Goal: Task Accomplishment & Management: Manage account settings

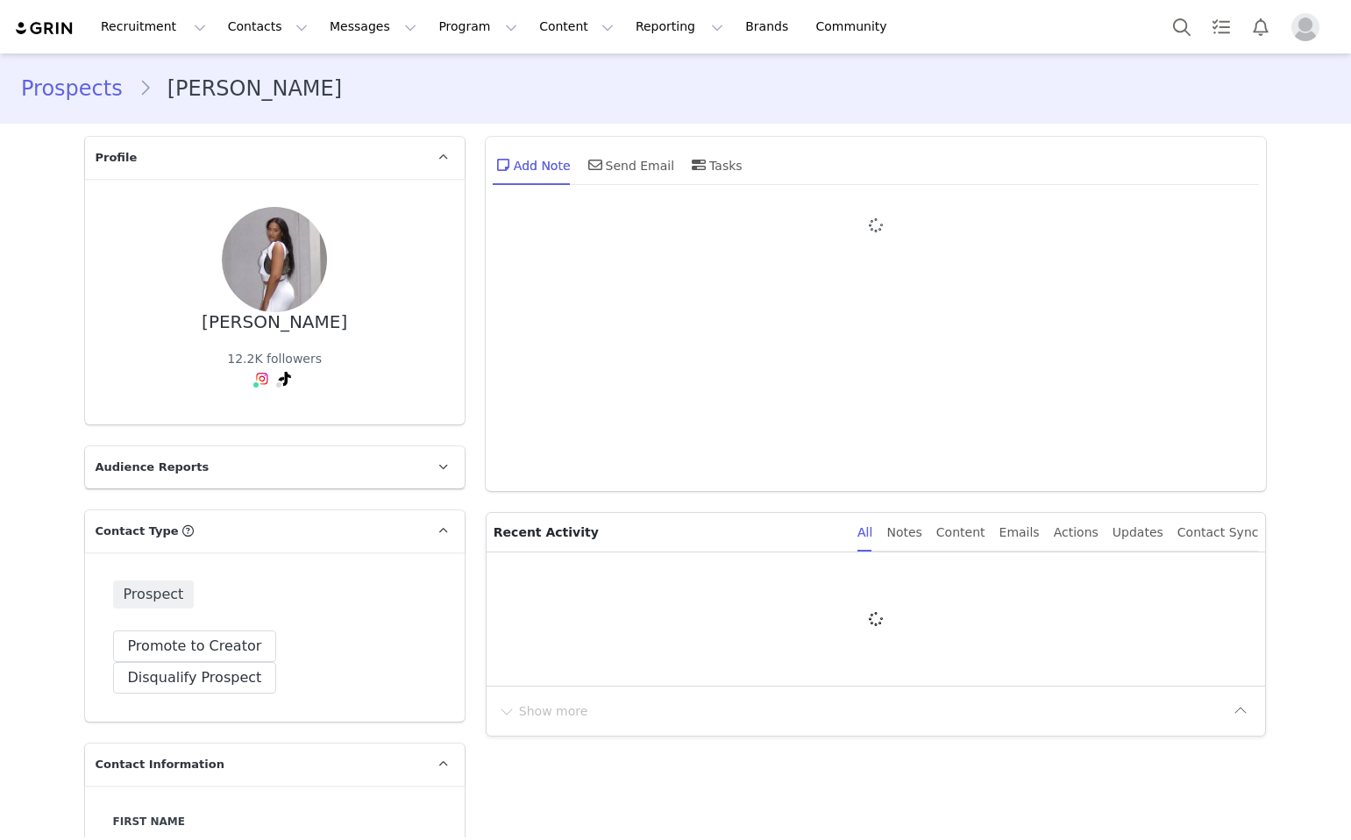
type input "+1 ([GEOGRAPHIC_DATA])"
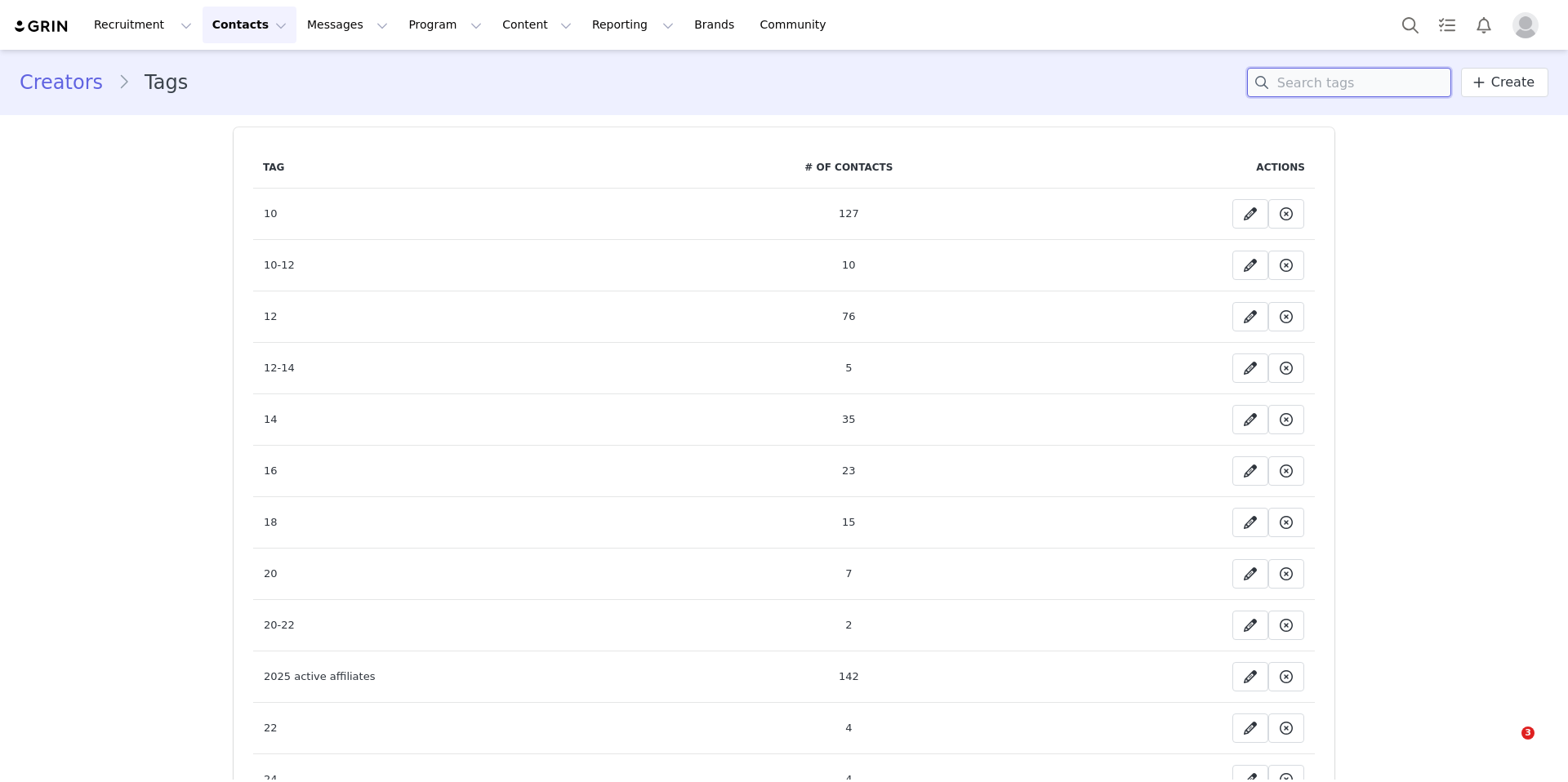
click at [1306, 88] on input at bounding box center [1348, 83] width 204 height 30
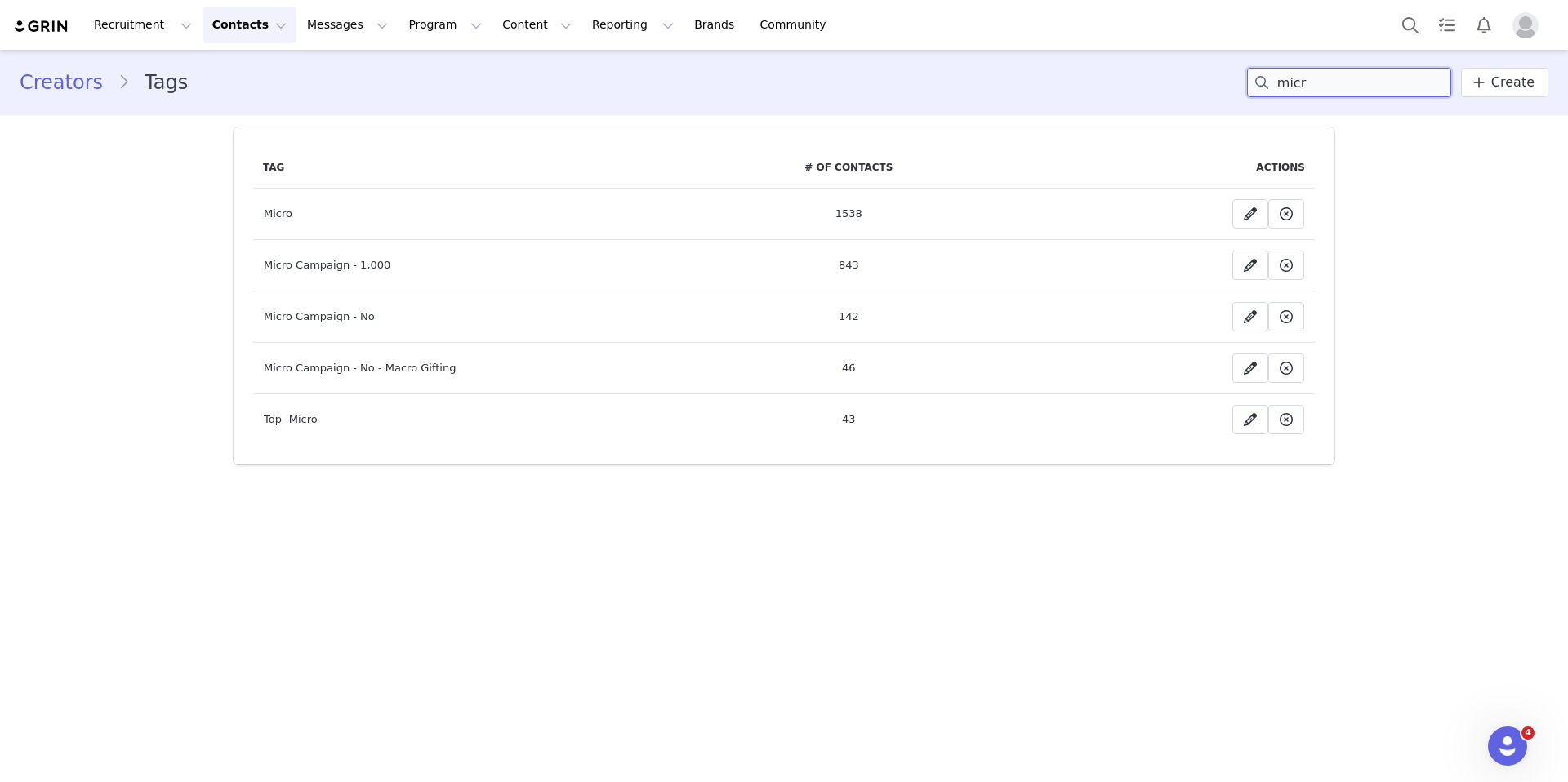
type input "micr"
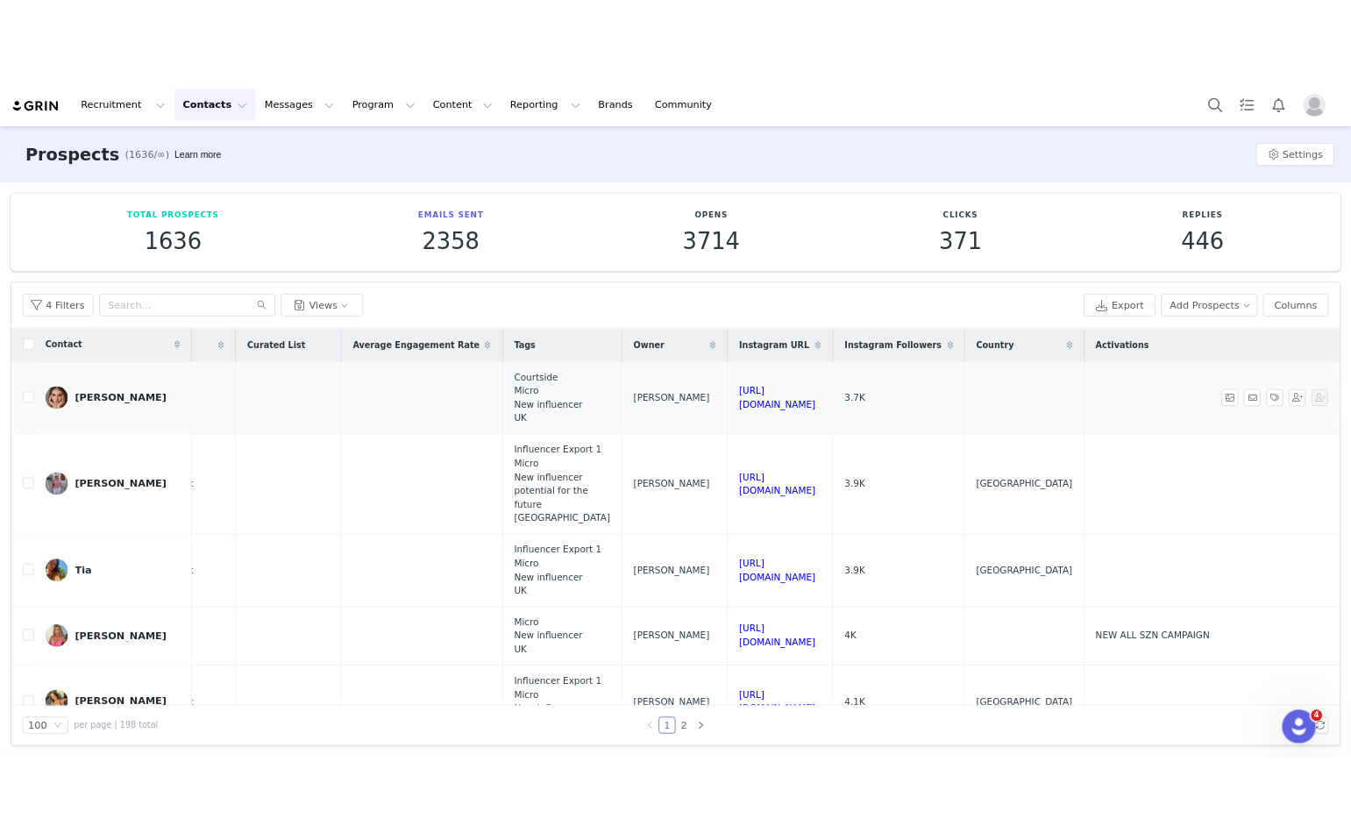
scroll to position [0, 1280]
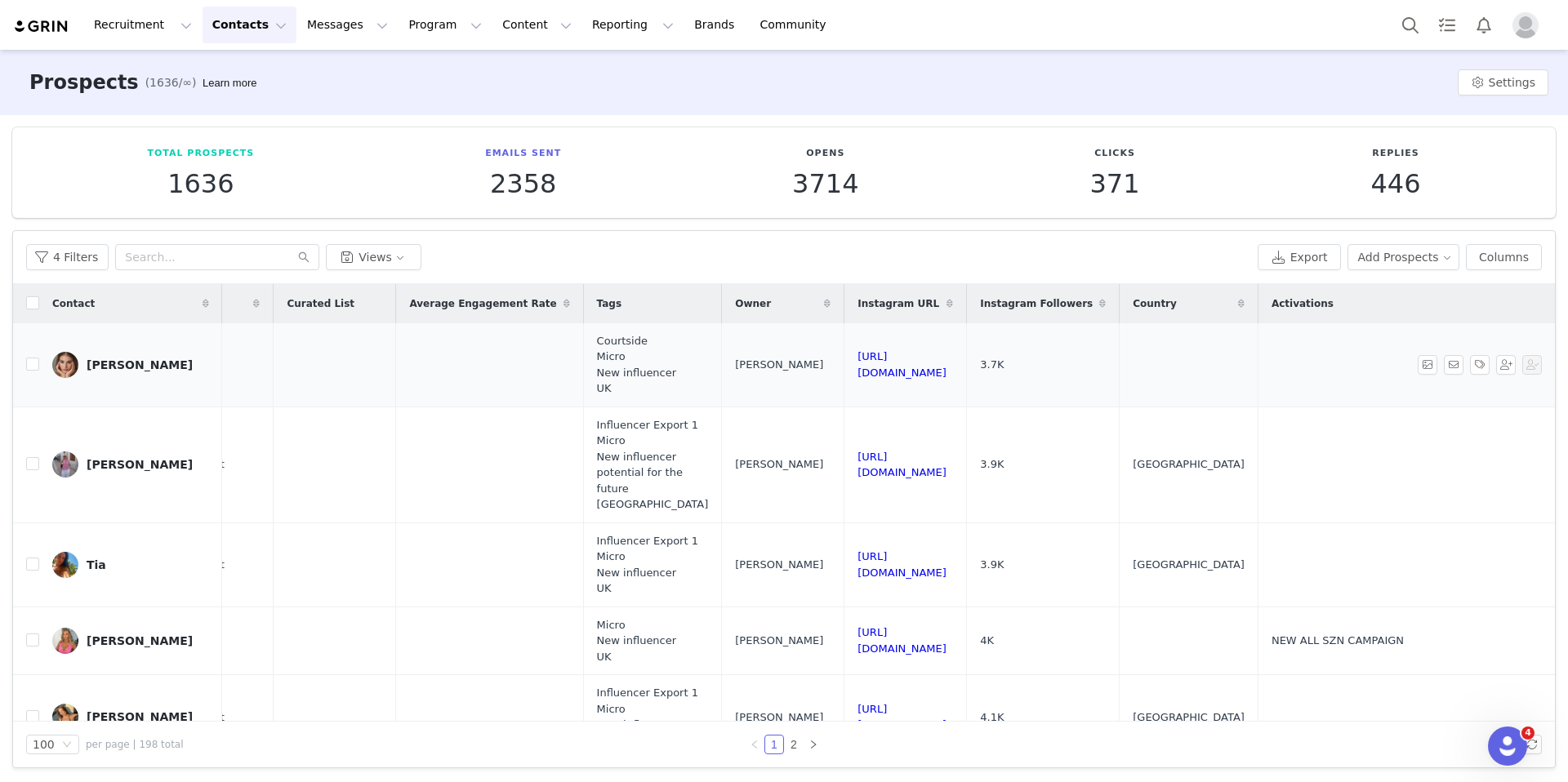
drag, startPoint x: 1003, startPoint y: 369, endPoint x: 749, endPoint y: 366, distance: 254.0
click at [749, 366] on tr "Jenna Lea jennalealondon@gmail.com 3.7K LOVALL SUMMER SALE 2025 MICRO 2 1 0 0 B…" at bounding box center [247, 365] width 2616 height 84
copy tr "https://www.instagram.com/jennalealondon"
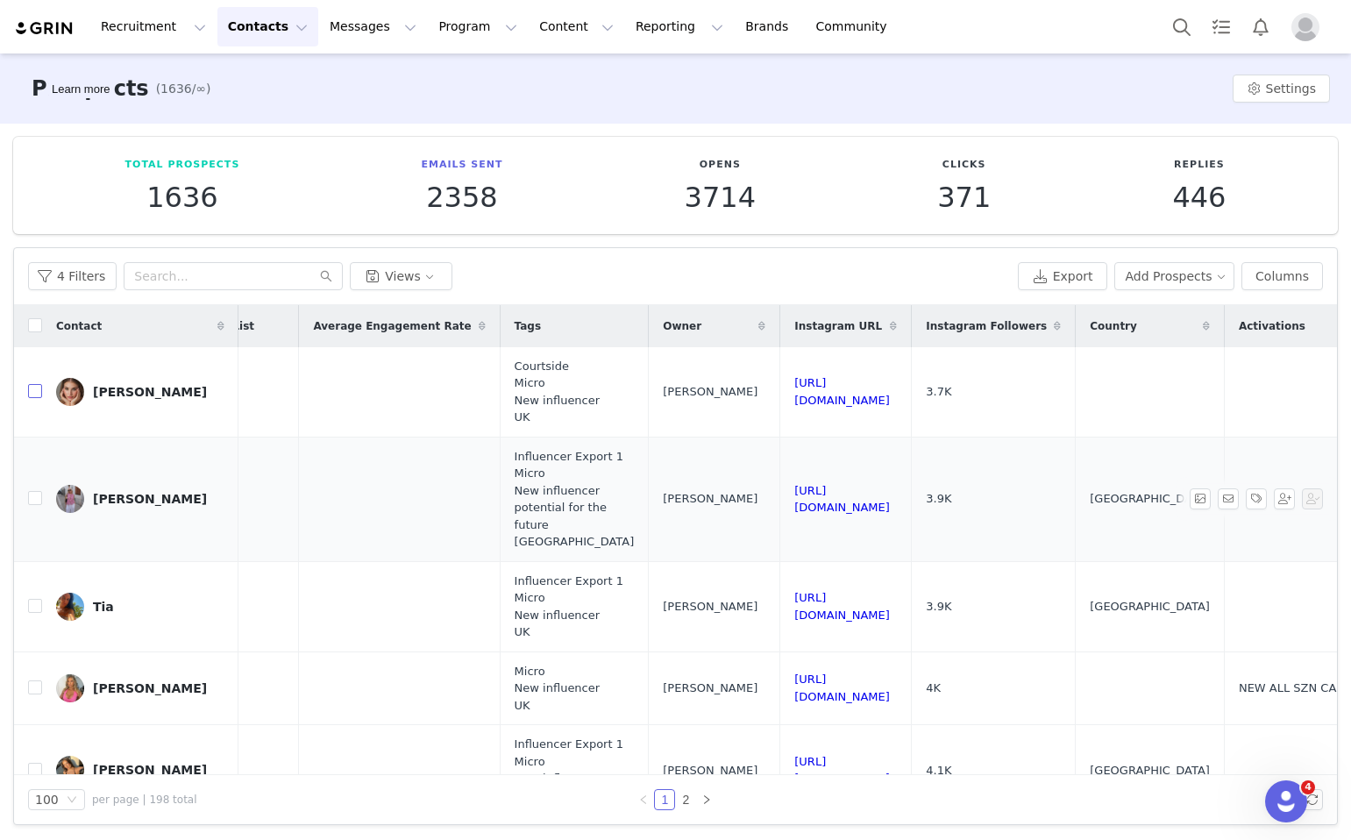
click at [40, 393] on input "checkbox" at bounding box center [35, 391] width 14 height 14
checkbox input "true"
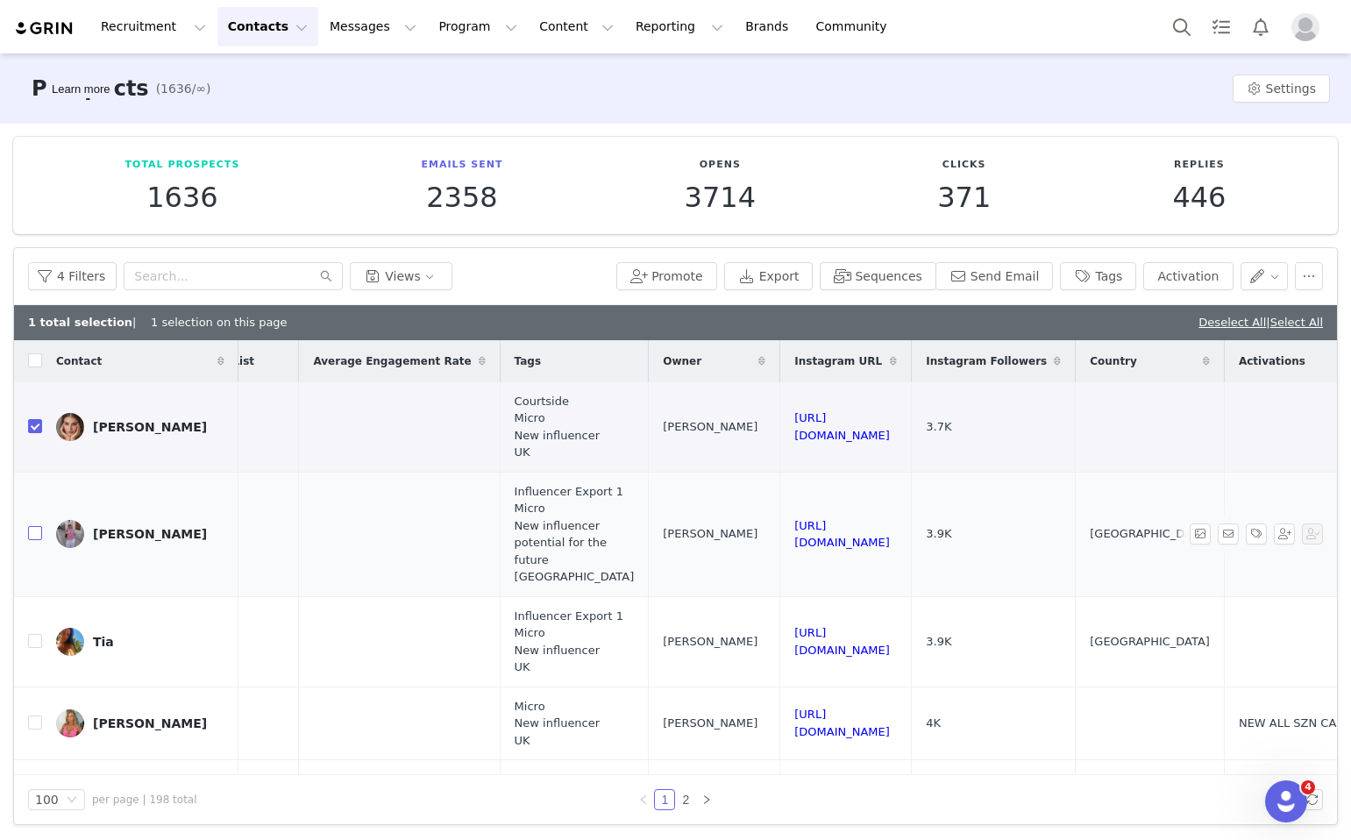
click at [37, 531] on input "checkbox" at bounding box center [35, 533] width 14 height 14
checkbox input "true"
click at [1309, 275] on button "button" at bounding box center [1309, 276] width 28 height 28
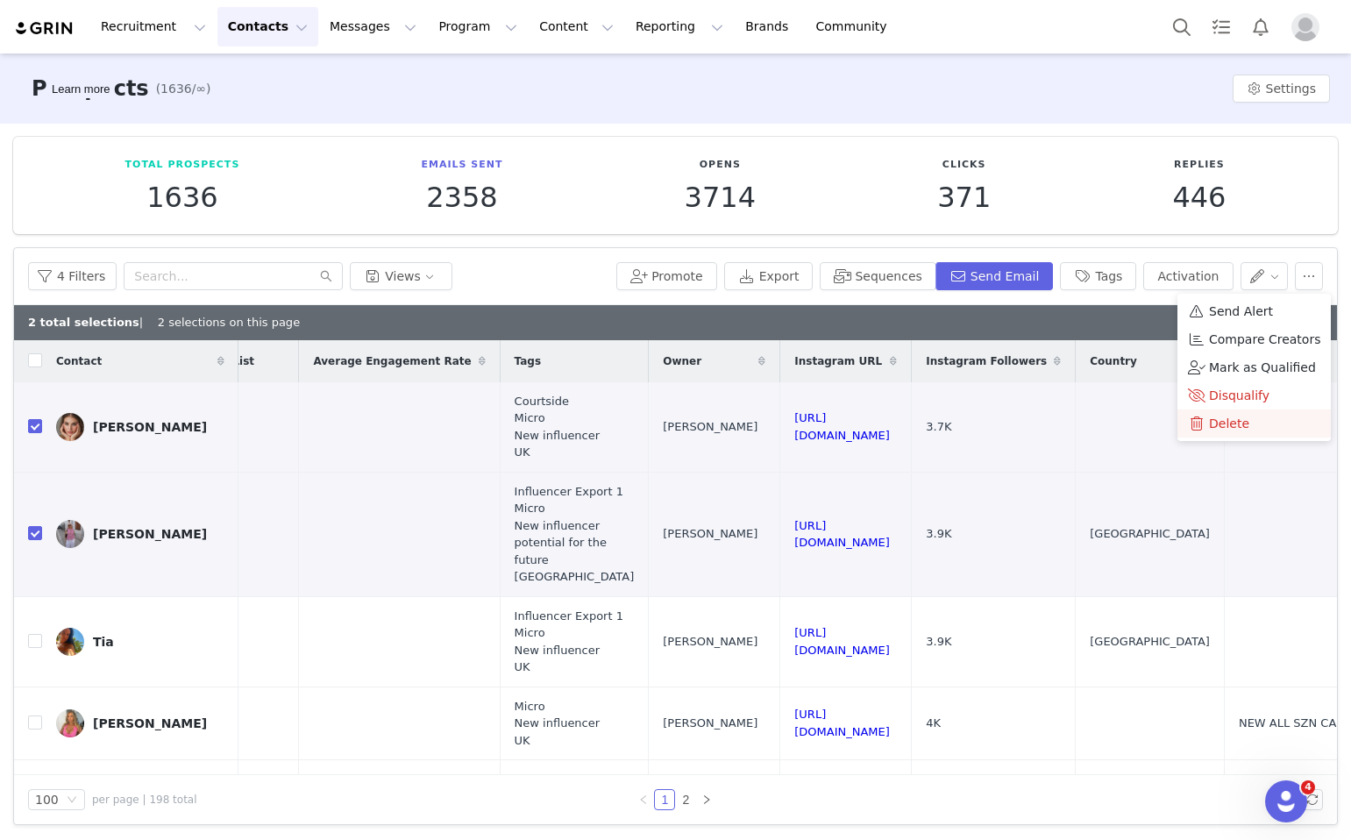
click at [1229, 424] on span "Delete" at bounding box center [1229, 423] width 40 height 19
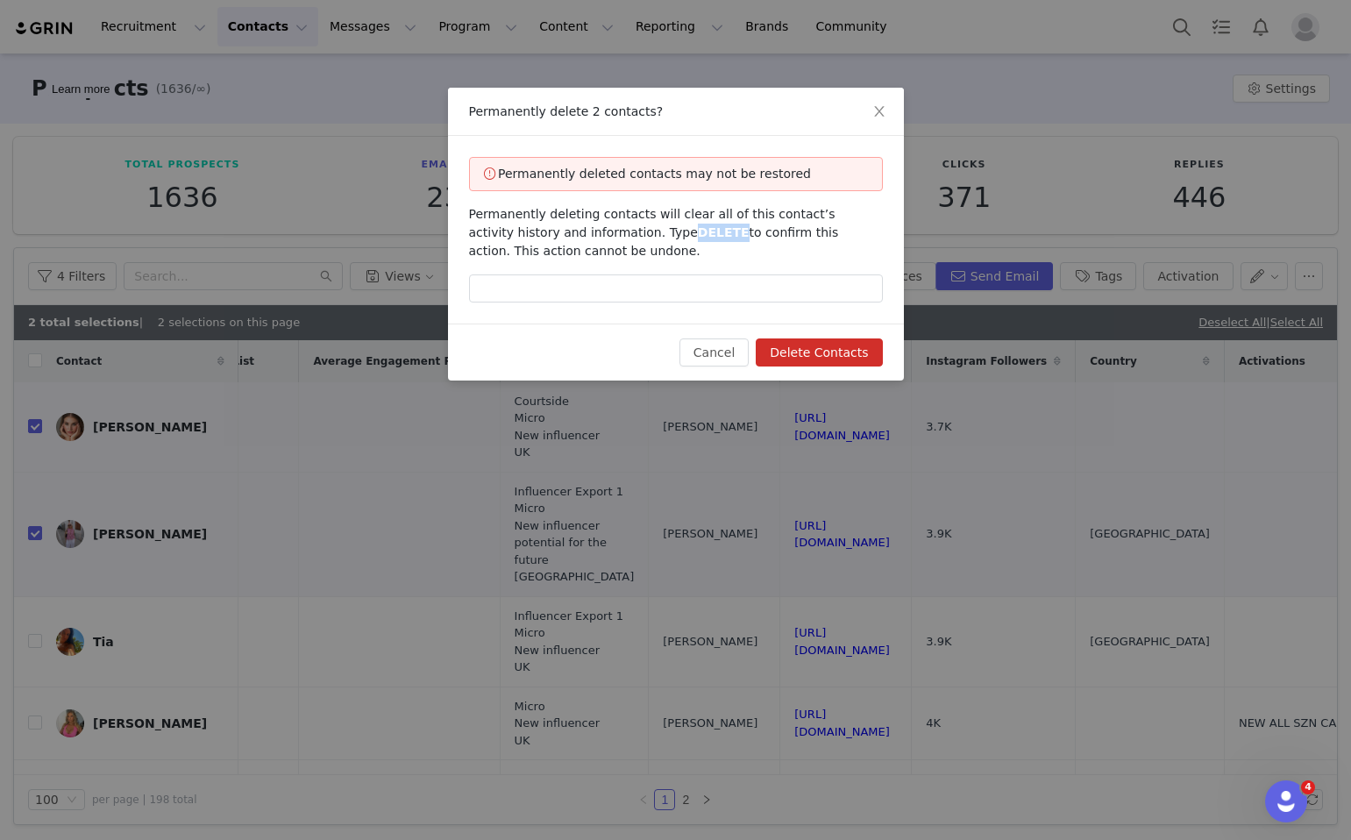
drag, startPoint x: 683, startPoint y: 232, endPoint x: 639, endPoint y: 232, distance: 43.8
click at [639, 232] on span "Permanently deleting contacts will clear all of this contact’s activity history…" at bounding box center [654, 232] width 370 height 51
copy span "DELETE"
click at [665, 294] on input "text" at bounding box center [676, 289] width 414 height 28
paste input "DELETE"
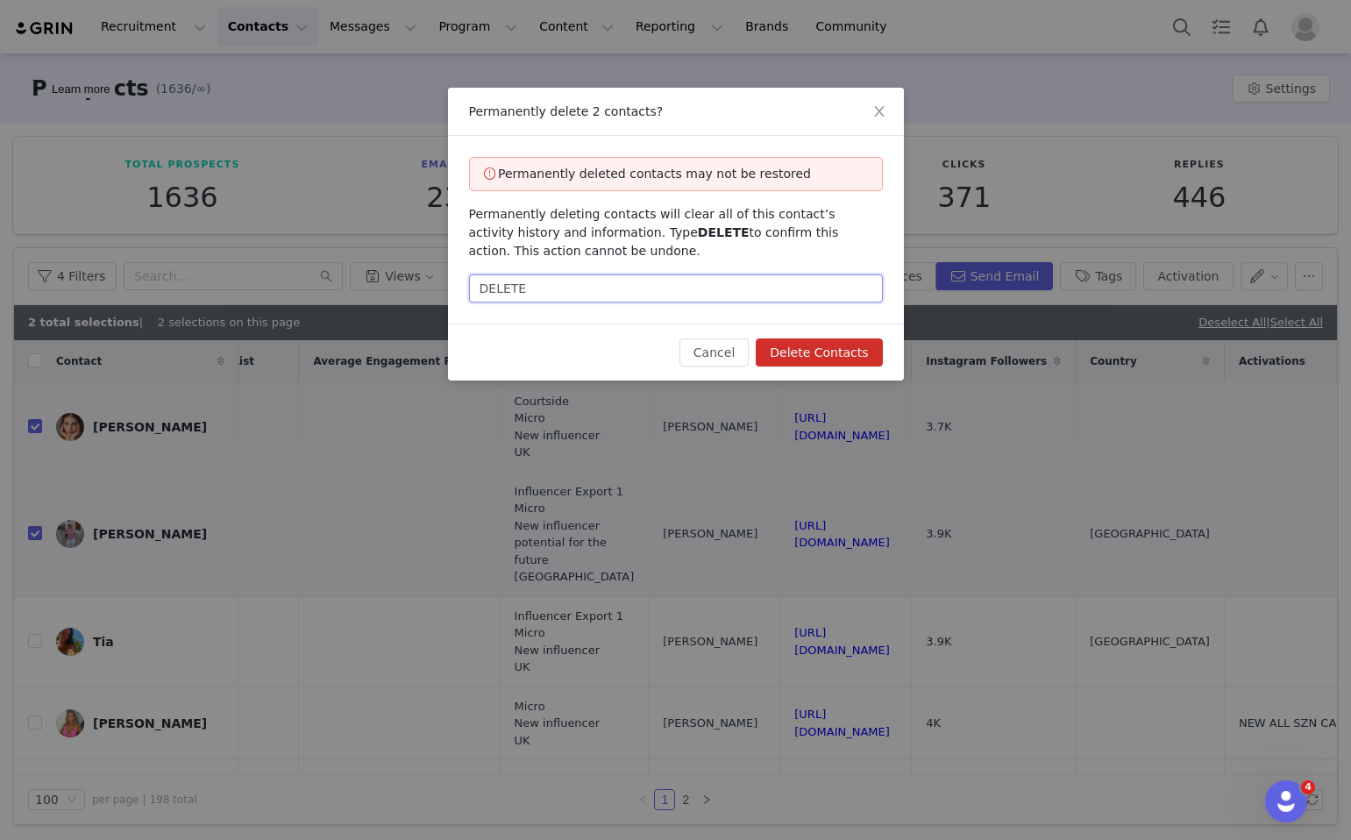
type input "DELETE"
click at [804, 348] on button "Delete Contacts" at bounding box center [819, 353] width 126 height 28
checkbox input "false"
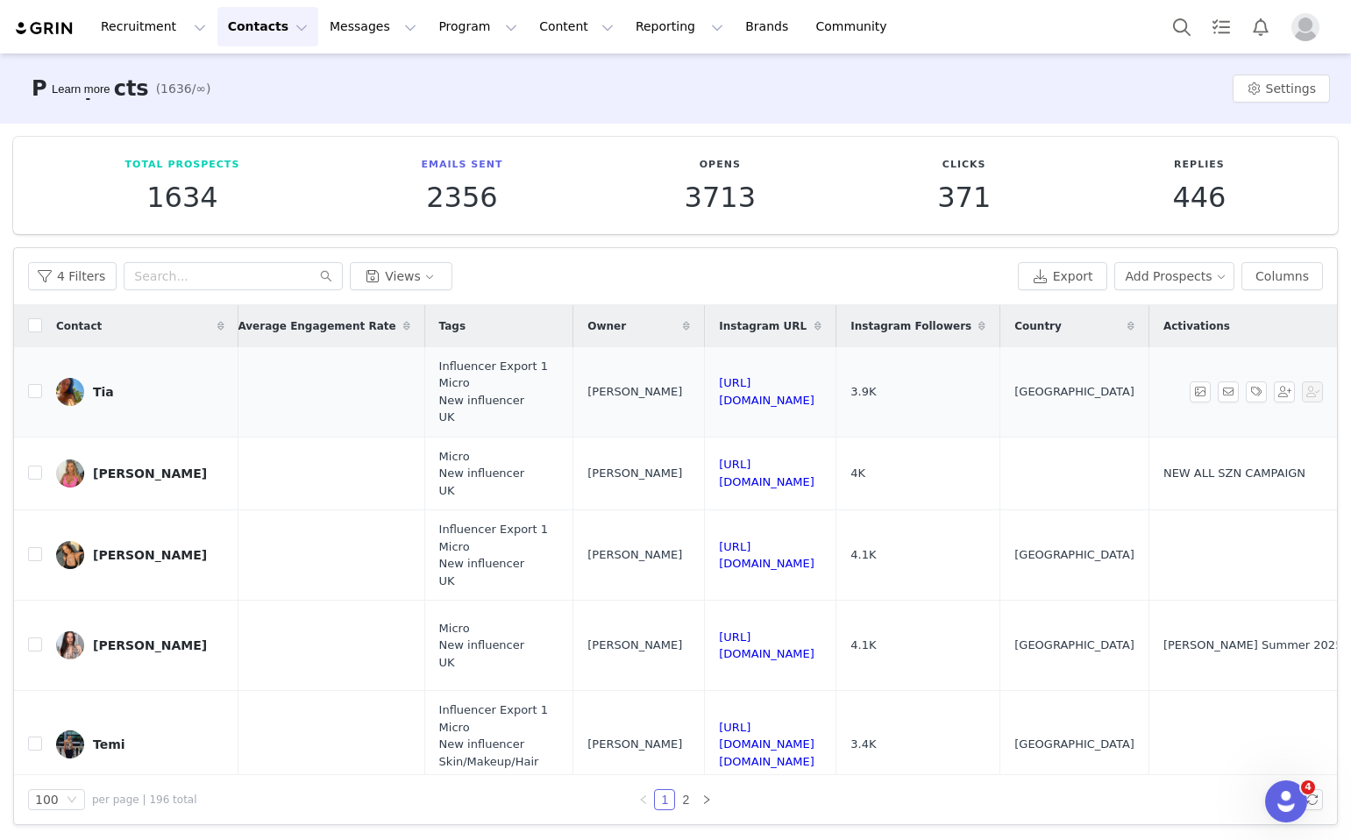
scroll to position [0, 1613]
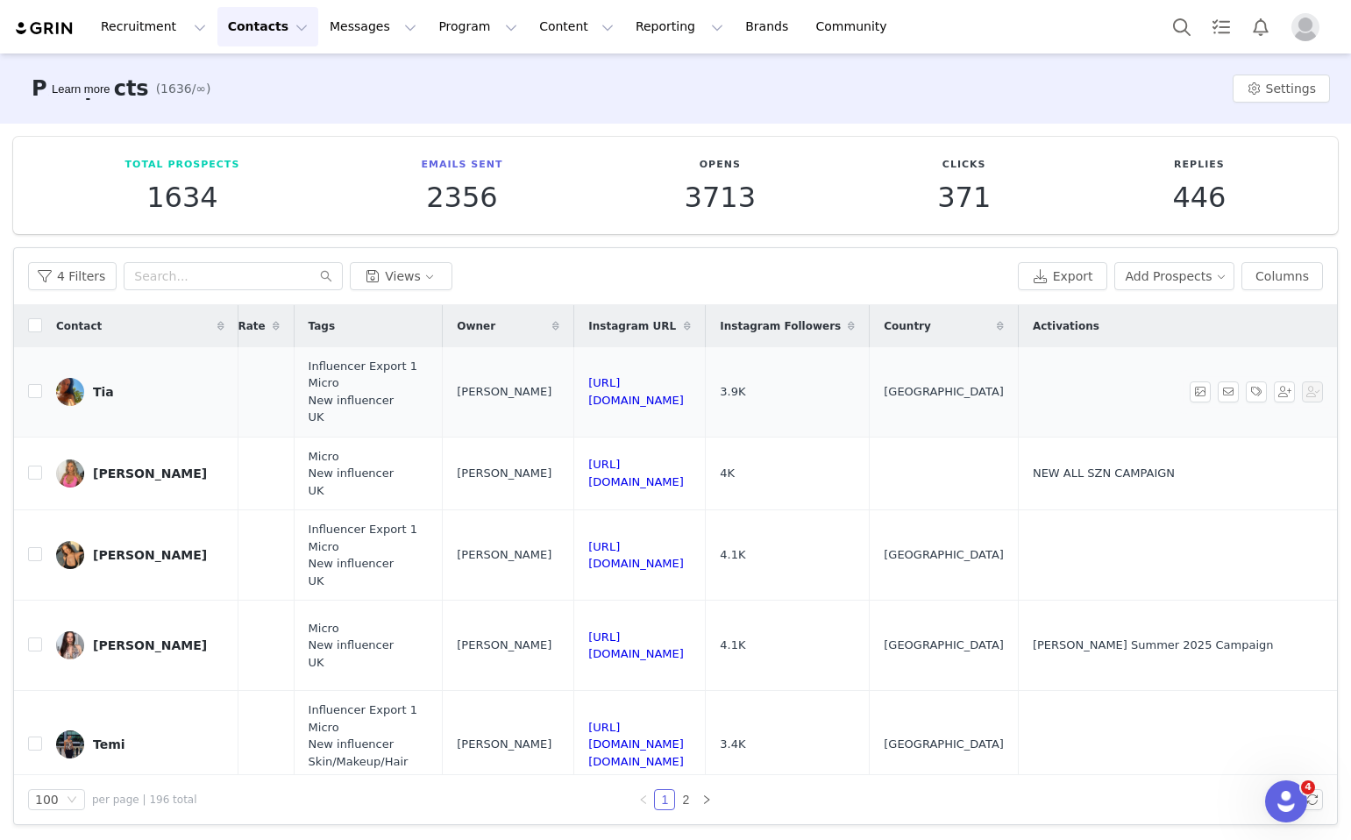
drag, startPoint x: 734, startPoint y: 389, endPoint x: 494, endPoint y: 389, distance: 240.3
click at [574, 389] on td "https://www.instagram.com/tialleoniscott" at bounding box center [640, 392] width 132 height 90
copy link "https://www.instagram.com/tialleoniscott"
drag, startPoint x: 29, startPoint y: 396, endPoint x: 637, endPoint y: 485, distance: 614.2
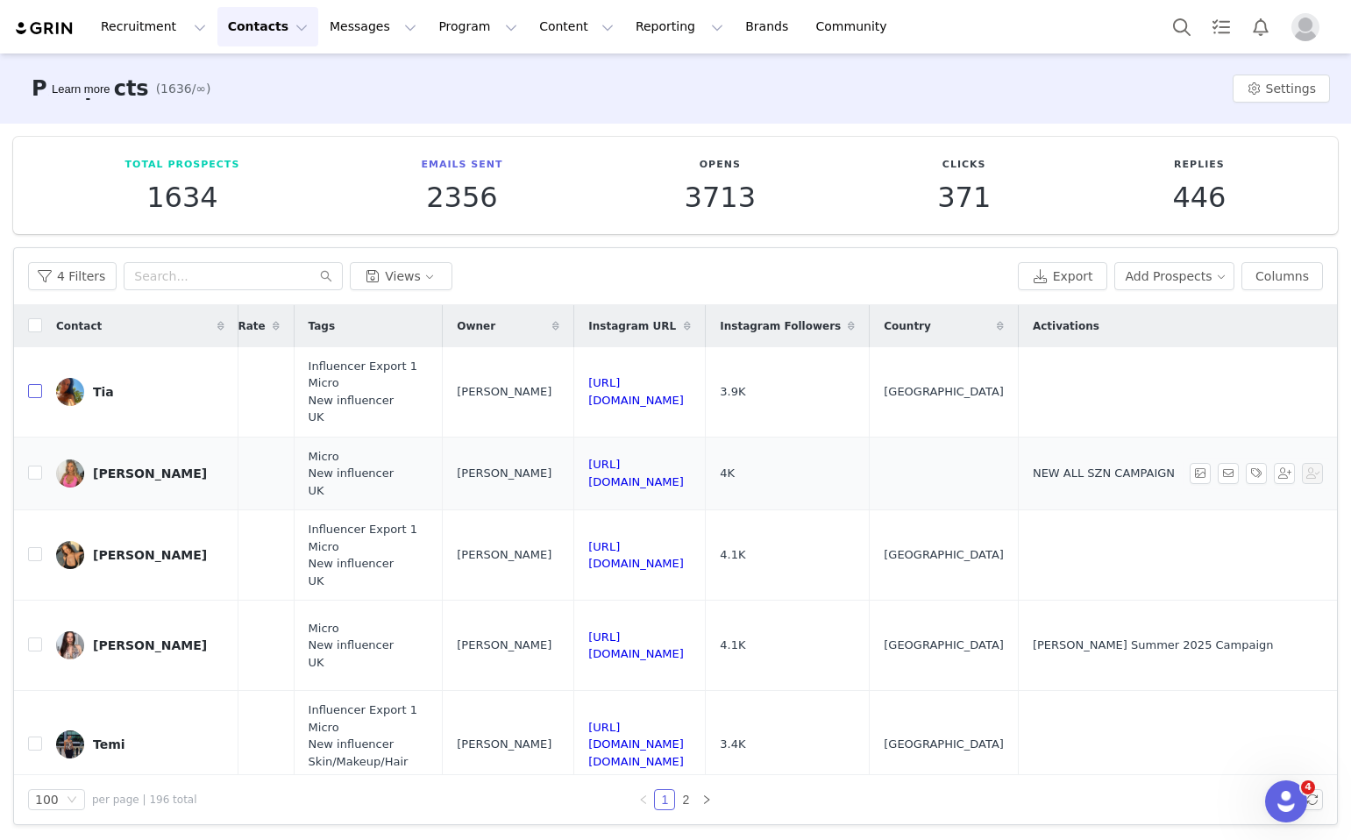
click at [29, 396] on input "checkbox" at bounding box center [35, 391] width 14 height 14
checkbox input "true"
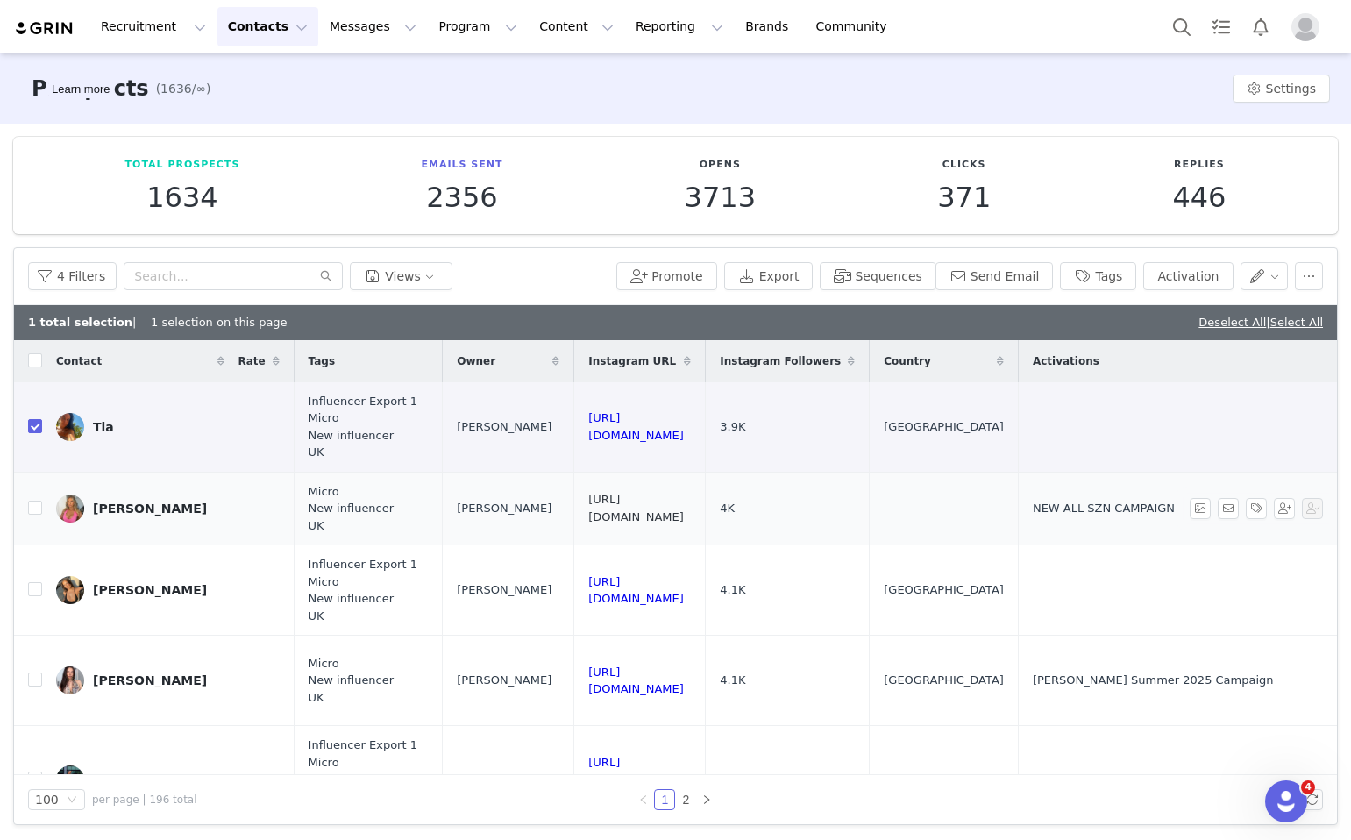
drag, startPoint x: 762, startPoint y: 515, endPoint x: 495, endPoint y: 510, distance: 267.5
click at [574, 510] on td "https://www.instagram.com/missabigailfoster" at bounding box center [640, 509] width 132 height 74
click at [1323, 283] on button "button" at bounding box center [1309, 276] width 28 height 28
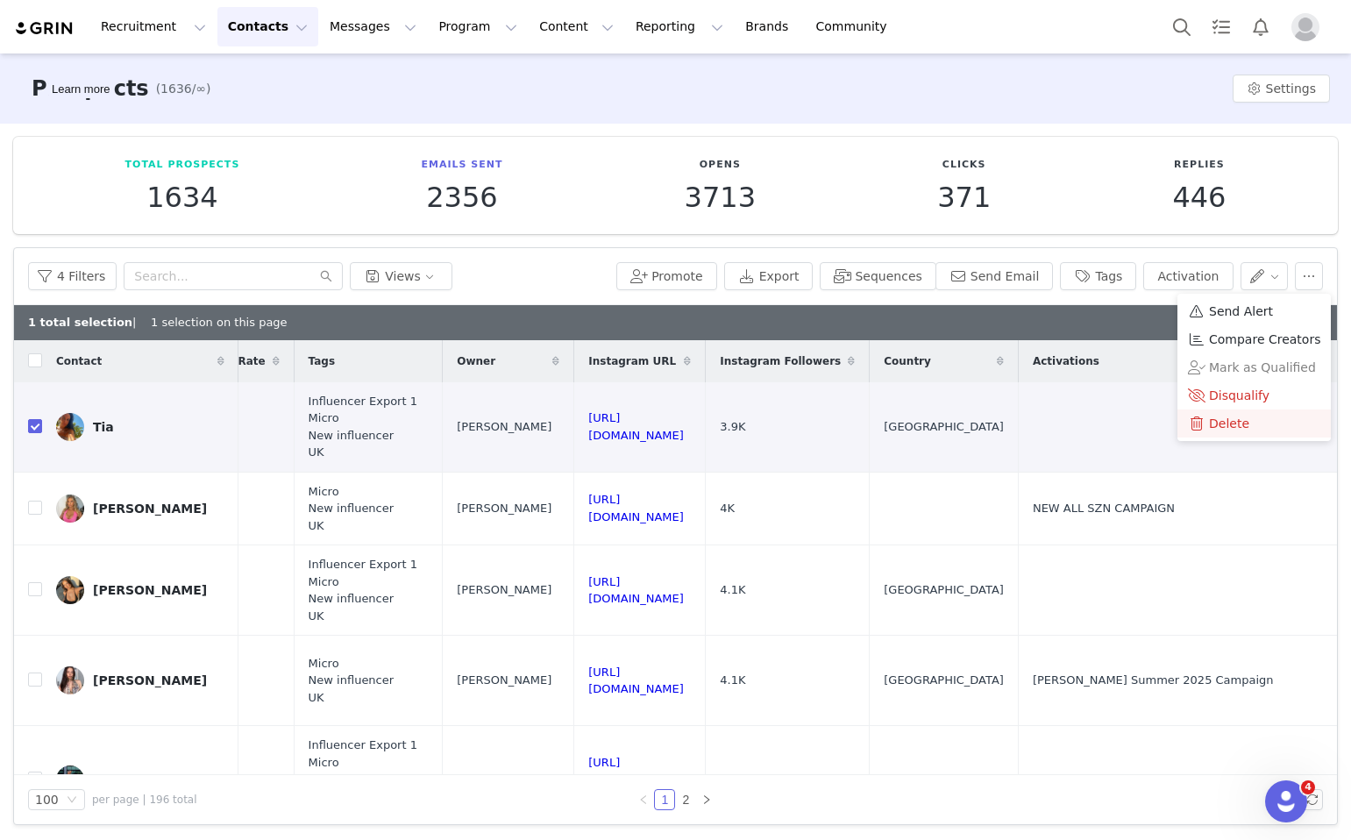
click at [1203, 426] on span at bounding box center [1197, 423] width 18 height 19
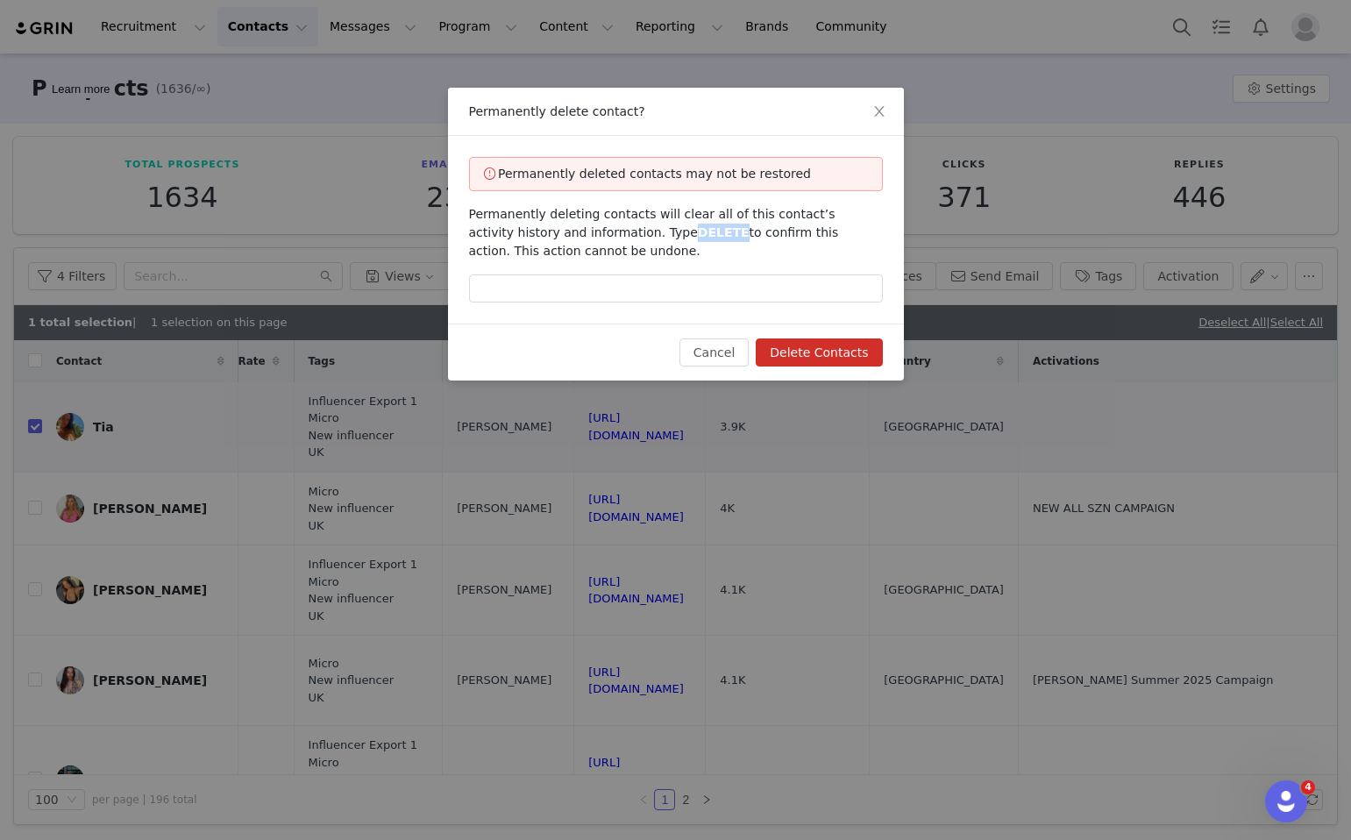
drag, startPoint x: 683, startPoint y: 233, endPoint x: 637, endPoint y: 232, distance: 46.5
click at [637, 232] on span "Permanently deleting contacts will clear all of this contact’s activity history…" at bounding box center [654, 232] width 370 height 51
copy span "DELETE"
click at [647, 278] on input "text" at bounding box center [676, 289] width 414 height 28
paste input "DELETE"
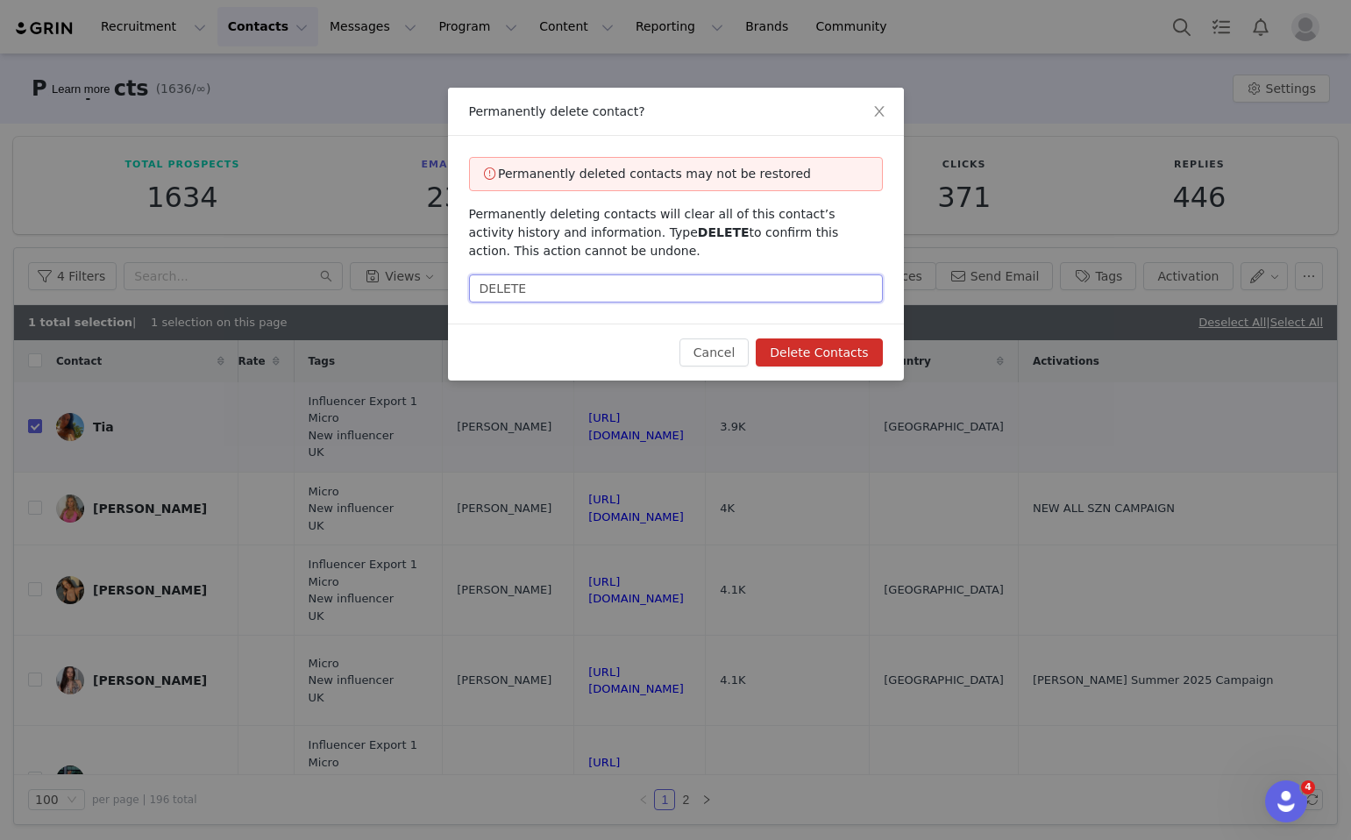
type input "DELETE"
click at [822, 347] on button "Delete Contacts" at bounding box center [819, 353] width 126 height 28
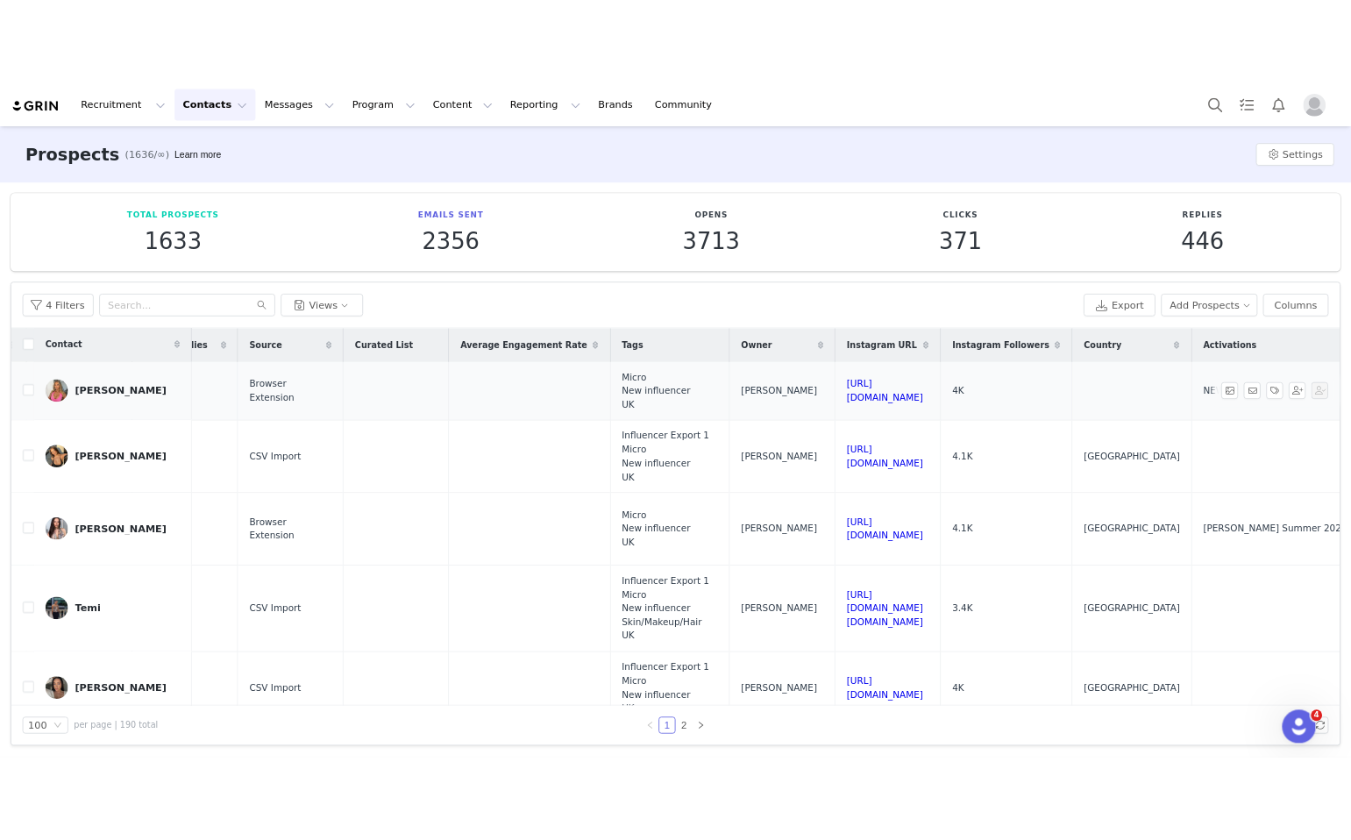
scroll to position [0, 1130]
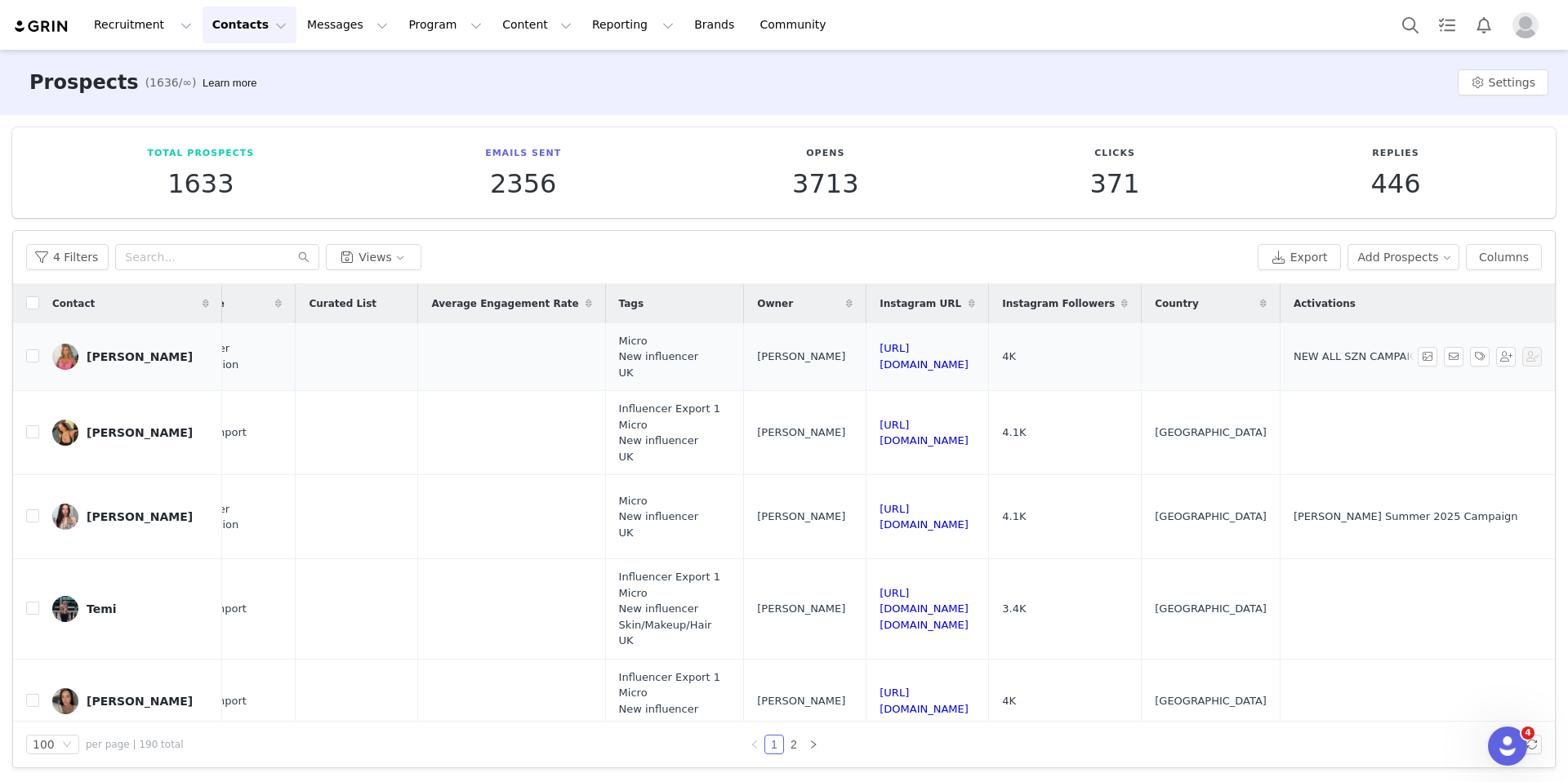
drag, startPoint x: 1145, startPoint y: 356, endPoint x: 904, endPoint y: 356, distance: 241.0
click at [904, 356] on td "https://www.instagram.com/missabigailfoster" at bounding box center [927, 357] width 123 height 68
copy link "https://www.instagram.com/missabigailfoster"
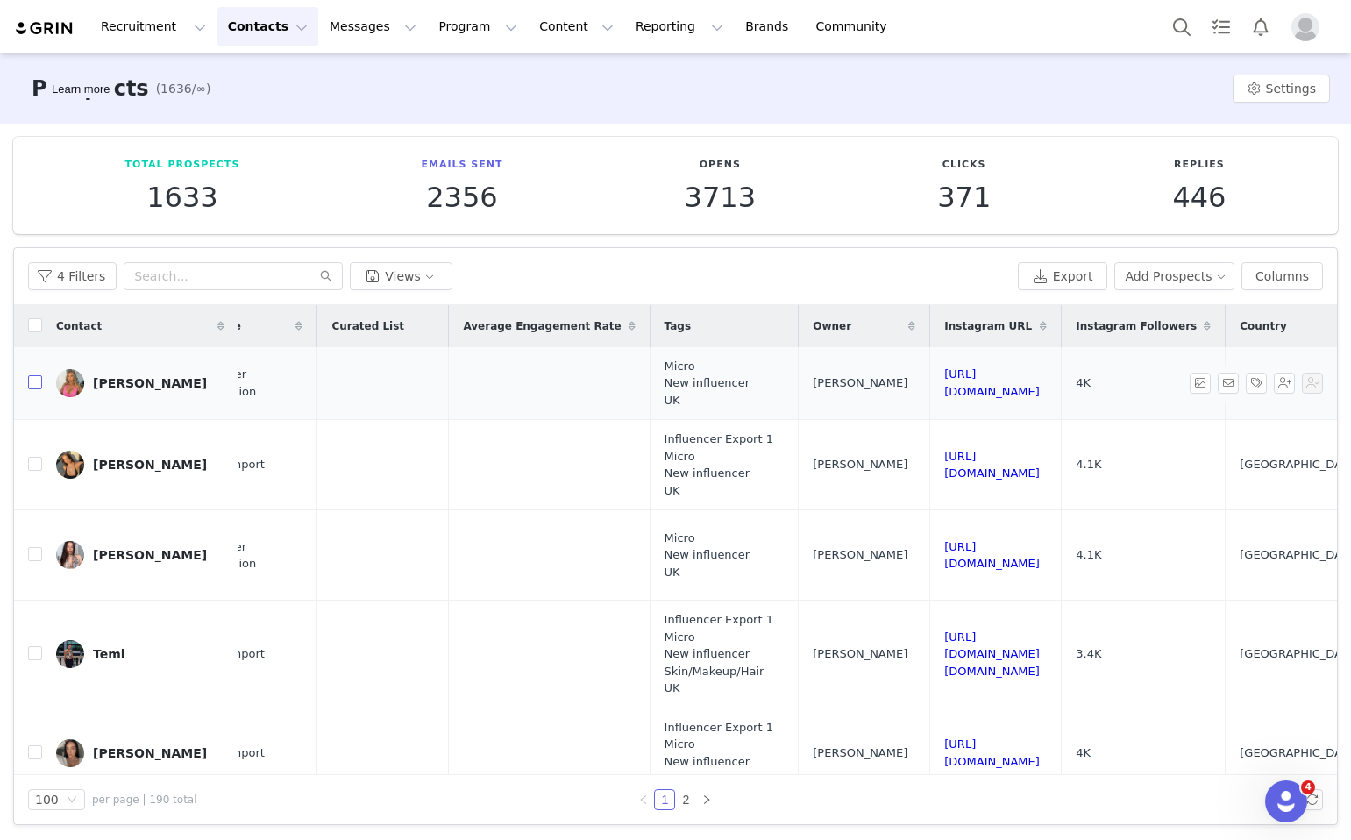
click at [36, 381] on input "checkbox" at bounding box center [35, 382] width 14 height 14
checkbox input "true"
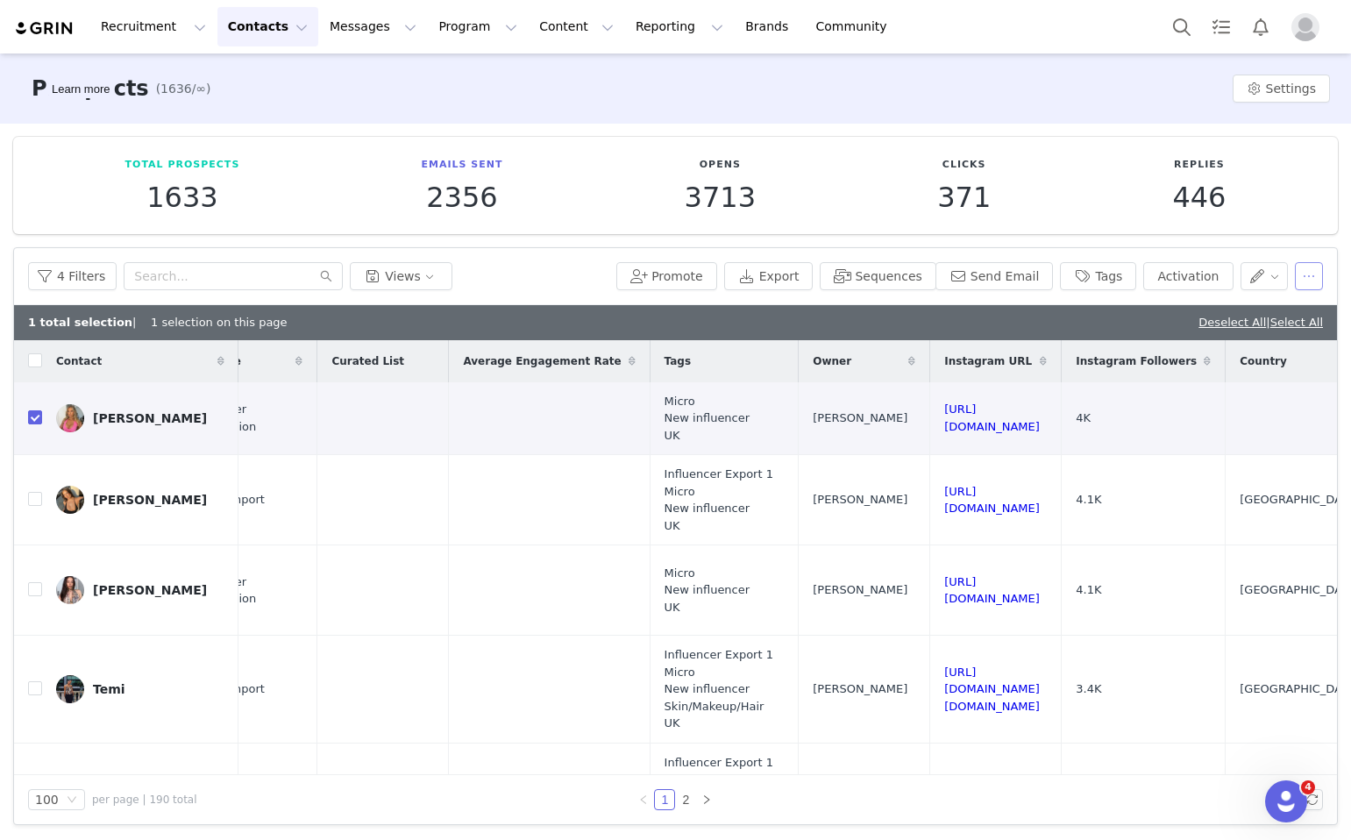
click at [1305, 282] on button "button" at bounding box center [1309, 276] width 28 height 28
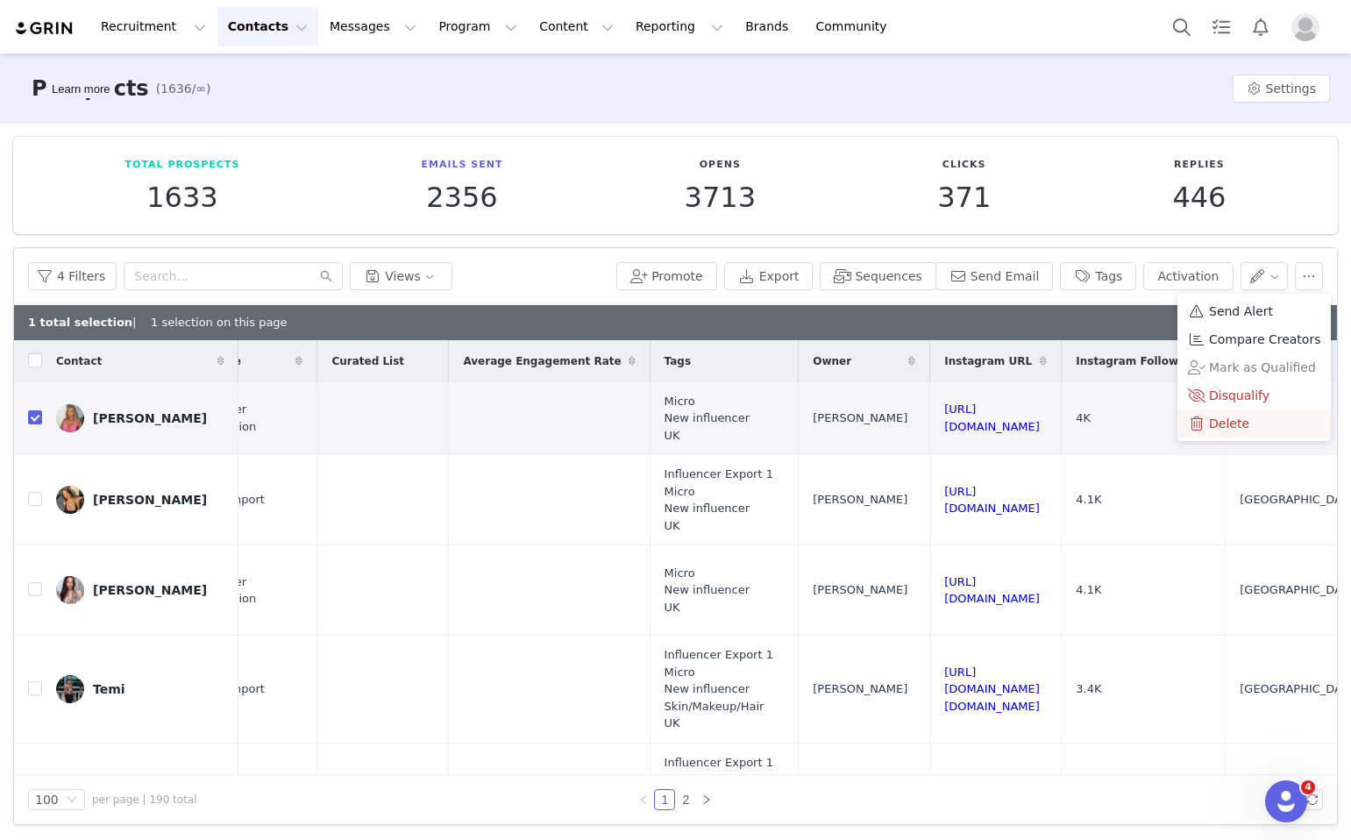
click at [1254, 426] on div "Delete" at bounding box center [1254, 423] width 132 height 19
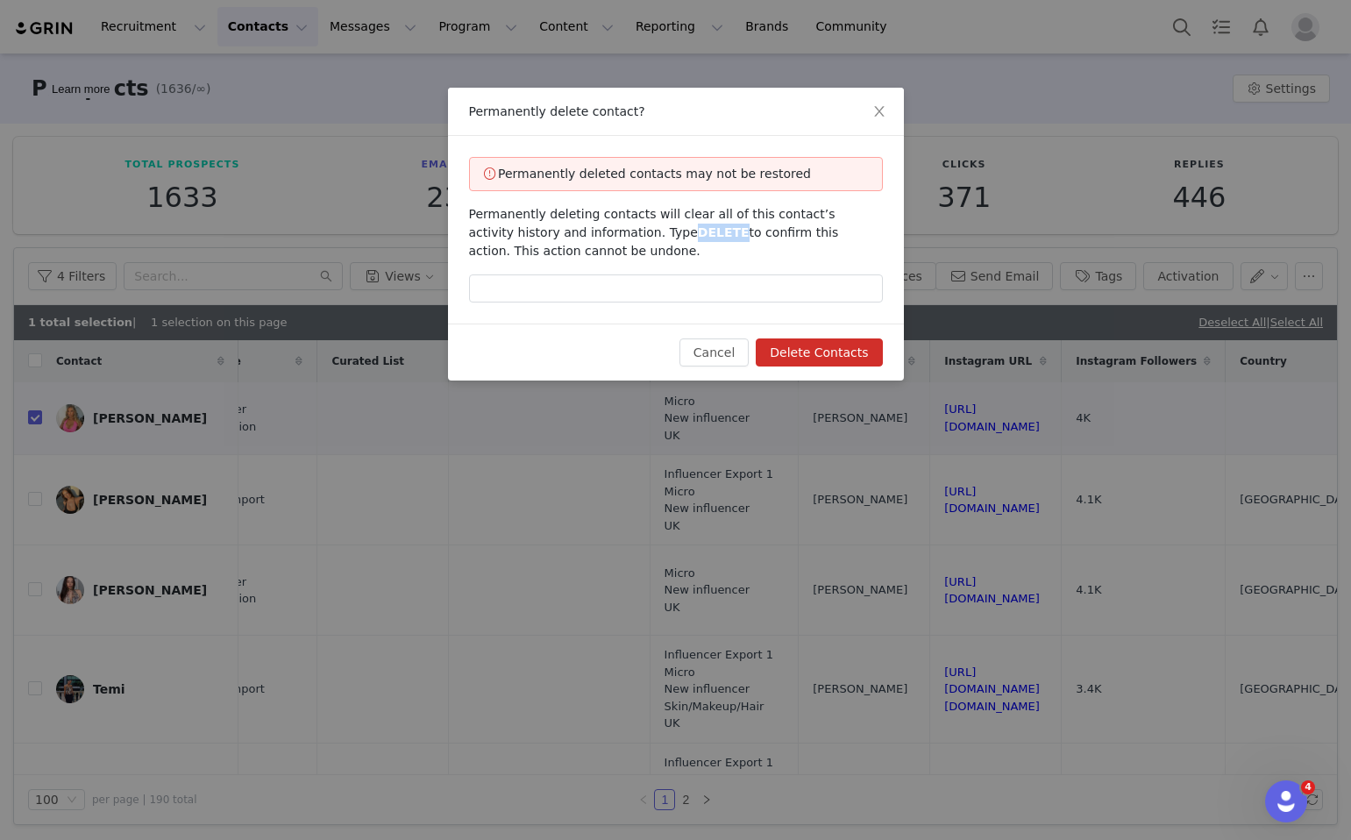
drag, startPoint x: 682, startPoint y: 232, endPoint x: 635, endPoint y: 232, distance: 47.4
click at [635, 232] on span "Permanently deleting contacts will clear all of this contact’s activity history…" at bounding box center [654, 232] width 370 height 51
click at [660, 241] on div "Permanently deleted contacts may not be restored Permanently deleting contacts …" at bounding box center [676, 230] width 456 height 188
drag, startPoint x: 684, startPoint y: 229, endPoint x: 642, endPoint y: 231, distance: 42.1
click at [642, 231] on span "Permanently deleting contacts will clear all of this contact’s activity history…" at bounding box center [654, 232] width 370 height 51
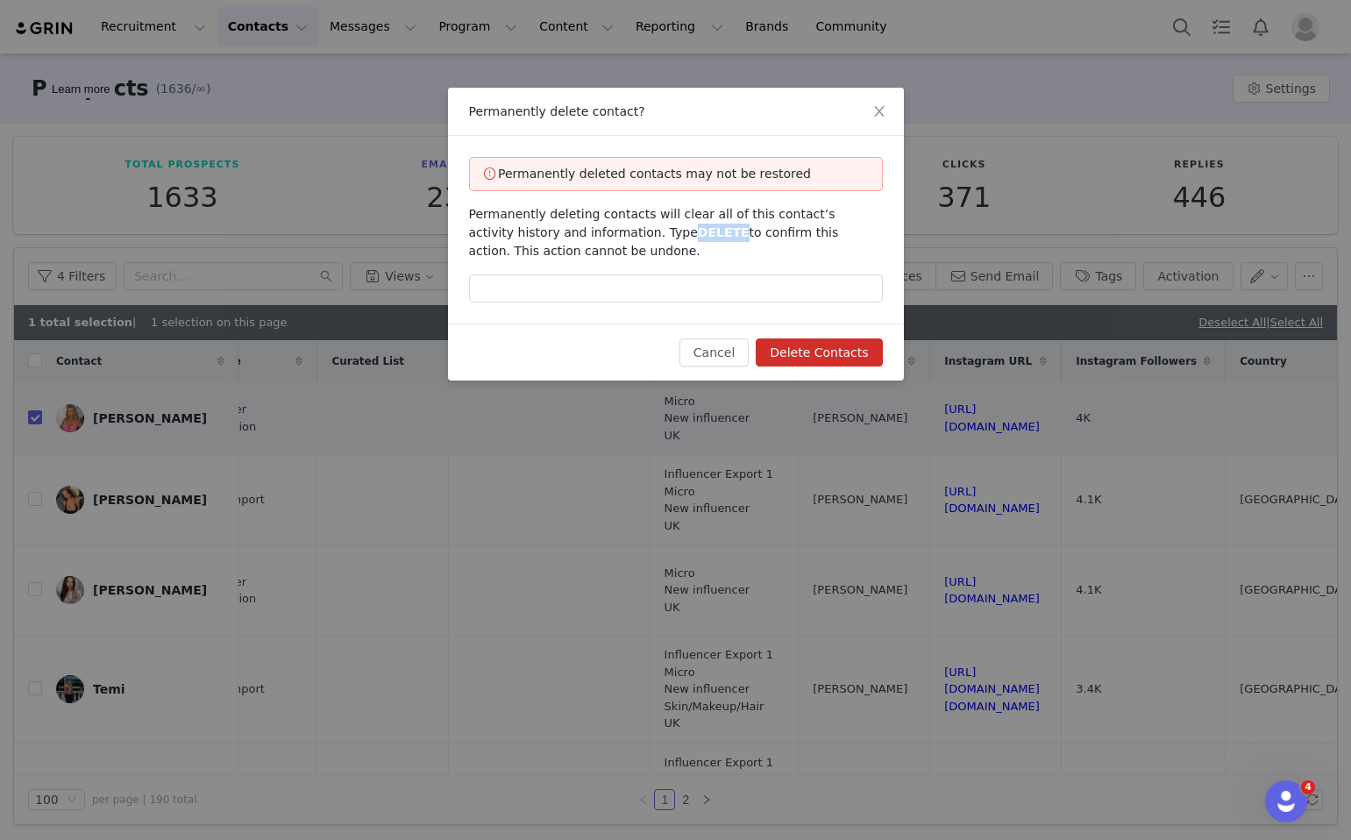
drag, startPoint x: 638, startPoint y: 234, endPoint x: 685, endPoint y: 234, distance: 46.5
click at [685, 234] on span "Permanently deleting contacts will clear all of this contact’s activity history…" at bounding box center [654, 232] width 370 height 51
copy span "DELETE"
click at [762, 289] on input "text" at bounding box center [676, 289] width 414 height 28
paste input "DELETE"
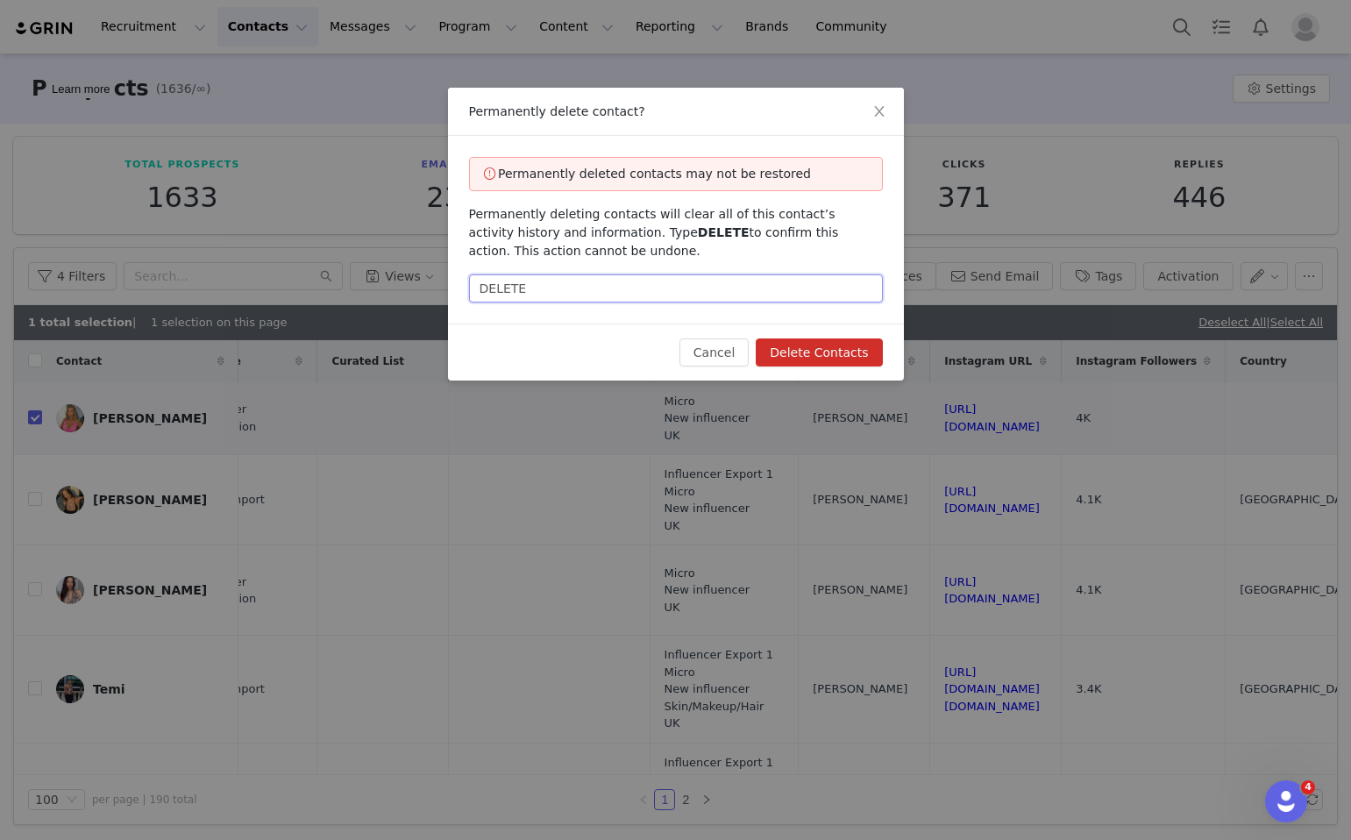
type input "DELETE"
click at [807, 369] on div "Cancel Delete Contacts" at bounding box center [676, 352] width 456 height 57
click at [807, 364] on button "Delete Contacts" at bounding box center [819, 353] width 126 height 28
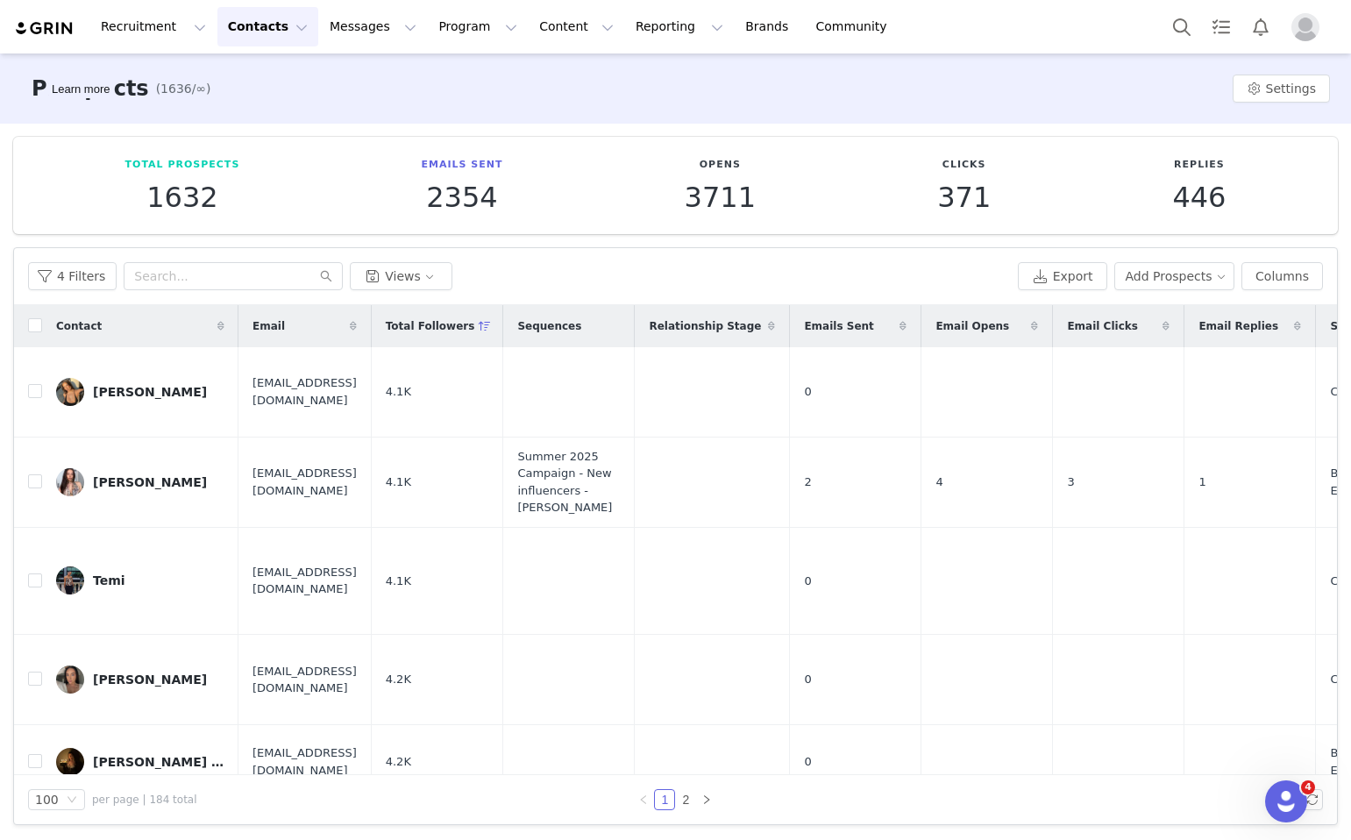
scroll to position [0, 1613]
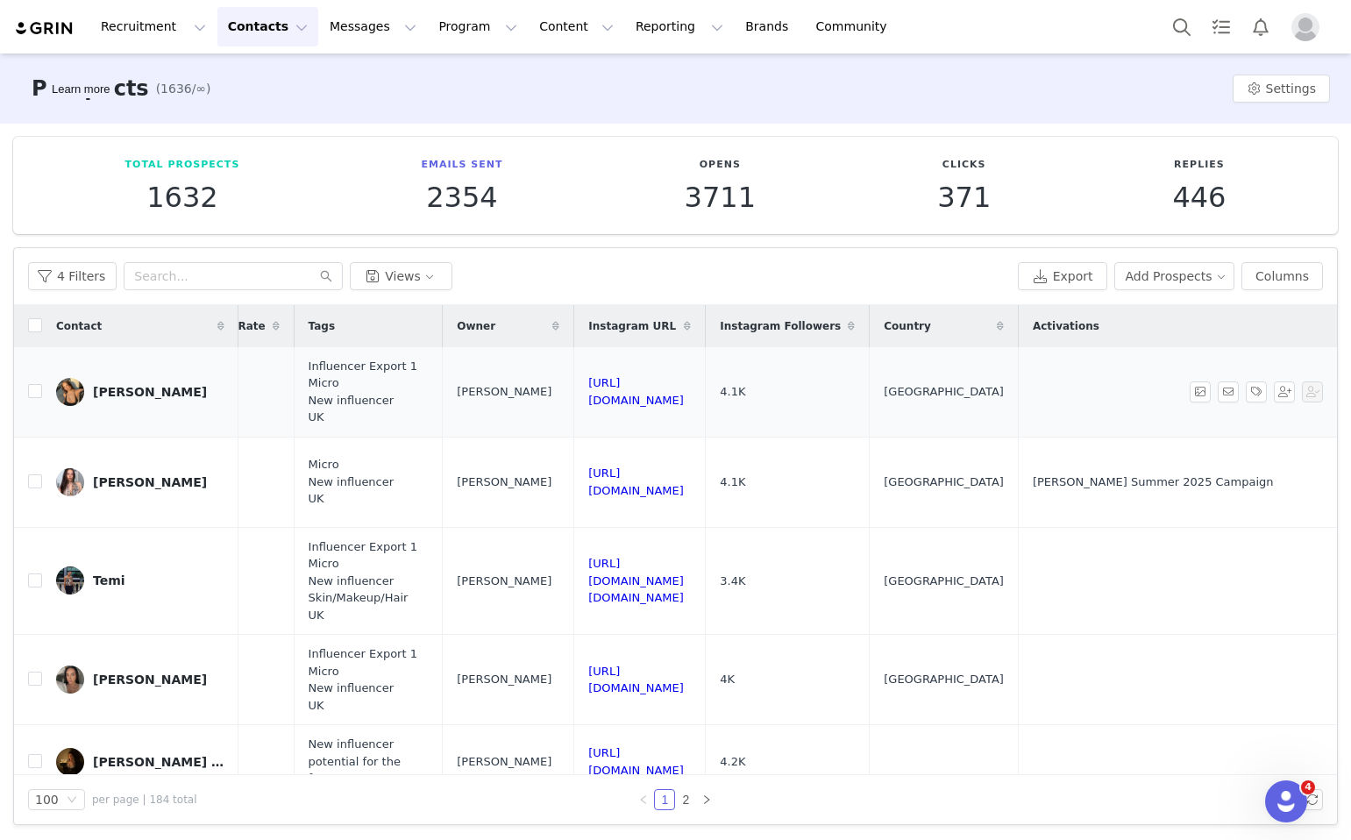
drag, startPoint x: 762, startPoint y: 396, endPoint x: 481, endPoint y: 395, distance: 280.6
click at [574, 395] on td "https://www.instagram.com/alicejuniper" at bounding box center [640, 392] width 132 height 90
copy link "https://www.instagram.com/alicejuniper"
click at [33, 388] on input "checkbox" at bounding box center [35, 391] width 14 height 14
checkbox input "true"
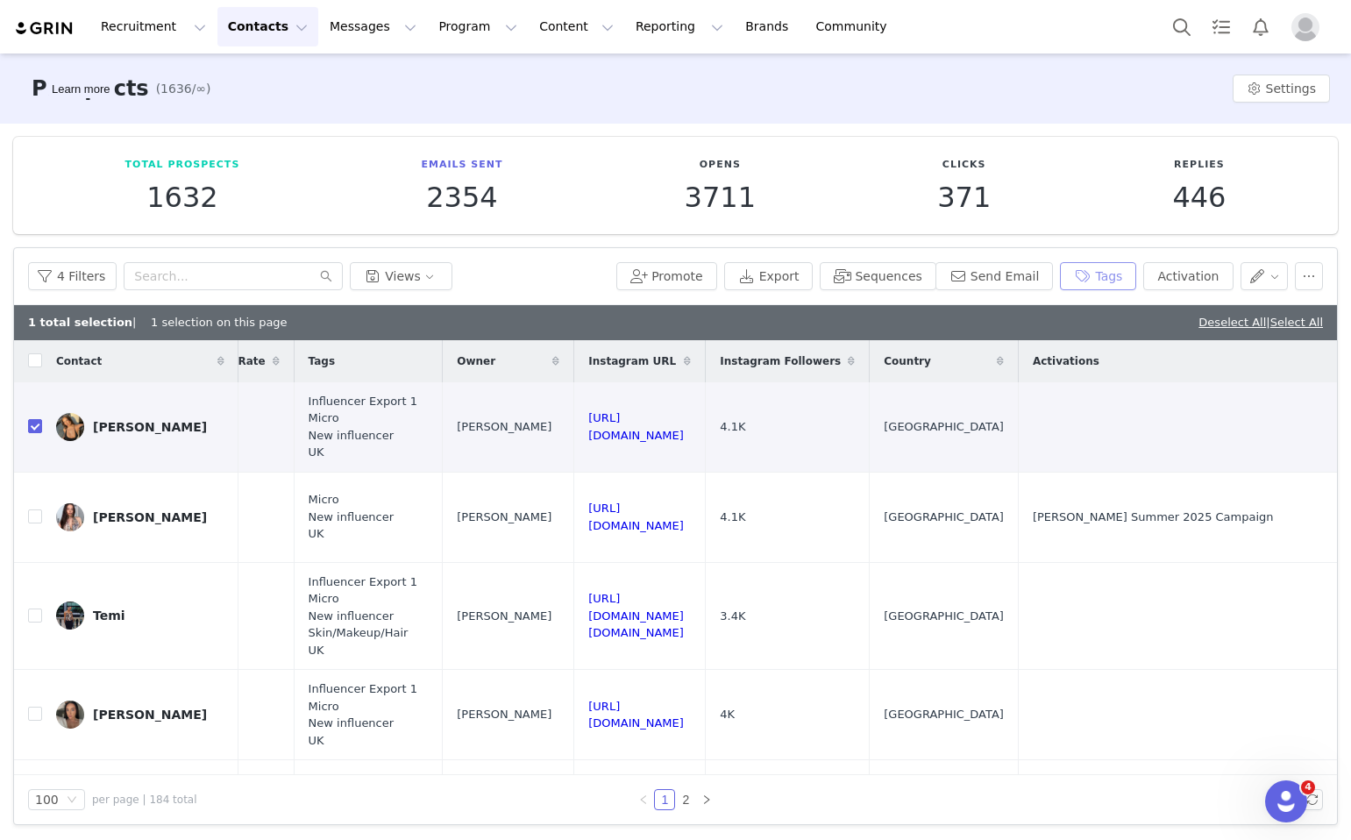
click at [1102, 277] on button "Tags" at bounding box center [1098, 276] width 76 height 28
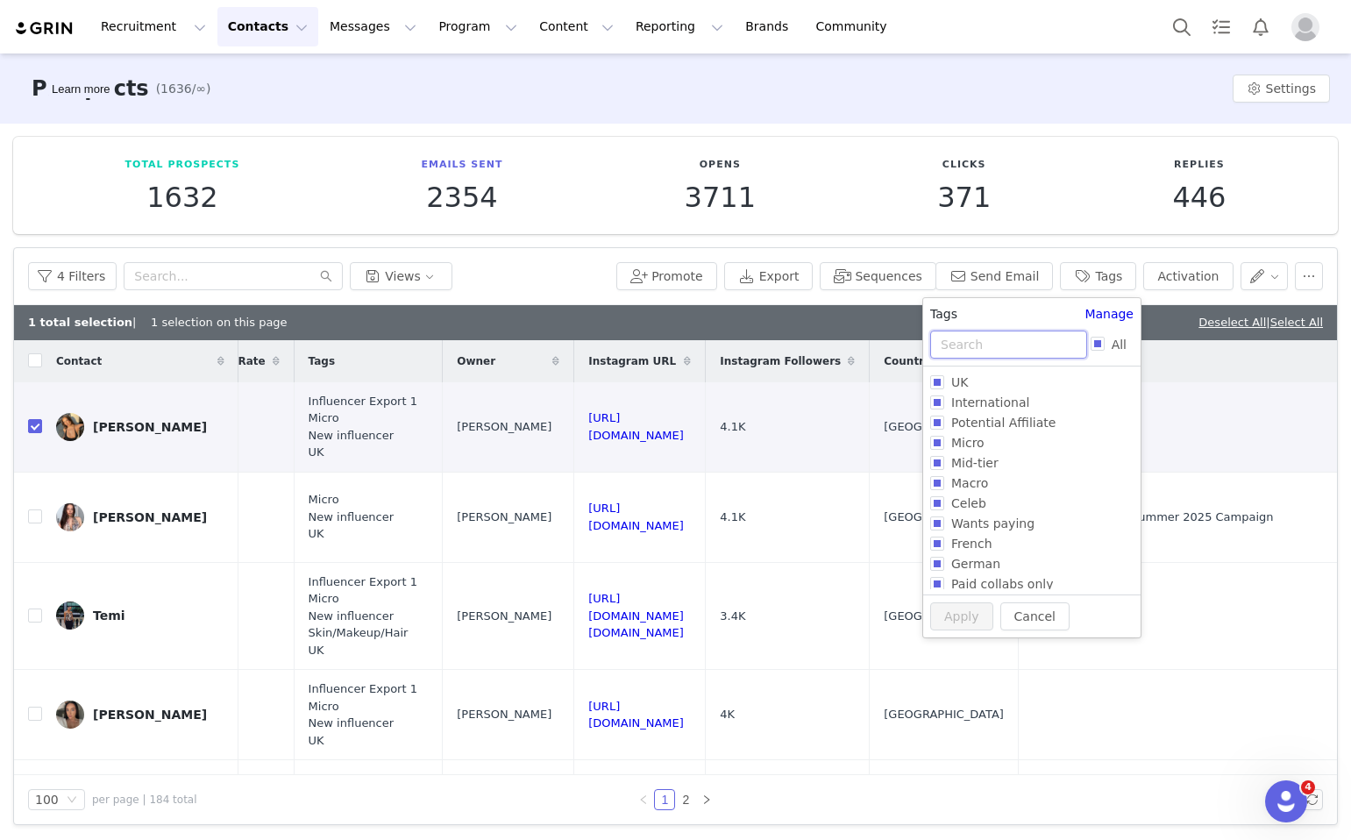
click at [975, 340] on input "text" at bounding box center [1008, 345] width 157 height 28
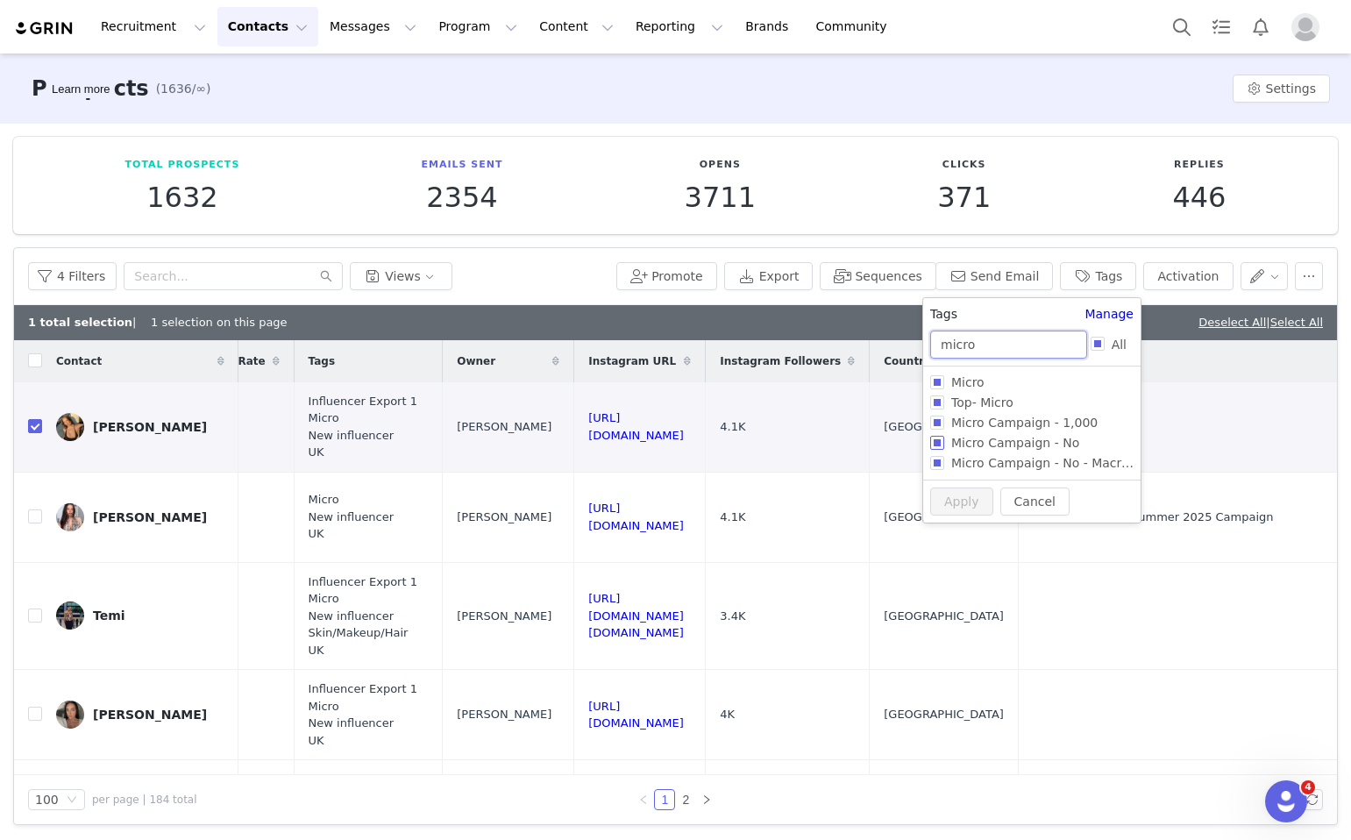
type input "micro"
click at [945, 437] on span "Micro Campaign - No" at bounding box center [1016, 443] width 142 height 14
click at [945, 437] on input "Micro Campaign - No" at bounding box center [937, 443] width 14 height 14
checkbox input "true"
click at [959, 518] on button "Apply" at bounding box center [961, 531] width 63 height 28
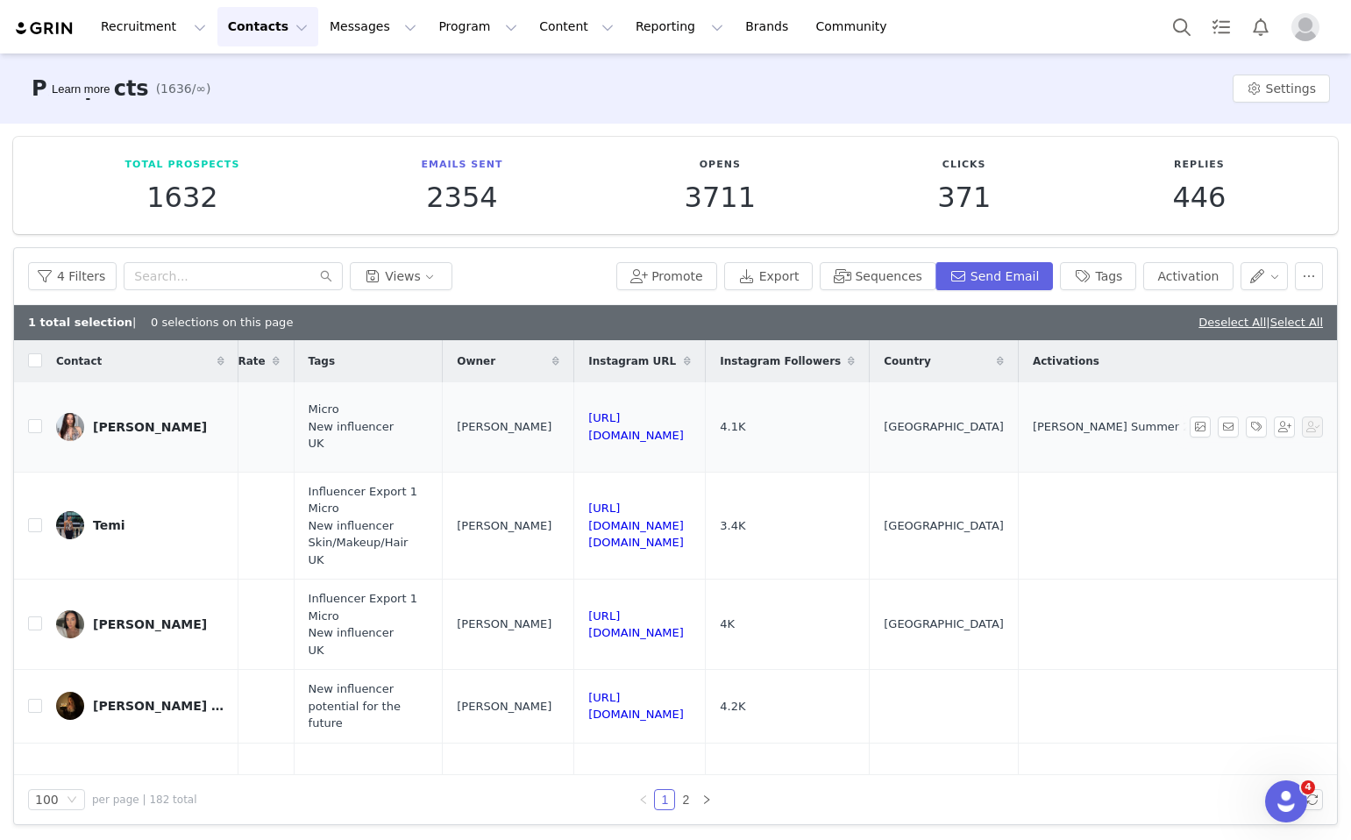
drag, startPoint x: 735, startPoint y: 413, endPoint x: 493, endPoint y: 412, distance: 242.1
click at [574, 412] on td "https://www.instagram.com/chloexflores" at bounding box center [640, 427] width 132 height 90
copy link "https://www.instagram.com/chloexflores"
click at [35, 427] on td at bounding box center [28, 427] width 28 height 90
click at [33, 419] on input "checkbox" at bounding box center [35, 426] width 14 height 14
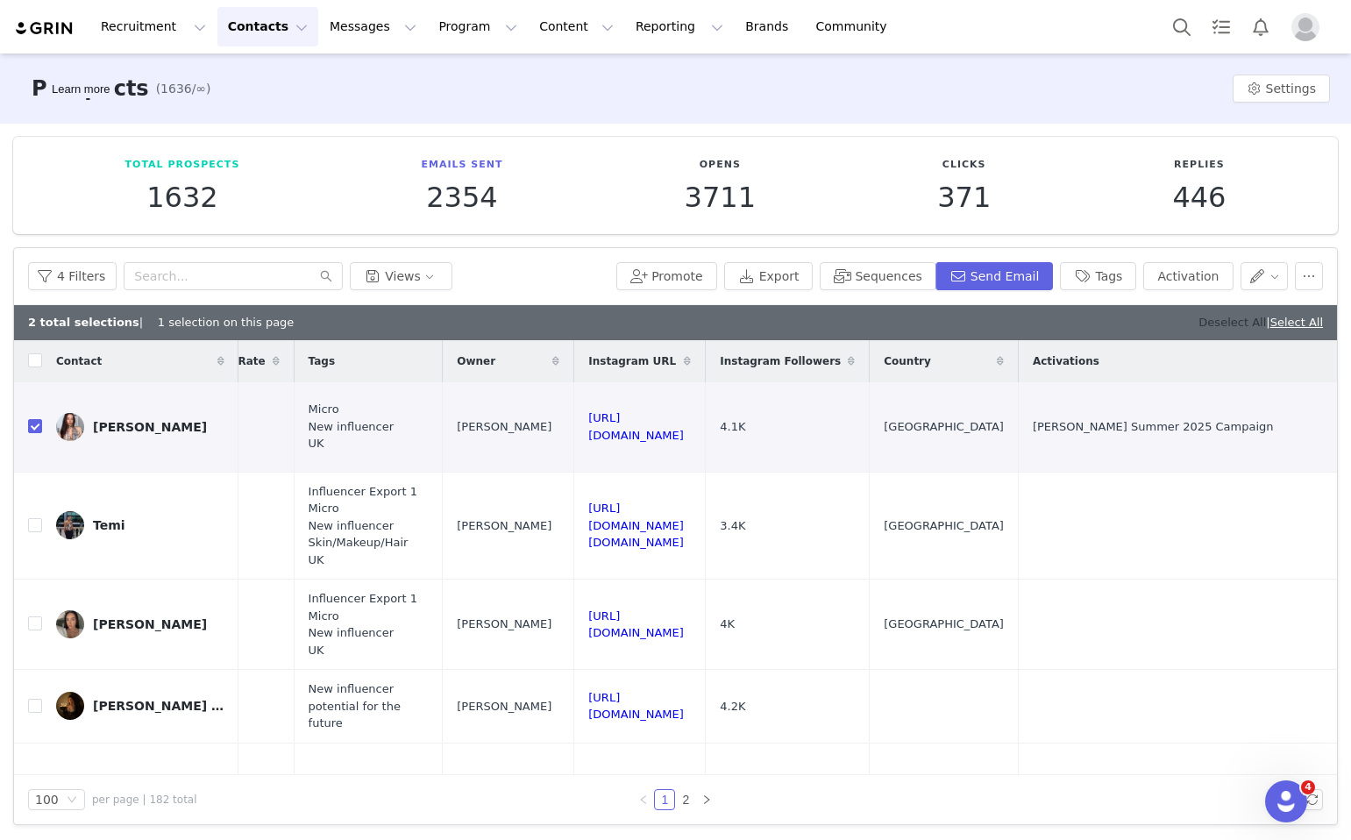
click at [1229, 320] on link "Deselect All" at bounding box center [1233, 322] width 68 height 13
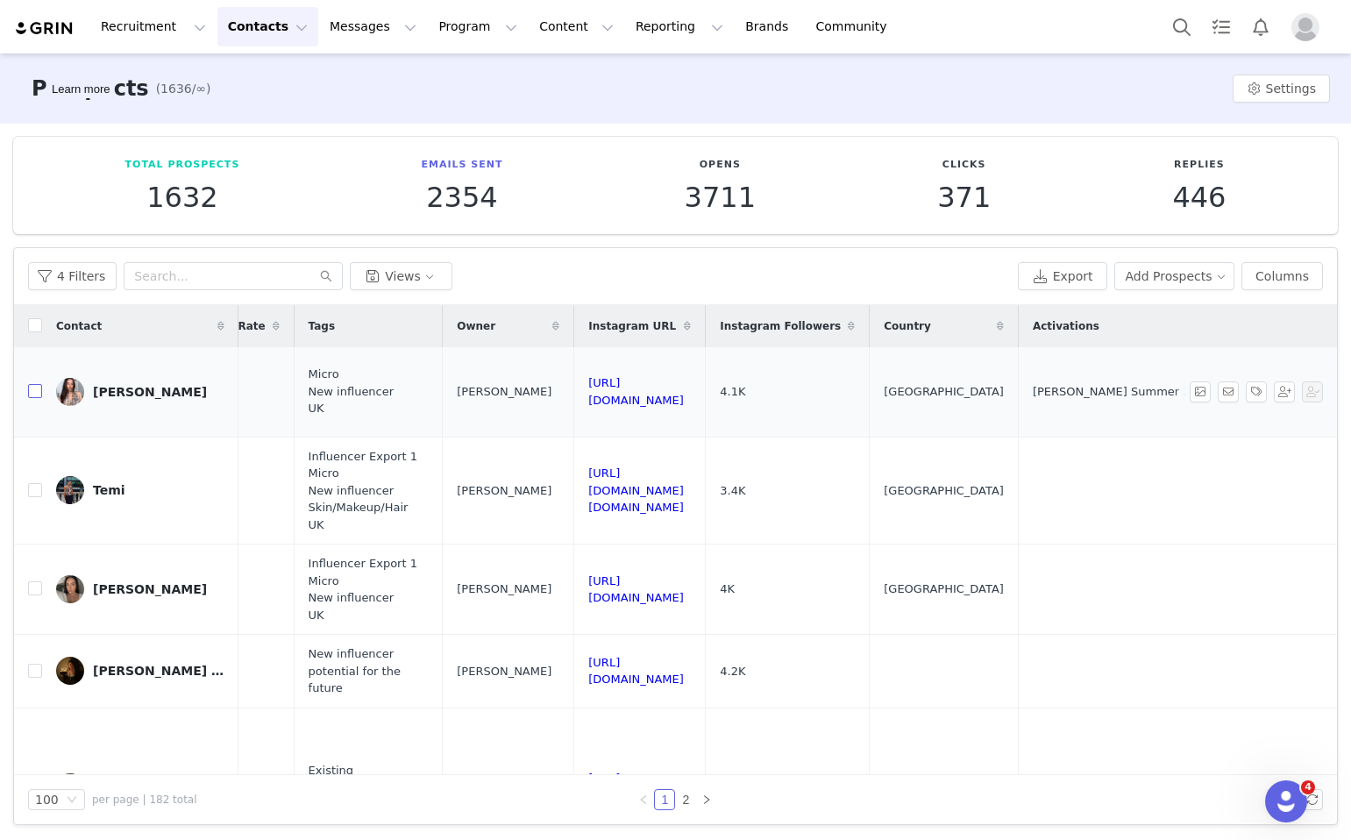
click at [38, 382] on label at bounding box center [35, 391] width 14 height 18
click at [38, 384] on input "checkbox" at bounding box center [35, 391] width 14 height 14
checkbox input "true"
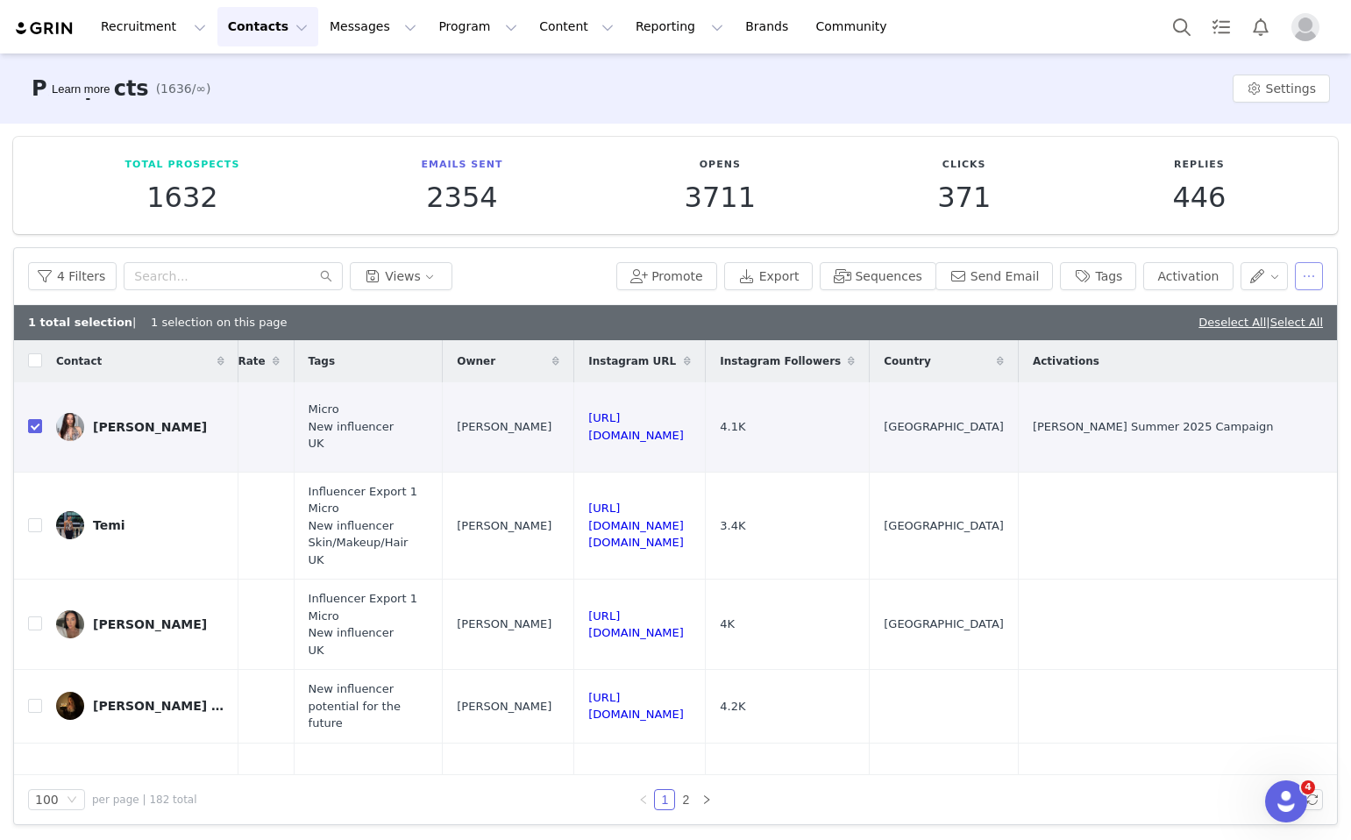
click at [1308, 281] on button "button" at bounding box center [1309, 276] width 28 height 28
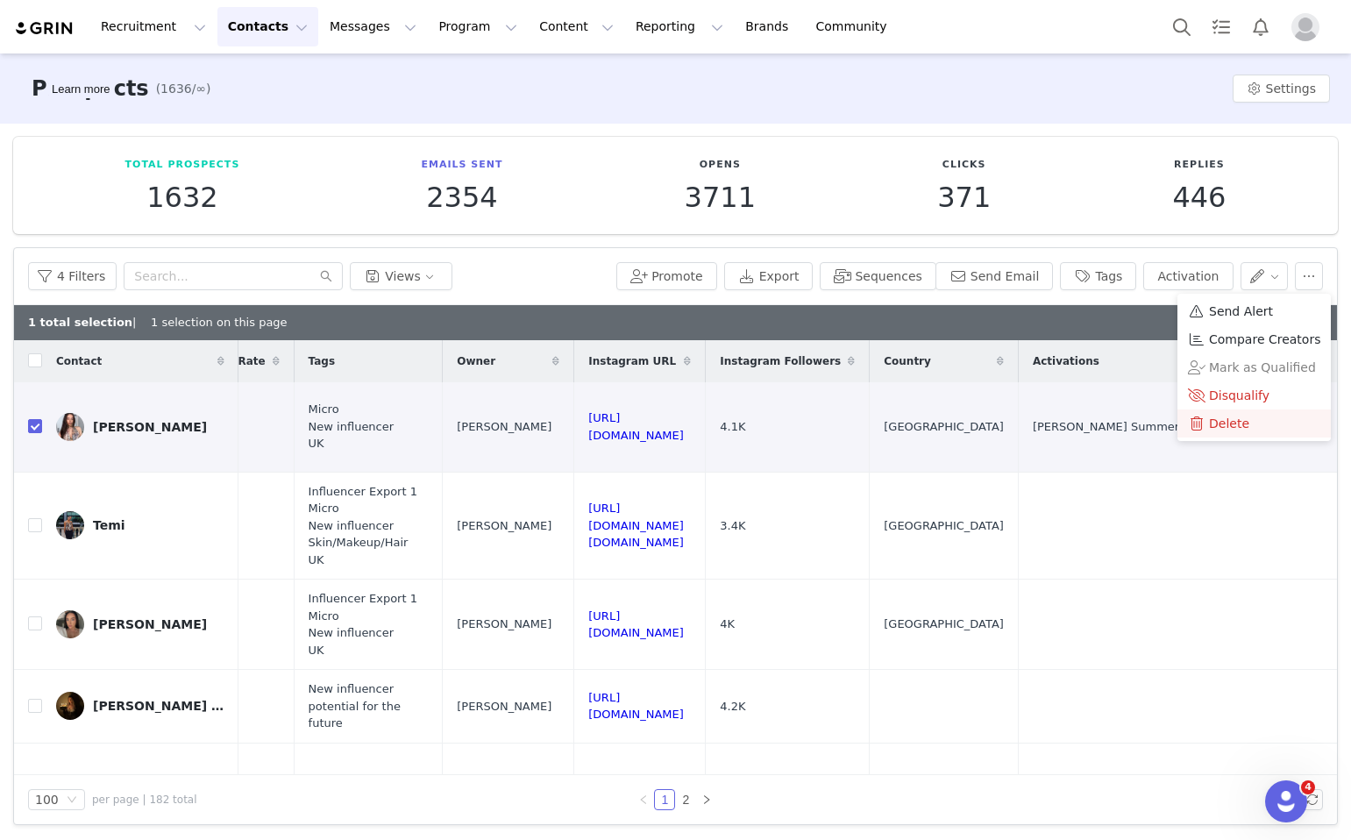
click at [1216, 416] on span "Delete" at bounding box center [1229, 423] width 40 height 19
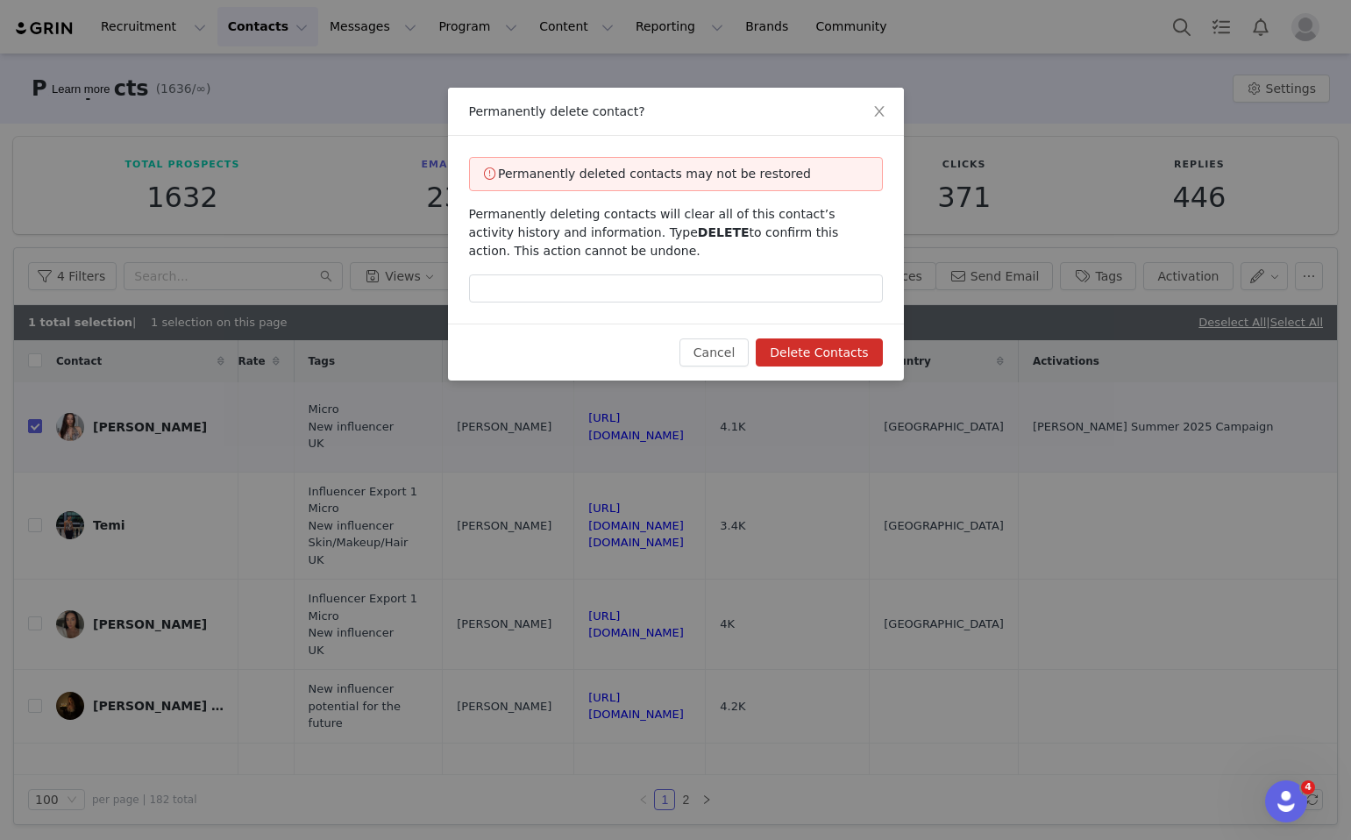
drag, startPoint x: 686, startPoint y: 231, endPoint x: 632, endPoint y: 234, distance: 53.6
click at [632, 234] on span "Permanently deleting contacts will clear all of this contact’s activity history…" at bounding box center [654, 232] width 370 height 51
click at [698, 236] on span "DELETE" at bounding box center [724, 232] width 52 height 14
drag, startPoint x: 681, startPoint y: 234, endPoint x: 638, endPoint y: 234, distance: 43.0
click at [698, 234] on span "DELETE" at bounding box center [724, 232] width 52 height 14
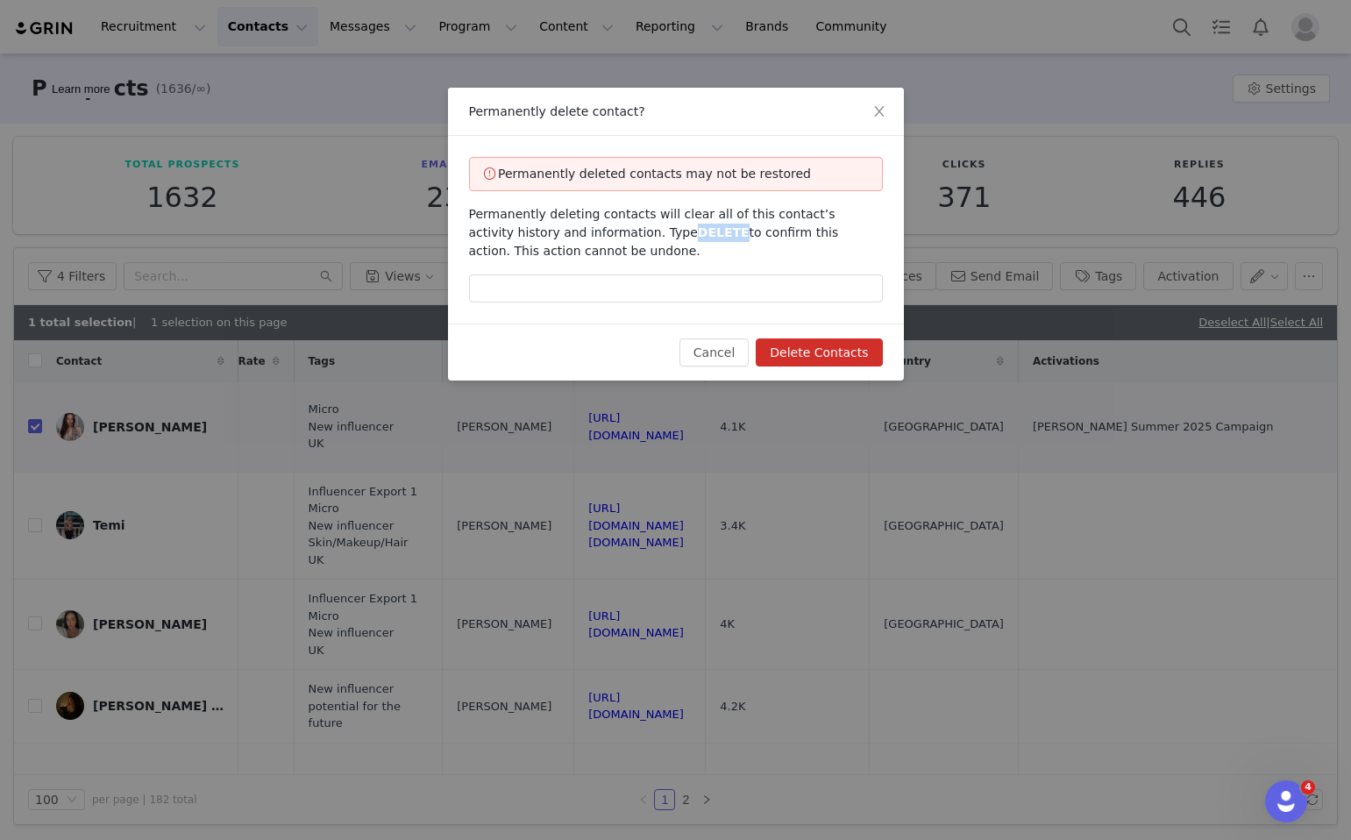
copy span "DELETE"
click at [648, 296] on input "text" at bounding box center [676, 289] width 414 height 28
paste input "DELETE"
type input "DELETE"
click at [853, 360] on button "Delete Contacts" at bounding box center [819, 353] width 126 height 28
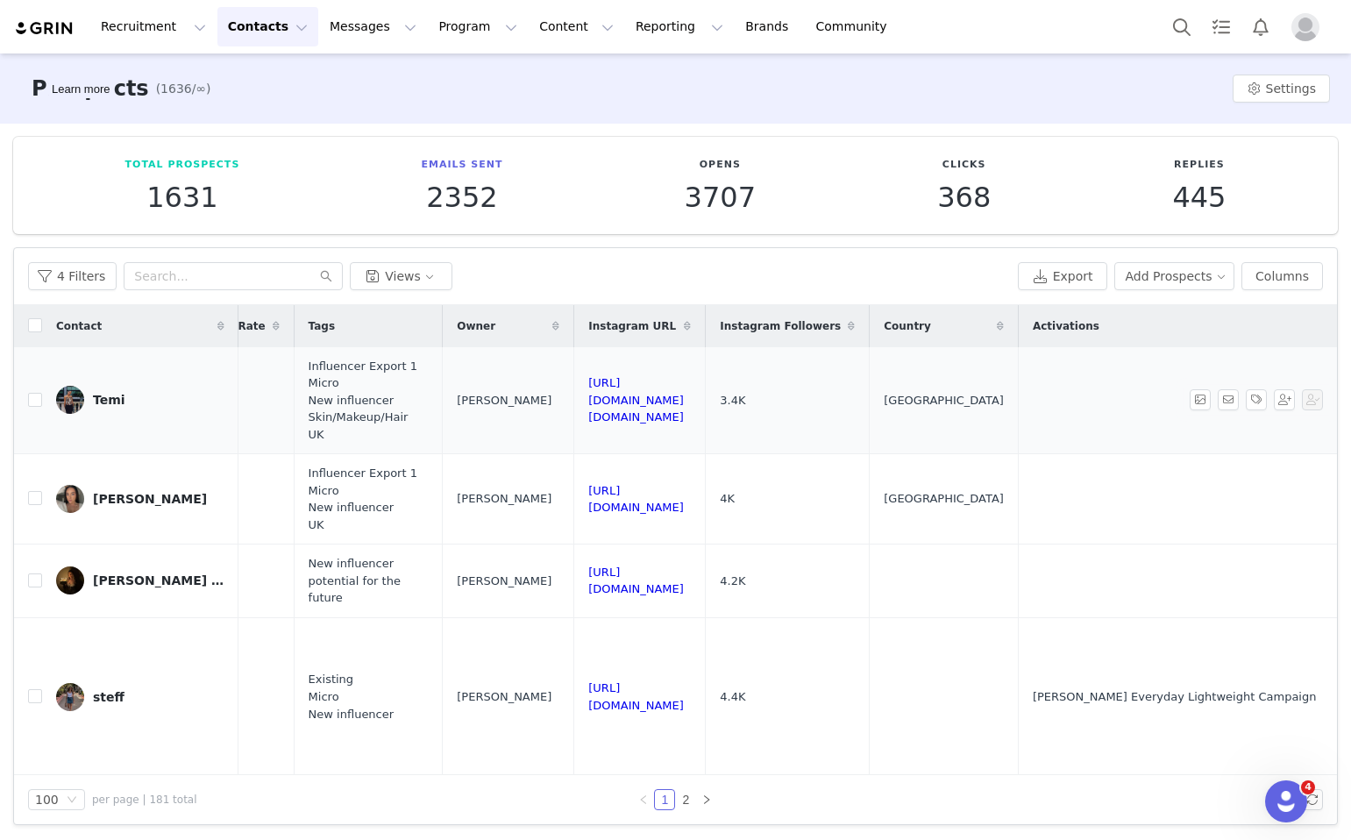
drag, startPoint x: 724, startPoint y: 414, endPoint x: 493, endPoint y: 402, distance: 231.0
click at [574, 402] on td "https://www.instagram.com/oh.temi" at bounding box center [640, 400] width 132 height 107
click at [28, 401] on input "checkbox" at bounding box center [35, 400] width 14 height 14
checkbox input "true"
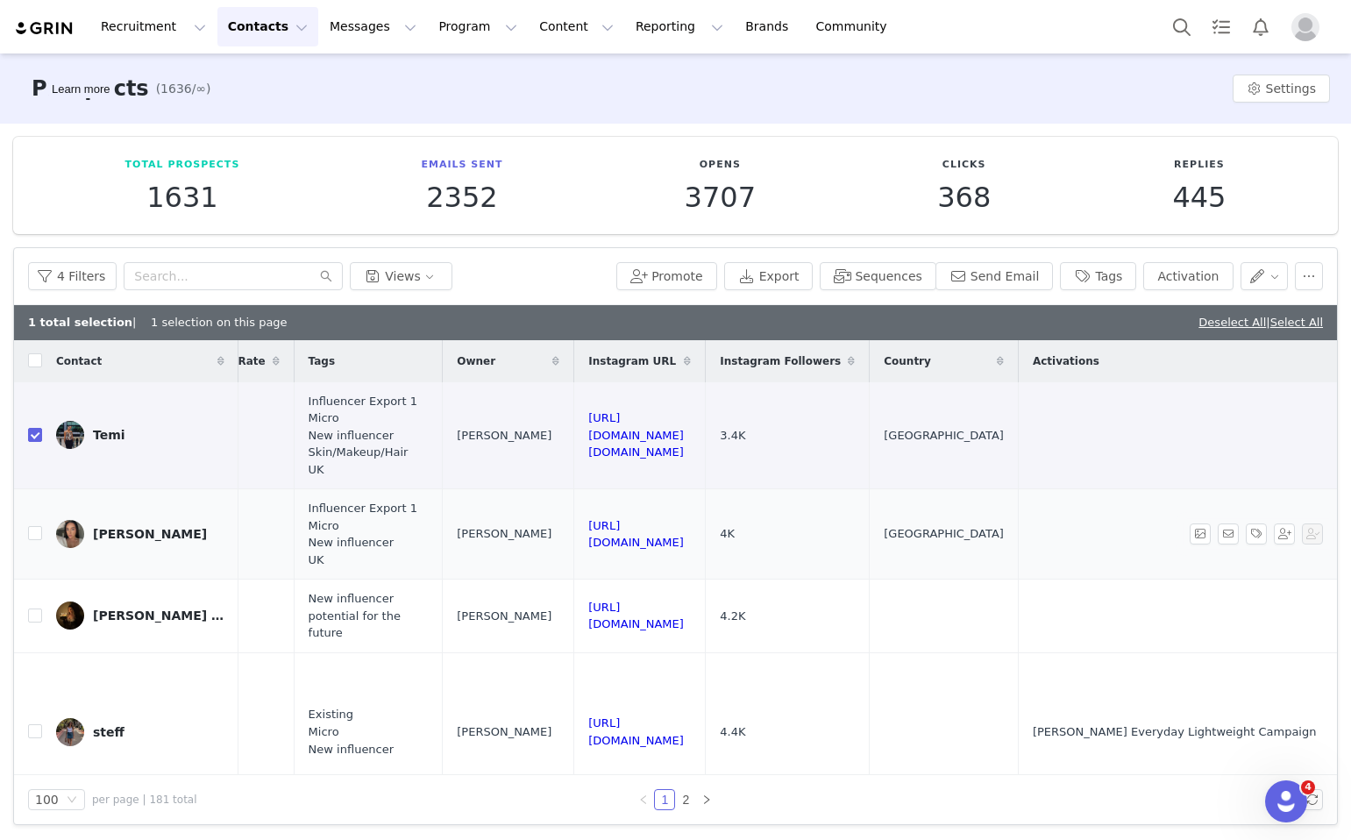
drag, startPoint x: 774, startPoint y: 543, endPoint x: 492, endPoint y: 528, distance: 282.8
click at [574, 528] on td "https://www.instagram.com/mollievsheridan" at bounding box center [640, 534] width 132 height 90
click at [1321, 272] on button "button" at bounding box center [1309, 276] width 28 height 28
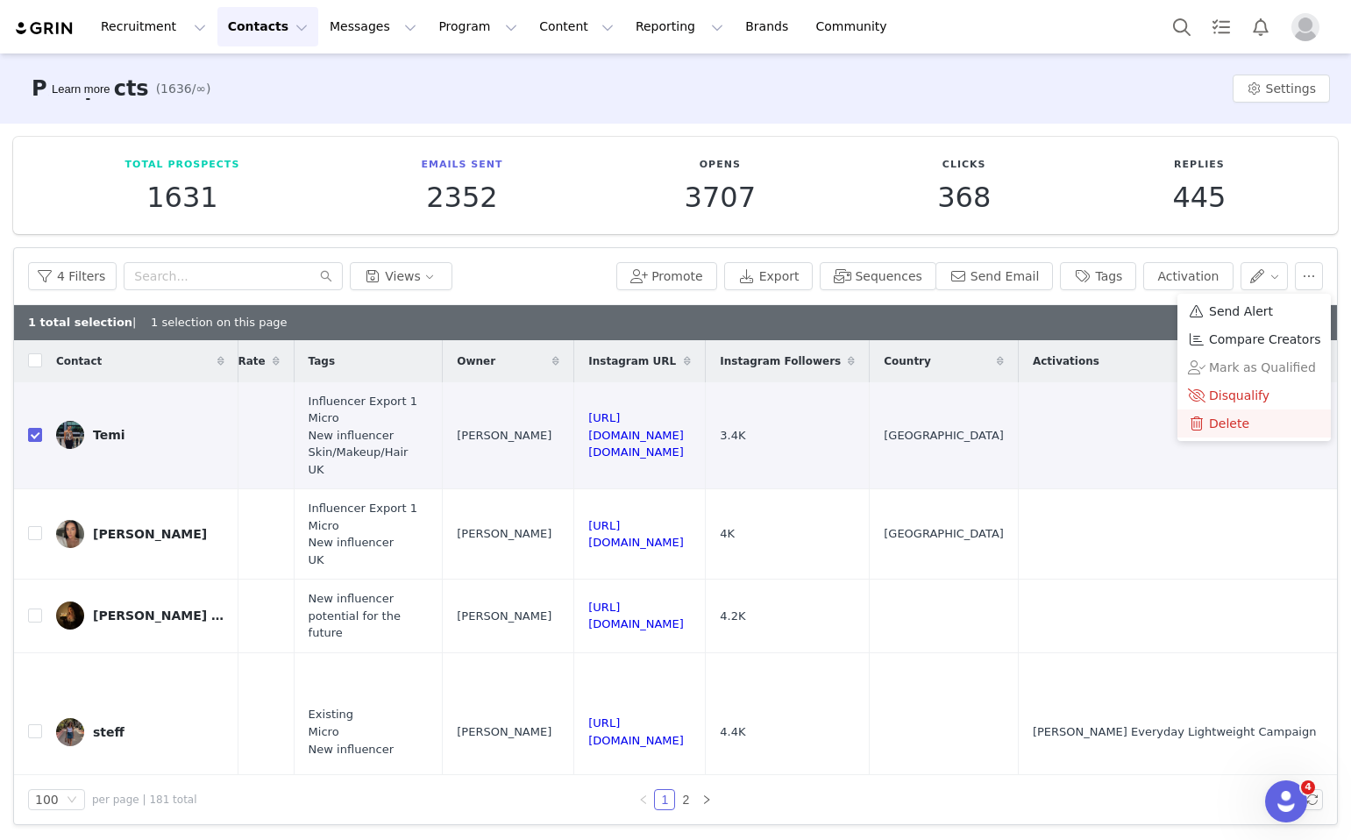
click at [1230, 420] on span "Delete" at bounding box center [1229, 423] width 40 height 19
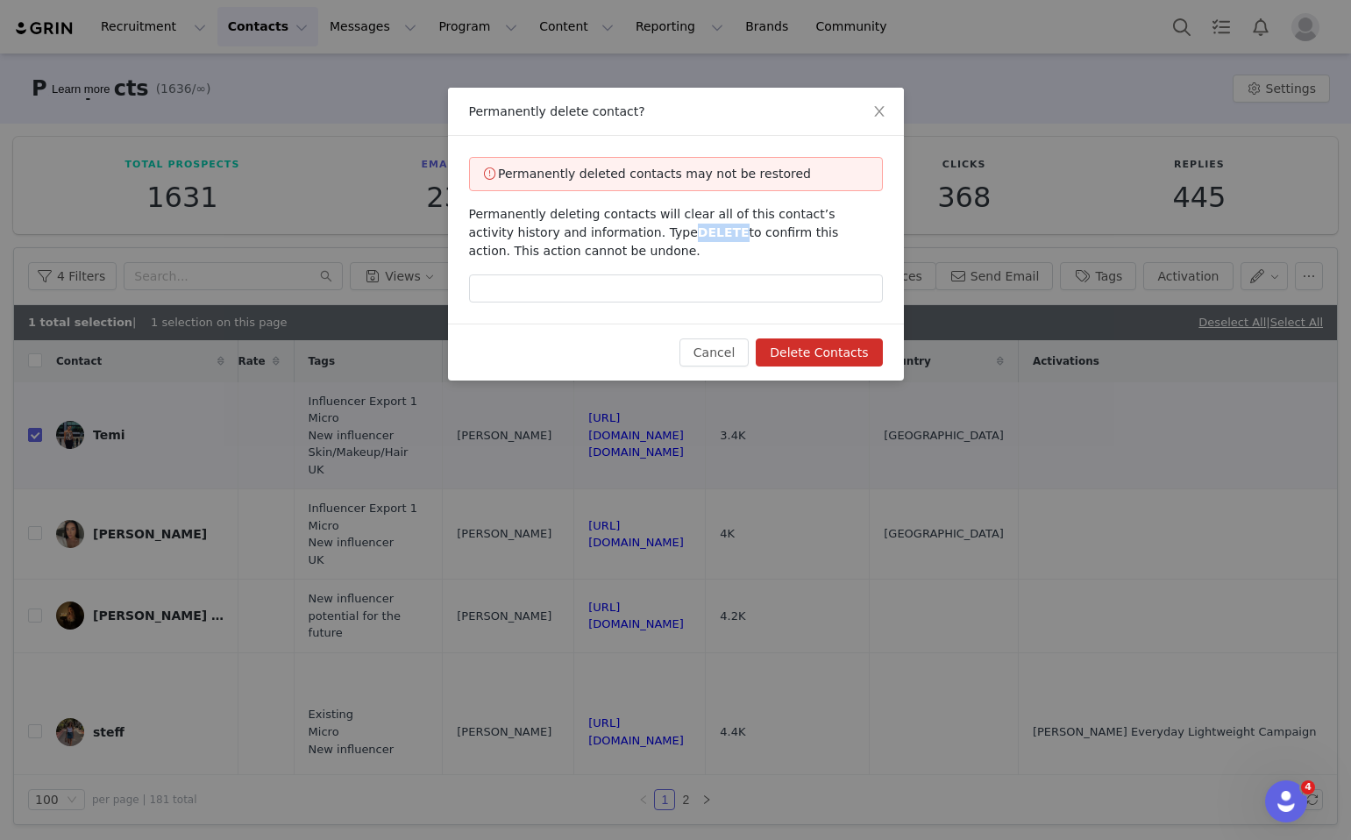
drag, startPoint x: 681, startPoint y: 236, endPoint x: 640, endPoint y: 235, distance: 41.2
click at [698, 235] on span "DELETE" at bounding box center [724, 232] width 52 height 14
click at [653, 317] on div "Permanently deleted contacts may not be restored Permanently deleting contacts …" at bounding box center [676, 230] width 456 height 188
click at [649, 289] on input "text" at bounding box center [676, 289] width 414 height 28
paste input "DELETE"
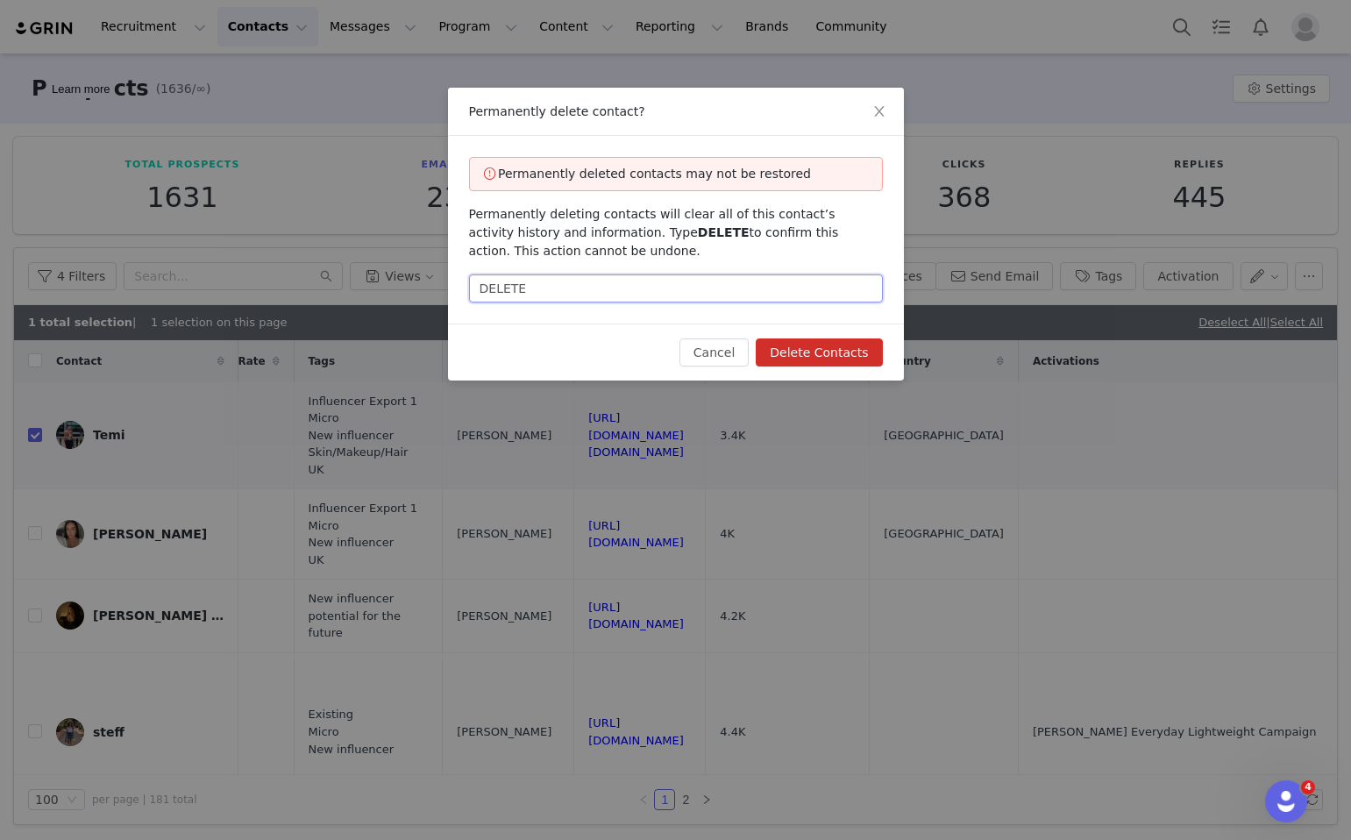
type input "DELETE"
click at [881, 354] on button "Delete Contacts" at bounding box center [819, 353] width 126 height 28
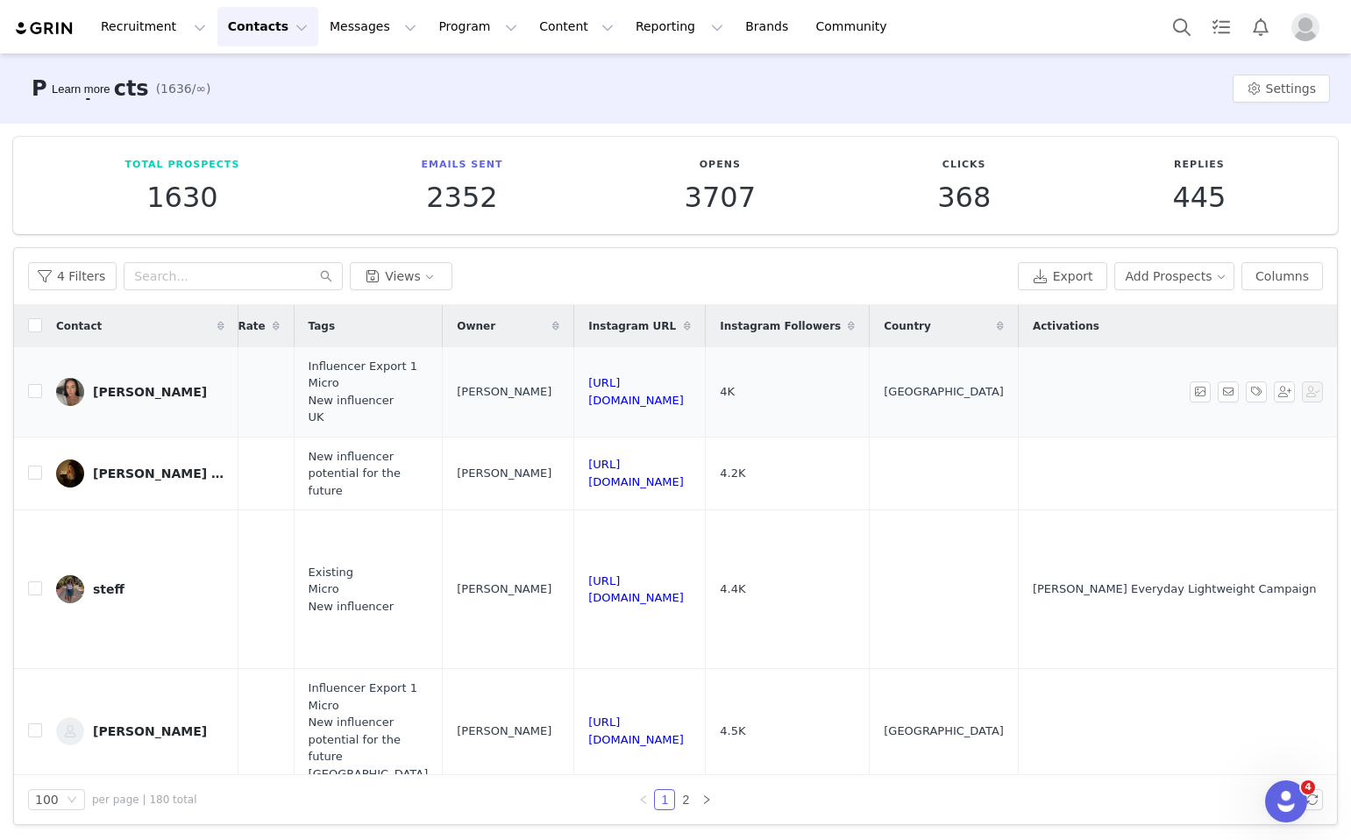
drag, startPoint x: 717, startPoint y: 383, endPoint x: 483, endPoint y: 381, distance: 233.3
click at [574, 381] on td "https://www.instagram.com/mollievsheridan" at bounding box center [640, 392] width 132 height 90
click at [32, 396] on input "checkbox" at bounding box center [35, 391] width 14 height 14
checkbox input "true"
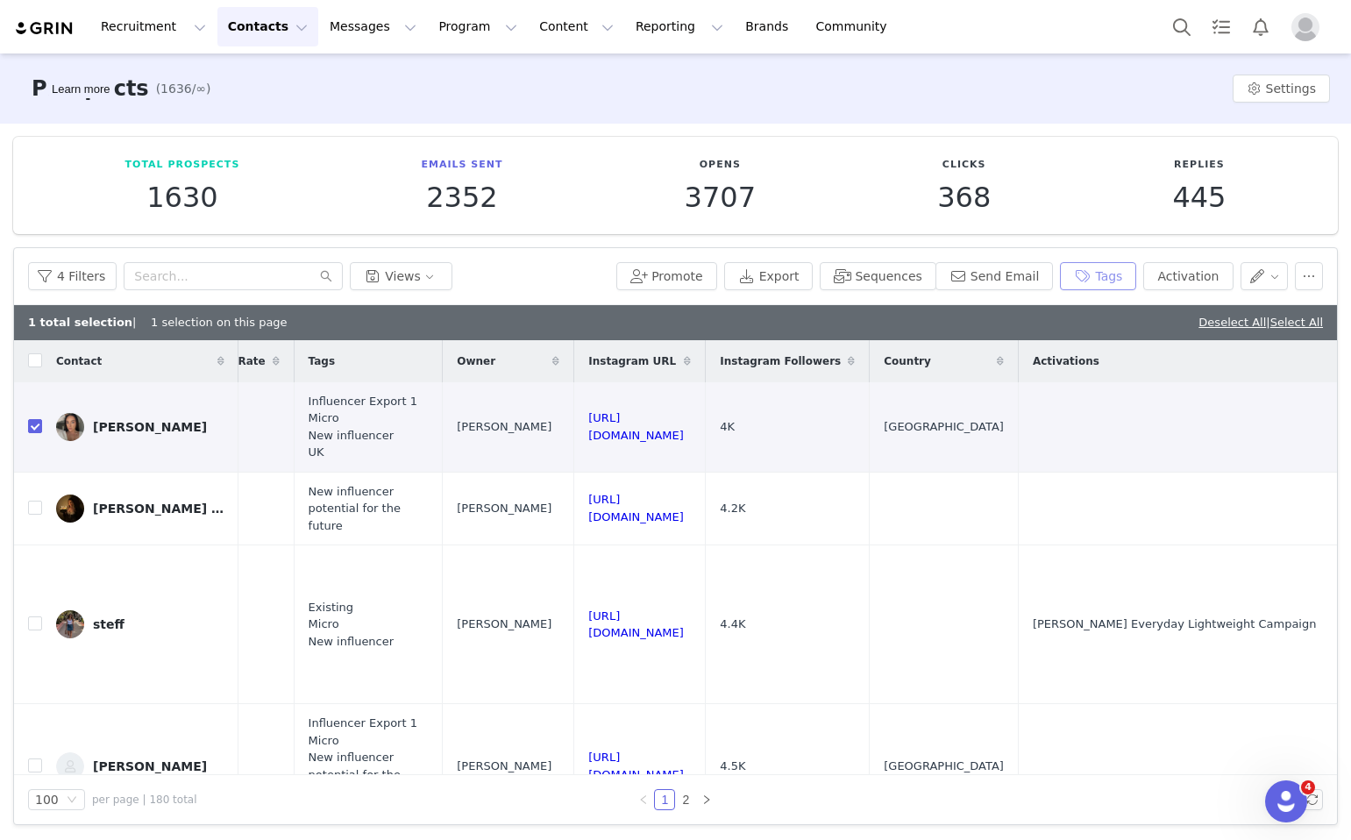
click at [1114, 278] on button "Tags" at bounding box center [1098, 276] width 76 height 28
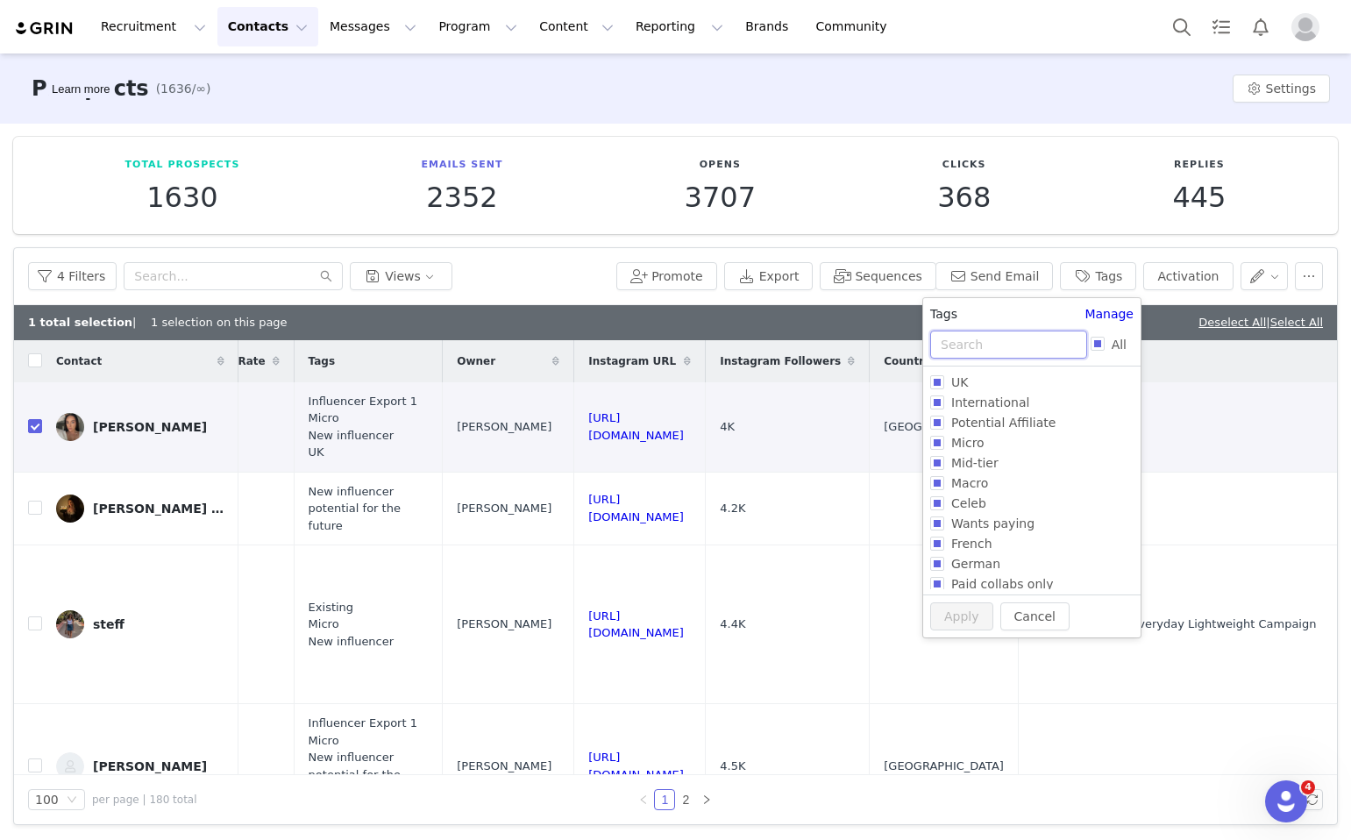
click at [962, 353] on input "text" at bounding box center [1008, 345] width 157 height 28
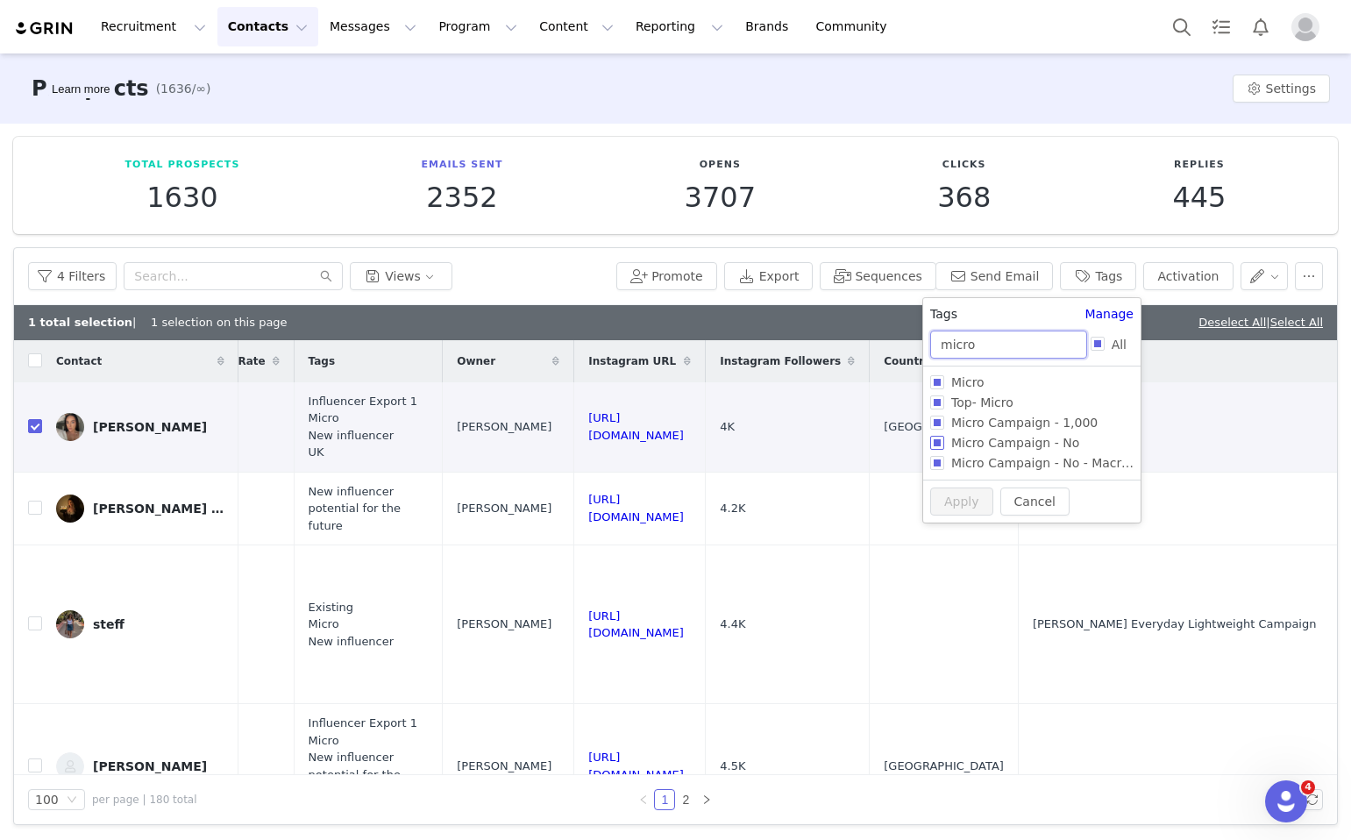
type input "micro"
click at [943, 450] on input "Micro Campaign - No" at bounding box center [937, 443] width 14 height 14
checkbox input "true"
click at [956, 545] on div "Cancel Apply" at bounding box center [1031, 531] width 217 height 43
click at [954, 536] on button "Apply" at bounding box center [961, 531] width 63 height 28
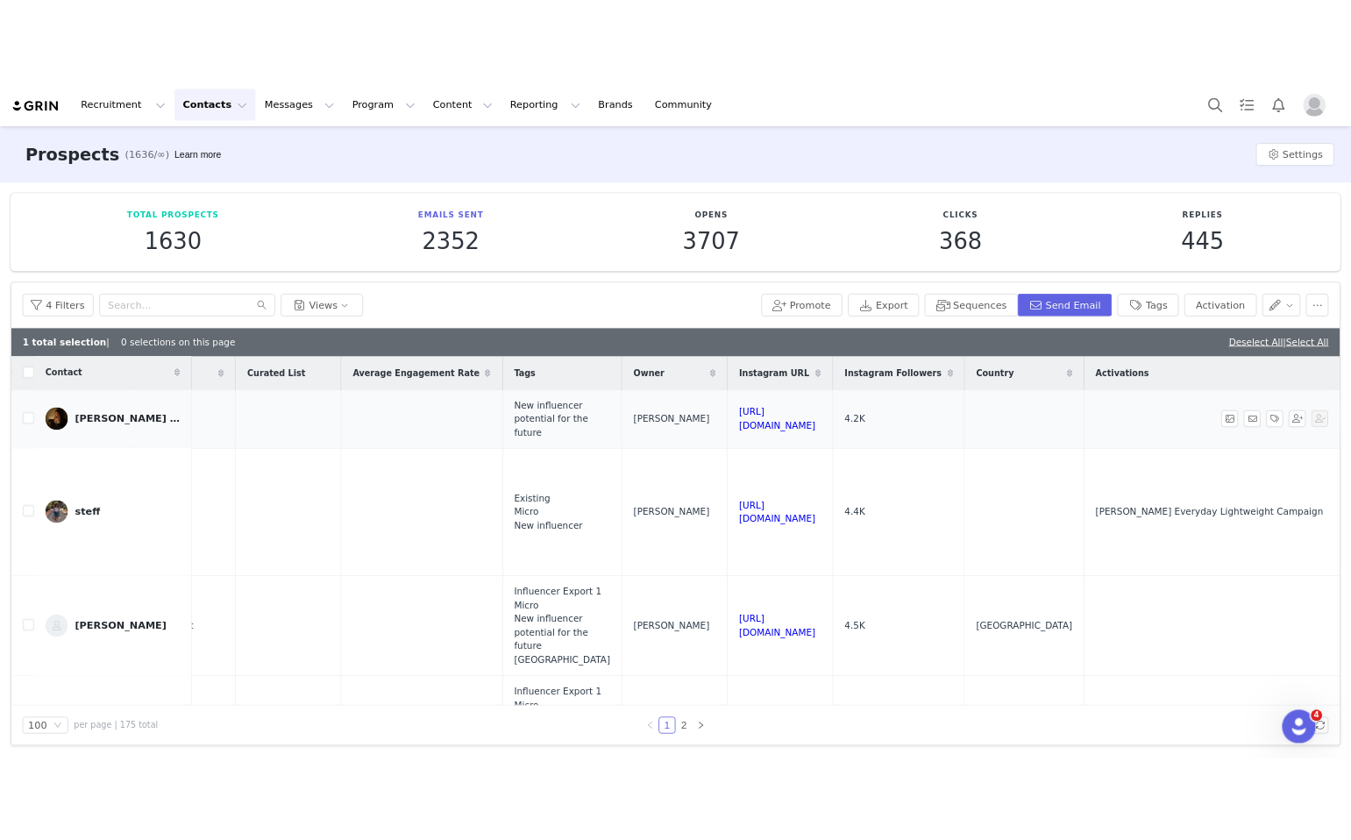
scroll to position [0, 1280]
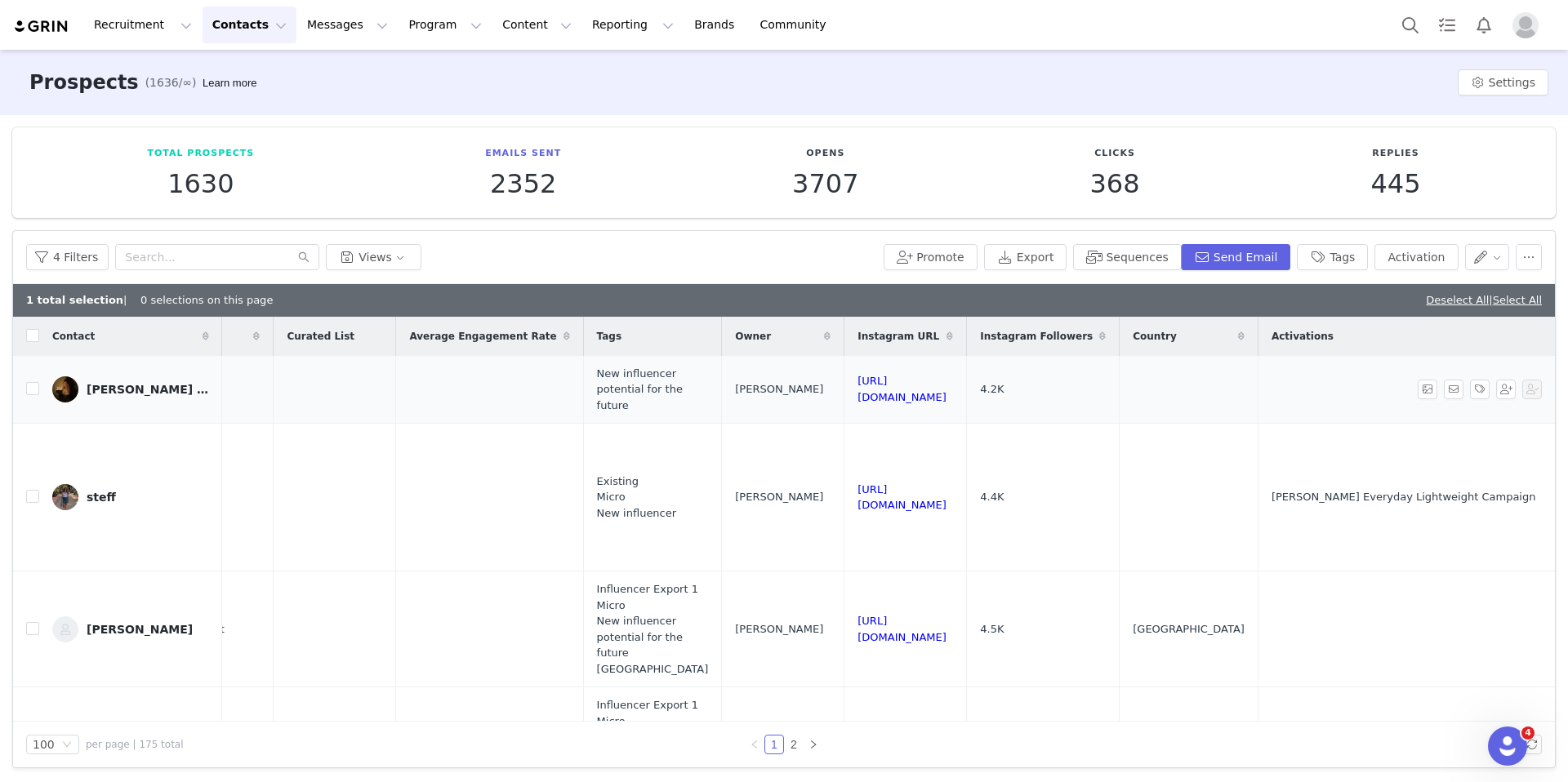
drag, startPoint x: 1031, startPoint y: 389, endPoint x: 764, endPoint y: 392, distance: 267.0
click at [845, 392] on td "https://www.instagram.com/x_elliedoesmakeup_x" at bounding box center [906, 389] width 123 height 68
click at [30, 394] on input "checkbox" at bounding box center [33, 388] width 13 height 13
click at [1426, 290] on div "2 total selections | 1 selection on this page Deselect All | Select All" at bounding box center [784, 300] width 1542 height 33
click at [1426, 306] on div "Deselect All | Select All" at bounding box center [1483, 301] width 116 height 17
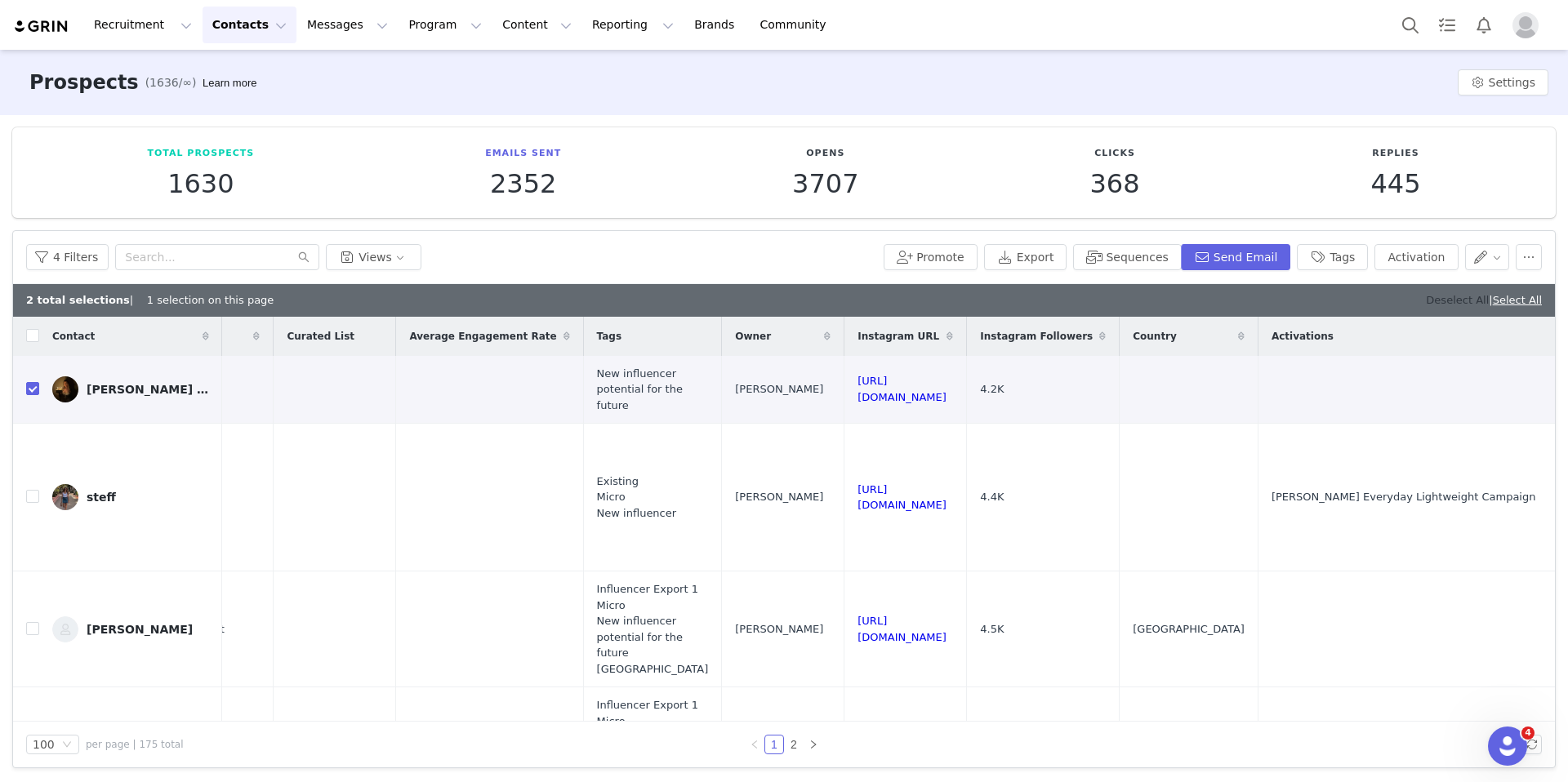
click at [1426, 296] on link "Deselect All" at bounding box center [1457, 300] width 63 height 12
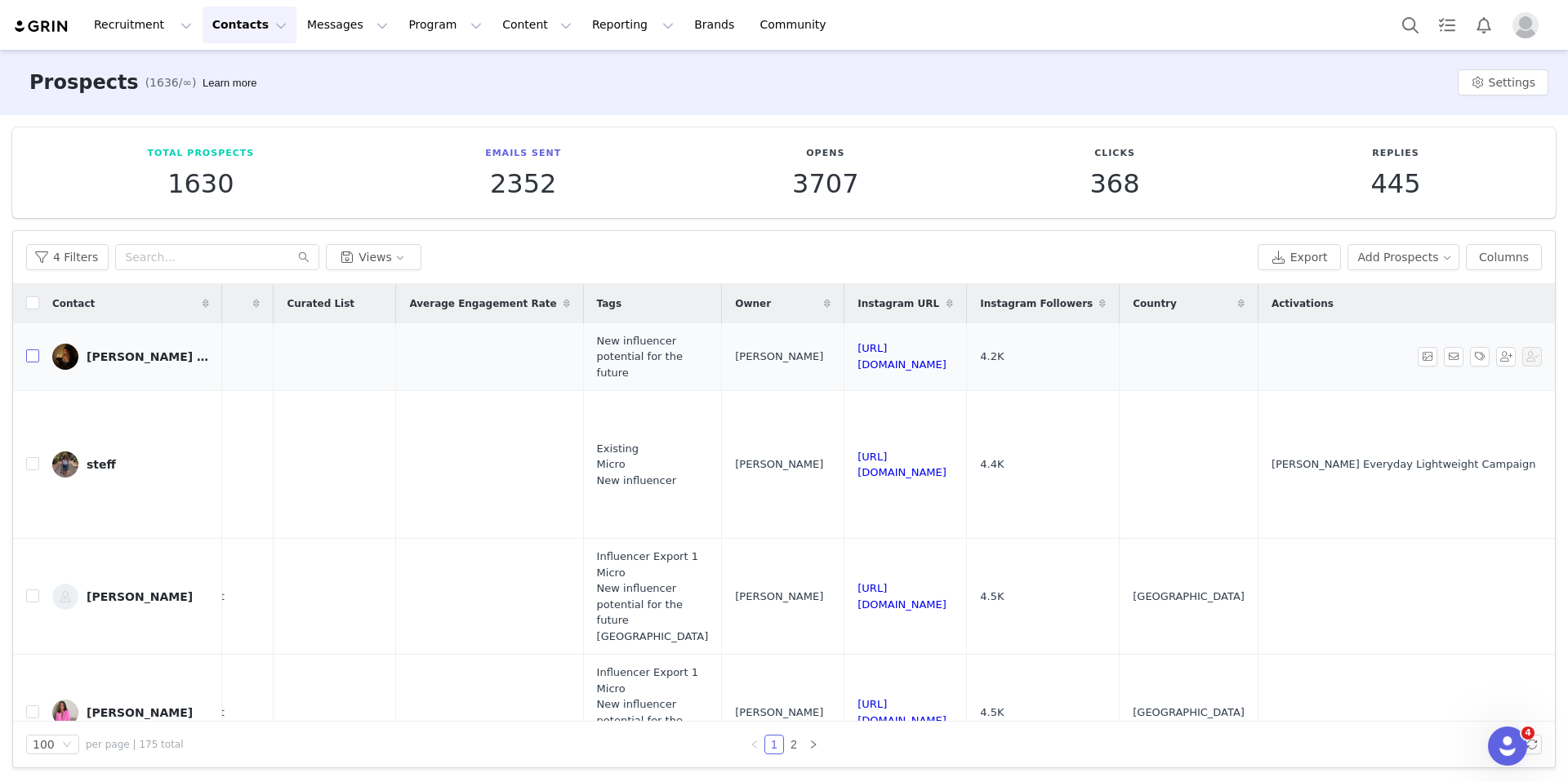
click at [35, 357] on input "checkbox" at bounding box center [33, 356] width 13 height 13
checkbox input "true"
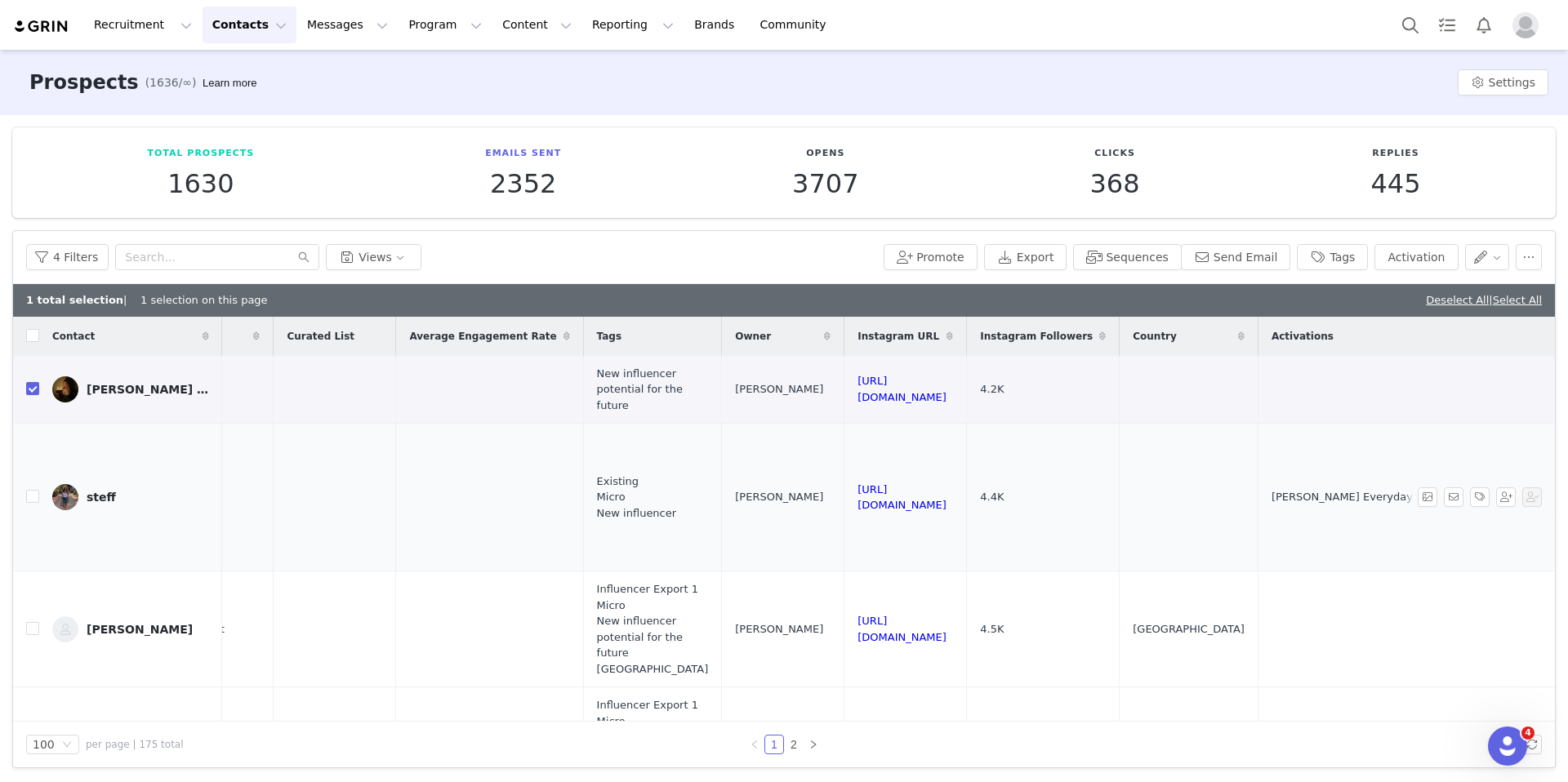
drag, startPoint x: 1024, startPoint y: 492, endPoint x: 765, endPoint y: 492, distance: 259.0
click at [845, 492] on td "https://www.instagram.com/stefmicalleff" at bounding box center [906, 497] width 123 height 148
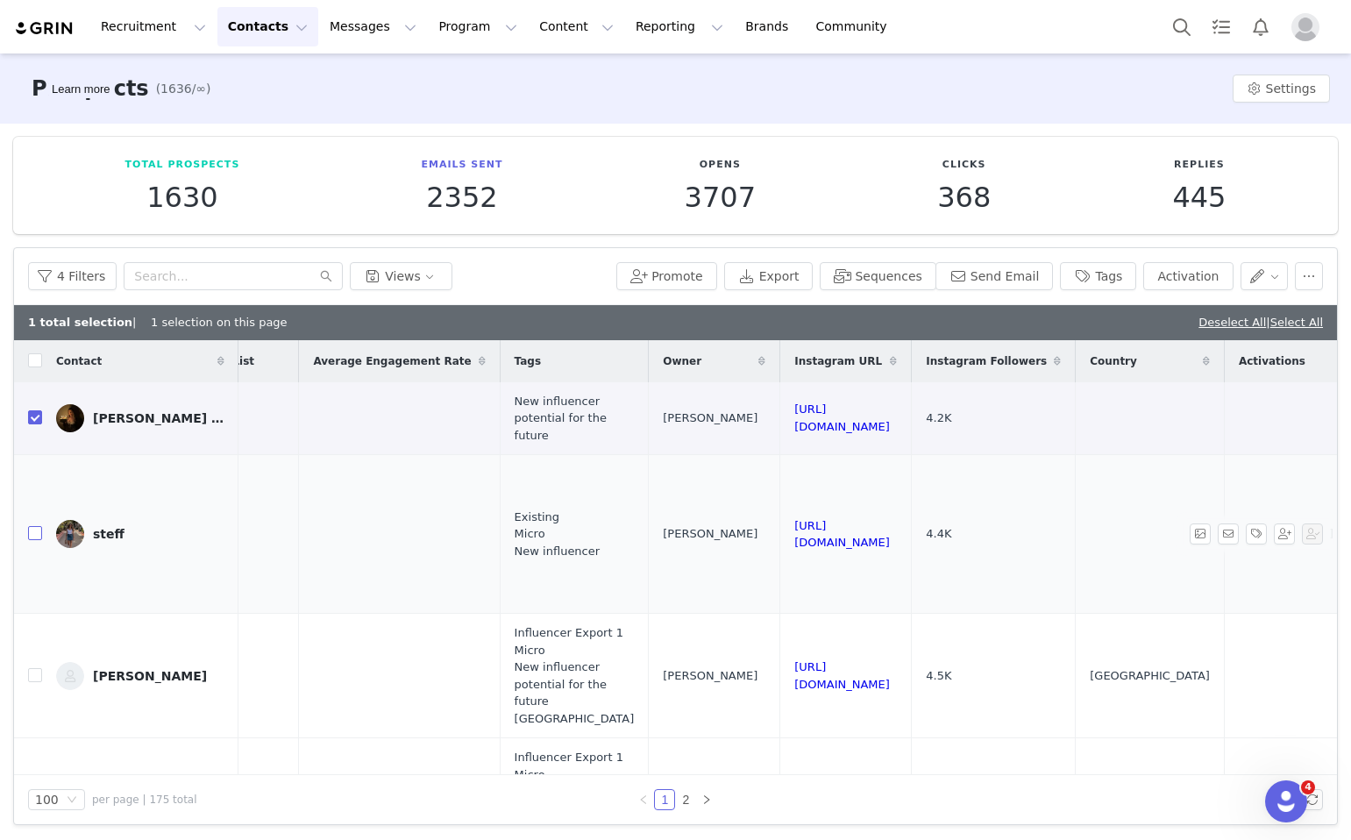
click at [32, 529] on input "checkbox" at bounding box center [35, 533] width 14 height 14
checkbox input "true"
drag, startPoint x: 1046, startPoint y: 665, endPoint x: 824, endPoint y: 664, distance: 221.9
click at [824, 664] on td "https://instagram.com/darcysofiaa" at bounding box center [847, 676] width 132 height 125
click at [35, 668] on input "checkbox" at bounding box center [35, 675] width 14 height 14
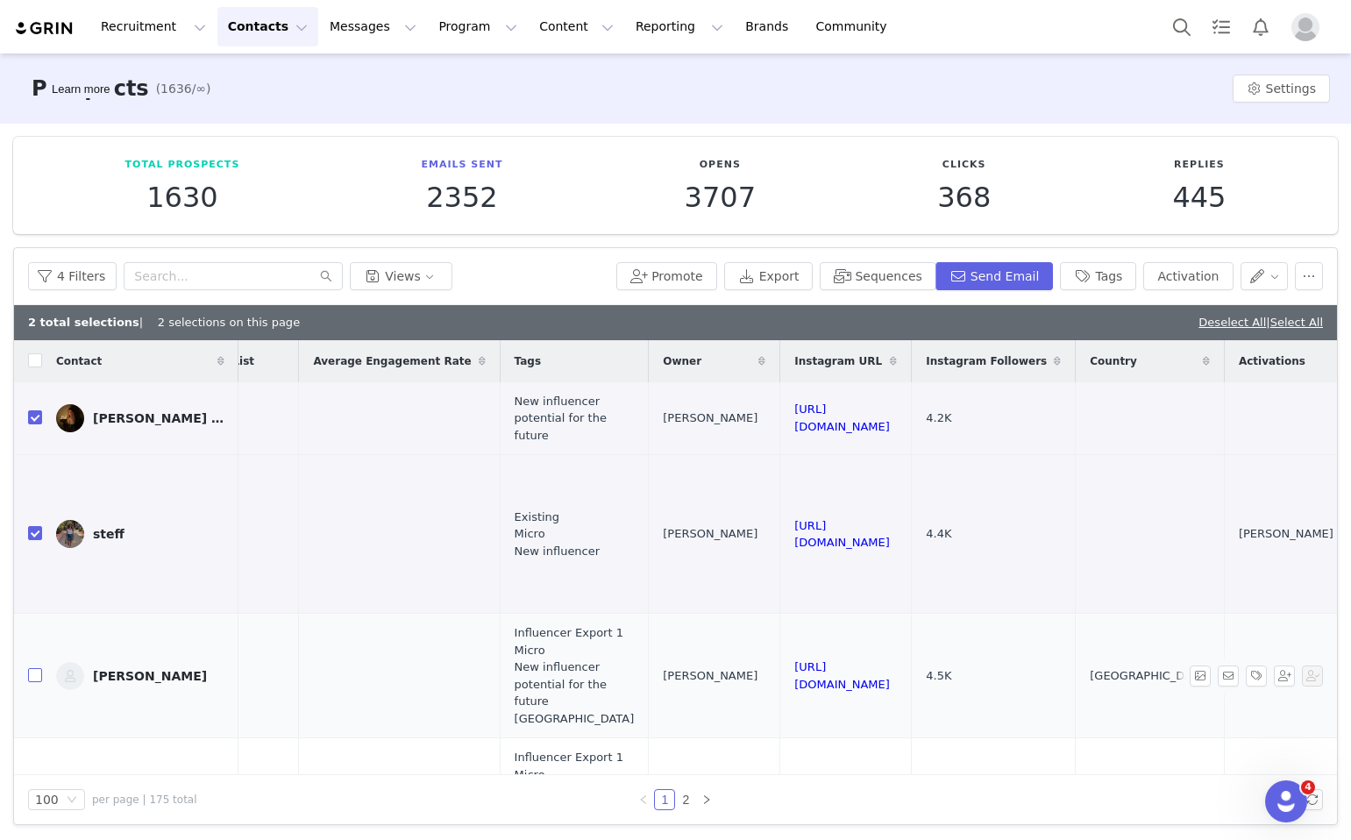
checkbox input "true"
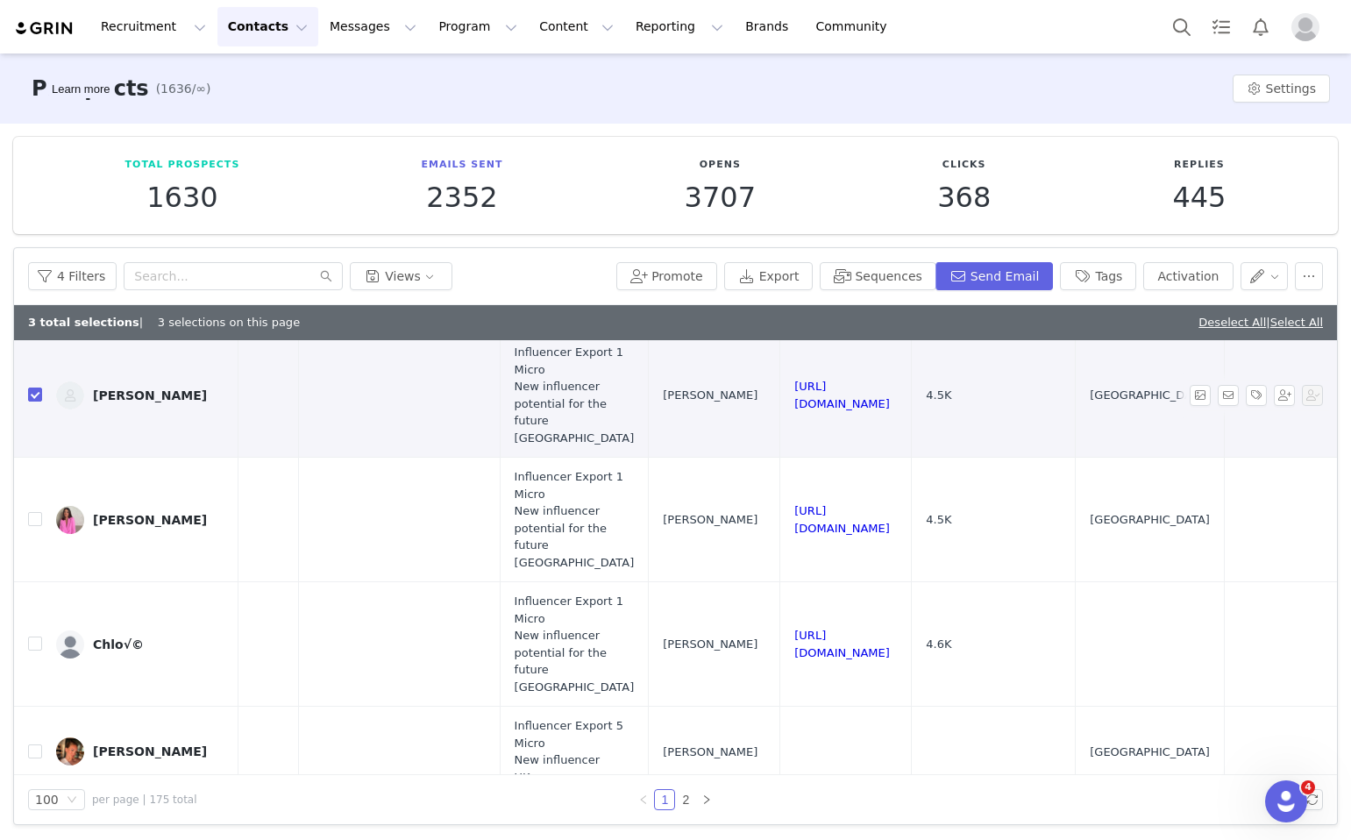
scroll to position [353, 1280]
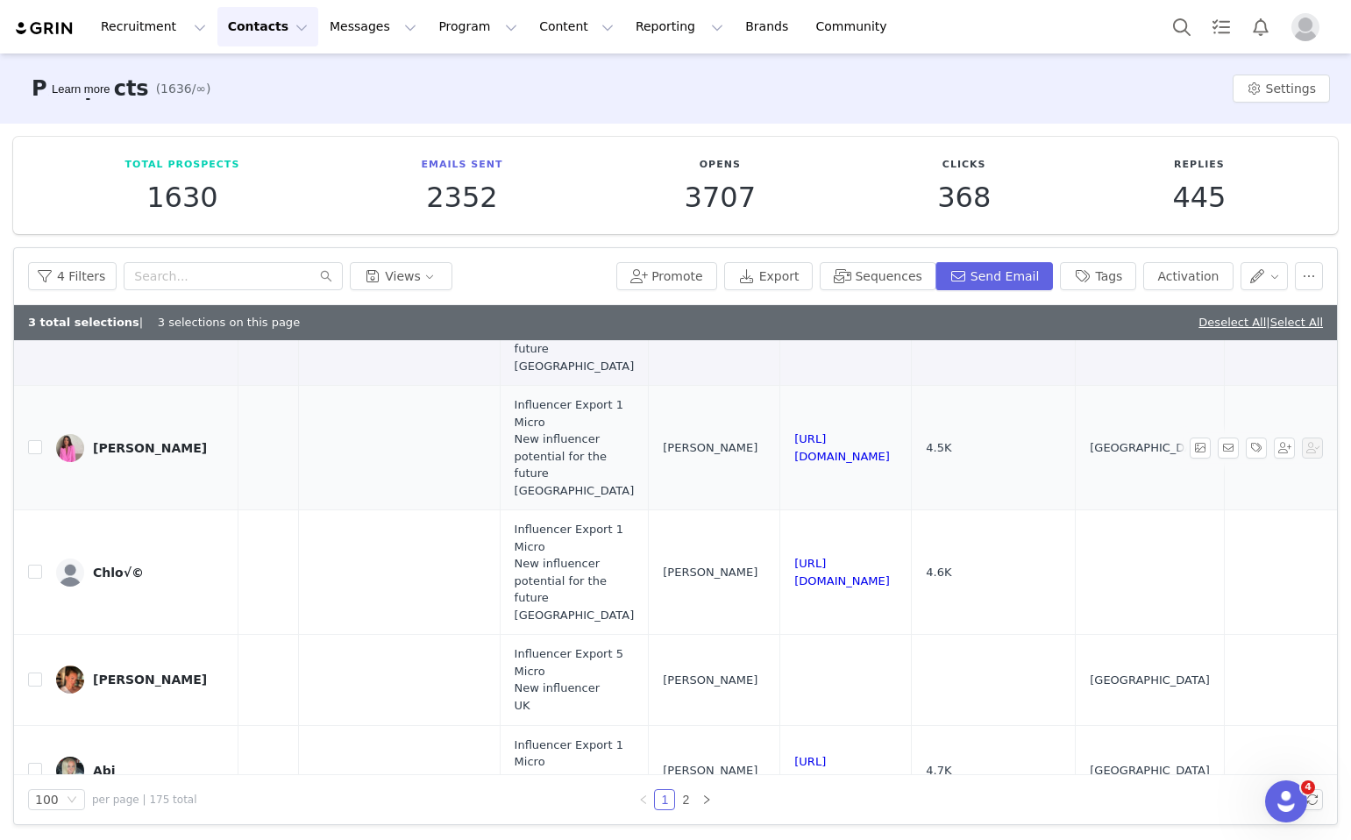
drag, startPoint x: 1073, startPoint y: 435, endPoint x: 820, endPoint y: 431, distance: 252.6
click at [820, 431] on td "https://www.instagram.com/portraitofkate" at bounding box center [847, 448] width 132 height 125
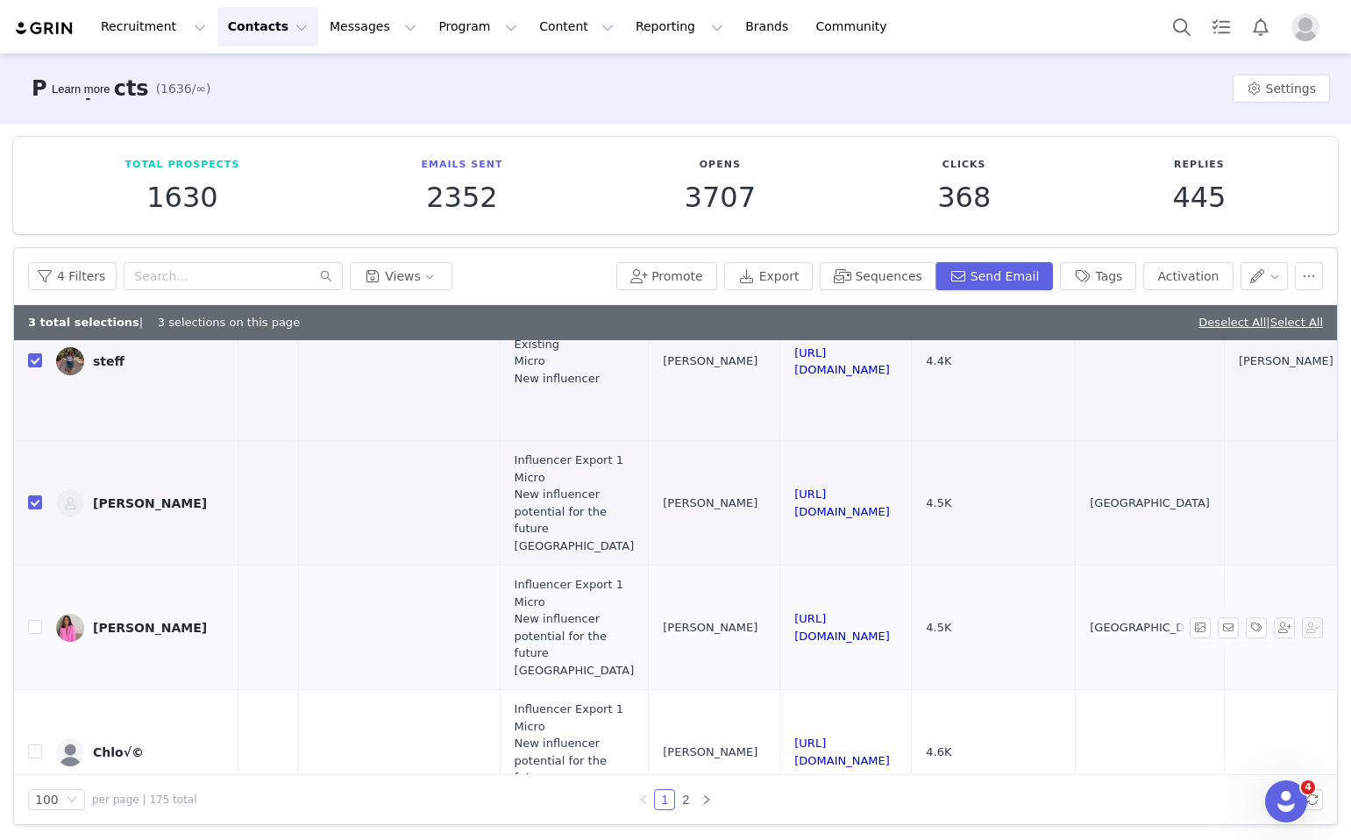
scroll to position [94, 1280]
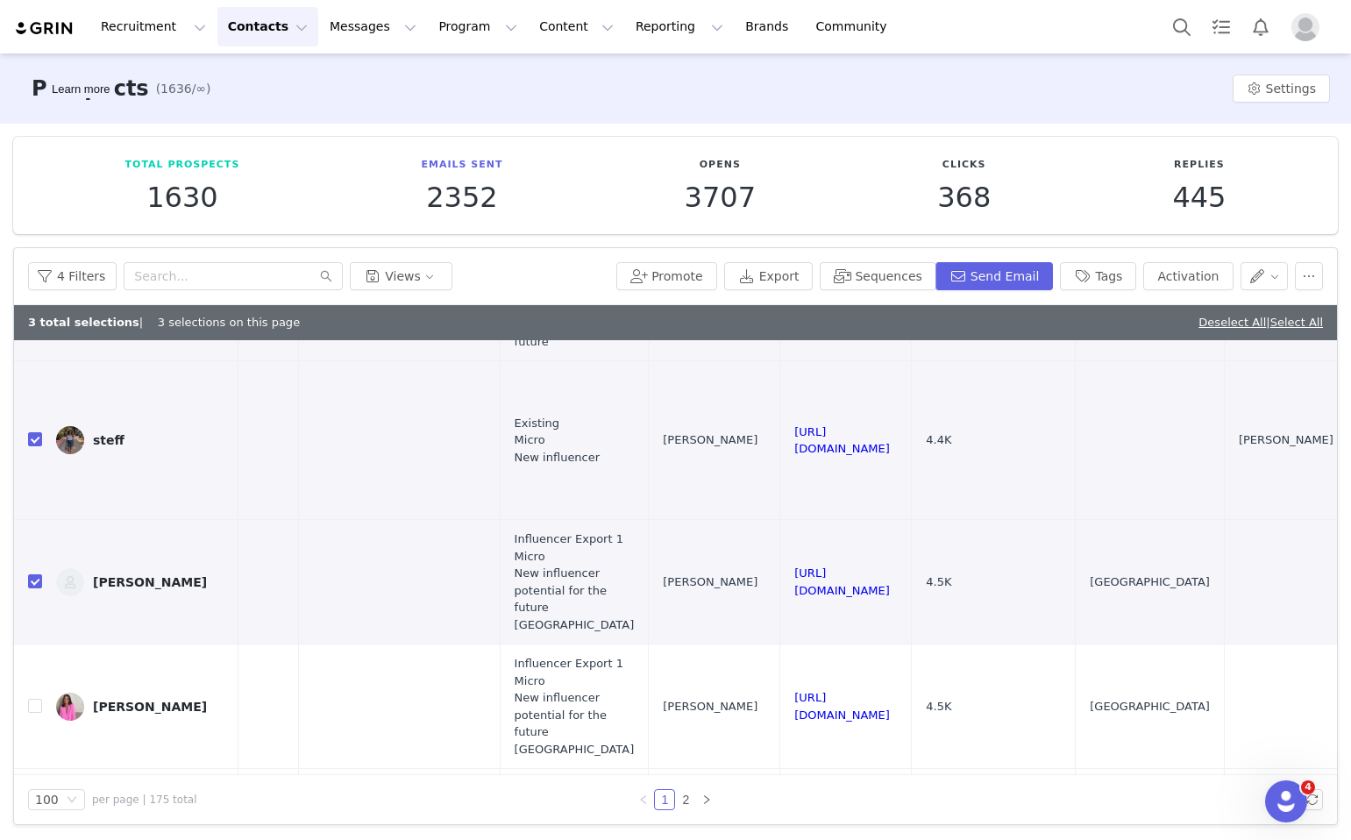
click at [1318, 259] on div "4 Filters Views Promote Export Sequences Send Email Tags Activation" at bounding box center [675, 276] width 1323 height 57
click at [1318, 277] on button "button" at bounding box center [1309, 276] width 28 height 28
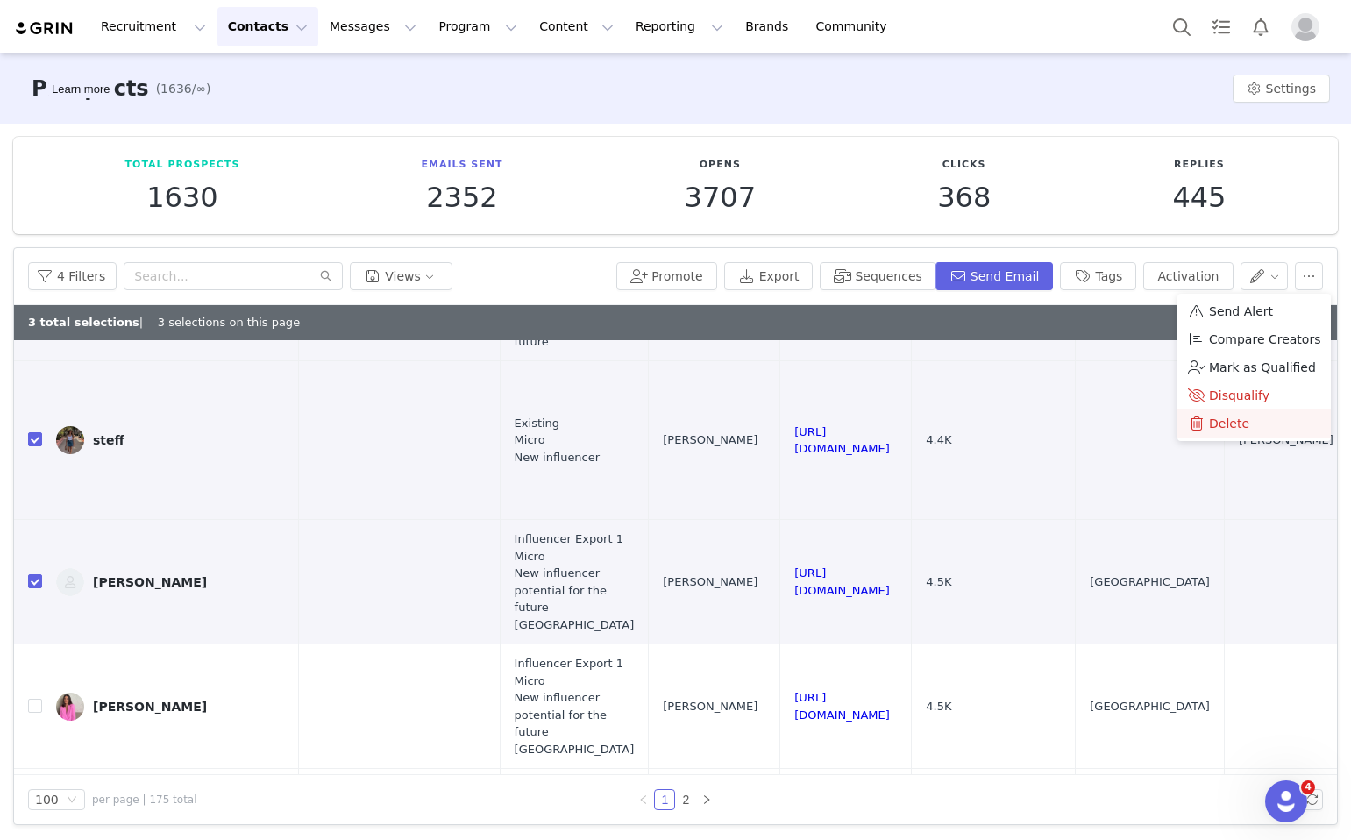
click at [1255, 431] on div "Delete" at bounding box center [1254, 423] width 132 height 19
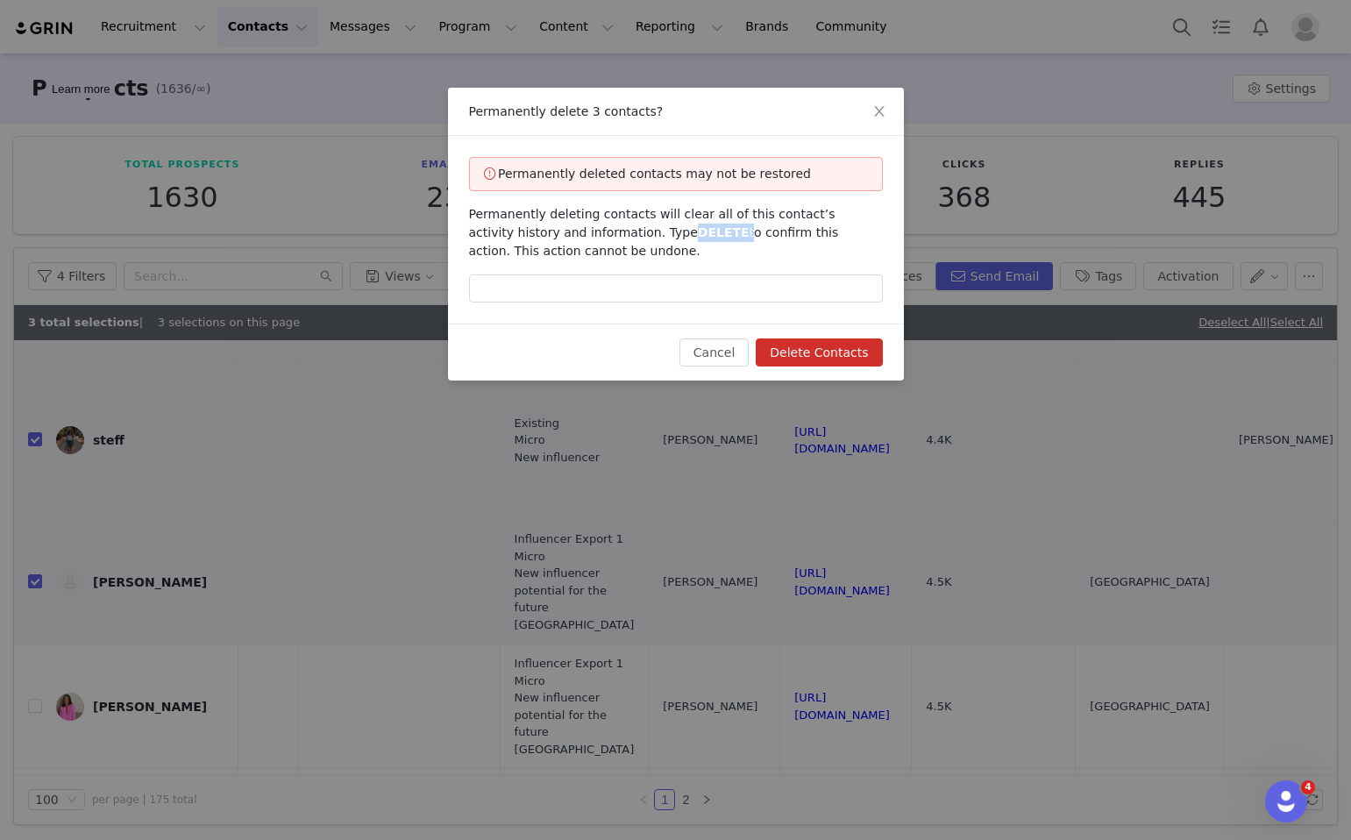
drag, startPoint x: 688, startPoint y: 232, endPoint x: 639, endPoint y: 232, distance: 48.2
click at [639, 232] on span "Permanently deleting contacts will clear all of this contact’s activity history…" at bounding box center [654, 232] width 370 height 51
click at [641, 296] on input "text" at bounding box center [676, 289] width 414 height 28
paste input "DELETE"
type input "DELETE"
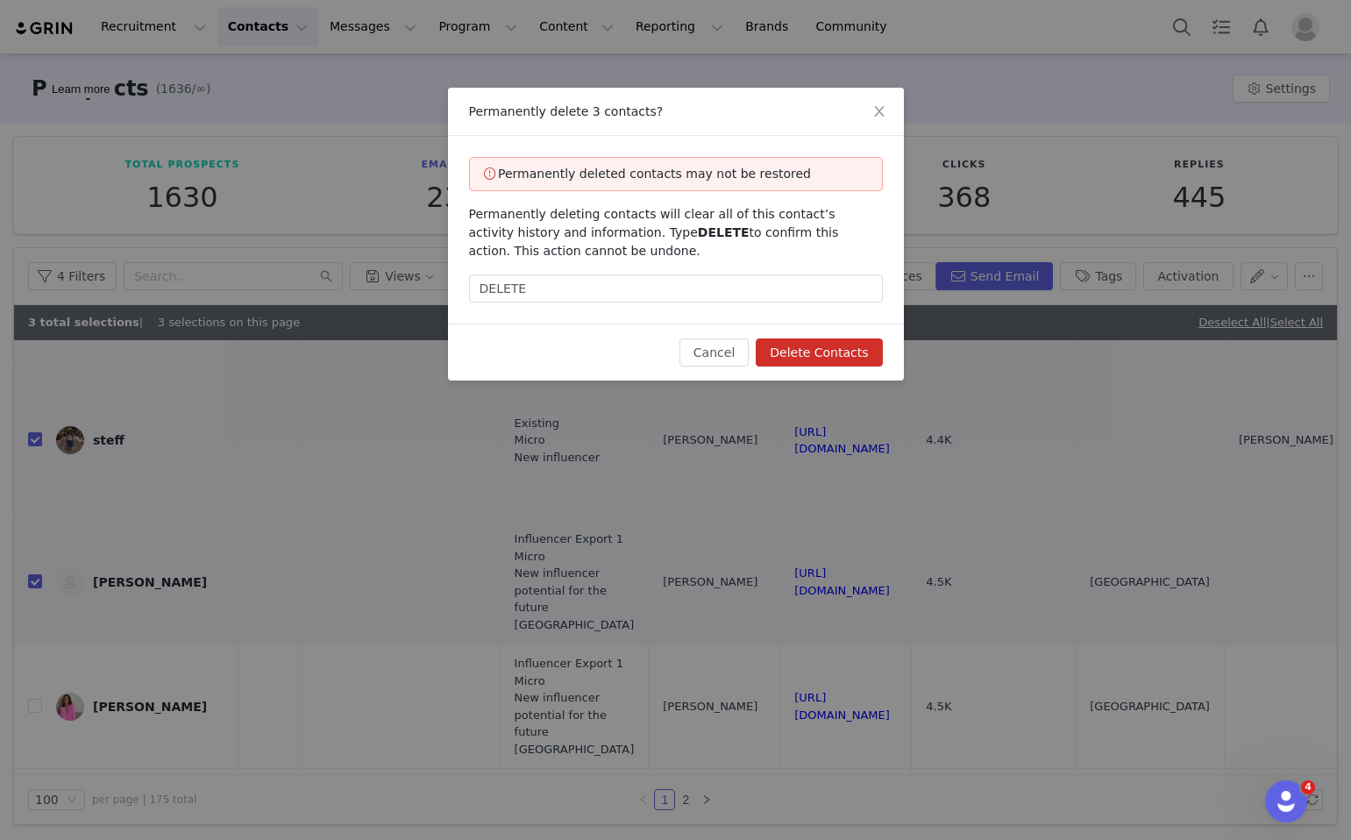
click at [872, 364] on button "Delete Contacts" at bounding box center [819, 353] width 126 height 28
checkbox input "false"
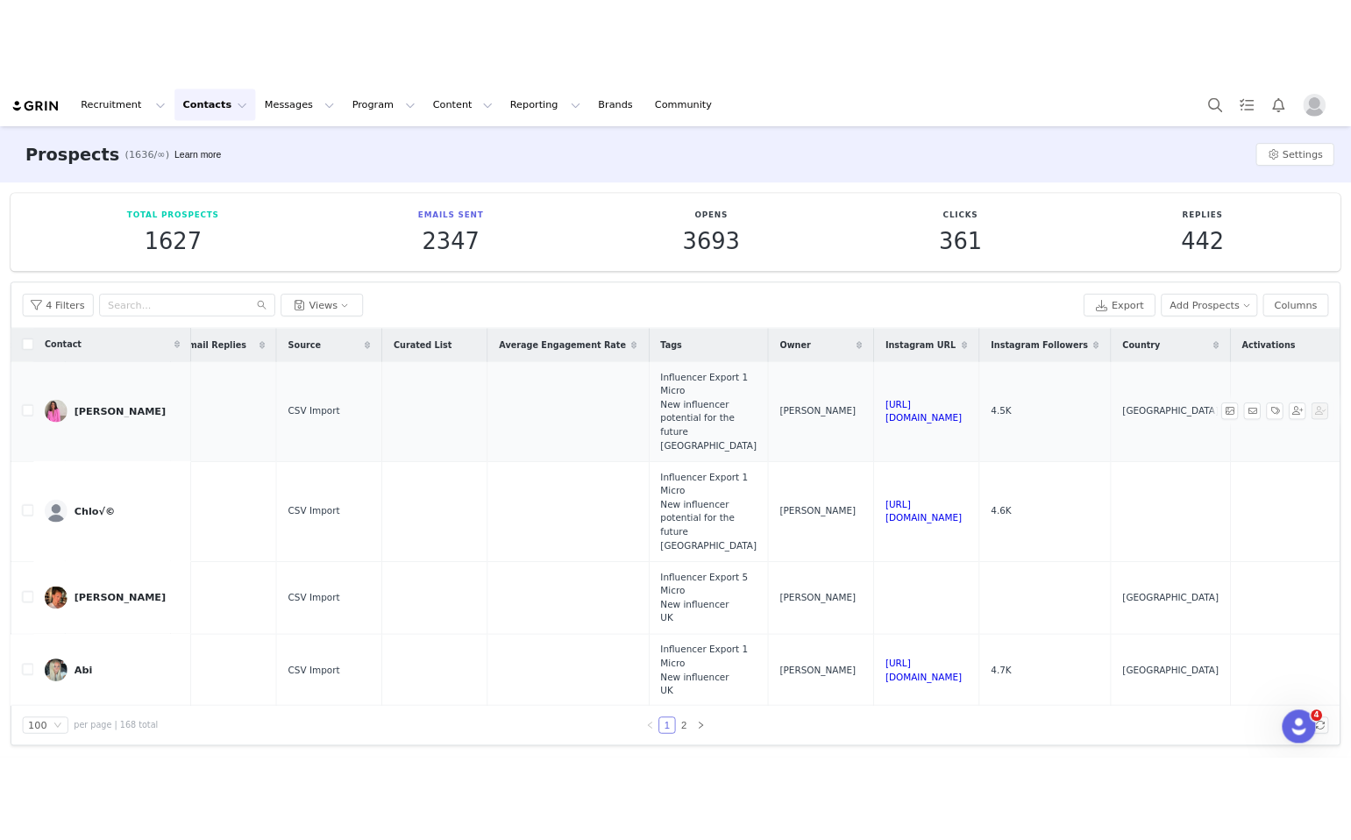
scroll to position [0, 1280]
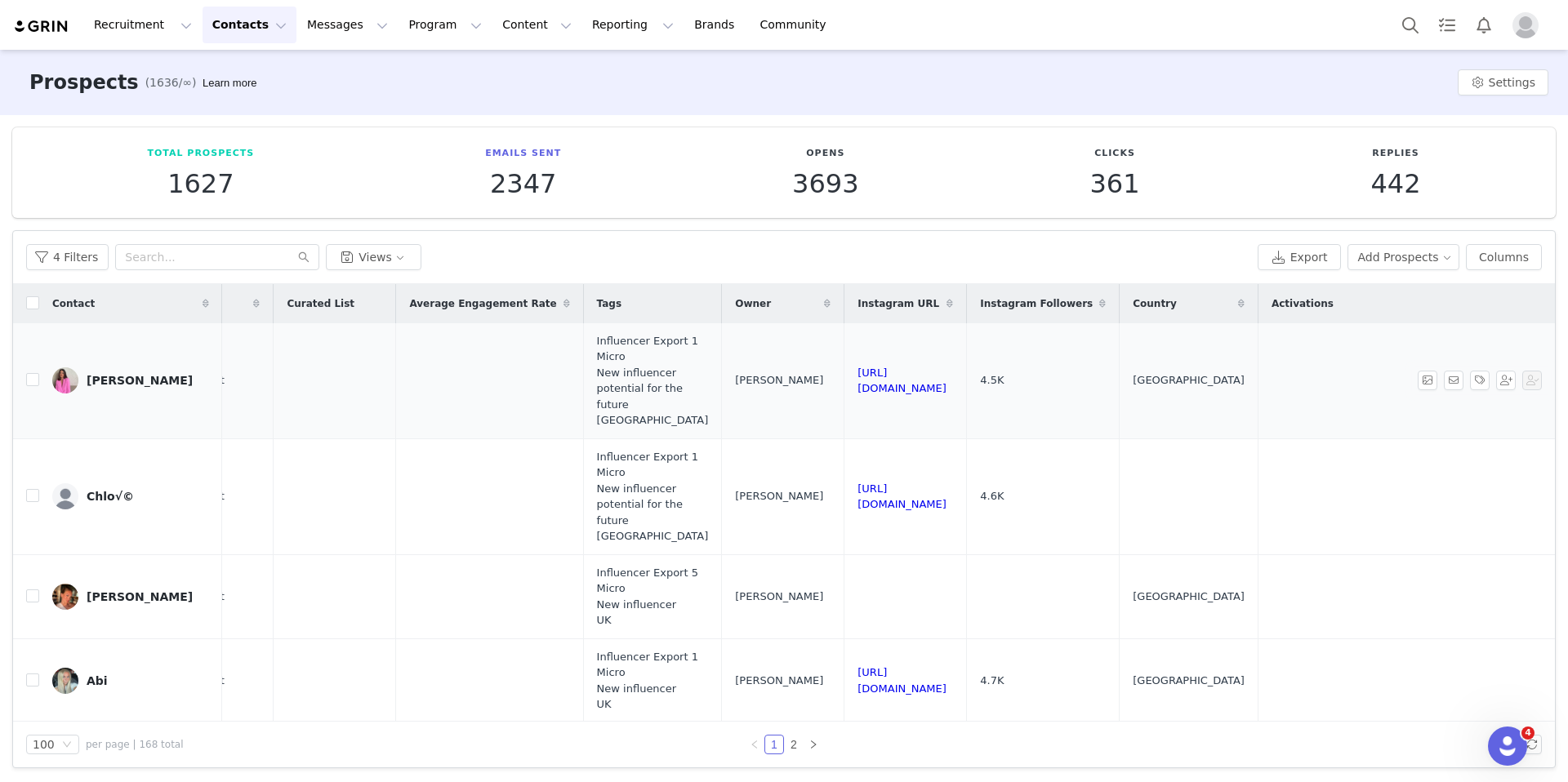
drag, startPoint x: 1021, startPoint y: 380, endPoint x: 746, endPoint y: 377, distance: 275.0
click at [746, 377] on tr "Kate Kate.houghton@hotmail.co.uk 4.5K 0 CSV Import Influencer Export 1 Micro Ne…" at bounding box center [247, 381] width 2616 height 116
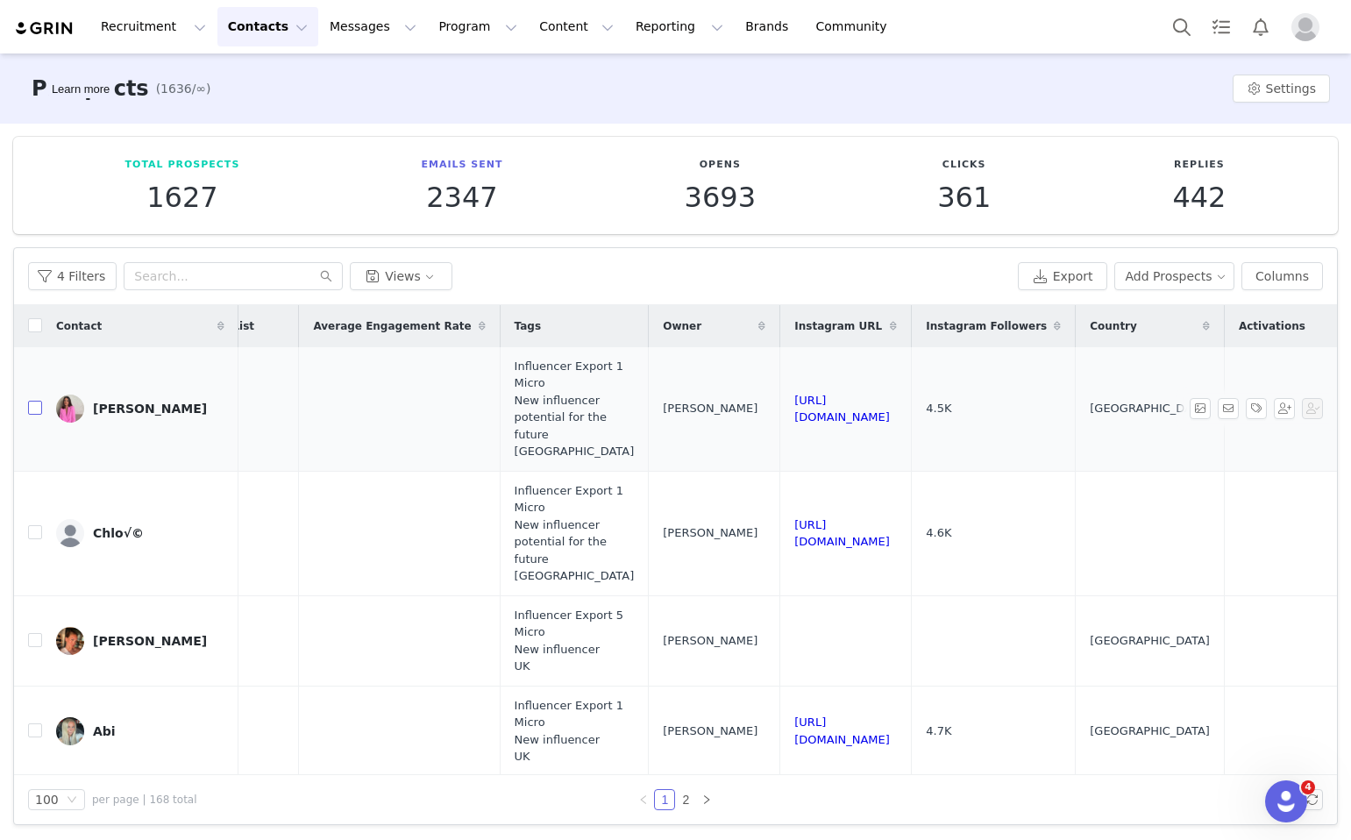
click at [37, 410] on input "checkbox" at bounding box center [35, 408] width 14 height 14
checkbox input "true"
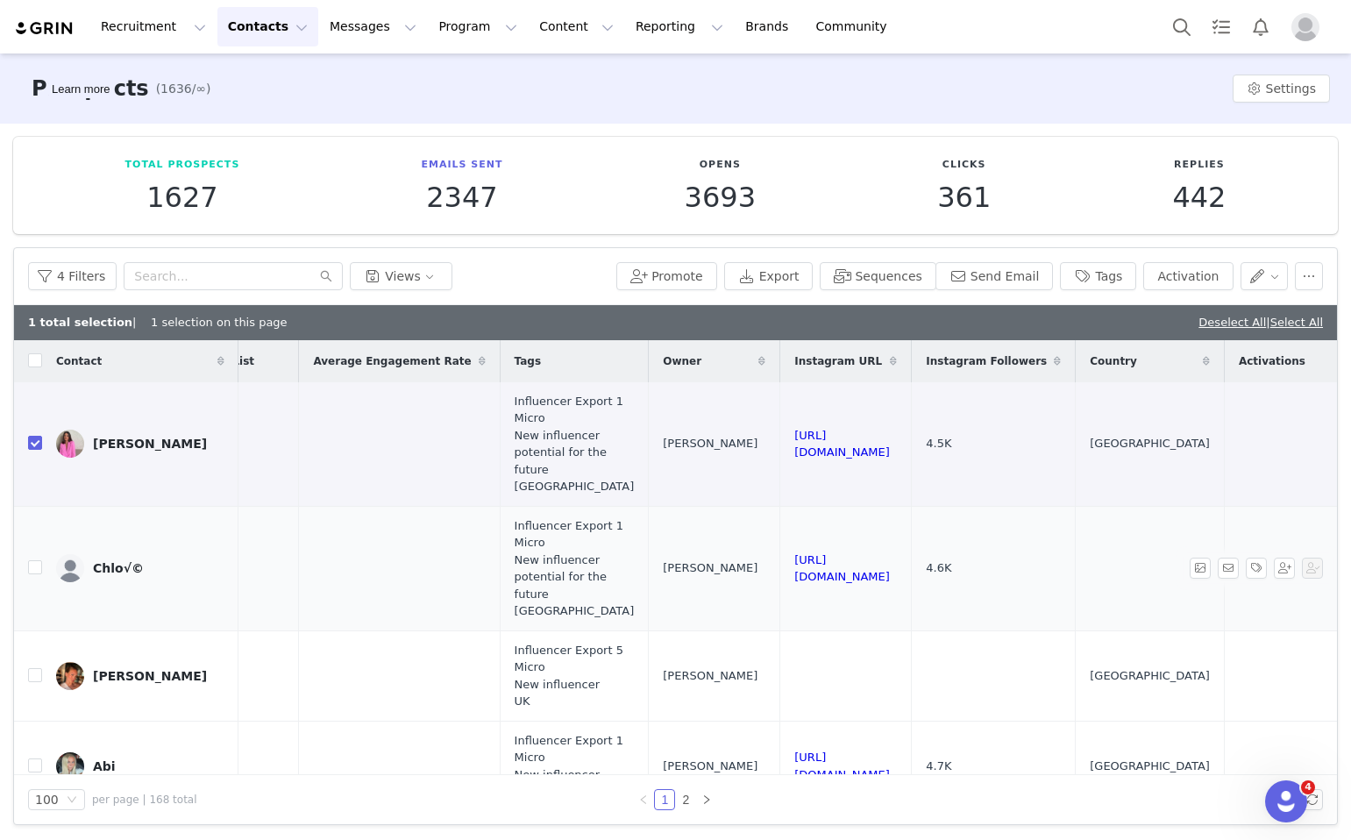
drag, startPoint x: 1051, startPoint y: 564, endPoint x: 824, endPoint y: 564, distance: 227.1
click at [824, 564] on td "https://www.instagram.com/chloefrpt" at bounding box center [847, 568] width 132 height 125
click at [37, 572] on input "checkbox" at bounding box center [35, 567] width 14 height 14
checkbox input "true"
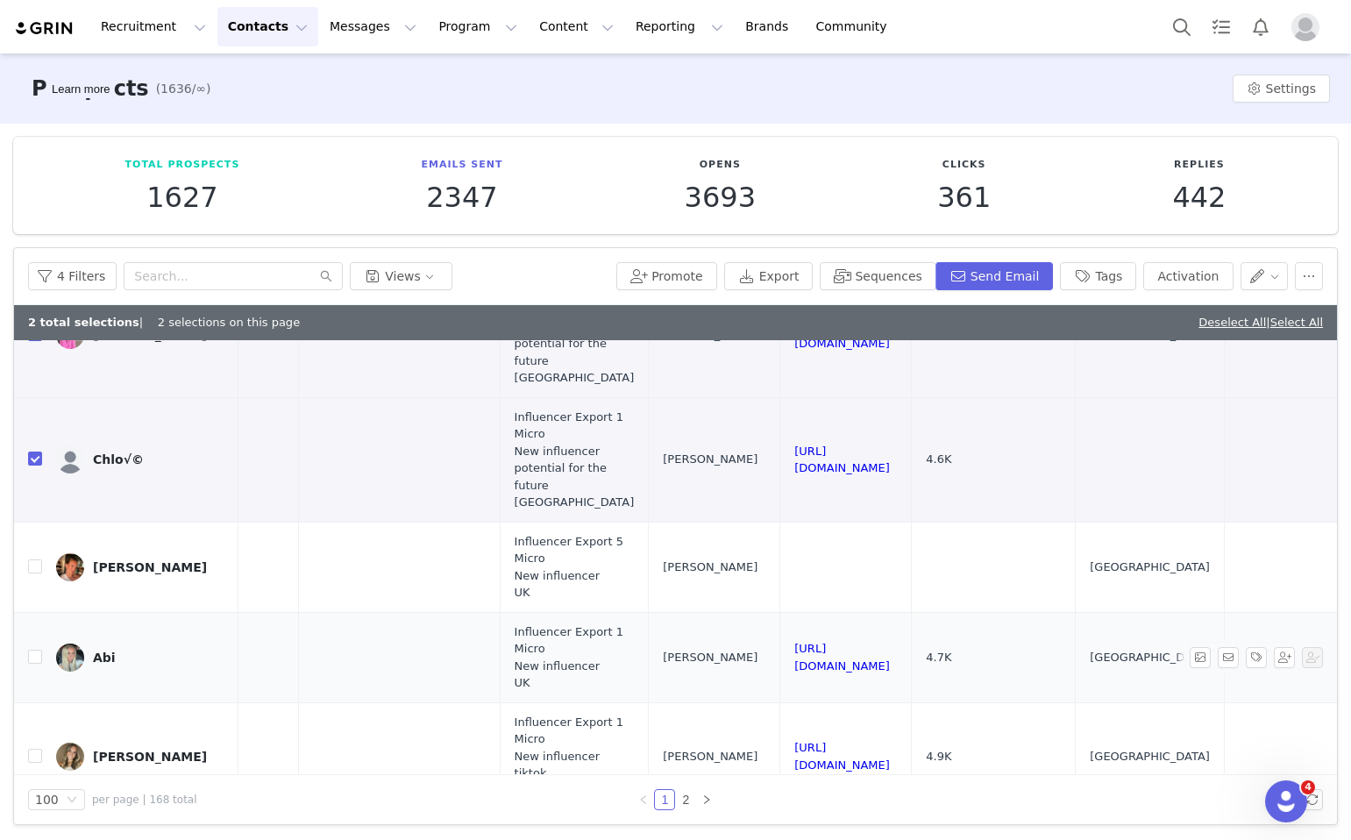
scroll to position [105, 1280]
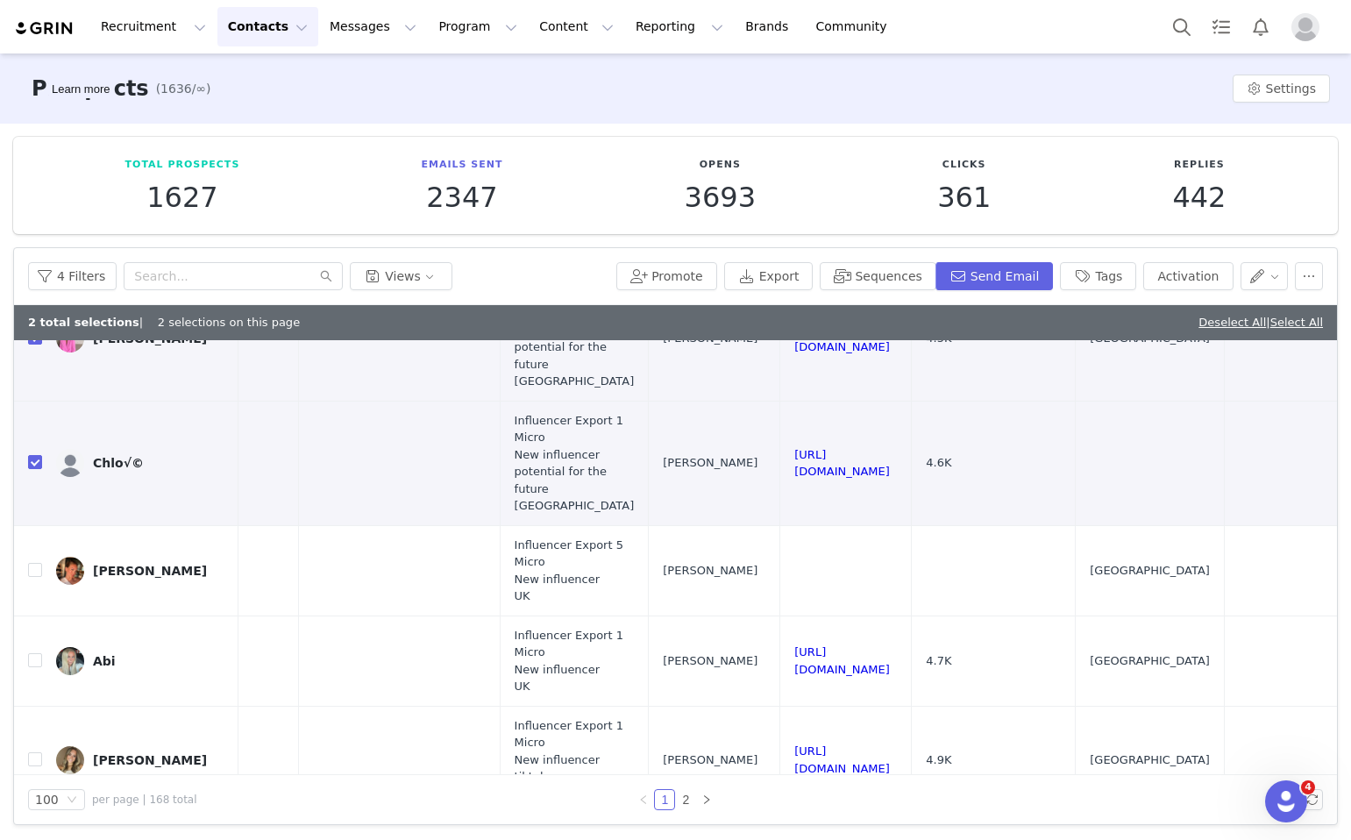
drag, startPoint x: 195, startPoint y: 567, endPoint x: 467, endPoint y: 0, distance: 629.2
click at [33, 568] on input "checkbox" at bounding box center [35, 570] width 14 height 14
checkbox input "true"
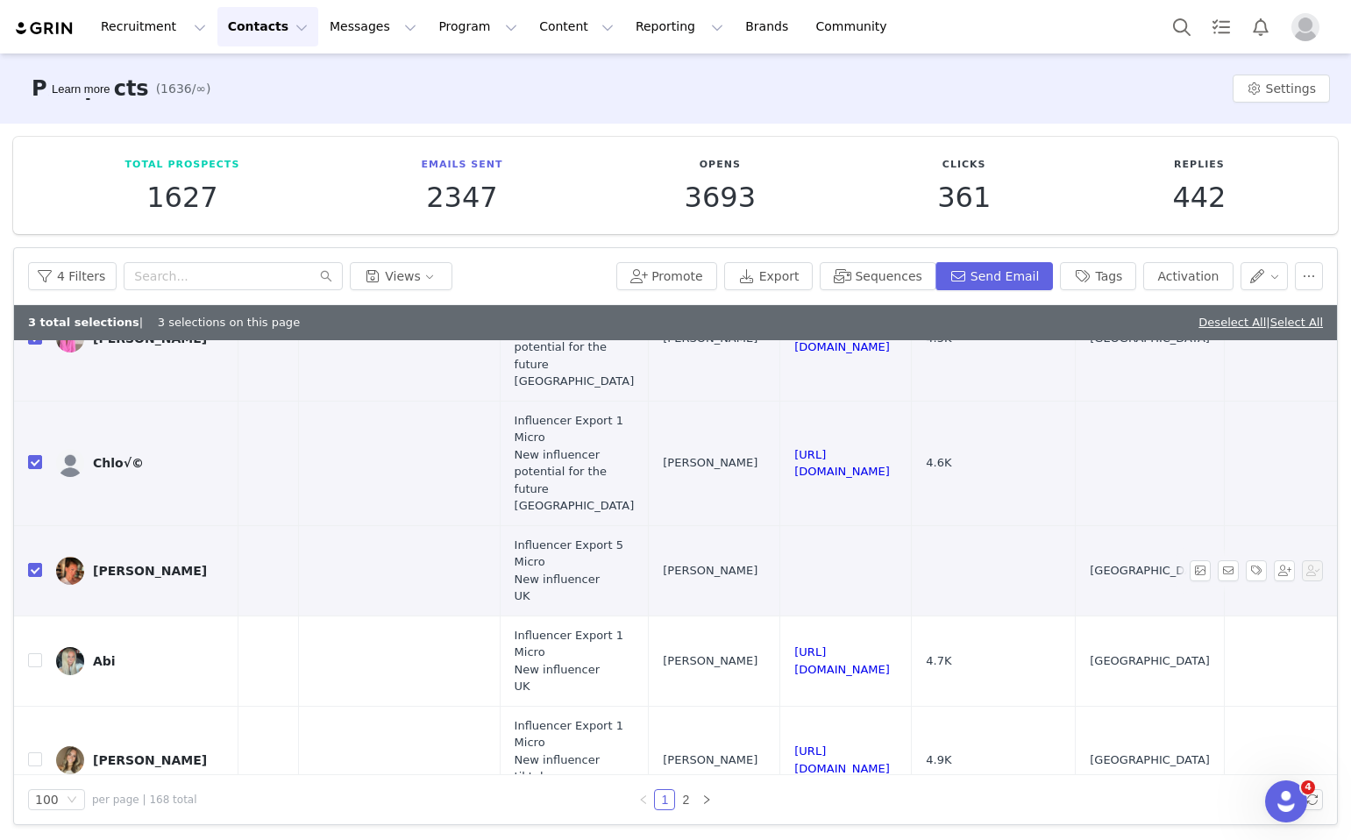
scroll to position [154, 1280]
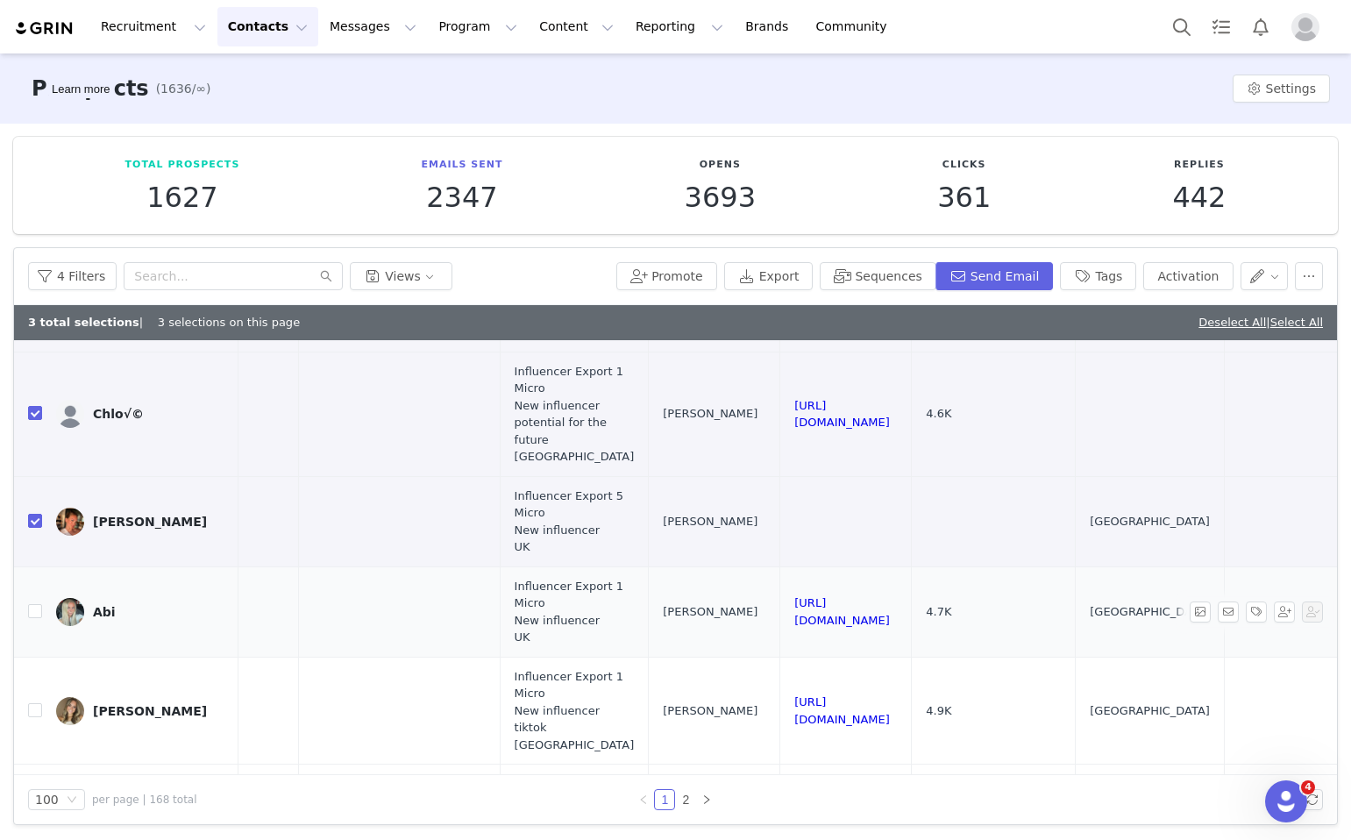
drag, startPoint x: 987, startPoint y: 611, endPoint x: 825, endPoint y: 605, distance: 162.4
click at [825, 605] on td "https://www.instagram.com/abiwebb_xx" at bounding box center [847, 612] width 132 height 90
click at [38, 611] on input "checkbox" at bounding box center [35, 611] width 14 height 14
checkbox input "true"
drag, startPoint x: 1081, startPoint y: 706, endPoint x: 812, endPoint y: 707, distance: 269.2
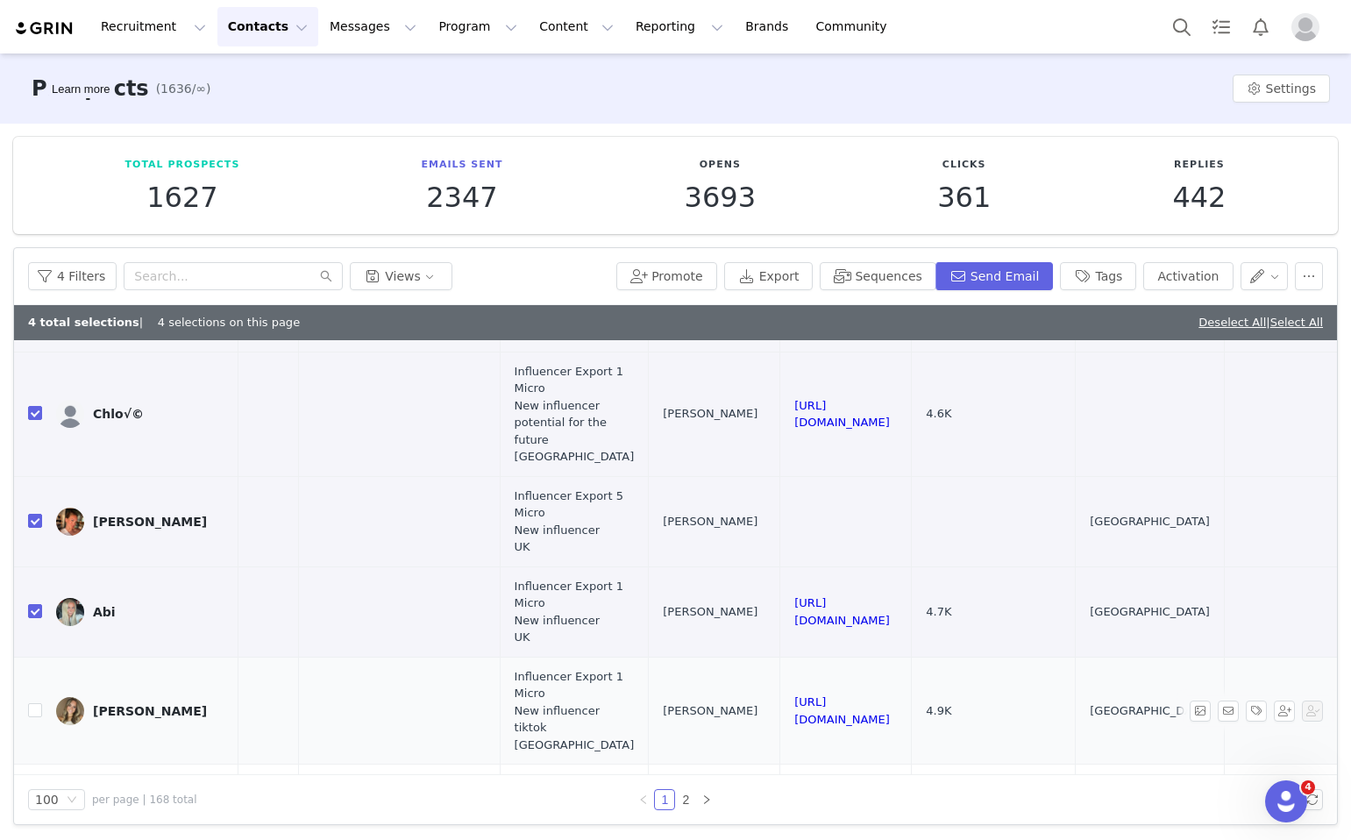
click at [812, 707] on tr "Danielle May Daniellesarajane1@gmail.com 4.9K 0 CSV Import Influencer Export 1 …" at bounding box center [139, 711] width 2810 height 108
click at [33, 714] on input "checkbox" at bounding box center [35, 710] width 14 height 14
checkbox input "true"
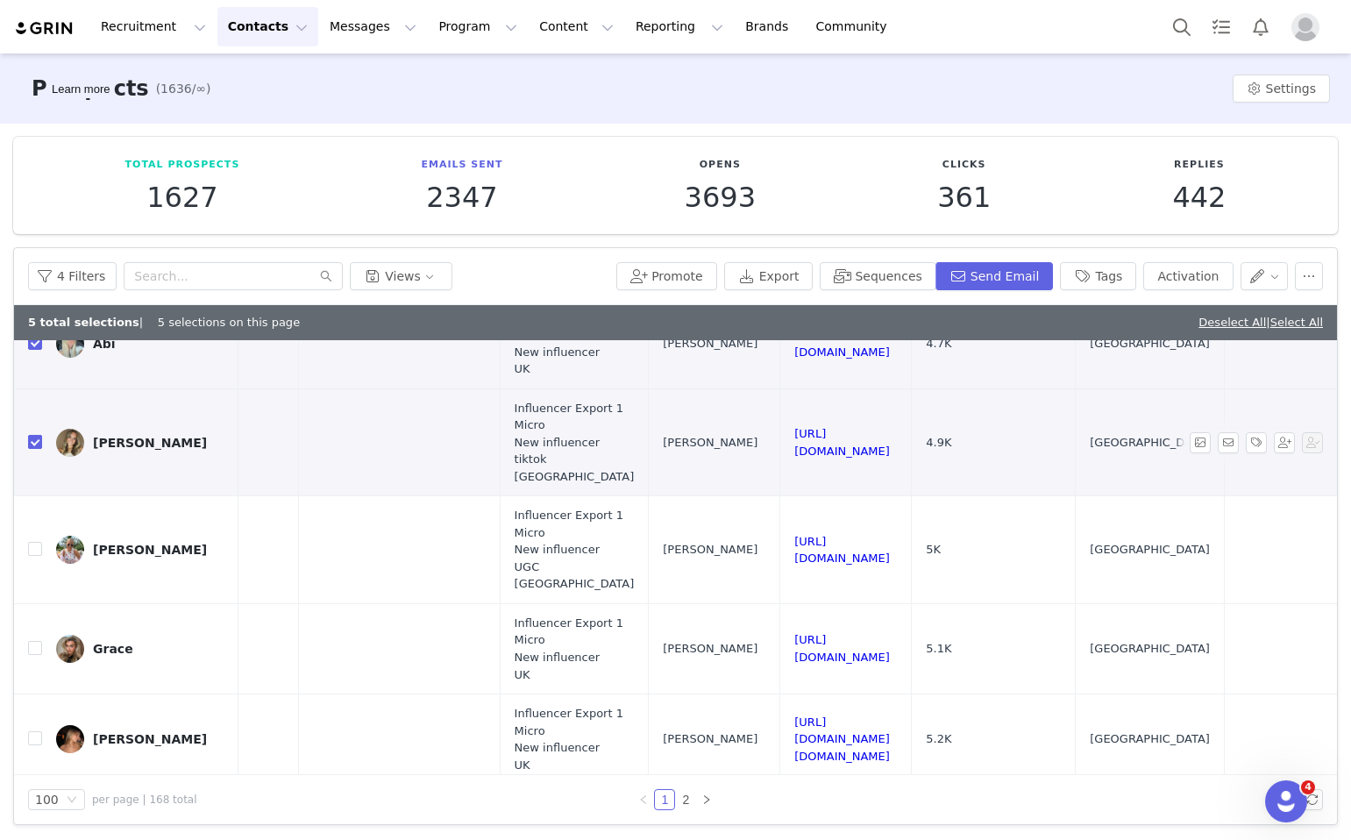
scroll to position [474, 1280]
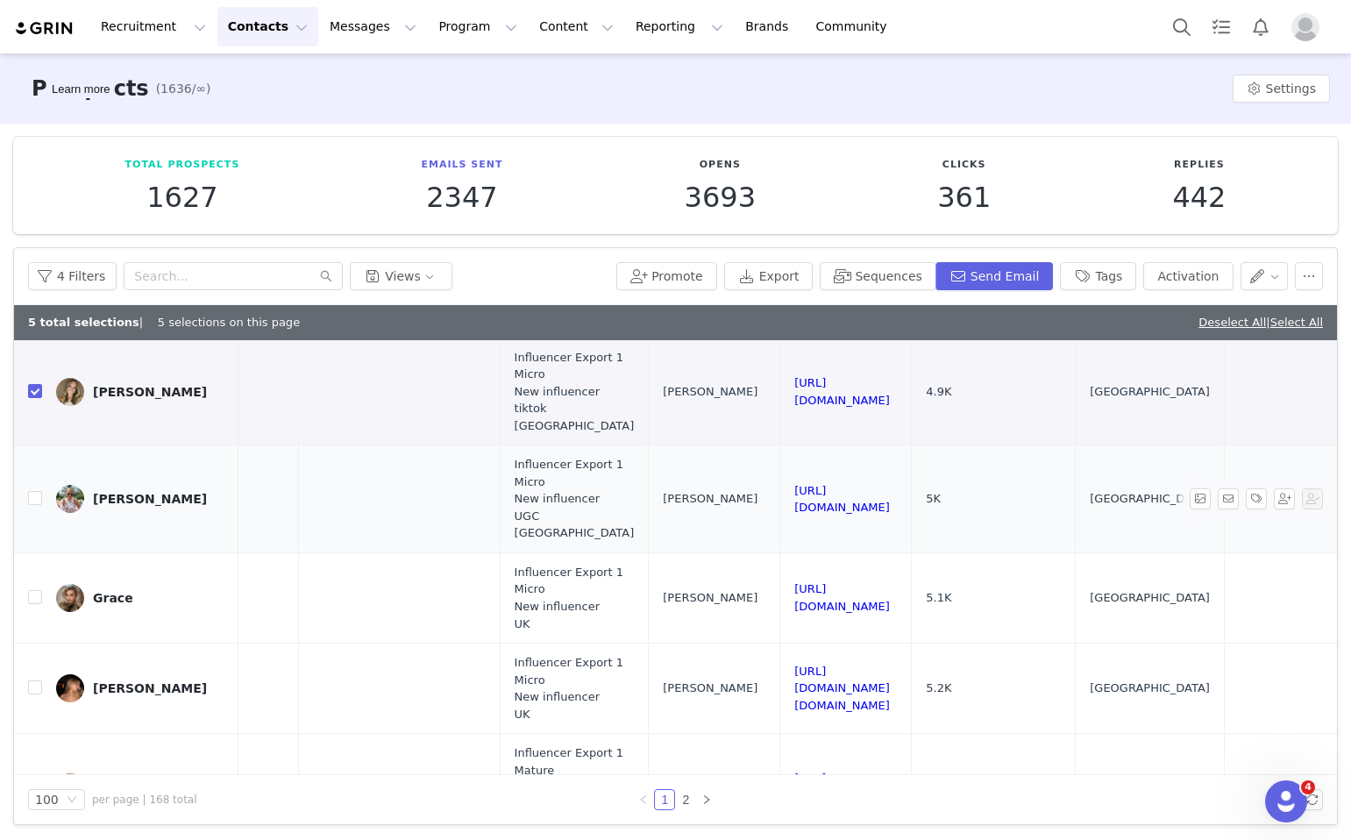
drag, startPoint x: 1062, startPoint y: 503, endPoint x: 822, endPoint y: 500, distance: 240.3
click at [822, 500] on td "https://www.instagram.com/lilymayanna_" at bounding box center [847, 500] width 132 height 108
click at [1310, 270] on button "button" at bounding box center [1309, 276] width 28 height 28
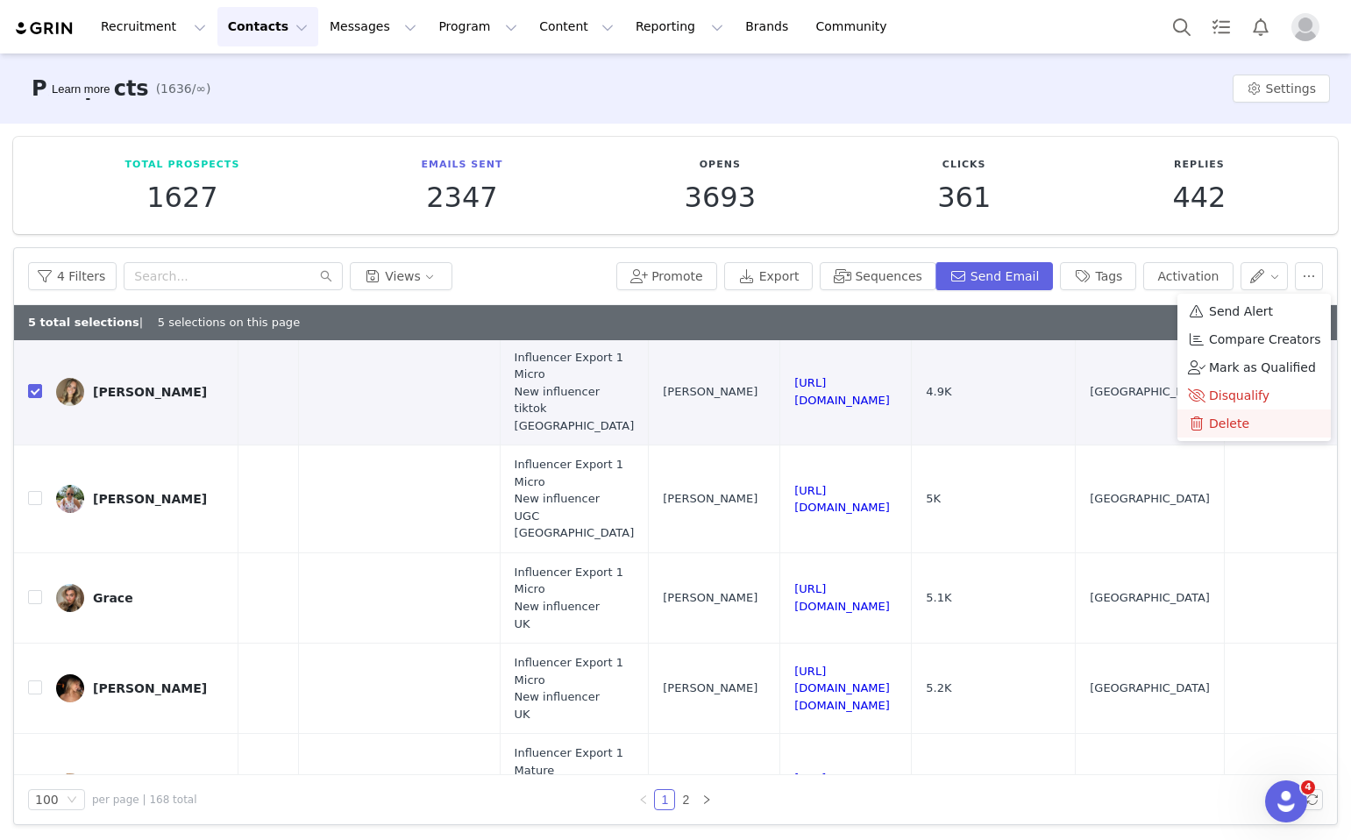
click at [1215, 411] on li "Delete" at bounding box center [1254, 424] width 153 height 28
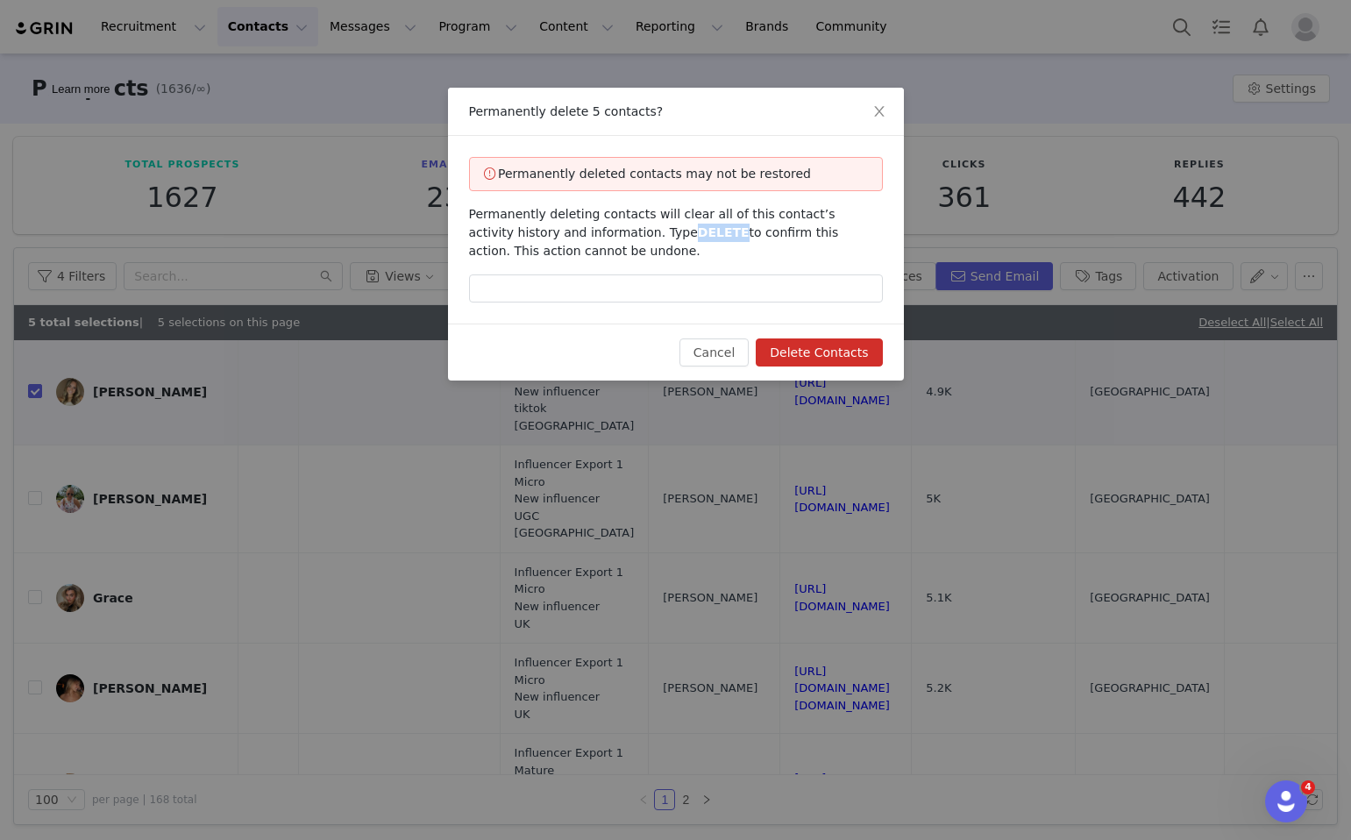
drag, startPoint x: 681, startPoint y: 234, endPoint x: 637, endPoint y: 232, distance: 44.8
click at [698, 232] on span "DELETE" at bounding box center [724, 232] width 52 height 14
click at [638, 293] on input "text" at bounding box center [676, 289] width 414 height 28
paste input "DELETE"
type input "DELETE"
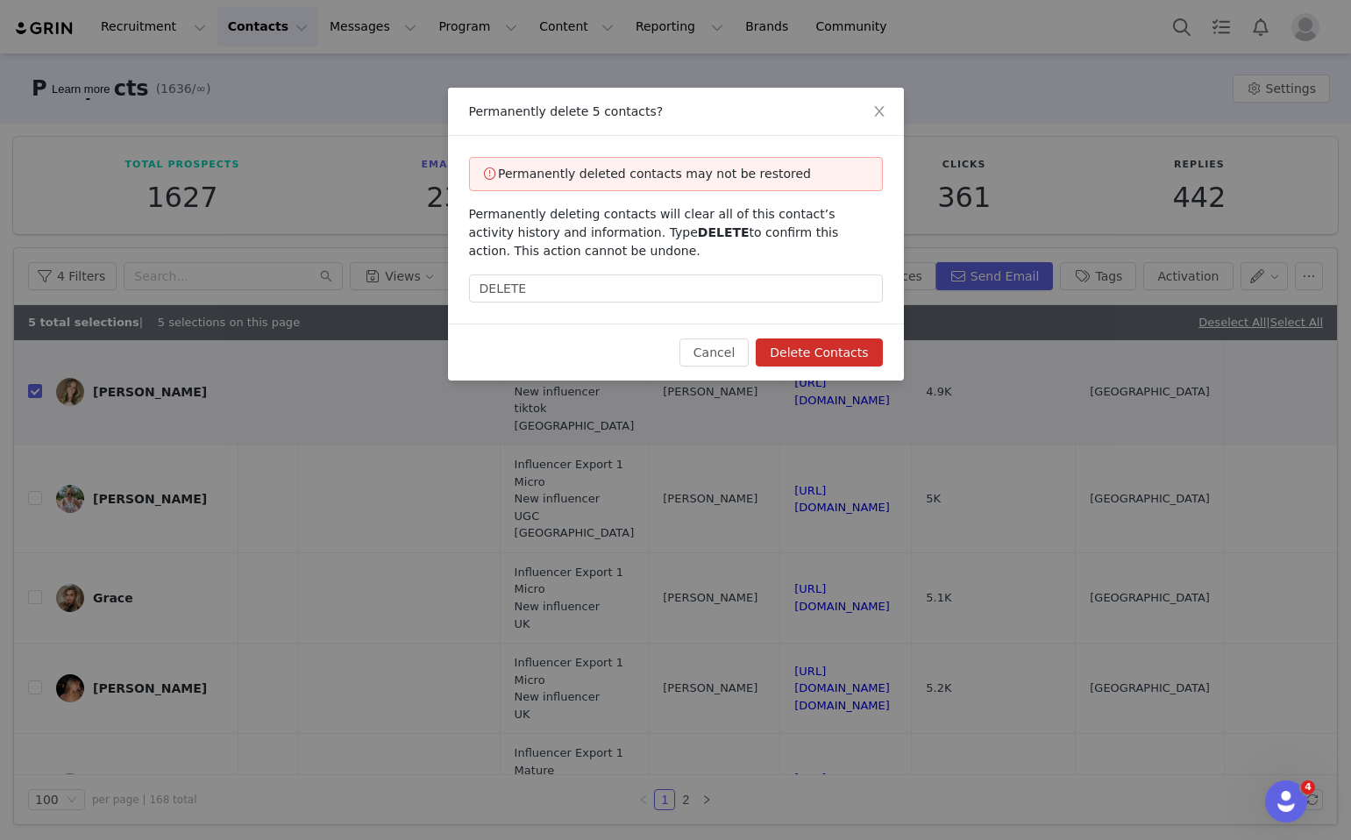
click at [835, 346] on button "Delete Contacts" at bounding box center [819, 353] width 126 height 28
checkbox input "false"
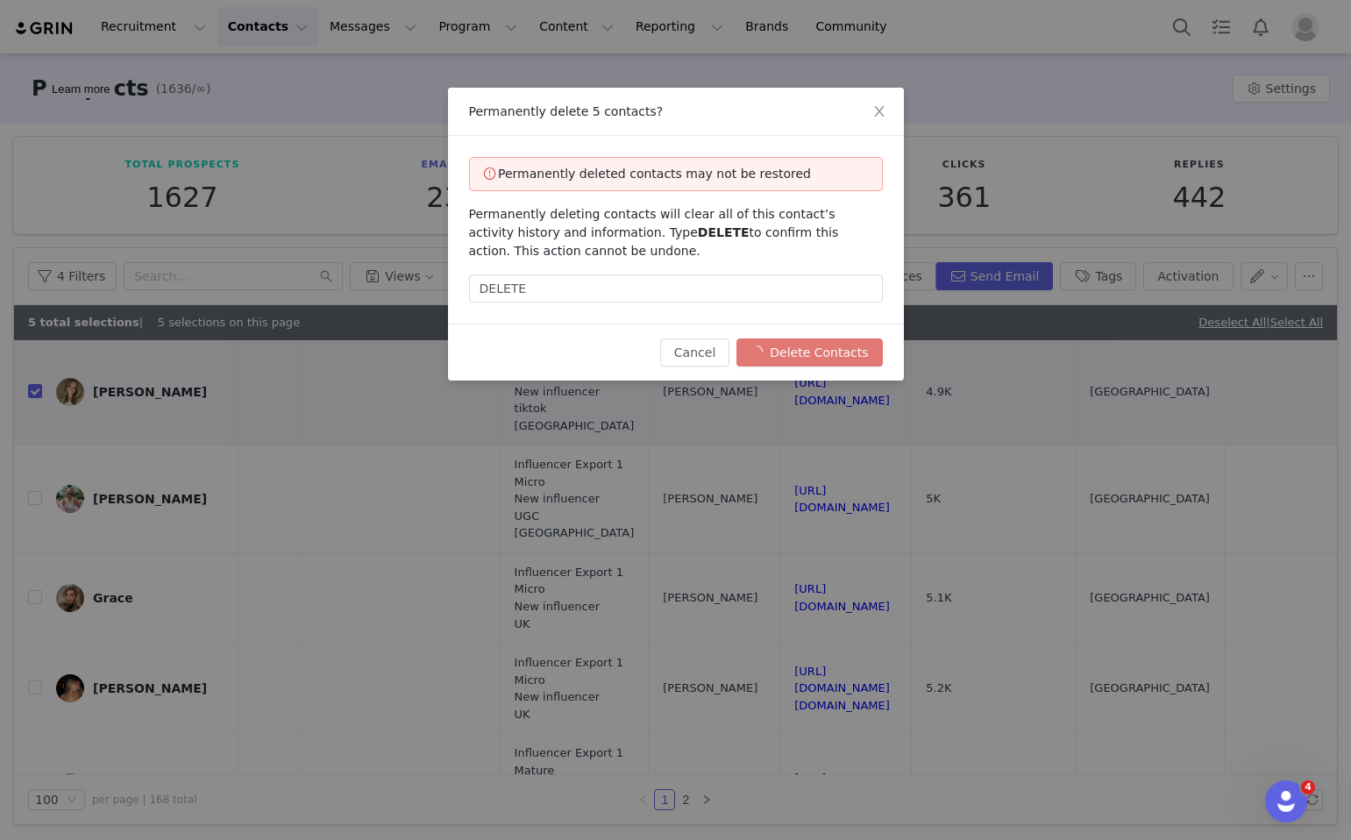
checkbox input "false"
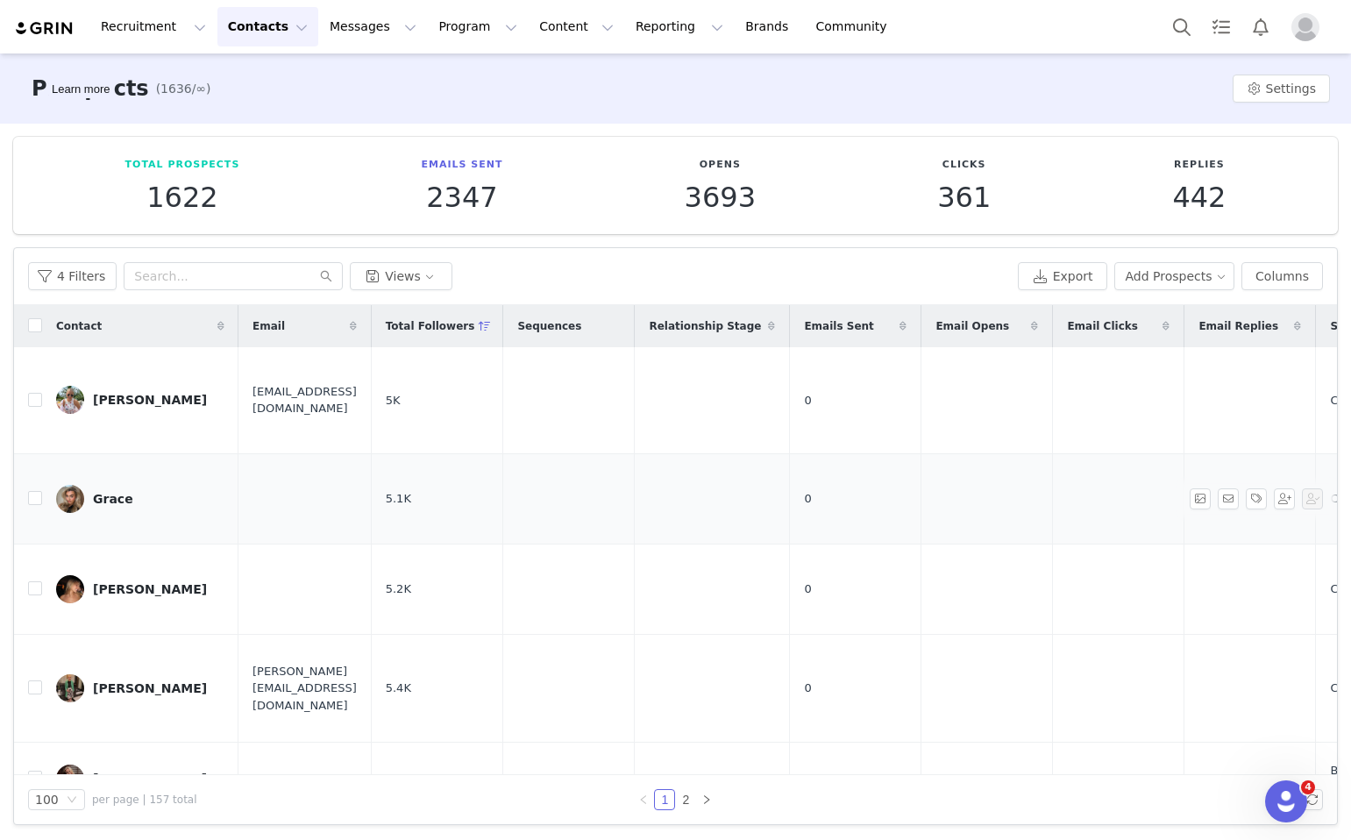
scroll to position [0, 416]
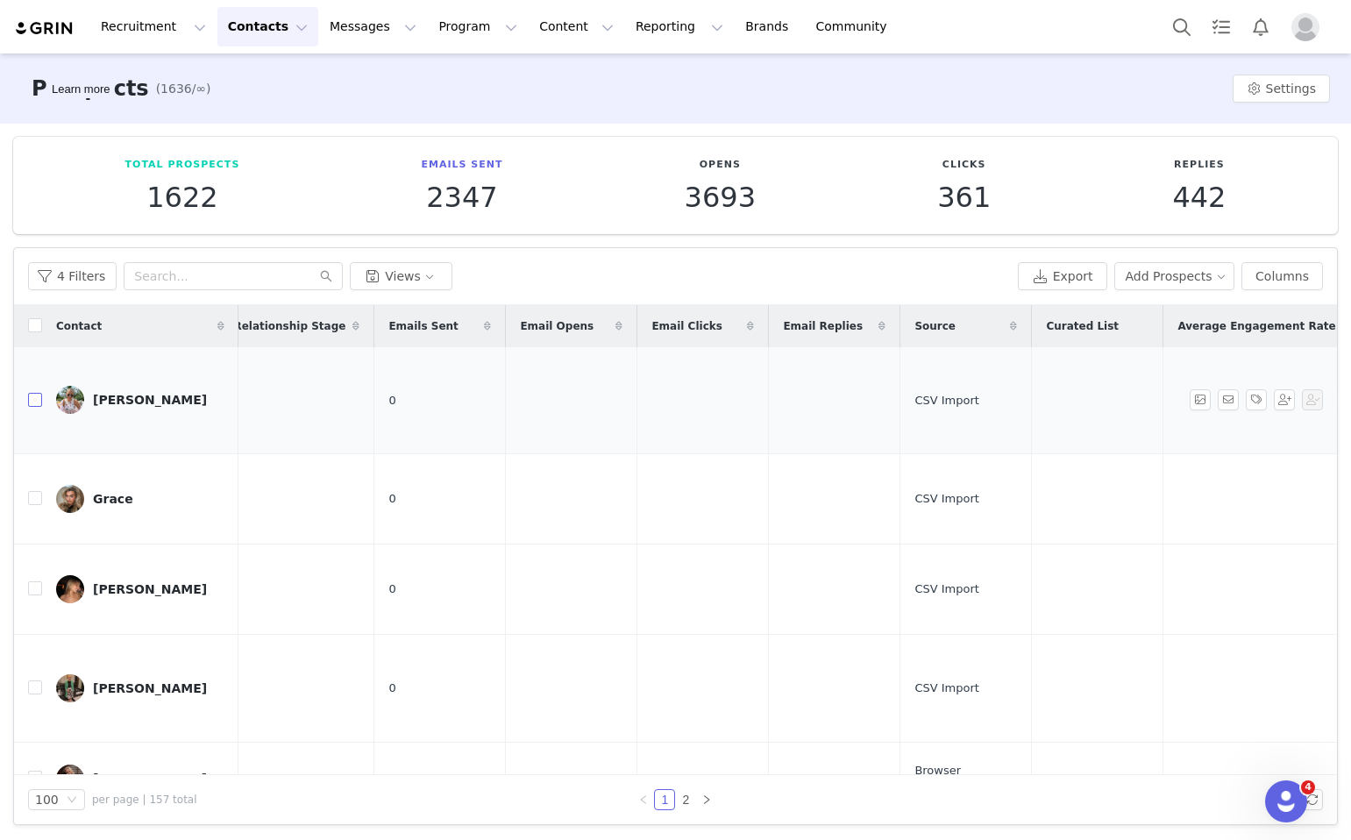
click at [39, 397] on input "checkbox" at bounding box center [35, 400] width 14 height 14
checkbox input "true"
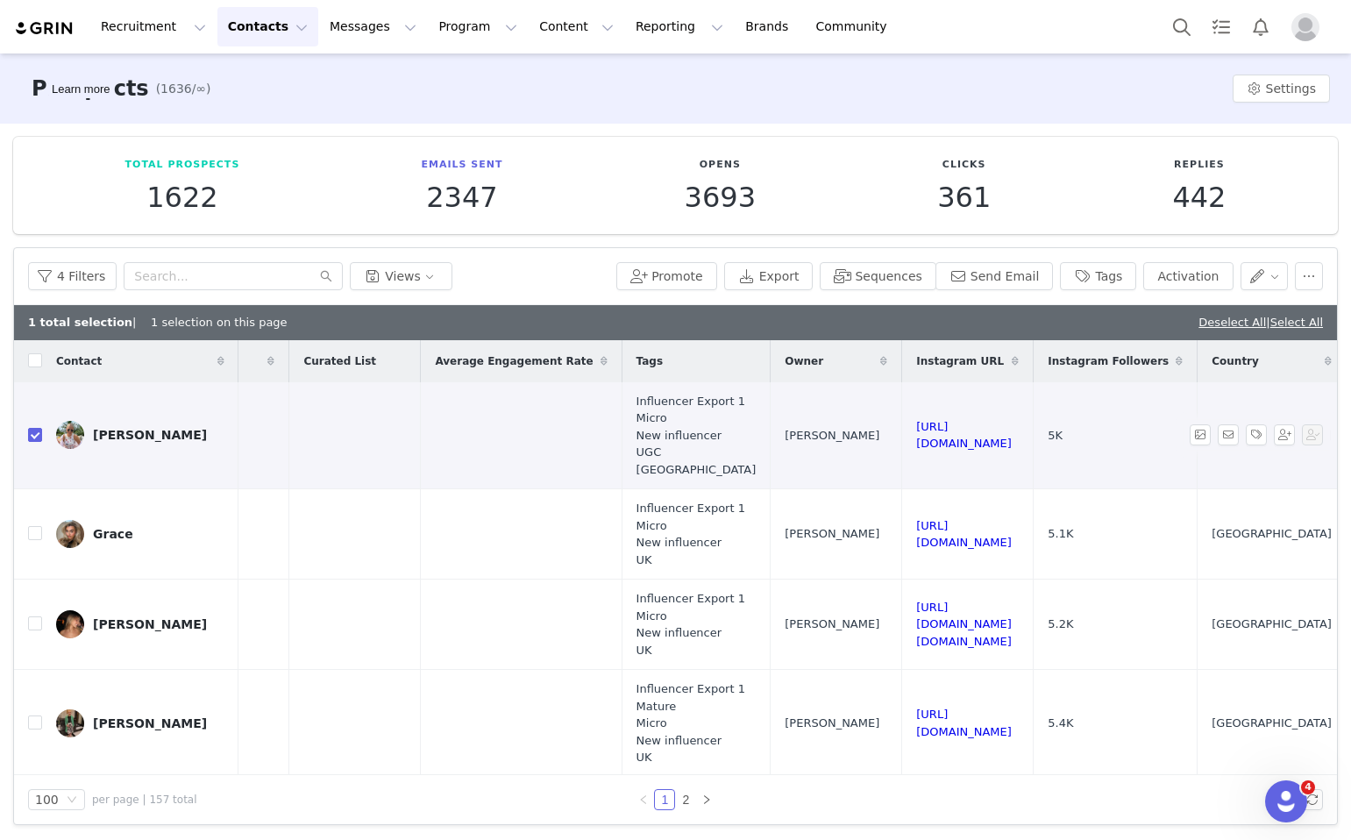
scroll to position [0, 1576]
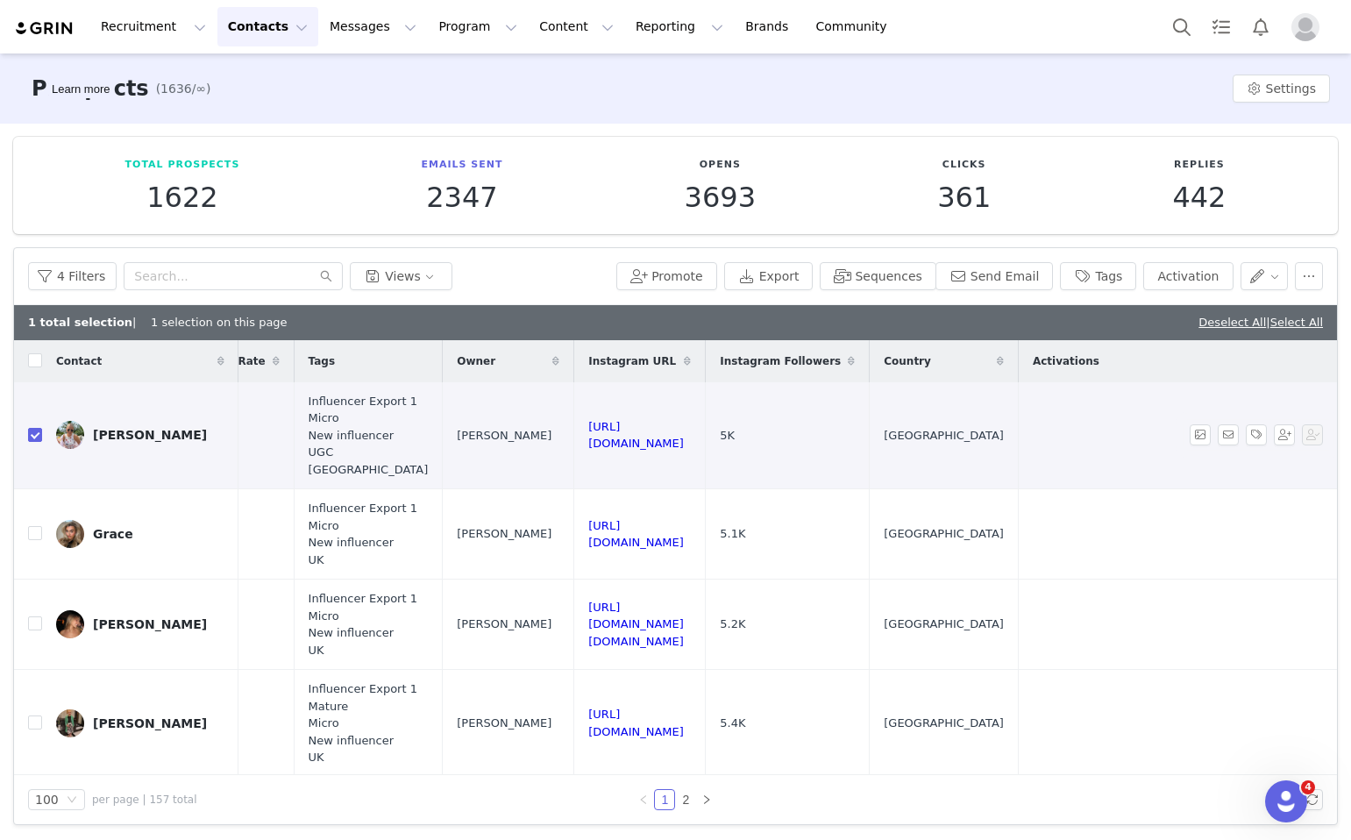
drag, startPoint x: 782, startPoint y: 436, endPoint x: 529, endPoint y: 429, distance: 253.5
click at [574, 429] on td "https://www.instagram.com/lilymayanna_" at bounding box center [640, 435] width 132 height 107
drag, startPoint x: 770, startPoint y: 544, endPoint x: 514, endPoint y: 534, distance: 256.3
click at [33, 533] on input "checkbox" at bounding box center [35, 533] width 14 height 14
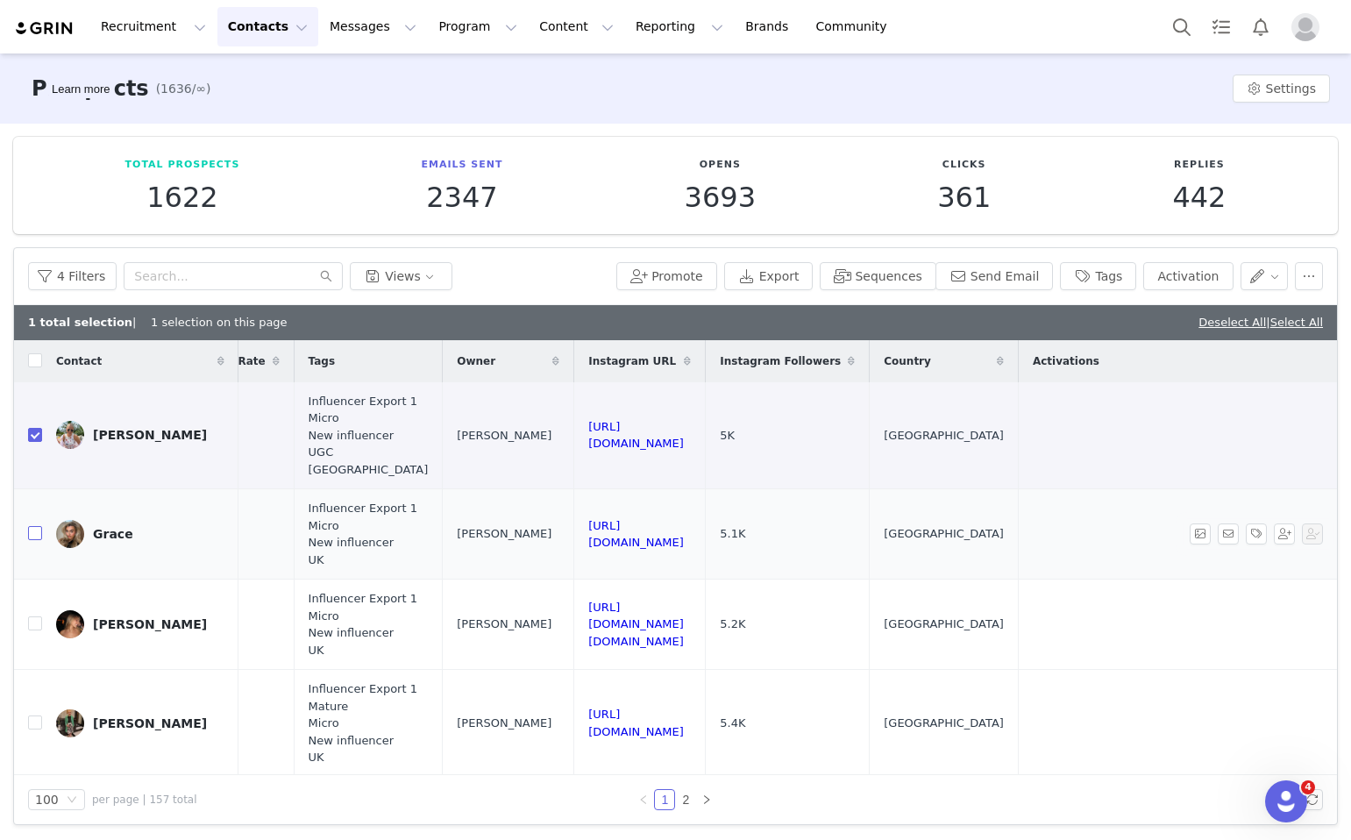
checkbox input "true"
click at [1137, 277] on button "Tags" at bounding box center [1098, 276] width 76 height 28
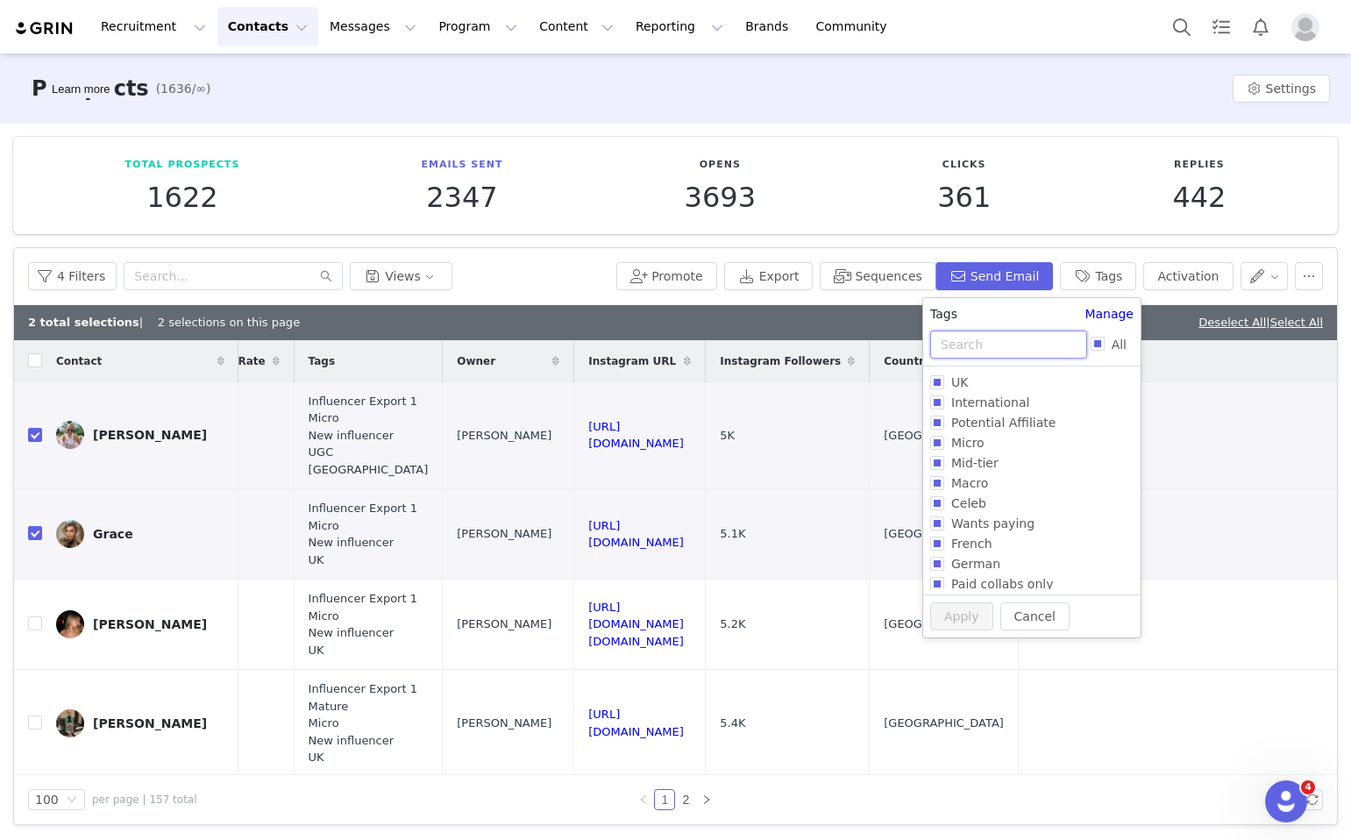
click at [959, 342] on input "text" at bounding box center [1008, 345] width 157 height 28
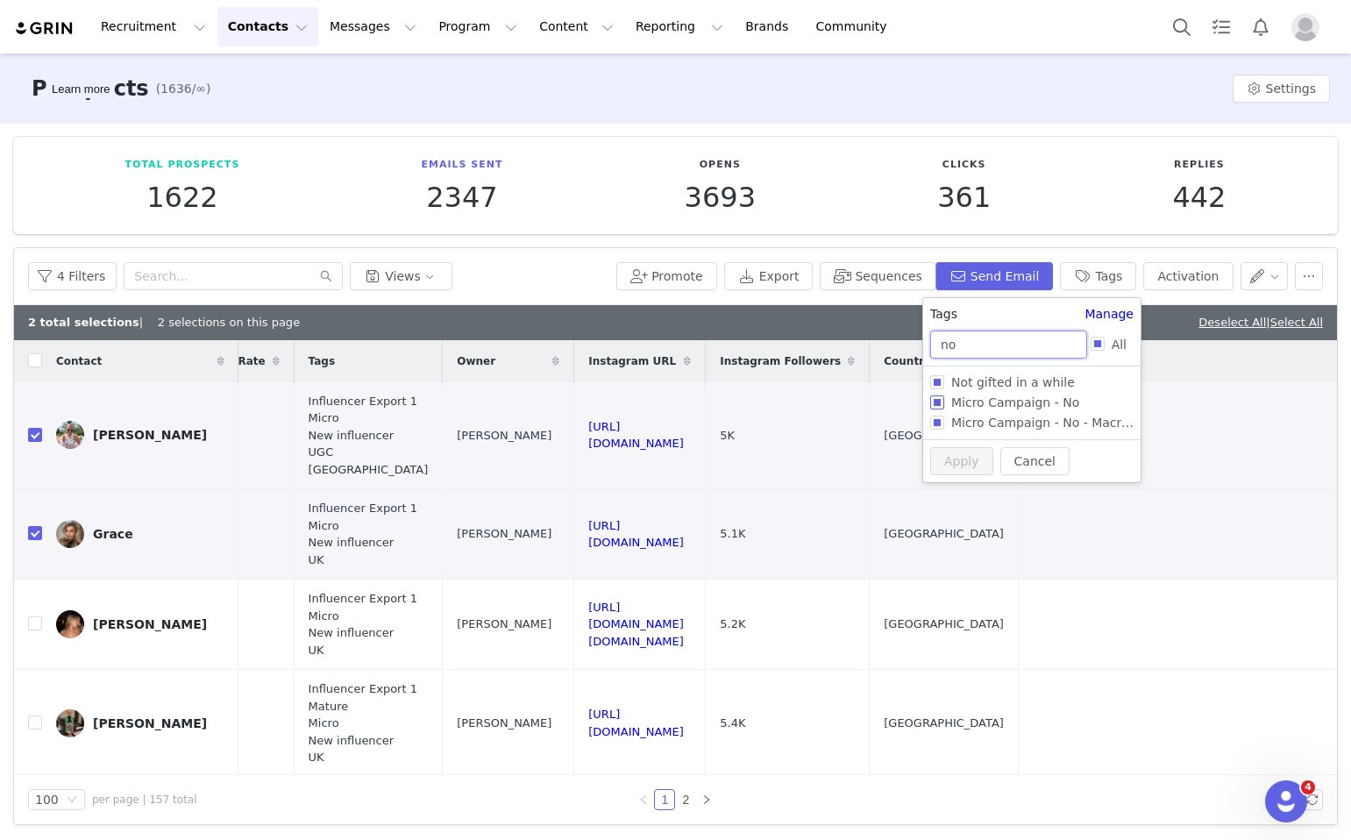
type input "no"
click at [940, 401] on input "Micro Campaign - No" at bounding box center [937, 403] width 14 height 14
checkbox input "true"
click at [959, 481] on button "Apply" at bounding box center [961, 491] width 63 height 28
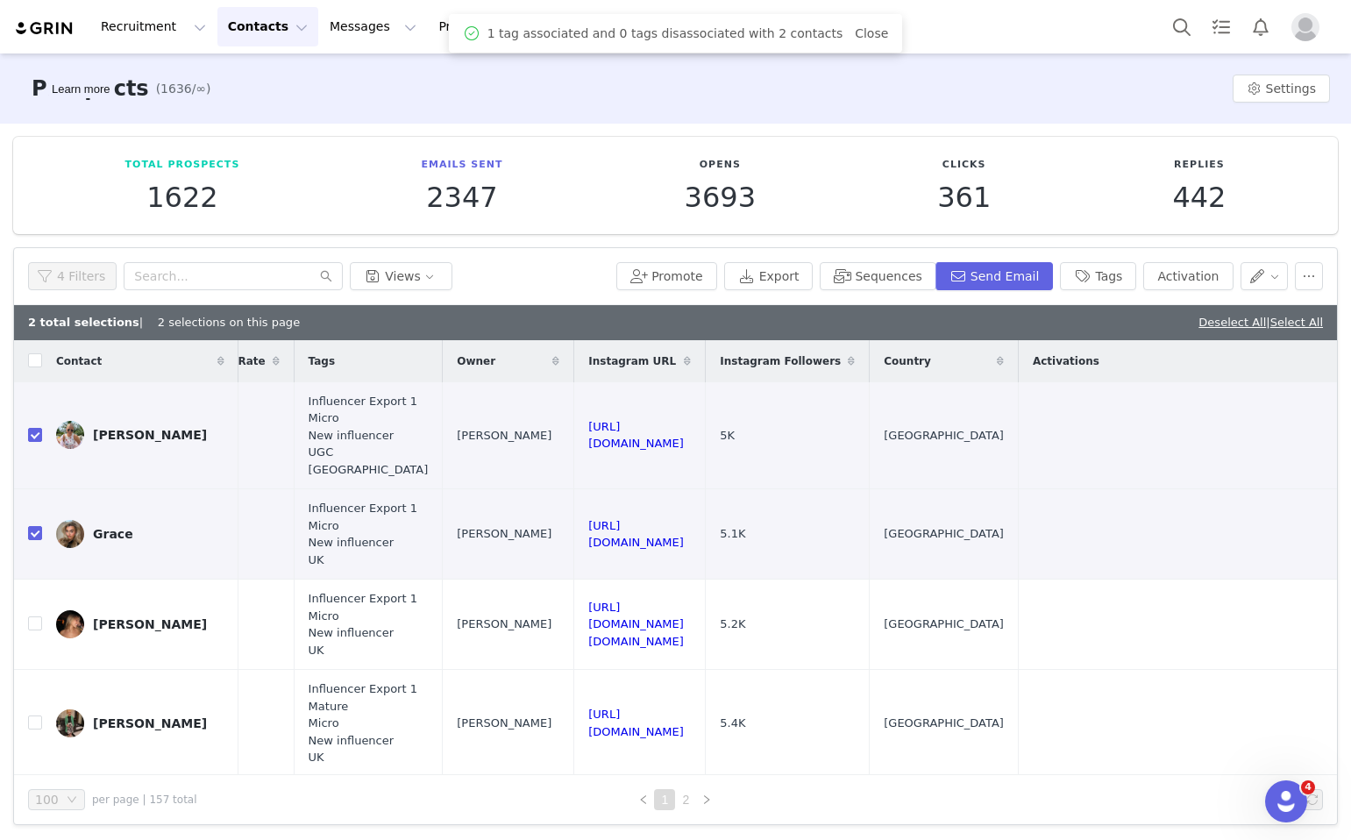
scroll to position [0, 0]
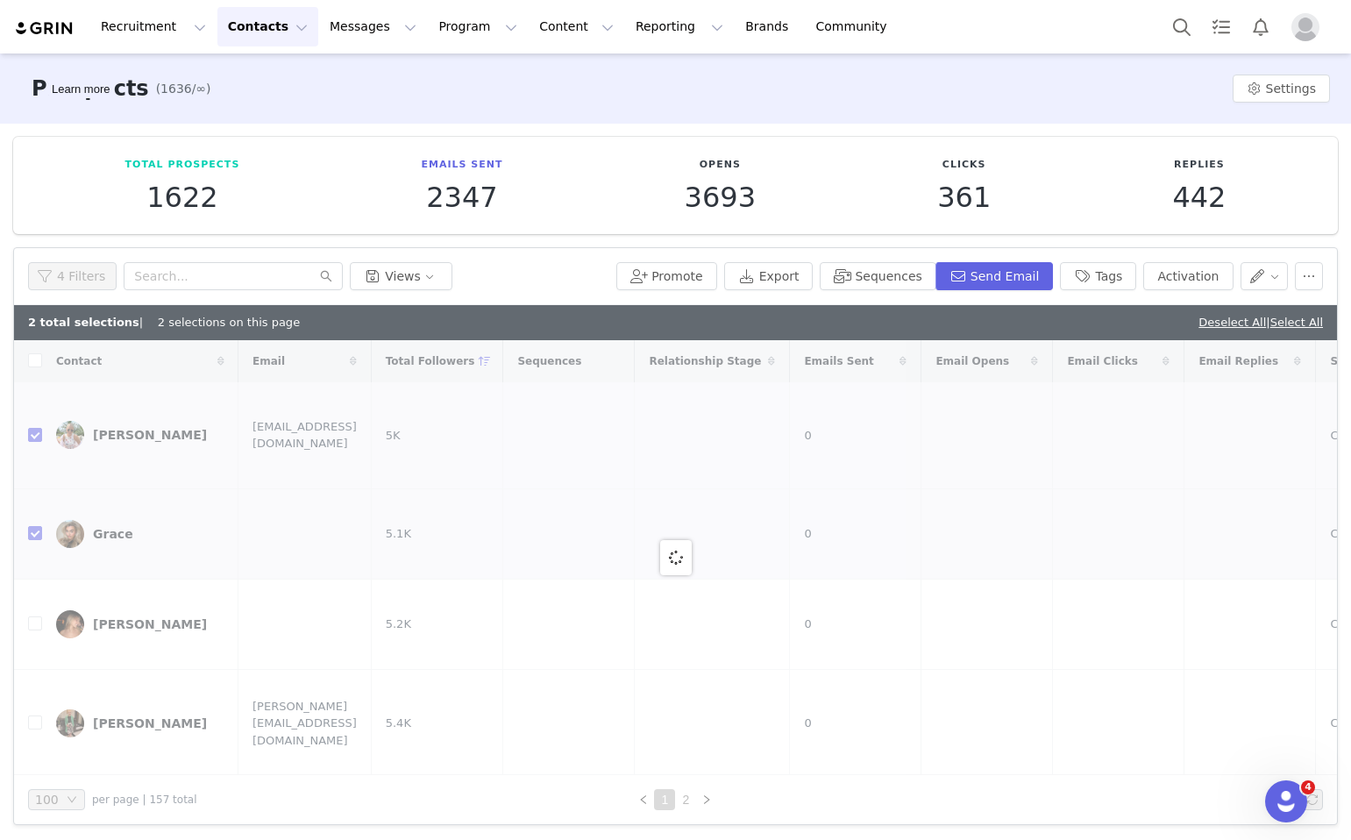
checkbox input "false"
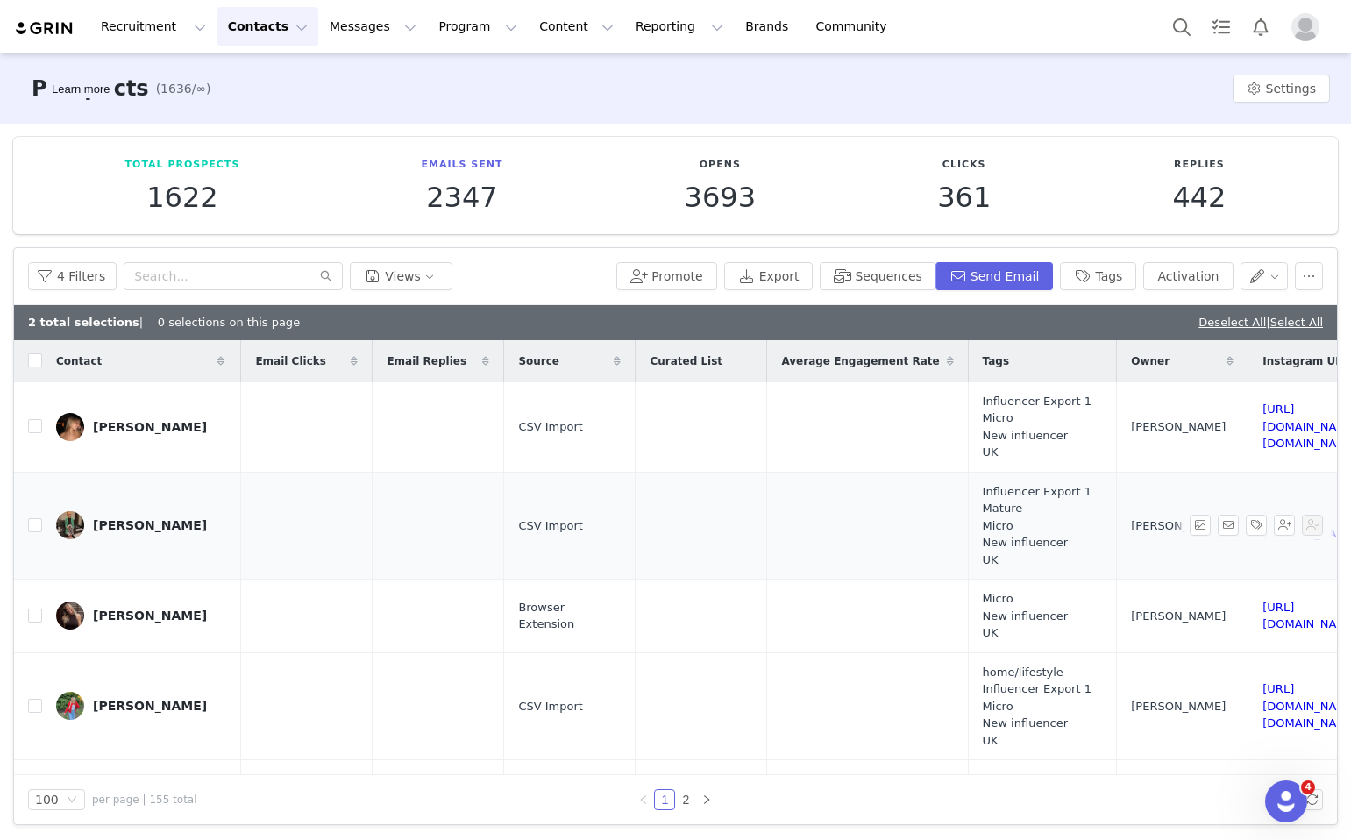
scroll to position [0, 1213]
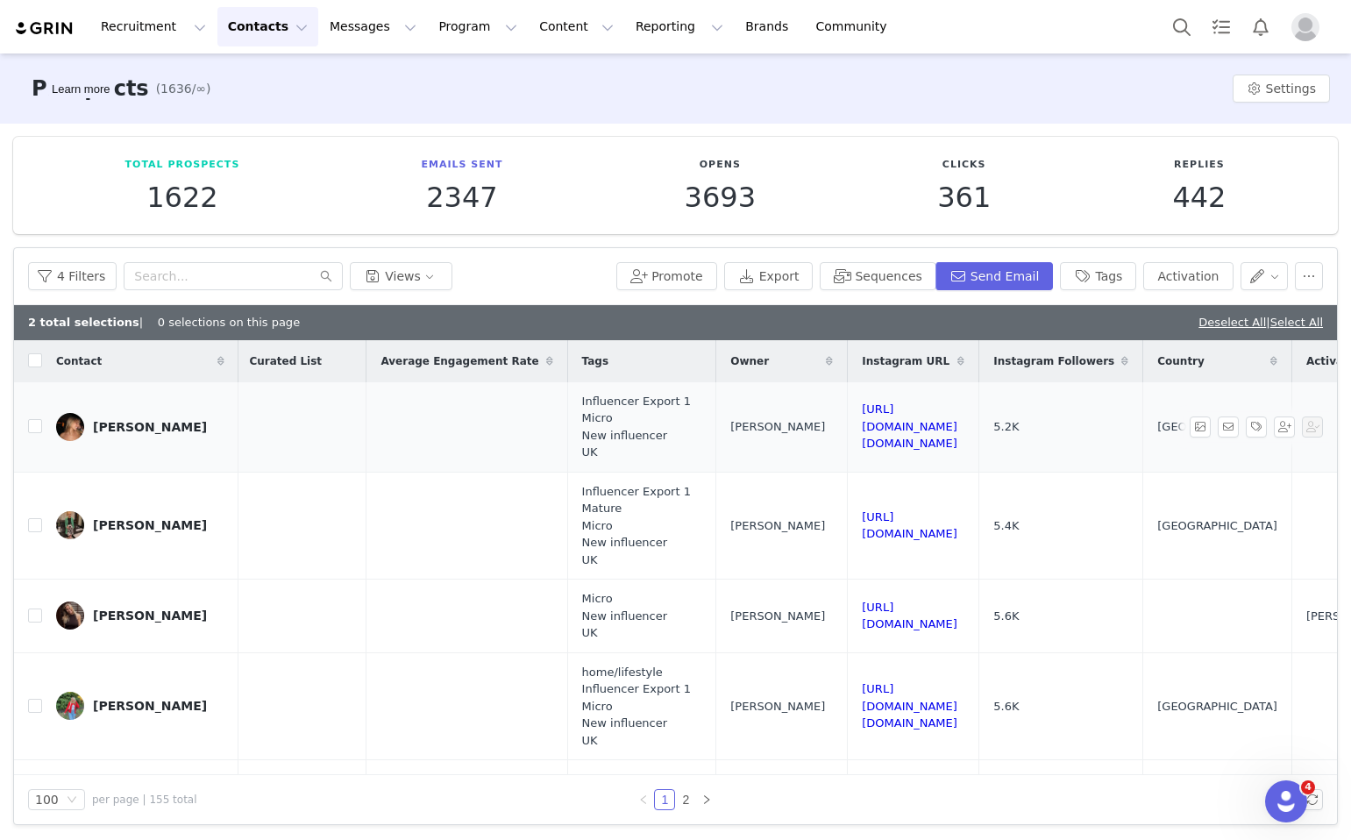
drag, startPoint x: 1129, startPoint y: 430, endPoint x: 881, endPoint y: 430, distance: 247.3
click at [881, 430] on td "https://www.instagram.com/elysia.ashton" at bounding box center [914, 427] width 132 height 90
click at [34, 428] on input "checkbox" at bounding box center [35, 426] width 14 height 14
click at [1222, 320] on link "Deselect All" at bounding box center [1233, 322] width 68 height 13
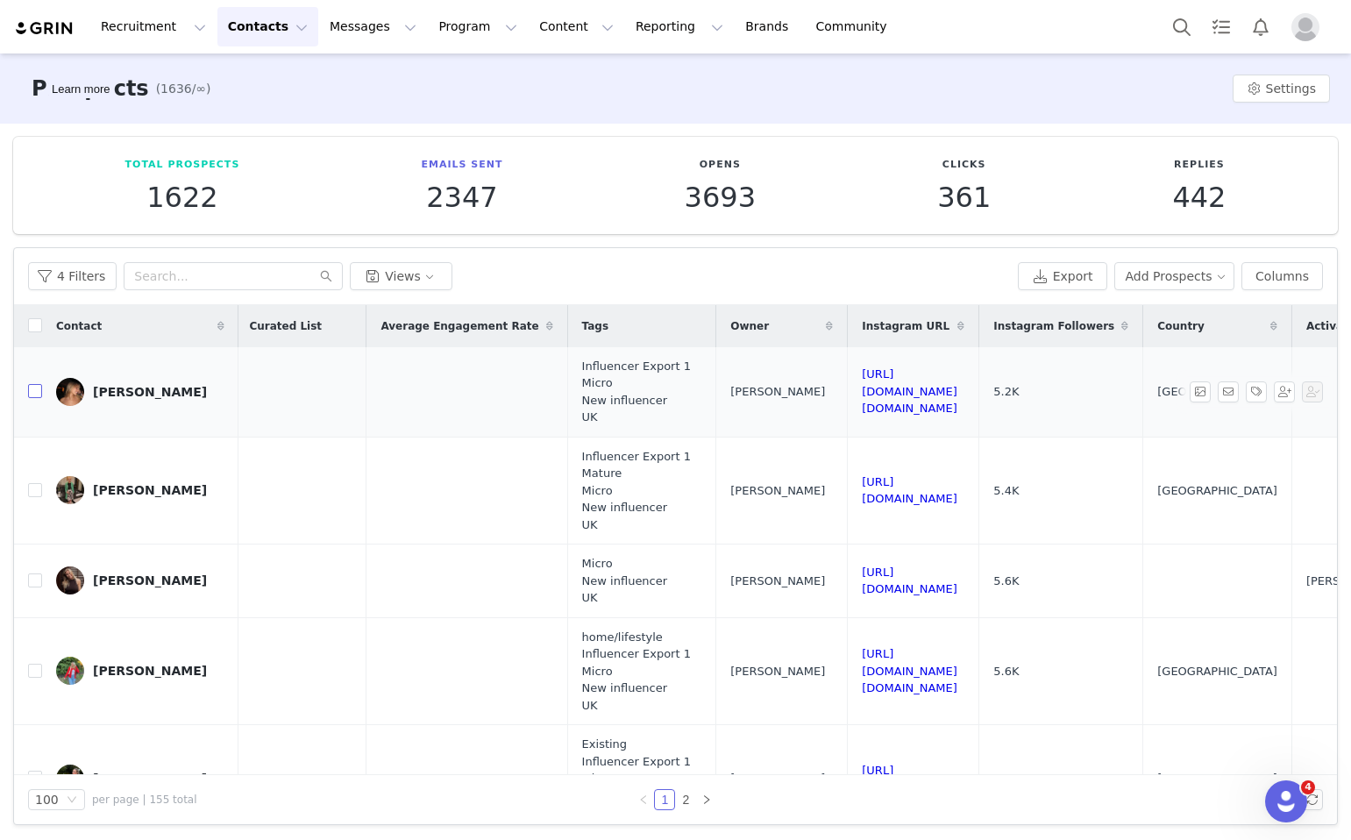
click at [28, 392] on input "checkbox" at bounding box center [35, 391] width 14 height 14
checkbox input "true"
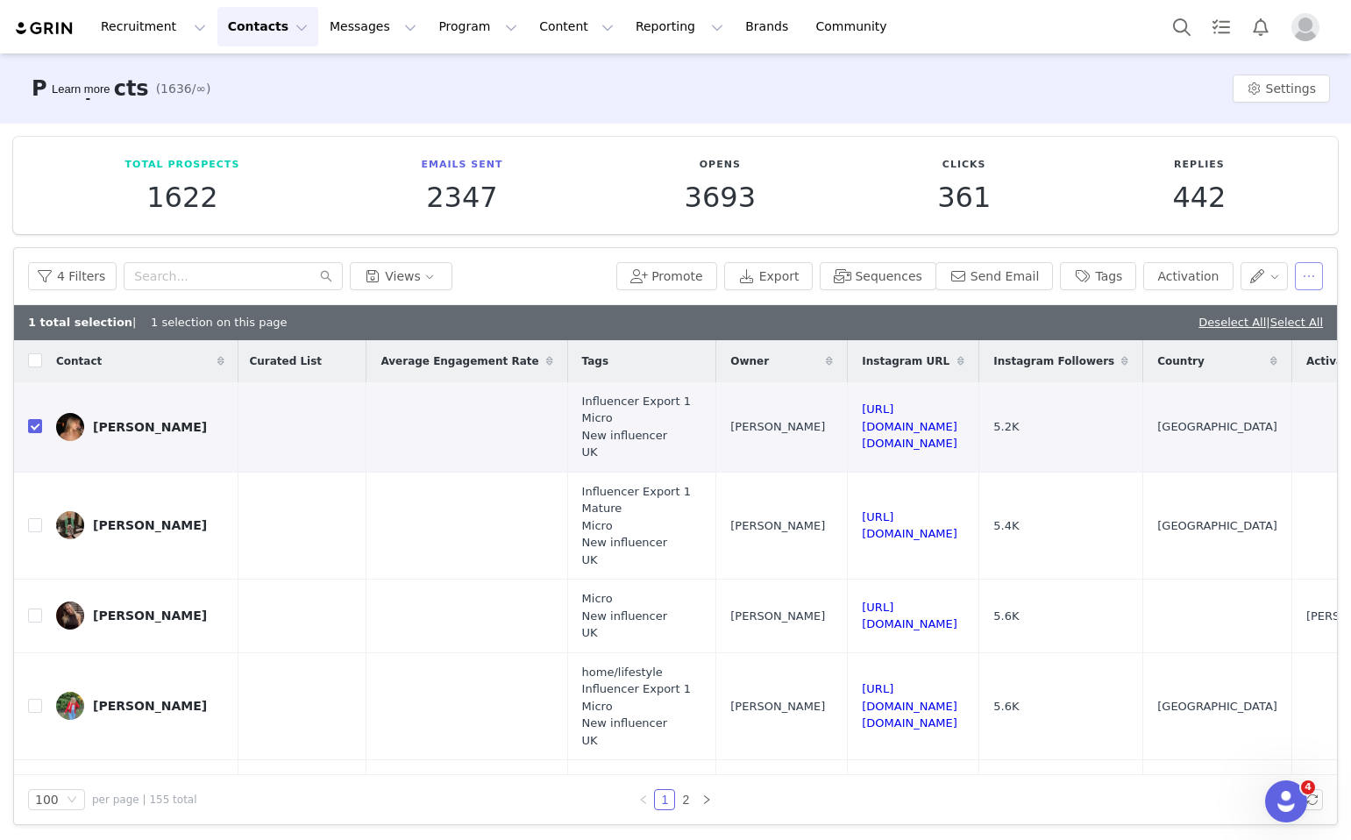
click at [1309, 277] on button "button" at bounding box center [1309, 276] width 28 height 28
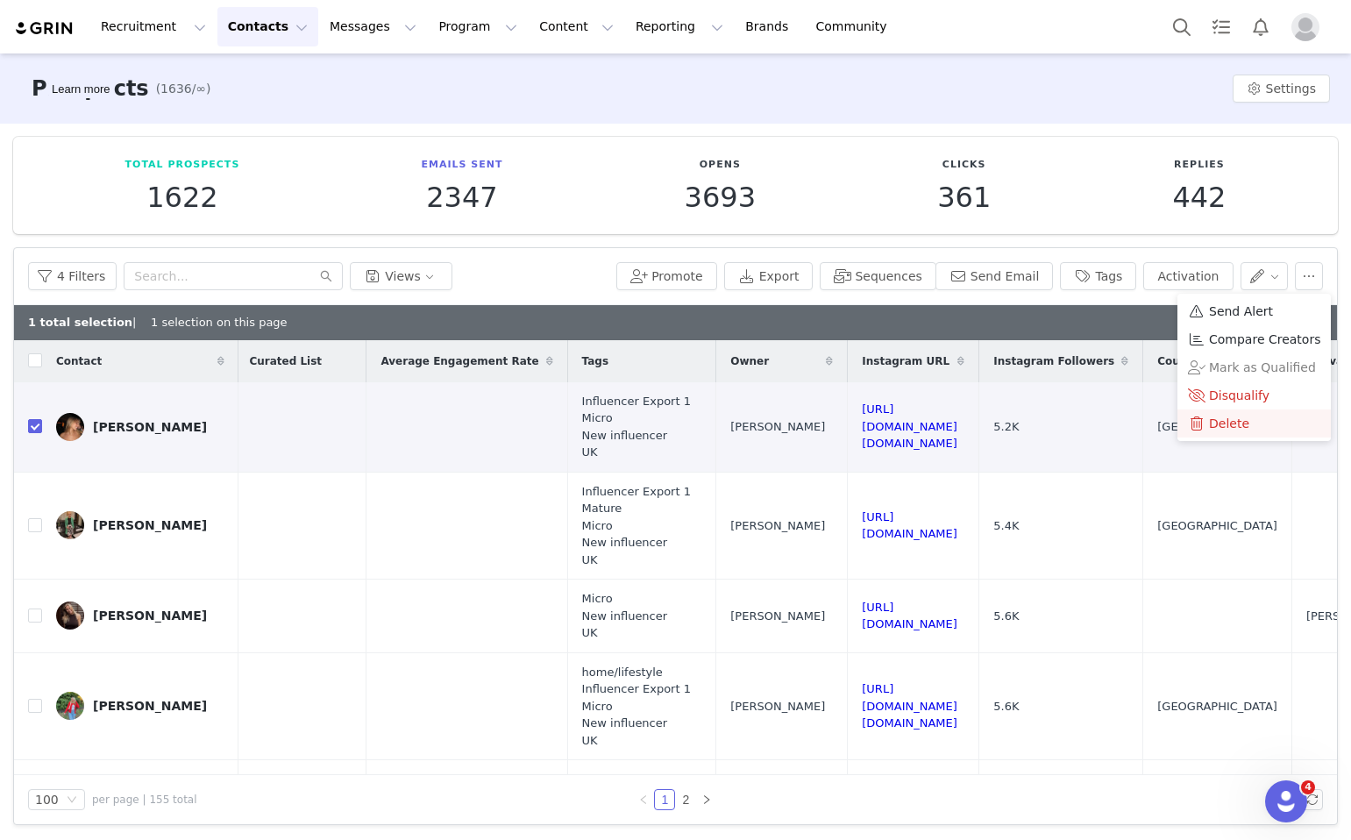
drag, startPoint x: 1210, startPoint y: 406, endPoint x: 1211, endPoint y: 426, distance: 20.2
click at [1211, 426] on ul "Send Alert Compare Creators Mark as Qualified Disqualify Delete" at bounding box center [1254, 367] width 153 height 147
click at [1211, 426] on span "Delete" at bounding box center [1229, 423] width 40 height 19
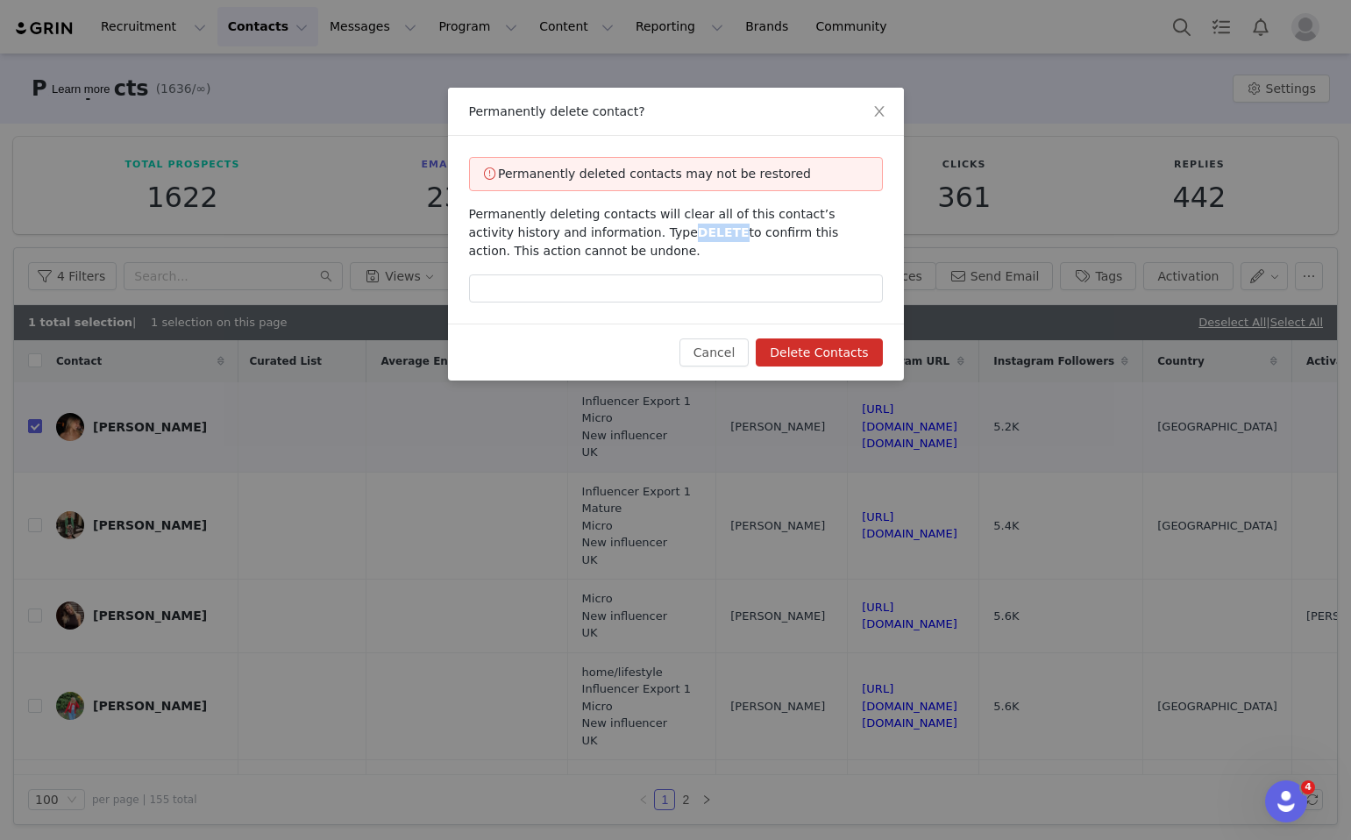
drag, startPoint x: 682, startPoint y: 234, endPoint x: 638, endPoint y: 239, distance: 44.1
click at [698, 239] on span "DELETE" at bounding box center [724, 232] width 52 height 14
click at [670, 283] on input "text" at bounding box center [676, 289] width 414 height 28
paste input "DELETE"
type input "DELETE"
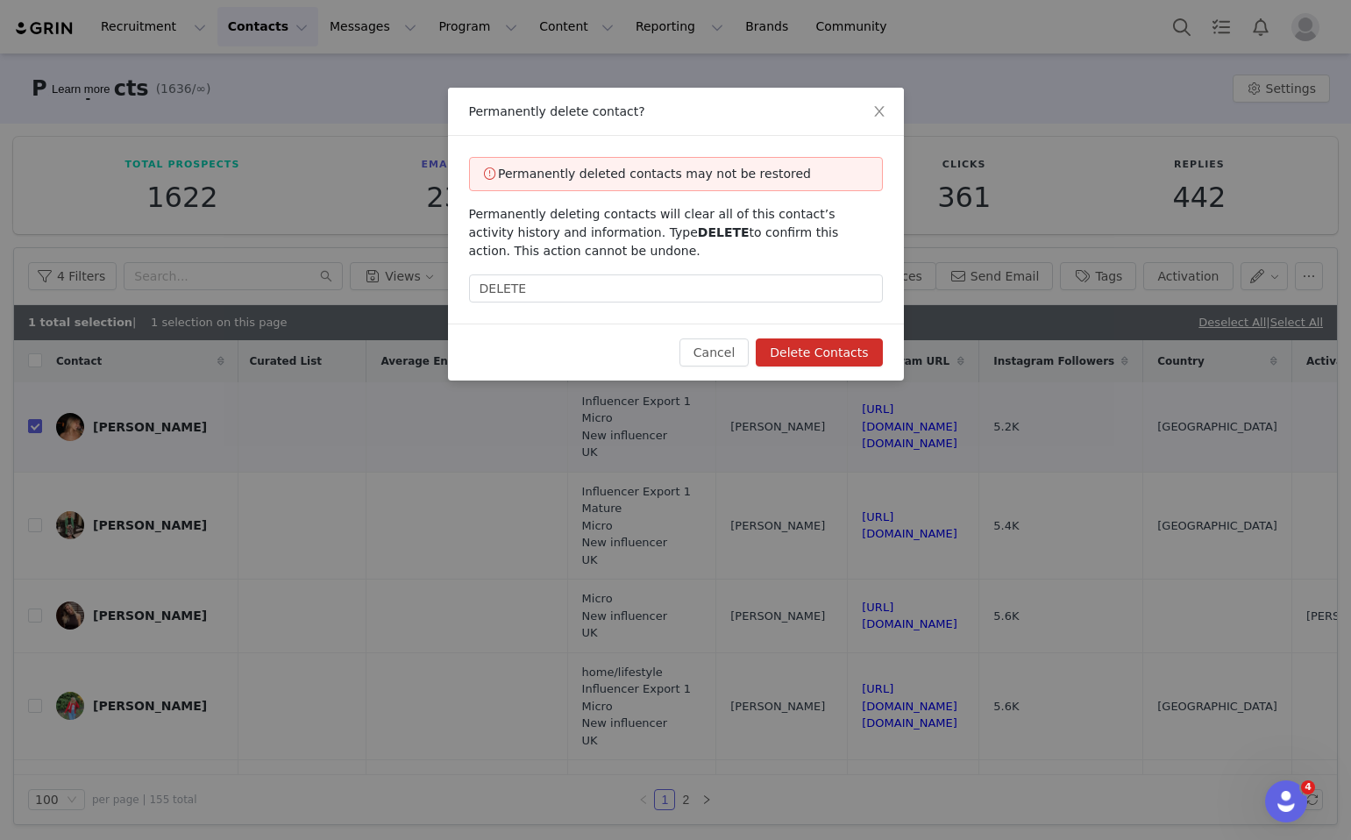
click at [866, 341] on button "Delete Contacts" at bounding box center [819, 353] width 126 height 28
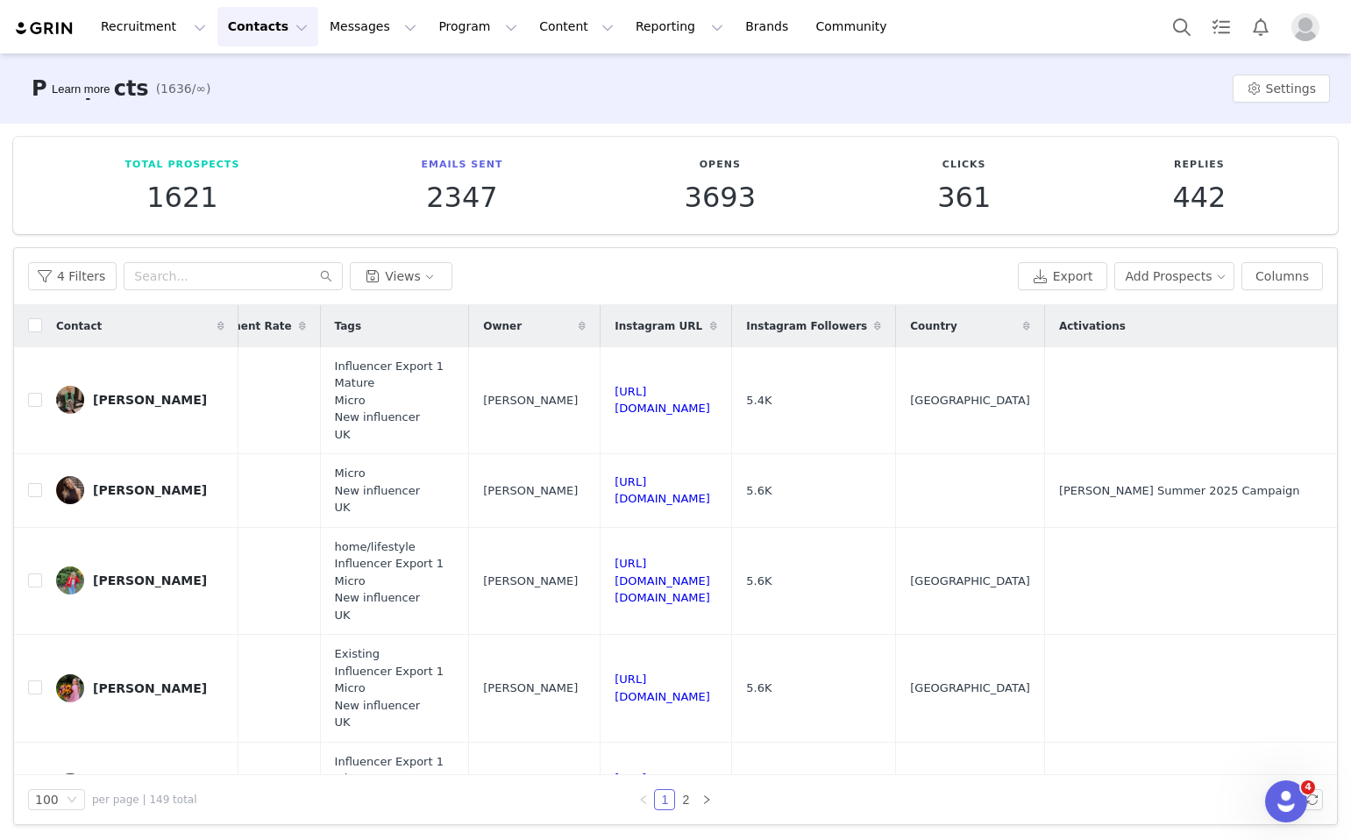
scroll to position [0, 1613]
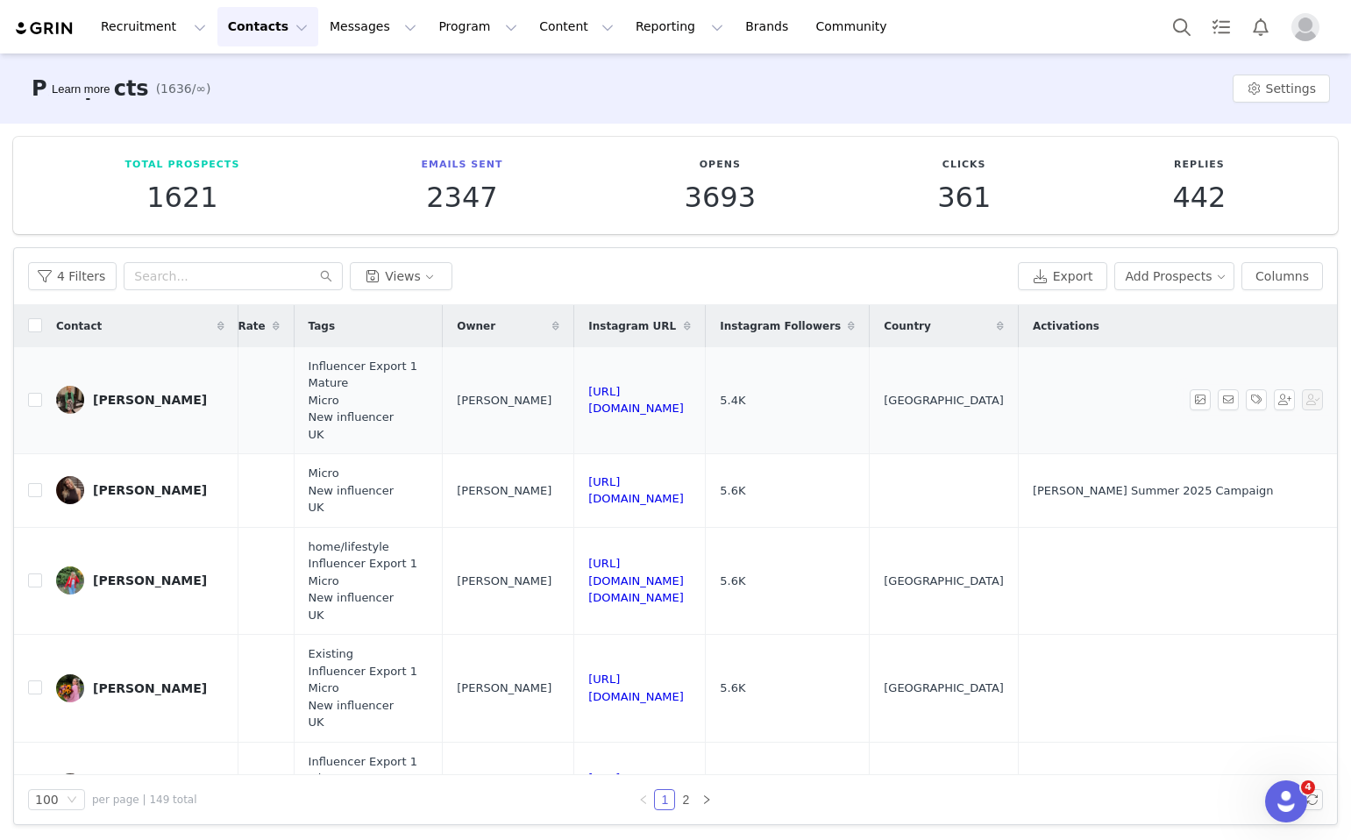
drag, startPoint x: 752, startPoint y: 414, endPoint x: 488, endPoint y: 401, distance: 265.2
click at [574, 401] on td "https://www.instagram.com/fabulousmissk" at bounding box center [640, 400] width 132 height 107
click at [32, 396] on input "checkbox" at bounding box center [35, 400] width 14 height 14
checkbox input "true"
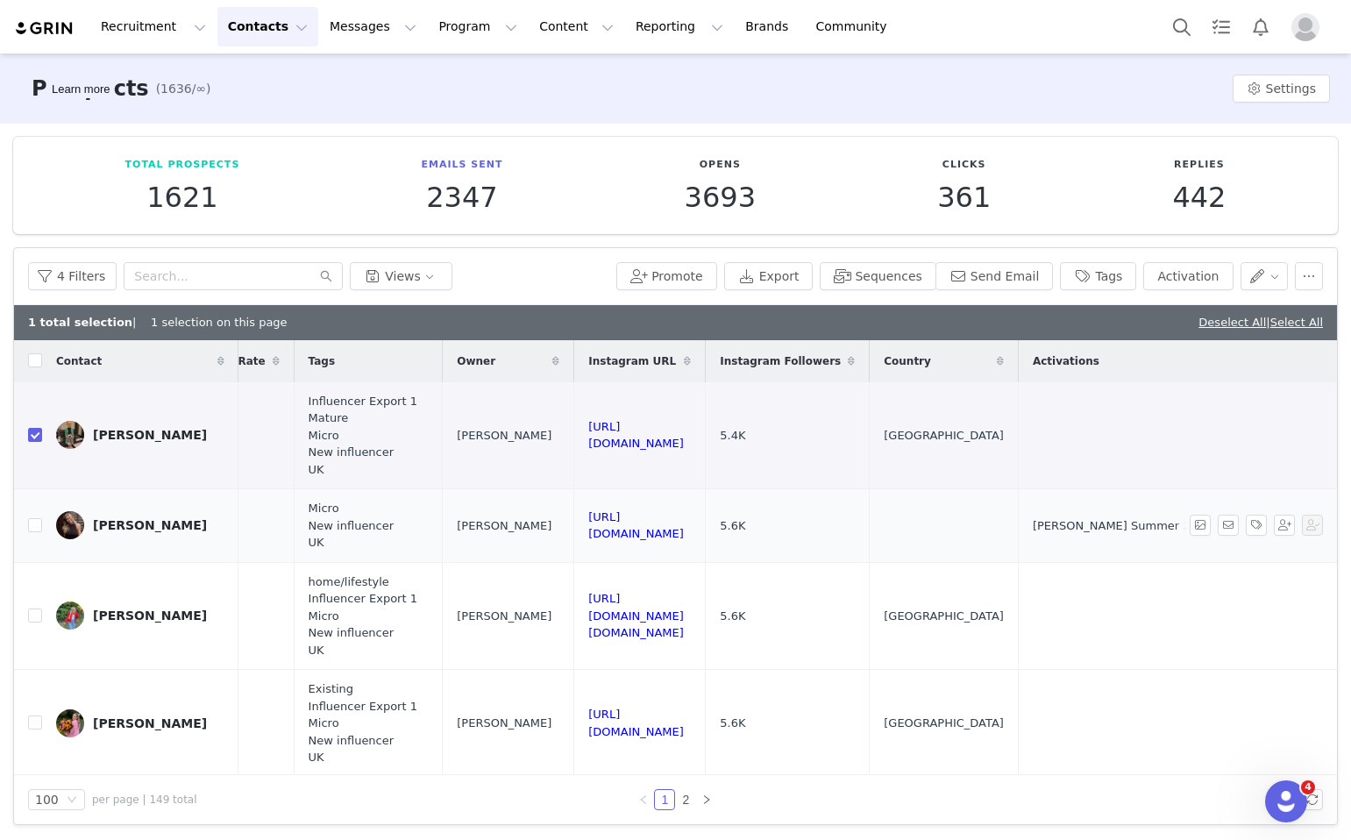
drag, startPoint x: 772, startPoint y: 539, endPoint x: 494, endPoint y: 519, distance: 278.7
click at [574, 519] on td "https://www.instagram.com/elisabethfinstad" at bounding box center [640, 526] width 132 height 74
click at [1305, 280] on button "button" at bounding box center [1309, 276] width 28 height 28
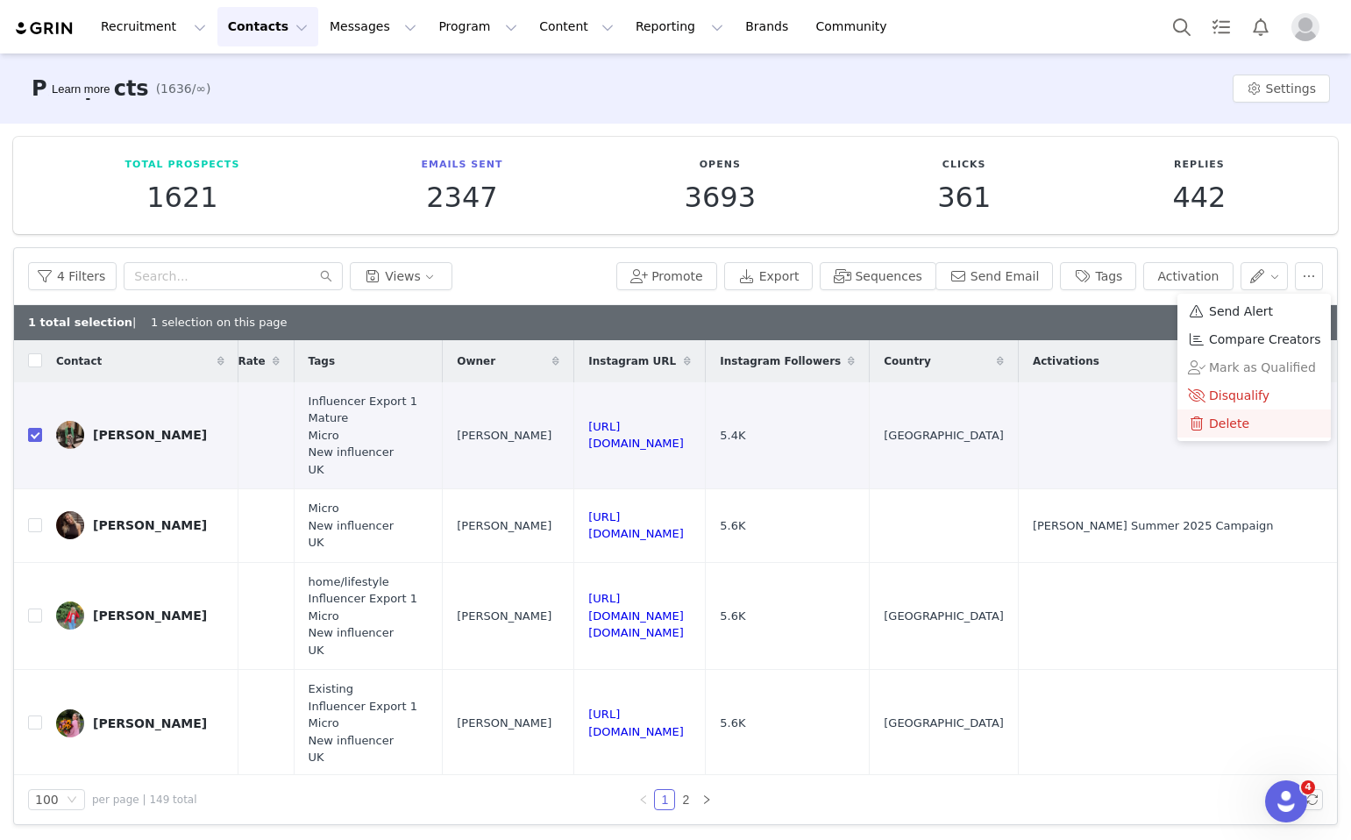
click at [1228, 418] on span "Delete" at bounding box center [1229, 423] width 40 height 19
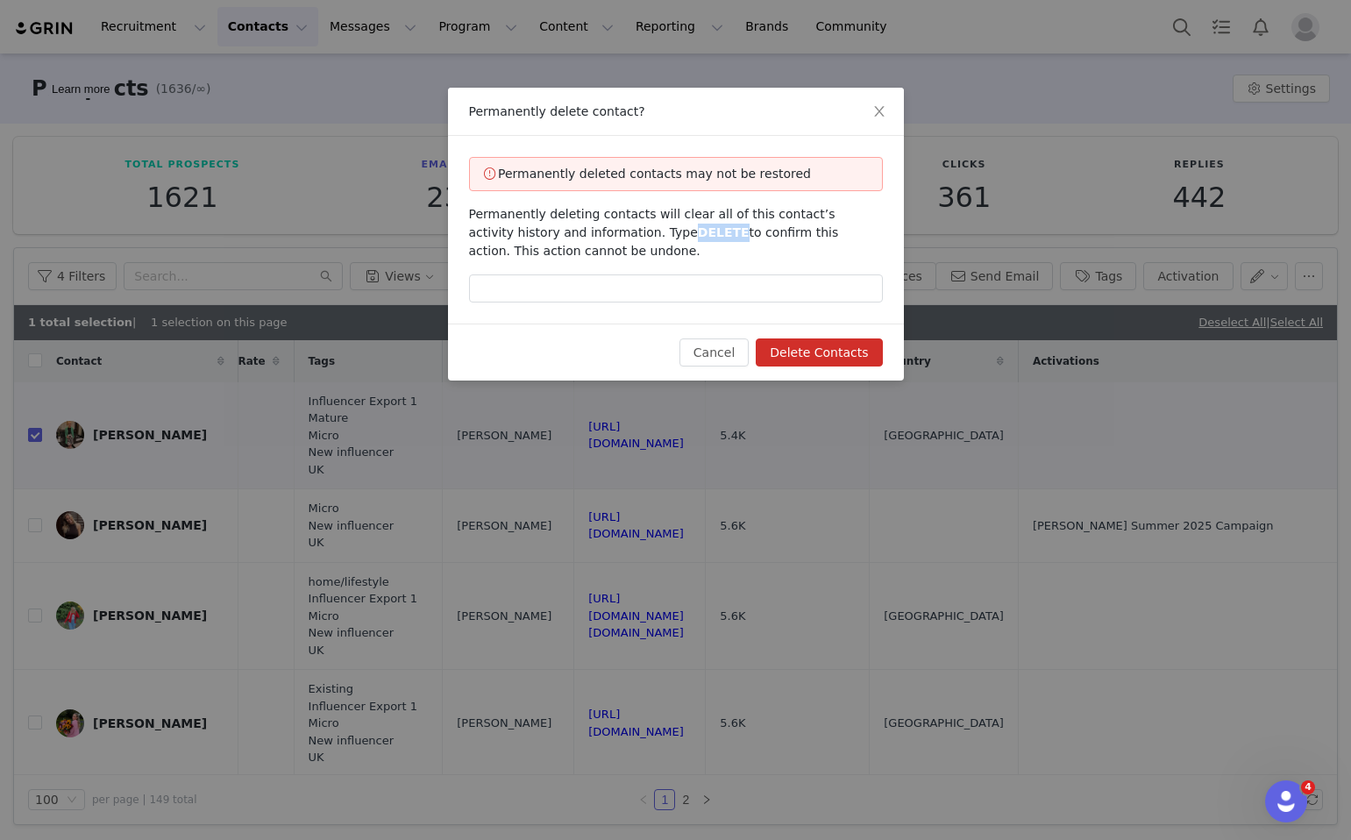
drag, startPoint x: 682, startPoint y: 234, endPoint x: 640, endPoint y: 234, distance: 42.1
click at [698, 234] on span "DELETE" at bounding box center [724, 232] width 52 height 14
click at [706, 275] on input "text" at bounding box center [676, 289] width 414 height 28
paste input "DELETE"
type input "DELETE"
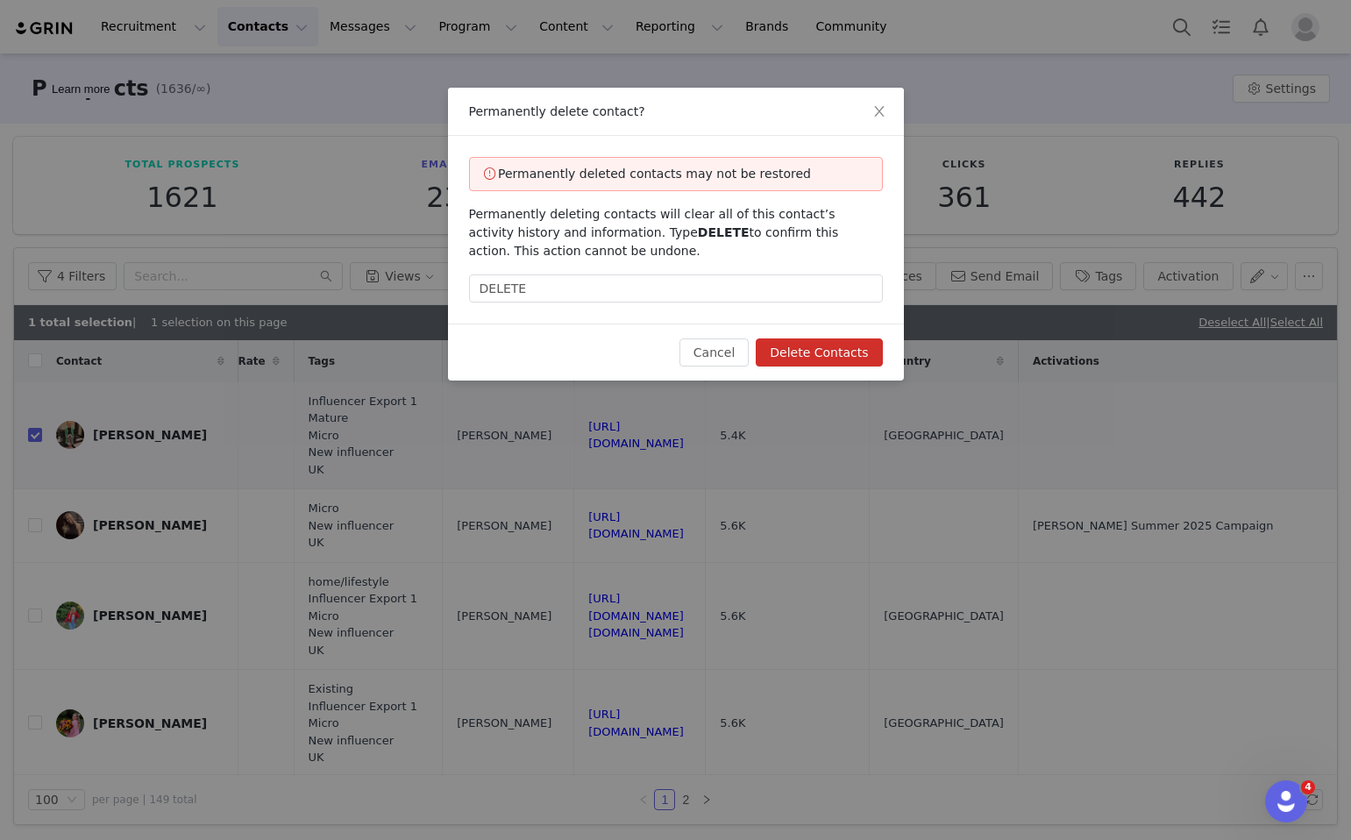
click at [792, 346] on button "Delete Contacts" at bounding box center [819, 353] width 126 height 28
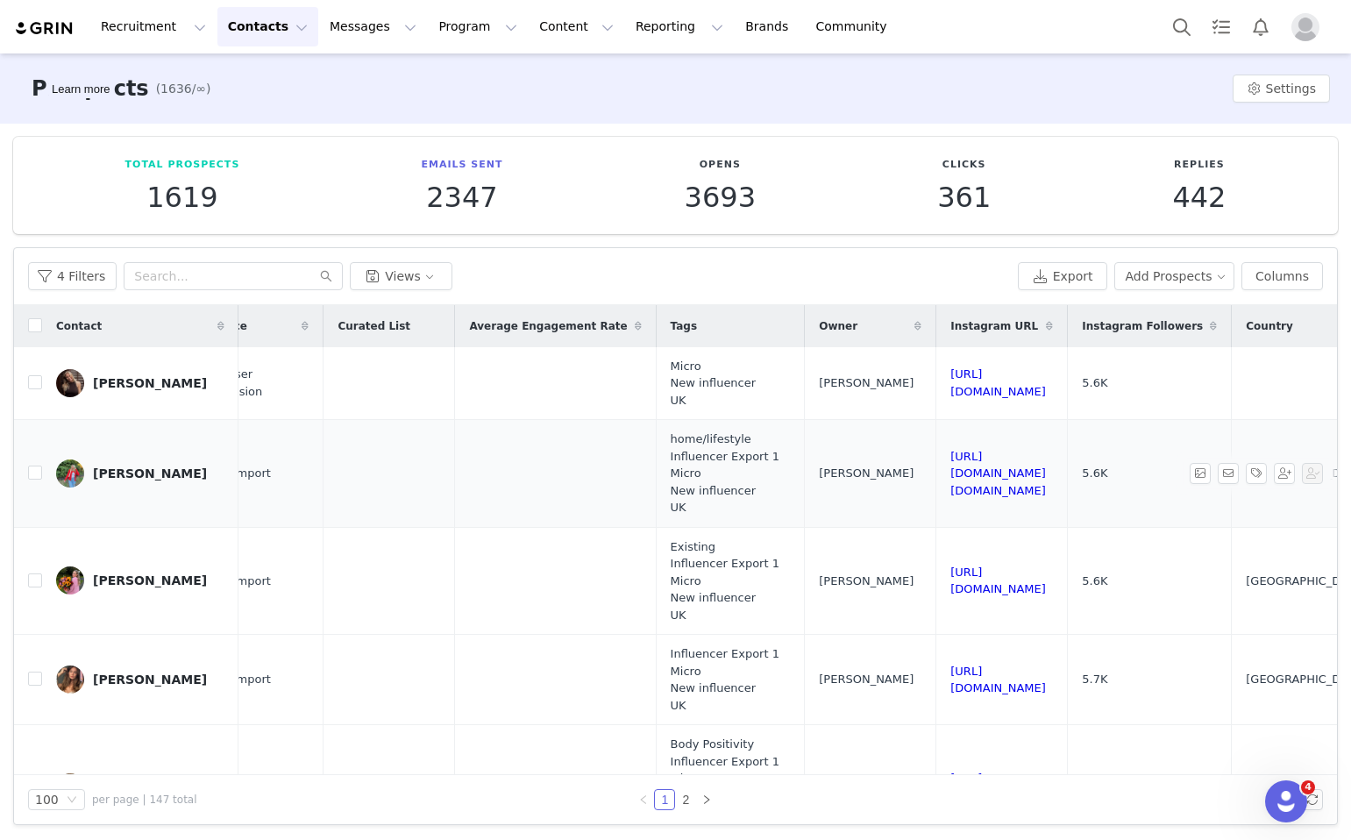
scroll to position [0, 1392]
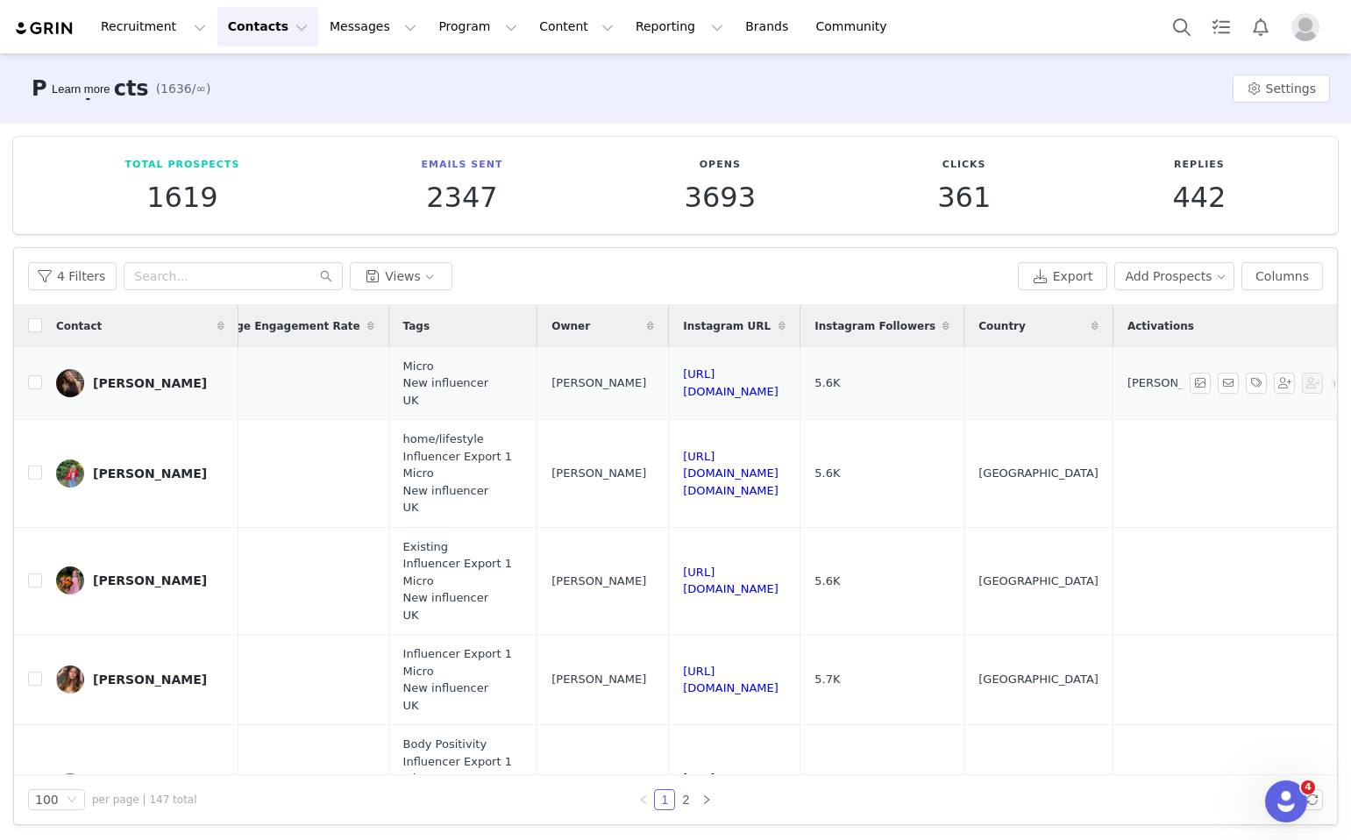
drag, startPoint x: 973, startPoint y: 381, endPoint x: 719, endPoint y: 371, distance: 253.6
click at [719, 371] on td "https://www.instagram.com/elisabethfinstad" at bounding box center [735, 383] width 132 height 73
click at [35, 380] on input "checkbox" at bounding box center [35, 382] width 14 height 14
checkbox input "true"
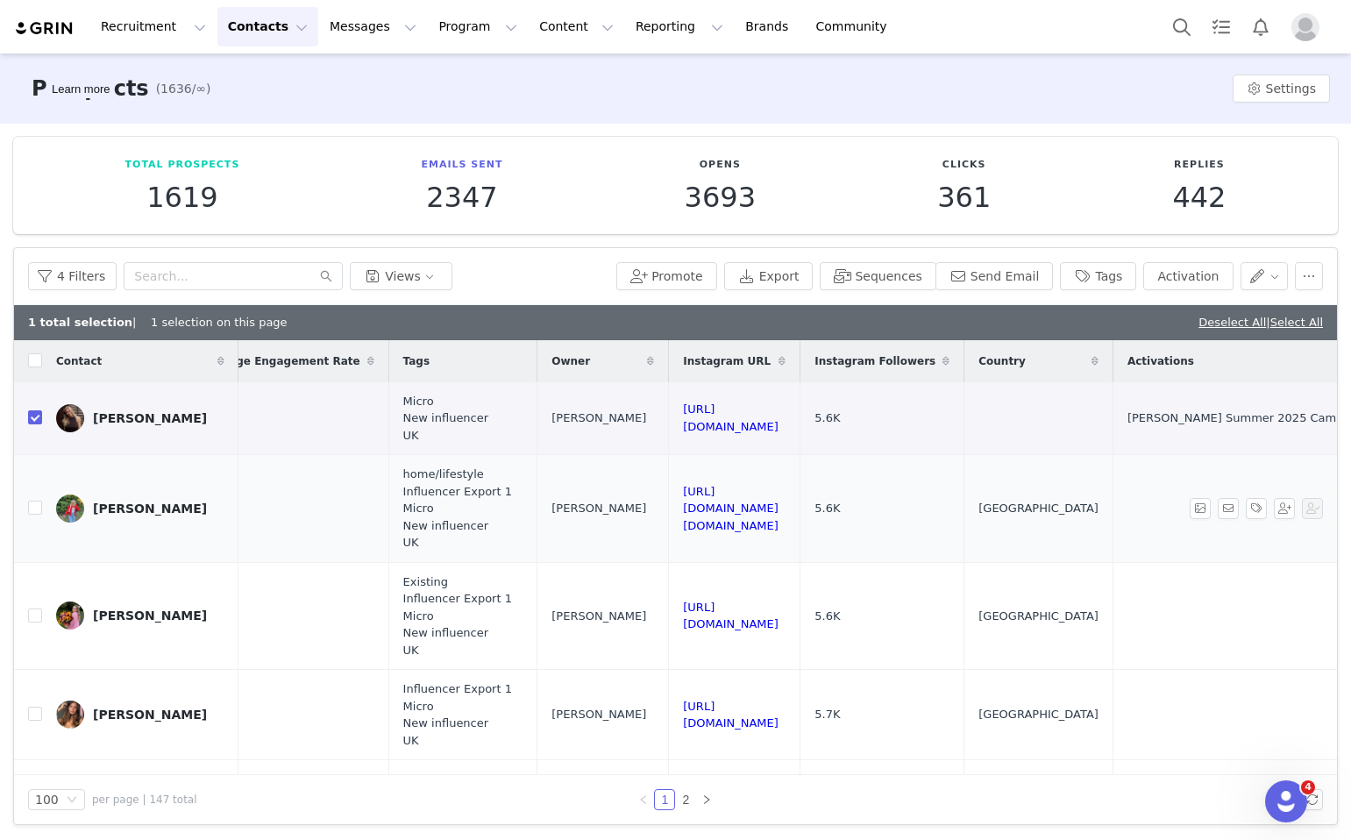
drag, startPoint x: 995, startPoint y: 507, endPoint x: 702, endPoint y: 506, distance: 292.9
click at [702, 506] on td "https://www.instagram.com/emmacharlotte.rose" at bounding box center [735, 509] width 132 height 108
drag, startPoint x: 937, startPoint y: 627, endPoint x: 716, endPoint y: 617, distance: 221.3
click at [716, 617] on td "https://www.instagram.com/katietrowen" at bounding box center [735, 616] width 132 height 108
click at [801, 594] on td "https://www.instagram.com/katietrowen" at bounding box center [735, 616] width 132 height 108
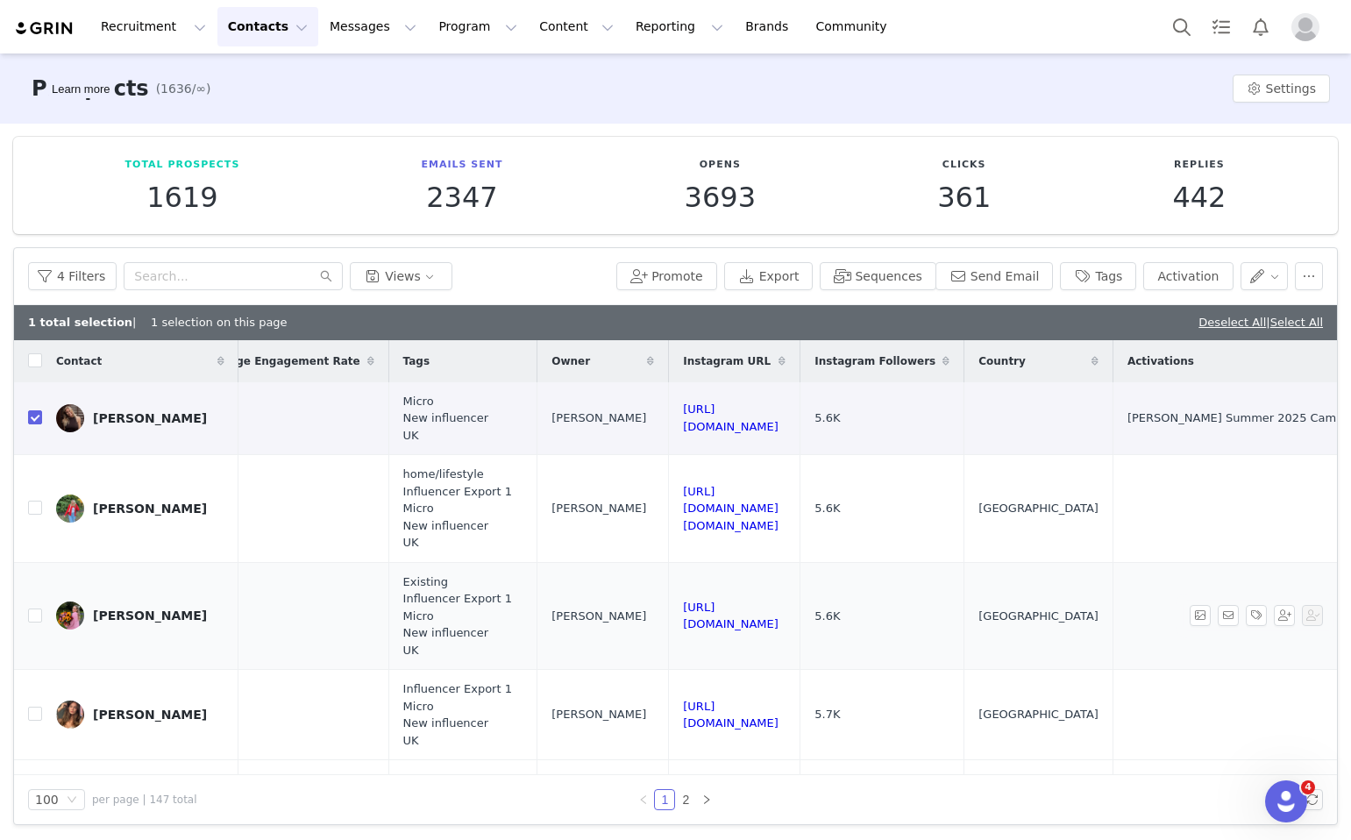
drag, startPoint x: 941, startPoint y: 613, endPoint x: 707, endPoint y: 607, distance: 234.2
click at [707, 607] on td "https://www.instagram.com/katietrowen" at bounding box center [735, 616] width 132 height 108
click at [801, 522] on td "https://www.instagram.com/emmacharlotte.rose" at bounding box center [735, 509] width 132 height 108
click at [38, 506] on input "checkbox" at bounding box center [35, 508] width 14 height 14
checkbox input "true"
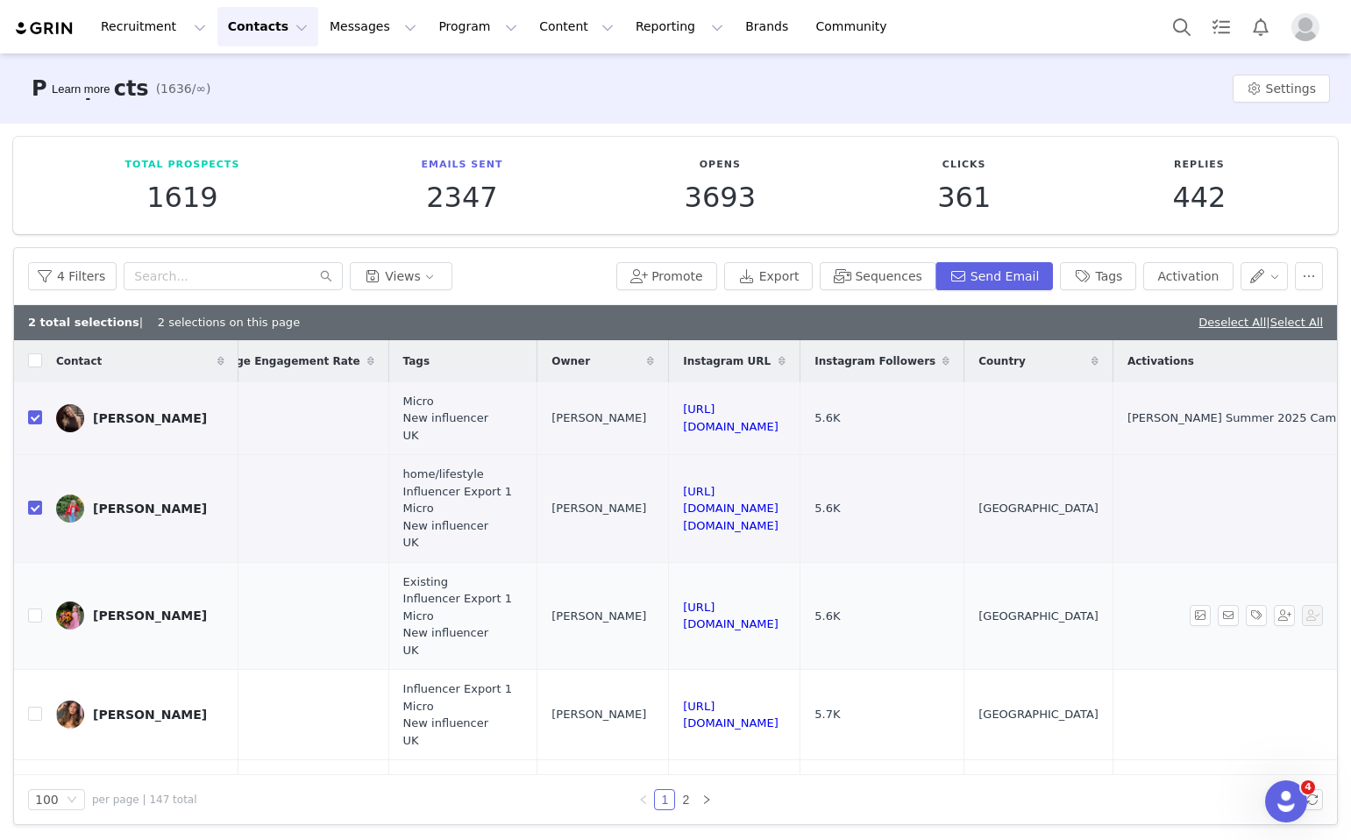
drag, startPoint x: 956, startPoint y: 617, endPoint x: 706, endPoint y: 616, distance: 250.0
click at [706, 616] on td "https://www.instagram.com/katietrowen" at bounding box center [735, 616] width 132 height 108
click at [29, 610] on input "checkbox" at bounding box center [35, 616] width 14 height 14
checkbox input "true"
drag, startPoint x: 994, startPoint y: 711, endPoint x: 716, endPoint y: 710, distance: 278.0
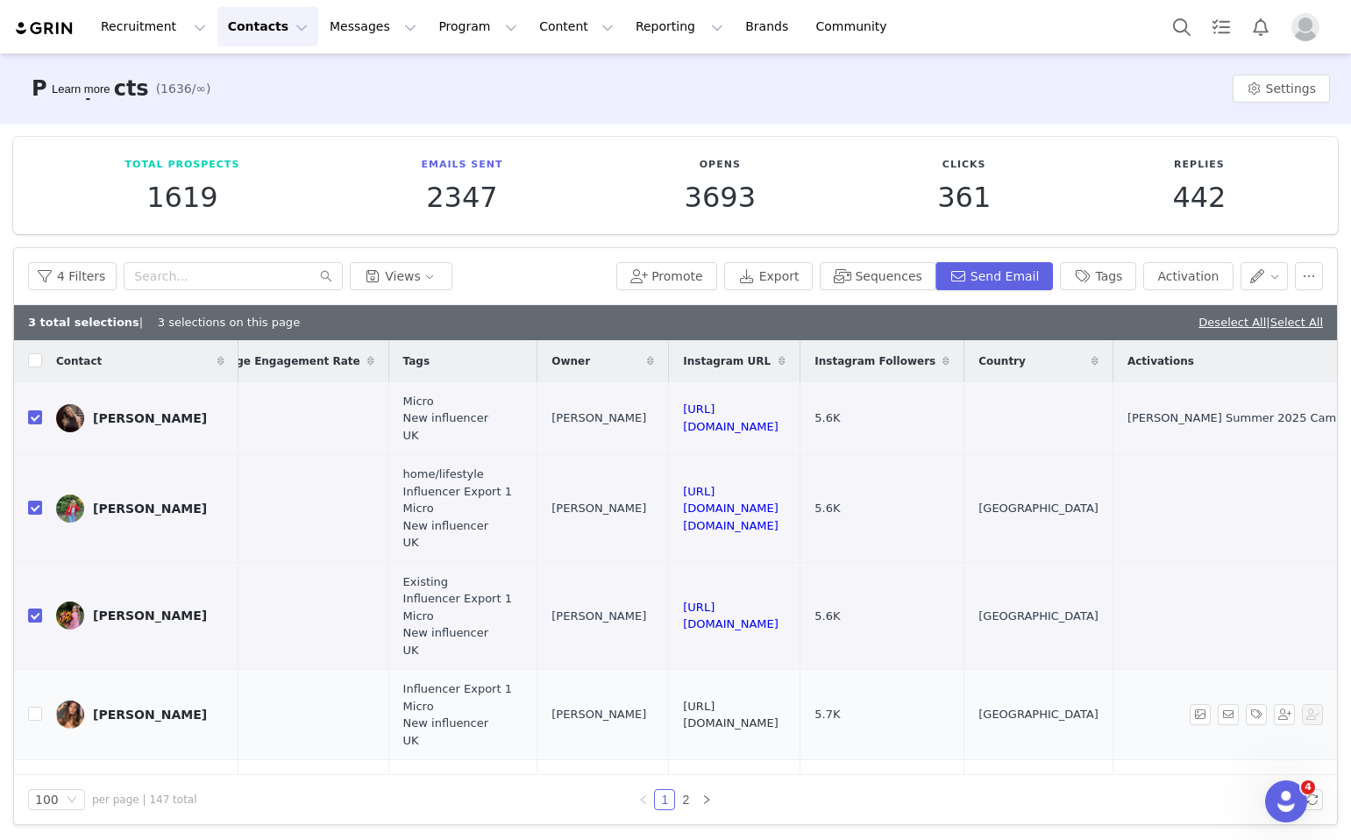
click at [716, 710] on td "https://www.instagram.com/bethbrookfield" at bounding box center [735, 715] width 132 height 90
click at [35, 723] on label at bounding box center [35, 715] width 14 height 18
click at [35, 721] on input "checkbox" at bounding box center [35, 714] width 14 height 14
checkbox input "true"
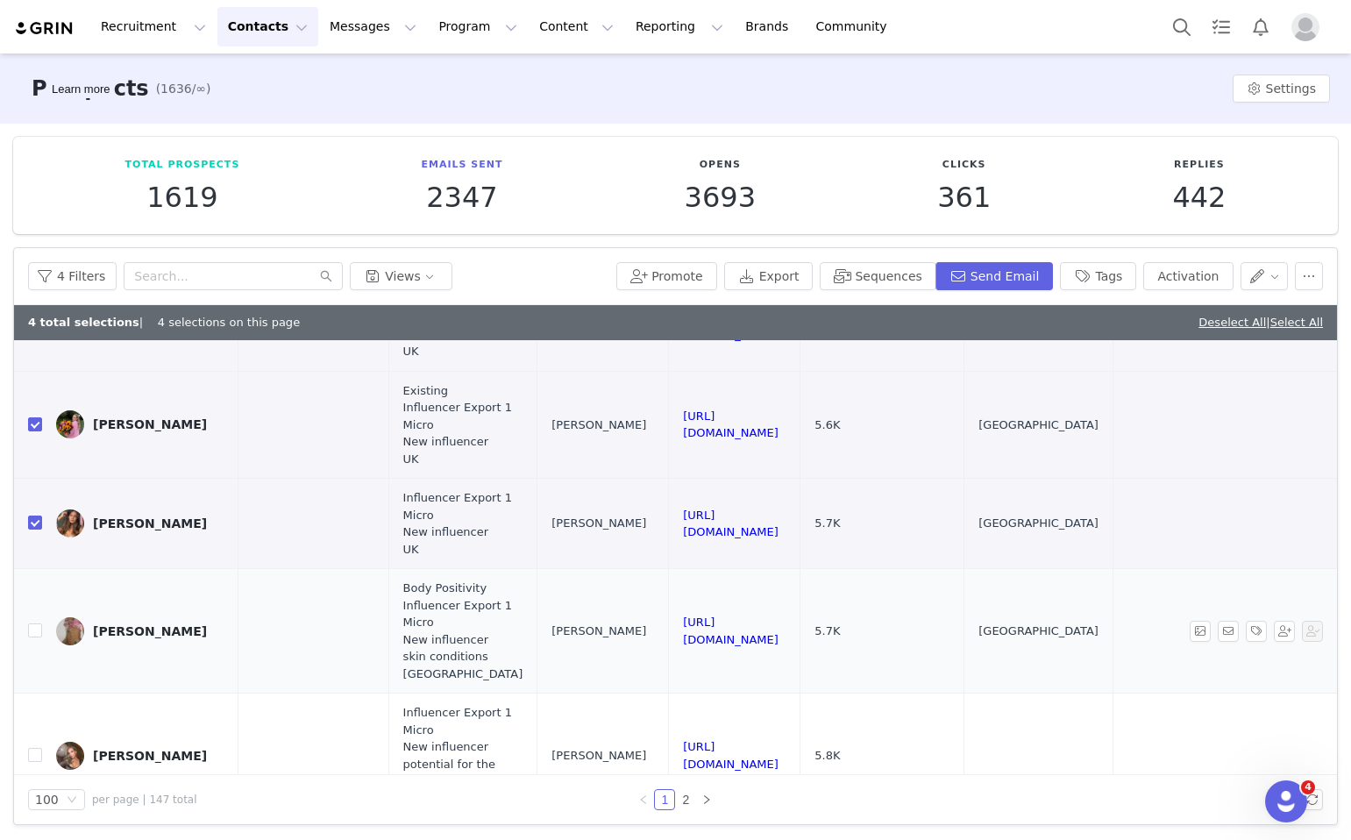
scroll to position [219, 1392]
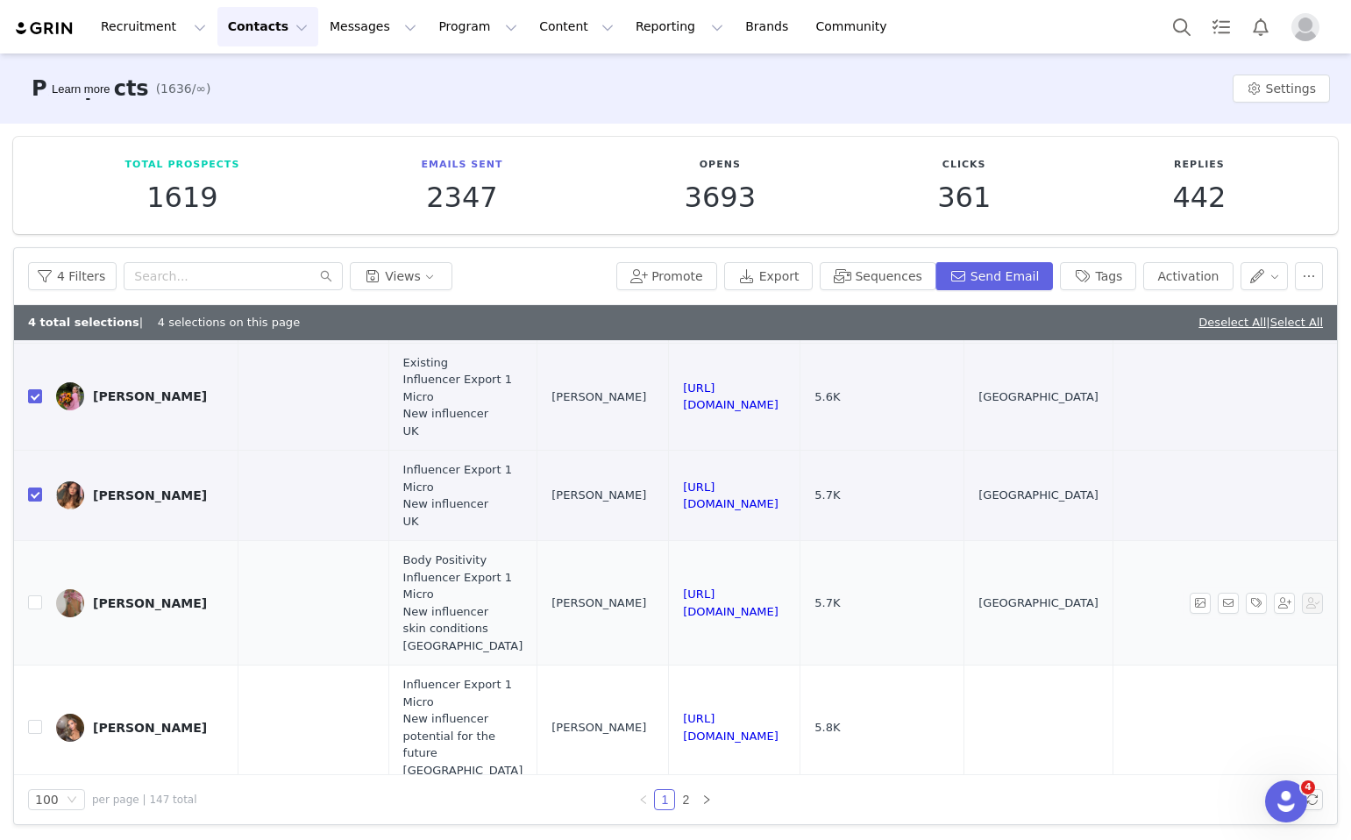
drag, startPoint x: 952, startPoint y: 609, endPoint x: 708, endPoint y: 602, distance: 243.9
click at [708, 602] on td "https://www.instagram.com/bambailie" at bounding box center [735, 603] width 132 height 125
click at [1305, 280] on button "button" at bounding box center [1309, 276] width 28 height 28
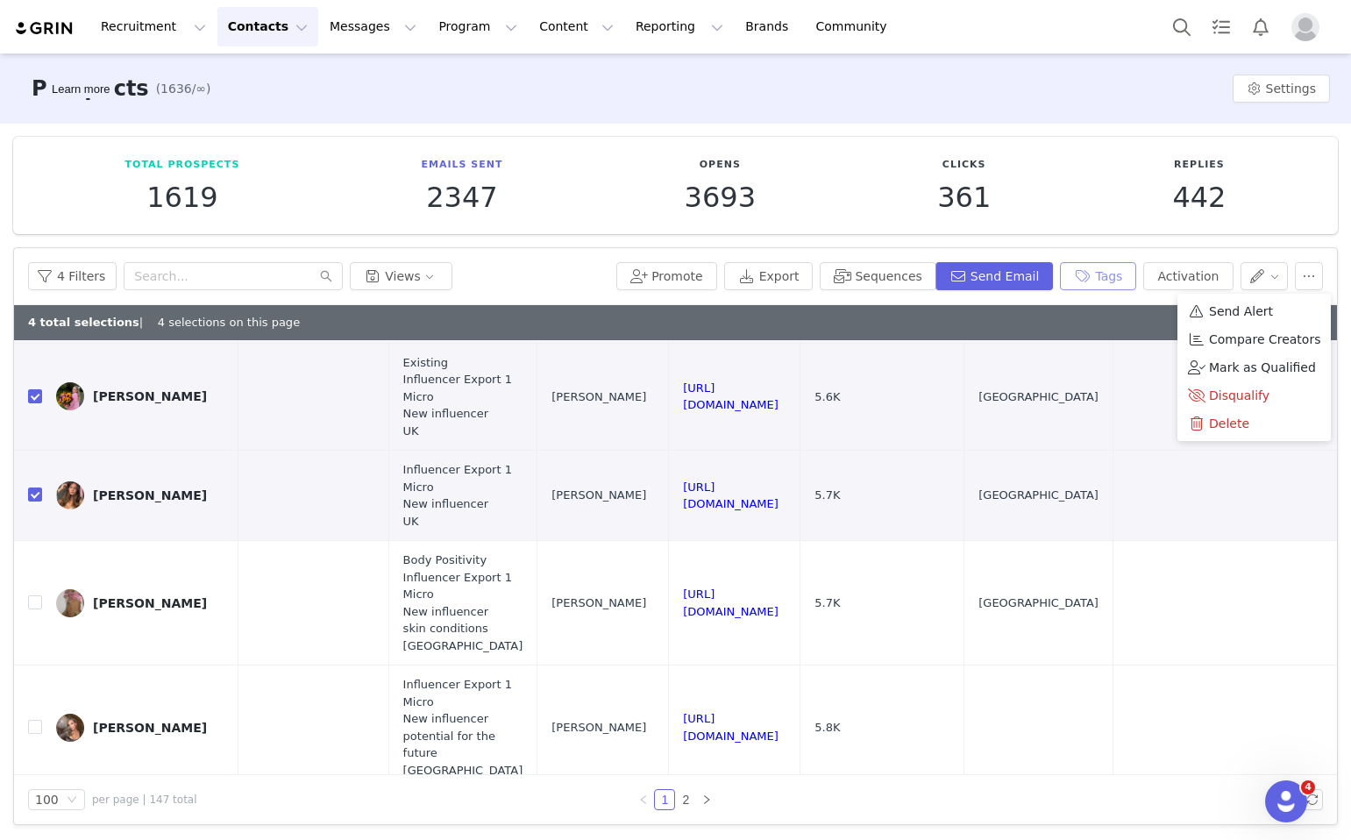
click at [1124, 277] on button "Tags" at bounding box center [1098, 276] width 76 height 28
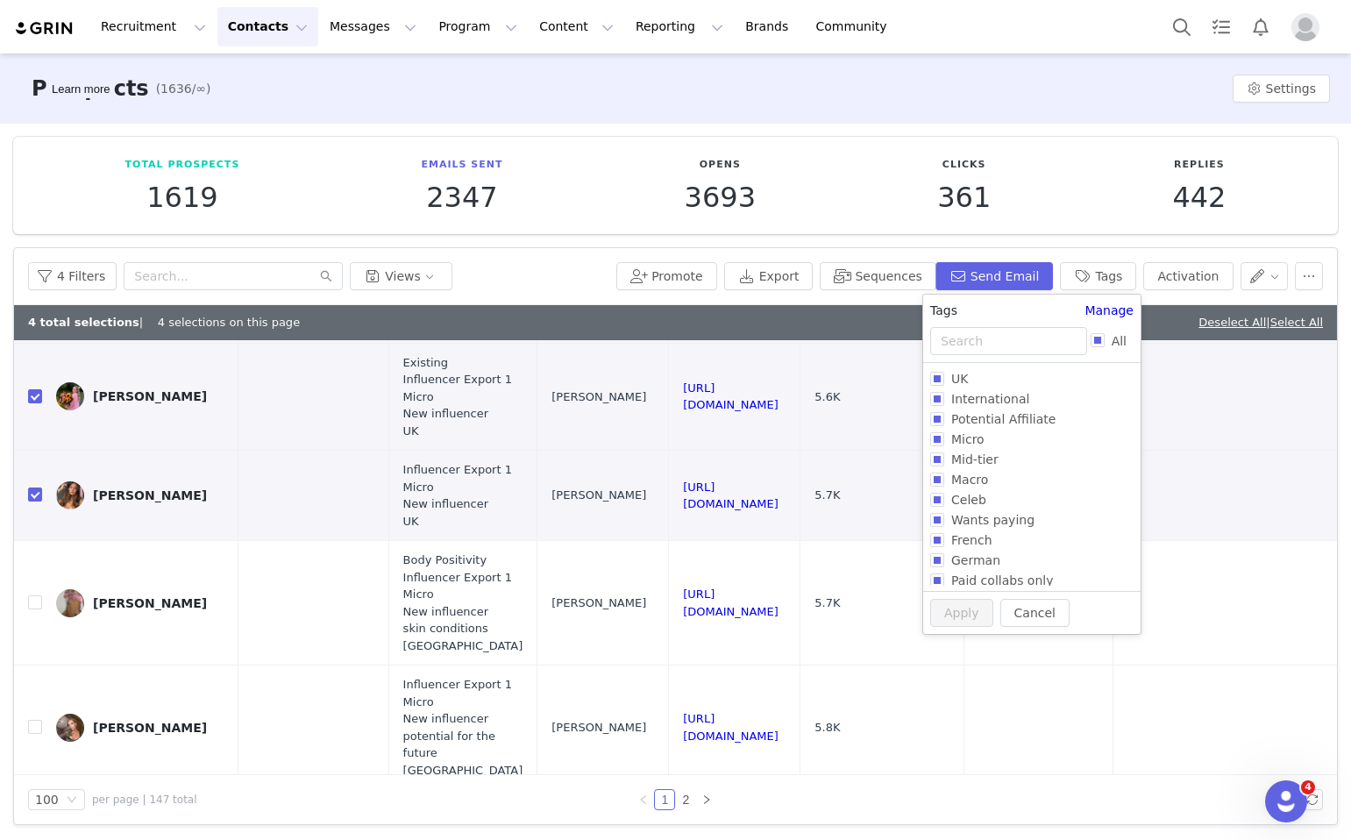
click at [983, 324] on div "Tags Manage" at bounding box center [1031, 314] width 217 height 25
click at [984, 339] on input "text" at bounding box center [1008, 341] width 157 height 28
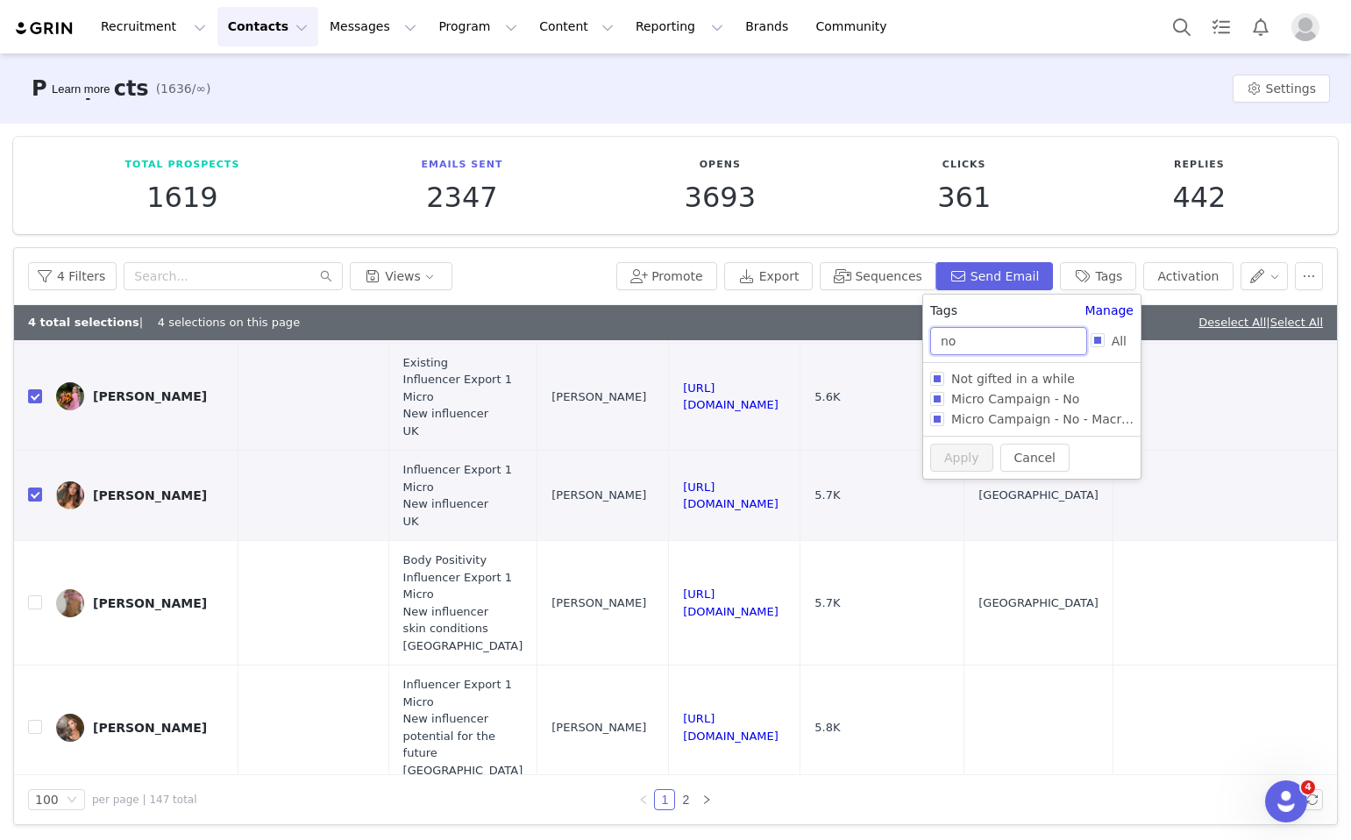
type input "no"
click at [976, 398] on span "Micro Campaign - No" at bounding box center [1016, 399] width 142 height 14
click at [945, 398] on input "Micro Campaign - No" at bounding box center [937, 399] width 14 height 14
checkbox input "true"
click at [972, 469] on div "Cancel Apply" at bounding box center [1031, 490] width 217 height 43
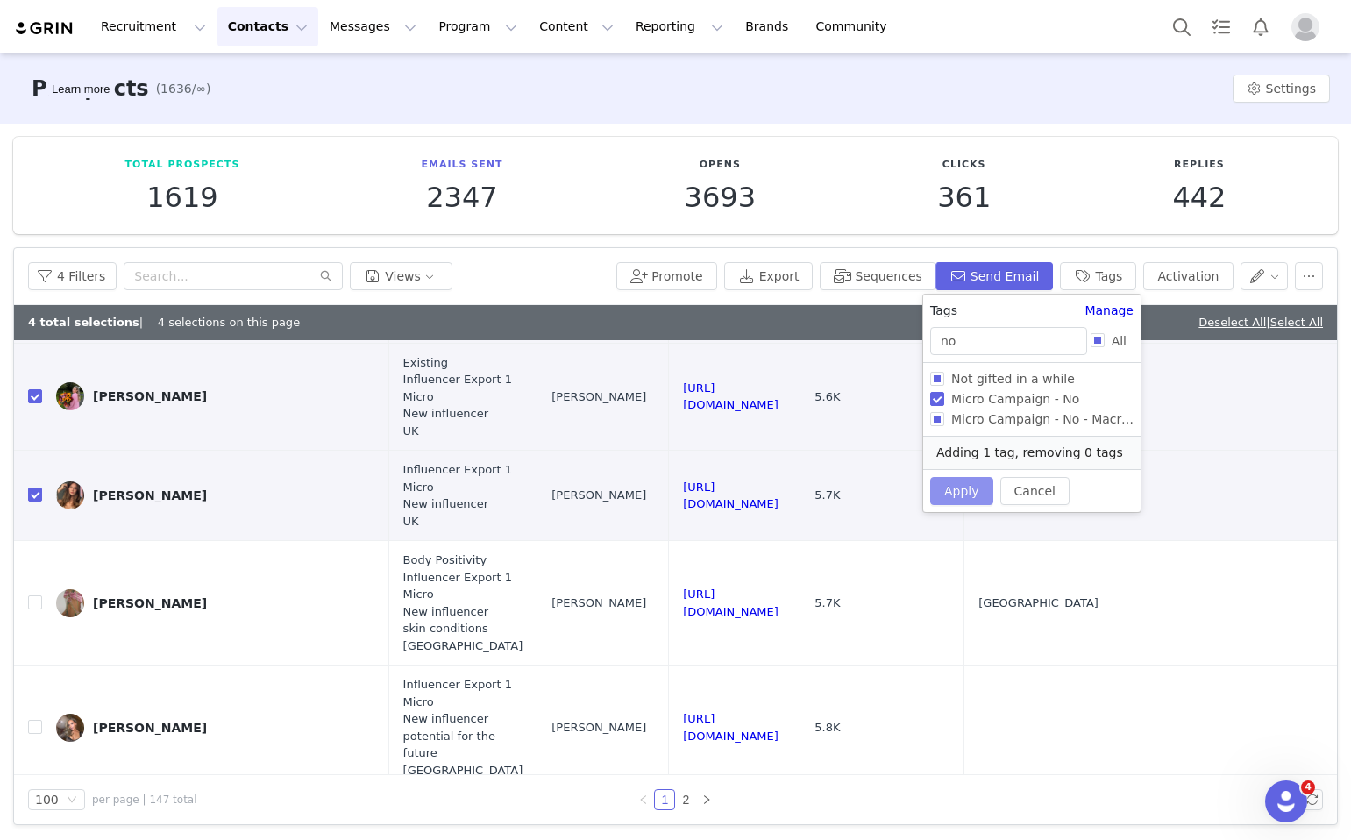
click at [972, 484] on button "Apply" at bounding box center [961, 491] width 63 height 28
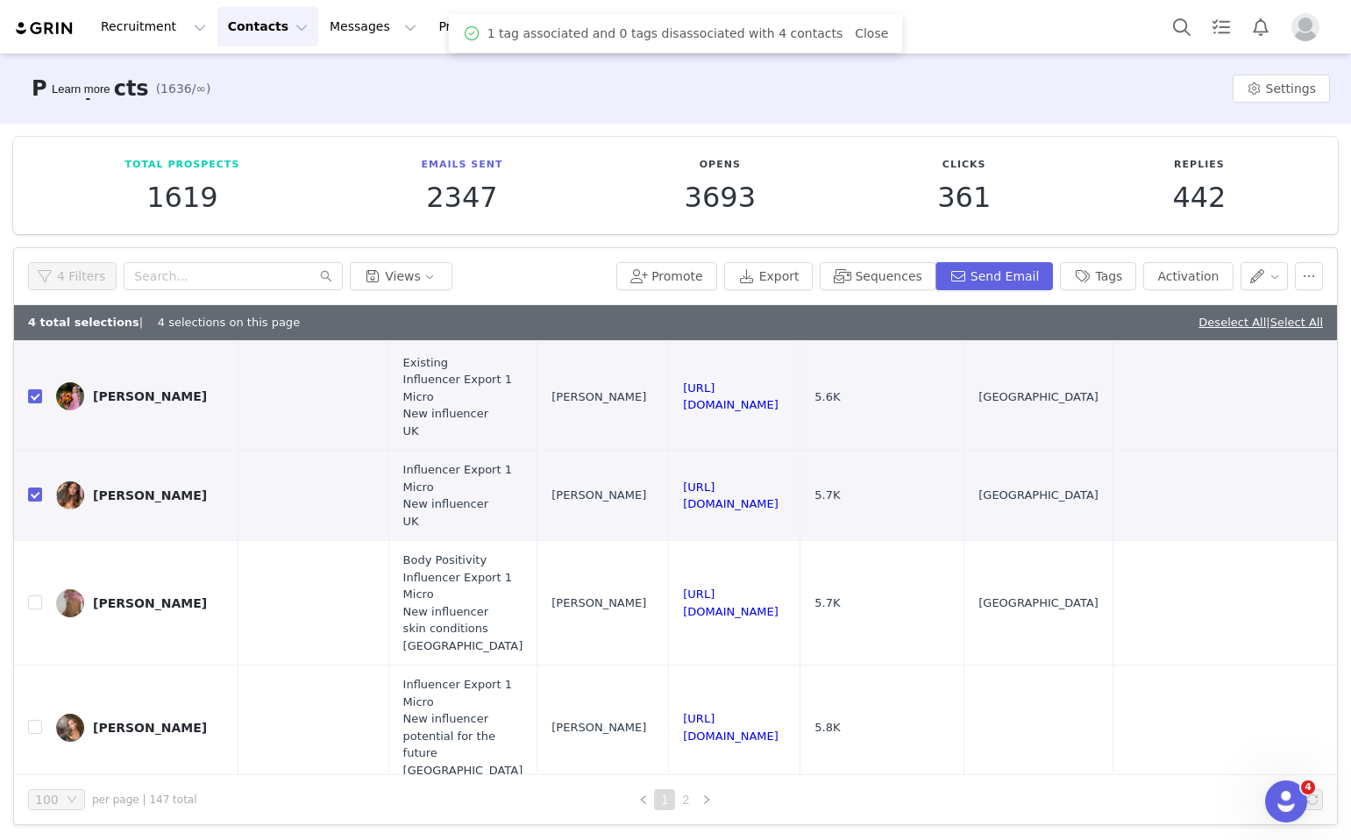
scroll to position [0, 0]
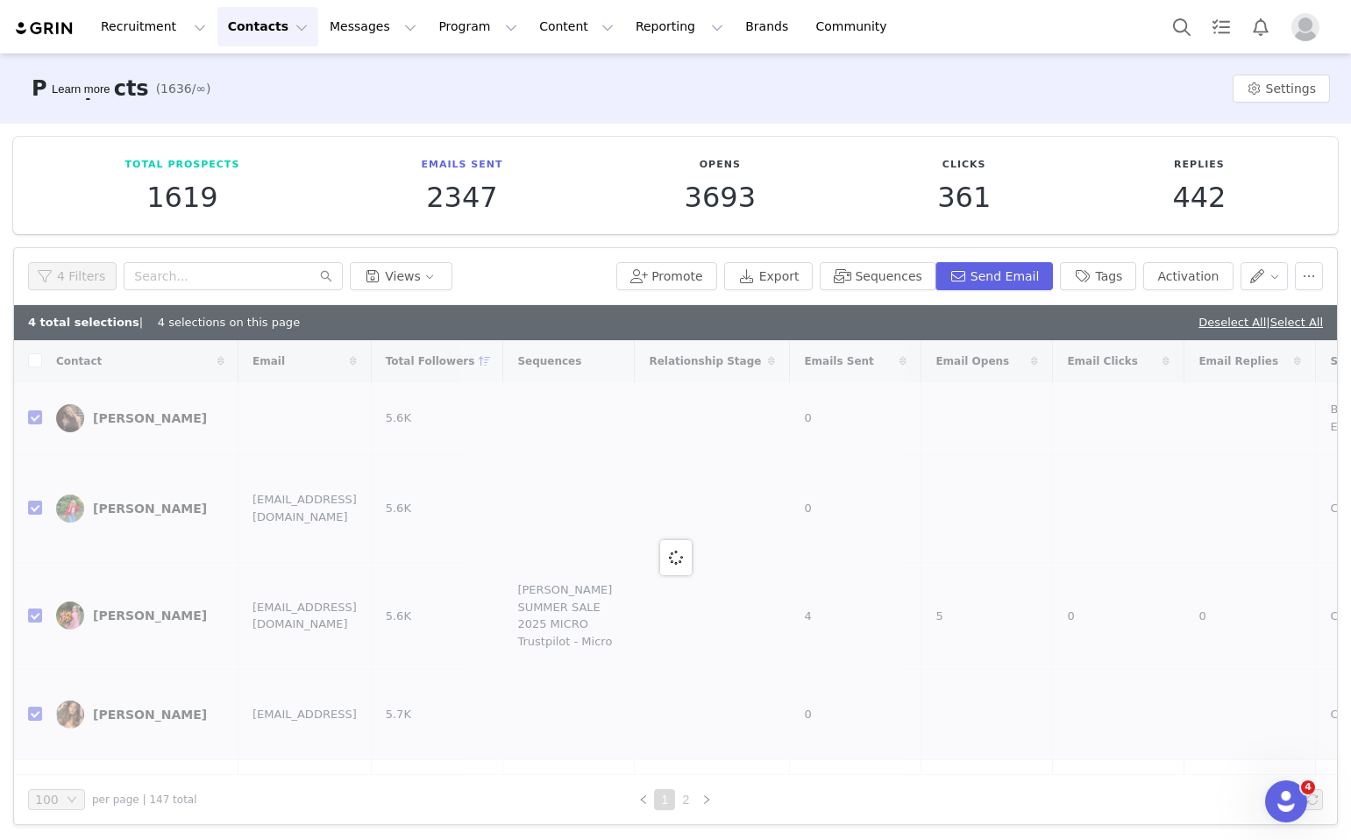
checkbox input "false"
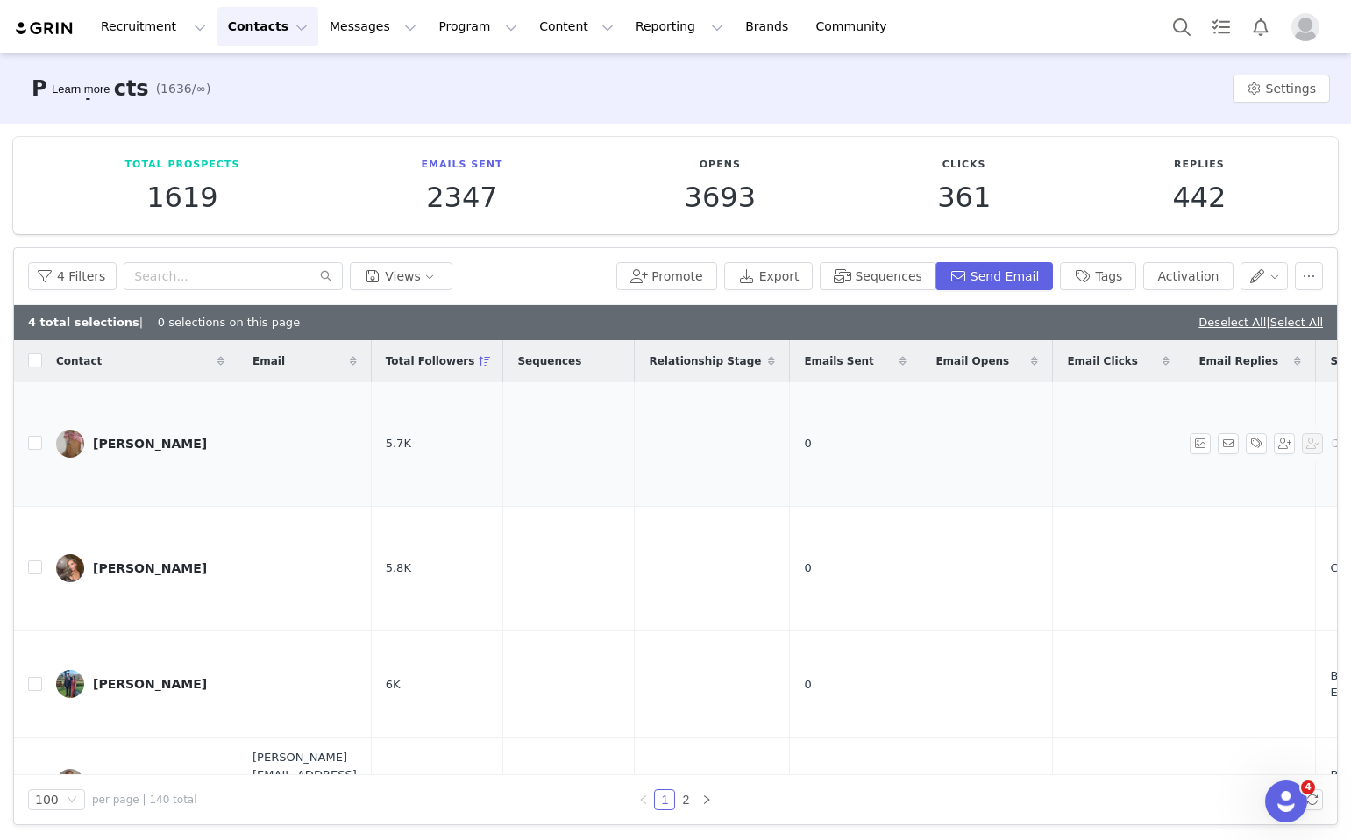
scroll to position [0, 1651]
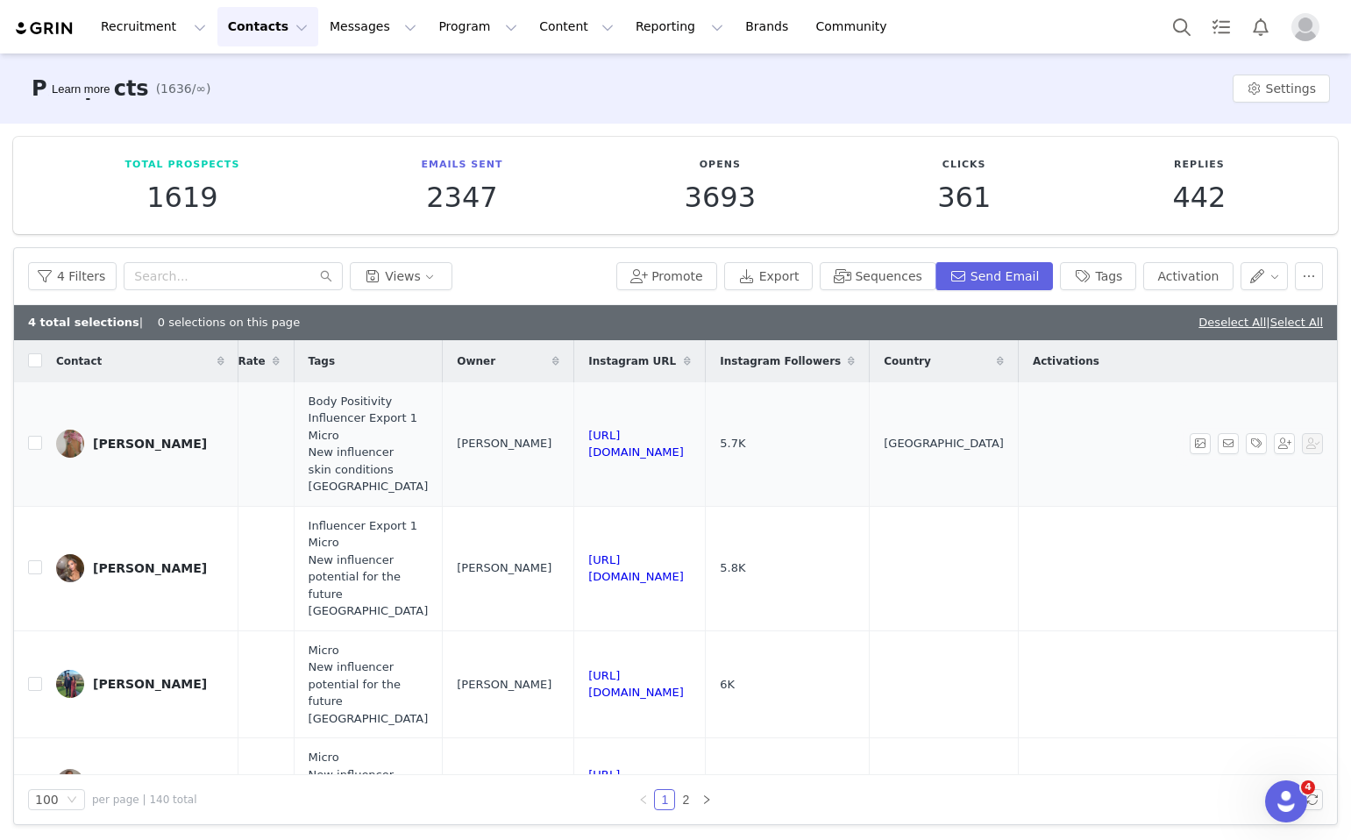
drag, startPoint x: 706, startPoint y: 441, endPoint x: 481, endPoint y: 439, distance: 225.4
click at [574, 439] on td "https://www.instagram.com/bambailie" at bounding box center [640, 444] width 132 height 125
drag, startPoint x: 737, startPoint y: 563, endPoint x: 482, endPoint y: 560, distance: 254.3
click at [574, 560] on td "https://www.instagram.com/elliedonnellyy" at bounding box center [640, 568] width 132 height 125
click at [34, 445] on input "checkbox" at bounding box center [35, 443] width 14 height 14
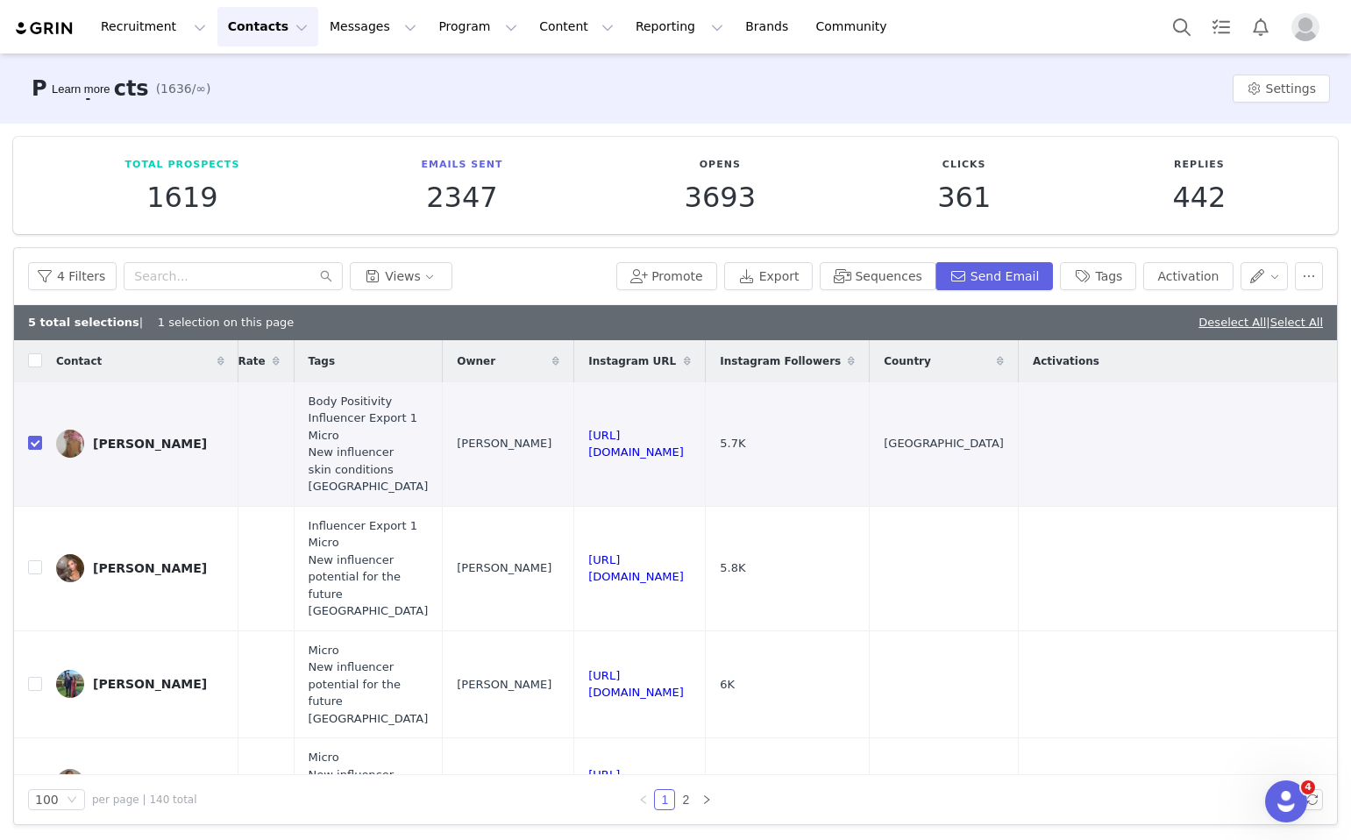
click at [1207, 332] on div "5 total selections | 1 selection on this page Deselect All | Select All" at bounding box center [675, 322] width 1323 height 35
click at [1199, 317] on link "Deselect All" at bounding box center [1233, 322] width 68 height 13
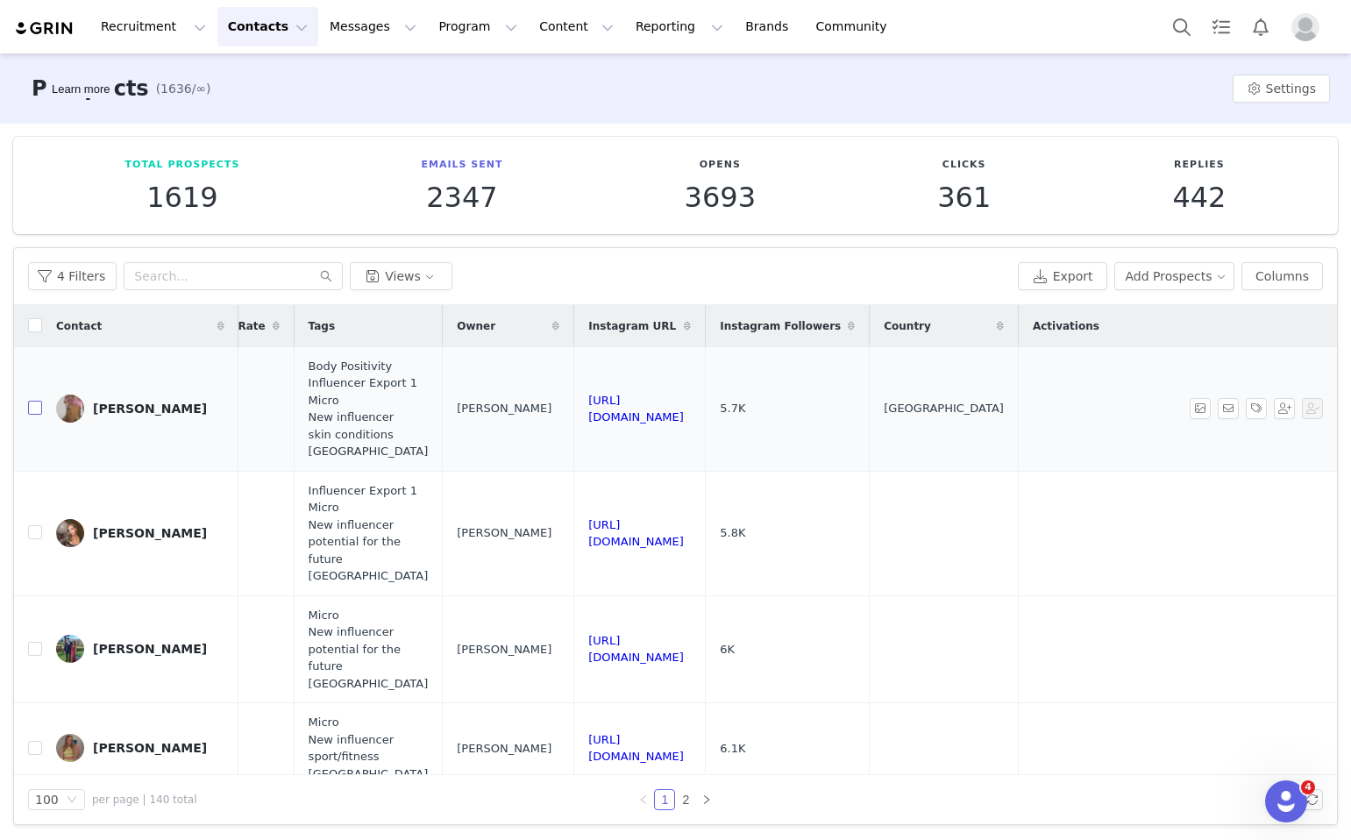
click at [32, 415] on input "checkbox" at bounding box center [35, 408] width 14 height 14
checkbox input "true"
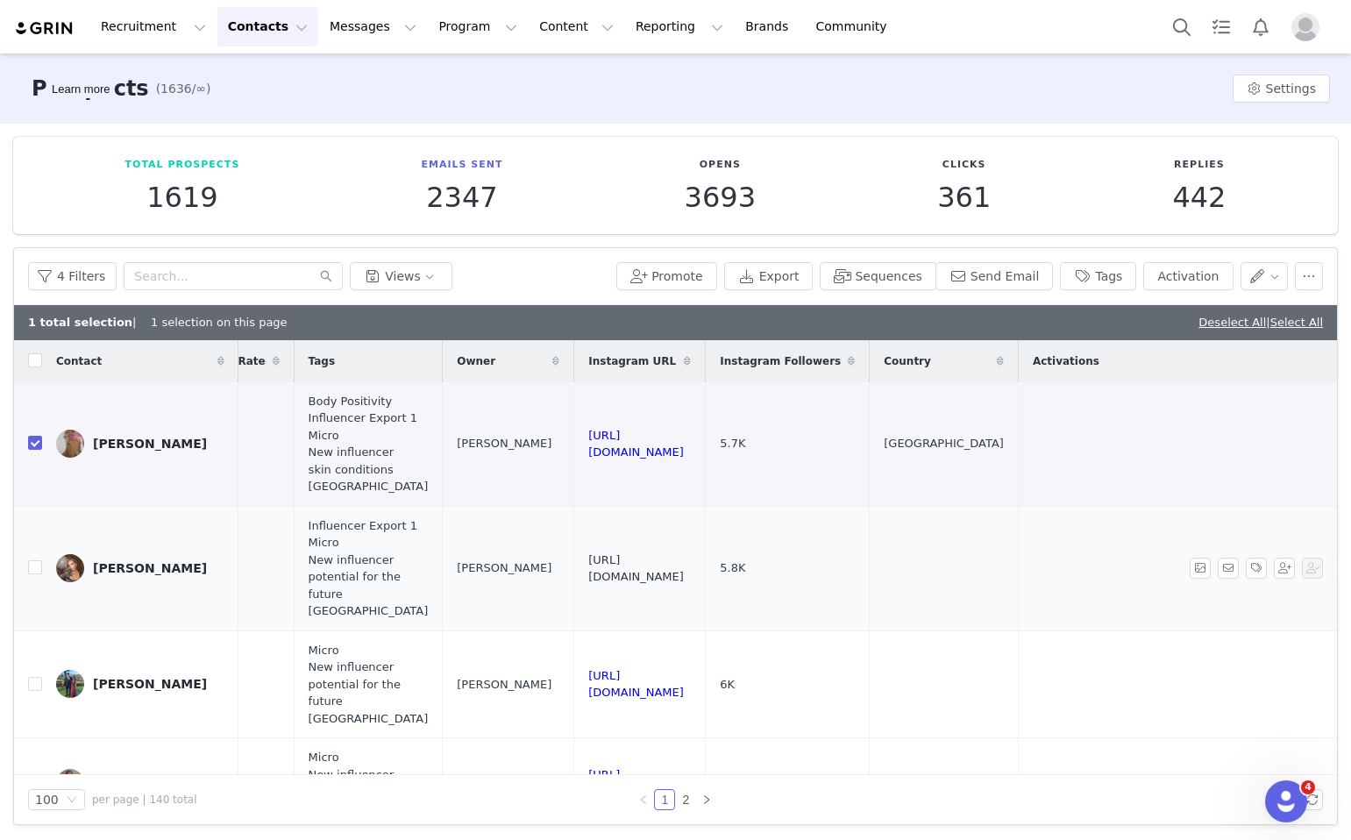
drag, startPoint x: 733, startPoint y: 572, endPoint x: 501, endPoint y: 567, distance: 232.4
click at [574, 567] on td "https://www.instagram.com/elliedonnellyy" at bounding box center [640, 568] width 132 height 125
drag, startPoint x: 749, startPoint y: 573, endPoint x: 495, endPoint y: 567, distance: 254.4
click at [574, 567] on td "https://www.instagram.com/elliedonnellyy" at bounding box center [640, 568] width 132 height 125
drag, startPoint x: 754, startPoint y: 693, endPoint x: 498, endPoint y: 686, distance: 256.2
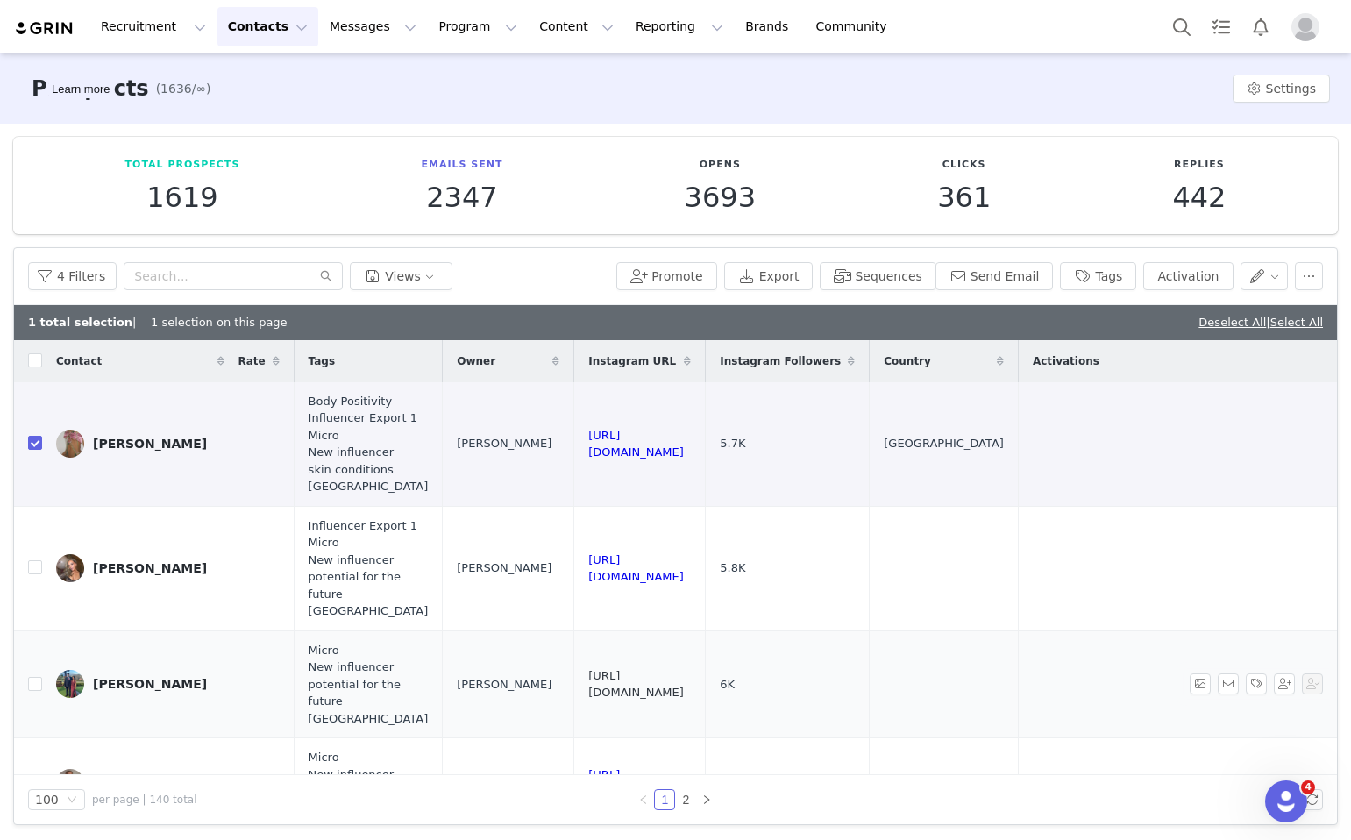
click at [574, 686] on td "https://www.instagram.com/cameroncurrie_" at bounding box center [640, 685] width 132 height 108
click at [28, 692] on label at bounding box center [35, 684] width 14 height 18
click at [28, 691] on input "checkbox" at bounding box center [35, 684] width 14 height 14
checkbox input "true"
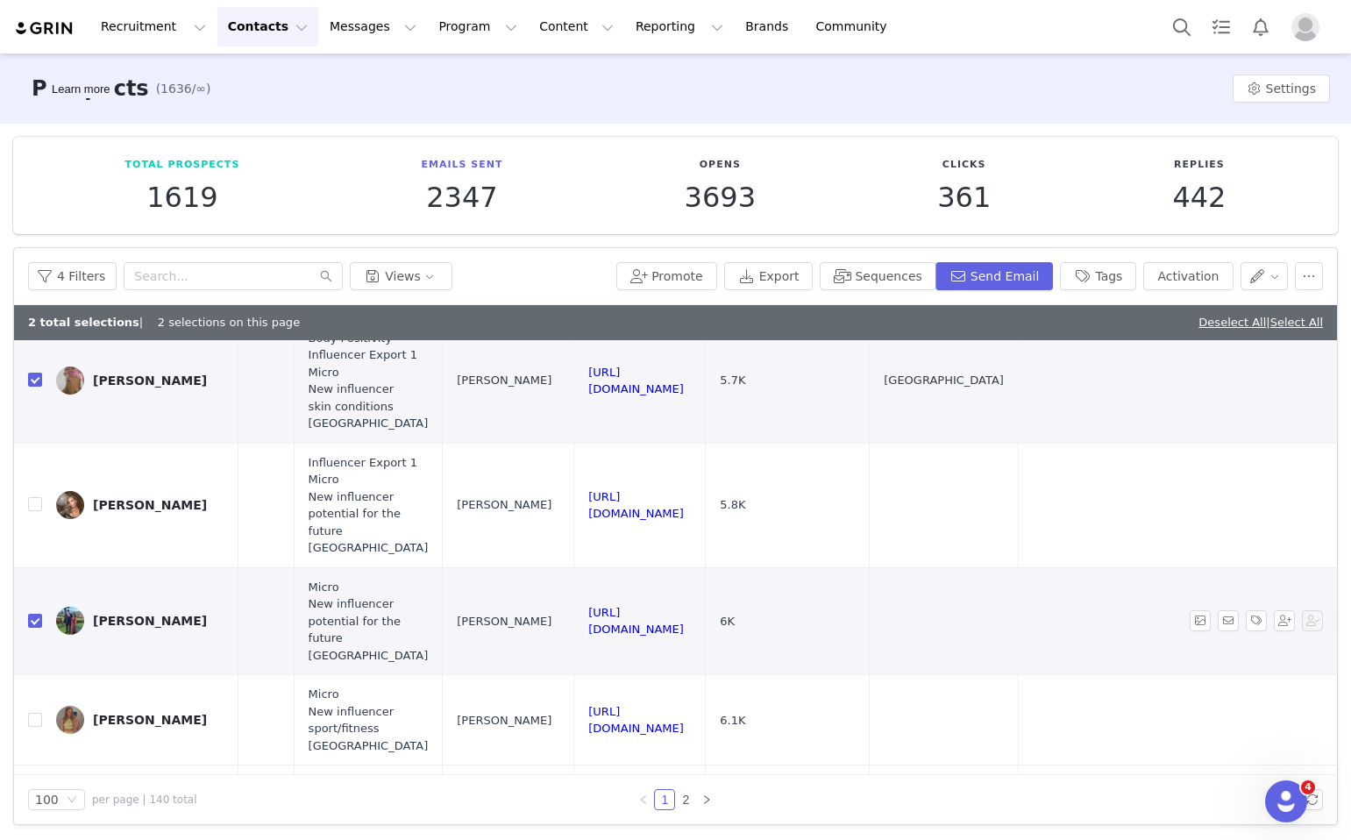
scroll to position [70, 1651]
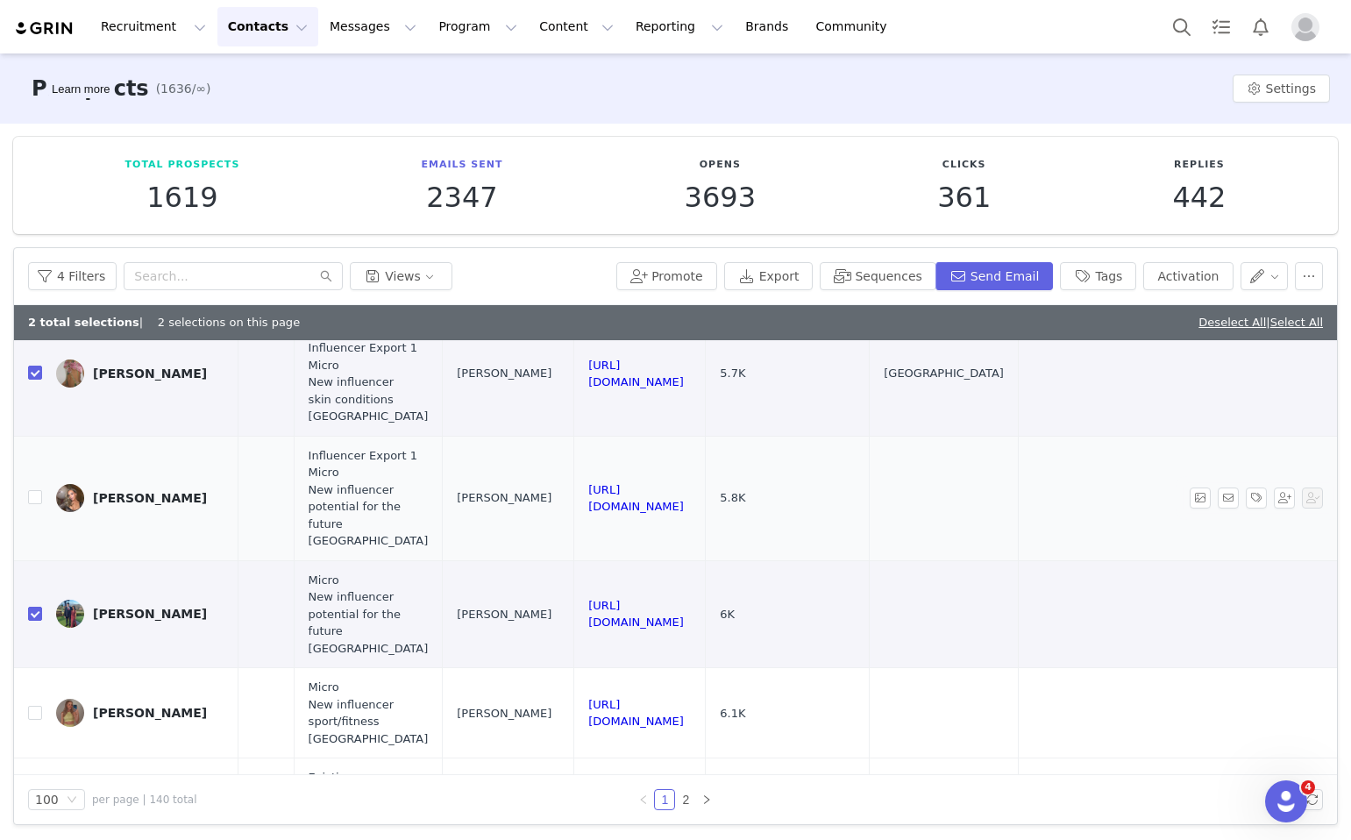
drag, startPoint x: 750, startPoint y: 501, endPoint x: 496, endPoint y: 488, distance: 254.7
click at [574, 488] on td "https://www.instagram.com/elliedonnellyy" at bounding box center [640, 498] width 132 height 125
drag, startPoint x: 740, startPoint y: 617, endPoint x: 530, endPoint y: 610, distance: 210.6
click at [574, 610] on td "https://www.instagram.com/cameroncurrie_" at bounding box center [640, 614] width 132 height 108
click at [34, 498] on input "checkbox" at bounding box center [35, 497] width 14 height 14
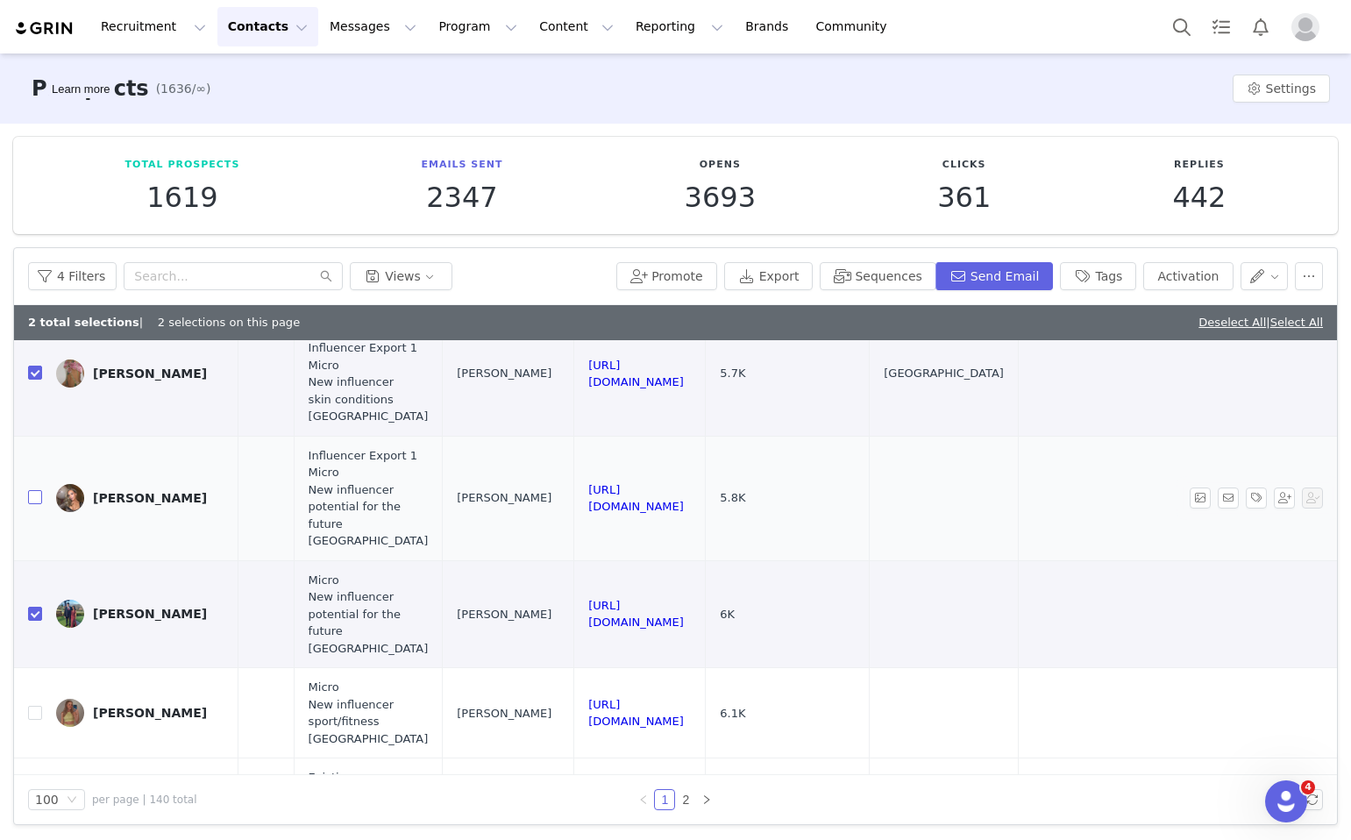
checkbox input "true"
click at [706, 626] on td "https://www.instagram.com/cameroncurrie_" at bounding box center [640, 614] width 132 height 108
drag, startPoint x: 748, startPoint y: 614, endPoint x: 489, endPoint y: 608, distance: 258.8
click at [574, 608] on td "https://www.instagram.com/cameroncurrie_" at bounding box center [640, 614] width 132 height 108
drag, startPoint x: 703, startPoint y: 724, endPoint x: 462, endPoint y: 712, distance: 241.4
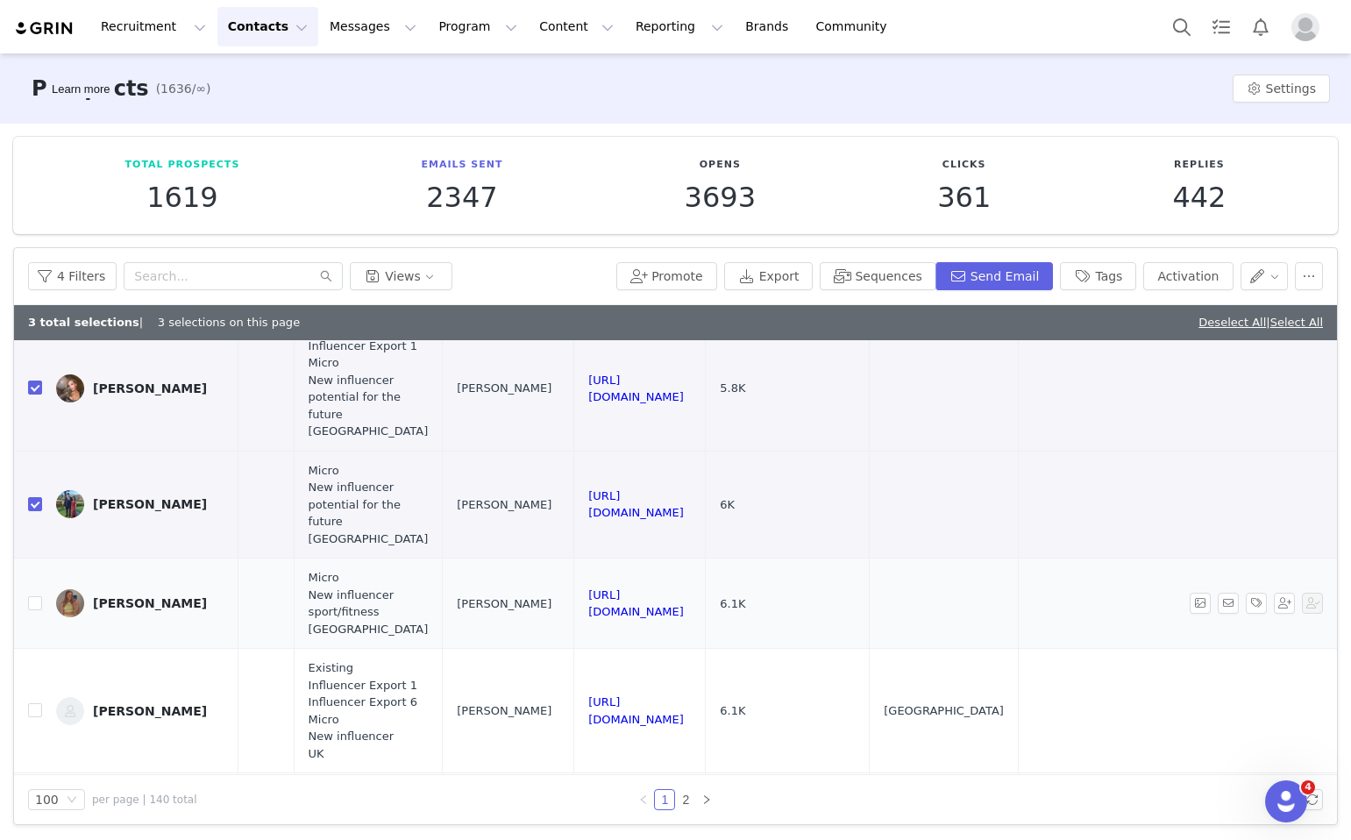
scroll to position [252, 1651]
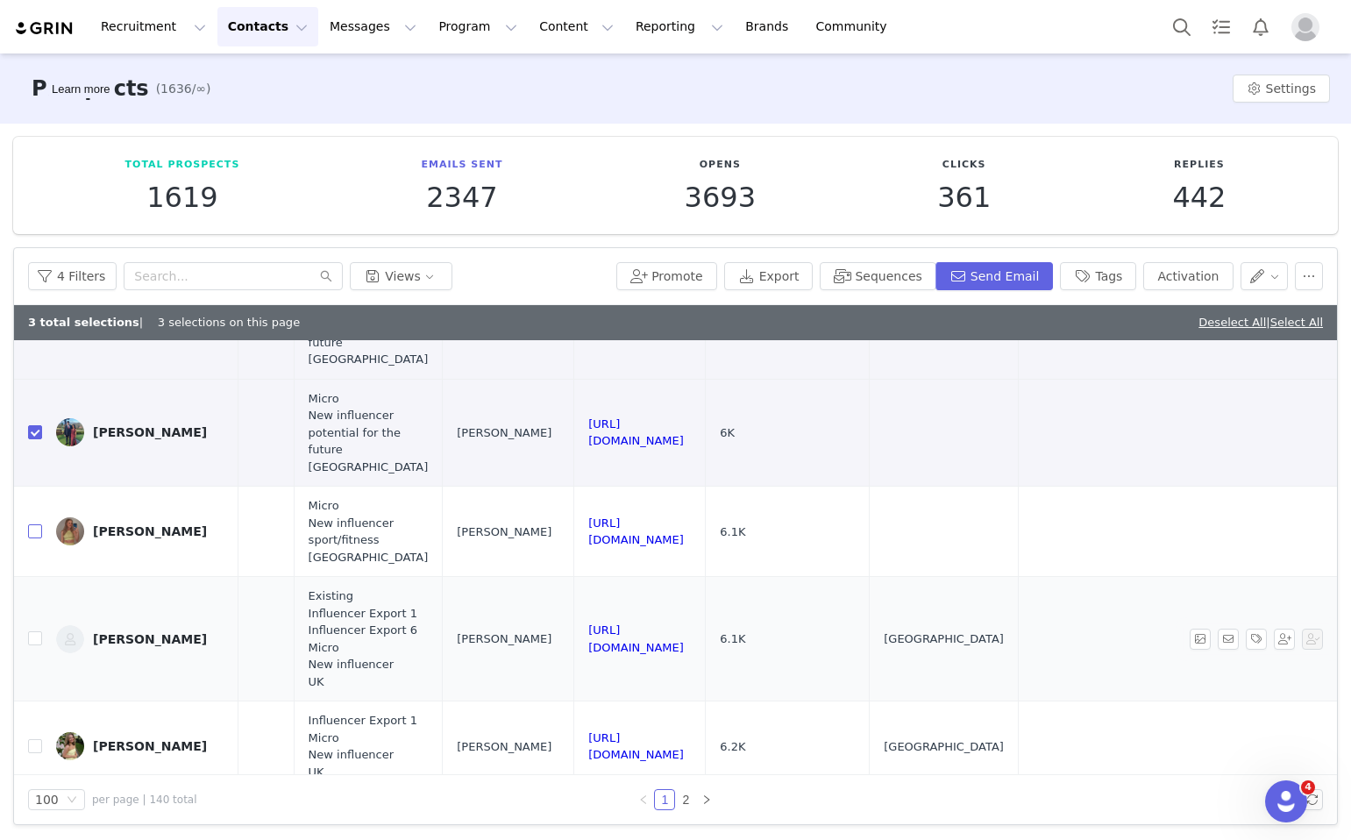
click at [34, 535] on input "checkbox" at bounding box center [35, 531] width 14 height 14
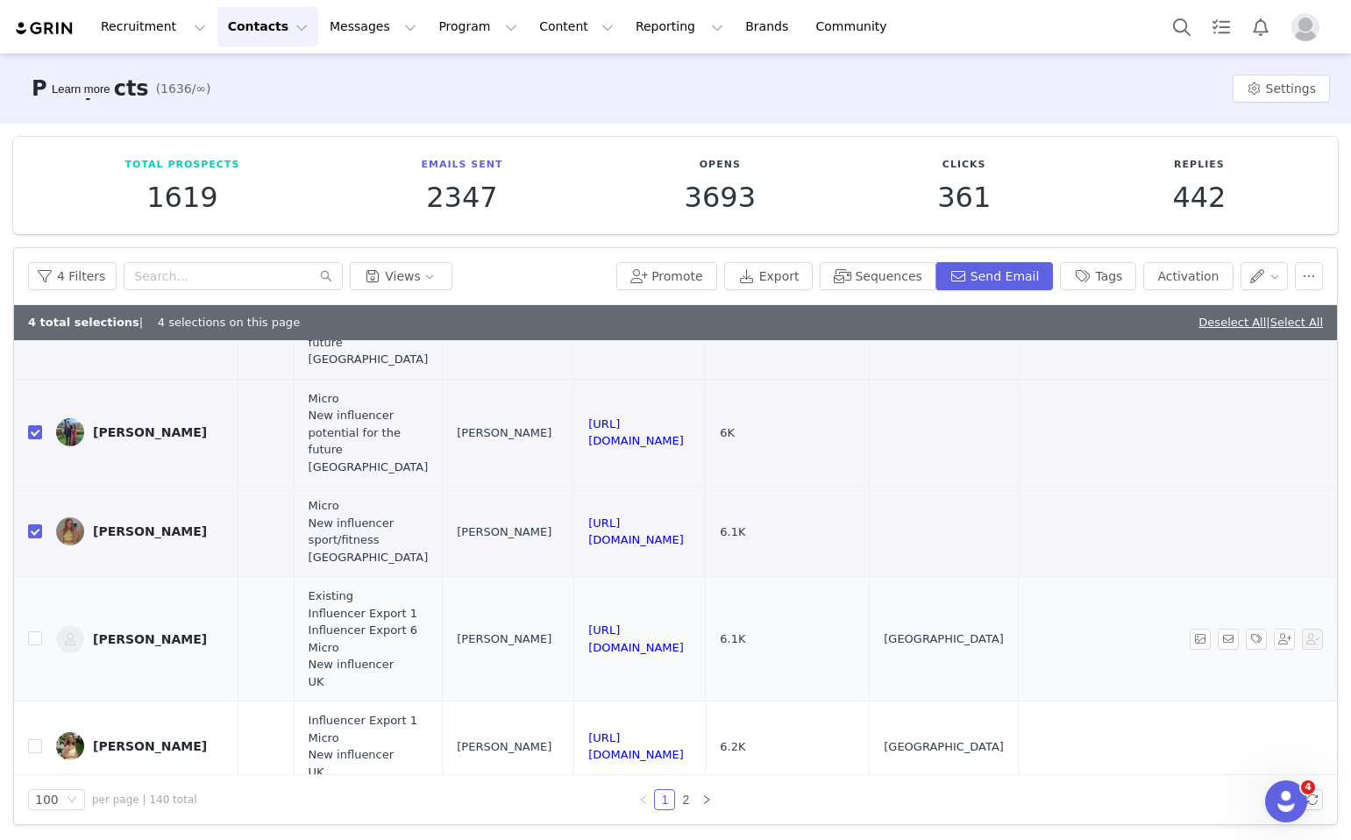
checkbox input "true"
drag, startPoint x: 679, startPoint y: 651, endPoint x: 481, endPoint y: 643, distance: 197.5
click at [574, 643] on td "https://instagram.com/mxjaa" at bounding box center [640, 639] width 132 height 125
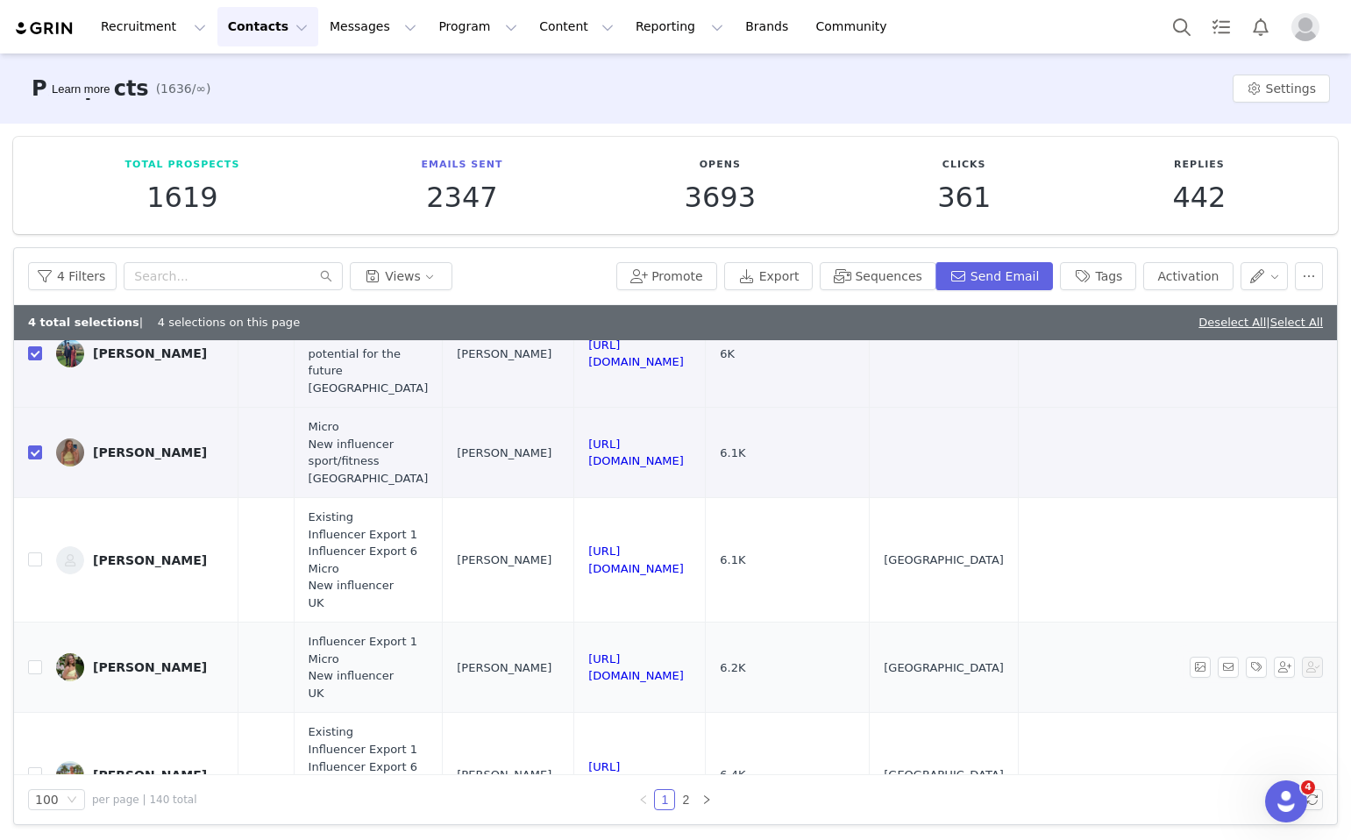
scroll to position [344, 1651]
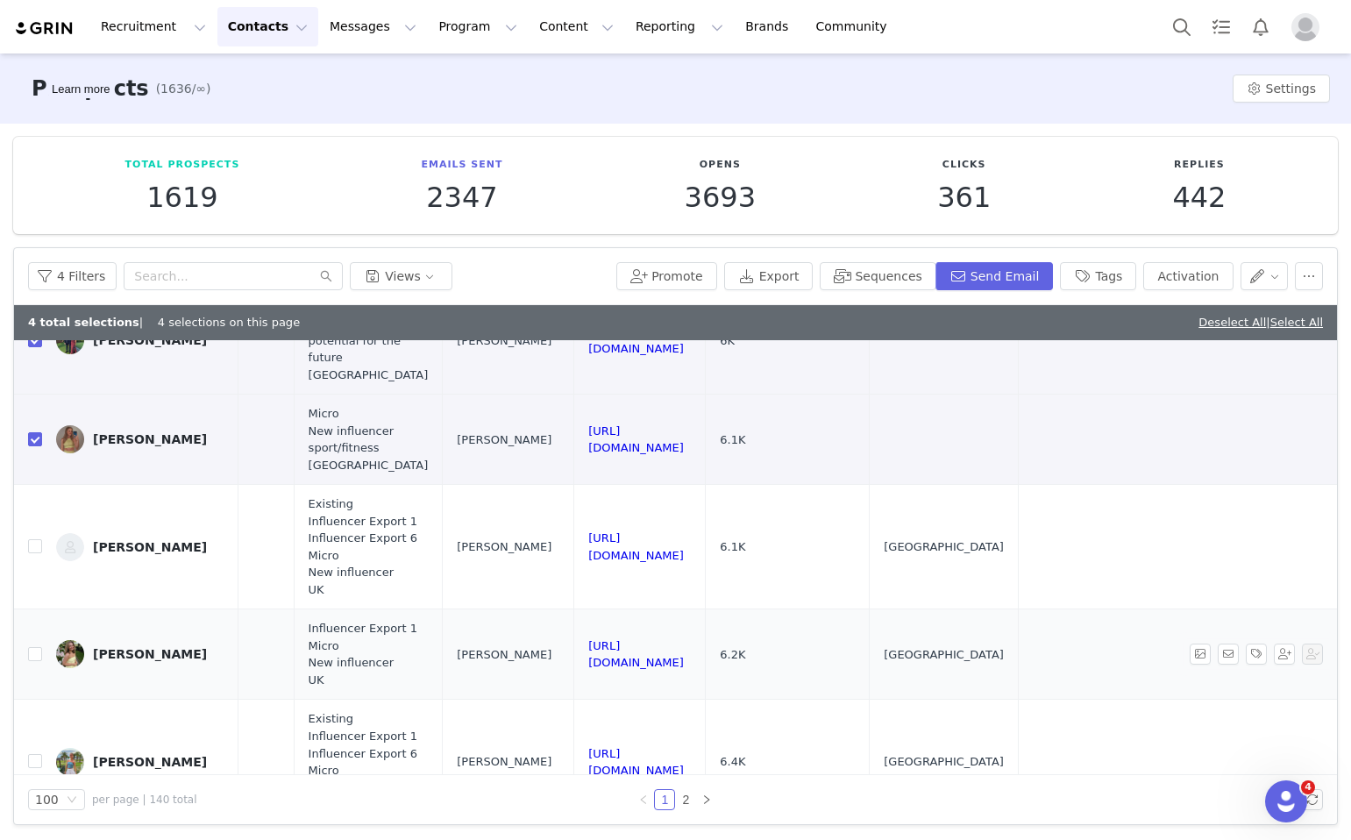
drag, startPoint x: 729, startPoint y: 653, endPoint x: 488, endPoint y: 651, distance: 240.3
click at [574, 651] on td "https://www.instagram.com/daisie_conway" at bounding box center [640, 655] width 132 height 90
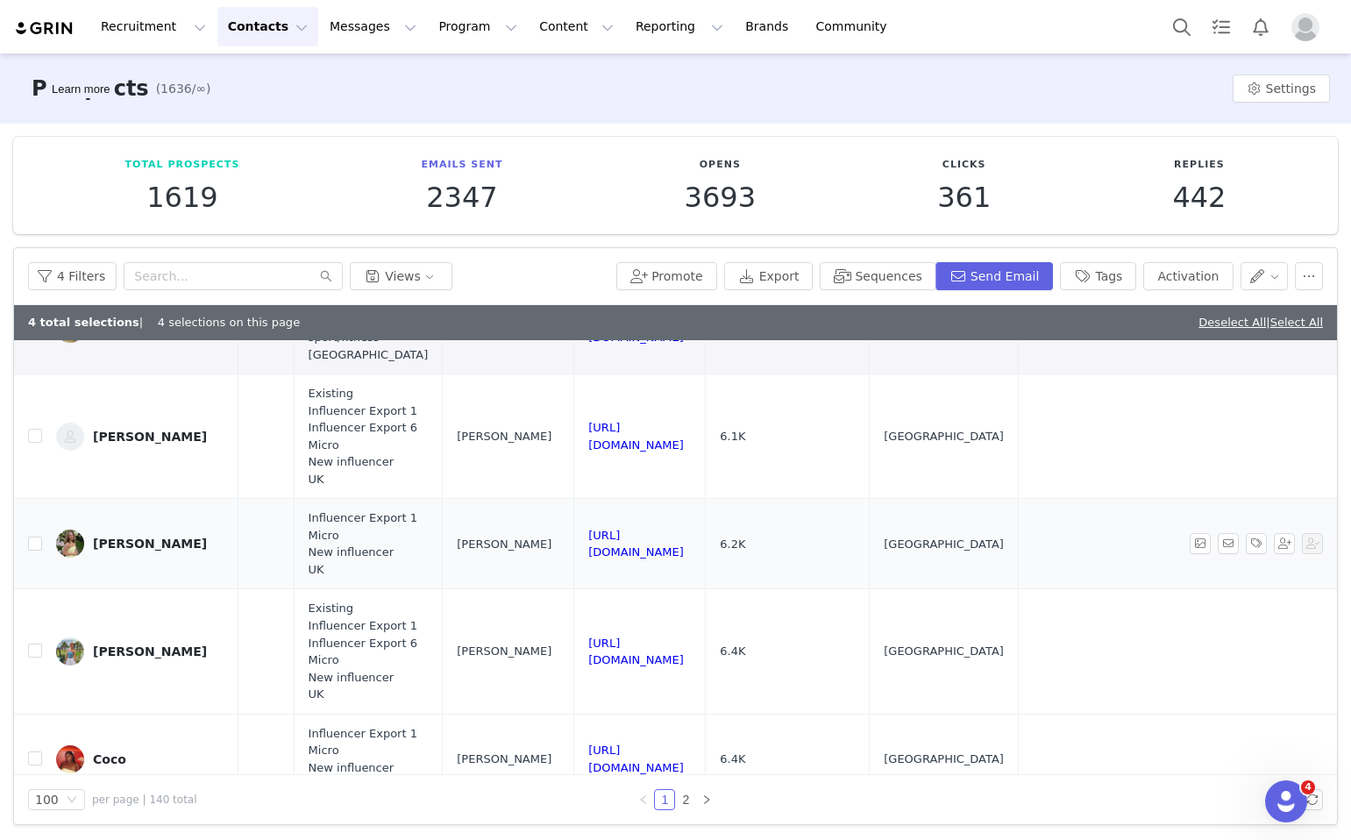
scroll to position [481, 1651]
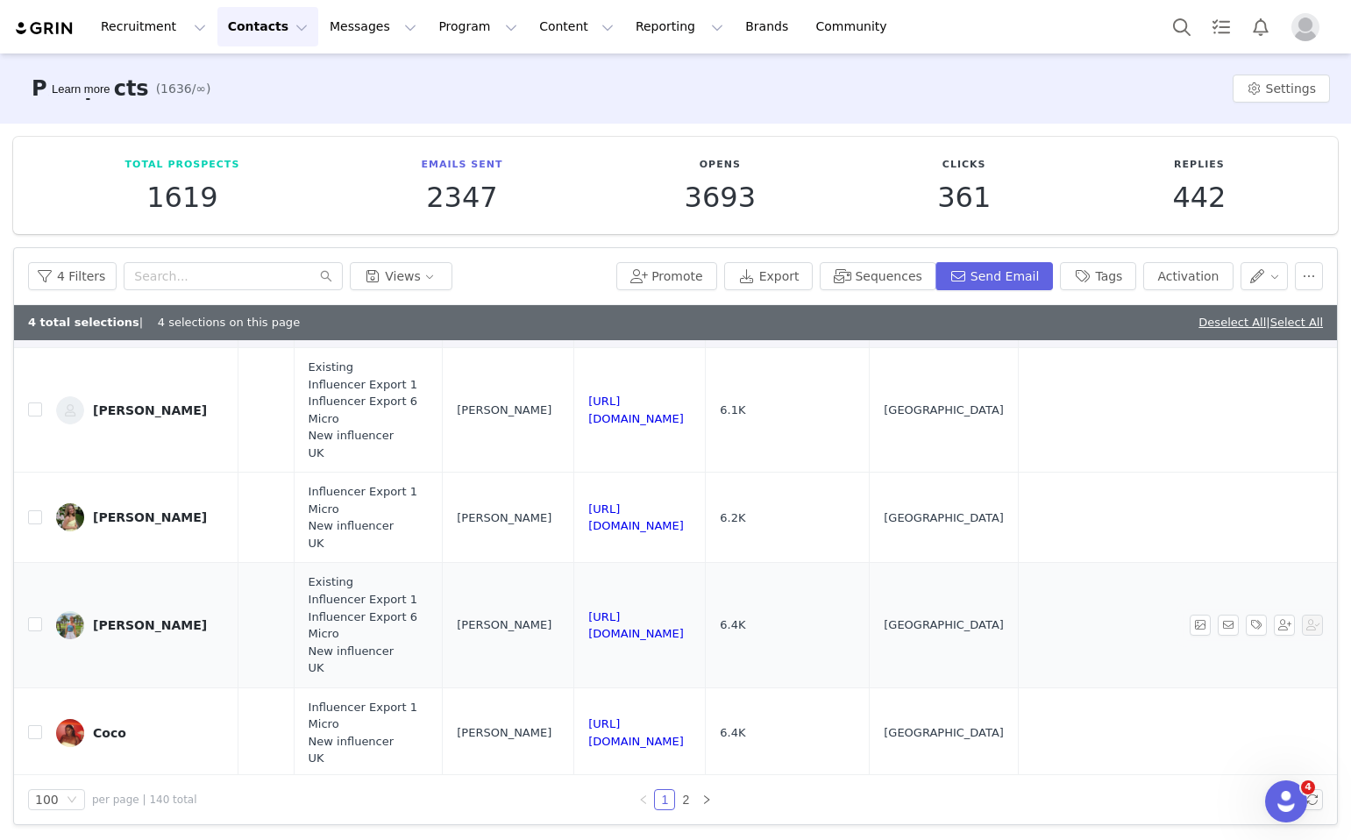
drag, startPoint x: 754, startPoint y: 635, endPoint x: 494, endPoint y: 625, distance: 260.6
click at [574, 625] on td "https://www.instagram.com/bethmajury" at bounding box center [640, 625] width 132 height 125
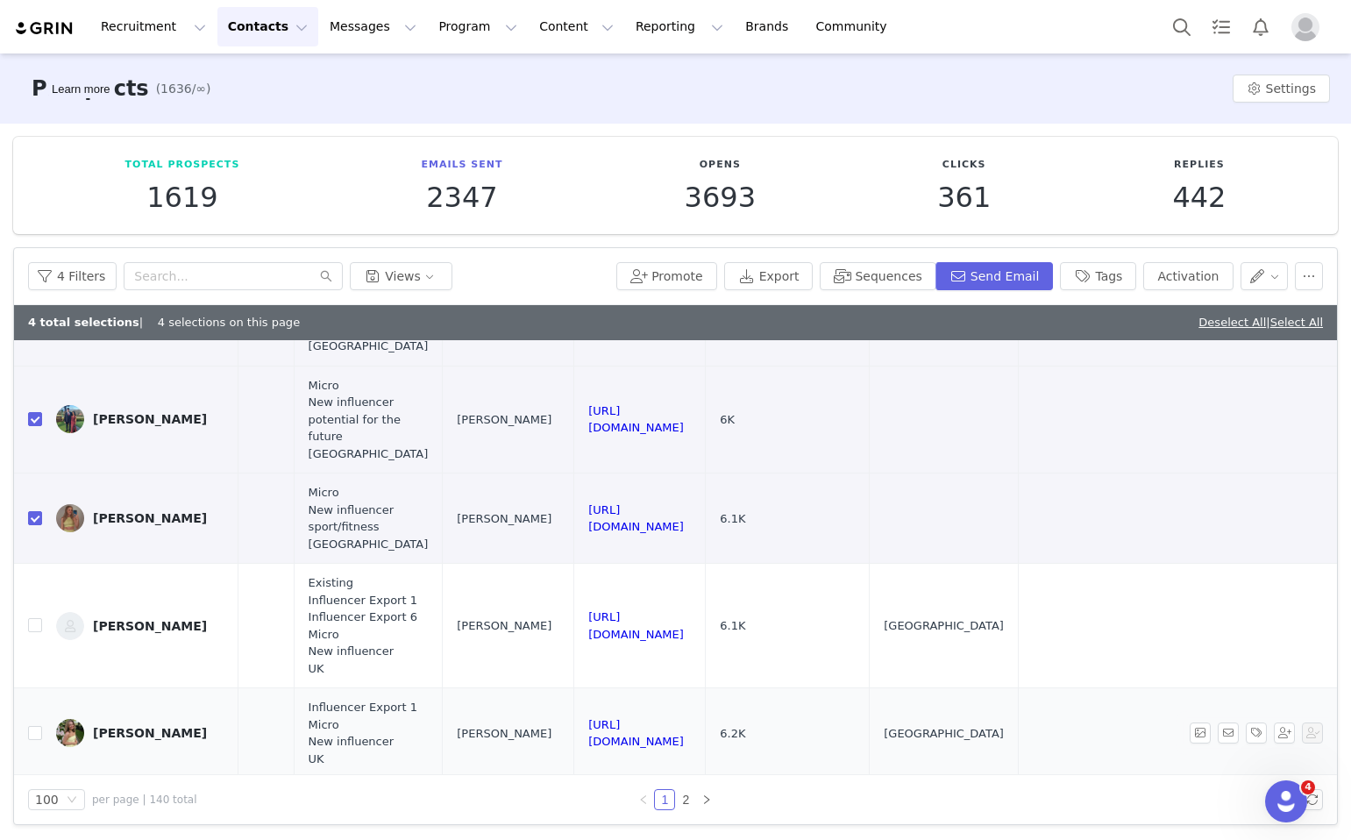
scroll to position [252, 1651]
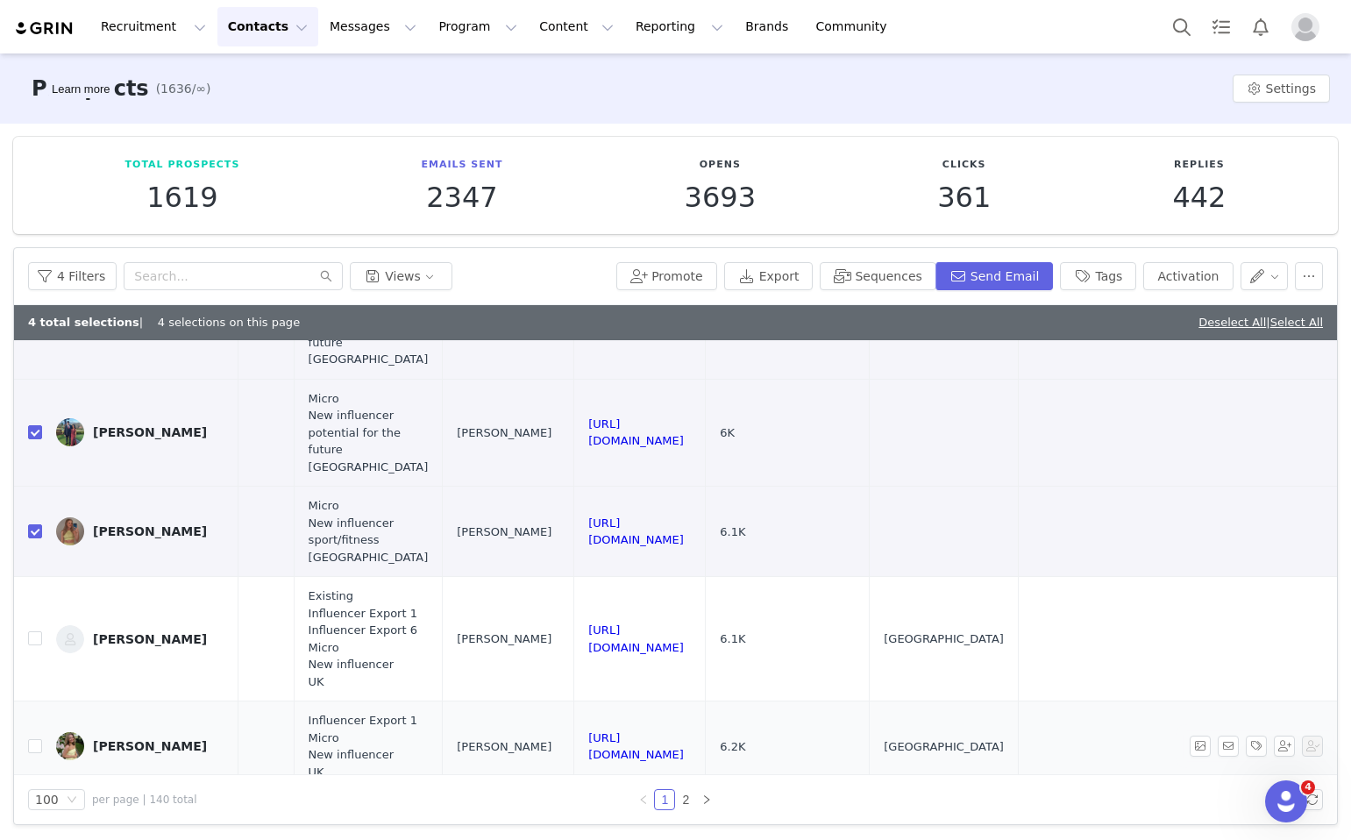
click at [31, 630] on label at bounding box center [35, 639] width 14 height 18
click at [31, 631] on input "checkbox" at bounding box center [35, 638] width 14 height 14
checkbox input "true"
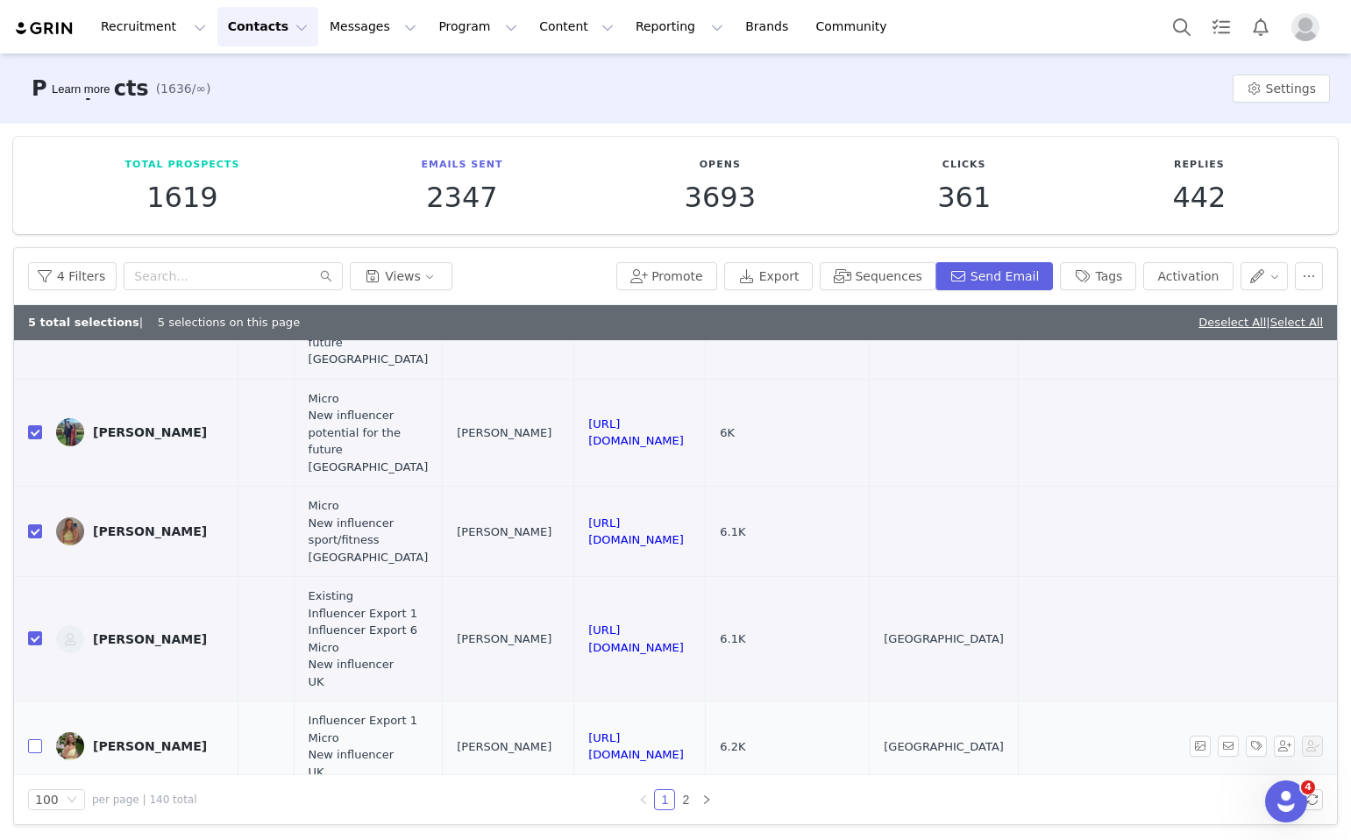
click at [33, 746] on input "checkbox" at bounding box center [35, 746] width 14 height 14
checkbox input "true"
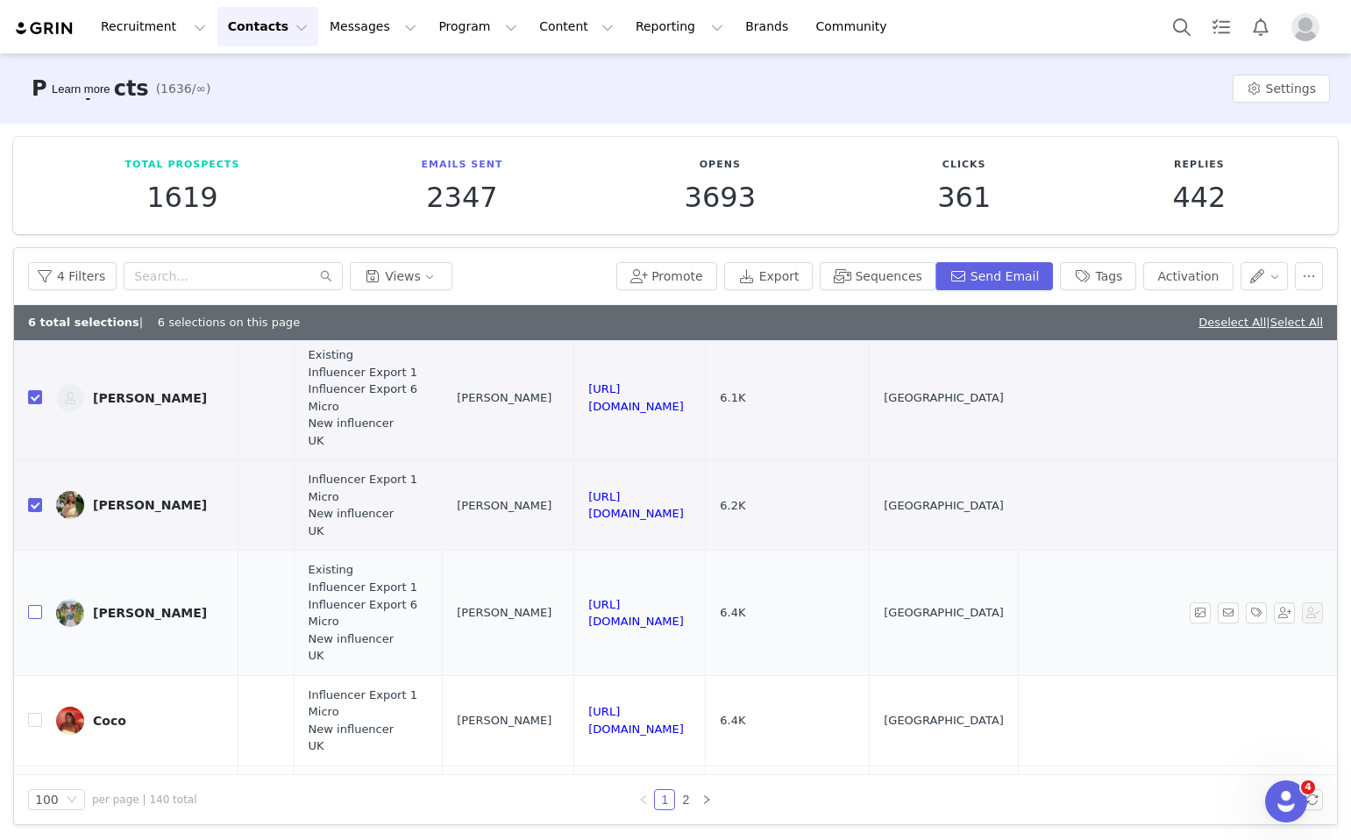
click at [31, 613] on input "checkbox" at bounding box center [35, 612] width 14 height 14
checkbox input "true"
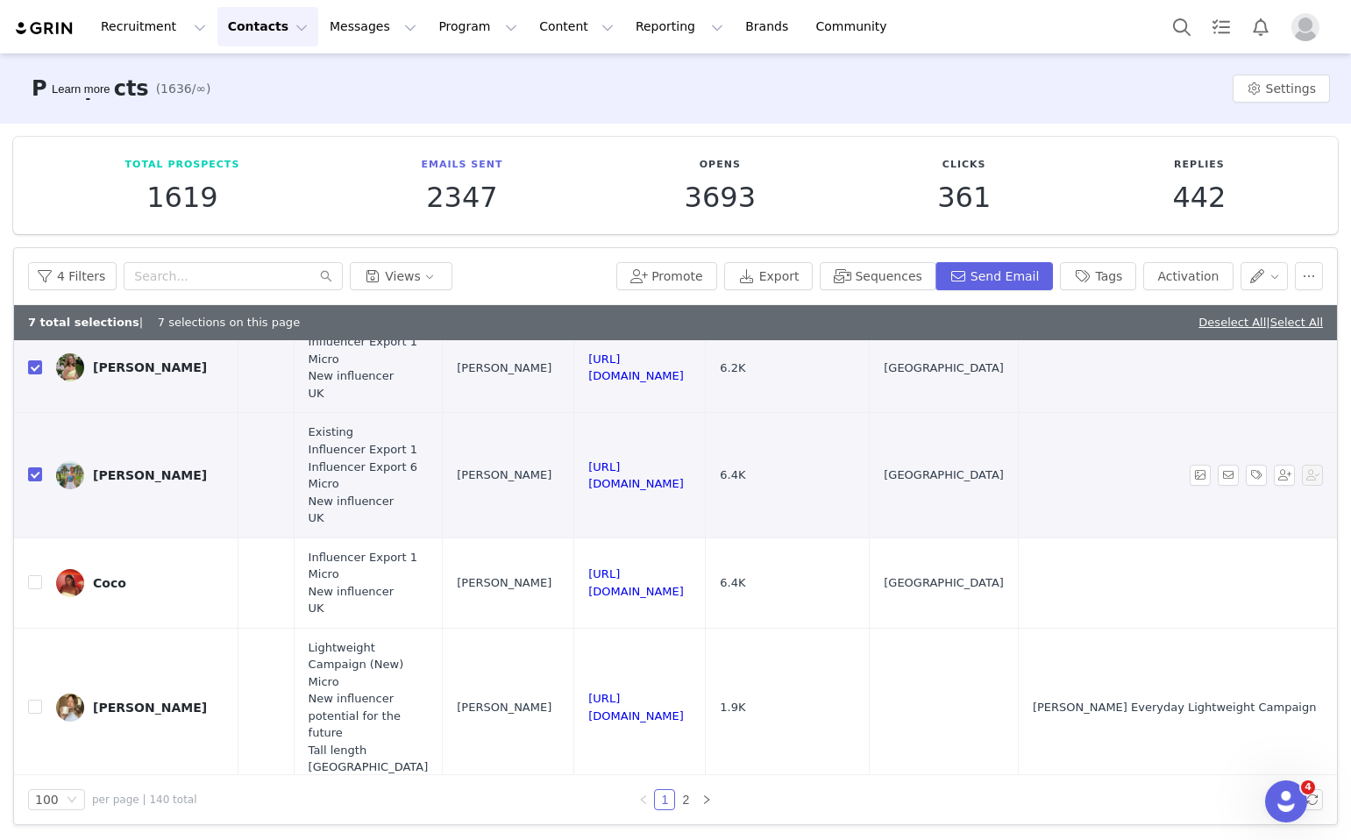
scroll to position [647, 1651]
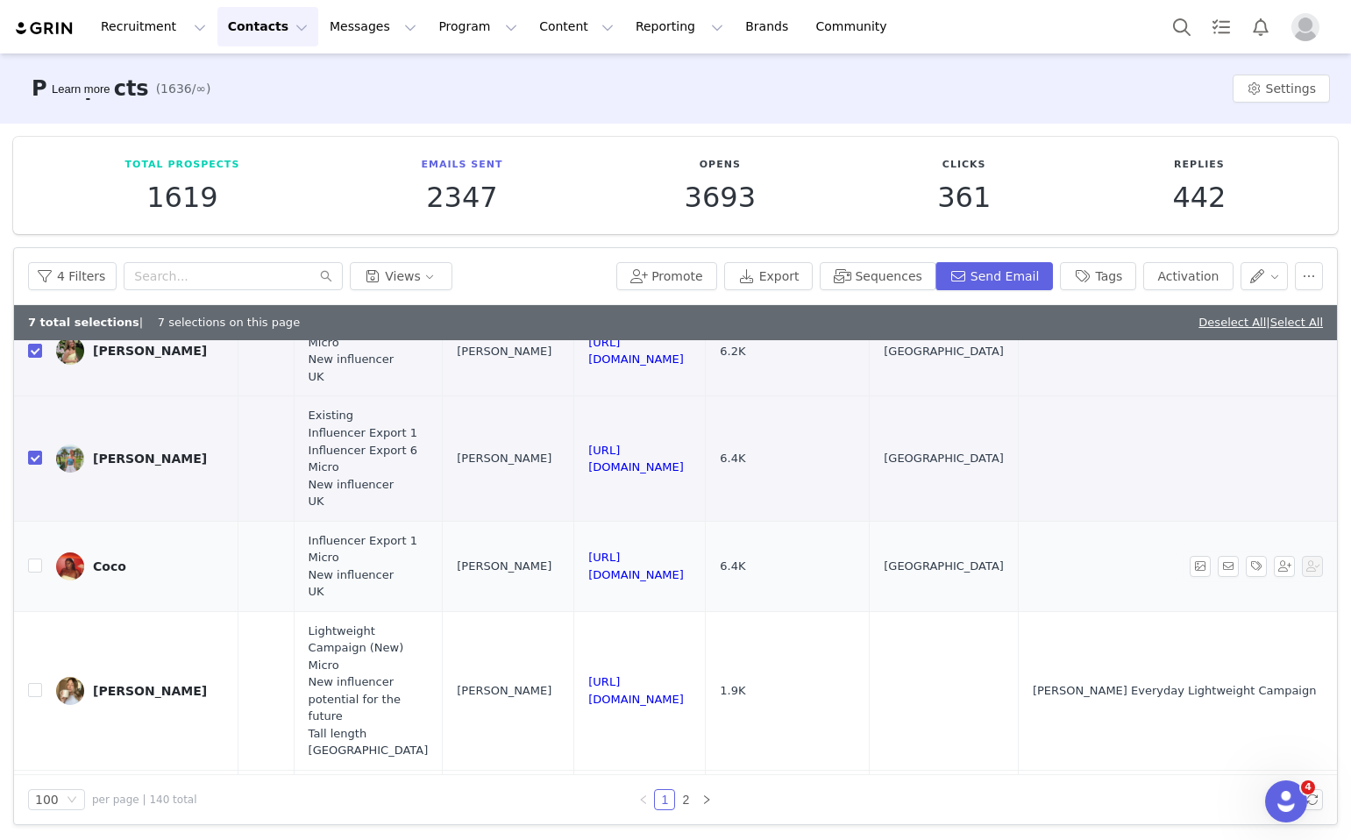
drag, startPoint x: 741, startPoint y: 572, endPoint x: 479, endPoint y: 571, distance: 262.2
click at [34, 562] on input "checkbox" at bounding box center [35, 566] width 14 height 14
checkbox input "true"
drag, startPoint x: 681, startPoint y: 688, endPoint x: 496, endPoint y: 681, distance: 185.2
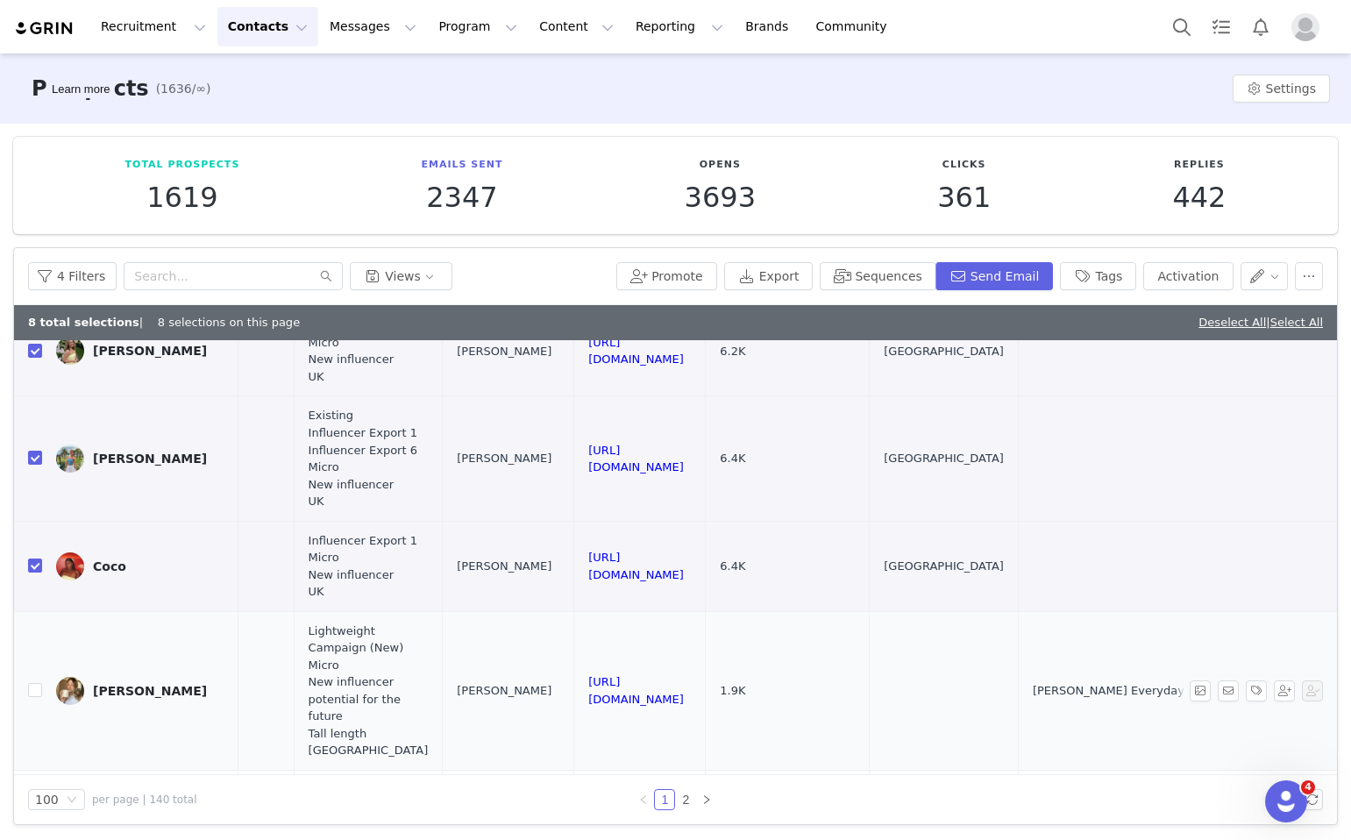
click at [574, 681] on td "https://www.instagram.com/aimeekewn" at bounding box center [640, 690] width 132 height 159
click at [1120, 273] on button "Tags" at bounding box center [1098, 276] width 76 height 28
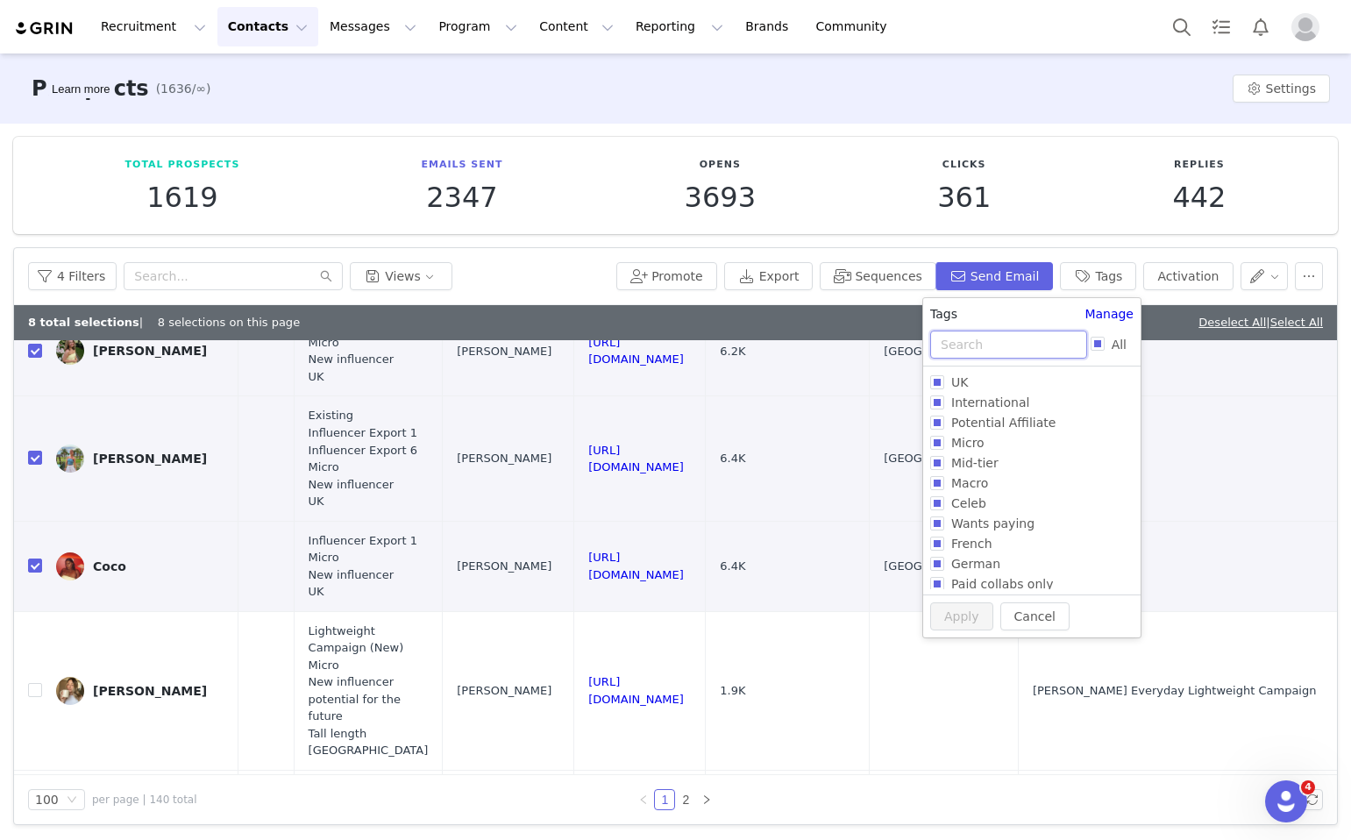
click at [968, 339] on input "text" at bounding box center [1008, 345] width 157 height 28
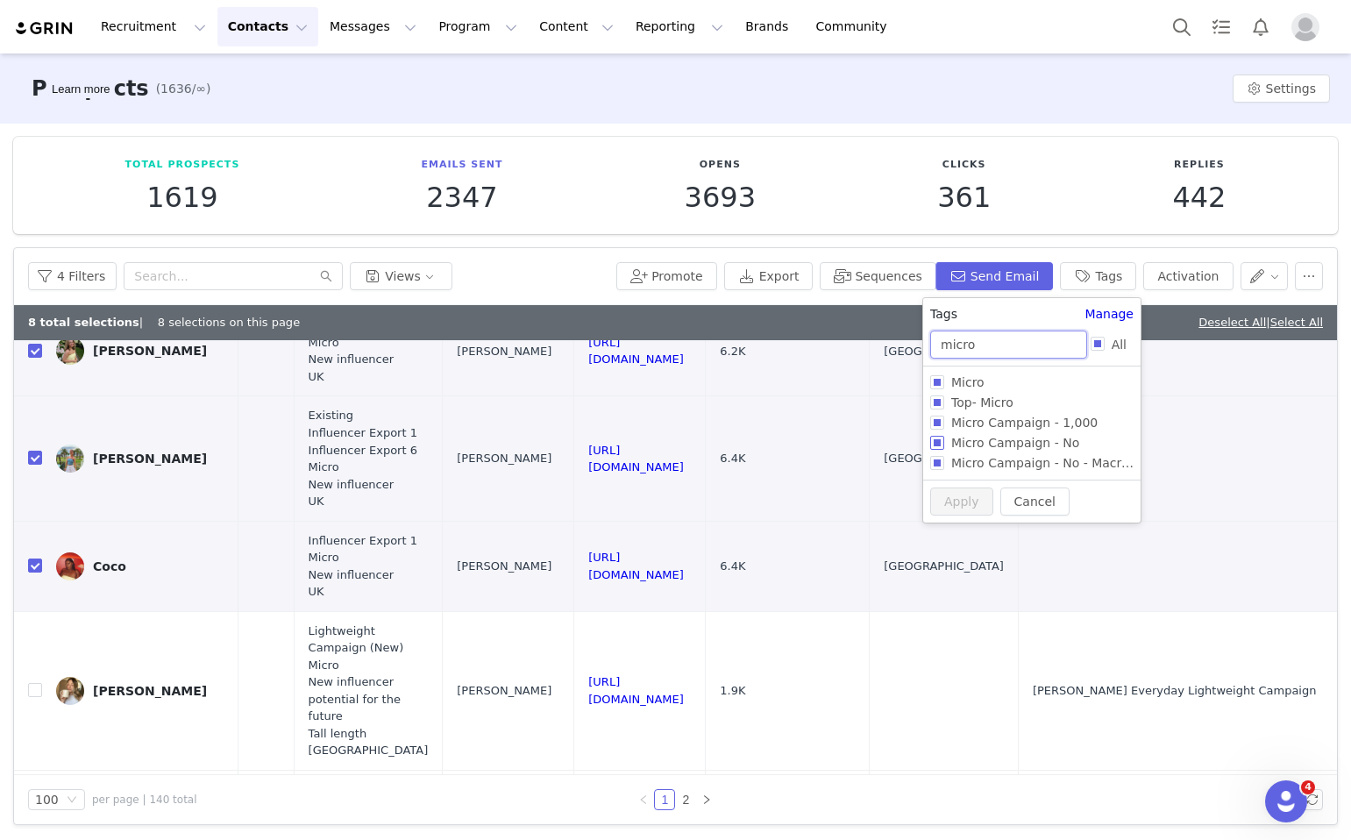
type input "micro"
click at [937, 441] on input "Micro Campaign - No" at bounding box center [937, 443] width 14 height 14
checkbox input "true"
click at [959, 538] on button "Apply" at bounding box center [961, 531] width 63 height 28
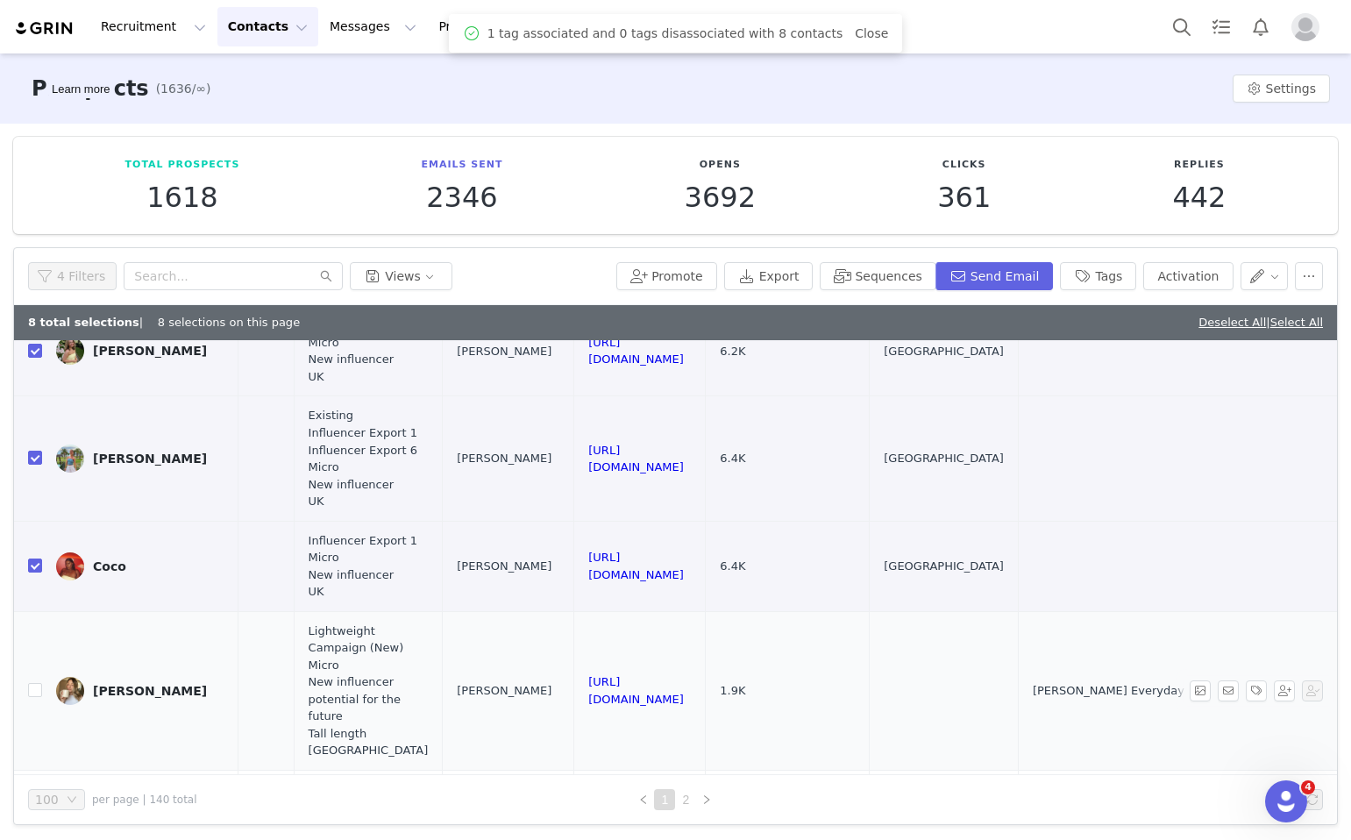
scroll to position [0, 0]
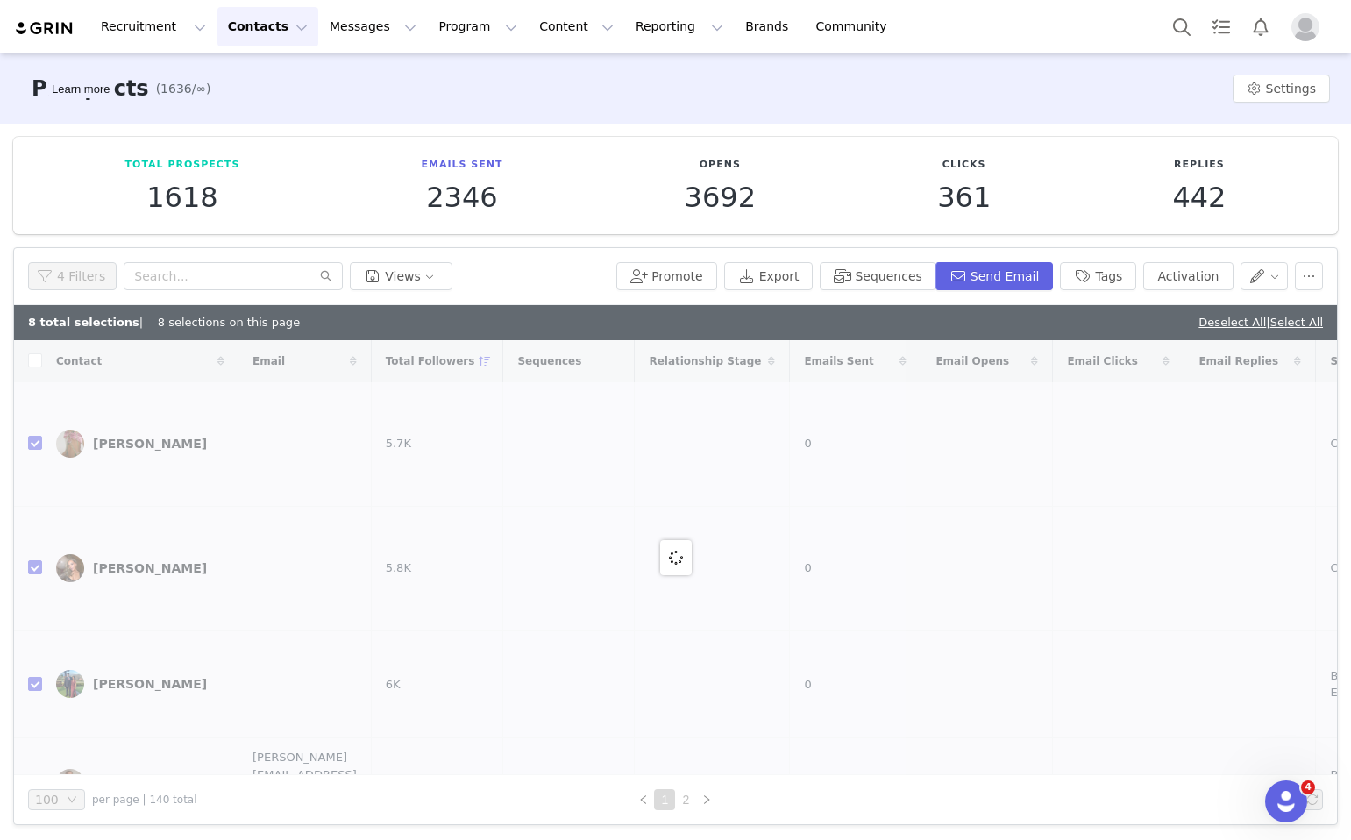
checkbox input "false"
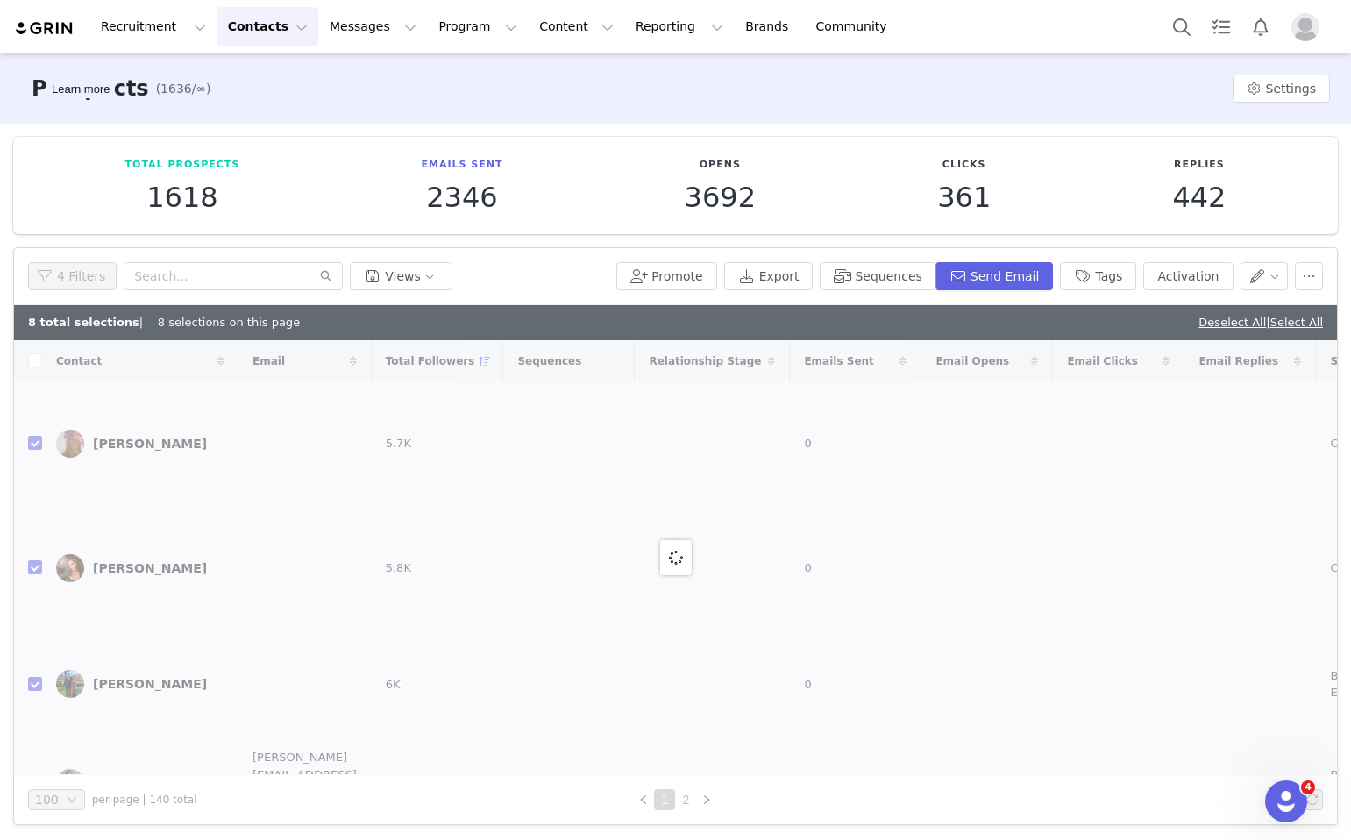
checkbox input "false"
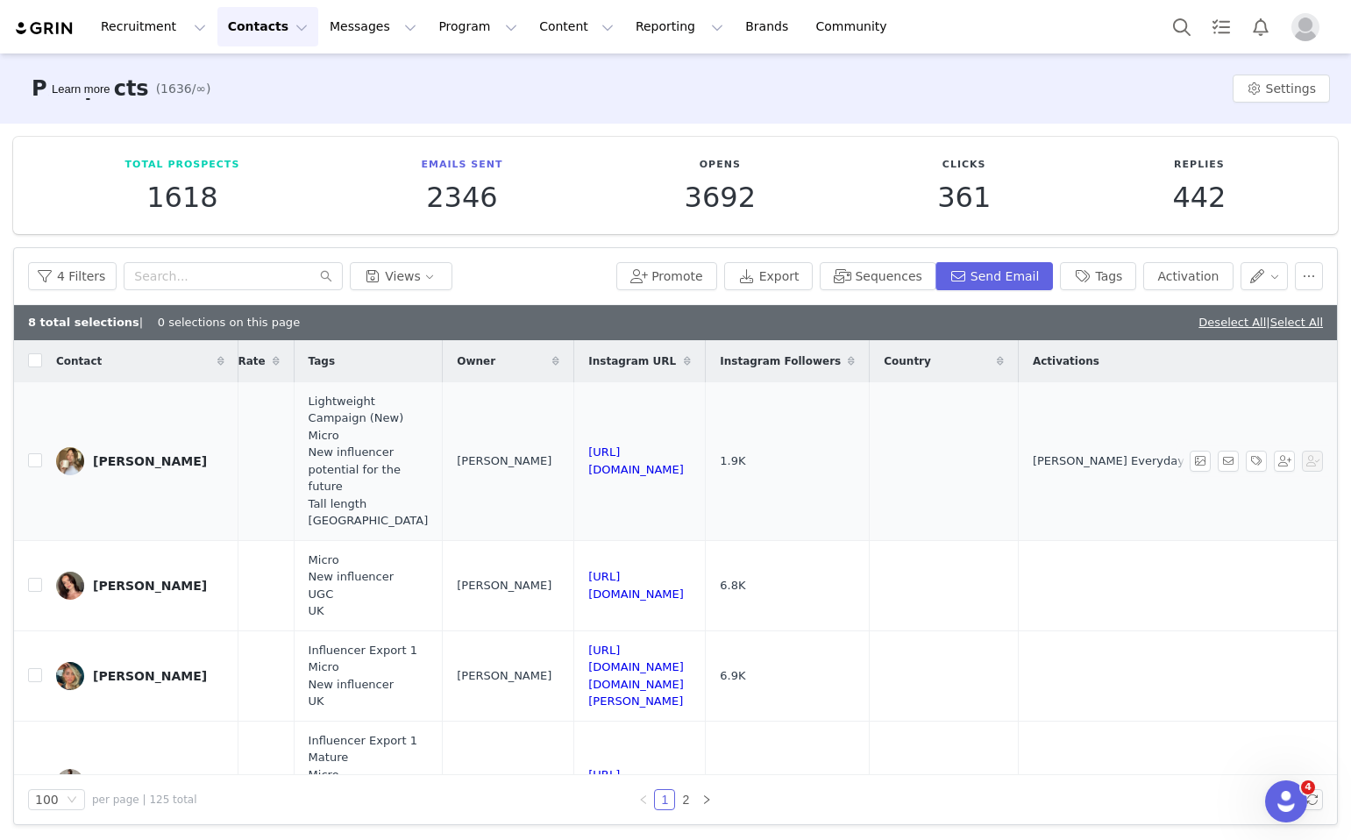
scroll to position [0, 1651]
drag, startPoint x: 719, startPoint y: 460, endPoint x: 487, endPoint y: 455, distance: 232.4
click at [574, 455] on td "https://www.instagram.com/aimeekewn" at bounding box center [640, 461] width 132 height 159
click at [32, 462] on input "checkbox" at bounding box center [35, 460] width 14 height 14
click at [1200, 317] on link "Deselect All" at bounding box center [1233, 322] width 68 height 13
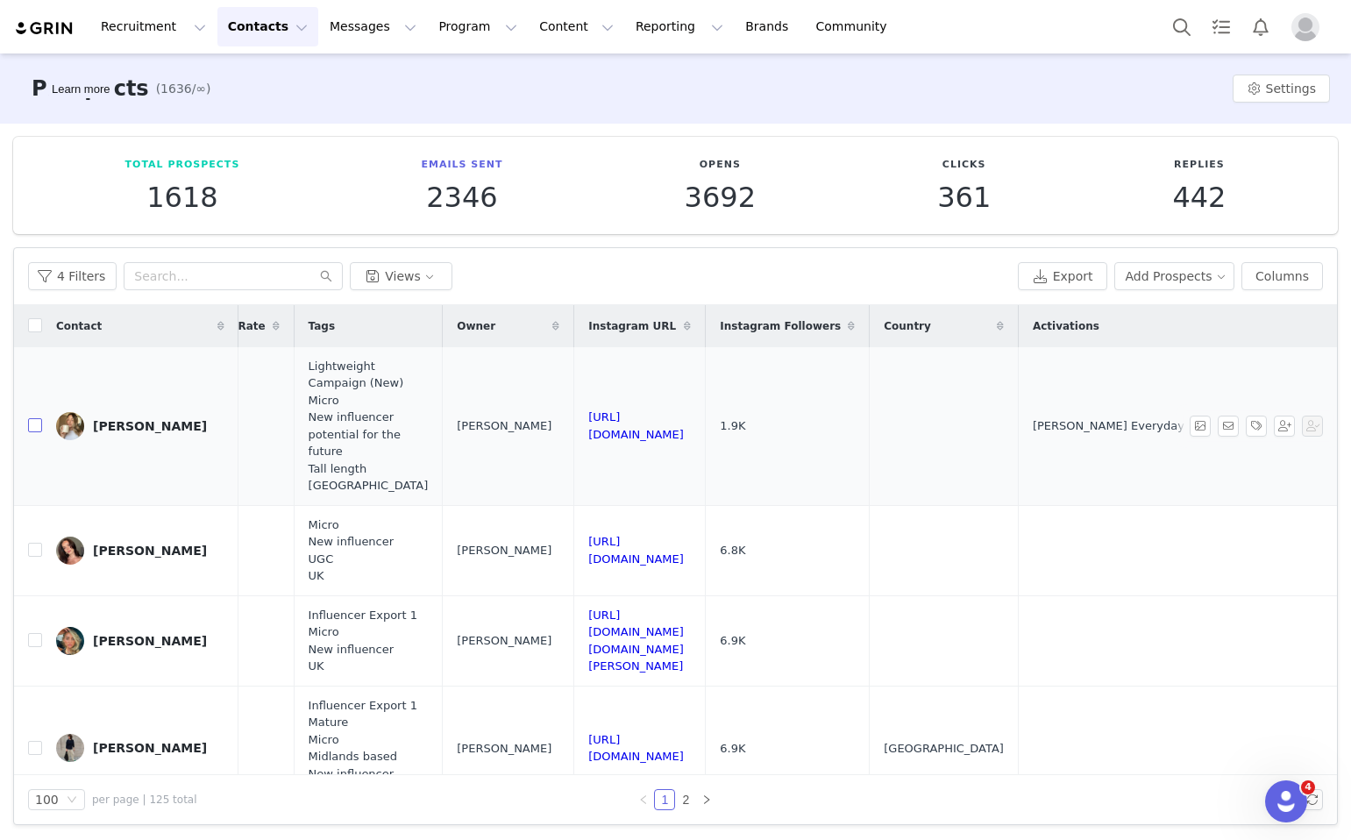
click at [35, 427] on input "checkbox" at bounding box center [35, 425] width 14 height 14
checkbox input "true"
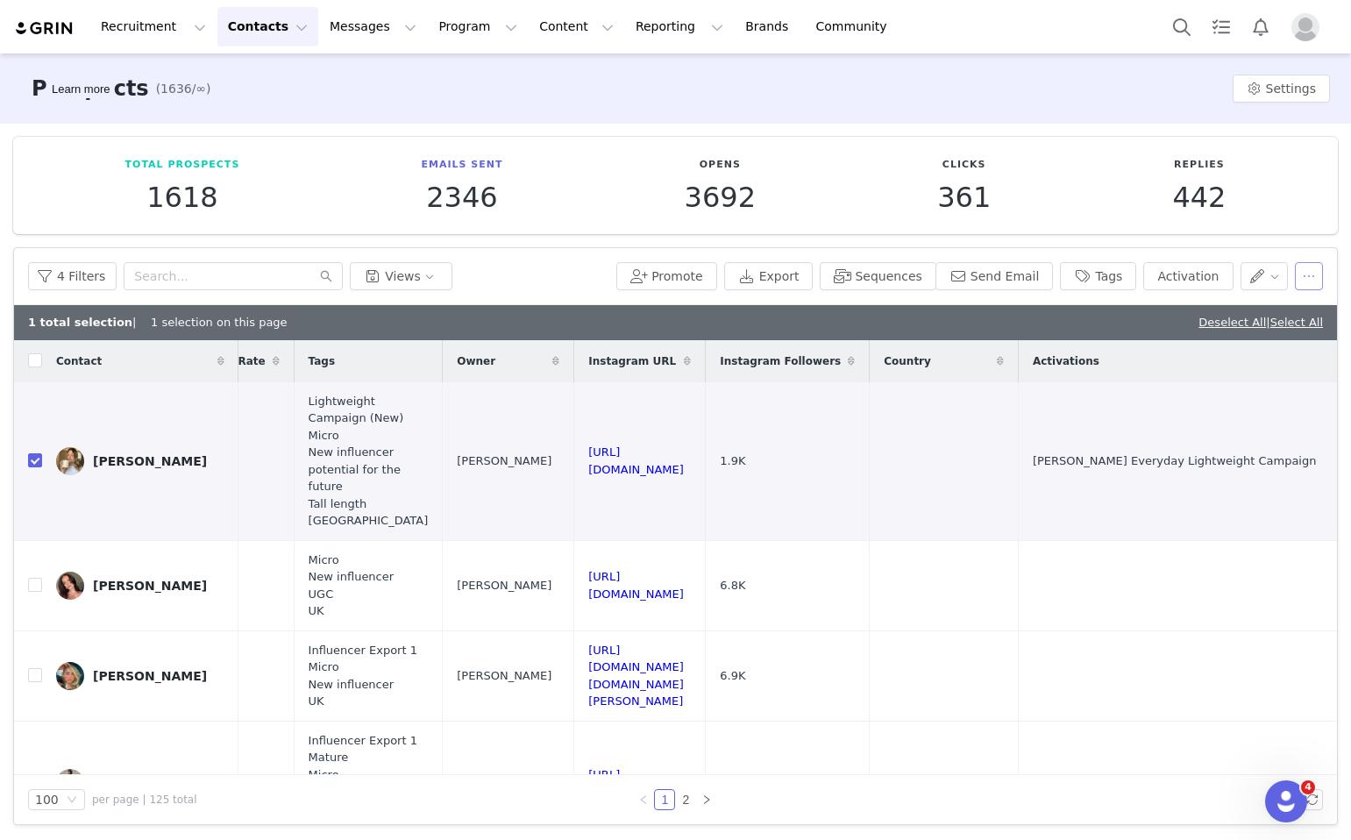
click at [1303, 283] on button "button" at bounding box center [1309, 276] width 28 height 28
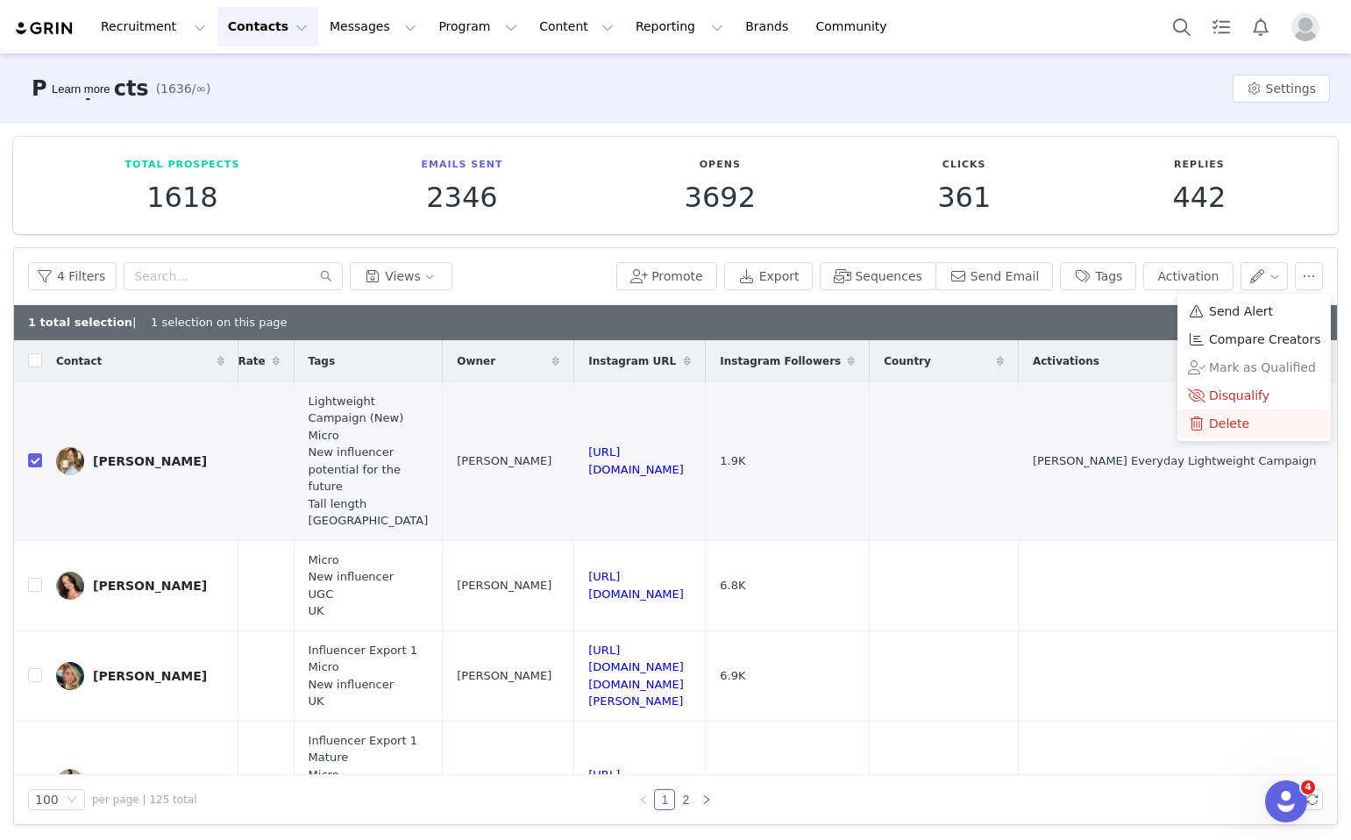
click at [1203, 424] on span at bounding box center [1197, 423] width 18 height 19
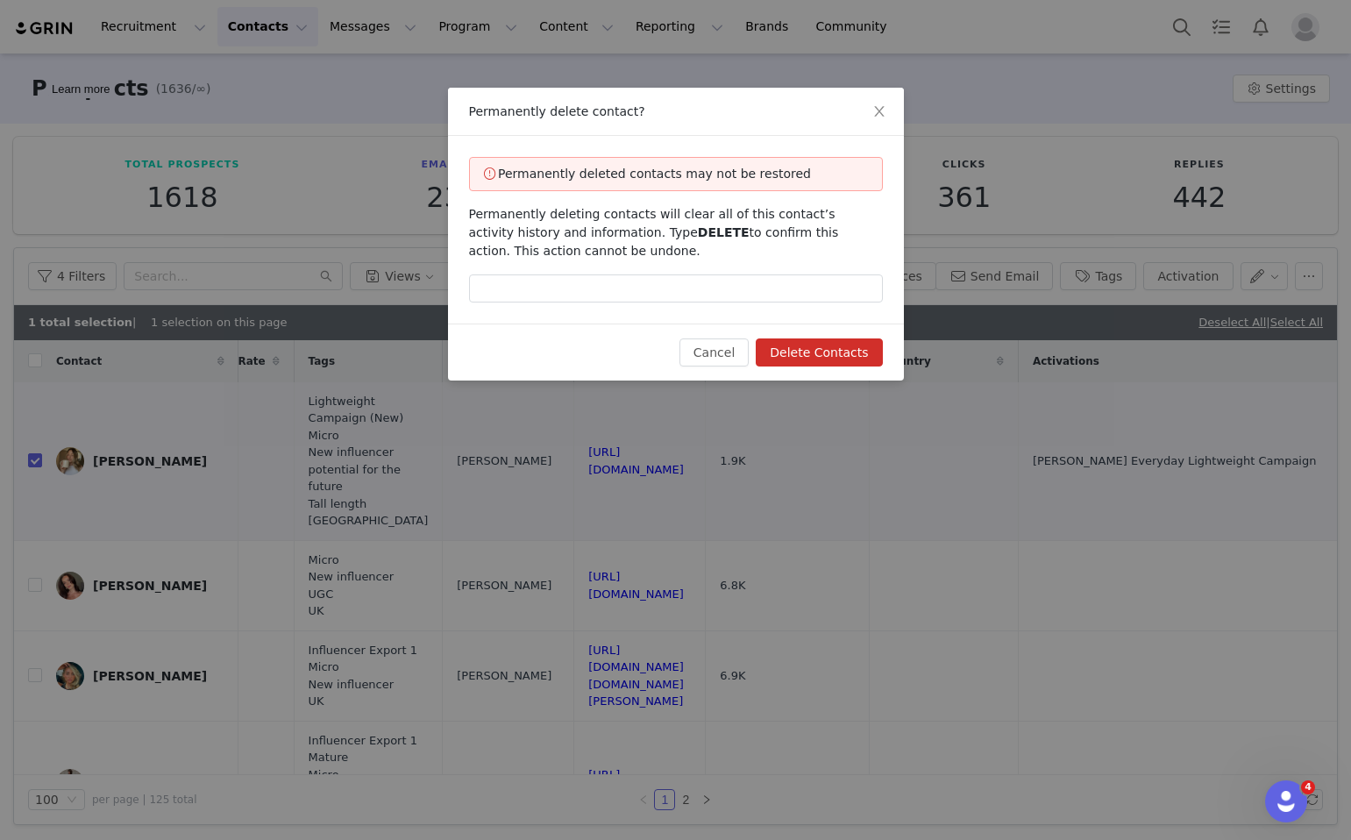
drag, startPoint x: 686, startPoint y: 235, endPoint x: 634, endPoint y: 235, distance: 51.7
click at [634, 235] on span "Permanently deleting contacts will clear all of this contact’s activity history…" at bounding box center [654, 232] width 370 height 51
click at [645, 306] on div "Permanently deleted contacts may not be restored Permanently deleting contacts …" at bounding box center [676, 230] width 456 height 188
click at [643, 301] on input "text" at bounding box center [676, 289] width 414 height 28
paste input "DELETE"
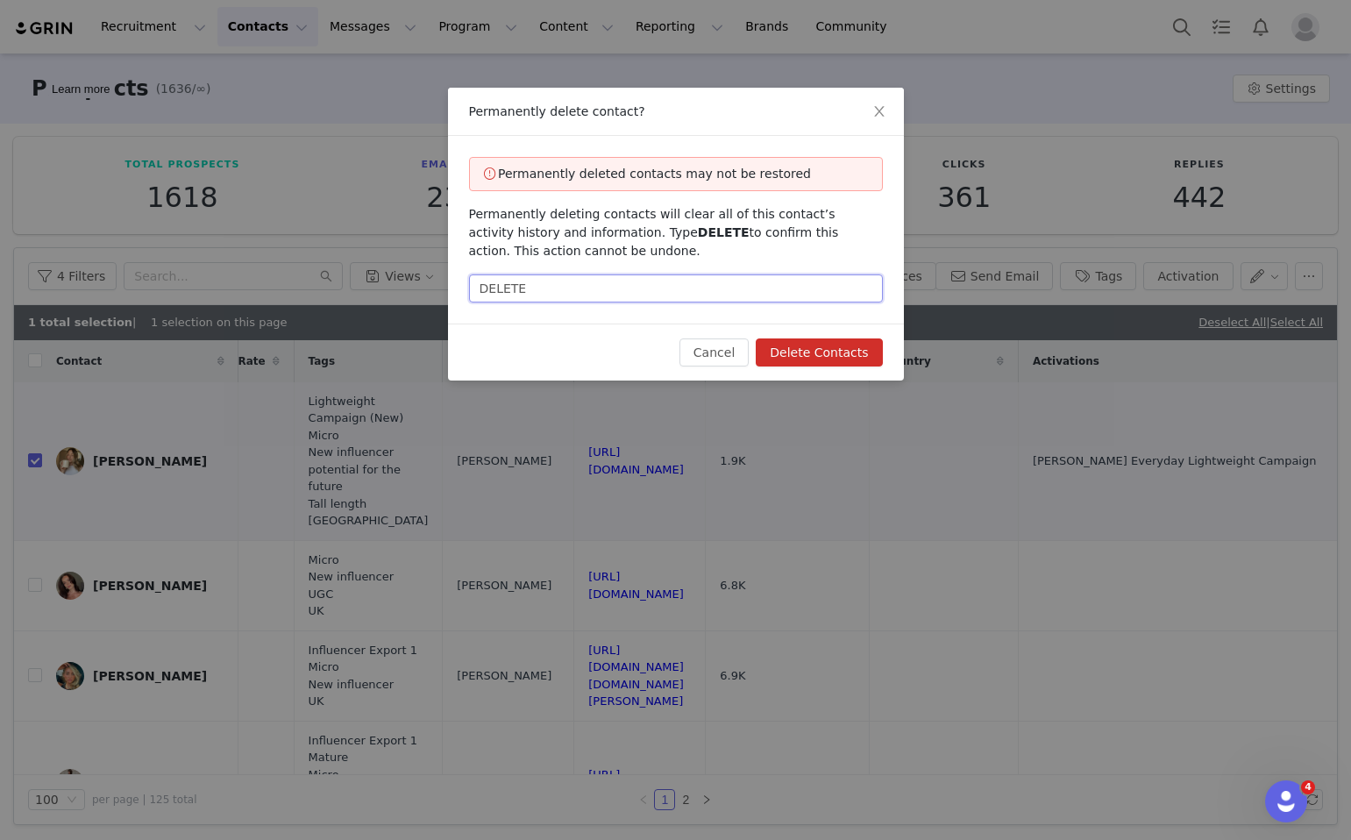
click at [486, 293] on input "DELETE" at bounding box center [676, 289] width 414 height 28
click at [547, 293] on input "DELETE" at bounding box center [676, 289] width 414 height 28
type input "DELETE"
click at [786, 350] on button "Delete Contacts" at bounding box center [819, 353] width 126 height 28
checkbox input "false"
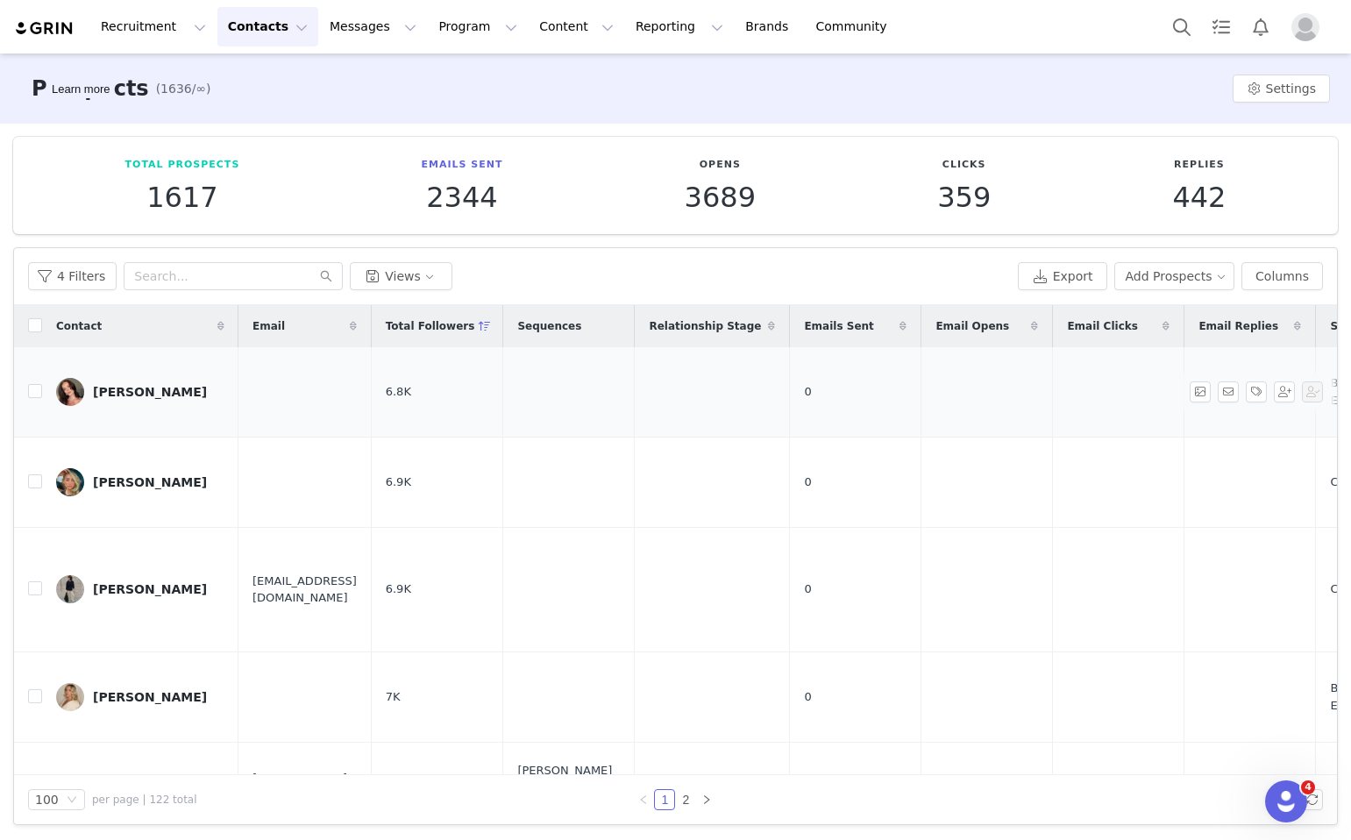
scroll to position [0, 1587]
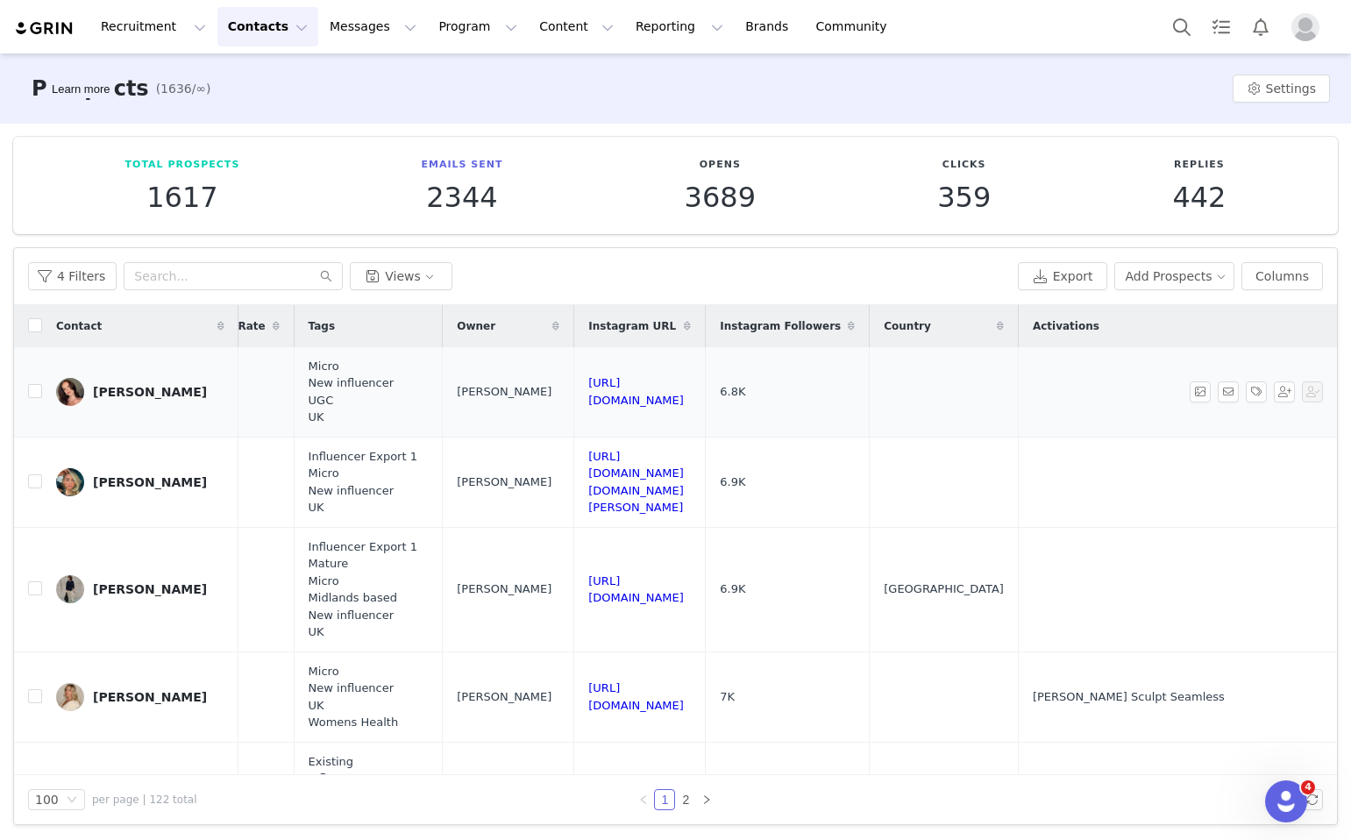
drag, startPoint x: 763, startPoint y: 391, endPoint x: 558, endPoint y: 390, distance: 205.2
click at [574, 390] on td "https://www.instagram.com/l___rouge" at bounding box center [640, 392] width 132 height 90
drag, startPoint x: 749, startPoint y: 390, endPoint x: 493, endPoint y: 389, distance: 256.1
click at [574, 389] on td "https://www.instagram.com/l___rouge" at bounding box center [640, 392] width 132 height 90
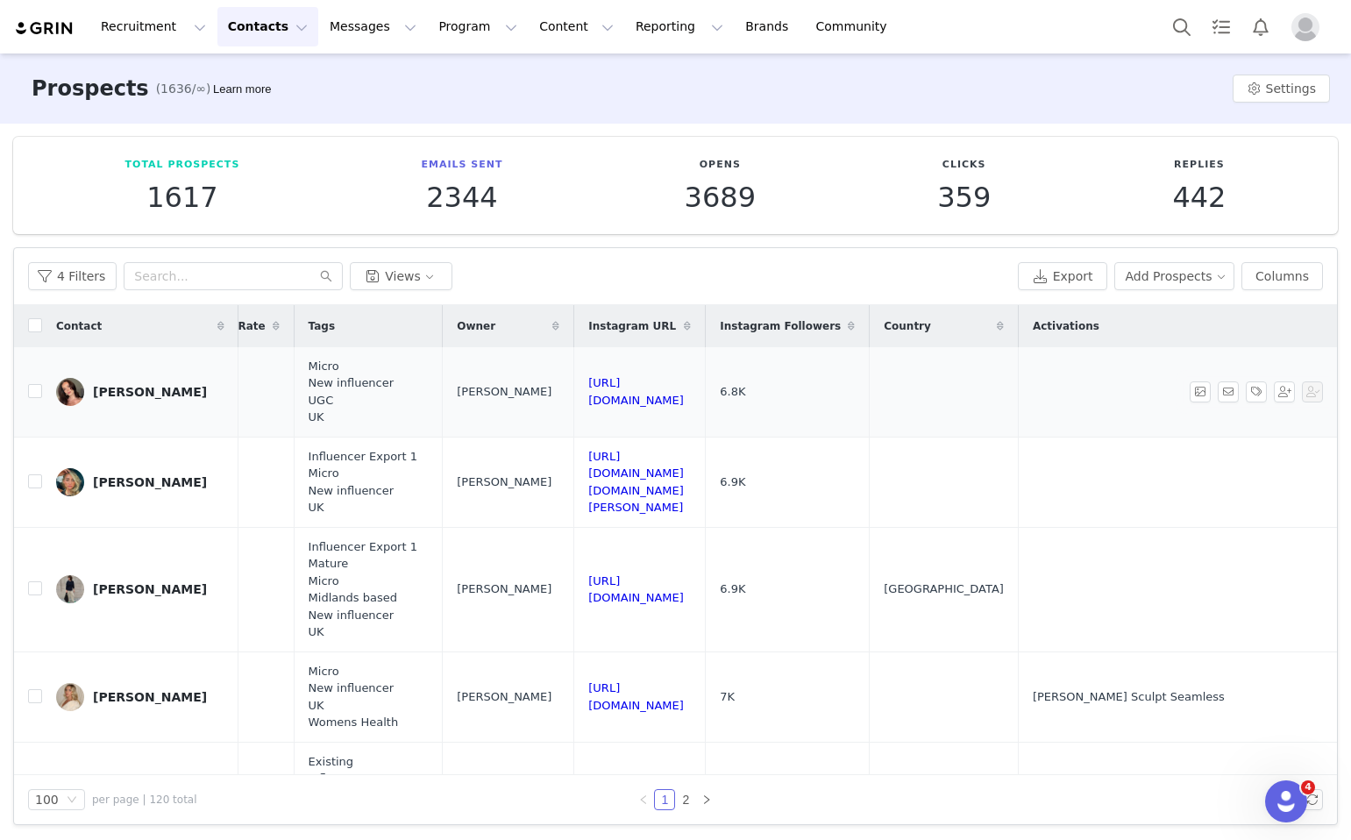
copy link "https://www.instagram.com/l___rouge"
click at [38, 396] on input "checkbox" at bounding box center [35, 391] width 14 height 14
checkbox input "true"
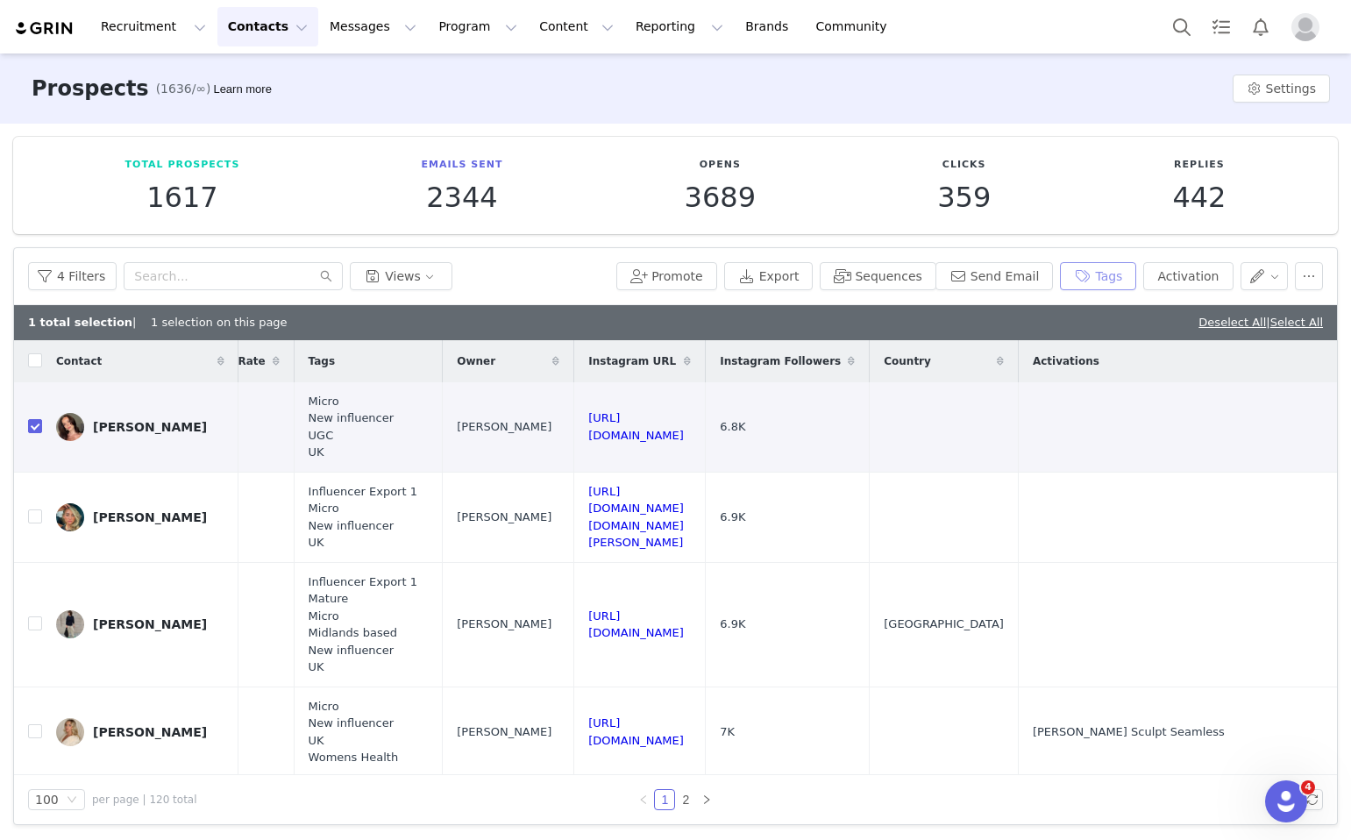
click at [1092, 278] on button "Tags" at bounding box center [1098, 276] width 76 height 28
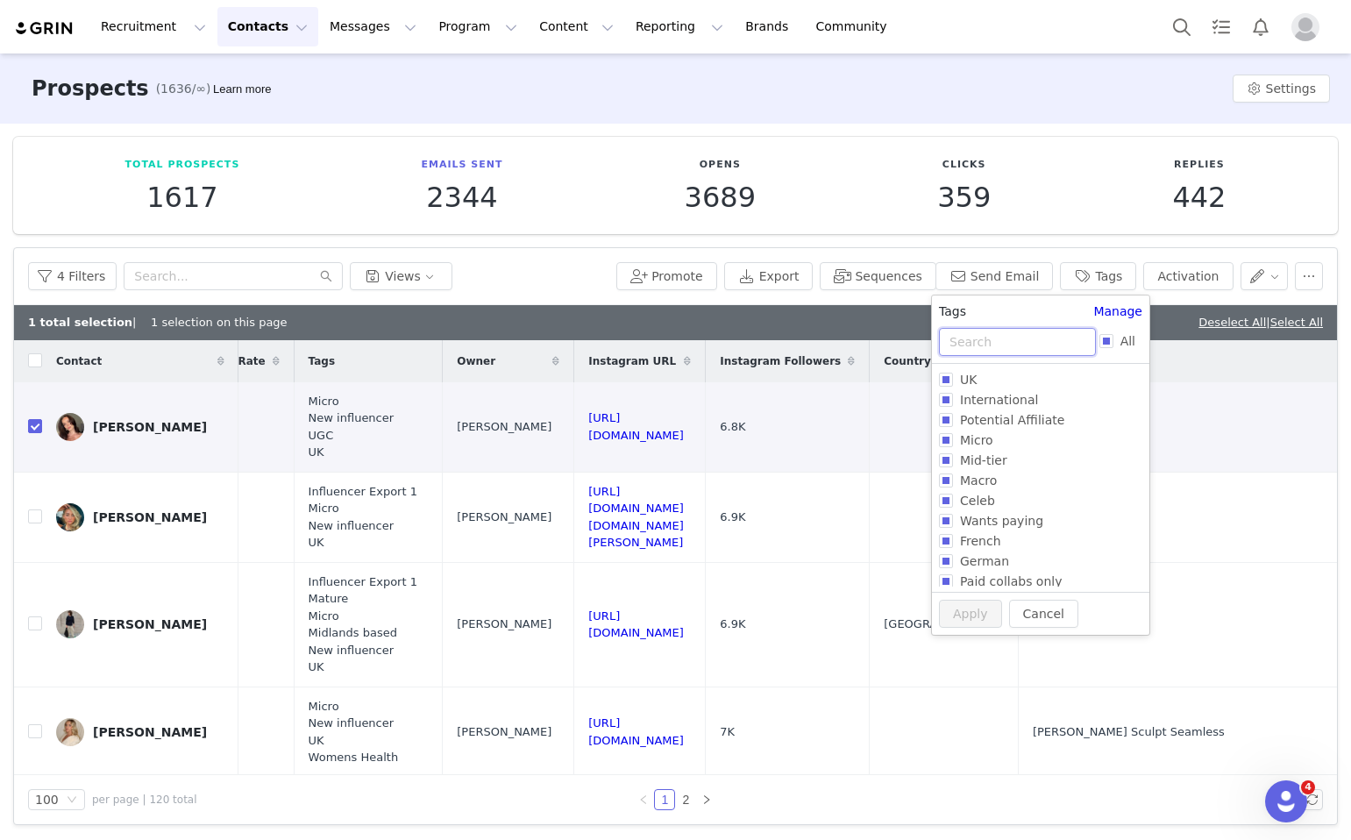
click at [987, 347] on input "text" at bounding box center [1017, 342] width 157 height 28
click at [944, 383] on input "UK" at bounding box center [946, 380] width 14 height 14
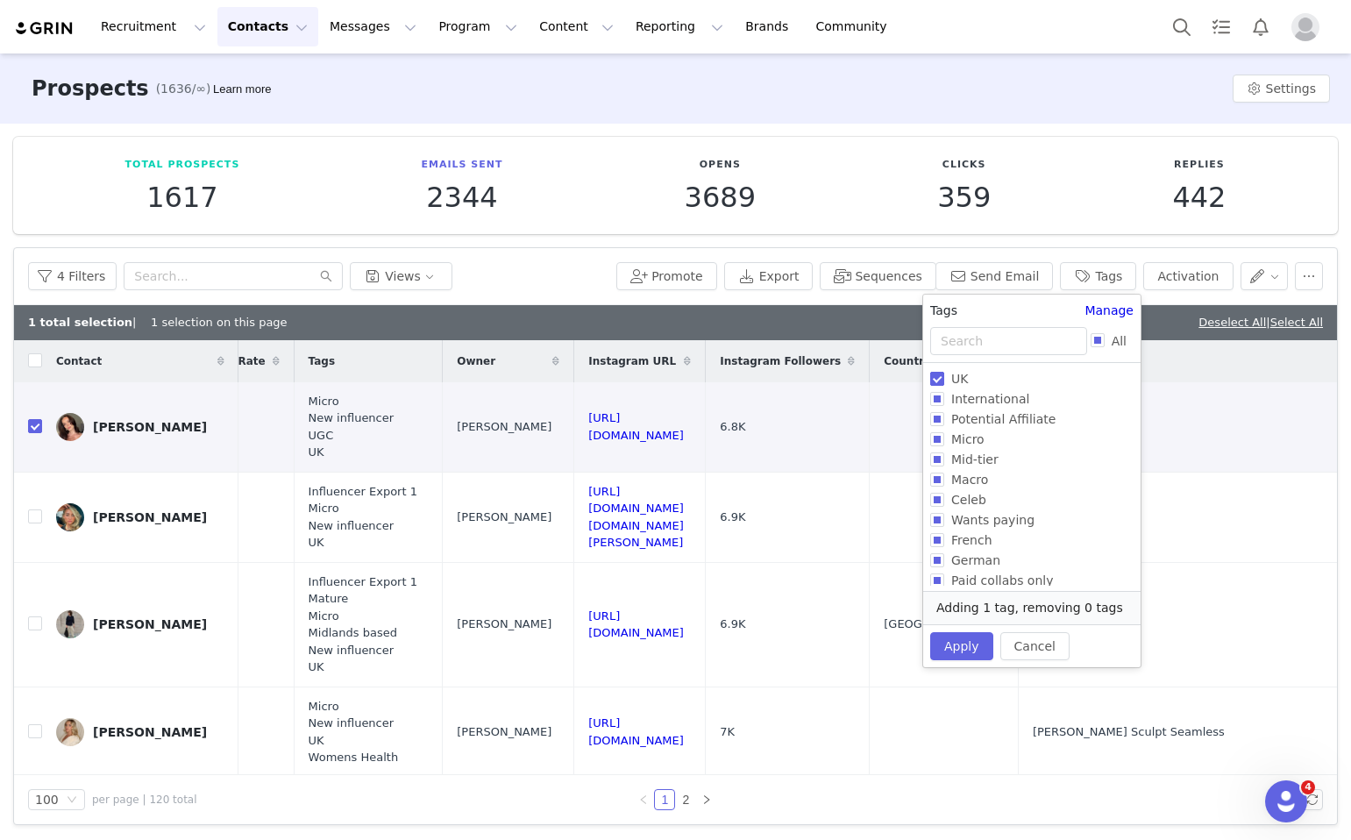
click at [944, 383] on input "UK" at bounding box center [937, 379] width 14 height 14
checkbox input "false"
click at [979, 349] on input "text" at bounding box center [1008, 341] width 157 height 28
click at [942, 400] on input "International" at bounding box center [937, 399] width 14 height 14
checkbox input "true"
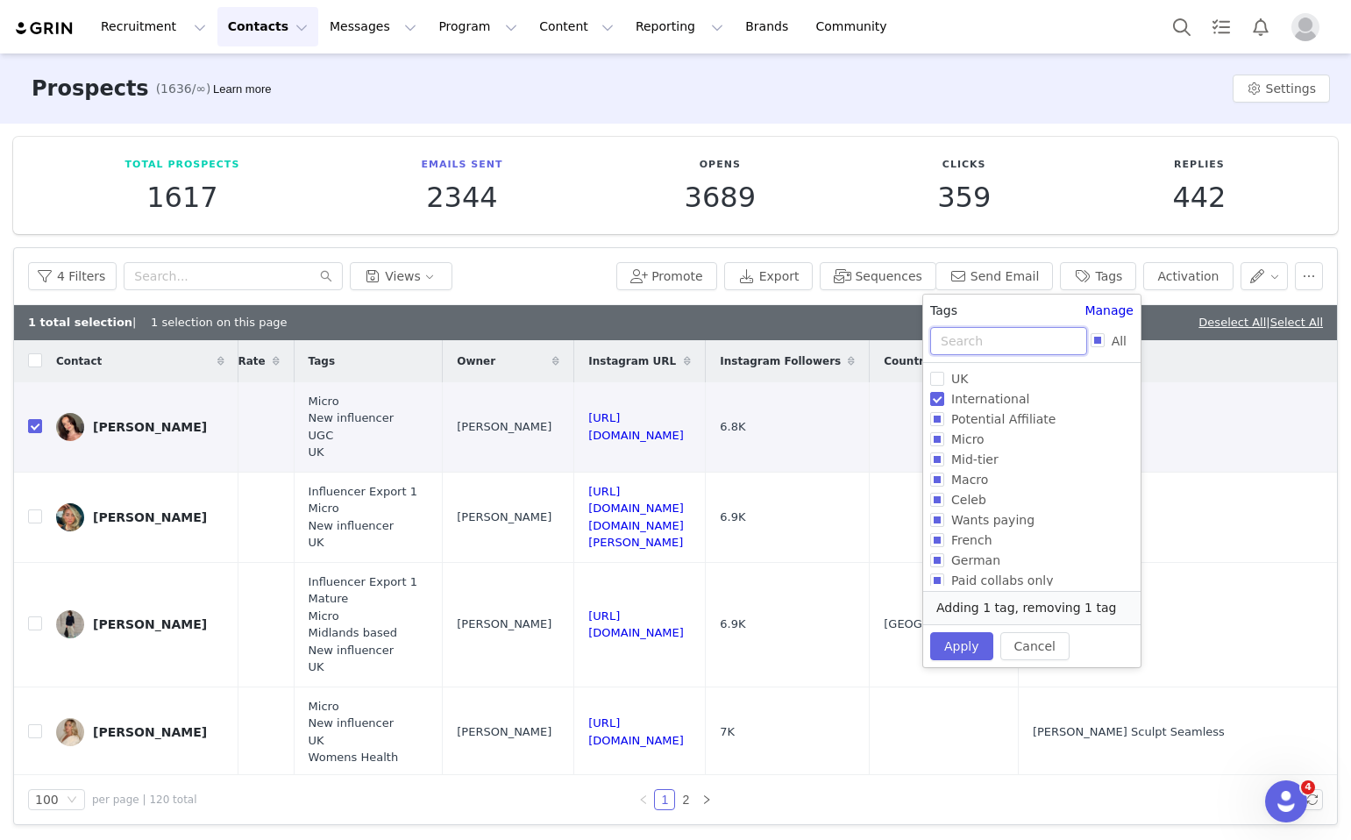
click at [978, 339] on input "text" at bounding box center [1008, 341] width 157 height 28
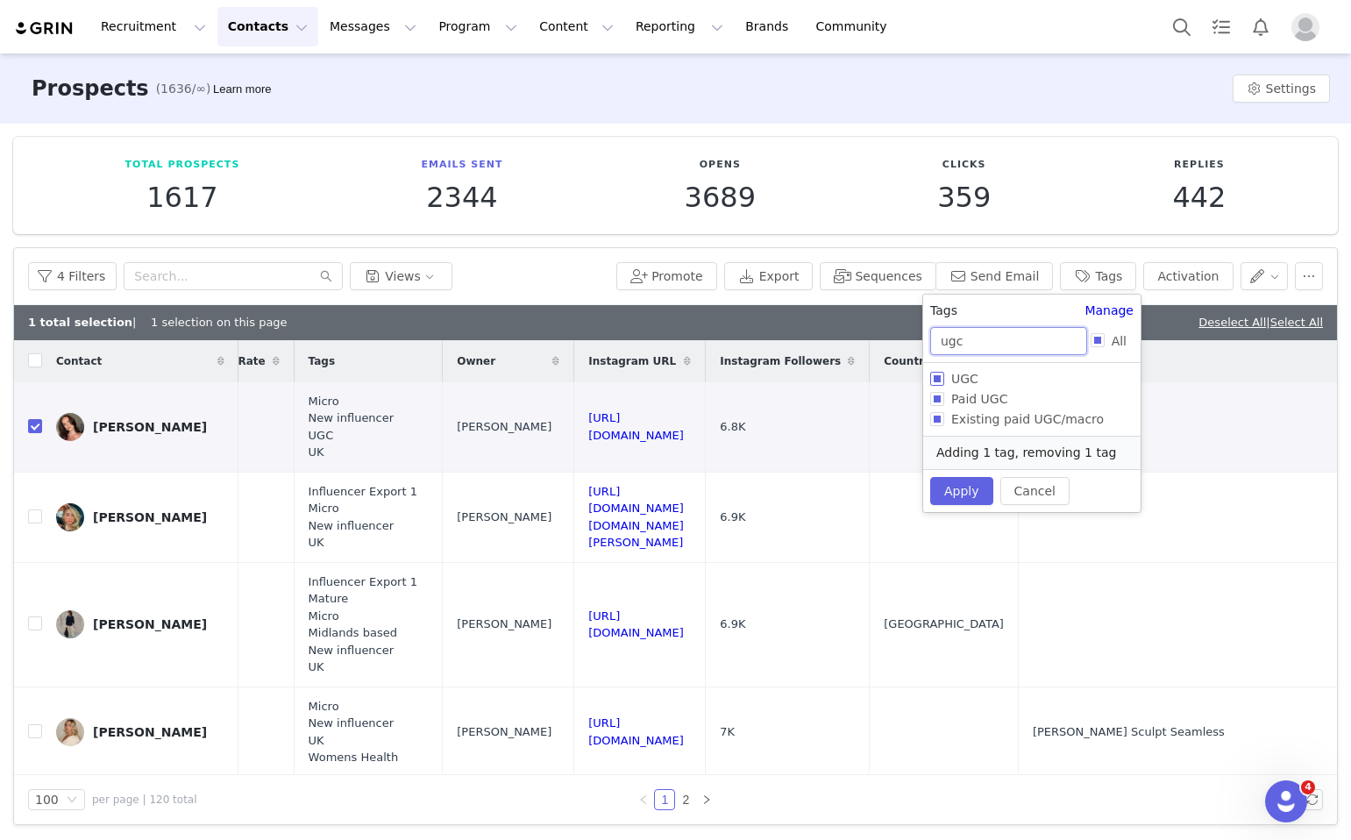
type input "ugc"
click at [937, 377] on input "UGC" at bounding box center [937, 379] width 14 height 14
checkbox input "true"
drag, startPoint x: 994, startPoint y: 344, endPoint x: 932, endPoint y: 343, distance: 61.4
click at [932, 343] on input "ugc" at bounding box center [1008, 341] width 157 height 28
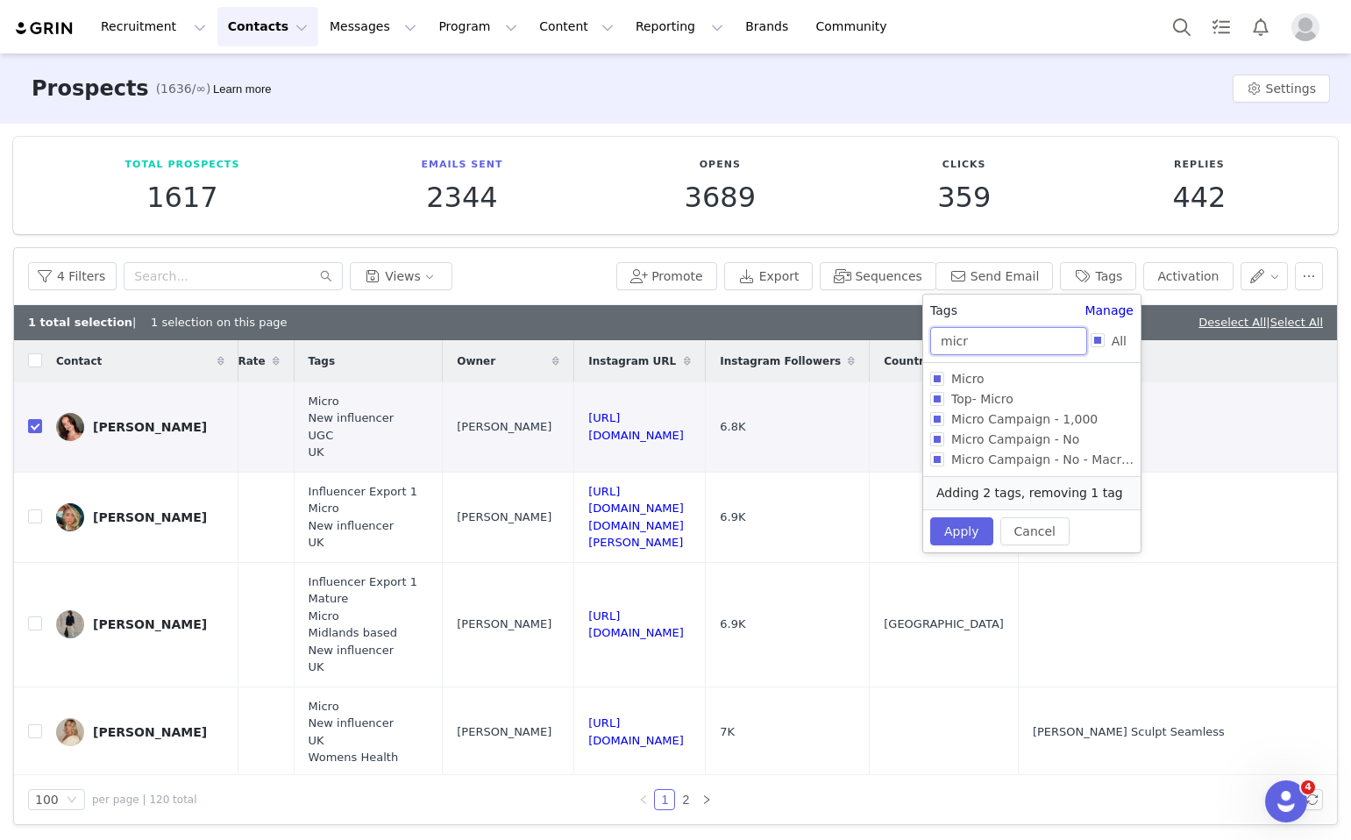
type input "micr"
click at [946, 439] on span "Micro Campaign - No" at bounding box center [1016, 439] width 142 height 14
click at [945, 439] on input "Micro Campaign - No" at bounding box center [937, 439] width 14 height 14
checkbox input "true"
click at [951, 520] on button "Apply" at bounding box center [961, 531] width 63 height 28
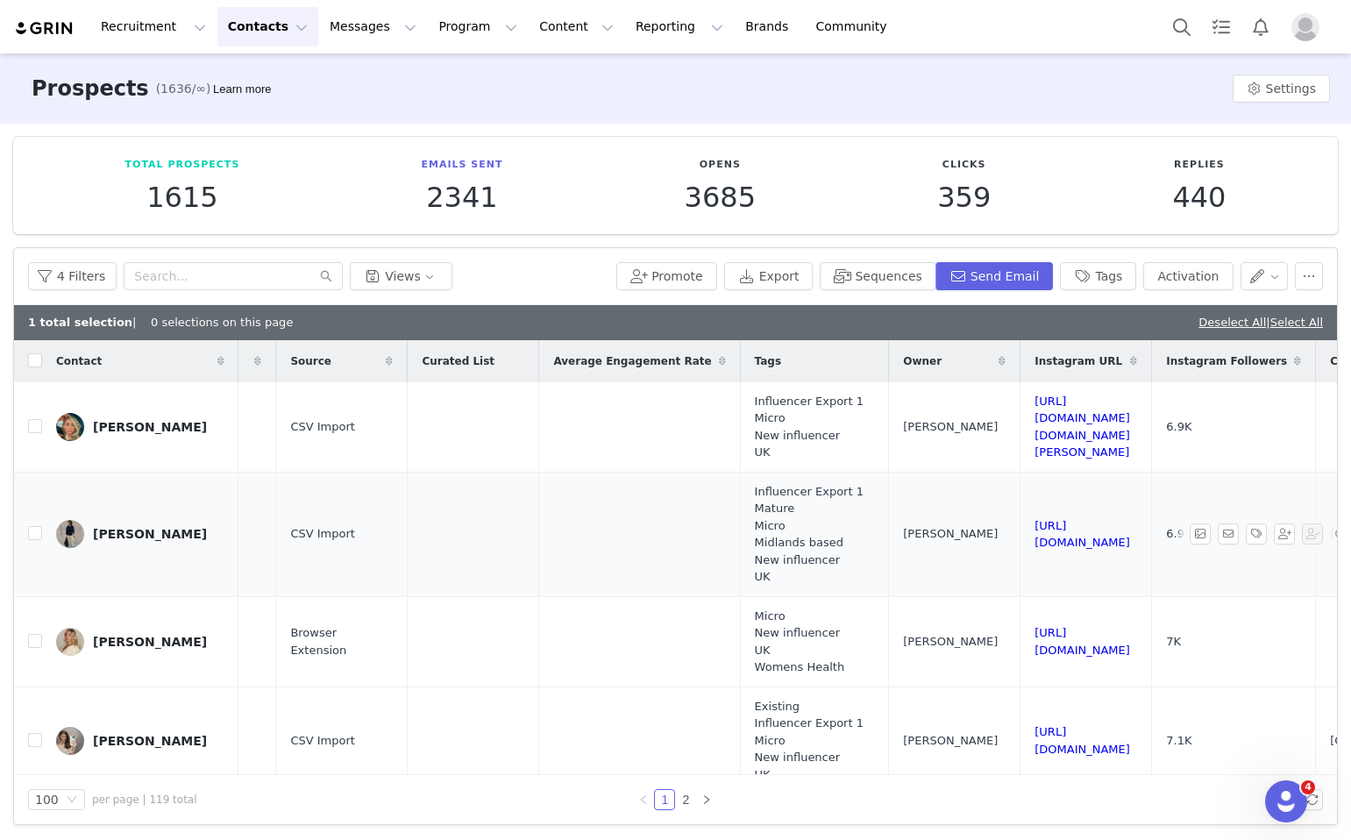
scroll to position [0, 1347]
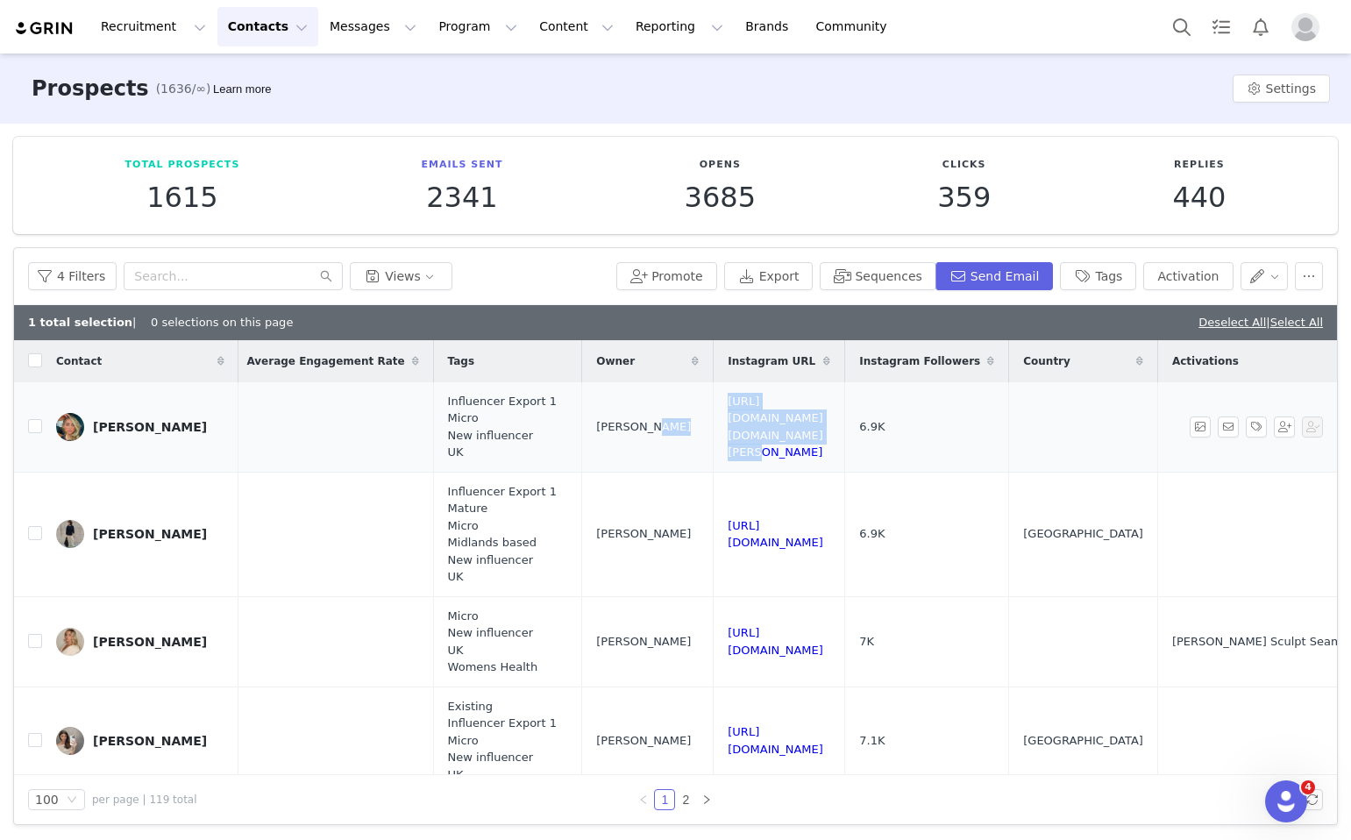
drag, startPoint x: 1058, startPoint y: 425, endPoint x: 777, endPoint y: 424, distance: 280.6
click at [777, 424] on tr "Ella 6.9K 0 CSV Import Influencer Export 1 Micro New influencer UK Lucy Hume ht…" at bounding box center [72, 427] width 2810 height 90
copy tr "https://www.instagram.com/ell.berry"
click at [29, 422] on input "checkbox" at bounding box center [35, 426] width 14 height 14
click at [1199, 322] on link "Deselect All" at bounding box center [1233, 322] width 68 height 13
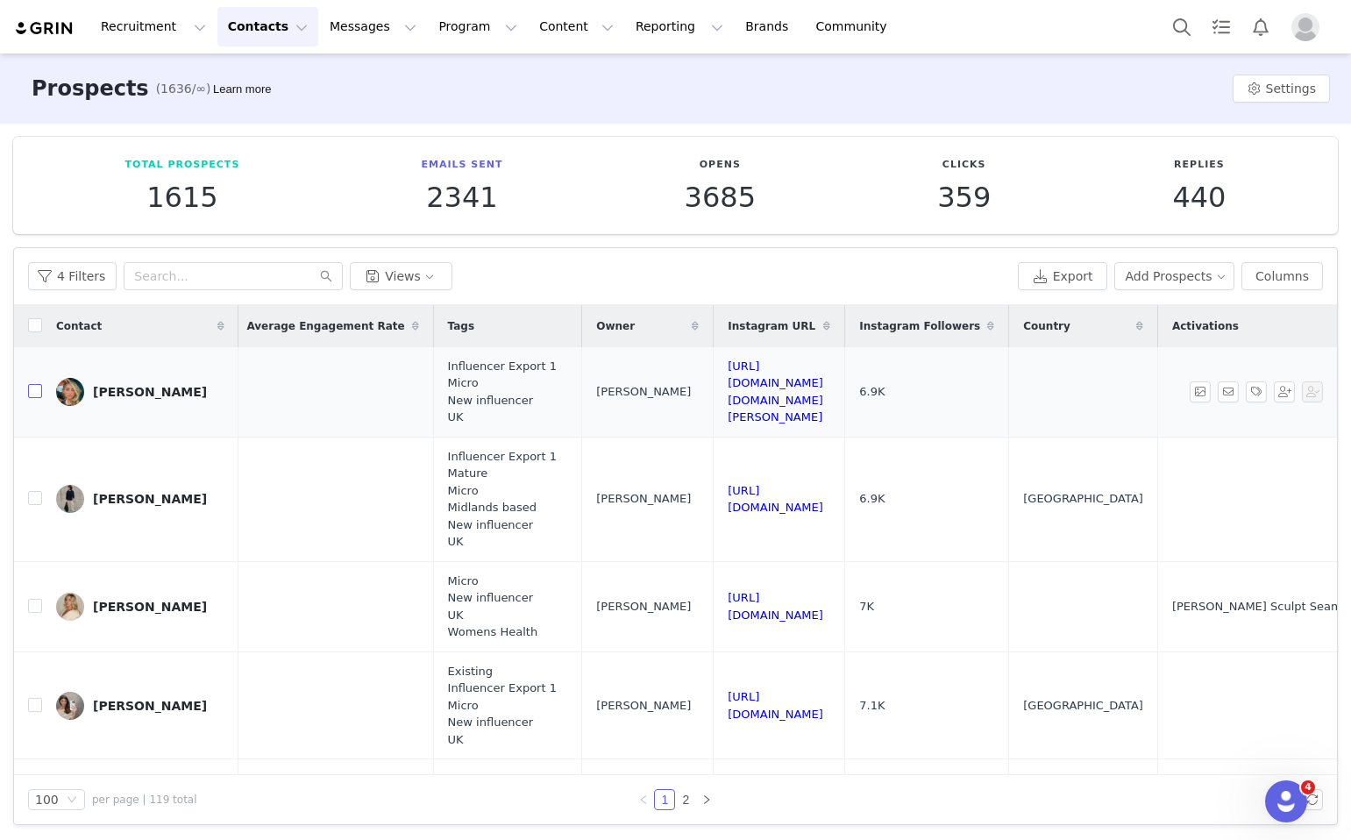
click at [35, 388] on input "checkbox" at bounding box center [35, 391] width 14 height 14
checkbox input "true"
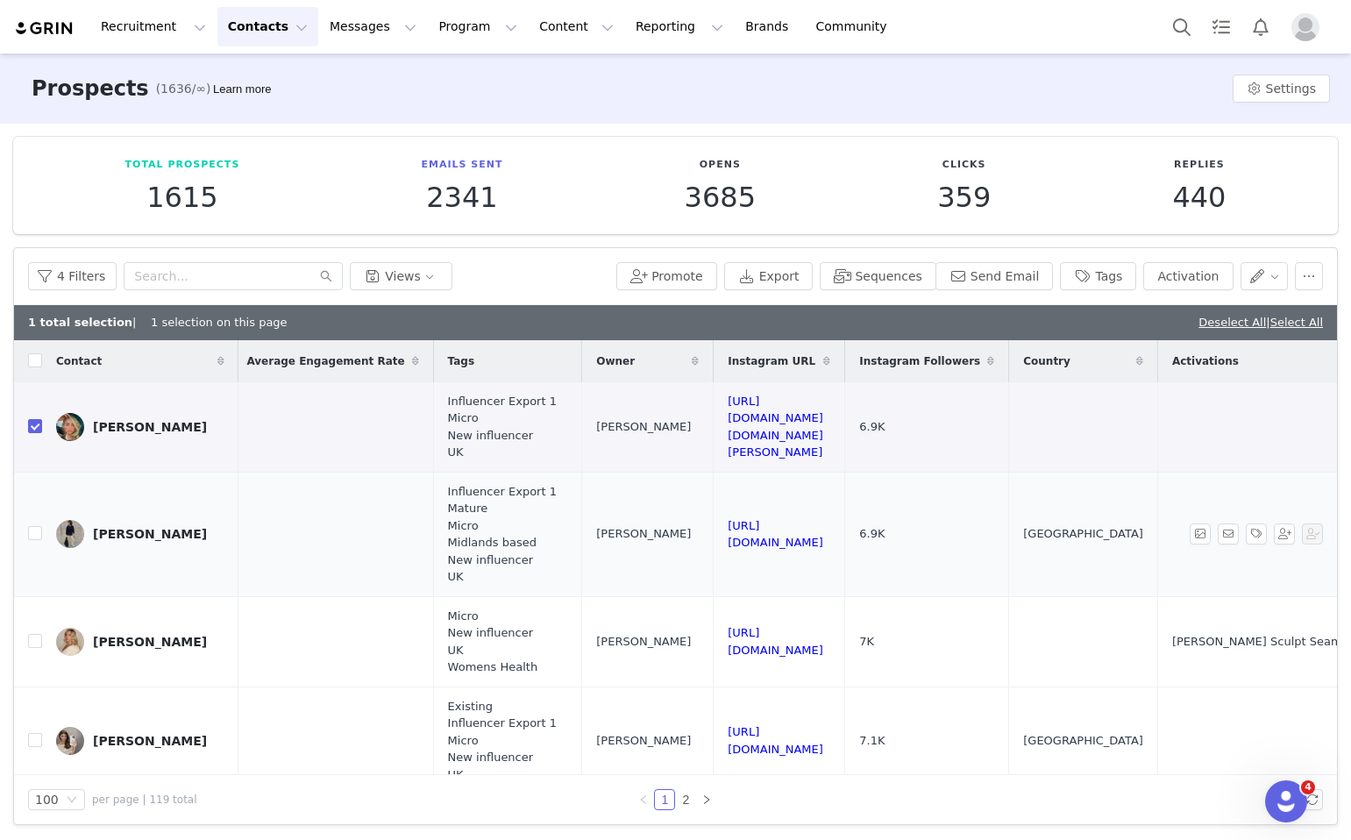
drag, startPoint x: 1067, startPoint y: 517, endPoint x: 1064, endPoint y: 539, distance: 23.1
click at [845, 539] on td "https://www.instagram.com/ksammonsstyle" at bounding box center [780, 534] width 132 height 125
copy link "https://www.instagram.com/ksammonsstyle"
click at [37, 533] on input "checkbox" at bounding box center [35, 533] width 14 height 14
checkbox input "true"
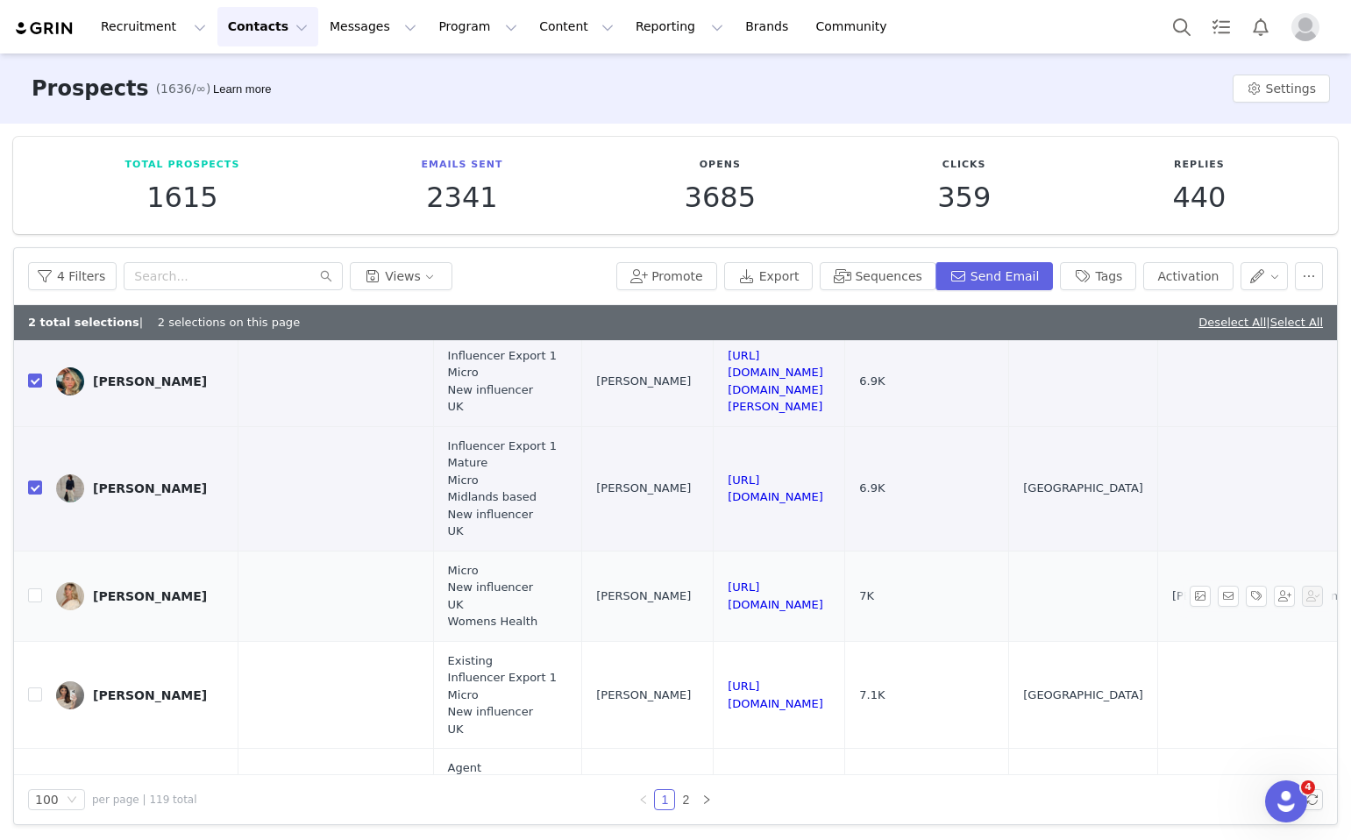
scroll to position [49, 1347]
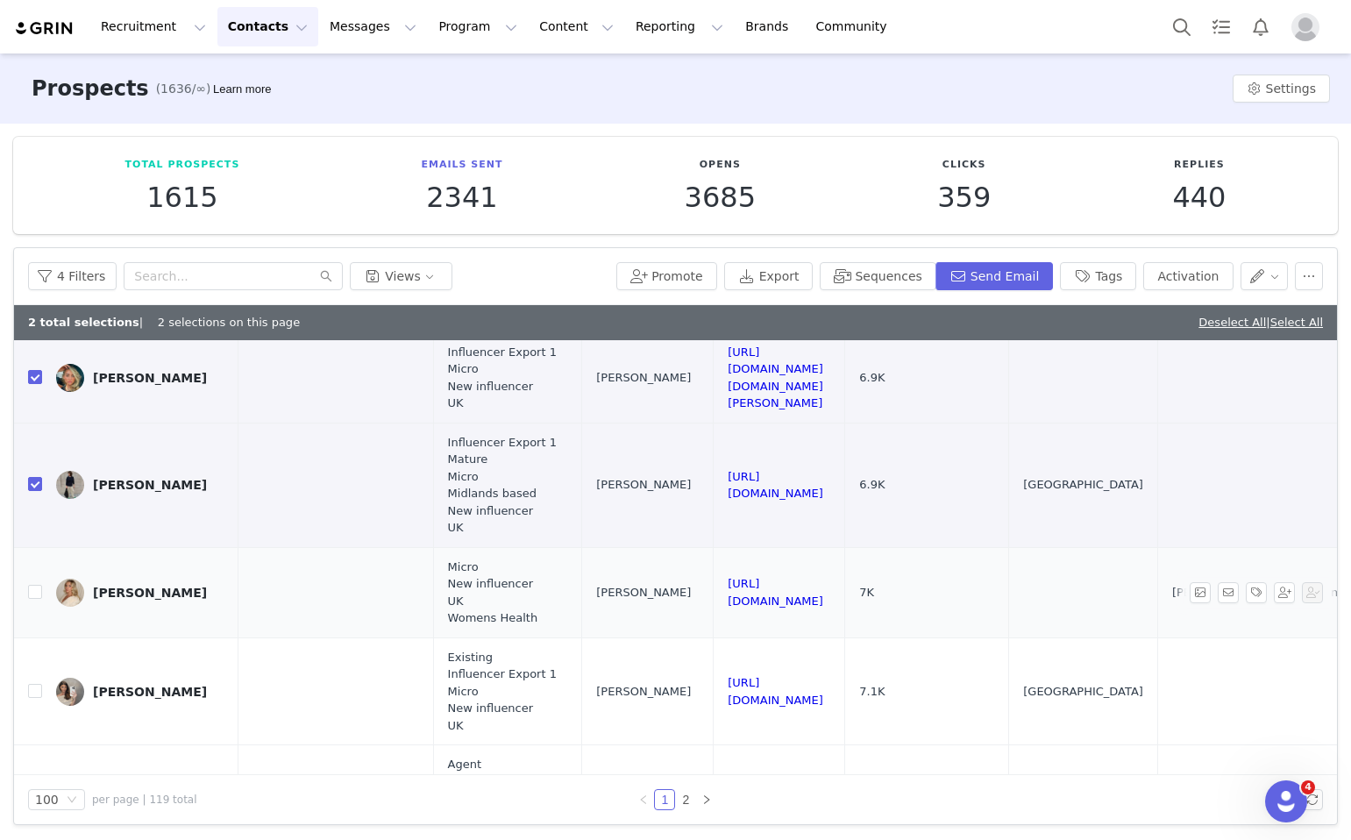
drag, startPoint x: 1035, startPoint y: 588, endPoint x: 774, endPoint y: 587, distance: 261.3
click at [774, 587] on tr "Abbie Atherton 7K 0 Browser Extension Micro New influencer UK Womens Health Gra…" at bounding box center [72, 592] width 2810 height 90
copy tr "https://www.instagram.com/abbieatherton"
click at [32, 595] on input "checkbox" at bounding box center [35, 592] width 14 height 14
checkbox input "true"
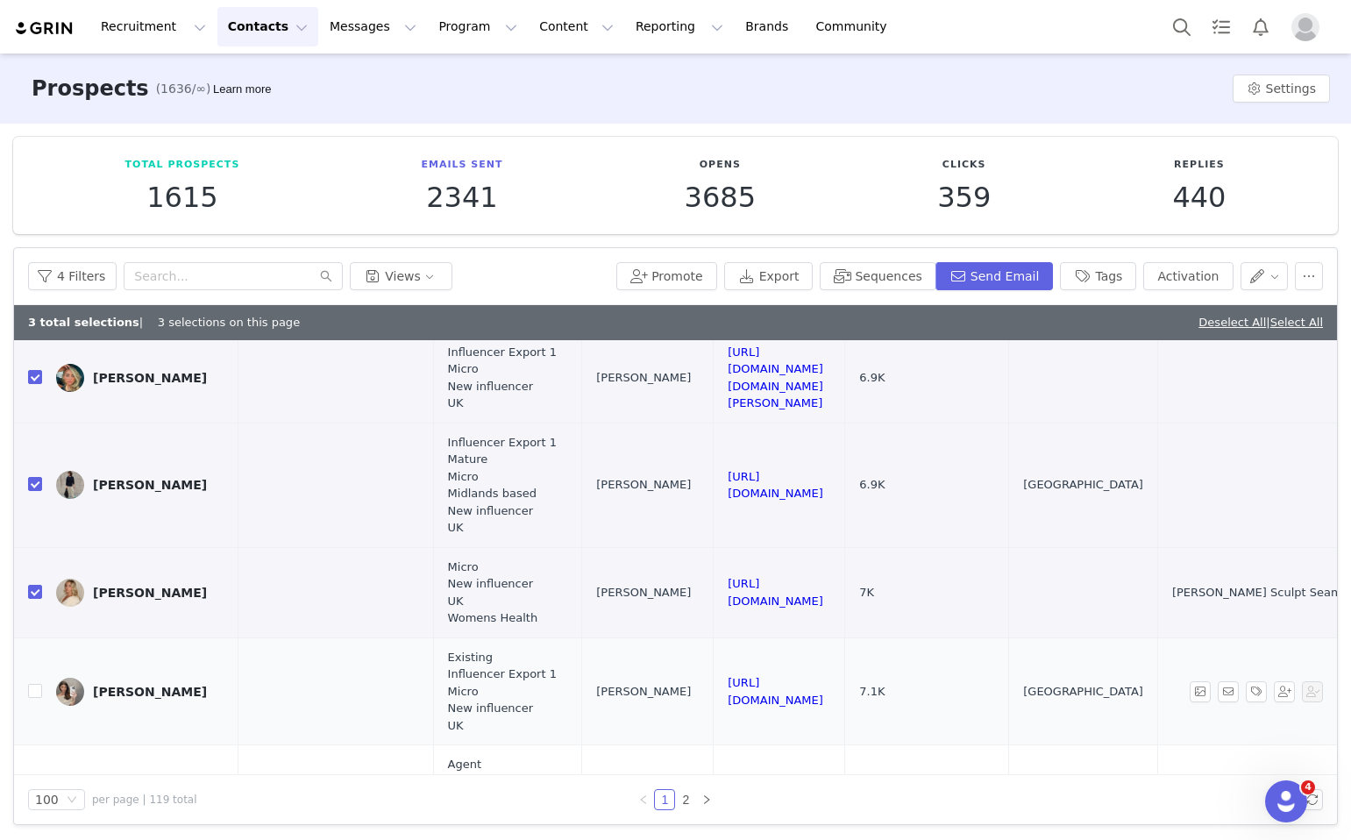
drag, startPoint x: 1038, startPoint y: 692, endPoint x: 783, endPoint y: 691, distance: 255.2
click at [783, 691] on tr "Karrie sarah@neonmgmt.com 7.1K LOVALL SUMMER SALE 2025 MICRO Trustpilot - Micro…" at bounding box center [72, 692] width 2810 height 108
copy tr "https://www.instagram.com/karrielouiset"
click at [32, 693] on input "checkbox" at bounding box center [35, 691] width 14 height 14
checkbox input "true"
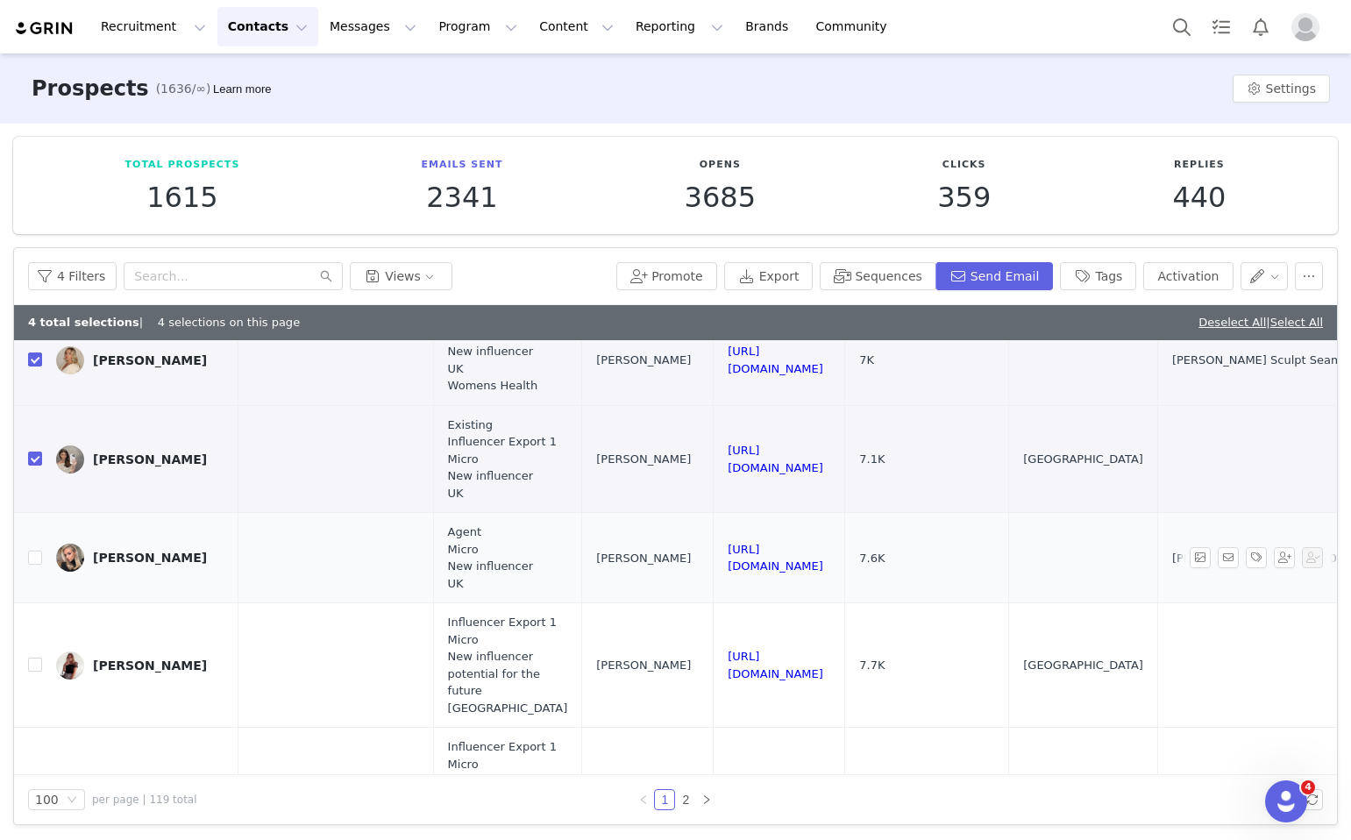
scroll to position [331, 1347]
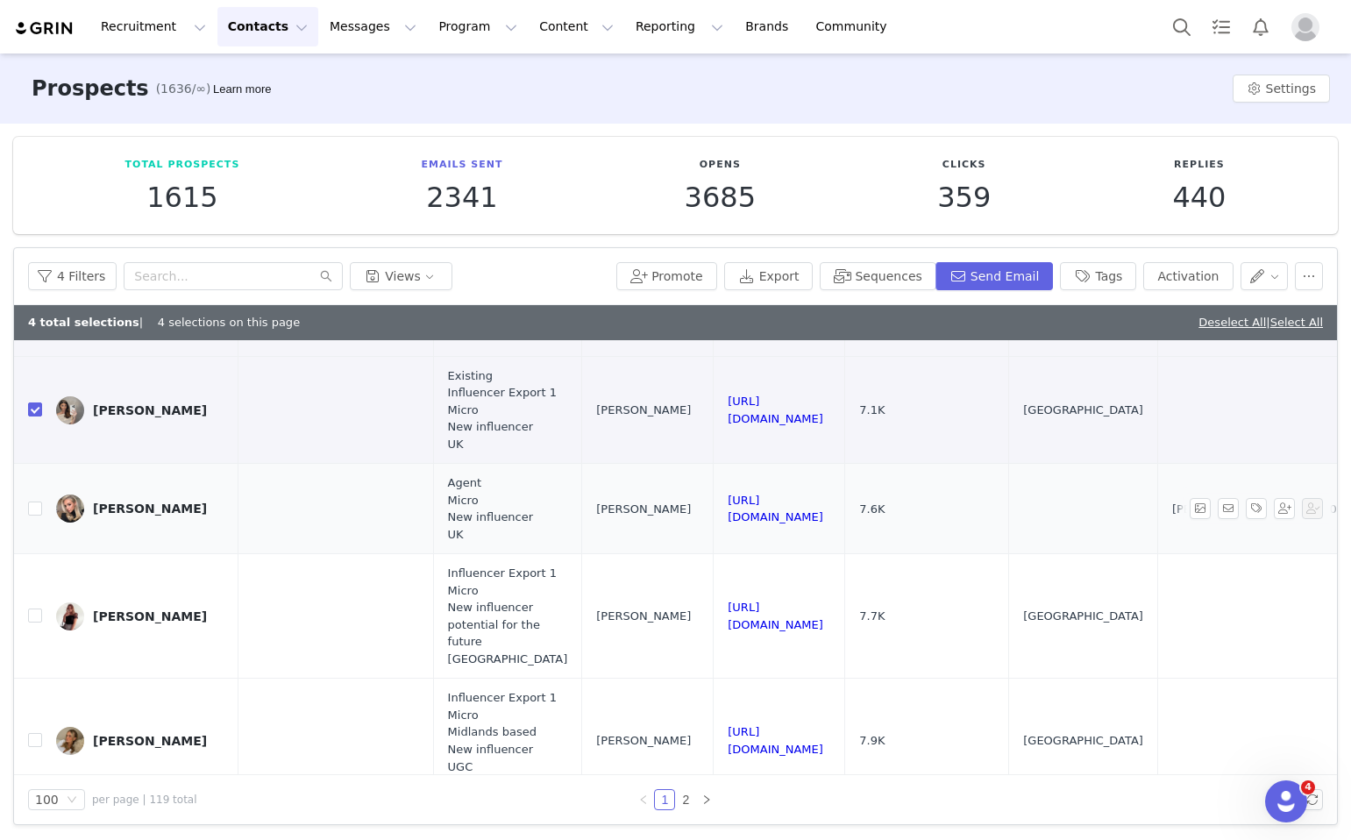
drag, startPoint x: 1055, startPoint y: 516, endPoint x: 791, endPoint y: 507, distance: 264.1
click at [791, 507] on td "https://www.instagram.com/jessicabeaumont1" at bounding box center [780, 509] width 132 height 90
copy link "https://www.instagram.com/jessicabeaumont1"
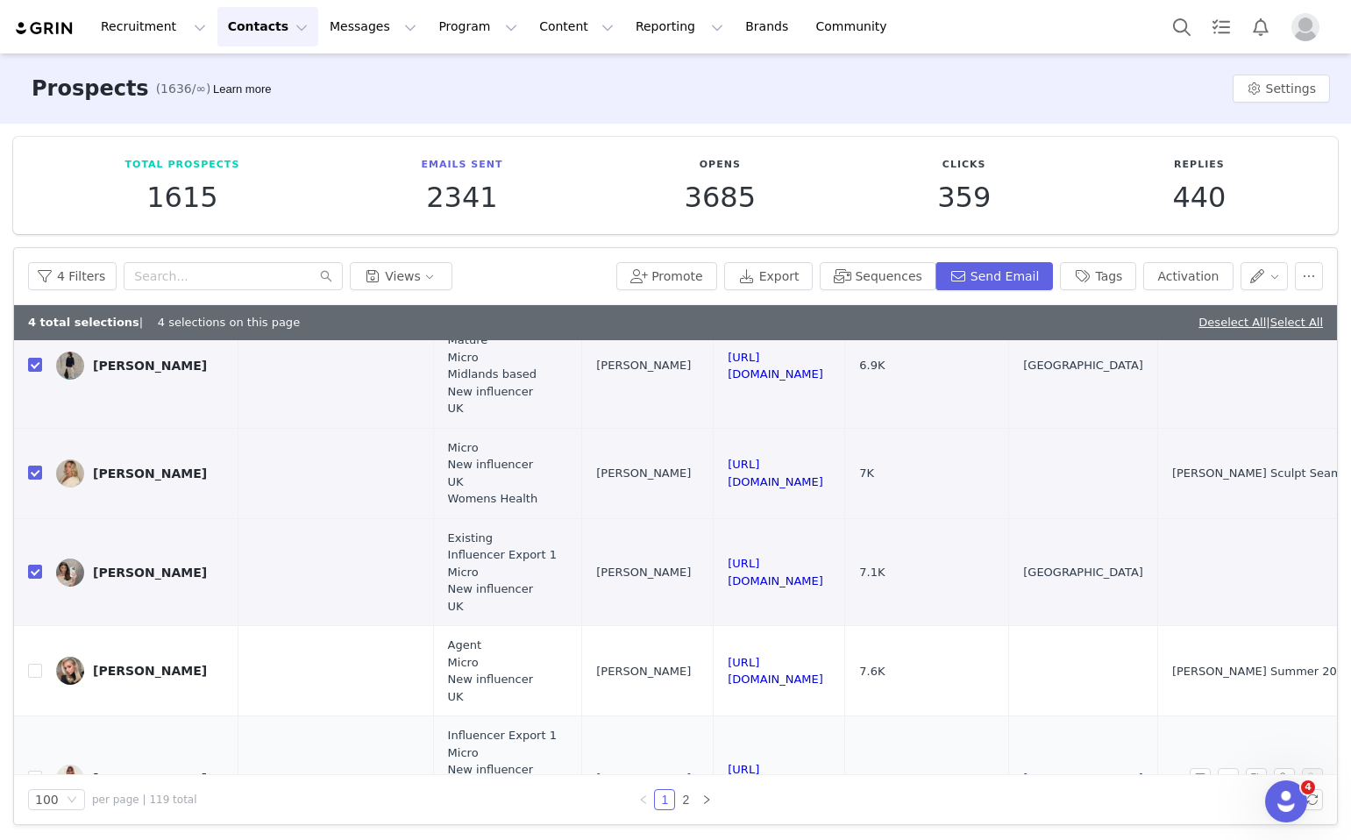
scroll to position [160, 1347]
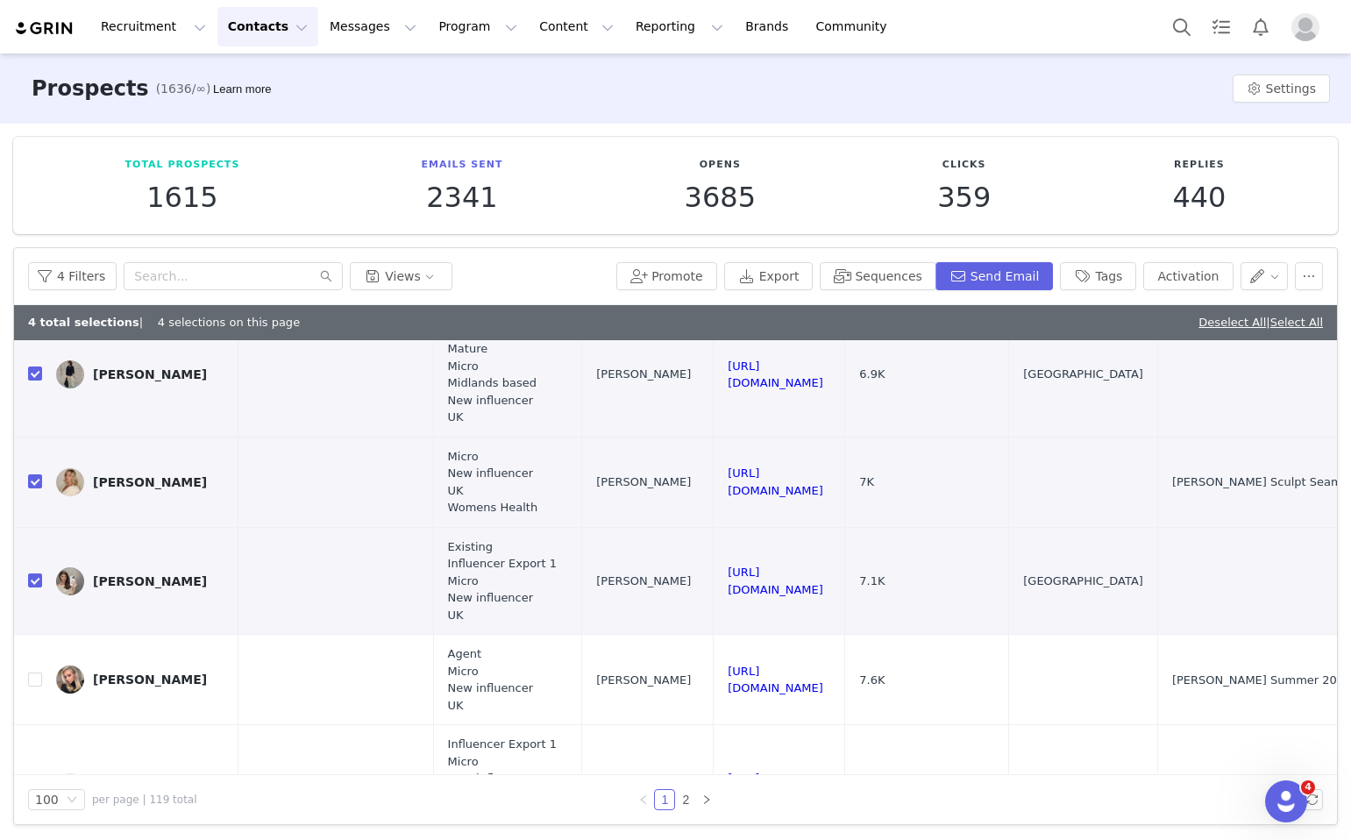
click at [1325, 278] on div "4 Filters Views Promote Export Sequences Send Email Tags Activation" at bounding box center [675, 276] width 1323 height 57
click at [1311, 273] on button "button" at bounding box center [1309, 276] width 28 height 28
click at [1195, 421] on span at bounding box center [1197, 423] width 18 height 19
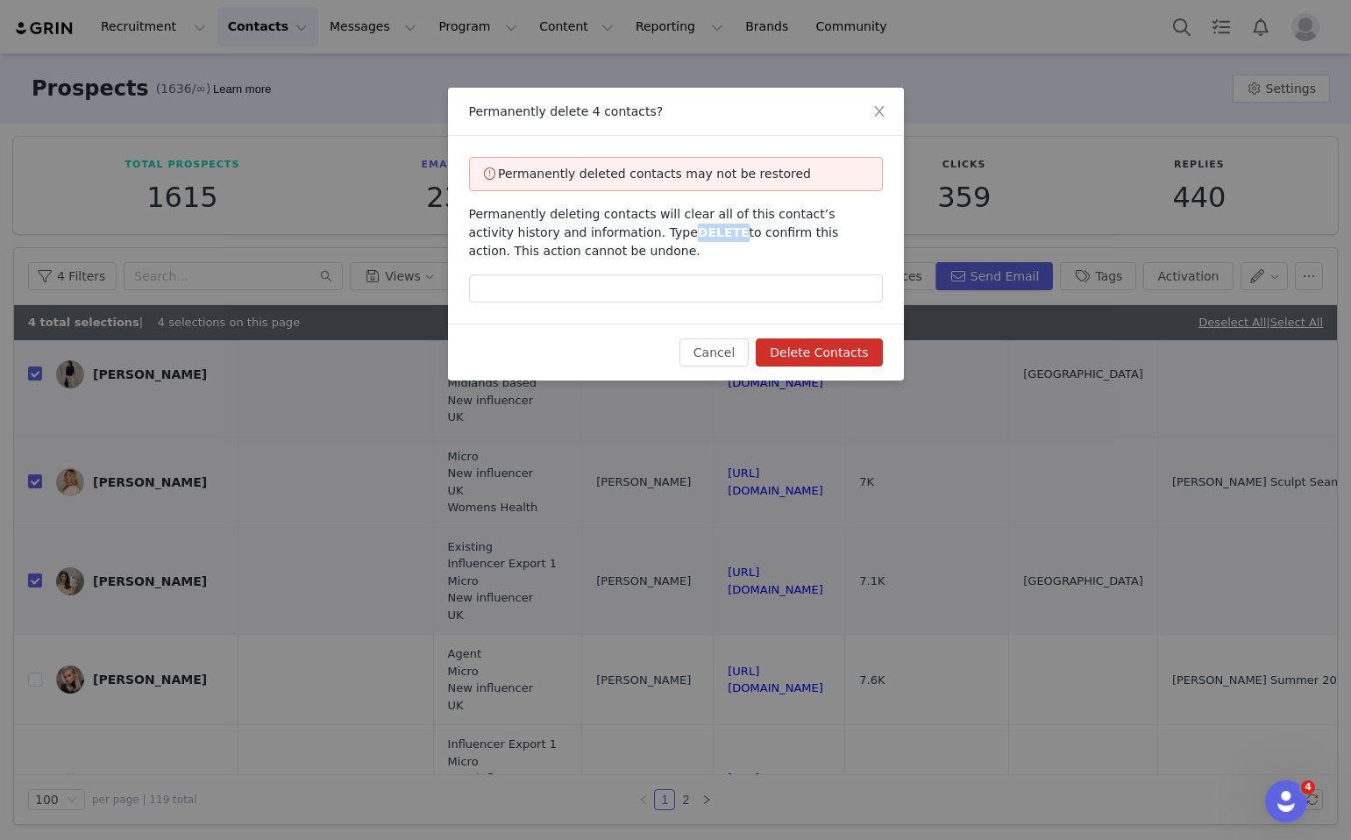
drag, startPoint x: 685, startPoint y: 233, endPoint x: 638, endPoint y: 232, distance: 47.4
click at [638, 232] on span "Permanently deleting contacts will clear all of this contact’s activity history…" at bounding box center [654, 232] width 370 height 51
copy span "DELETE"
click at [670, 296] on input "text" at bounding box center [676, 289] width 414 height 28
paste input "DELETE"
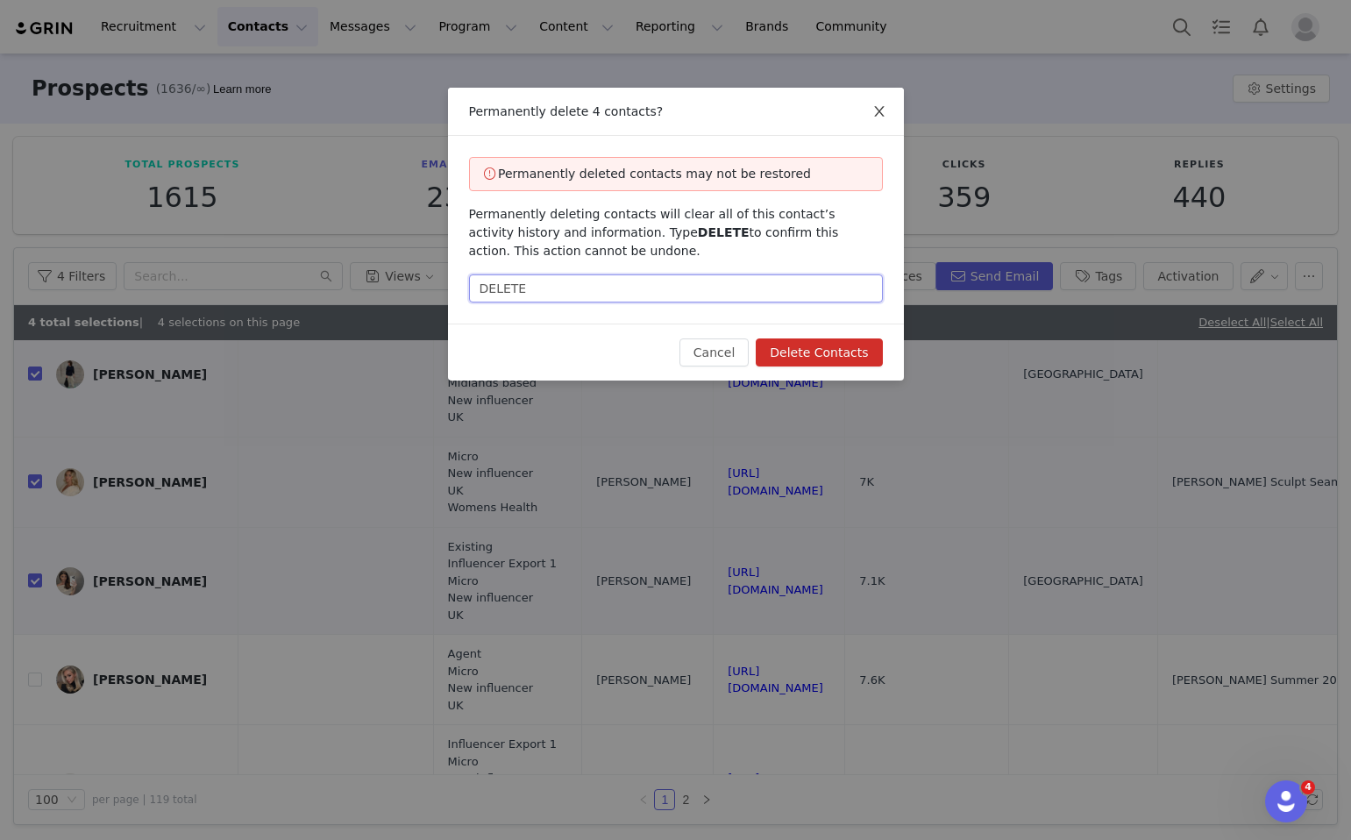
type input "DELETE"
click at [880, 115] on icon "icon: close" at bounding box center [880, 111] width 14 height 14
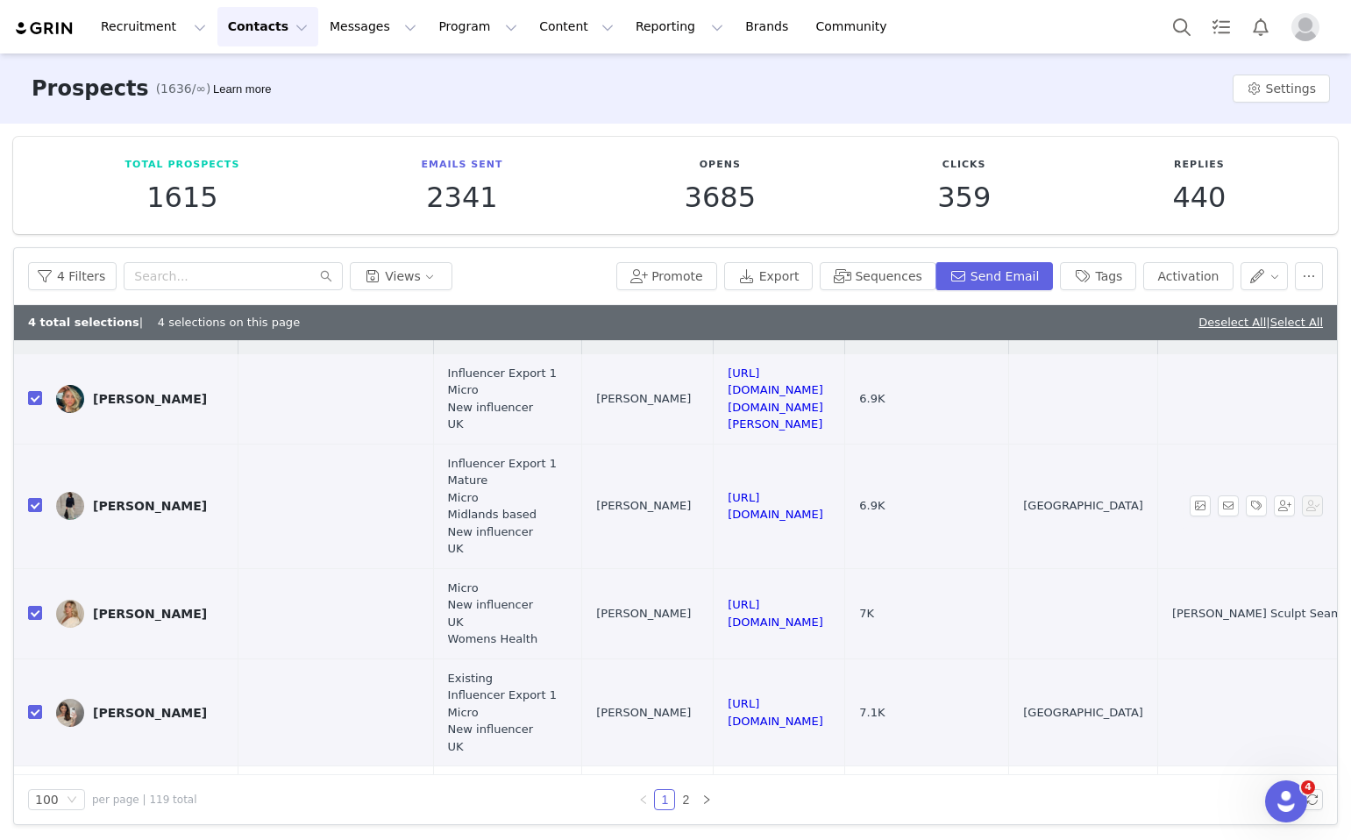
scroll to position [0, 1347]
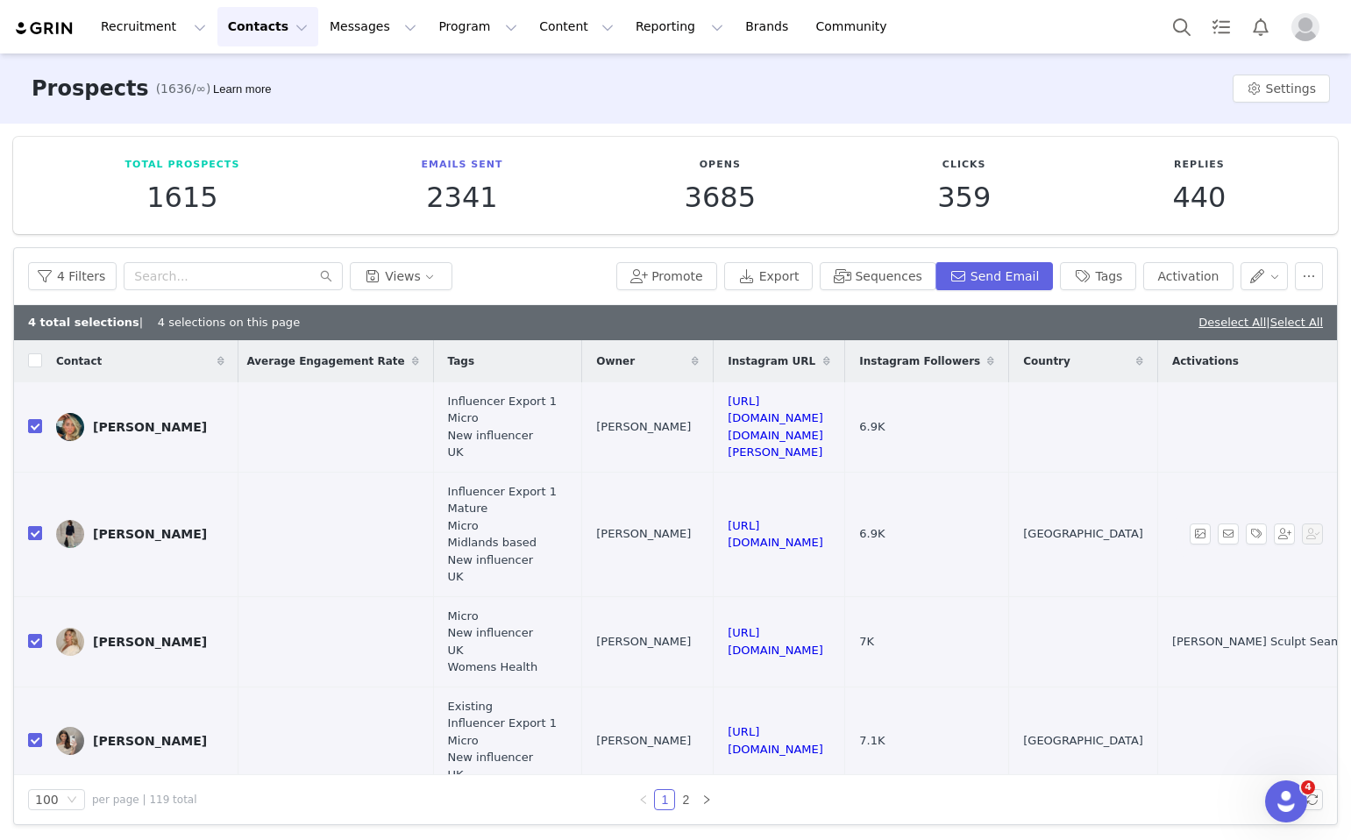
click at [31, 535] on input "checkbox" at bounding box center [35, 533] width 14 height 14
checkbox input "false"
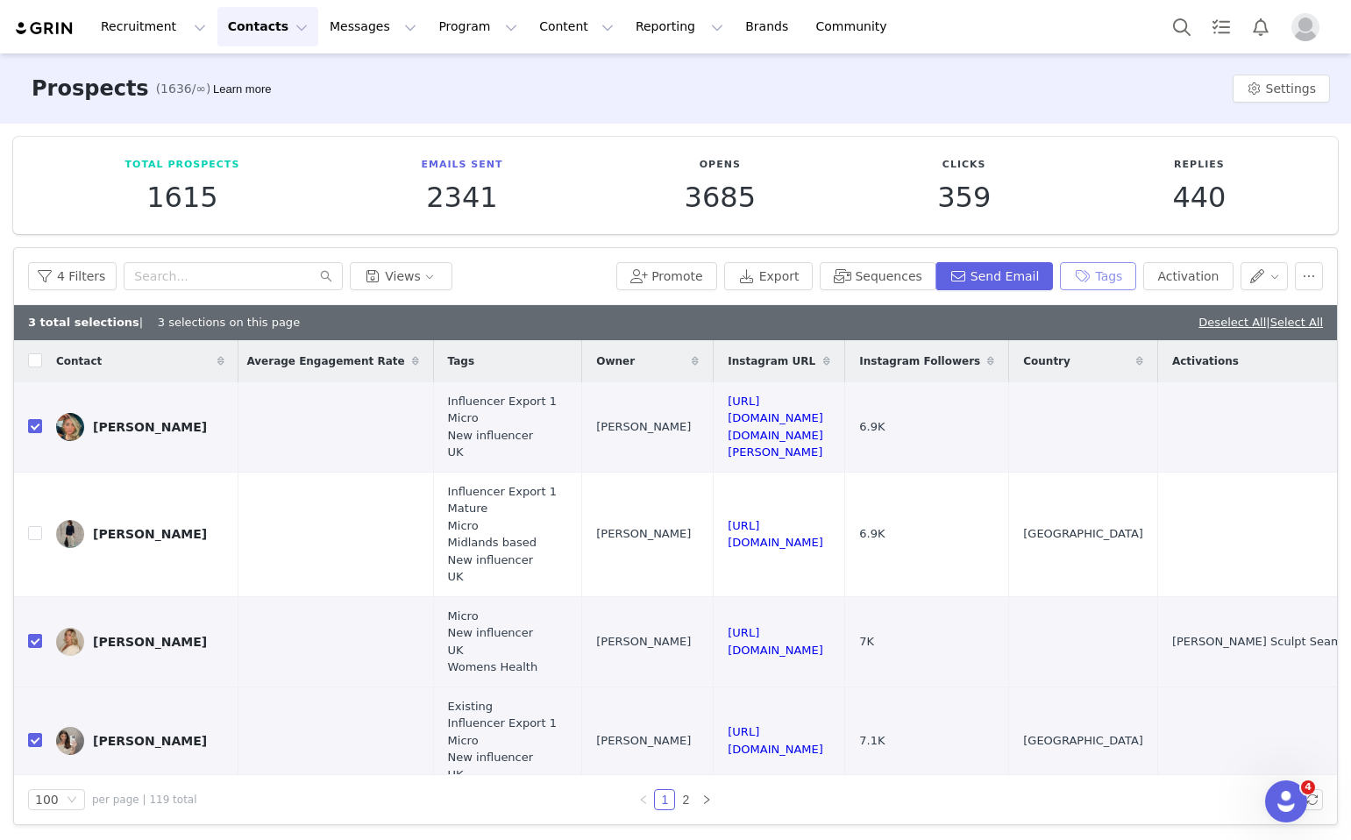
click at [1109, 287] on button "Tags" at bounding box center [1098, 276] width 76 height 28
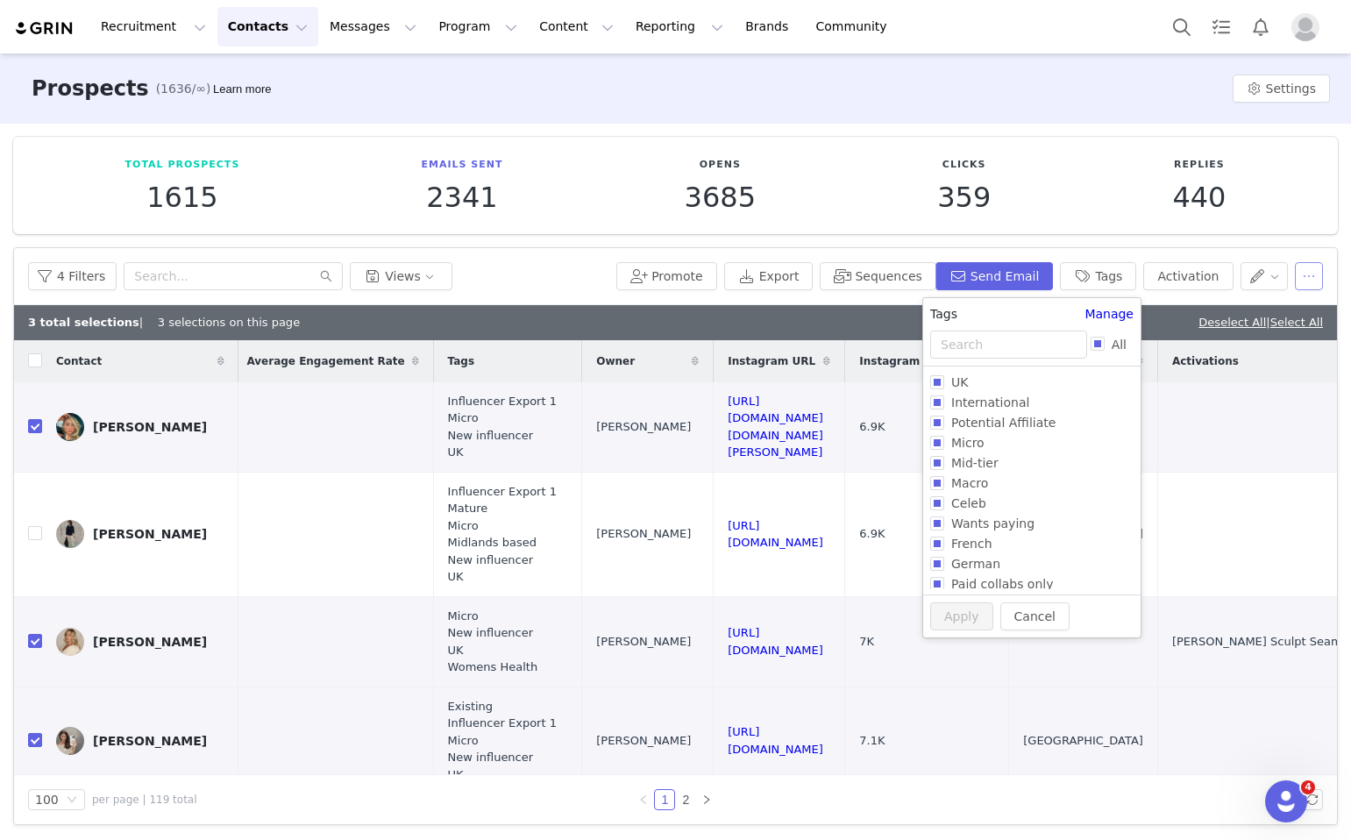
click at [1315, 267] on button "button" at bounding box center [1309, 276] width 28 height 28
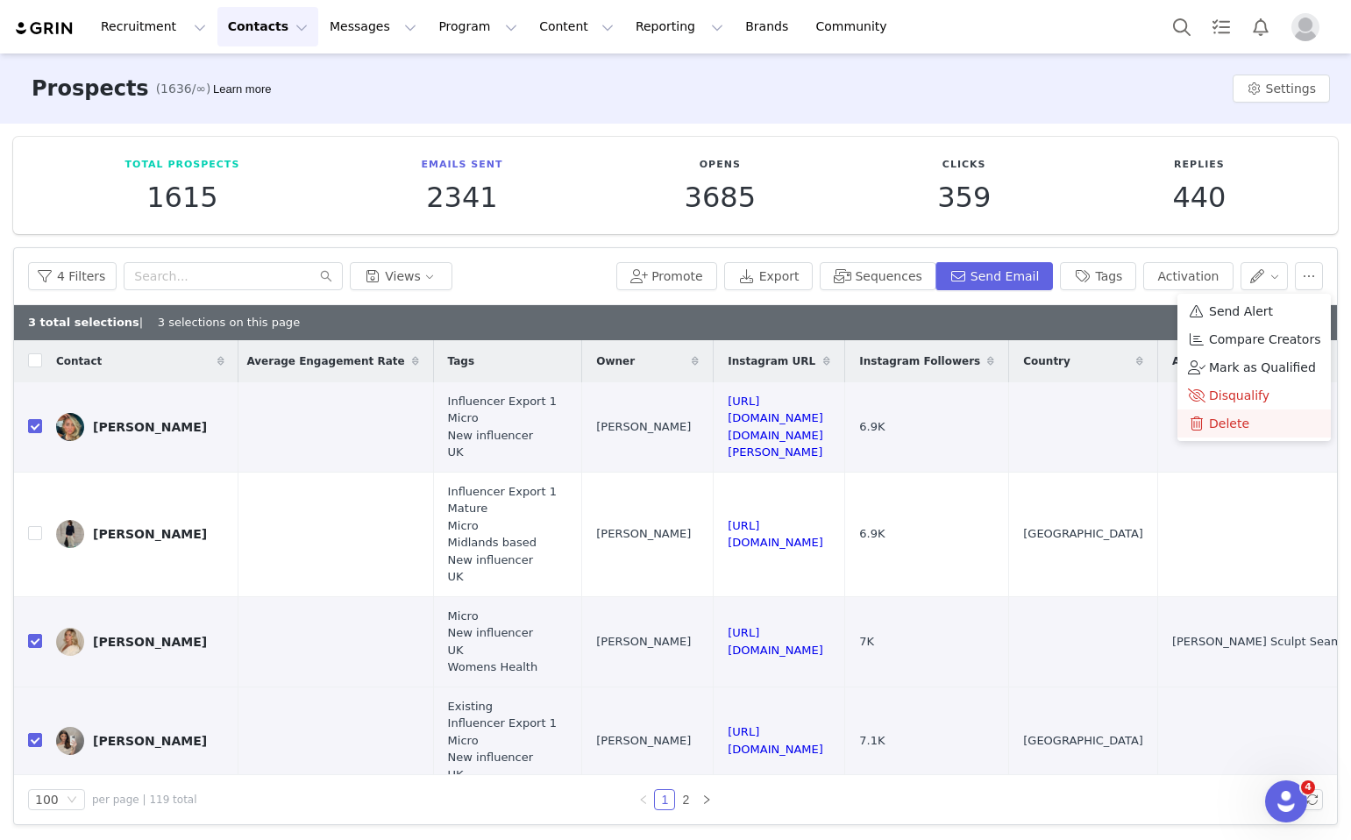
click at [1214, 432] on span "Delete" at bounding box center [1229, 423] width 40 height 19
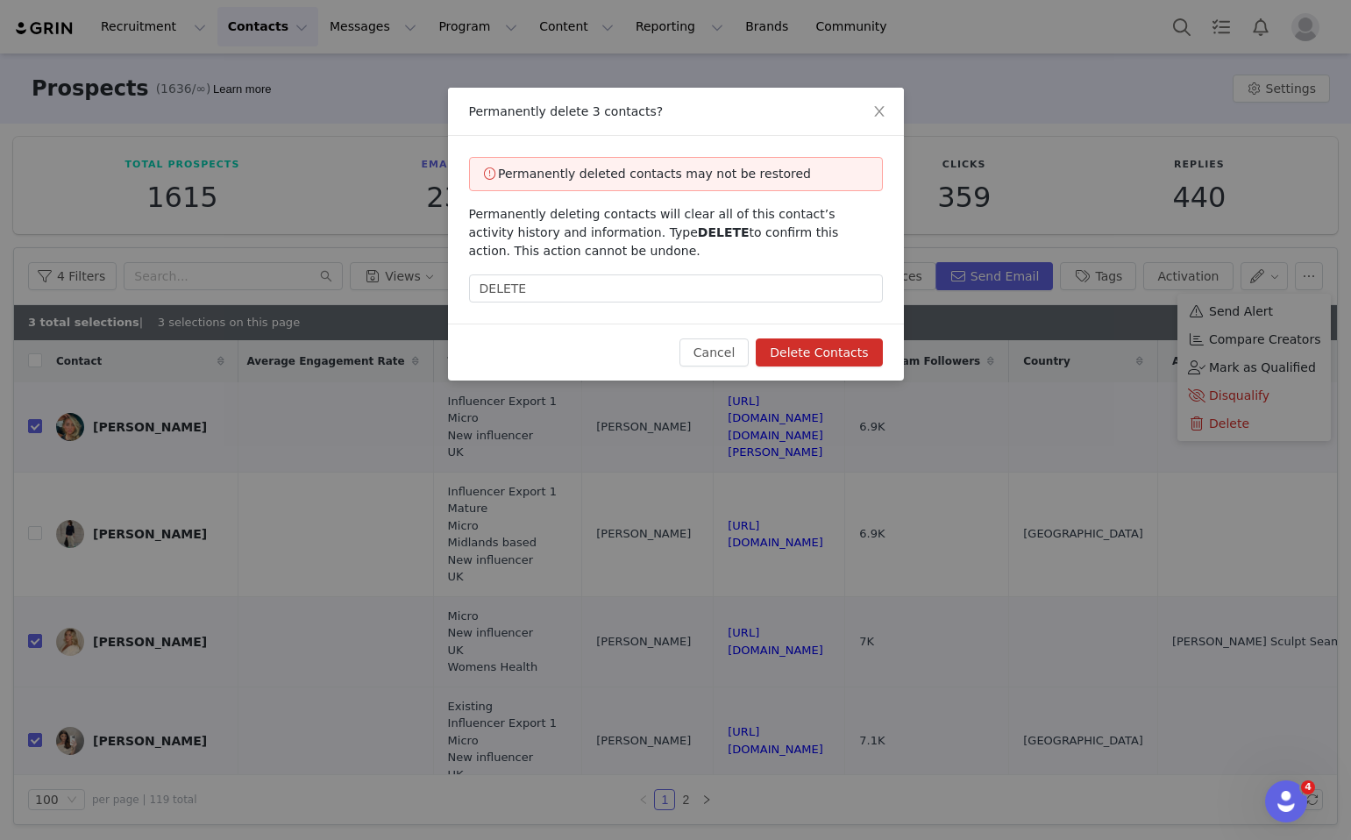
click at [807, 356] on button "Delete Contacts" at bounding box center [819, 353] width 126 height 28
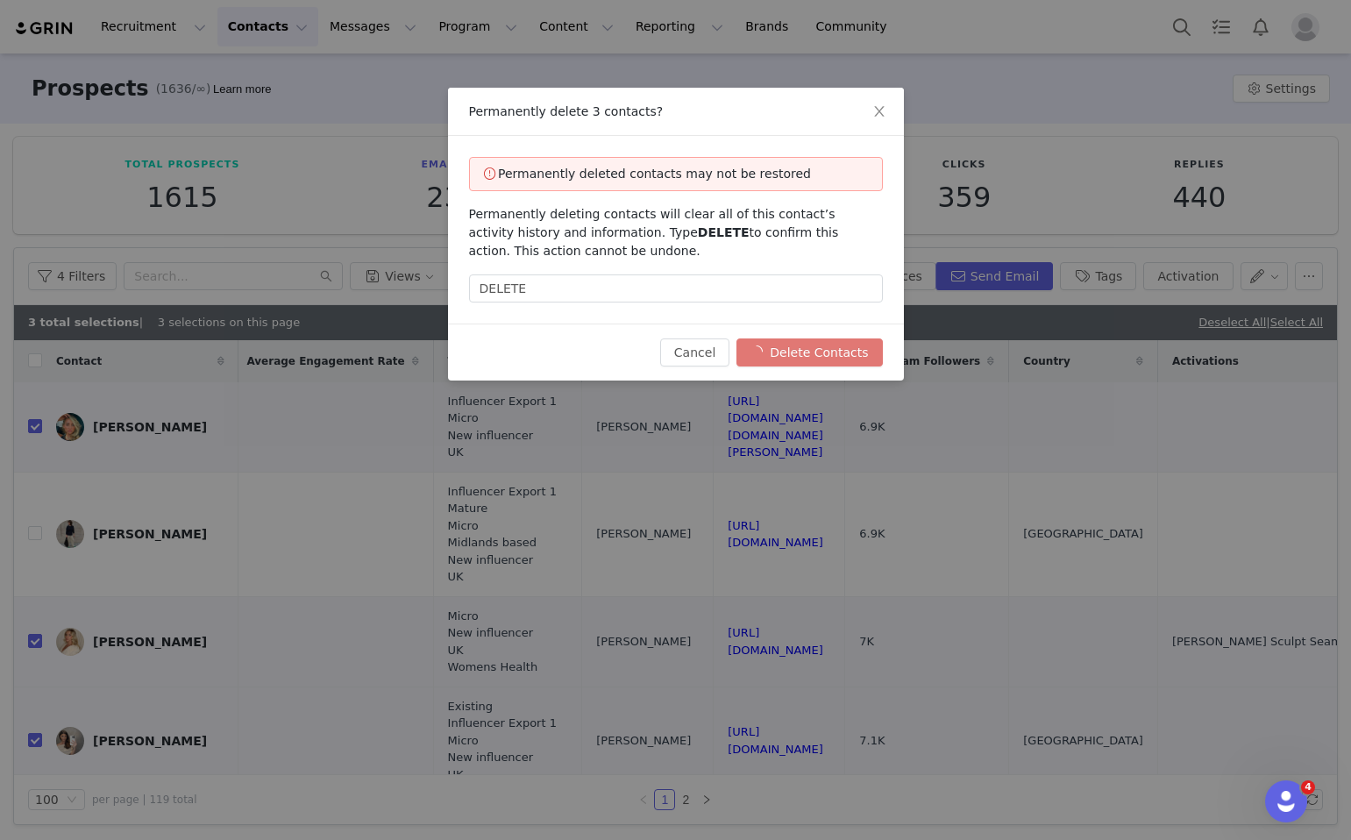
checkbox input "false"
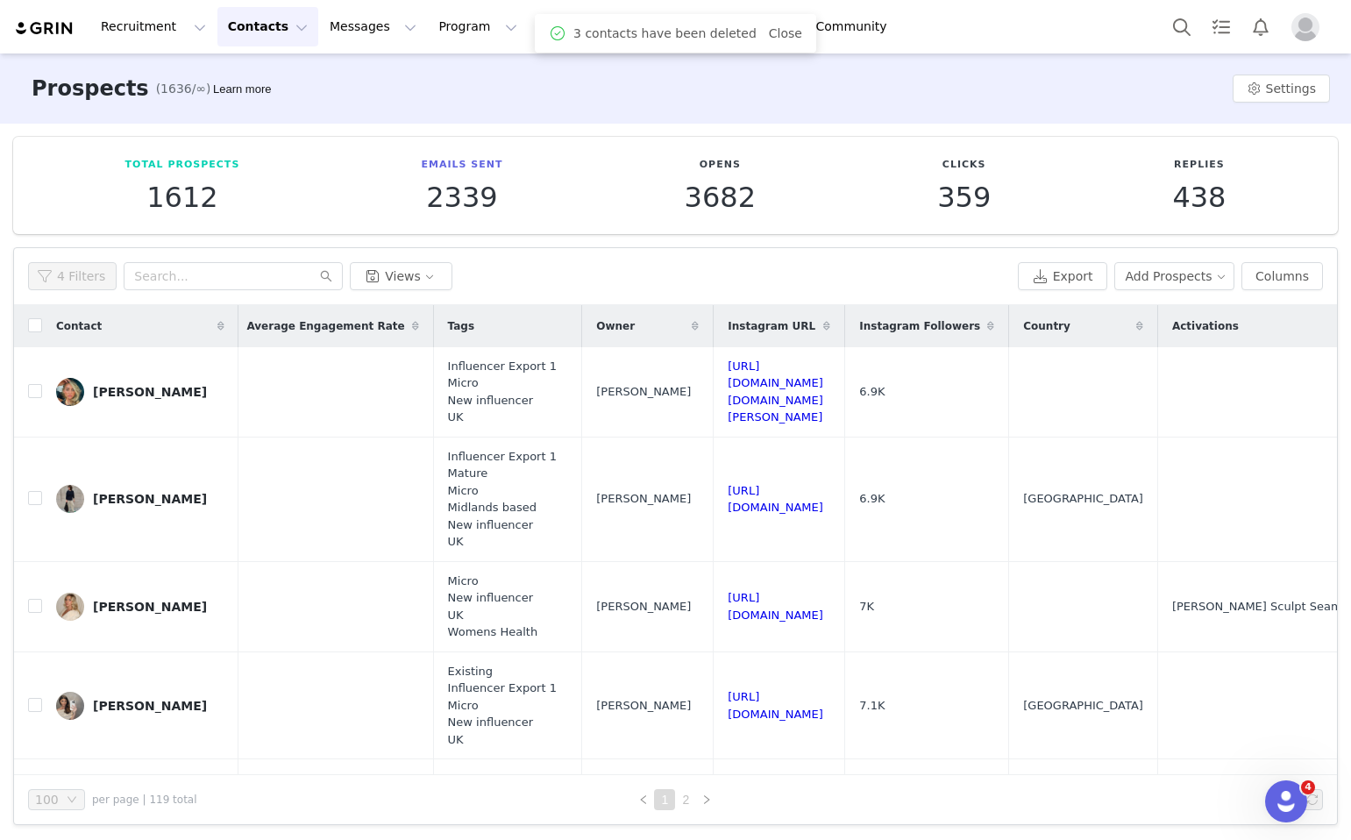
scroll to position [0, 0]
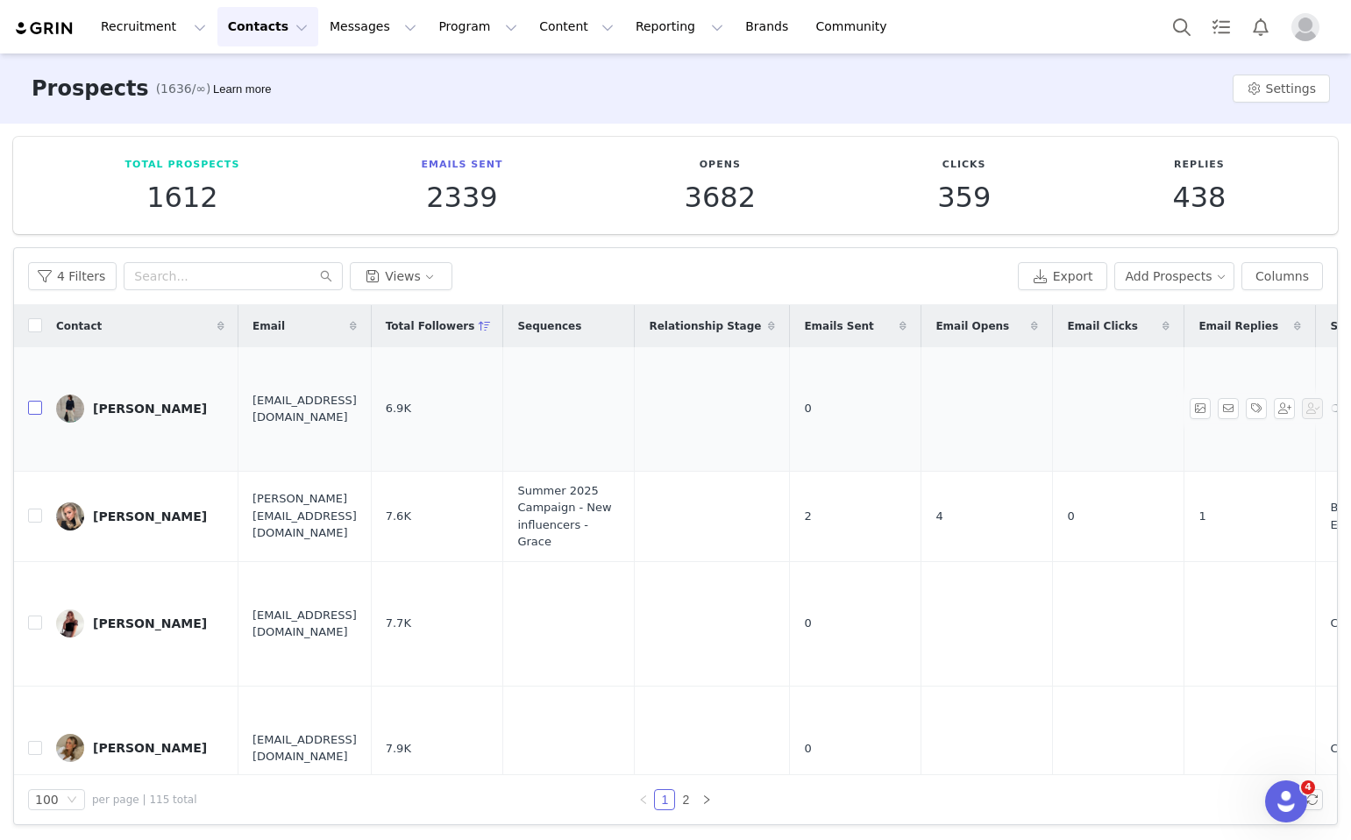
click at [32, 407] on input "checkbox" at bounding box center [35, 408] width 14 height 14
checkbox input "true"
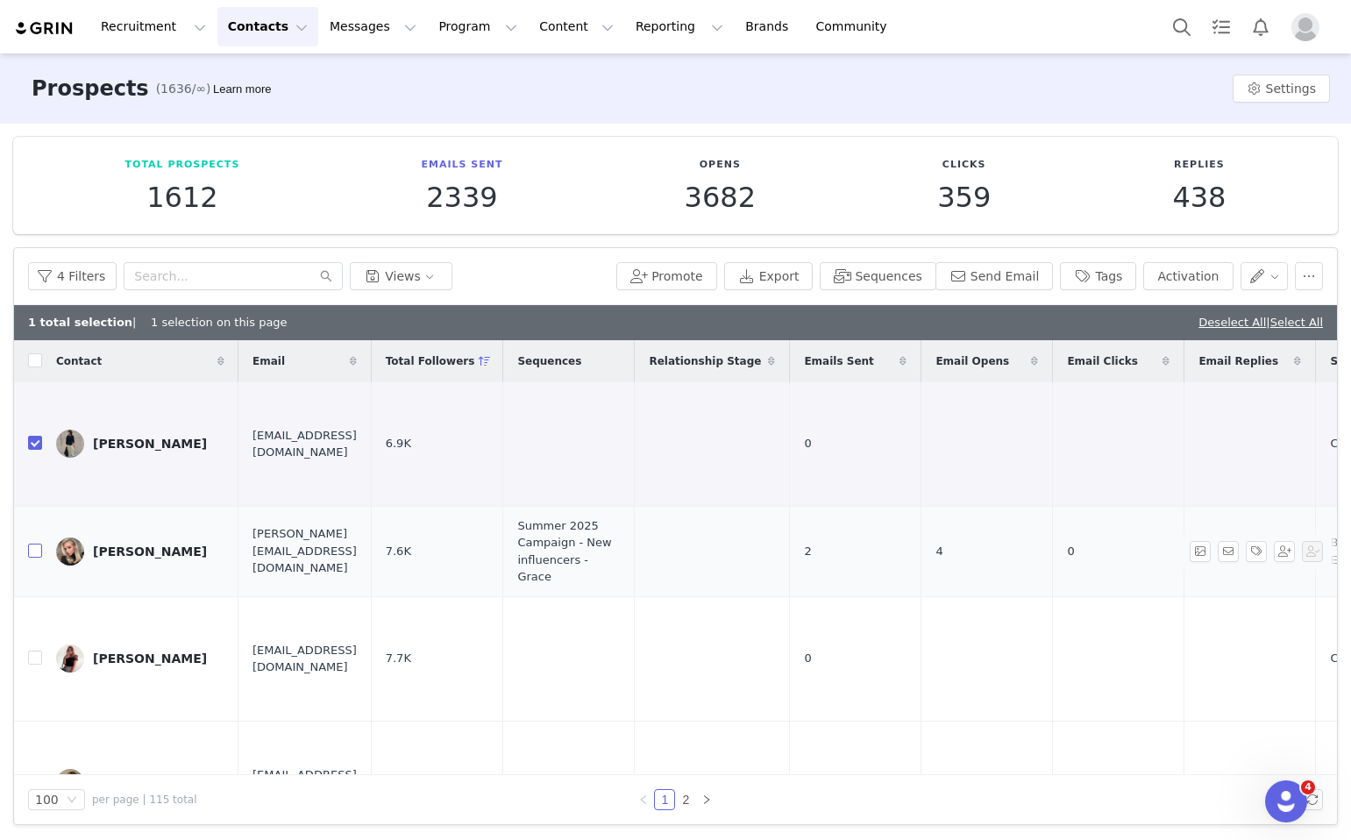
click at [31, 558] on input "checkbox" at bounding box center [35, 551] width 14 height 14
checkbox input "true"
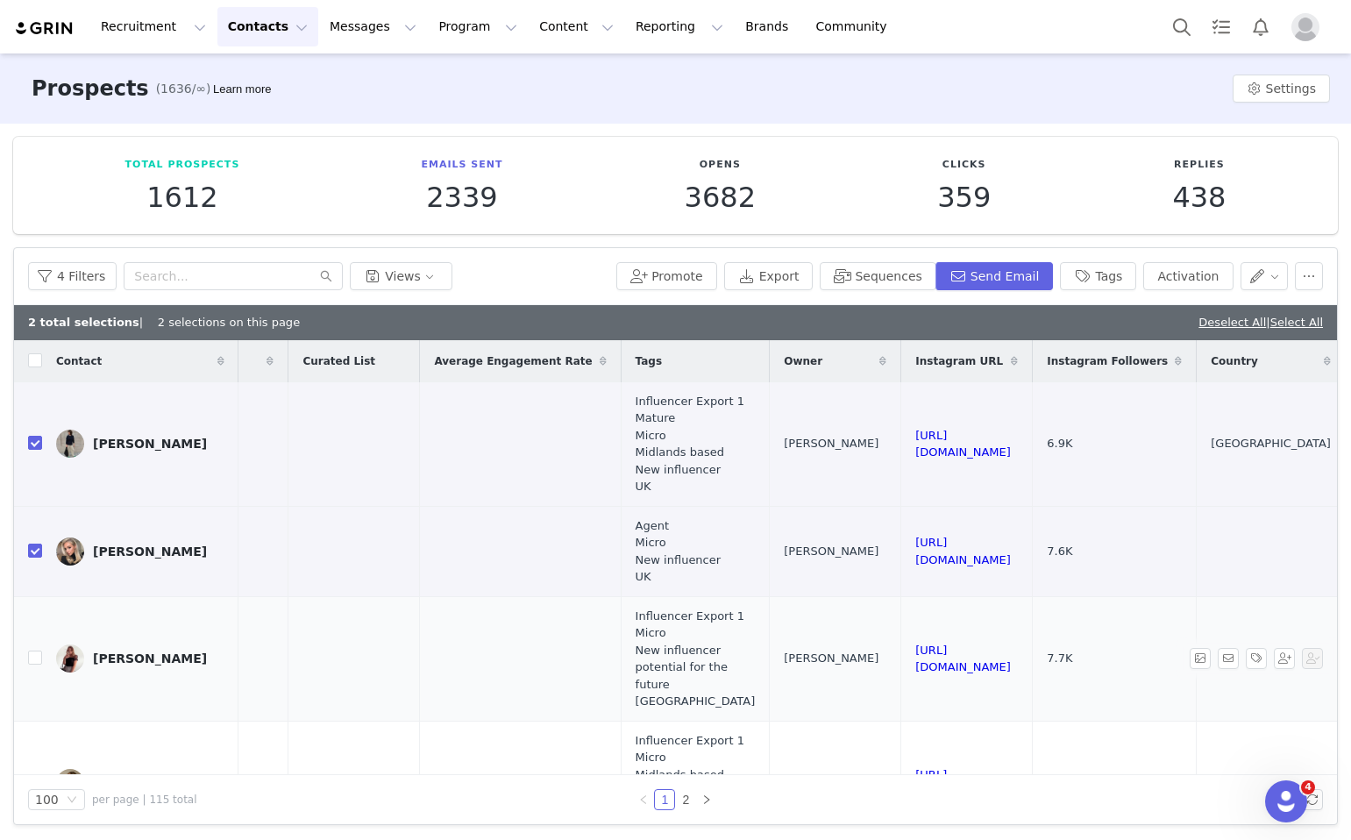
scroll to position [0, 1408]
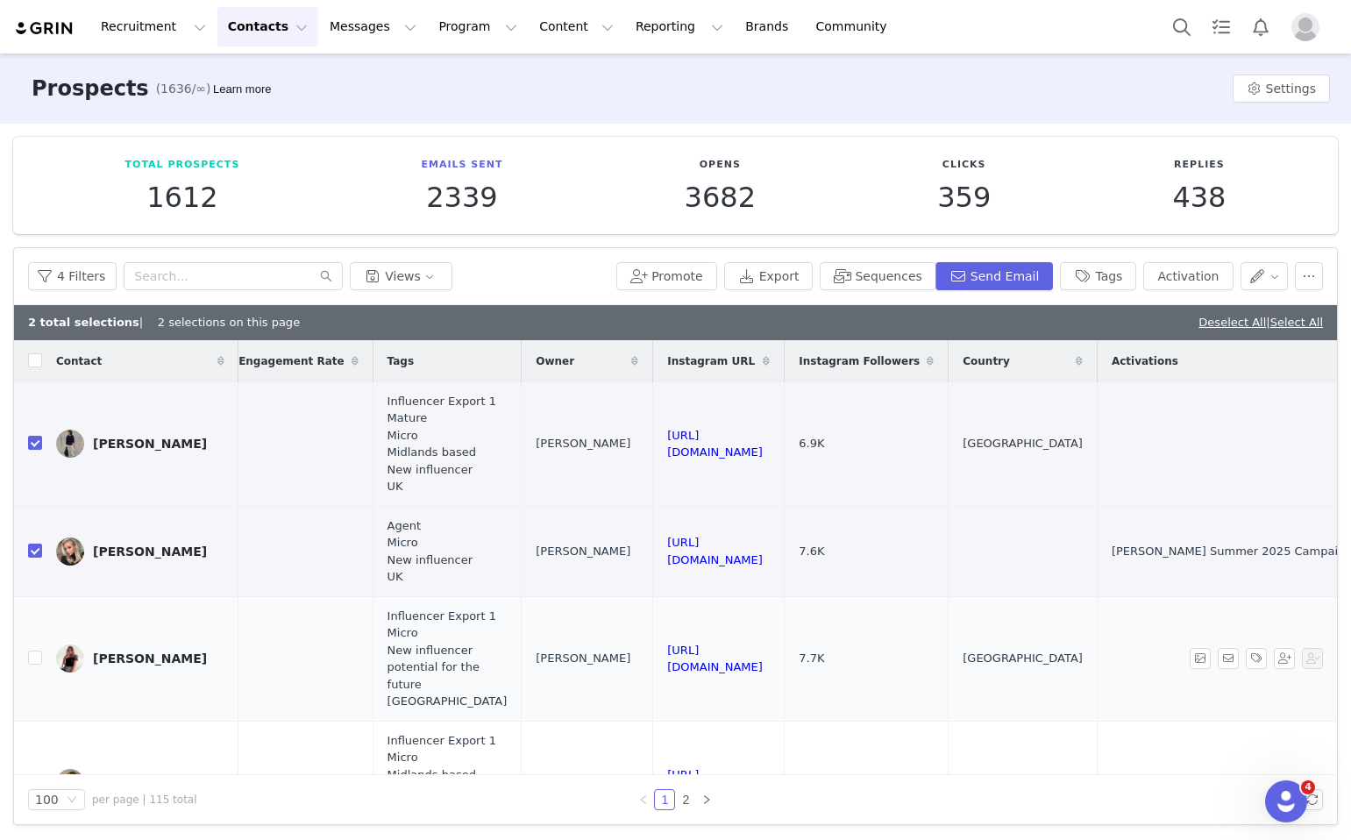
drag, startPoint x: 959, startPoint y: 660, endPoint x: 736, endPoint y: 655, distance: 222.8
click at [736, 655] on td "https://www.instagram.com/charleyrach" at bounding box center [719, 658] width 132 height 125
copy link "https://www.instagram.com/charleyrach"
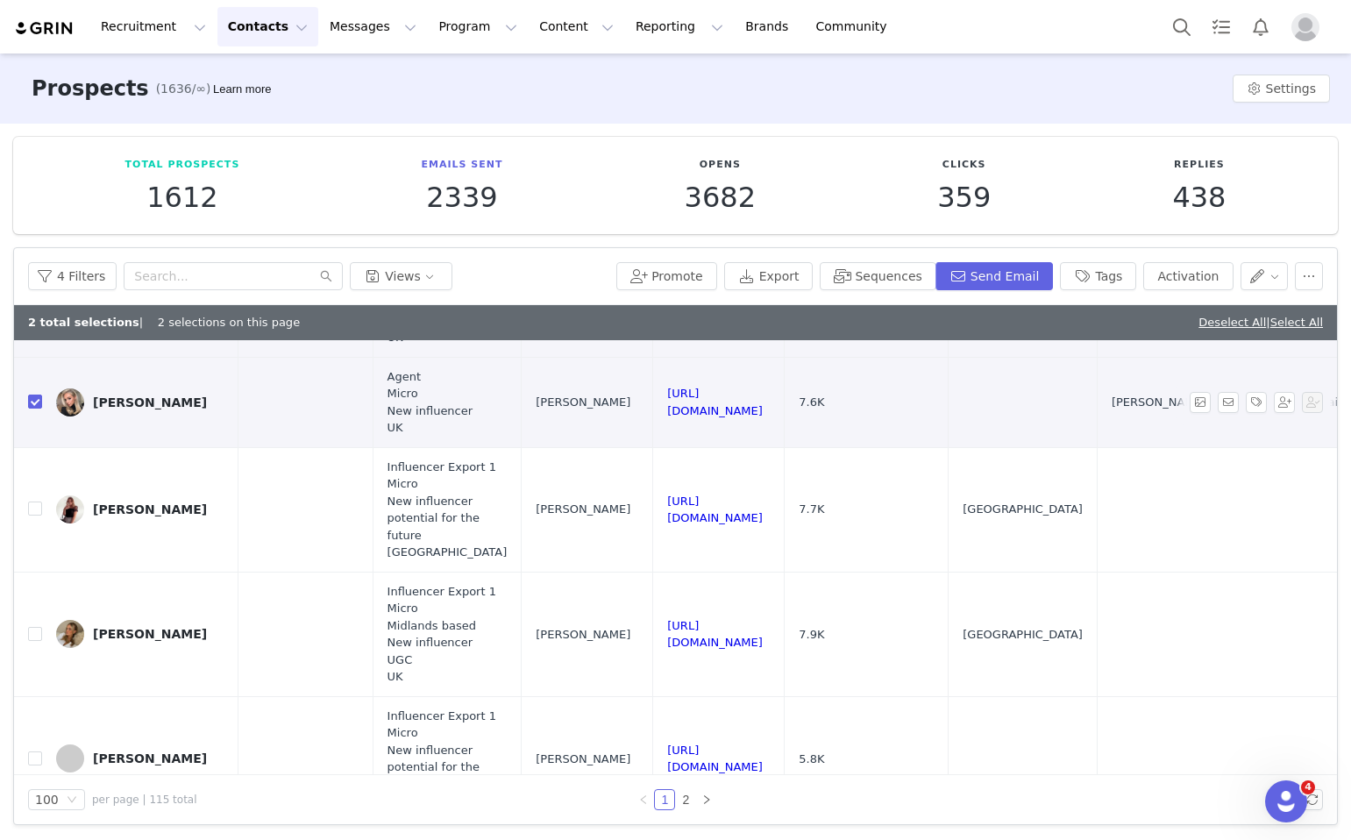
scroll to position [190, 1408]
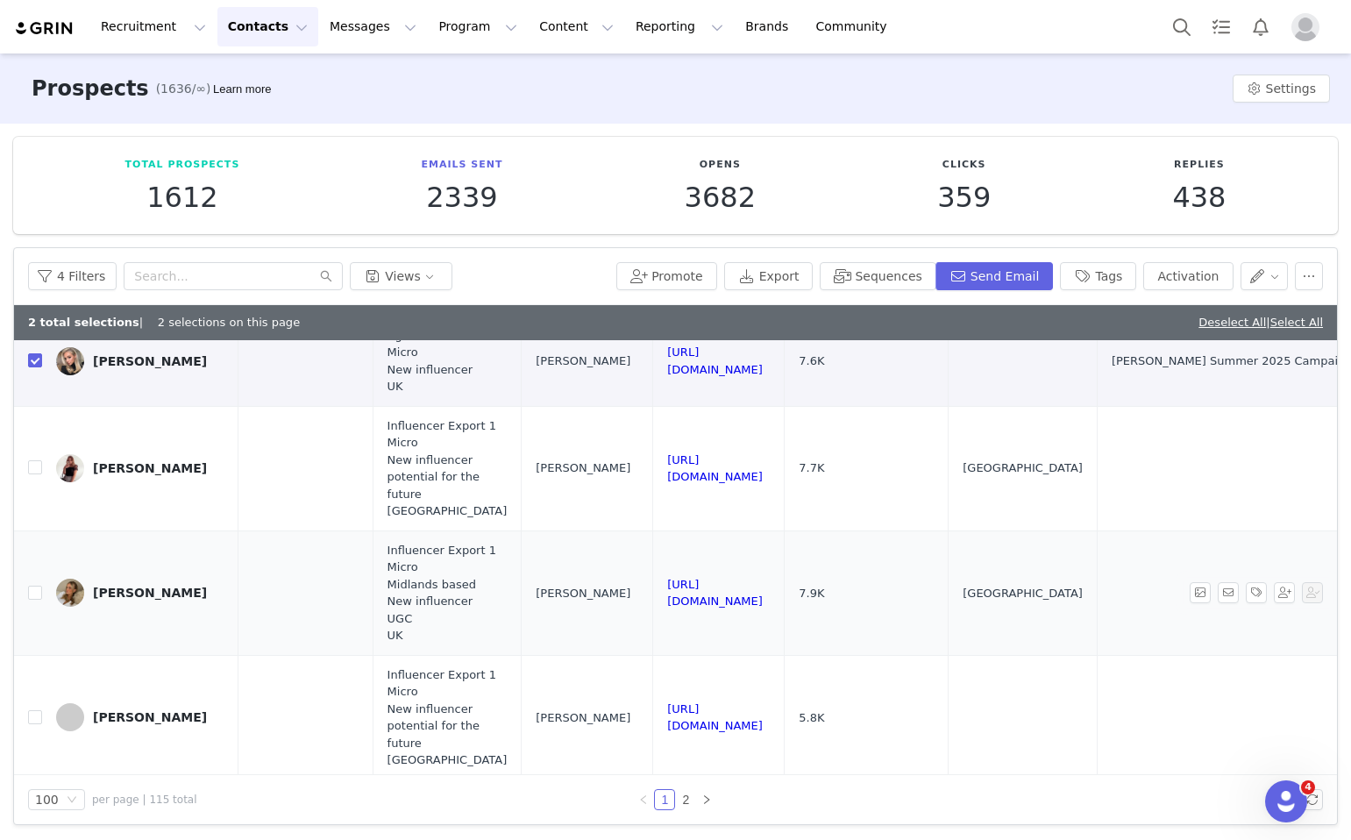
drag, startPoint x: 984, startPoint y: 599, endPoint x: 738, endPoint y: 596, distance: 246.5
click at [738, 596] on td "https://www.instagram.com/aaliyahallwood" at bounding box center [719, 593] width 132 height 125
click at [33, 595] on input "checkbox" at bounding box center [35, 593] width 14 height 14
checkbox input "true"
drag, startPoint x: 964, startPoint y: 719, endPoint x: 733, endPoint y: 723, distance: 230.7
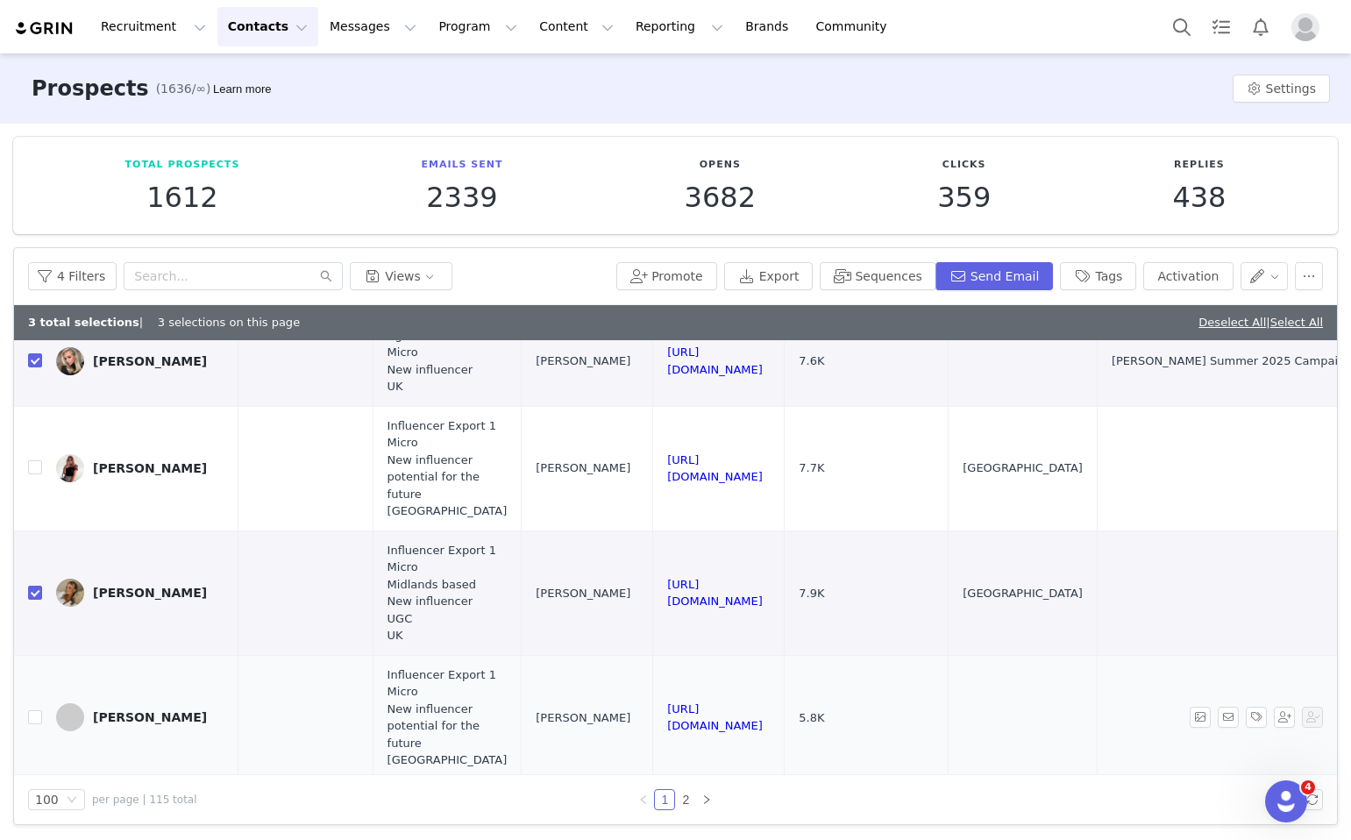
click at [733, 723] on td "https://www.instagram.com/elliedonnellyy" at bounding box center [719, 717] width 132 height 125
copy link "https://www.instagram.com/elliedonnellyy"
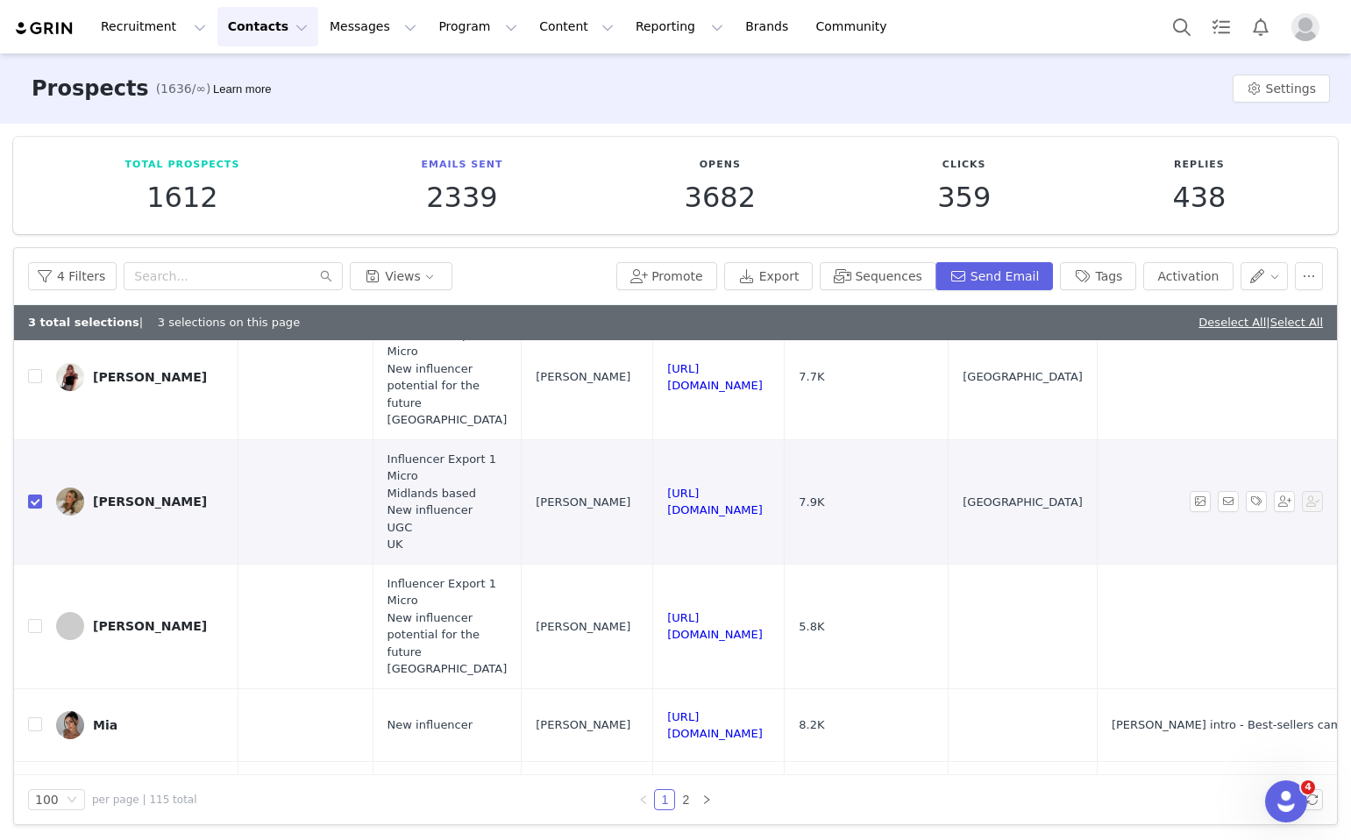
scroll to position [301, 1408]
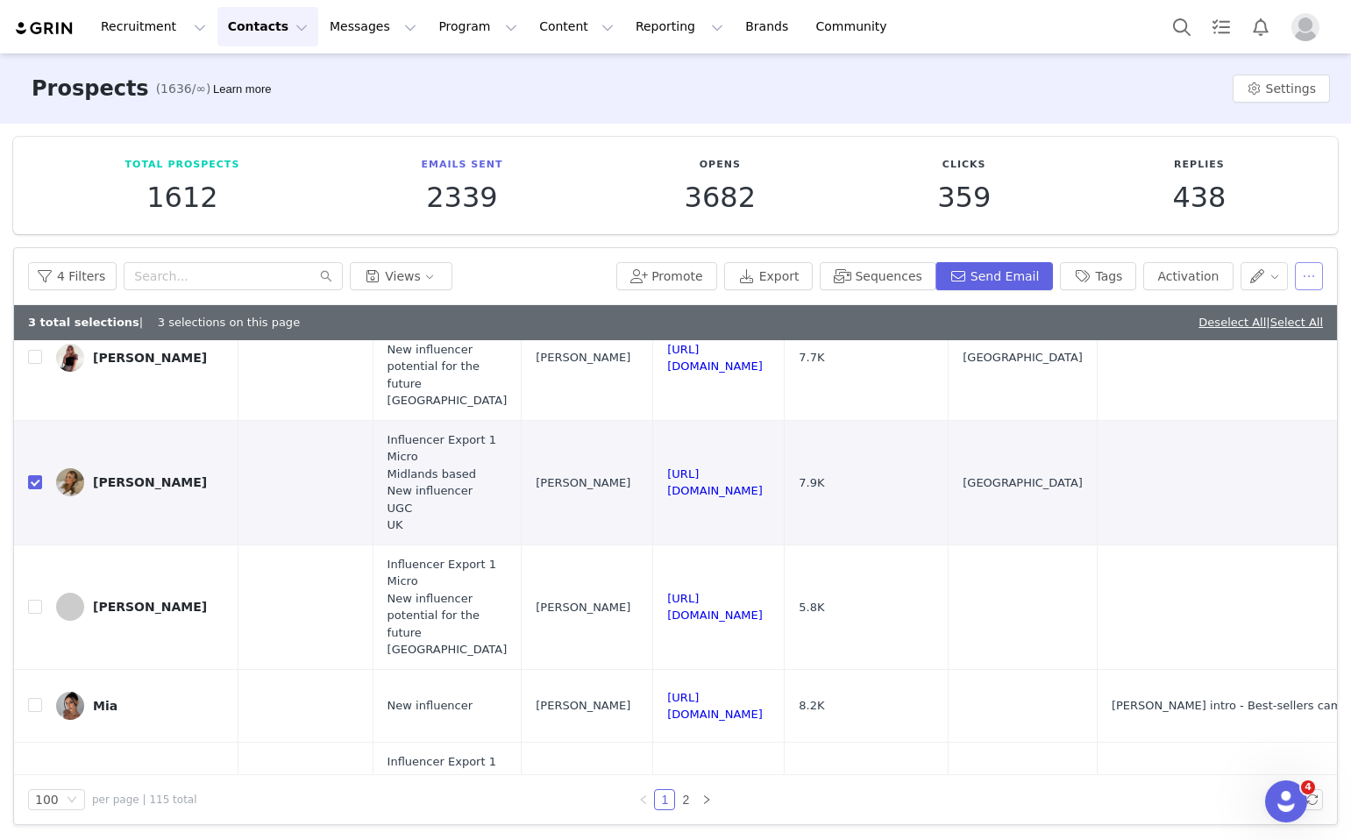
click at [1322, 270] on button "button" at bounding box center [1309, 276] width 28 height 28
click at [1209, 431] on span "Delete" at bounding box center [1229, 423] width 40 height 19
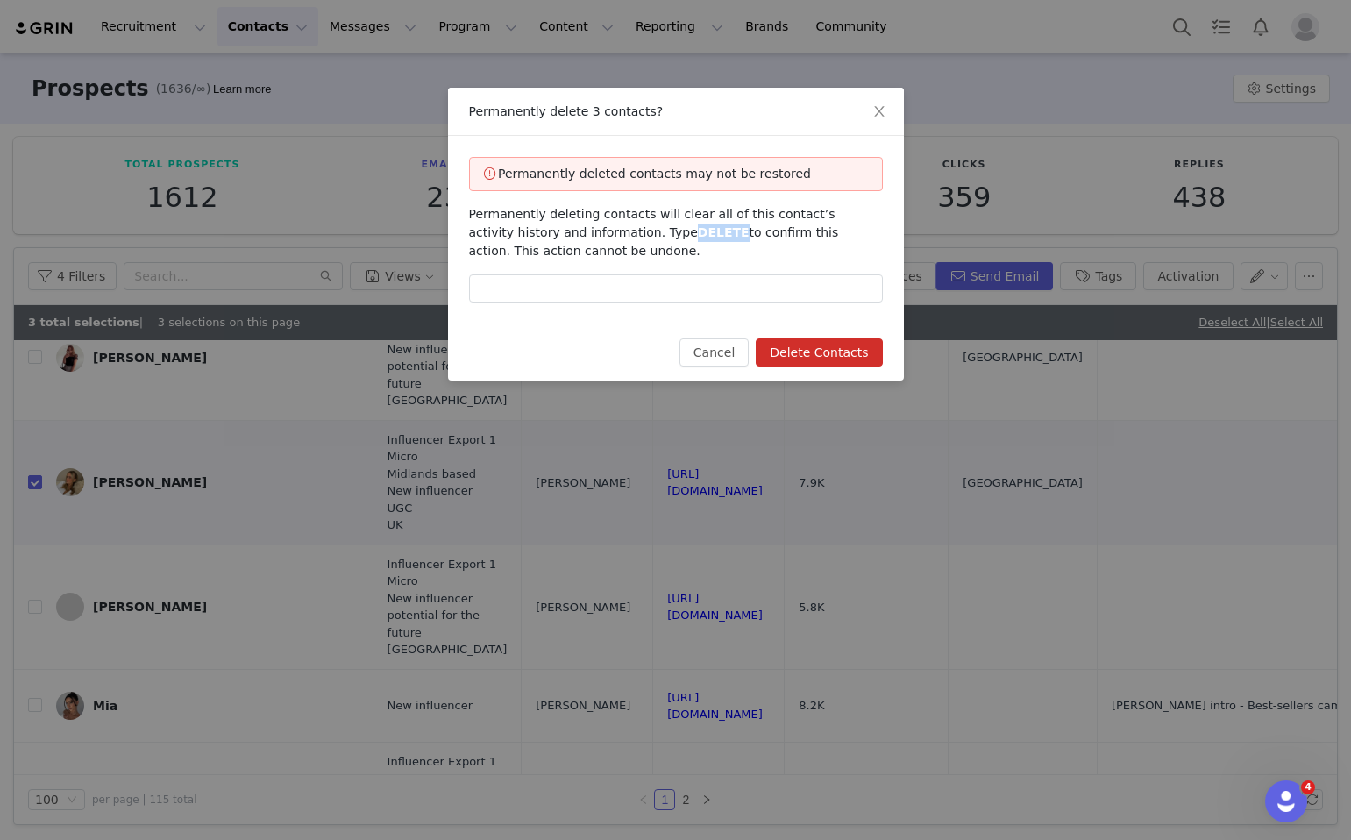
drag, startPoint x: 685, startPoint y: 232, endPoint x: 636, endPoint y: 234, distance: 49.1
click at [636, 234] on span "Permanently deleting contacts will clear all of this contact’s activity history…" at bounding box center [654, 232] width 370 height 51
copy span "DELETE"
click at [678, 289] on input "text" at bounding box center [676, 289] width 414 height 28
paste input "DELETE"
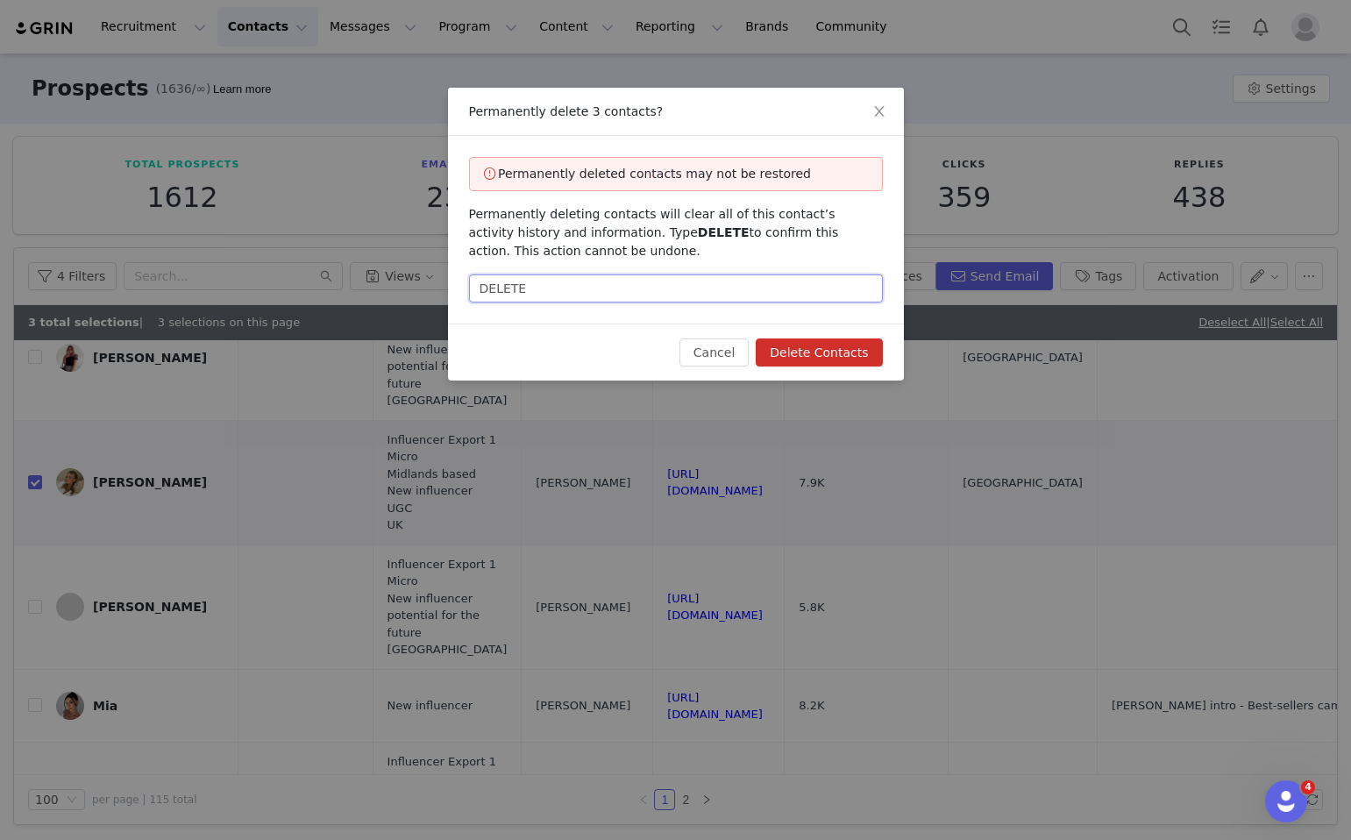
type input "DELETE"
click at [798, 353] on button "Delete Contacts" at bounding box center [819, 353] width 126 height 28
checkbox input "false"
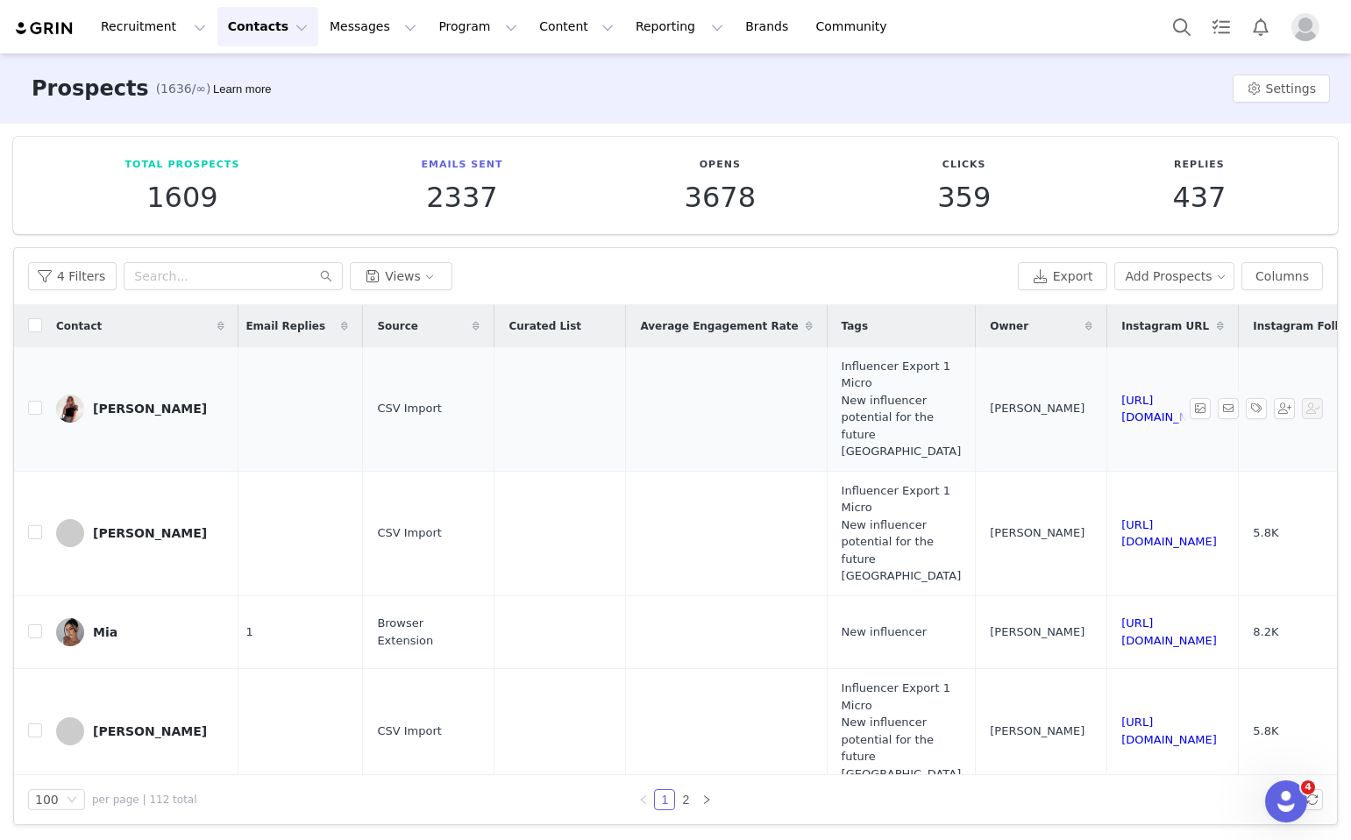
scroll to position [0, 963]
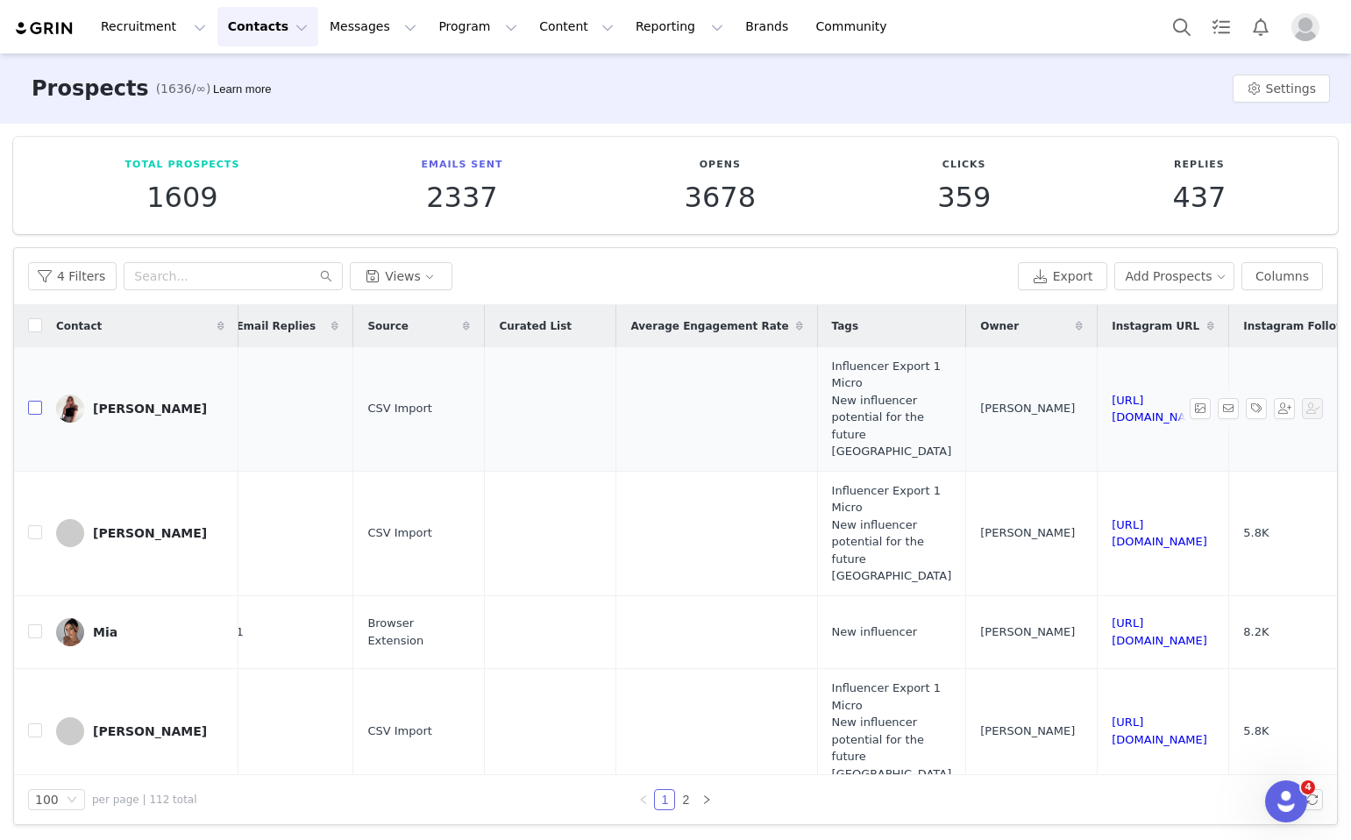
click at [32, 412] on input "checkbox" at bounding box center [35, 408] width 14 height 14
checkbox input "true"
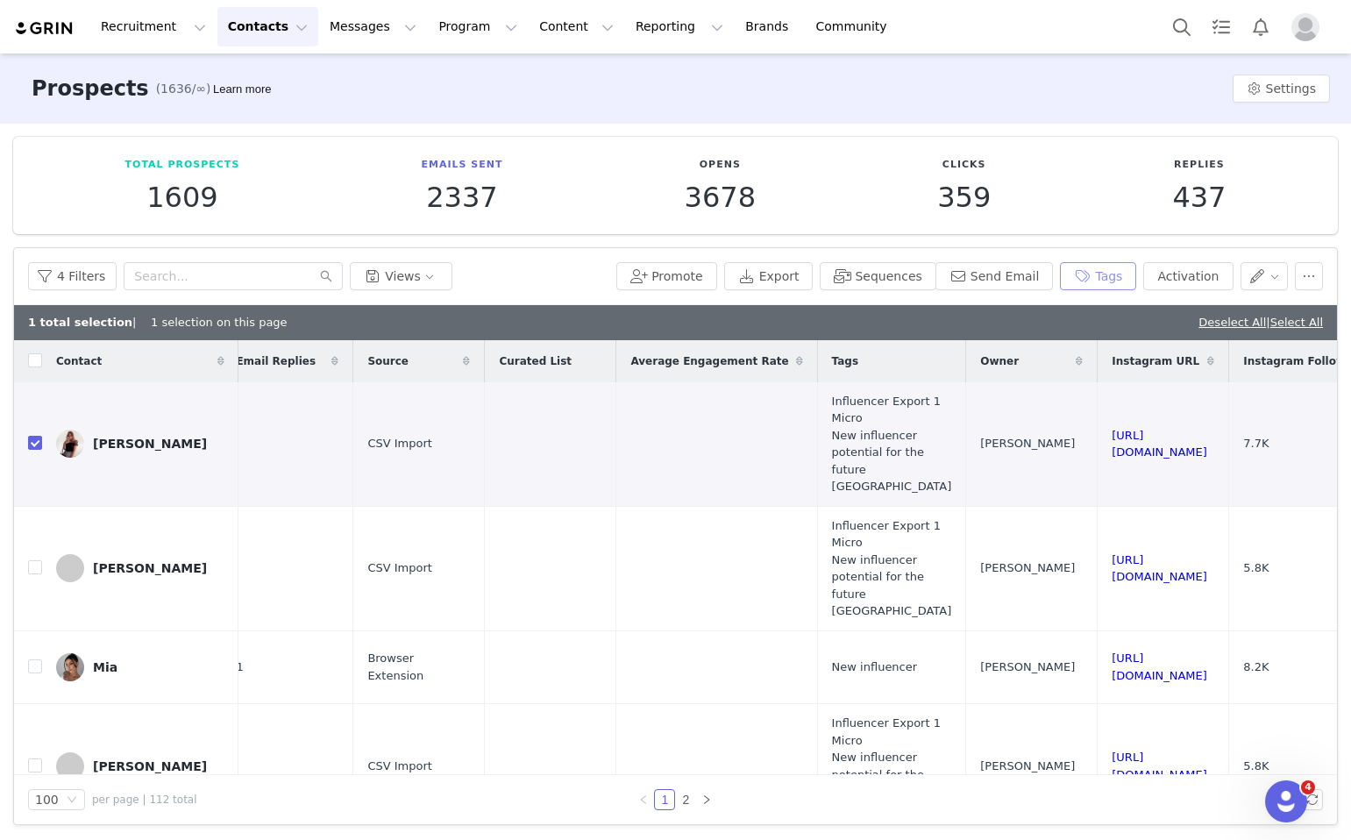
click at [1090, 286] on button "Tags" at bounding box center [1098, 276] width 76 height 28
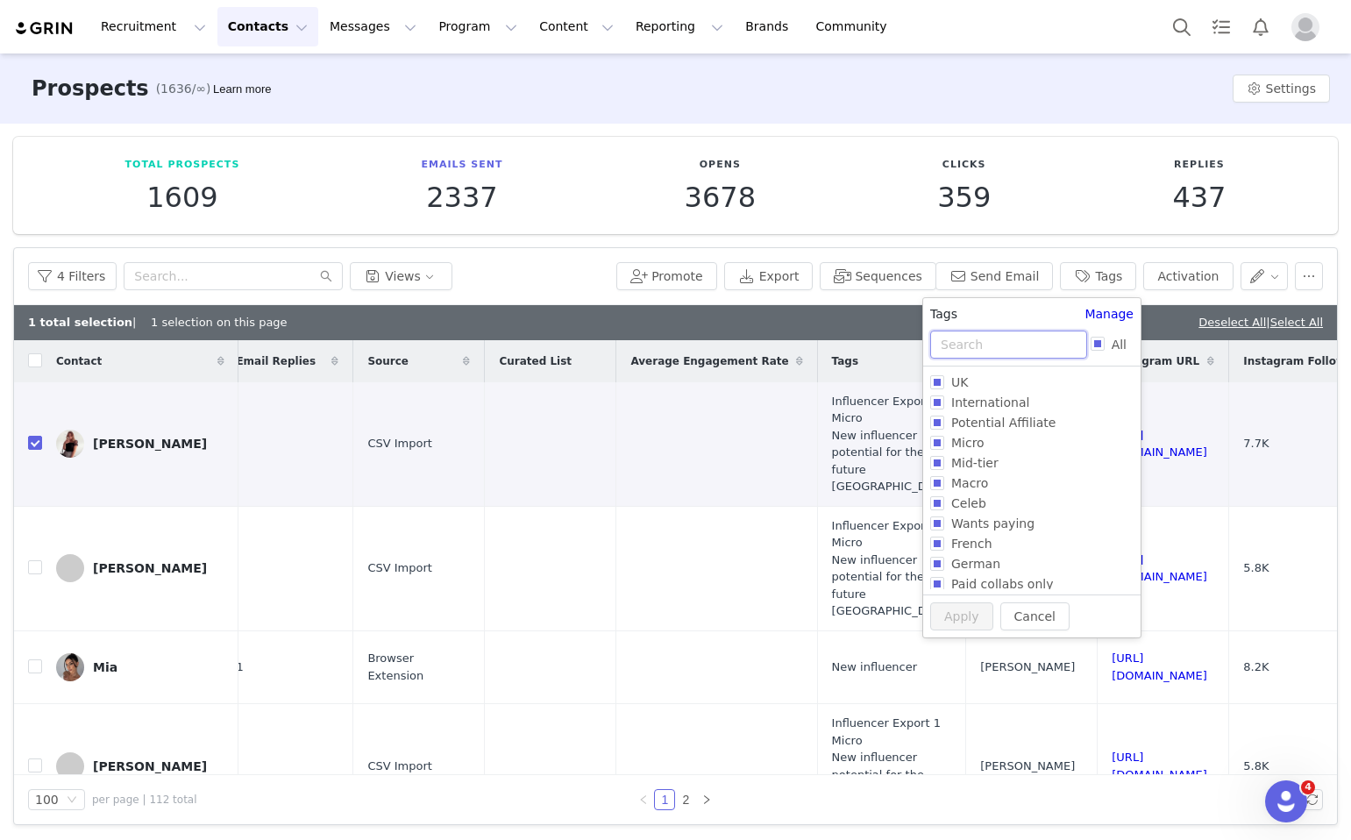
click at [959, 337] on input "text" at bounding box center [1008, 345] width 157 height 28
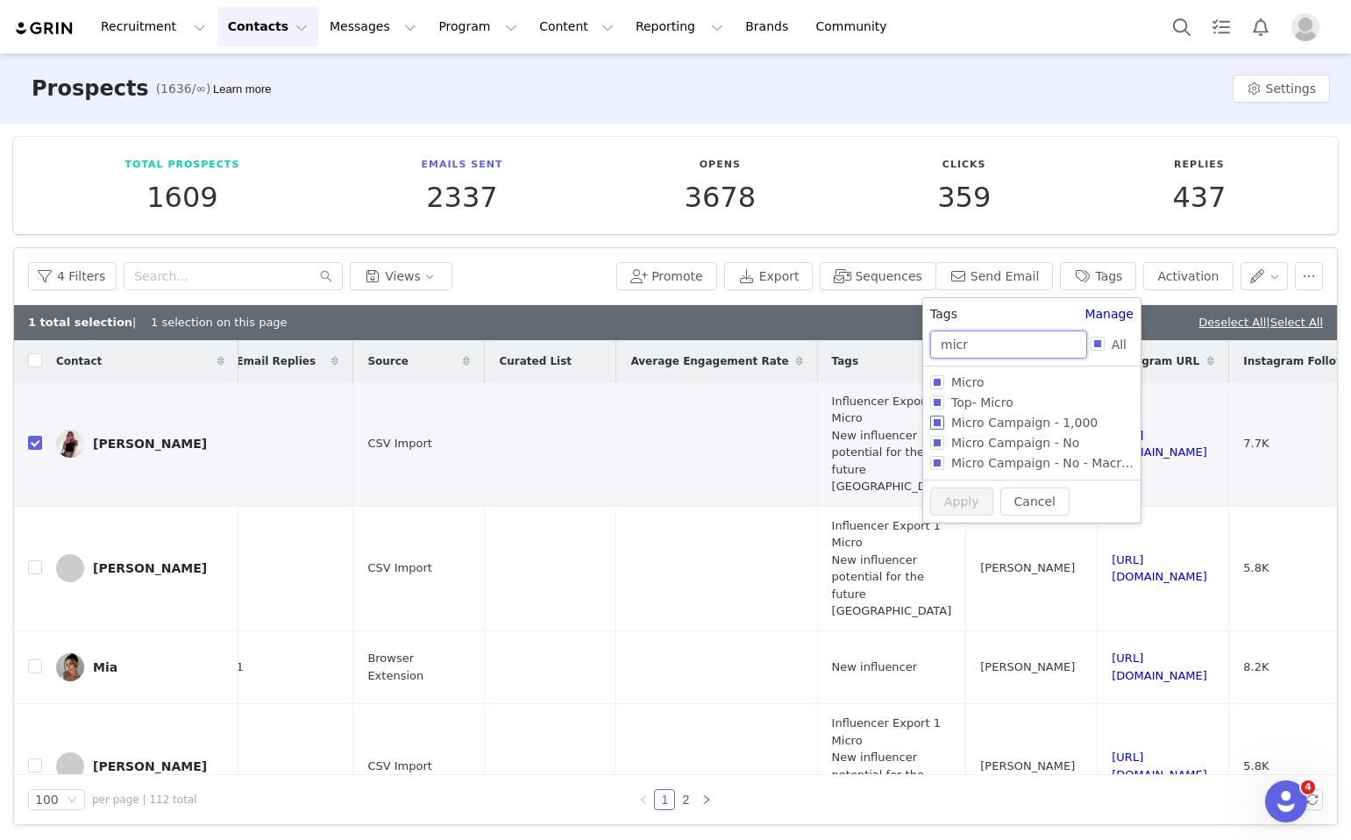
type input "micr"
click at [938, 429] on input "Micro Campaign - 1,000" at bounding box center [937, 423] width 14 height 14
checkbox input "true"
click at [947, 530] on button "Apply" at bounding box center [961, 531] width 63 height 28
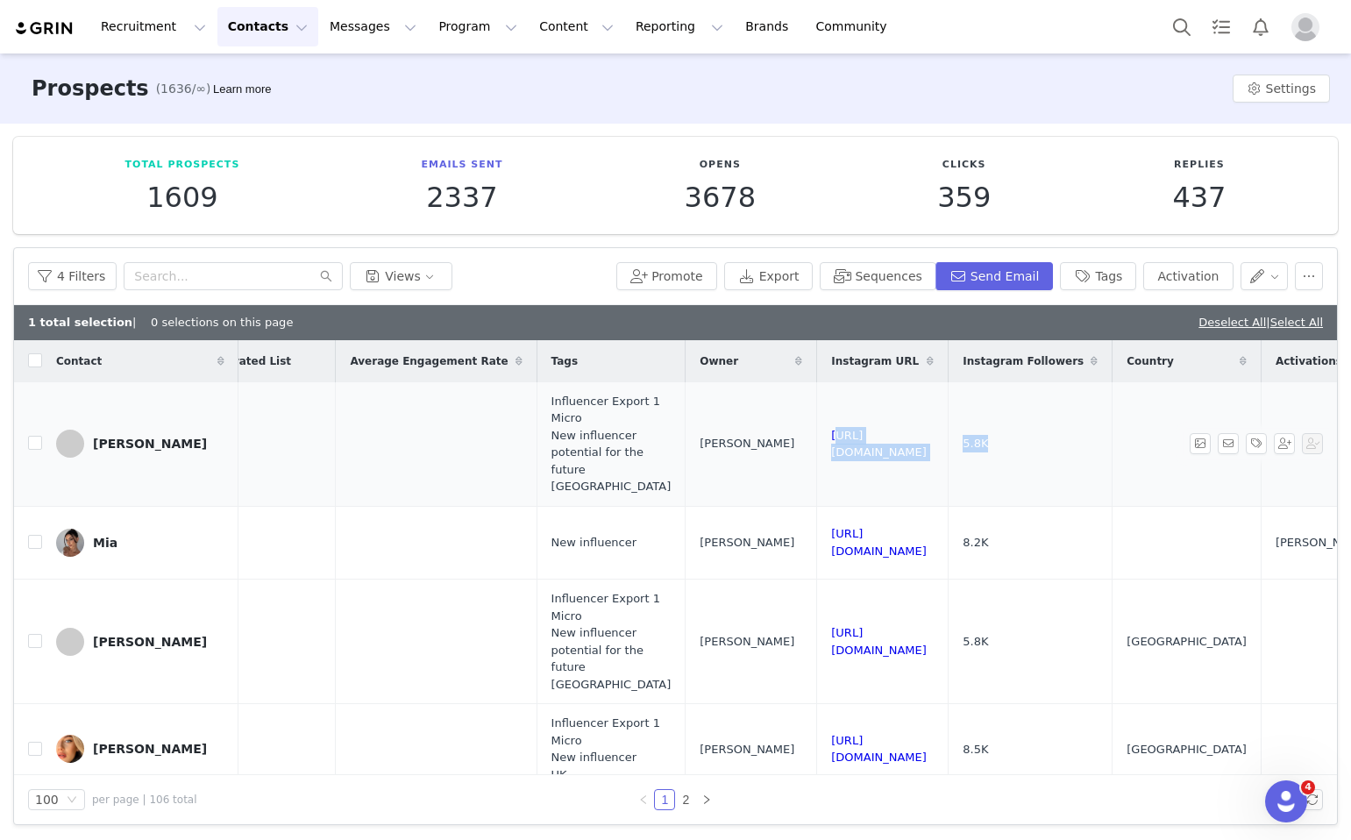
scroll to position [0, 1259]
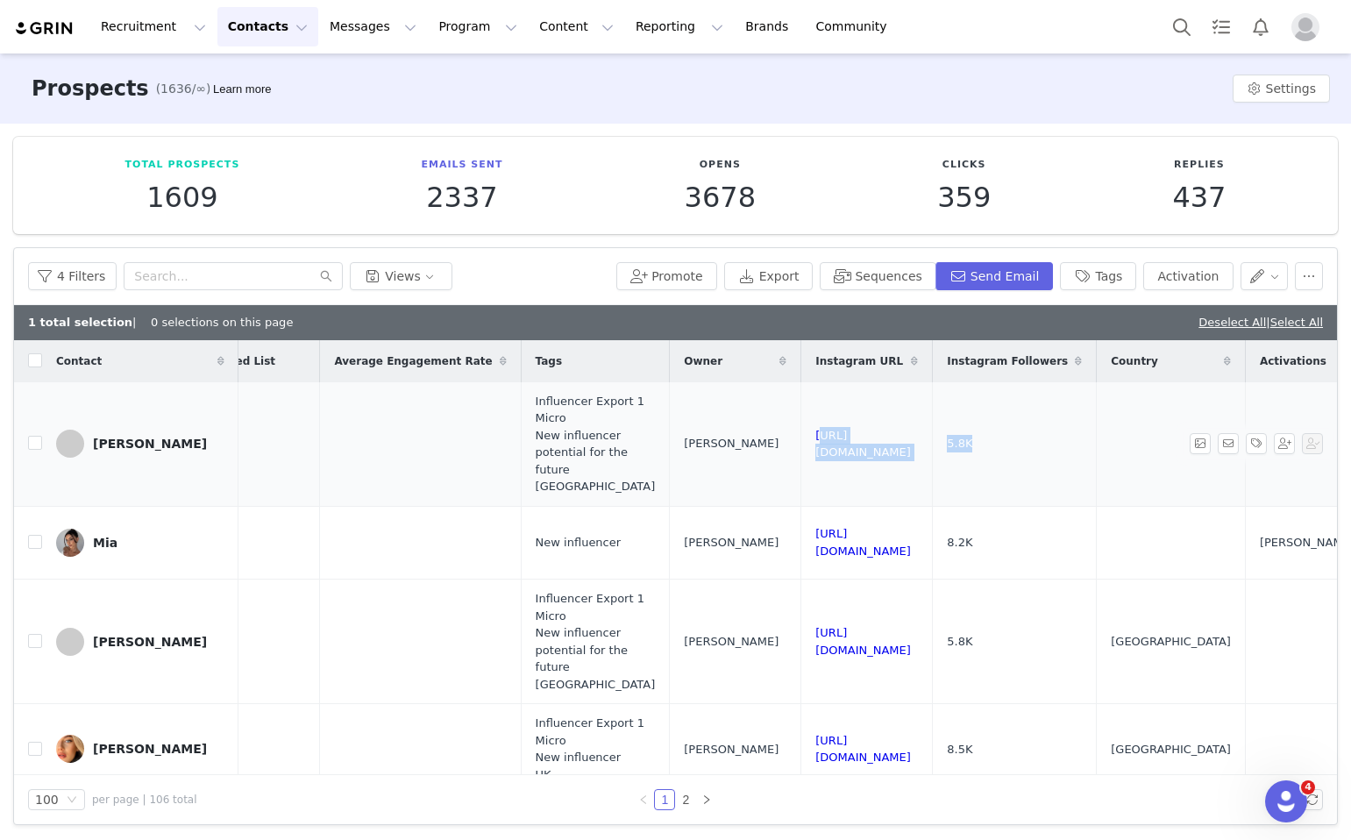
drag, startPoint x: 1065, startPoint y: 448, endPoint x: 1110, endPoint y: 453, distance: 45.8
click at [933, 453] on td "https://www.instagram.com/elliedonnellyy" at bounding box center [868, 444] width 132 height 125
click at [36, 446] on input "checkbox" at bounding box center [35, 443] width 14 height 14
checkbox input "true"
drag, startPoint x: 1103, startPoint y: 536, endPoint x: 873, endPoint y: 535, distance: 229.8
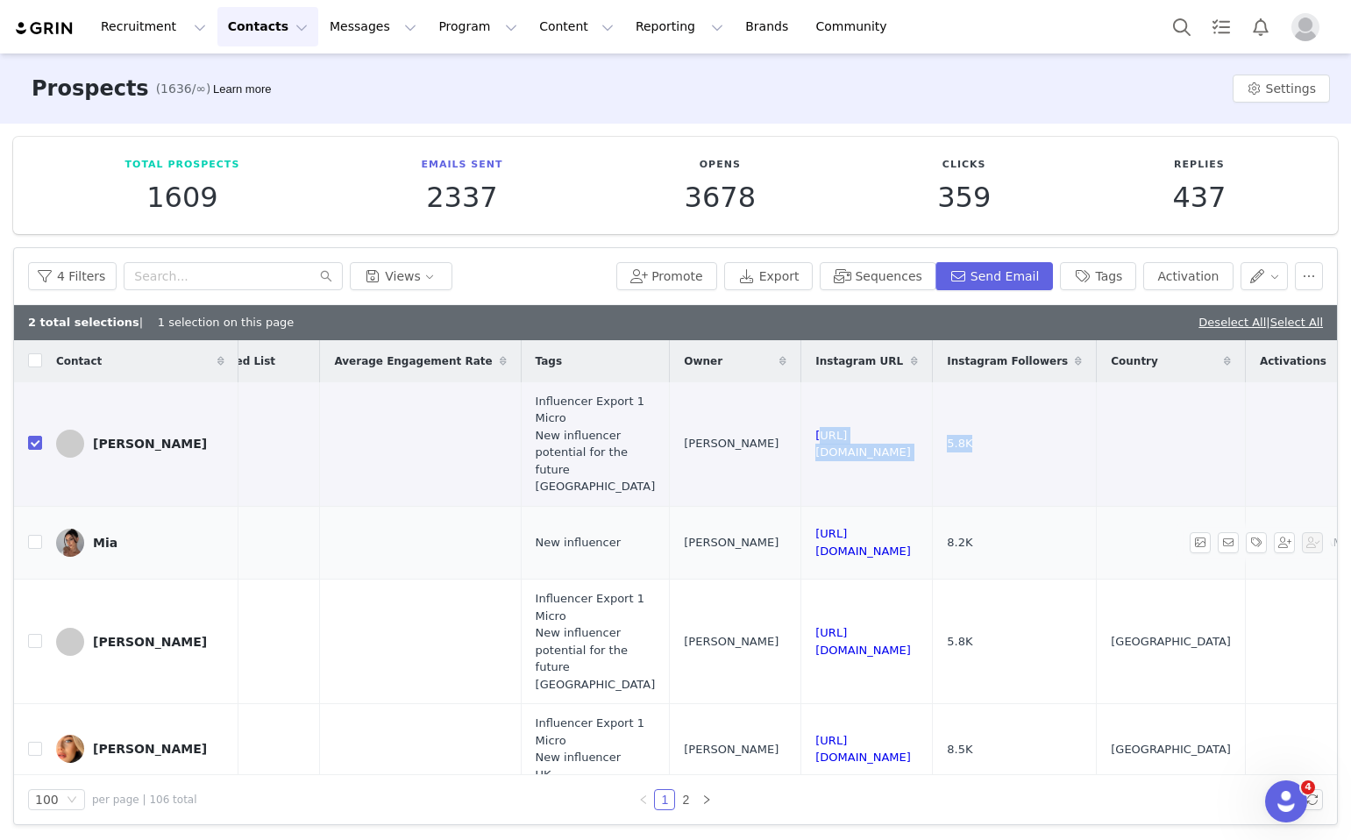
click at [873, 535] on td "https://www.instagram.com/miasengul" at bounding box center [868, 543] width 132 height 74
click at [31, 546] on input "checkbox" at bounding box center [35, 542] width 14 height 14
checkbox input "true"
drag, startPoint x: 1151, startPoint y: 645, endPoint x: 890, endPoint y: 643, distance: 260.5
click at [890, 643] on td "https://www.instagram.com/ciarachapman_" at bounding box center [868, 642] width 132 height 125
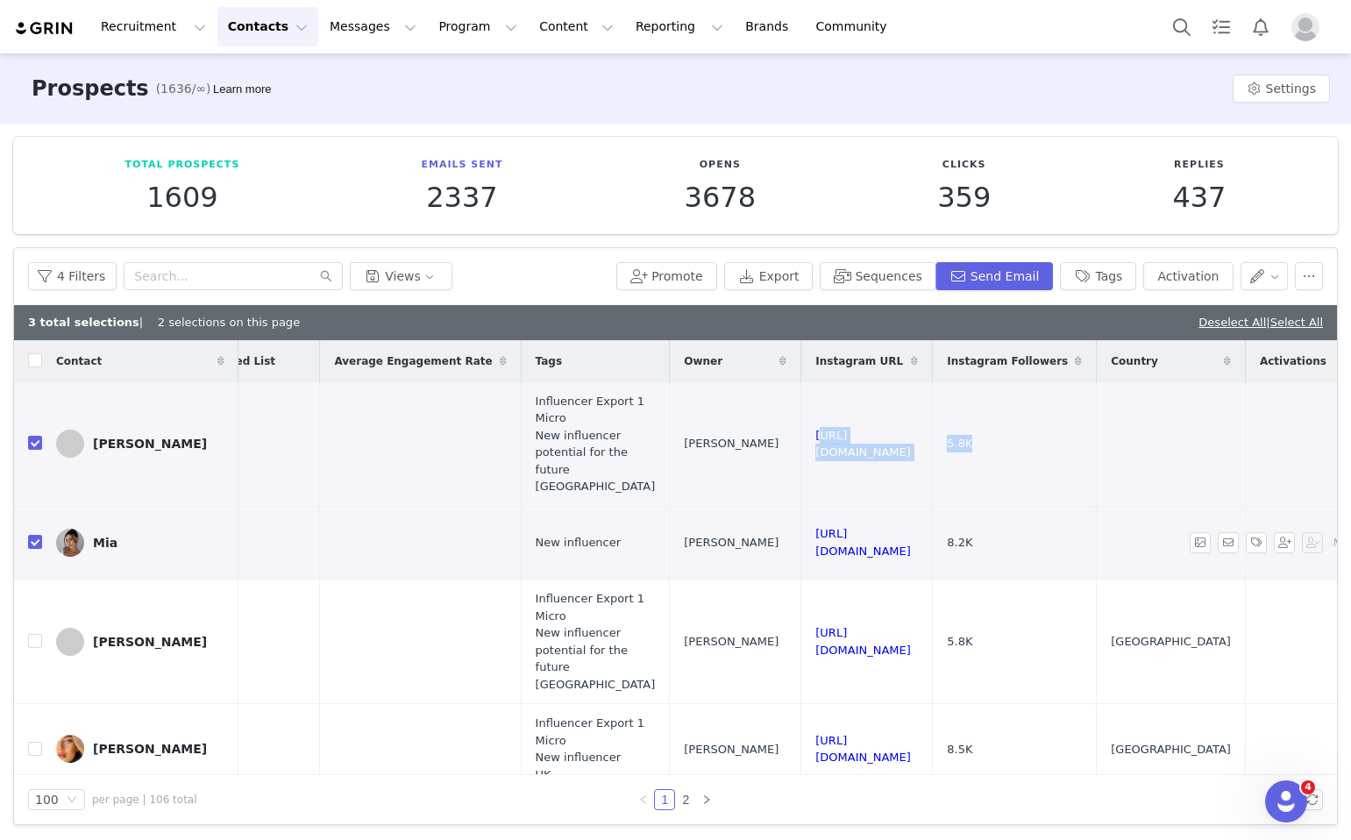
drag, startPoint x: 1117, startPoint y: 542, endPoint x: 881, endPoint y: 541, distance: 235.9
click at [881, 541] on td "https://www.instagram.com/miasengul" at bounding box center [868, 543] width 132 height 74
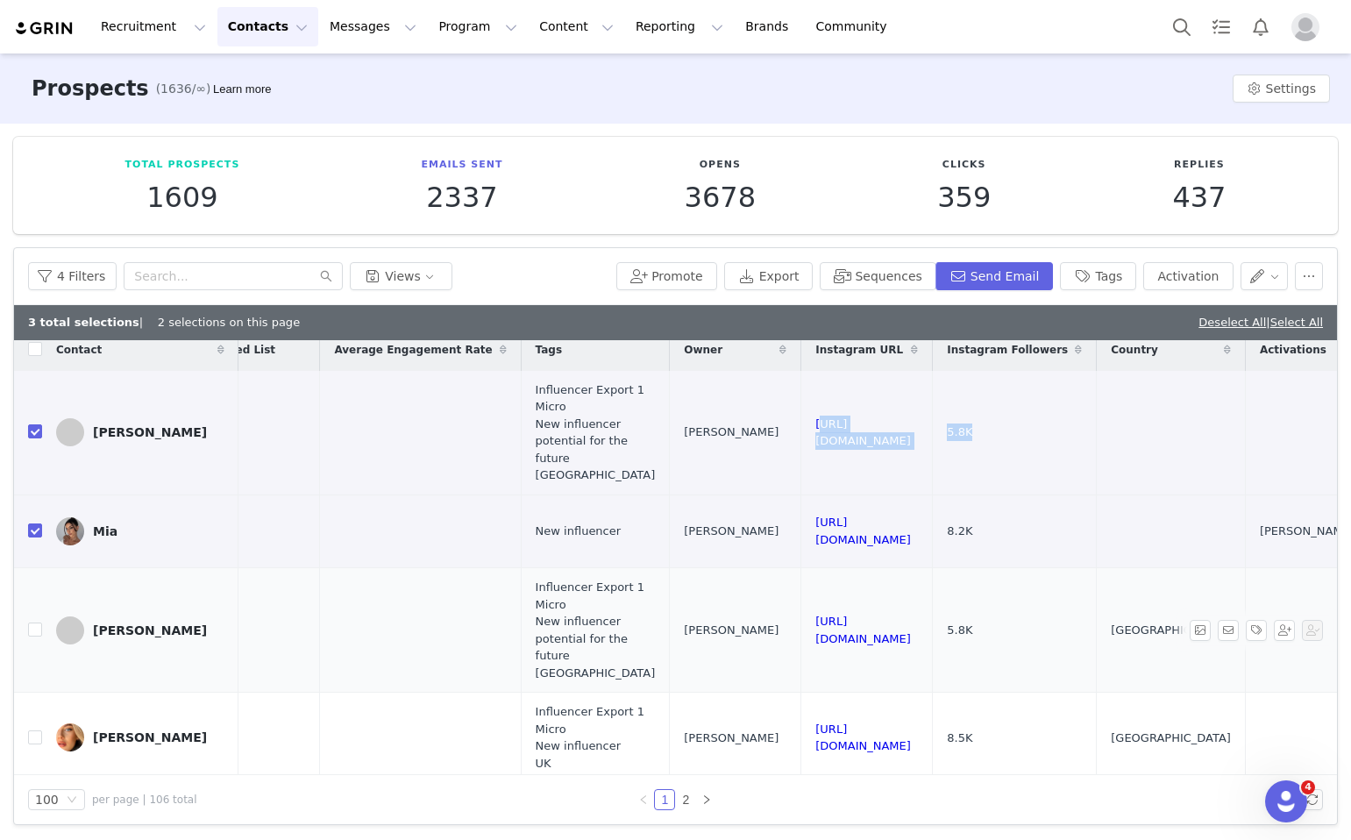
drag, startPoint x: 1151, startPoint y: 645, endPoint x: 889, endPoint y: 621, distance: 263.4
click at [889, 621] on td "https://www.instagram.com/ciarachapman_" at bounding box center [868, 630] width 132 height 125
click at [38, 629] on input "checkbox" at bounding box center [35, 630] width 14 height 14
checkbox input "true"
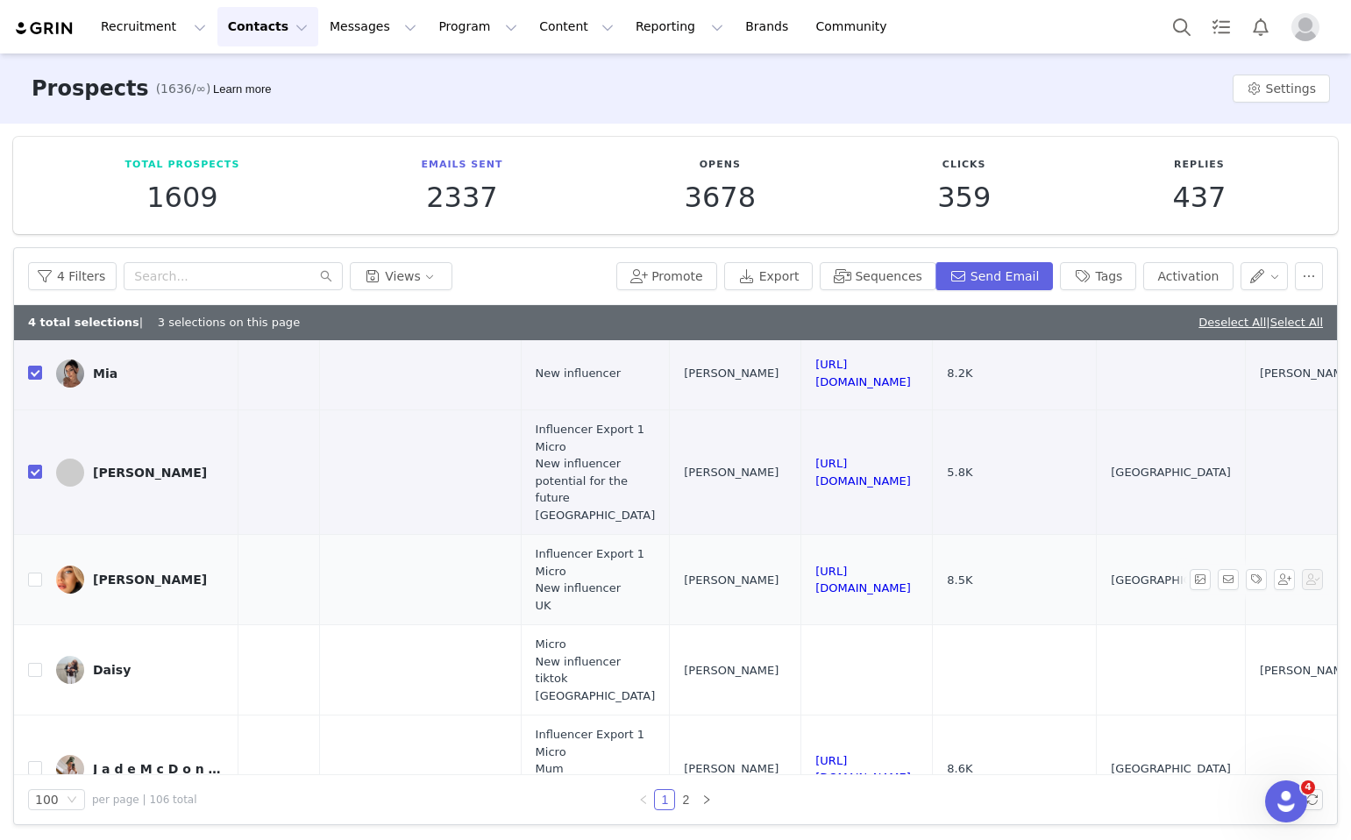
scroll to position [197, 1259]
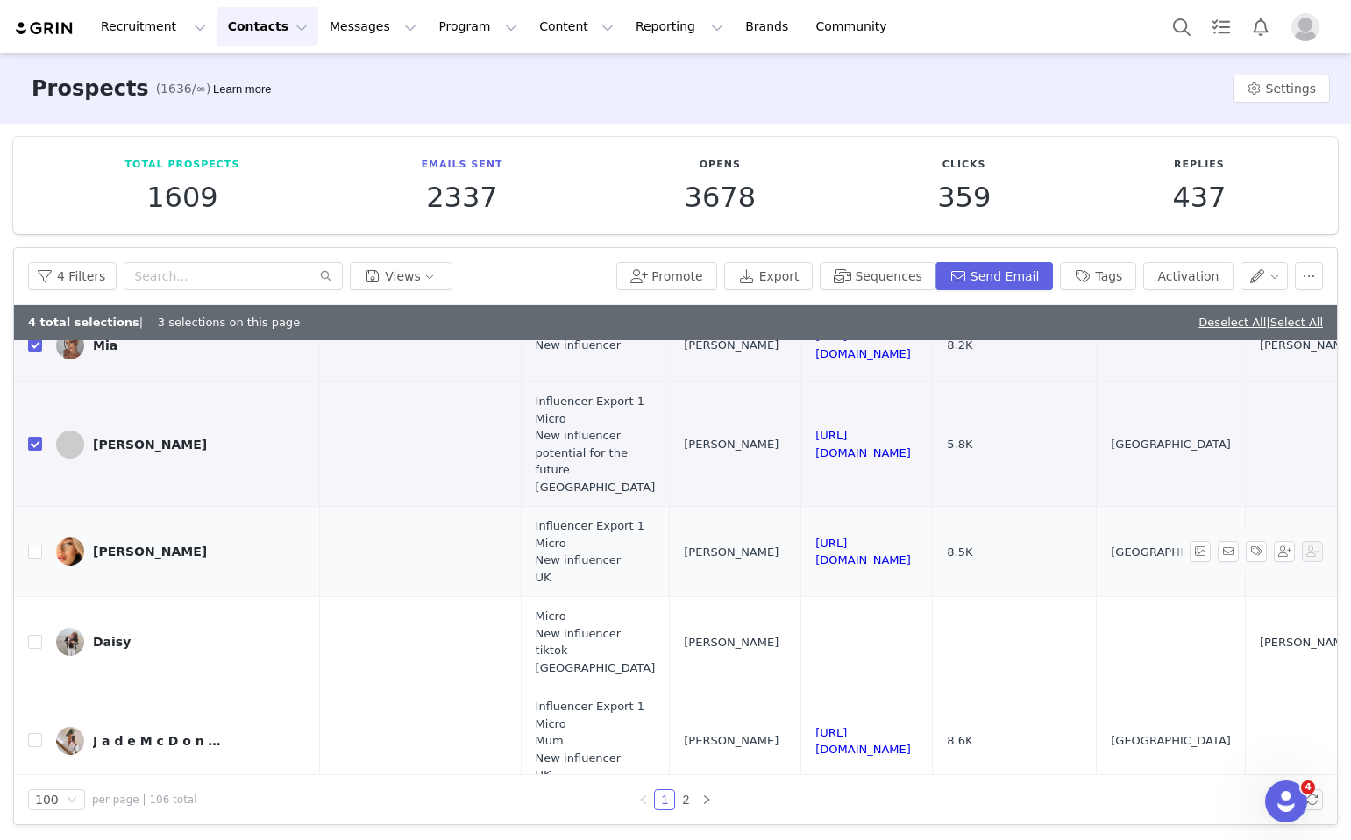
drag, startPoint x: 1169, startPoint y: 560, endPoint x: 887, endPoint y: 555, distance: 282.4
click at [887, 555] on td "https://www.instagram.com/itsimogenegreen" at bounding box center [868, 552] width 132 height 90
click at [32, 556] on input "checkbox" at bounding box center [35, 552] width 14 height 14
checkbox input "true"
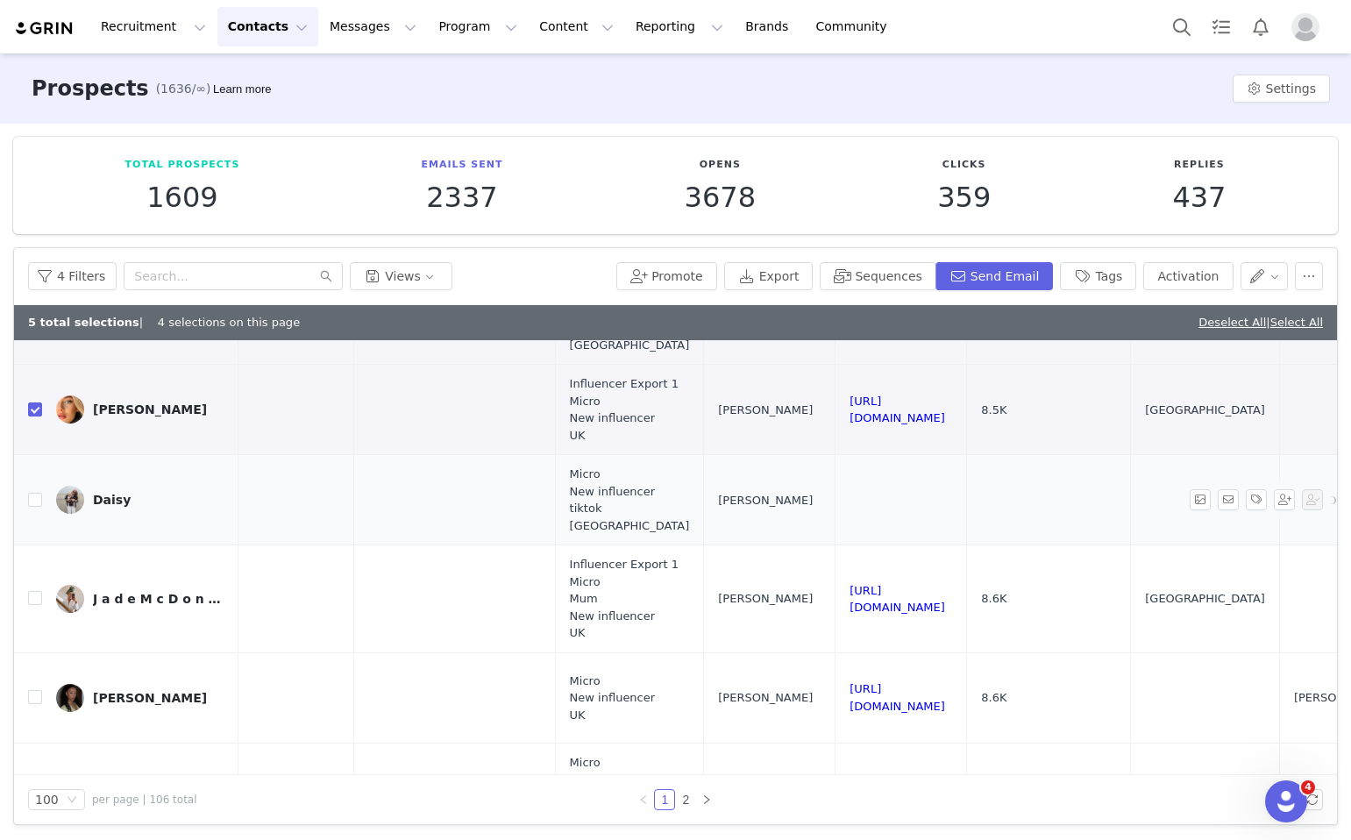
scroll to position [339, 1151]
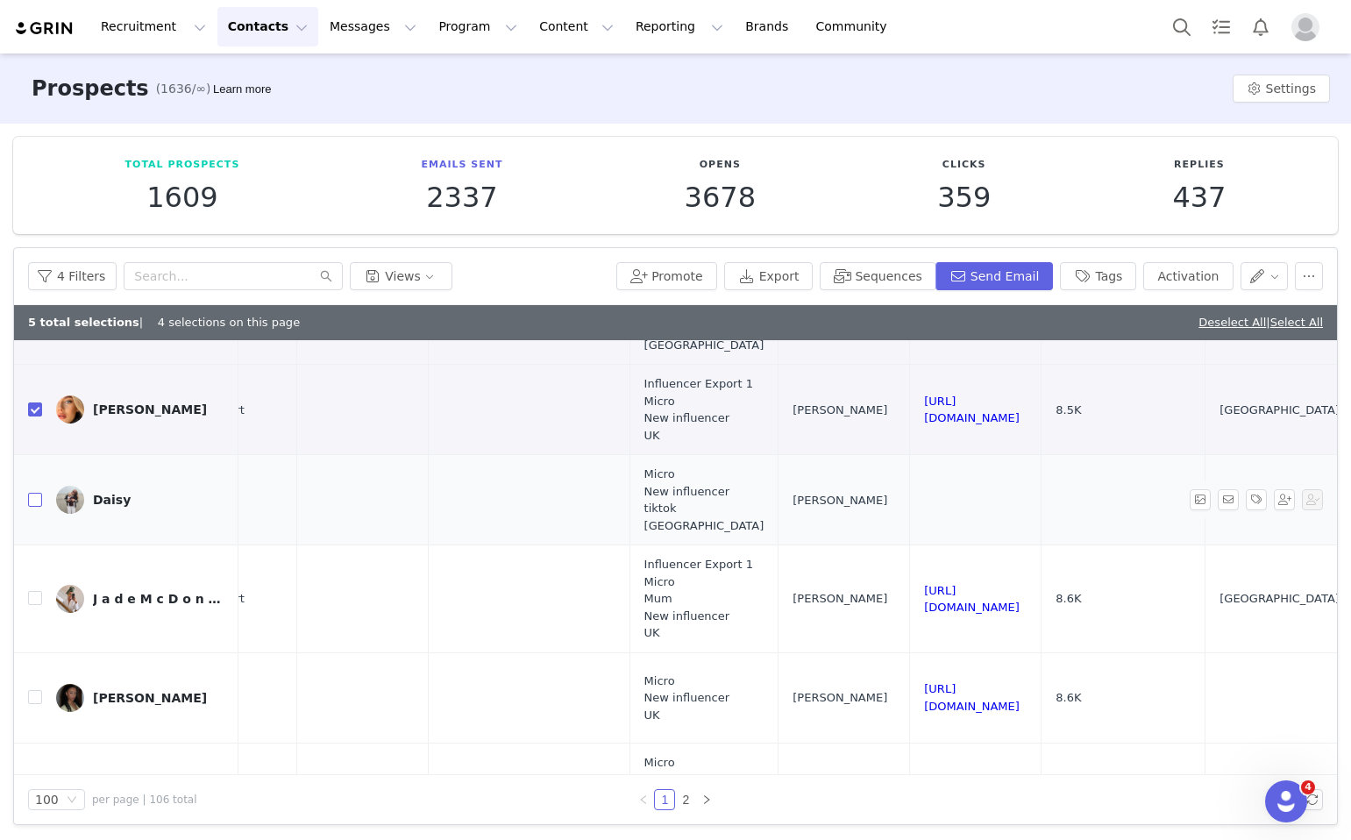
click at [40, 504] on input "checkbox" at bounding box center [35, 500] width 14 height 14
checkbox input "true"
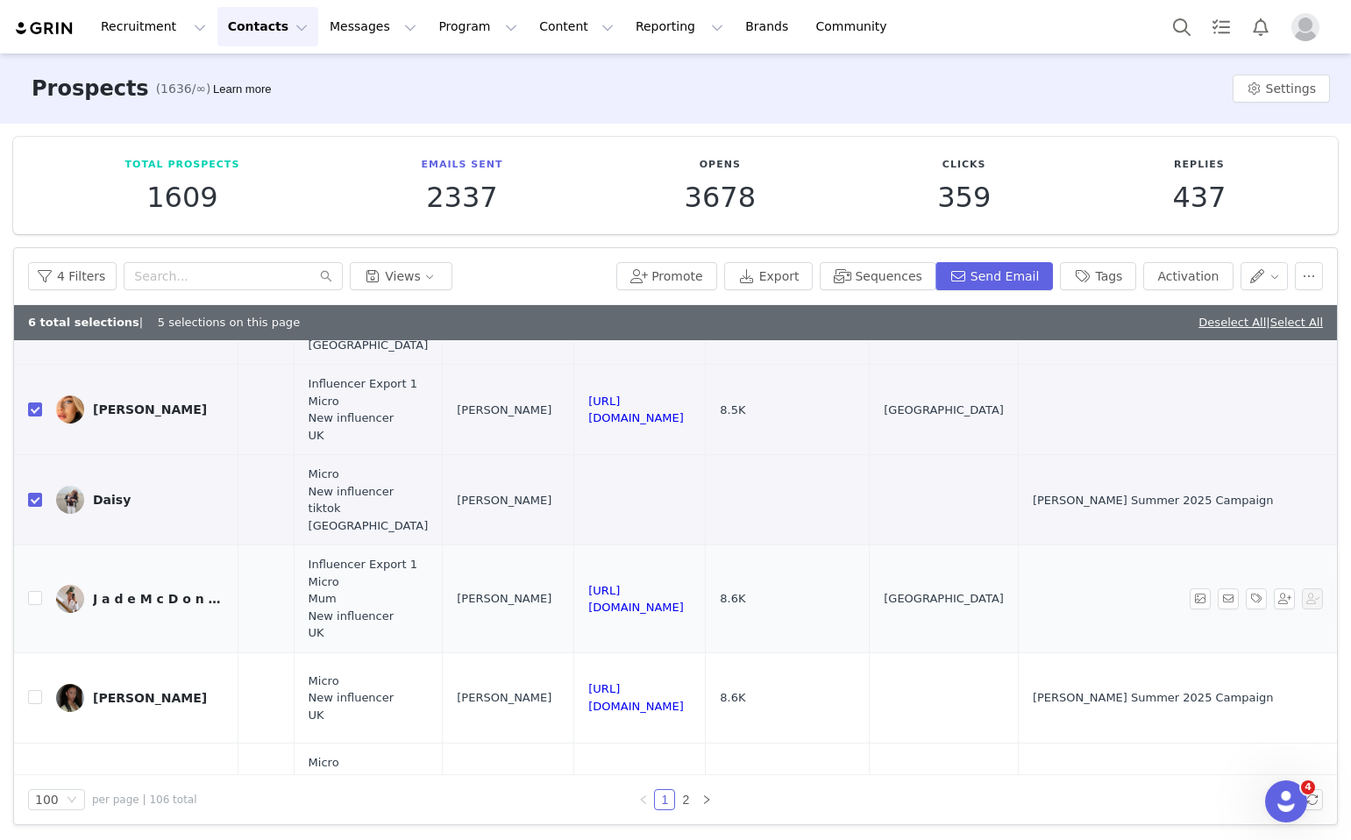
scroll to position [339, 1651]
drag, startPoint x: 719, startPoint y: 595, endPoint x: 475, endPoint y: 595, distance: 243.8
click at [31, 593] on input "checkbox" at bounding box center [35, 598] width 14 height 14
checkbox input "true"
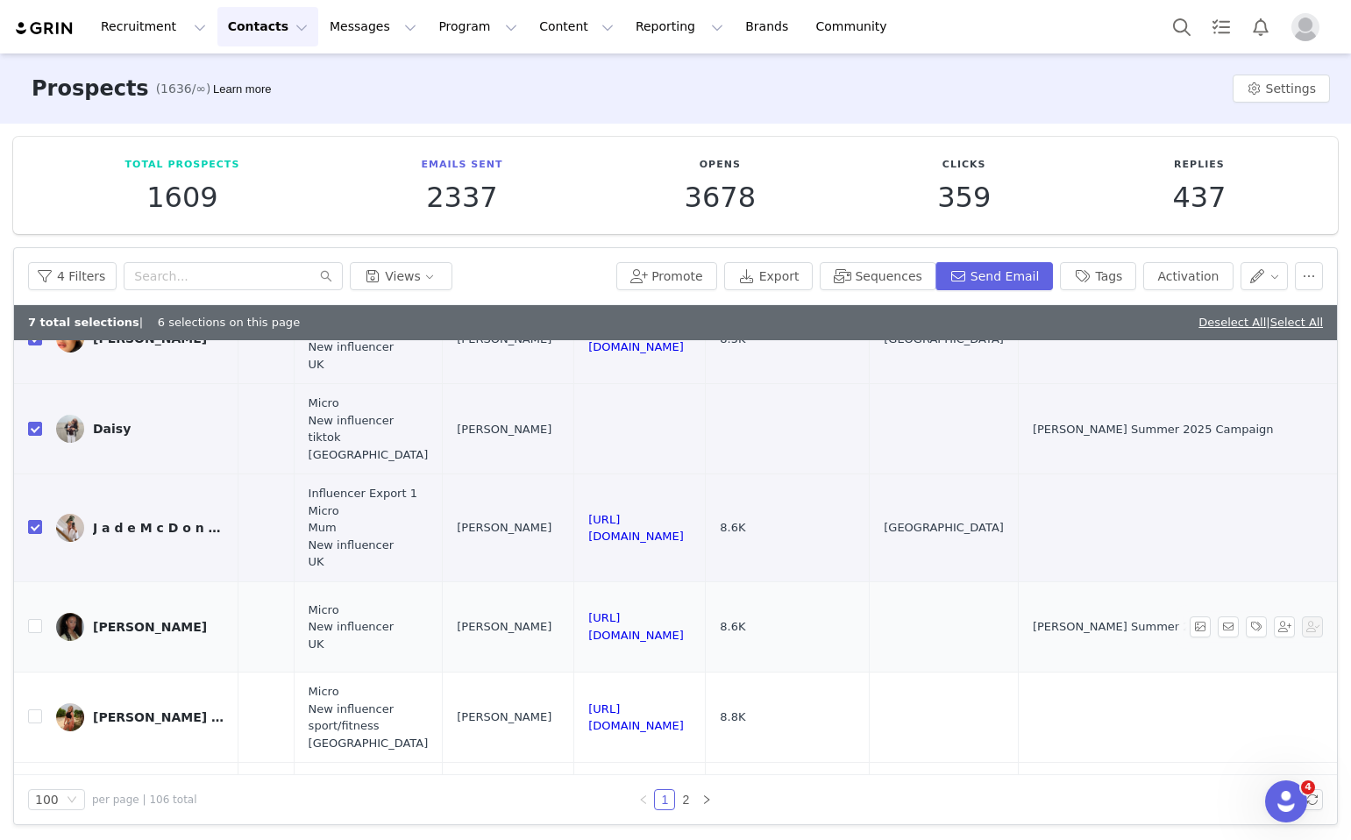
scroll to position [417, 1651]
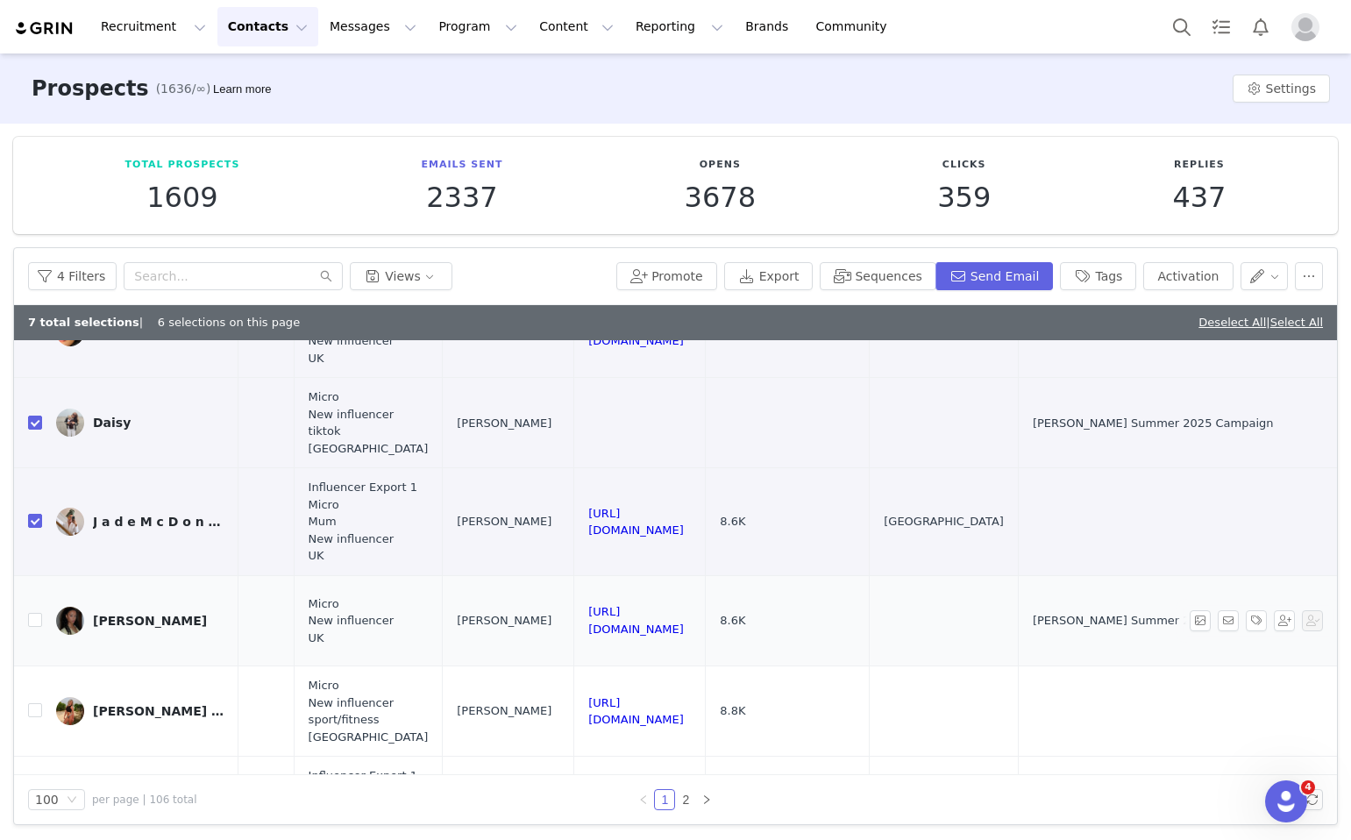
drag, startPoint x: 738, startPoint y: 602, endPoint x: 702, endPoint y: 624, distance: 41.4
click at [702, 624] on td "https://www.instagram.com/xanthelt" at bounding box center [640, 620] width 132 height 90
click at [1315, 280] on button "button" at bounding box center [1309, 276] width 28 height 28
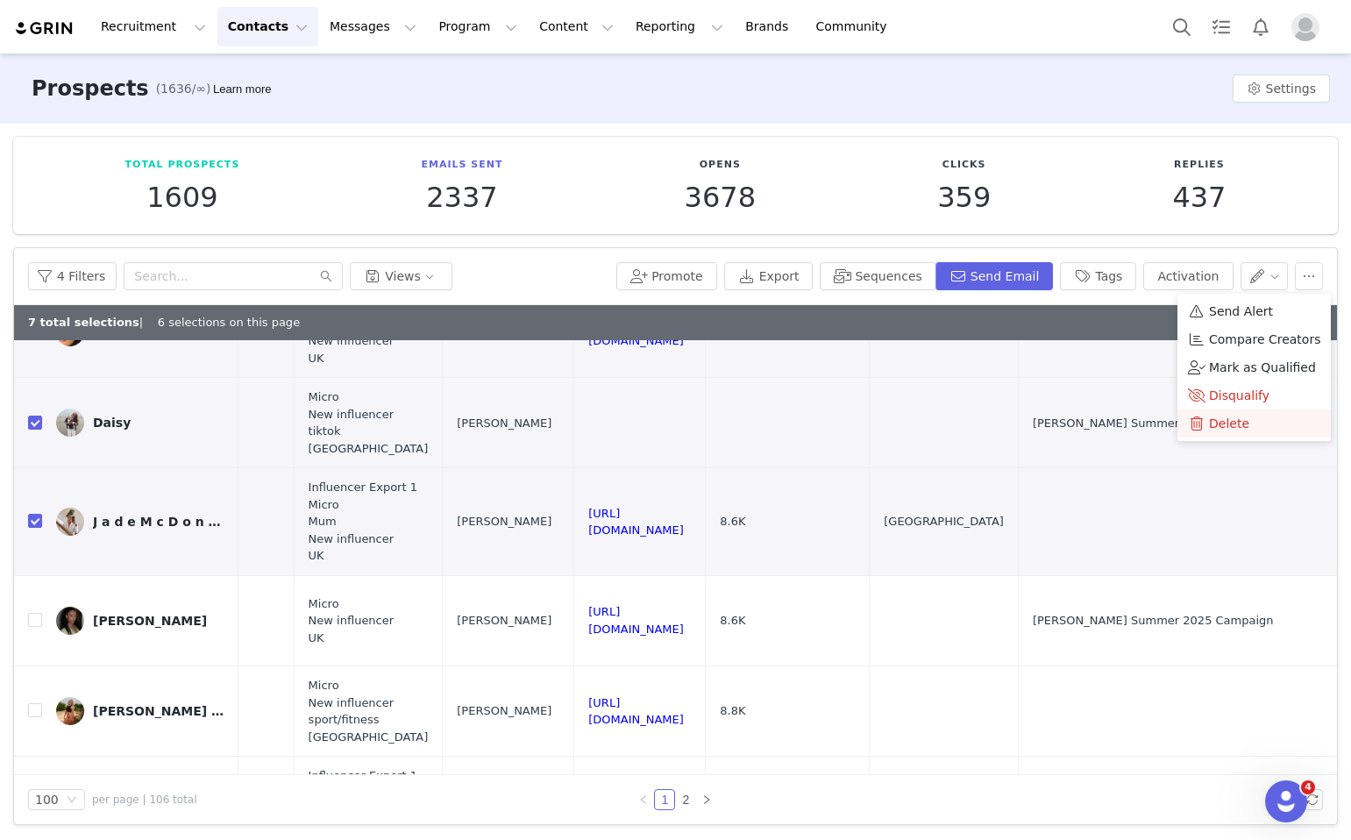
click at [1211, 419] on span "Delete" at bounding box center [1229, 423] width 40 height 19
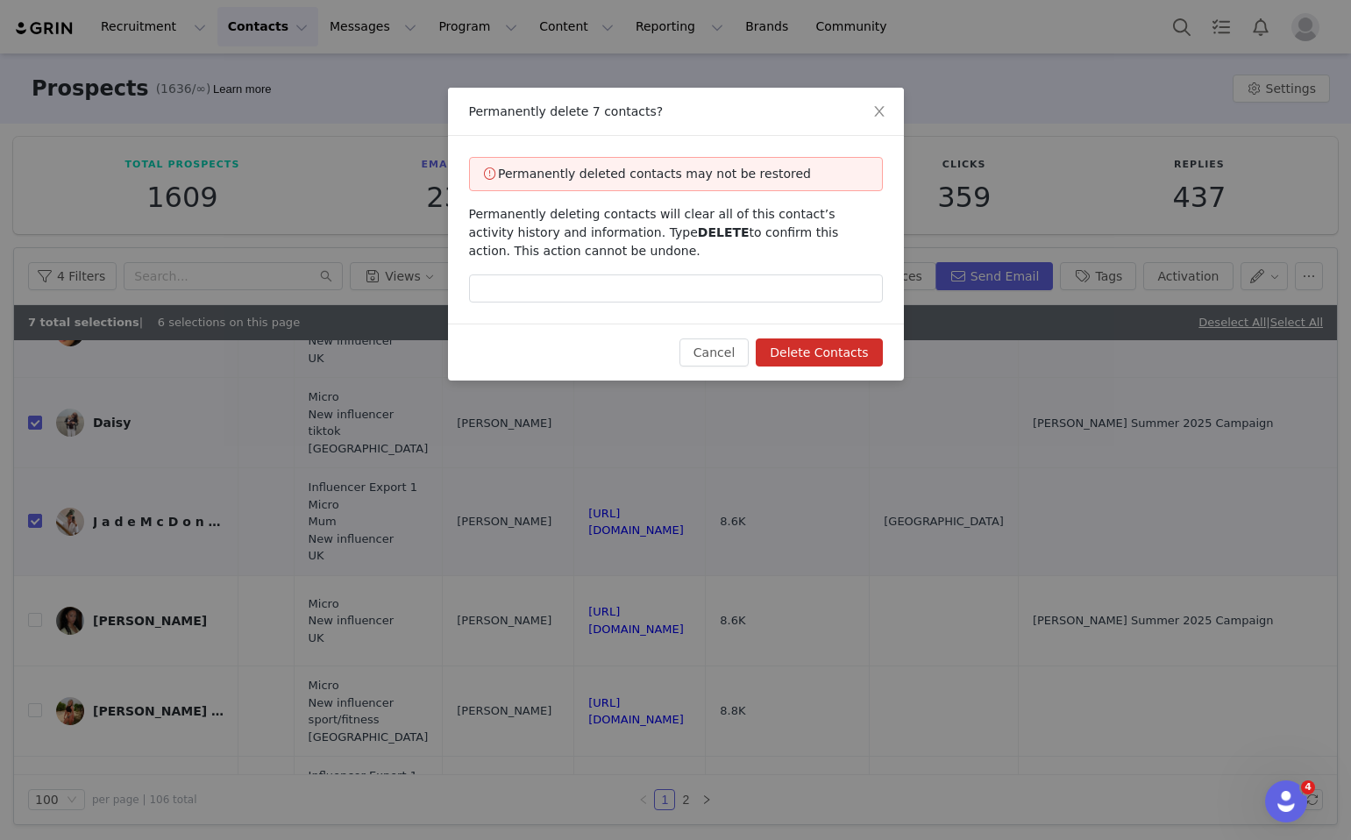
click at [698, 232] on span "DELETE" at bounding box center [724, 232] width 52 height 14
drag, startPoint x: 682, startPoint y: 232, endPoint x: 638, endPoint y: 232, distance: 43.8
click at [698, 232] on span "DELETE" at bounding box center [724, 232] width 52 height 14
click at [658, 297] on input "text" at bounding box center [676, 289] width 414 height 28
paste input "DELETE"
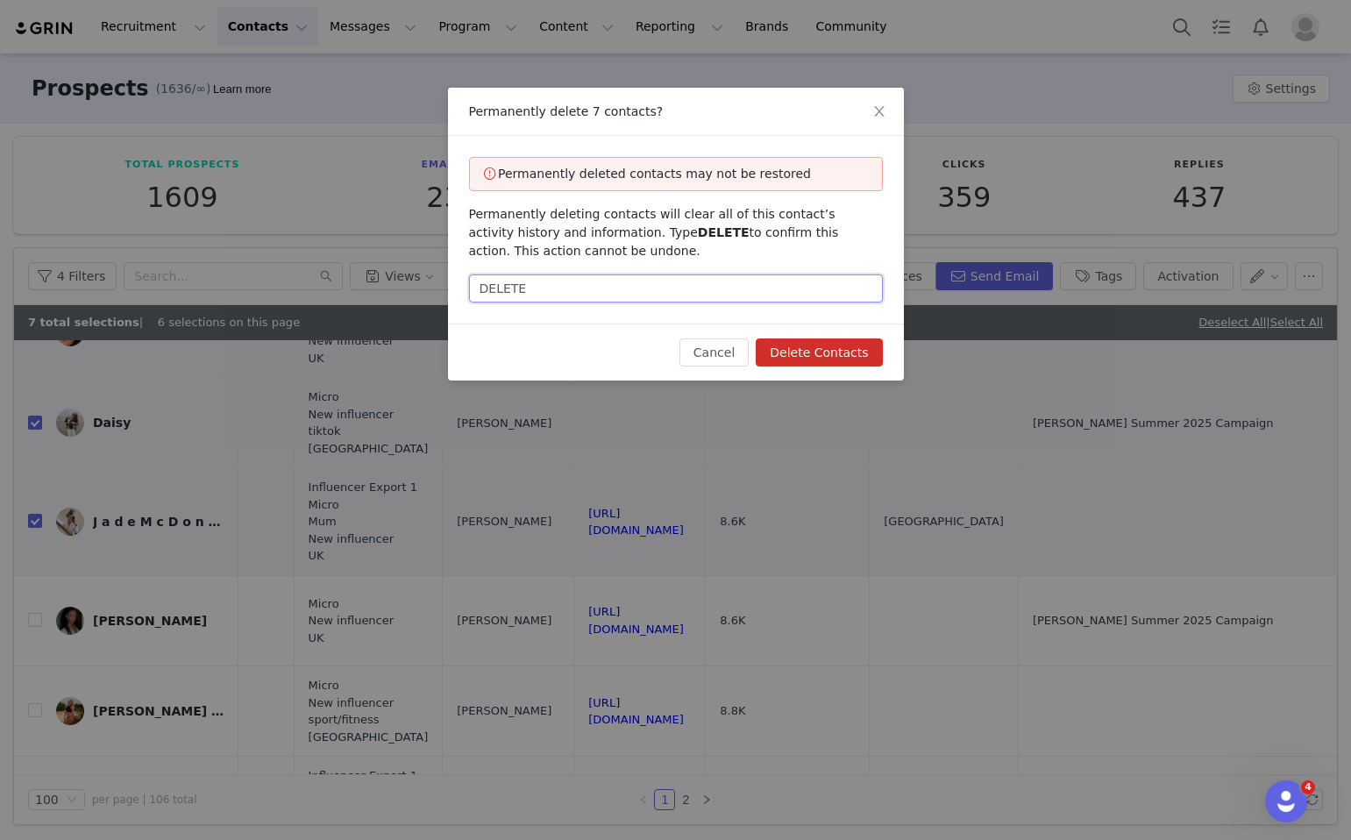
type input "DELETE"
click at [845, 363] on button "Delete Contacts" at bounding box center [819, 353] width 126 height 28
checkbox input "false"
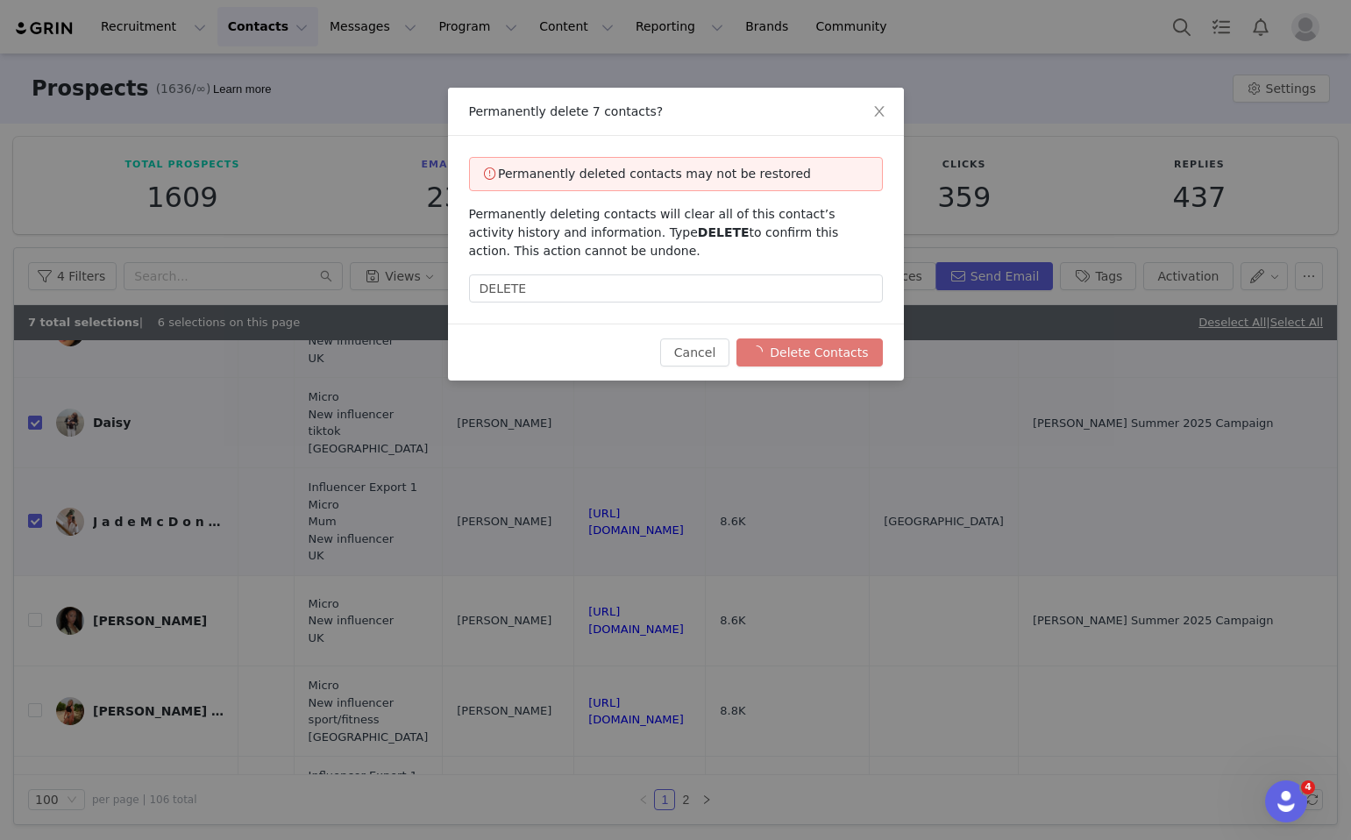
checkbox input "false"
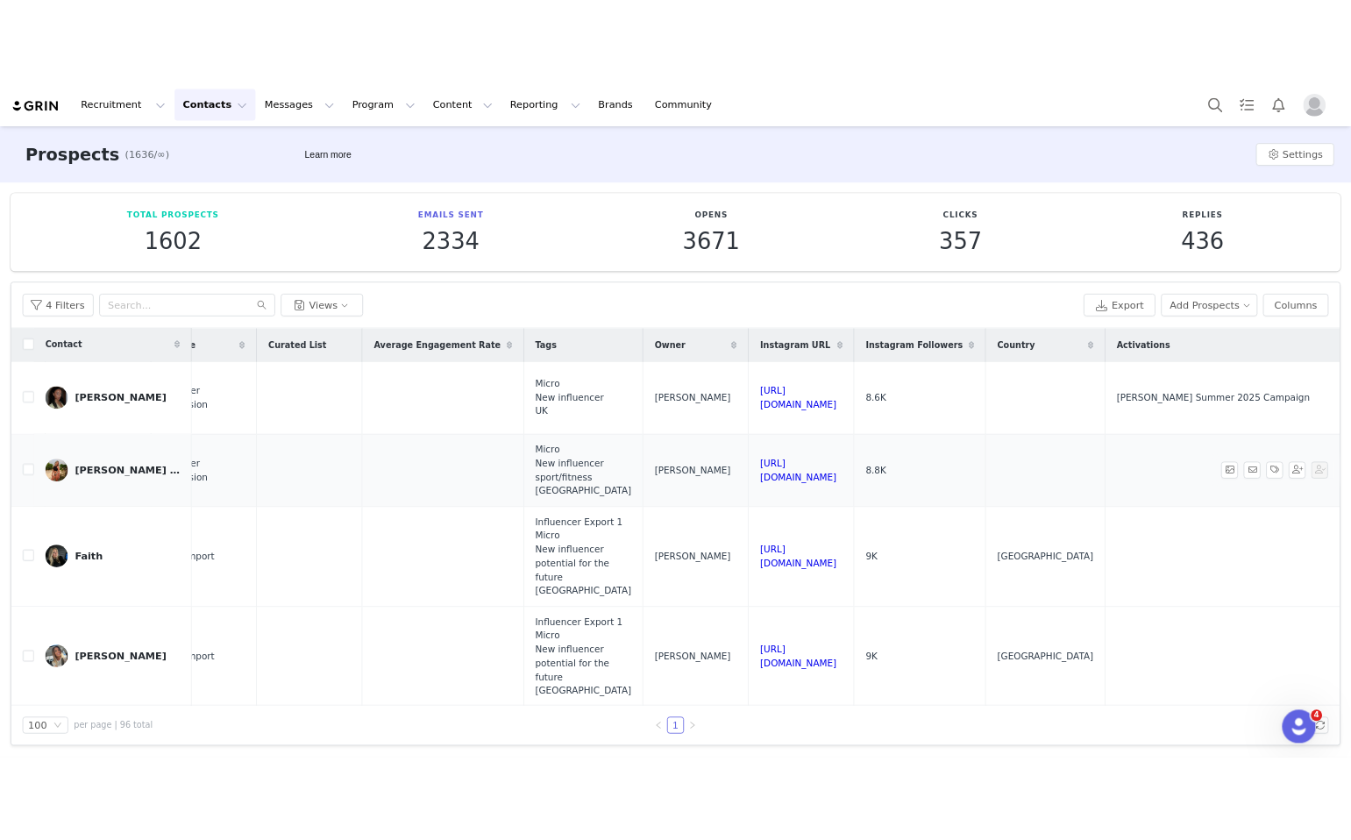
scroll to position [0, 1319]
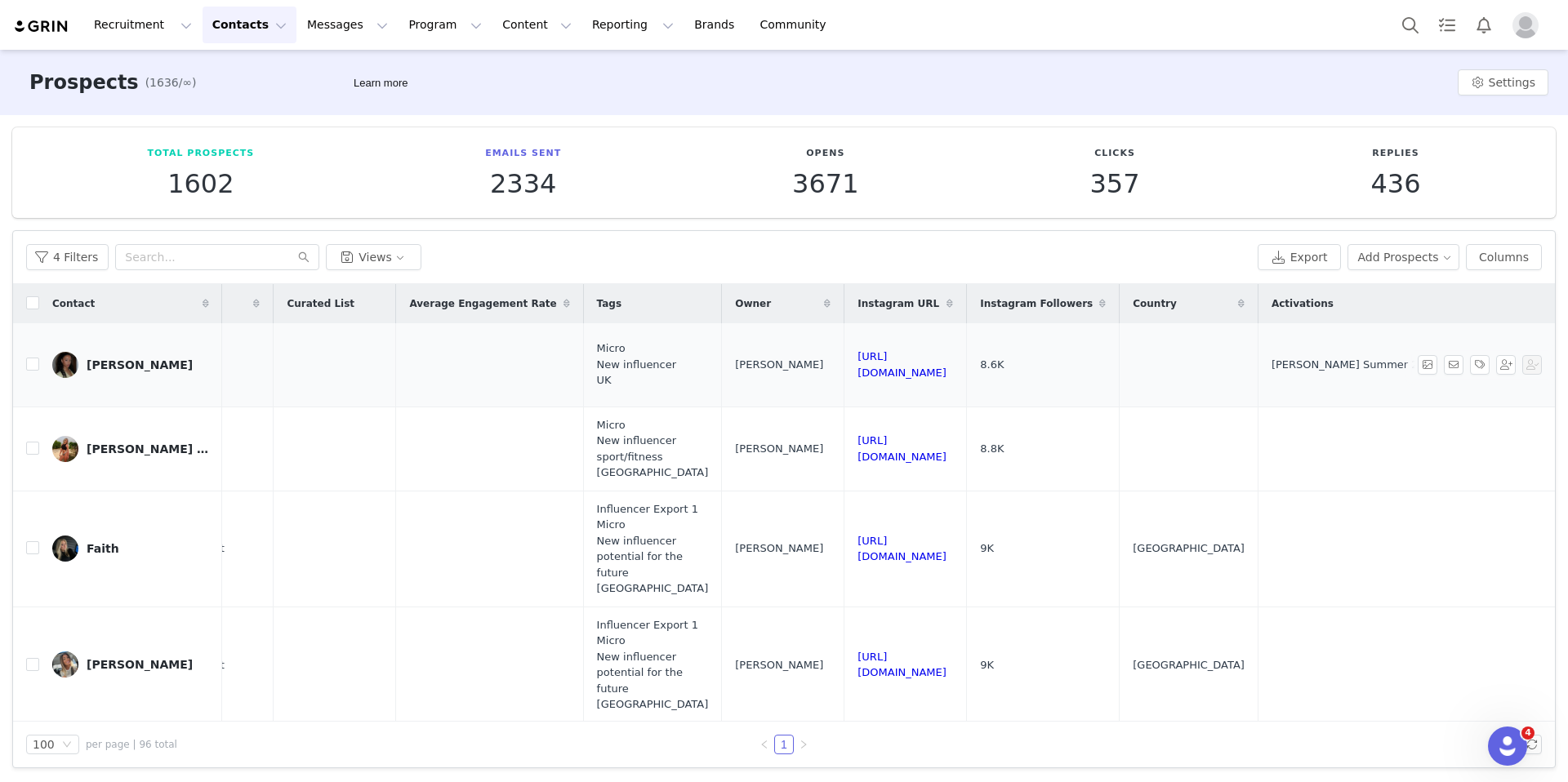
drag, startPoint x: 1016, startPoint y: 363, endPoint x: 737, endPoint y: 357, distance: 279.1
click at [737, 357] on tr "Xanthe Anastasia Xanthelt@icloud.com 8.6K Summer 2025 Campaign - New influencer…" at bounding box center [247, 365] width 2616 height 84
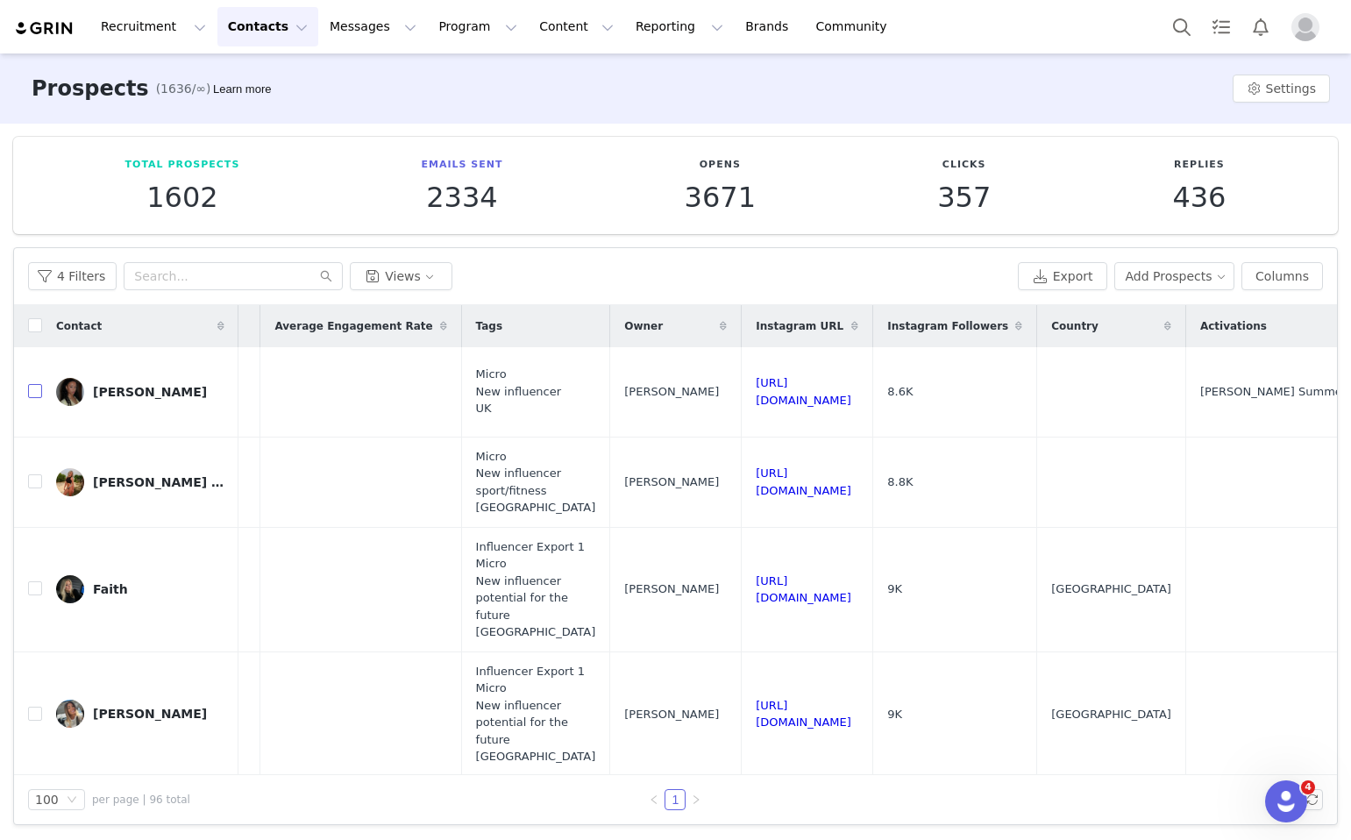
click at [34, 384] on input "checkbox" at bounding box center [35, 391] width 14 height 14
checkbox input "true"
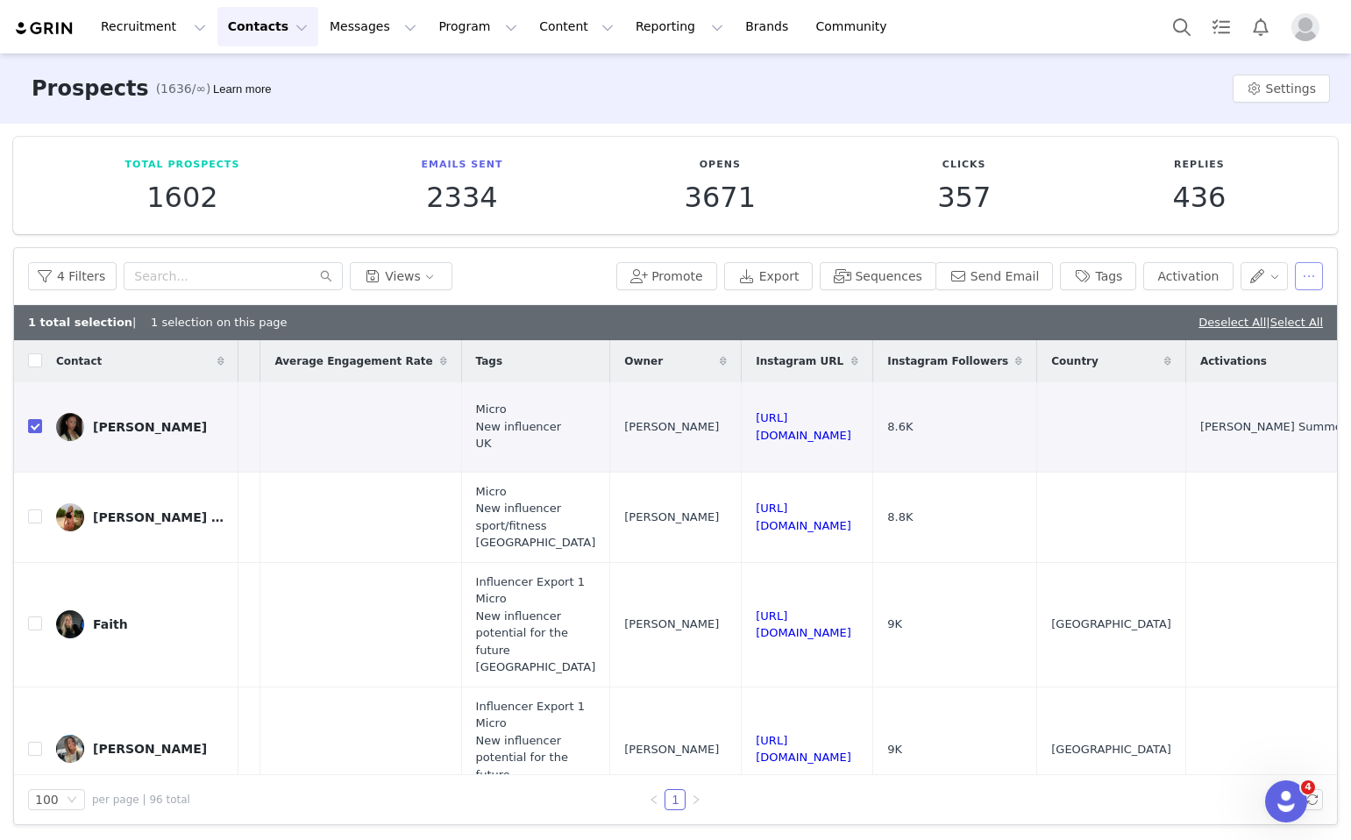
click at [1302, 274] on button "button" at bounding box center [1309, 276] width 28 height 28
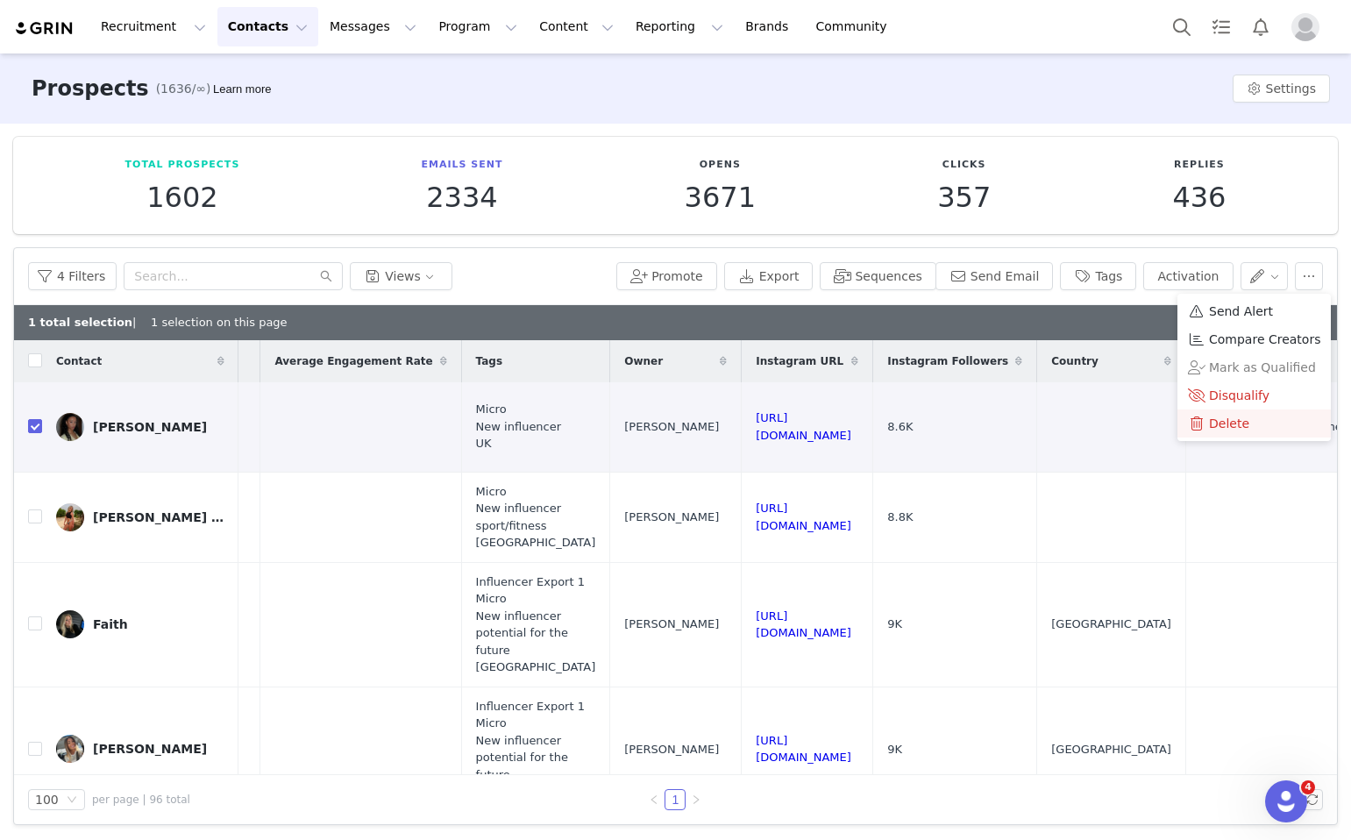
click at [1234, 411] on li "Delete" at bounding box center [1254, 424] width 153 height 28
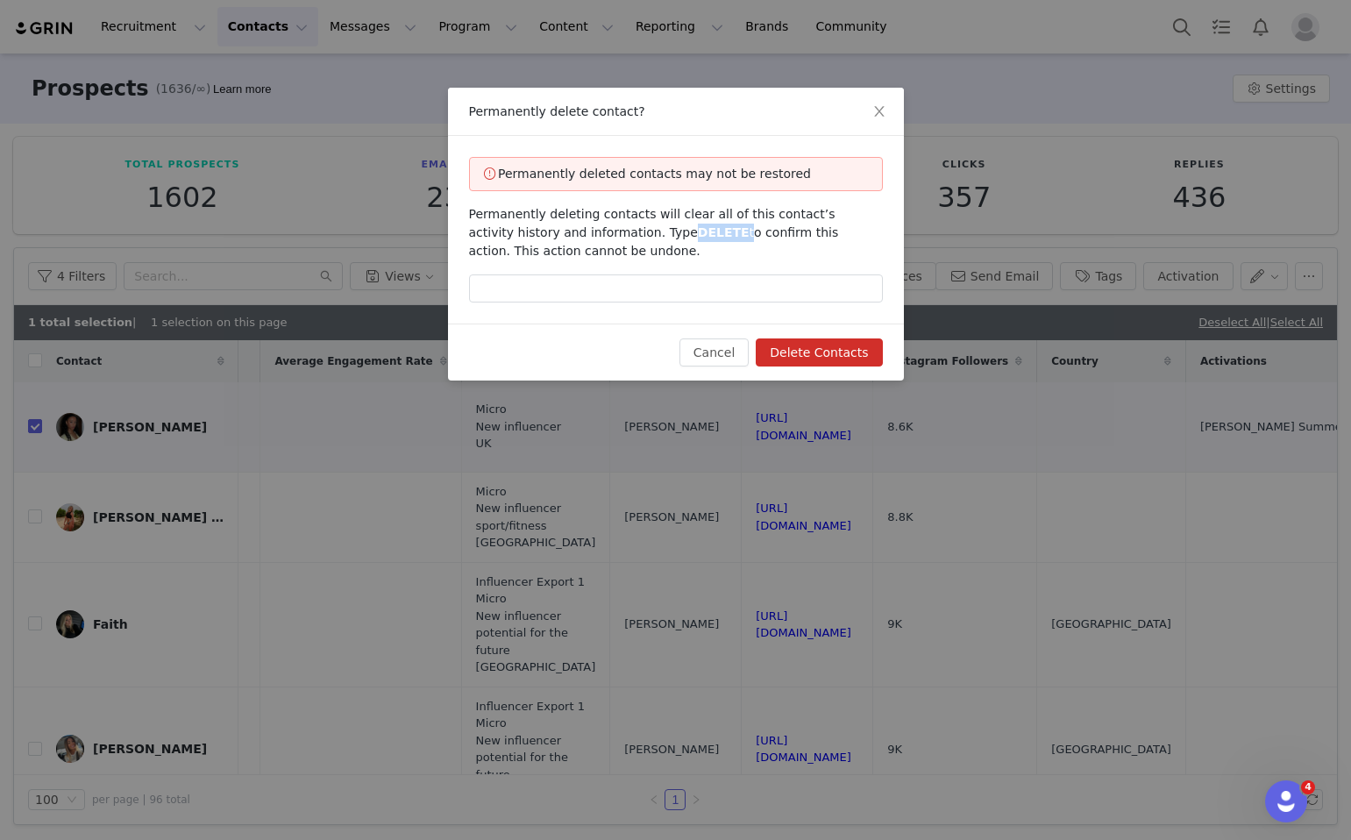
drag, startPoint x: 687, startPoint y: 233, endPoint x: 637, endPoint y: 232, distance: 50.0
click at [637, 232] on span "Permanently deleting contacts will clear all of this contact’s activity history…" at bounding box center [654, 232] width 370 height 51
click at [663, 275] on input "text" at bounding box center [676, 289] width 414 height 28
paste input "DELETE"
type input "DELETE"
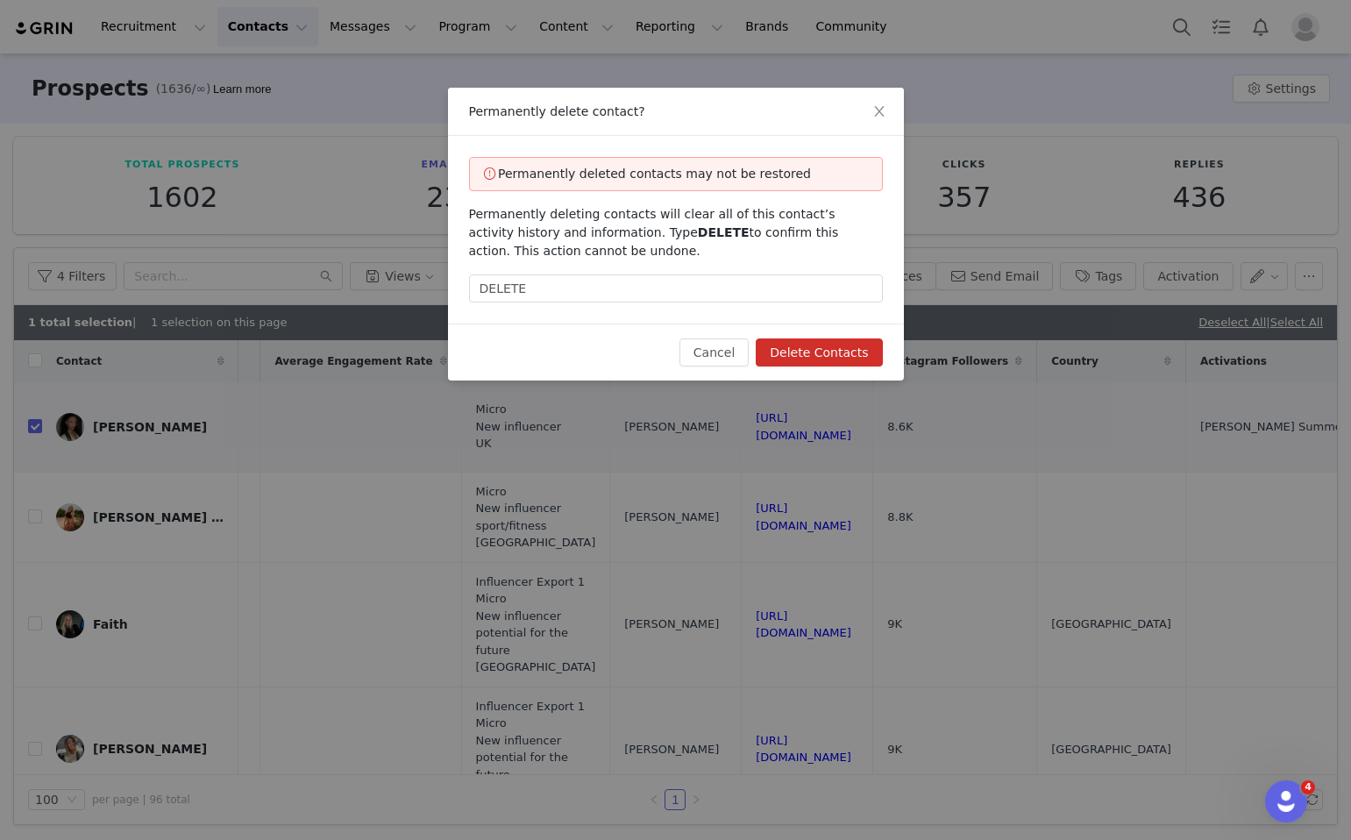
click at [869, 343] on button "Delete Contacts" at bounding box center [819, 353] width 126 height 28
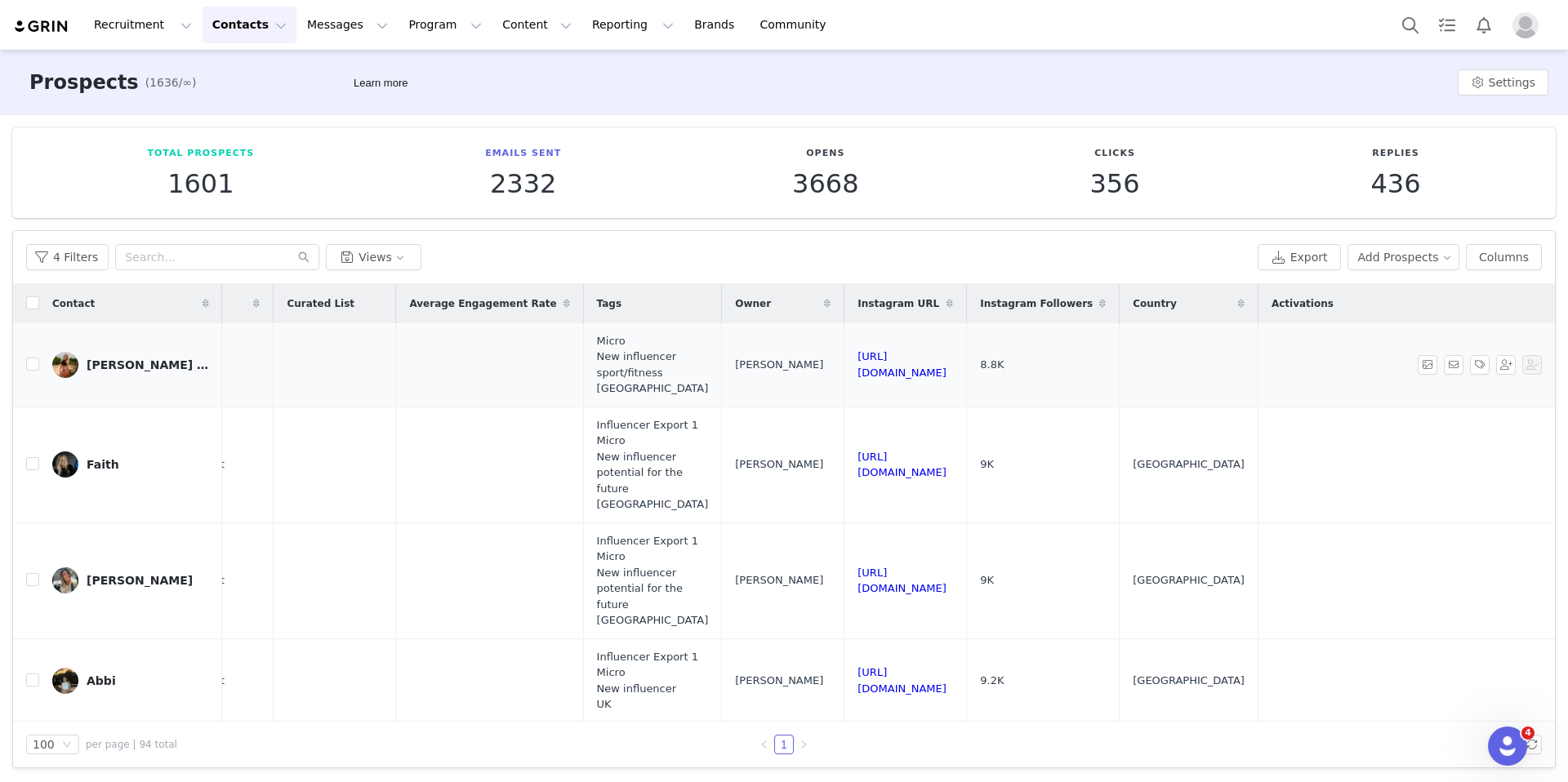
drag, startPoint x: 1026, startPoint y: 365, endPoint x: 747, endPoint y: 360, distance: 279.0
click at [747, 360] on tr "Chantelle Scott | Women’s Strength & Confidence Coach 8.8K 0 Browser Extension …" at bounding box center [247, 365] width 2616 height 84
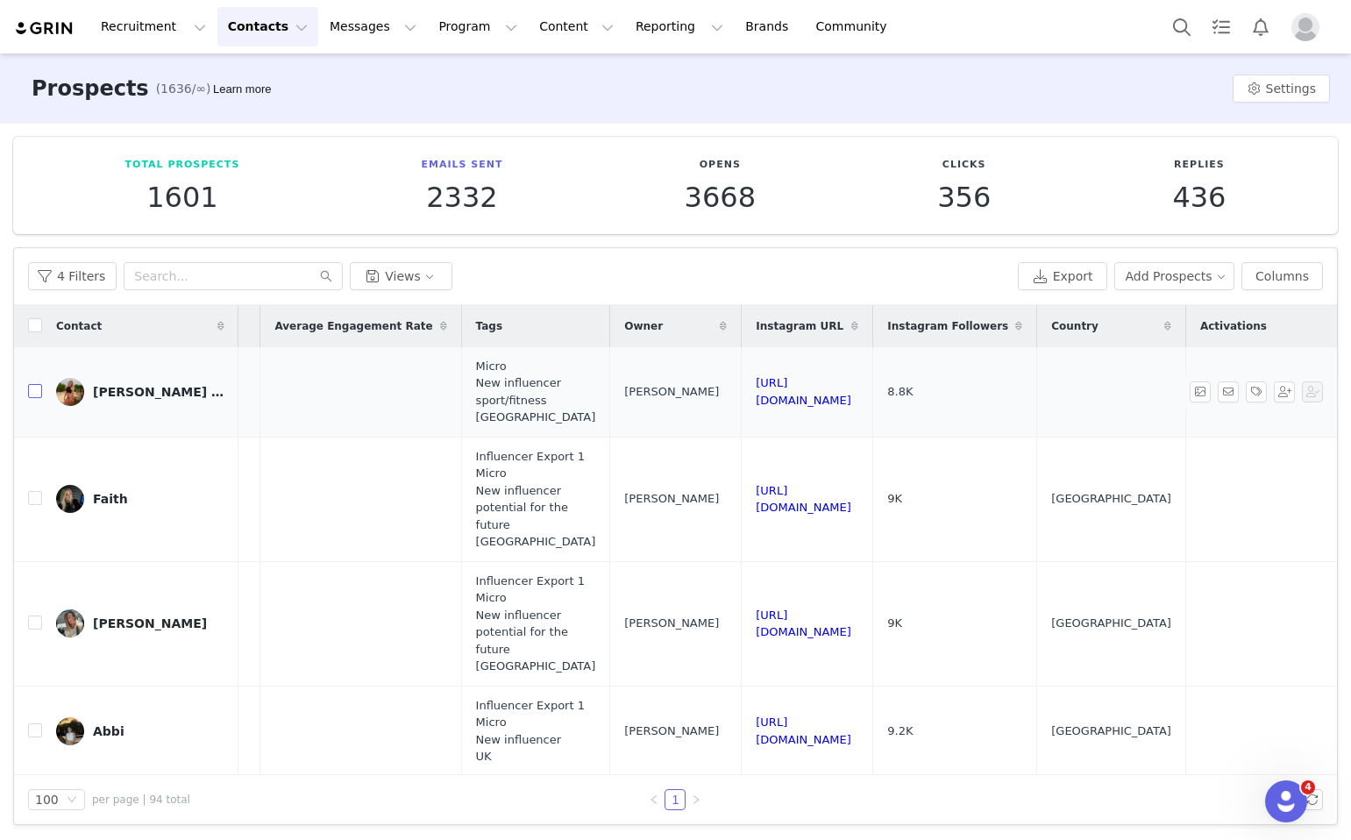
click at [32, 387] on input "checkbox" at bounding box center [35, 391] width 14 height 14
checkbox input "true"
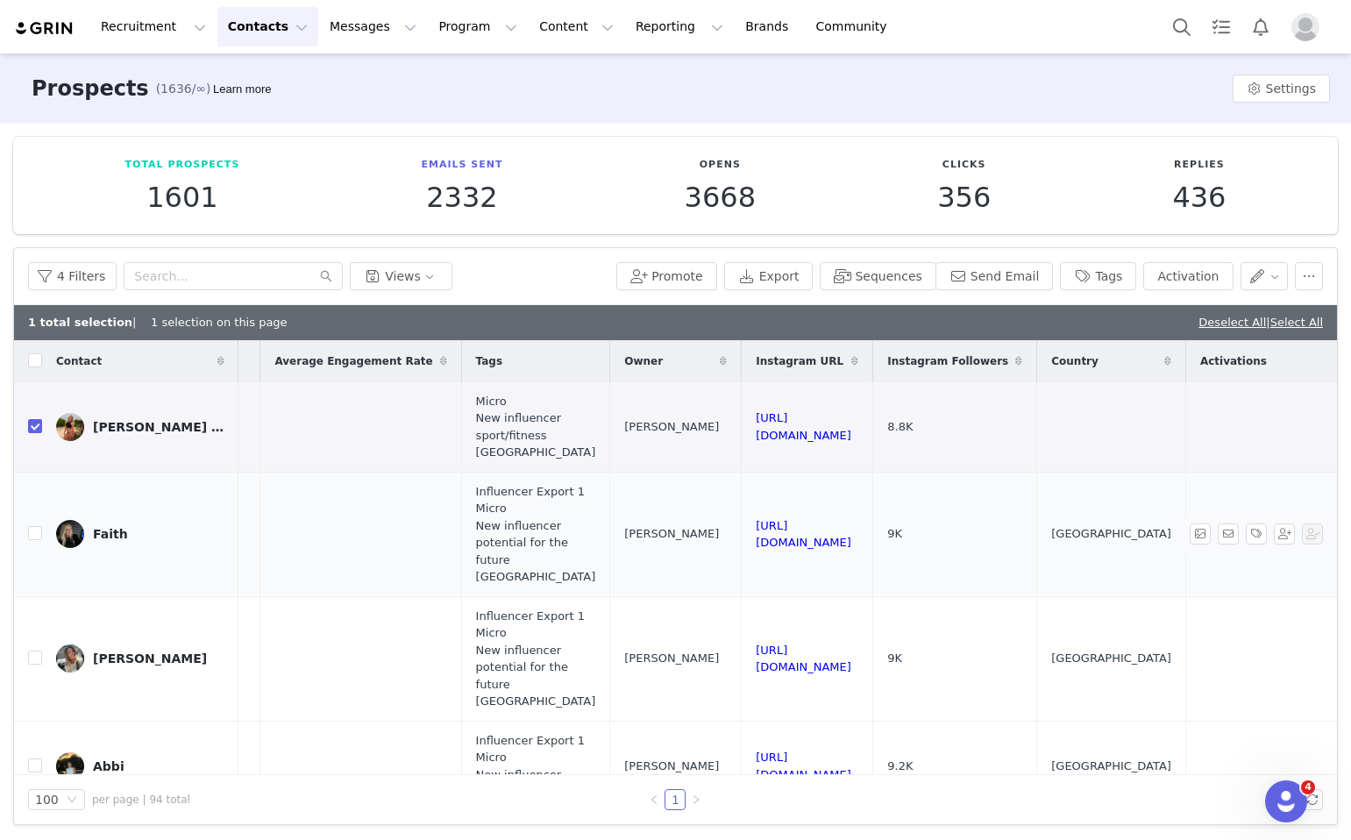
drag, startPoint x: 1041, startPoint y: 527, endPoint x: 808, endPoint y: 527, distance: 233.3
click at [808, 527] on tr "Faith ffaithfraser@gmail.com 9K 0 CSV Import Influencer Export 1 Micro New infl…" at bounding box center [100, 534] width 2810 height 125
click at [30, 534] on input "checkbox" at bounding box center [35, 533] width 14 height 14
checkbox input "true"
drag, startPoint x: 1077, startPoint y: 434, endPoint x: 828, endPoint y: 426, distance: 249.2
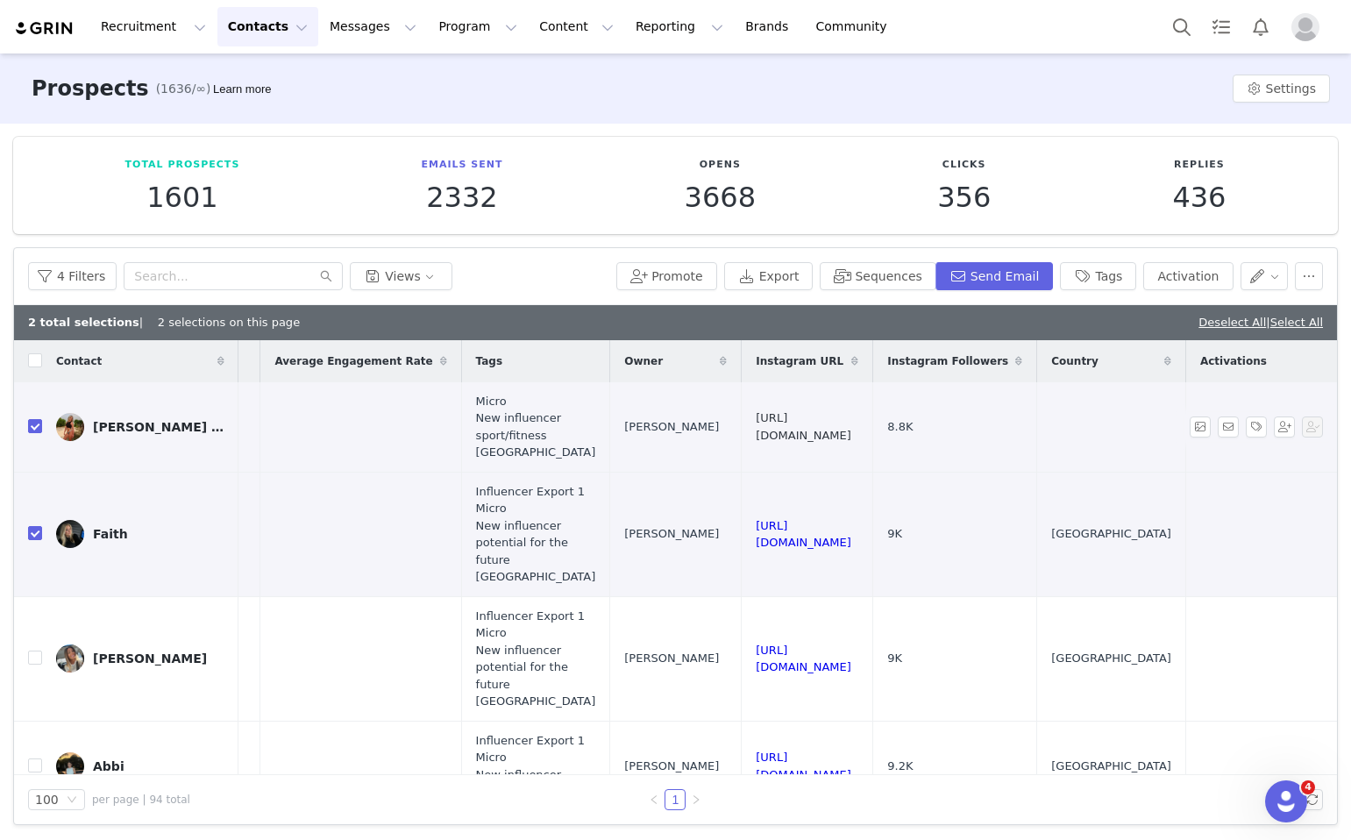
click at [828, 426] on td "https://www.instagram.com/chantellescott_" at bounding box center [808, 427] width 132 height 90
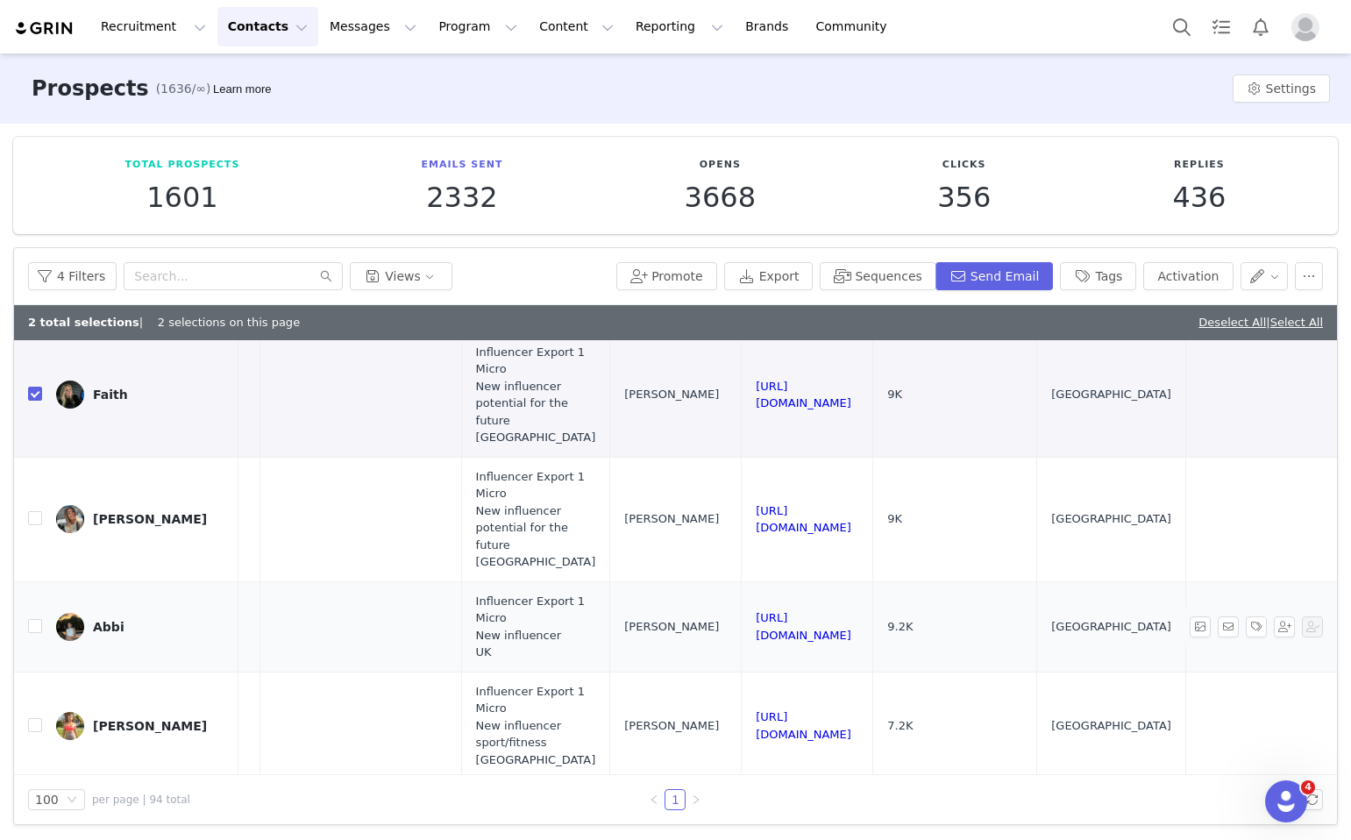
scroll to position [174, 1319]
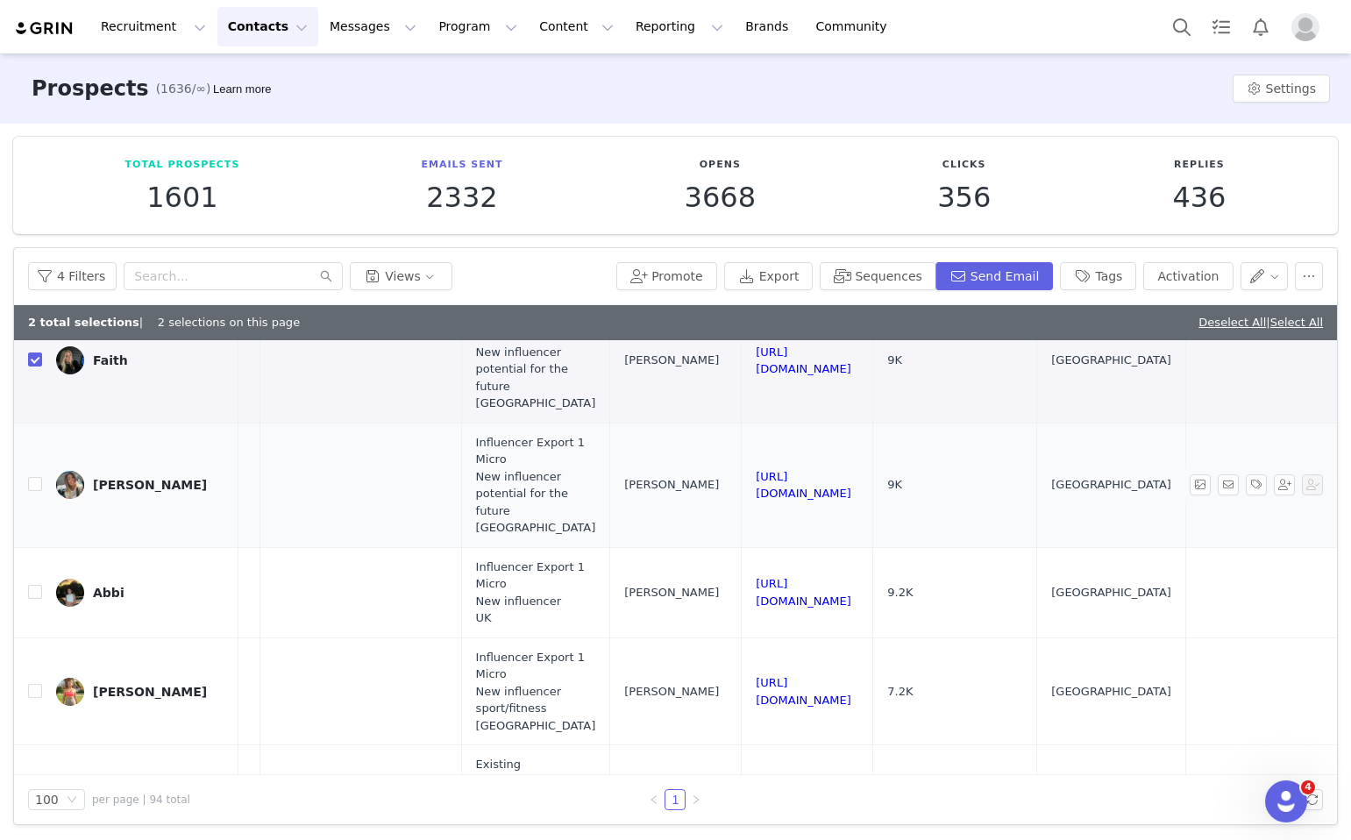
drag, startPoint x: 1130, startPoint y: 482, endPoint x: 815, endPoint y: 480, distance: 315.7
click at [815, 480] on td "https://www.instagram.com/from_the_ground_up2021" at bounding box center [808, 485] width 132 height 125
click at [1150, 235] on div "Total Prospects 1601 Emails Sent 2332 Opens 3668 Clicks 356 Replies 436 Filters…" at bounding box center [675, 481] width 1351 height 715
drag, startPoint x: 1123, startPoint y: 268, endPoint x: 1016, endPoint y: 327, distance: 122.1
click at [1123, 268] on button "Tags" at bounding box center [1098, 276] width 76 height 28
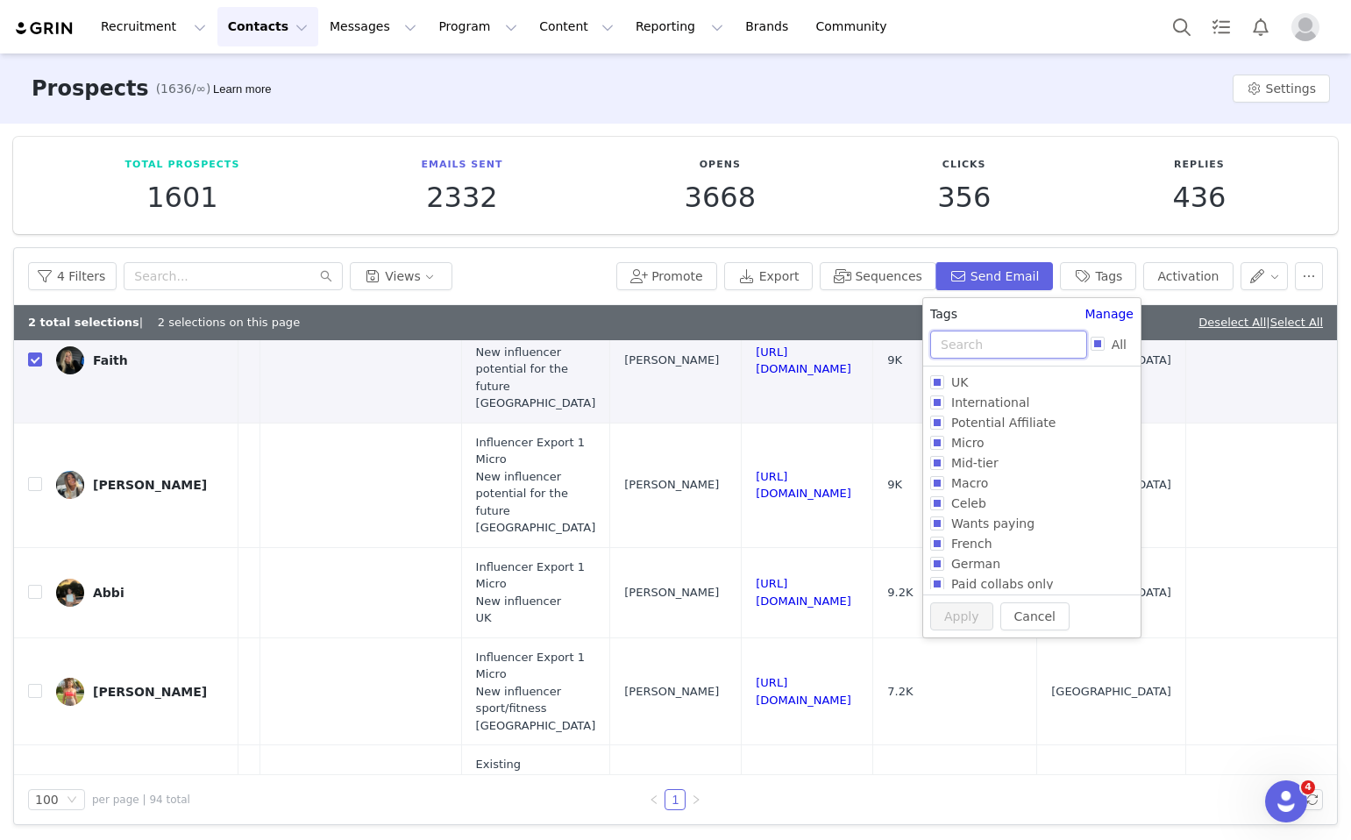
click at [1015, 354] on input "text" at bounding box center [1008, 345] width 157 height 28
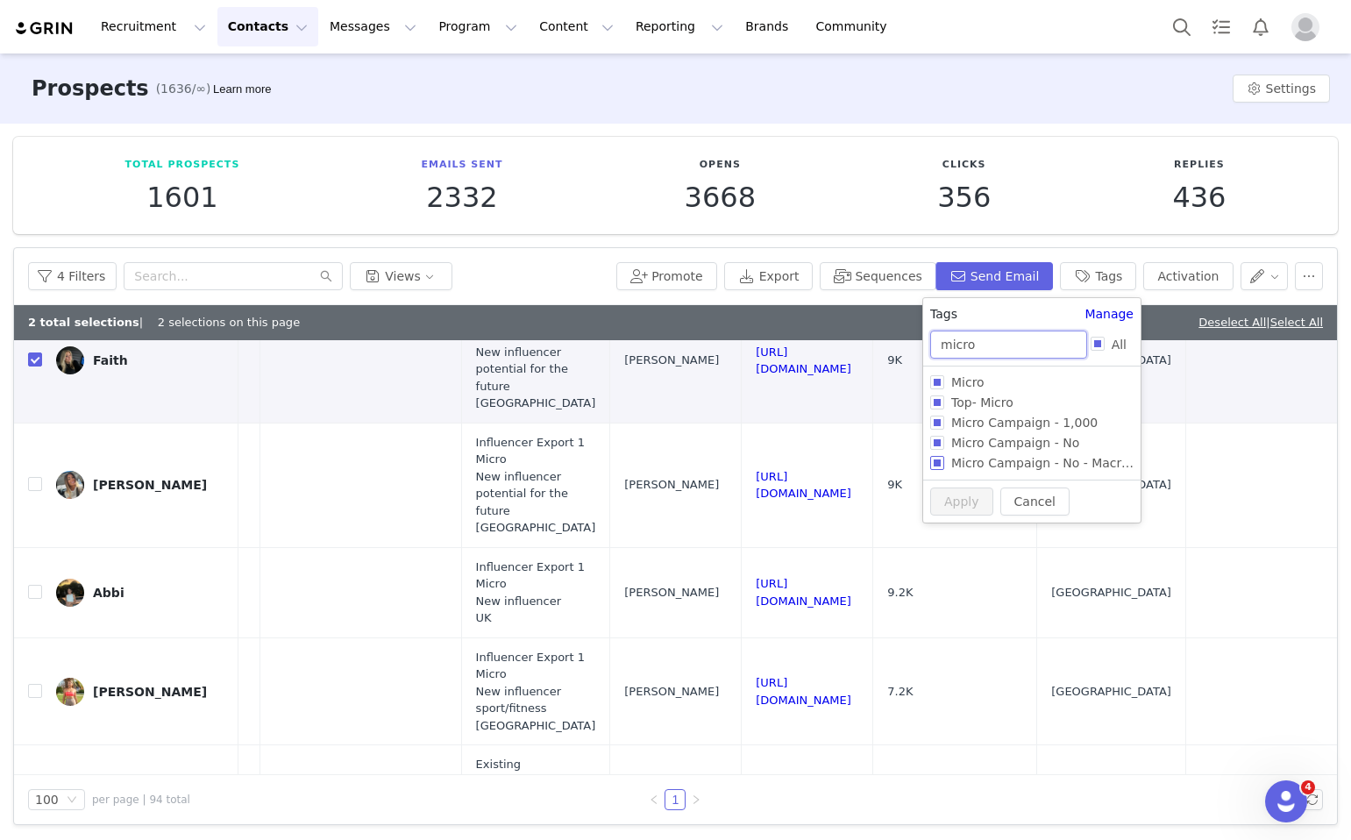
type input "micro"
click at [936, 455] on label "Micro Campaign - No - Macro Gifting" at bounding box center [1031, 463] width 203 height 20
click at [936, 456] on input "Micro Campaign - No - Macro Gifting" at bounding box center [937, 463] width 14 height 14
checkbox input "true"
click at [936, 445] on input "Micro Campaign - No" at bounding box center [937, 439] width 14 height 14
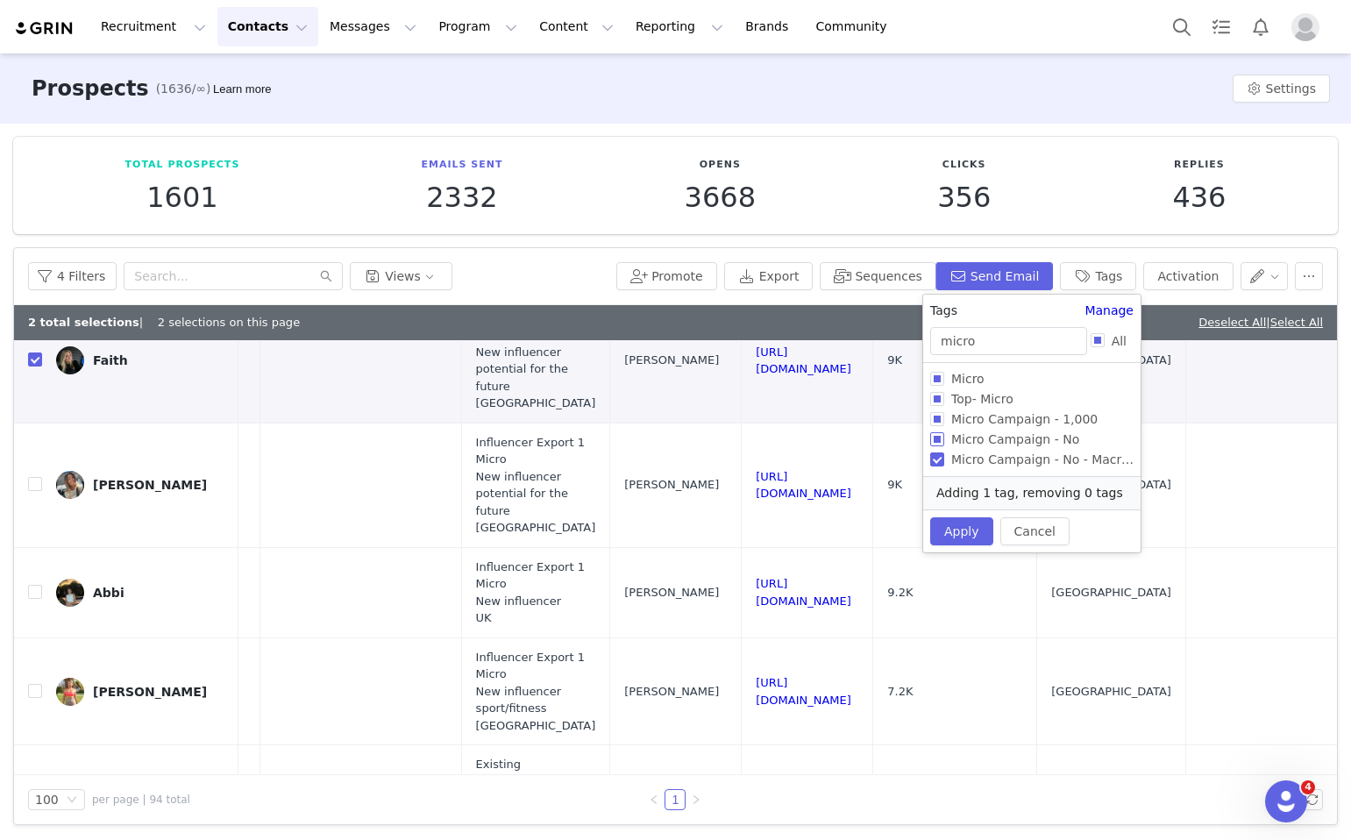
checkbox input "true"
click at [936, 455] on input "Micro Campaign - No - Macro Gifting" at bounding box center [937, 460] width 14 height 14
checkbox input "false"
click at [947, 538] on button "Apply" at bounding box center [961, 531] width 63 height 28
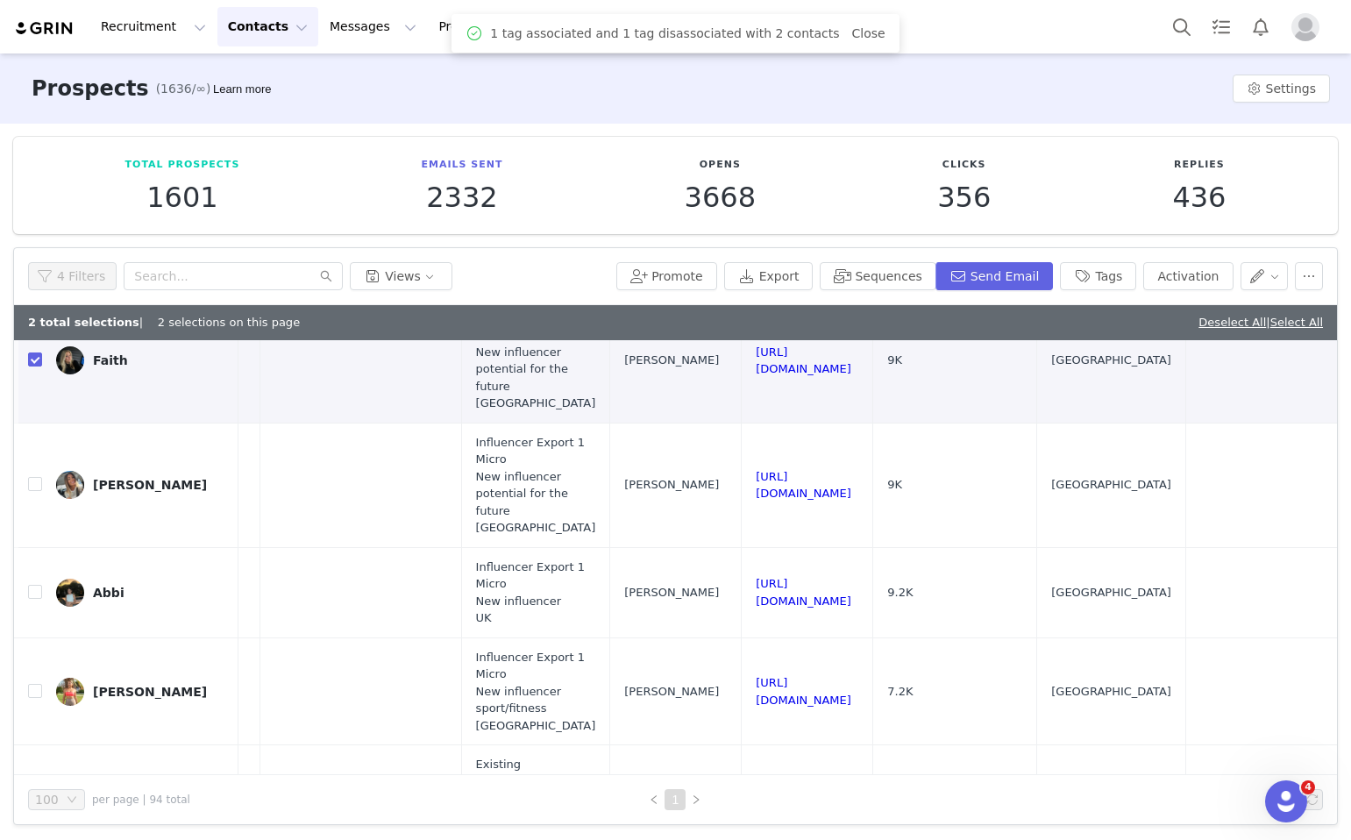
scroll to position [0, 0]
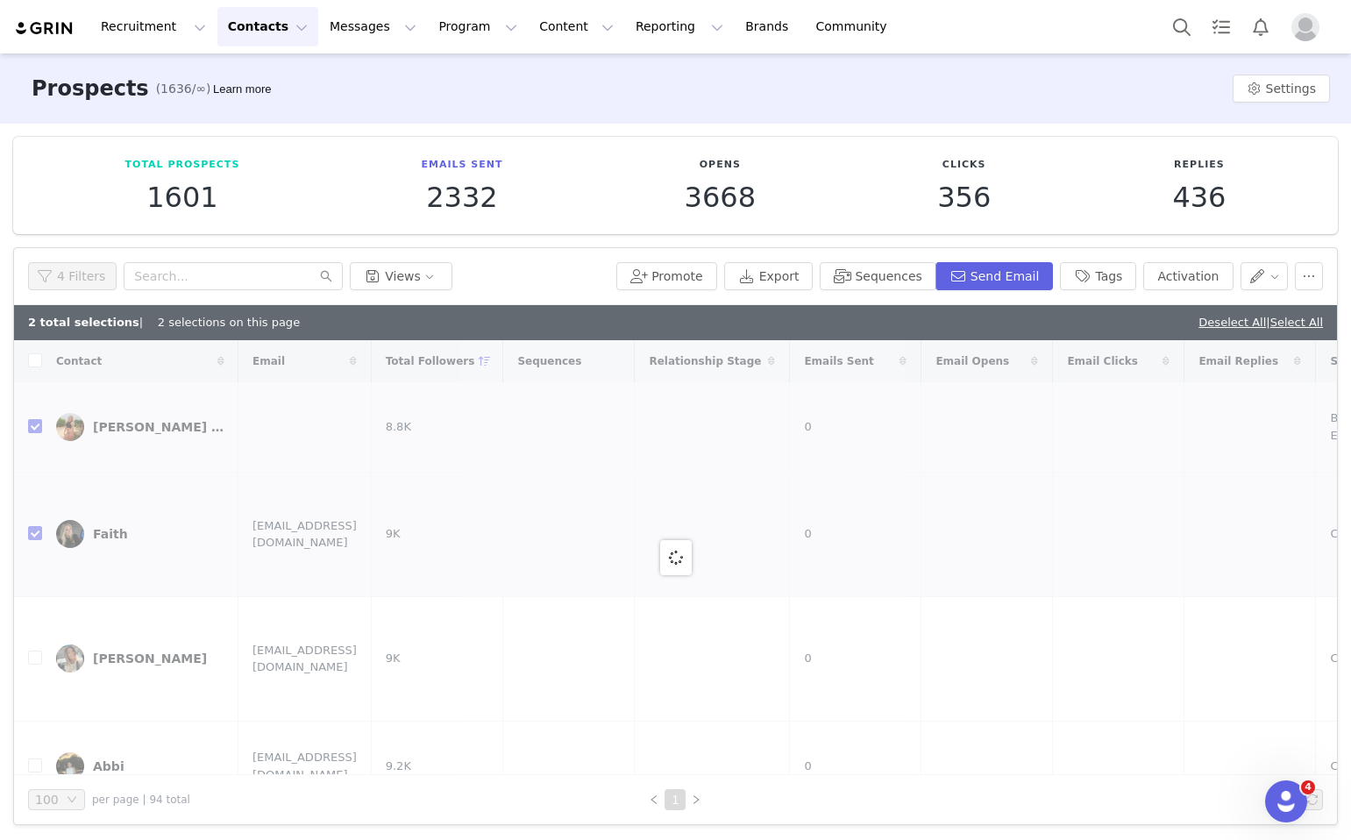
checkbox input "false"
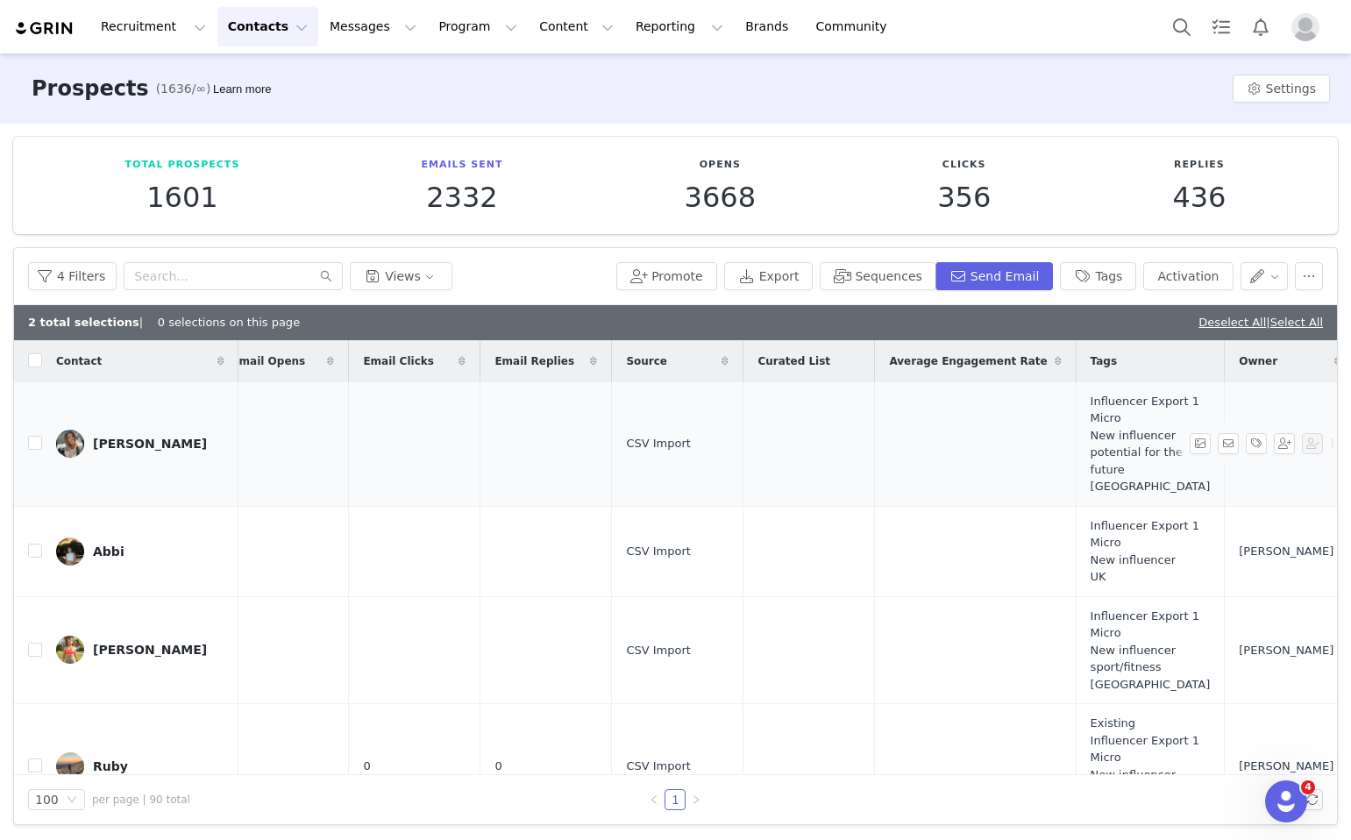
scroll to position [0, 1633]
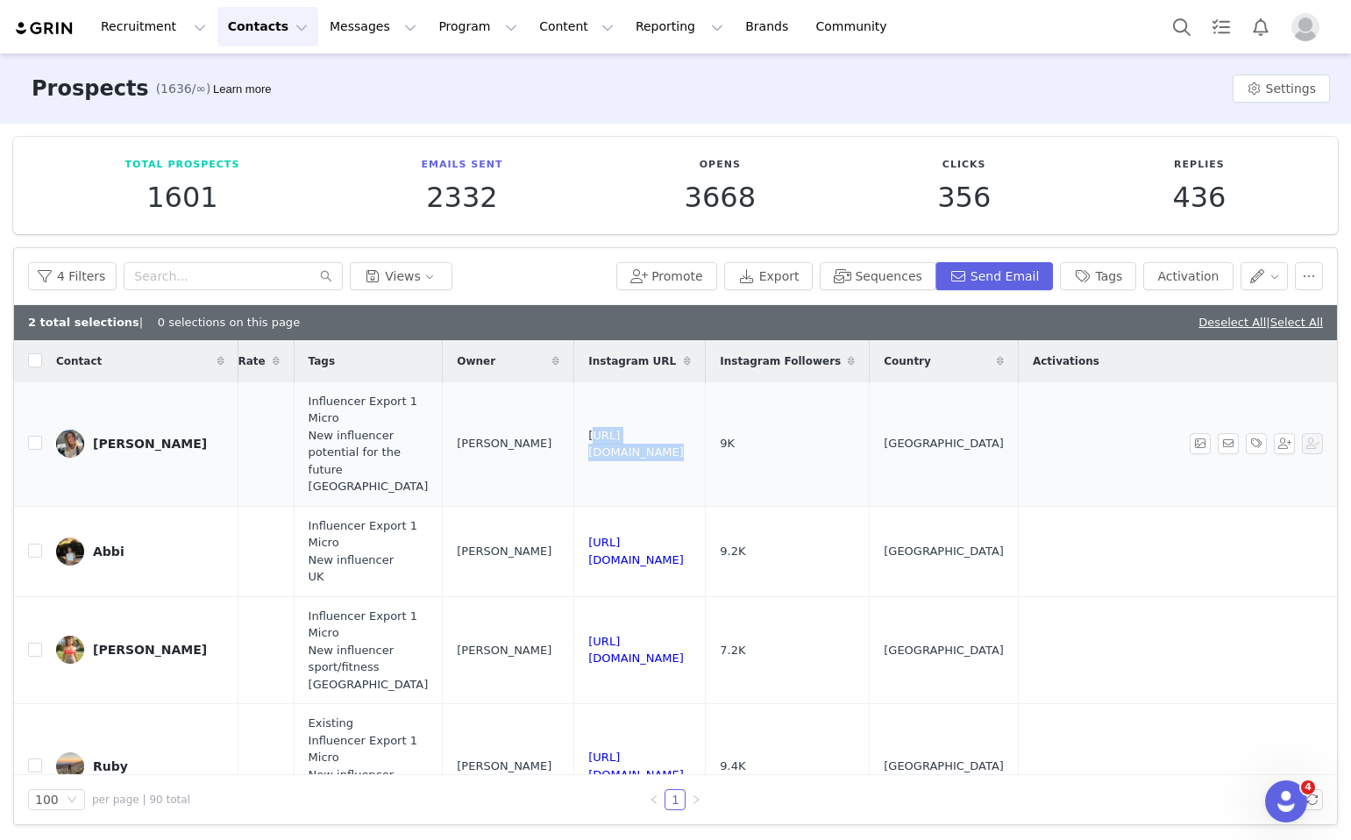
drag, startPoint x: 831, startPoint y: 439, endPoint x: 514, endPoint y: 439, distance: 317.5
click at [29, 447] on input "checkbox" at bounding box center [35, 443] width 14 height 14
click at [1216, 323] on link "Deselect All" at bounding box center [1233, 322] width 68 height 13
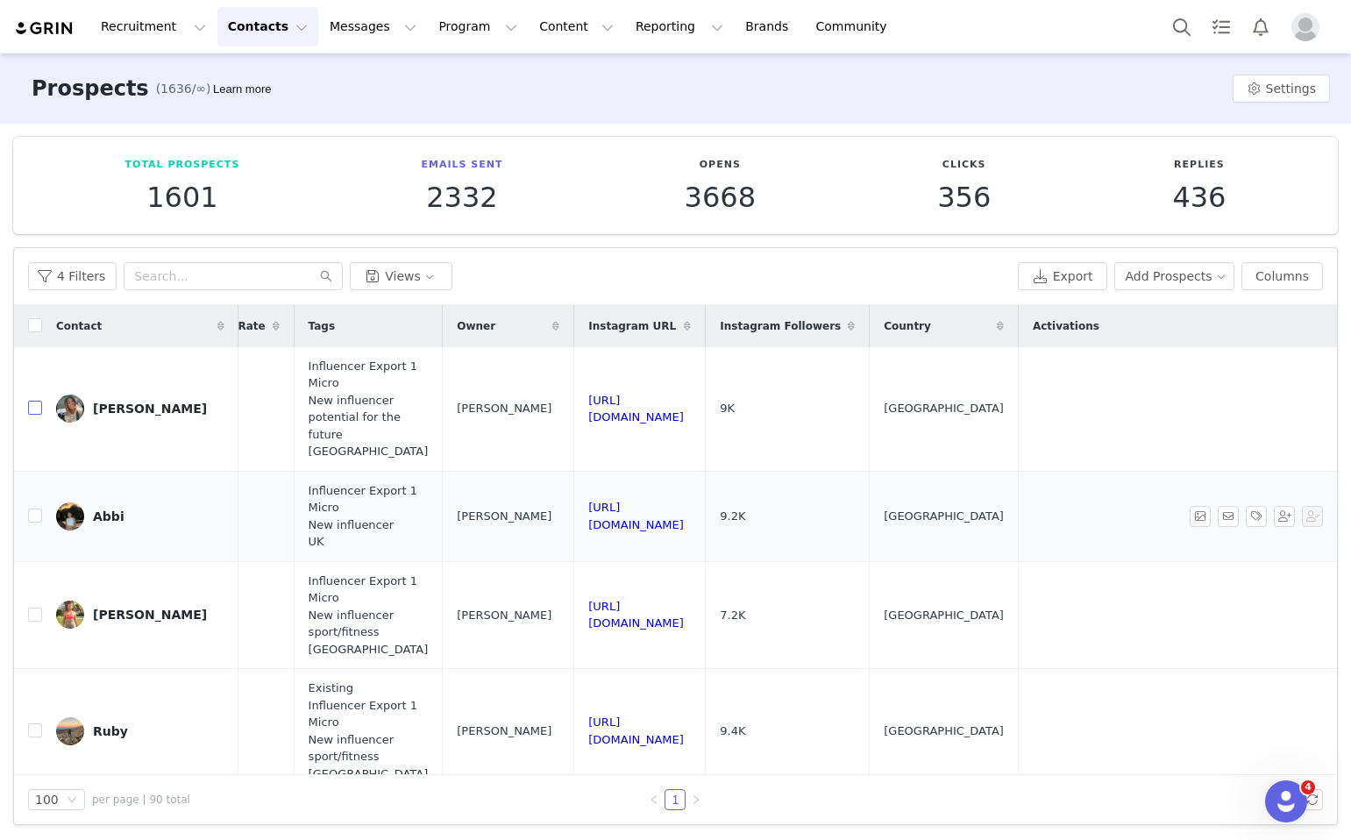
click at [31, 409] on input "checkbox" at bounding box center [35, 408] width 14 height 14
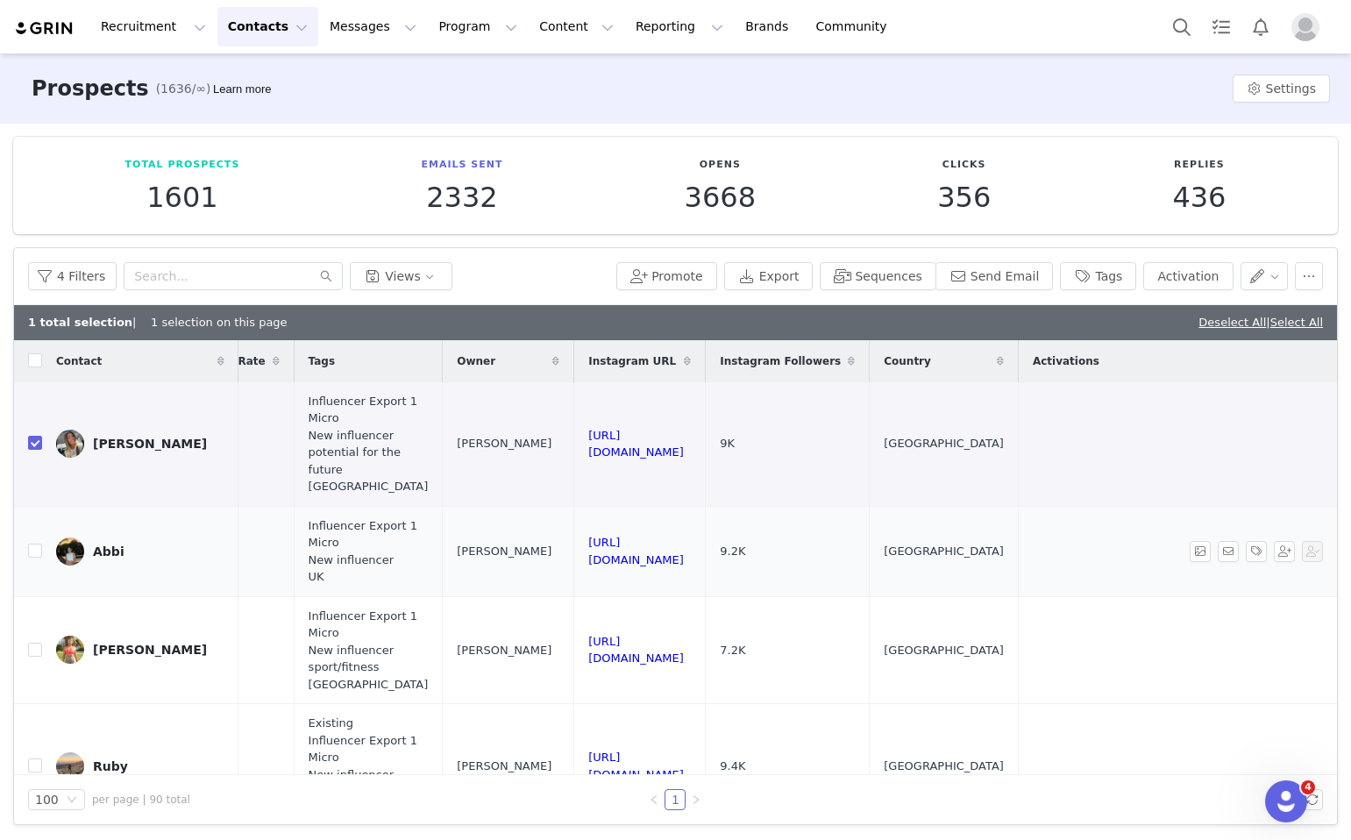
checkbox input "true"
drag, startPoint x: 766, startPoint y: 555, endPoint x: 504, endPoint y: 550, distance: 262.3
click at [574, 550] on td "https://www.instagram.com/abbiholden_" at bounding box center [640, 551] width 132 height 90
click at [37, 558] on input "checkbox" at bounding box center [35, 551] width 14 height 14
checkbox input "true"
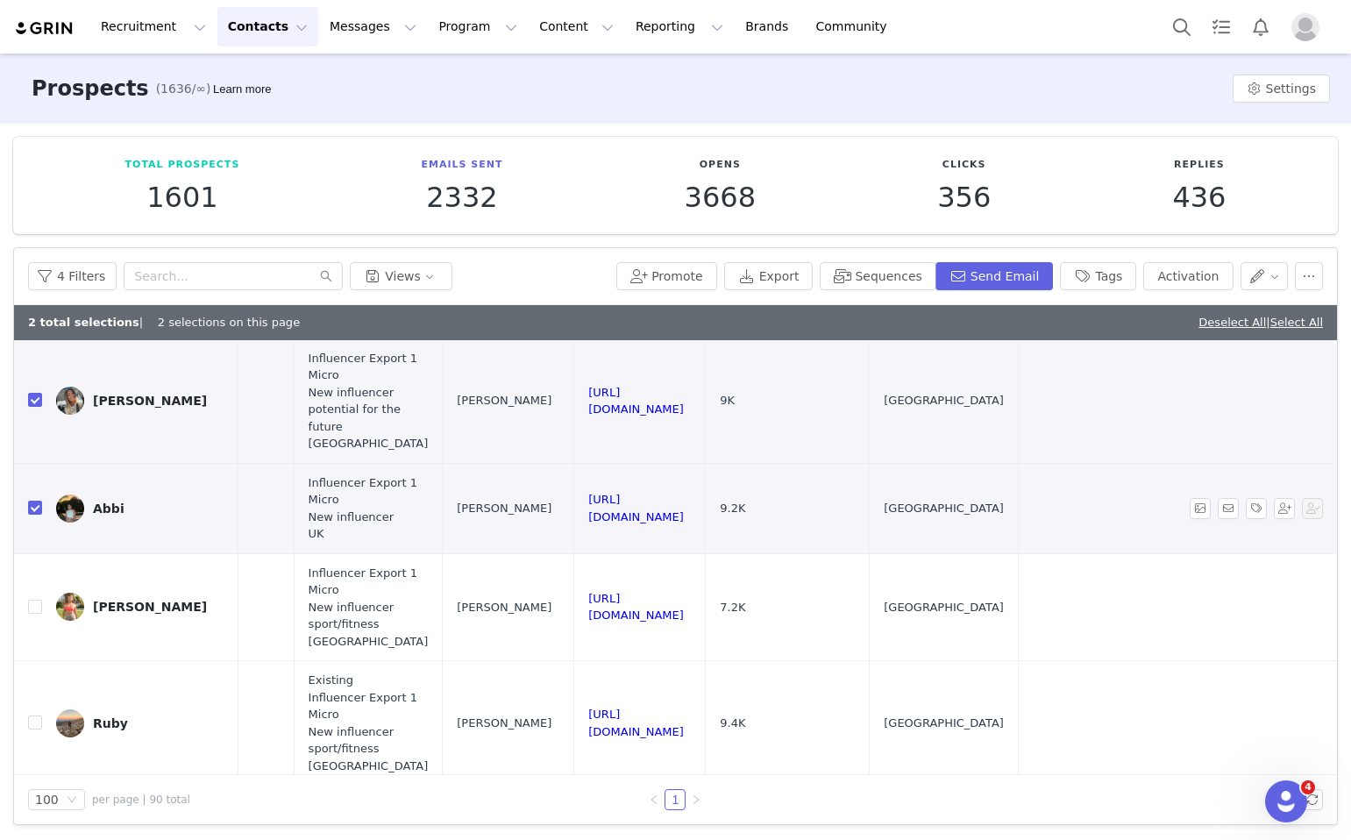
scroll to position [48, 1633]
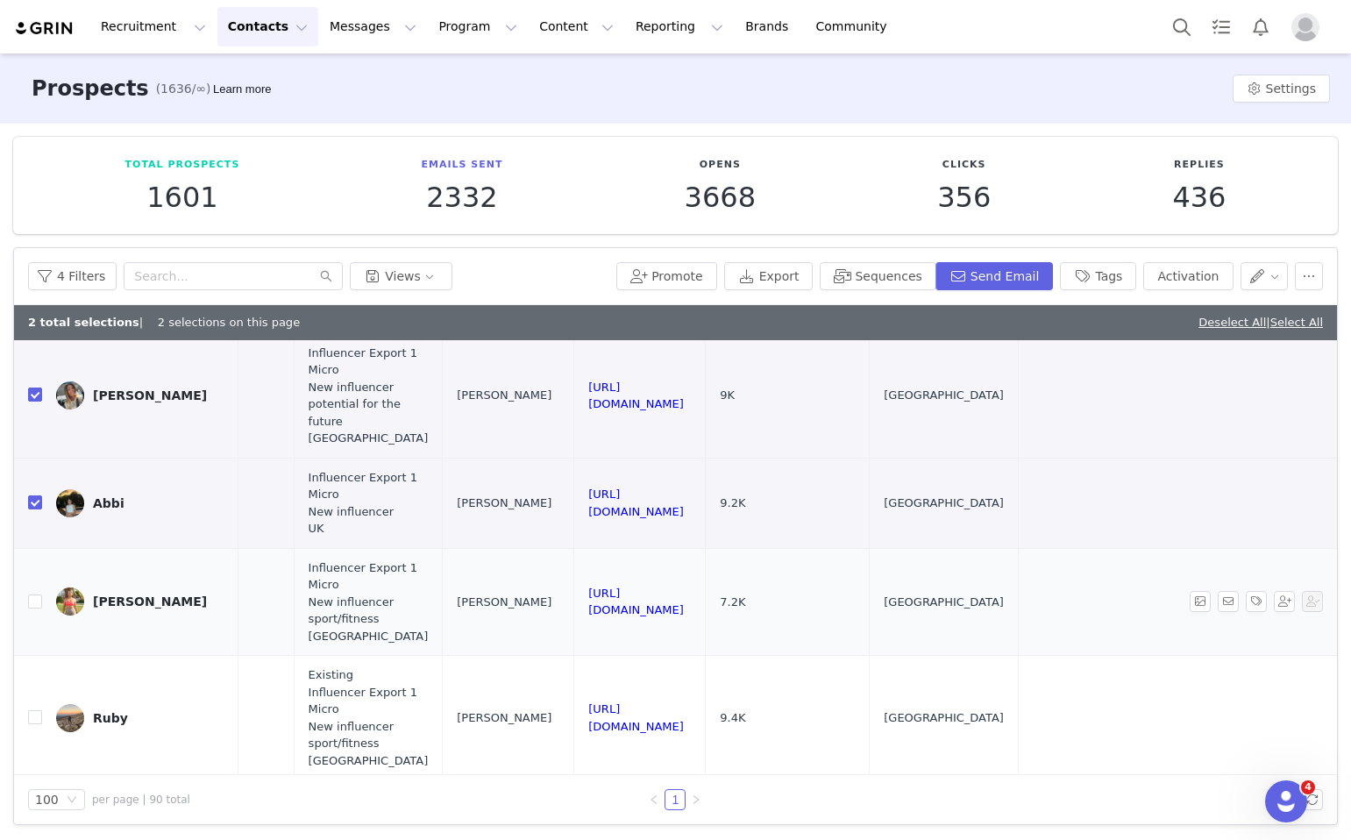
drag, startPoint x: 769, startPoint y: 599, endPoint x: 508, endPoint y: 594, distance: 261.4
click at [574, 594] on td "https://www.instagram.com/luisatamrakar_fit" at bounding box center [640, 602] width 132 height 108
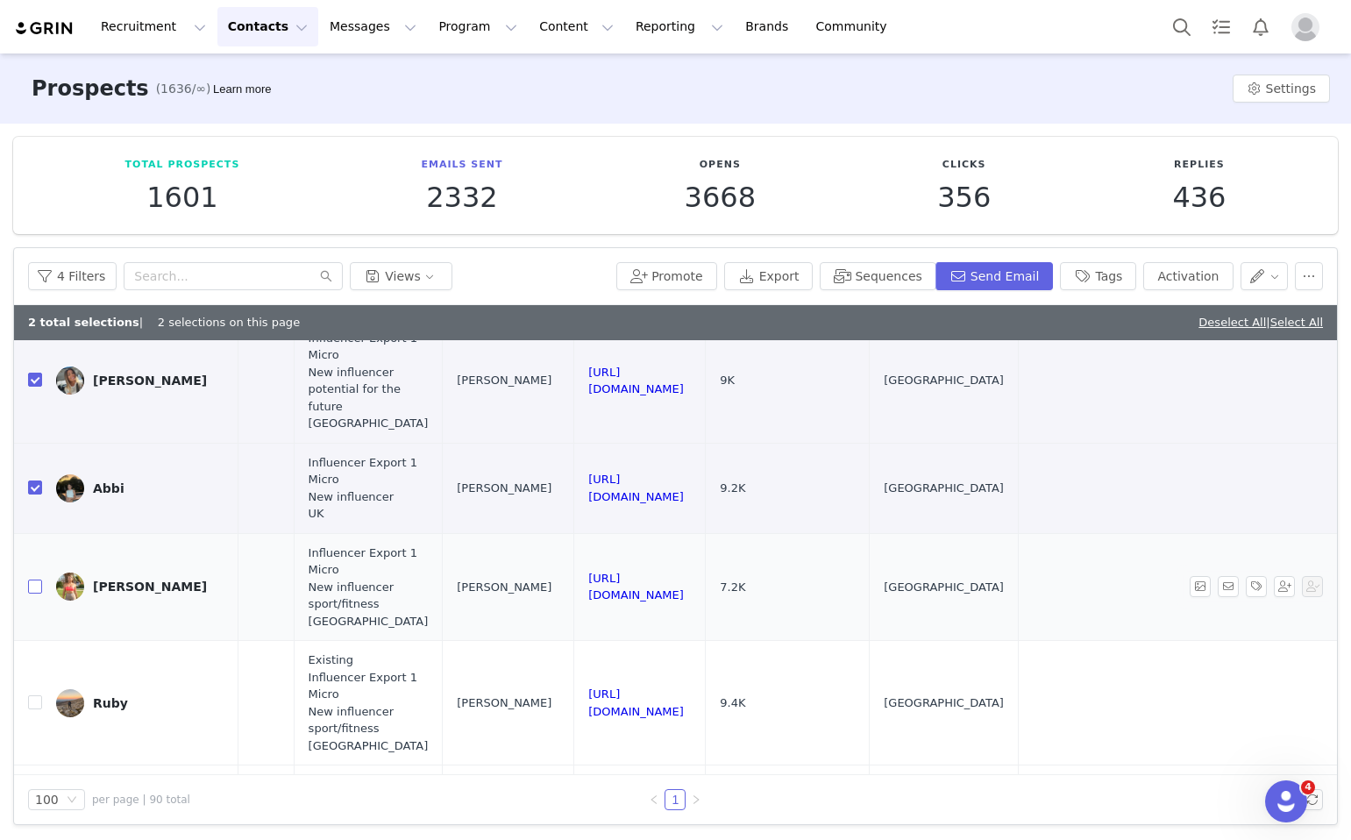
click at [35, 588] on input "checkbox" at bounding box center [35, 587] width 14 height 14
checkbox input "true"
click at [1125, 281] on button "Tags" at bounding box center [1098, 276] width 76 height 28
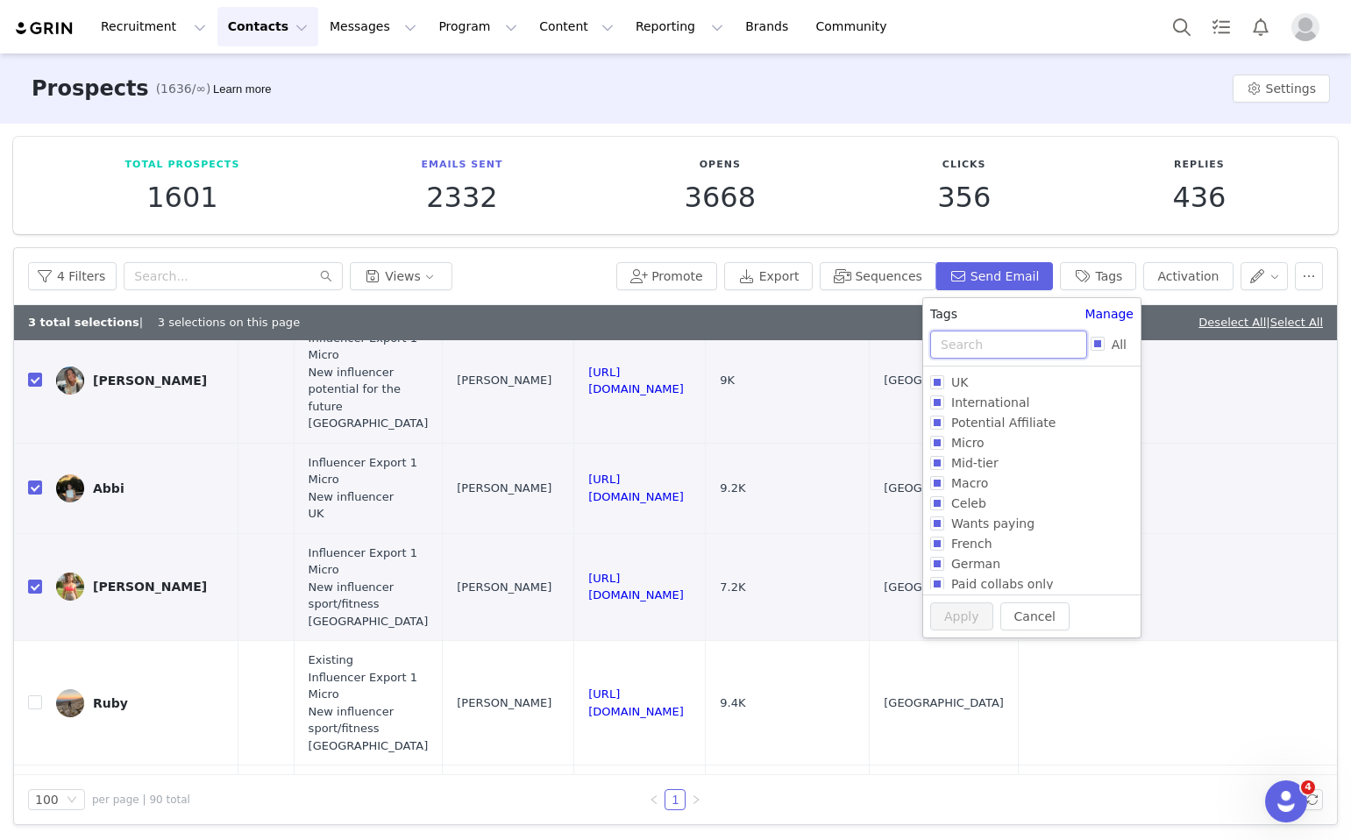
click at [1059, 340] on input "text" at bounding box center [1008, 345] width 157 height 28
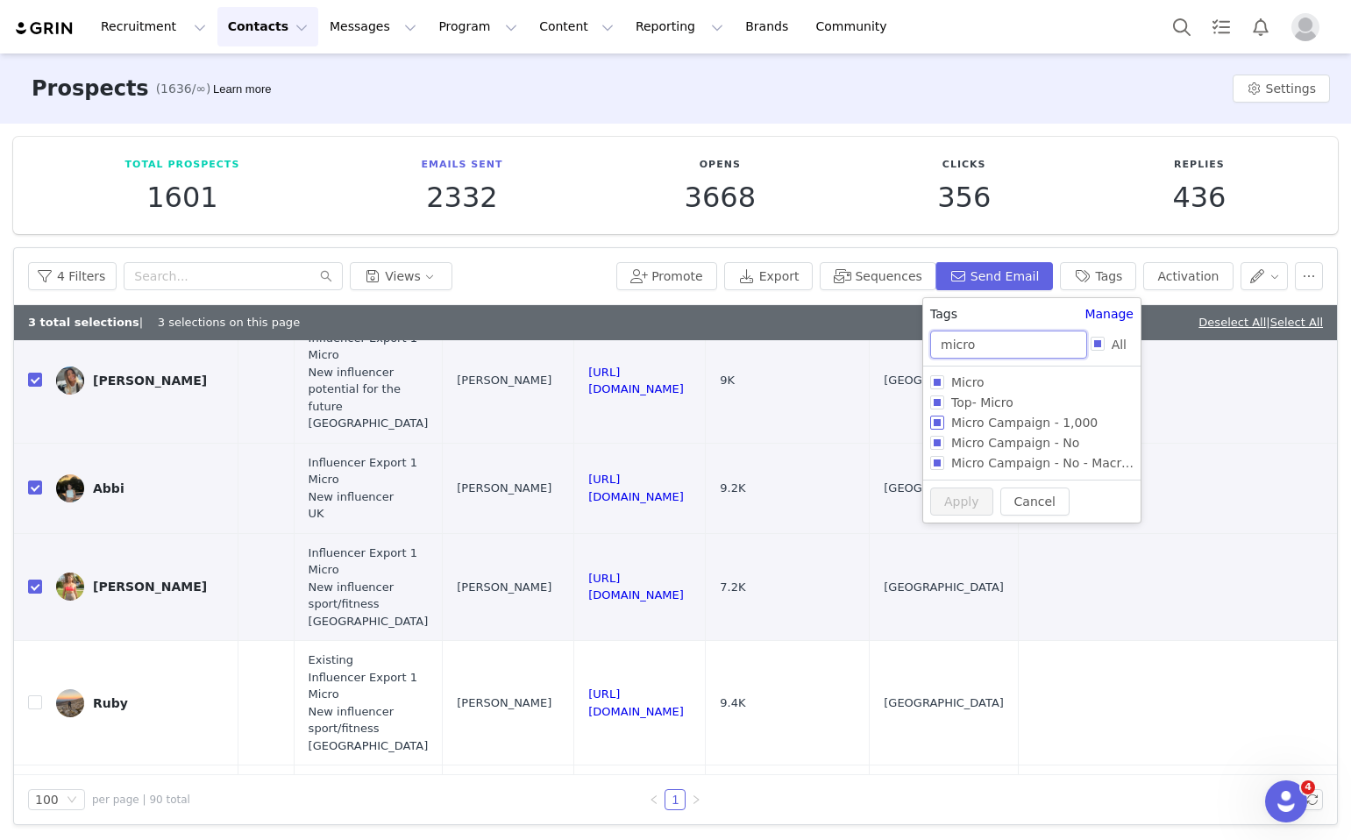
type input "micro"
click at [992, 424] on span "Micro Campaign - 1,000" at bounding box center [1025, 423] width 160 height 14
click at [945, 424] on input "Micro Campaign - 1,000" at bounding box center [937, 423] width 14 height 14
checkbox input "true"
click at [968, 529] on button "Apply" at bounding box center [961, 531] width 63 height 28
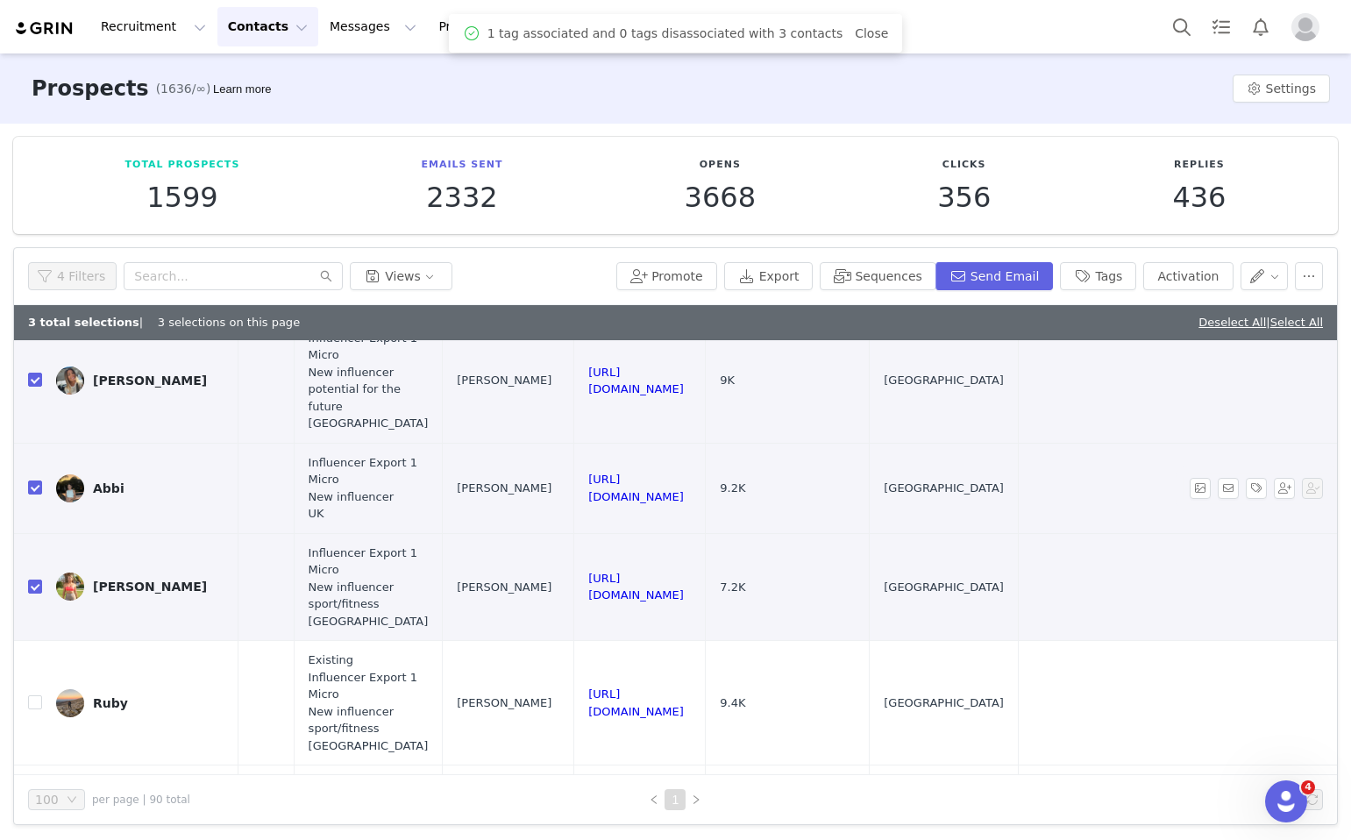
scroll to position [0, 0]
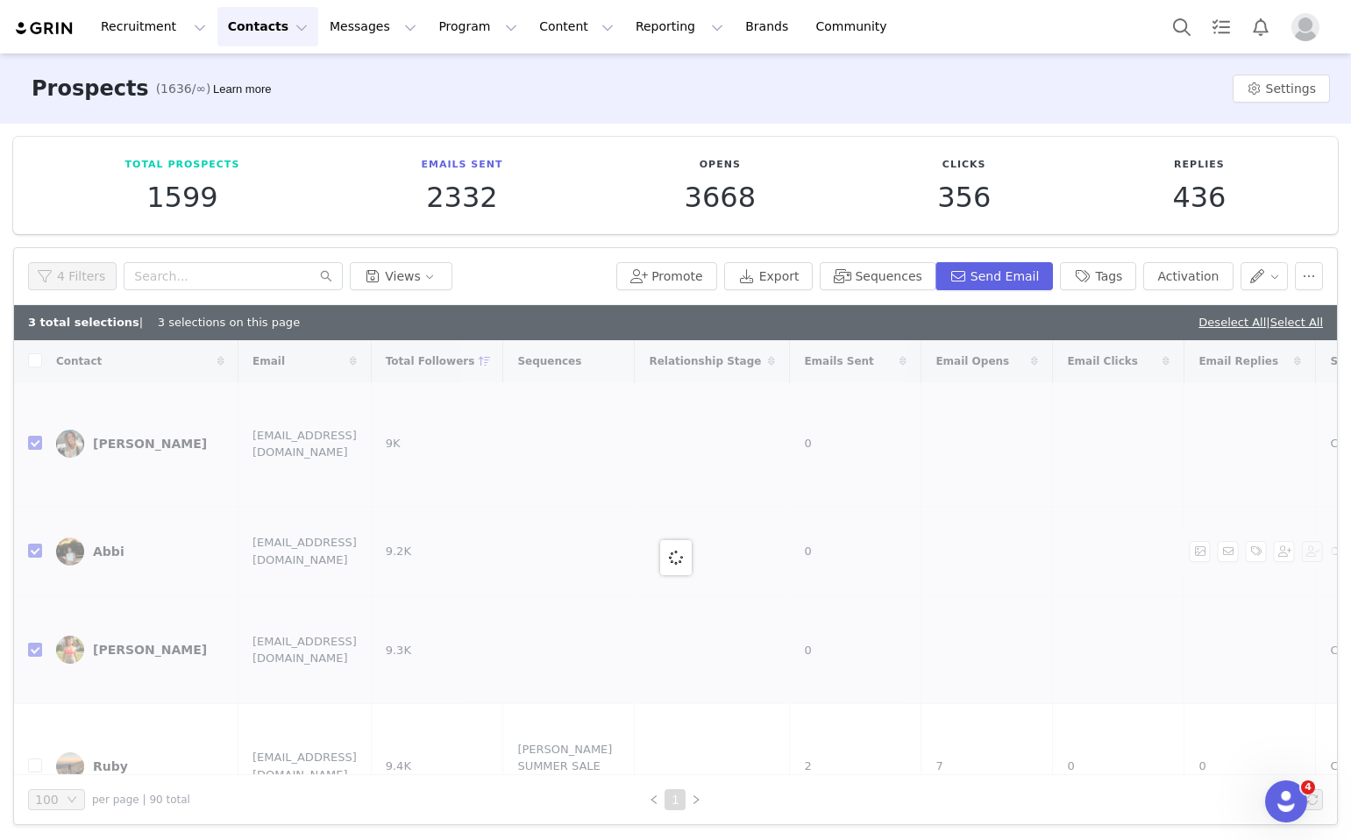
checkbox input "false"
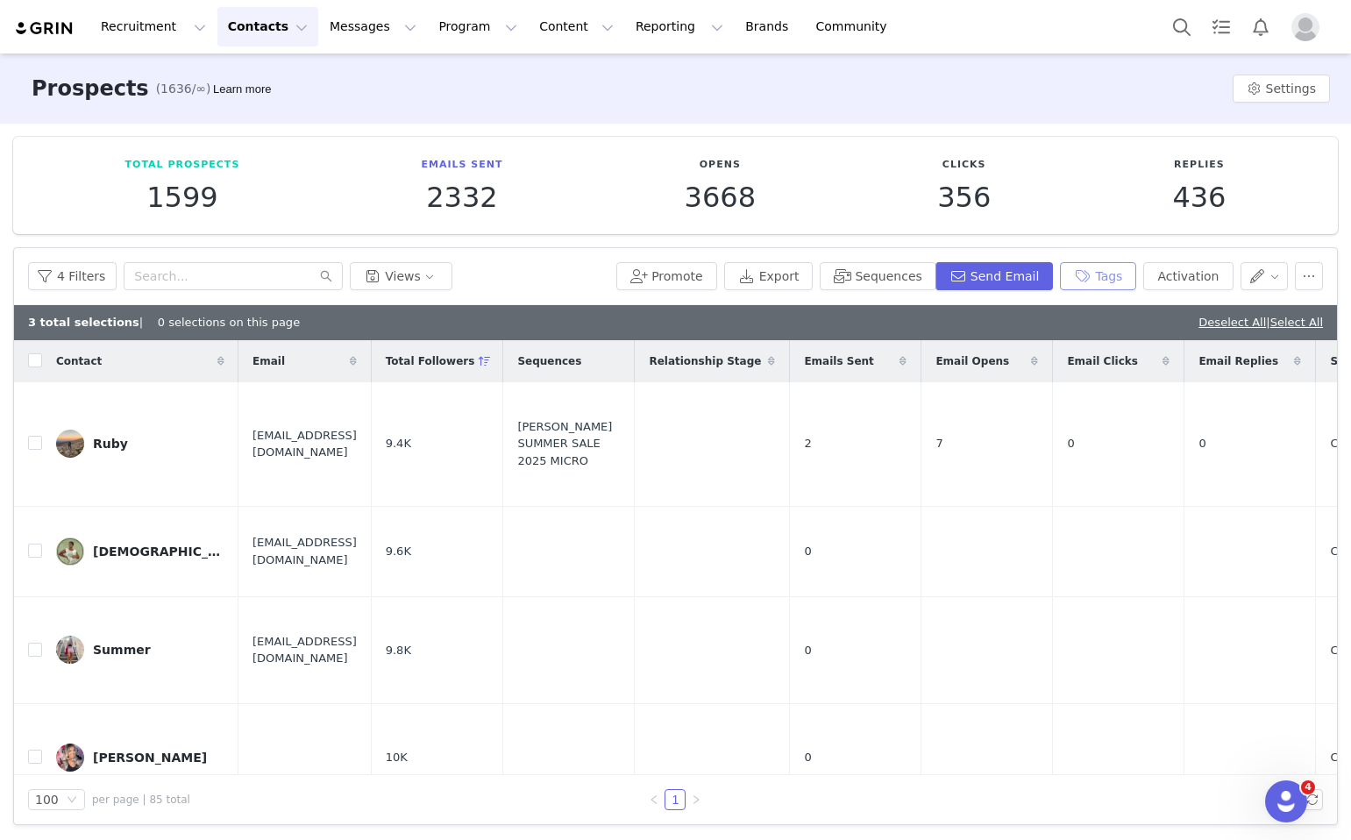
click at [1130, 266] on button "Tags" at bounding box center [1098, 276] width 76 height 28
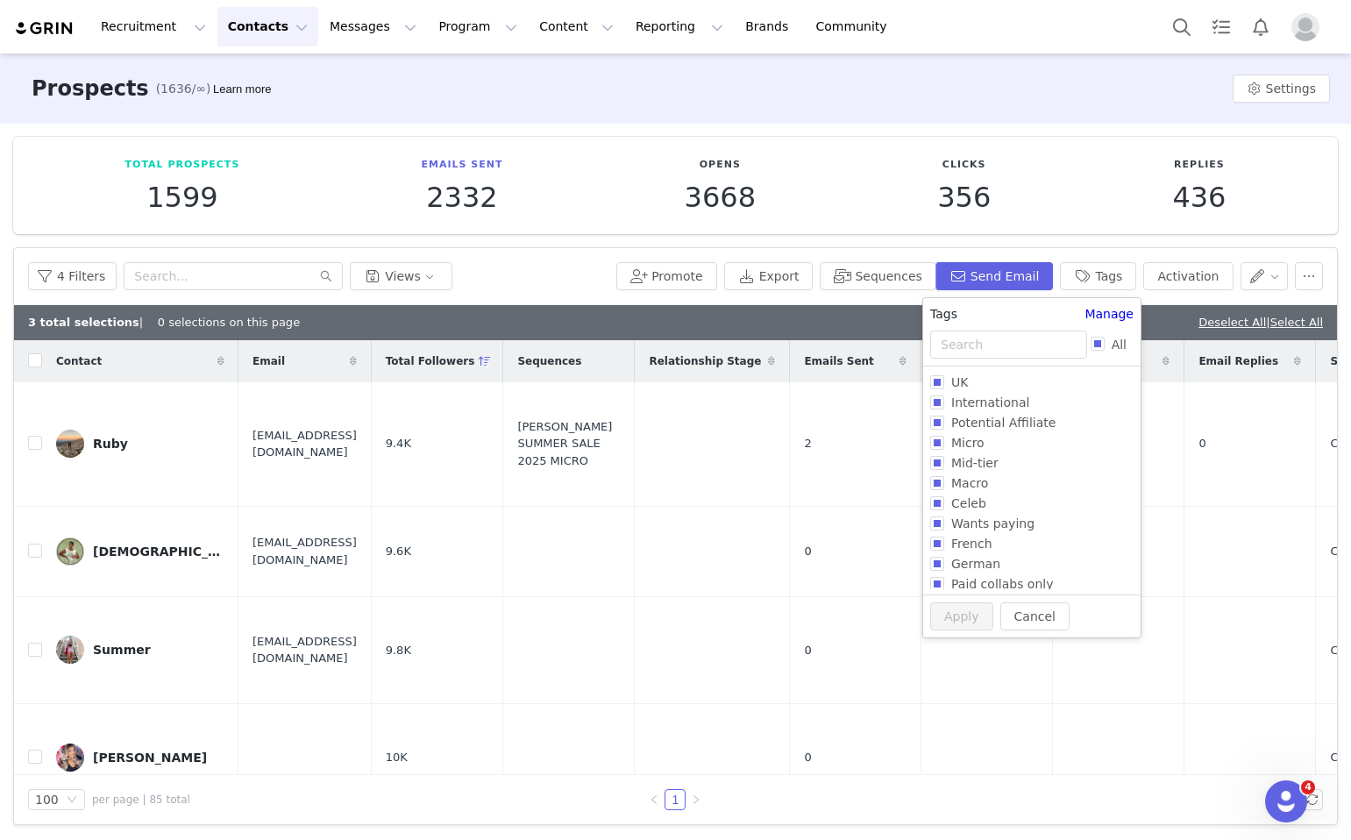
click at [1024, 328] on div "Tags Manage" at bounding box center [1031, 317] width 217 height 25
click at [1023, 334] on input "text" at bounding box center [1008, 345] width 157 height 28
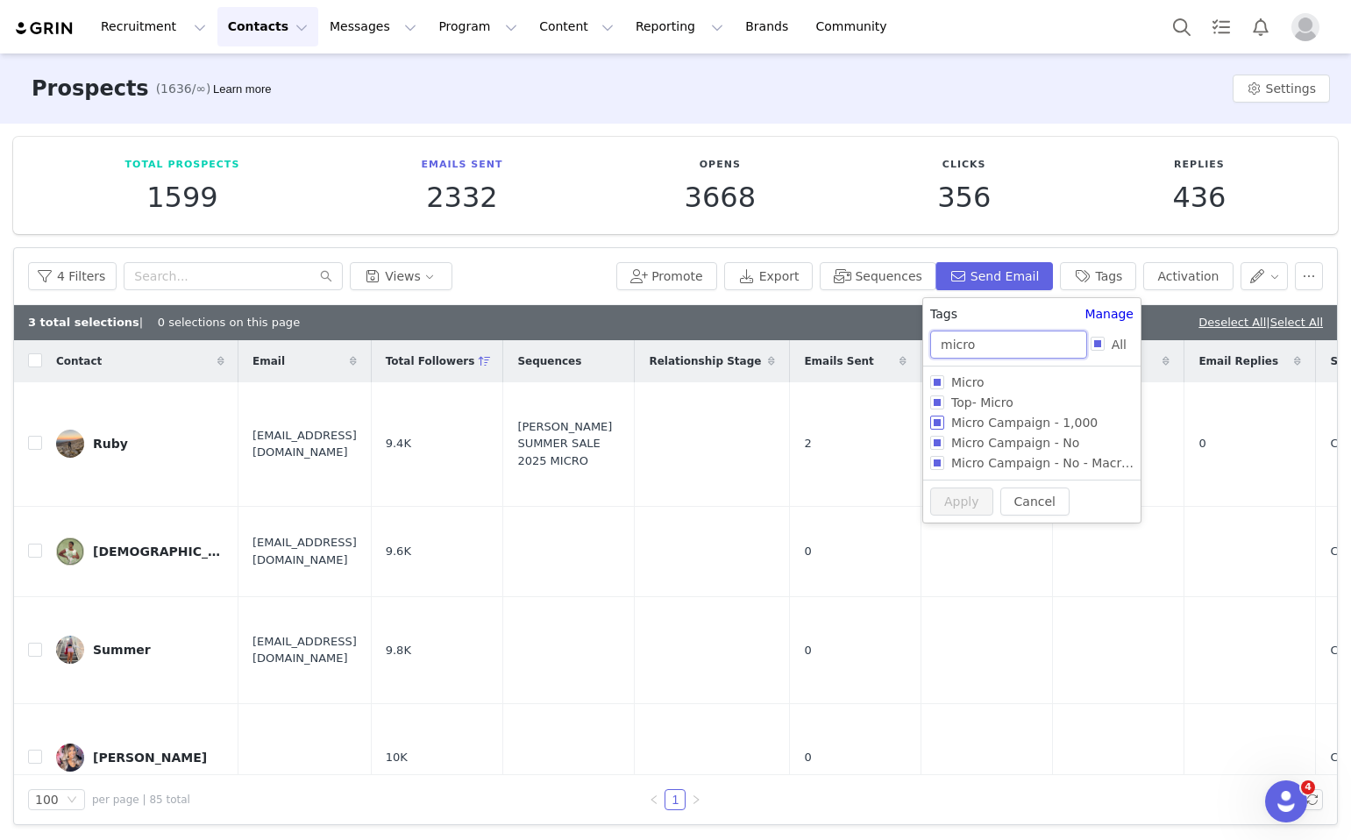
type input "micro"
click at [939, 425] on input "Micro Campaign - 1,000" at bounding box center [937, 423] width 14 height 14
click at [938, 421] on input "Micro Campaign - 1,000" at bounding box center [937, 419] width 14 height 14
checkbox input "false"
click at [960, 530] on button "Apply" at bounding box center [961, 531] width 63 height 28
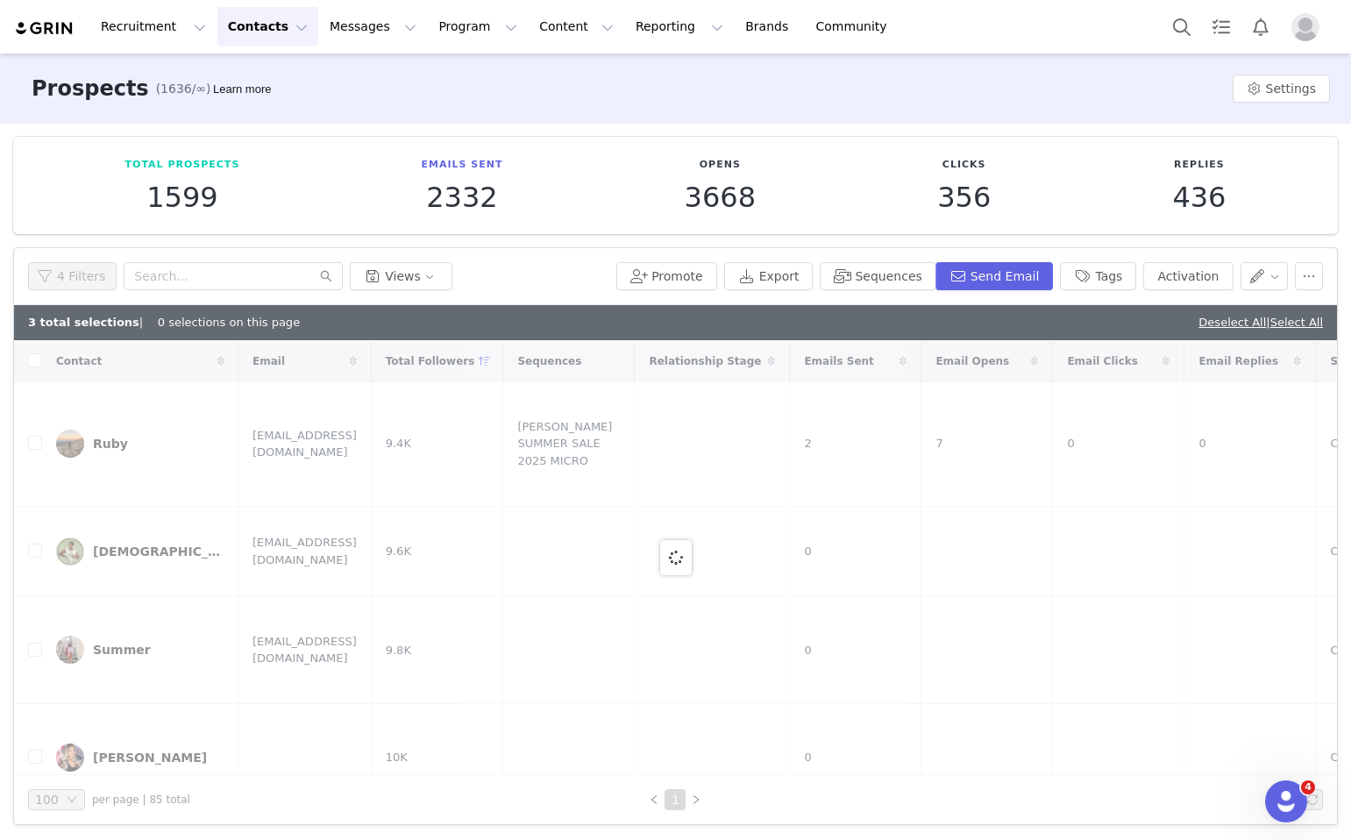
checkbox input "true"
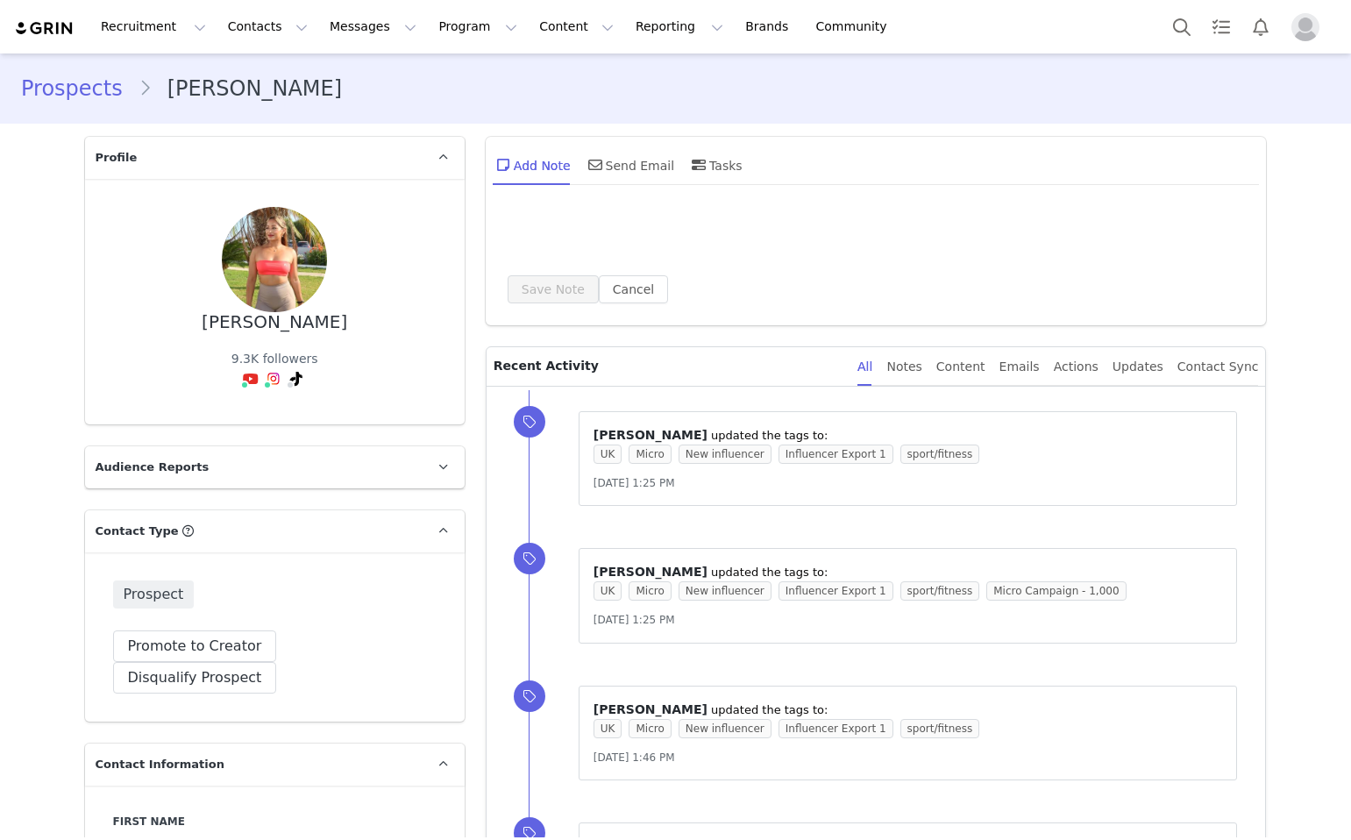
type input "+1 ([GEOGRAPHIC_DATA])"
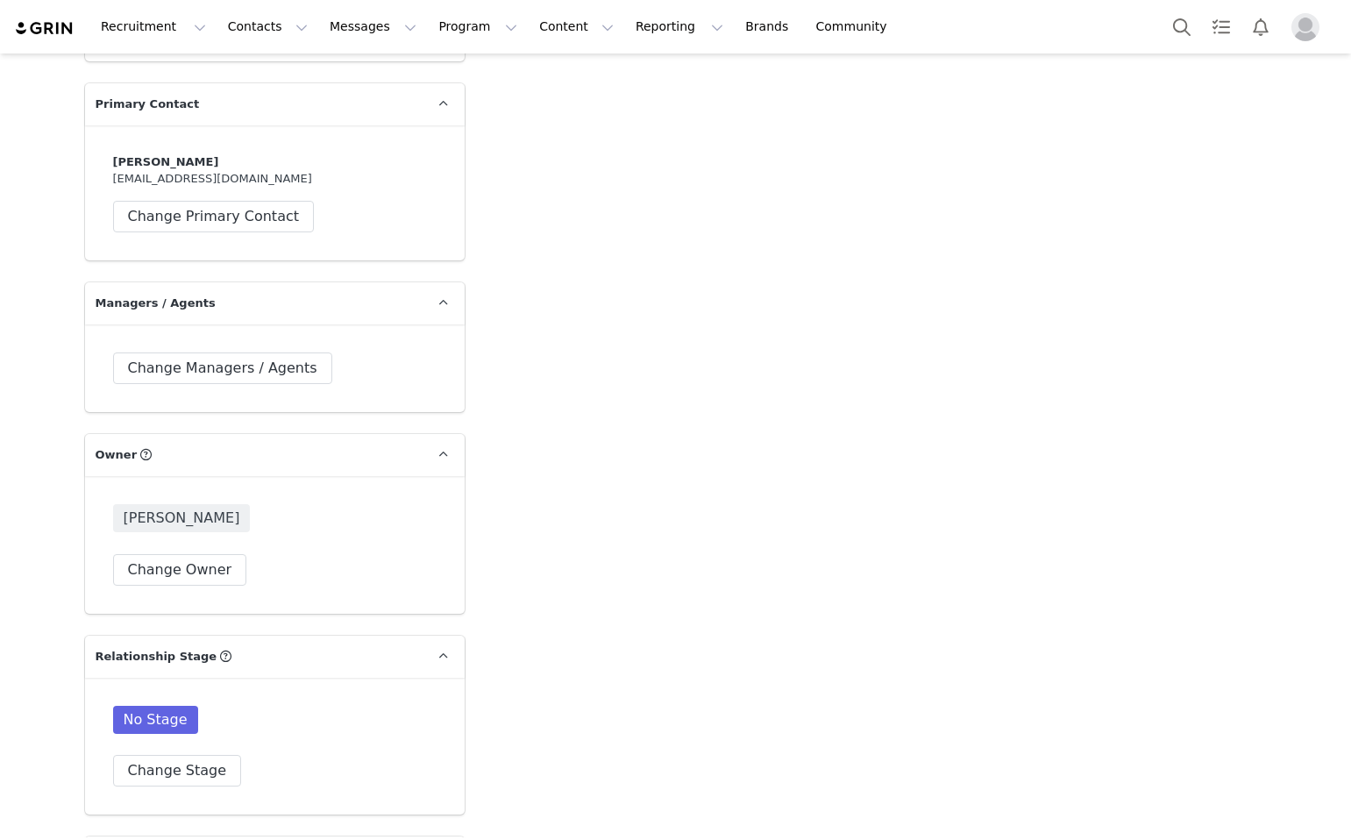
scroll to position [2895, 0]
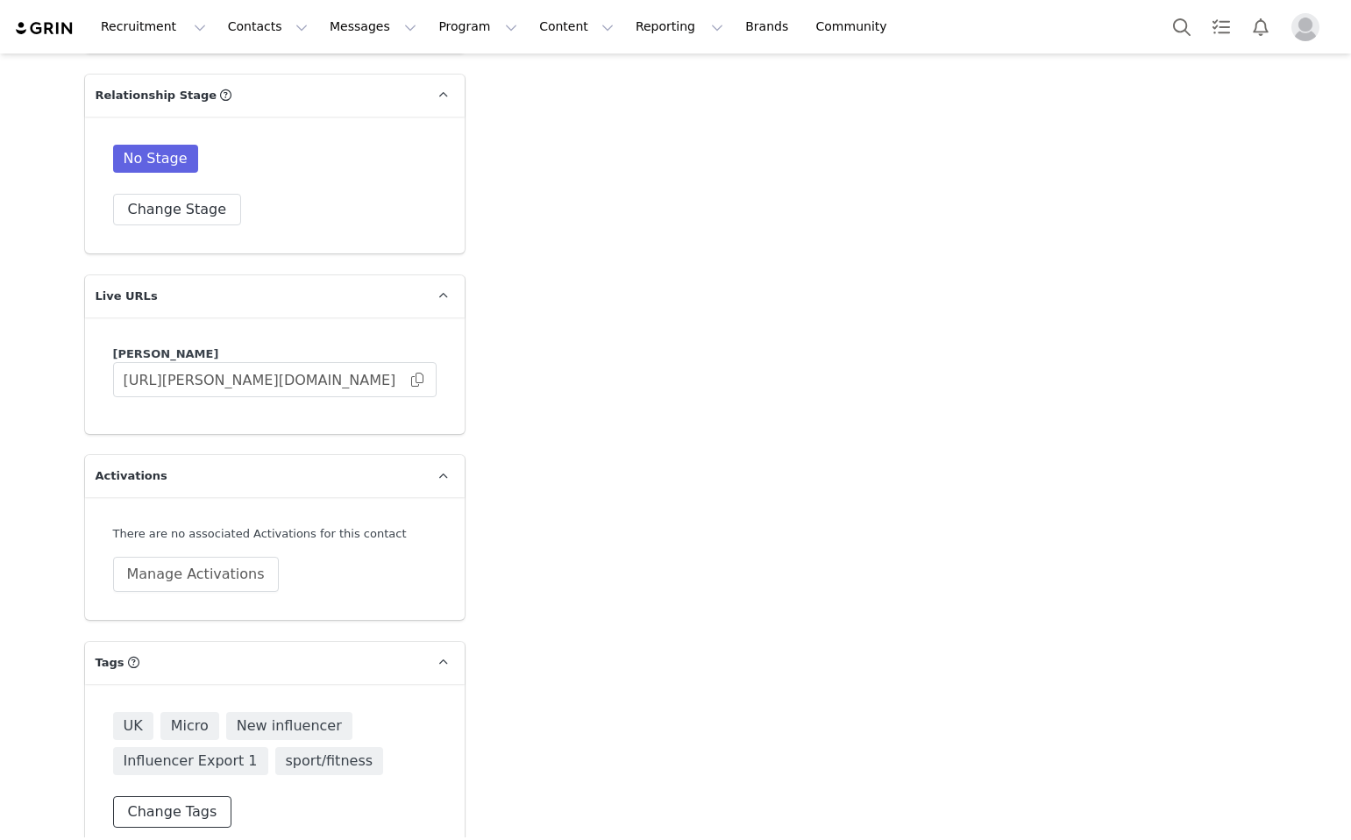
click at [183, 796] on button "Change Tags" at bounding box center [172, 812] width 119 height 32
click at [200, 724] on input at bounding box center [275, 740] width 301 height 32
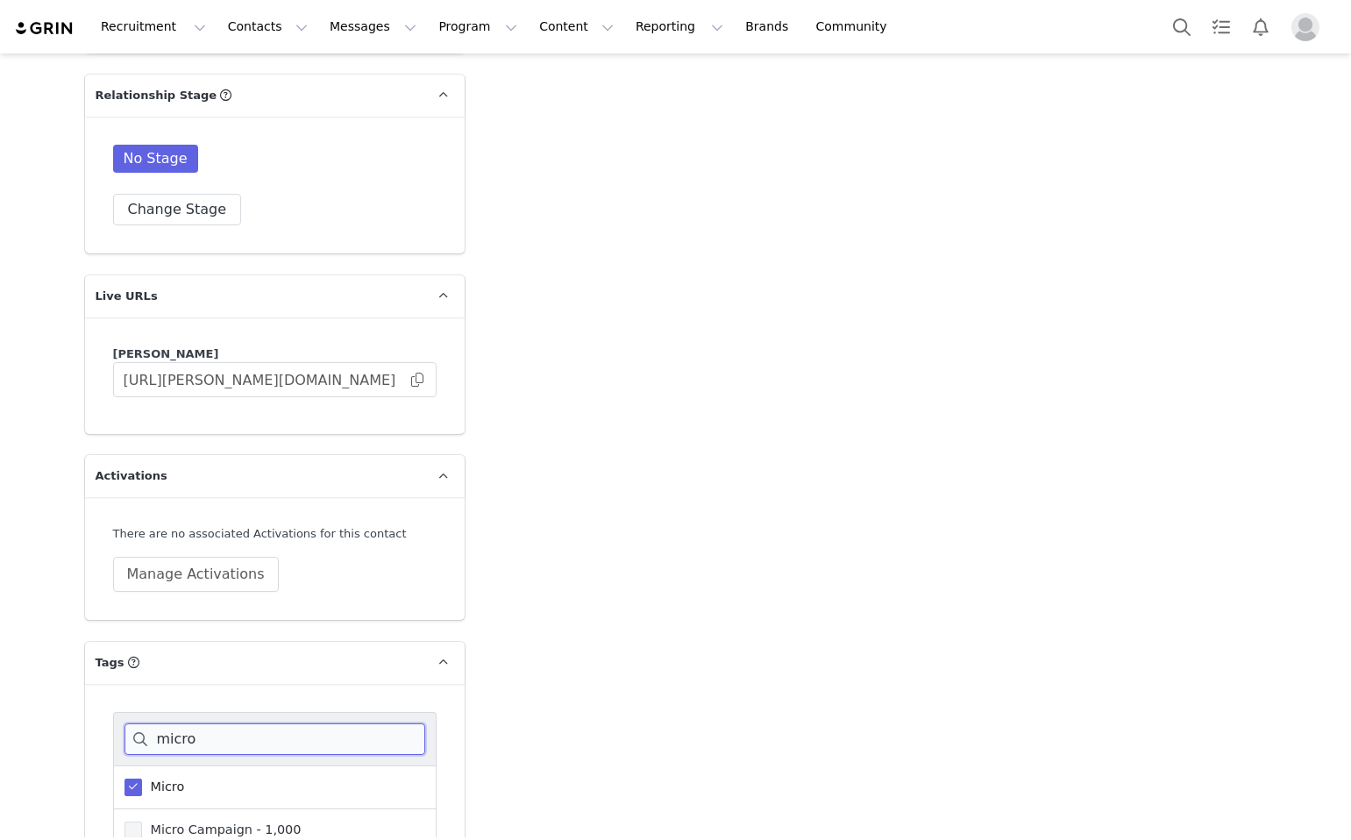
type input "micro"
click at [148, 822] on span "Micro Campaign - 1,000" at bounding box center [222, 830] width 160 height 17
click at [142, 822] on input "Micro Campaign - 1,000" at bounding box center [142, 822] width 0 height 0
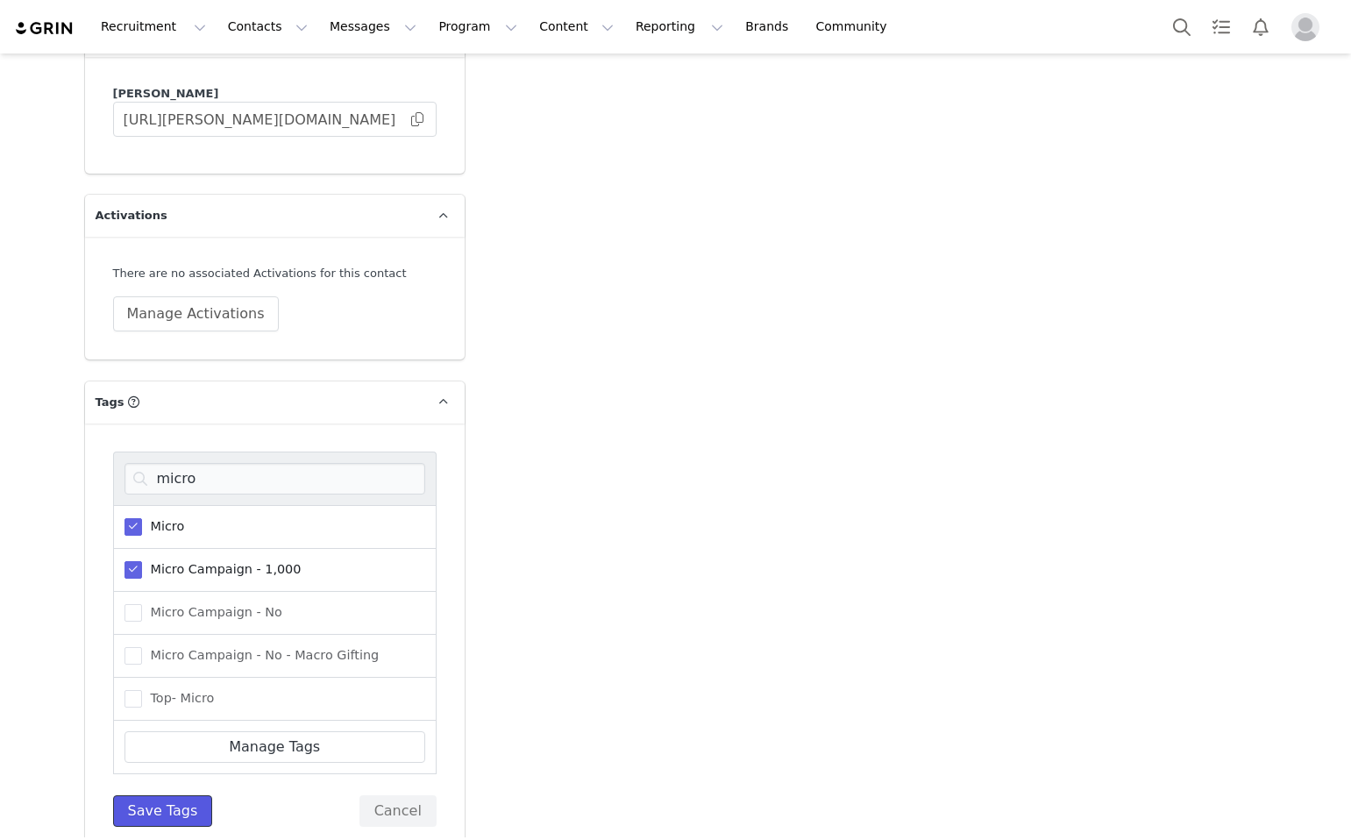
click at [152, 795] on button "Save Tags" at bounding box center [163, 811] width 100 height 32
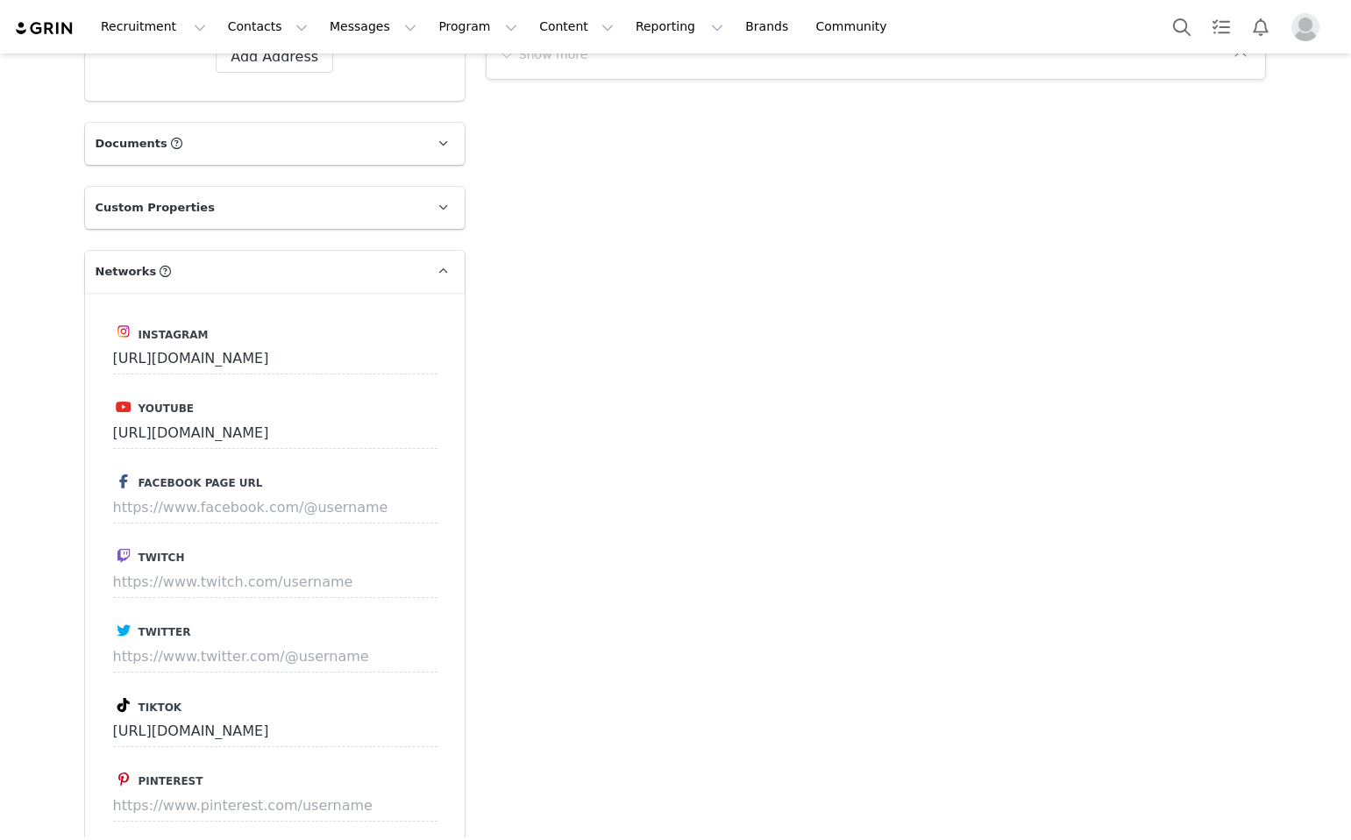
scroll to position [1085, 0]
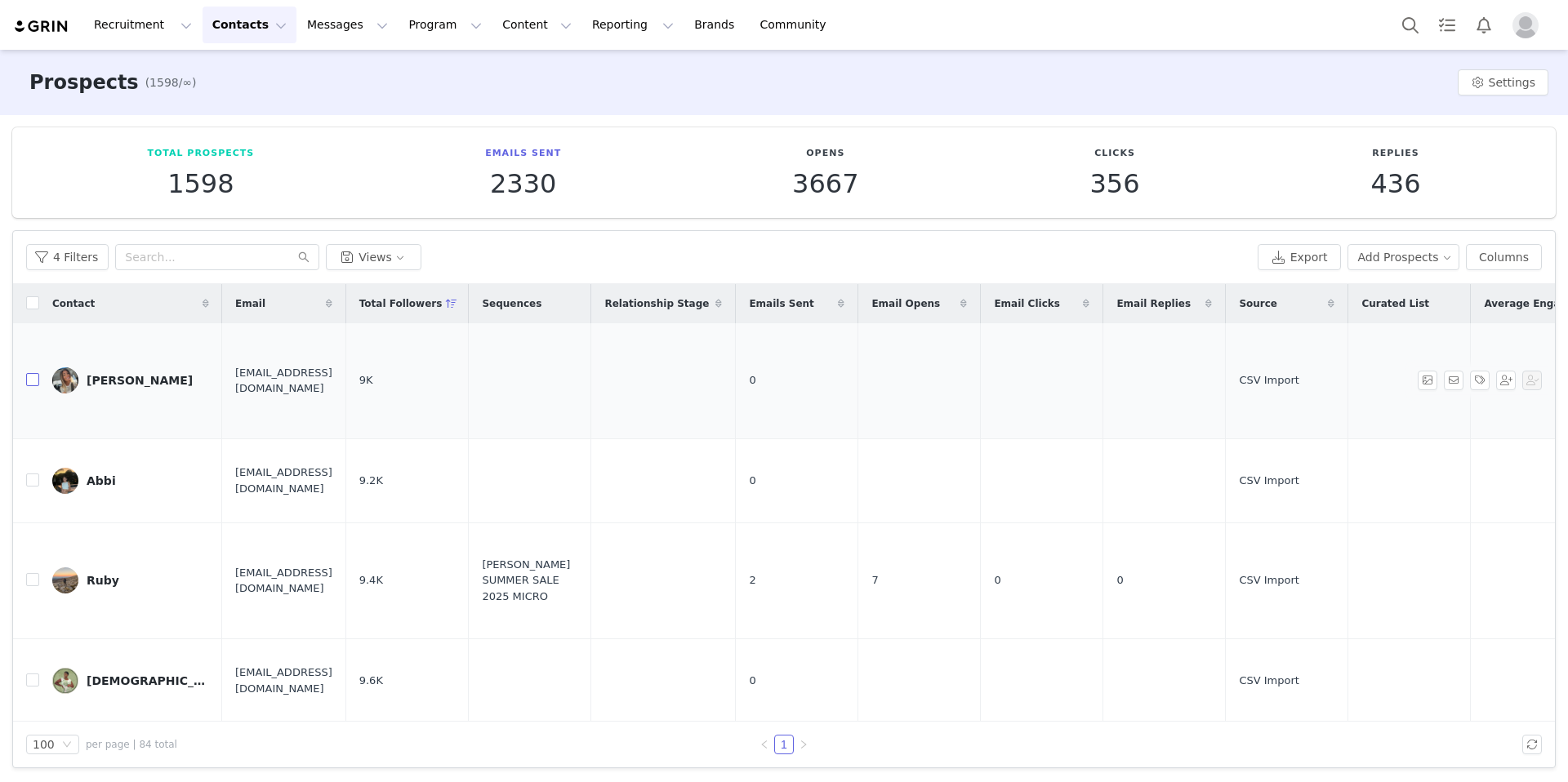
click at [36, 374] on input "checkbox" at bounding box center [33, 380] width 13 height 13
checkbox input "true"
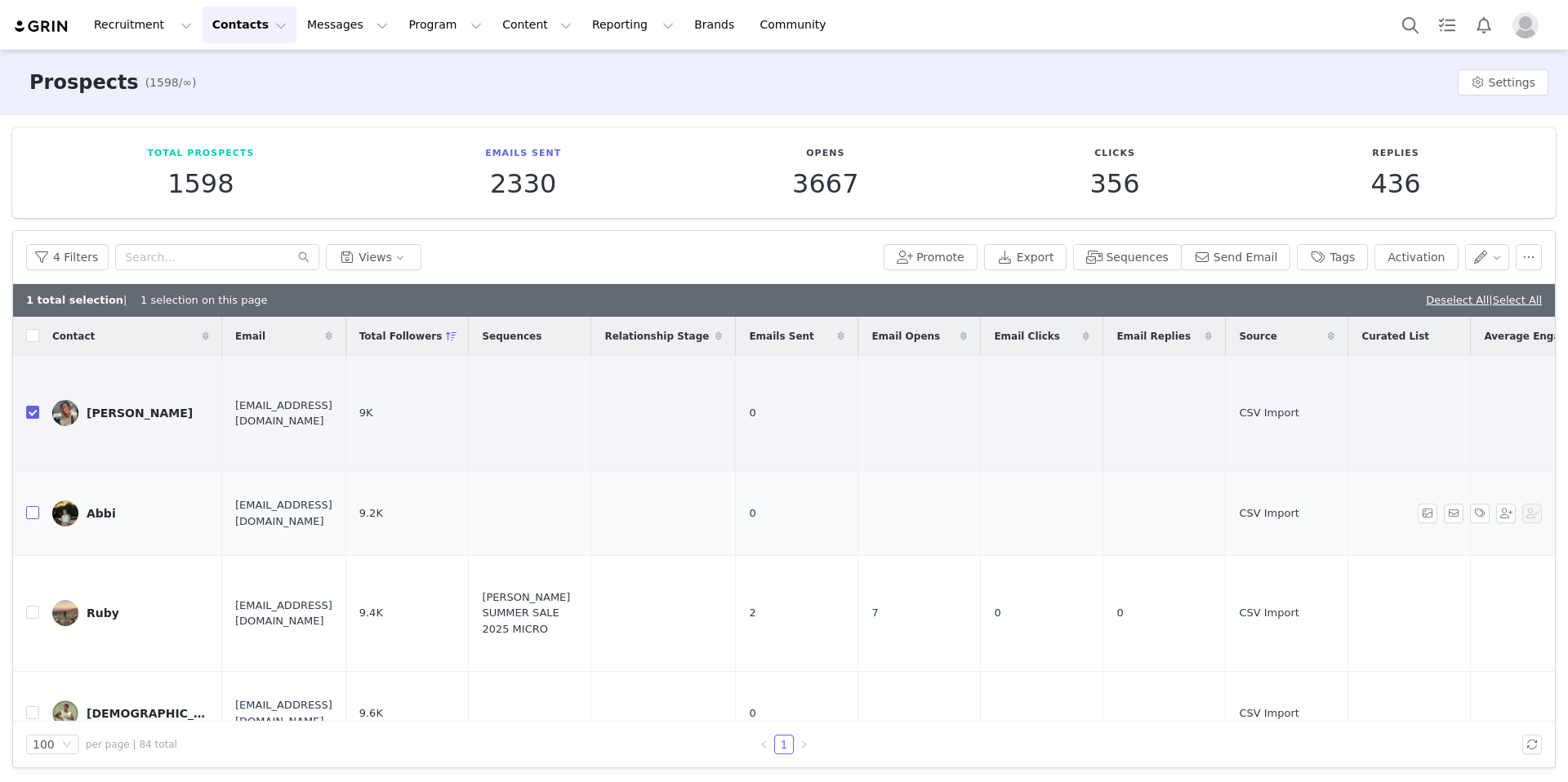
click at [31, 515] on input "checkbox" at bounding box center [33, 513] width 13 height 13
checkbox input "true"
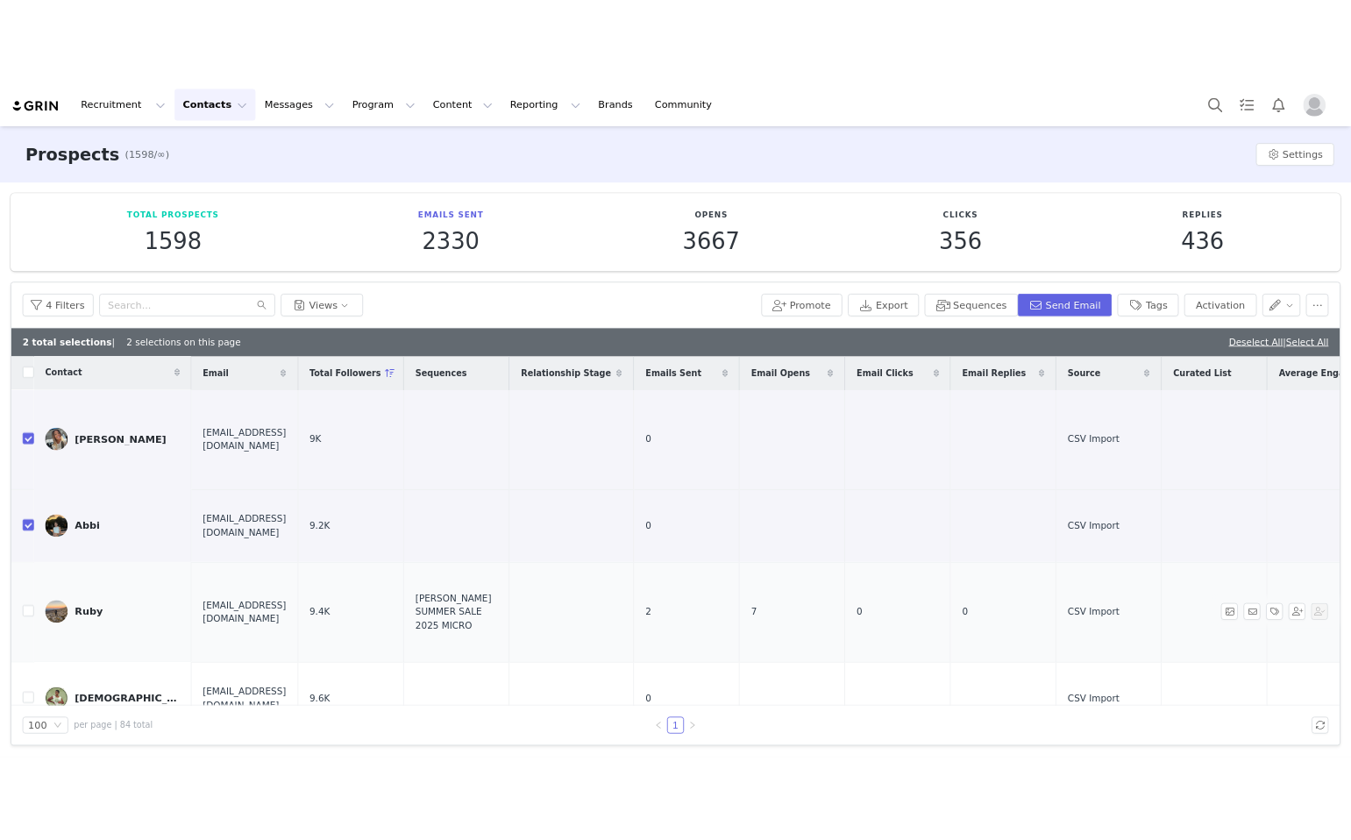
scroll to position [0, 1319]
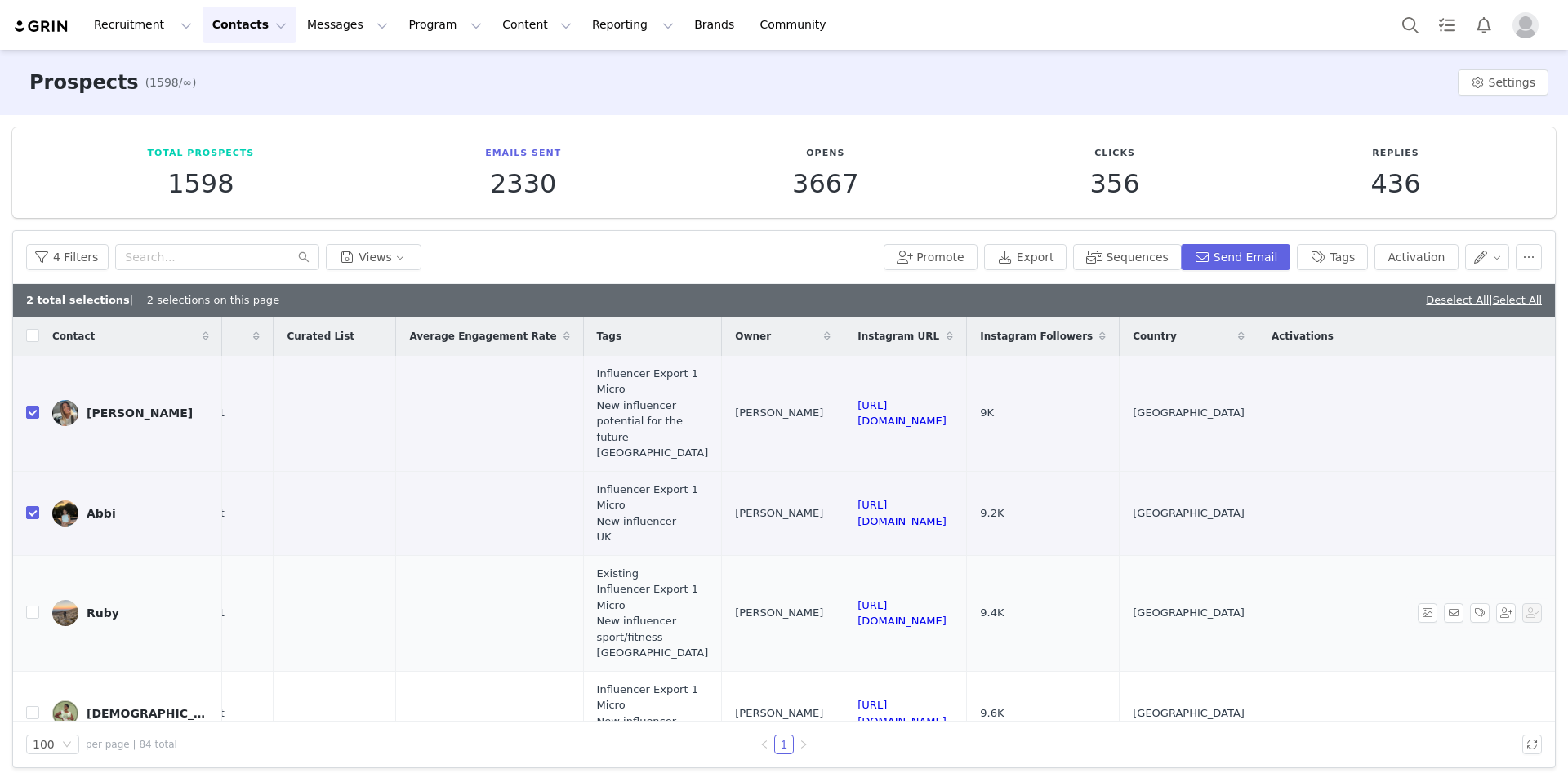
drag, startPoint x: 992, startPoint y: 612, endPoint x: 766, endPoint y: 615, distance: 226.0
click at [845, 615] on td "https://www.instagram.com/ruby_hikes" at bounding box center [906, 613] width 123 height 116
copy link "https://www.instagram.com/ruby_hikes"
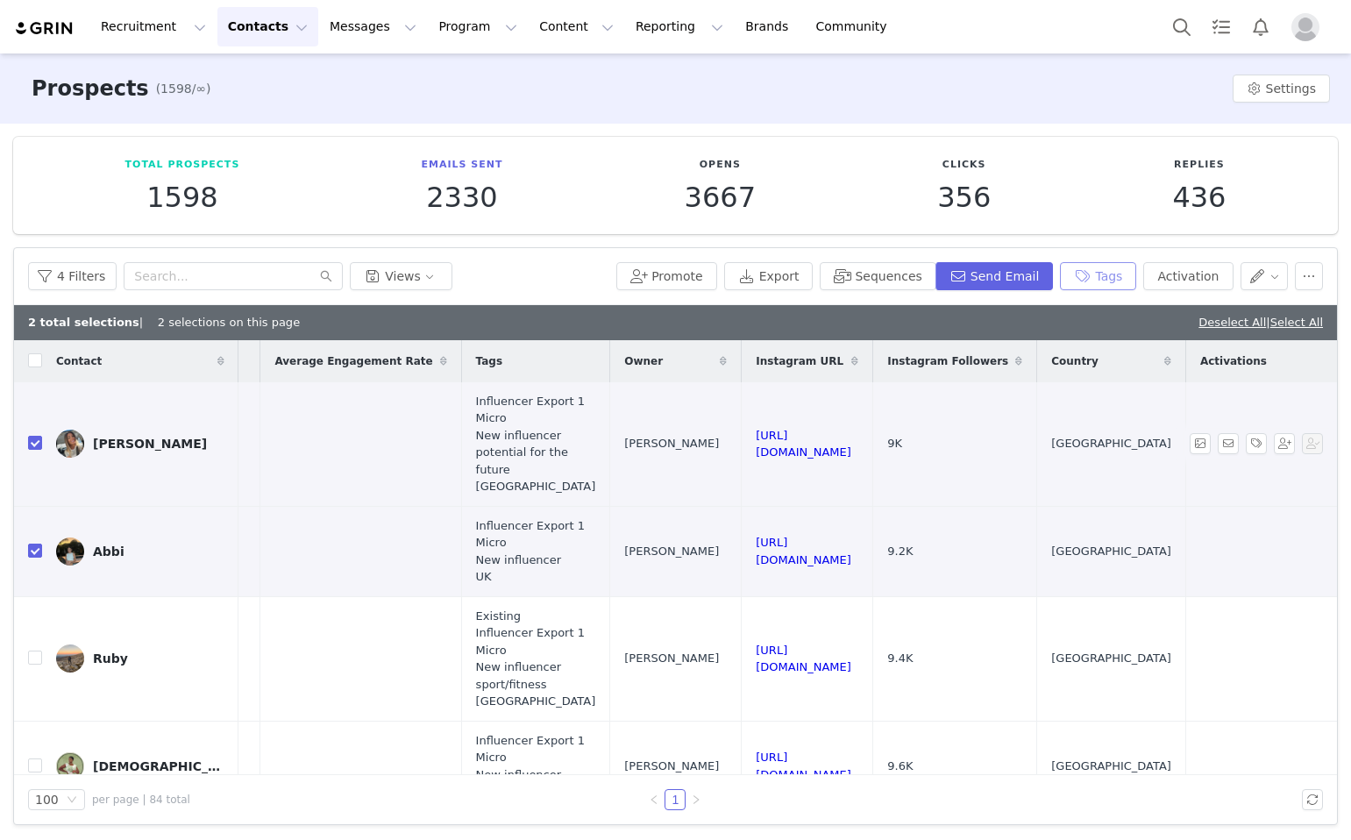
click at [1100, 274] on button "Tags" at bounding box center [1098, 276] width 76 height 28
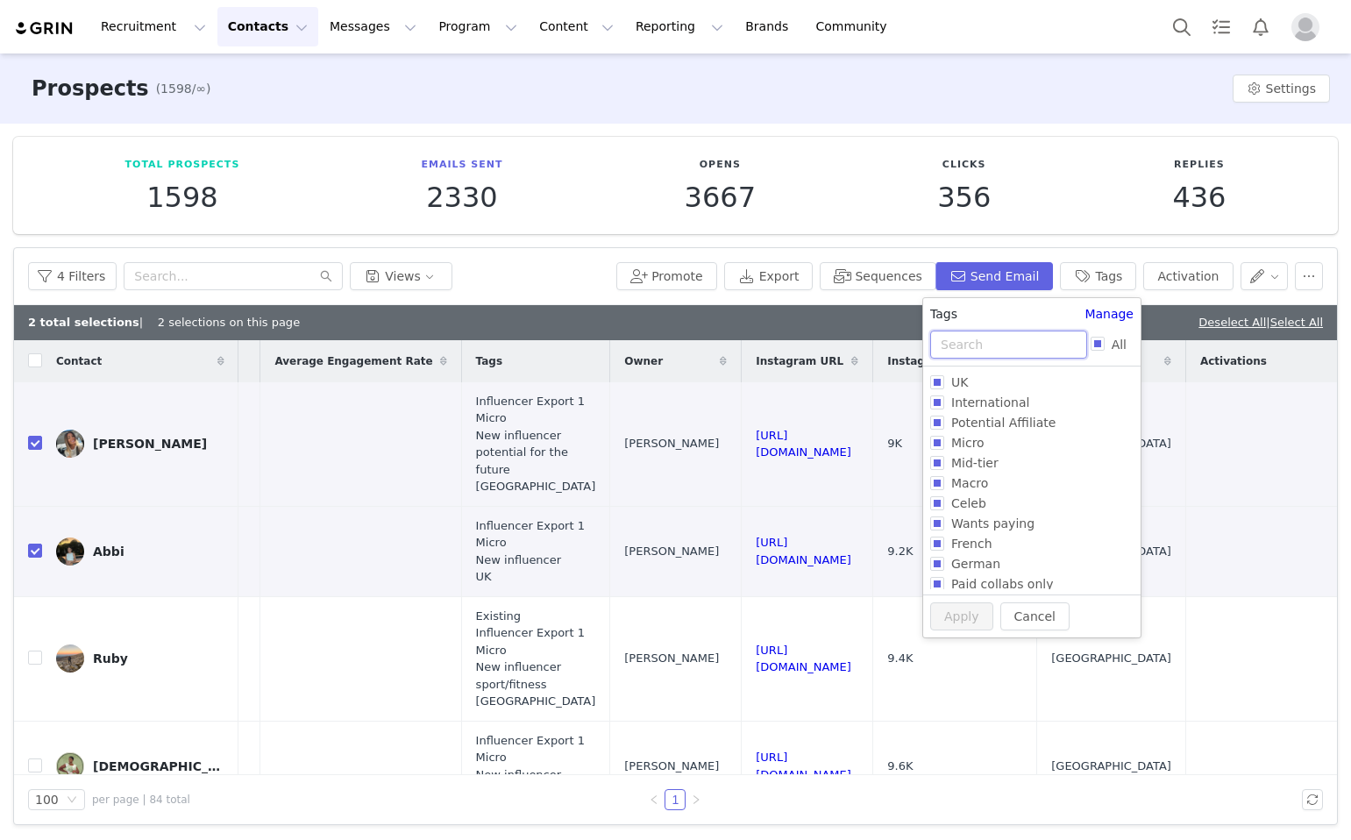
click at [1028, 344] on input "text" at bounding box center [1008, 345] width 157 height 28
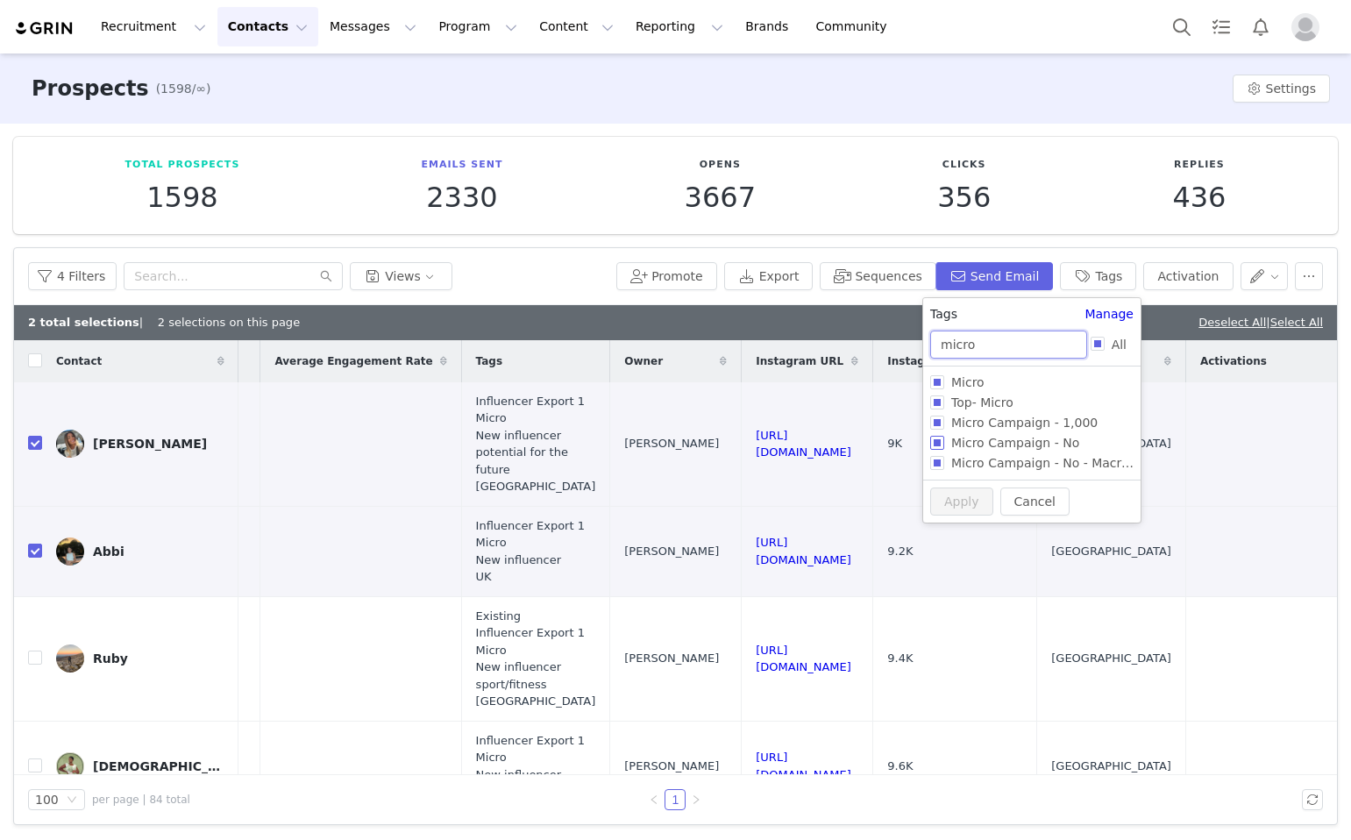
type input "micro"
click at [974, 449] on span "Micro Campaign - No" at bounding box center [1016, 443] width 142 height 14
click at [945, 449] on input "Micro Campaign - No" at bounding box center [937, 443] width 14 height 14
checkbox input "true"
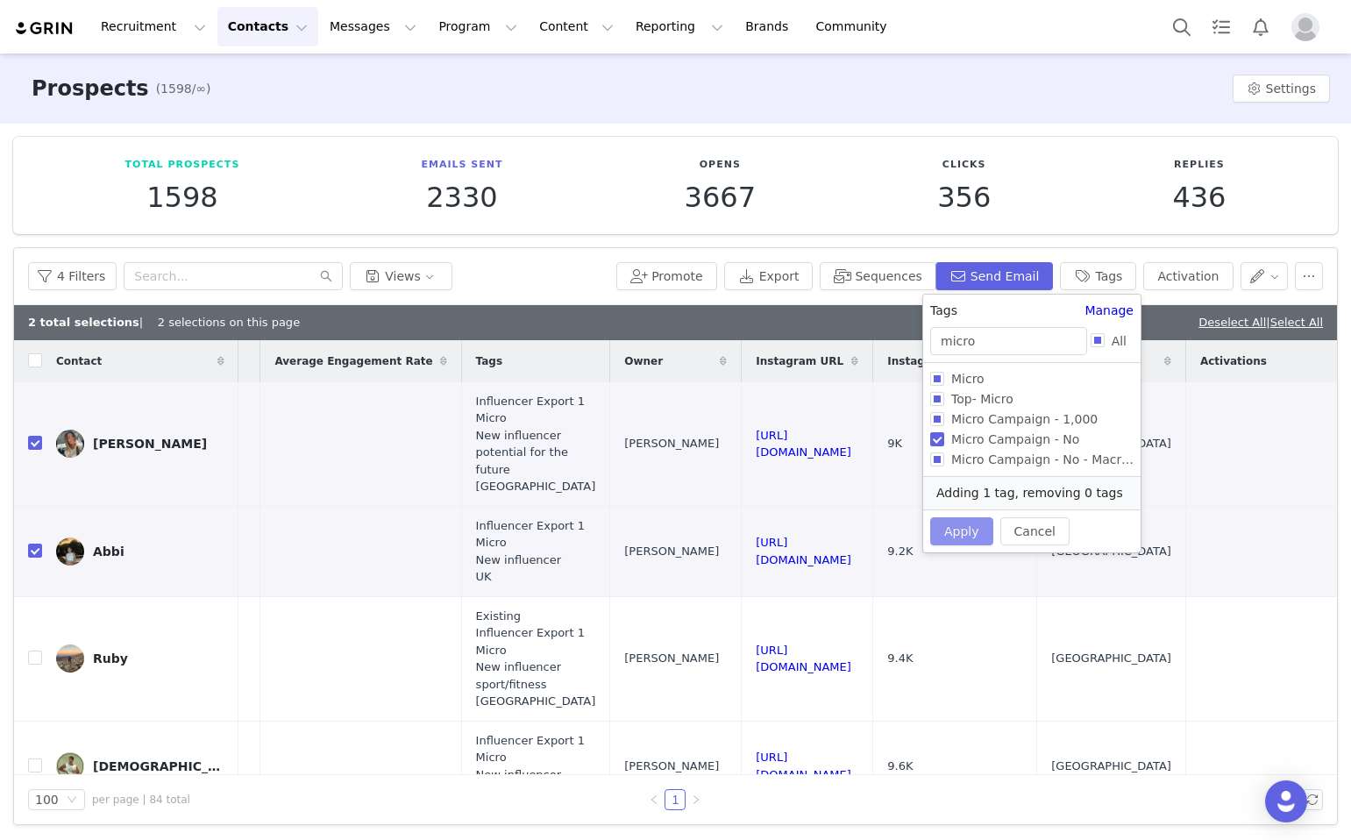
click at [944, 524] on button "Apply" at bounding box center [961, 531] width 63 height 28
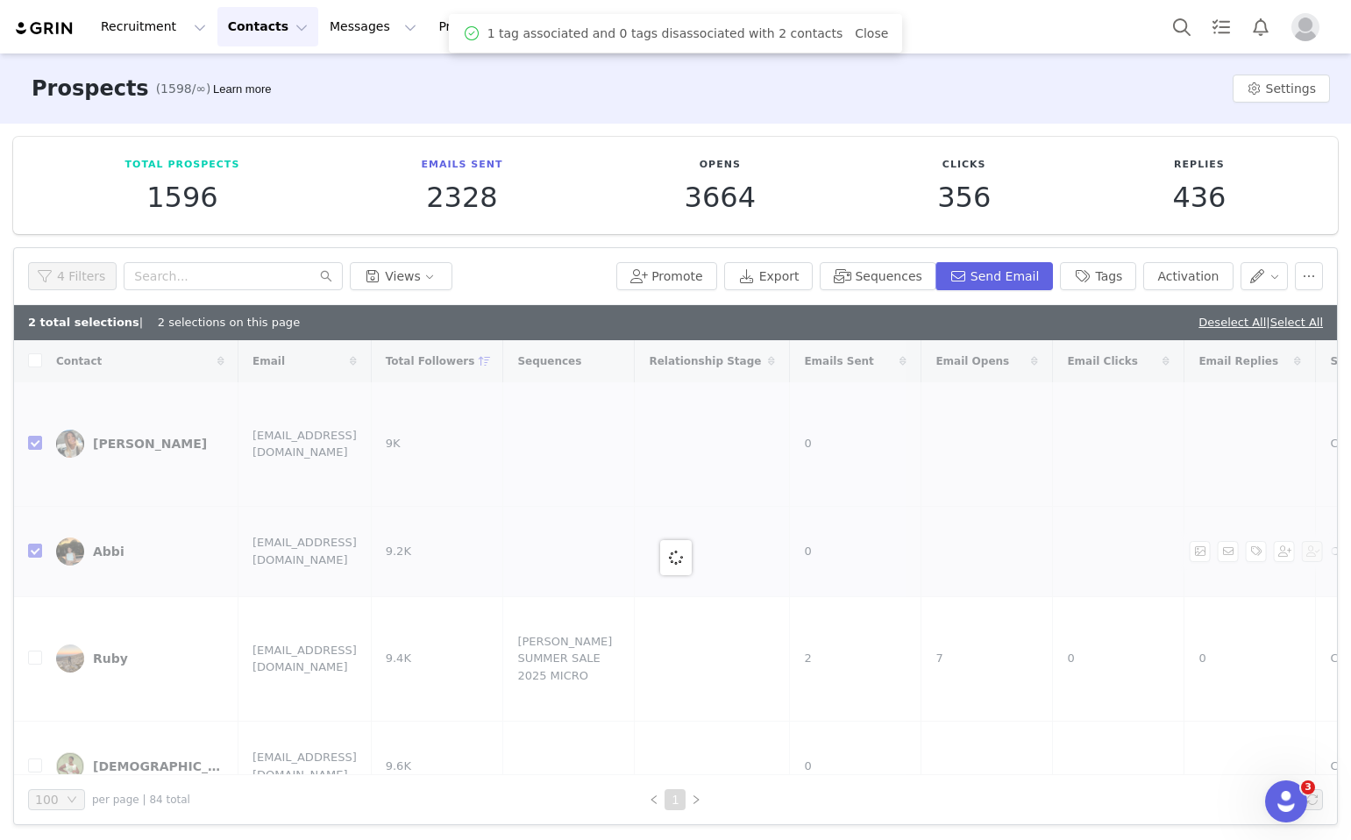
scroll to position [0, 0]
checkbox input "false"
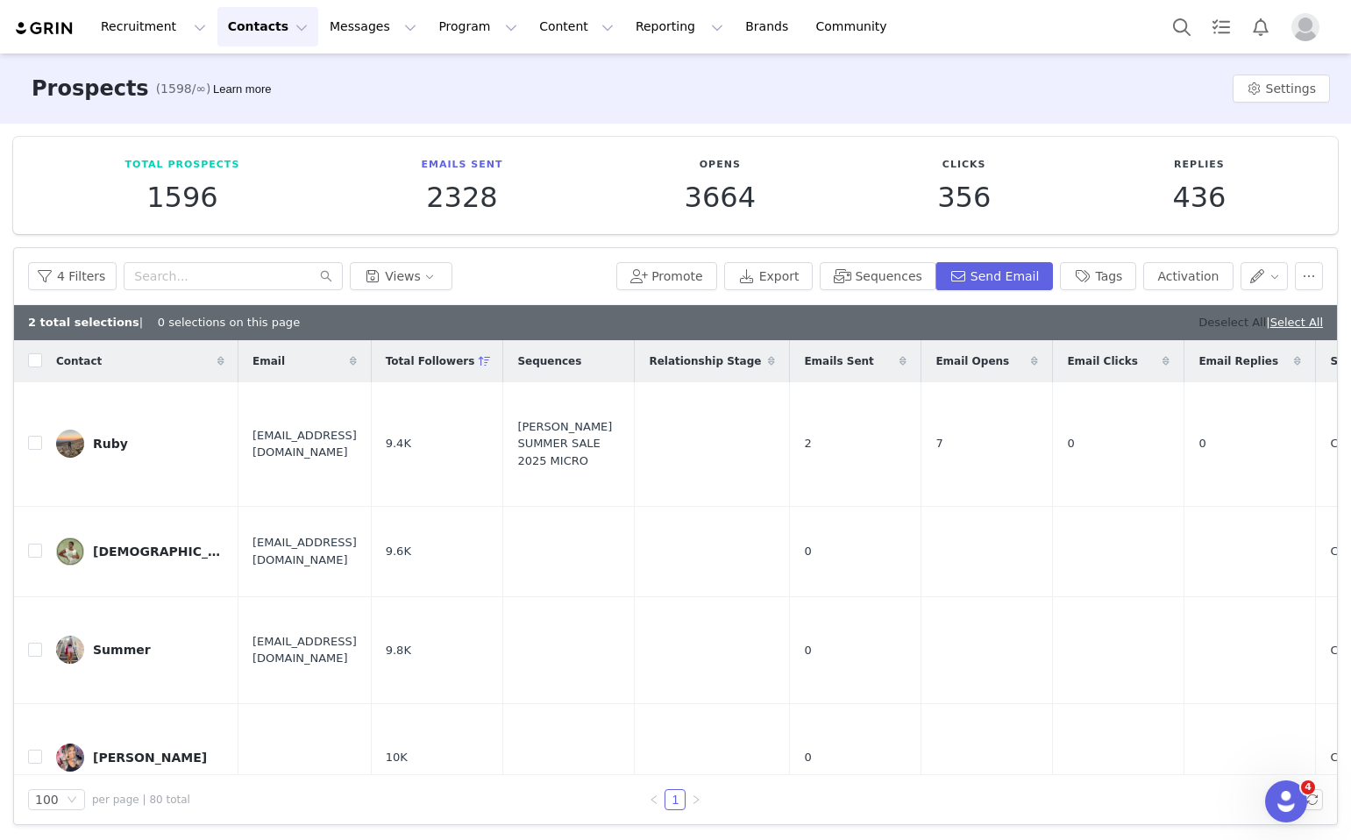
click at [1203, 317] on link "Deselect All" at bounding box center [1233, 322] width 68 height 13
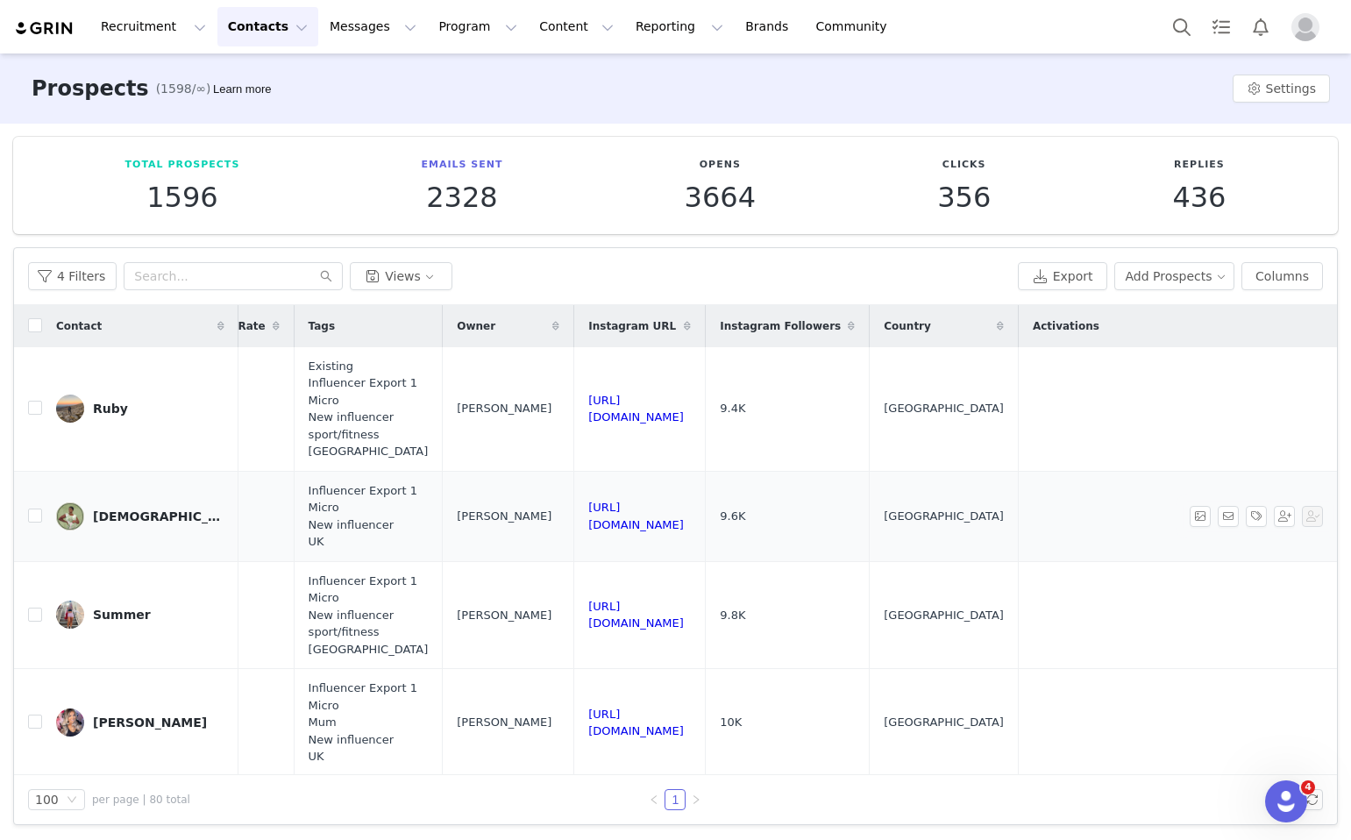
scroll to position [0, 1605]
drag, startPoint x: 798, startPoint y: 416, endPoint x: 534, endPoint y: 406, distance: 264.2
click at [574, 406] on td "https://www.instagram.com/ruby_hikes" at bounding box center [640, 409] width 132 height 125
click at [36, 414] on input "checkbox" at bounding box center [35, 408] width 14 height 14
checkbox input "true"
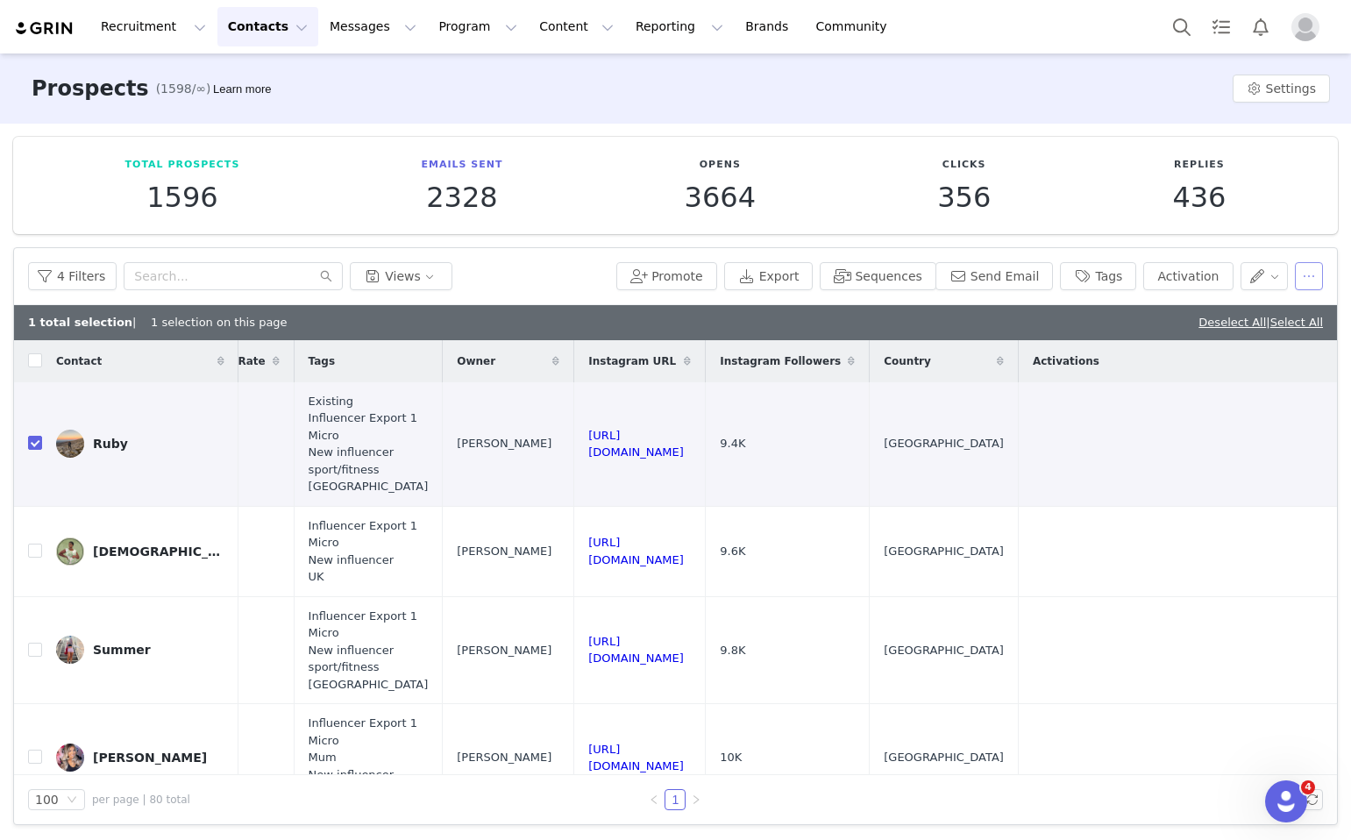
click at [1300, 283] on button "button" at bounding box center [1309, 276] width 28 height 28
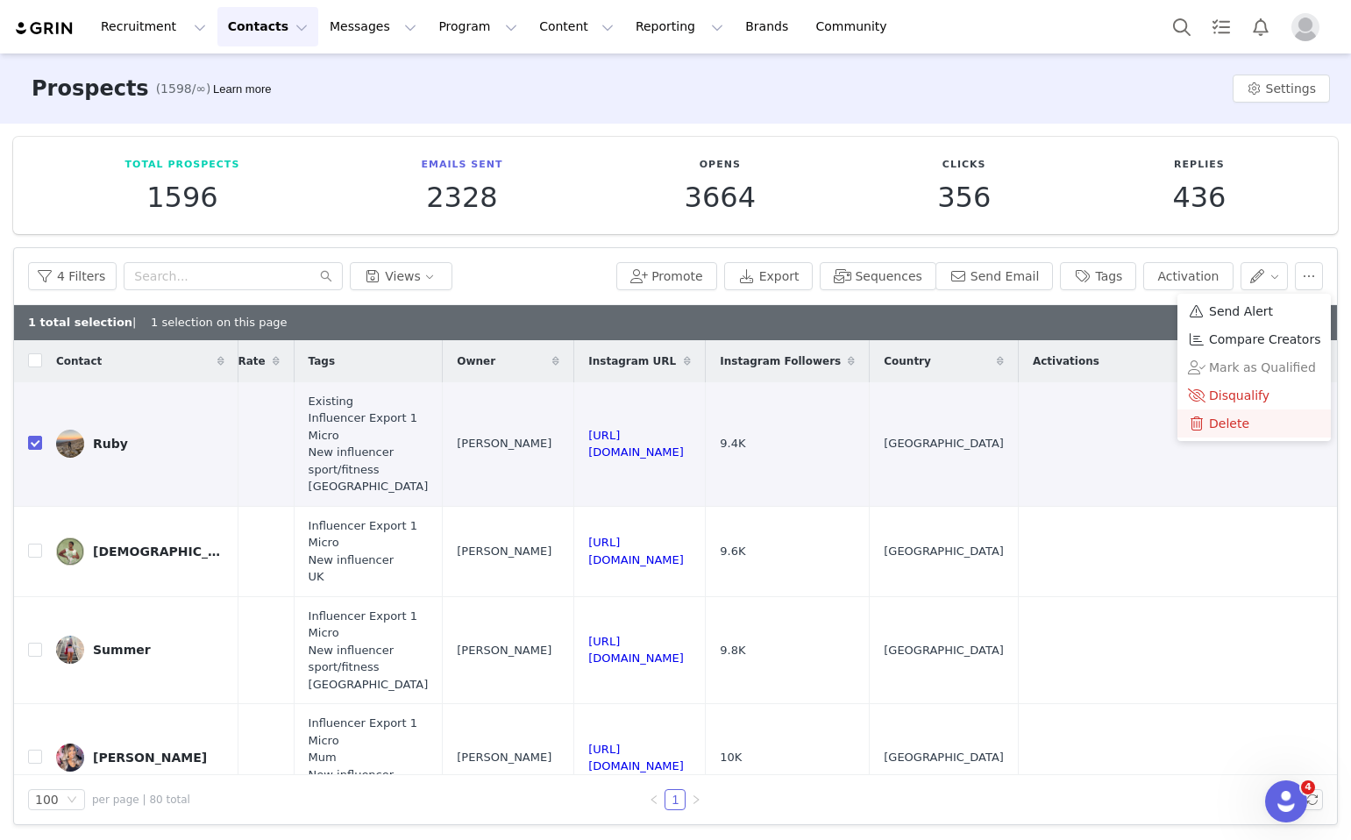
click at [1188, 424] on span at bounding box center [1197, 423] width 18 height 19
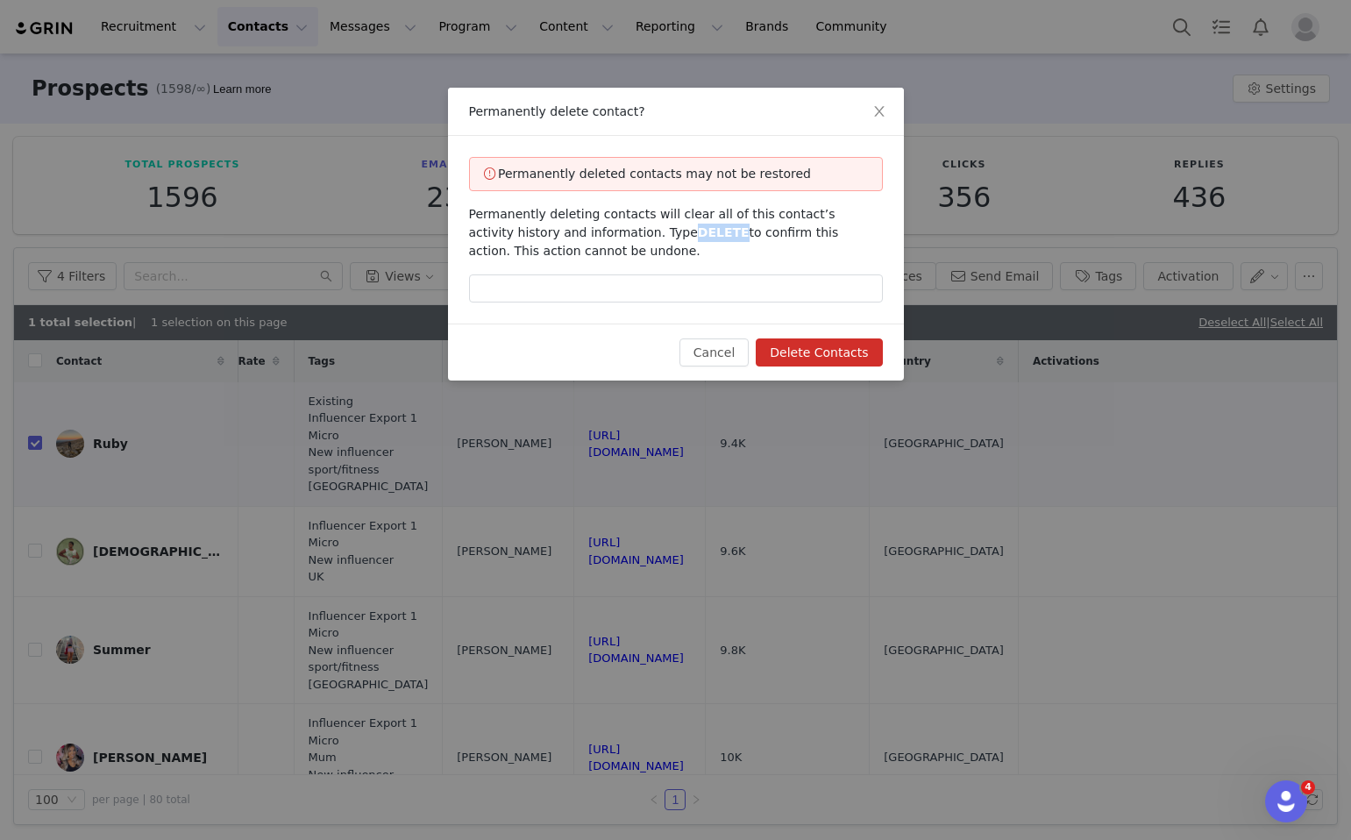
drag, startPoint x: 684, startPoint y: 232, endPoint x: 637, endPoint y: 232, distance: 47.4
click at [637, 232] on span "Permanently deleting contacts will clear all of this contact’s activity history…" at bounding box center [654, 232] width 370 height 51
copy span "DELETE"
click at [609, 294] on input "text" at bounding box center [676, 289] width 414 height 28
paste input "DELETE"
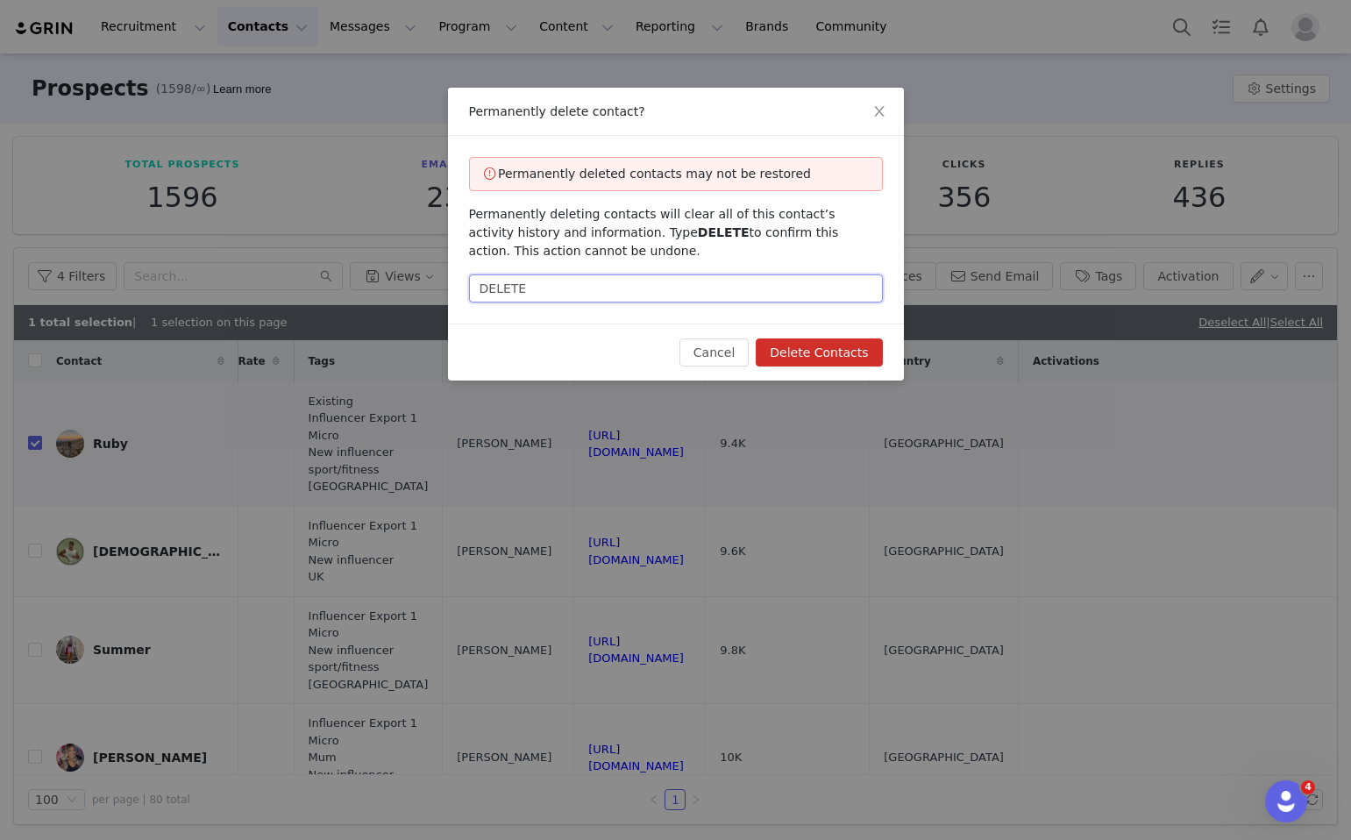
type input "DELETE"
click at [802, 347] on button "Delete Contacts" at bounding box center [819, 353] width 126 height 28
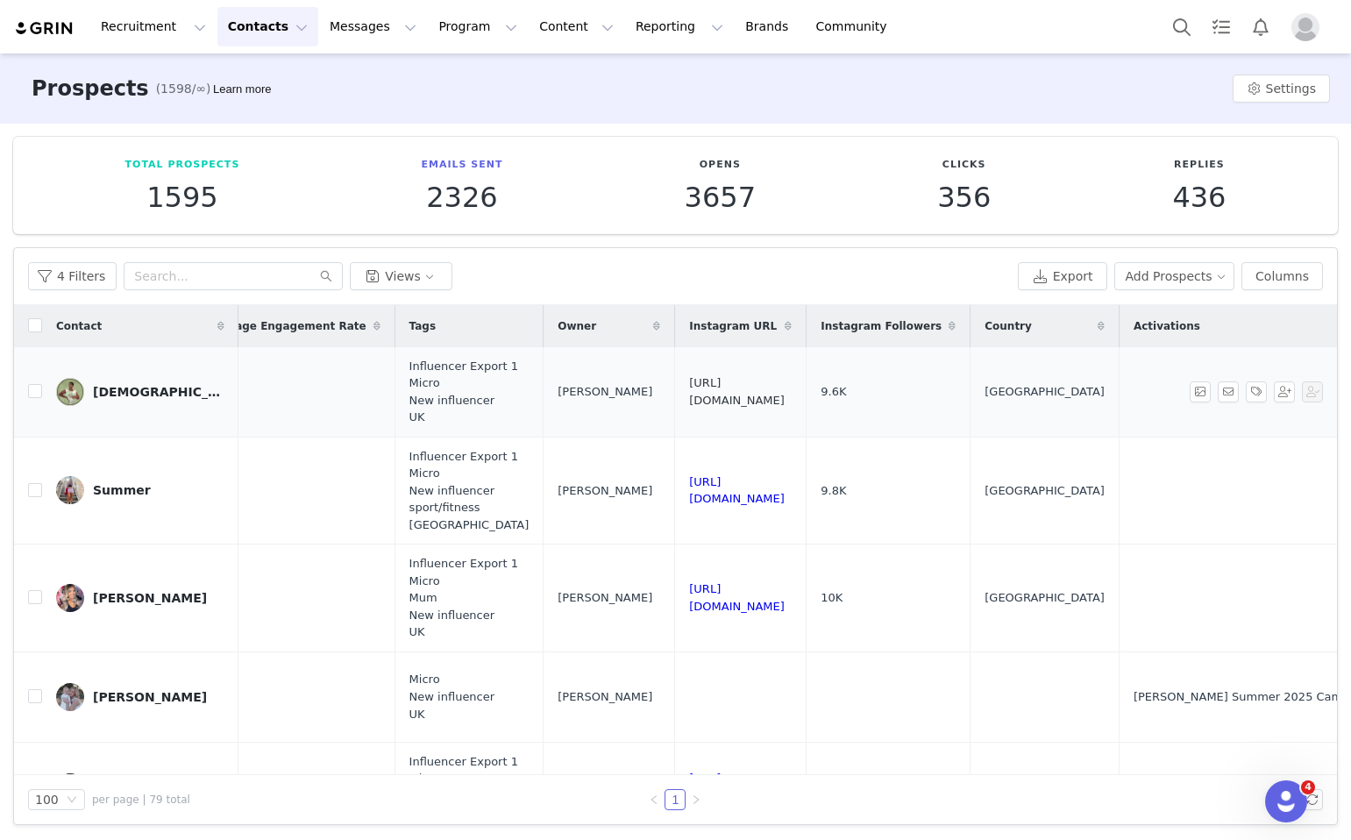
scroll to position [0, 1415]
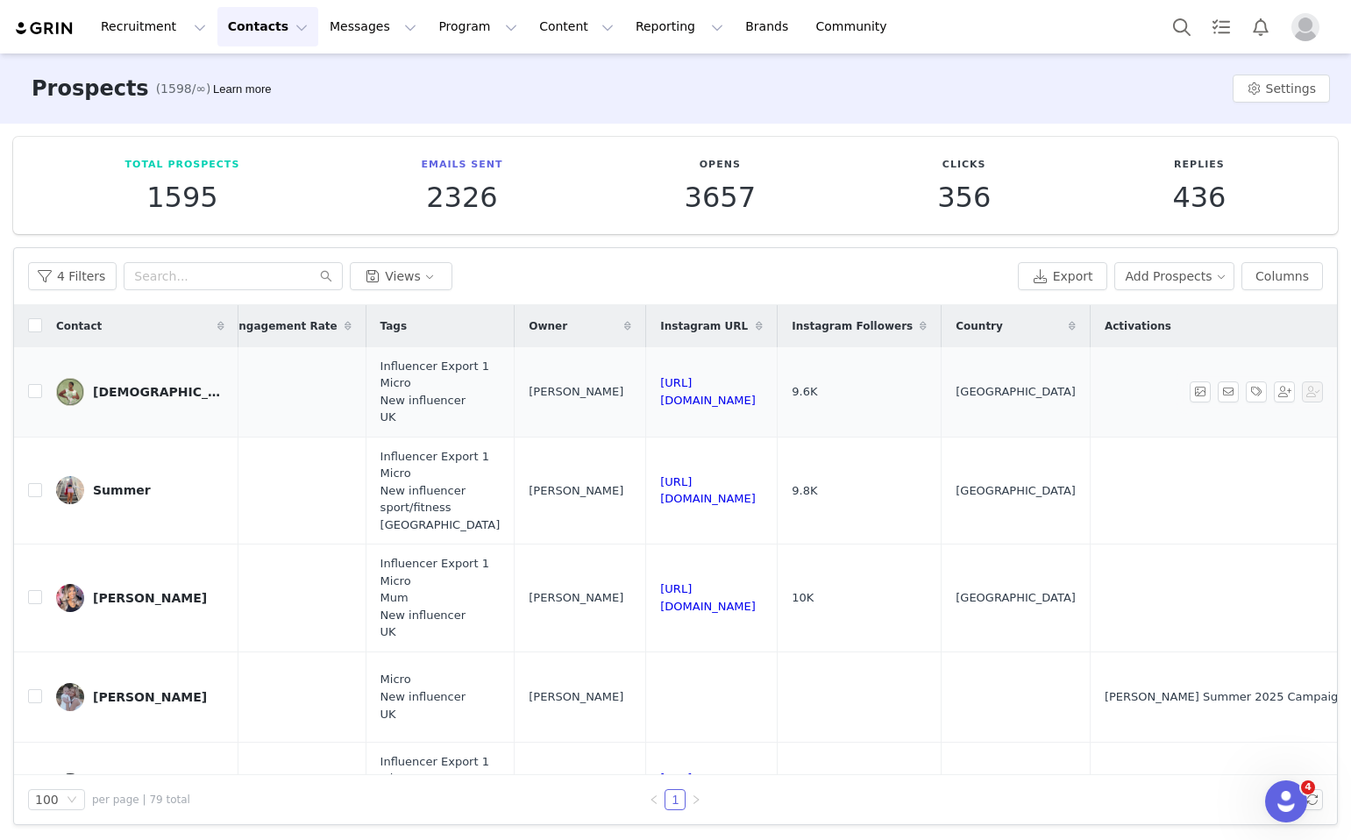
drag, startPoint x: 985, startPoint y: 389, endPoint x: 719, endPoint y: 387, distance: 265.7
click at [719, 387] on td "https://www.instagram.com/victory_ayoka" at bounding box center [712, 392] width 132 height 90
copy link "https://www.instagram.com/victory_ayoka"
click at [30, 389] on input "checkbox" at bounding box center [35, 391] width 14 height 14
checkbox input "true"
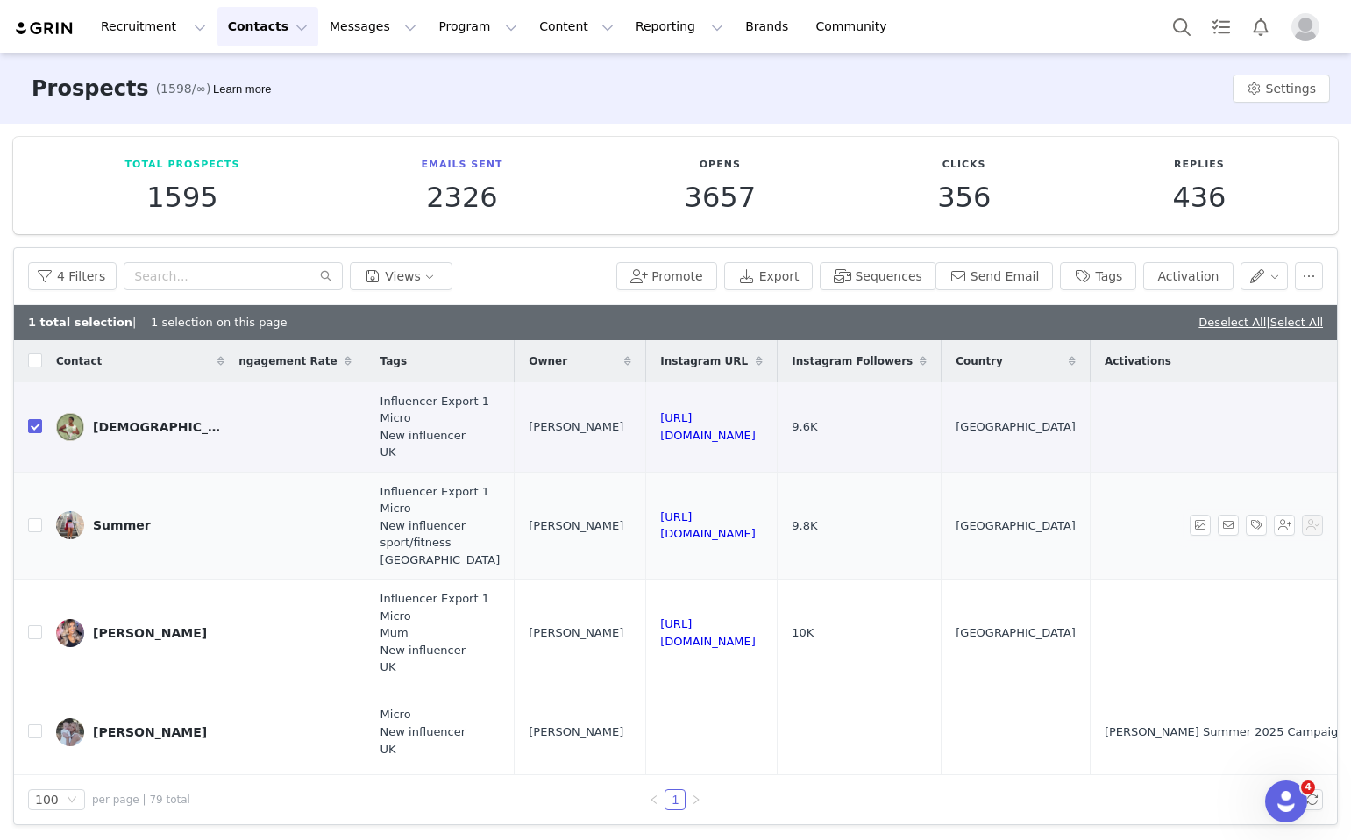
drag, startPoint x: 973, startPoint y: 530, endPoint x: 728, endPoint y: 530, distance: 245.6
click at [728, 530] on td "https://www.instagram.com/sumfitnesss_" at bounding box center [712, 526] width 132 height 108
copy link "https://www.instagram.com/sumfitnesss_"
click at [32, 533] on label at bounding box center [35, 526] width 14 height 18
click at [32, 532] on input "checkbox" at bounding box center [35, 525] width 14 height 14
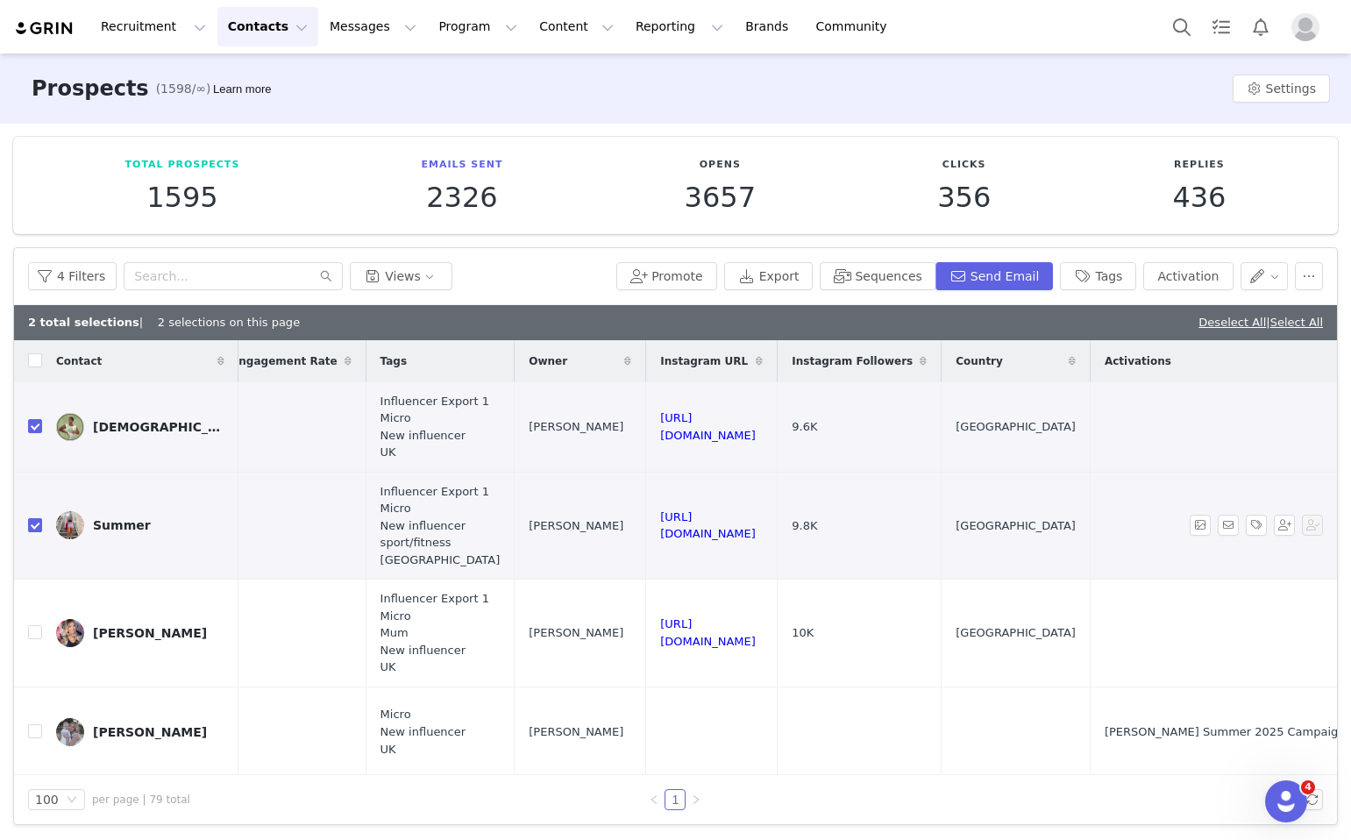
click at [34, 521] on input "checkbox" at bounding box center [35, 525] width 14 height 14
checkbox input "false"
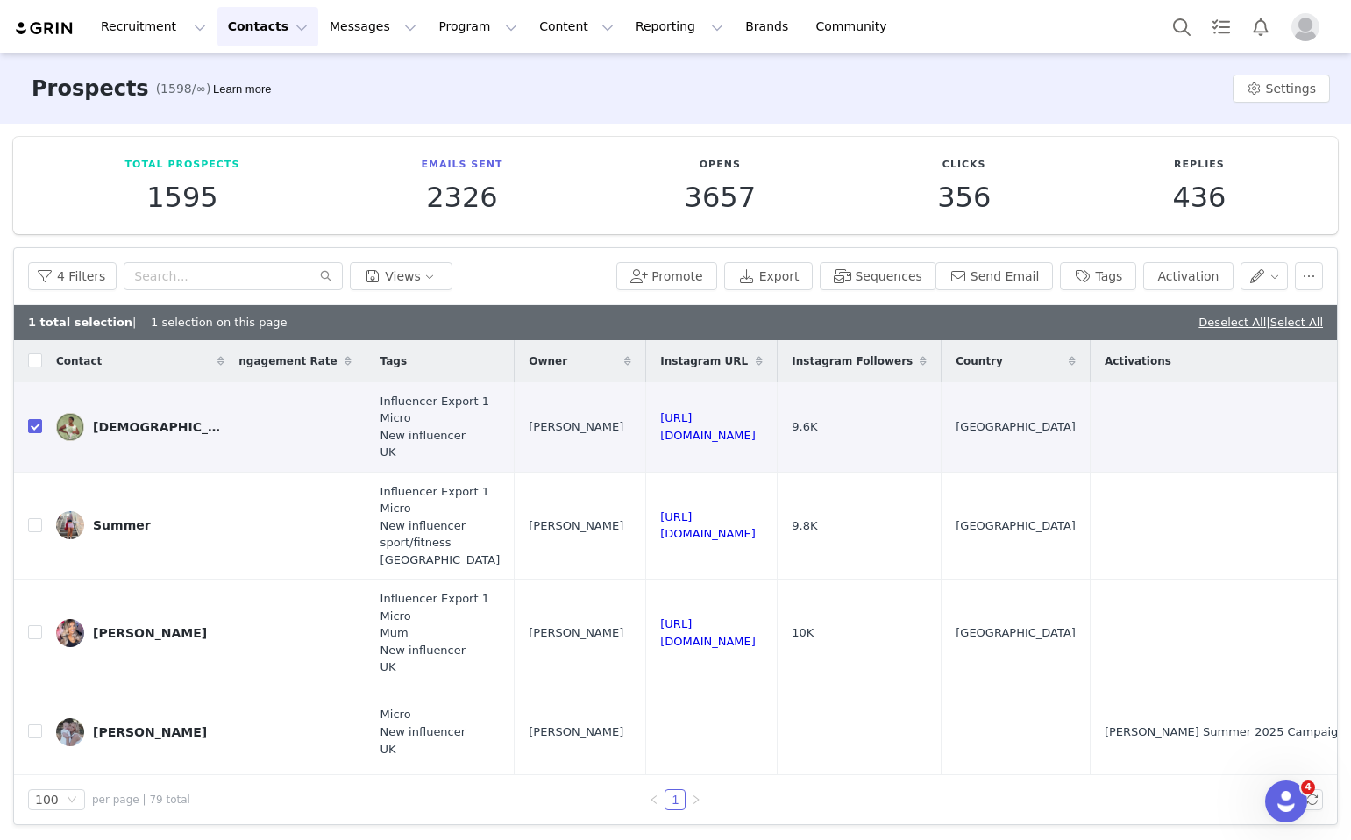
click at [1326, 270] on div "4 Filters Views Promote Export Sequences Send Email Tags Activation" at bounding box center [675, 276] width 1323 height 57
click at [1300, 272] on button "button" at bounding box center [1309, 276] width 28 height 28
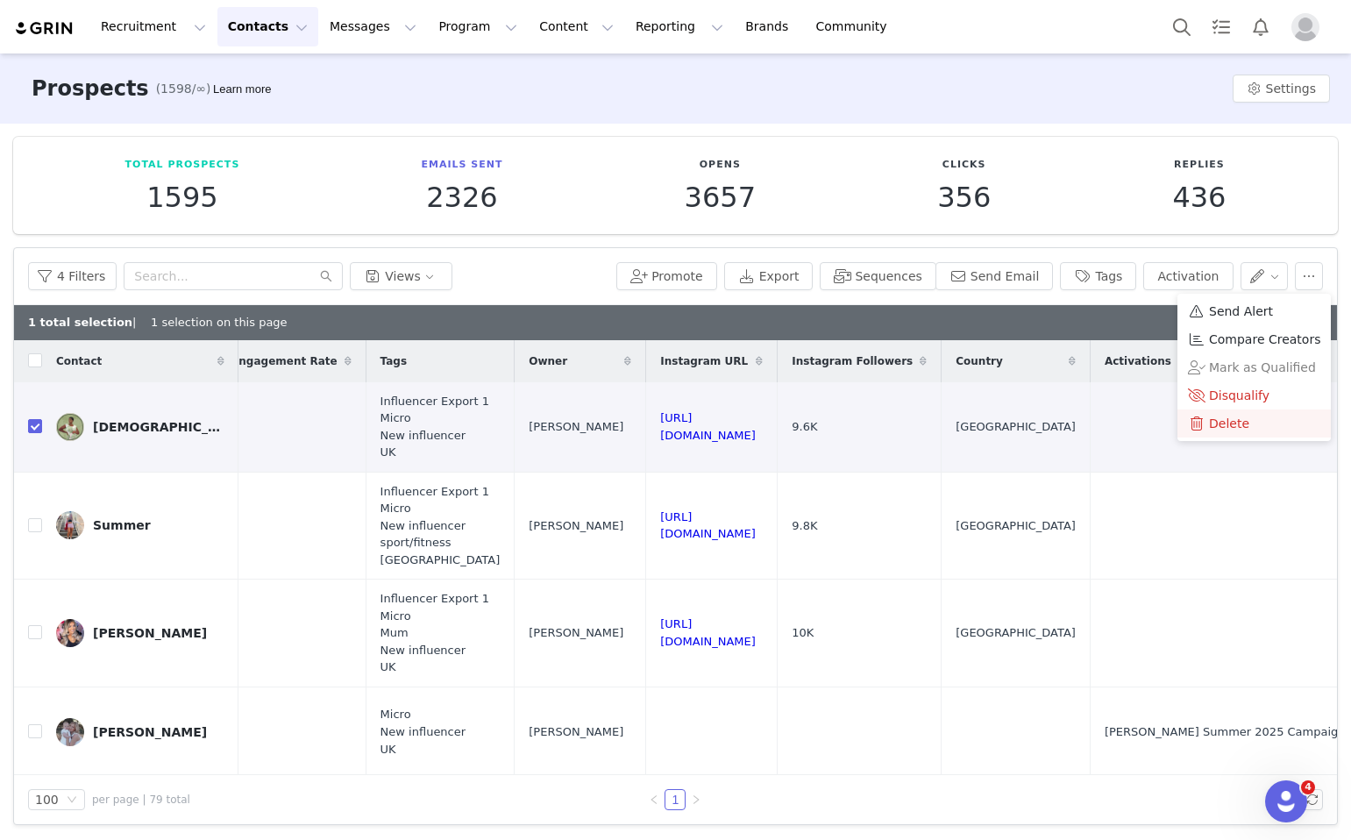
click at [1219, 424] on span "Delete" at bounding box center [1229, 423] width 40 height 19
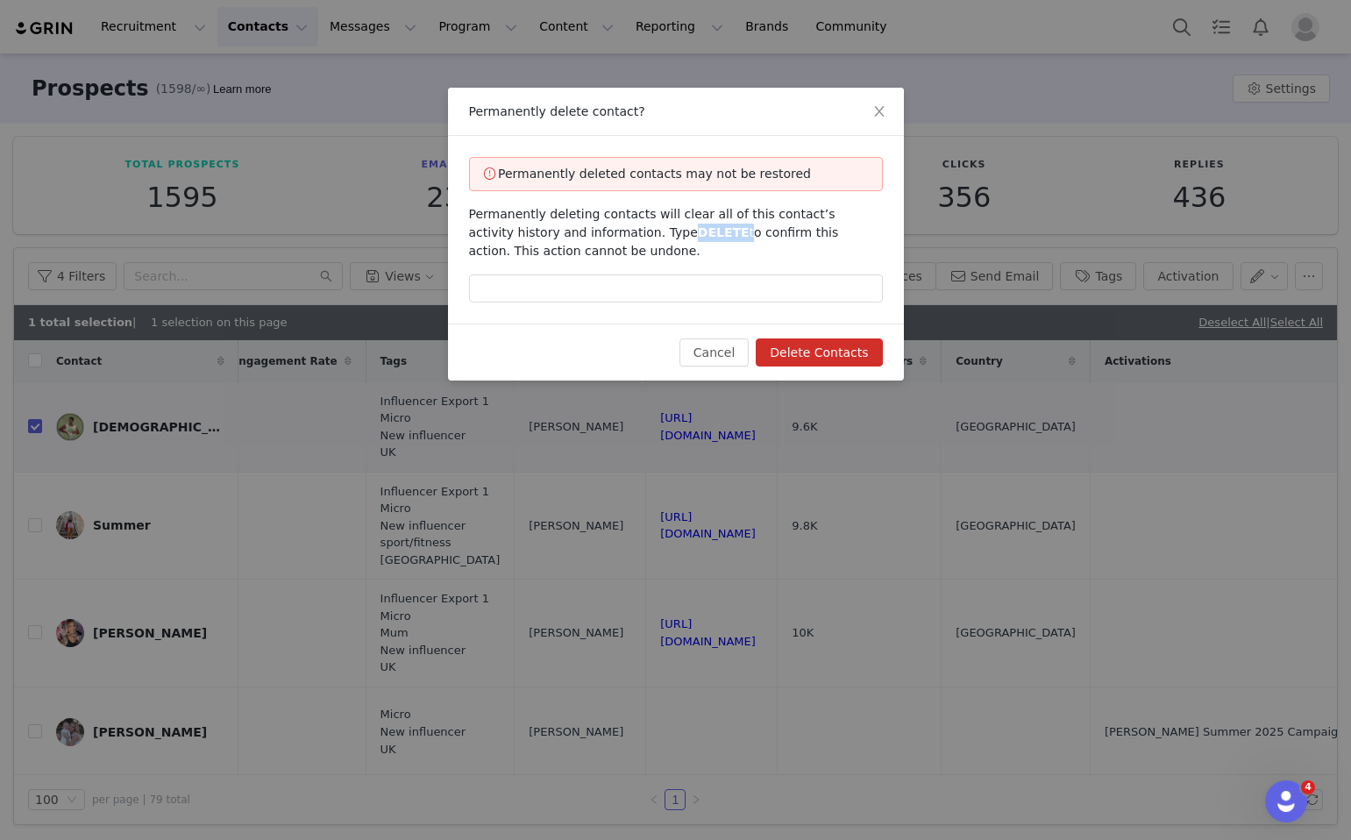
drag, startPoint x: 687, startPoint y: 232, endPoint x: 637, endPoint y: 230, distance: 50.1
click at [637, 230] on span "Permanently deleting contacts will clear all of this contact’s activity history…" at bounding box center [654, 232] width 370 height 51
copy span "DELETE"
click at [646, 285] on input "text" at bounding box center [676, 289] width 414 height 28
paste input "DELETE"
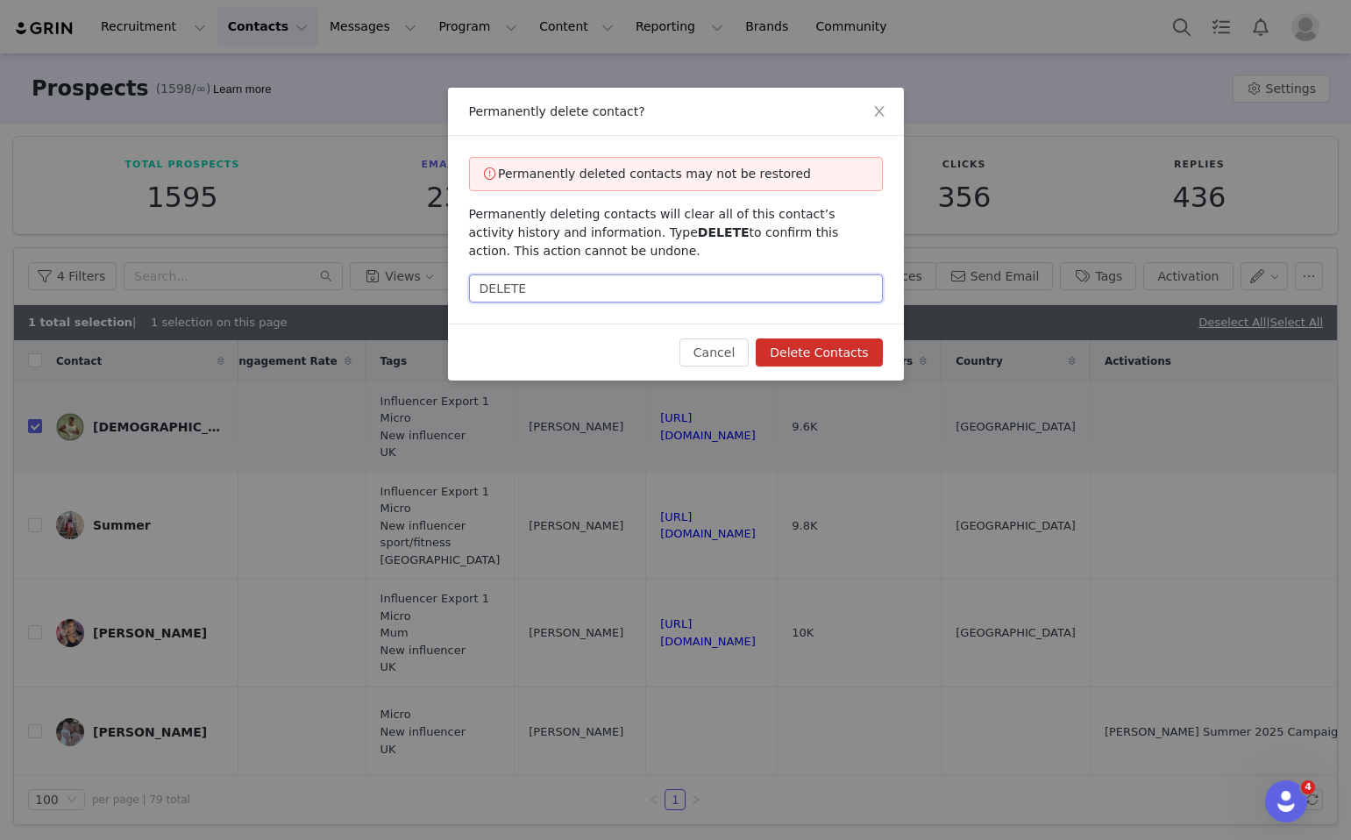
type input "DELETE"
click at [831, 345] on button "Delete Contacts" at bounding box center [819, 353] width 126 height 28
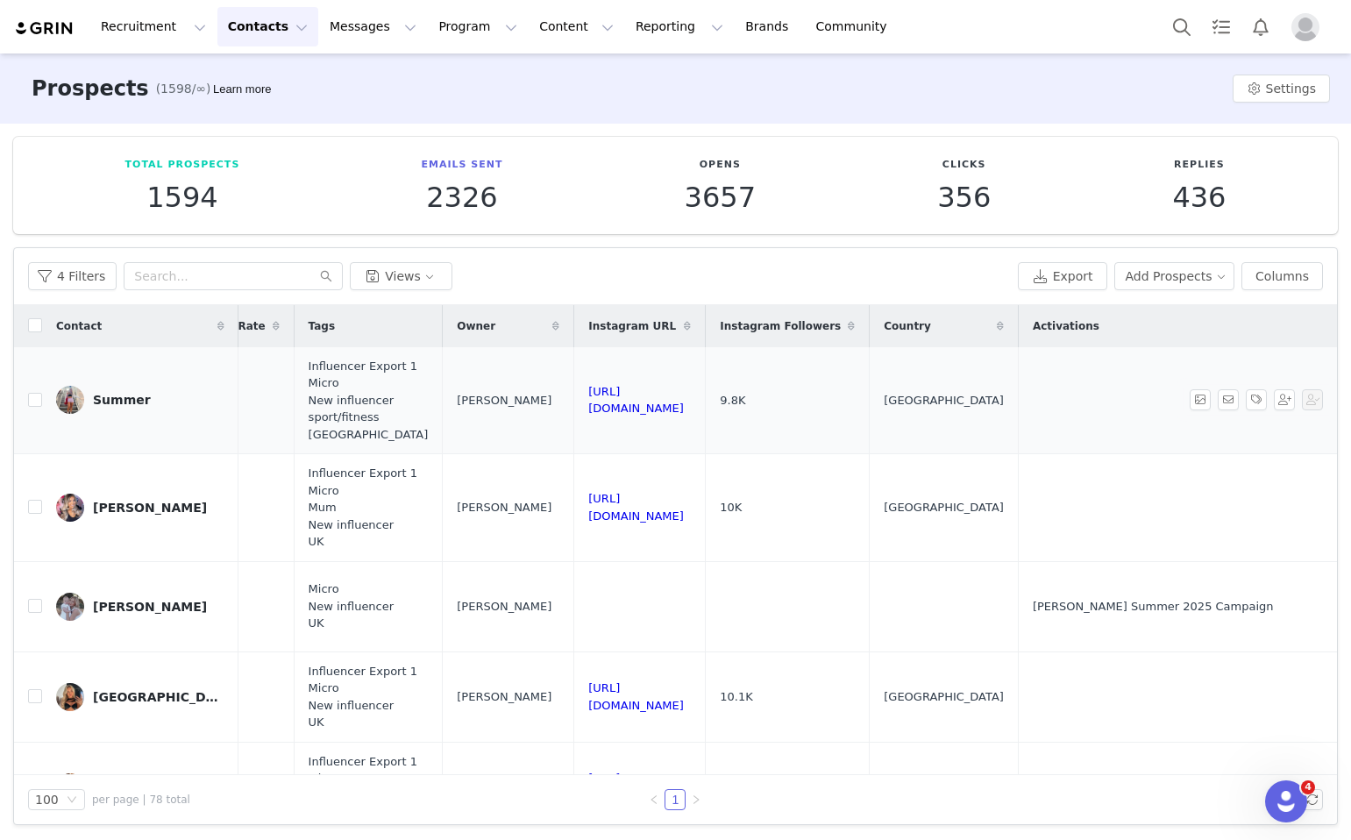
scroll to position [0, 1651]
drag, startPoint x: 768, startPoint y: 417, endPoint x: 488, endPoint y: 402, distance: 280.2
click at [574, 402] on td "https://www.instagram.com/sumfitnesss_" at bounding box center [640, 400] width 132 height 107
copy link "https://www.instagram.com/sumfitnesss_"
click at [30, 396] on input "checkbox" at bounding box center [35, 400] width 14 height 14
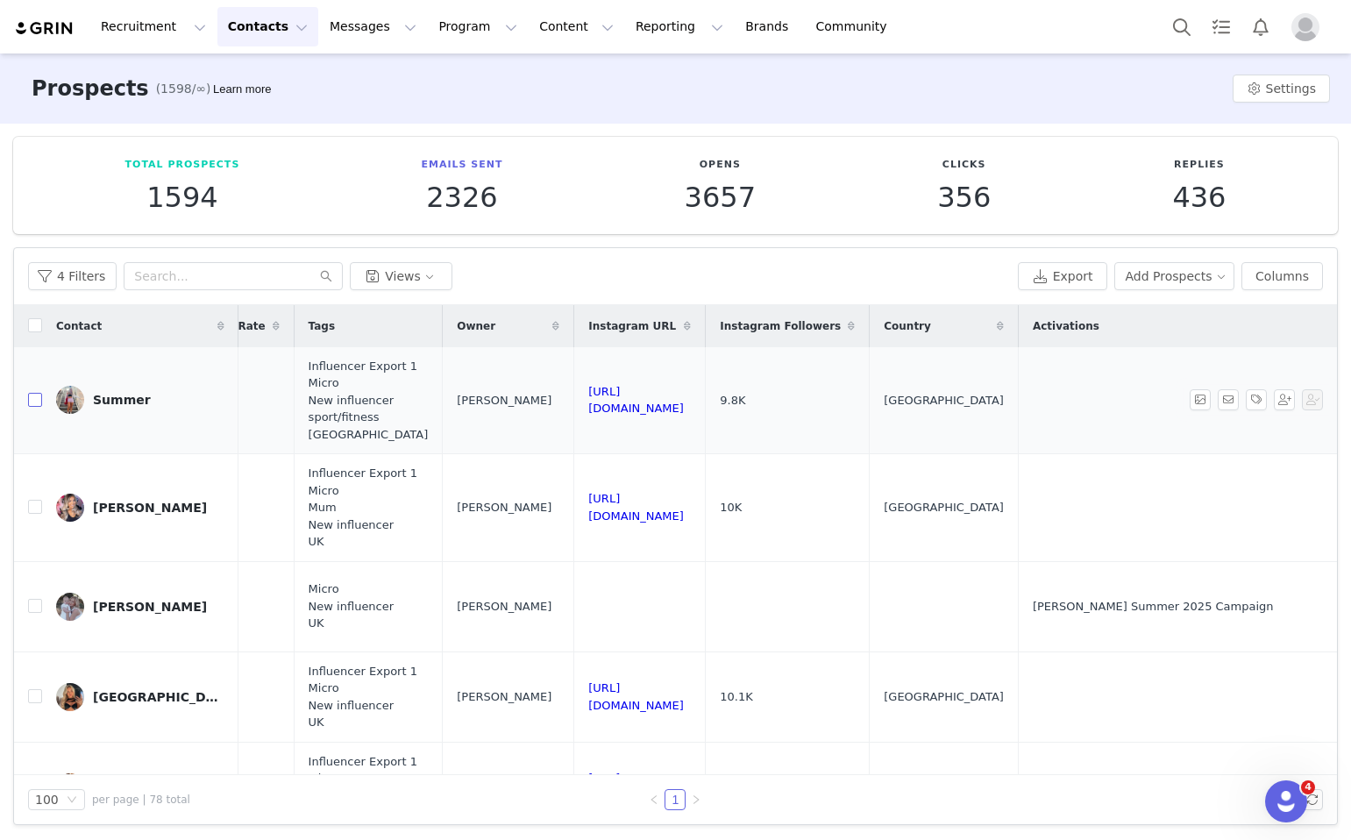
checkbox input "true"
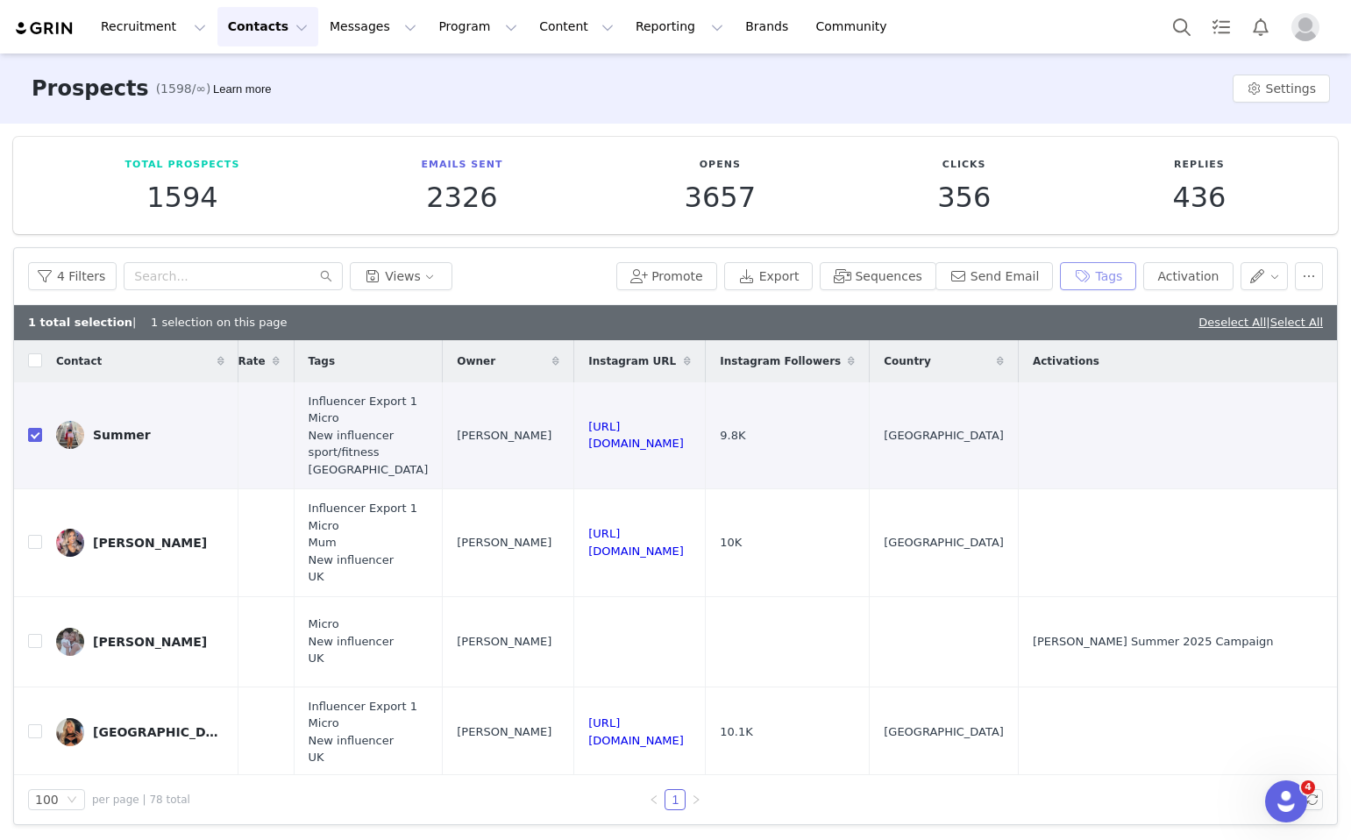
click at [1118, 287] on button "Tags" at bounding box center [1098, 276] width 76 height 28
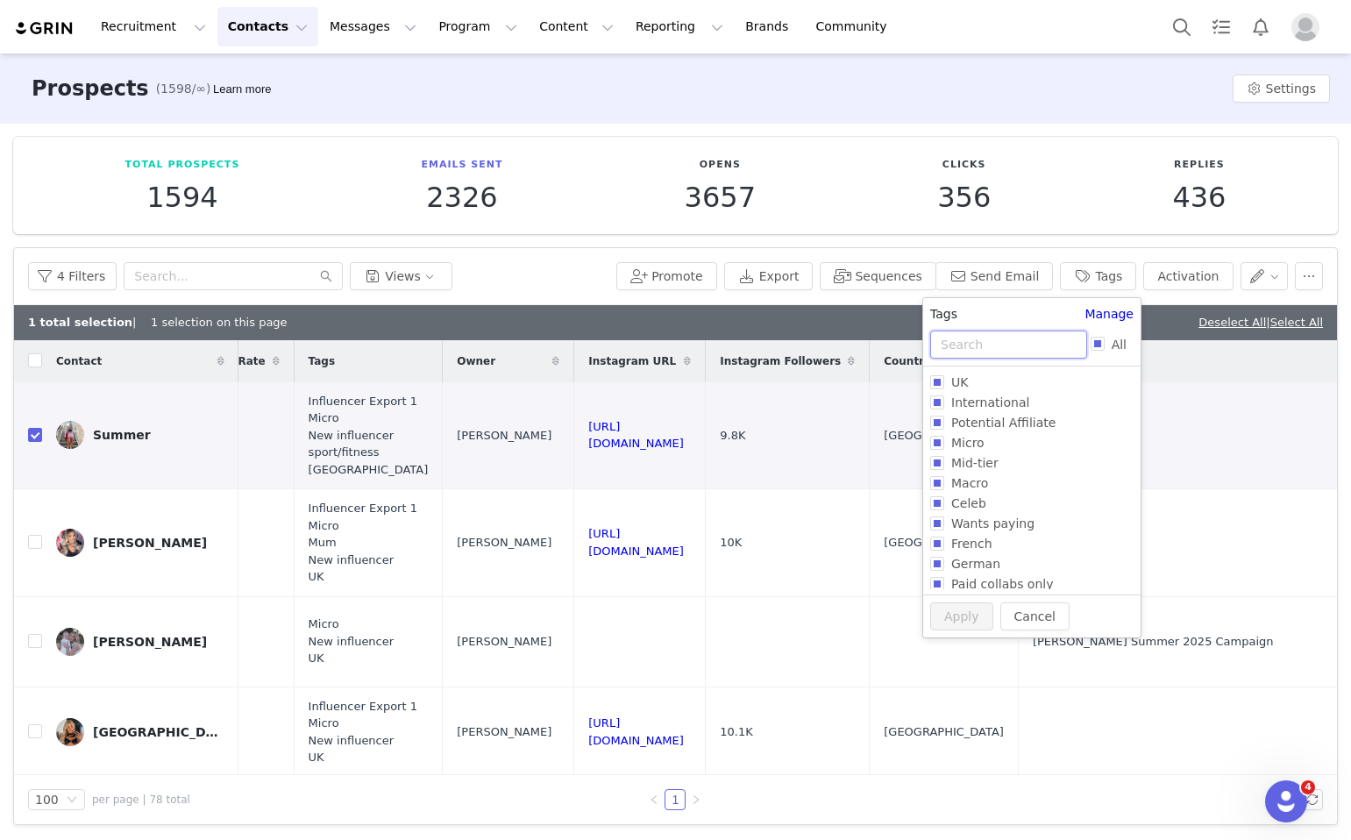
click at [1000, 339] on input "text" at bounding box center [1008, 345] width 157 height 28
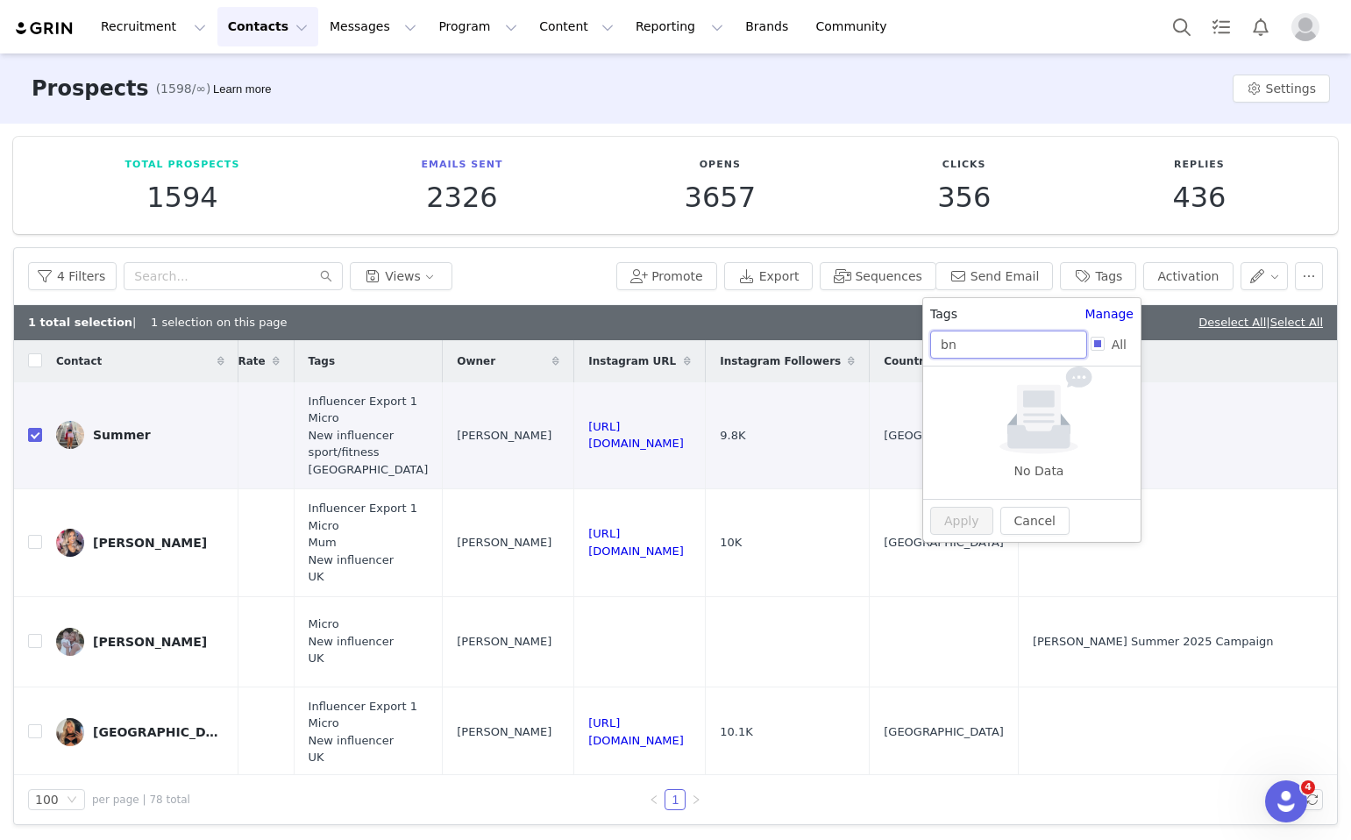
type input "b"
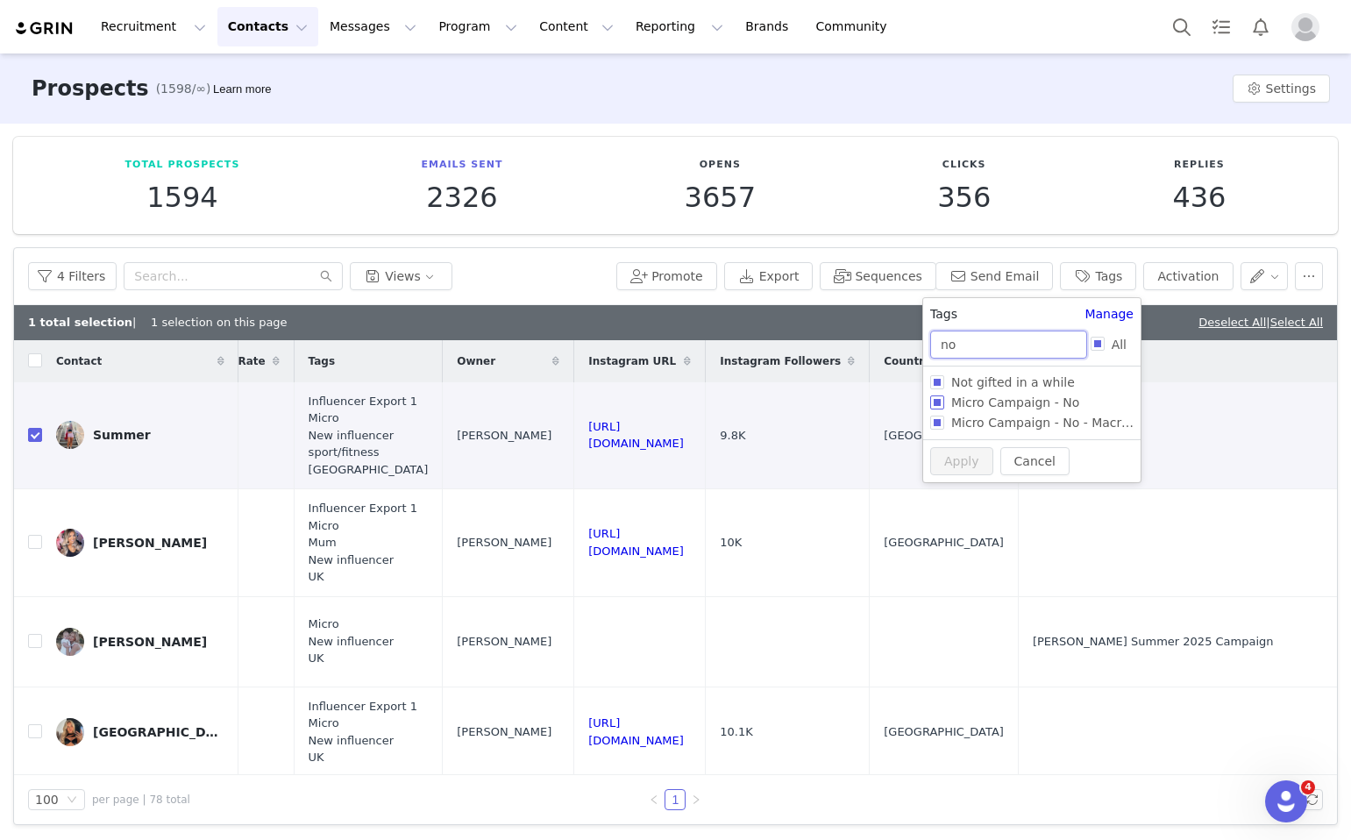
type input "no"
click at [947, 401] on span "Micro Campaign - No" at bounding box center [1016, 403] width 142 height 14
click at [945, 401] on input "Micro Campaign - No" at bounding box center [937, 403] width 14 height 14
checkbox input "true"
click at [953, 483] on button "Apply" at bounding box center [961, 491] width 63 height 28
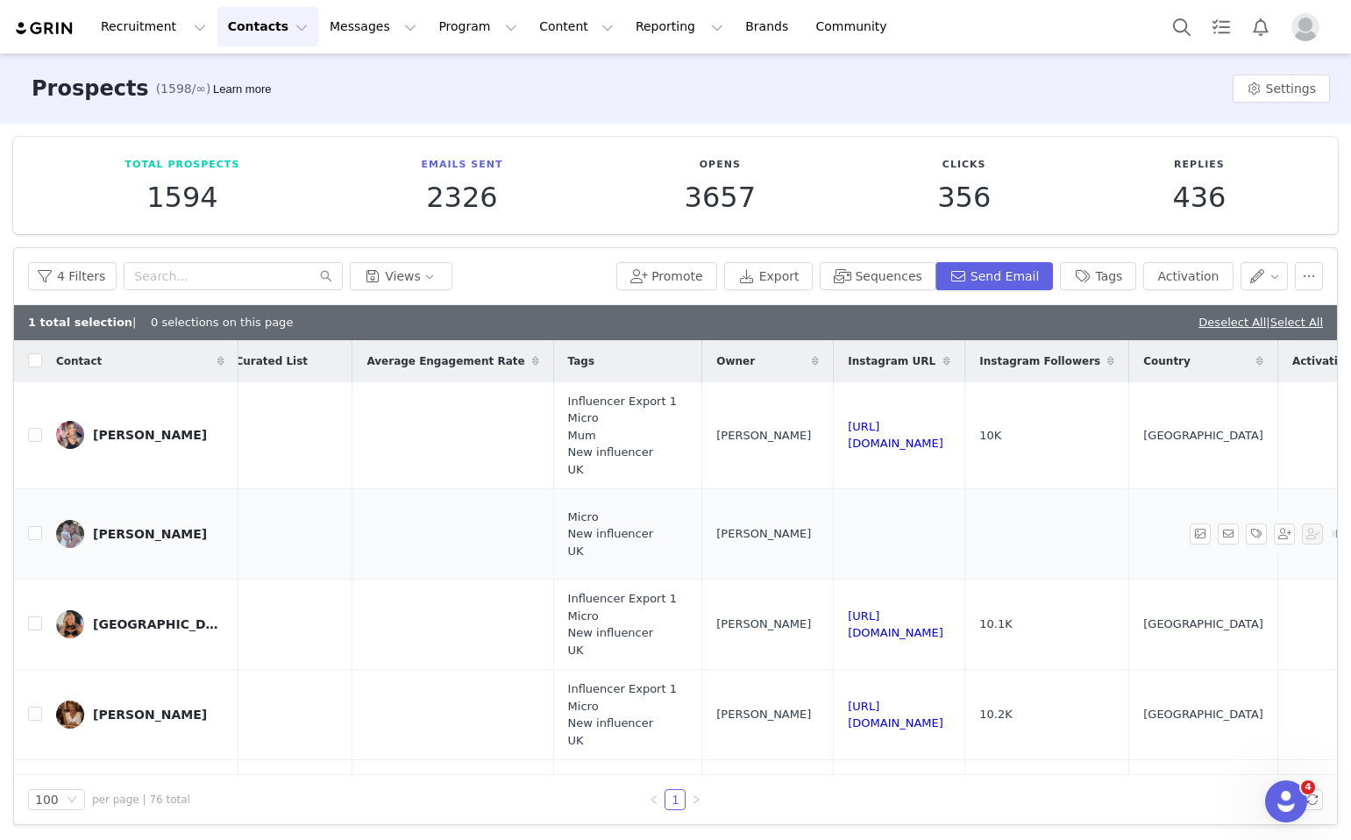
scroll to position [0, 1508]
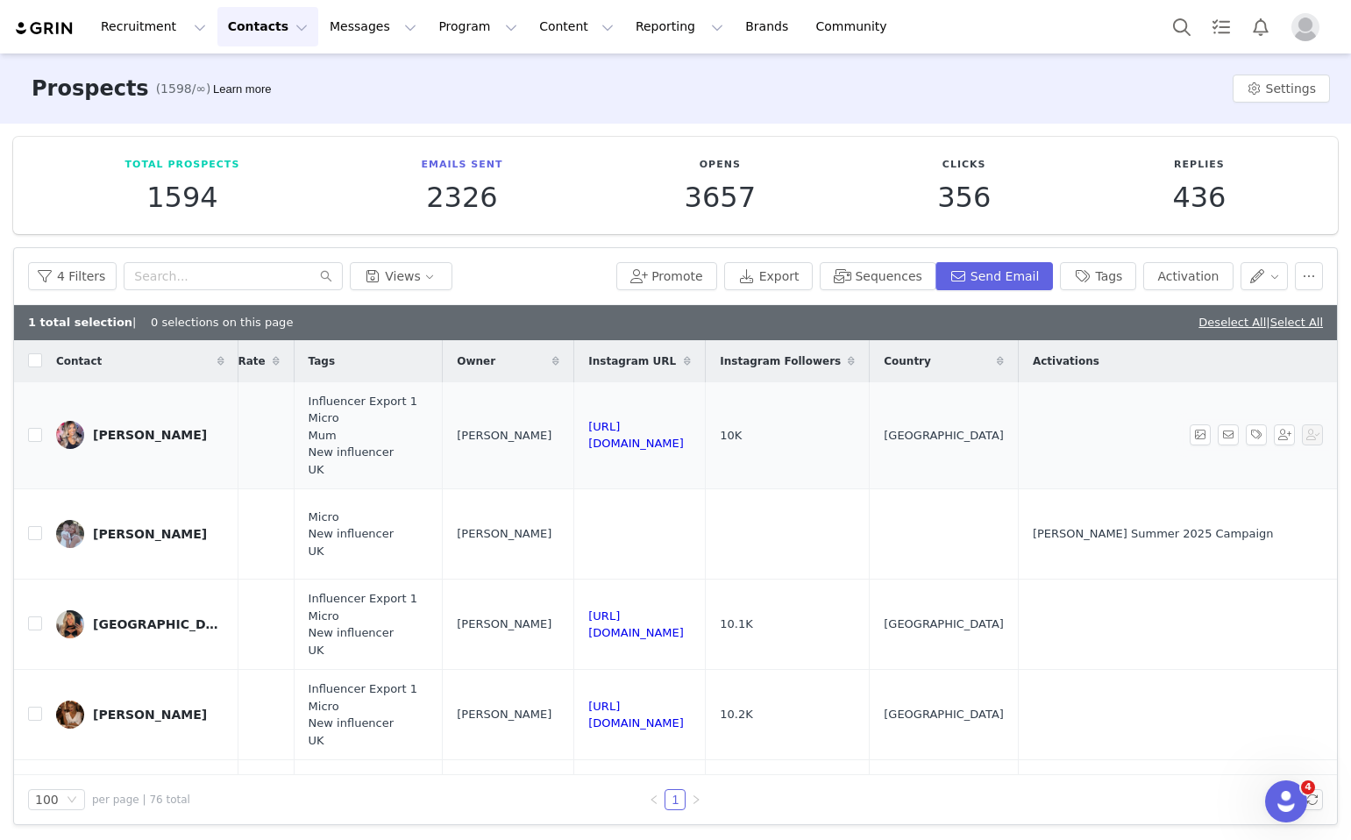
drag, startPoint x: 868, startPoint y: 440, endPoint x: 626, endPoint y: 440, distance: 242.1
click at [626, 440] on td "https://www.instagram.com/amytomblingx" at bounding box center [640, 435] width 132 height 107
copy link "https://www.instagram.com/amytomblingx"
click at [32, 435] on input "checkbox" at bounding box center [35, 435] width 14 height 14
click at [1199, 327] on link "Deselect All" at bounding box center [1233, 322] width 68 height 13
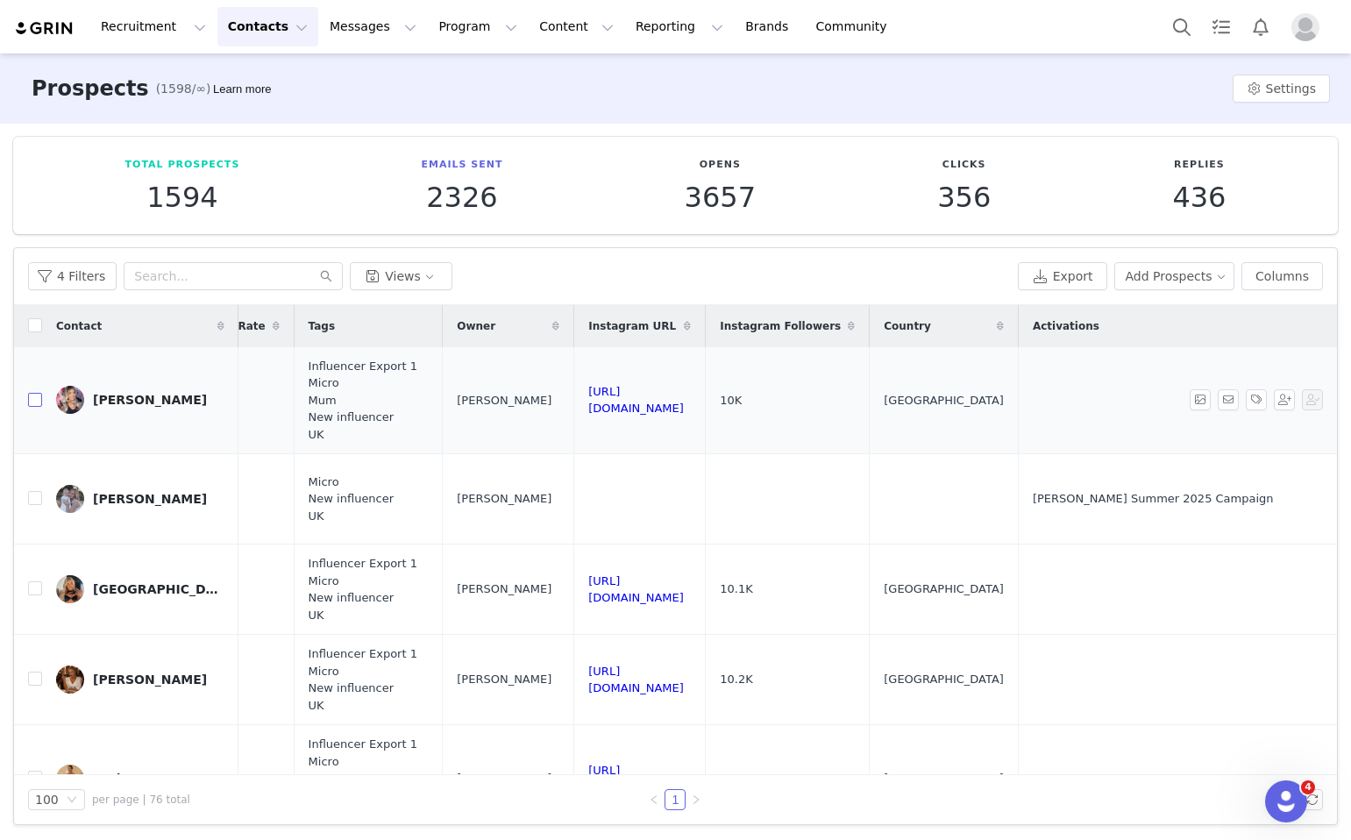
click at [33, 394] on input "checkbox" at bounding box center [35, 400] width 14 height 14
checkbox input "true"
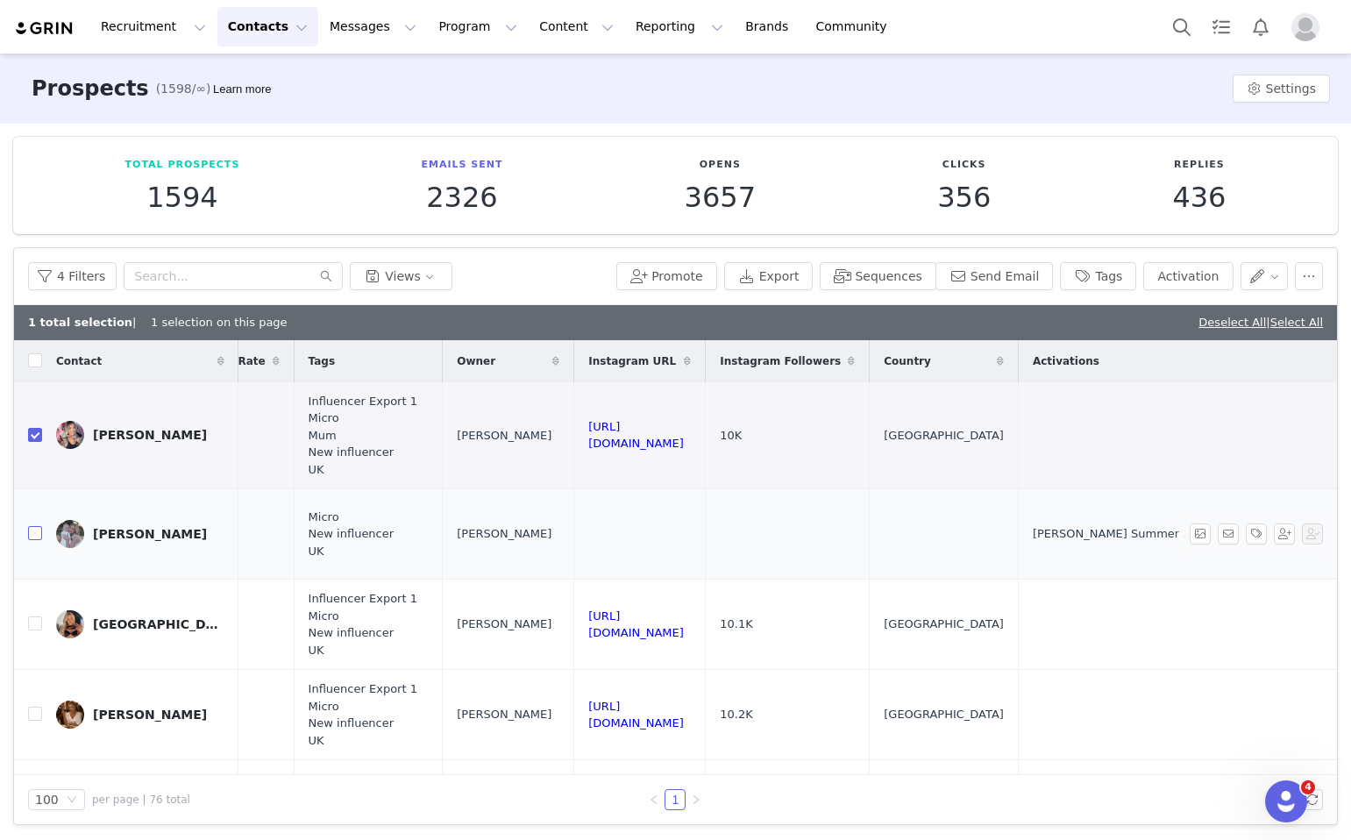
click at [32, 530] on input "checkbox" at bounding box center [35, 533] width 14 height 14
checkbox input "true"
drag, startPoint x: 898, startPoint y: 602, endPoint x: 642, endPoint y: 602, distance: 256.1
click at [642, 602] on td "https://www.instagram.com/devongoonan" at bounding box center [640, 625] width 132 height 90
copy link "https://www.instagram.com/devongoonan"
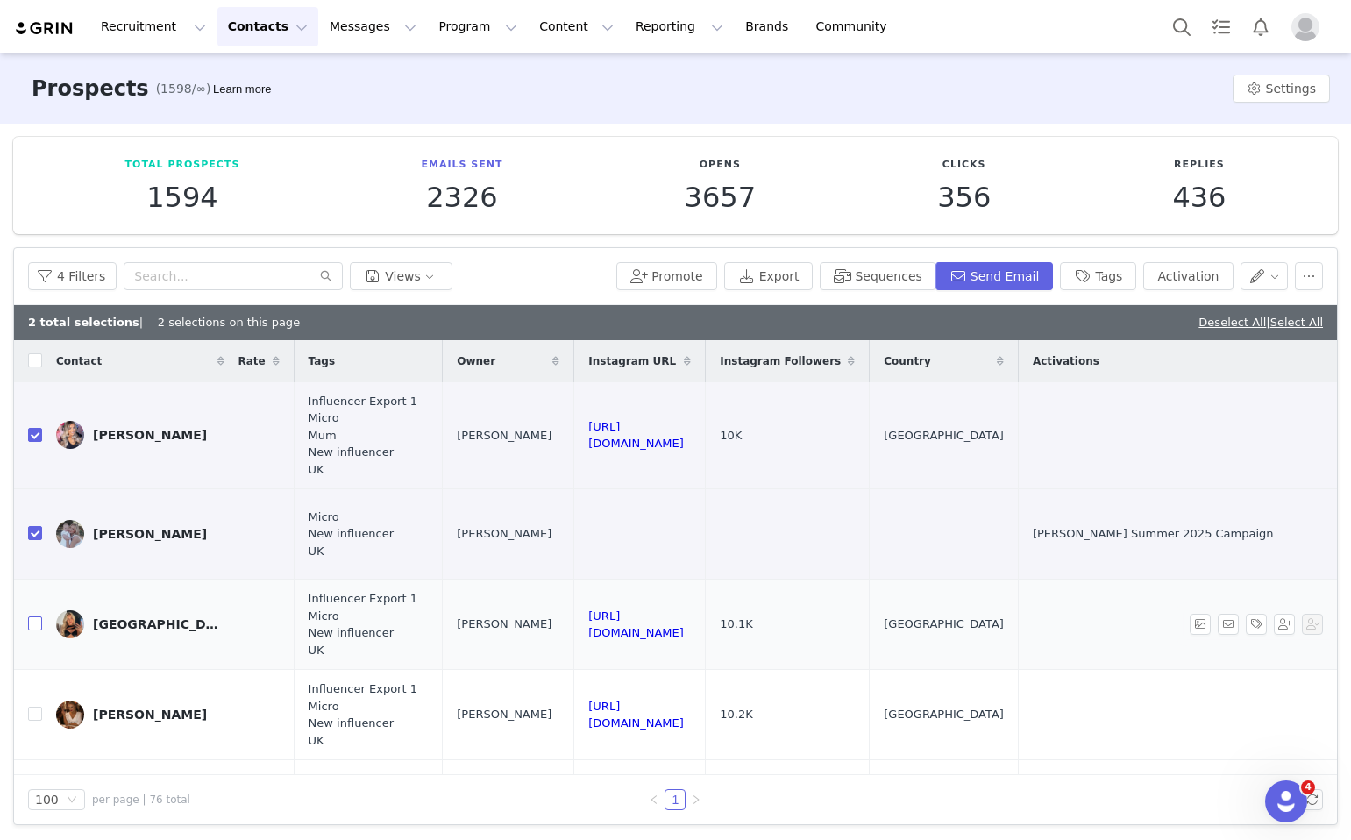
click at [33, 617] on input "checkbox" at bounding box center [35, 624] width 14 height 14
checkbox input "true"
drag, startPoint x: 901, startPoint y: 709, endPoint x: 633, endPoint y: 693, distance: 267.9
click at [633, 693] on td "https://www.instagram.com/shanhowex" at bounding box center [640, 715] width 132 height 90
copy link "https://www.instagram.com/shanhowex"
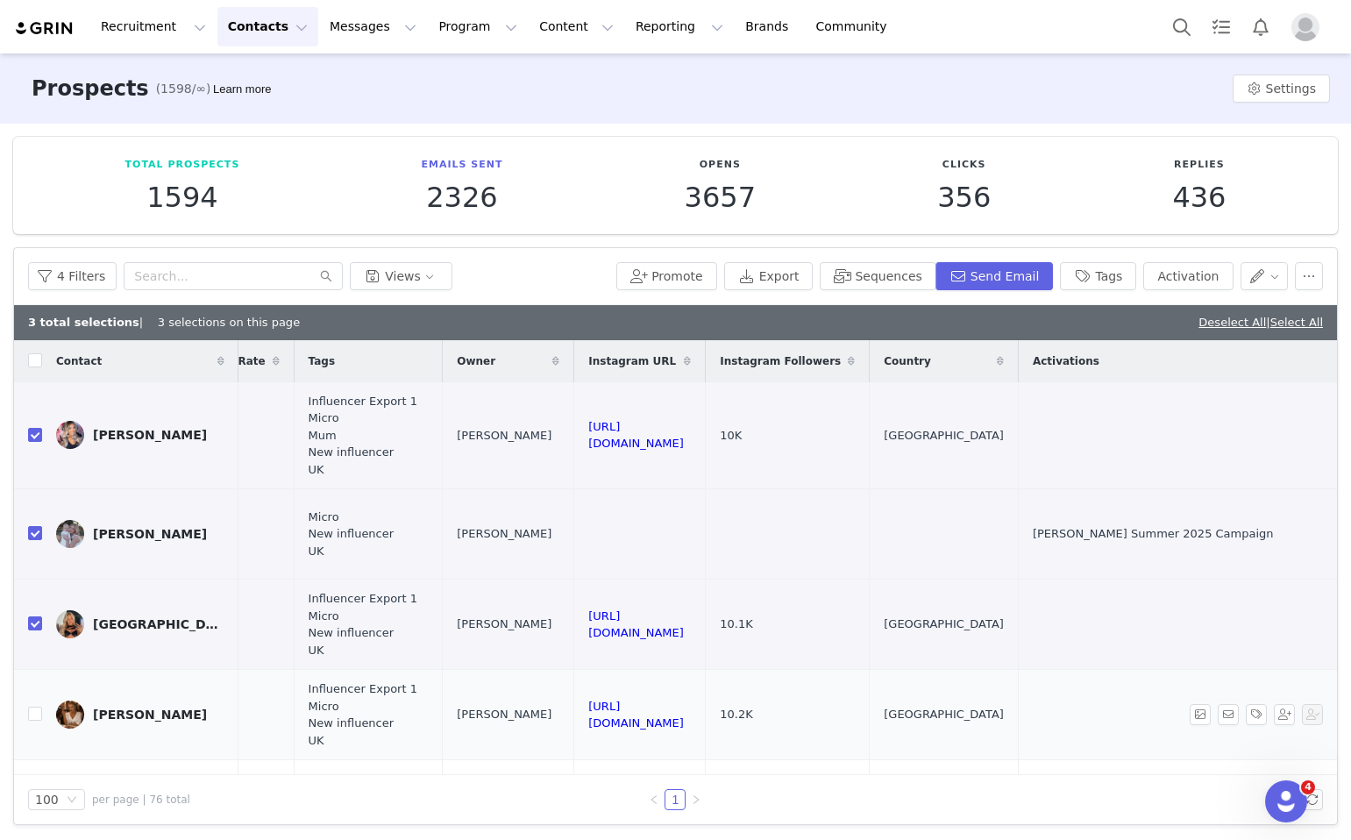
copy link "https://www.instagram.com/shanhowex"
click at [1304, 282] on button "button" at bounding box center [1309, 276] width 28 height 28
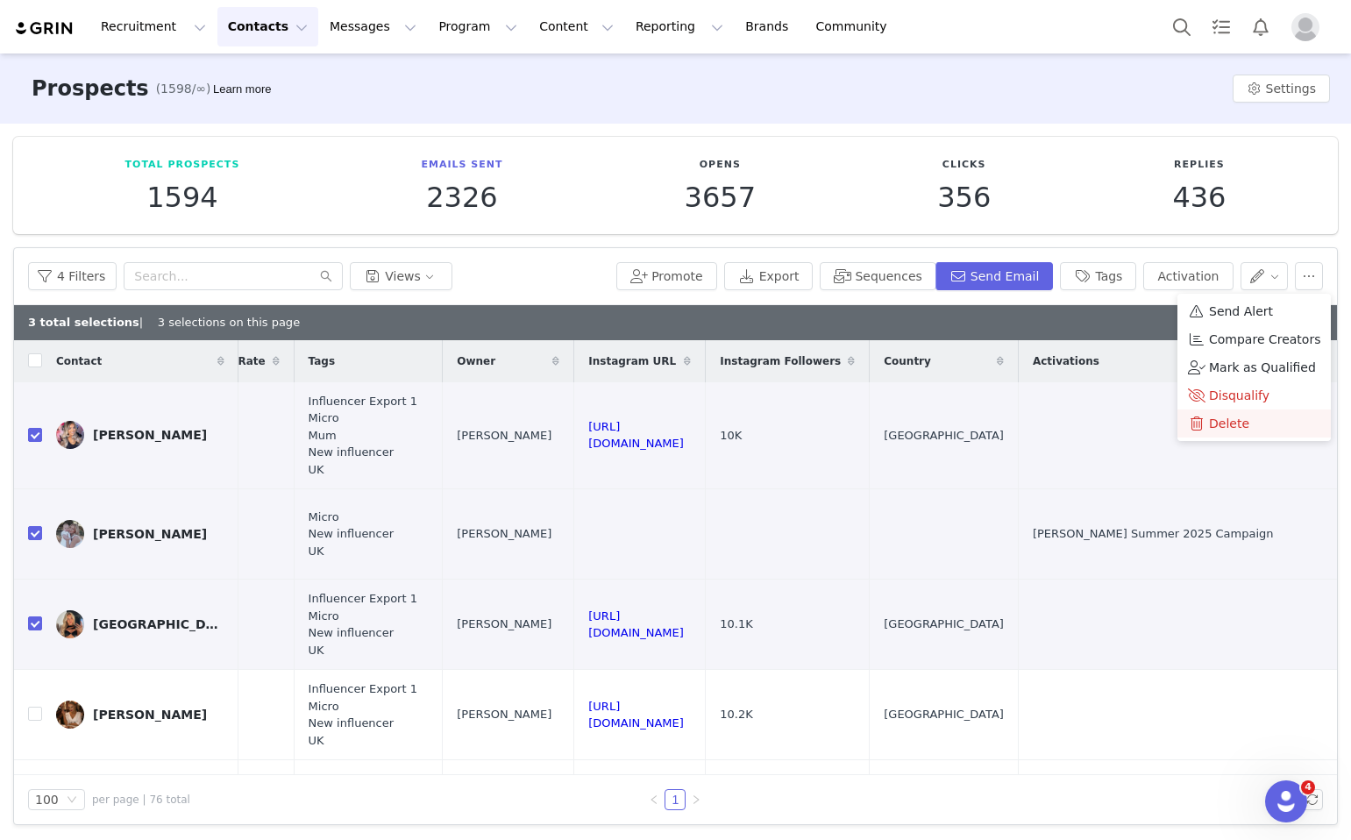
click at [1233, 419] on span "Delete" at bounding box center [1229, 423] width 40 height 19
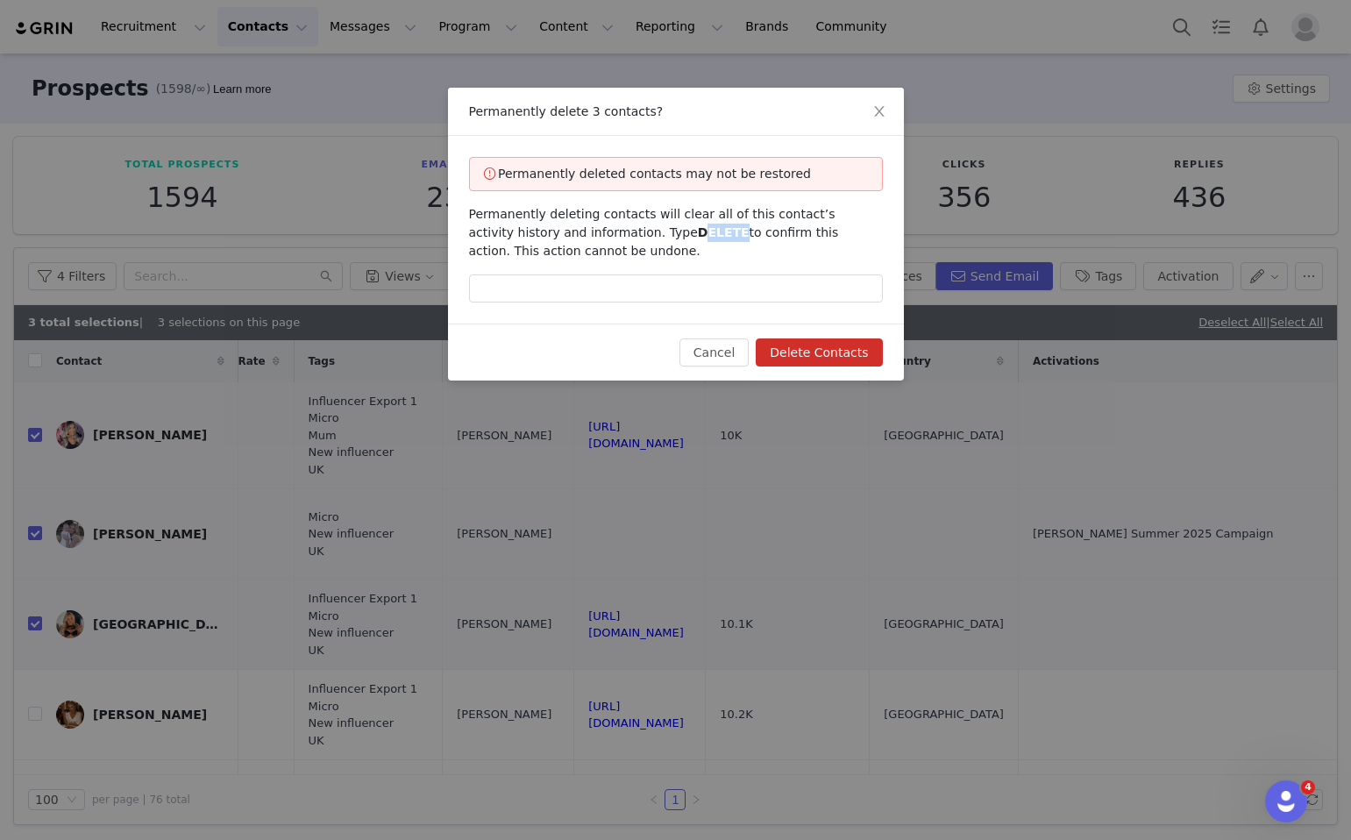
drag, startPoint x: 682, startPoint y: 231, endPoint x: 643, endPoint y: 231, distance: 39.5
click at [698, 231] on span "DELETE" at bounding box center [724, 232] width 52 height 14
drag, startPoint x: 640, startPoint y: 231, endPoint x: 683, endPoint y: 237, distance: 43.4
click at [683, 237] on span "Permanently deleting contacts will clear all of this contact’s activity history…" at bounding box center [654, 232] width 370 height 51
click at [667, 299] on input "text" at bounding box center [676, 289] width 414 height 28
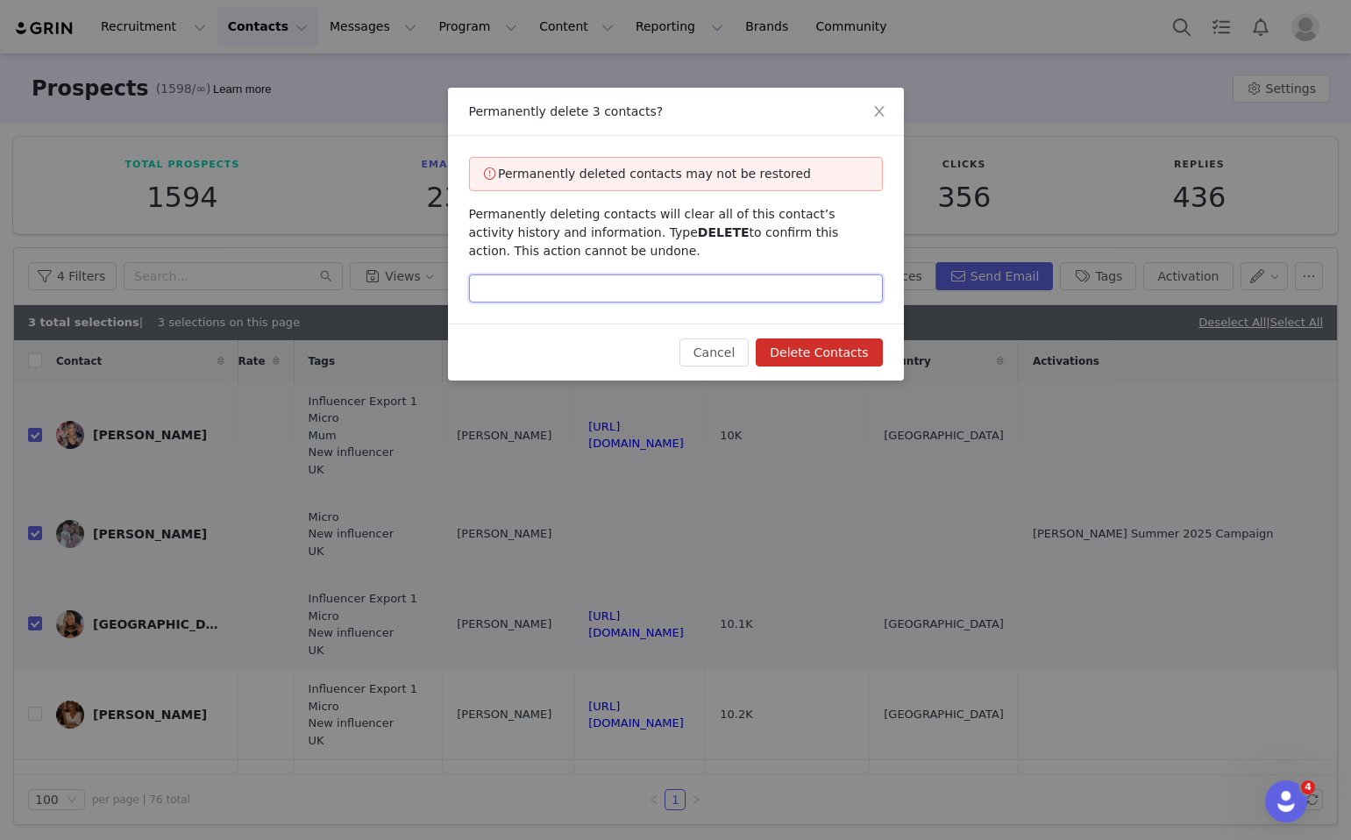
type input "v"
paste input "DELETE"
type input "DELETE"
click at [864, 357] on button "Delete Contacts" at bounding box center [819, 353] width 126 height 28
checkbox input "false"
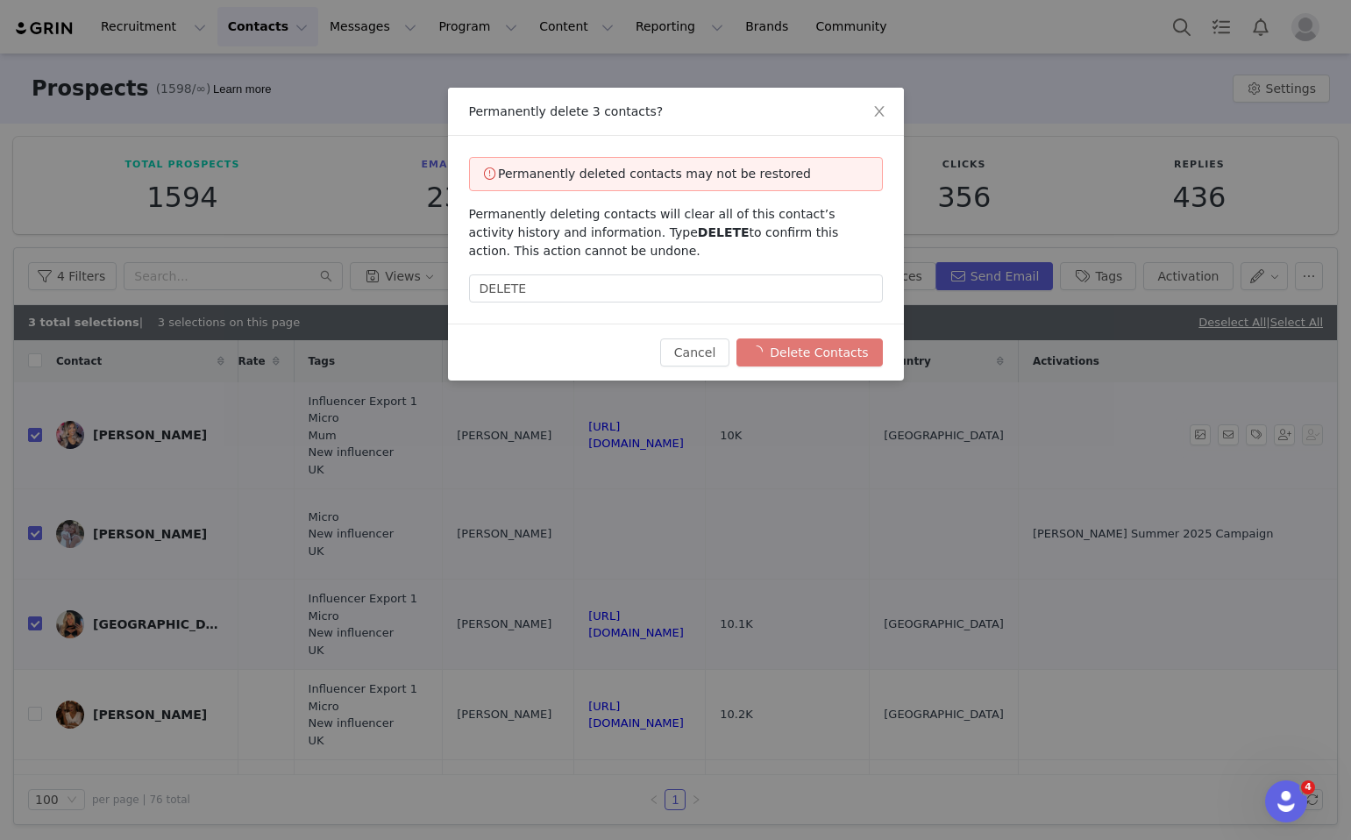
checkbox input "false"
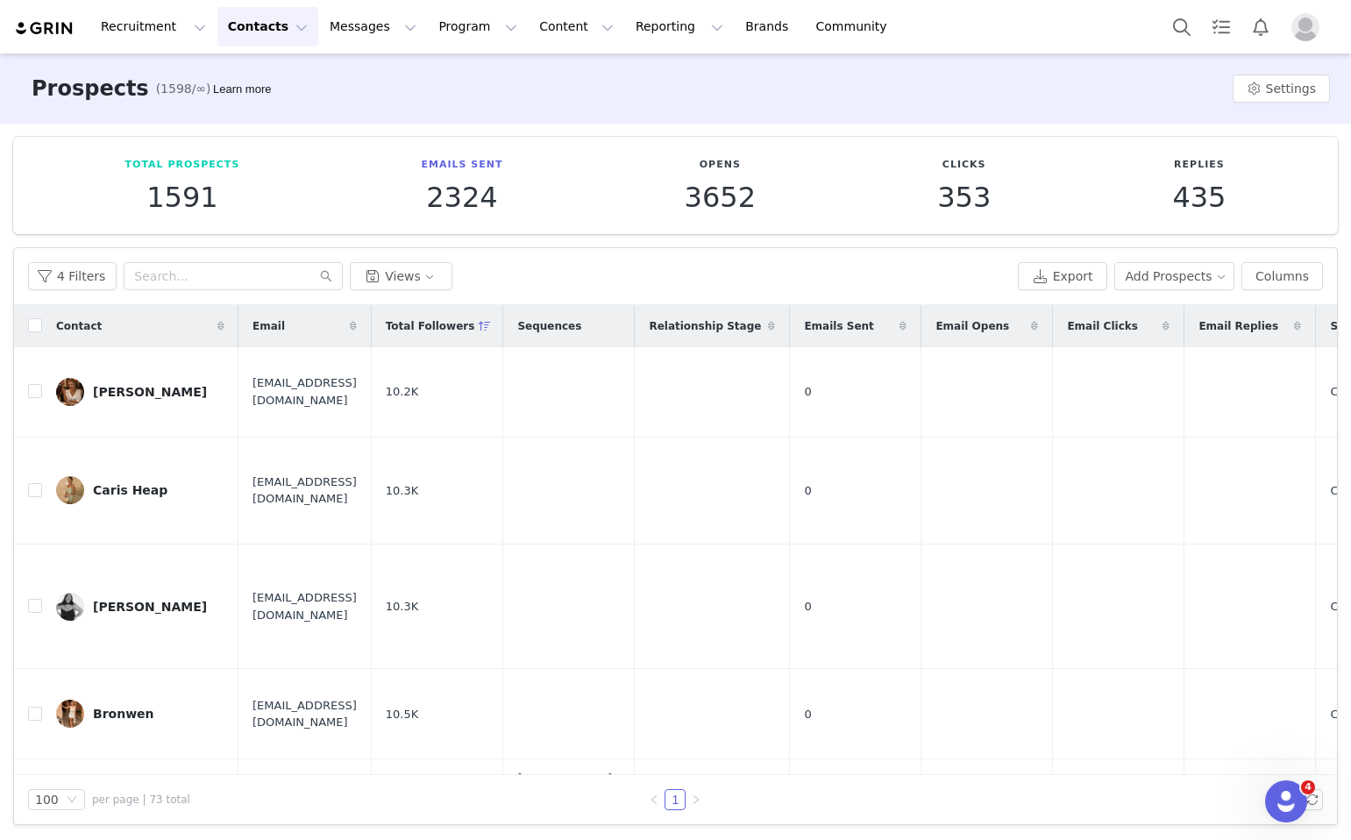
scroll to position [0, 1651]
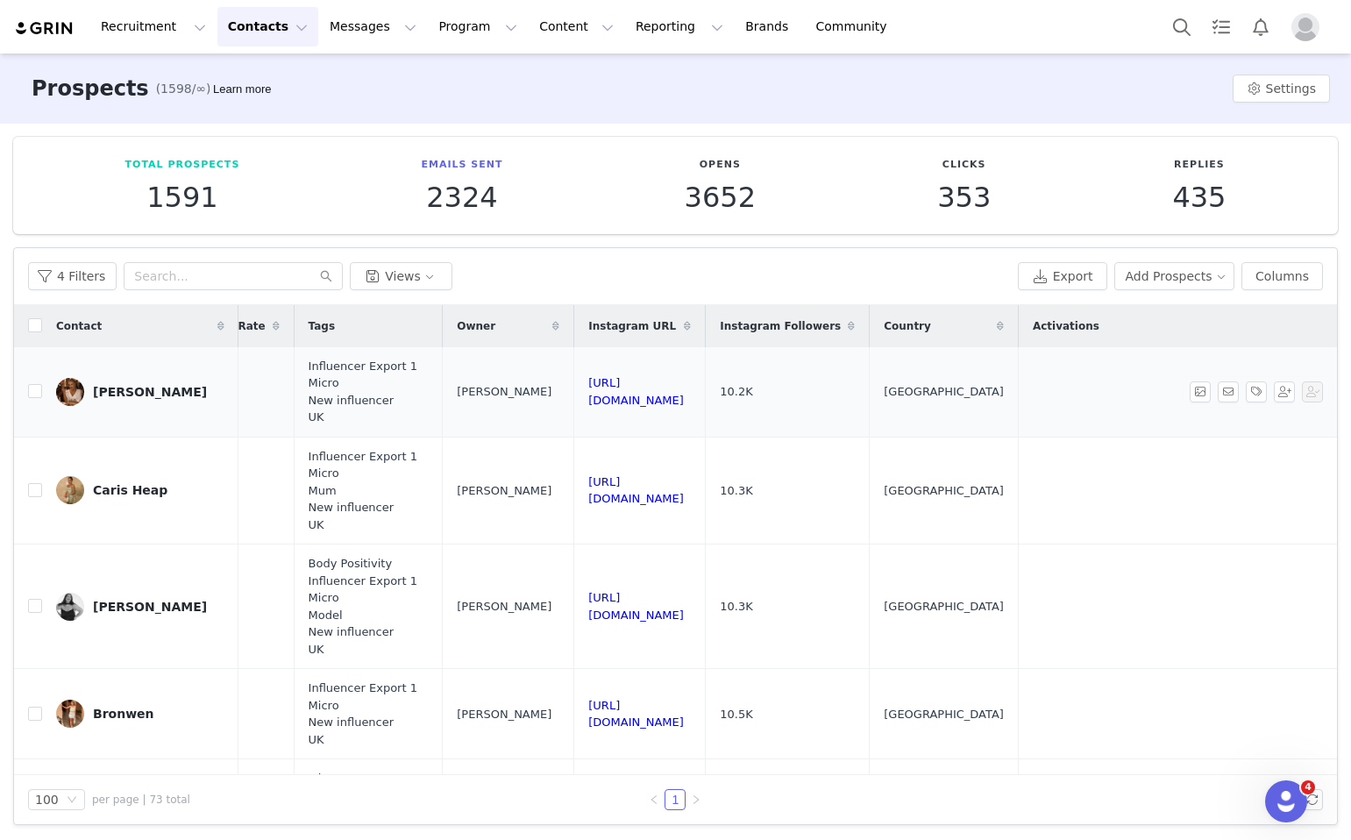
drag, startPoint x: 746, startPoint y: 397, endPoint x: 488, endPoint y: 393, distance: 258.8
click at [574, 393] on td "https://www.instagram.com/shanhowex" at bounding box center [640, 392] width 132 height 90
click at [32, 391] on input "checkbox" at bounding box center [35, 391] width 14 height 14
checkbox input "true"
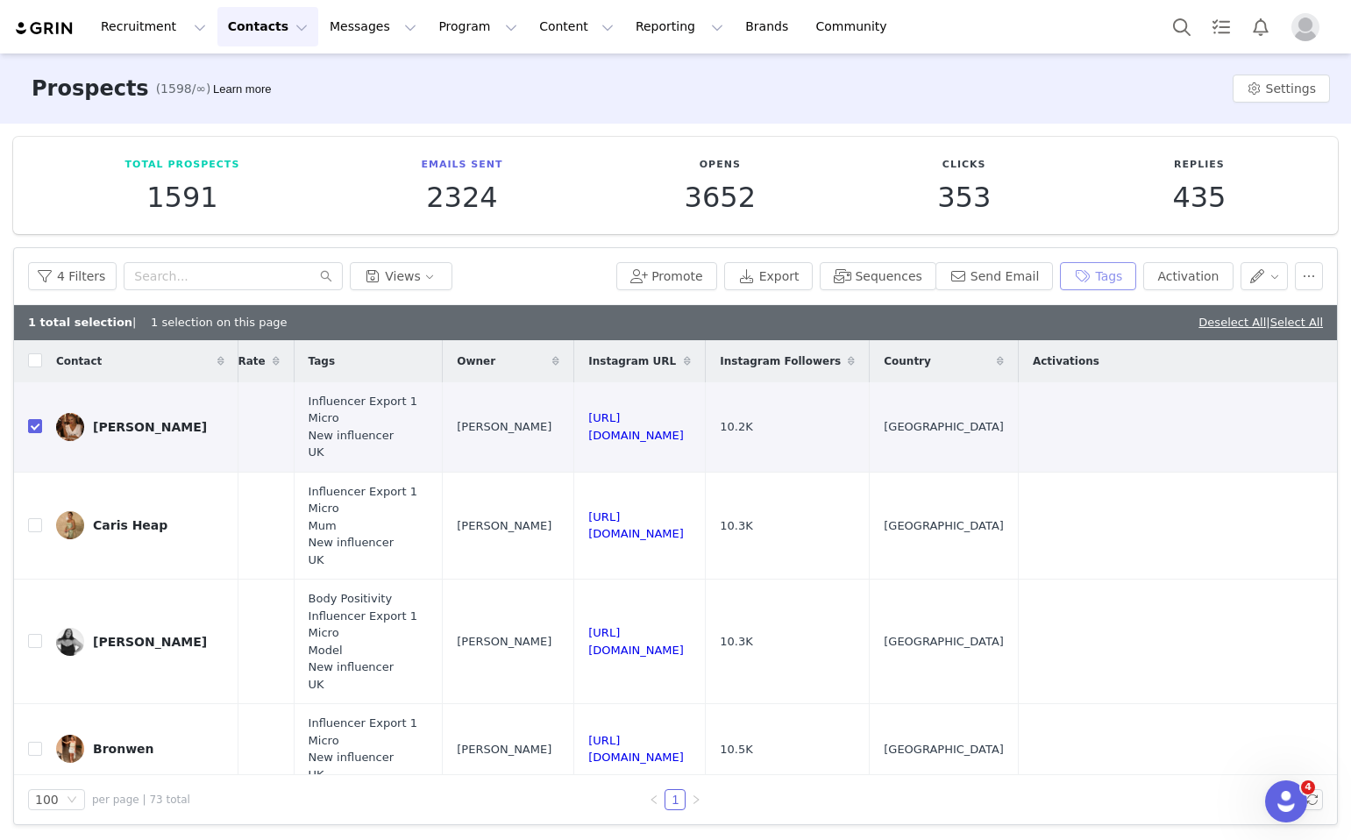
click at [1108, 280] on button "Tags" at bounding box center [1098, 276] width 76 height 28
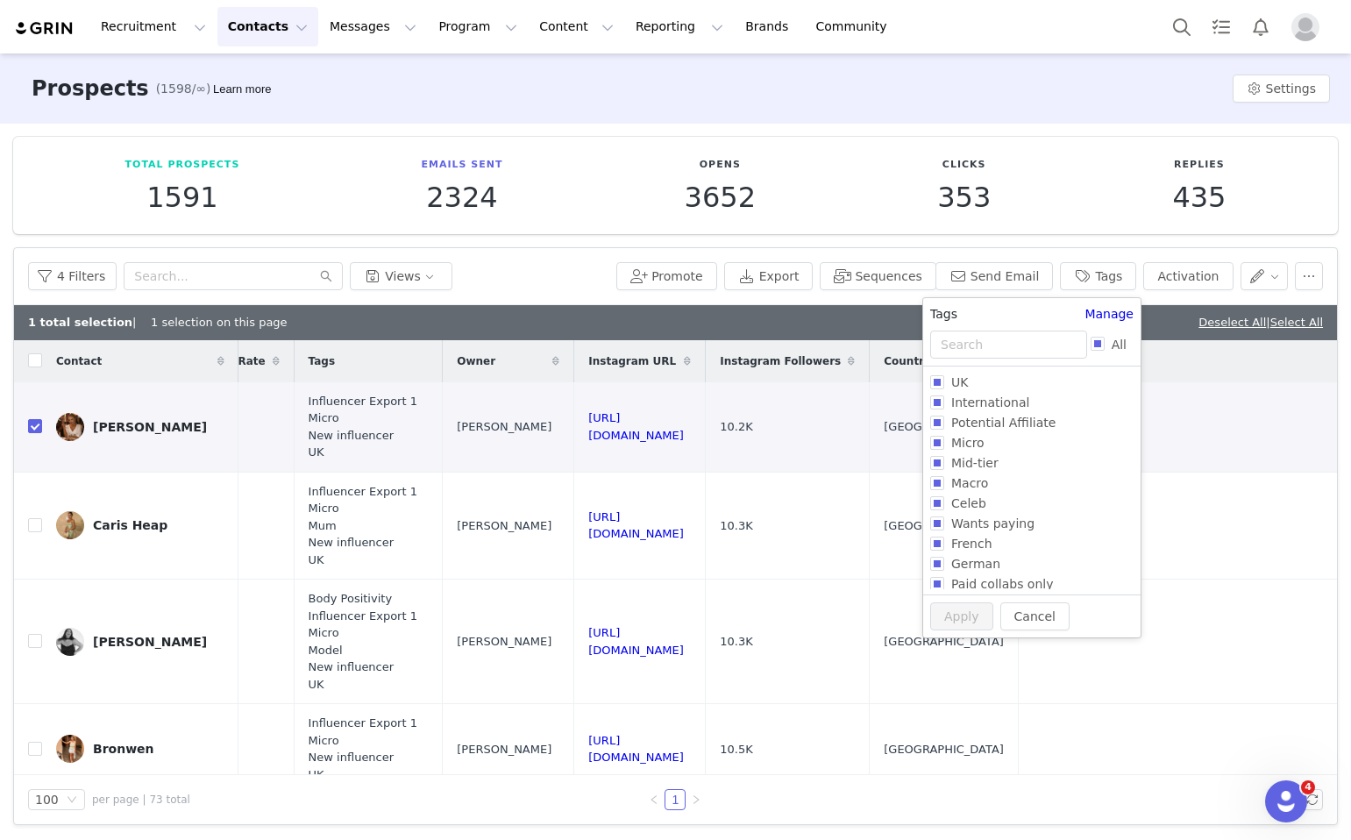
click at [926, 335] on div "All" at bounding box center [1031, 349] width 217 height 36
click at [938, 346] on input "text" at bounding box center [1008, 345] width 157 height 28
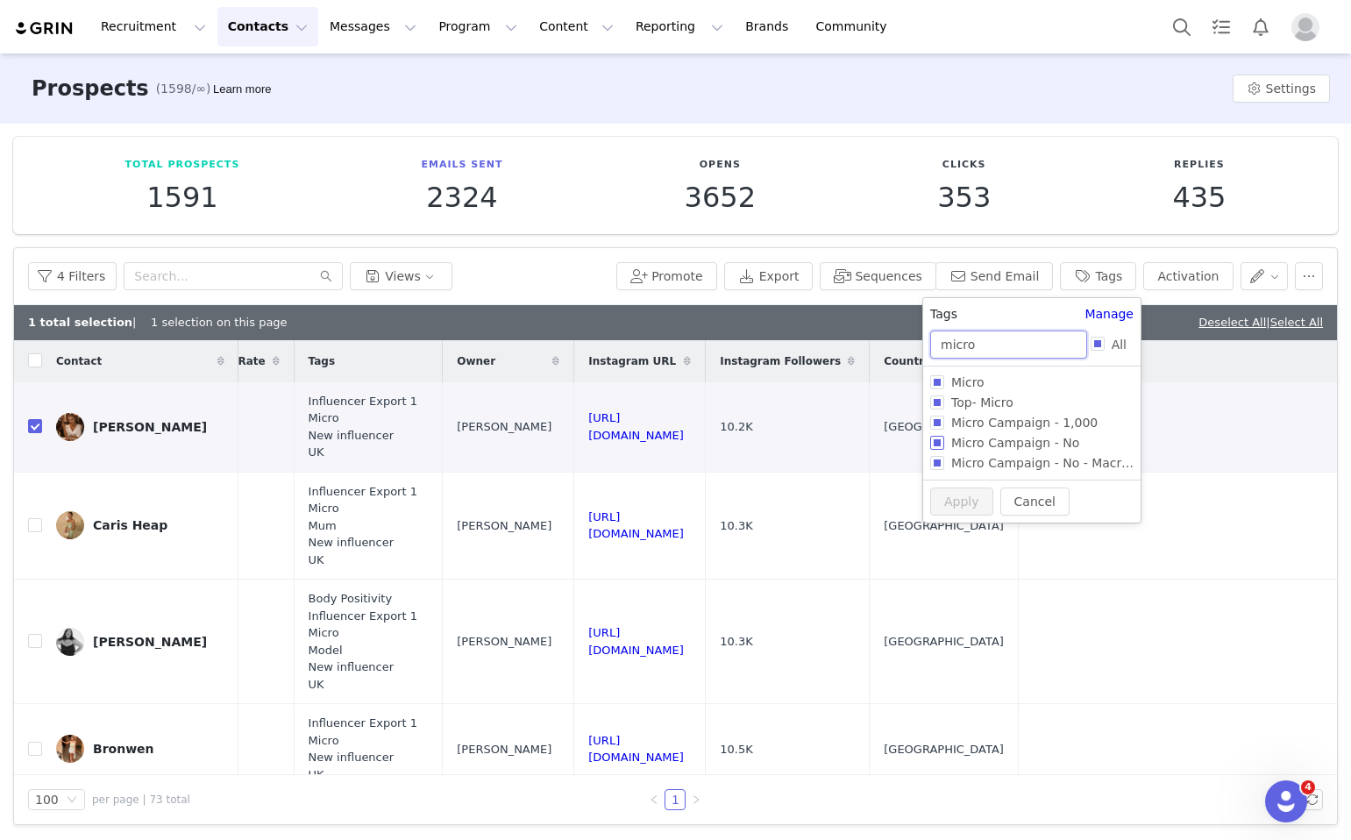
type input "micro"
click at [1009, 450] on span "Micro Campaign - No" at bounding box center [1016, 443] width 142 height 14
click at [945, 450] on input "Micro Campaign - No" at bounding box center [937, 443] width 14 height 14
checkbox input "true"
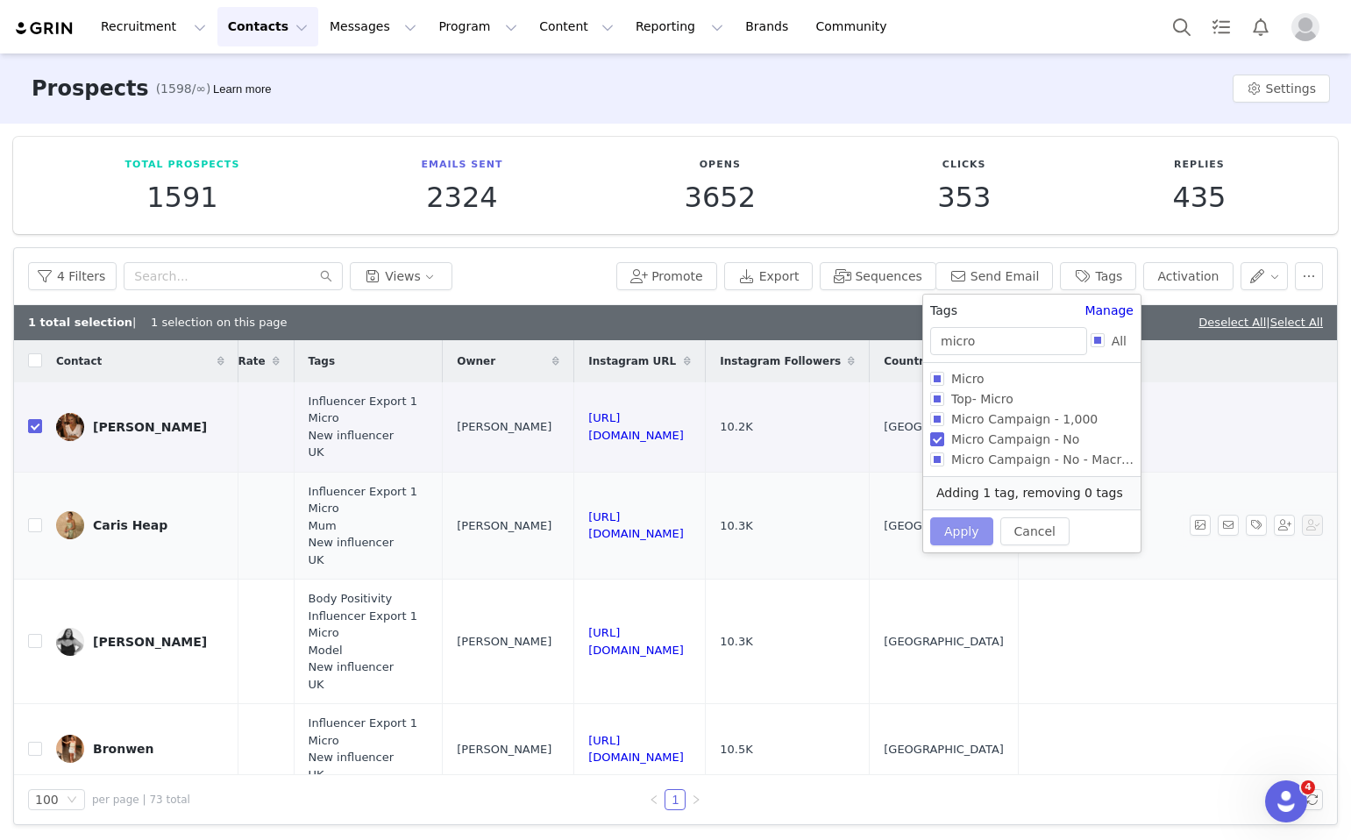
drag, startPoint x: 969, startPoint y: 524, endPoint x: 1002, endPoint y: 555, distance: 45.3
click at [969, 524] on button "Apply" at bounding box center [961, 531] width 63 height 28
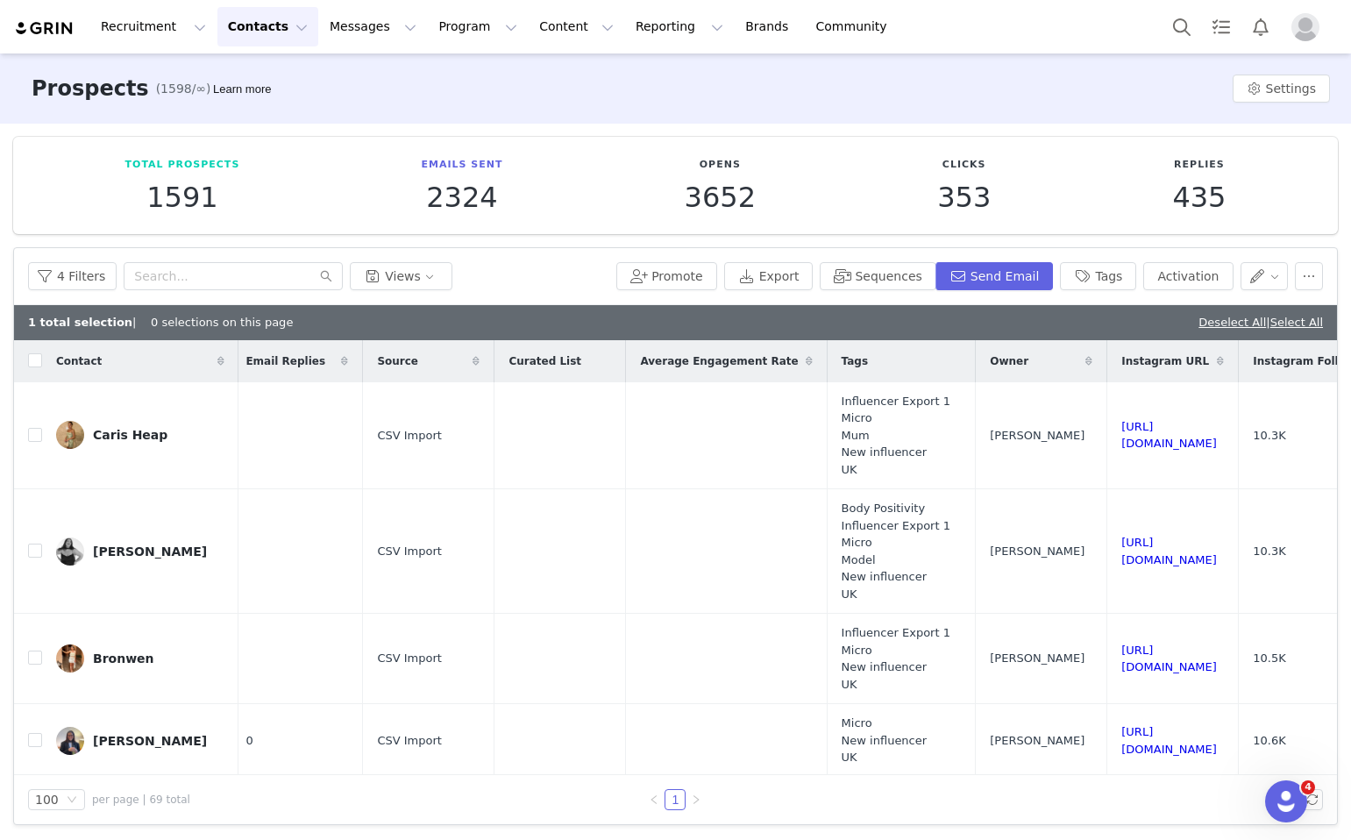
scroll to position [0, 1434]
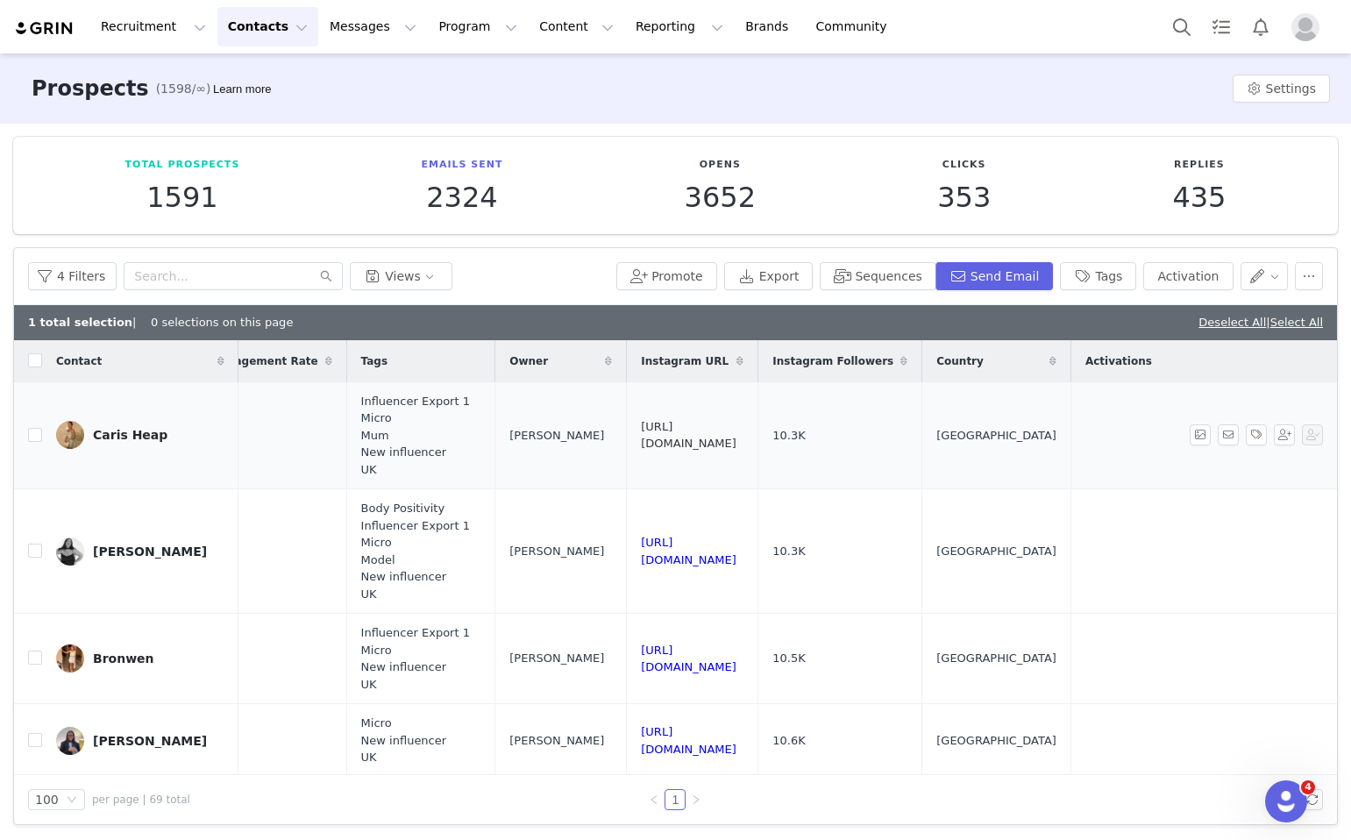
drag, startPoint x: 952, startPoint y: 443, endPoint x: 717, endPoint y: 435, distance: 236.0
click at [717, 435] on td "https://www.instagram.com/carisheap" at bounding box center [693, 435] width 132 height 107
click at [35, 438] on input "checkbox" at bounding box center [35, 435] width 14 height 14
checkbox input "true"
drag, startPoint x: 167, startPoint y: 439, endPoint x: 201, endPoint y: 2, distance: 439.0
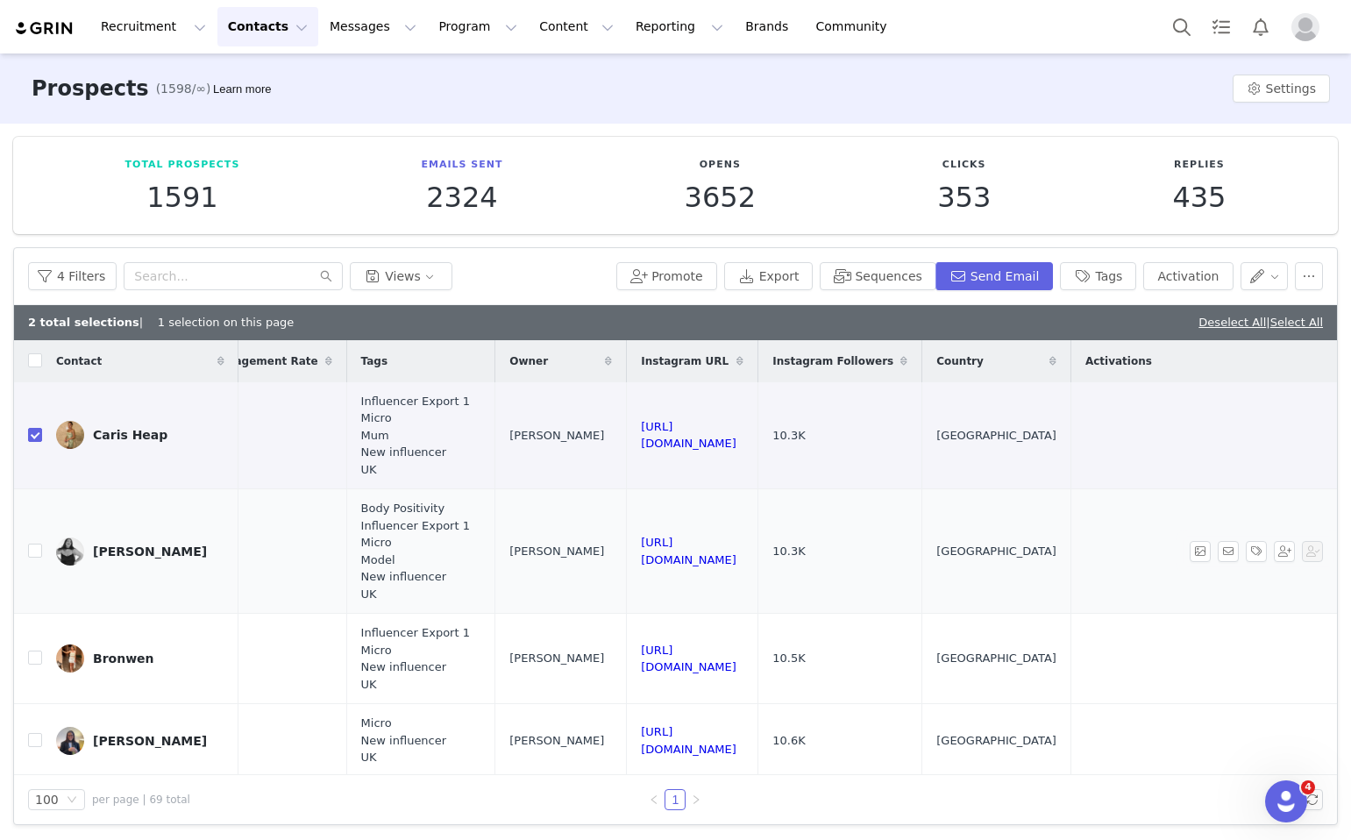
drag, startPoint x: 991, startPoint y: 545, endPoint x: 713, endPoint y: 531, distance: 278.4
click at [713, 531] on td "https://www.instagram.com/amycurvemodel" at bounding box center [693, 551] width 132 height 125
click at [30, 550] on input "checkbox" at bounding box center [35, 551] width 14 height 14
click at [35, 552] on input "checkbox" at bounding box center [35, 551] width 14 height 14
checkbox input "false"
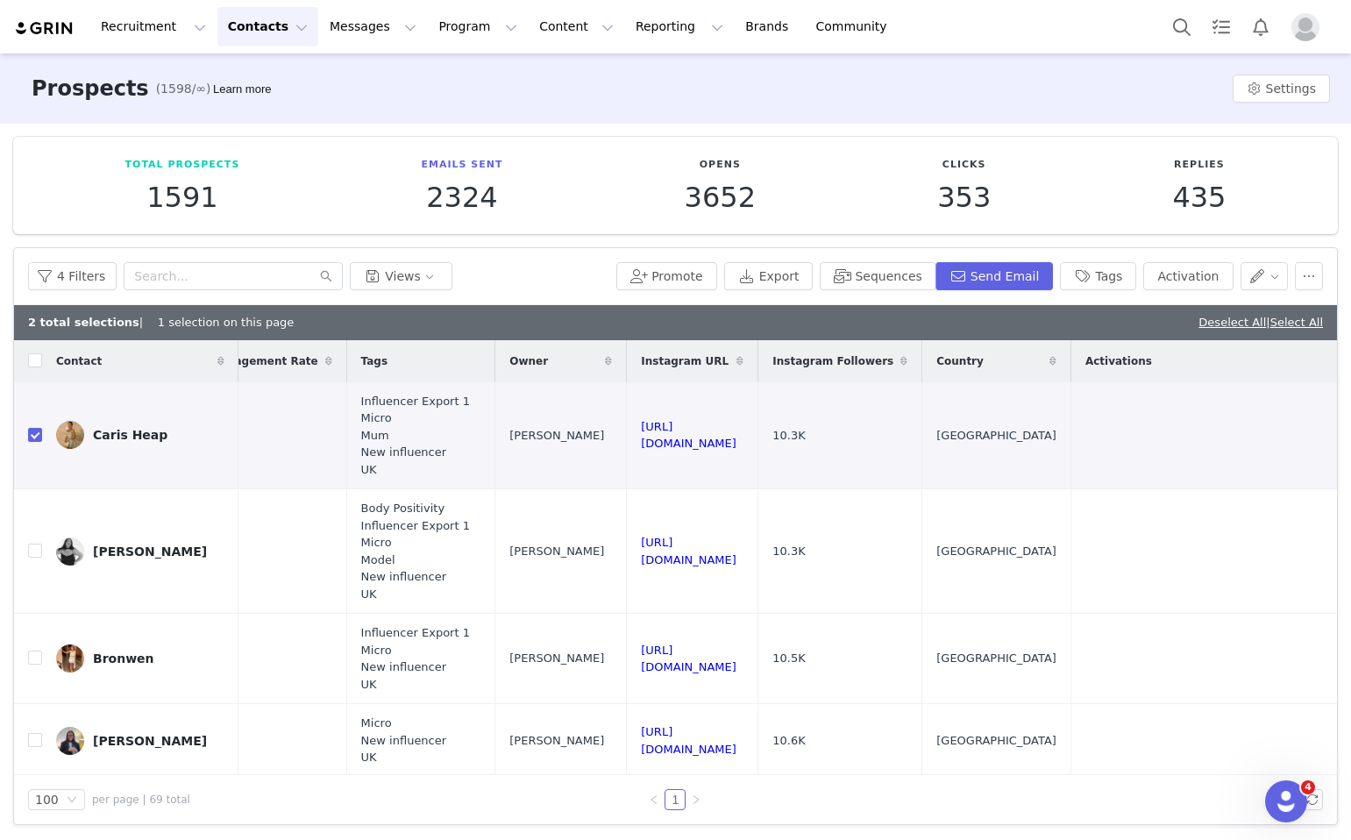
click at [1325, 271] on div "4 Filters Views Promote Export Sequences Send Email Tags Activation" at bounding box center [675, 276] width 1323 height 57
click at [1309, 271] on button "button" at bounding box center [1309, 276] width 28 height 28
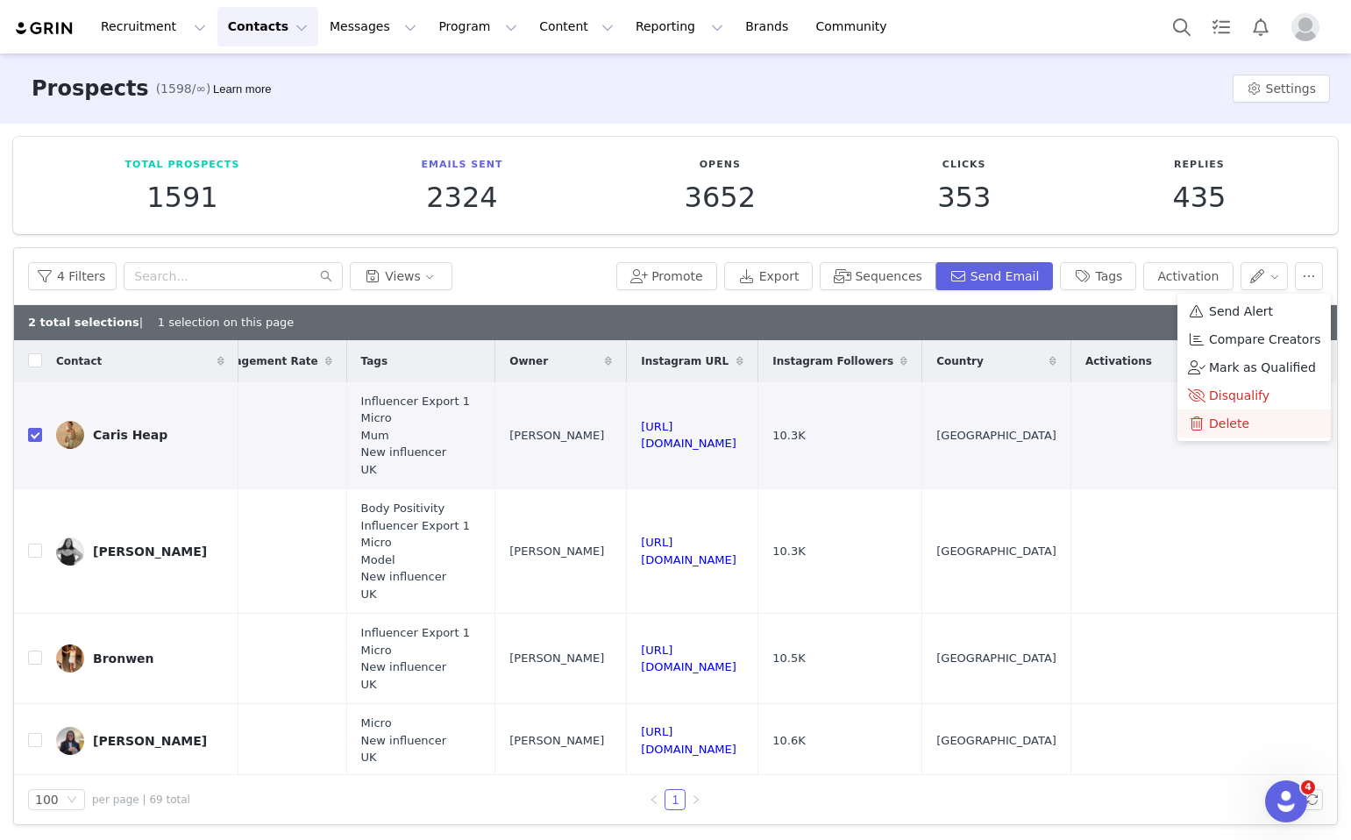
click at [1215, 431] on span "Delete" at bounding box center [1229, 423] width 40 height 19
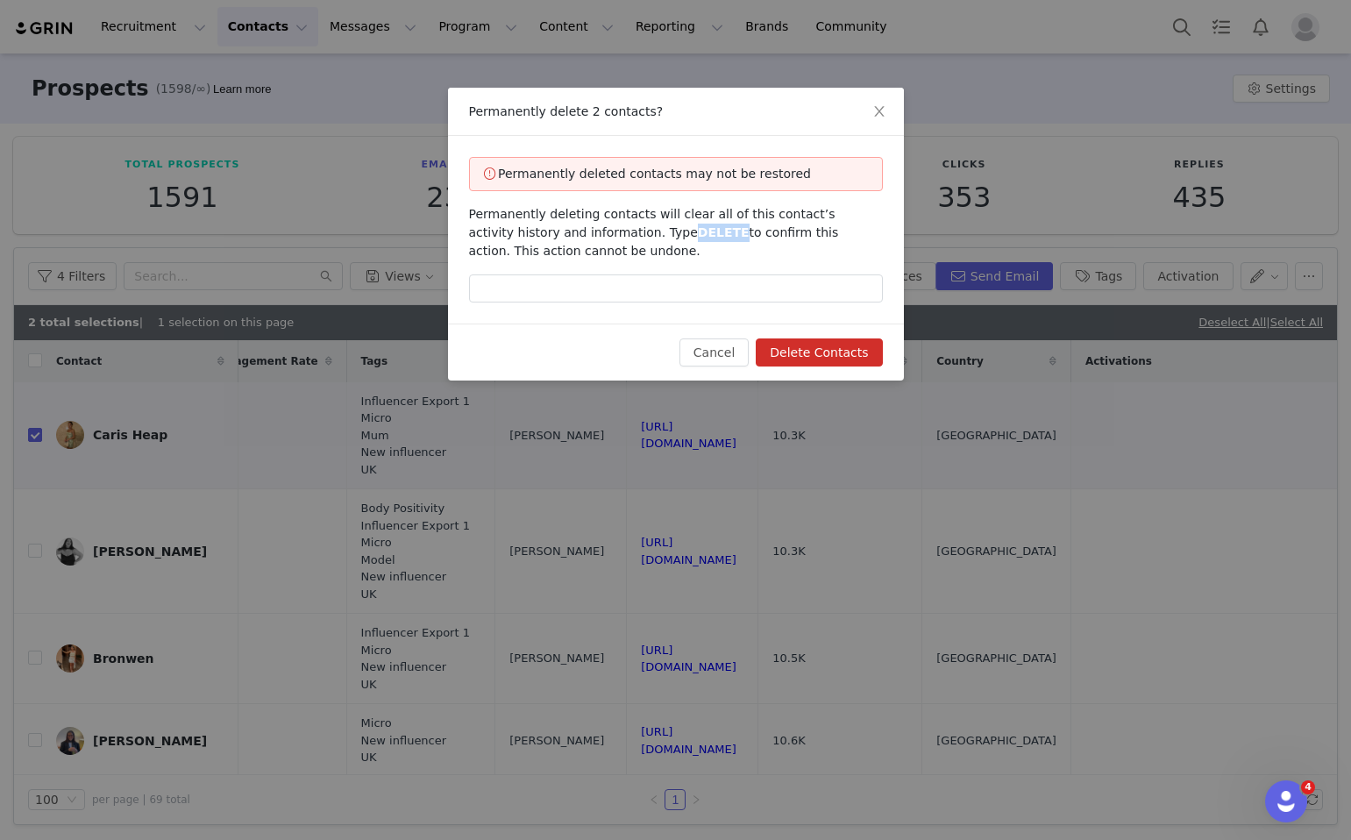
drag, startPoint x: 684, startPoint y: 230, endPoint x: 637, endPoint y: 229, distance: 47.4
click at [637, 229] on span "Permanently deleting contacts will clear all of this contact’s activity history…" at bounding box center [654, 232] width 370 height 51
click at [656, 303] on input "text" at bounding box center [676, 289] width 414 height 28
paste input "DELETE"
type input "DELETE"
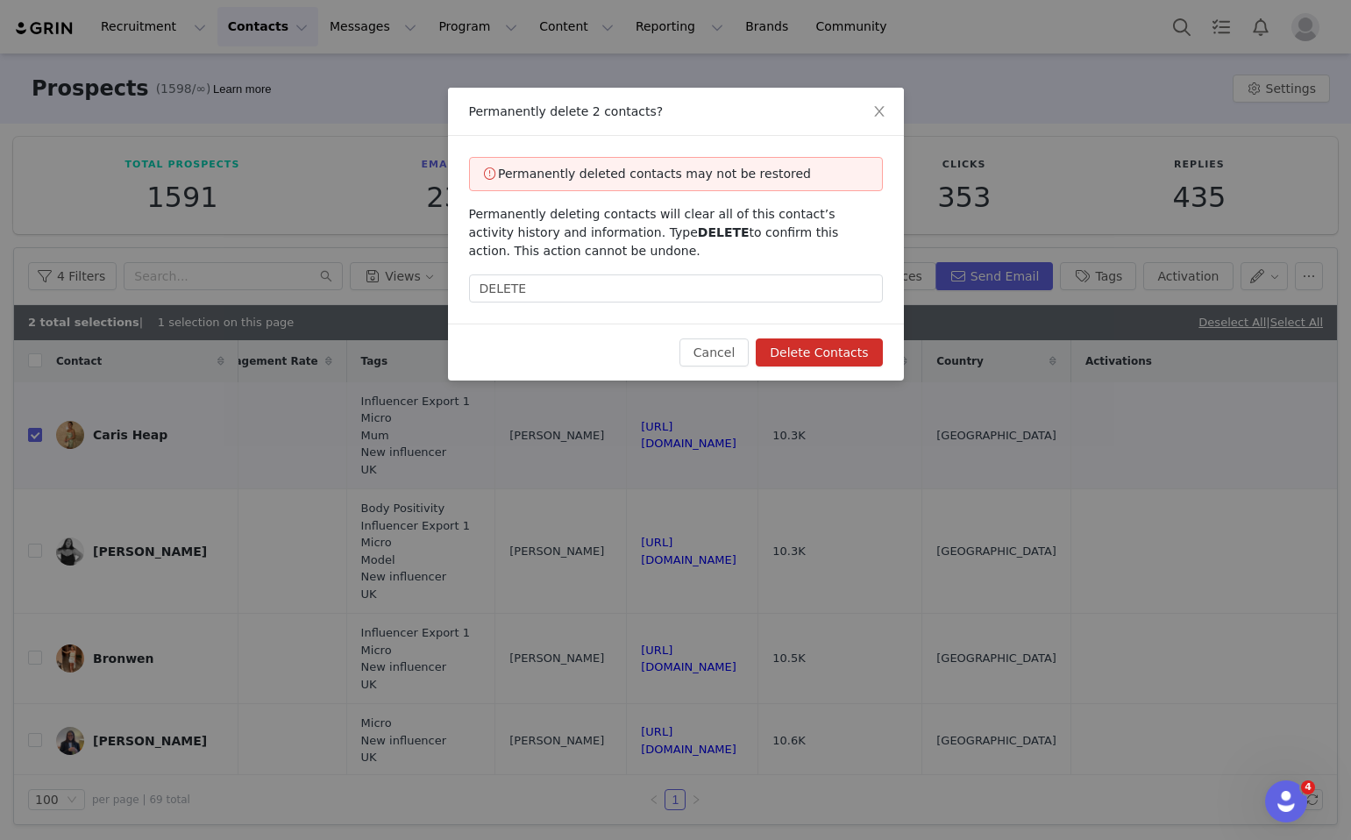
click at [881, 353] on button "Delete Contacts" at bounding box center [819, 353] width 126 height 28
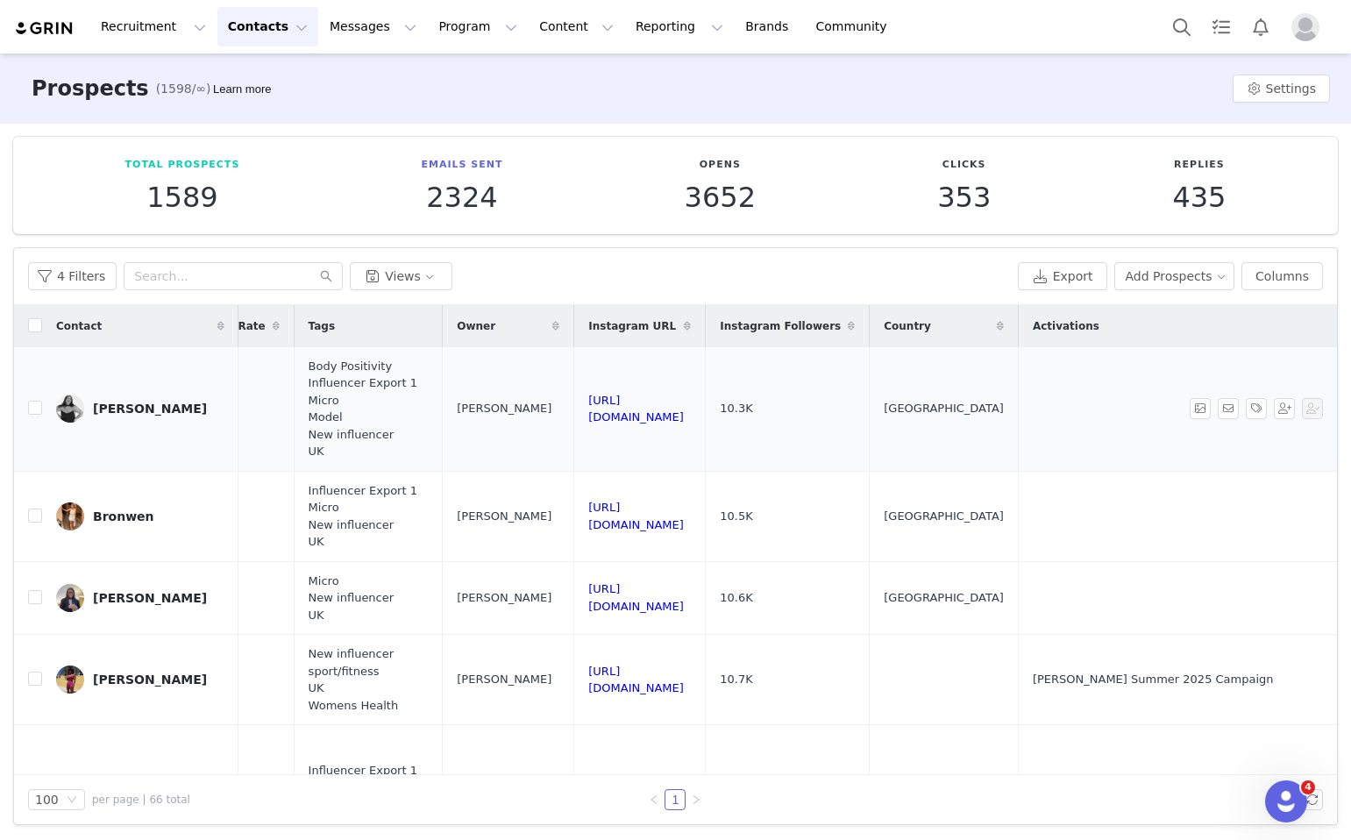
scroll to position [0, 1651]
drag, startPoint x: 749, startPoint y: 411, endPoint x: 487, endPoint y: 409, distance: 262.2
click at [574, 409] on td "https://www.instagram.com/amycurvemodel" at bounding box center [640, 409] width 132 height 125
click at [37, 409] on input "checkbox" at bounding box center [35, 408] width 14 height 14
checkbox input "true"
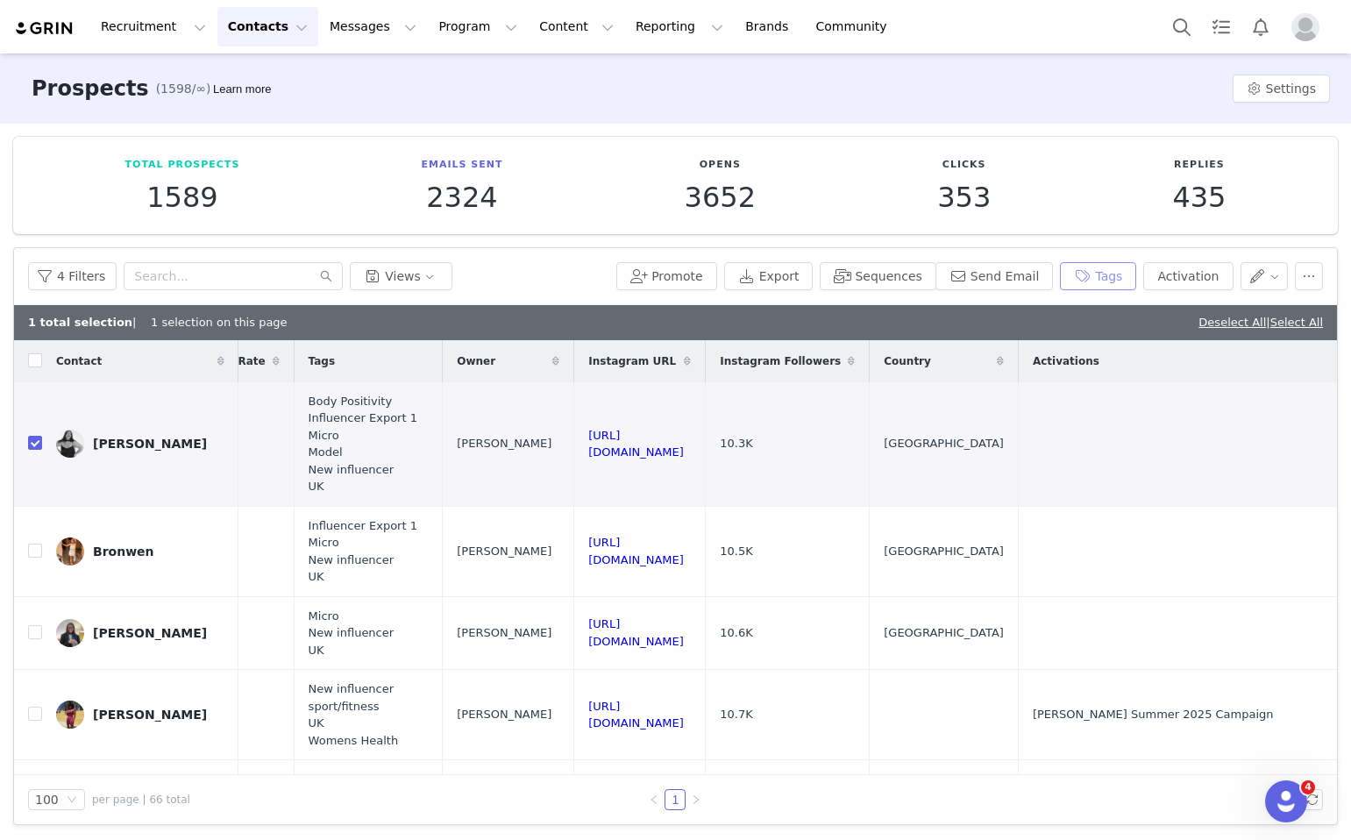
drag, startPoint x: 1106, startPoint y: 281, endPoint x: 920, endPoint y: 354, distance: 200.0
click at [1106, 281] on button "Tags" at bounding box center [1098, 276] width 76 height 28
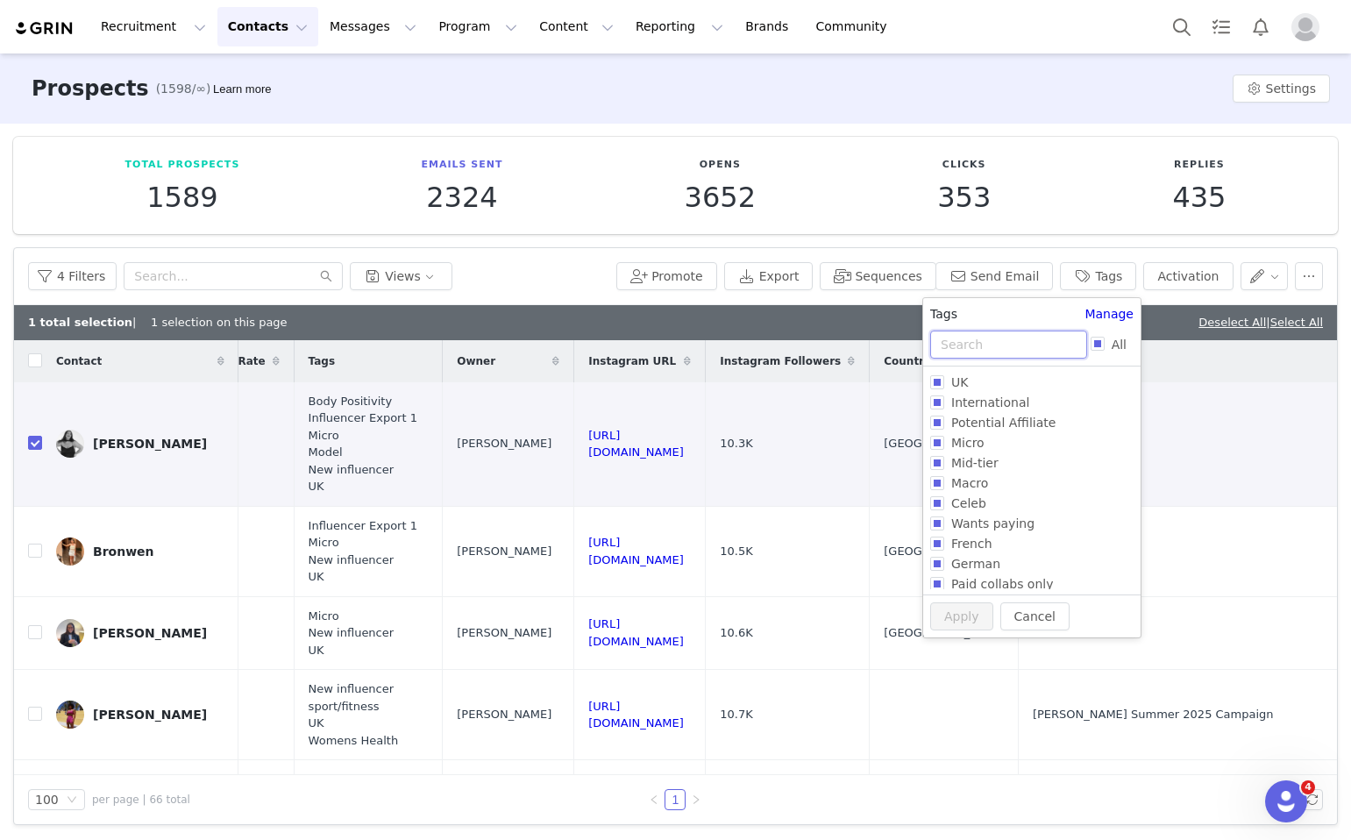
click at [947, 350] on input "text" at bounding box center [1008, 345] width 157 height 28
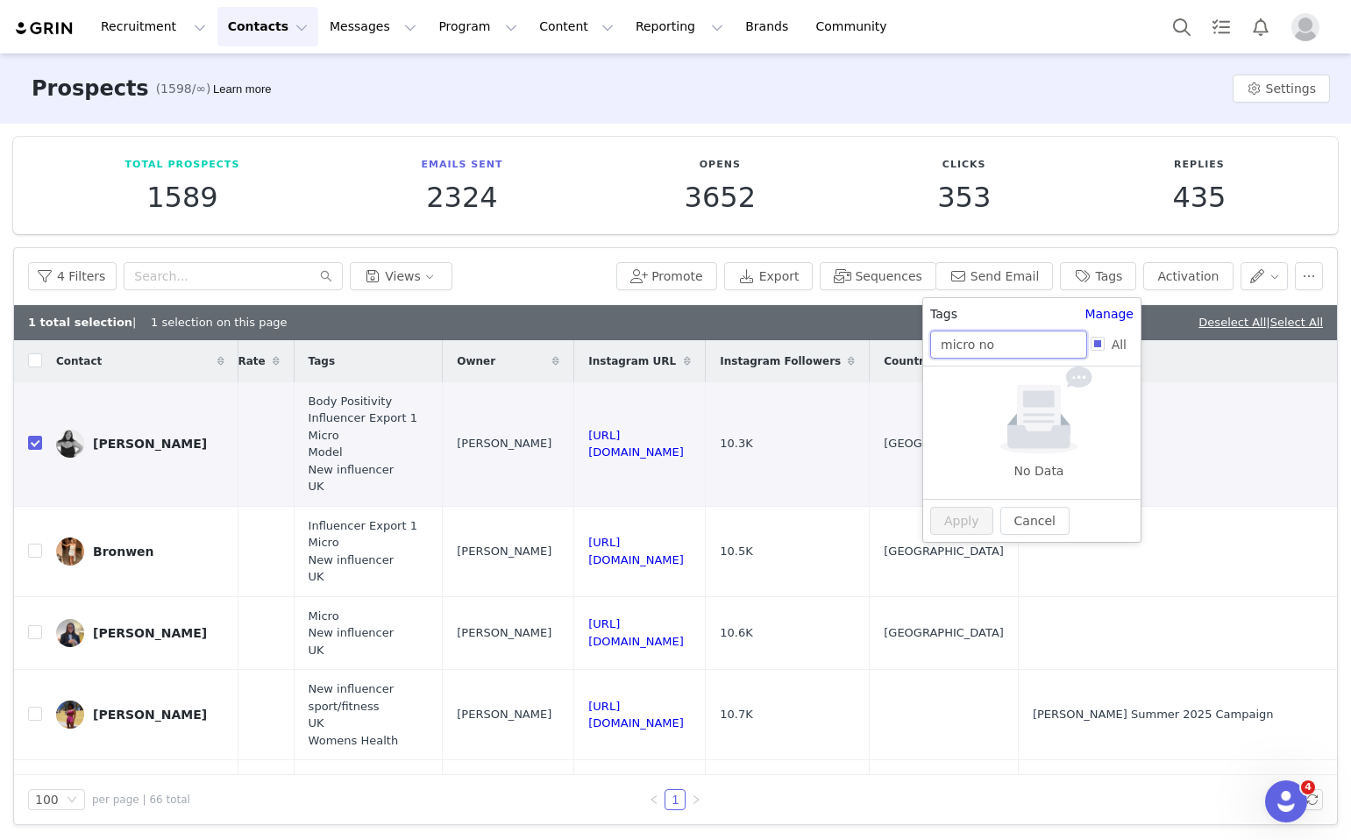
click at [977, 347] on input "micro no" at bounding box center [1008, 345] width 157 height 28
type input "micro"
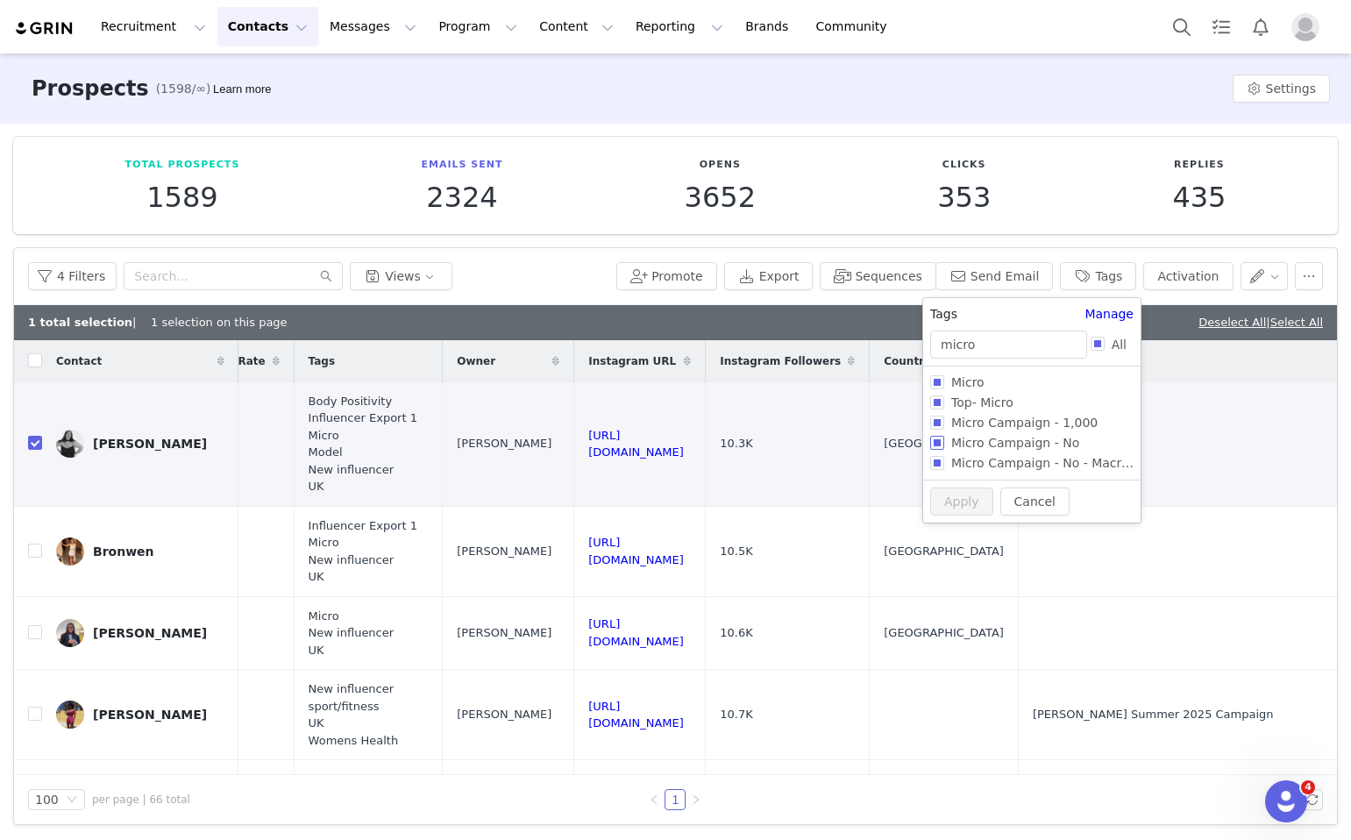
click at [968, 440] on span "Micro Campaign - No" at bounding box center [1016, 443] width 142 height 14
click at [945, 440] on input "Micro Campaign - No" at bounding box center [937, 443] width 14 height 14
checkbox input "true"
click at [953, 516] on div "Cancel Apply" at bounding box center [1031, 531] width 217 height 43
click at [973, 537] on button "Apply" at bounding box center [961, 531] width 63 height 28
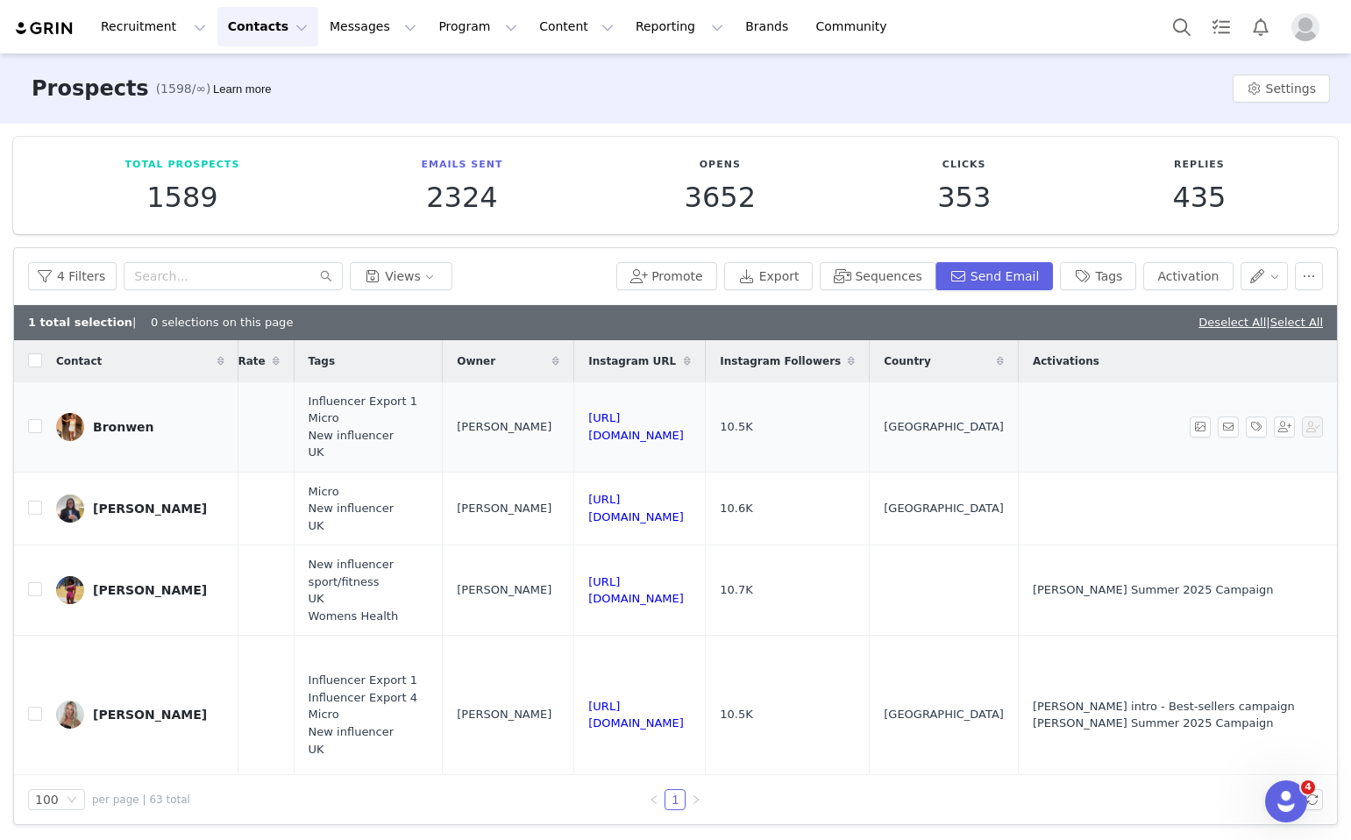
drag, startPoint x: 744, startPoint y: 432, endPoint x: 458, endPoint y: 430, distance: 285.9
click at [30, 426] on input "checkbox" at bounding box center [35, 426] width 14 height 14
click at [1221, 323] on link "Deselect All" at bounding box center [1233, 322] width 68 height 13
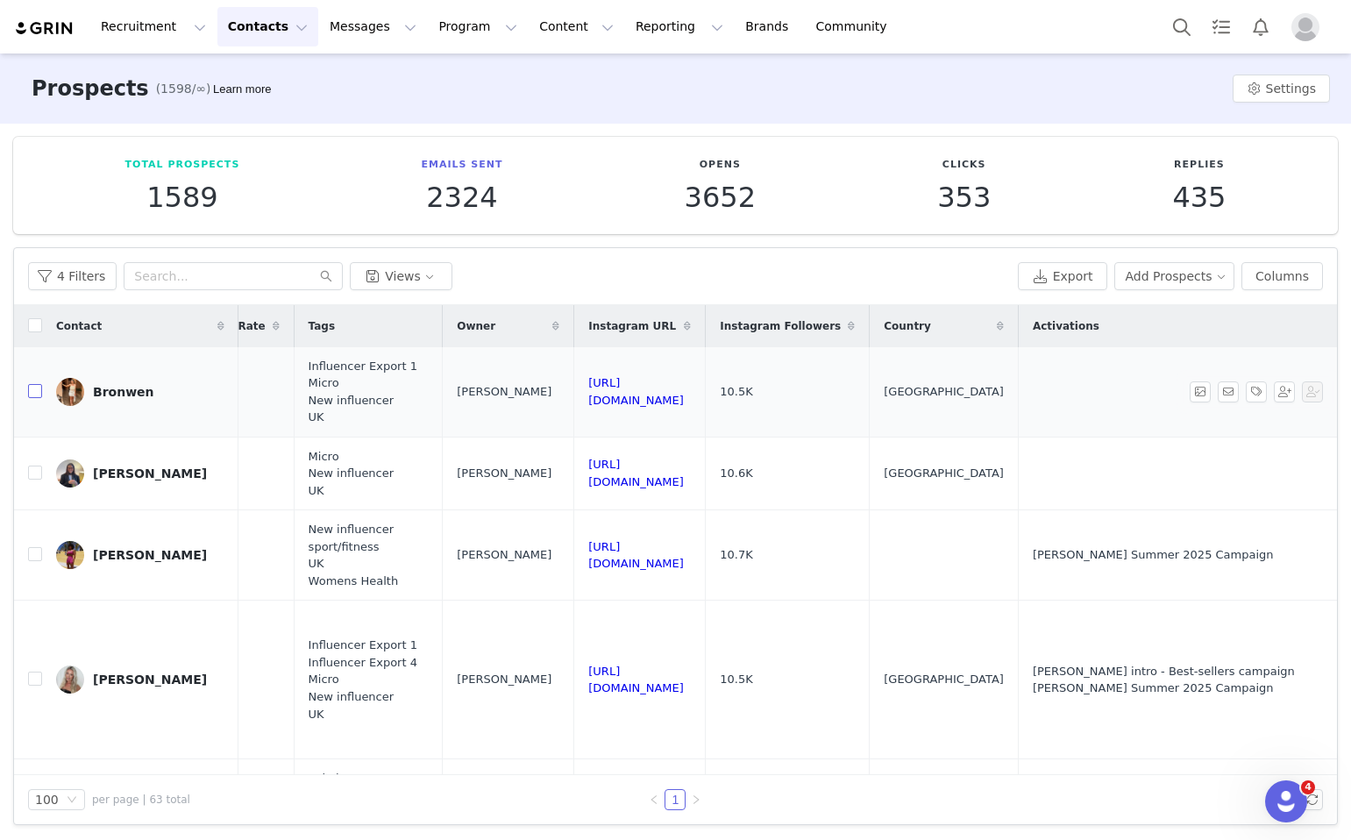
click at [35, 396] on input "checkbox" at bounding box center [35, 391] width 14 height 14
checkbox input "true"
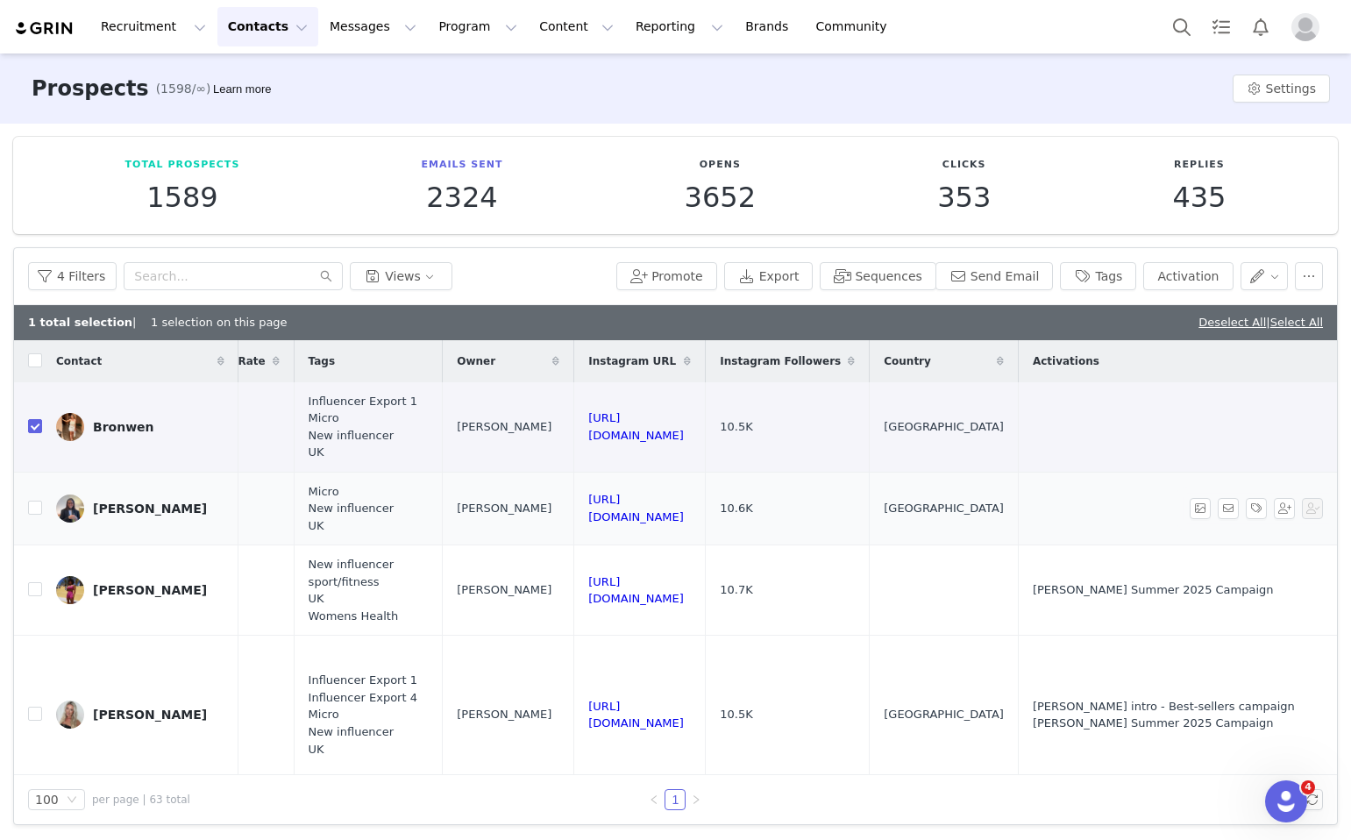
drag, startPoint x: 747, startPoint y: 508, endPoint x: 460, endPoint y: 503, distance: 287.7
drag, startPoint x: 729, startPoint y: 592, endPoint x: 494, endPoint y: 583, distance: 235.2
click at [574, 583] on td "https://www.instagram.com/shantefranca" at bounding box center [640, 590] width 132 height 90
click at [32, 507] on input "checkbox" at bounding box center [35, 508] width 14 height 14
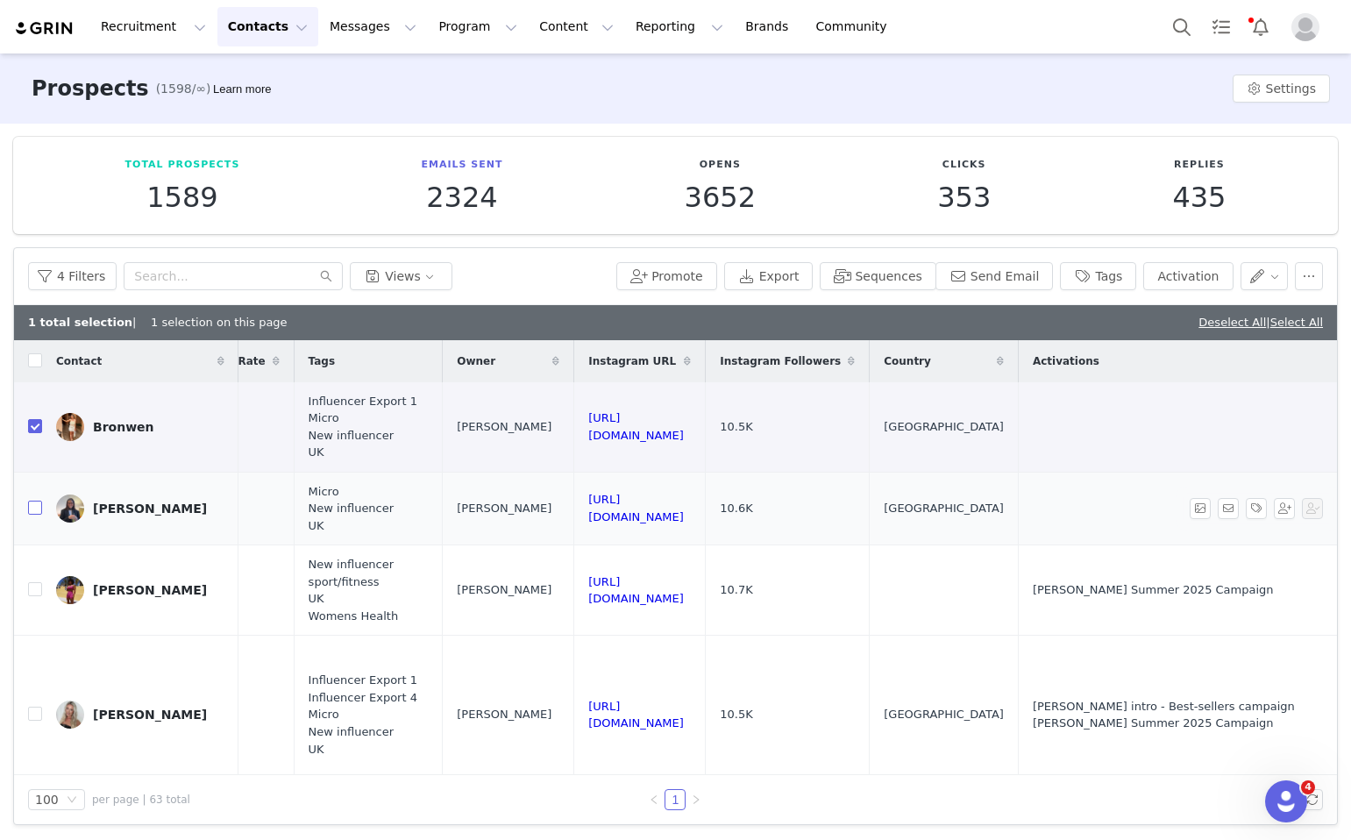
checkbox input "true"
drag, startPoint x: 700, startPoint y: 432, endPoint x: 481, endPoint y: 421, distance: 219.5
click at [574, 421] on td "https://www.instagram.com/bronwencarroll" at bounding box center [640, 427] width 132 height 90
drag, startPoint x: 738, startPoint y: 592, endPoint x: 492, endPoint y: 585, distance: 245.7
click at [574, 585] on td "https://www.instagram.com/shantefranca" at bounding box center [640, 590] width 132 height 90
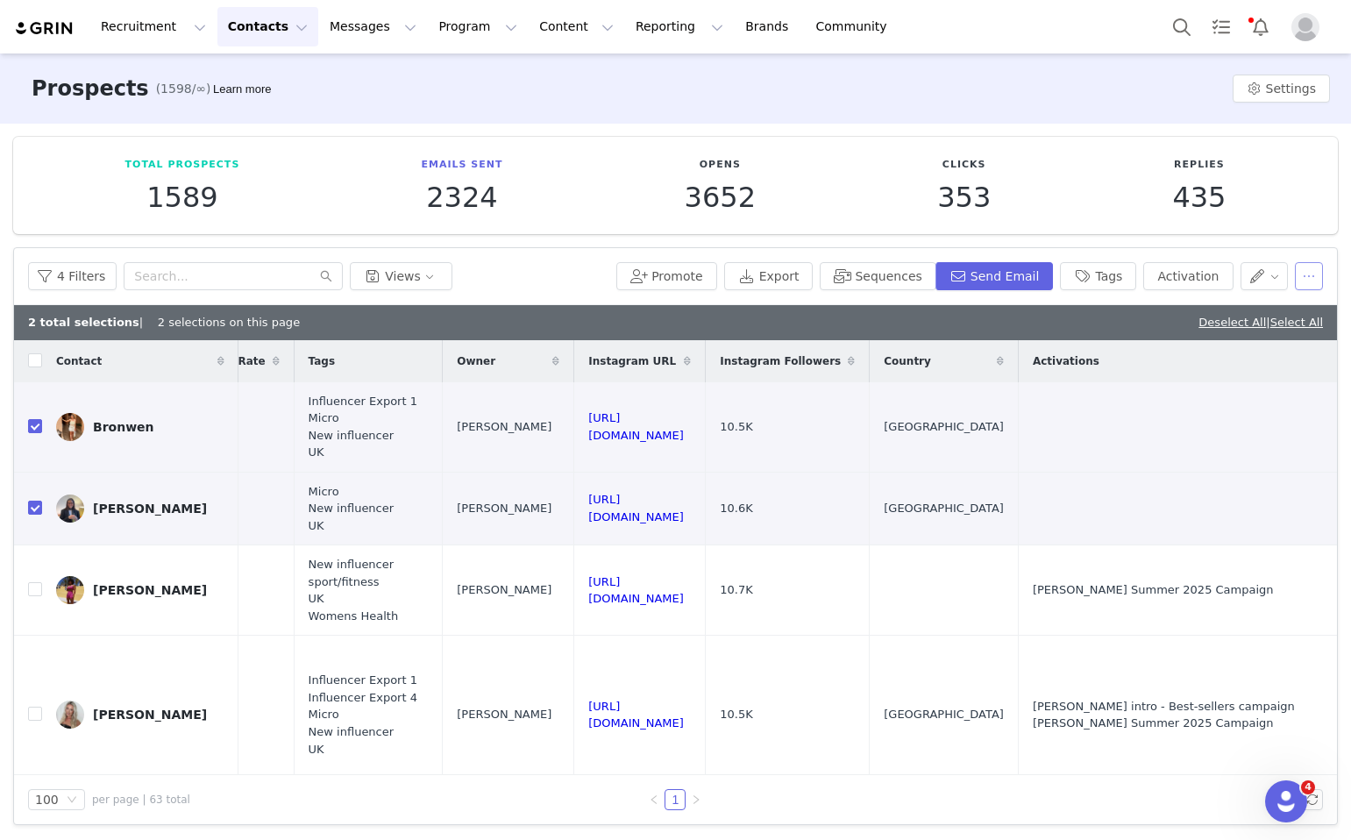
click at [1308, 269] on button "button" at bounding box center [1309, 276] width 28 height 28
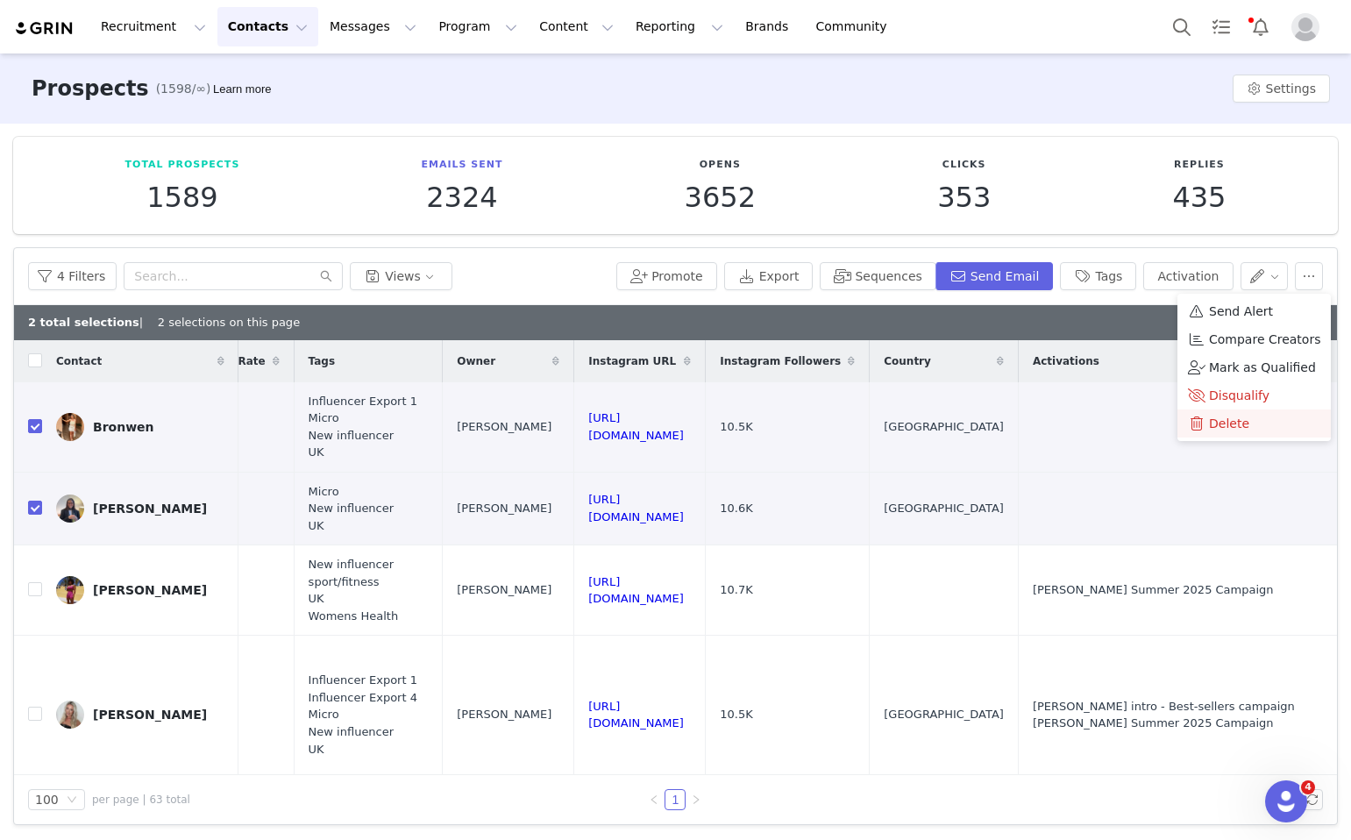
click at [1209, 423] on span "Delete" at bounding box center [1229, 423] width 40 height 19
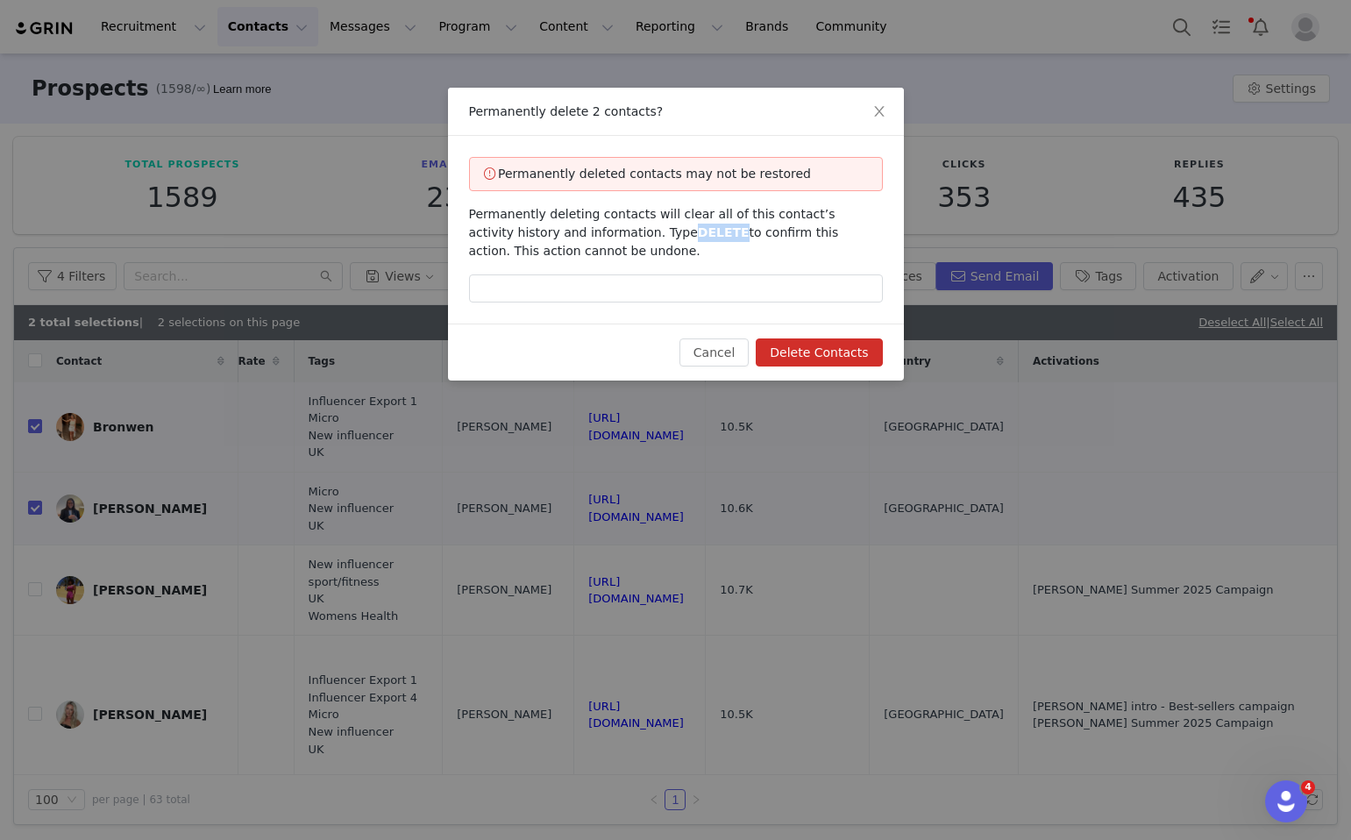
drag, startPoint x: 682, startPoint y: 236, endPoint x: 638, endPoint y: 234, distance: 43.9
click at [698, 234] on span "DELETE" at bounding box center [724, 232] width 52 height 14
click at [660, 295] on input "text" at bounding box center [676, 289] width 414 height 28
type input "b"
paste input "DELETE"
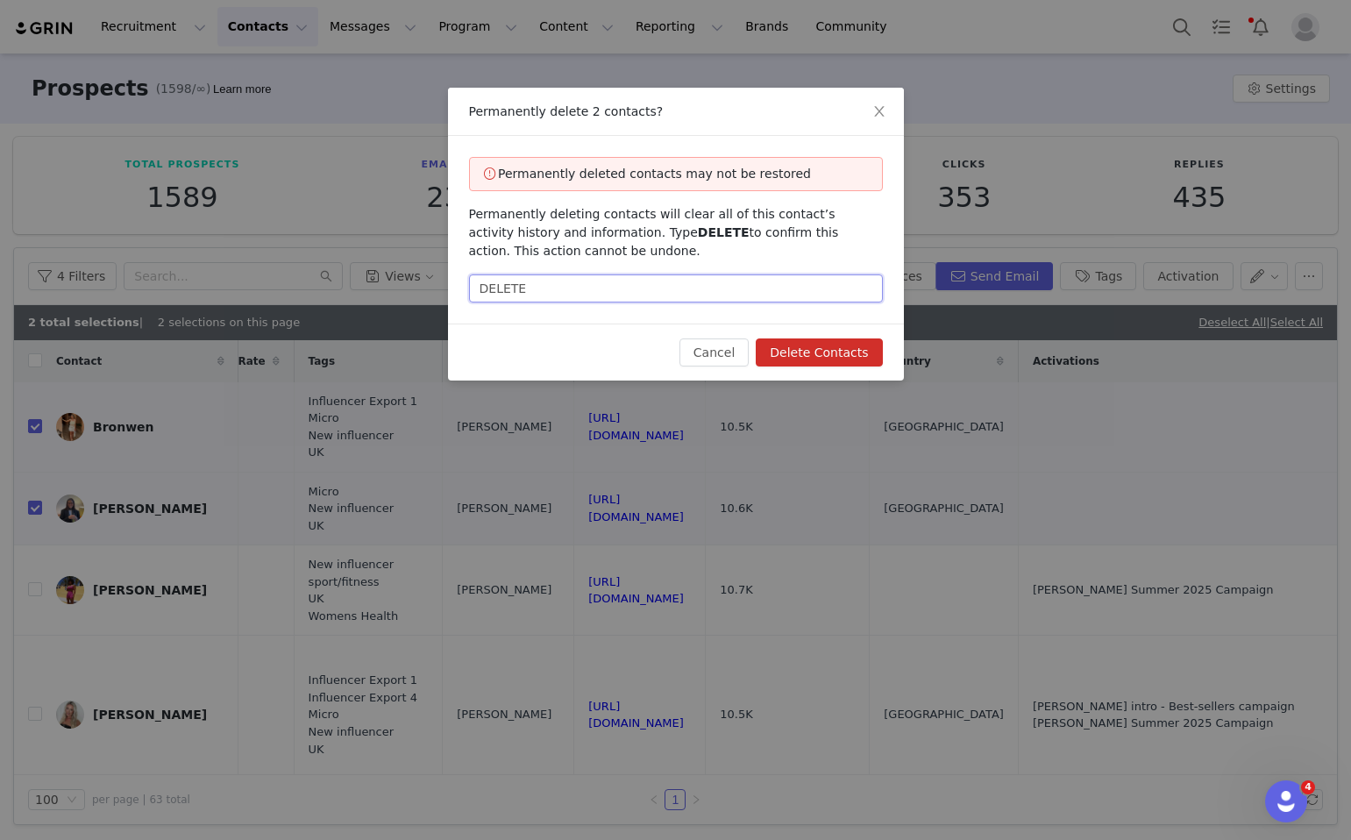
type input "DELETE"
click at [830, 346] on button "Delete Contacts" at bounding box center [819, 353] width 126 height 28
checkbox input "false"
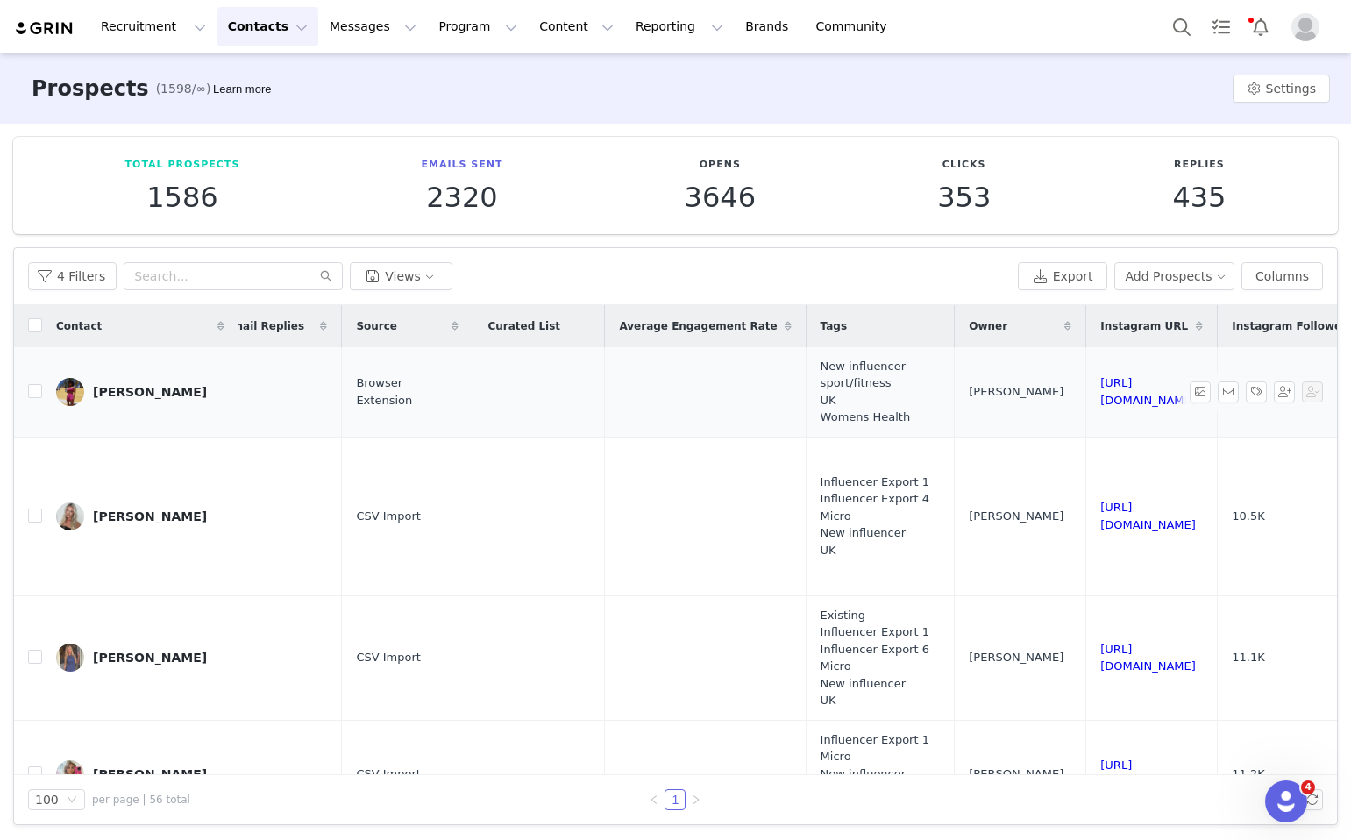
scroll to position [0, 1613]
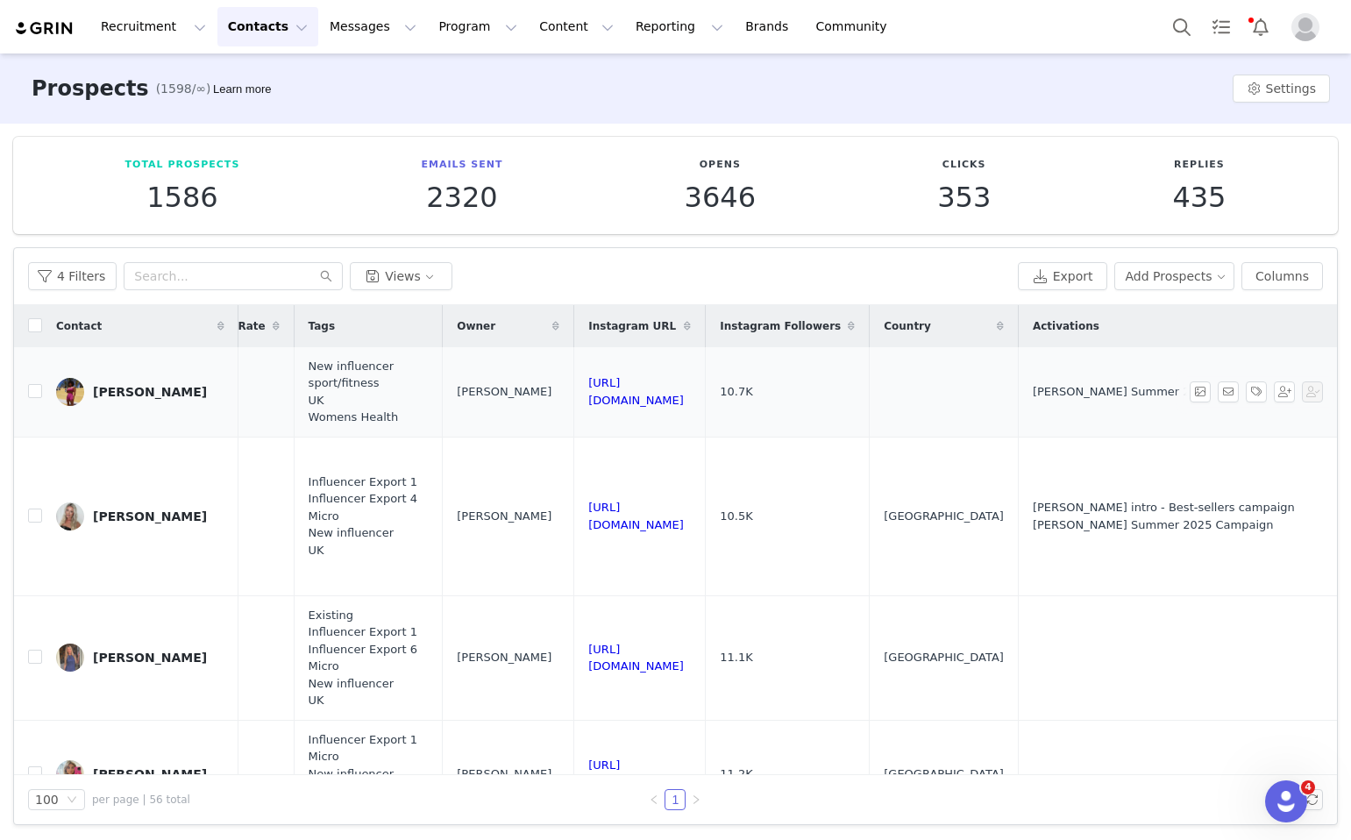
drag, startPoint x: 777, startPoint y: 398, endPoint x: 488, endPoint y: 389, distance: 289.6
click at [574, 389] on td "https://www.instagram.com/shantefranca" at bounding box center [640, 392] width 132 height 90
click at [40, 388] on input "checkbox" at bounding box center [35, 391] width 14 height 14
checkbox input "true"
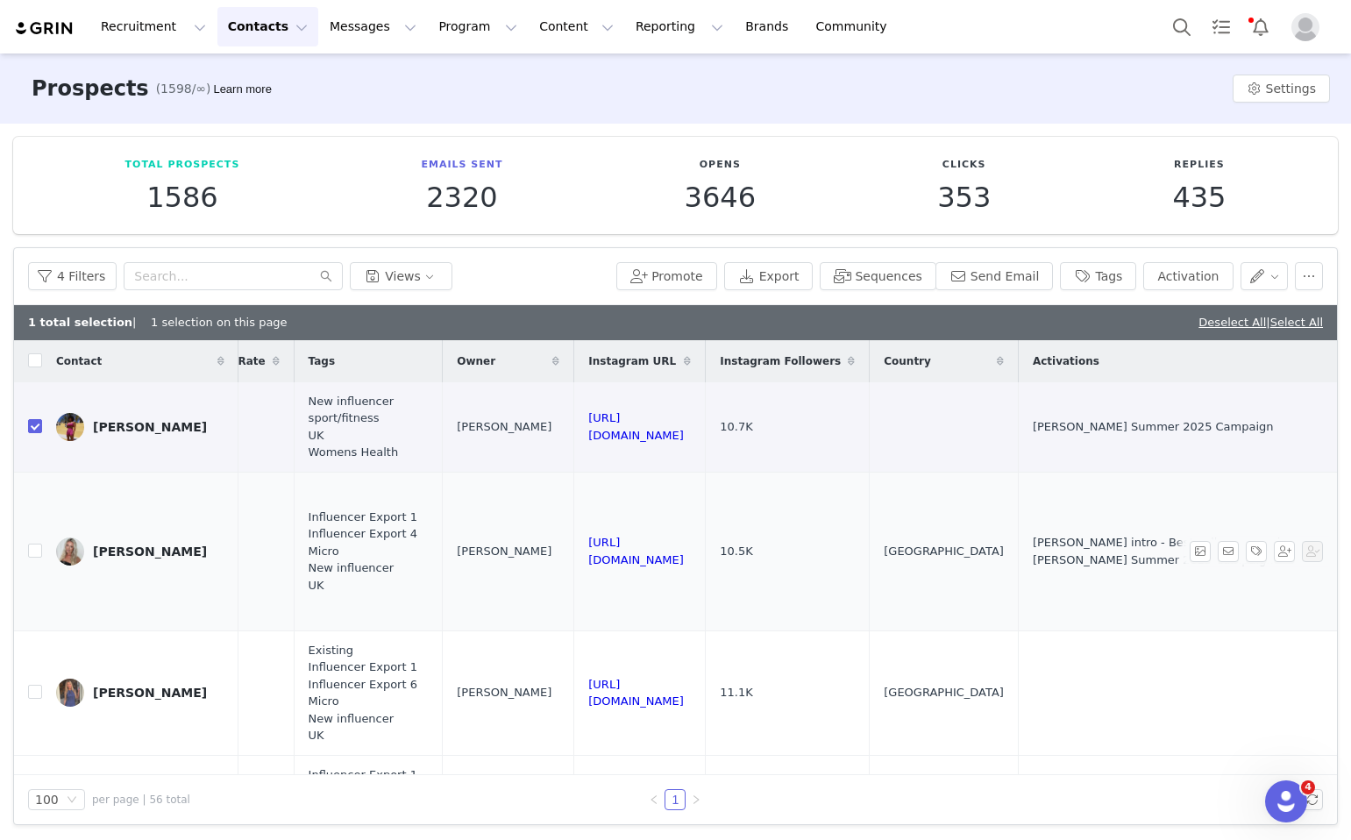
drag, startPoint x: 752, startPoint y: 544, endPoint x: 468, endPoint y: 543, distance: 284.1
click at [38, 553] on input "checkbox" at bounding box center [35, 551] width 14 height 14
checkbox input "true"
drag, startPoint x: 750, startPoint y: 693, endPoint x: 464, endPoint y: 691, distance: 285.9
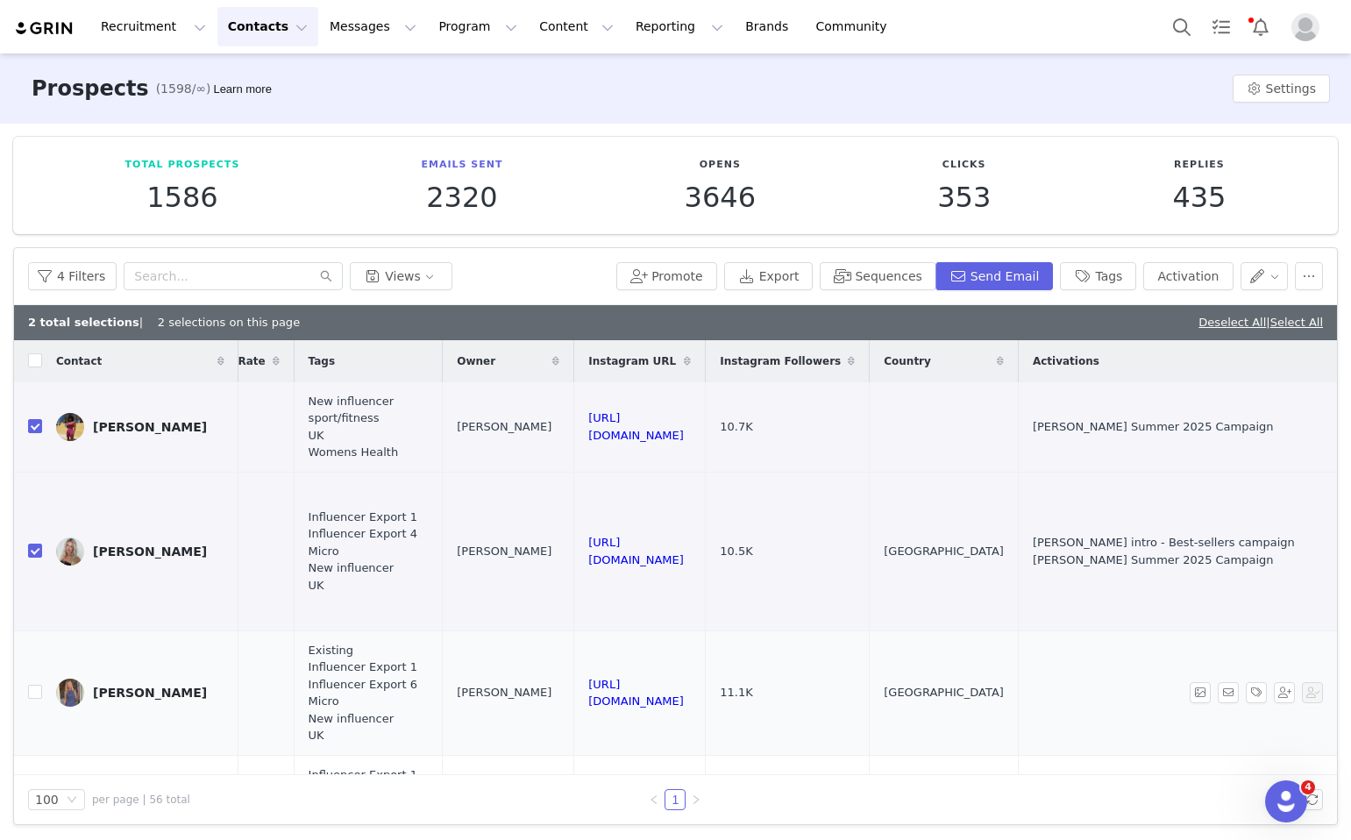
click at [1123, 266] on button "Tags" at bounding box center [1098, 276] width 76 height 28
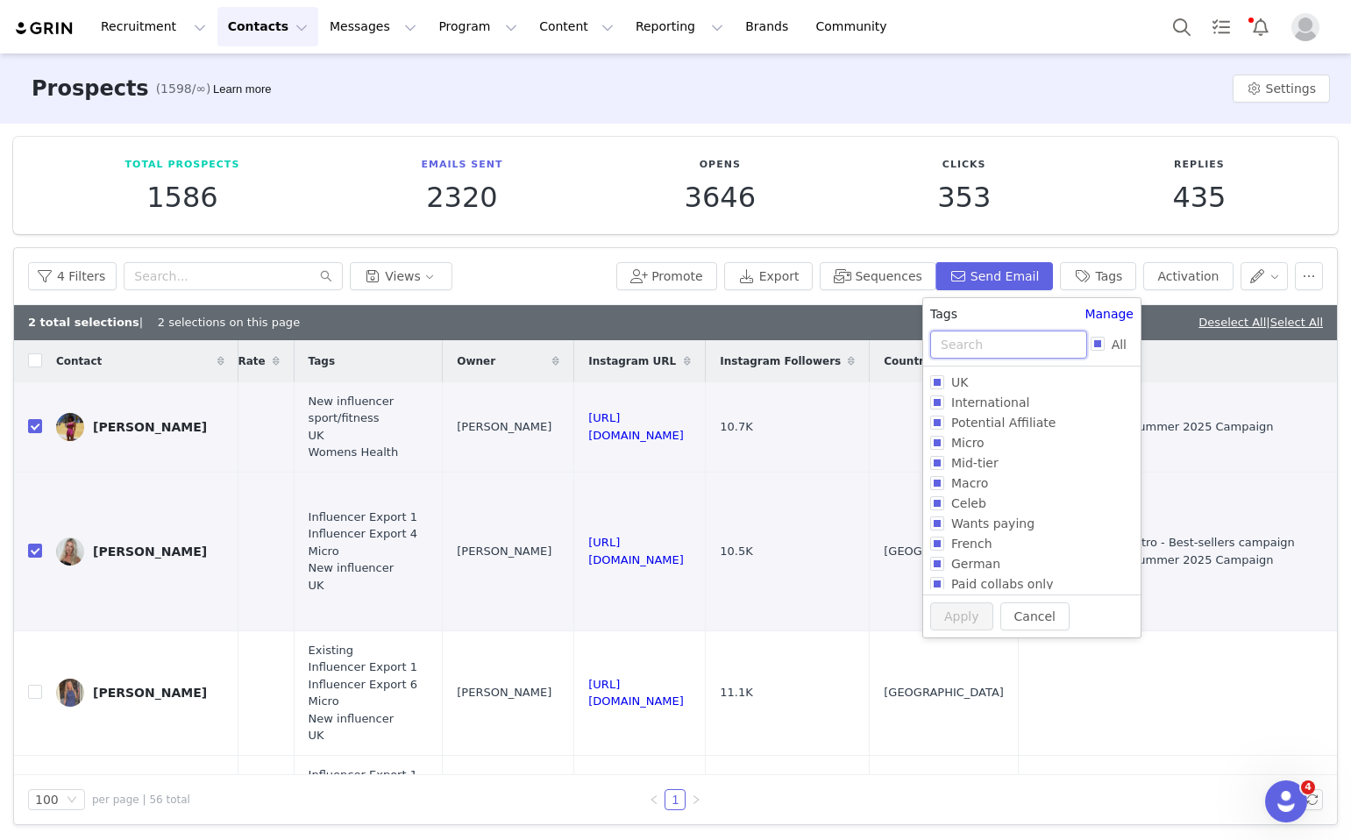
click at [1013, 353] on input "text" at bounding box center [1008, 345] width 157 height 28
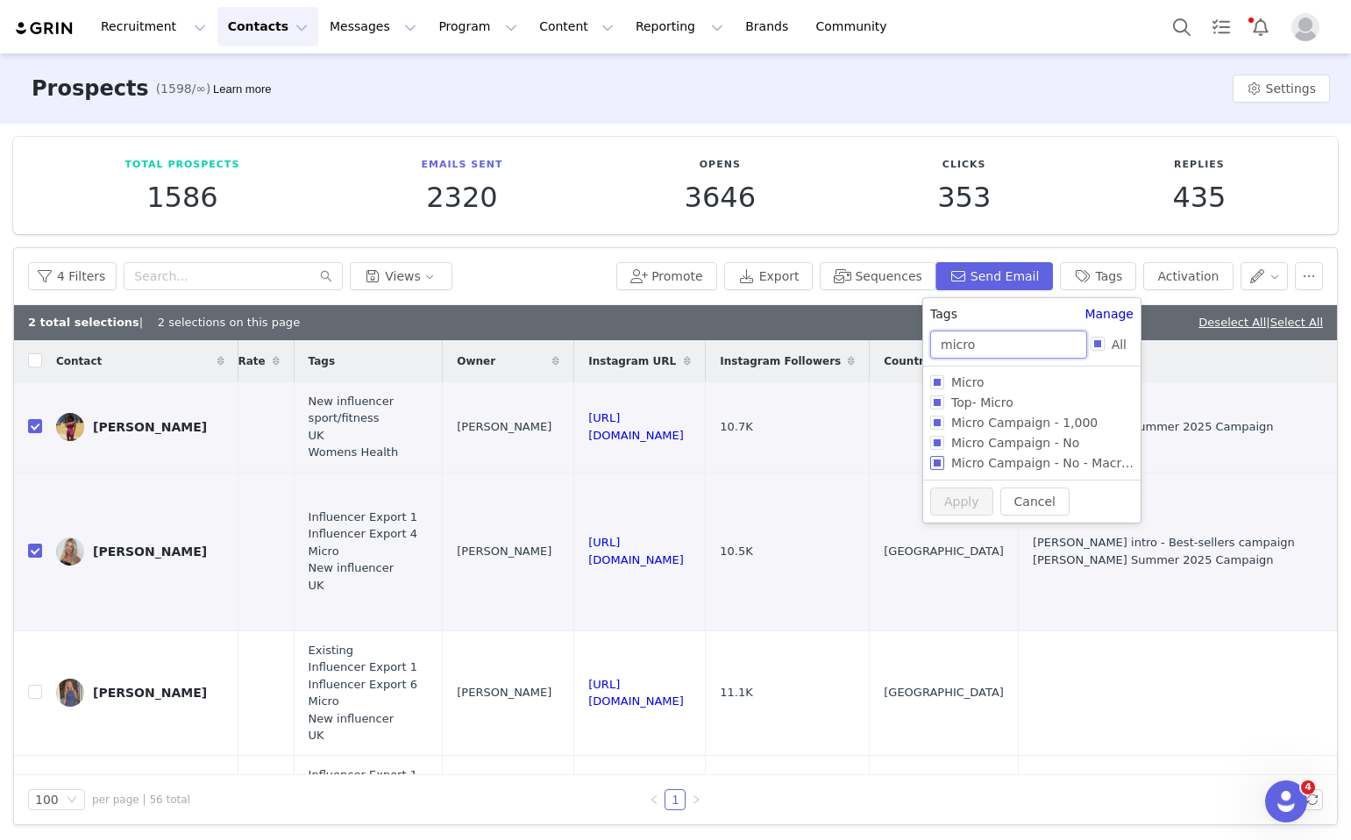
type input "micro"
click at [1002, 440] on span "Micro Campaign - No" at bounding box center [1016, 443] width 142 height 14
click at [945, 440] on input "Micro Campaign - No" at bounding box center [937, 443] width 14 height 14
checkbox input "true"
click at [965, 522] on button "Apply" at bounding box center [961, 531] width 63 height 28
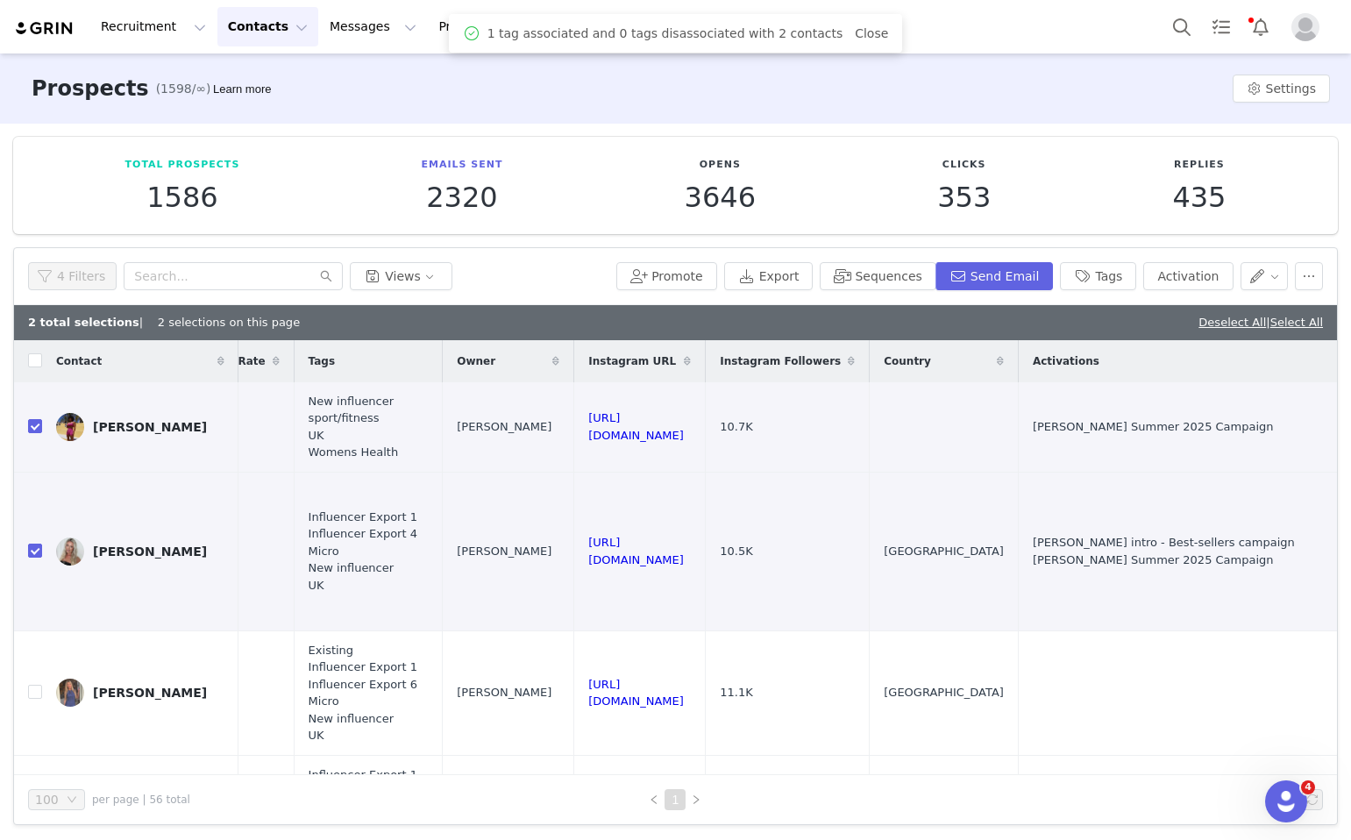
scroll to position [0, 0]
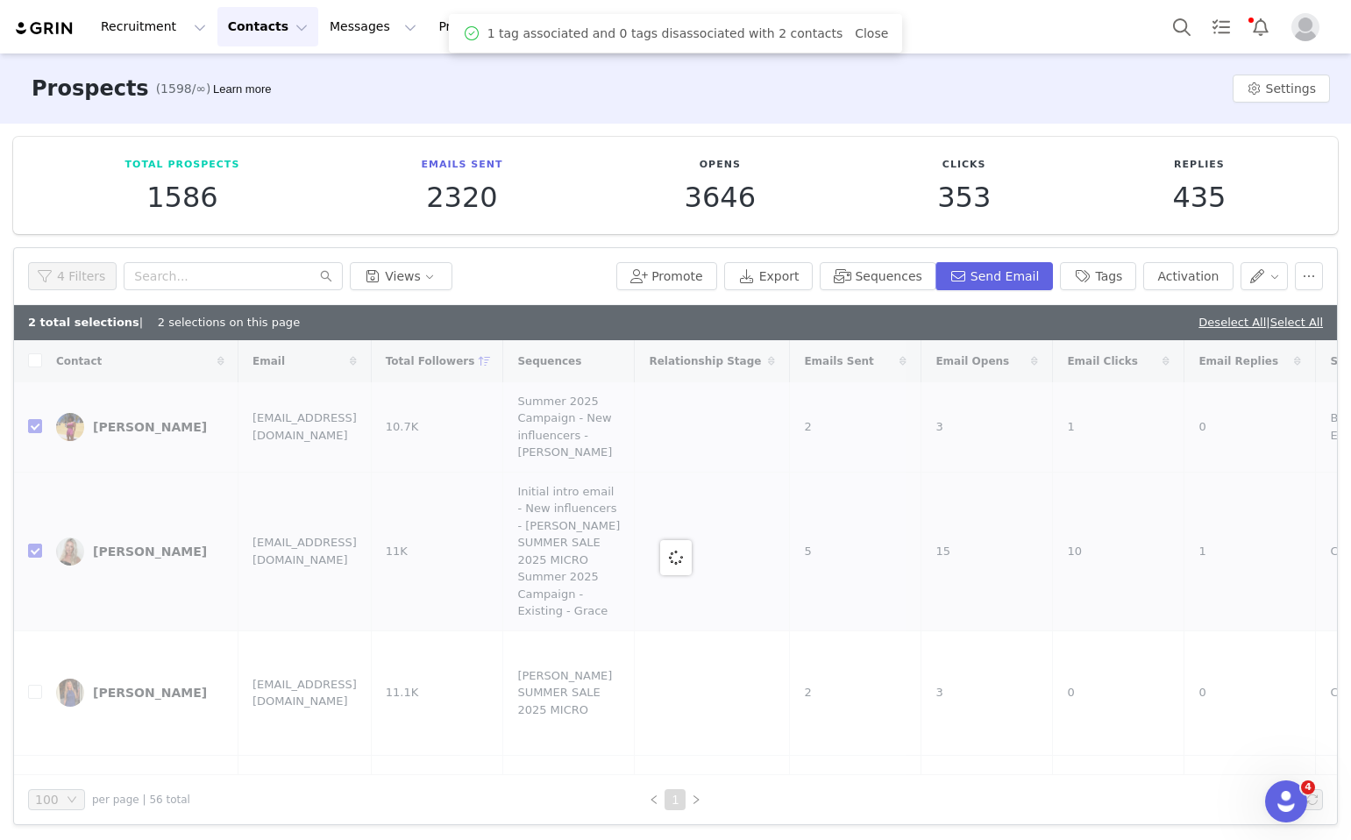
checkbox input "false"
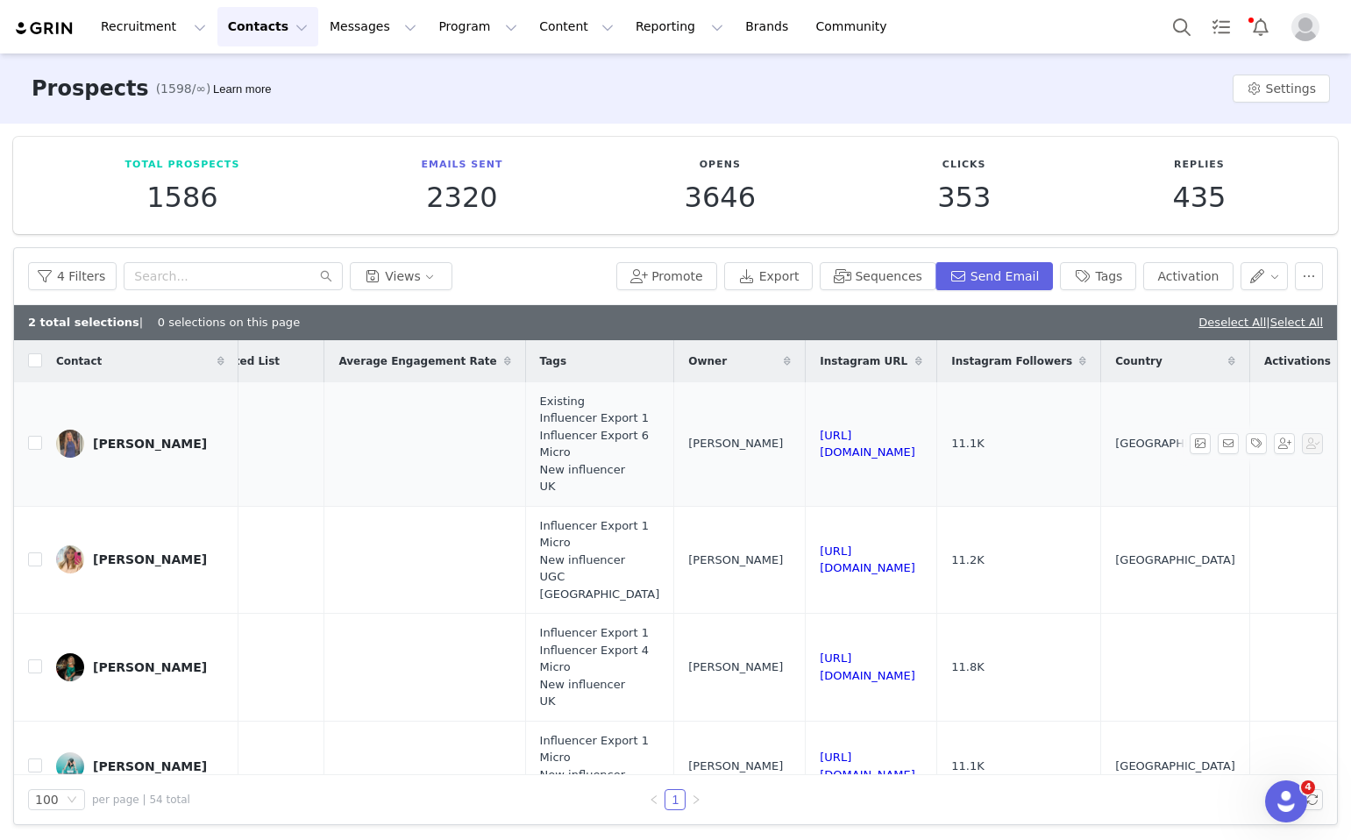
scroll to position [0, 1343]
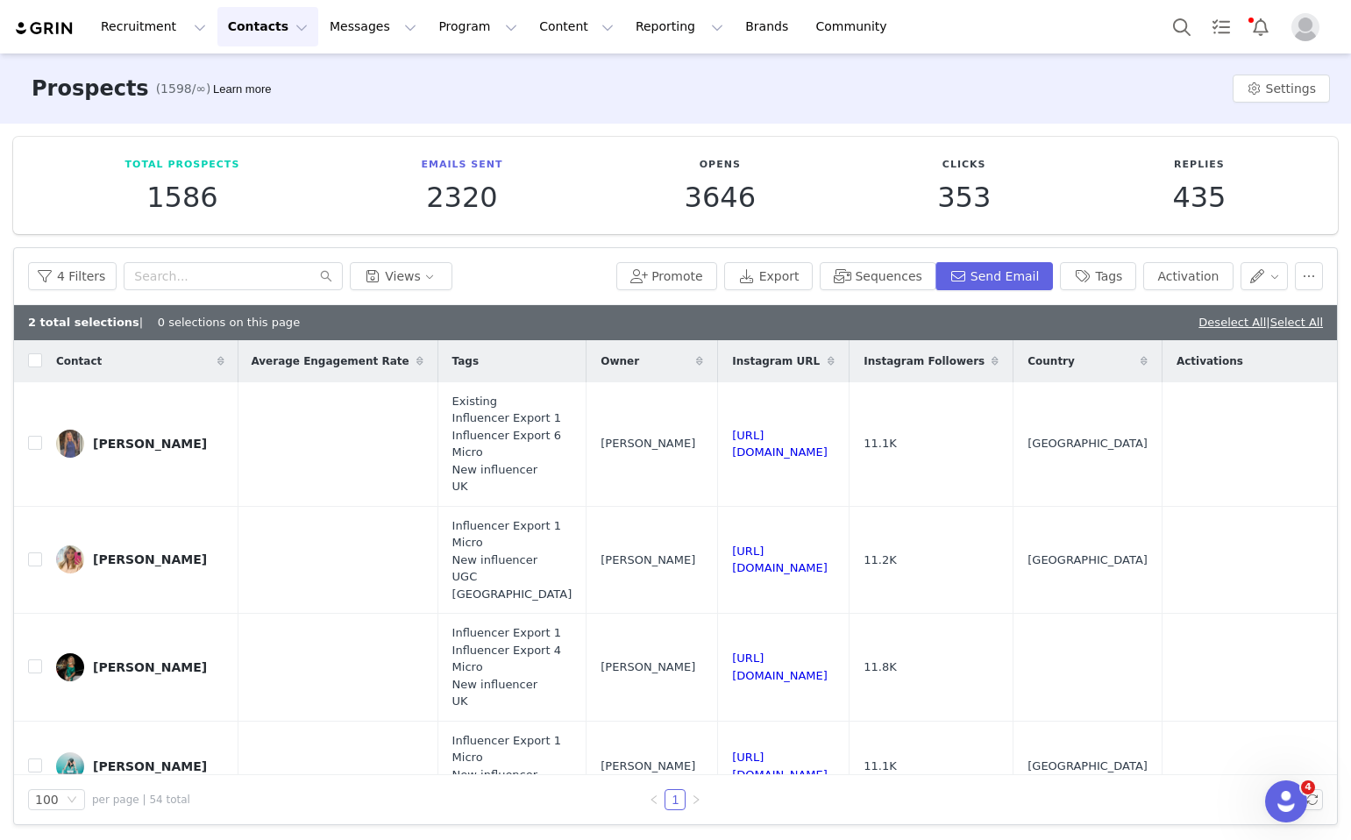
click at [1214, 310] on div "2 total selections | 0 selections on this page Deselect All | Select All" at bounding box center [675, 322] width 1323 height 35
click at [1214, 320] on link "Deselect All" at bounding box center [1233, 322] width 68 height 13
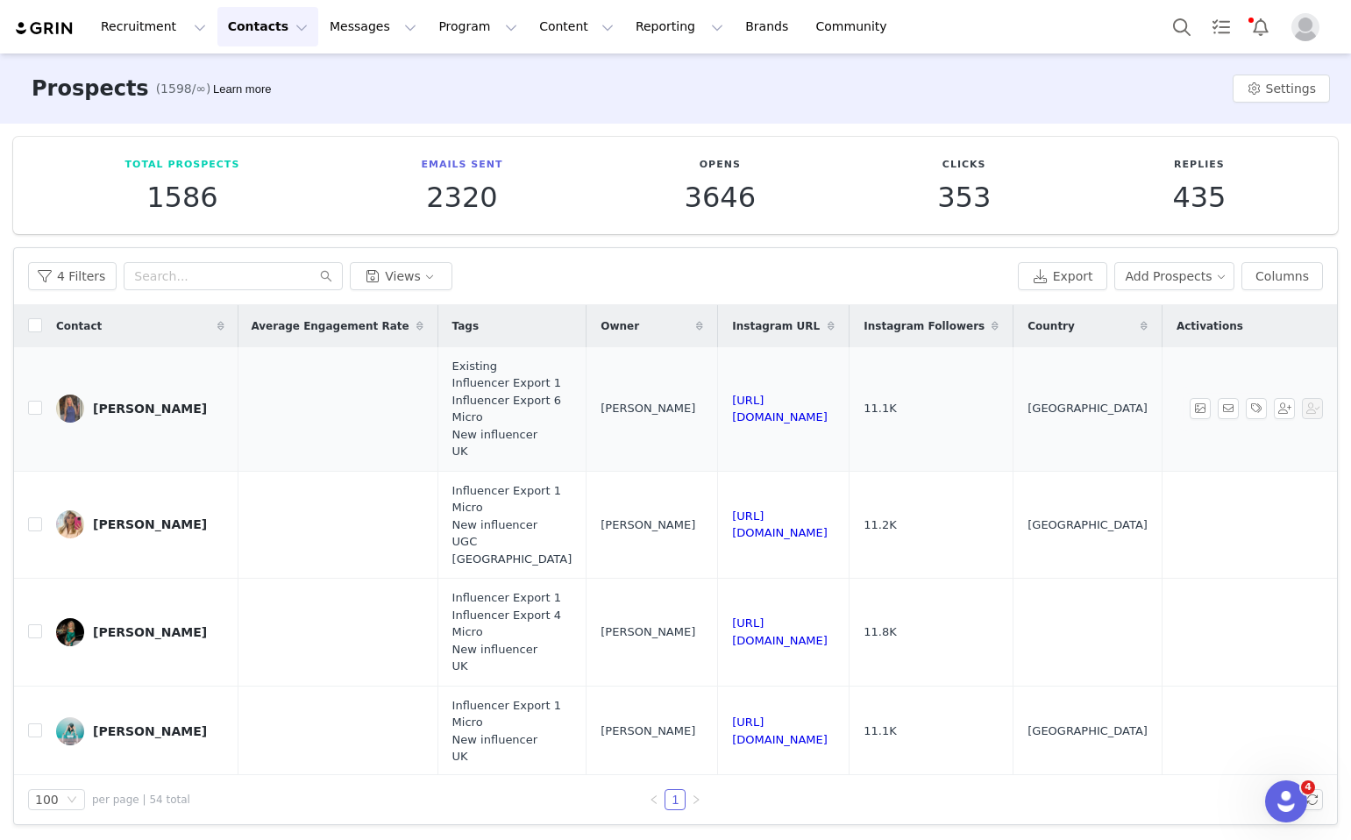
click at [42, 404] on td "Danielle" at bounding box center [140, 409] width 196 height 125
click at [43, 405] on td "Danielle" at bounding box center [140, 409] width 196 height 125
click at [39, 408] on input "checkbox" at bounding box center [35, 408] width 14 height 14
checkbox input "true"
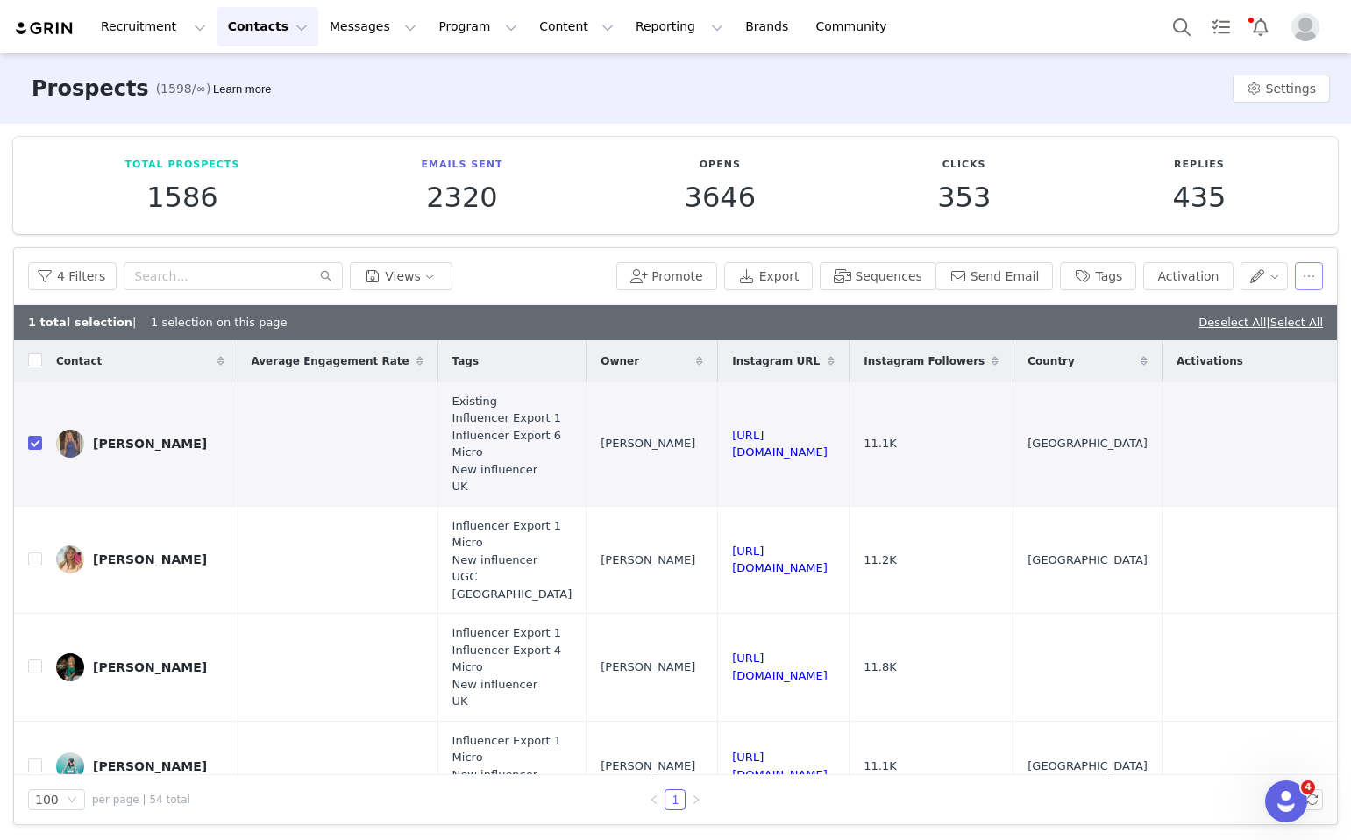
click at [1303, 283] on button "button" at bounding box center [1309, 276] width 28 height 28
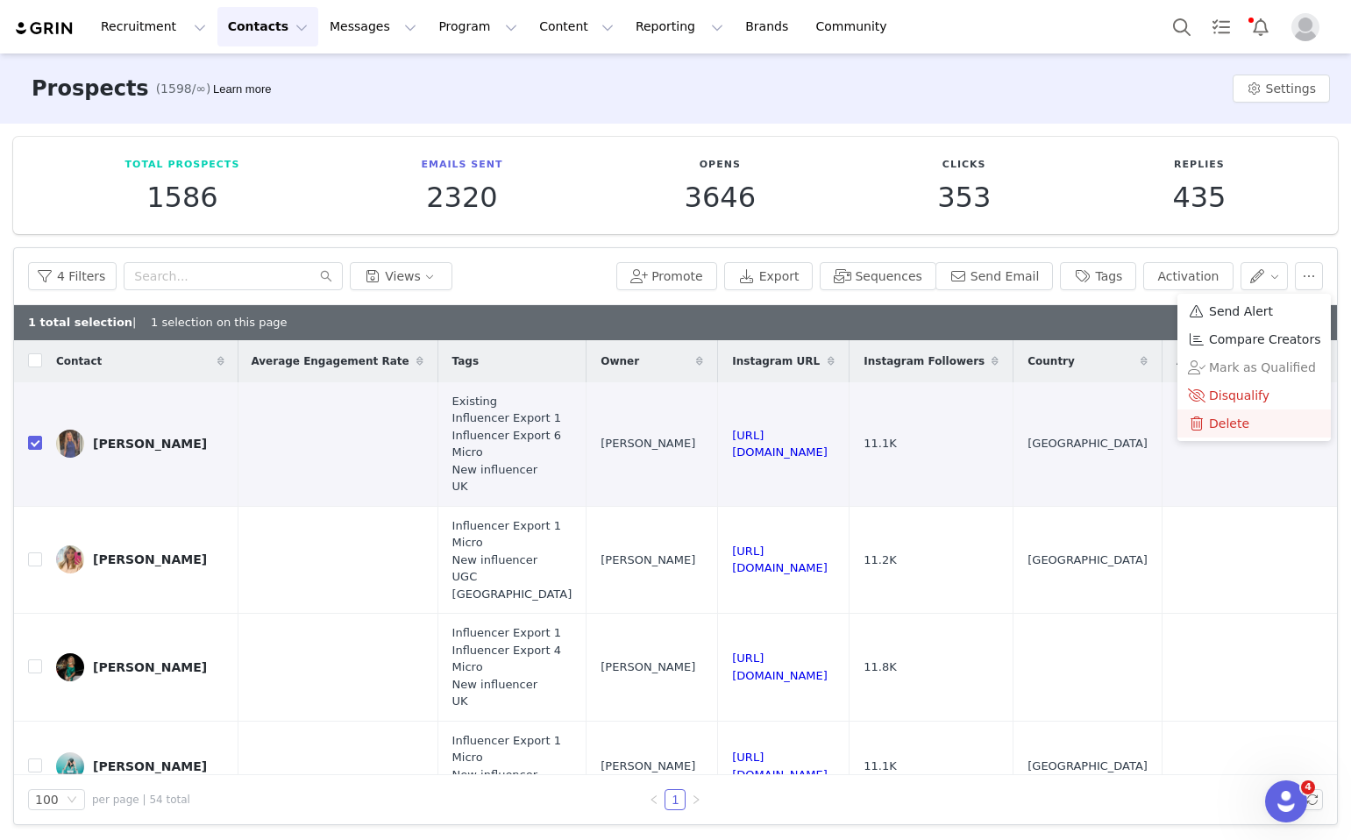
click at [1220, 424] on span "Delete" at bounding box center [1229, 423] width 40 height 19
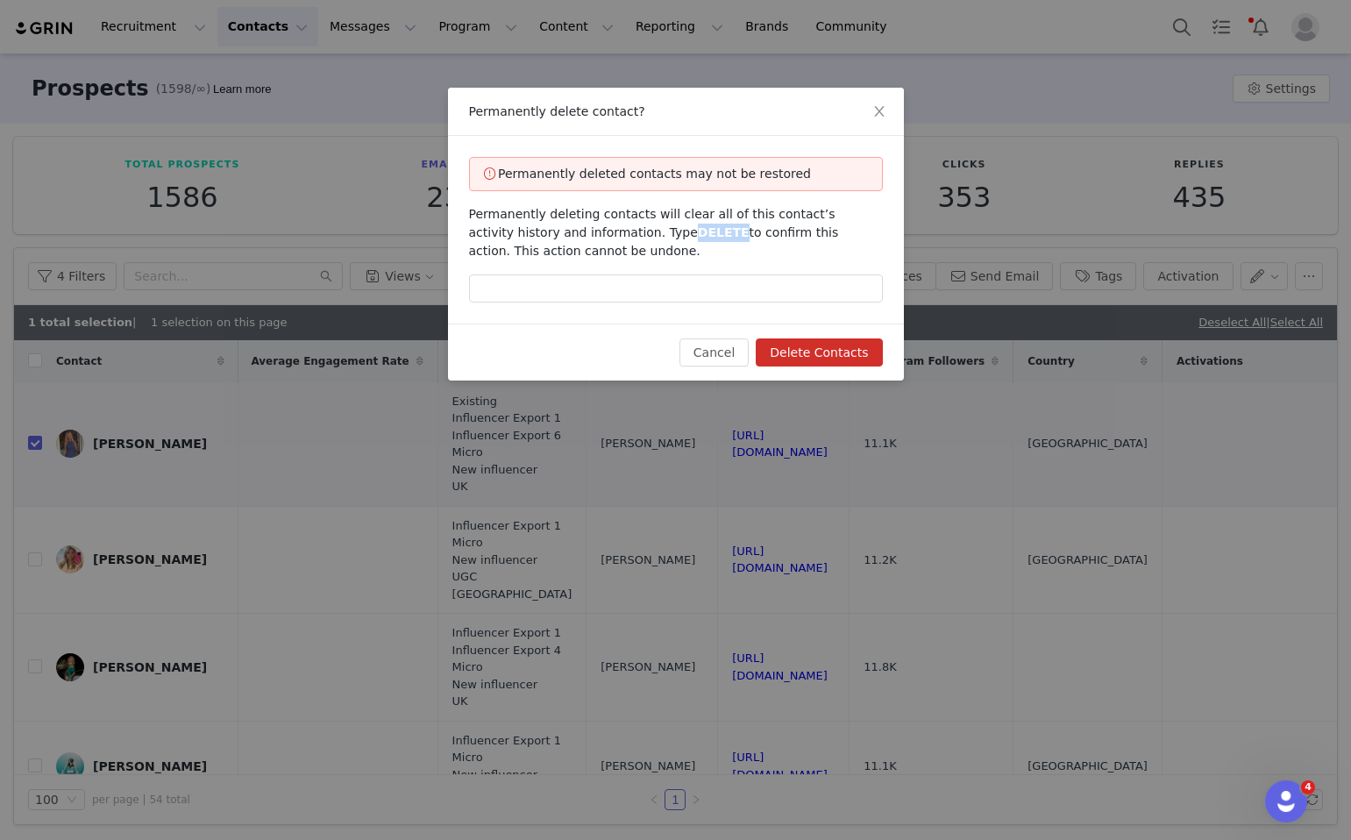
drag, startPoint x: 682, startPoint y: 232, endPoint x: 640, endPoint y: 232, distance: 42.1
click at [698, 232] on span "DELETE" at bounding box center [724, 232] width 52 height 14
click at [644, 289] on input "text" at bounding box center [676, 289] width 414 height 28
paste input "DELETE"
type input "DELETE"
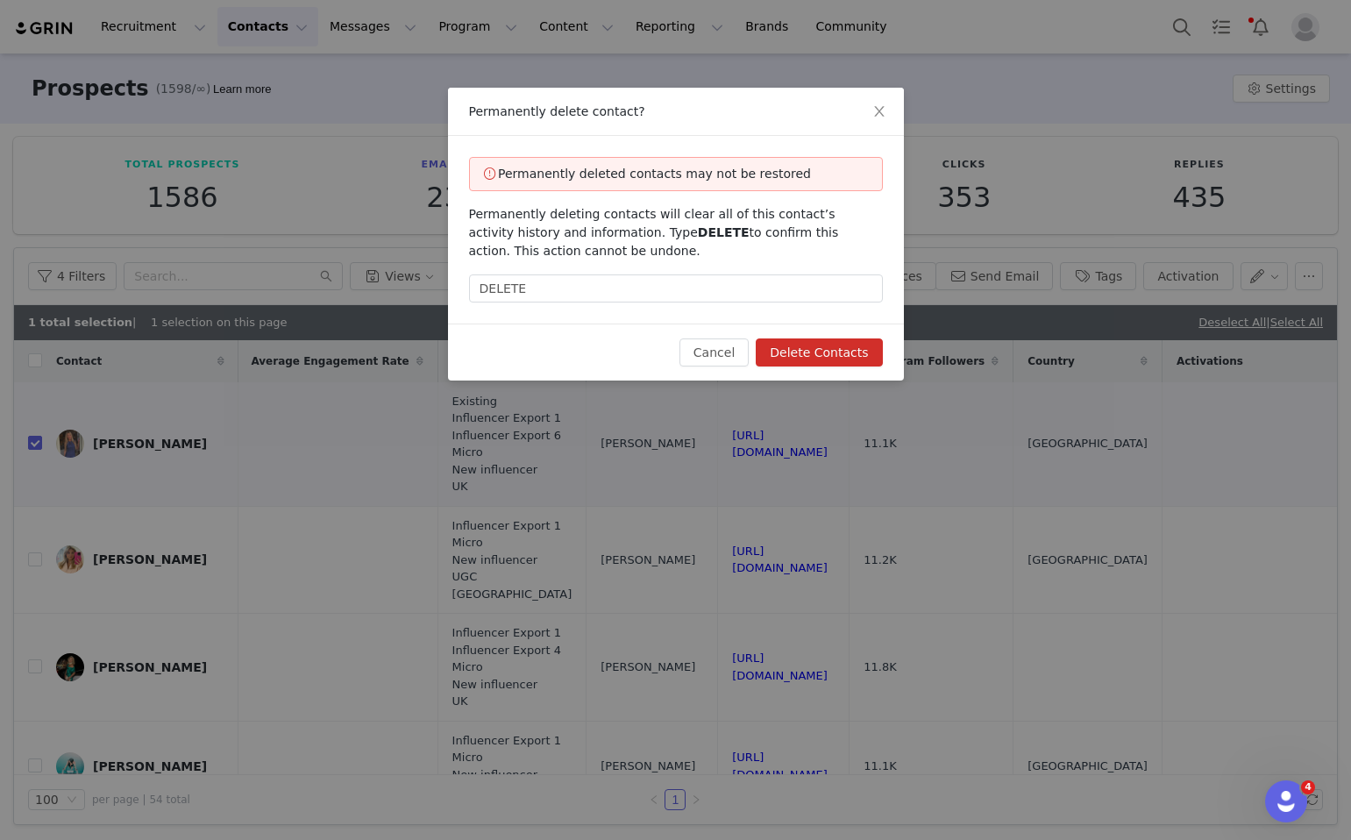
click at [810, 340] on button "Delete Contacts" at bounding box center [819, 353] width 126 height 28
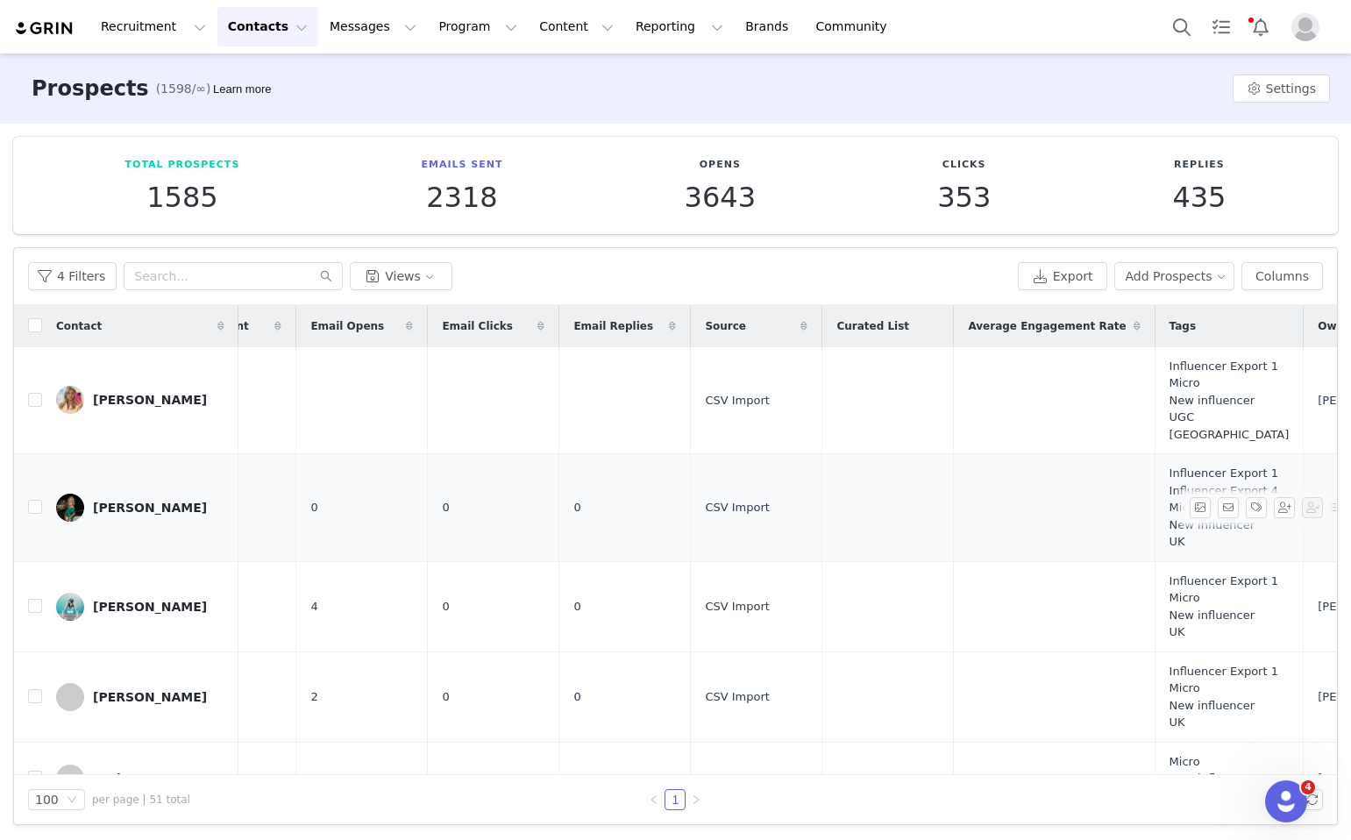
scroll to position [0, 1251]
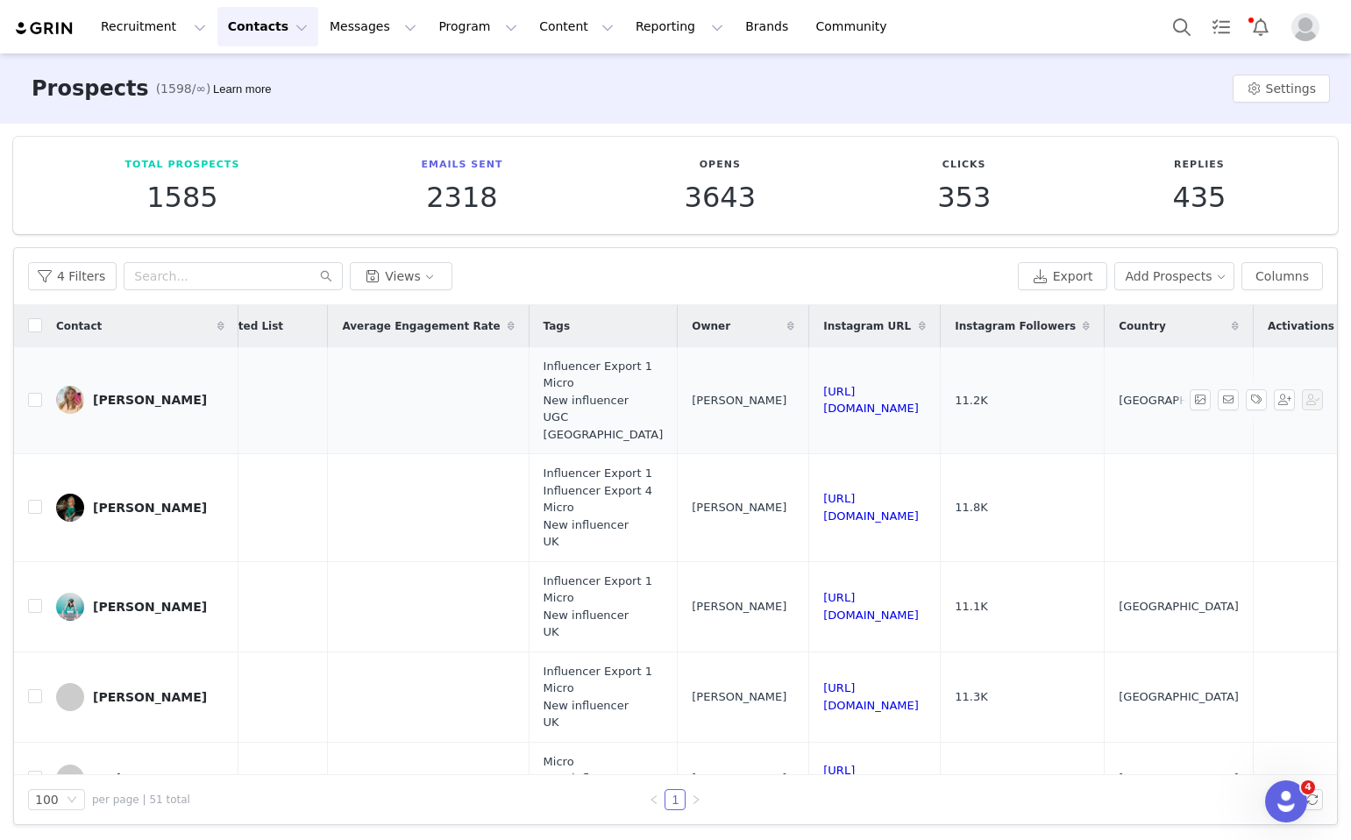
drag, startPoint x: 1086, startPoint y: 405, endPoint x: 832, endPoint y: 404, distance: 253.5
click at [832, 404] on tr "Amy amy.theskinspace@gmail.com 11.2K 0 CSV Import Influencer Export 1 Micro New…" at bounding box center [168, 400] width 2810 height 107
drag, startPoint x: 1109, startPoint y: 508, endPoint x: 861, endPoint y: 495, distance: 247.7
click at [861, 495] on td "https://www.instagram.com/antoniacarolinex" at bounding box center [875, 508] width 132 height 108
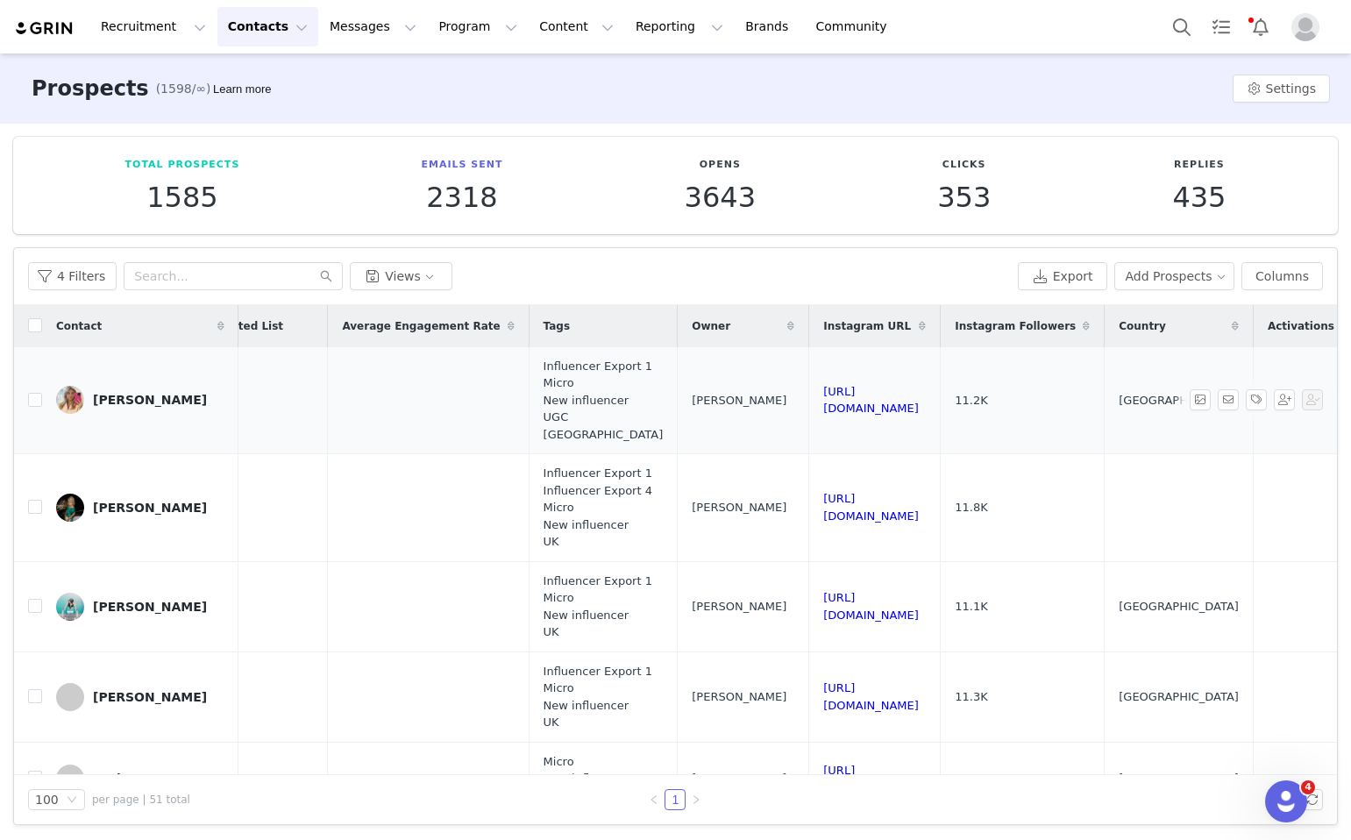
click at [25, 392] on td at bounding box center [28, 400] width 28 height 107
click at [34, 398] on input "checkbox" at bounding box center [35, 400] width 14 height 14
checkbox input "true"
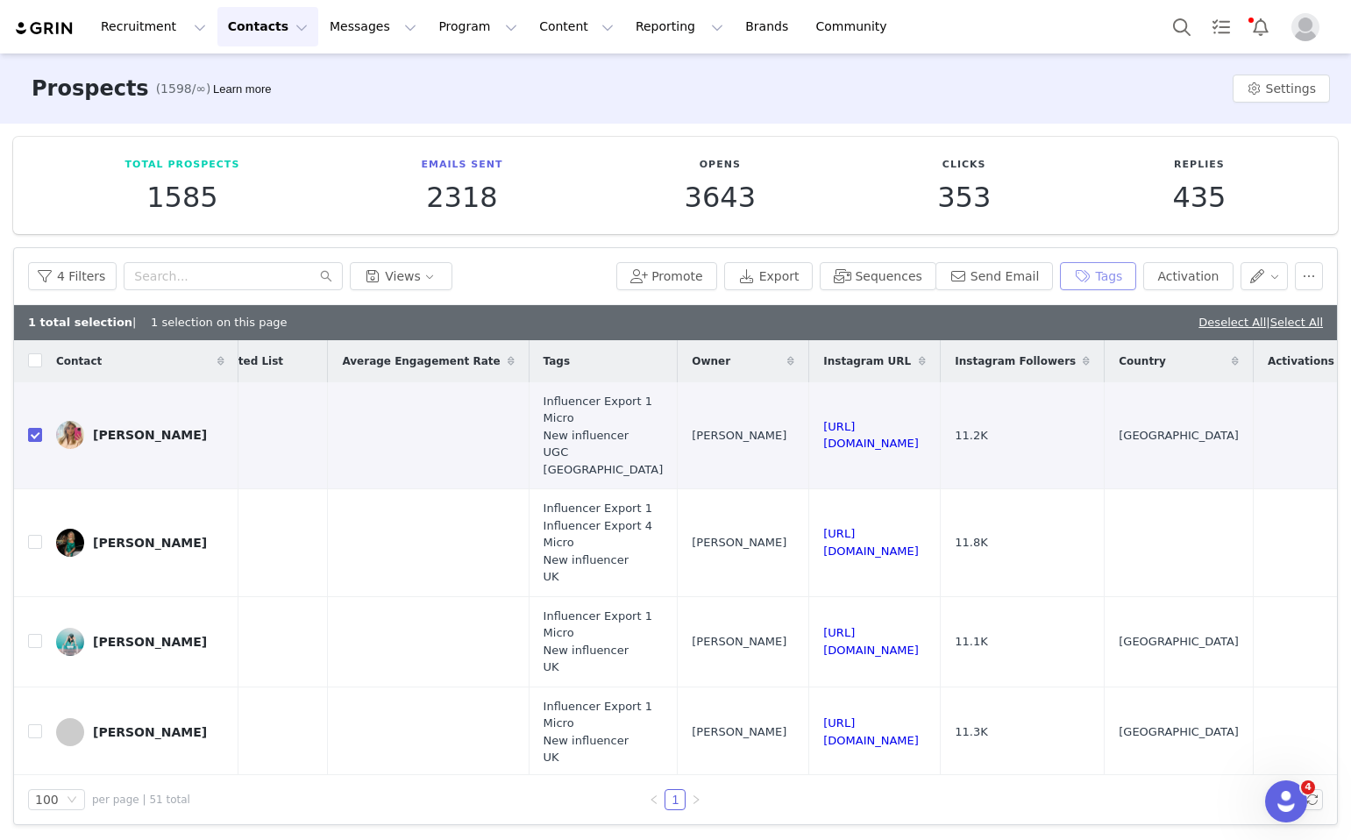
click at [1103, 268] on button "Tags" at bounding box center [1098, 276] width 76 height 28
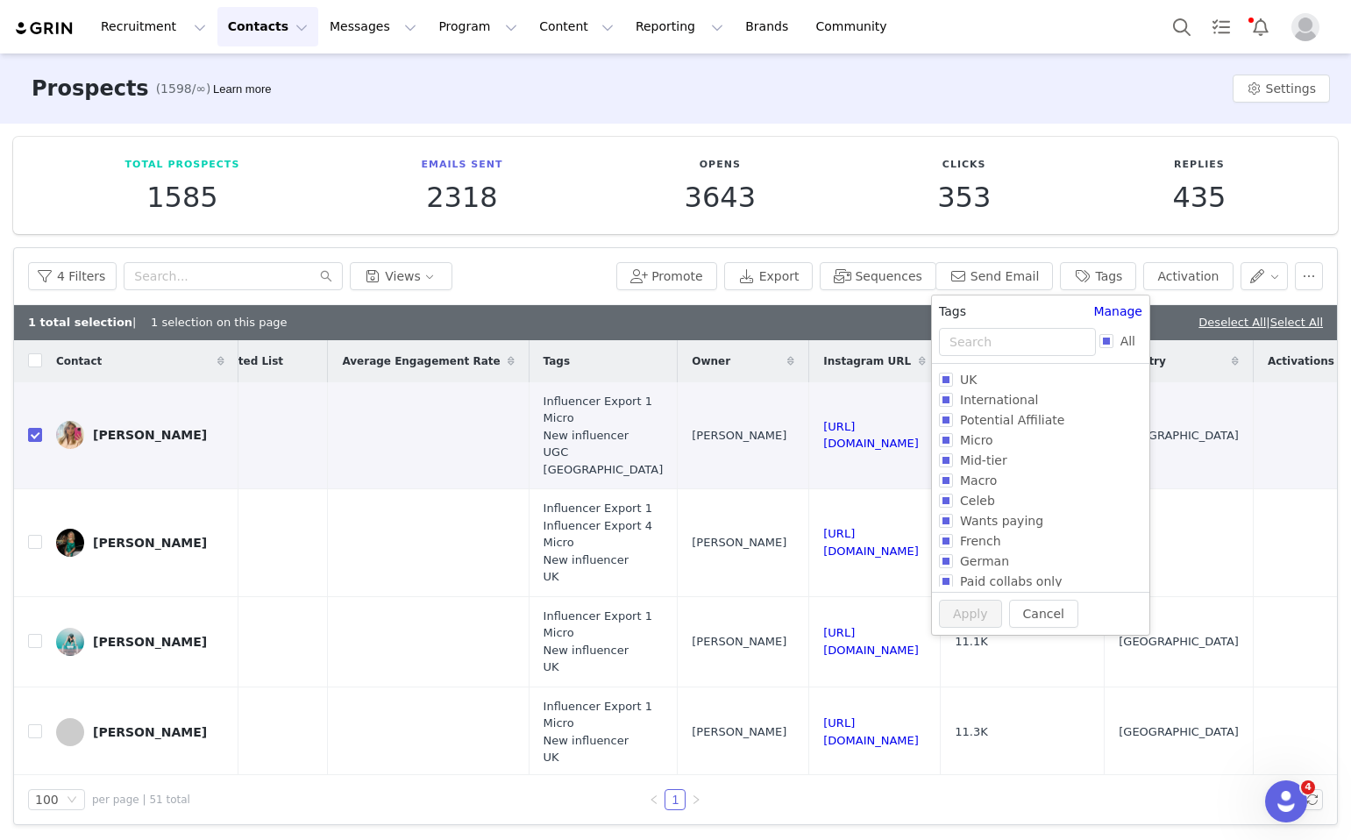
click at [997, 325] on div "Tags Manage" at bounding box center [1040, 315] width 217 height 25
click at [999, 335] on input "text" at bounding box center [1017, 342] width 157 height 28
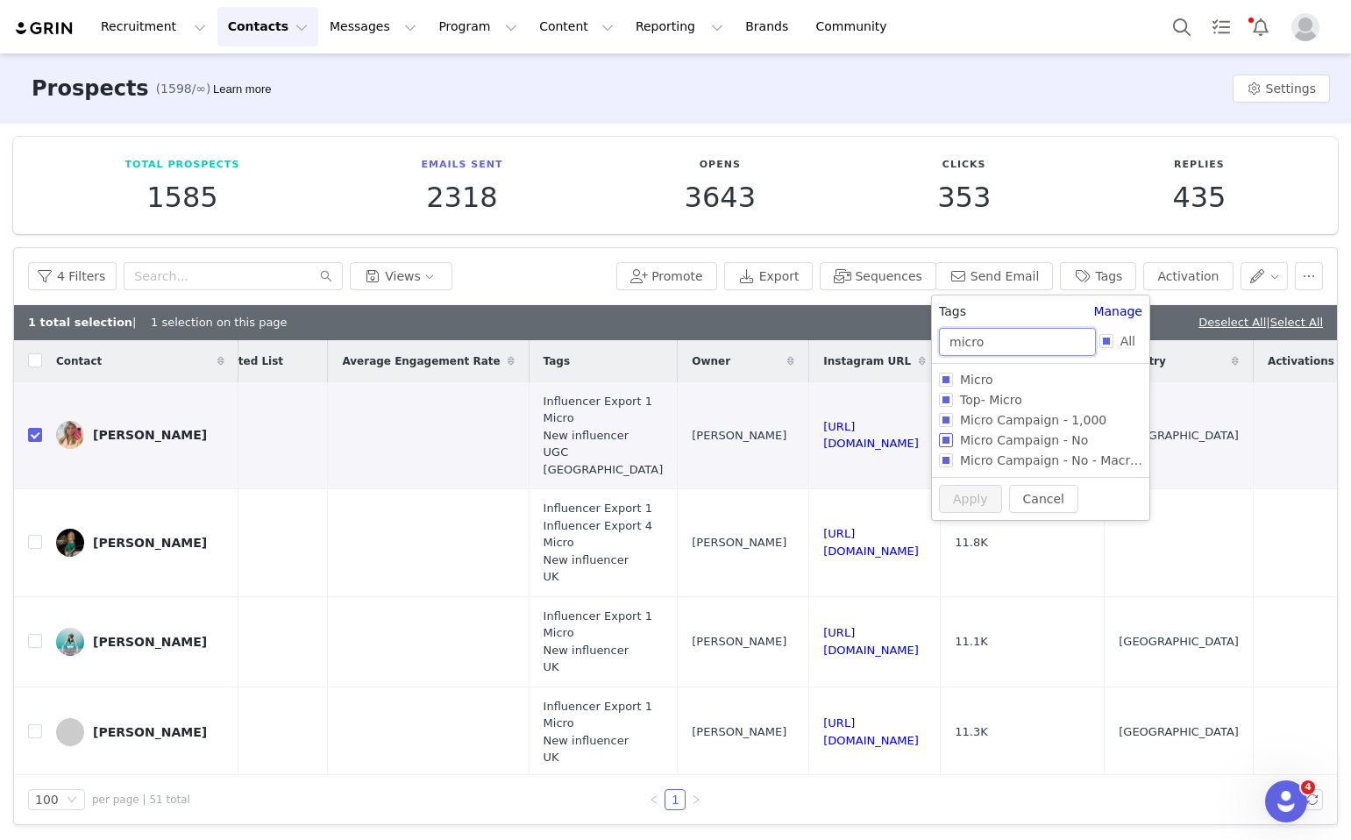
type input "micro"
click at [946, 432] on label "Micro Campaign - No" at bounding box center [1037, 440] width 196 height 20
click at [946, 433] on input "Micro Campaign - No" at bounding box center [946, 440] width 14 height 14
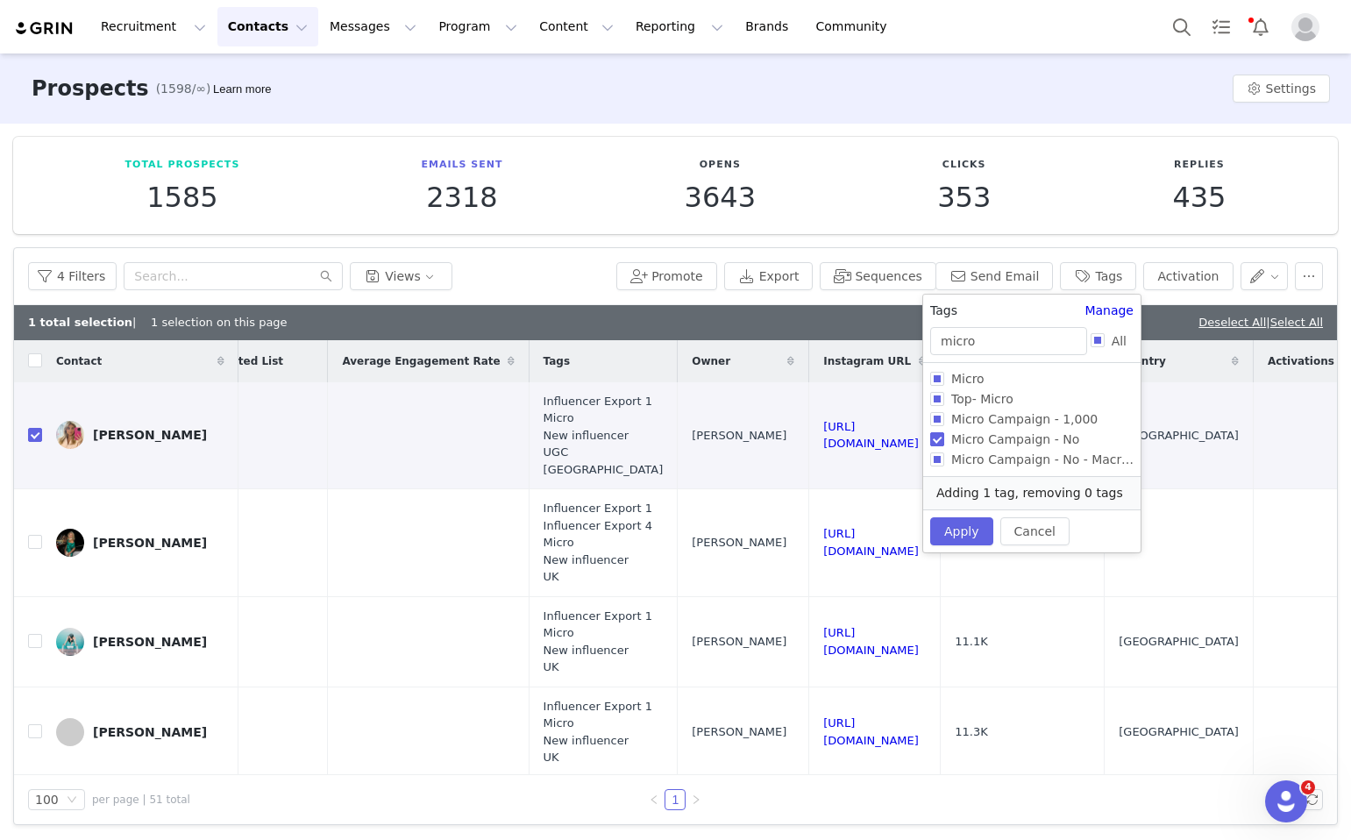
checkbox input "true"
click at [961, 518] on button "Apply" at bounding box center [961, 531] width 63 height 28
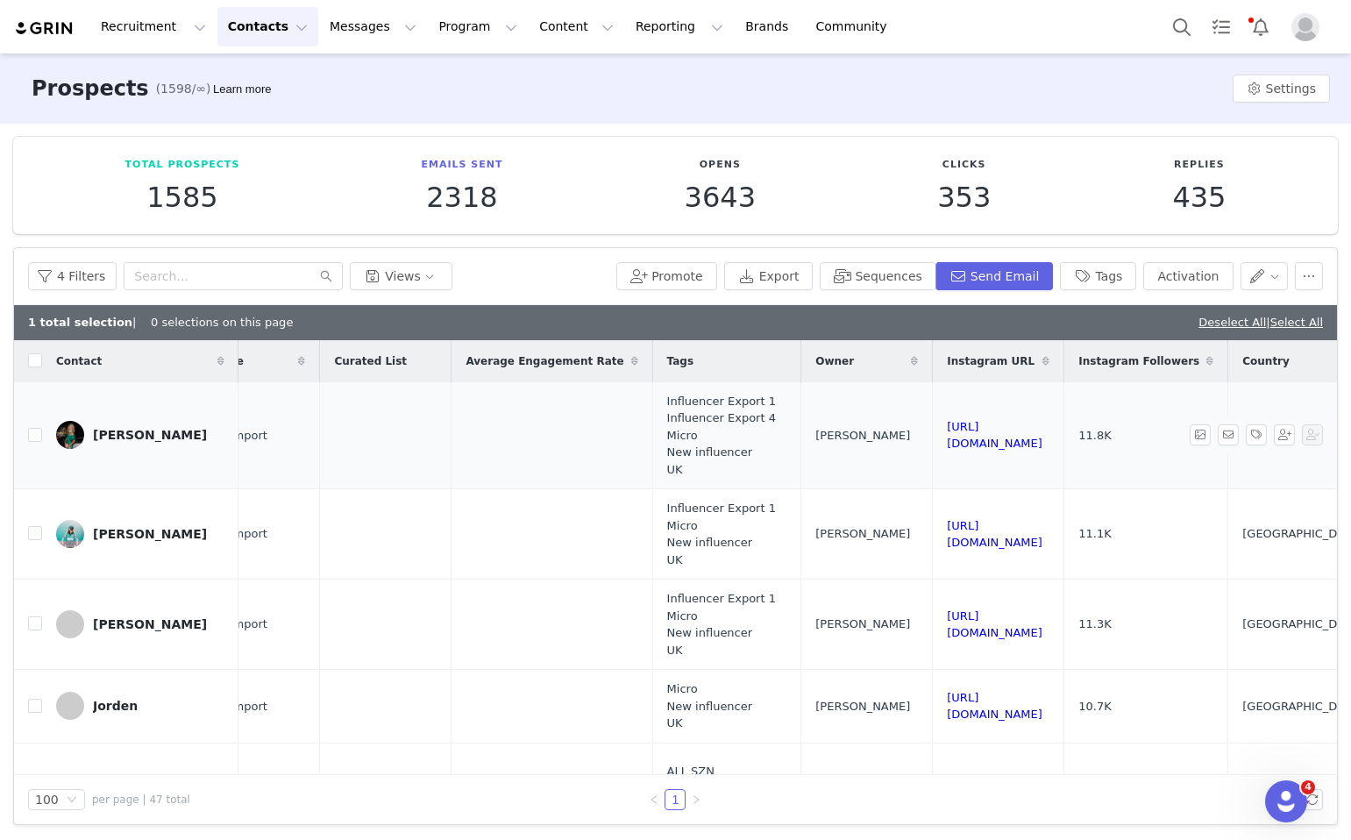
scroll to position [0, 1606]
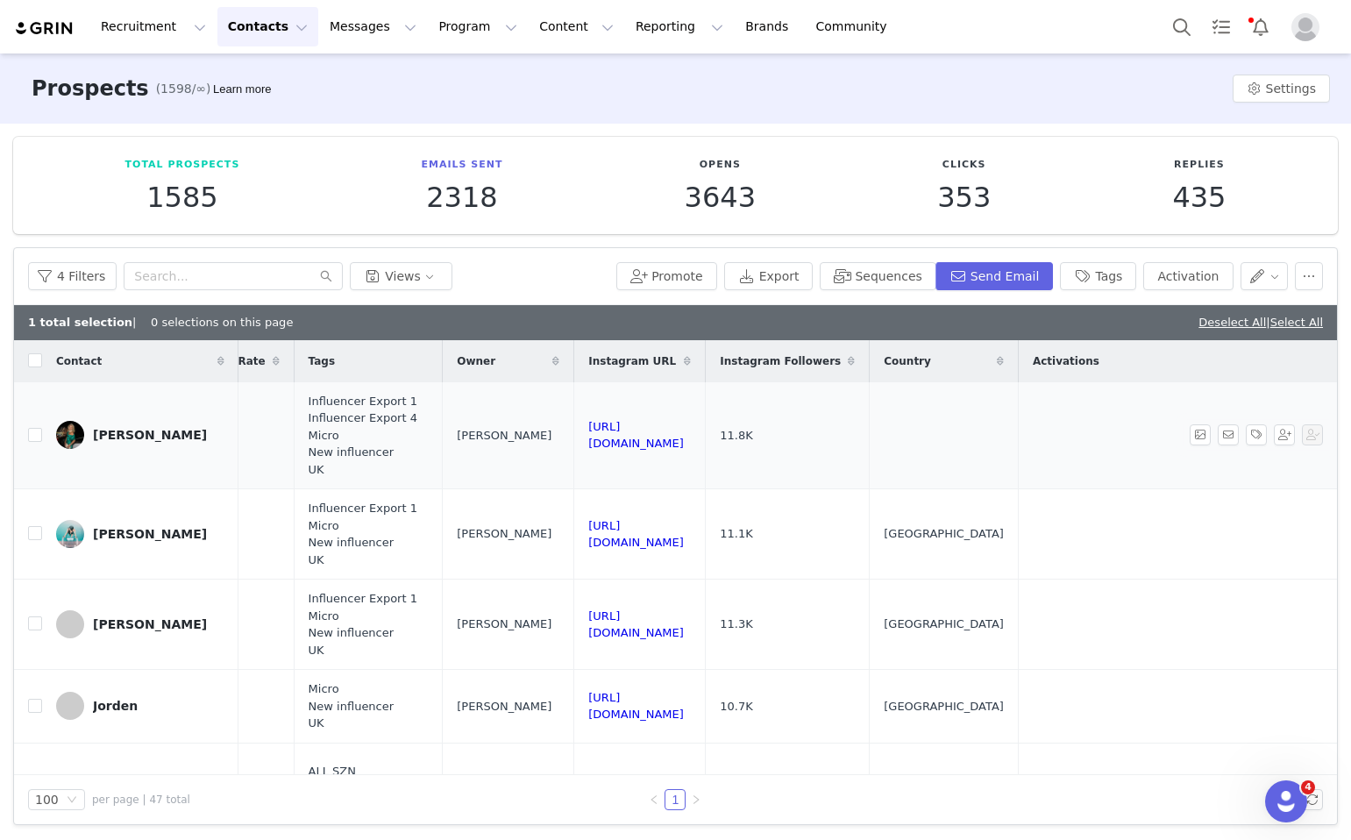
drag, startPoint x: 762, startPoint y: 431, endPoint x: 496, endPoint y: 425, distance: 265.8
click at [574, 425] on td "https://www.instagram.com/antoniacarolinex" at bounding box center [640, 435] width 132 height 107
click at [1203, 327] on link "Deselect All" at bounding box center [1233, 322] width 68 height 13
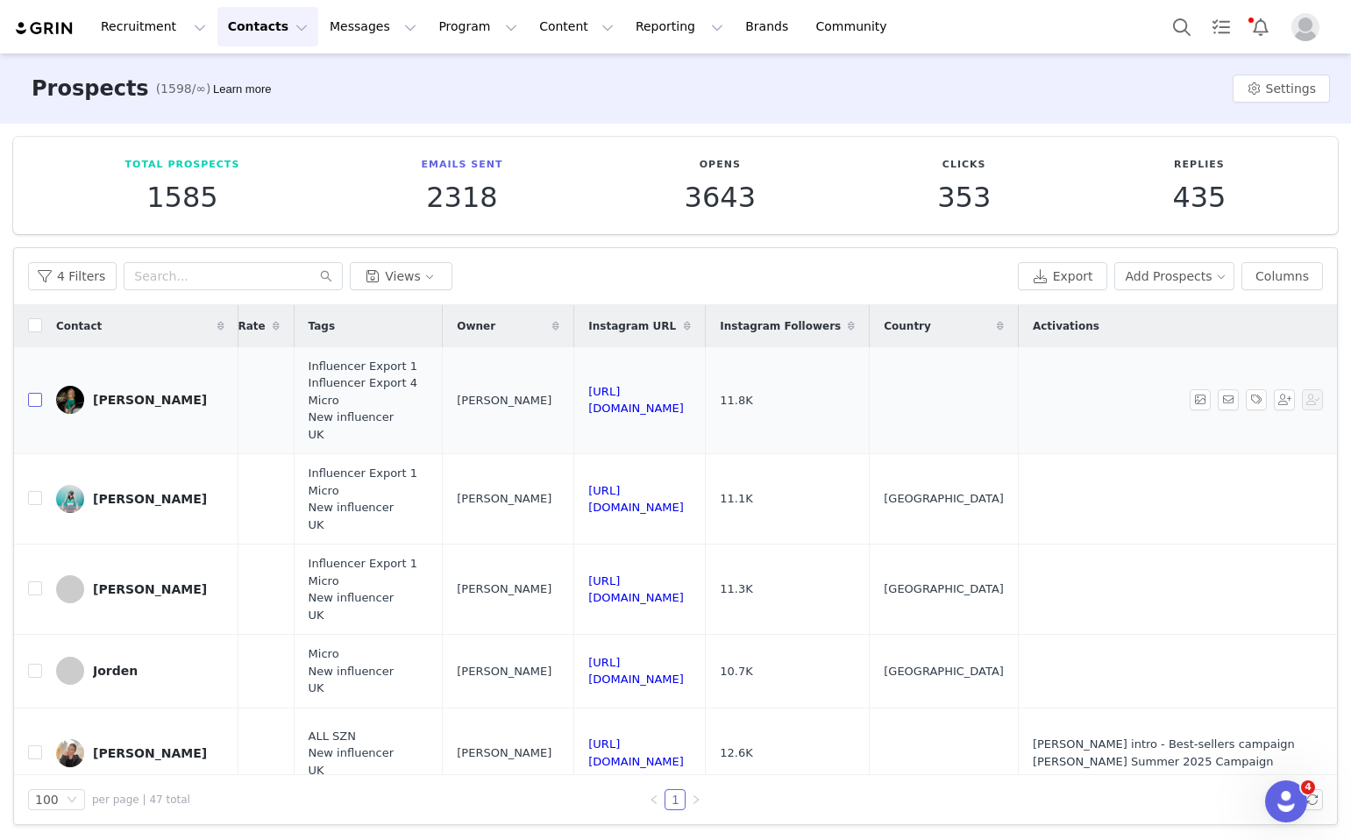
click at [32, 398] on input "checkbox" at bounding box center [35, 400] width 14 height 14
checkbox input "true"
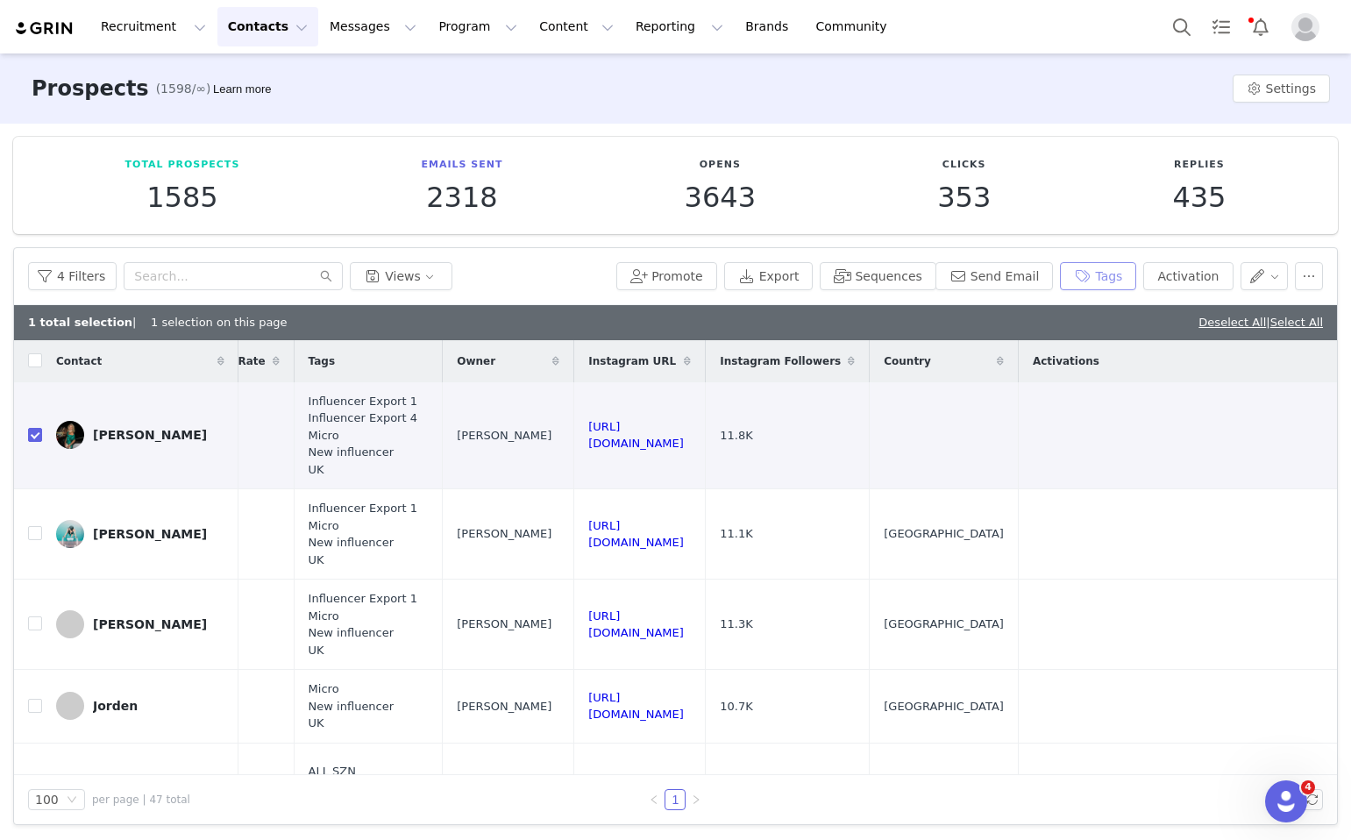
click at [1103, 286] on button "Tags" at bounding box center [1098, 276] width 76 height 28
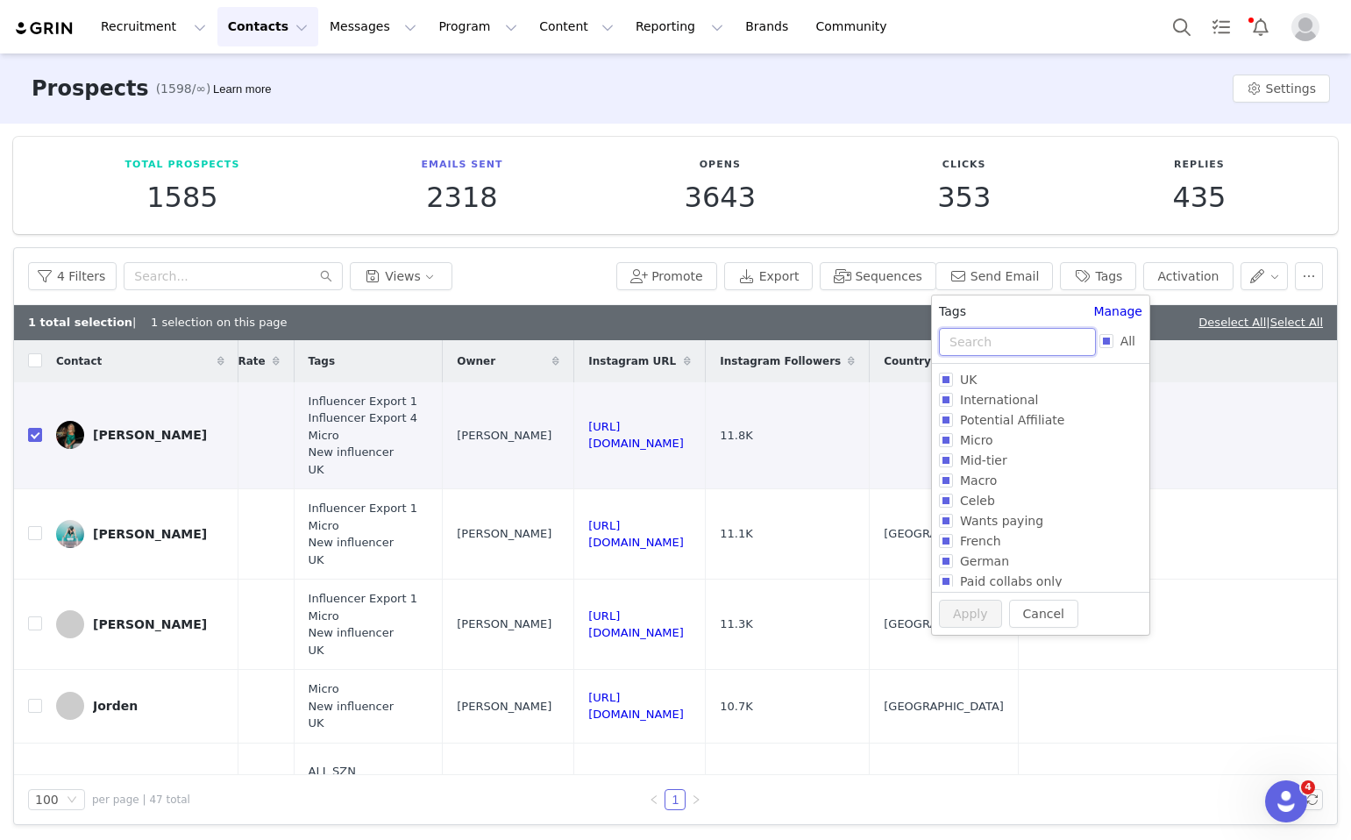
click at [1028, 337] on input "text" at bounding box center [1017, 342] width 157 height 28
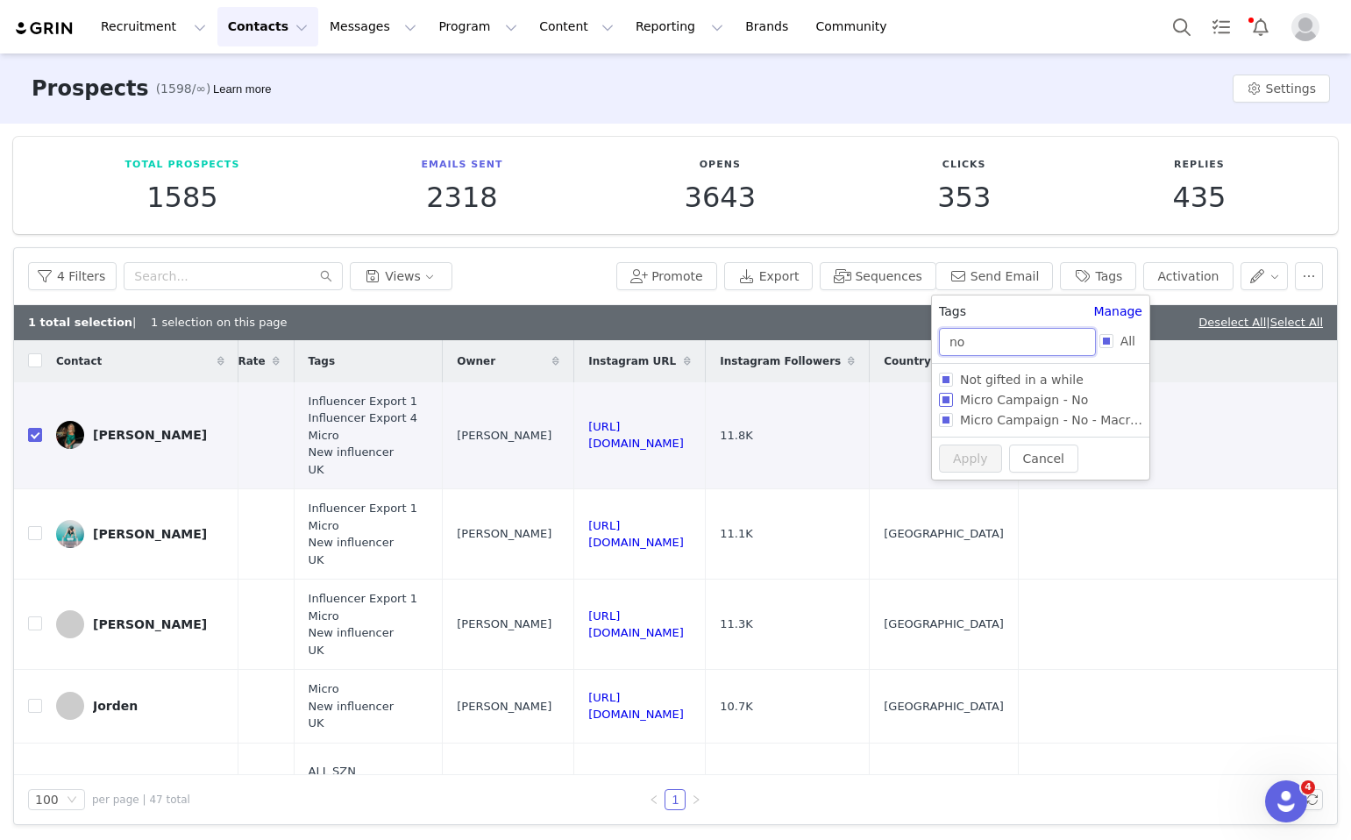
type input "no"
click at [1016, 407] on span "Micro Campaign - No" at bounding box center [1024, 400] width 142 height 14
click at [953, 407] on input "Micro Campaign - No" at bounding box center [946, 400] width 14 height 14
checkbox input "true"
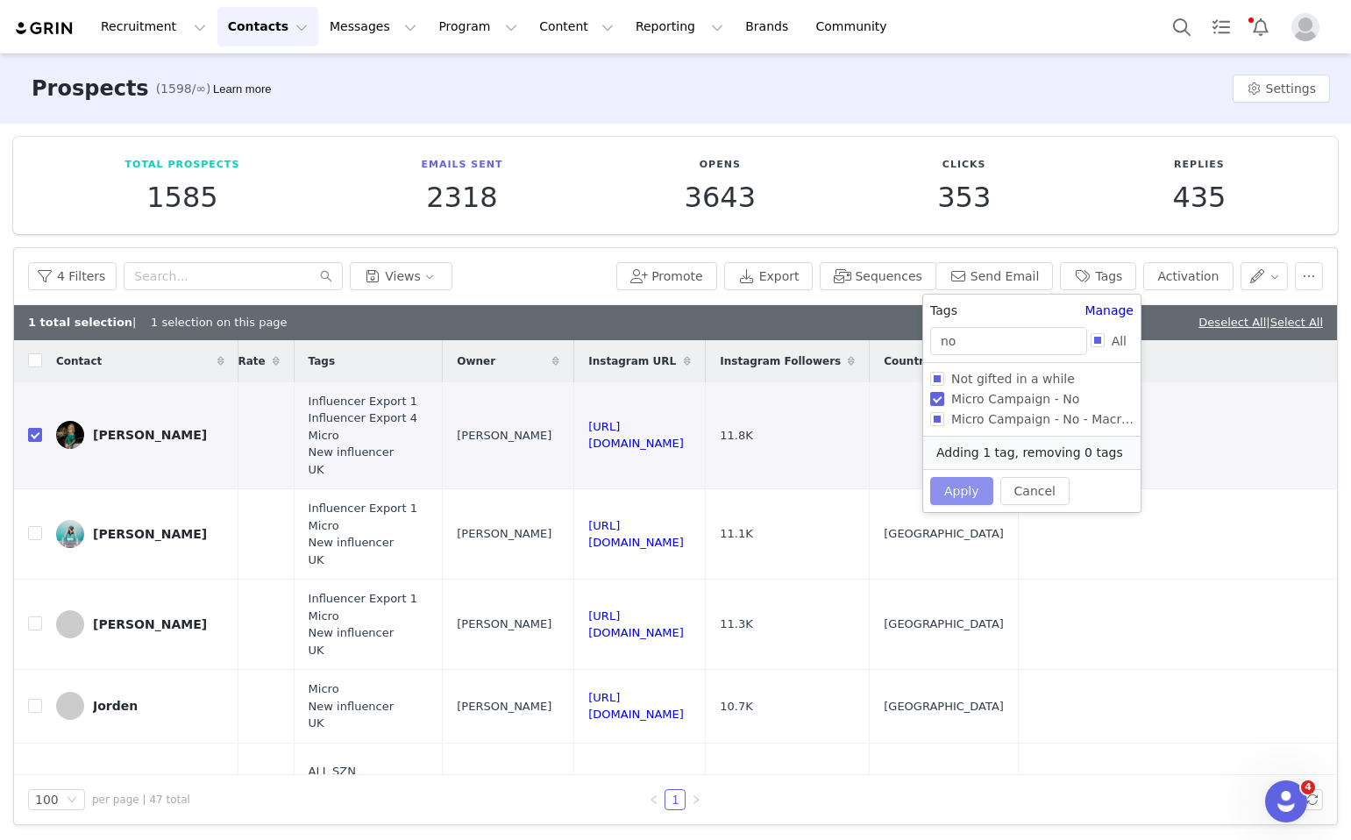
click at [977, 488] on button "Apply" at bounding box center [961, 491] width 63 height 28
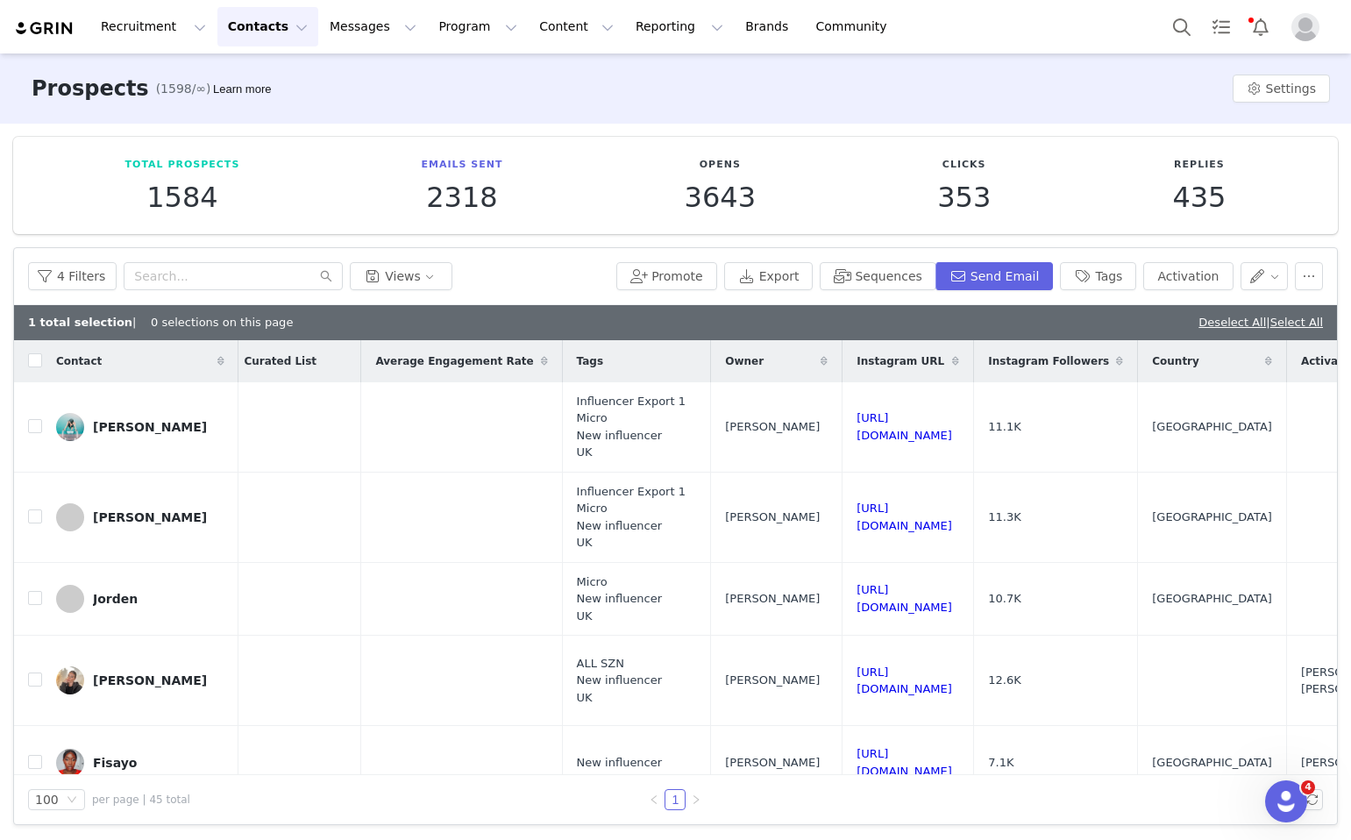
scroll to position [0, 1364]
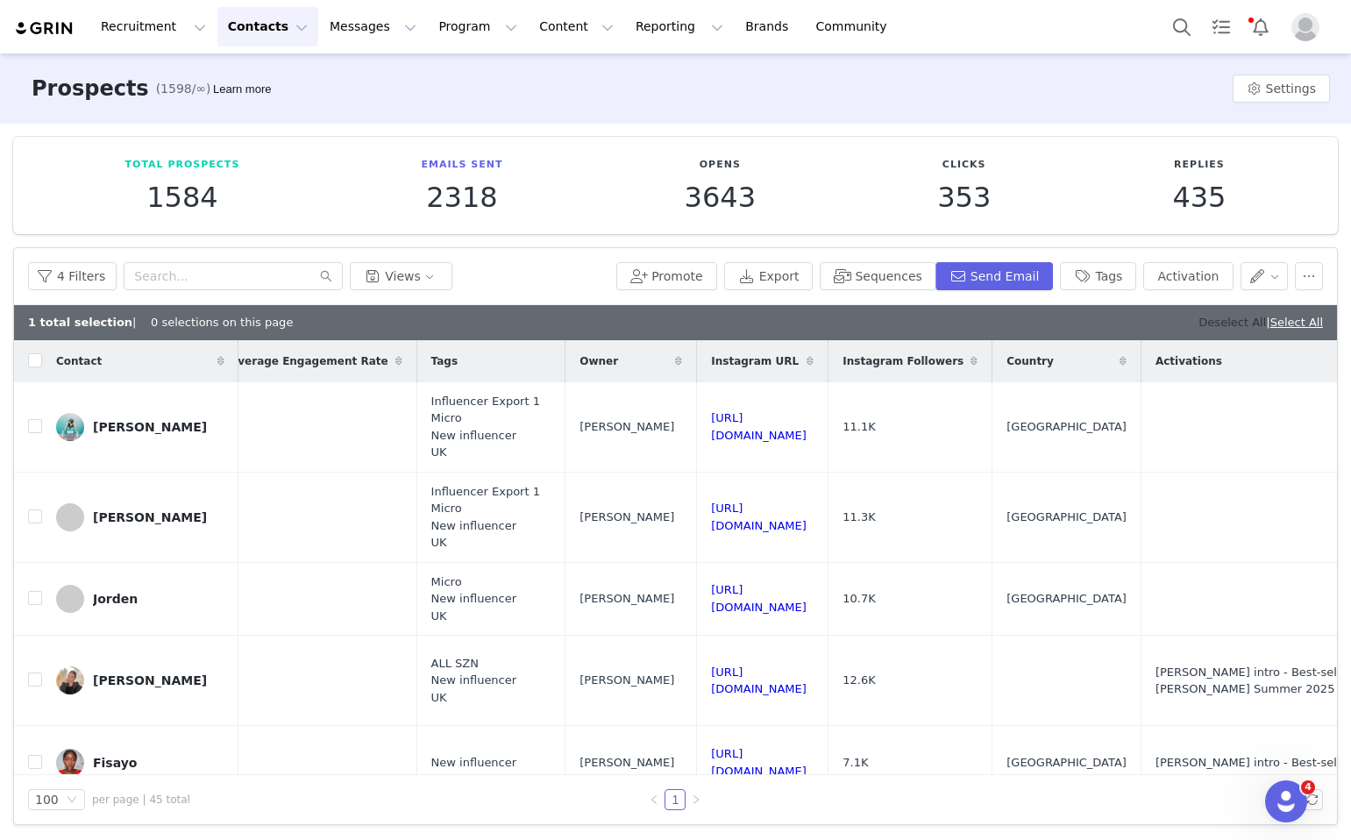
click at [1223, 326] on link "Deselect All" at bounding box center [1233, 322] width 68 height 13
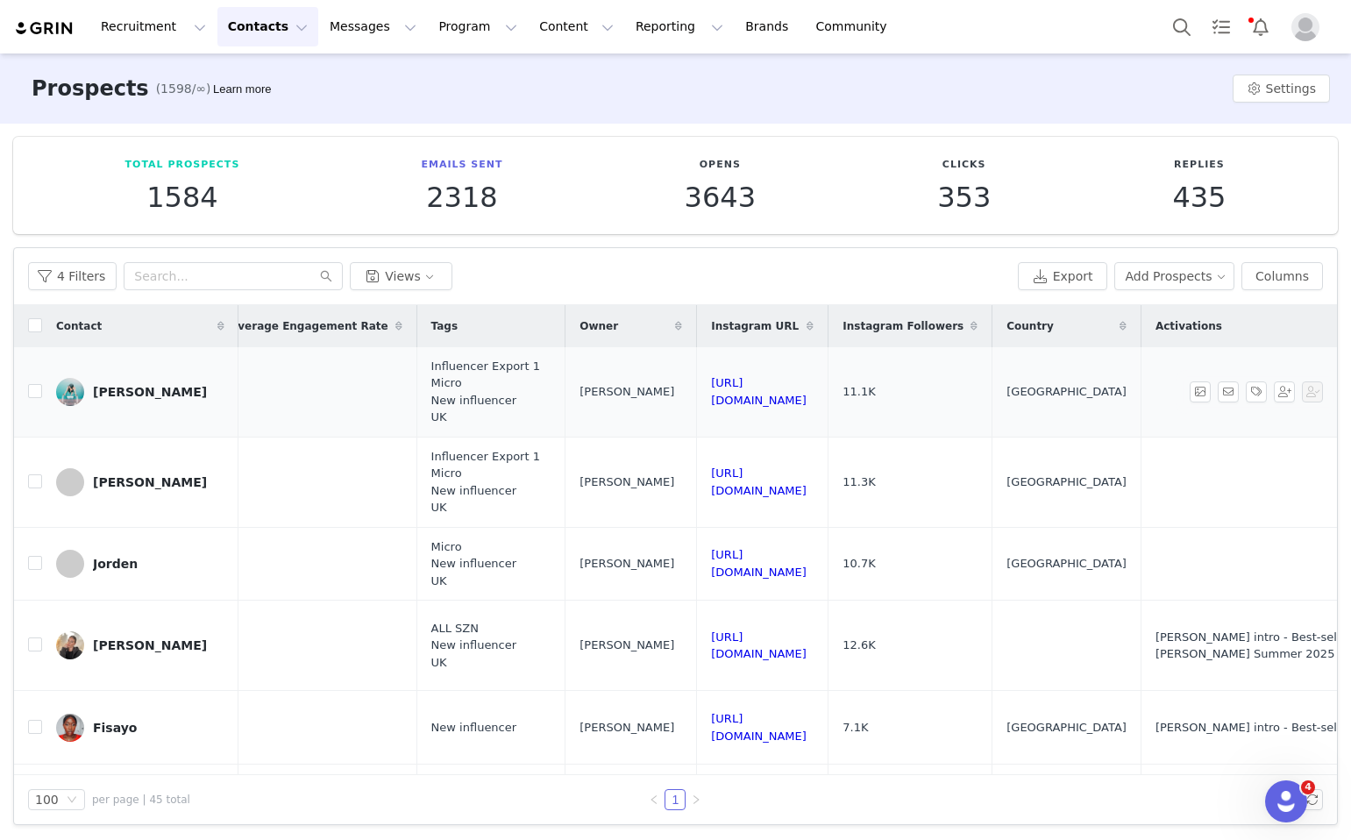
drag, startPoint x: 963, startPoint y: 399, endPoint x: 683, endPoint y: 399, distance: 279.8
click at [683, 399] on tr "Luca Travelwithkwen@outlook.com 11.9K LOVALL SUMMER SALE 2025 MICRO 2 4 0 0 CSV…" at bounding box center [55, 392] width 2810 height 90
click at [31, 395] on input "checkbox" at bounding box center [35, 391] width 14 height 14
checkbox input "true"
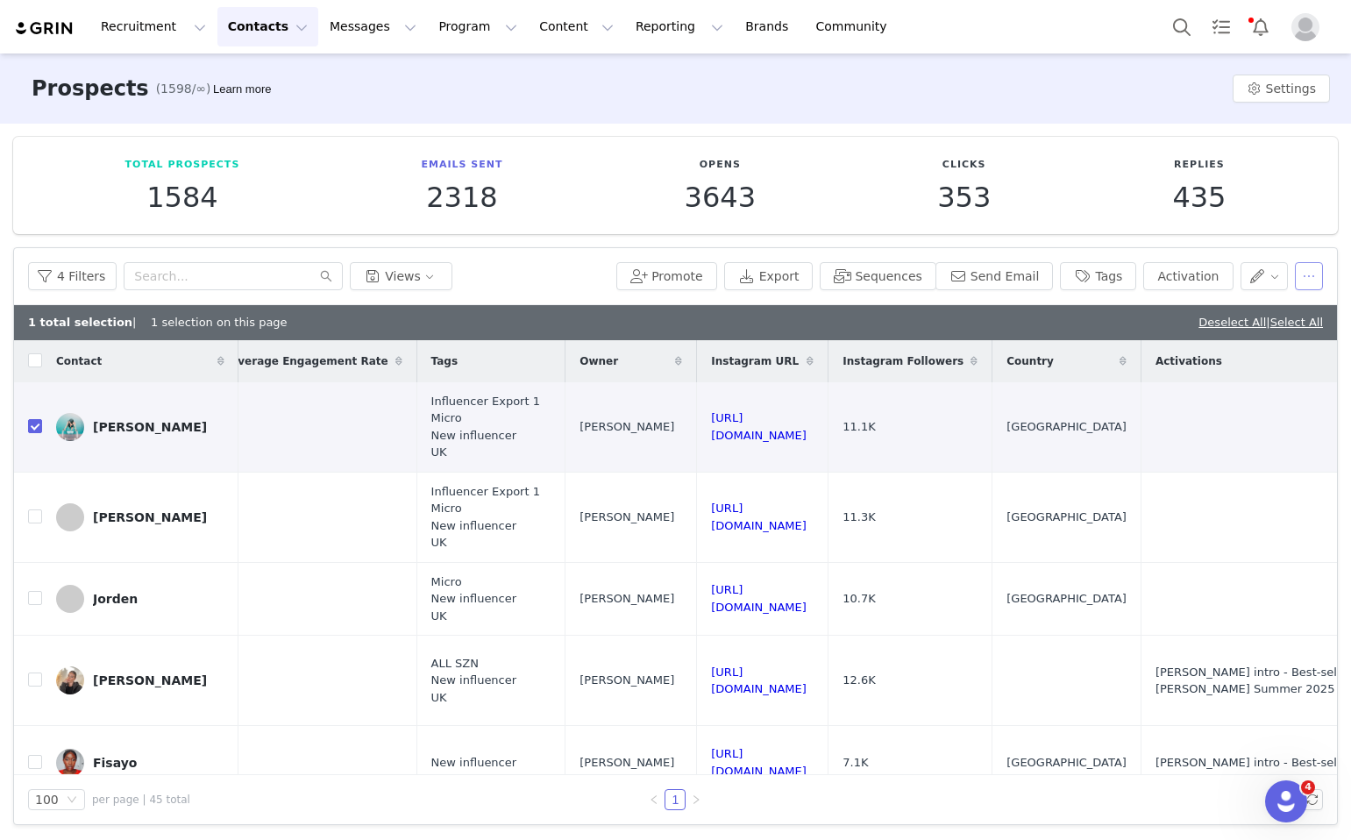
click at [1307, 272] on button "button" at bounding box center [1309, 276] width 28 height 28
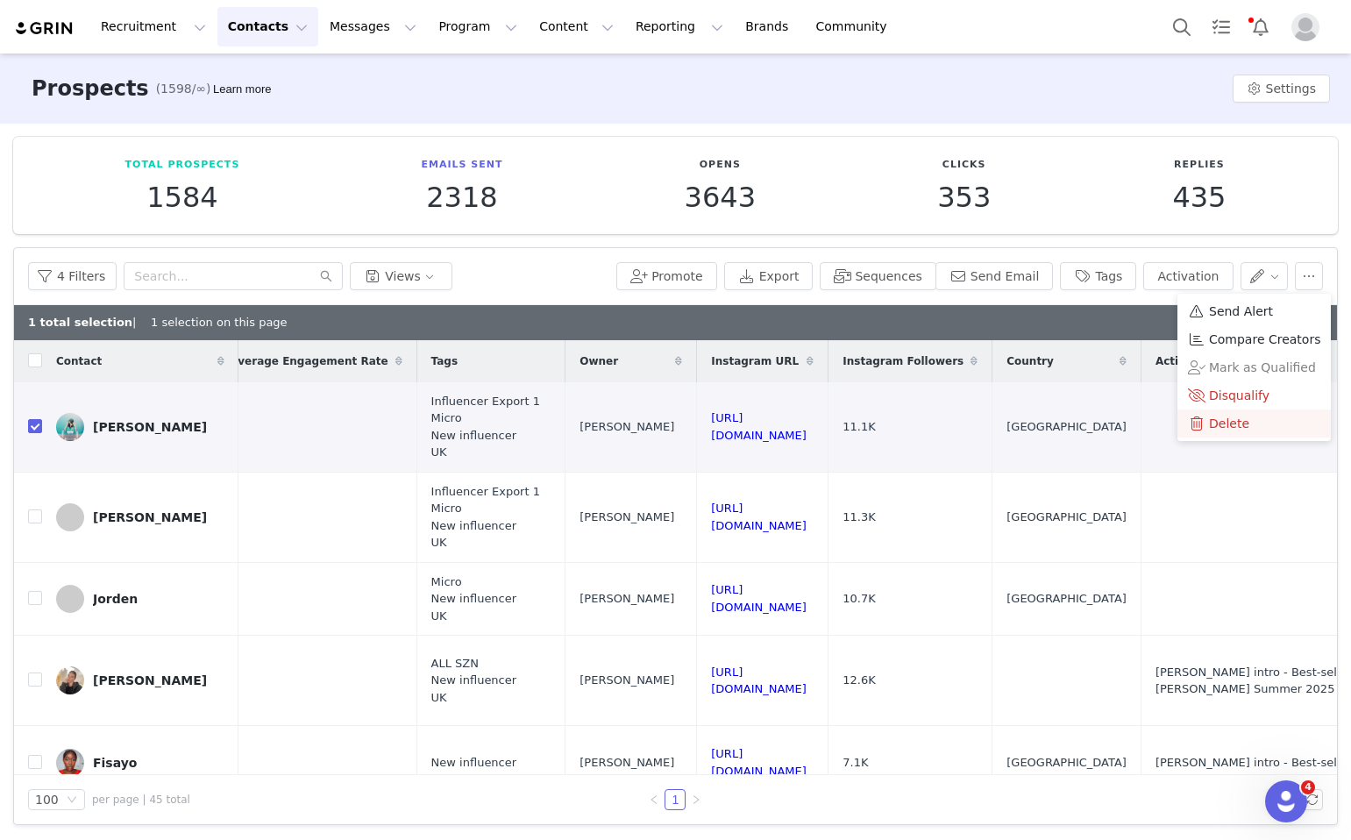
click at [1214, 426] on span "Delete" at bounding box center [1229, 423] width 40 height 19
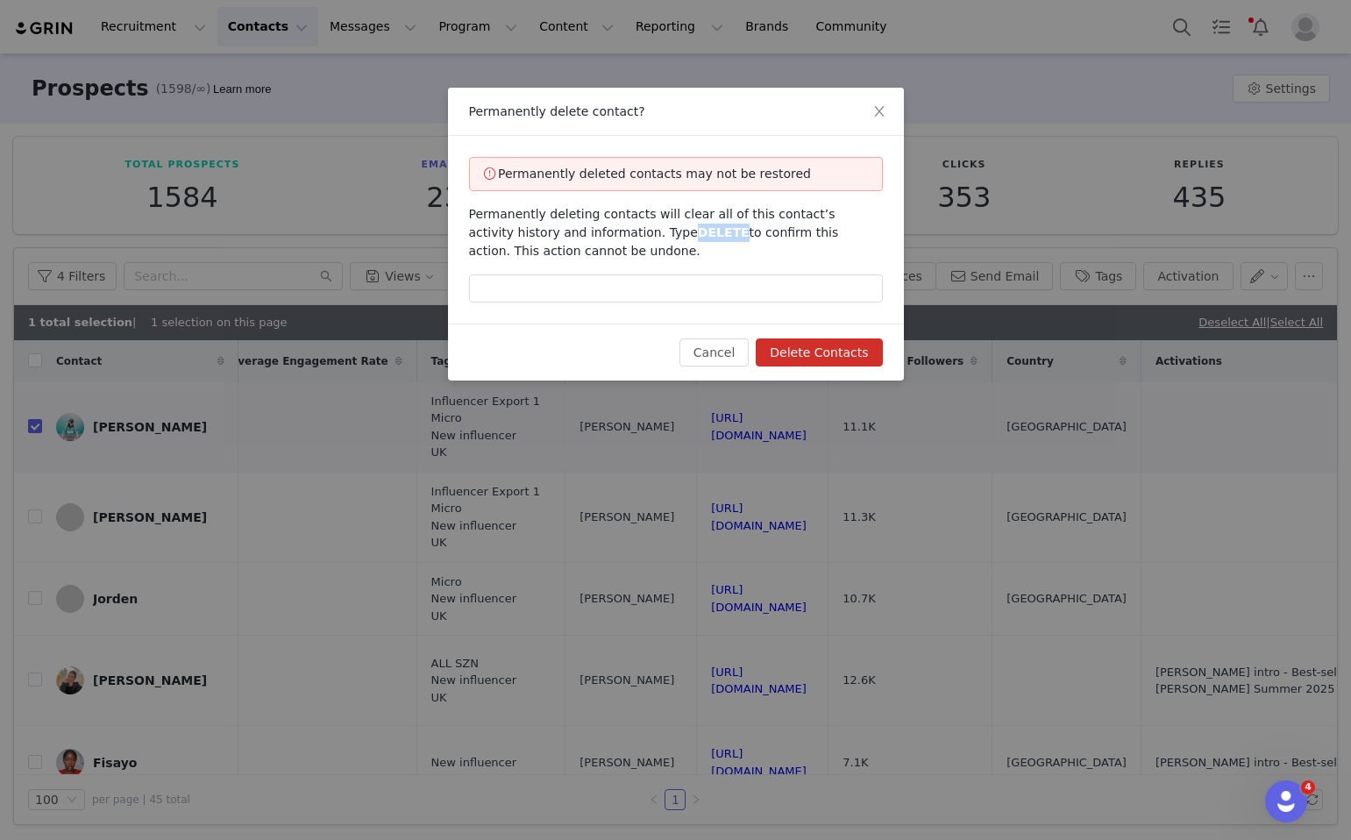
drag, startPoint x: 683, startPoint y: 236, endPoint x: 638, endPoint y: 236, distance: 44.7
click at [638, 236] on span "Permanently deleting contacts will clear all of this contact’s activity history…" at bounding box center [654, 232] width 370 height 51
click at [631, 284] on input "text" at bounding box center [676, 289] width 414 height 28
paste input "DELETE"
type input "DELETE"
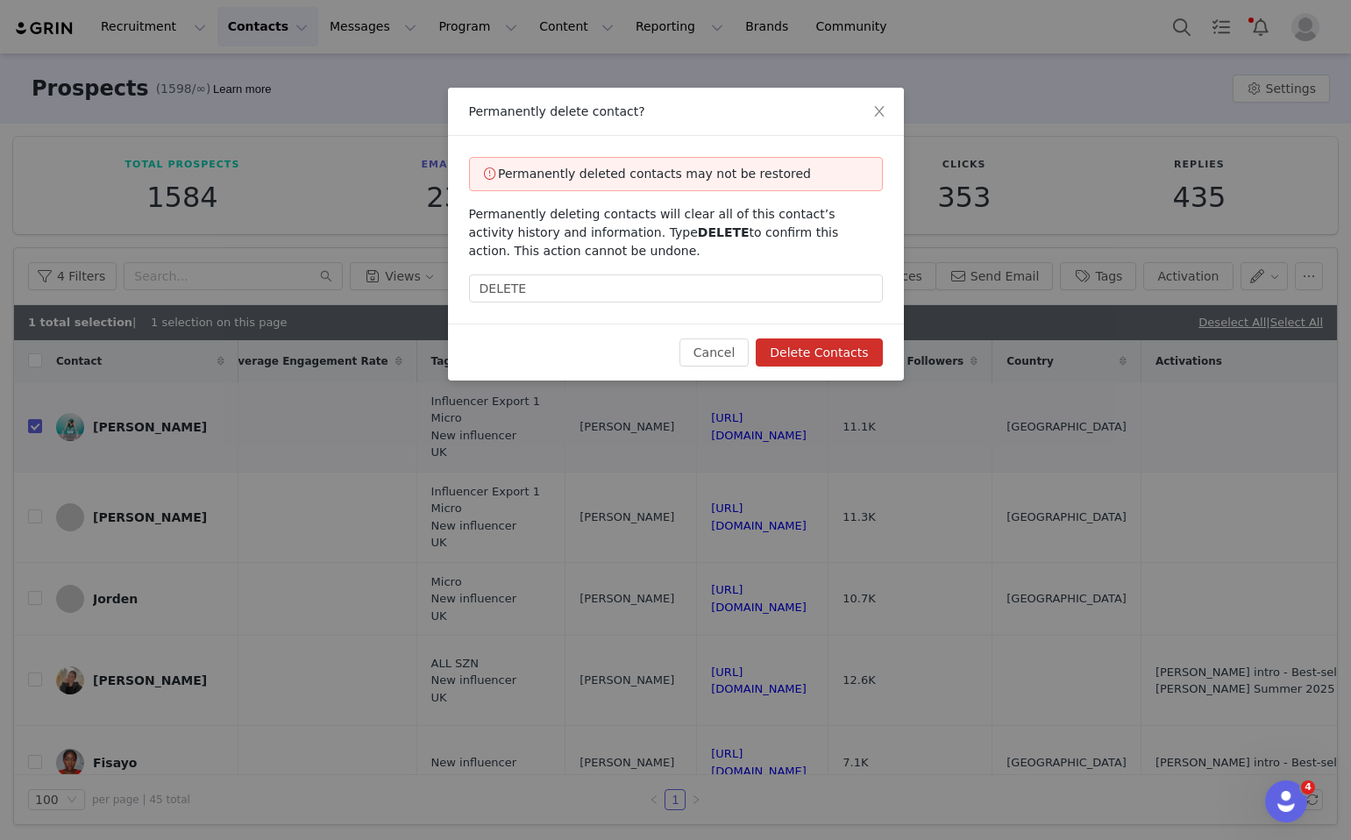
click at [823, 340] on button "Delete Contacts" at bounding box center [819, 353] width 126 height 28
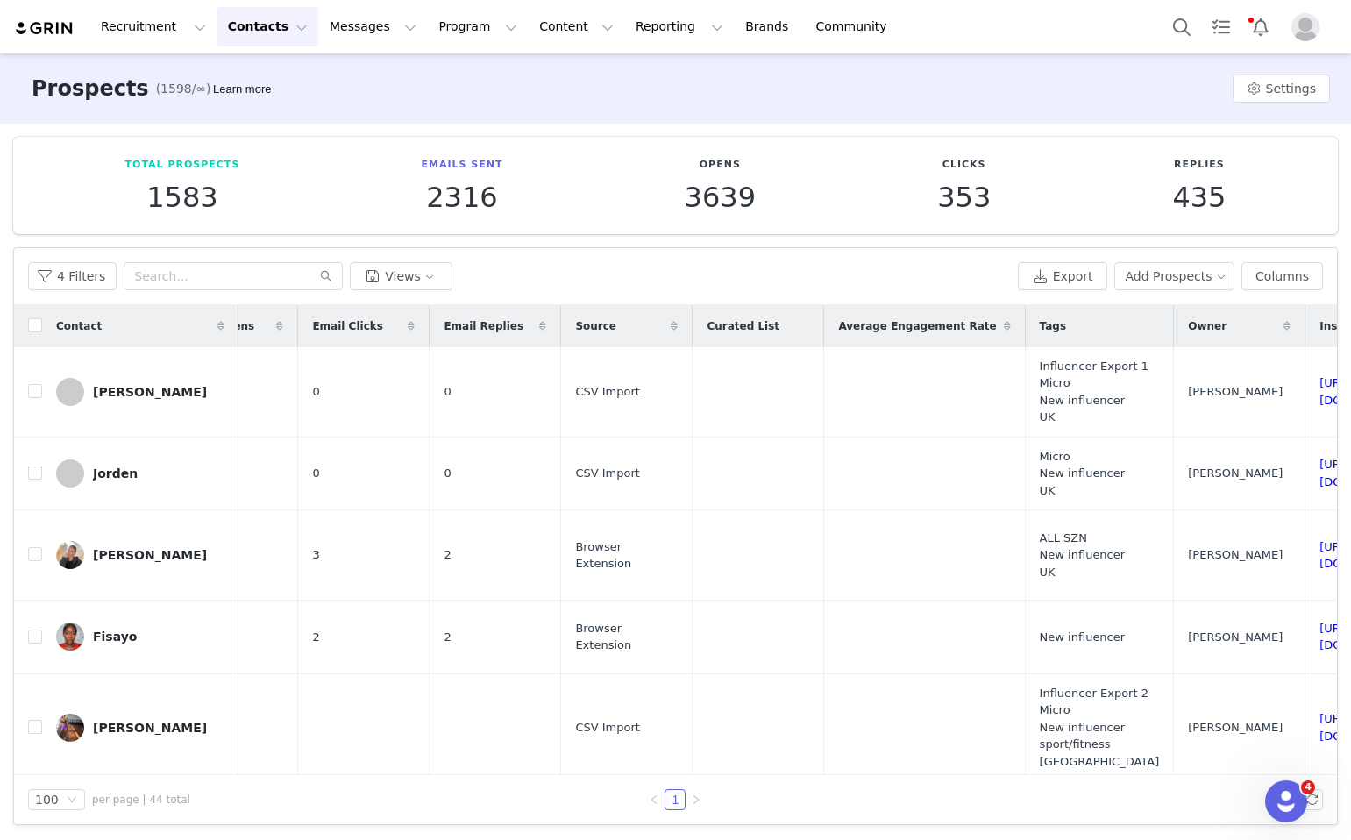
scroll to position [0, 1169]
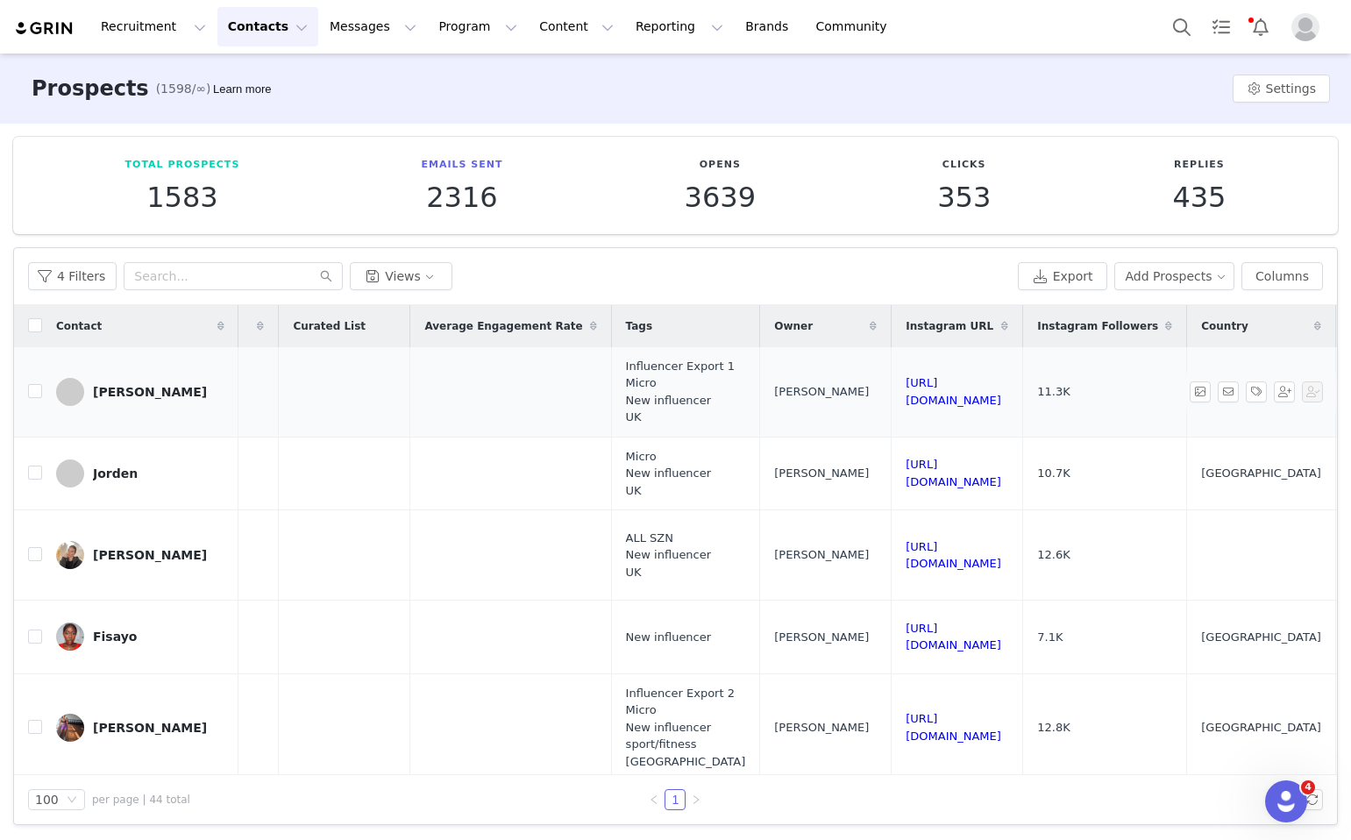
drag, startPoint x: 1136, startPoint y: 396, endPoint x: 901, endPoint y: 394, distance: 235.1
click at [901, 394] on tr "Stacey staceyfiat@gmail.com 12.3K LOVALL SUMMER SALE 2025 MICRO 2 2 0 0 CSV Imp…" at bounding box center [250, 392] width 2810 height 90
click at [36, 389] on input "checkbox" at bounding box center [35, 391] width 14 height 14
checkbox input "true"
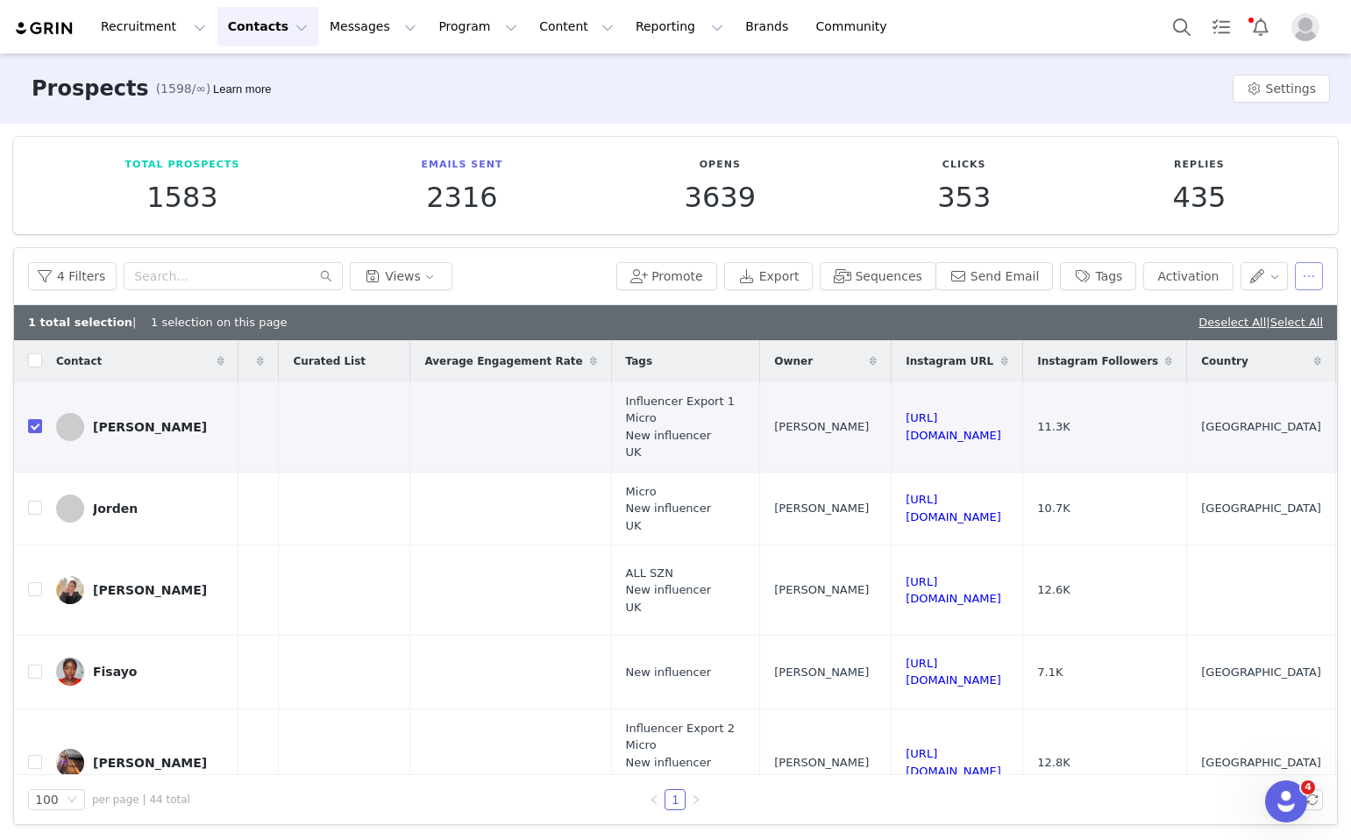
click at [1322, 271] on button "button" at bounding box center [1309, 276] width 28 height 28
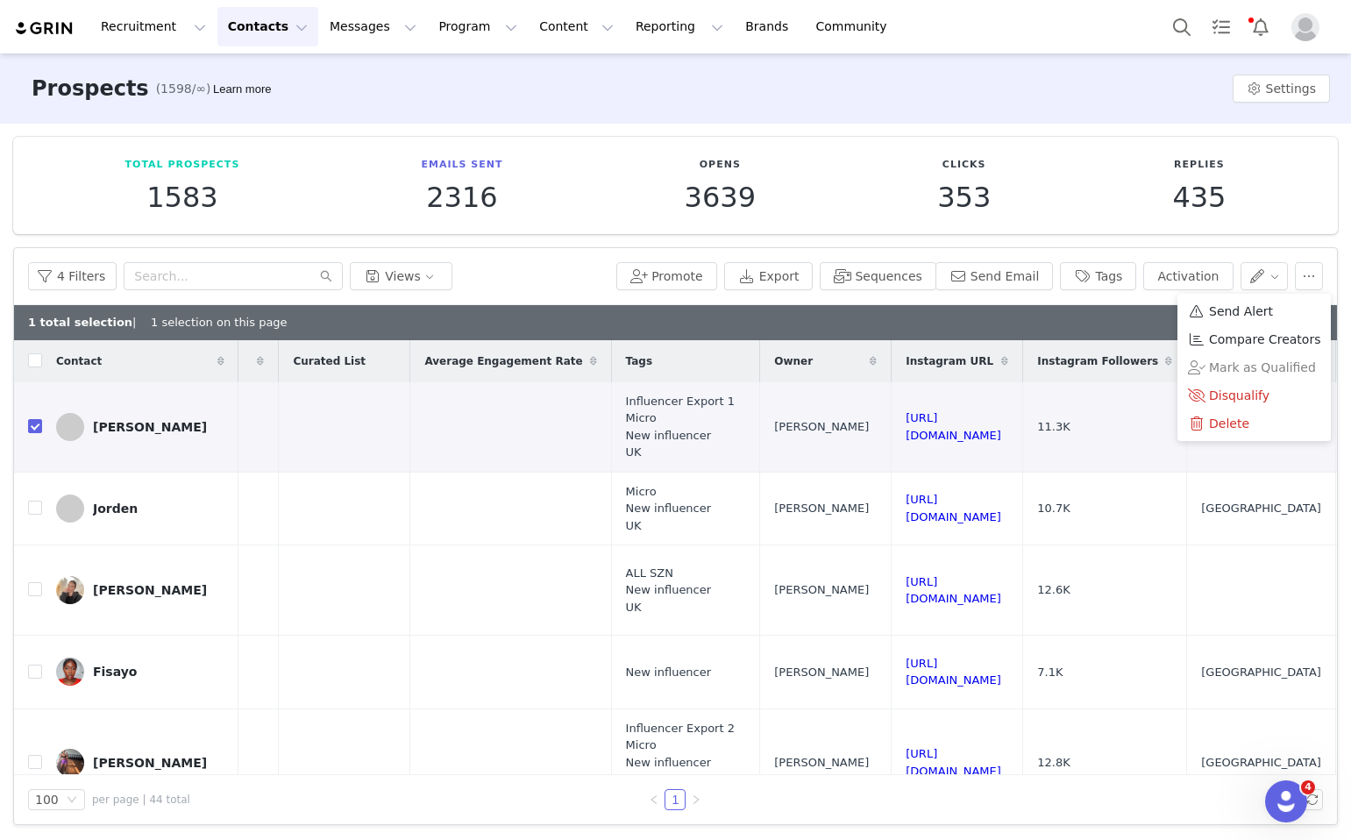
click at [1101, 289] on div "4 Filters Views Promote Export Sequences Send Email Tags Activation" at bounding box center [675, 276] width 1323 height 57
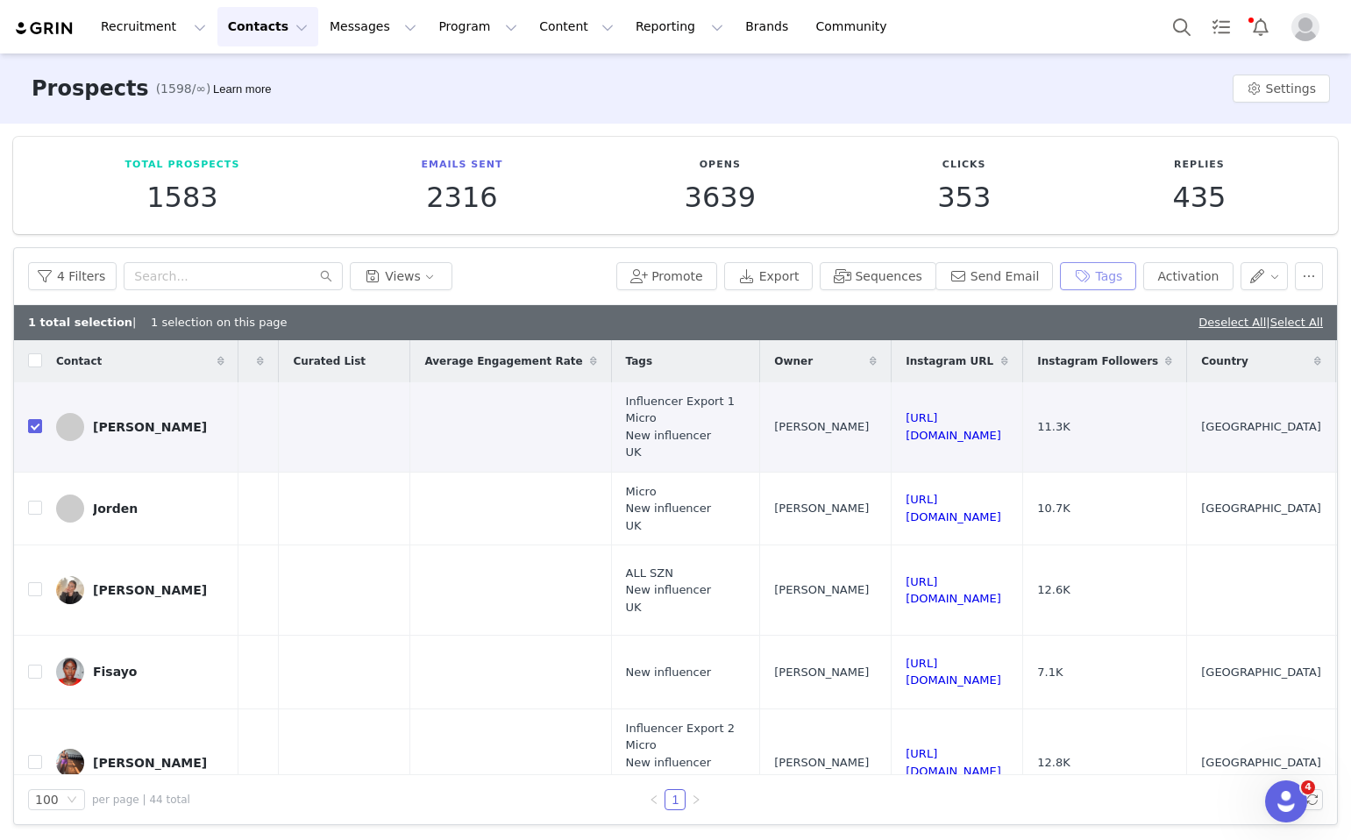
click at [1101, 275] on button "Tags" at bounding box center [1098, 276] width 76 height 28
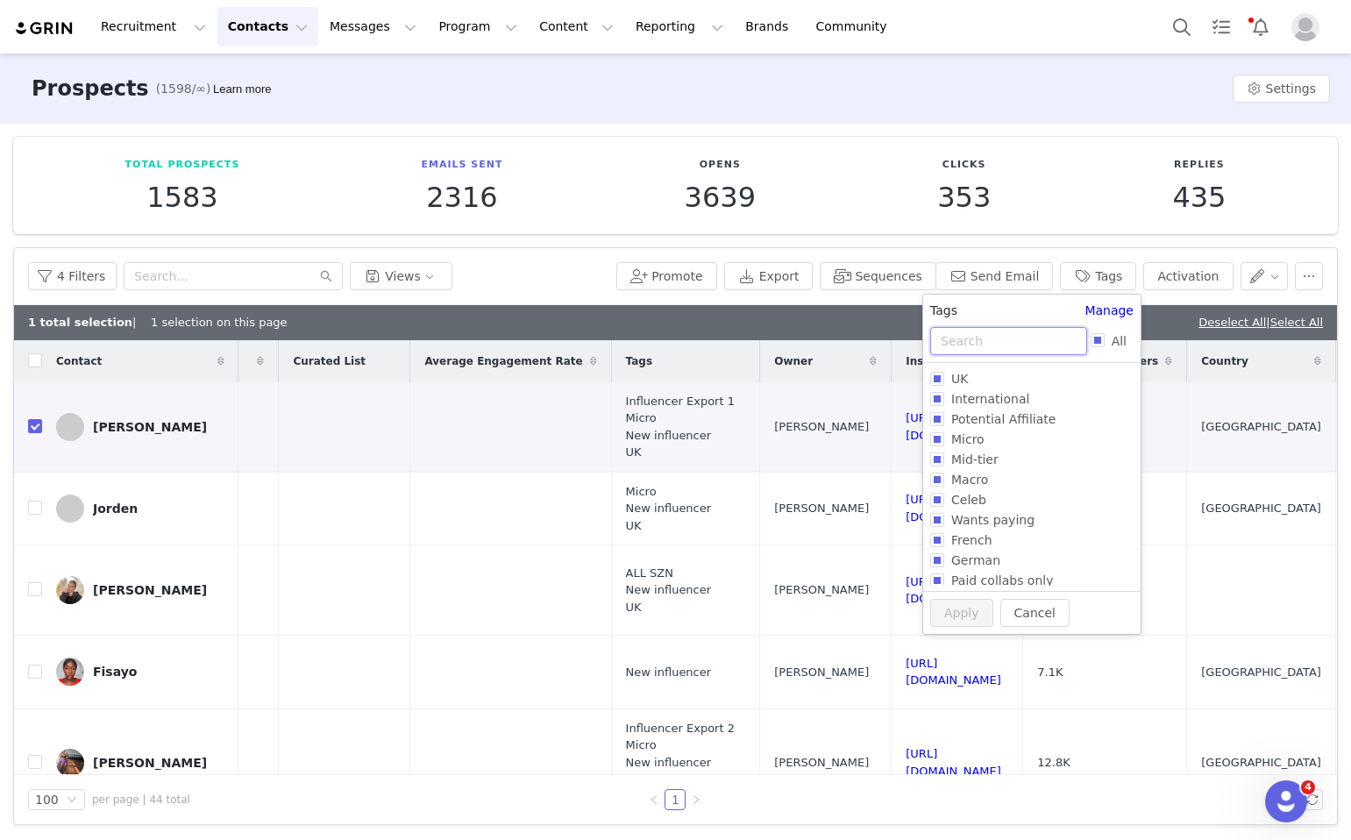
click at [973, 346] on input "text" at bounding box center [1008, 341] width 157 height 28
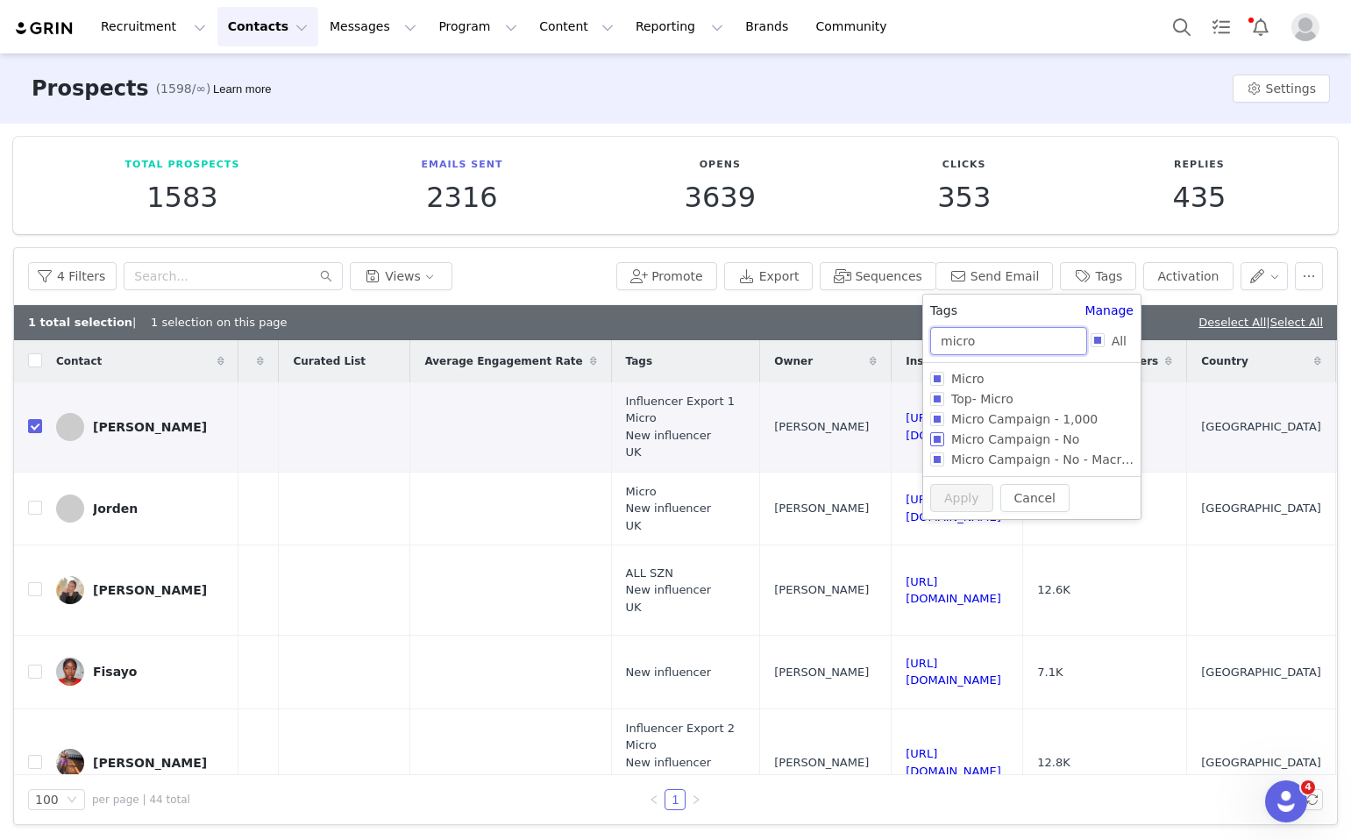
type input "micro"
click at [943, 441] on input "Micro Campaign - No" at bounding box center [937, 439] width 14 height 14
checkbox input "true"
drag, startPoint x: 1005, startPoint y: 353, endPoint x: 928, endPoint y: 344, distance: 77.7
click at [928, 344] on div "micro All" at bounding box center [1031, 345] width 217 height 36
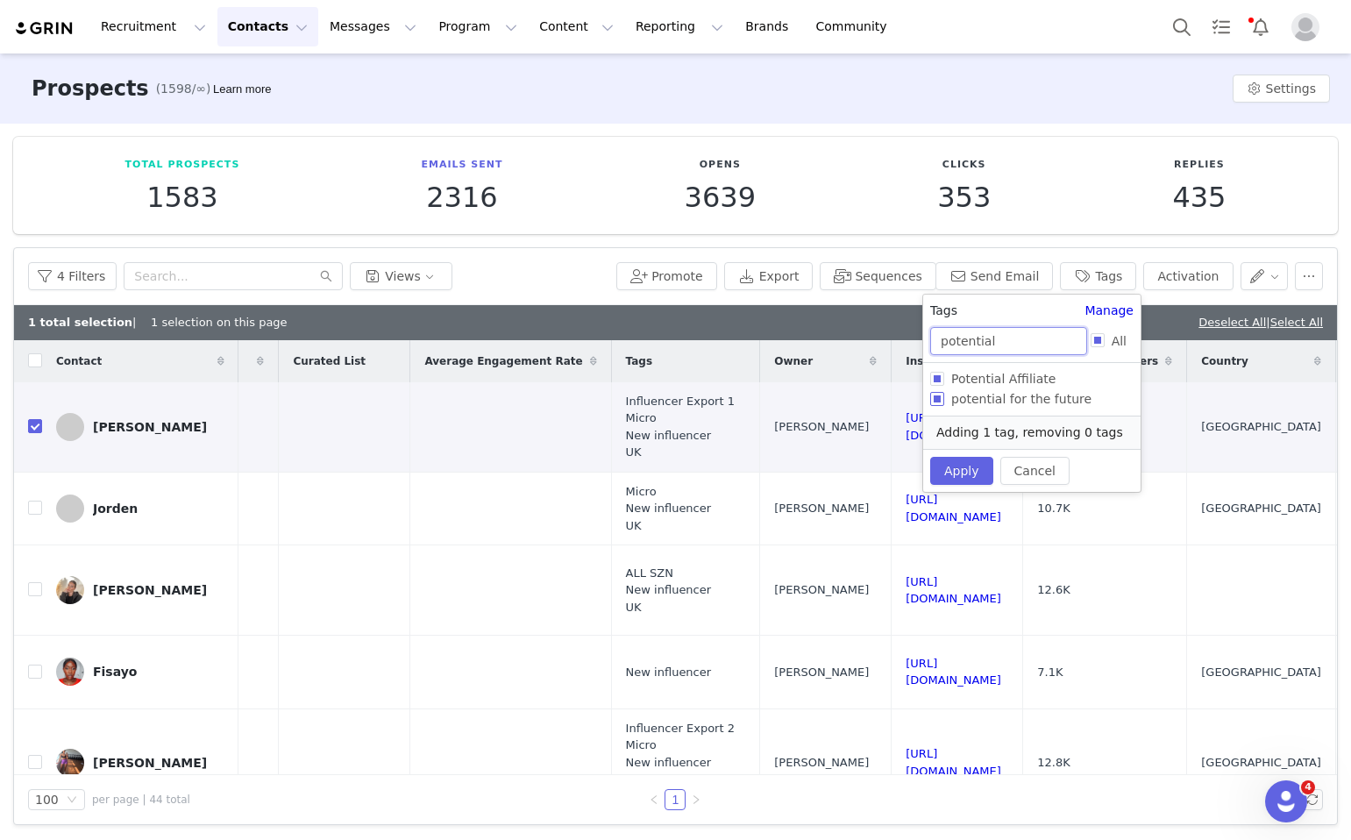
type input "potential"
click at [938, 393] on input "potential for the future" at bounding box center [937, 399] width 14 height 14
checkbox input "true"
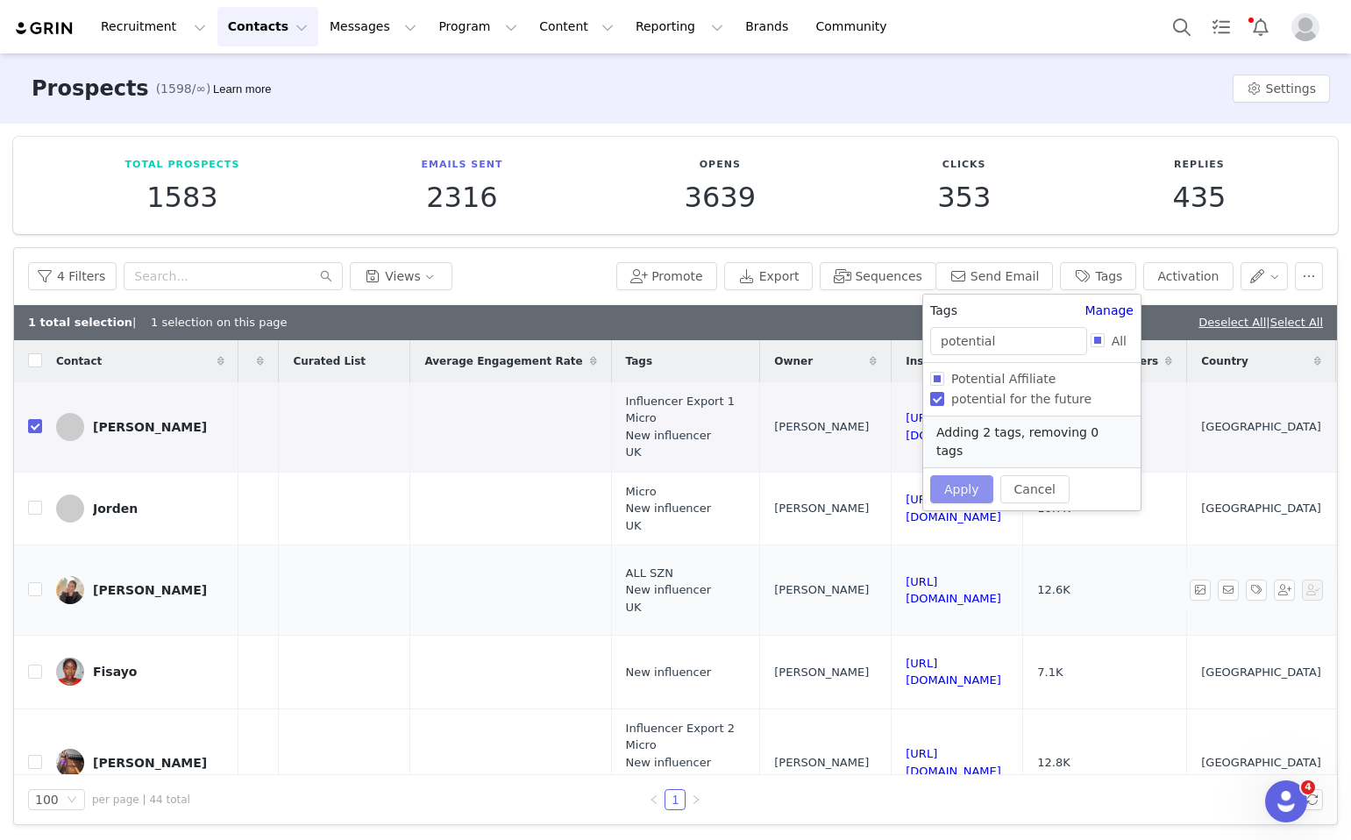
drag, startPoint x: 943, startPoint y: 471, endPoint x: 908, endPoint y: 576, distance: 110.9
click at [943, 475] on button "Apply" at bounding box center [961, 489] width 63 height 28
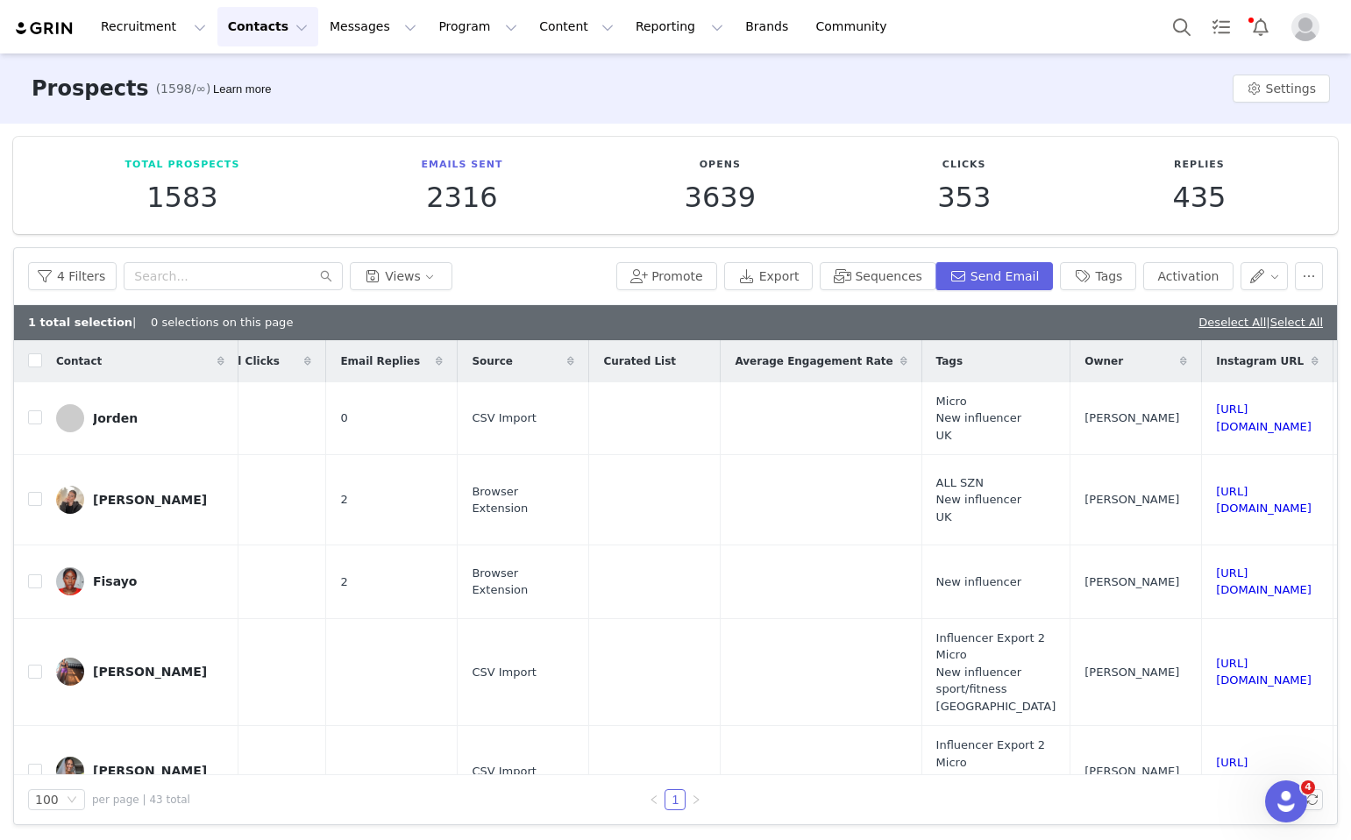
scroll to position [0, 1233]
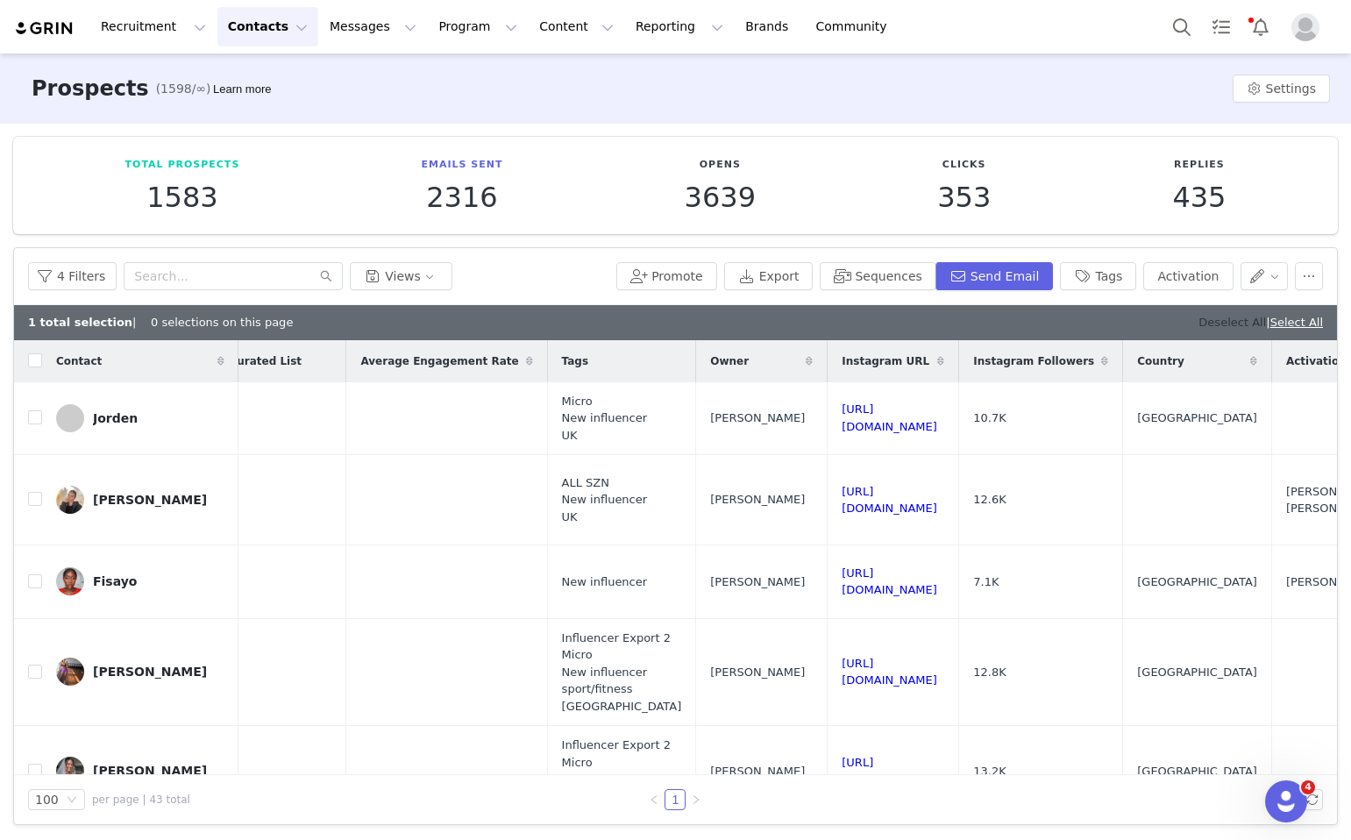
click at [1210, 327] on link "Deselect All" at bounding box center [1233, 322] width 68 height 13
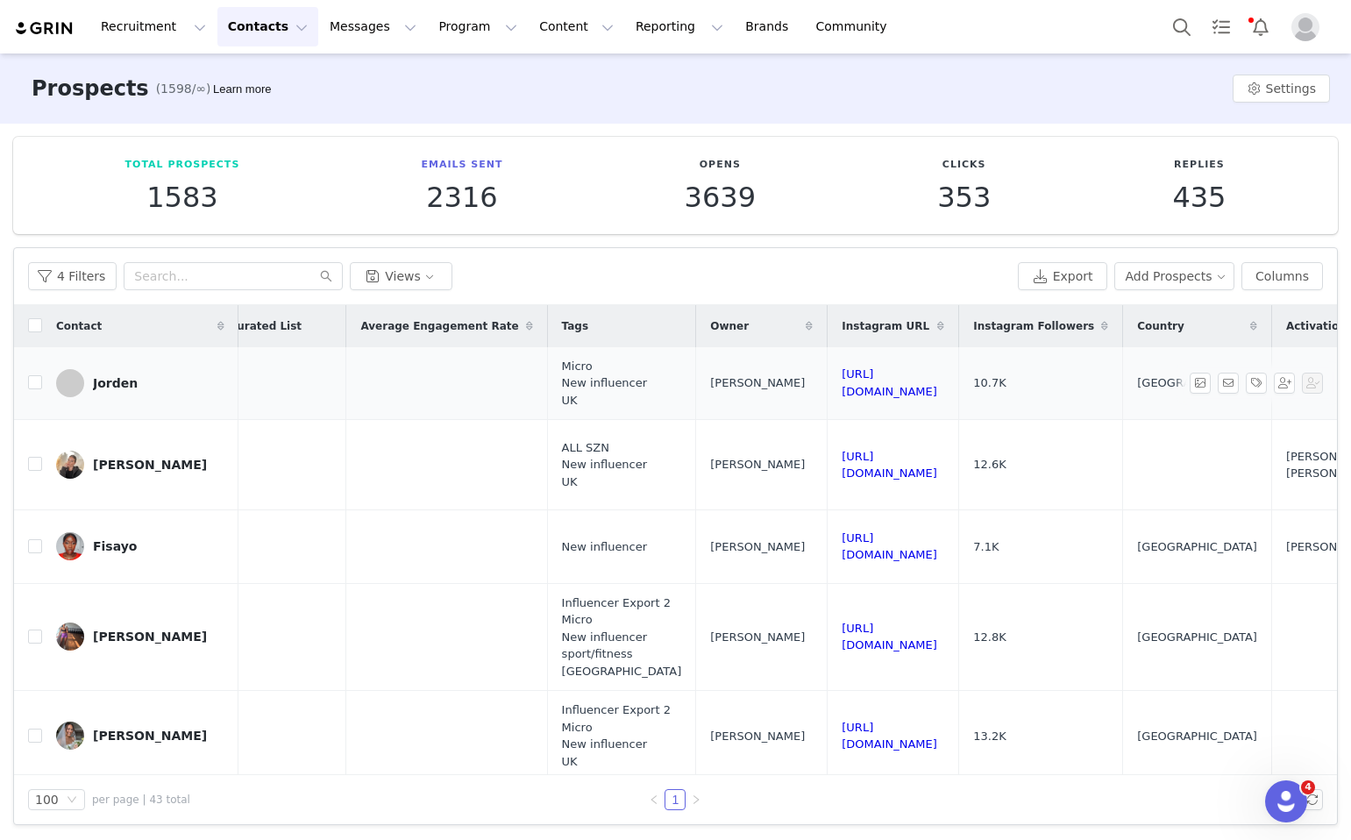
drag, startPoint x: 1054, startPoint y: 387, endPoint x: 848, endPoint y: 387, distance: 206.1
click at [848, 387] on td "https://www.instagram.com/jordenhillxx" at bounding box center [894, 383] width 132 height 73
click at [37, 389] on input "checkbox" at bounding box center [35, 382] width 14 height 14
checkbox input "true"
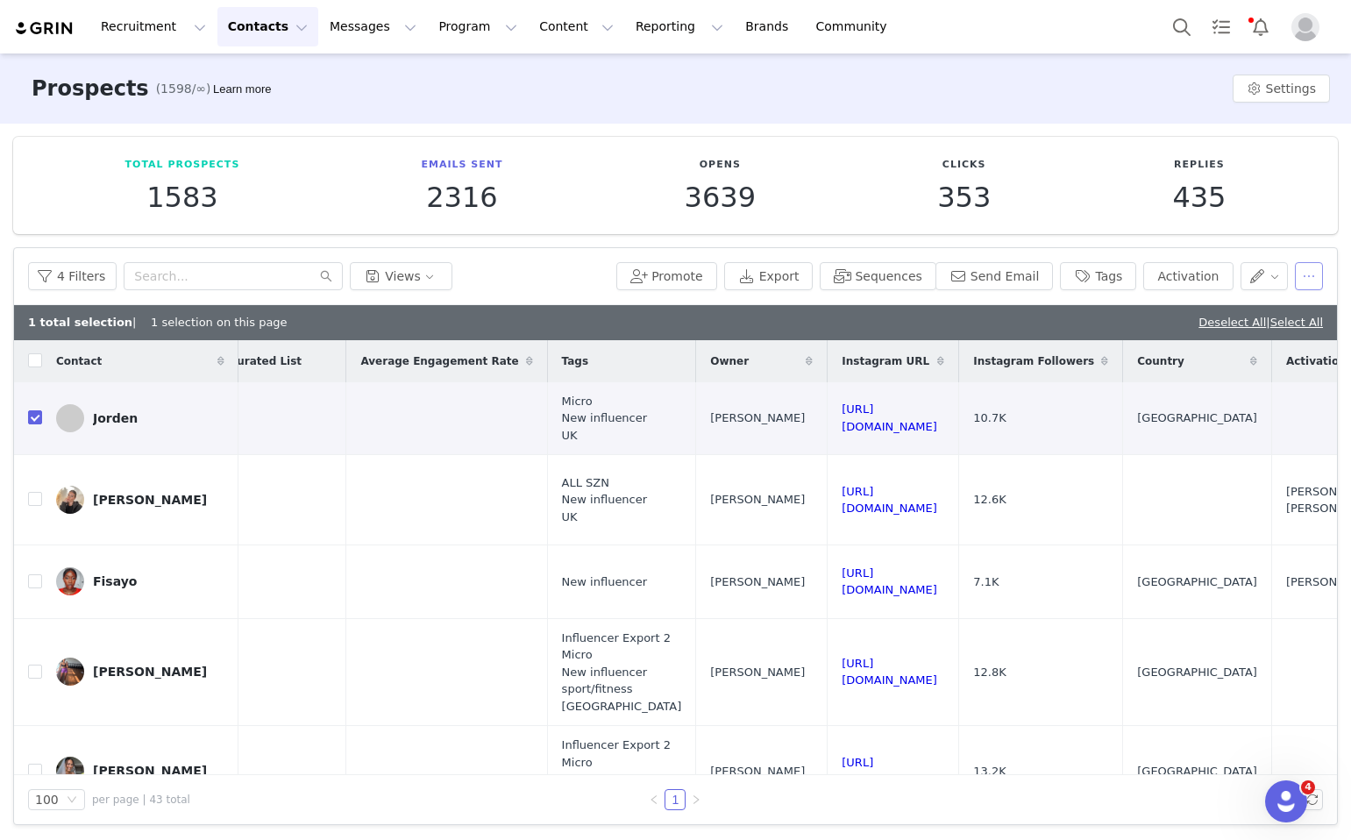
click at [1303, 277] on button "button" at bounding box center [1309, 276] width 28 height 28
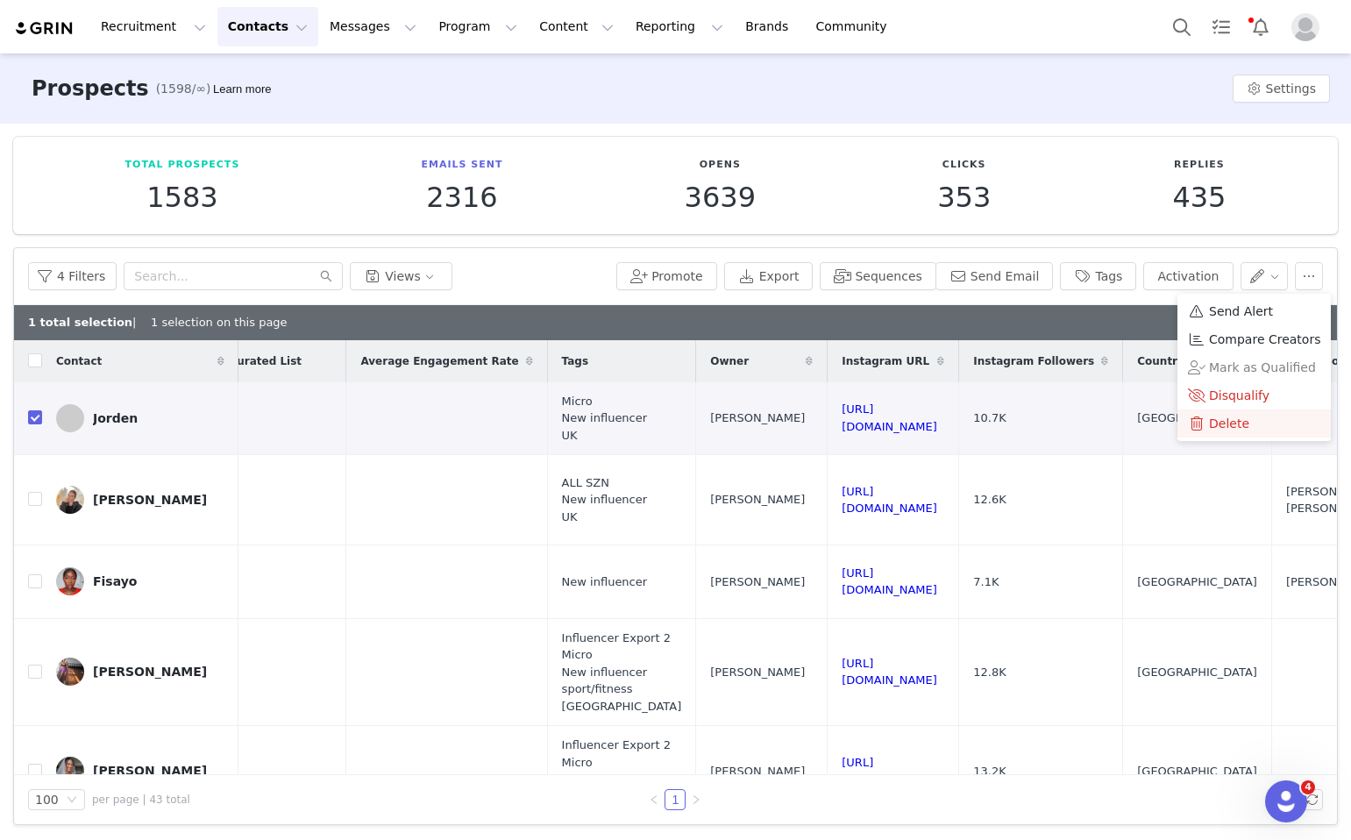
click at [1283, 421] on div "Delete" at bounding box center [1254, 423] width 132 height 19
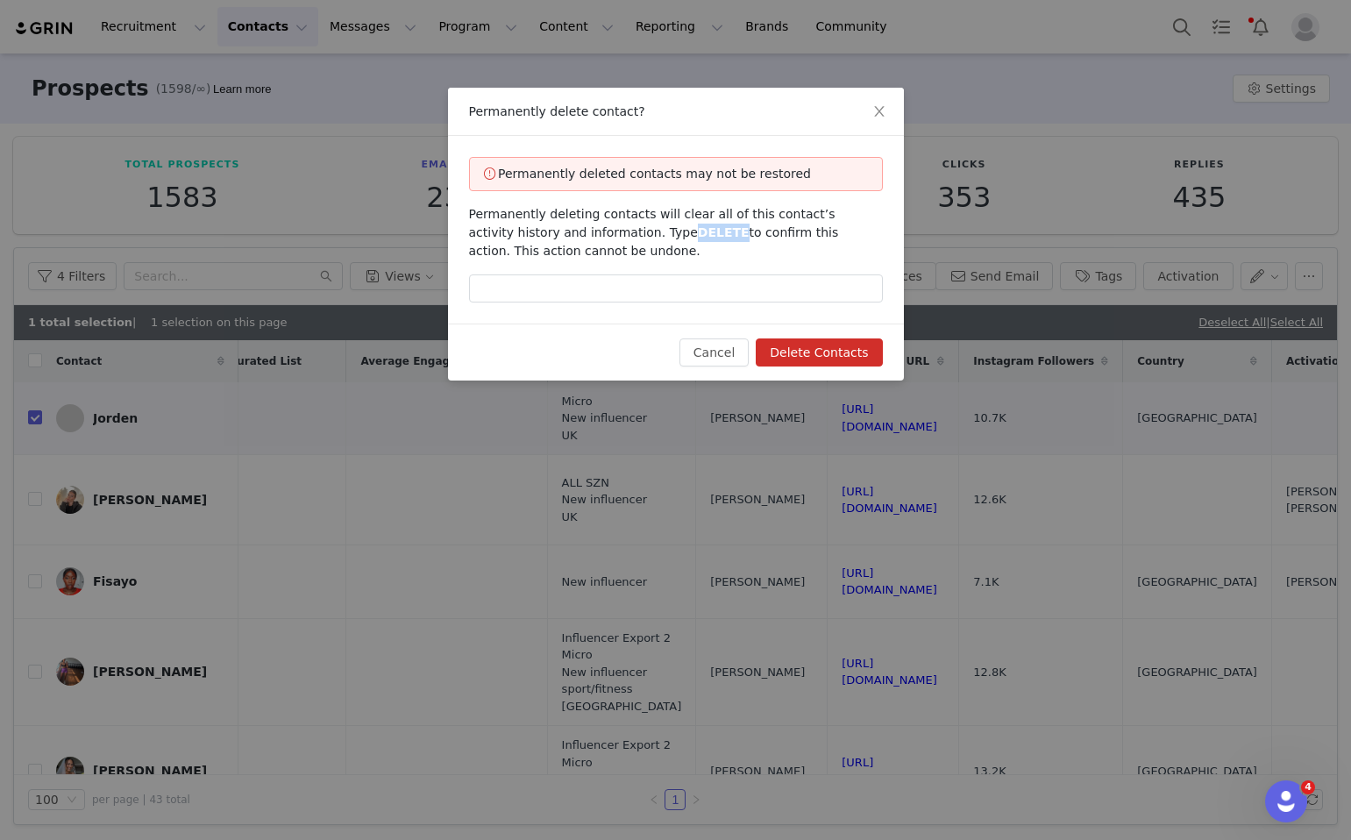
drag, startPoint x: 683, startPoint y: 232, endPoint x: 636, endPoint y: 232, distance: 47.4
click at [636, 232] on span "Permanently deleting contacts will clear all of this contact’s activity history…" at bounding box center [654, 232] width 370 height 51
click at [648, 279] on input "text" at bounding box center [676, 289] width 414 height 28
paste input "DELETE"
type input "DELETE"
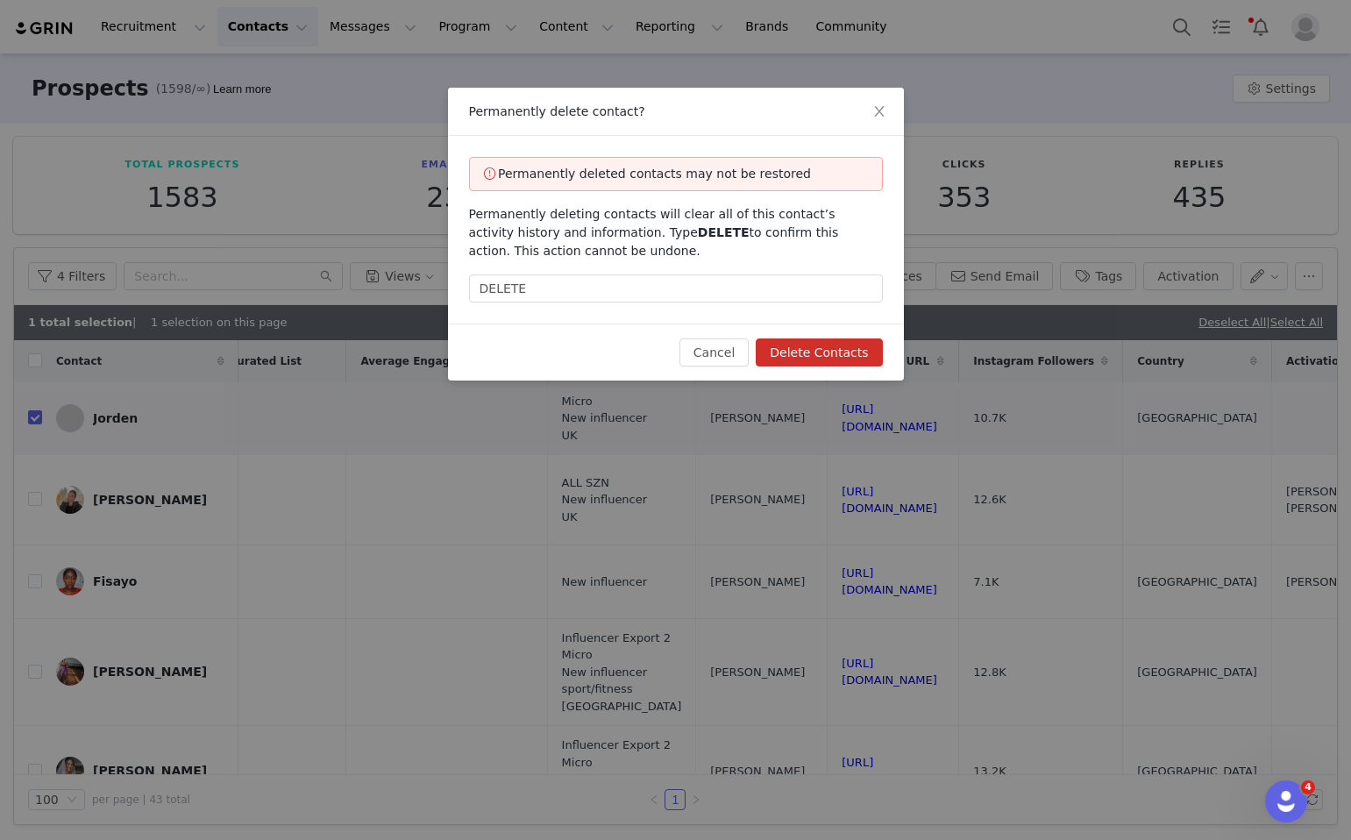
click at [837, 342] on button "Delete Contacts" at bounding box center [819, 353] width 126 height 28
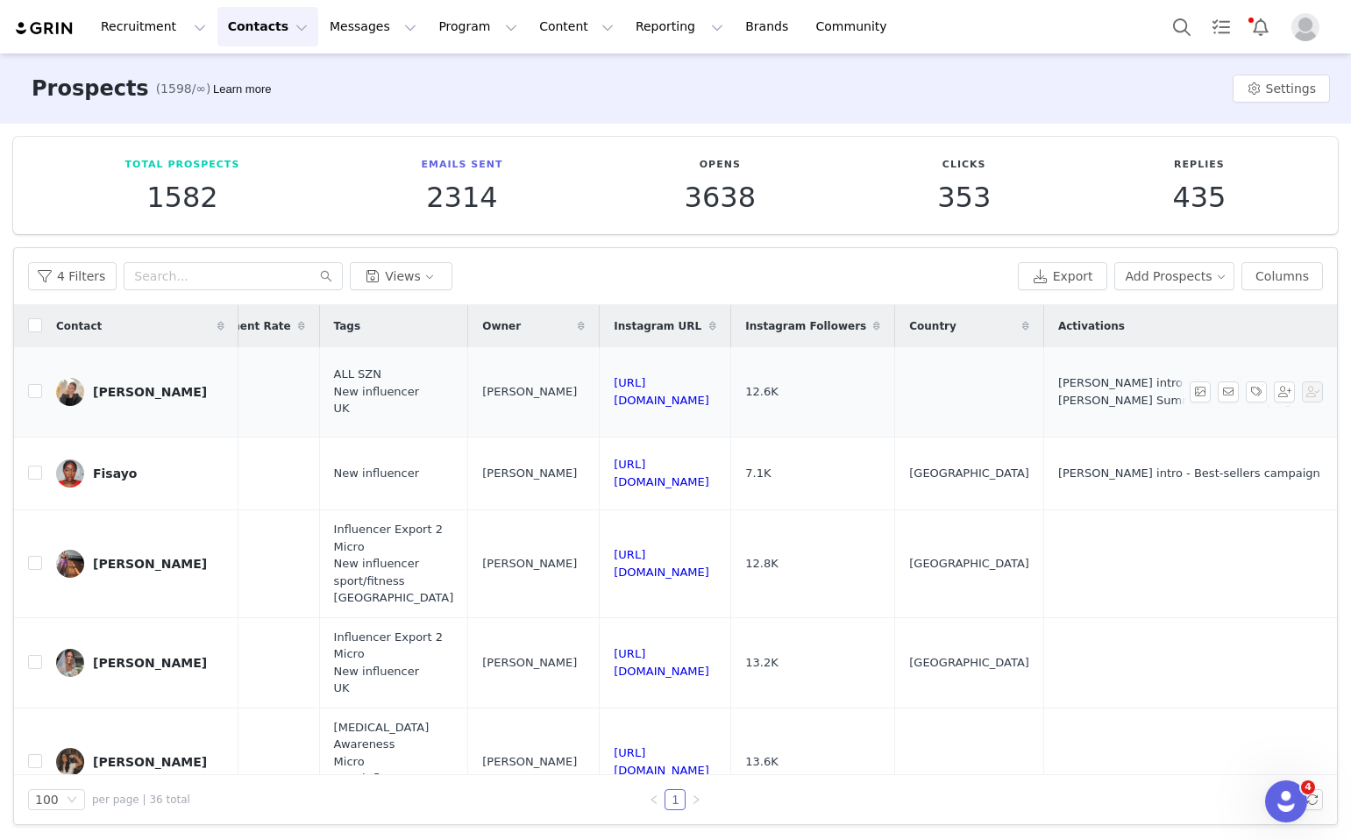
scroll to position [0, 1499]
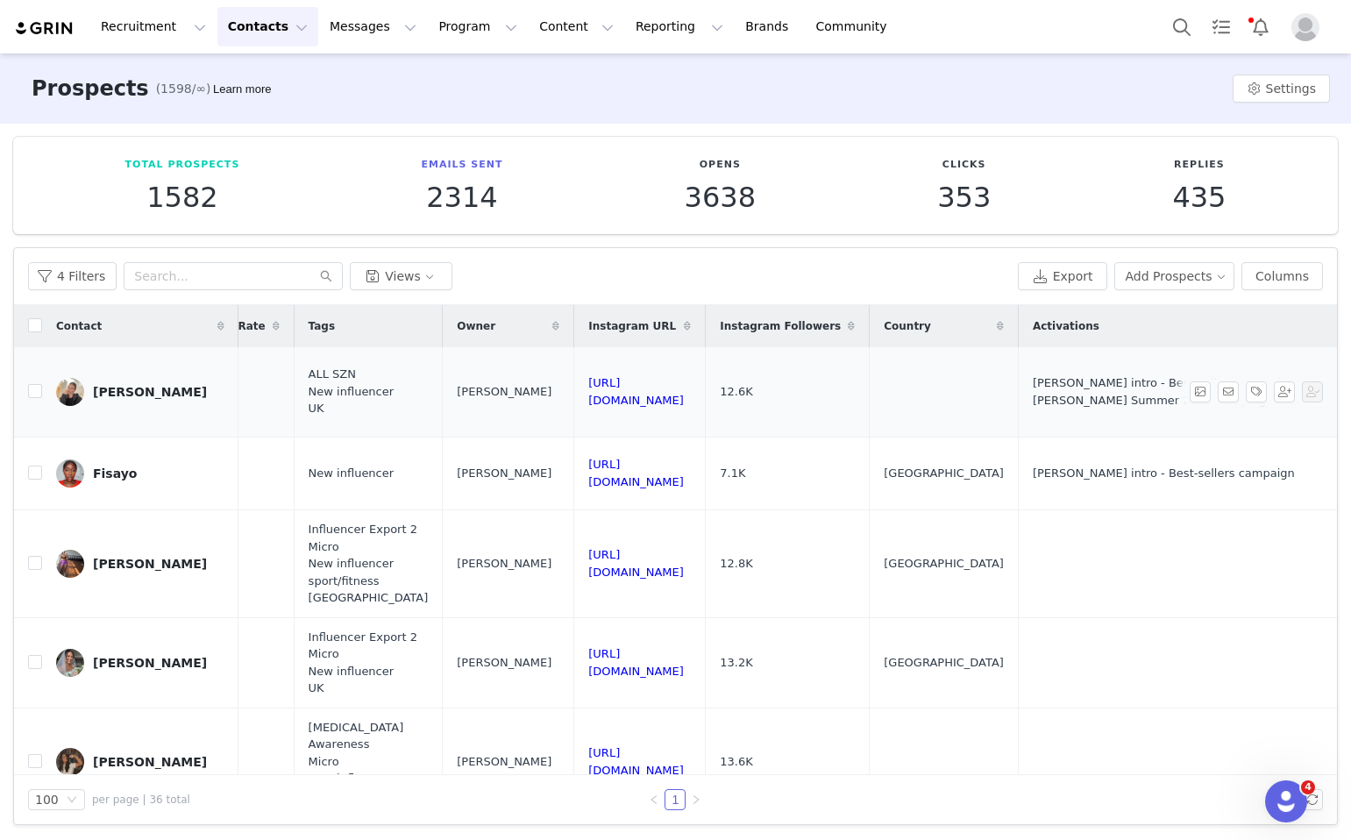
drag, startPoint x: 854, startPoint y: 390, endPoint x: 586, endPoint y: 389, distance: 268.4
click at [586, 389] on td "https://www.instagram.com/amy_shepherdd" at bounding box center [640, 392] width 132 height 90
click at [44, 382] on td "Amy Shepherd" at bounding box center [140, 392] width 196 height 90
click at [35, 384] on input "checkbox" at bounding box center [35, 391] width 14 height 14
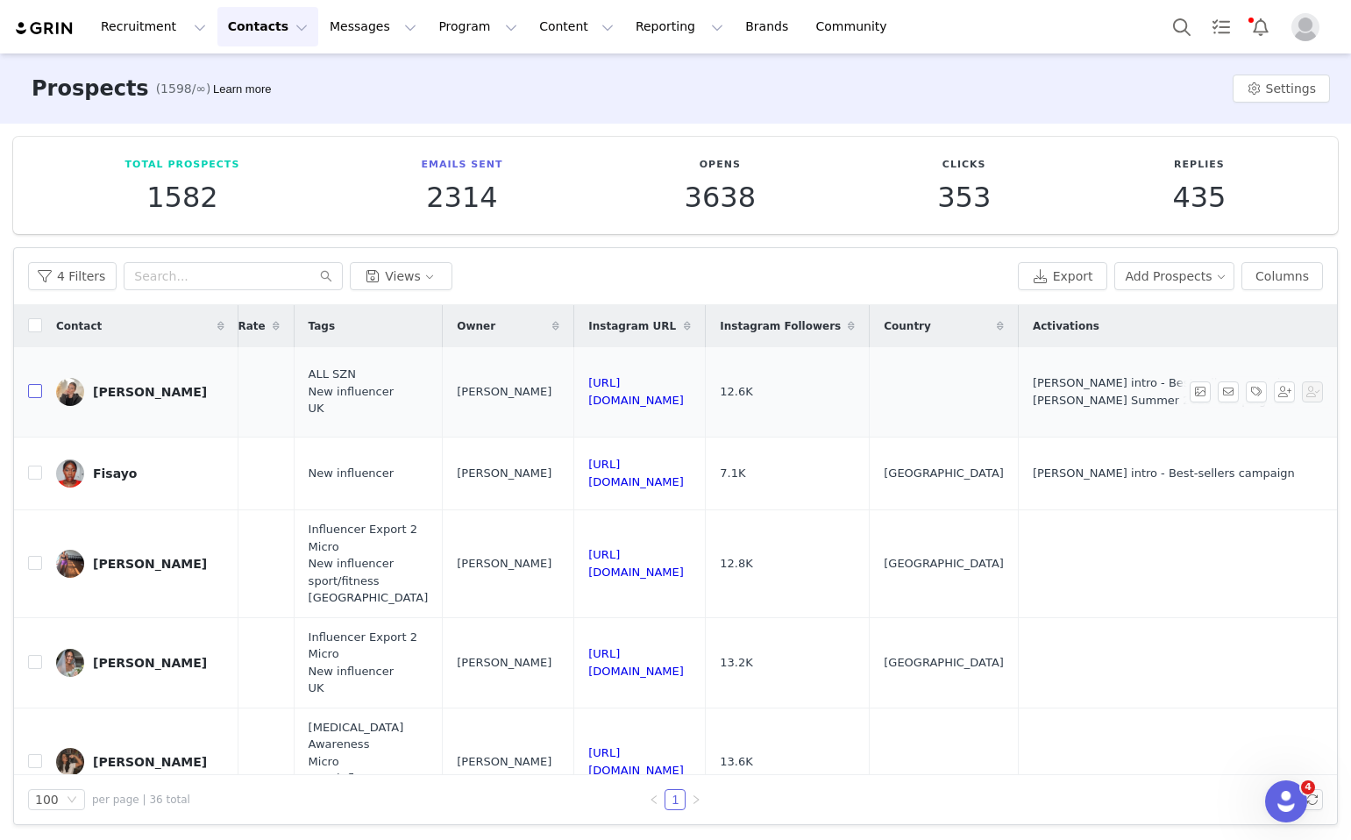
checkbox input "true"
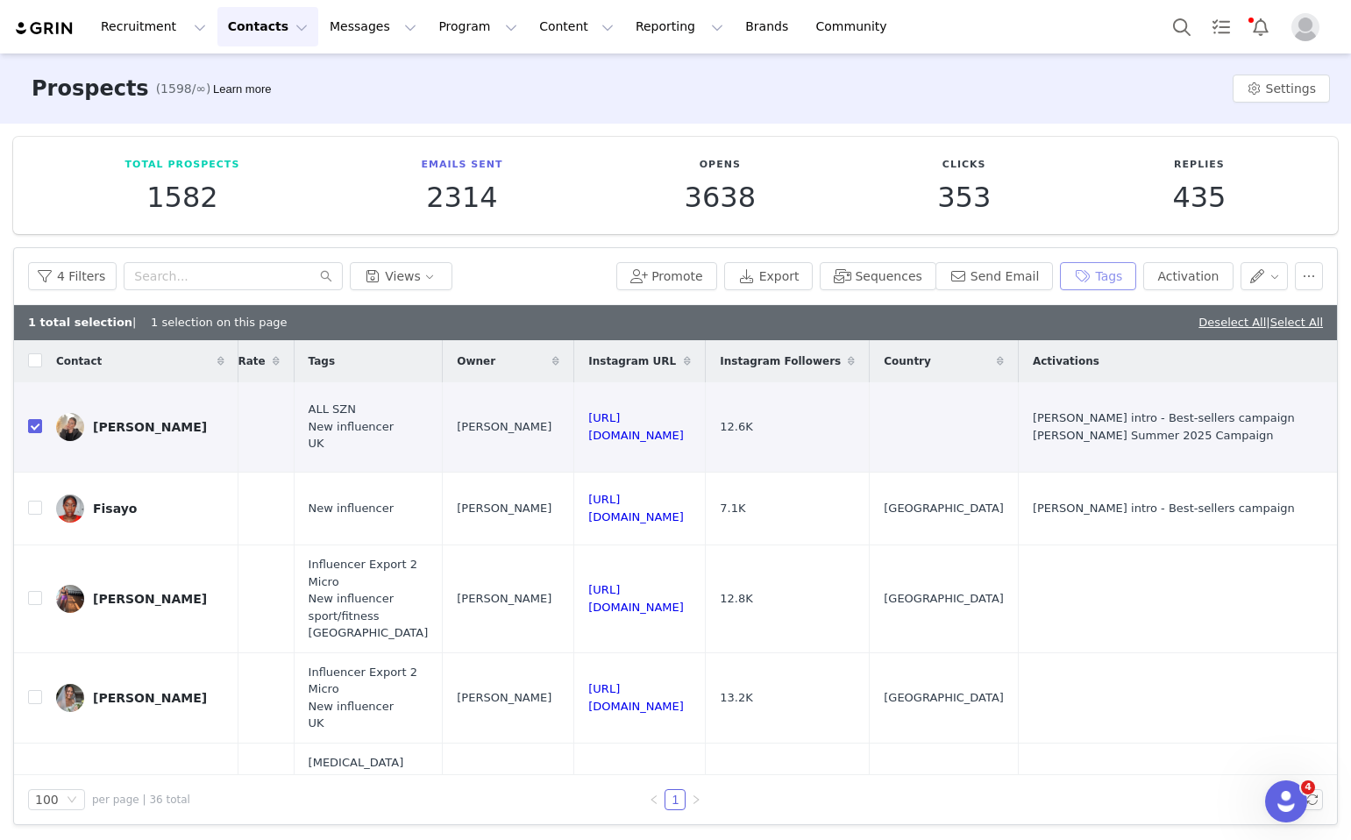
click at [1083, 262] on button "Tags" at bounding box center [1098, 276] width 76 height 28
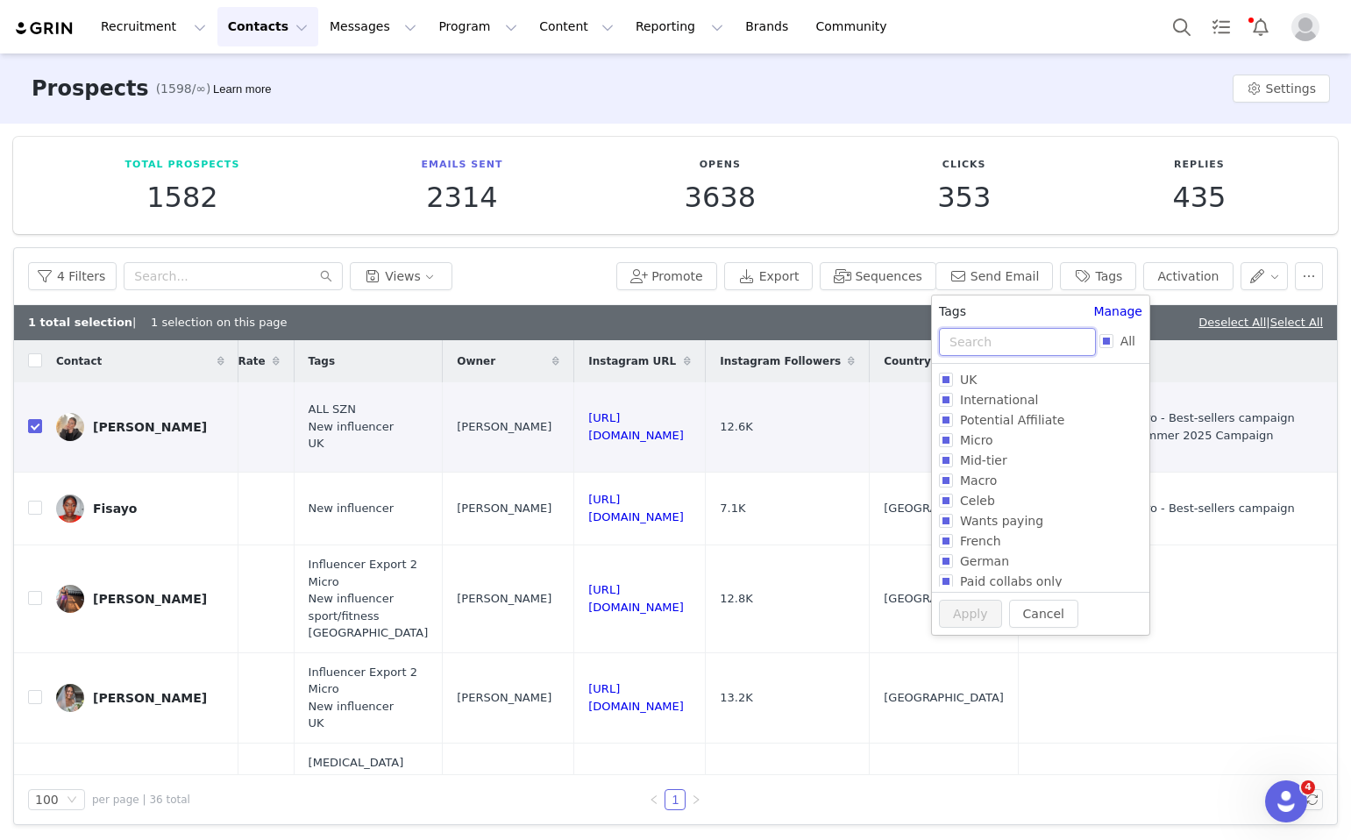
click at [972, 329] on input "text" at bounding box center [1017, 342] width 157 height 28
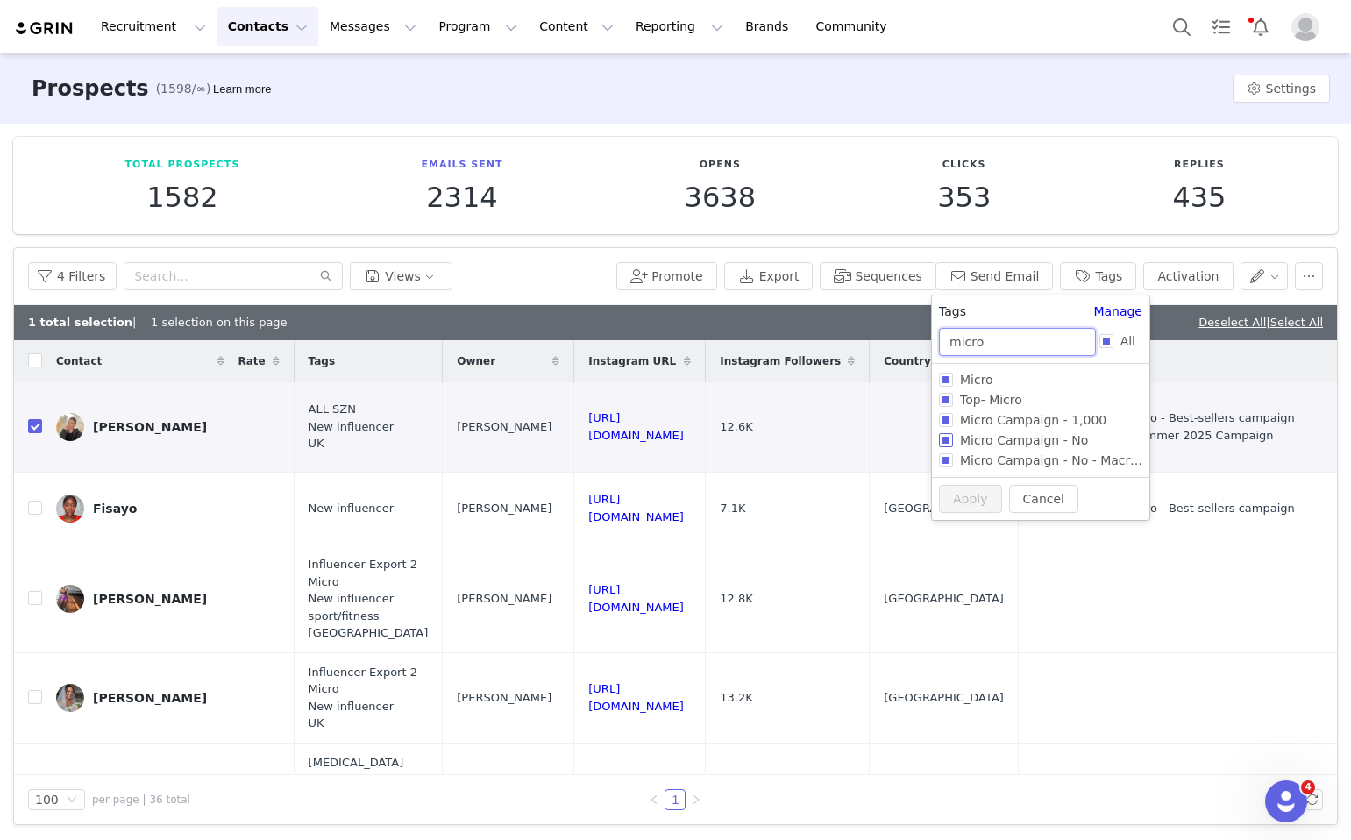
type input "micro"
click at [943, 436] on input "Micro Campaign - No" at bounding box center [946, 440] width 14 height 14
checkbox input "true"
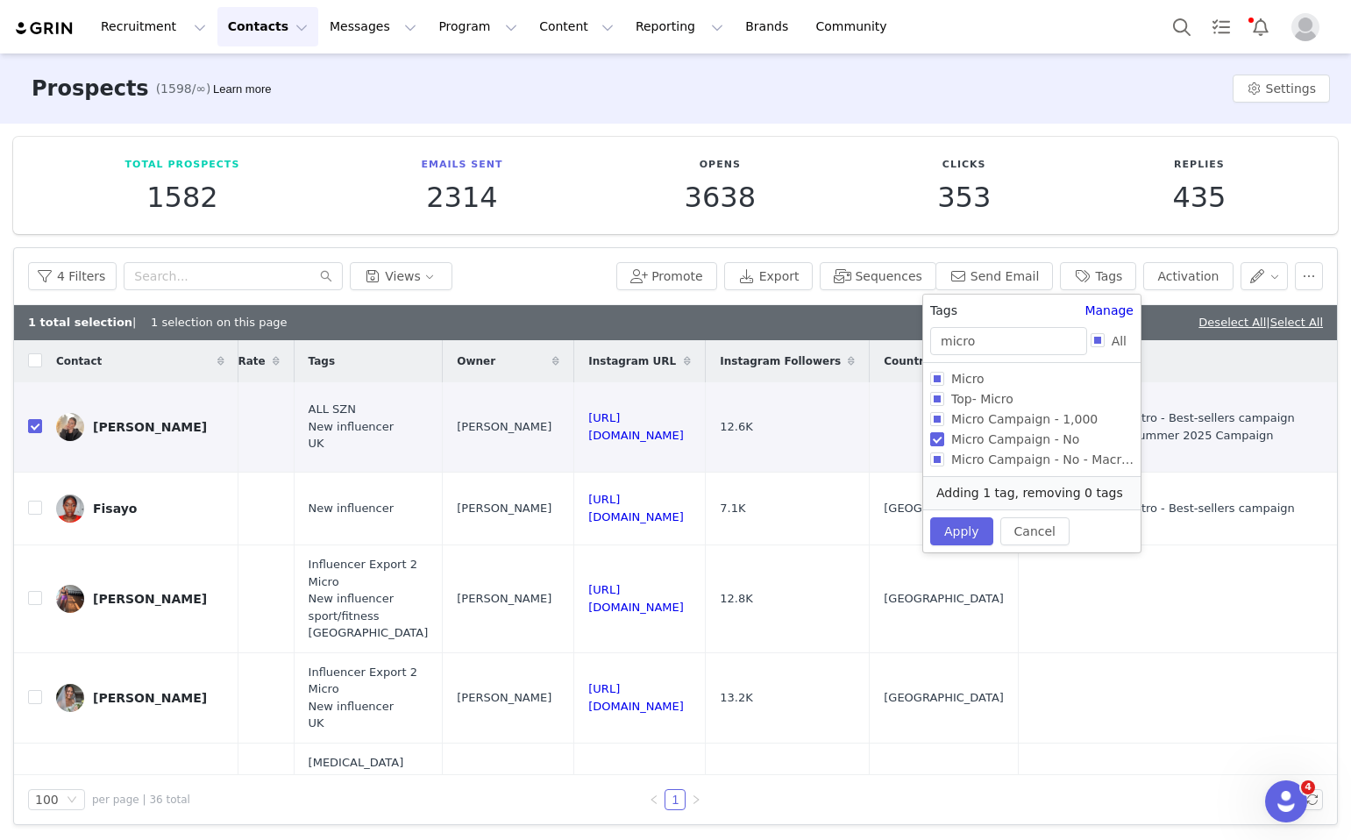
click at [959, 545] on div "Cancel Apply" at bounding box center [1031, 531] width 217 height 43
click at [959, 532] on button "Apply" at bounding box center [961, 531] width 63 height 28
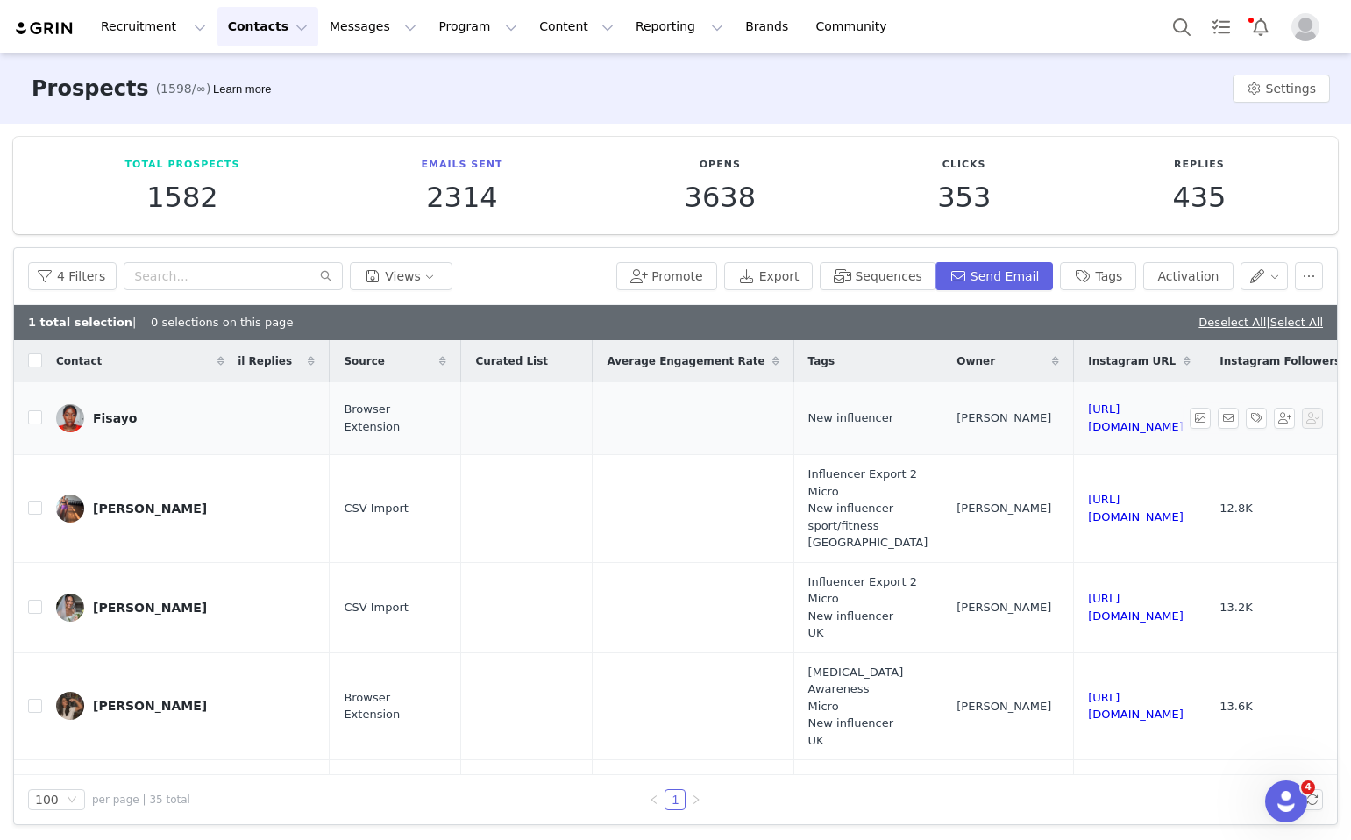
scroll to position [0, 1594]
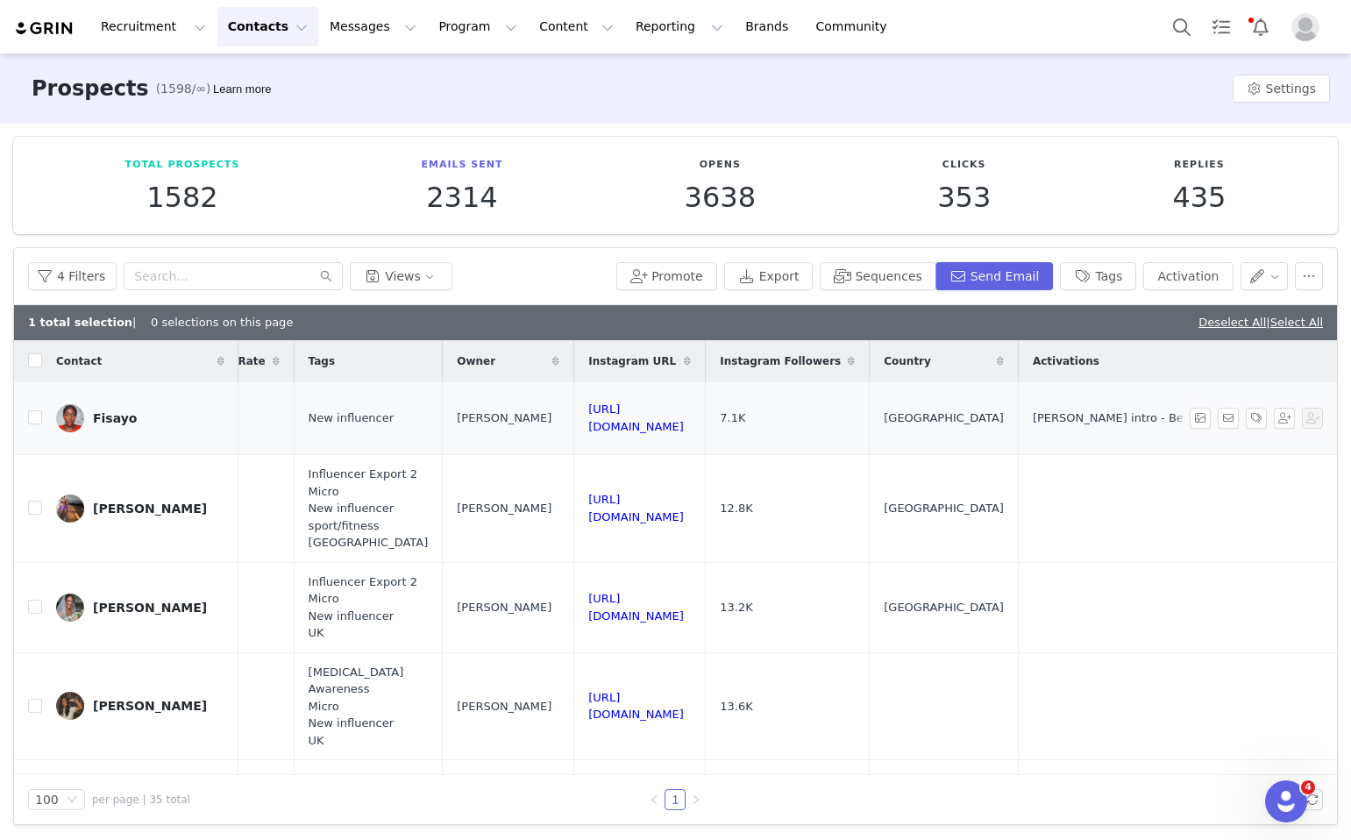
drag, startPoint x: 738, startPoint y: 413, endPoint x: 489, endPoint y: 410, distance: 249.1
click at [574, 410] on td "https://www.instagram.com/meilifisayo" at bounding box center [640, 418] width 132 height 73
click at [35, 417] on input "checkbox" at bounding box center [35, 417] width 14 height 14
click at [1223, 325] on link "Deselect All" at bounding box center [1233, 322] width 68 height 13
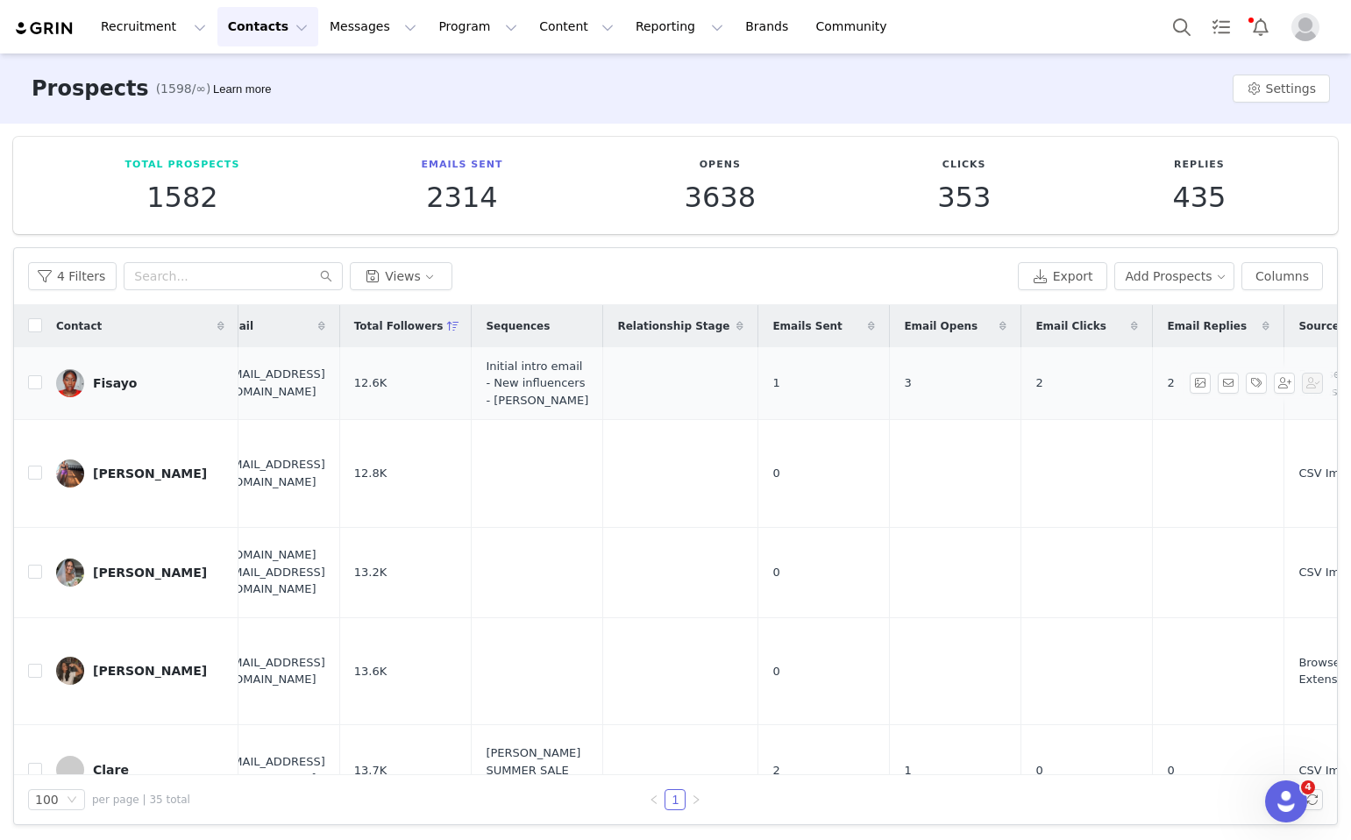
scroll to position [0, 0]
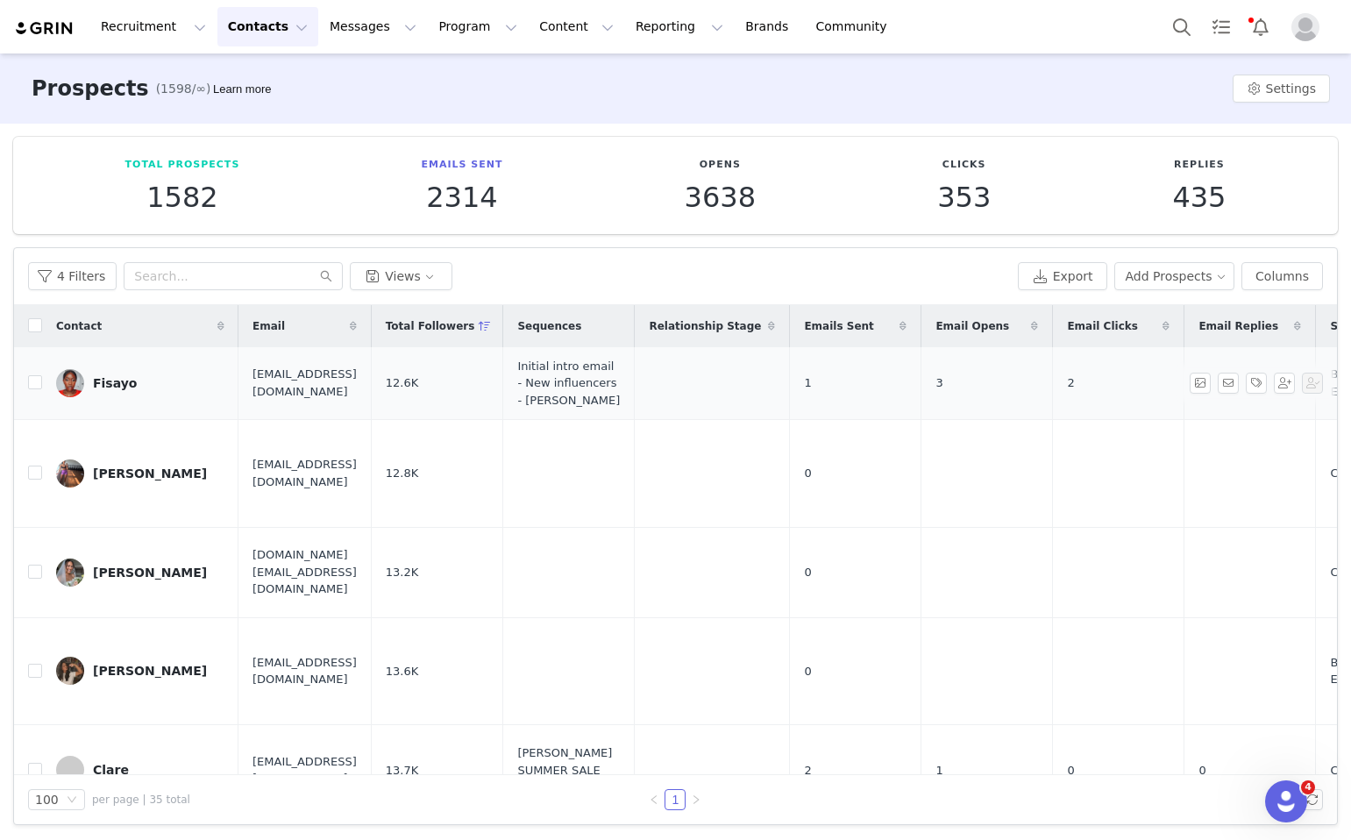
drag, startPoint x: 368, startPoint y: 388, endPoint x: 225, endPoint y: 387, distance: 143.0
click at [239, 387] on td "Meilifisayo@mail.com" at bounding box center [305, 383] width 132 height 73
click at [33, 384] on input "checkbox" at bounding box center [35, 382] width 14 height 14
checkbox input "true"
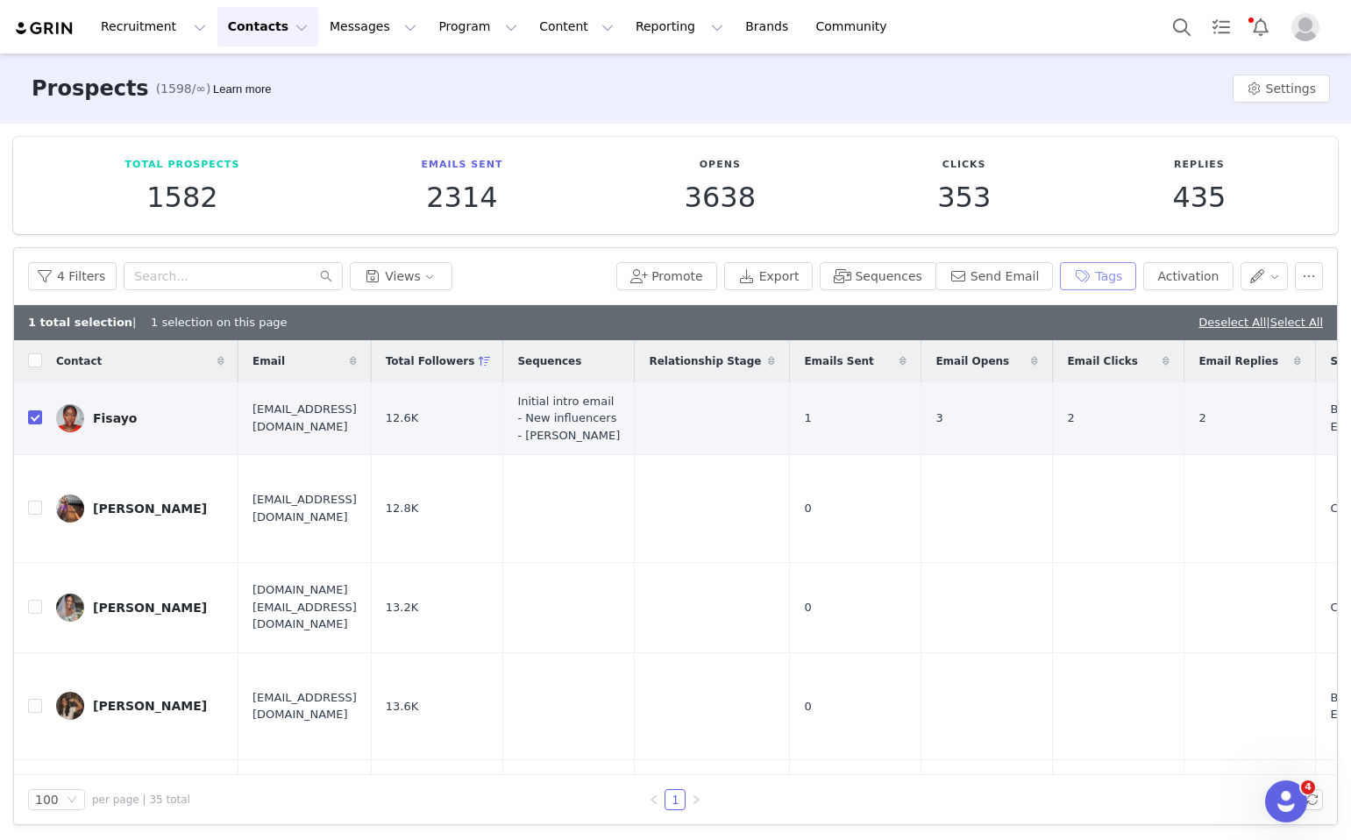
click at [1102, 281] on button "Tags" at bounding box center [1098, 276] width 76 height 28
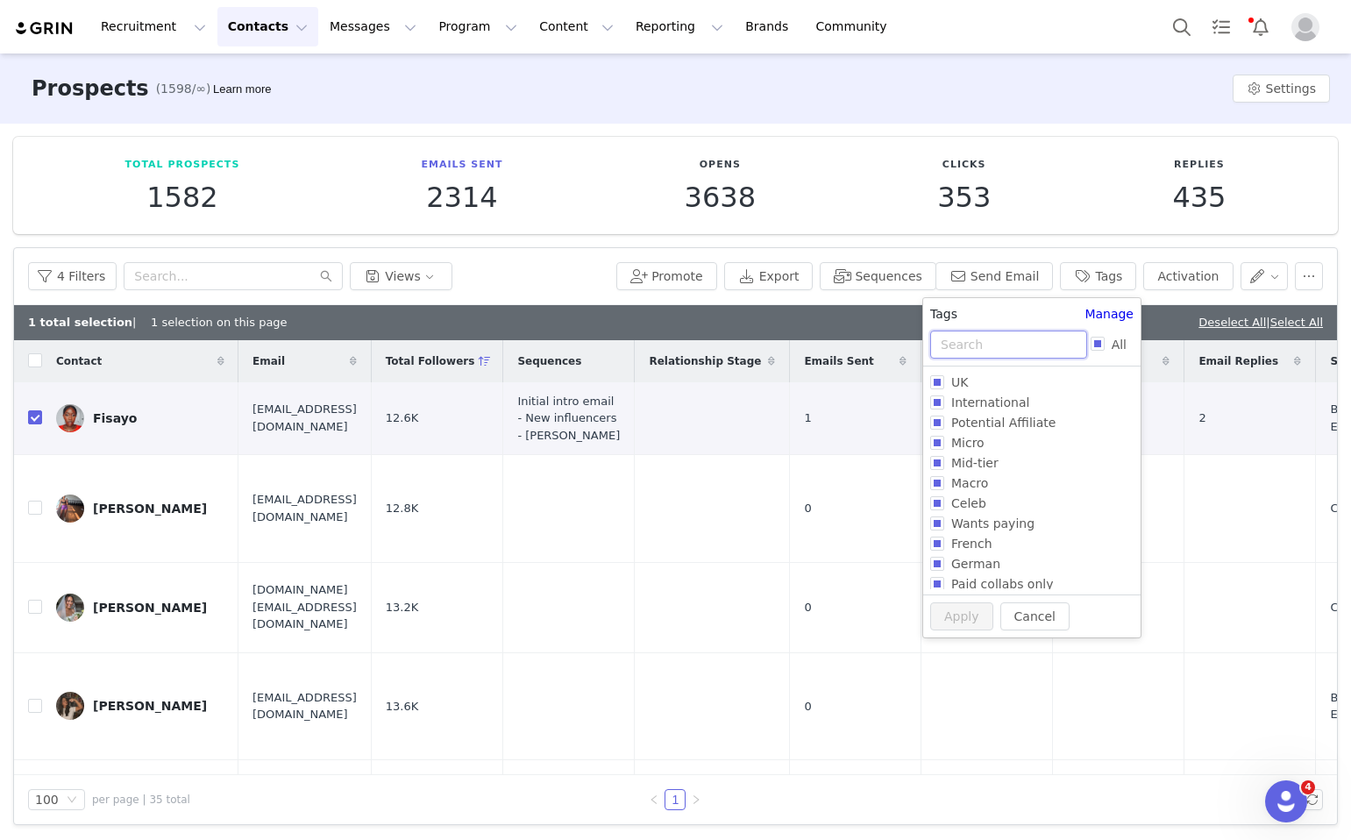
click at [960, 350] on input "text" at bounding box center [1008, 345] width 157 height 28
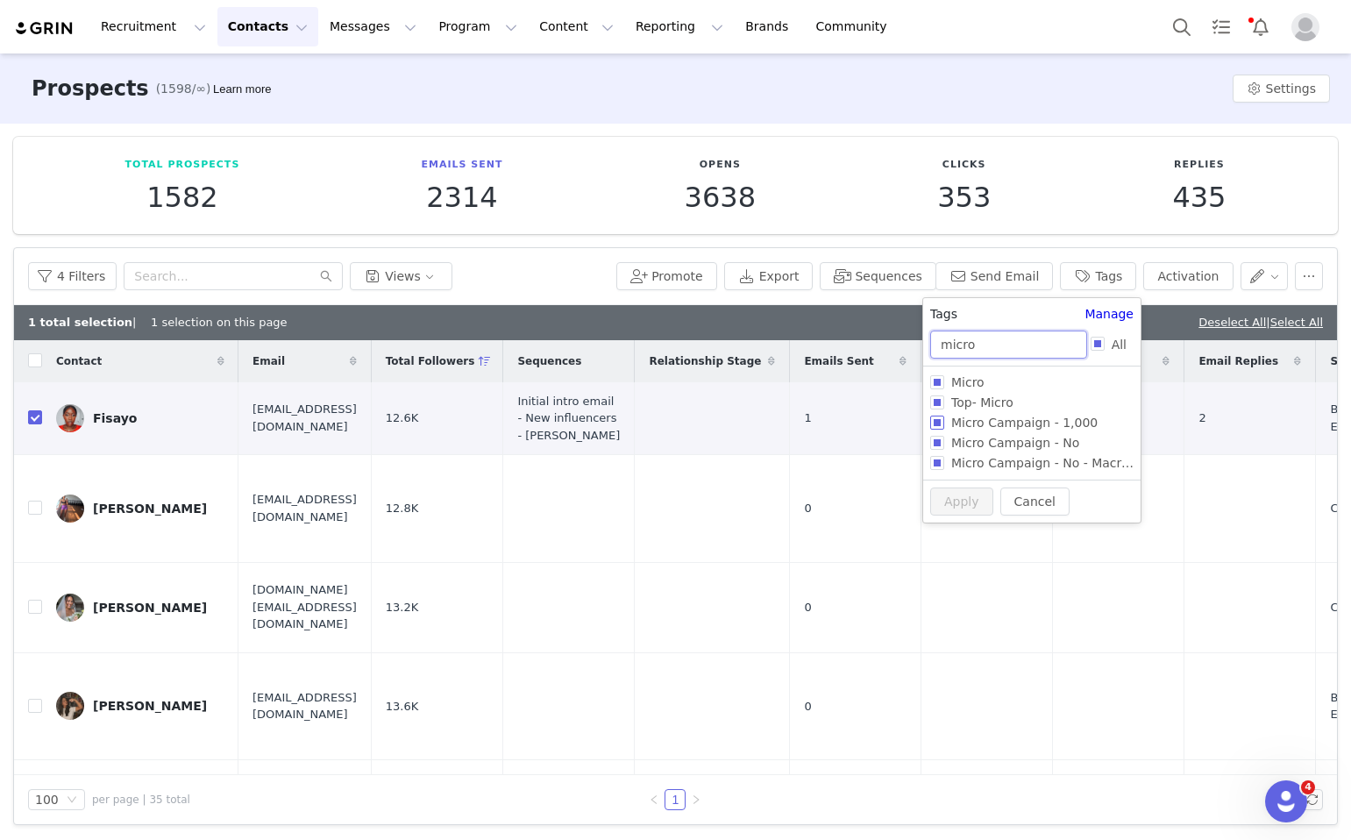
type input "micro"
click at [943, 424] on input "Micro Campaign - 1,000" at bounding box center [937, 423] width 14 height 14
checkbox input "true"
click at [945, 530] on button "Apply" at bounding box center [961, 531] width 63 height 28
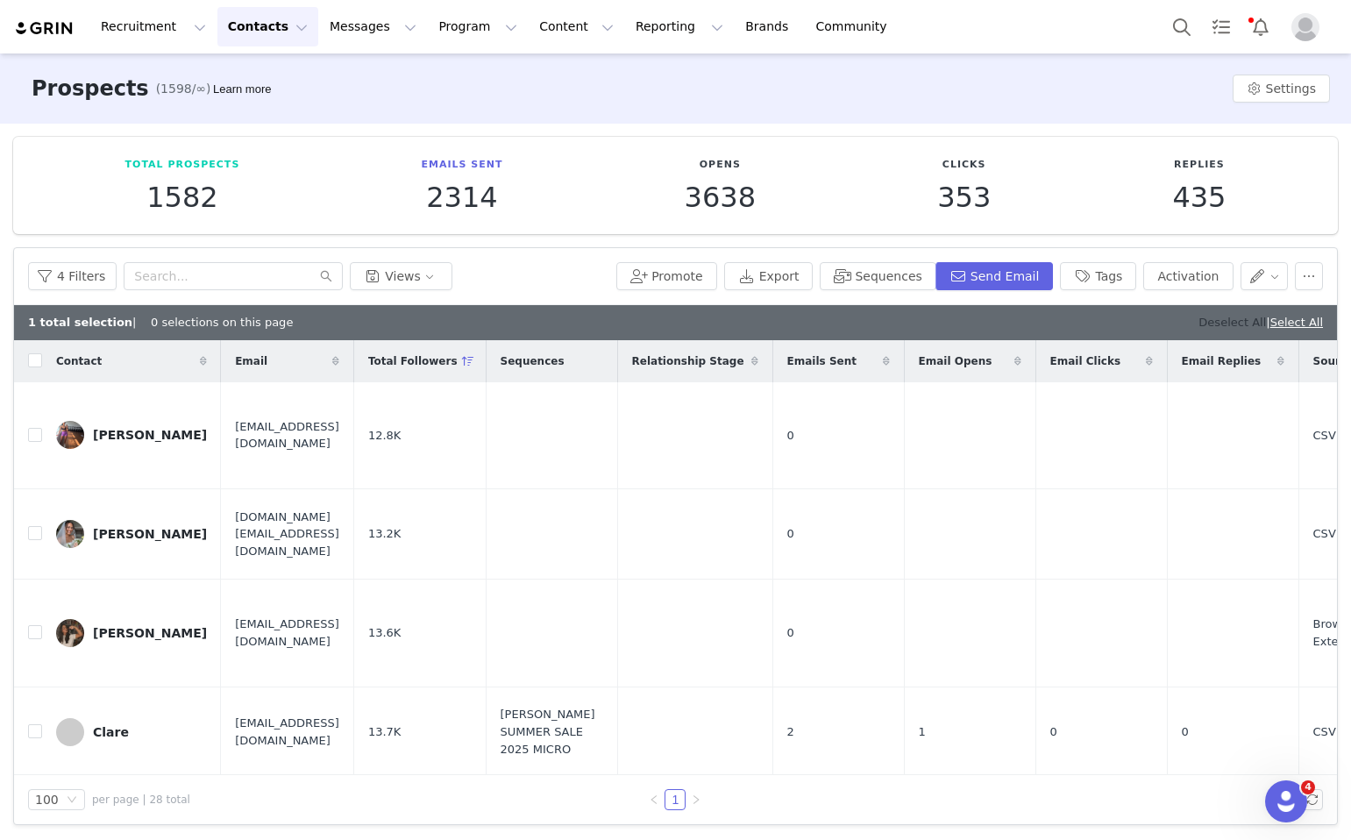
click at [1209, 324] on link "Deselect All" at bounding box center [1233, 322] width 68 height 13
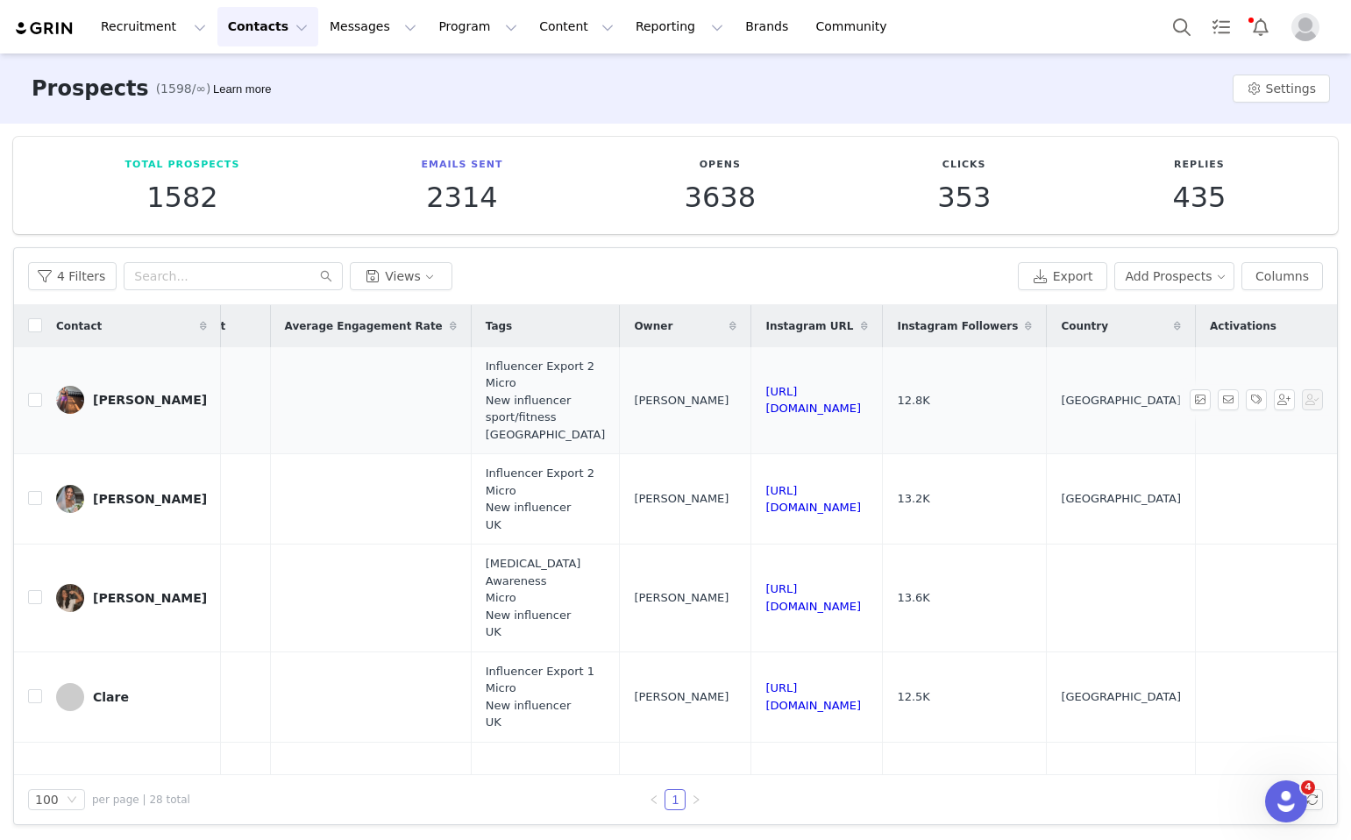
scroll to position [0, 1460]
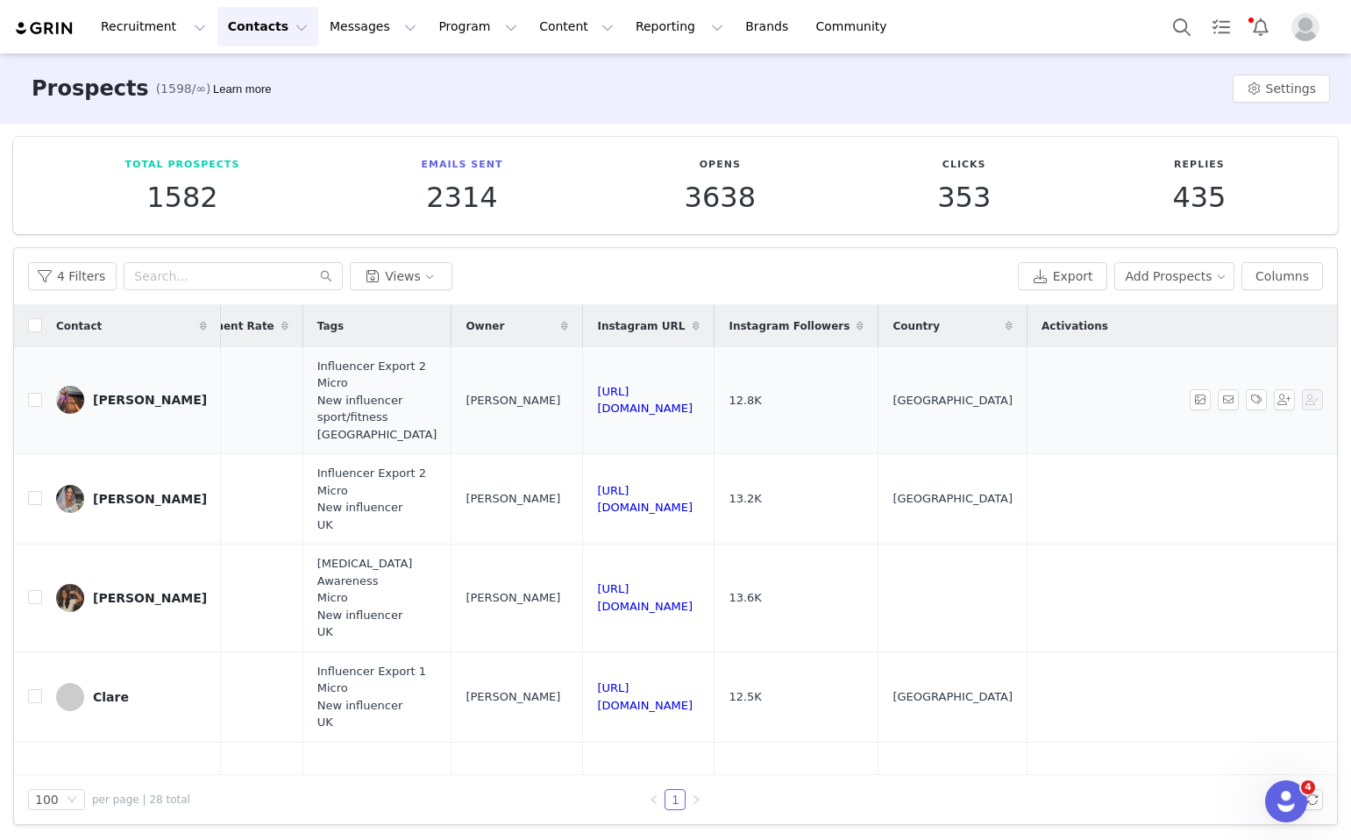
drag, startPoint x: 885, startPoint y: 402, endPoint x: 588, endPoint y: 397, distance: 297.3
click at [34, 404] on input "checkbox" at bounding box center [35, 400] width 14 height 14
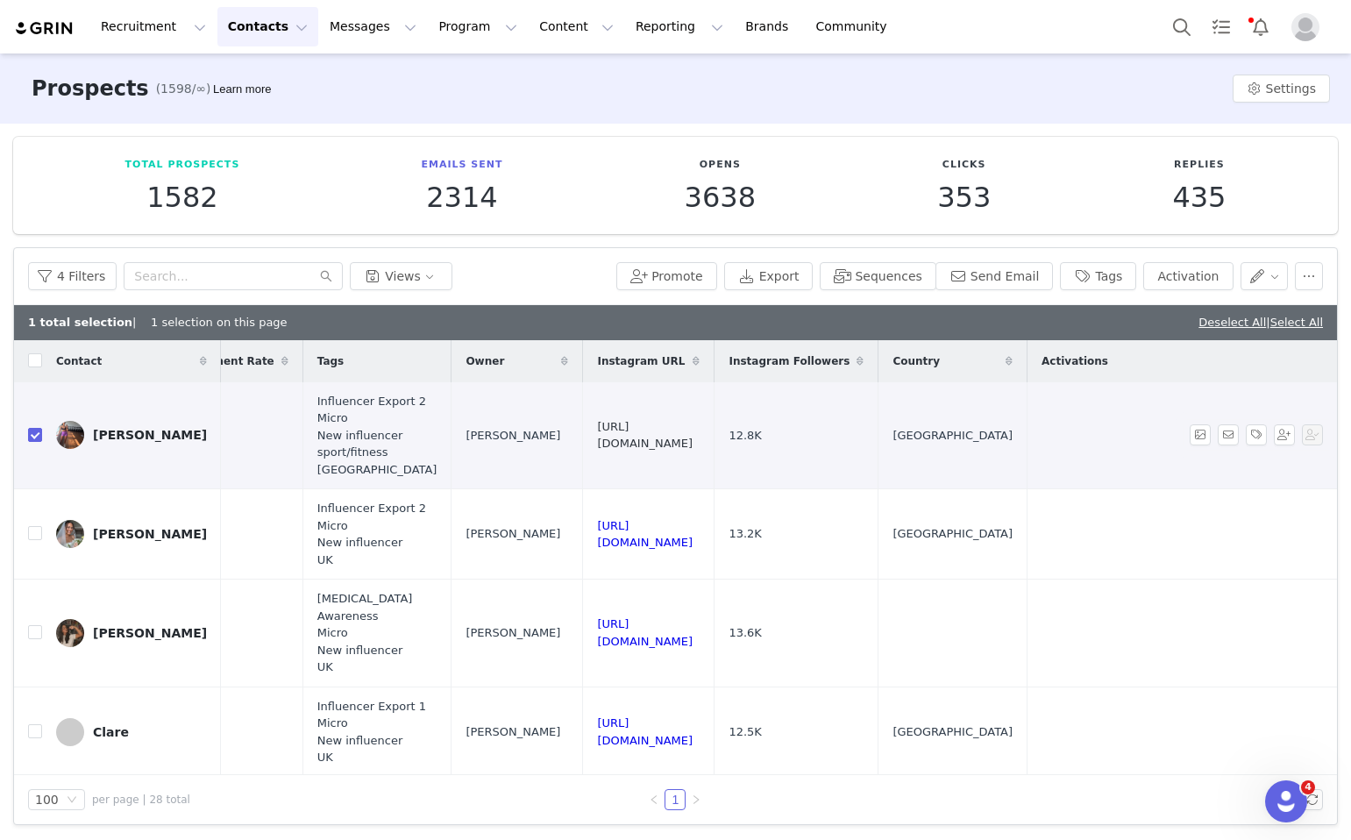
checkbox input "true"
drag, startPoint x: 865, startPoint y: 531, endPoint x: 600, endPoint y: 528, distance: 264.9
click at [600, 528] on td "https://www.instagram.com/natashattodd" at bounding box center [649, 534] width 132 height 90
click at [1308, 276] on button "button" at bounding box center [1309, 276] width 28 height 28
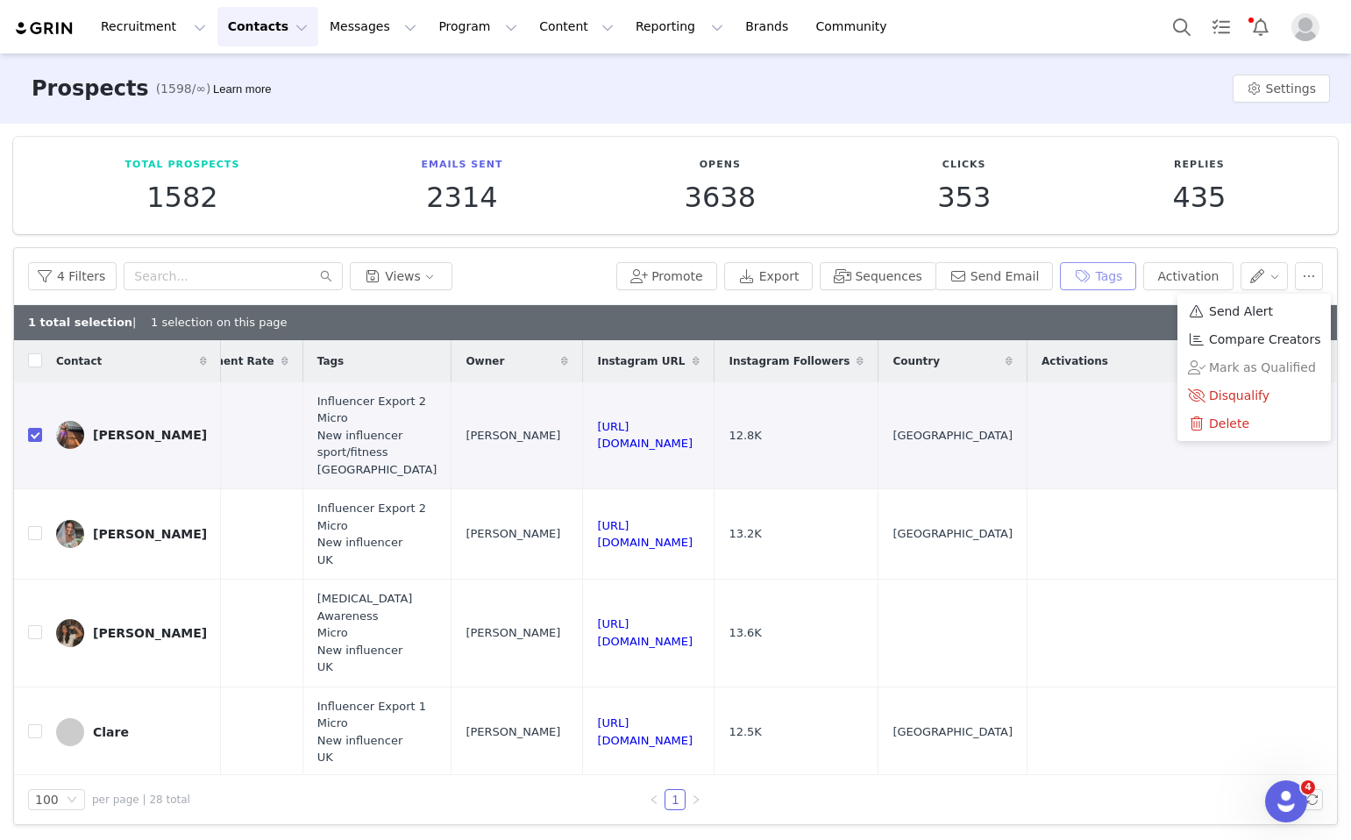
click at [1073, 289] on button "Tags" at bounding box center [1098, 276] width 76 height 28
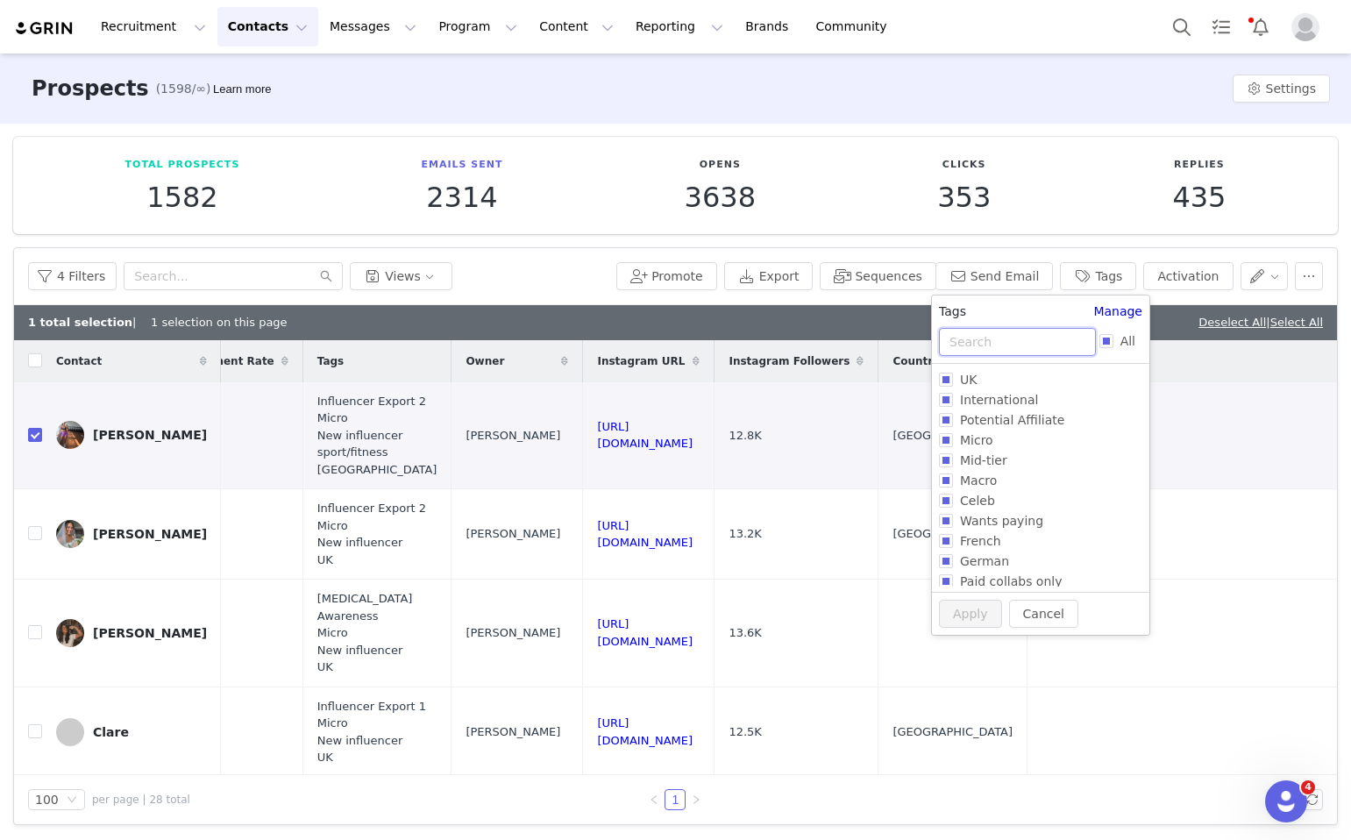
click at [1009, 336] on input "text" at bounding box center [1017, 342] width 157 height 28
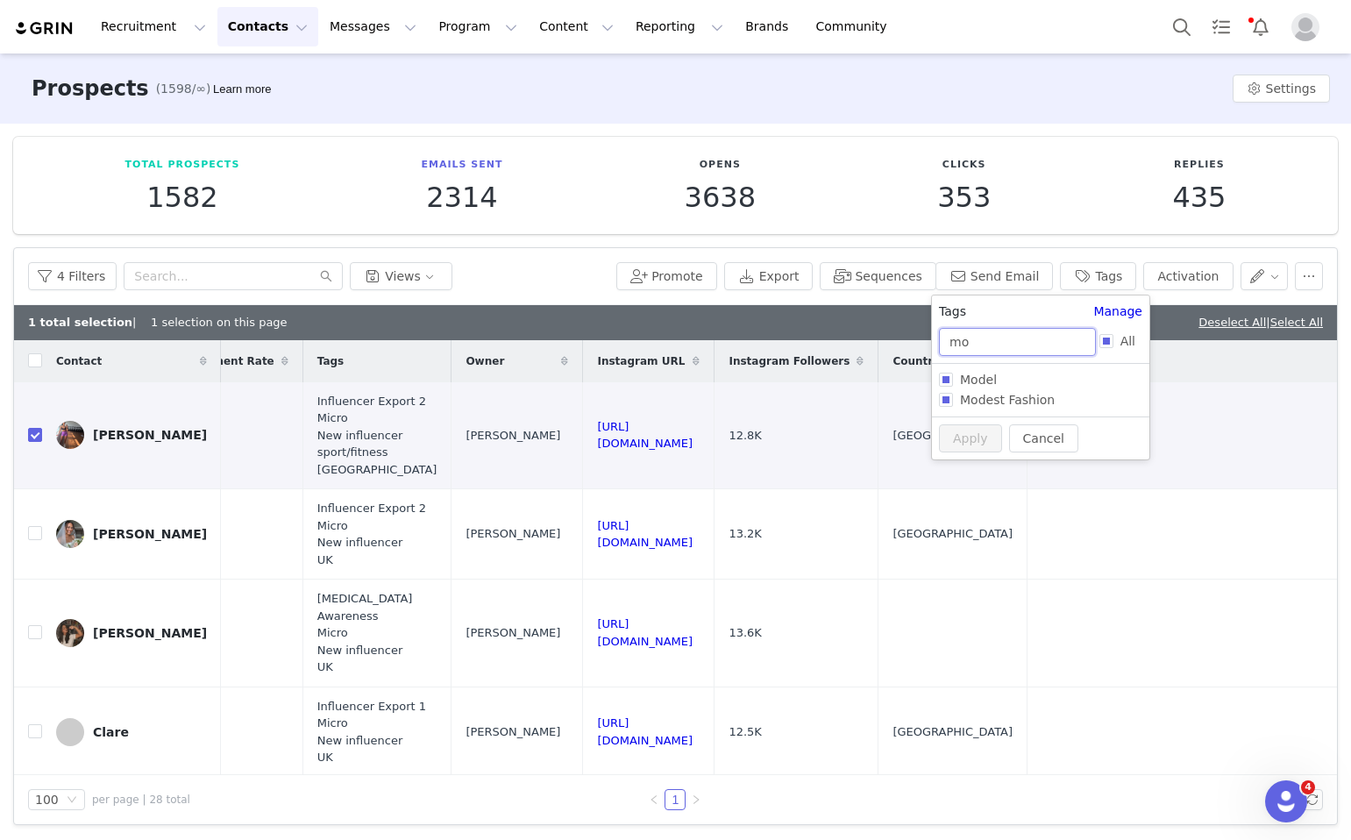
click at [980, 352] on input "mo" at bounding box center [1017, 342] width 157 height 28
click at [931, 336] on div "Tags Manage mo All UK International Potential Affiliate Micro Mid-tier Macro Ce…" at bounding box center [1040, 378] width 219 height 166
drag, startPoint x: 992, startPoint y: 336, endPoint x: 919, endPoint y: 336, distance: 72.8
click at [919, 336] on body "Recruitment Recruitment Creator Search Curated Lists Landing Pages Web Extensio…" at bounding box center [675, 420] width 1351 height 840
type input "micro"
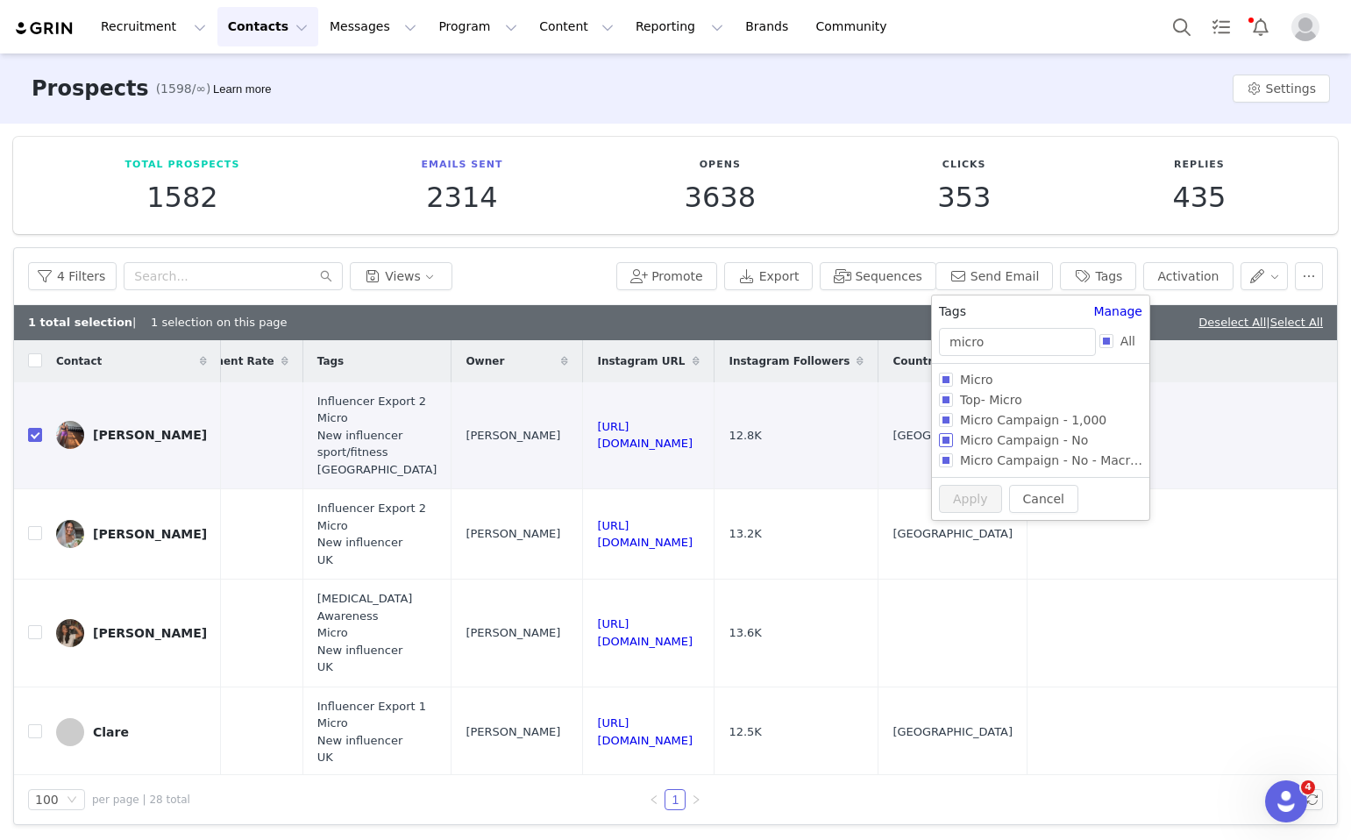
click at [951, 443] on input "Micro Campaign - No" at bounding box center [946, 440] width 14 height 14
checkbox input "true"
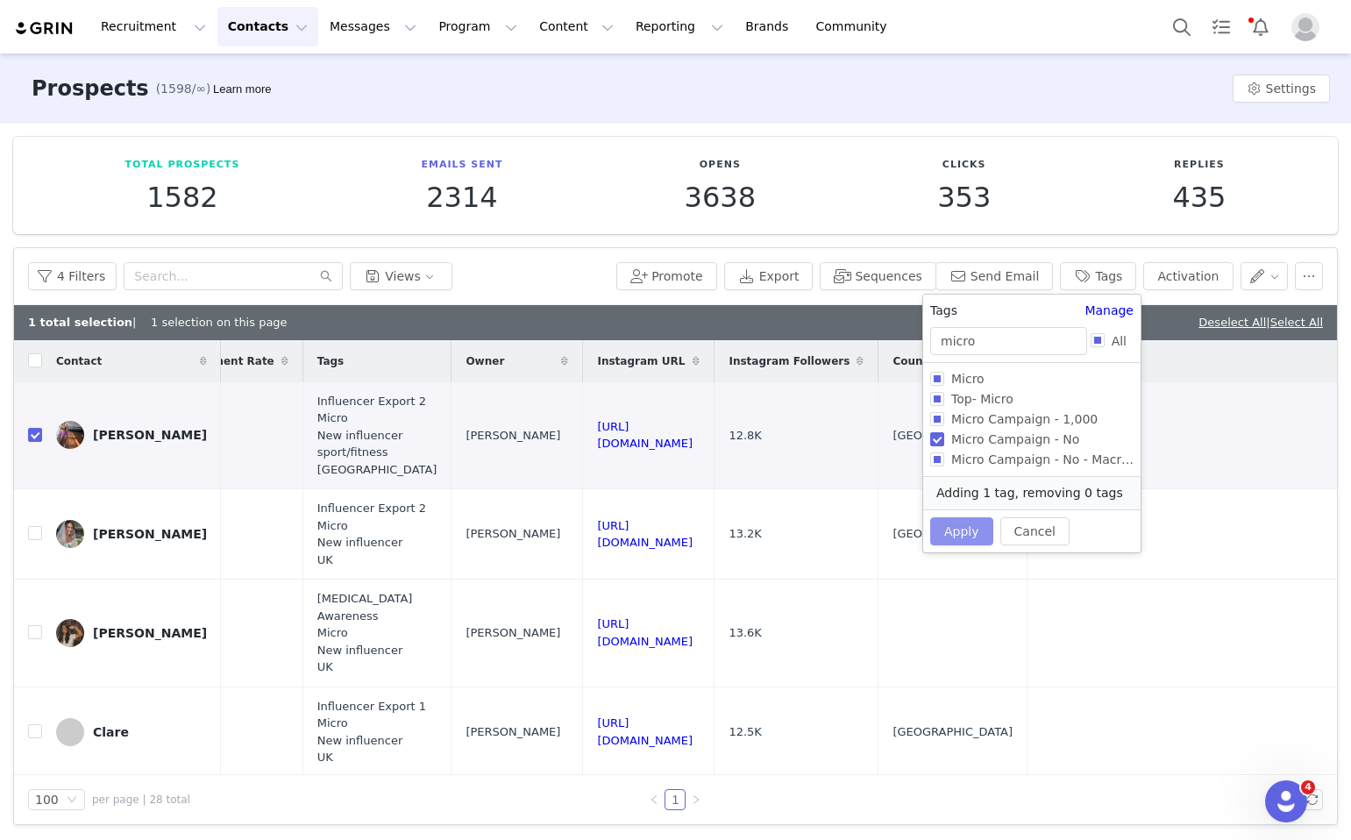
click at [954, 528] on button "Apply" at bounding box center [961, 531] width 63 height 28
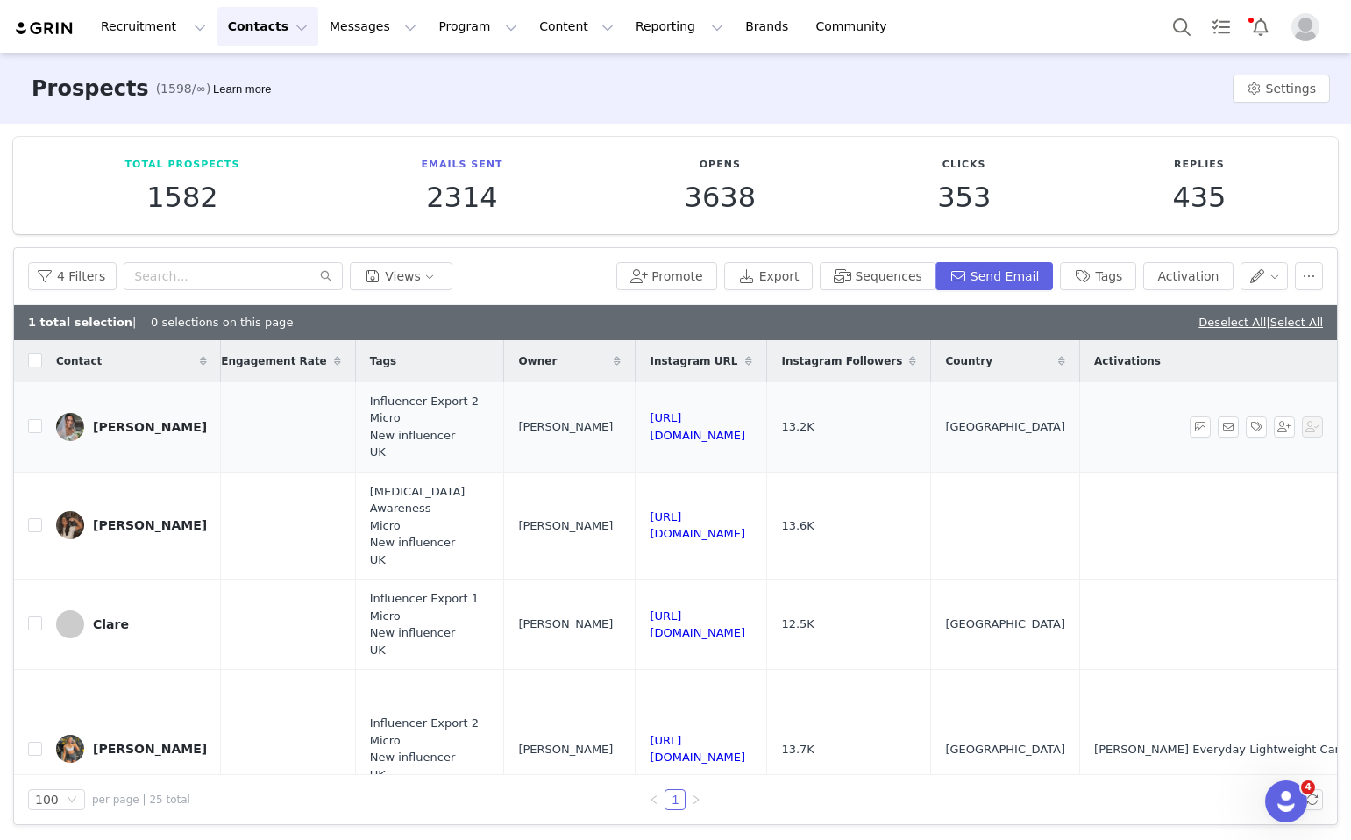
scroll to position [0, 1567]
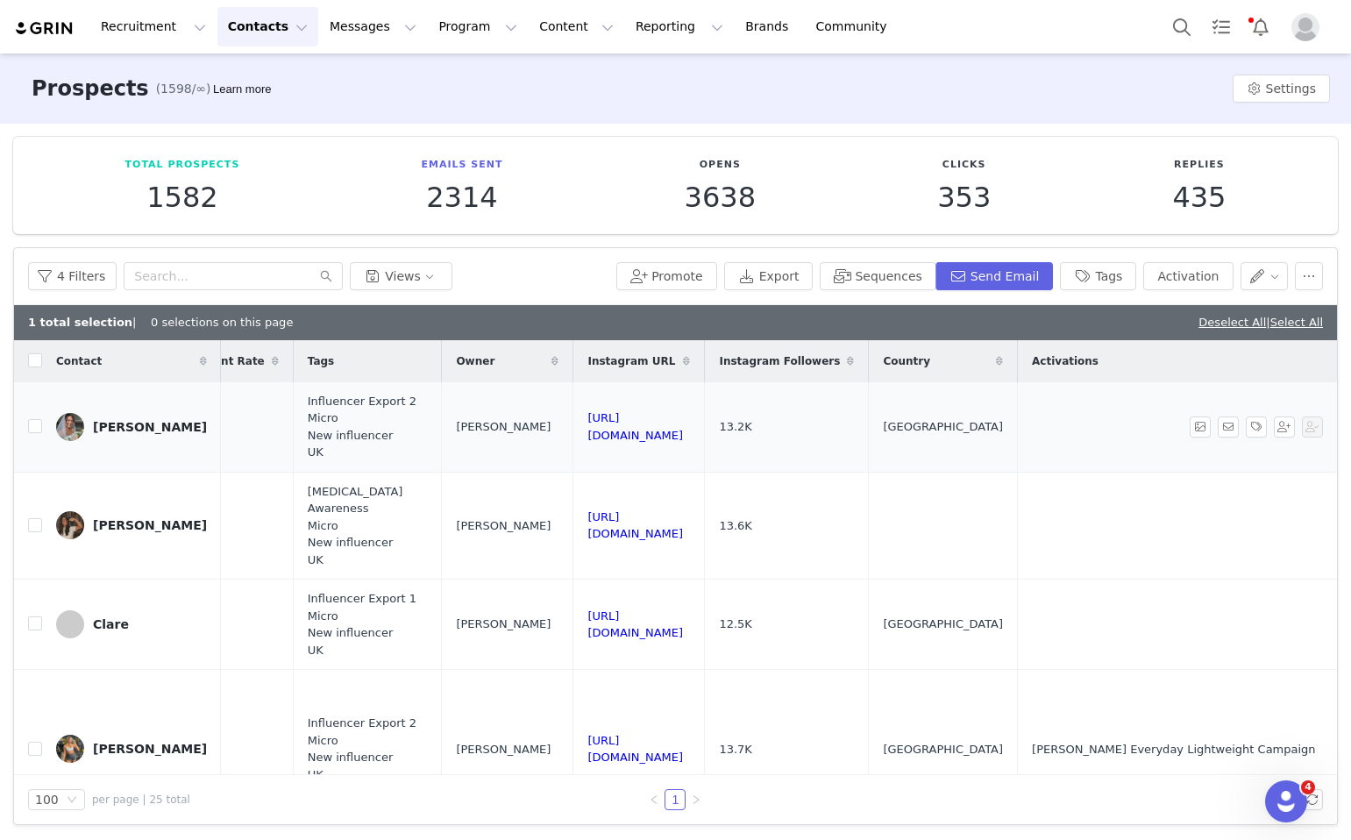
drag, startPoint x: 776, startPoint y: 418, endPoint x: 485, endPoint y: 415, distance: 291.2
click at [574, 415] on td "https://www.instagram.com/natashattodd" at bounding box center [640, 427] width 132 height 90
click at [32, 427] on input "checkbox" at bounding box center [35, 426] width 14 height 14
click at [1206, 326] on link "Deselect All" at bounding box center [1233, 322] width 68 height 13
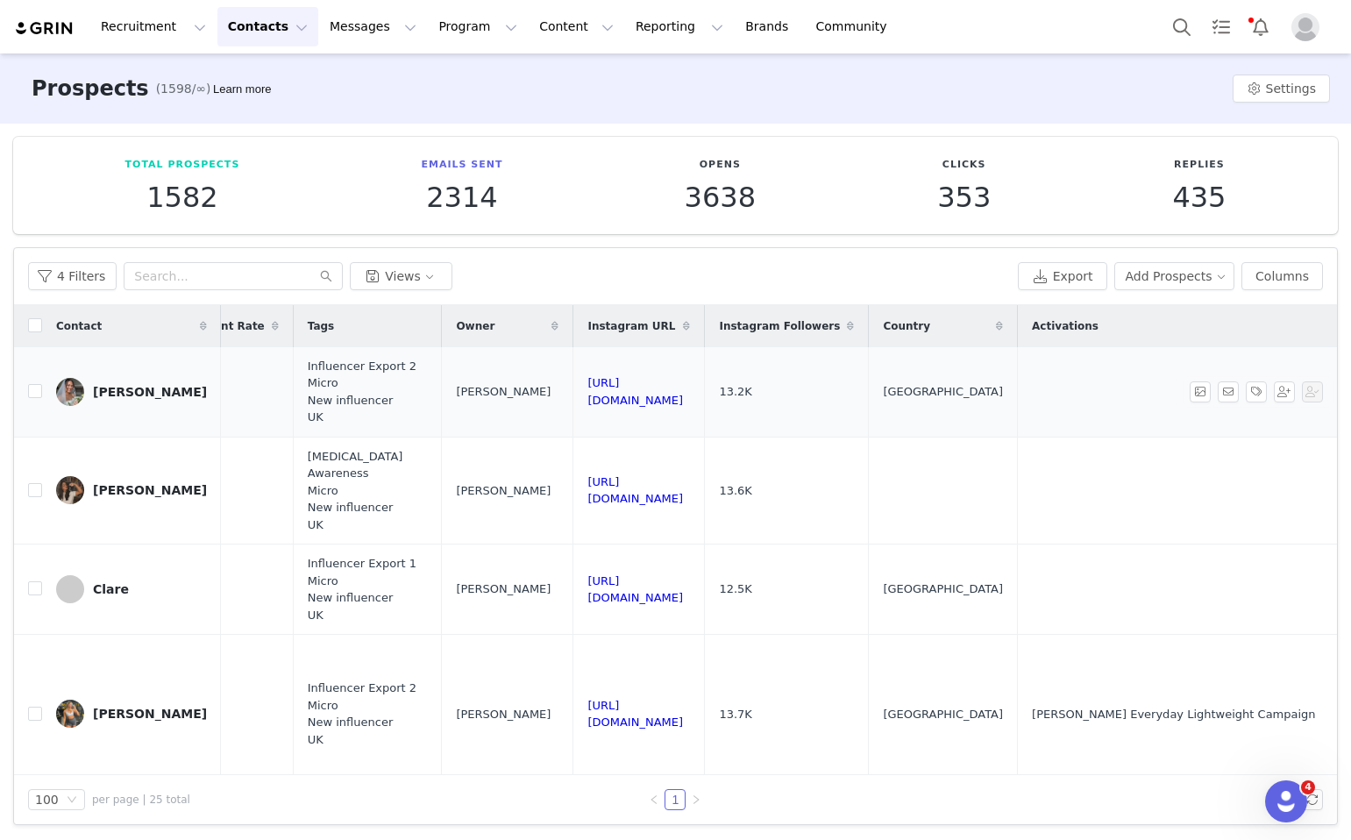
click at [42, 389] on td "Natasha" at bounding box center [131, 392] width 179 height 90
click at [39, 389] on input "checkbox" at bounding box center [35, 391] width 14 height 14
checkbox input "true"
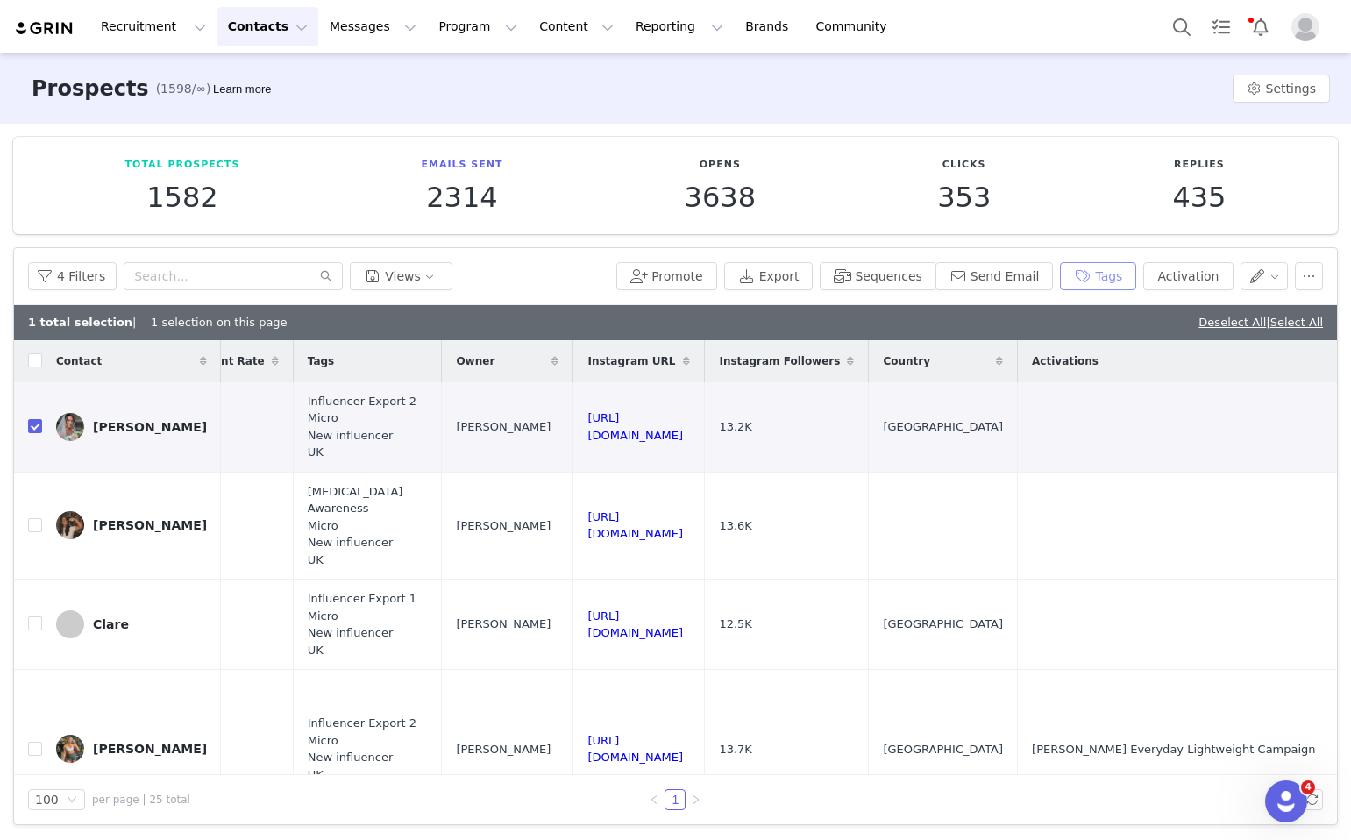
click at [1104, 279] on button "Tags" at bounding box center [1098, 276] width 76 height 28
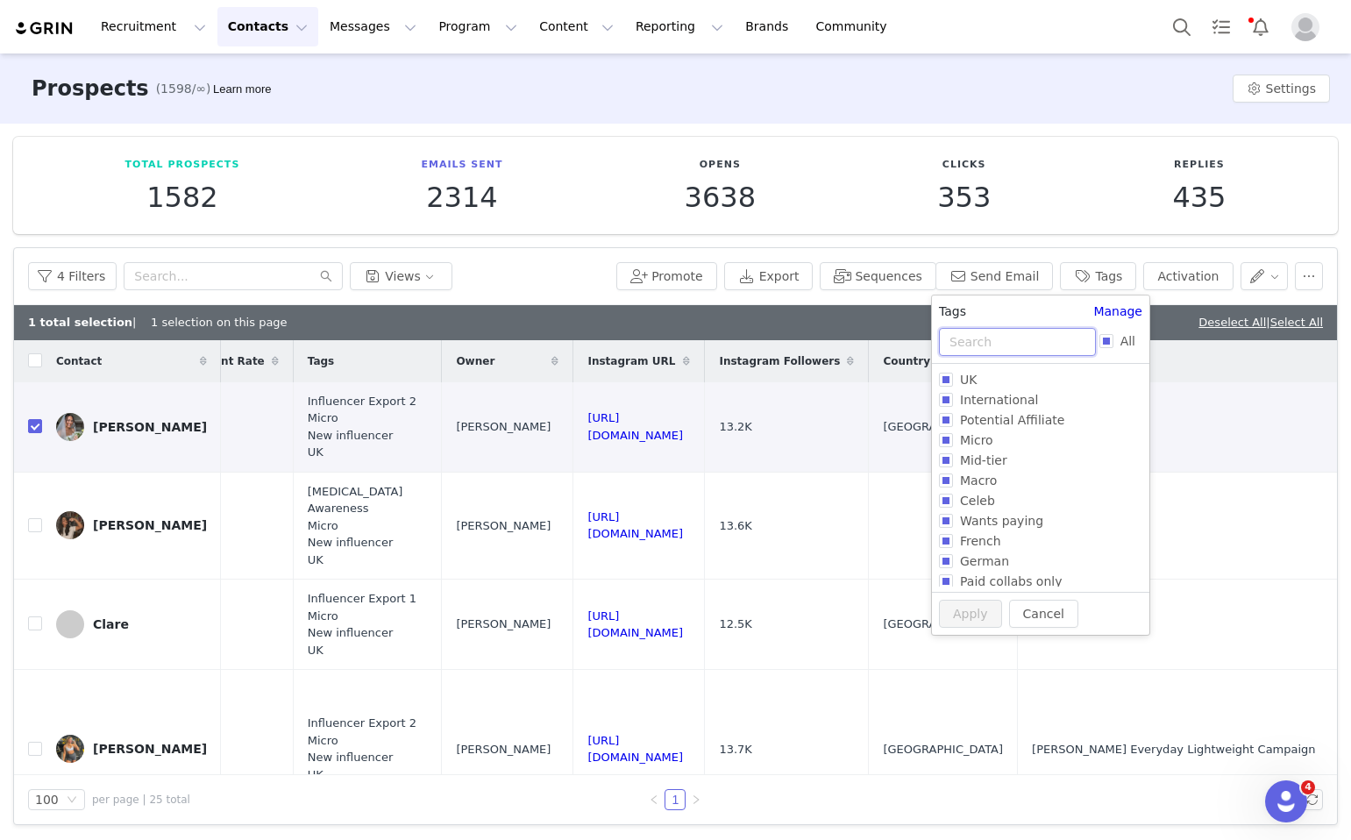
click at [984, 338] on input "text" at bounding box center [1017, 342] width 157 height 28
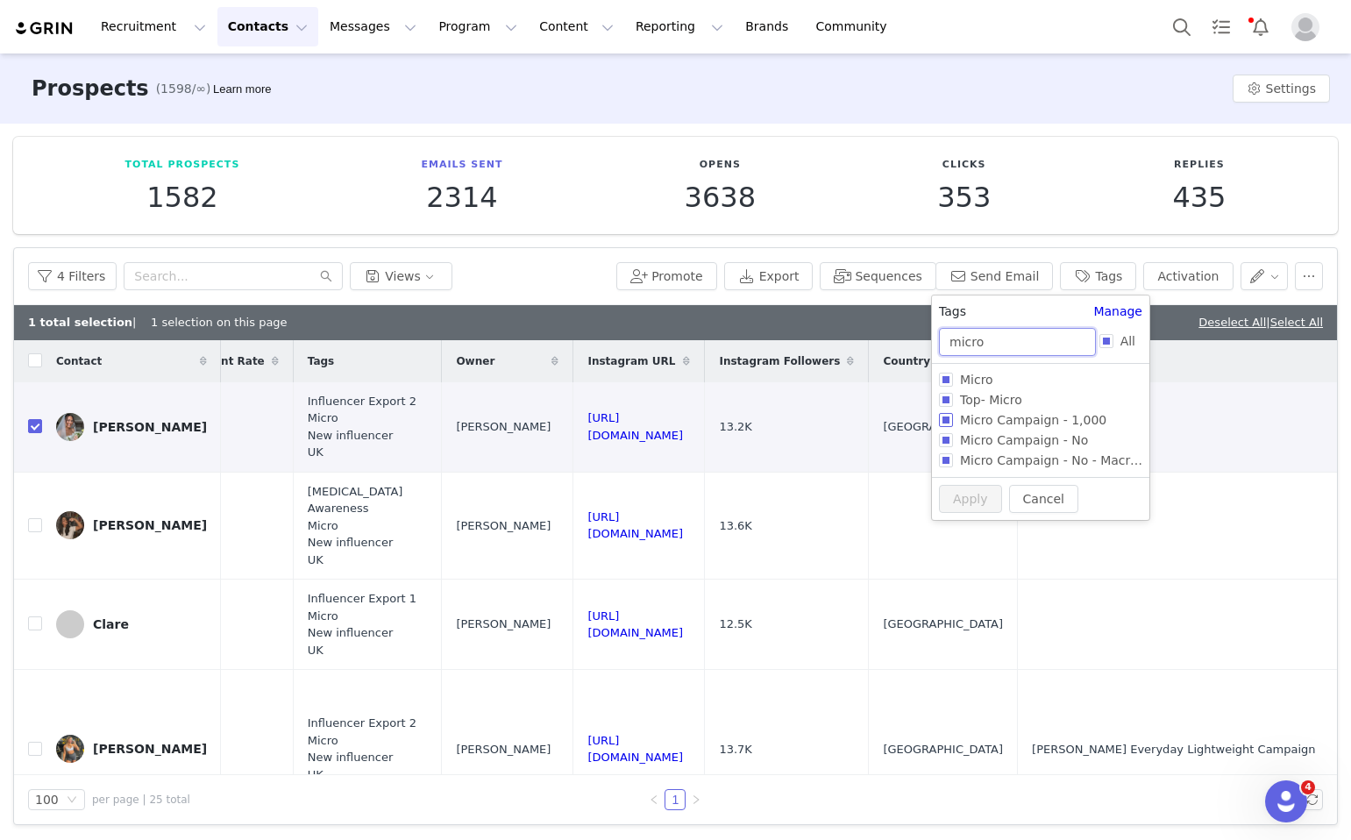
type input "micro"
click at [1002, 425] on span "Micro Campaign - 1,000" at bounding box center [1033, 420] width 160 height 14
click at [953, 425] on input "Micro Campaign - 1,000" at bounding box center [946, 420] width 14 height 14
checkbox input "true"
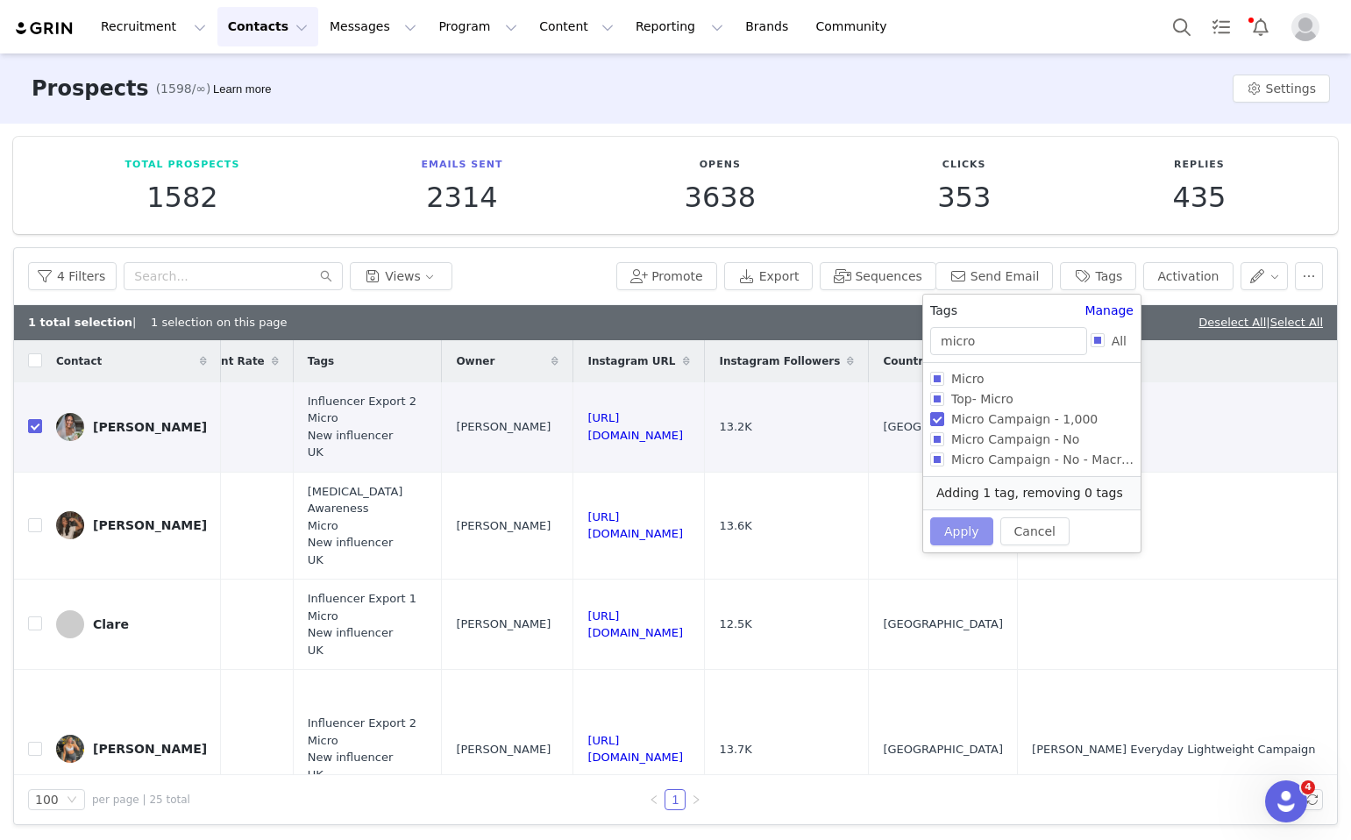
click at [963, 541] on button "Apply" at bounding box center [961, 531] width 63 height 28
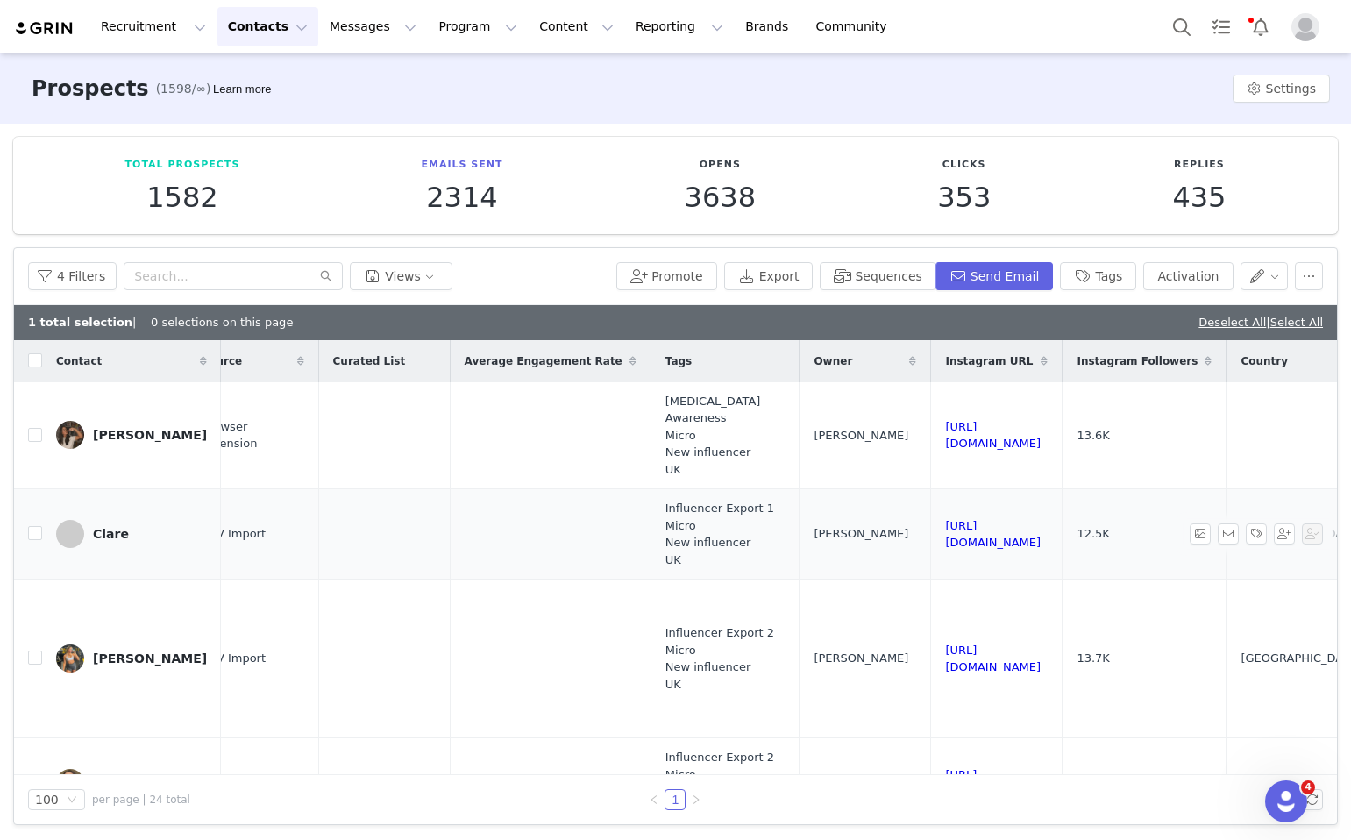
scroll to position [0, 1393]
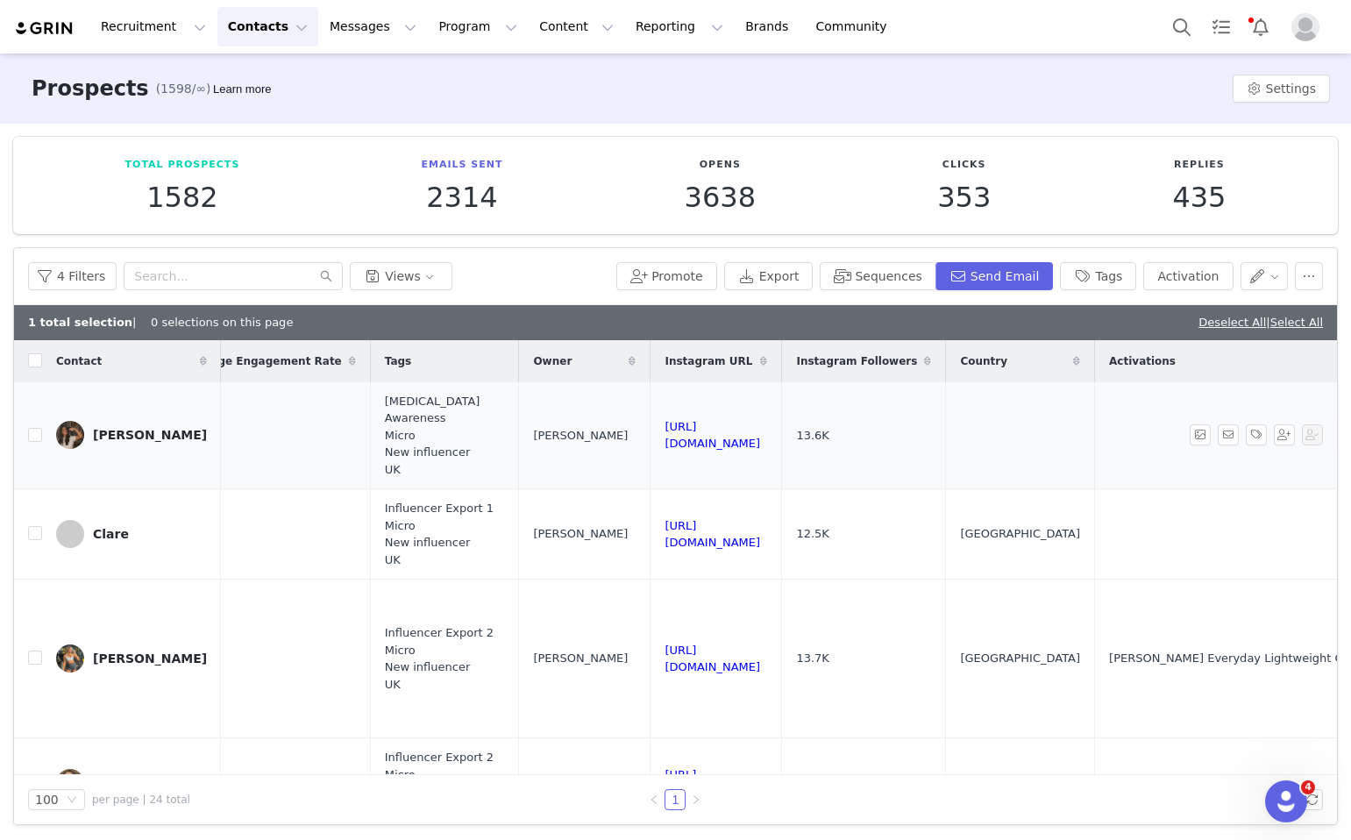
drag, startPoint x: 916, startPoint y: 437, endPoint x: 647, endPoint y: 437, distance: 269.2
click at [647, 437] on tr "Mia Mackin miamackin7@gmail.com 13.6K 0 Browser Extension Breast Cancer Awarene…" at bounding box center [17, 435] width 2793 height 107
click at [37, 438] on input "checkbox" at bounding box center [35, 435] width 14 height 14
click at [1230, 320] on link "Deselect All" at bounding box center [1233, 322] width 68 height 13
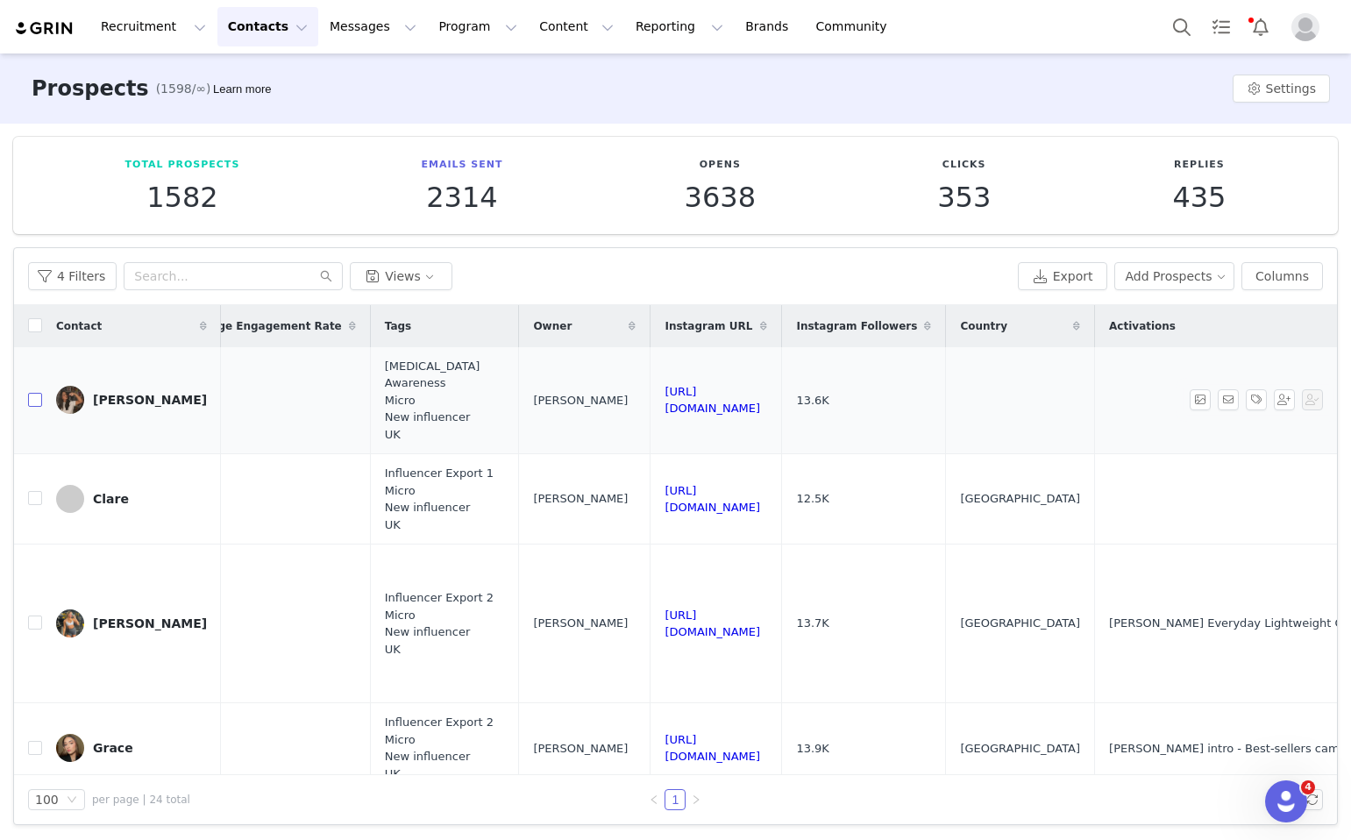
click at [33, 394] on input "checkbox" at bounding box center [35, 400] width 14 height 14
checkbox input "true"
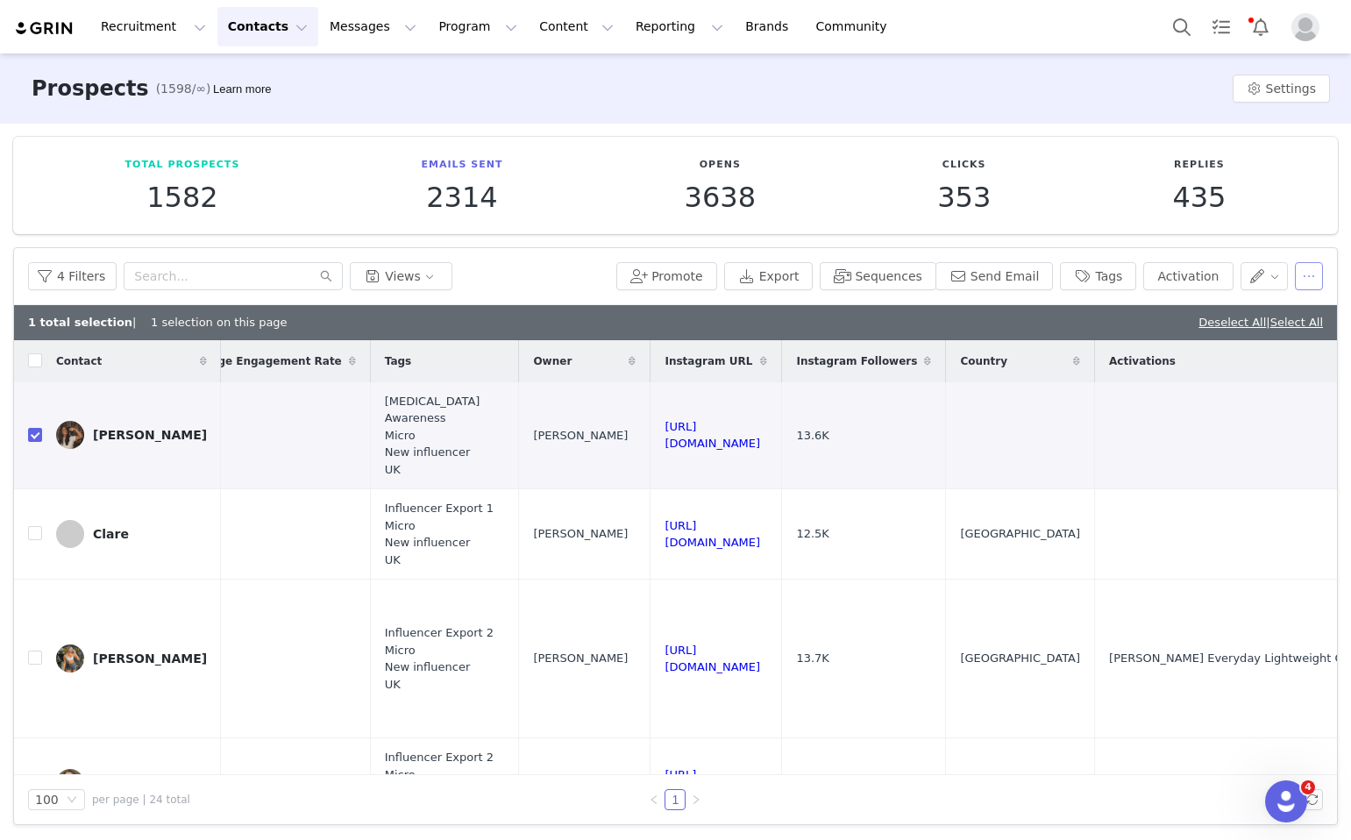
click at [1317, 273] on button "button" at bounding box center [1309, 276] width 28 height 28
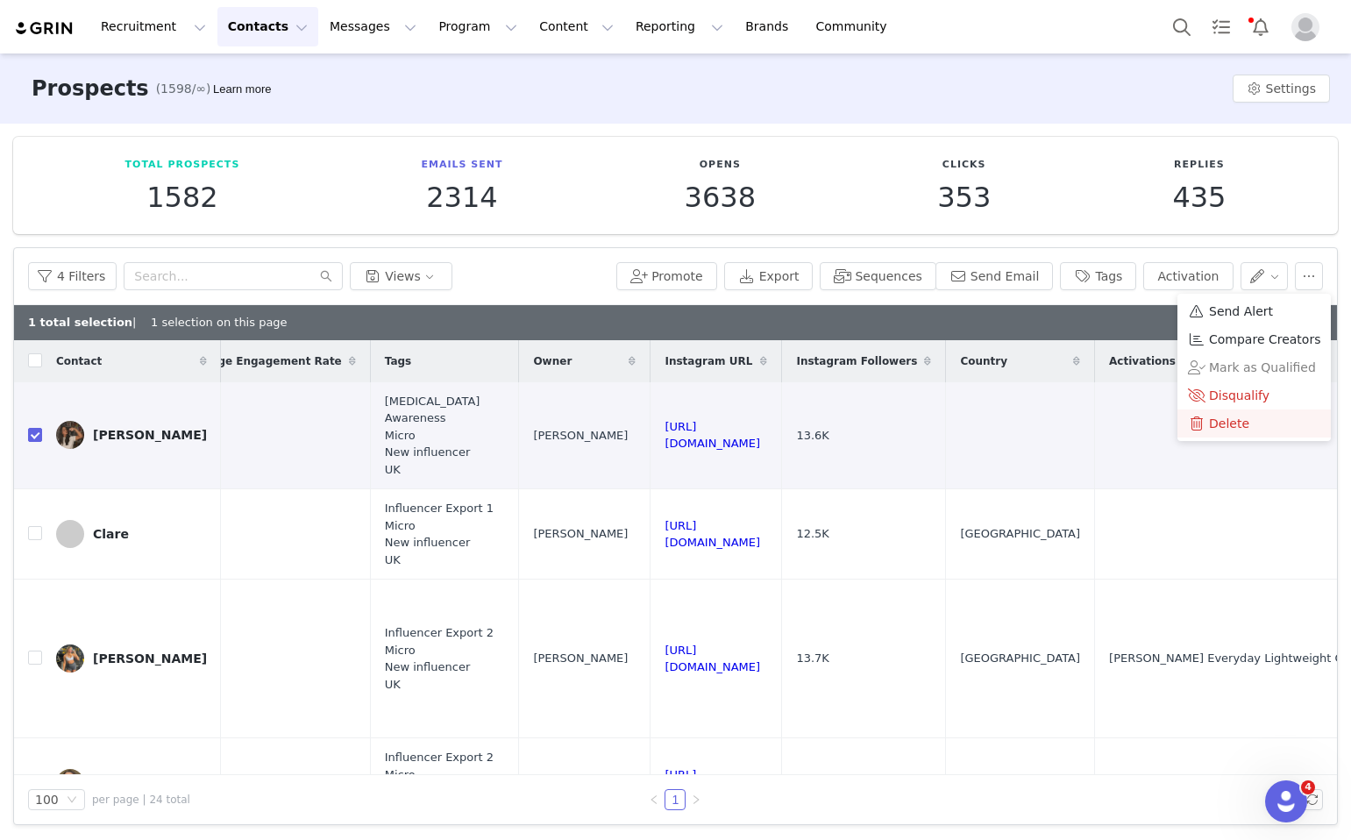
click at [1256, 430] on div "Delete" at bounding box center [1254, 423] width 132 height 19
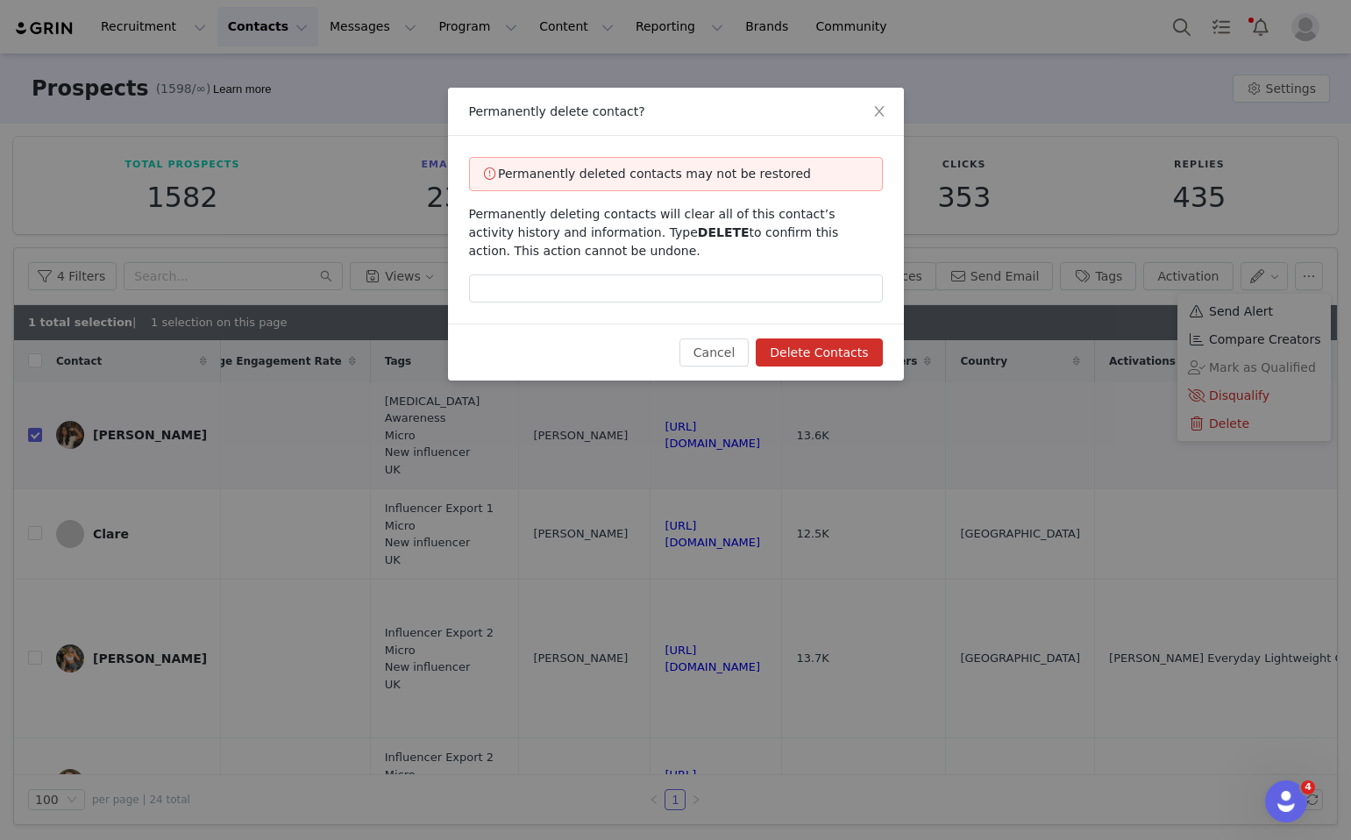
click at [698, 233] on span "DELETE" at bounding box center [724, 232] width 52 height 14
drag, startPoint x: 681, startPoint y: 233, endPoint x: 643, endPoint y: 234, distance: 38.6
click at [698, 234] on span "DELETE" at bounding box center [724, 232] width 52 height 14
click at [631, 284] on input "text" at bounding box center [676, 289] width 414 height 28
paste input "DELETE"
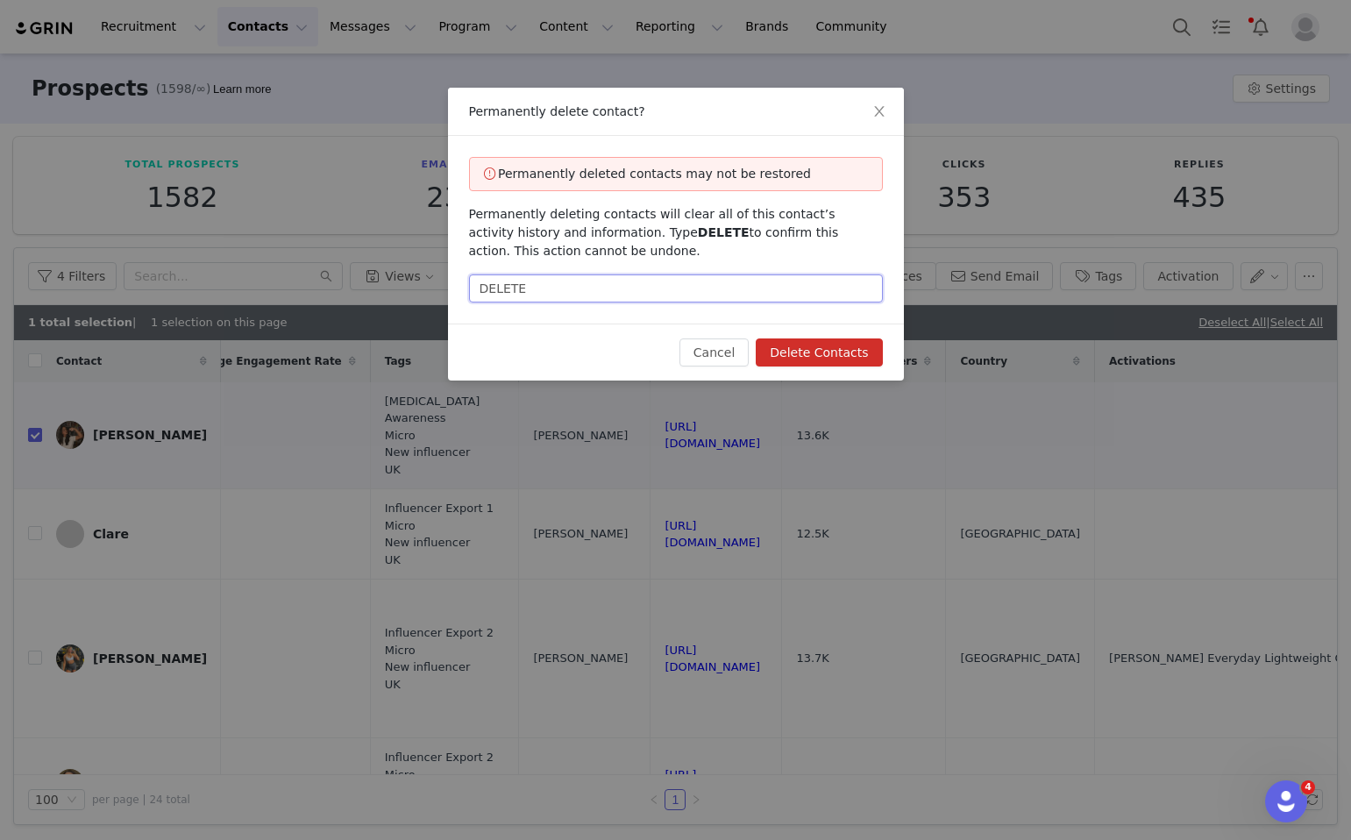
type input "DELETE"
click at [860, 361] on button "Delete Contacts" at bounding box center [819, 353] width 126 height 28
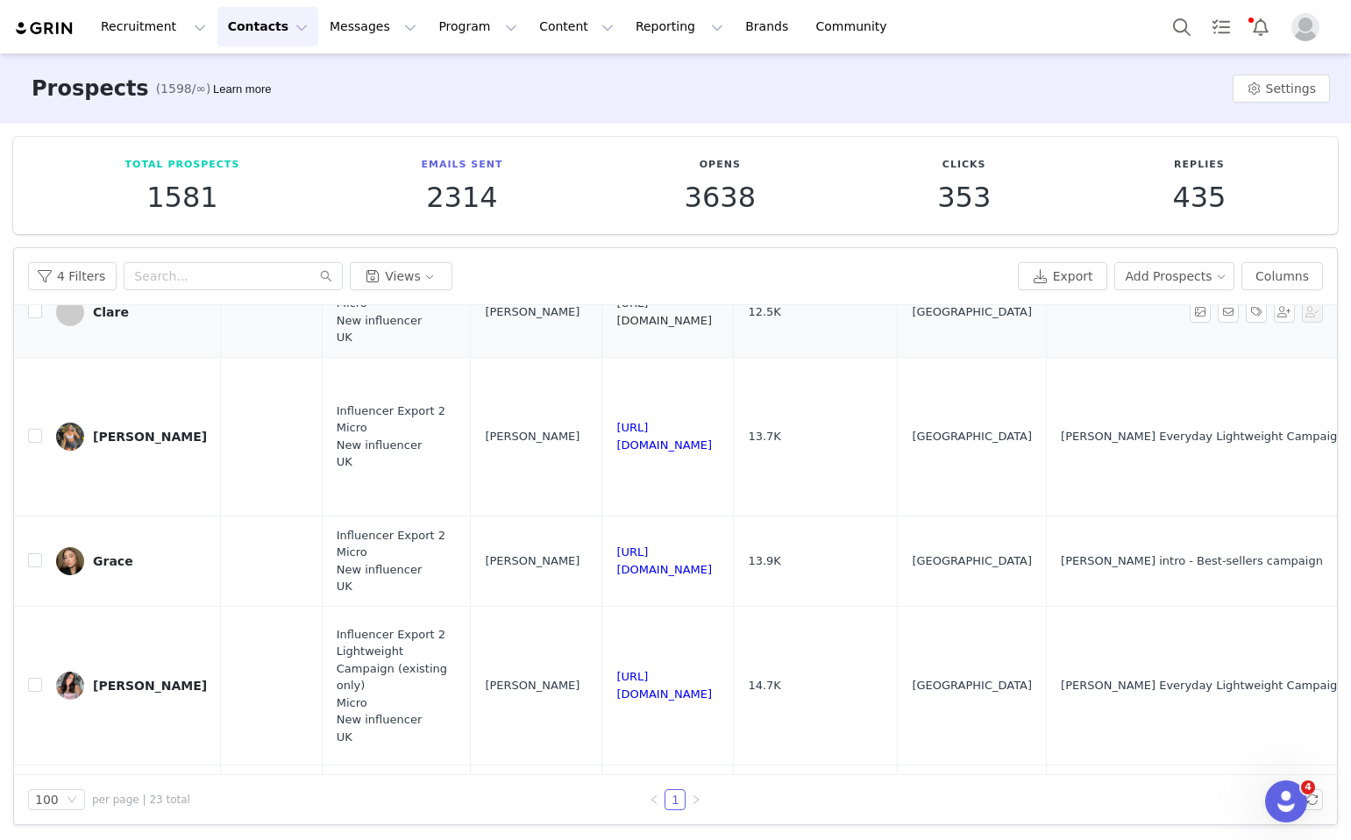
scroll to position [36, 1441]
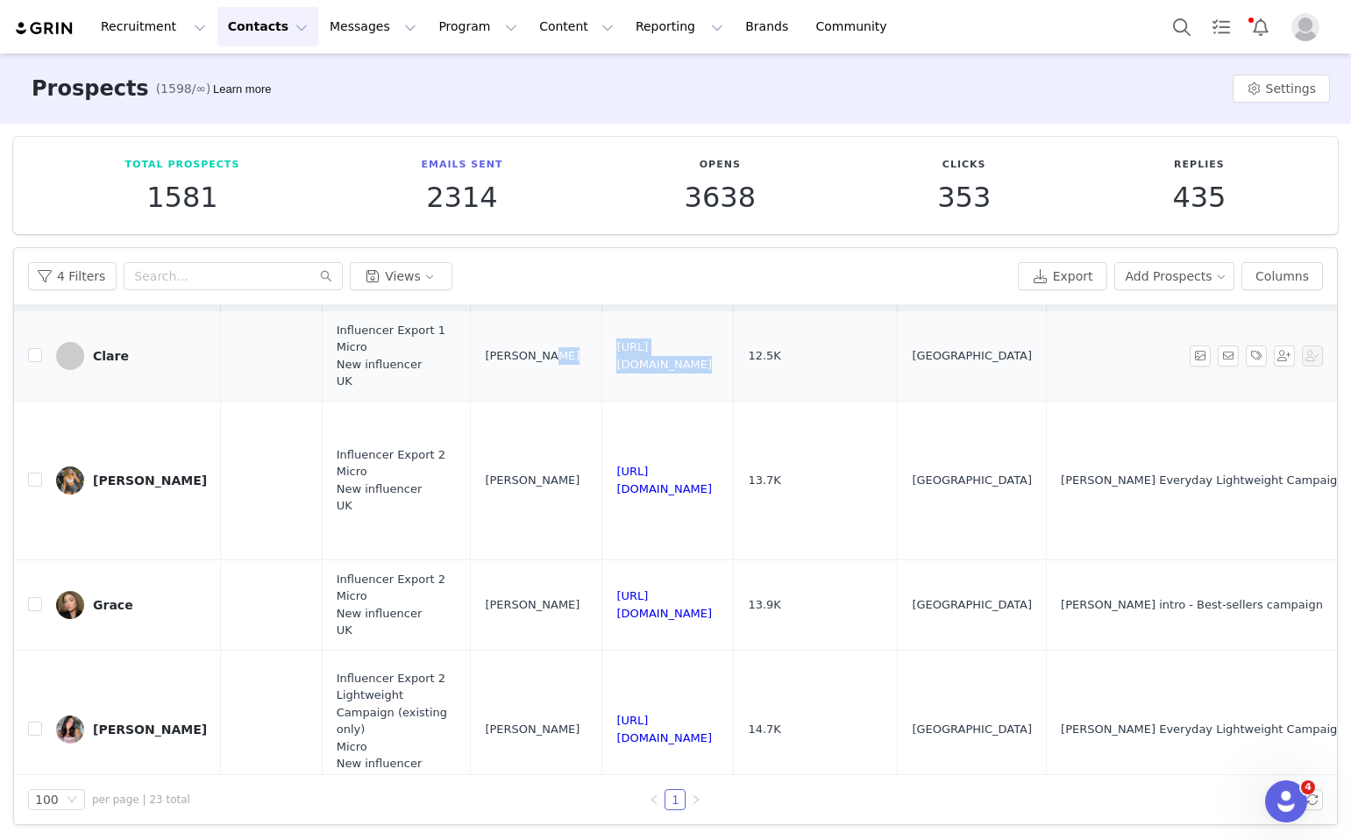
drag, startPoint x: 934, startPoint y: 351, endPoint x: 574, endPoint y: 350, distance: 359.6
click at [39, 353] on input "checkbox" at bounding box center [35, 355] width 14 height 14
checkbox input "true"
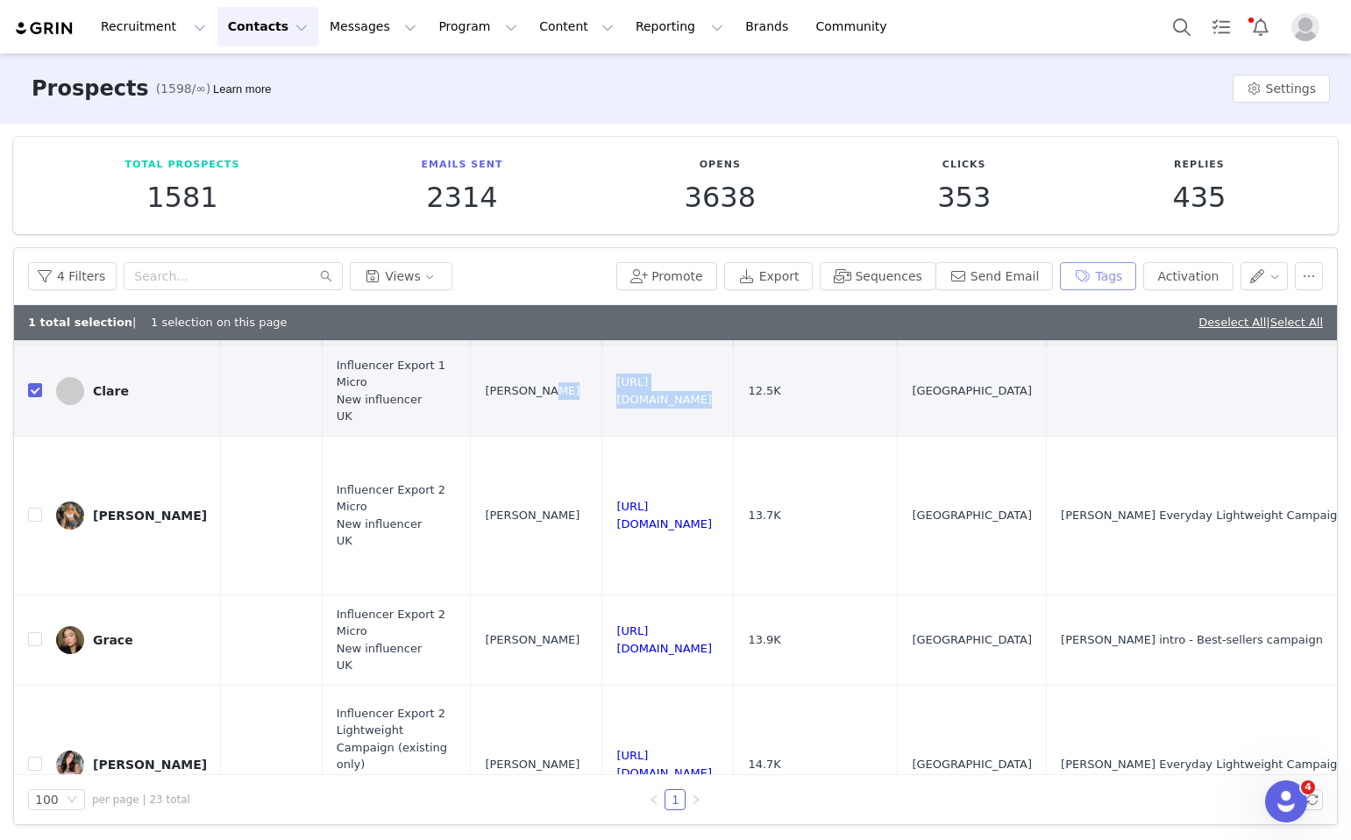
click at [1095, 289] on button "Tags" at bounding box center [1098, 276] width 76 height 28
drag, startPoint x: 859, startPoint y: 504, endPoint x: 602, endPoint y: 503, distance: 257.0
click at [32, 508] on input "checkbox" at bounding box center [35, 515] width 14 height 14
checkbox input "true"
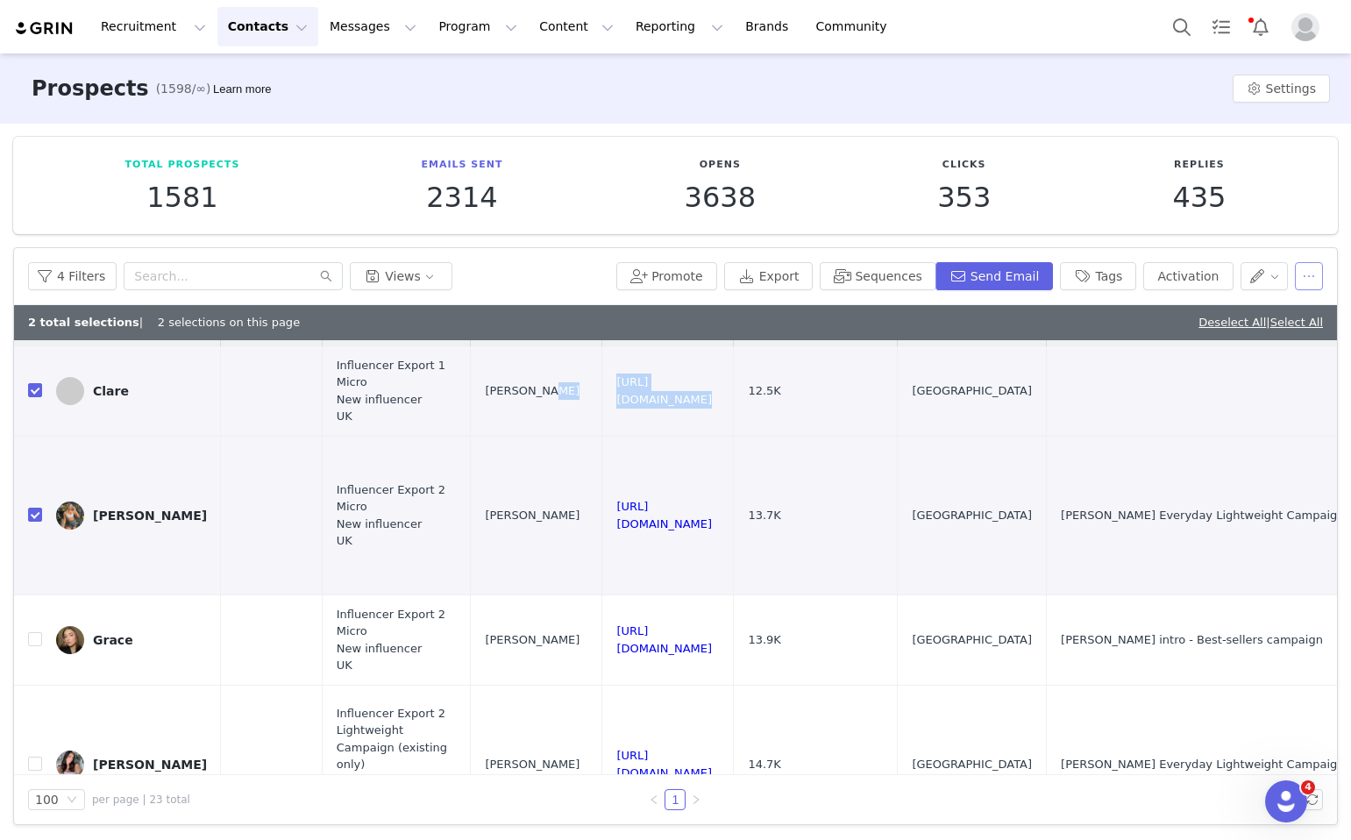
click at [1298, 280] on button "button" at bounding box center [1309, 276] width 28 height 28
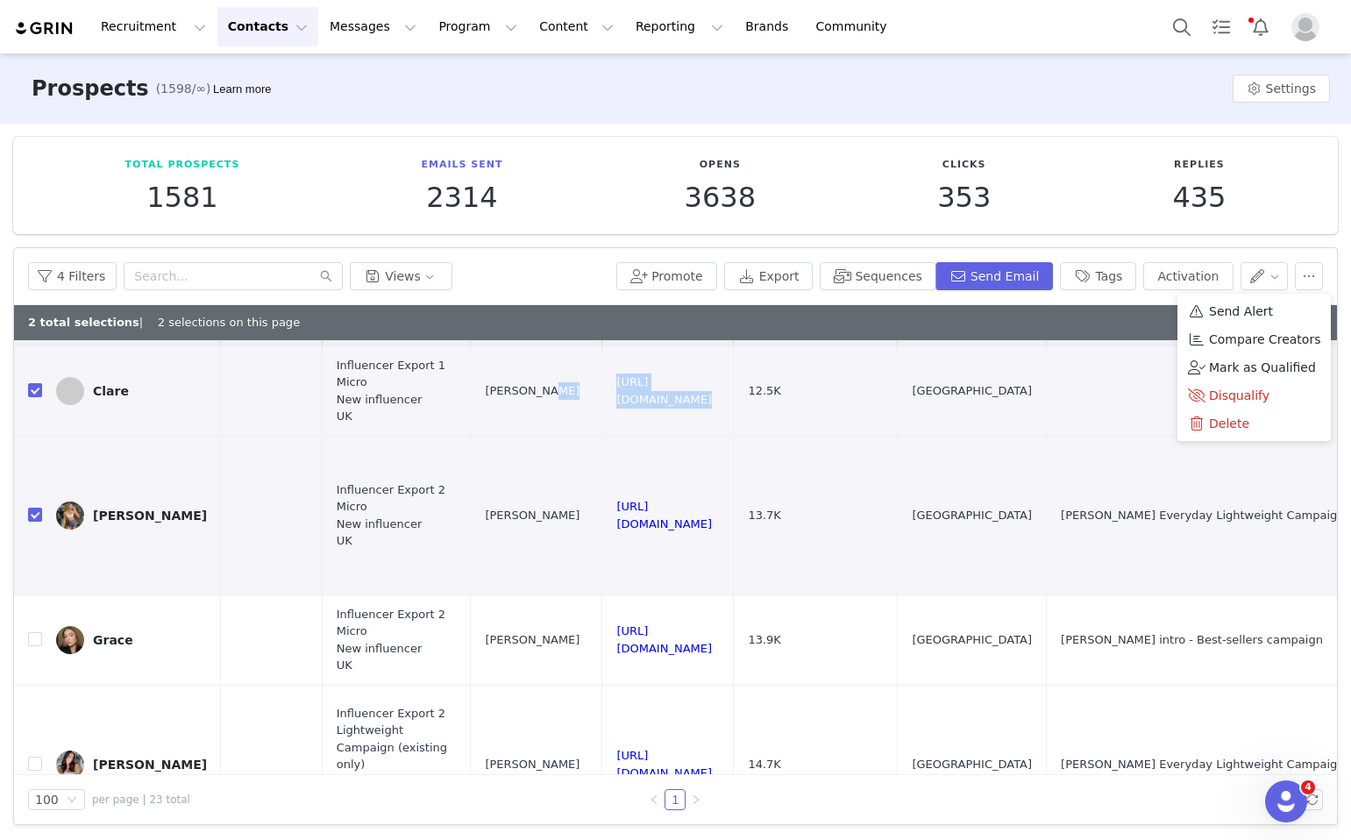
click at [1120, 260] on div "4 Filters Views Promote Export Sequences Send Email Tags Activation" at bounding box center [675, 276] width 1323 height 57
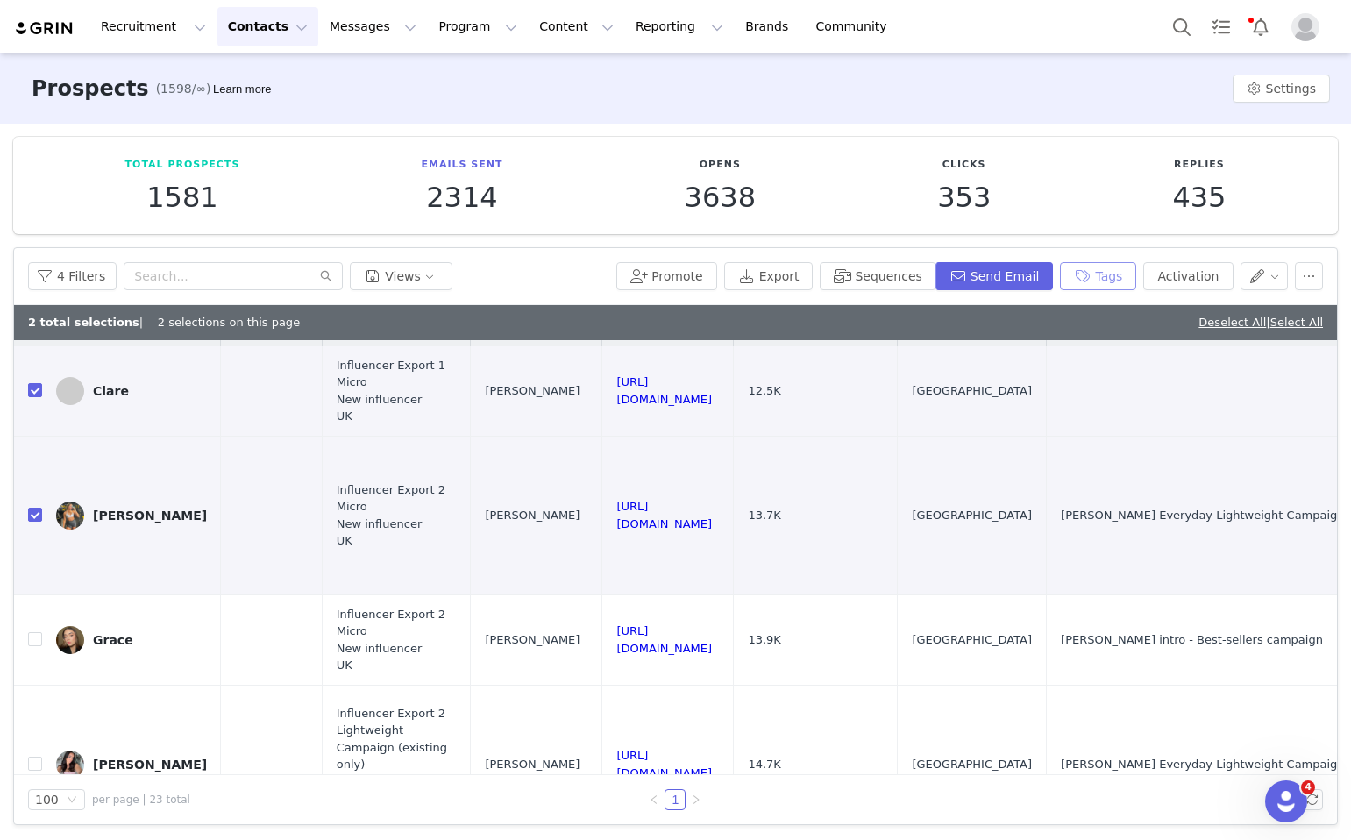
click at [1116, 278] on button "Tags" at bounding box center [1098, 276] width 76 height 28
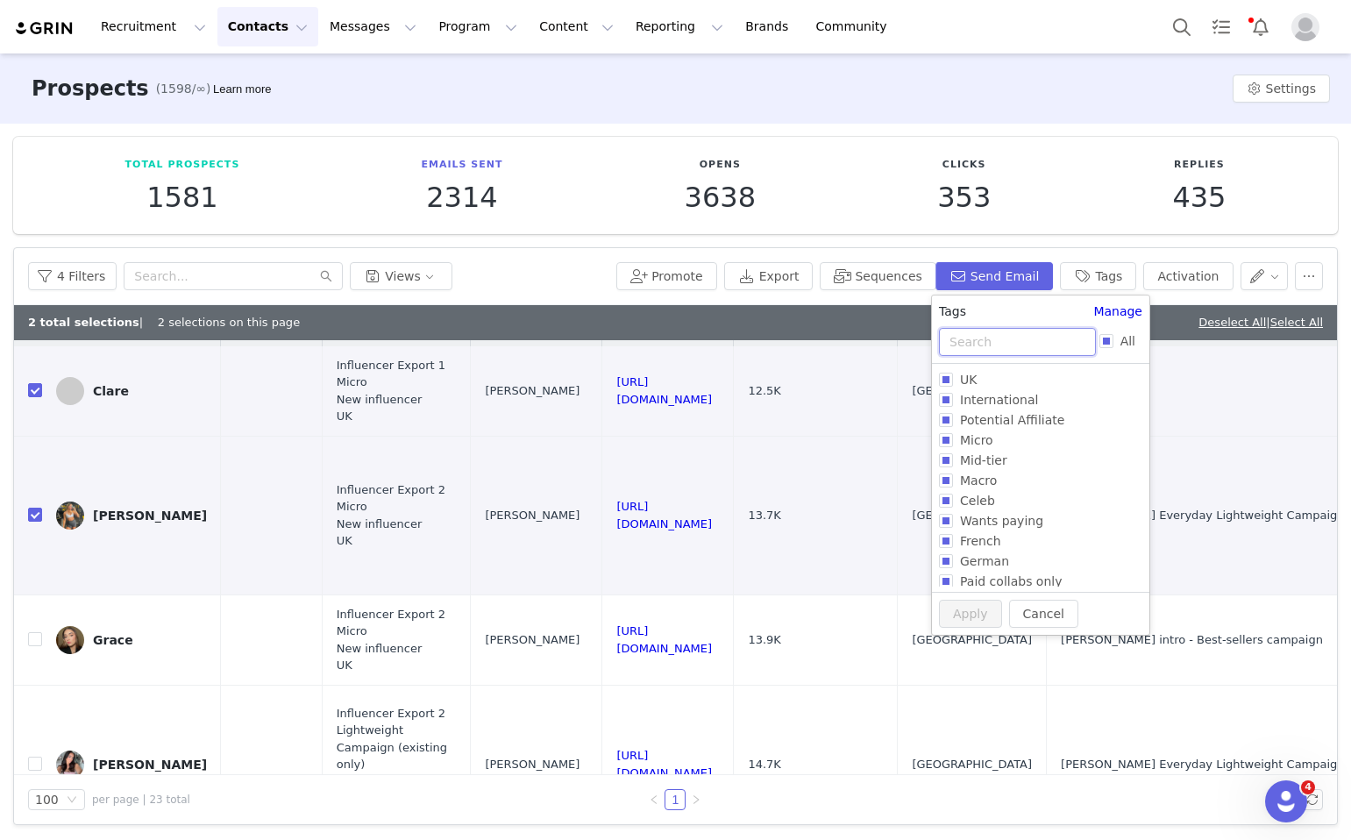
click at [985, 335] on input "text" at bounding box center [1017, 342] width 157 height 28
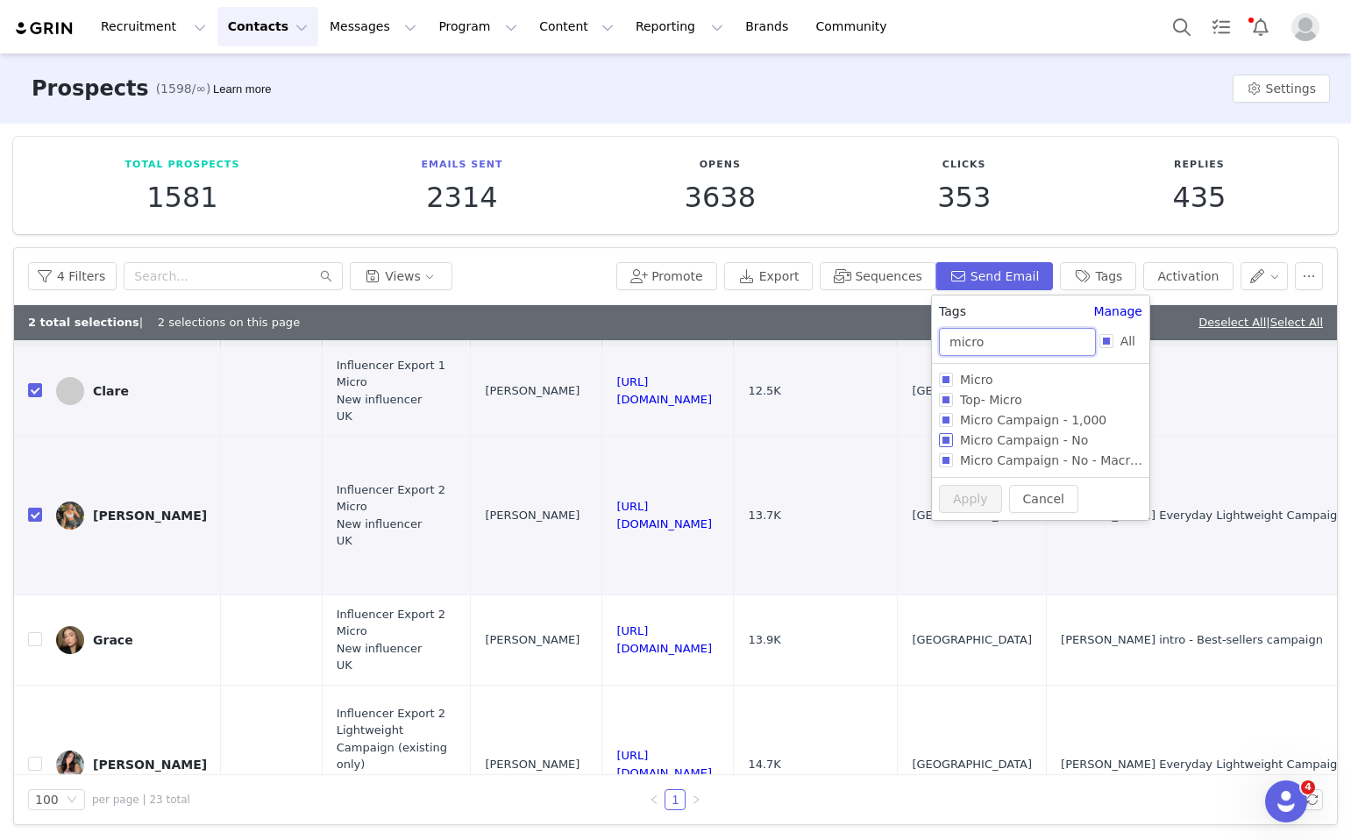
type input "micro"
click at [948, 437] on input "Micro Campaign - No" at bounding box center [946, 440] width 14 height 14
checkbox input "true"
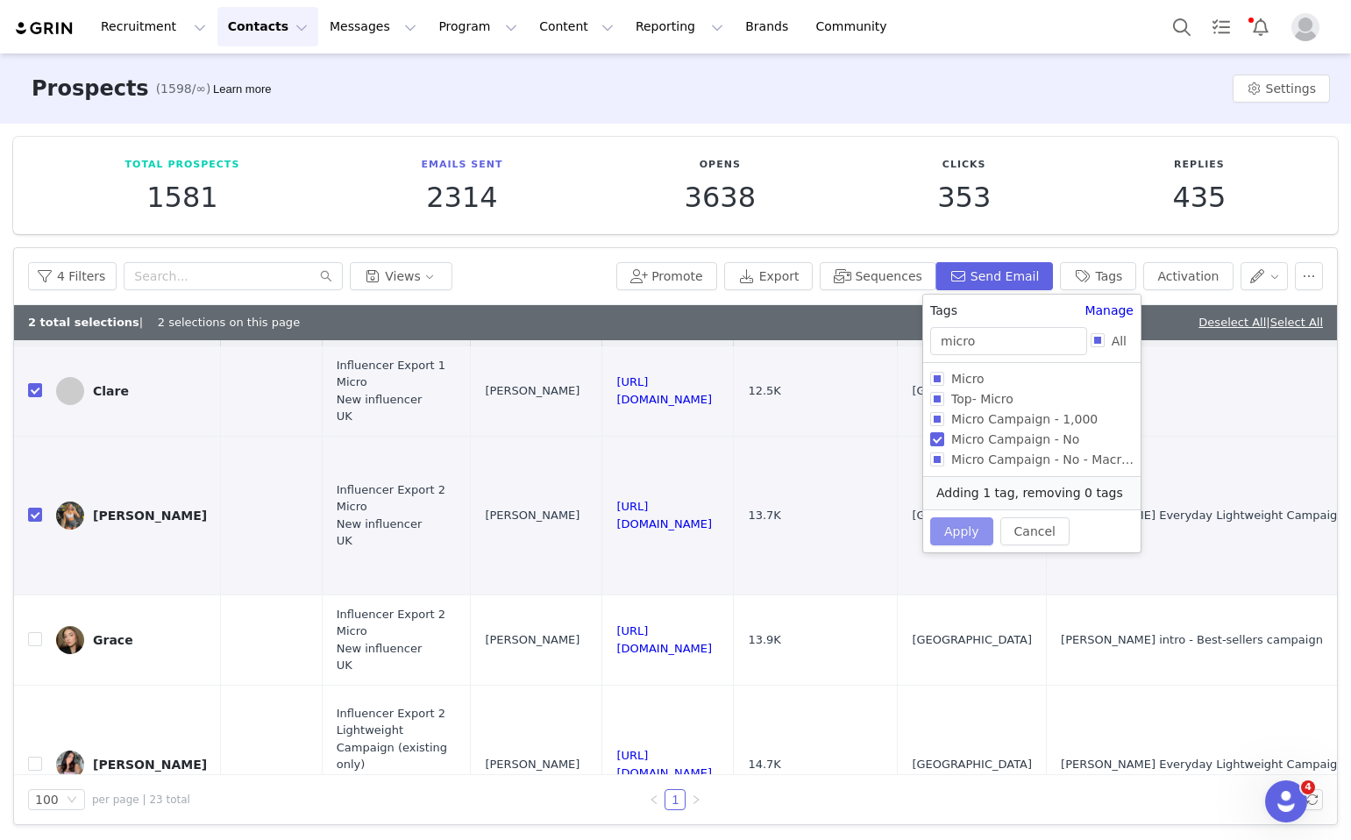
click at [959, 536] on button "Apply" at bounding box center [961, 531] width 63 height 28
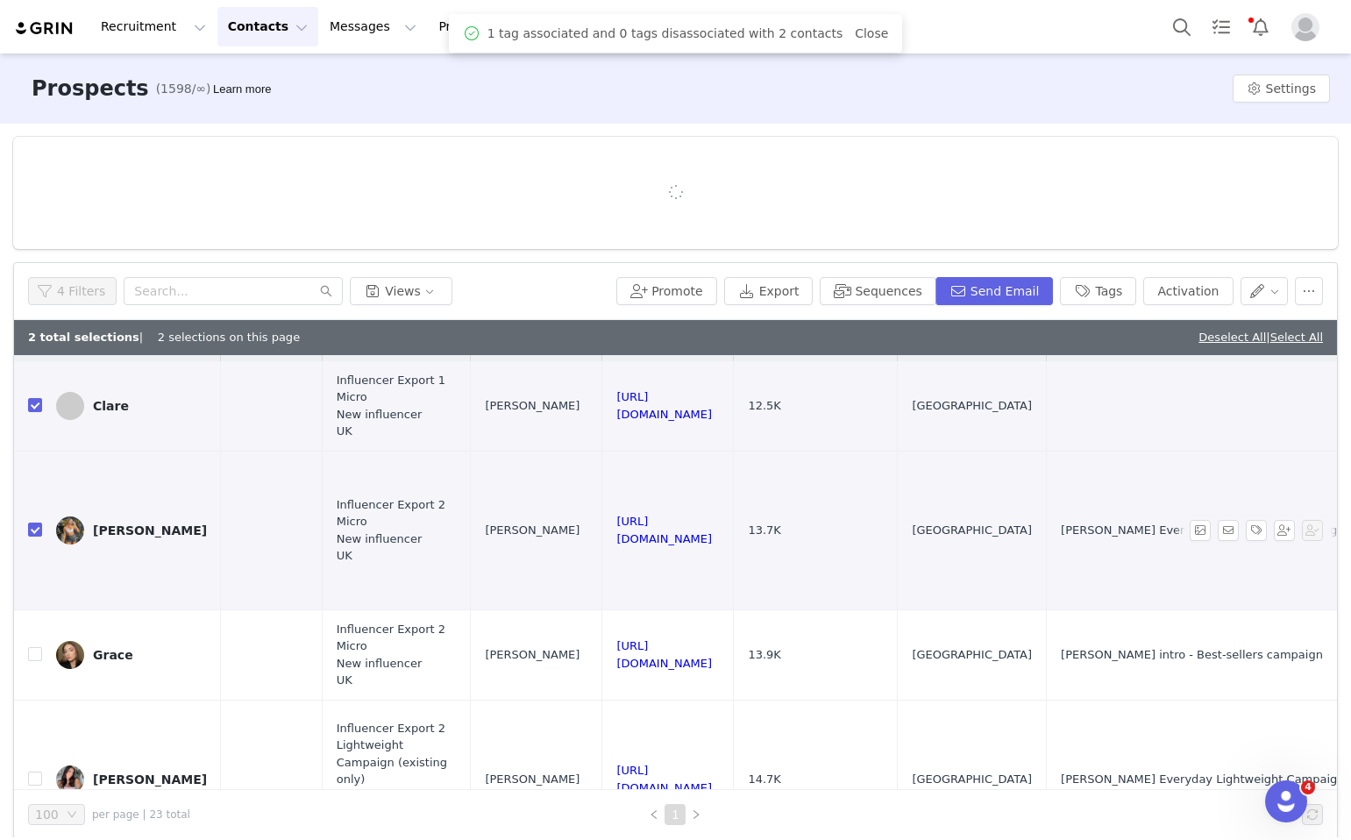
scroll to position [0, 0]
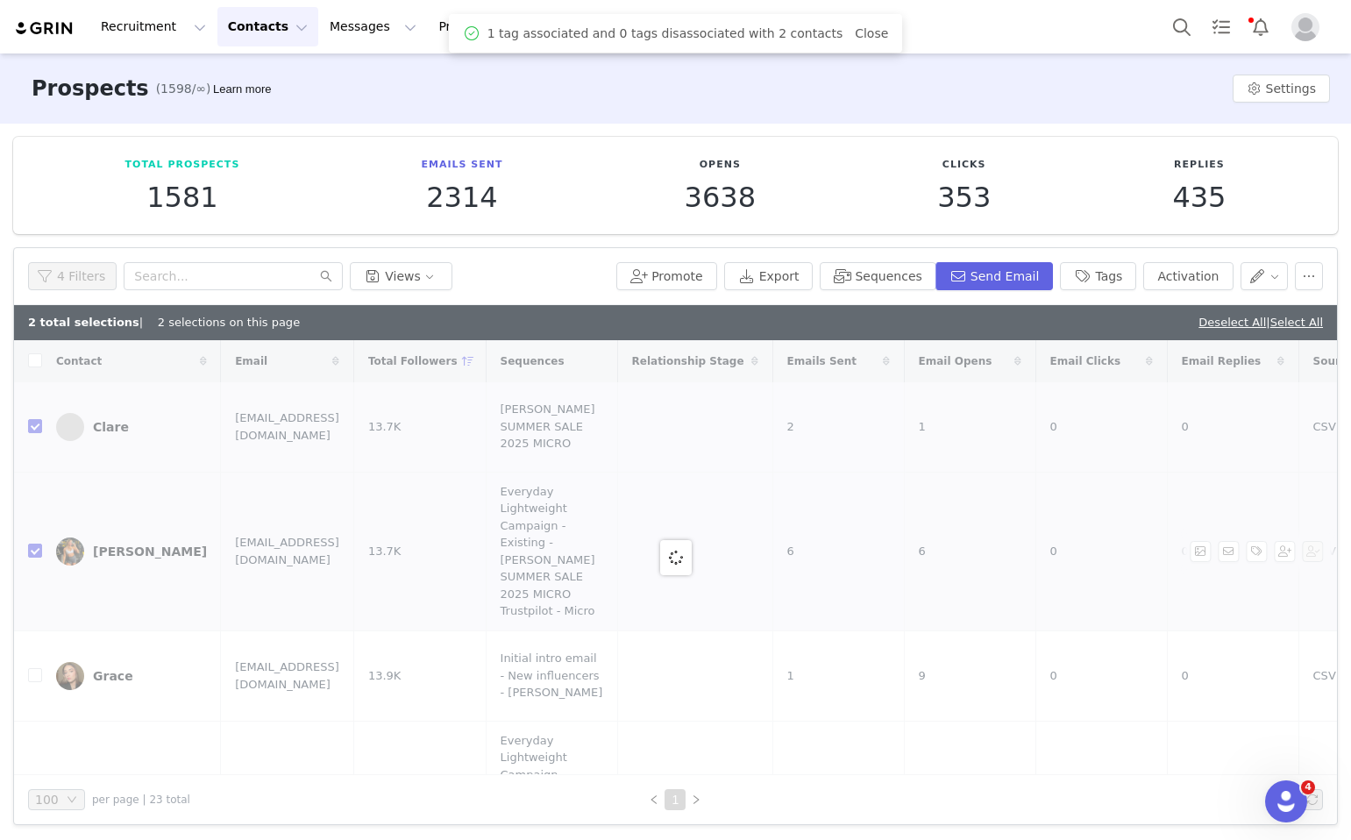
checkbox input "false"
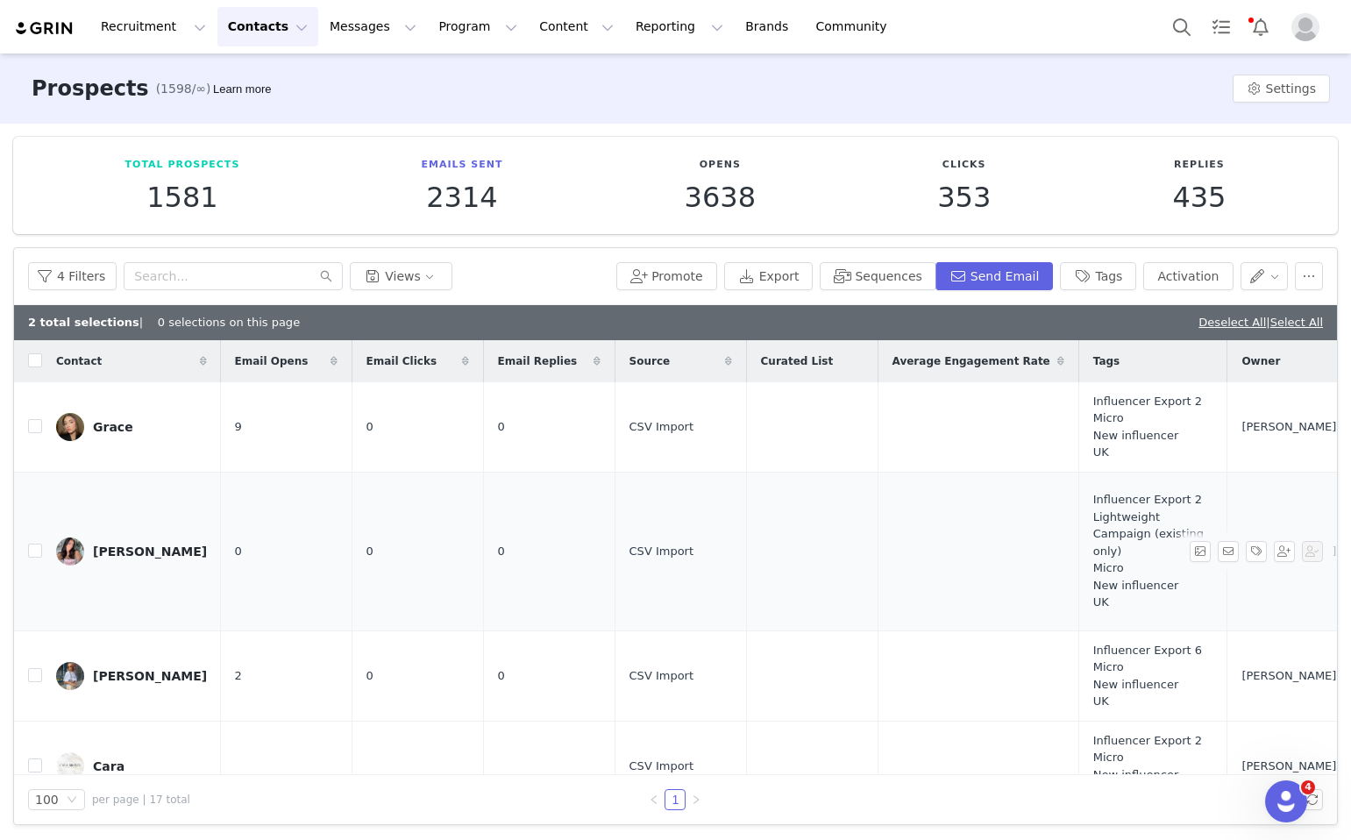
scroll to position [0, 1164]
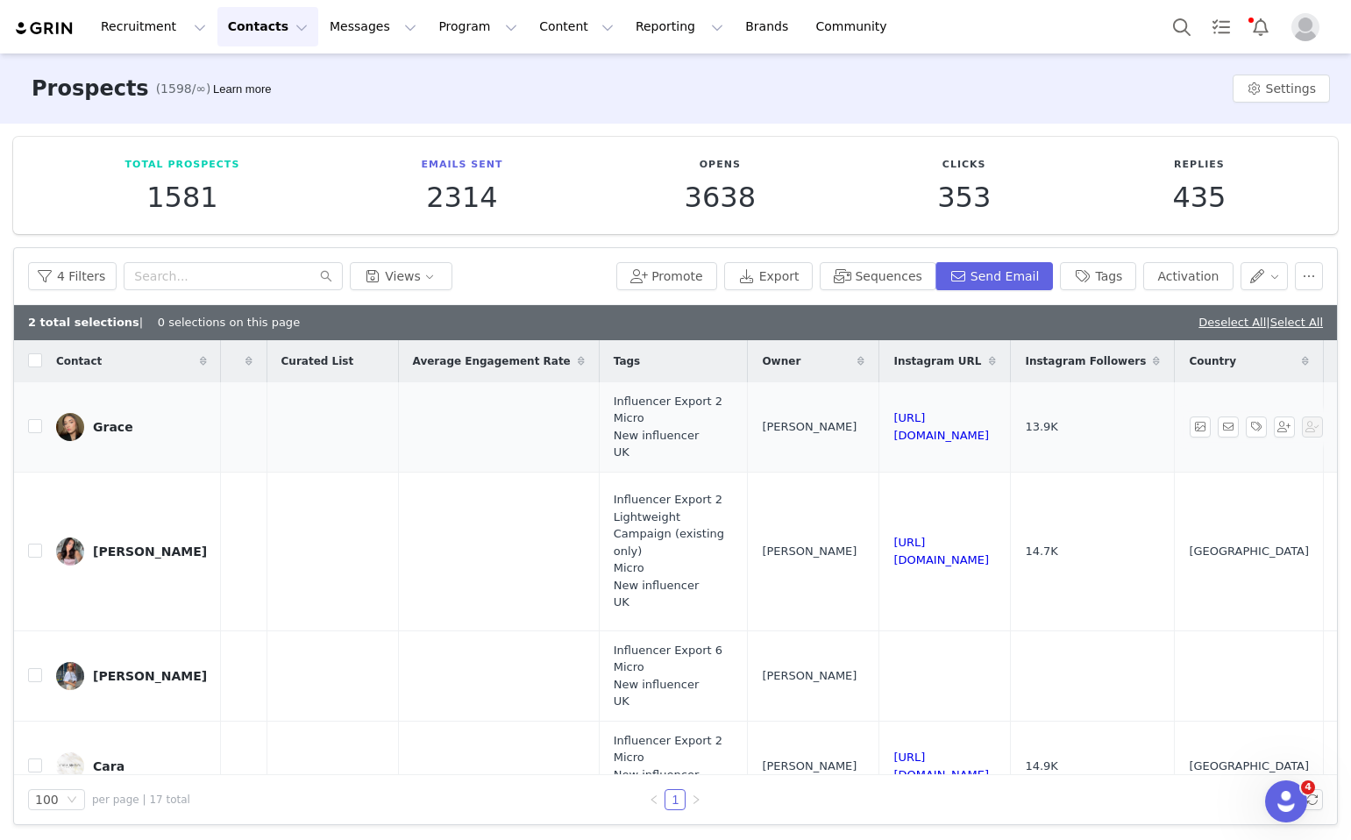
drag, startPoint x: 1136, startPoint y: 431, endPoint x: 875, endPoint y: 430, distance: 260.5
click at [880, 430] on td "https://www.instagram.com/gracemcgraath" at bounding box center [946, 427] width 132 height 90
click at [34, 437] on td at bounding box center [28, 427] width 28 height 90
click at [34, 430] on input "checkbox" at bounding box center [35, 426] width 14 height 14
checkbox input "true"
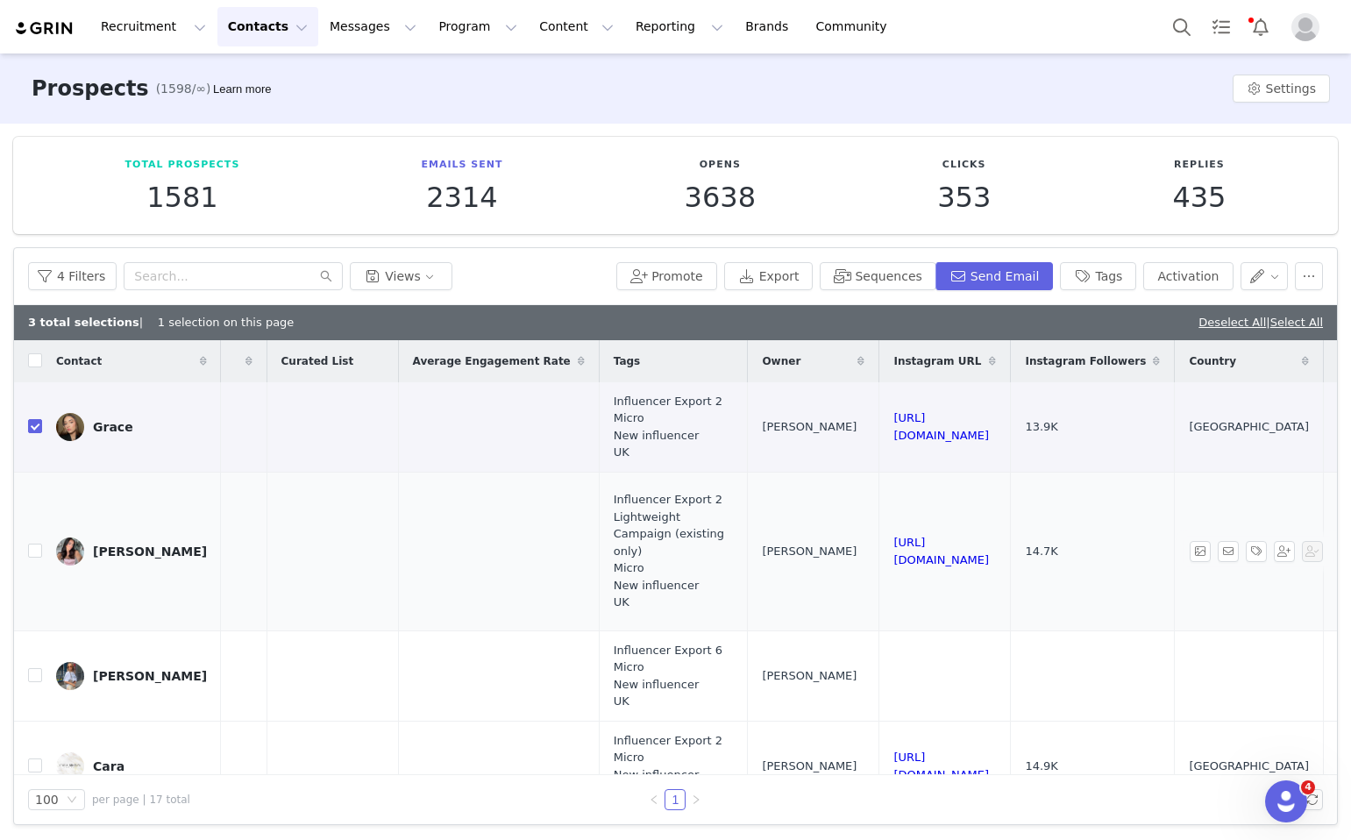
drag, startPoint x: 1150, startPoint y: 538, endPoint x: 879, endPoint y: 532, distance: 271.1
click at [880, 532] on td "https://www.instagram.com/_megan_leonard" at bounding box center [946, 551] width 132 height 159
drag, startPoint x: 1101, startPoint y: 269, endPoint x: 1024, endPoint y: 333, distance: 99.6
click at [1101, 269] on button "Tags" at bounding box center [1098, 276] width 76 height 28
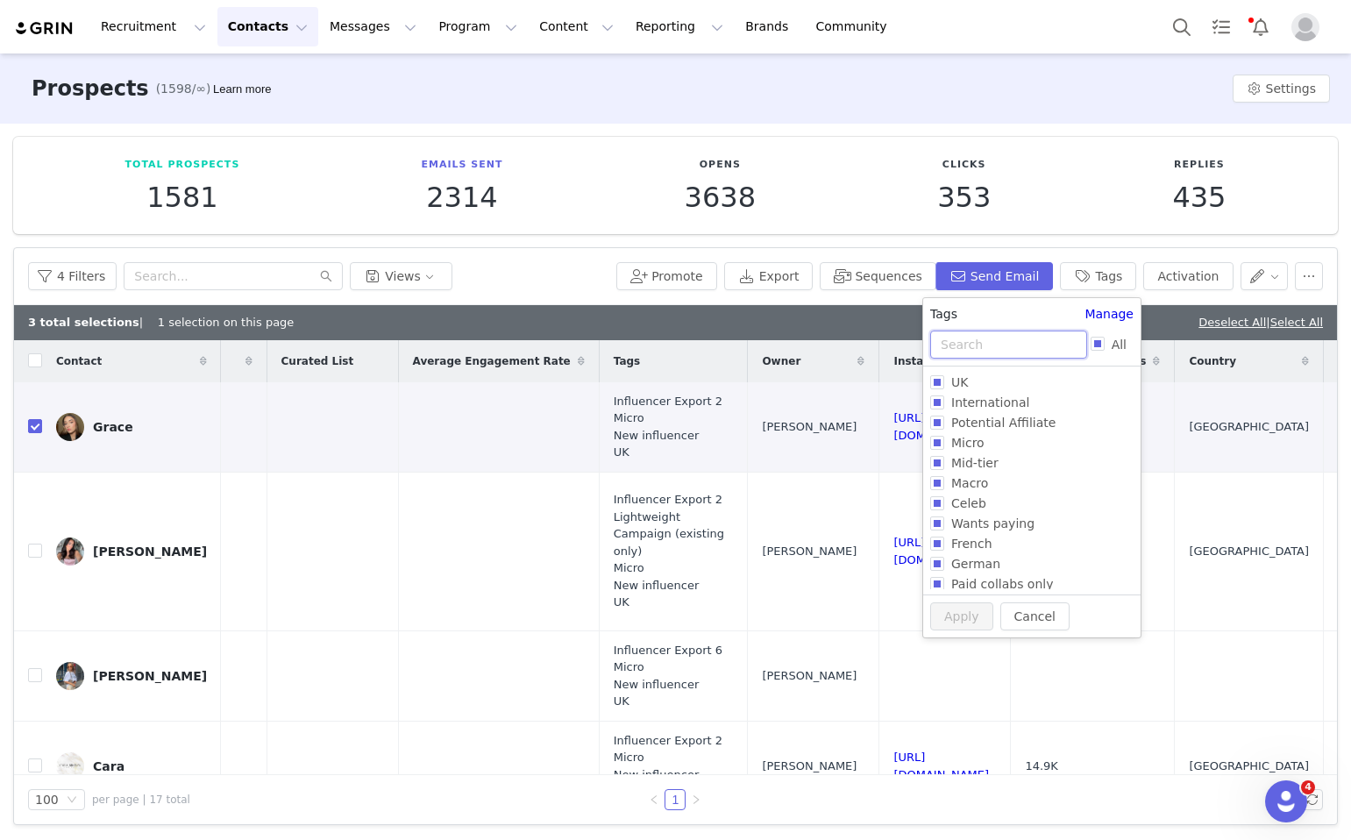
click at [992, 351] on input "text" at bounding box center [1008, 345] width 157 height 28
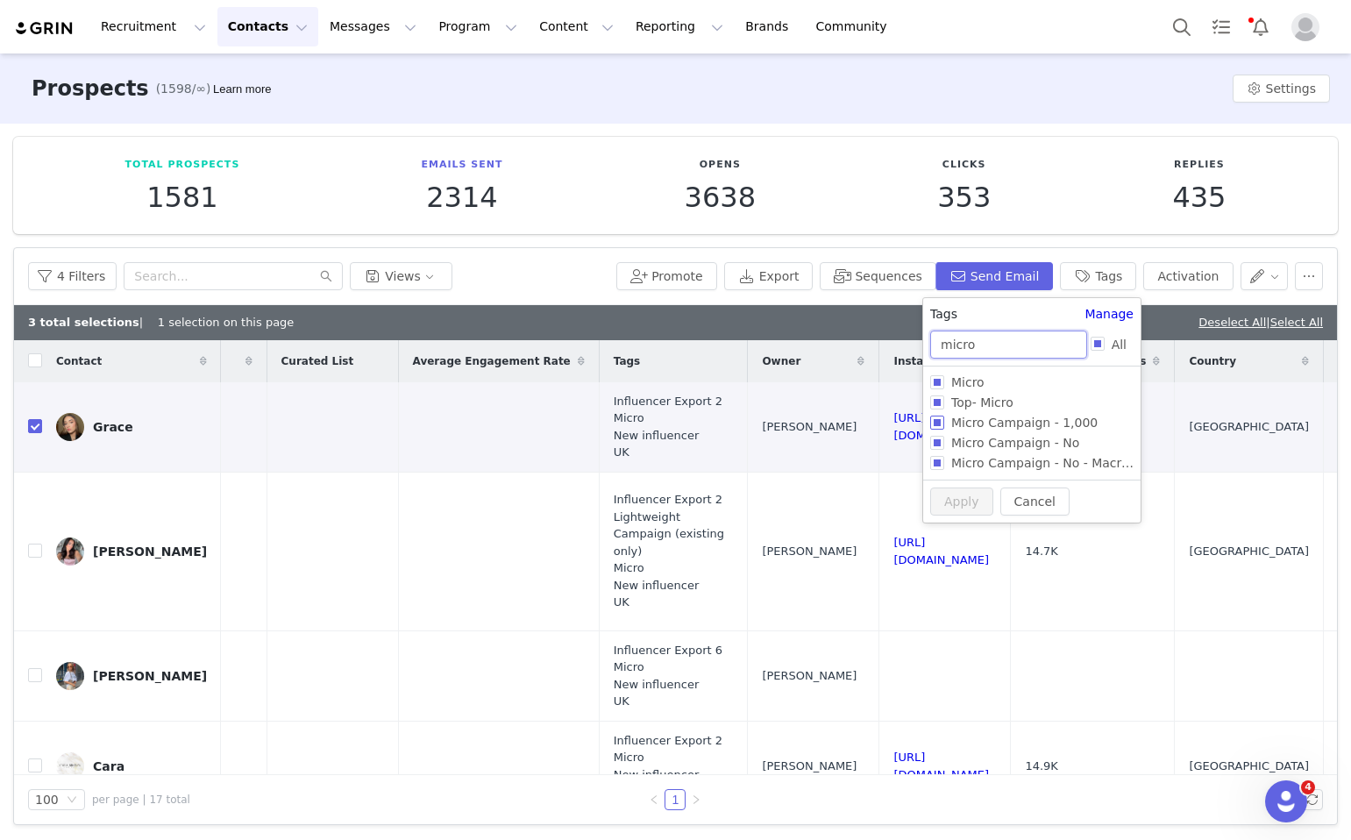
type input "micro"
click at [937, 424] on input "Micro Campaign - 1,000" at bounding box center [937, 423] width 14 height 14
checkbox input "true"
click at [954, 535] on button "Apply" at bounding box center [961, 531] width 63 height 28
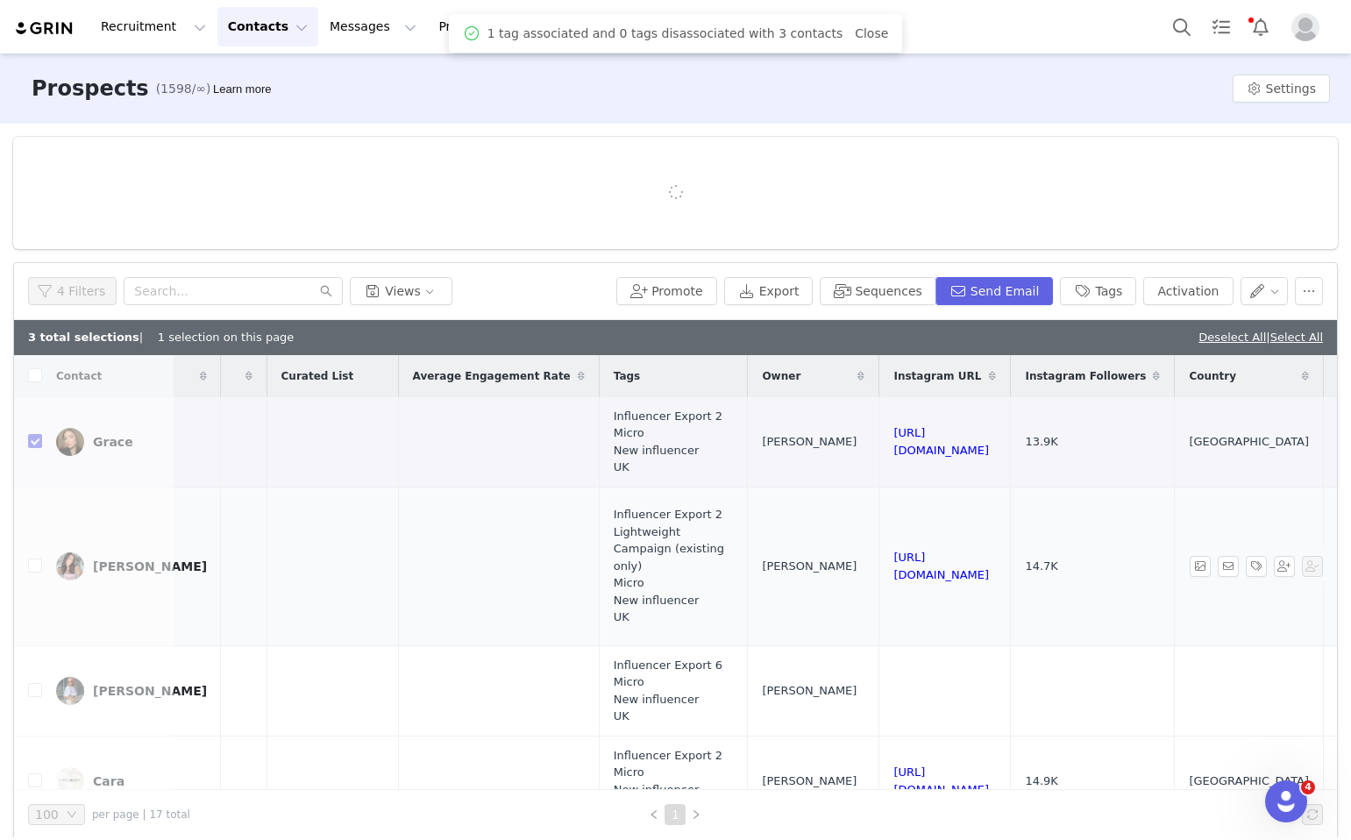
scroll to position [0, 0]
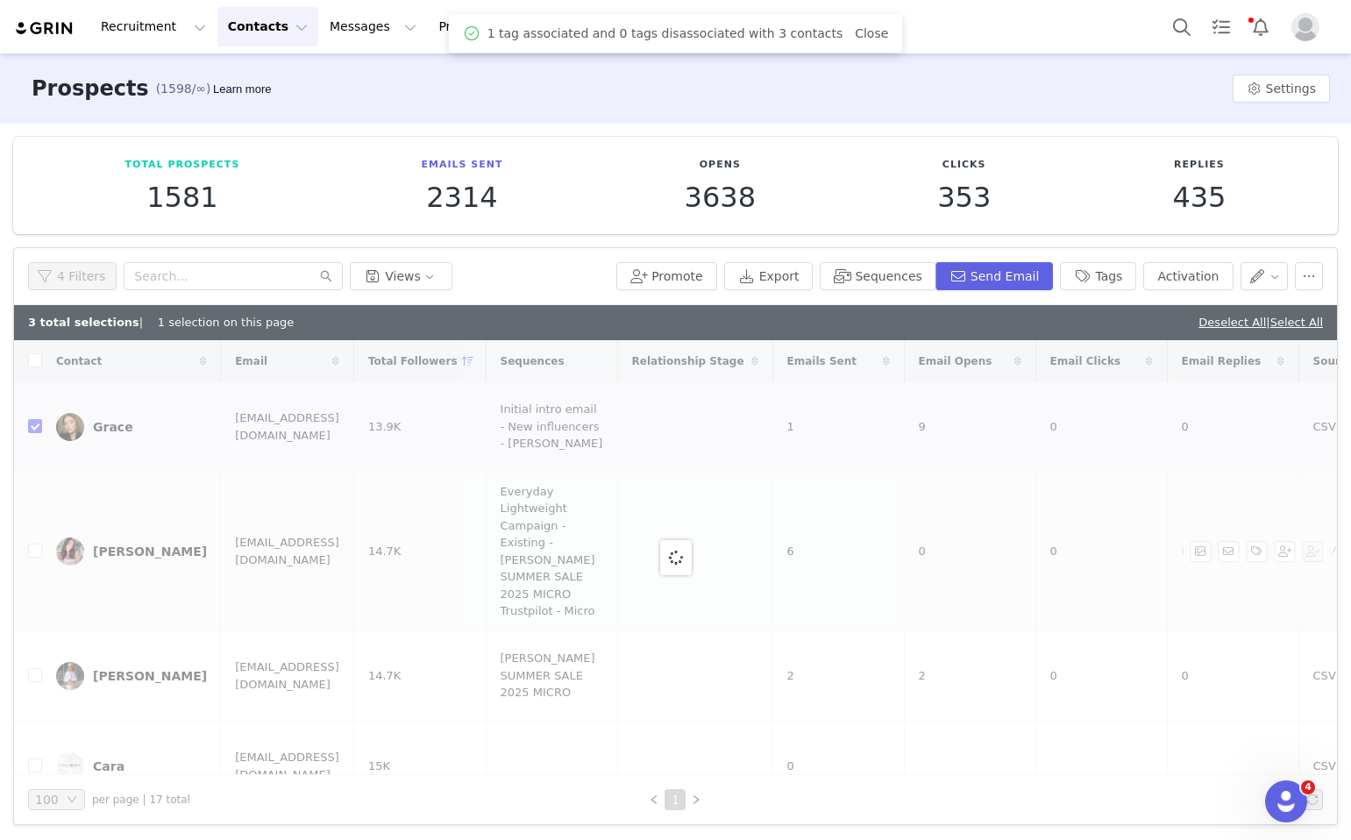
checkbox input "false"
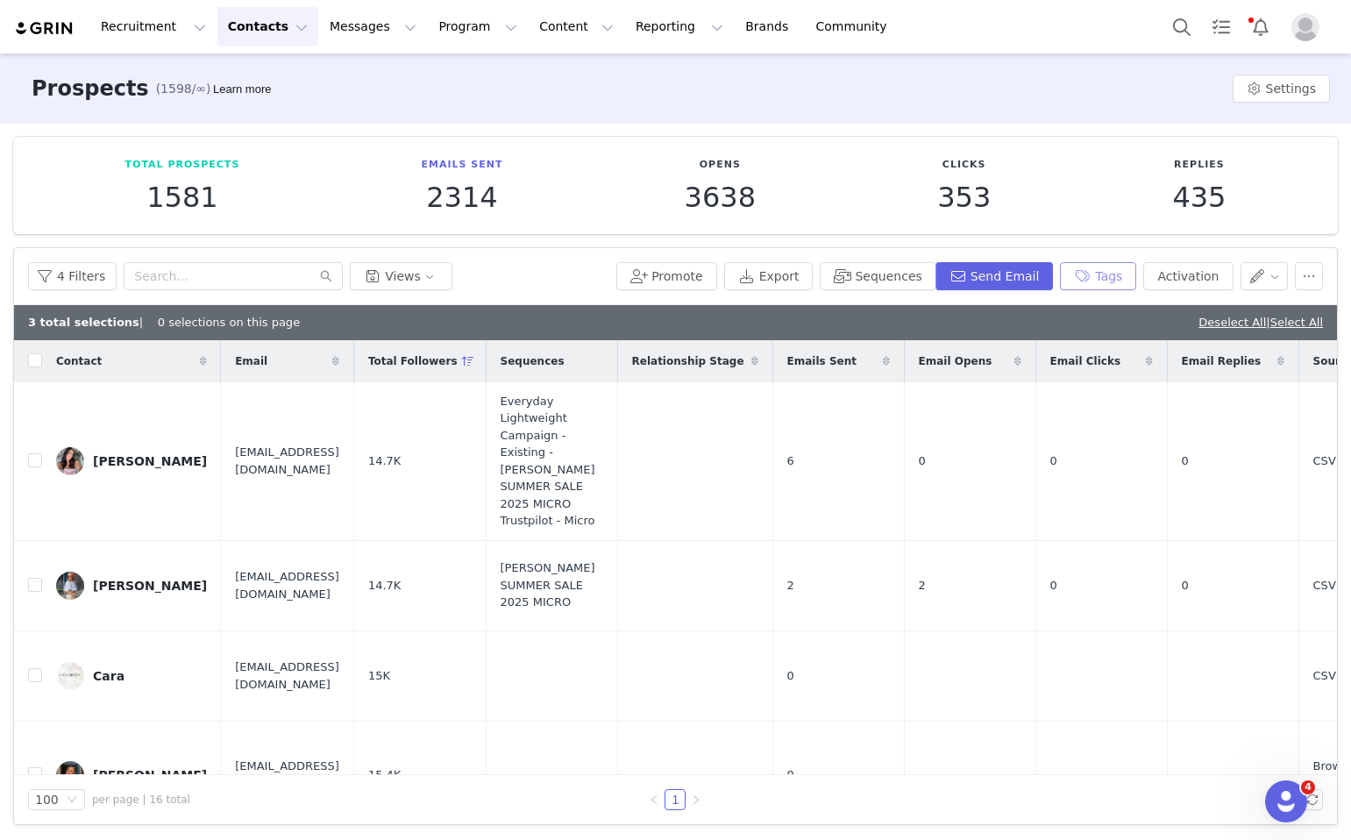
click at [1107, 285] on button "Tags" at bounding box center [1098, 276] width 76 height 28
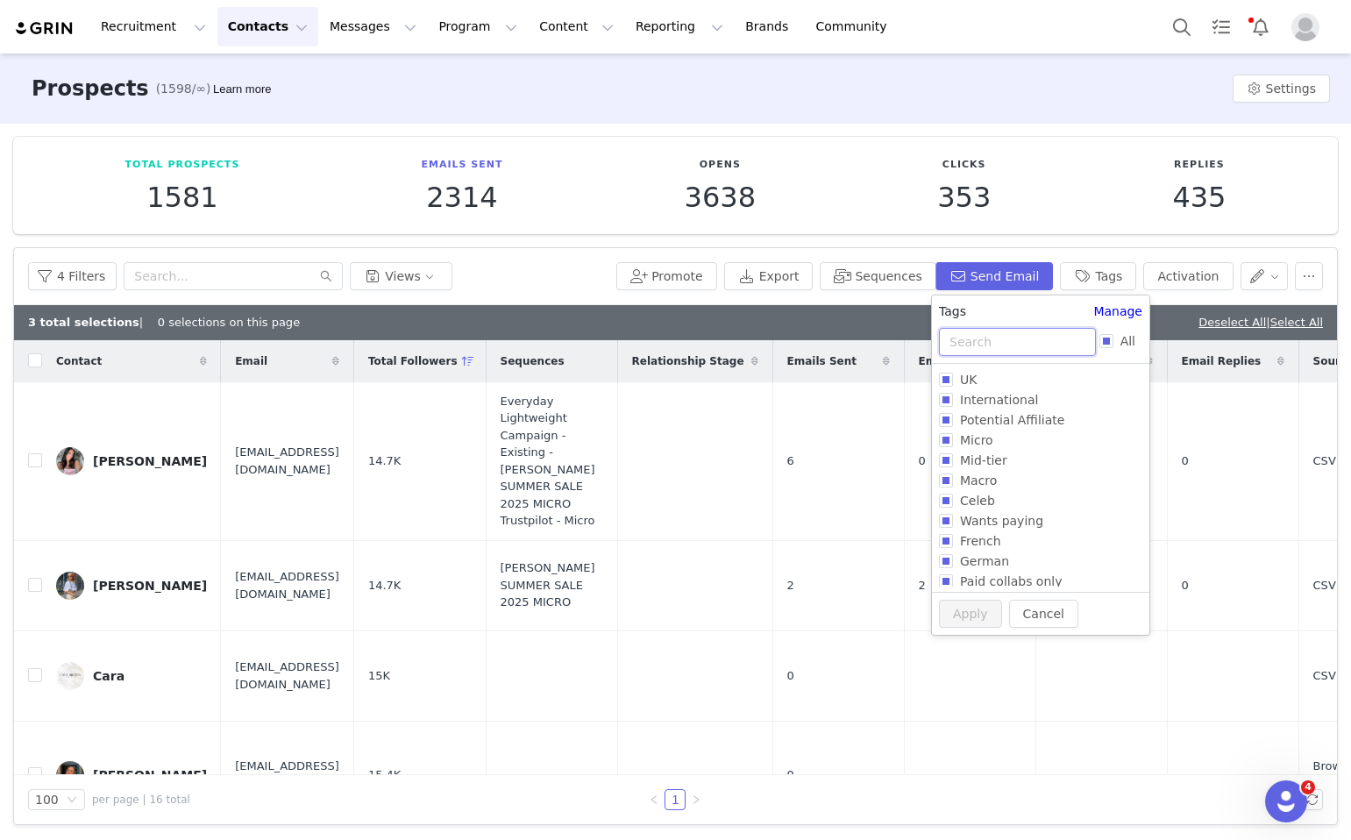
click at [999, 352] on input "text" at bounding box center [1017, 342] width 157 height 28
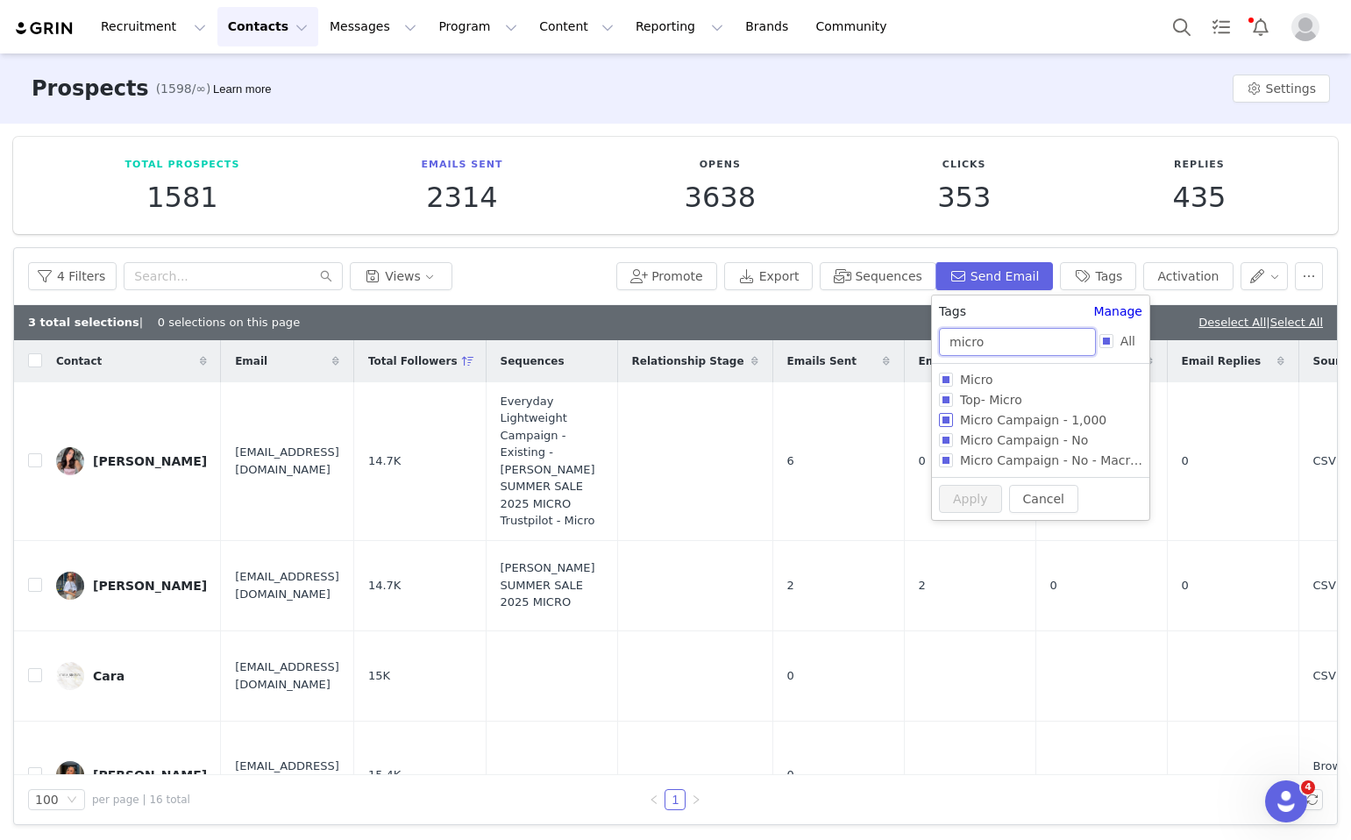
type input "micro"
click at [947, 424] on input "Micro Campaign - 1,000" at bounding box center [946, 420] width 14 height 14
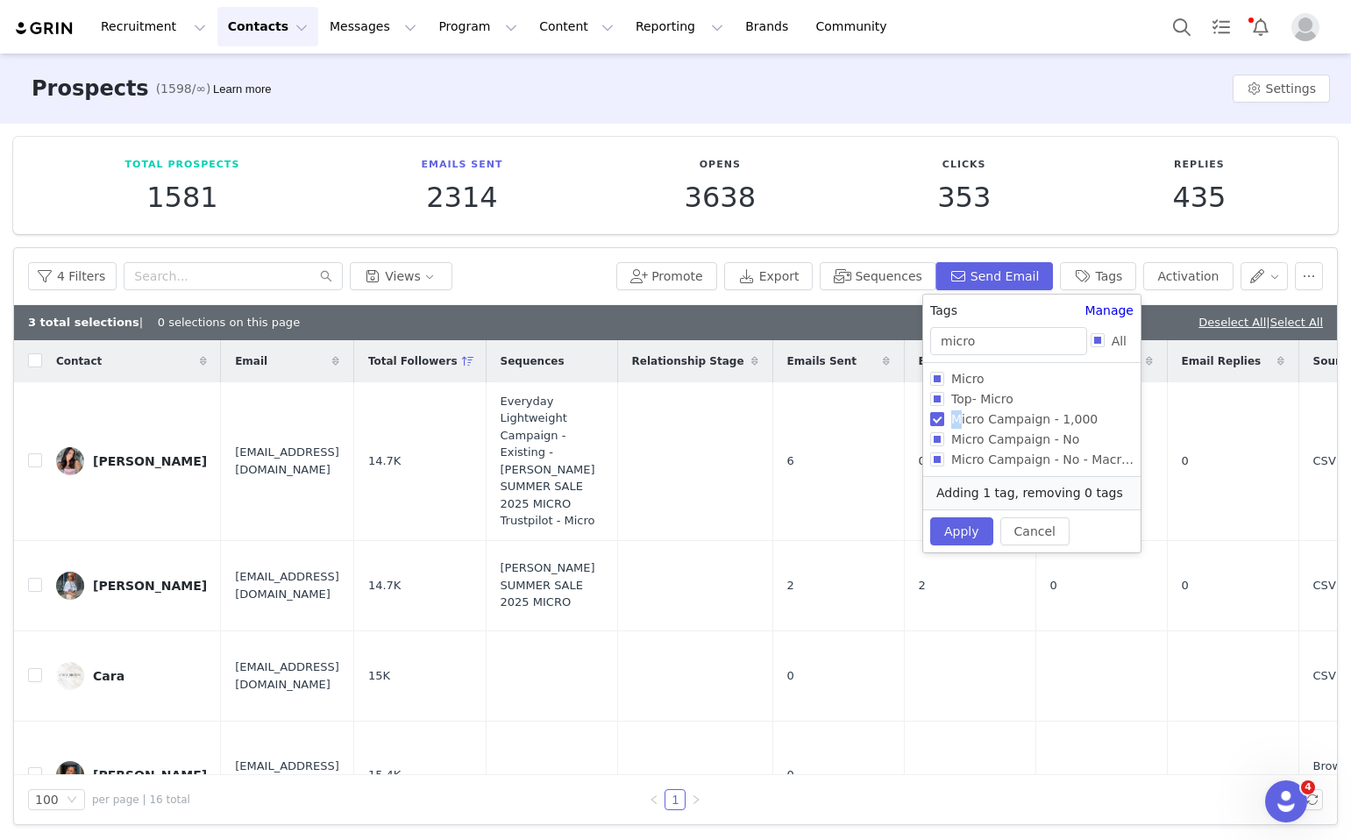
click at [947, 424] on span "Micro Campaign - 1,000" at bounding box center [1025, 419] width 160 height 14
click at [945, 424] on input "Micro Campaign - 1,000" at bounding box center [937, 419] width 14 height 14
checkbox input "false"
click at [973, 558] on td "2" at bounding box center [970, 585] width 132 height 90
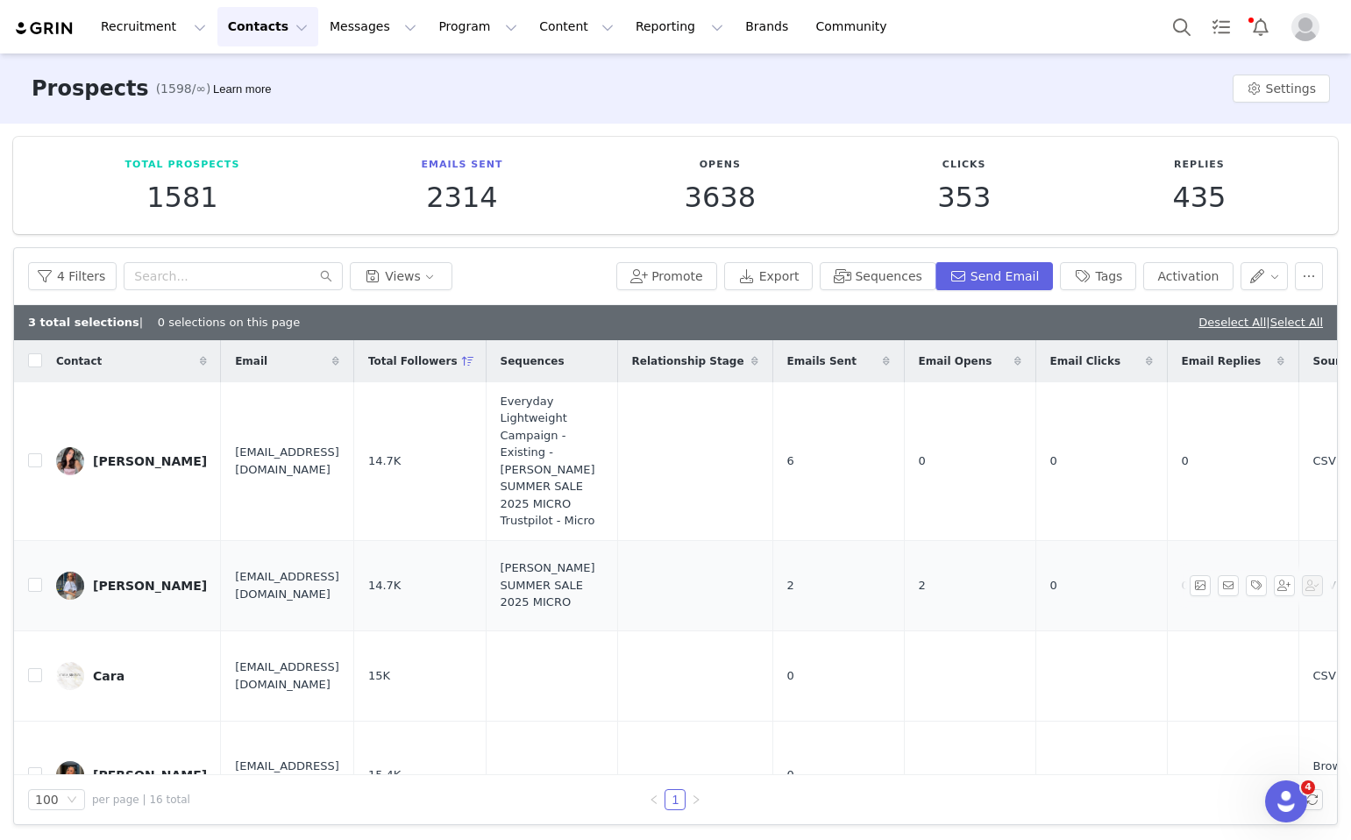
click at [973, 544] on td "2" at bounding box center [970, 585] width 132 height 90
click at [1112, 292] on div "4 Filters Views Promote Export Sequences Send Email Tags Activation" at bounding box center [675, 276] width 1323 height 57
click at [1110, 284] on button "Tags" at bounding box center [1098, 276] width 76 height 28
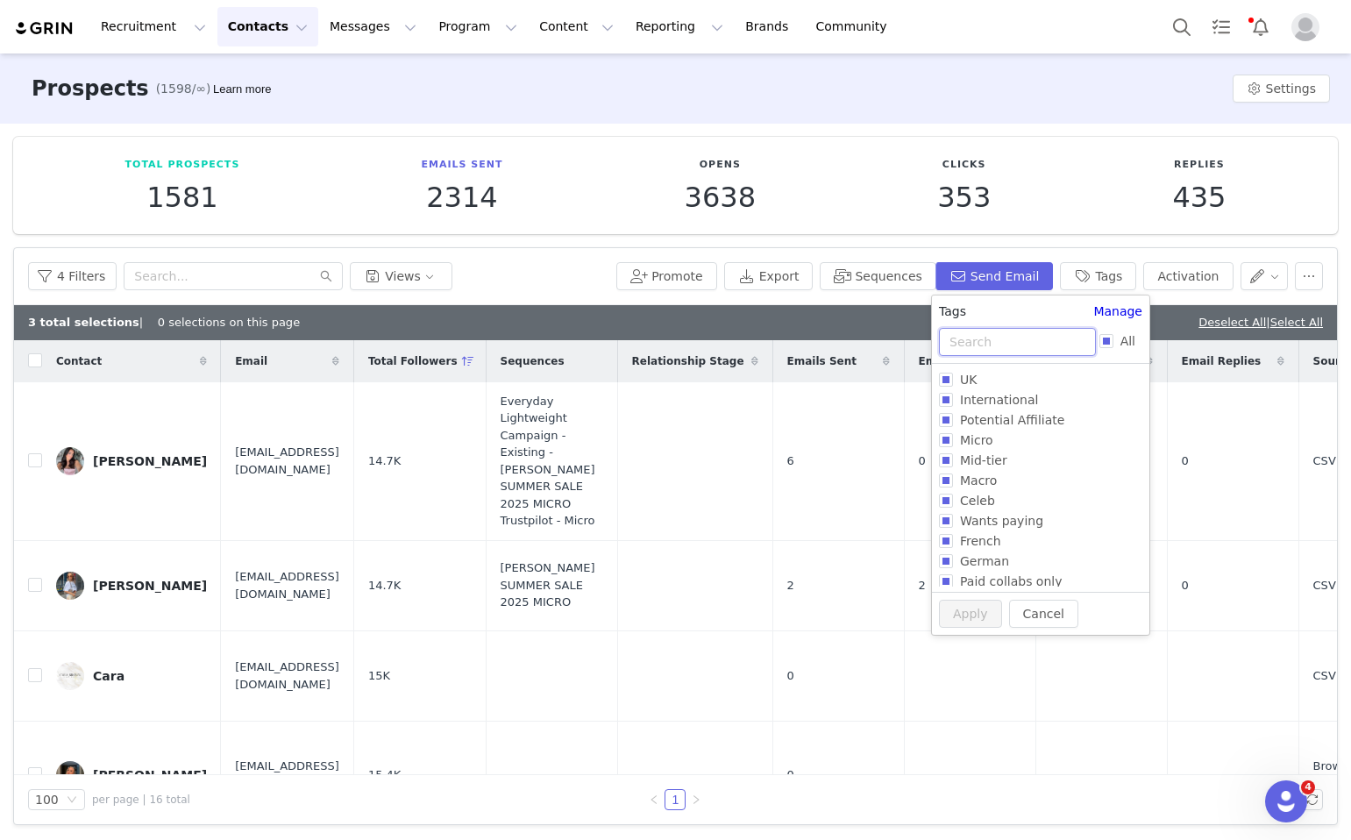
click at [959, 331] on input "text" at bounding box center [1017, 342] width 157 height 28
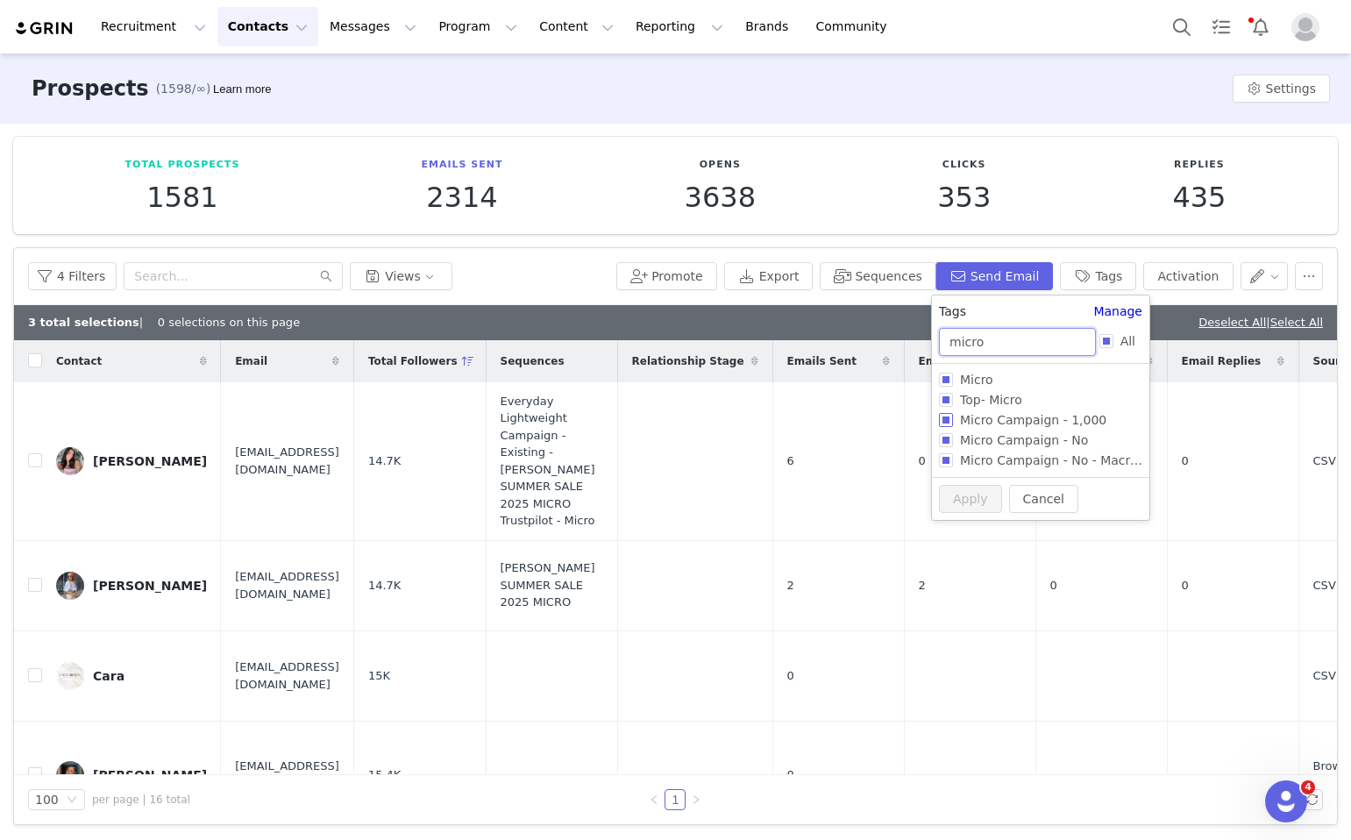
type input "micro"
click at [950, 423] on input "Micro Campaign - 1,000" at bounding box center [946, 420] width 14 height 14
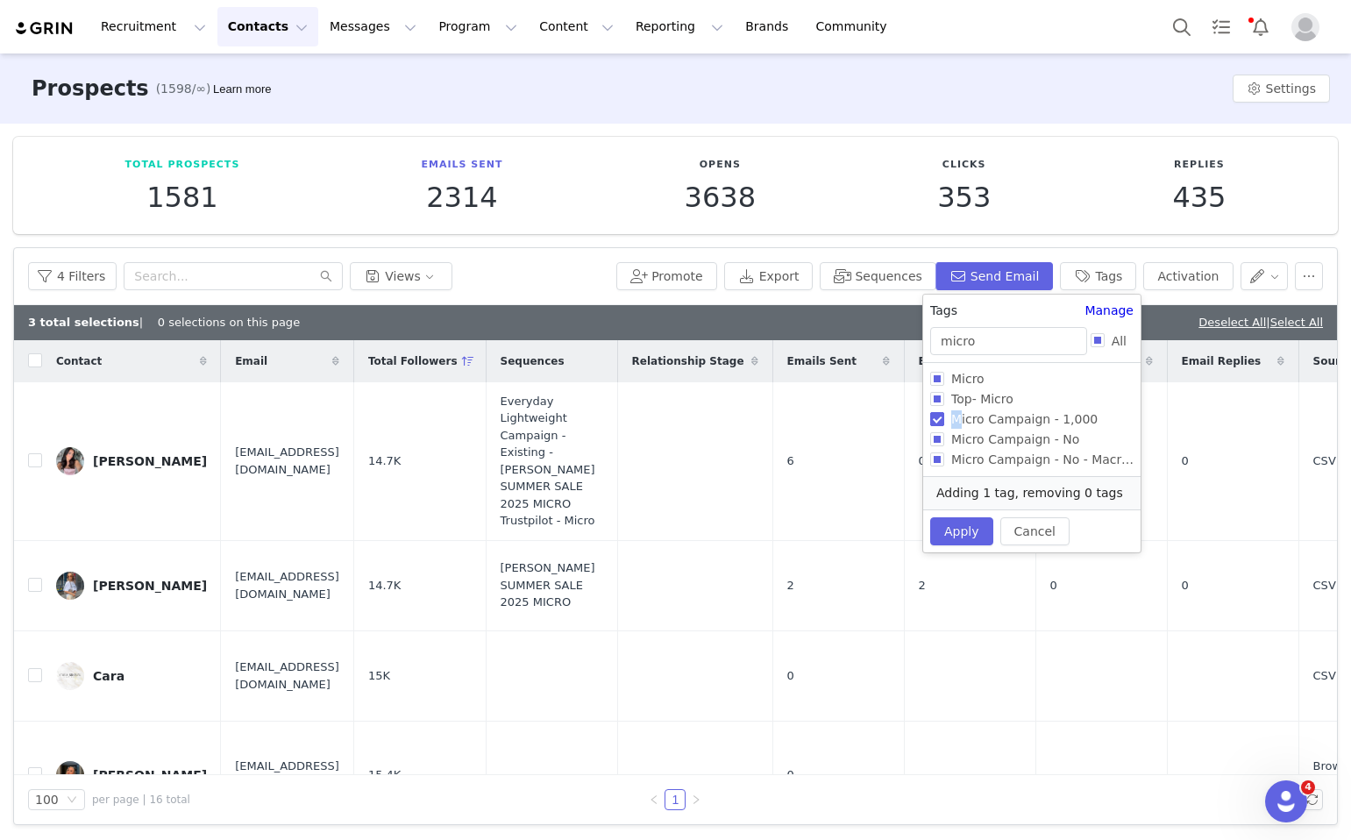
click at [950, 423] on span "Micro Campaign - 1,000" at bounding box center [1025, 419] width 160 height 14
click at [945, 423] on input "Micro Campaign - 1,000" at bounding box center [937, 419] width 14 height 14
checkbox input "false"
click at [968, 517] on button "Apply" at bounding box center [961, 531] width 63 height 28
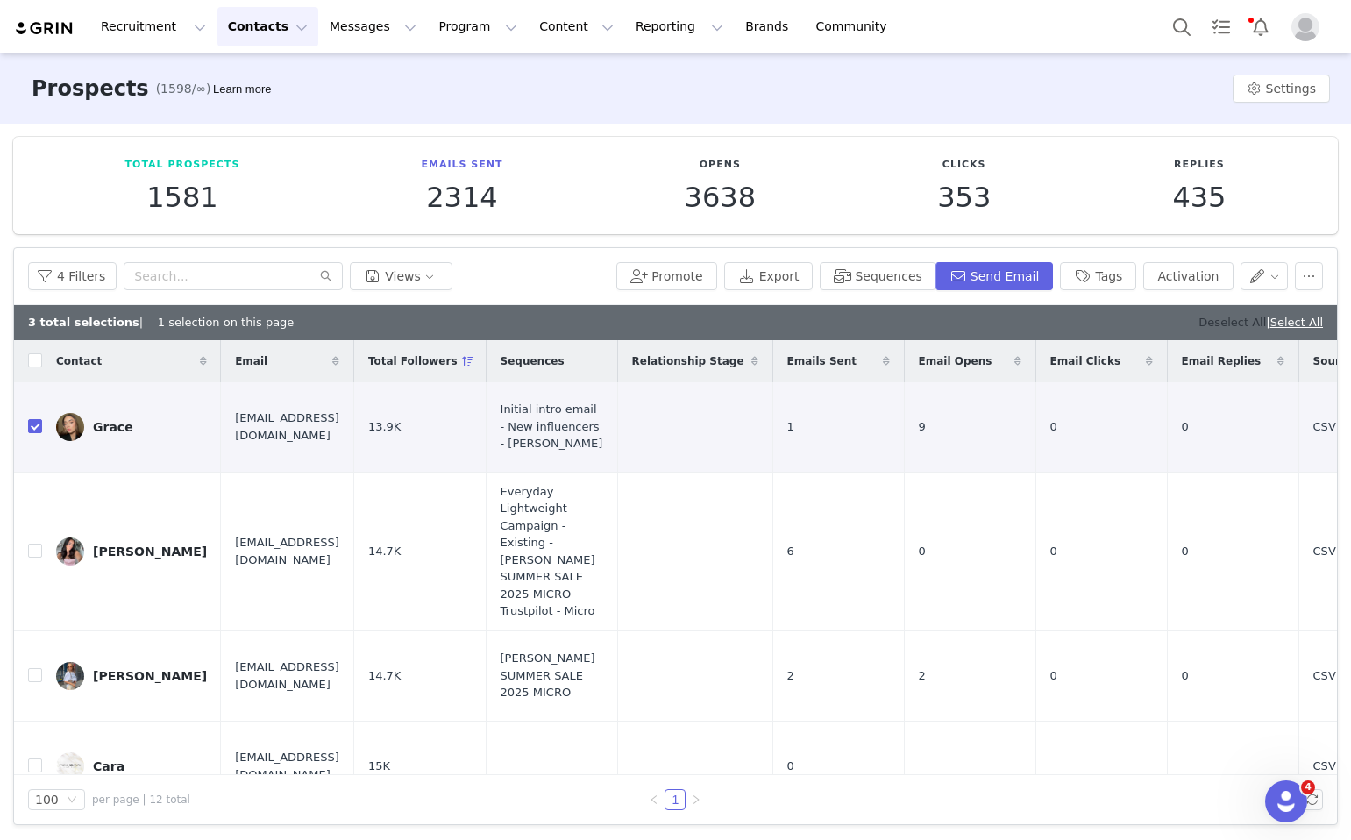
click at [1220, 327] on link "Deselect All" at bounding box center [1233, 322] width 68 height 13
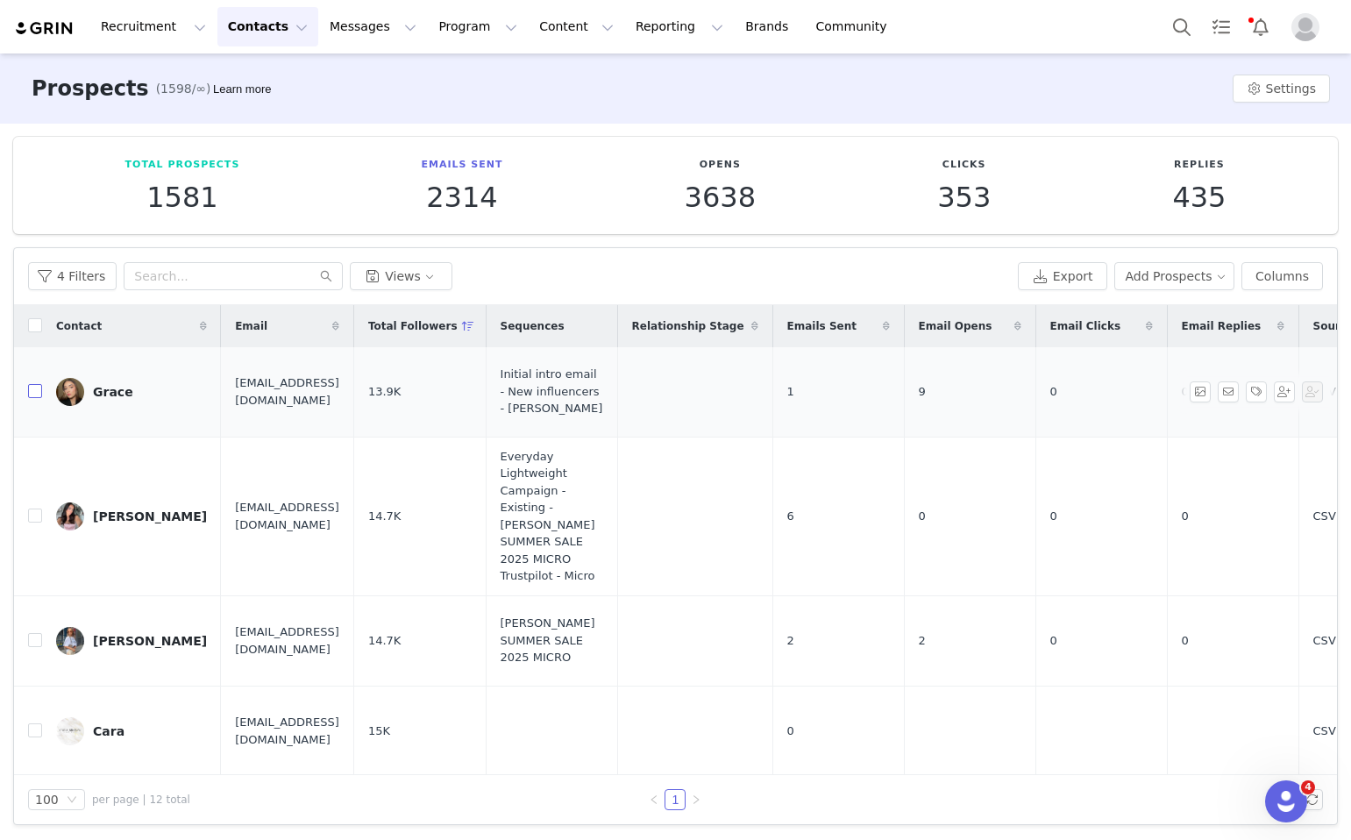
click at [37, 391] on input "checkbox" at bounding box center [35, 391] width 14 height 14
checkbox input "true"
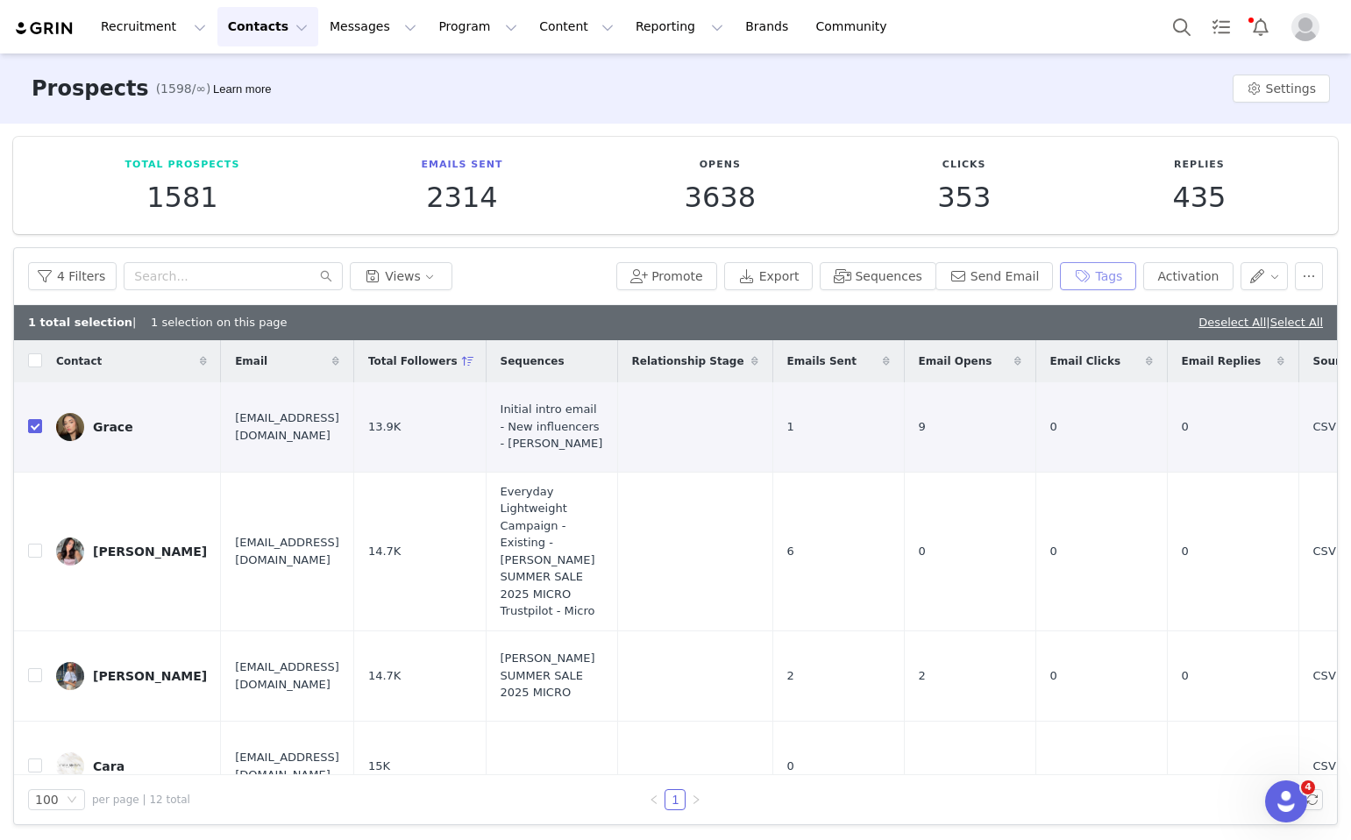
click at [1105, 277] on button "Tags" at bounding box center [1098, 276] width 76 height 28
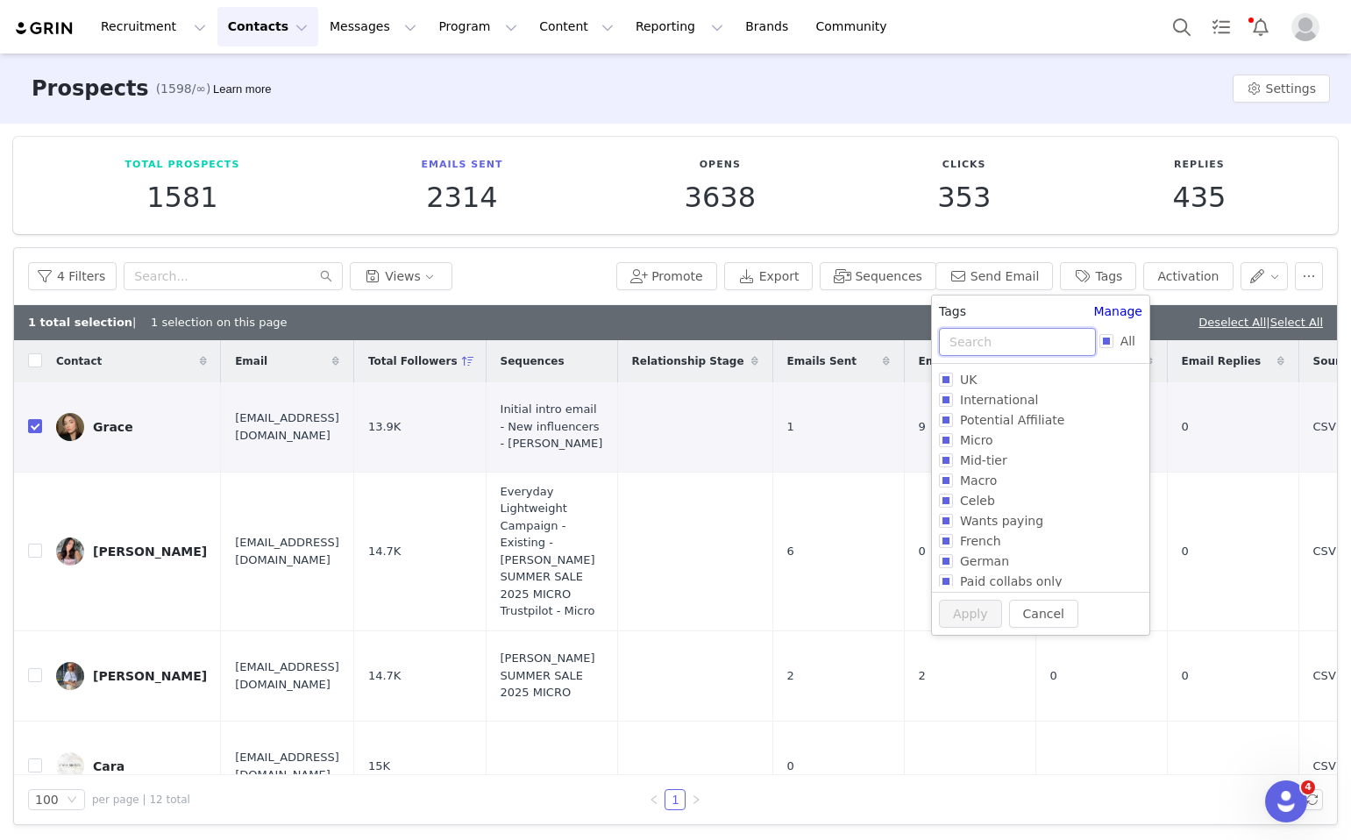
click at [1025, 346] on input "text" at bounding box center [1017, 342] width 157 height 28
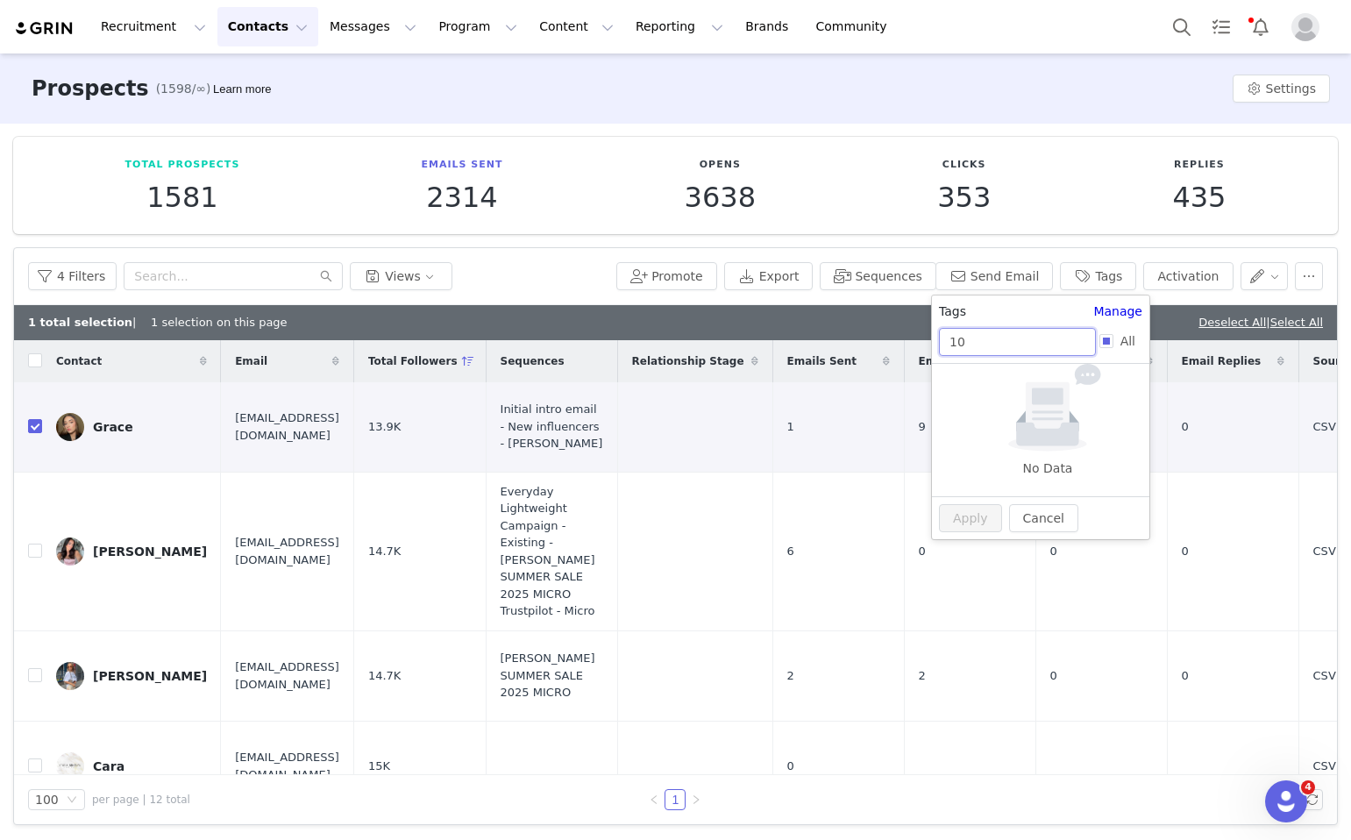
type input "1"
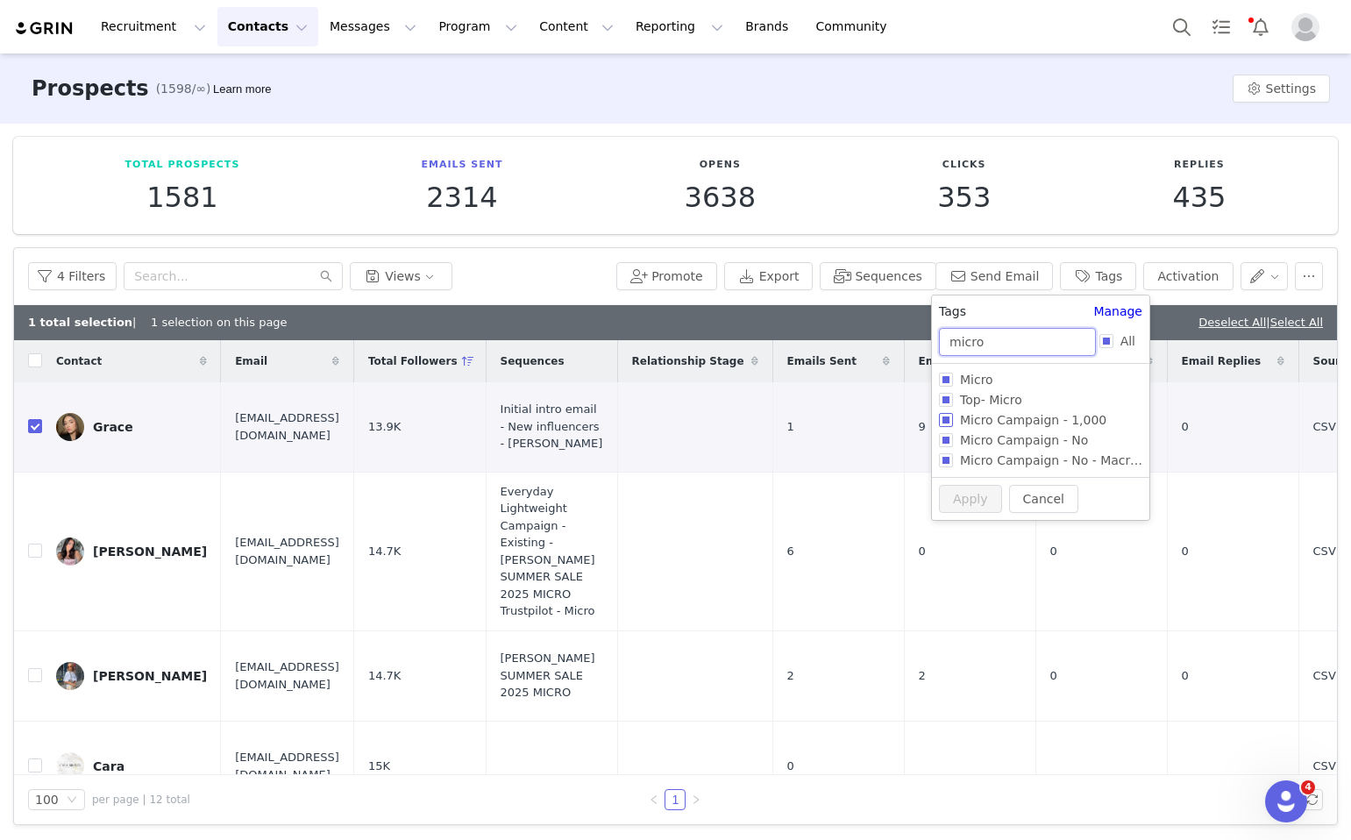
type input "micro"
click at [947, 421] on input "Micro Campaign - 1,000" at bounding box center [946, 420] width 14 height 14
checkbox input "true"
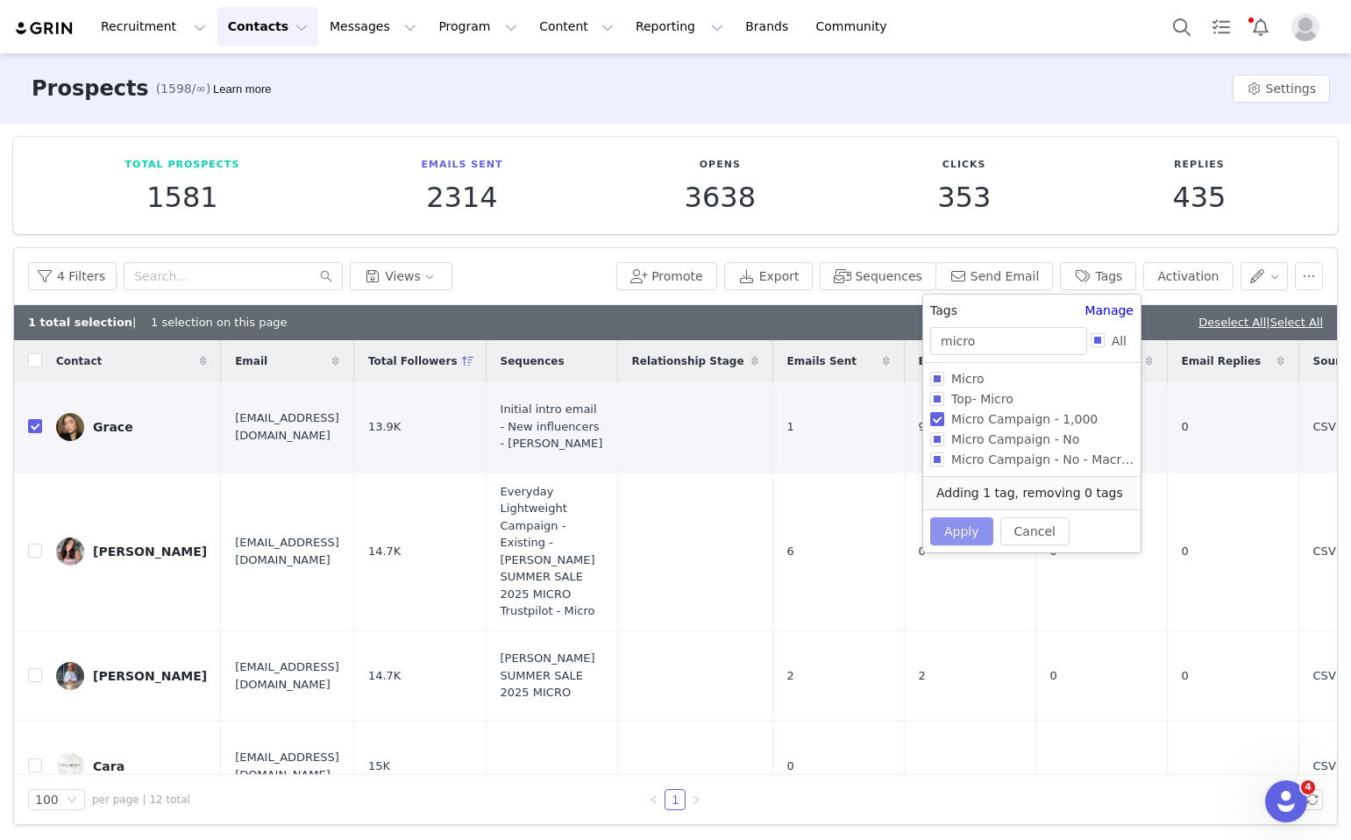
click at [965, 522] on button "Apply" at bounding box center [961, 531] width 63 height 28
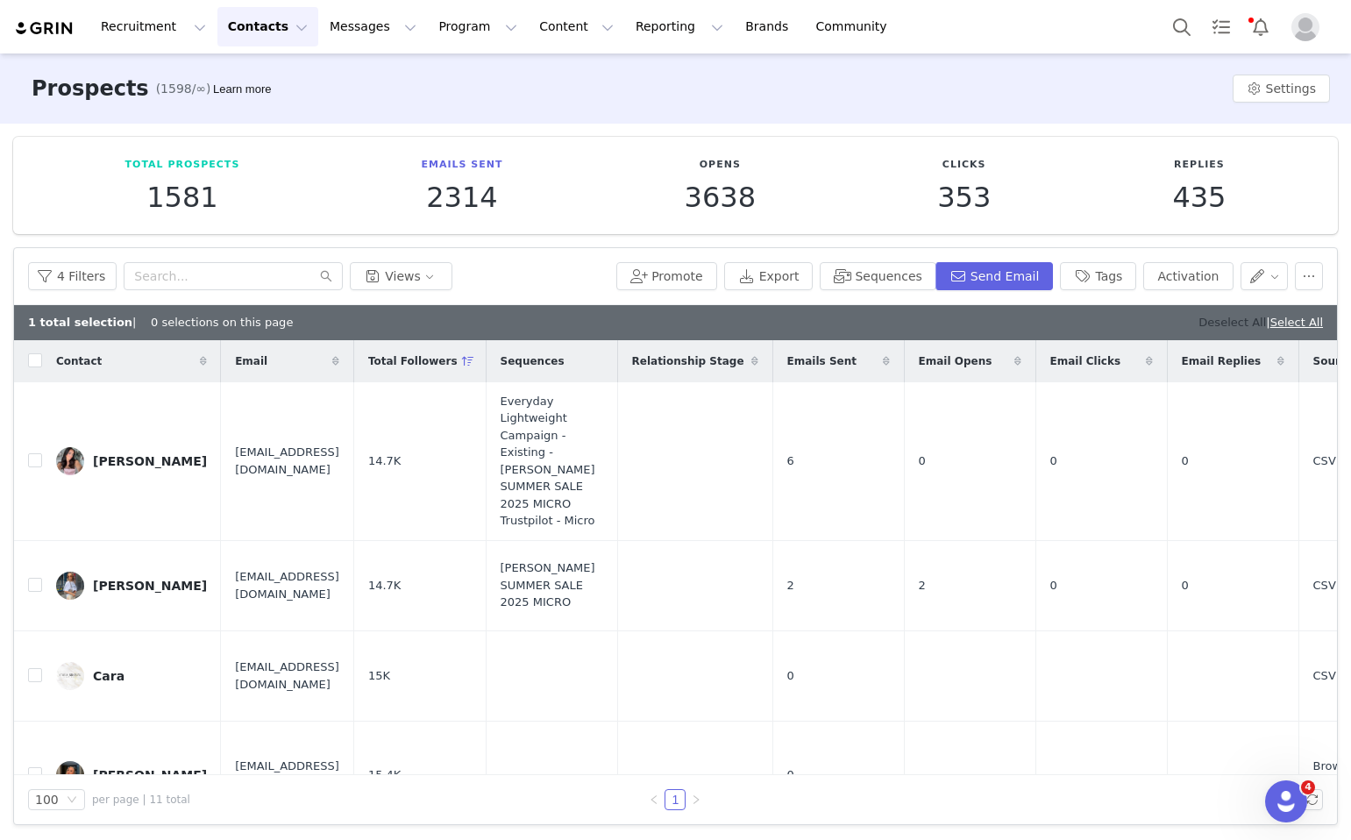
click at [1228, 323] on link "Deselect All" at bounding box center [1233, 322] width 68 height 13
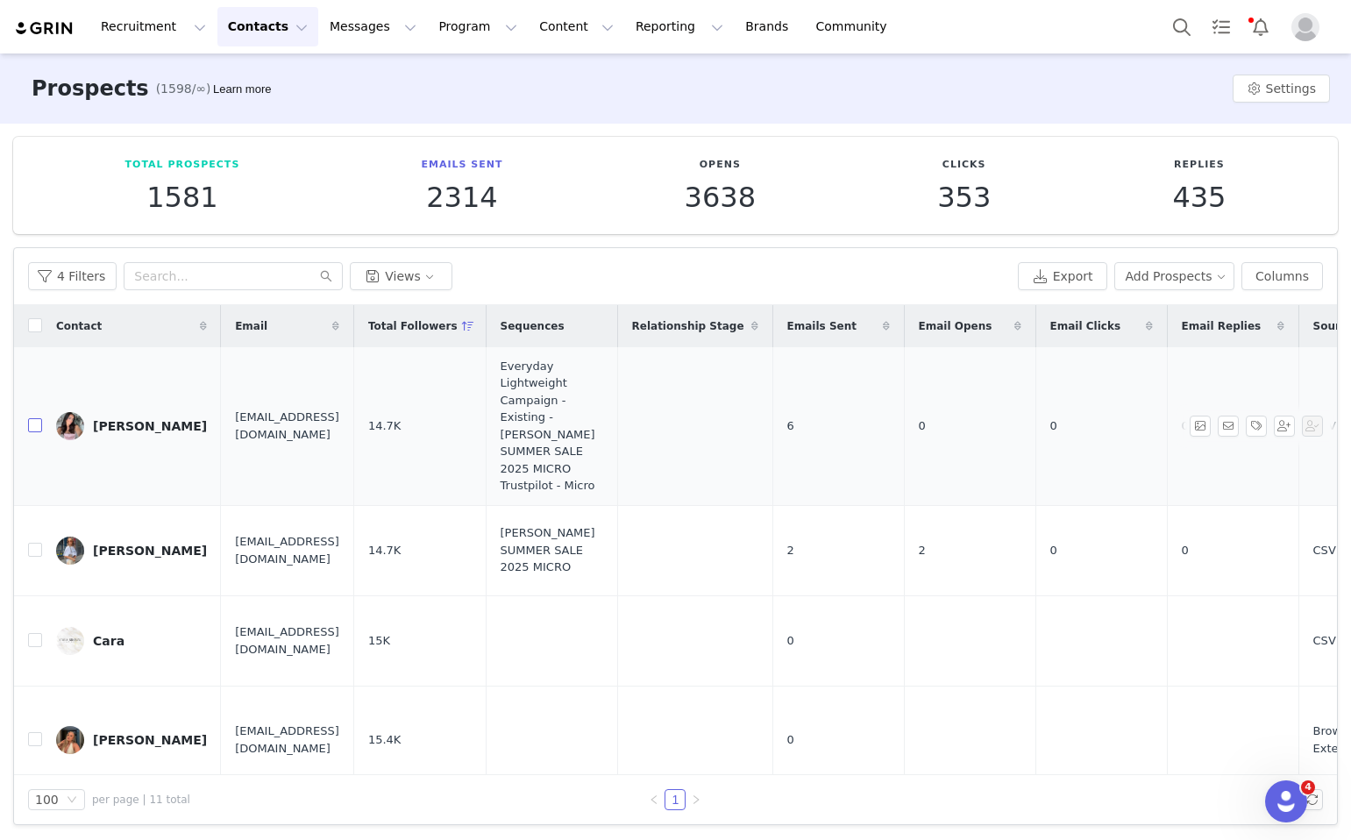
click at [32, 419] on input "checkbox" at bounding box center [35, 425] width 14 height 14
checkbox input "true"
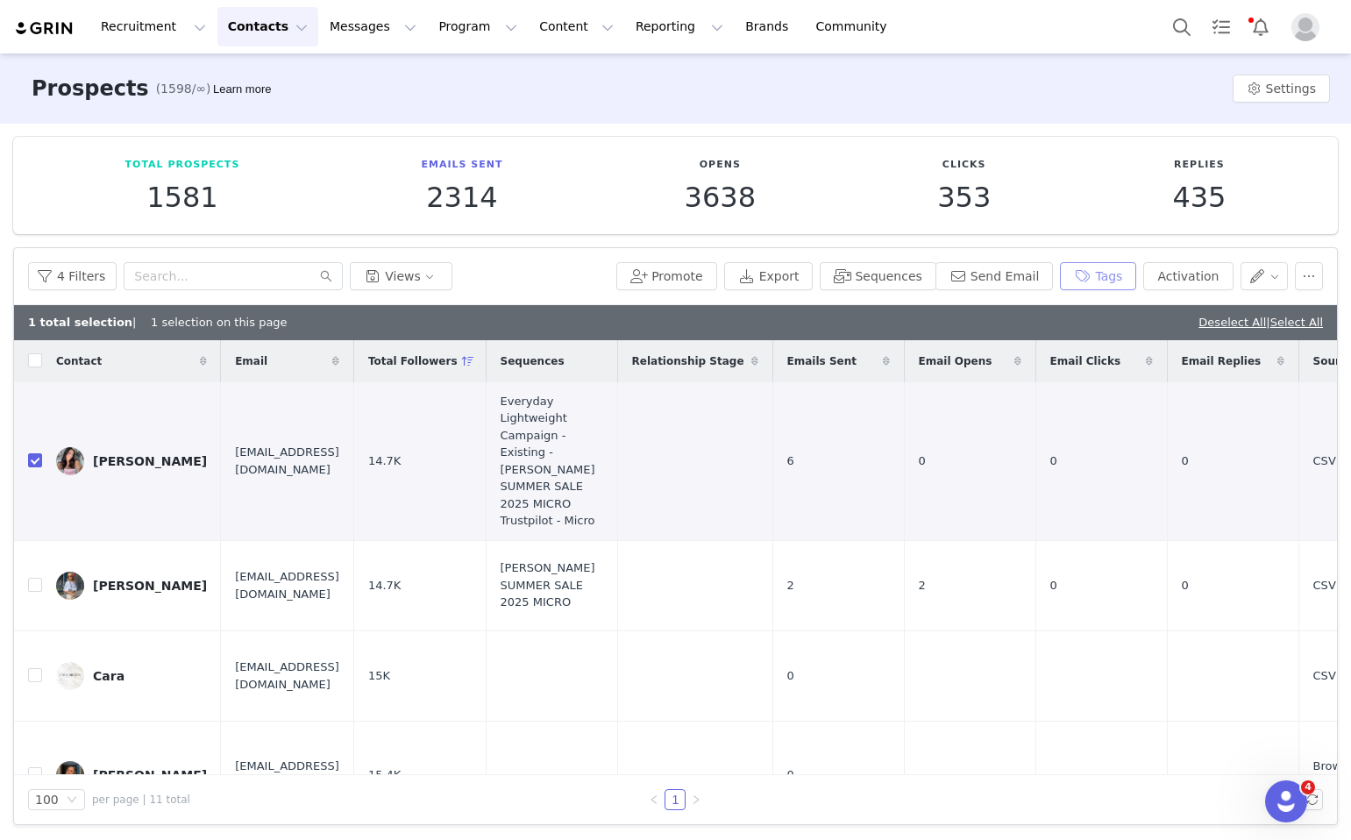
click at [1097, 286] on button "Tags" at bounding box center [1098, 276] width 76 height 28
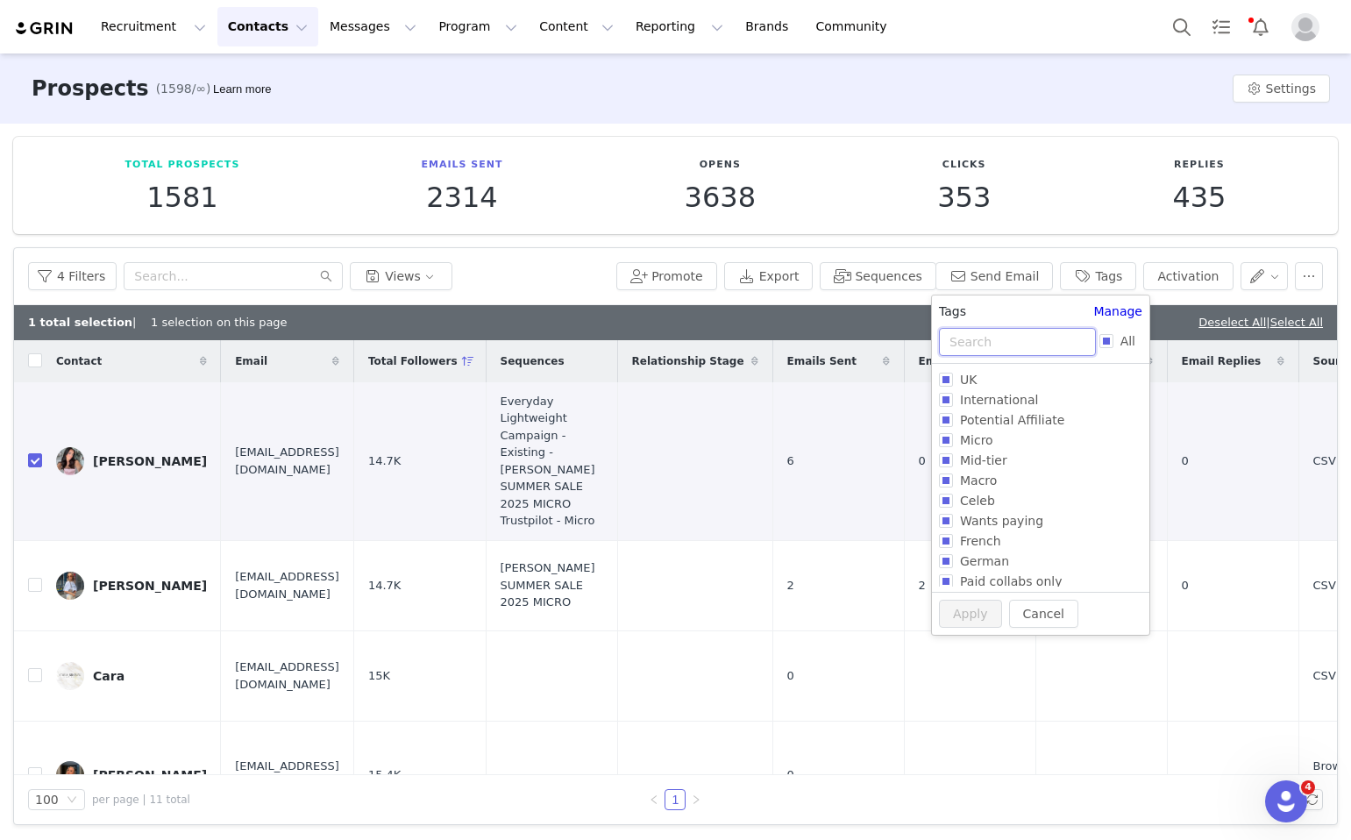
click at [1023, 353] on input "text" at bounding box center [1017, 342] width 157 height 28
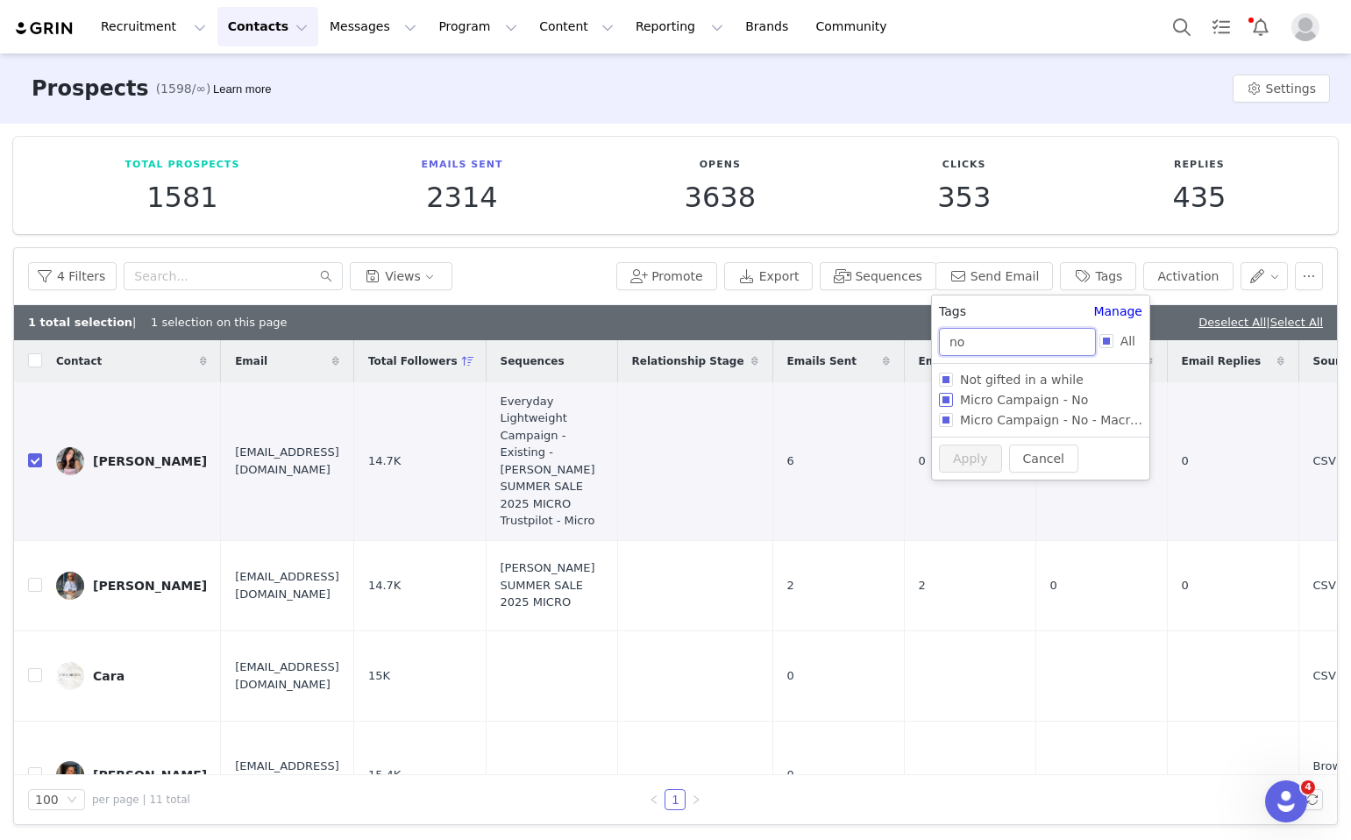
type input "no"
click at [943, 403] on input "Micro Campaign - No" at bounding box center [946, 400] width 14 height 14
checkbox input "true"
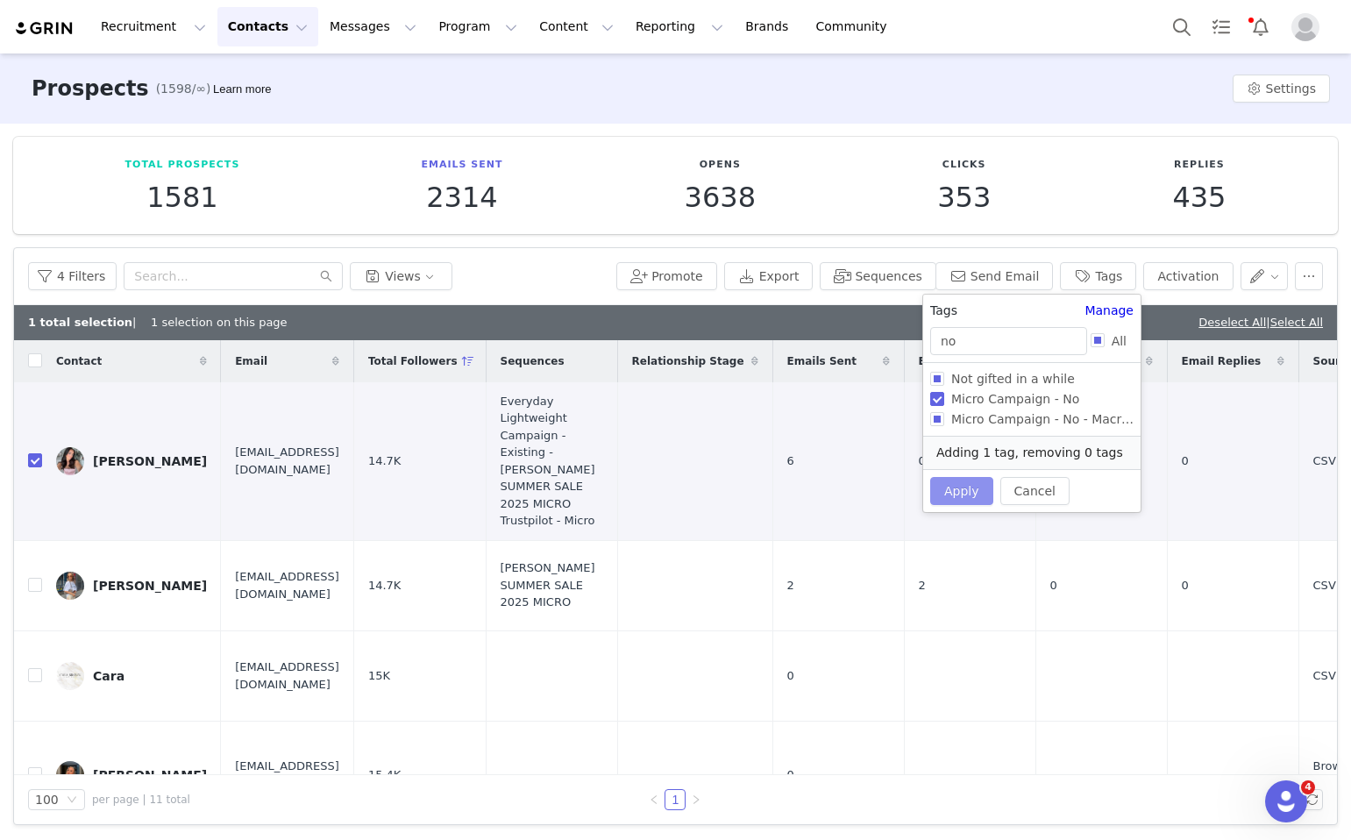
click at [964, 481] on button "Apply" at bounding box center [961, 491] width 63 height 28
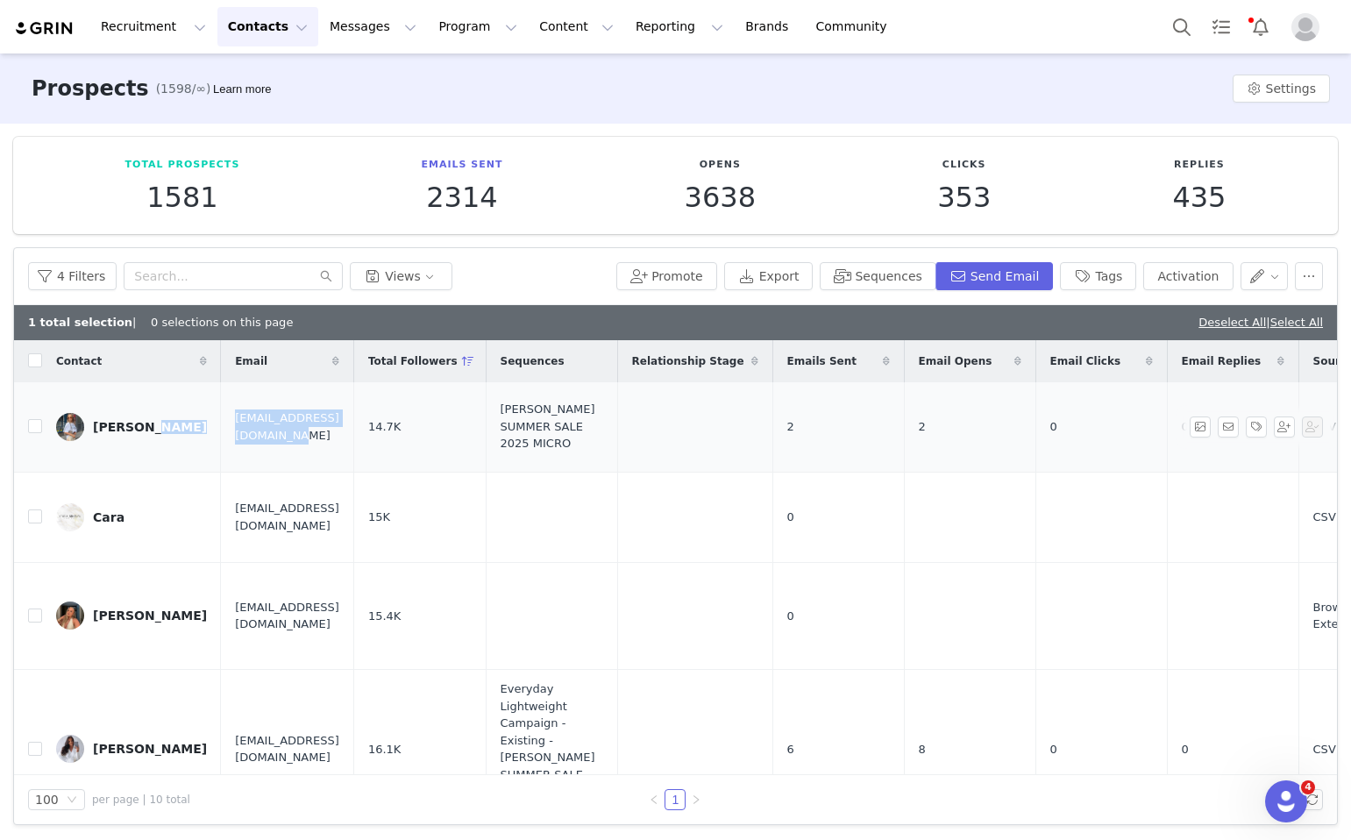
drag, startPoint x: 330, startPoint y: 429, endPoint x: 176, endPoint y: 428, distance: 153.5
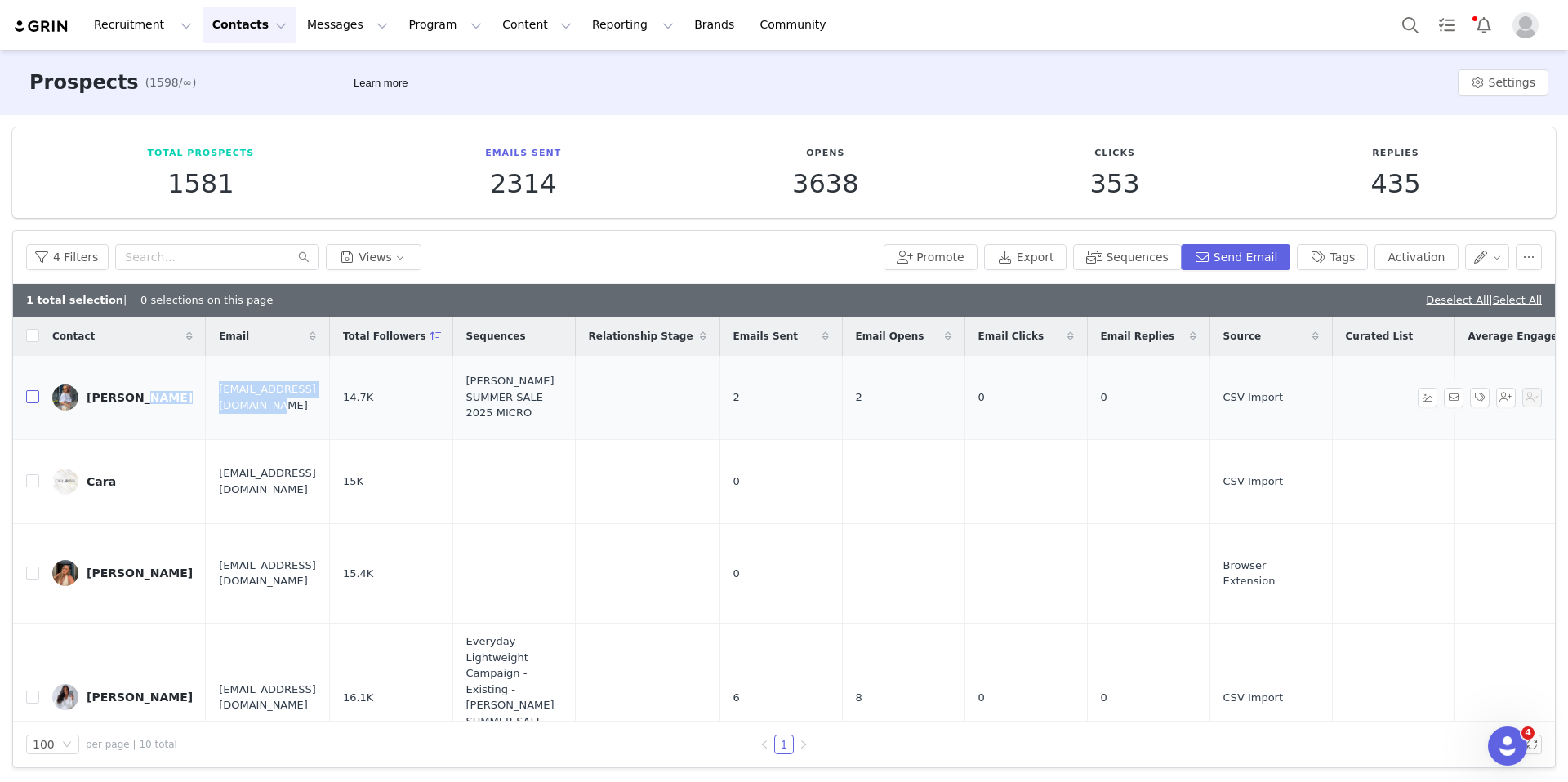
click at [31, 397] on input "checkbox" at bounding box center [33, 397] width 13 height 13
checkbox input "true"
click at [1258, 252] on button "button" at bounding box center [1529, 257] width 26 height 26
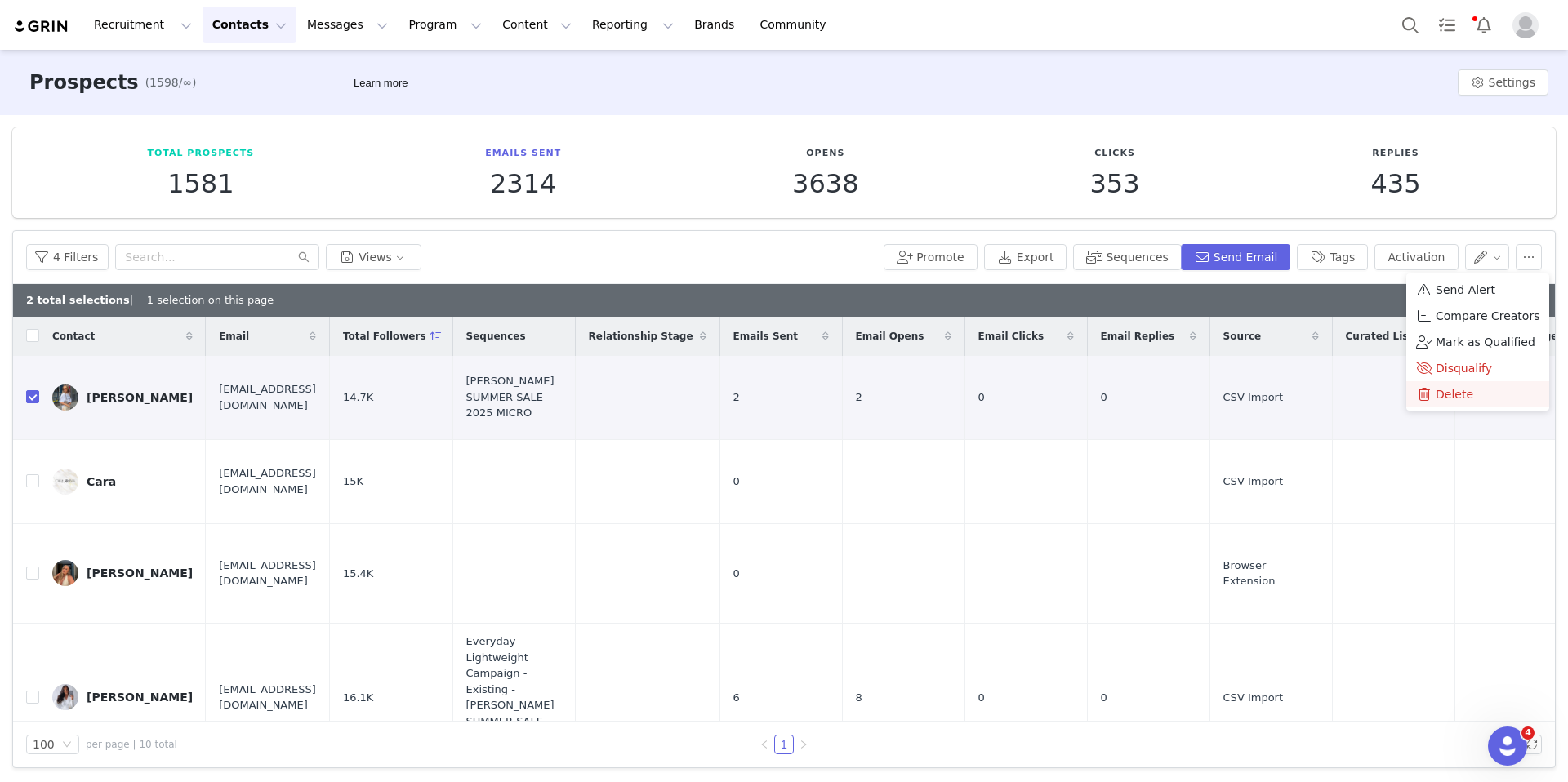
click at [1258, 395] on span "Delete" at bounding box center [1454, 394] width 37 height 18
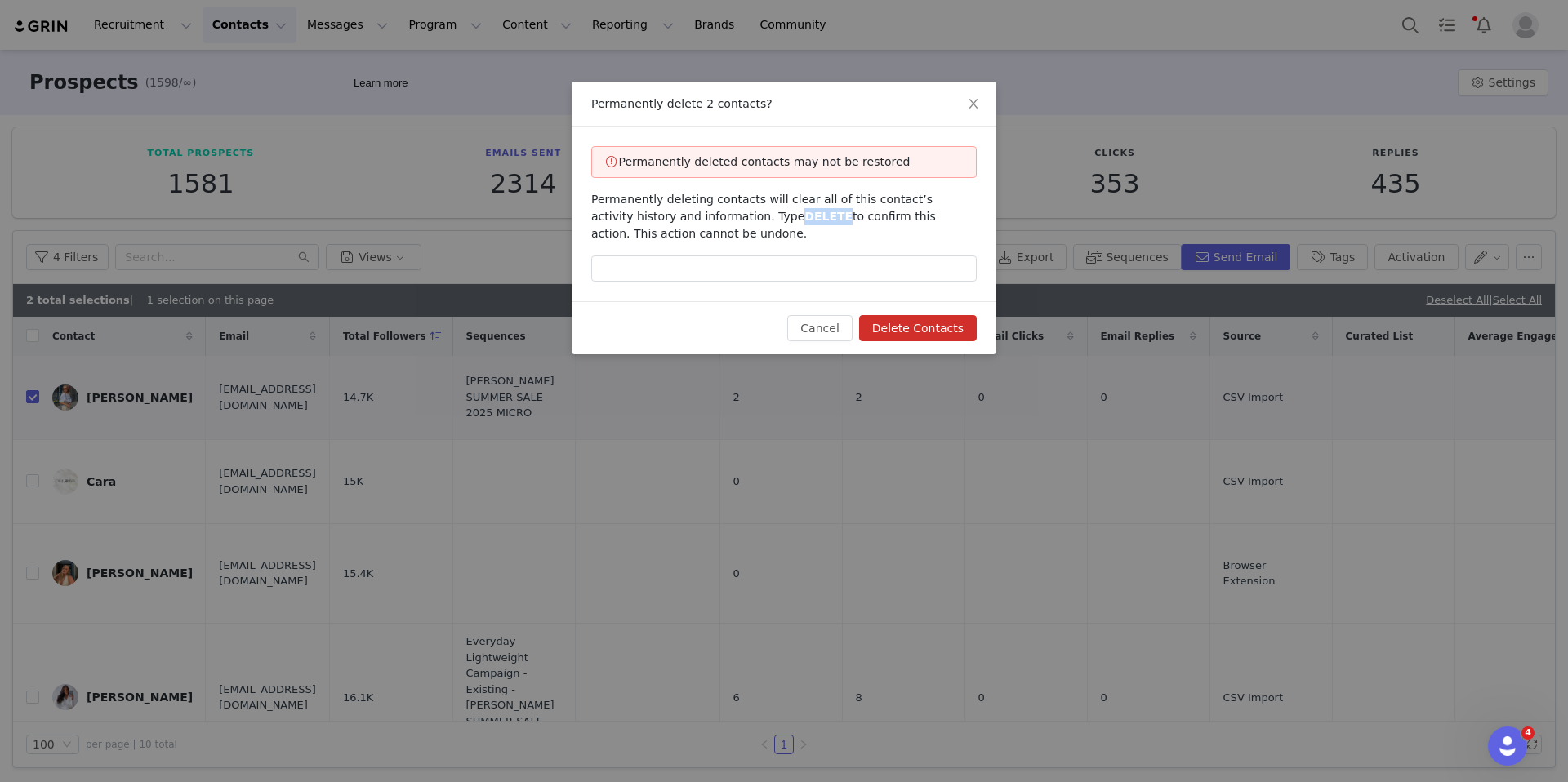
drag, startPoint x: 790, startPoint y: 216, endPoint x: 748, endPoint y: 216, distance: 42.0
click at [804, 216] on span "DELETE" at bounding box center [829, 216] width 48 height 13
click at [740, 263] on input "text" at bounding box center [784, 269] width 385 height 26
paste input "DELETE"
type input "DELETE"
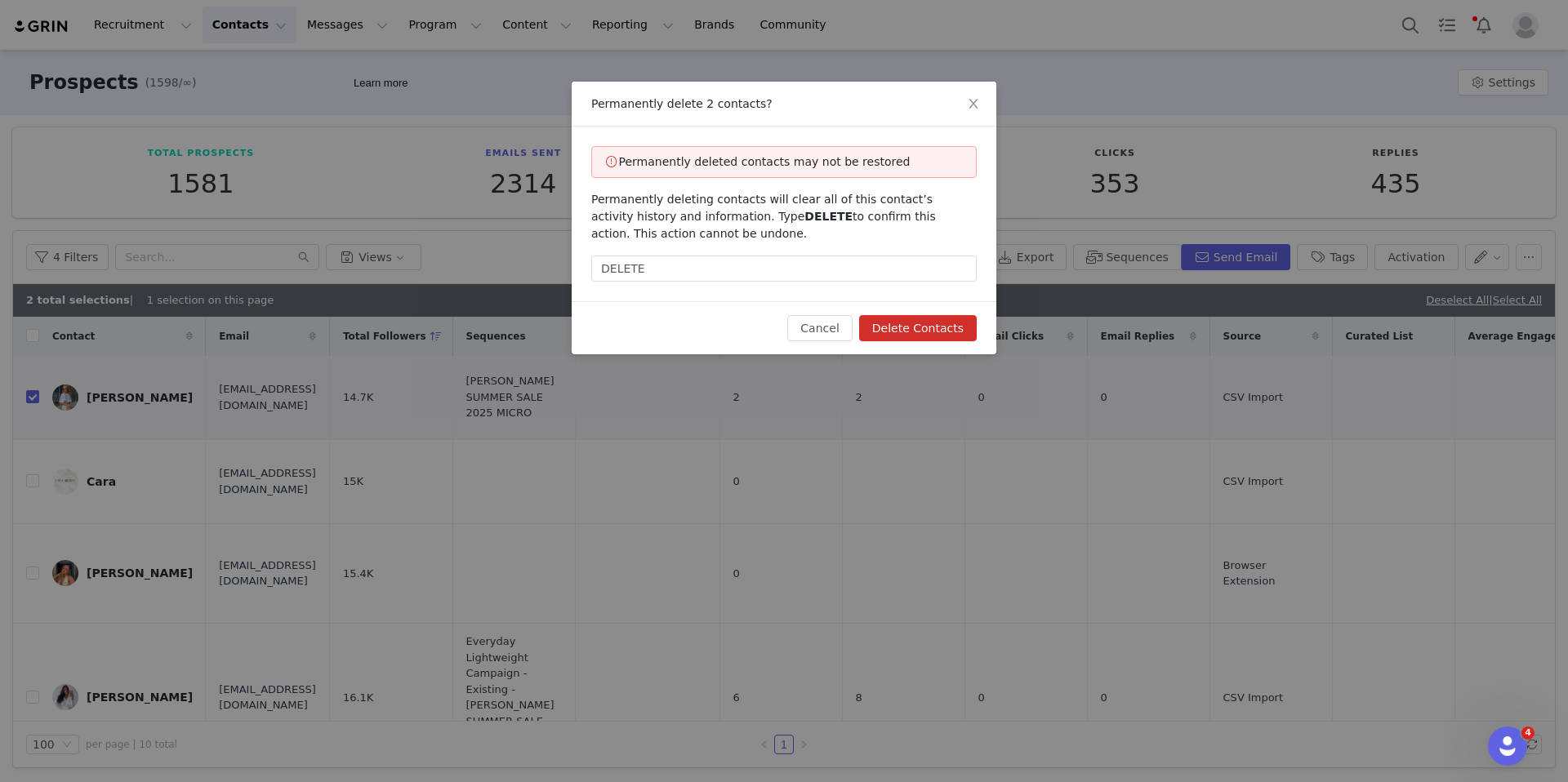
click at [938, 336] on button "Delete Contacts" at bounding box center [918, 329] width 117 height 26
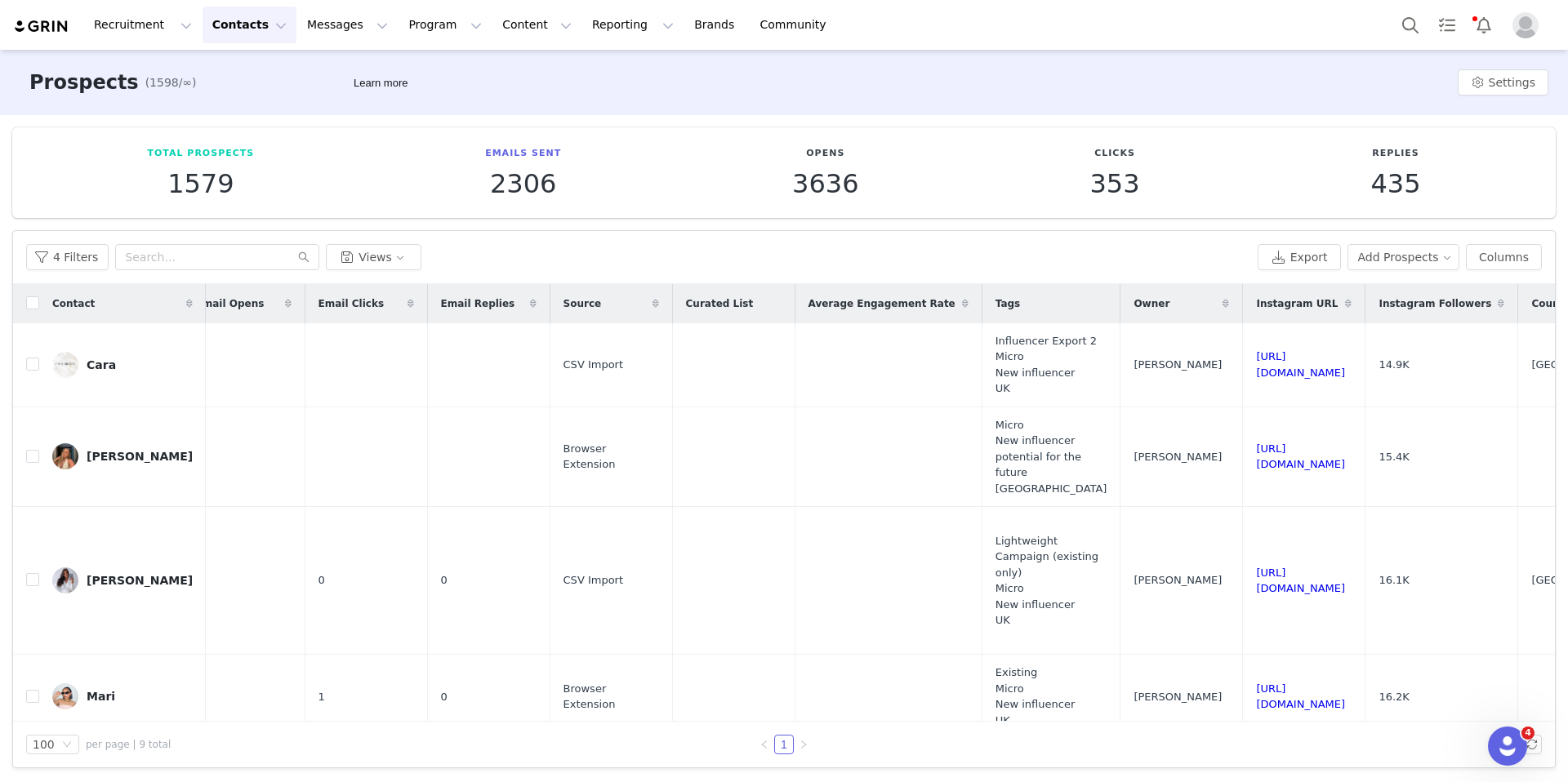
scroll to position [0, 943]
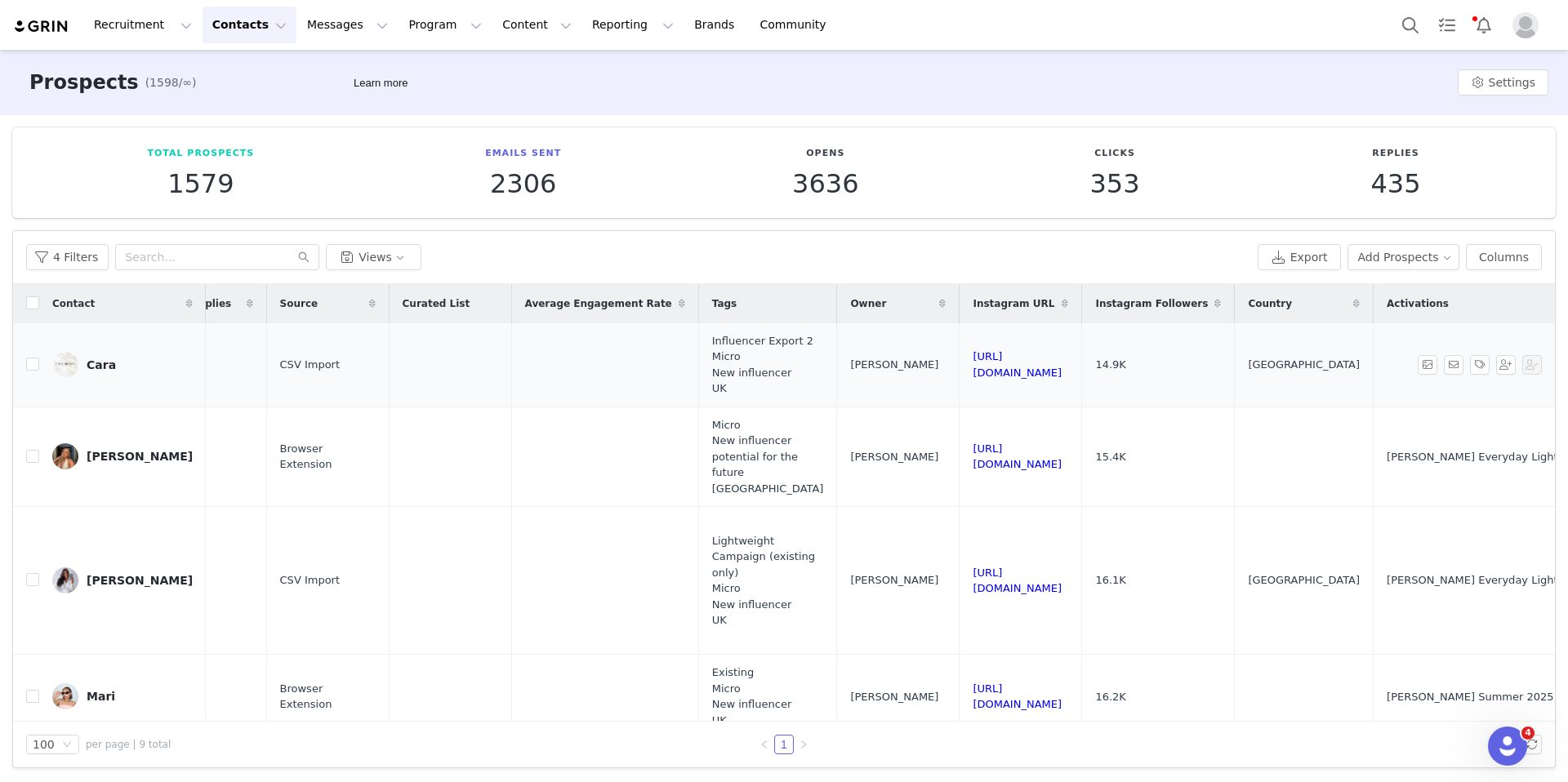
drag, startPoint x: 1159, startPoint y: 374, endPoint x: 937, endPoint y: 362, distance: 222.3
click at [959, 362] on td "https://www.instagram.com/_.carabrown" at bounding box center [1021, 365] width 123 height 84
click at [32, 369] on input "checkbox" at bounding box center [33, 364] width 13 height 13
checkbox input "true"
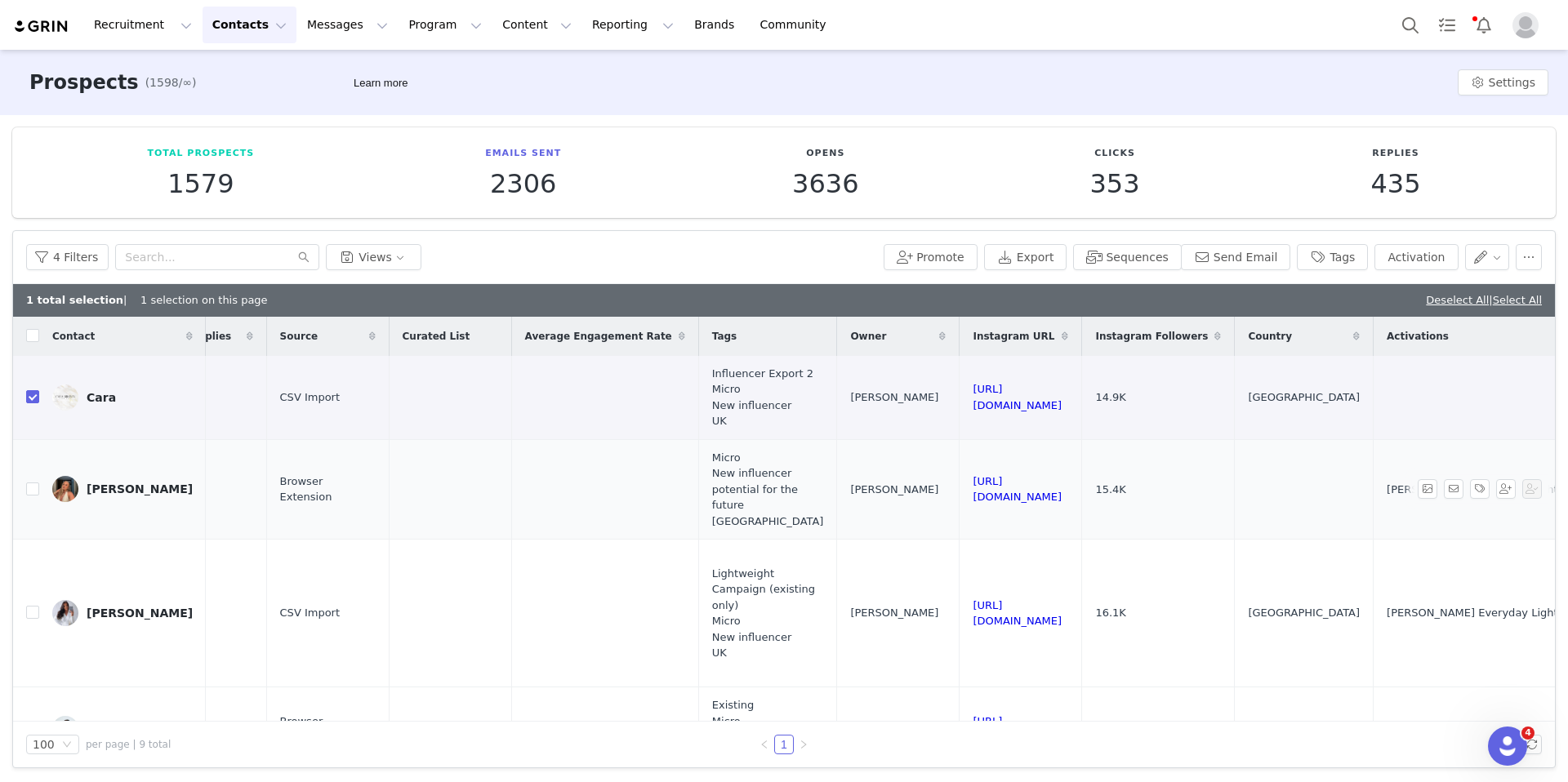
drag, startPoint x: 1171, startPoint y: 490, endPoint x: 941, endPoint y: 481, distance: 230.2
click at [959, 481] on td "https://www.instagram.com/mollielayton" at bounding box center [1021, 490] width 123 height 101
click at [27, 482] on input "checkbox" at bounding box center [33, 489] width 13 height 13
checkbox input "true"
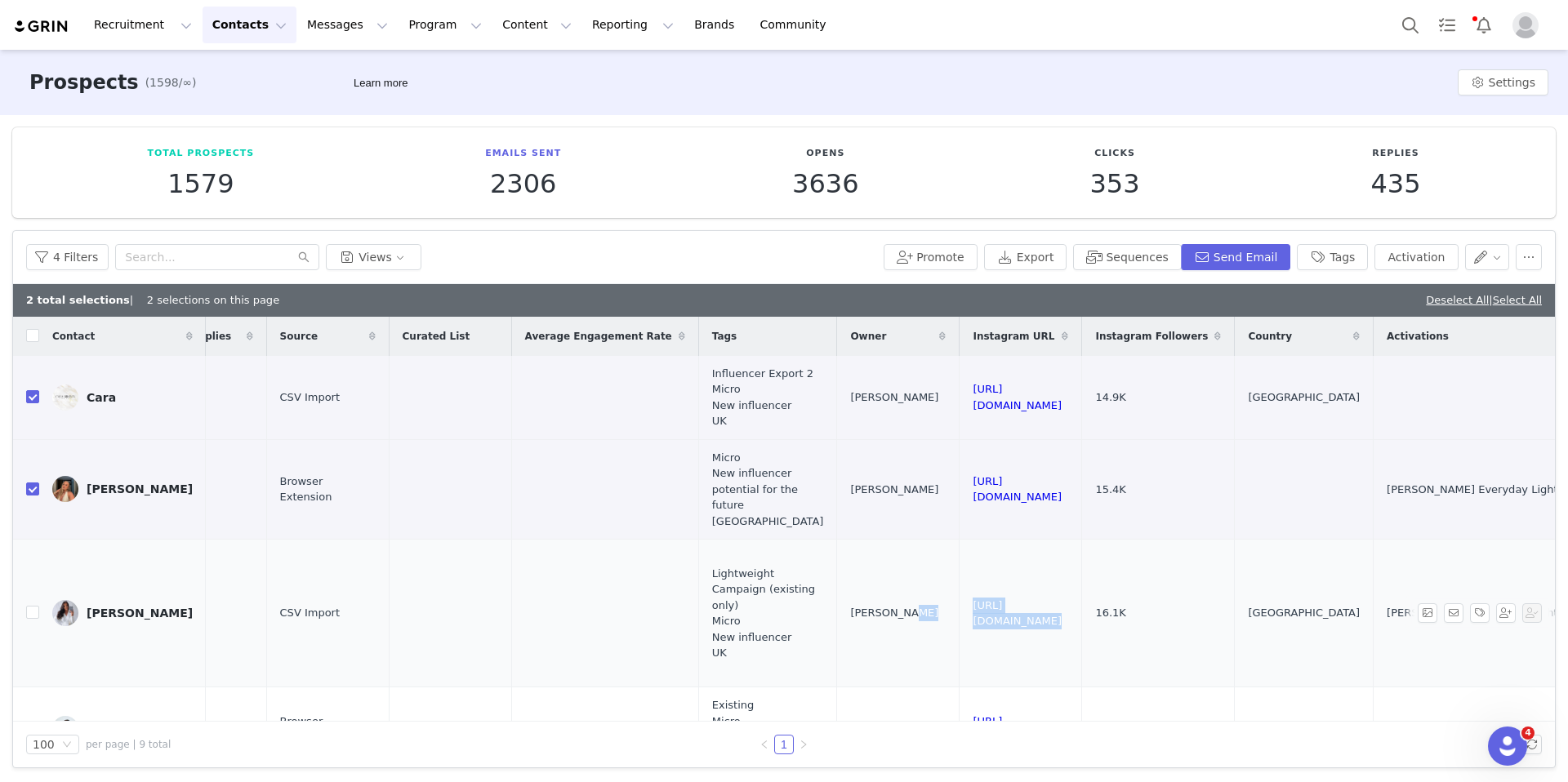
drag, startPoint x: 1182, startPoint y: 608, endPoint x: 912, endPoint y: 605, distance: 270.0
click at [912, 605] on tr "Katie klchandler94@gmail.com 16.1K Everyday Lightweight Campaign - Existing - G…" at bounding box center [370, 613] width 2601 height 148
click at [1258, 255] on button "button" at bounding box center [1529, 257] width 26 height 26
click at [1258, 260] on button "Tags" at bounding box center [1332, 257] width 71 height 26
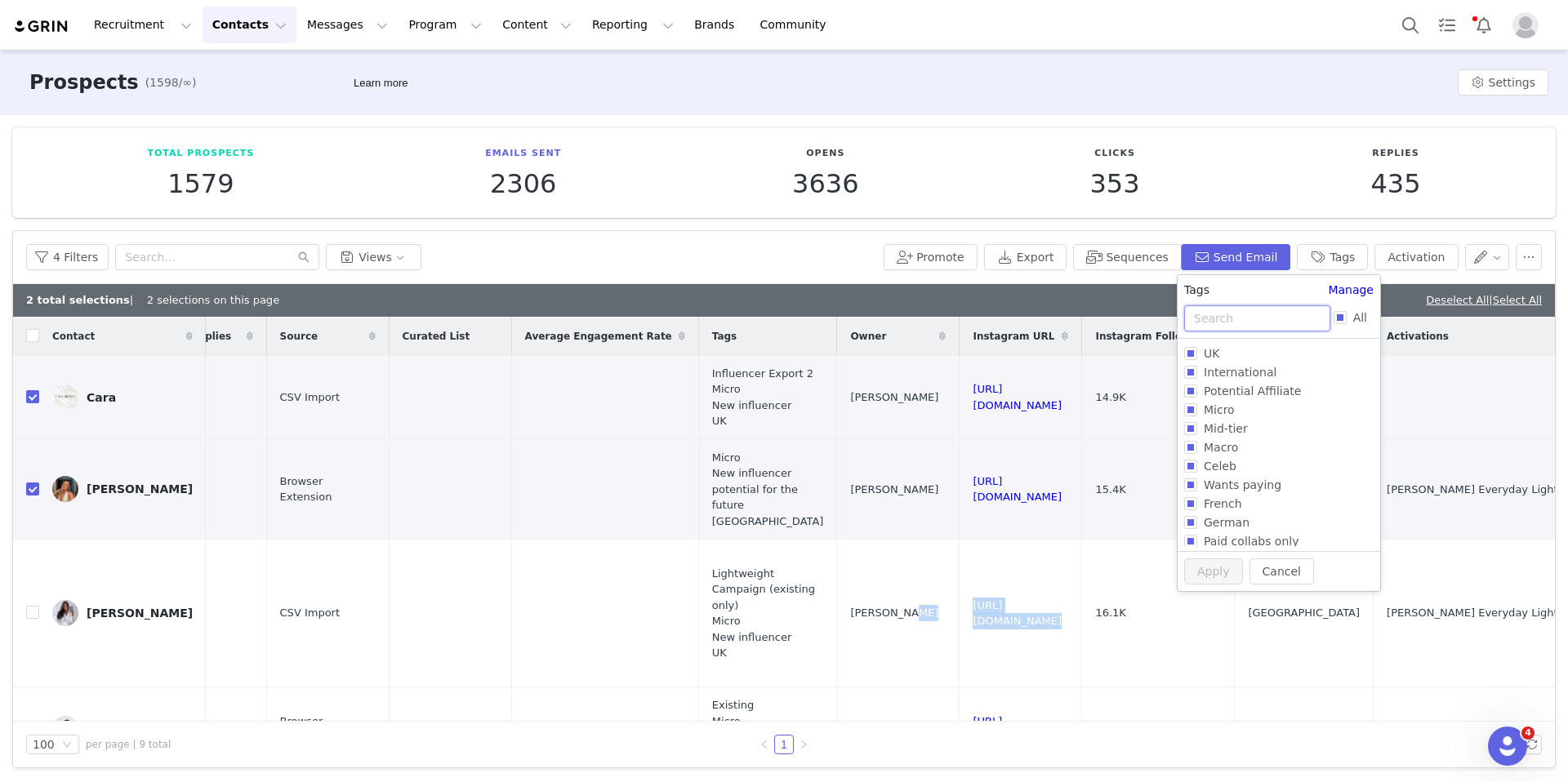
click at [1213, 311] on input "text" at bounding box center [1257, 318] width 146 height 26
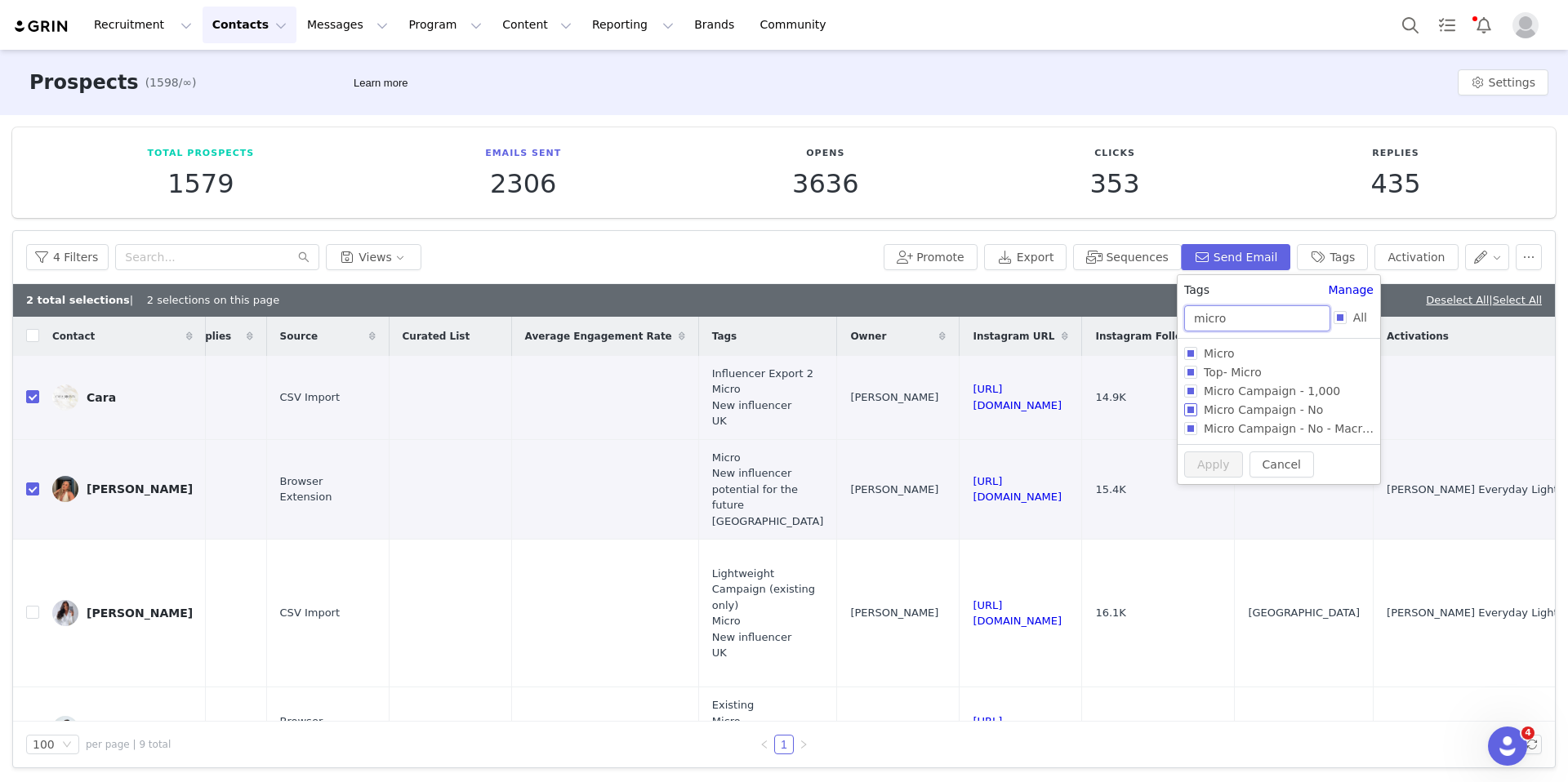
type input "micro"
click at [1199, 408] on span "Micro Campaign - No" at bounding box center [1264, 410] width 132 height 13
click at [1197, 408] on input "Micro Campaign - No" at bounding box center [1191, 410] width 13 height 13
checkbox input "true"
click at [1199, 487] on button "Apply" at bounding box center [1205, 494] width 59 height 26
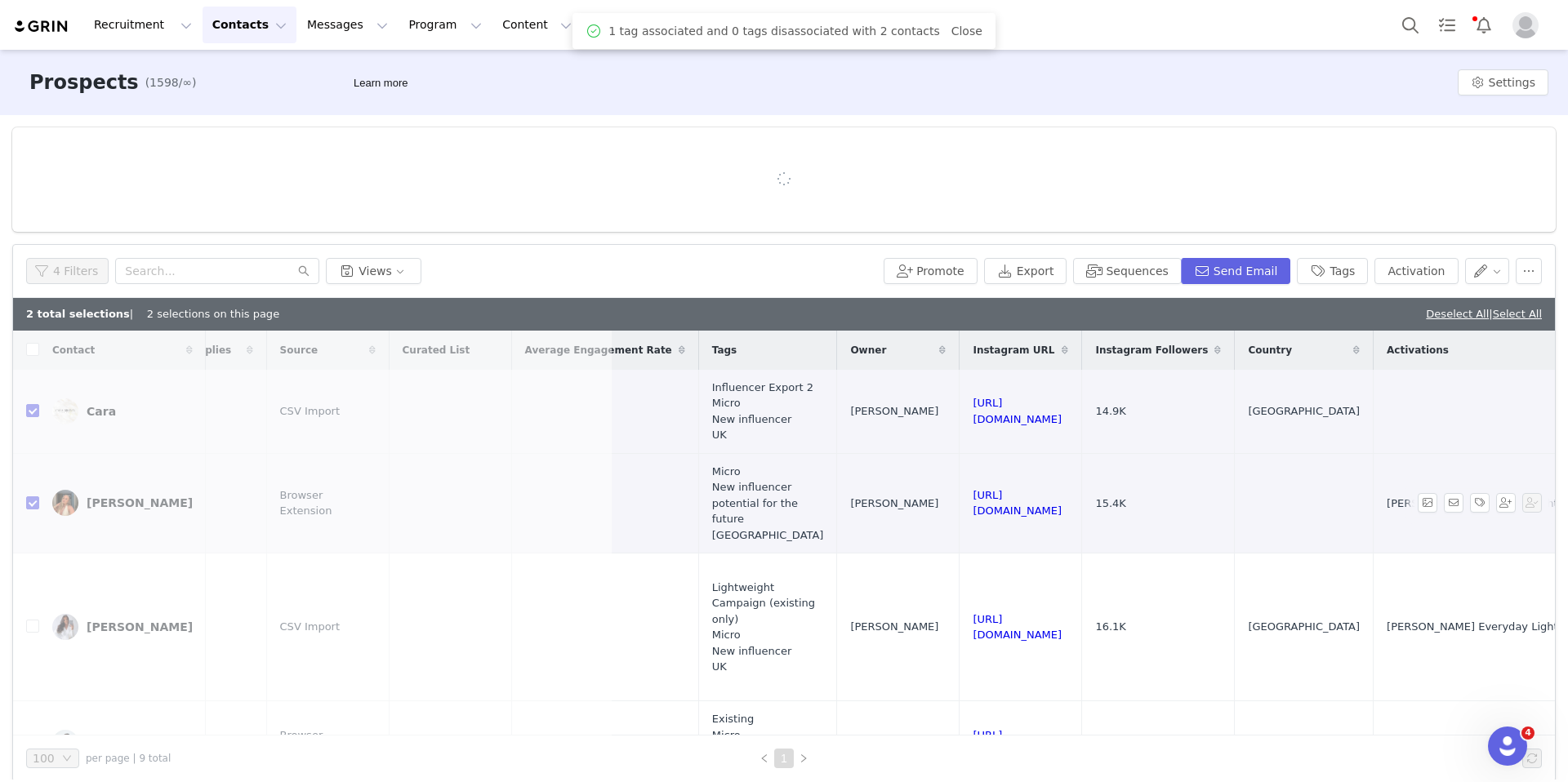
scroll to position [0, 0]
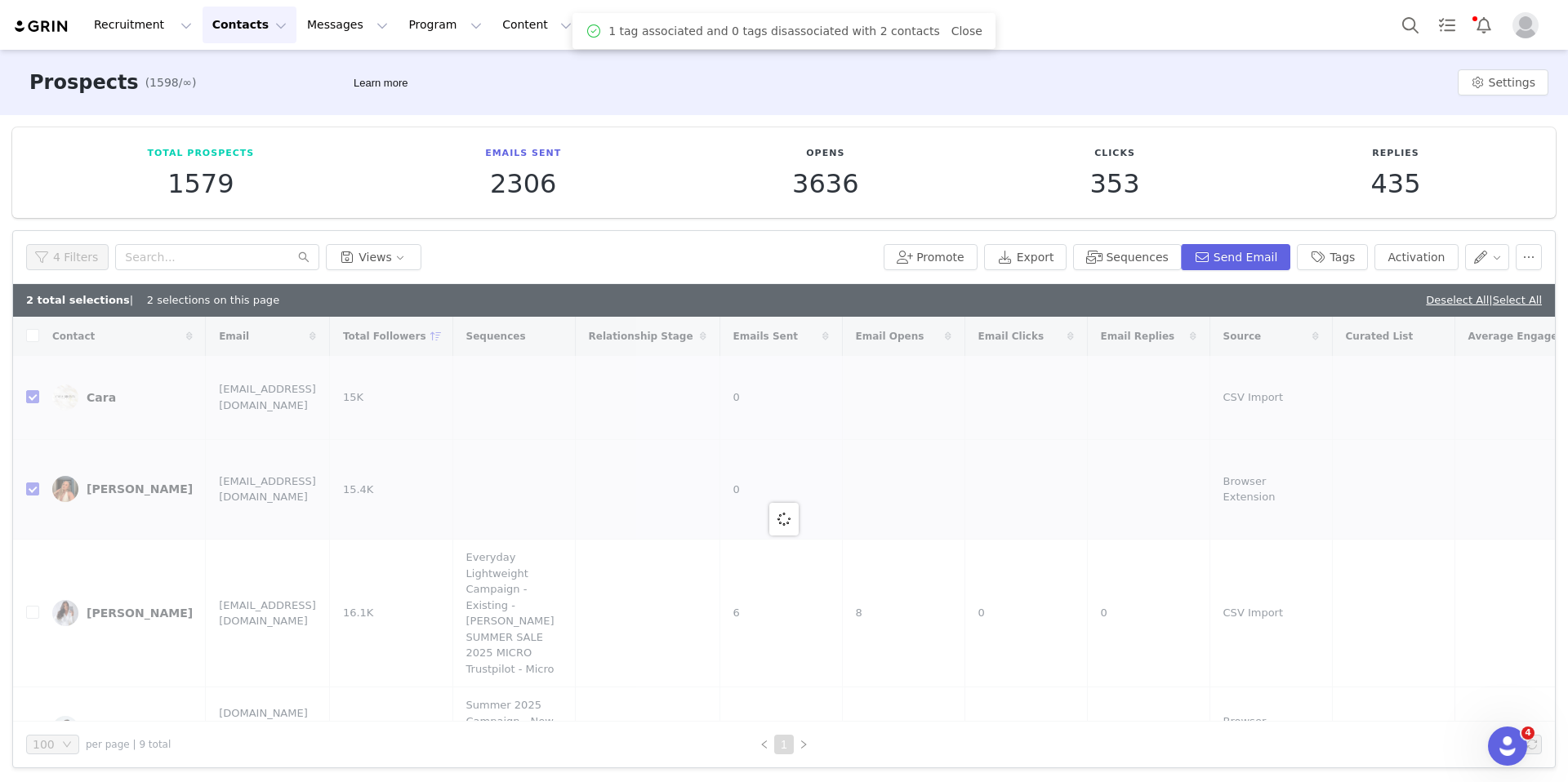
checkbox input "false"
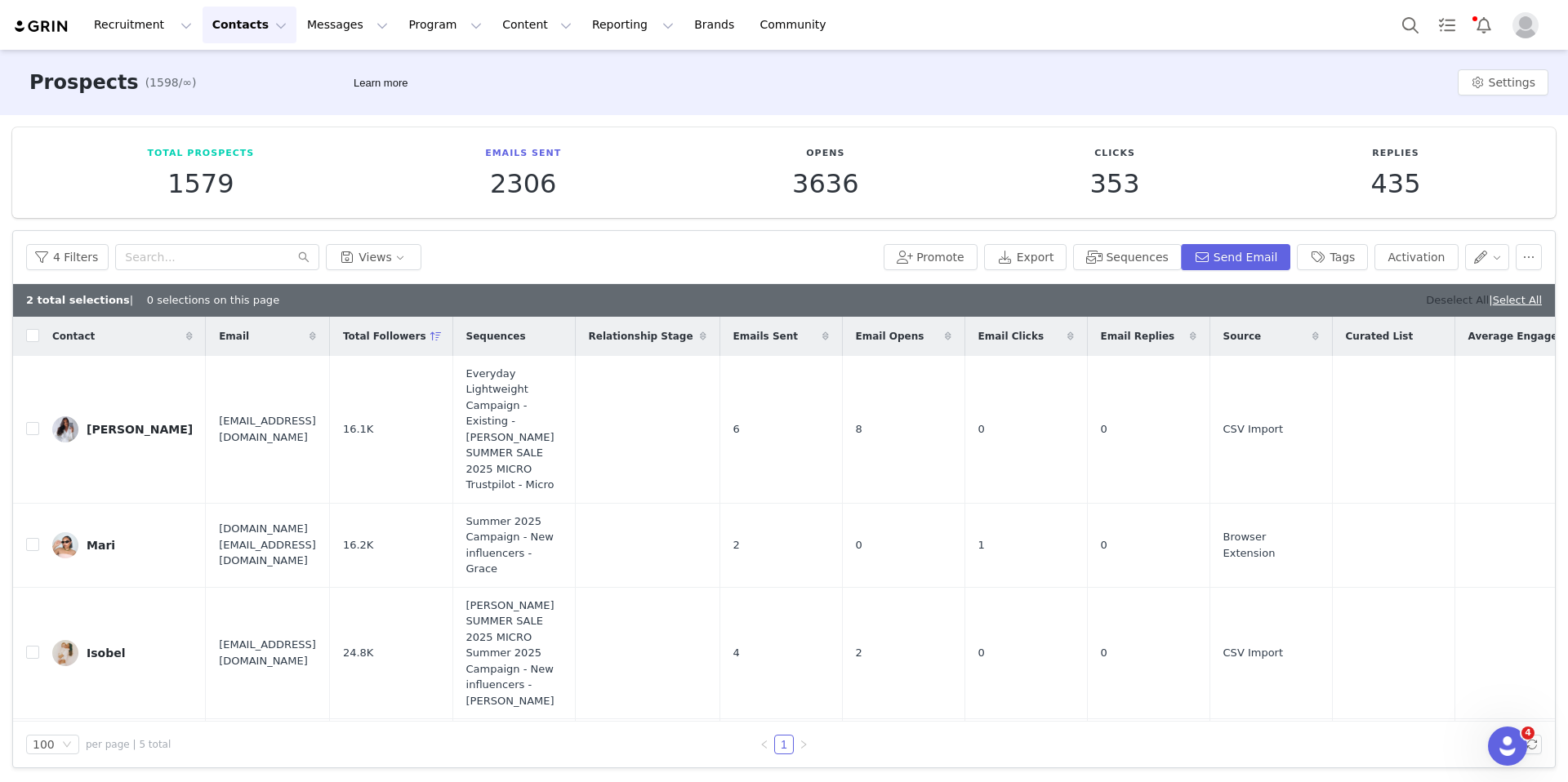
click at [1258, 300] on link "Deselect All" at bounding box center [1457, 300] width 63 height 12
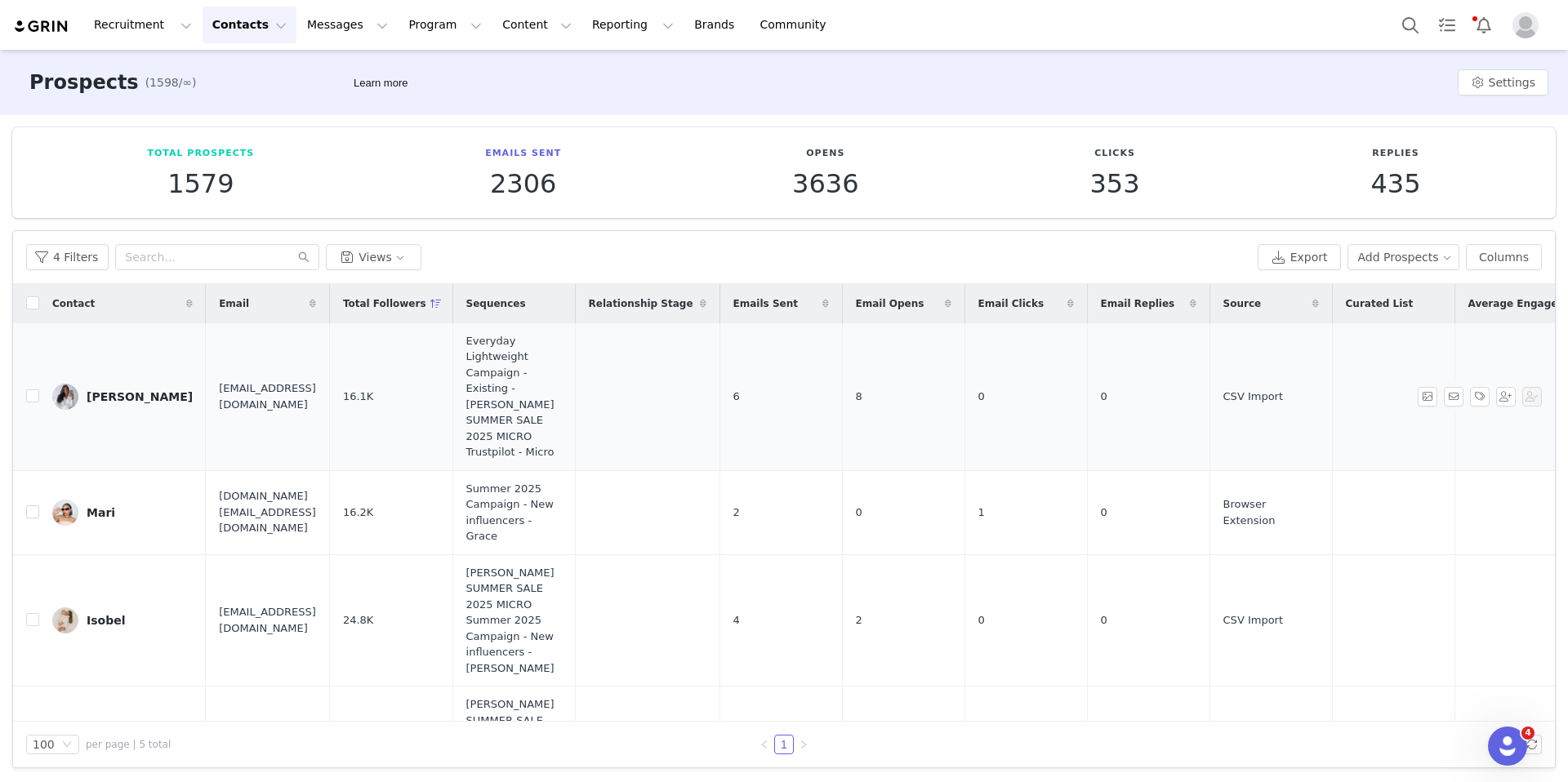
scroll to position [0, 1049]
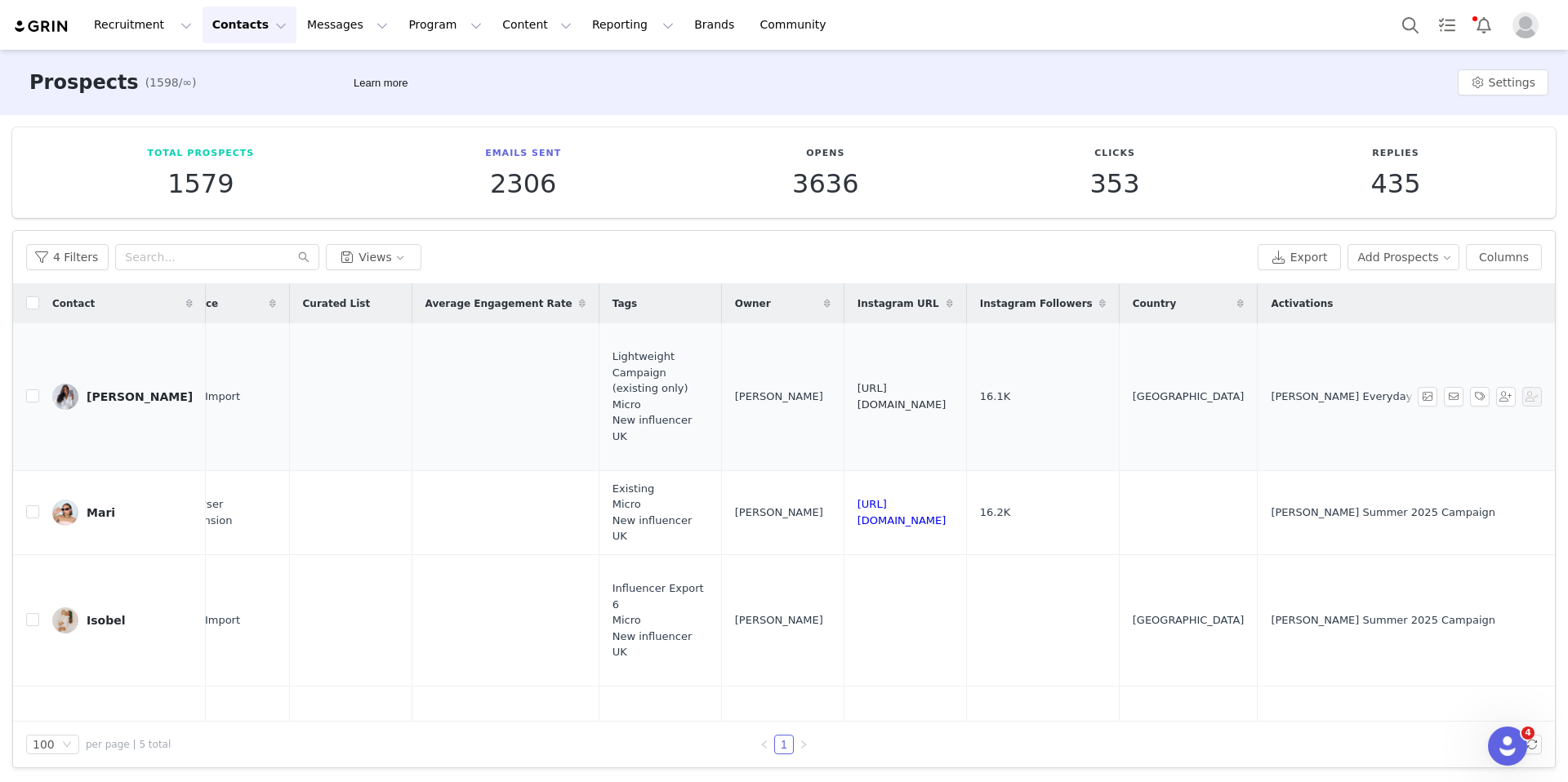
drag, startPoint x: 1048, startPoint y: 392, endPoint x: 840, endPoint y: 389, distance: 208.0
click at [844, 389] on td "https://www.instagram.com/katiechandleer" at bounding box center [905, 397] width 123 height 148
click at [30, 389] on input "checkbox" at bounding box center [33, 396] width 13 height 13
checkbox input "true"
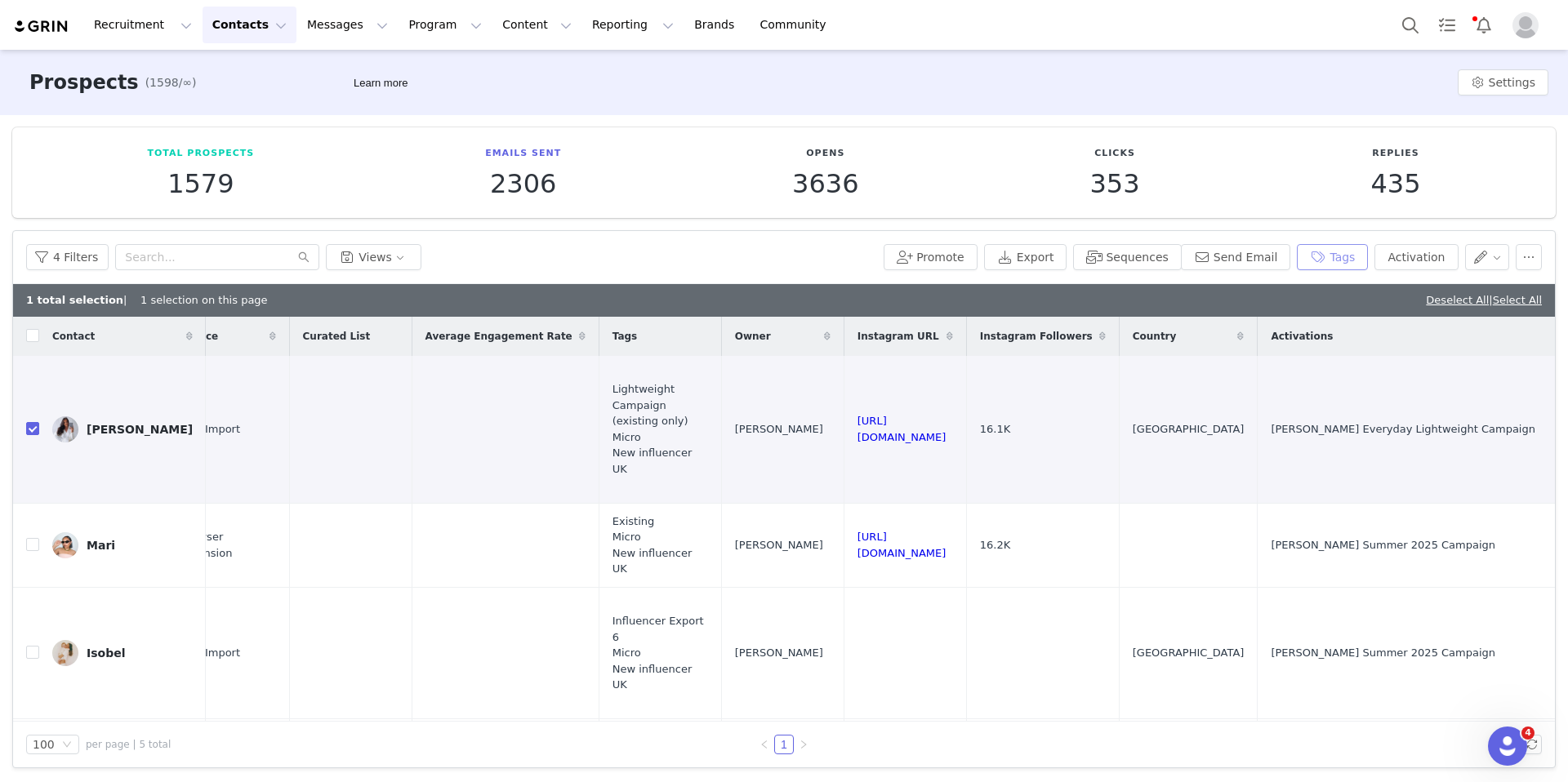
click at [1258, 260] on button "Tags" at bounding box center [1332, 257] width 71 height 26
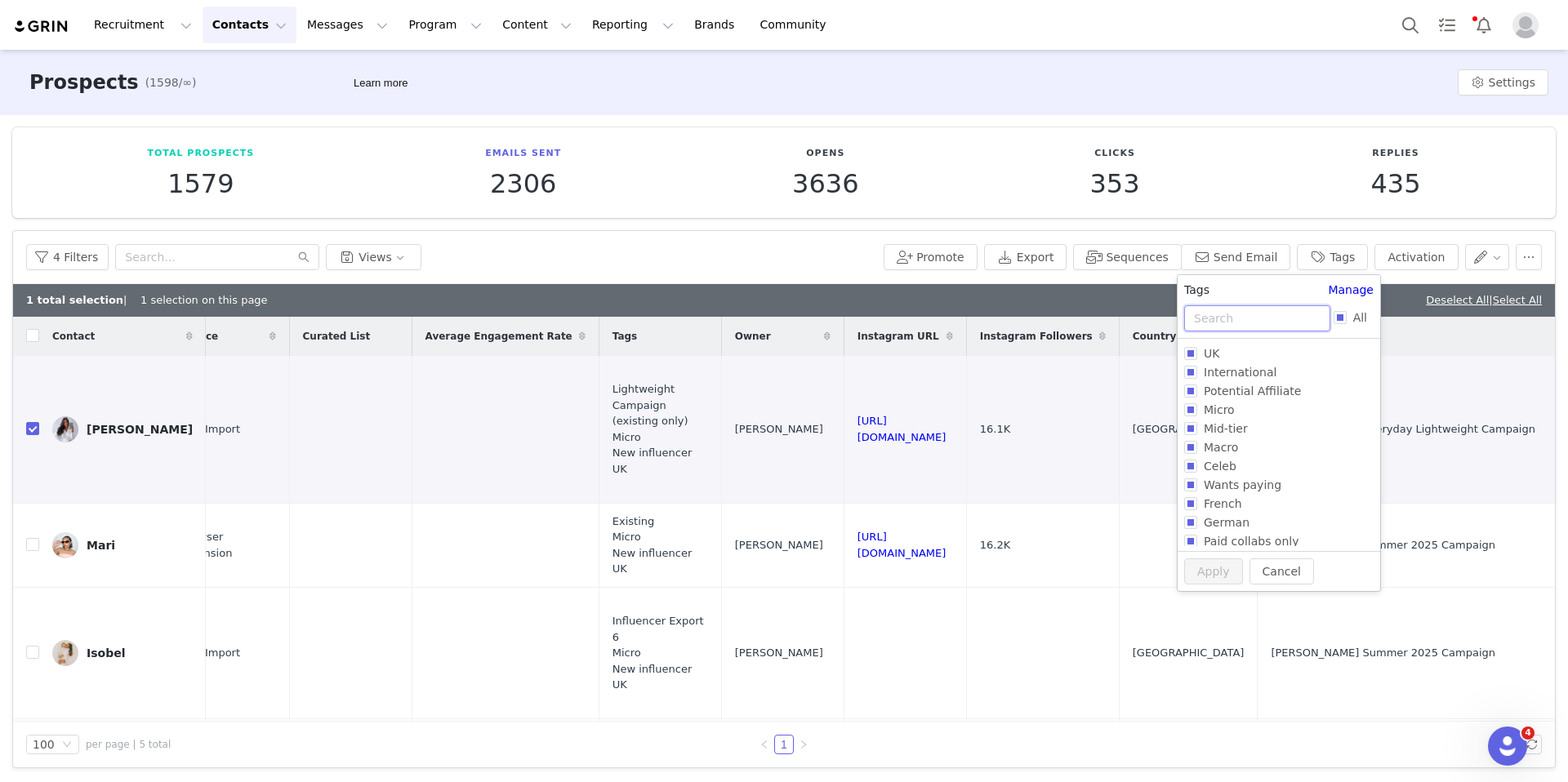
click at [1256, 316] on input "text" at bounding box center [1257, 318] width 146 height 26
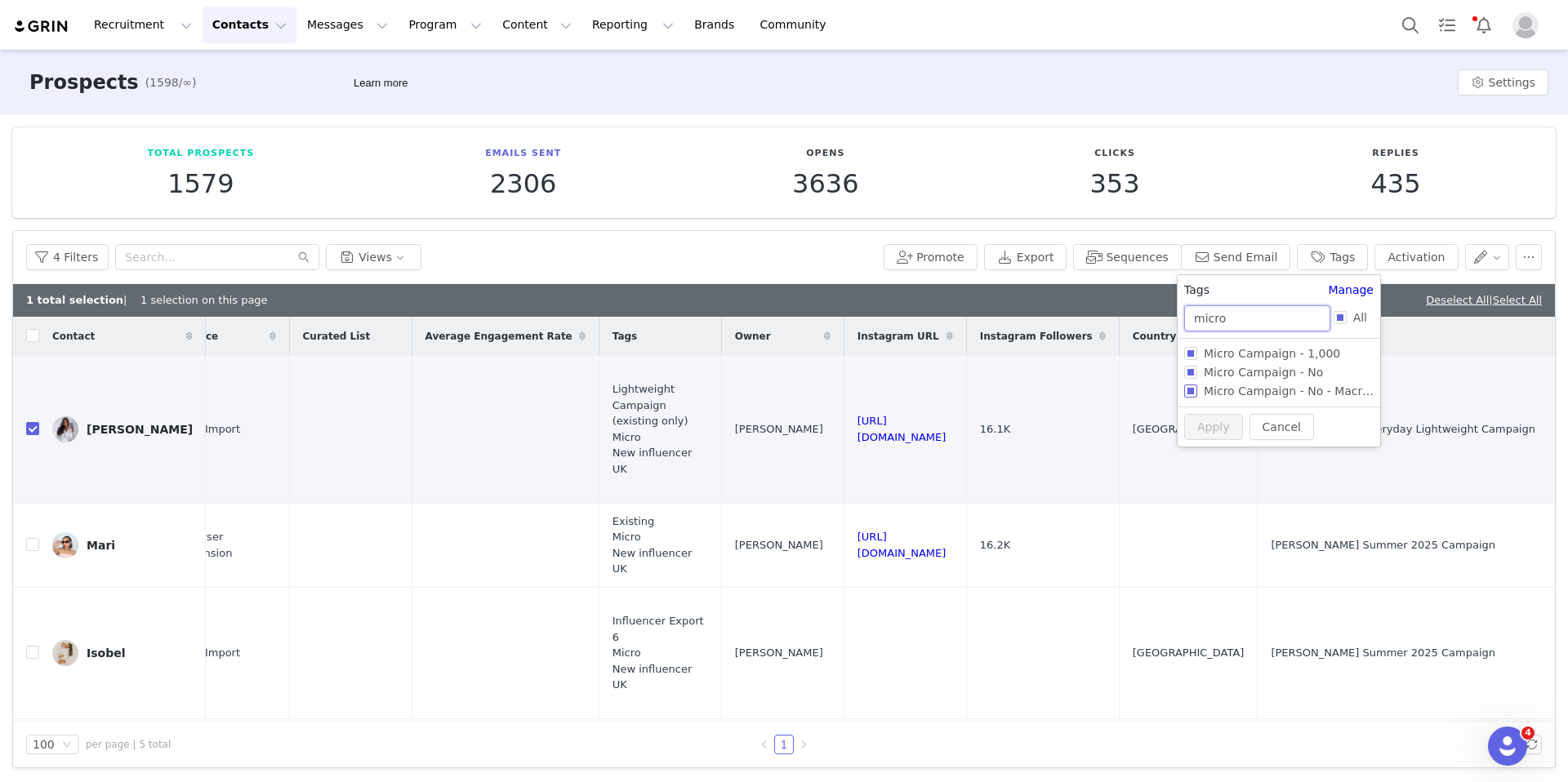
type input "micro"
click at [1188, 351] on input "Micro Campaign - 1,000" at bounding box center [1191, 354] width 13 height 13
checkbox input "true"
click at [1216, 458] on button "Apply" at bounding box center [1205, 457] width 59 height 26
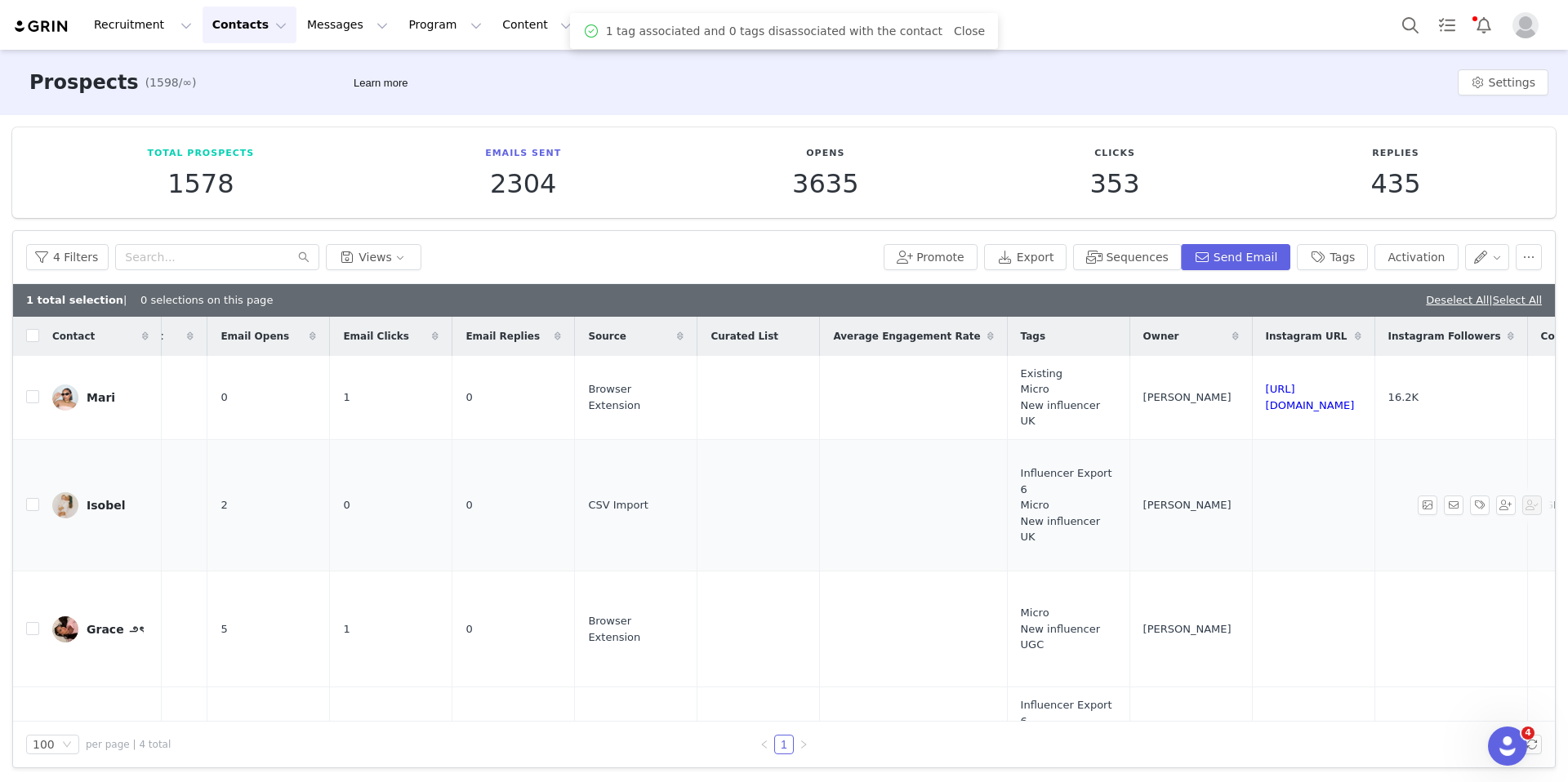
scroll to position [0, 995]
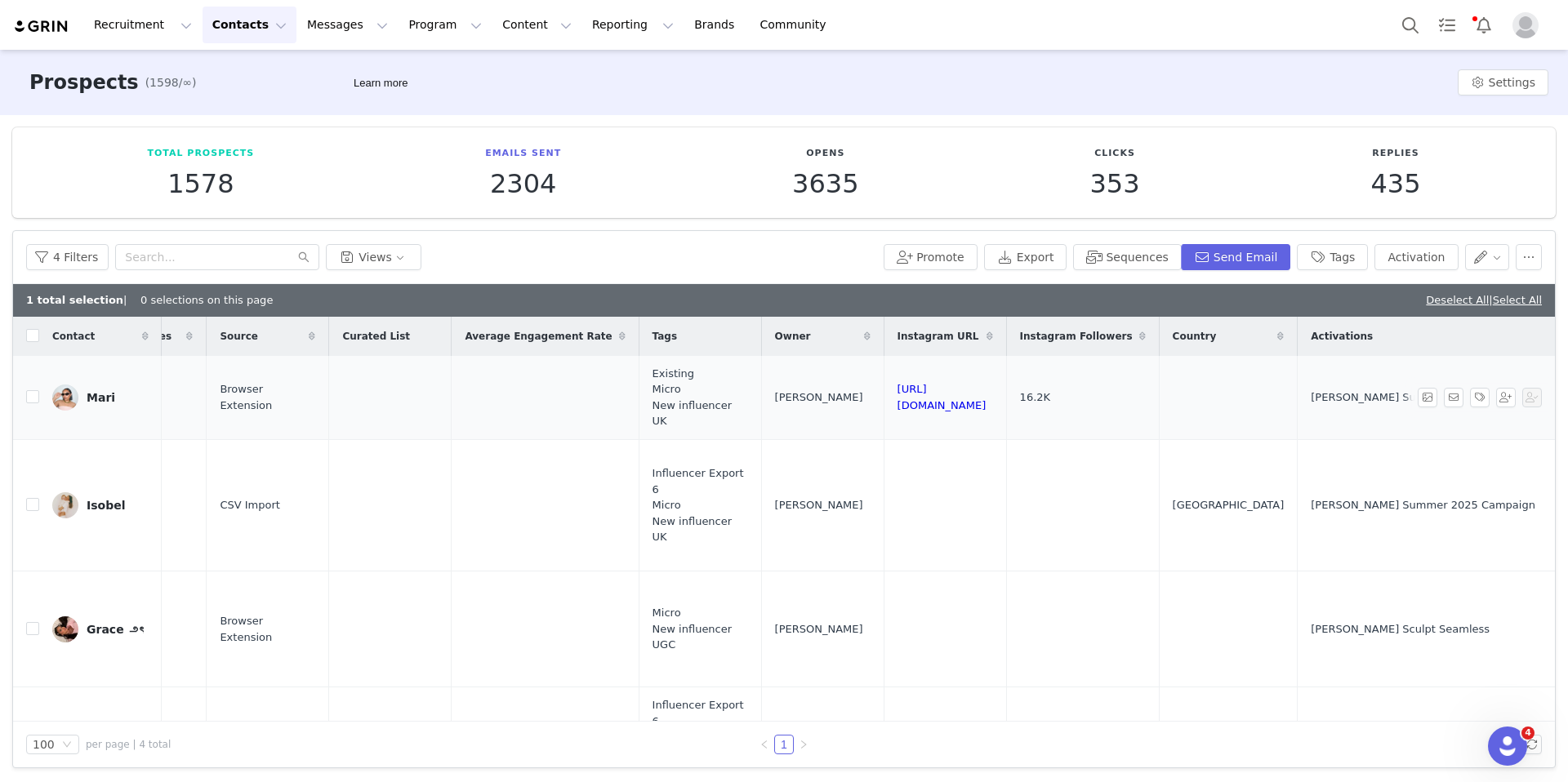
drag, startPoint x: 1088, startPoint y: 395, endPoint x: 867, endPoint y: 395, distance: 221.0
click at [867, 395] on tr "Mari mariiismith.lifestyle@gmail.com 16.2K Summer 2025 Campaign - New influence…" at bounding box center [304, 398] width 2500 height 84
click at [1258, 289] on div "1 total selection | 0 selections on this page Deselect All | Select All" at bounding box center [784, 300] width 1542 height 33
click at [1258, 295] on link "Deselect All" at bounding box center [1457, 300] width 63 height 12
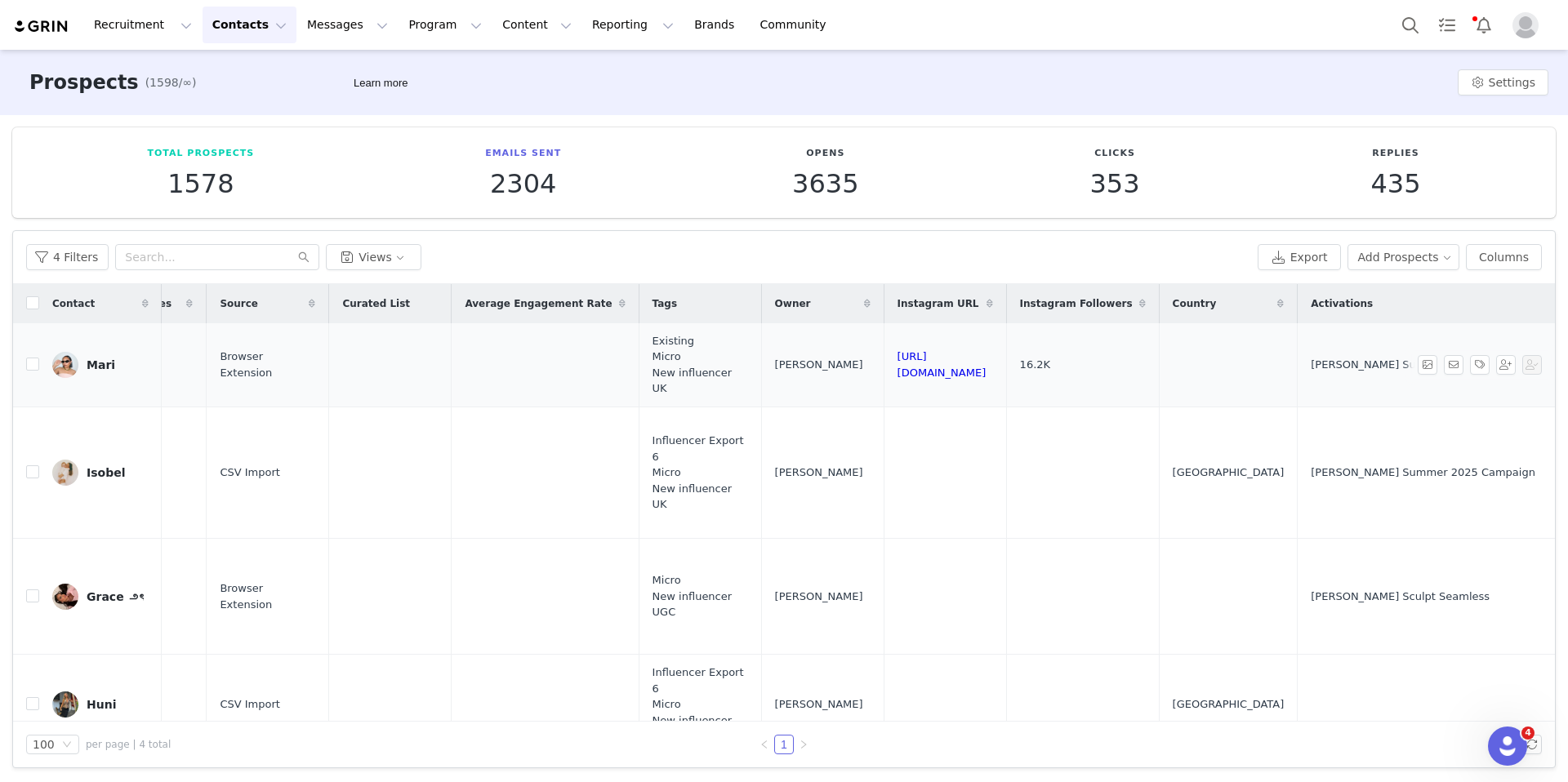
click at [40, 362] on td "Mari" at bounding box center [101, 365] width 123 height 84
click at [34, 362] on input "checkbox" at bounding box center [33, 364] width 13 height 13
checkbox input "true"
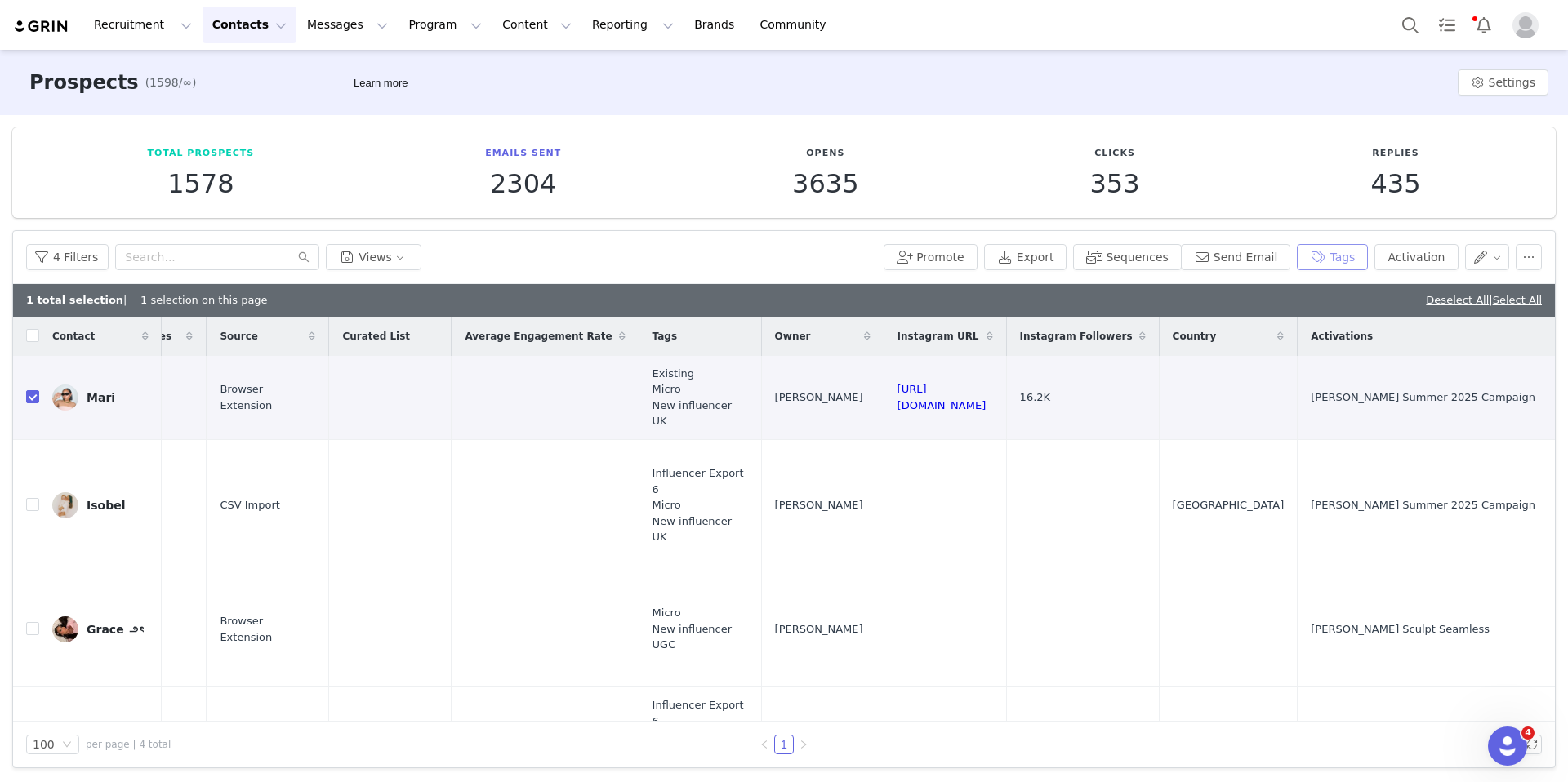
click at [1258, 257] on button "Tags" at bounding box center [1332, 257] width 71 height 26
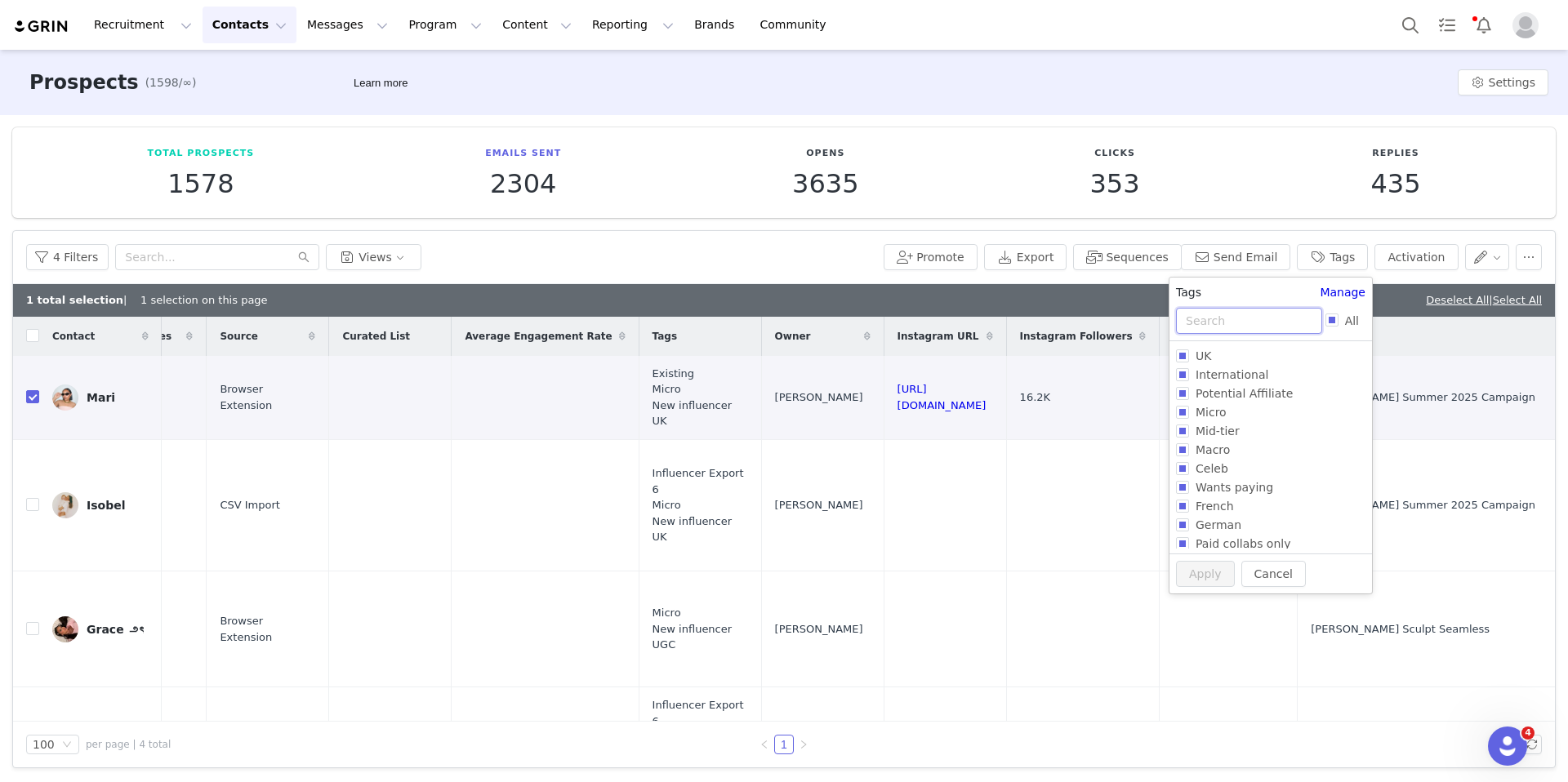
click at [1201, 312] on input "text" at bounding box center [1249, 321] width 146 height 26
click at [1182, 375] on input "International" at bounding box center [1183, 375] width 13 height 13
checkbox input "true"
click at [1177, 348] on input "UK" at bounding box center [1183, 353] width 13 height 13
click at [1182, 354] on input "UK" at bounding box center [1183, 353] width 13 height 13
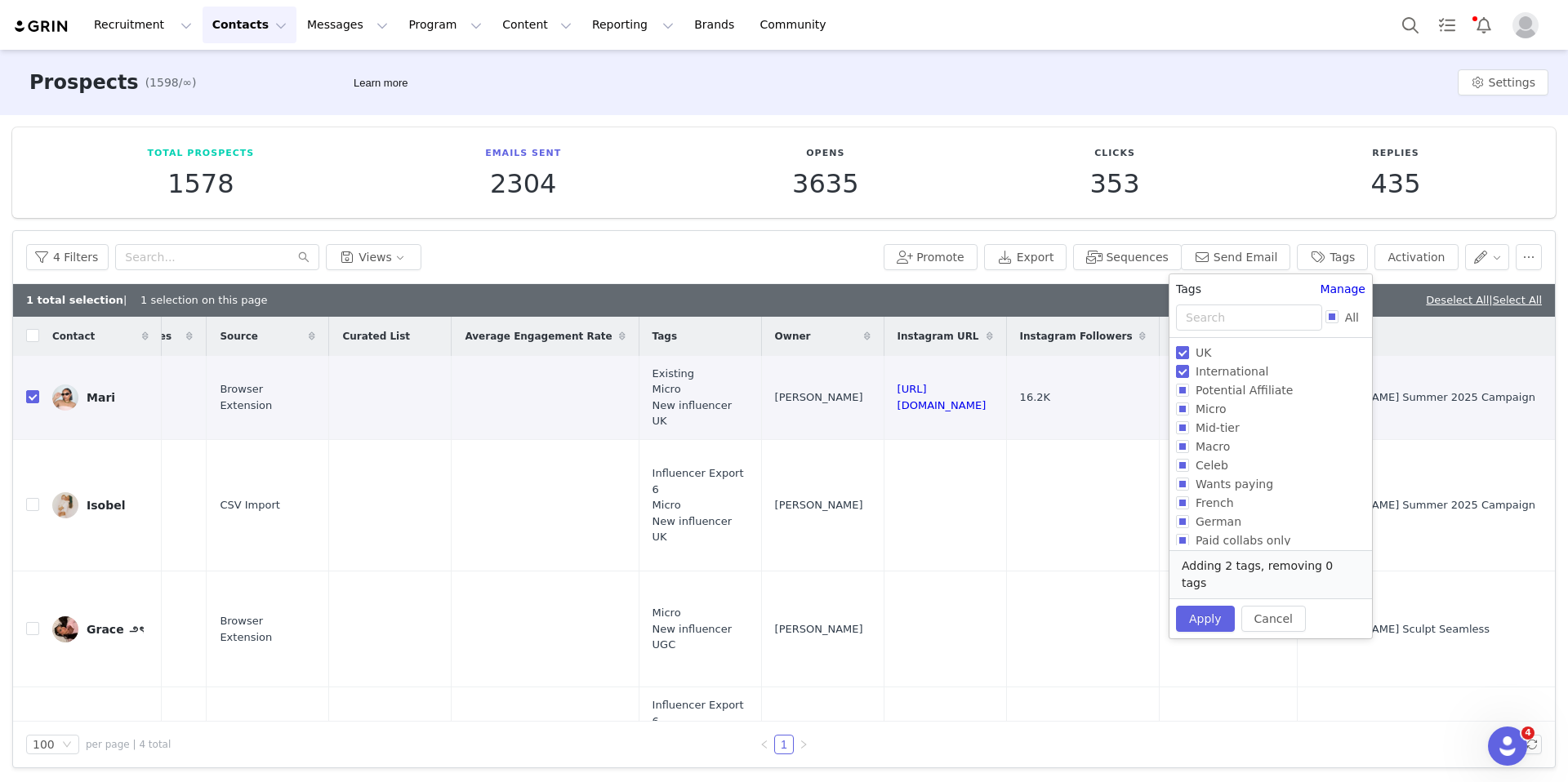
checkbox input "false"
click at [1205, 606] on button "Apply" at bounding box center [1205, 601] width 59 height 26
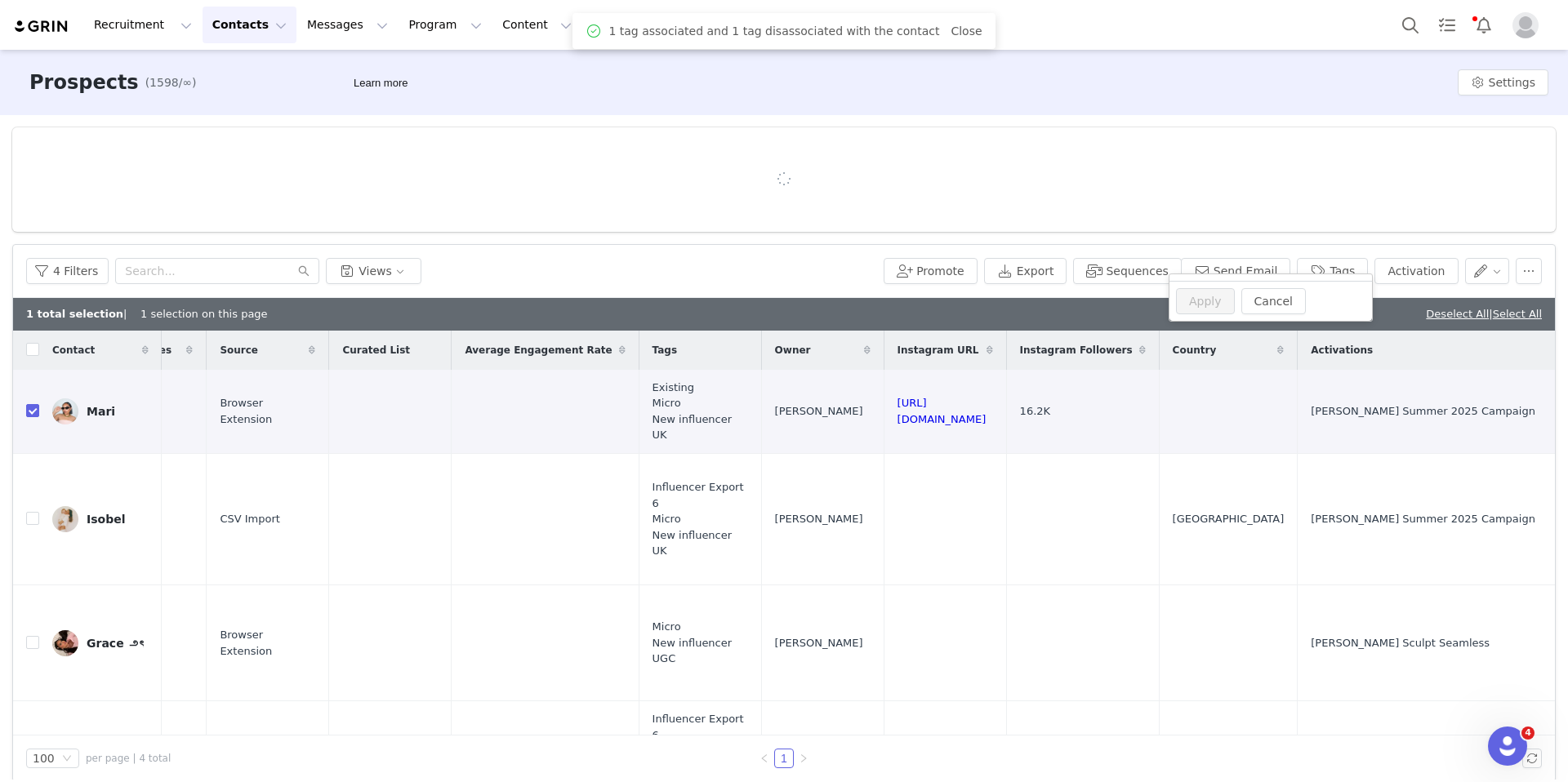
scroll to position [0, 0]
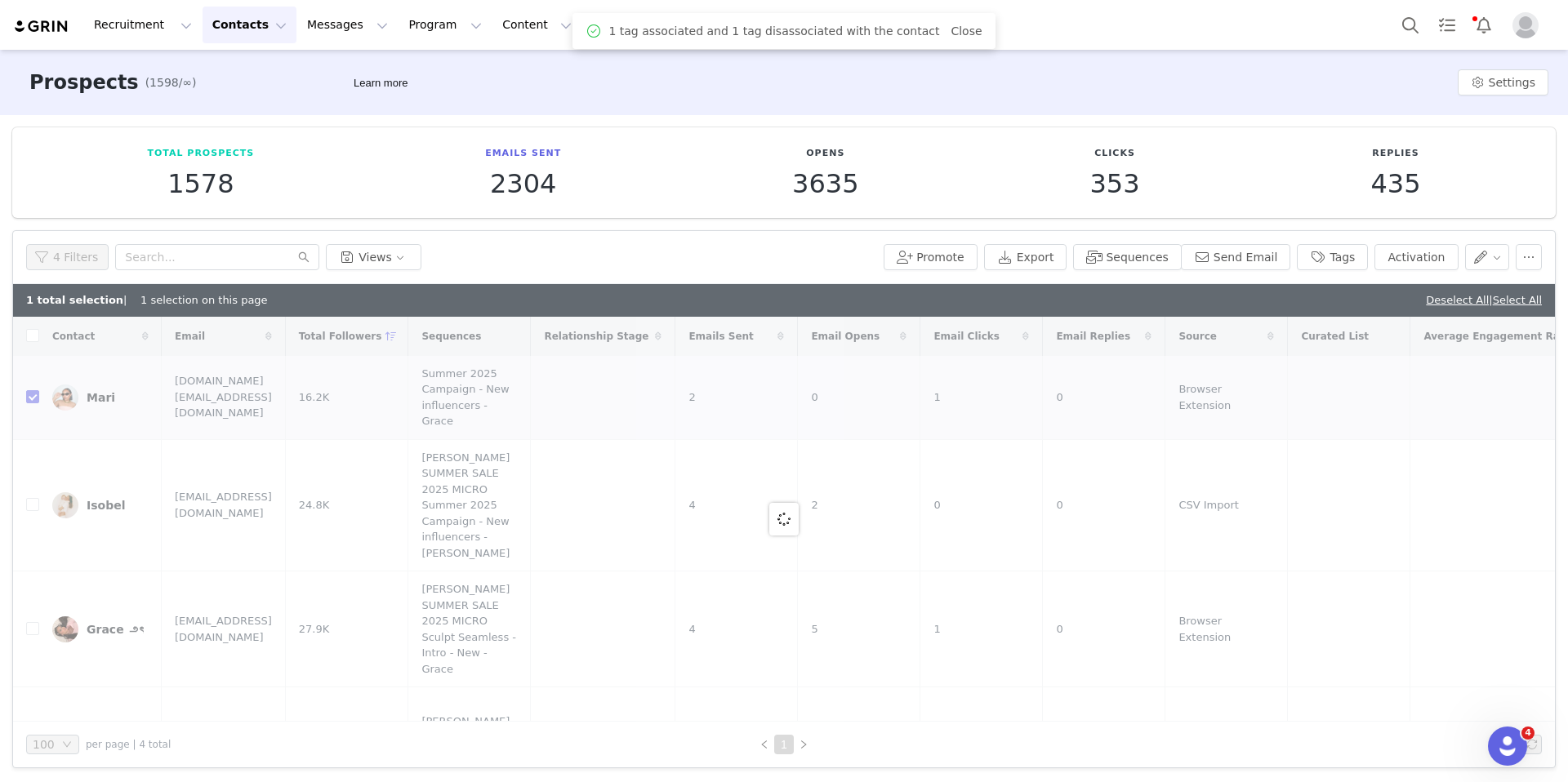
checkbox input "false"
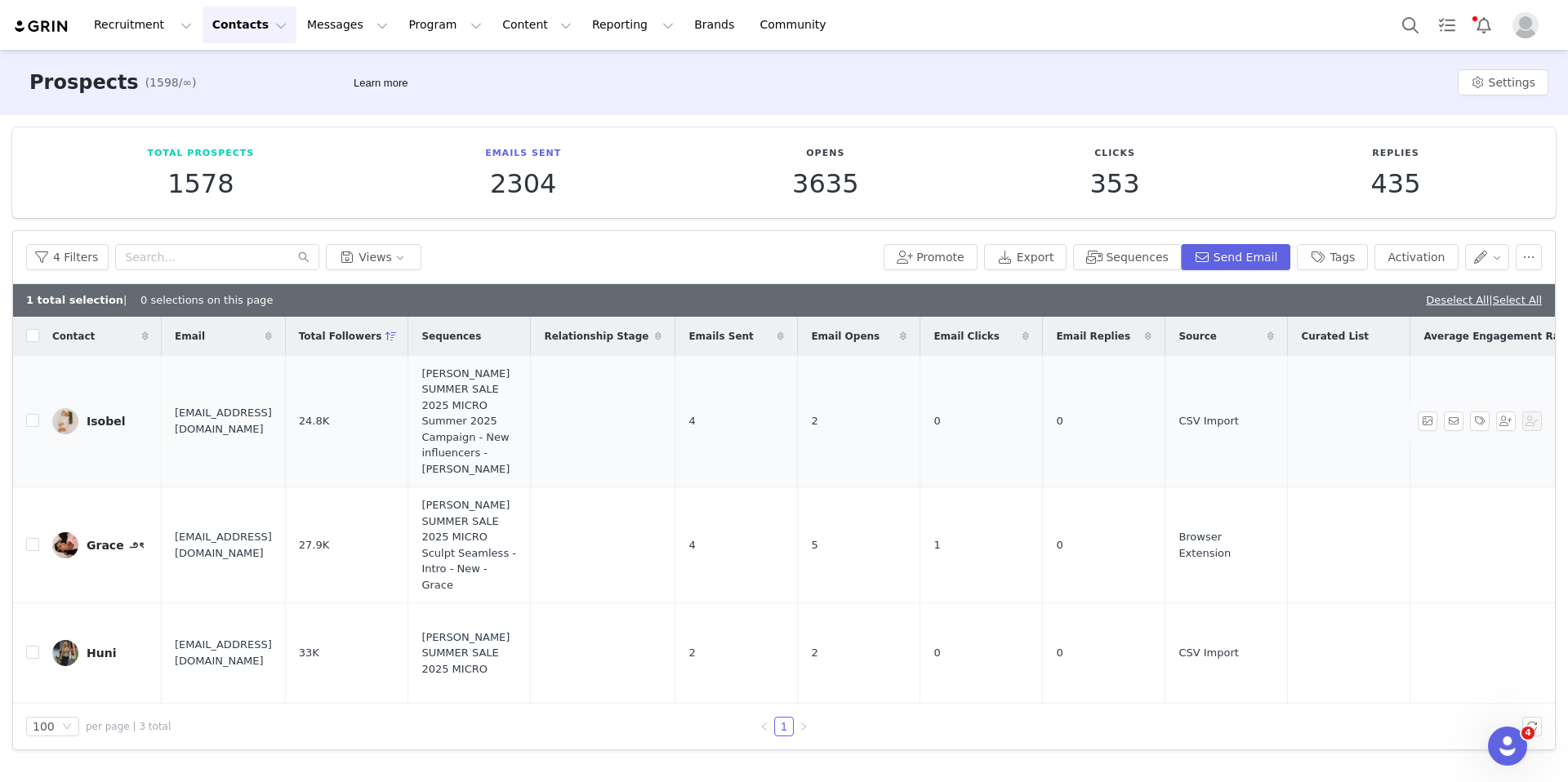
click at [73, 408] on img at bounding box center [65, 421] width 26 height 26
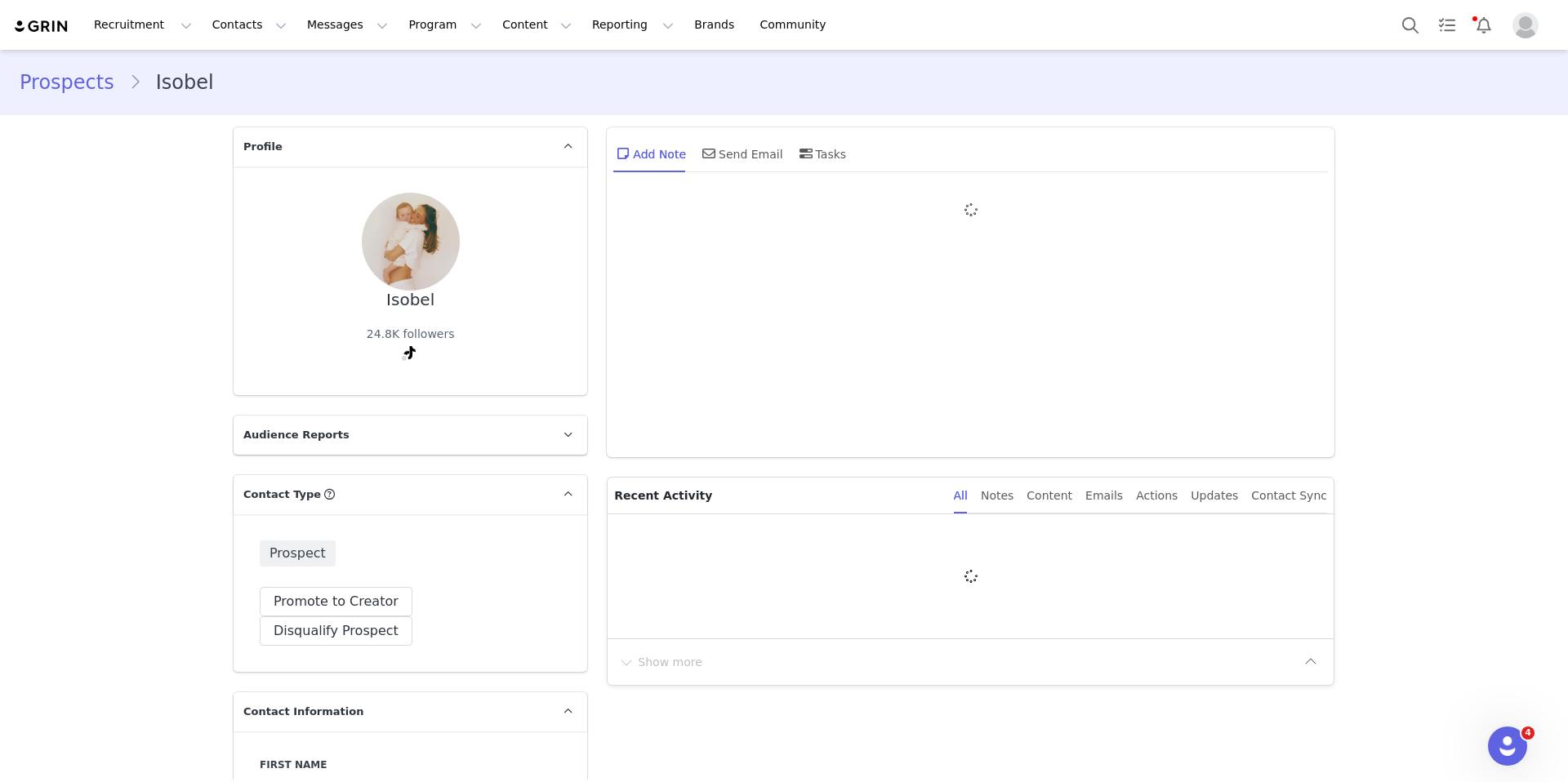
type input "+1 ([GEOGRAPHIC_DATA])"
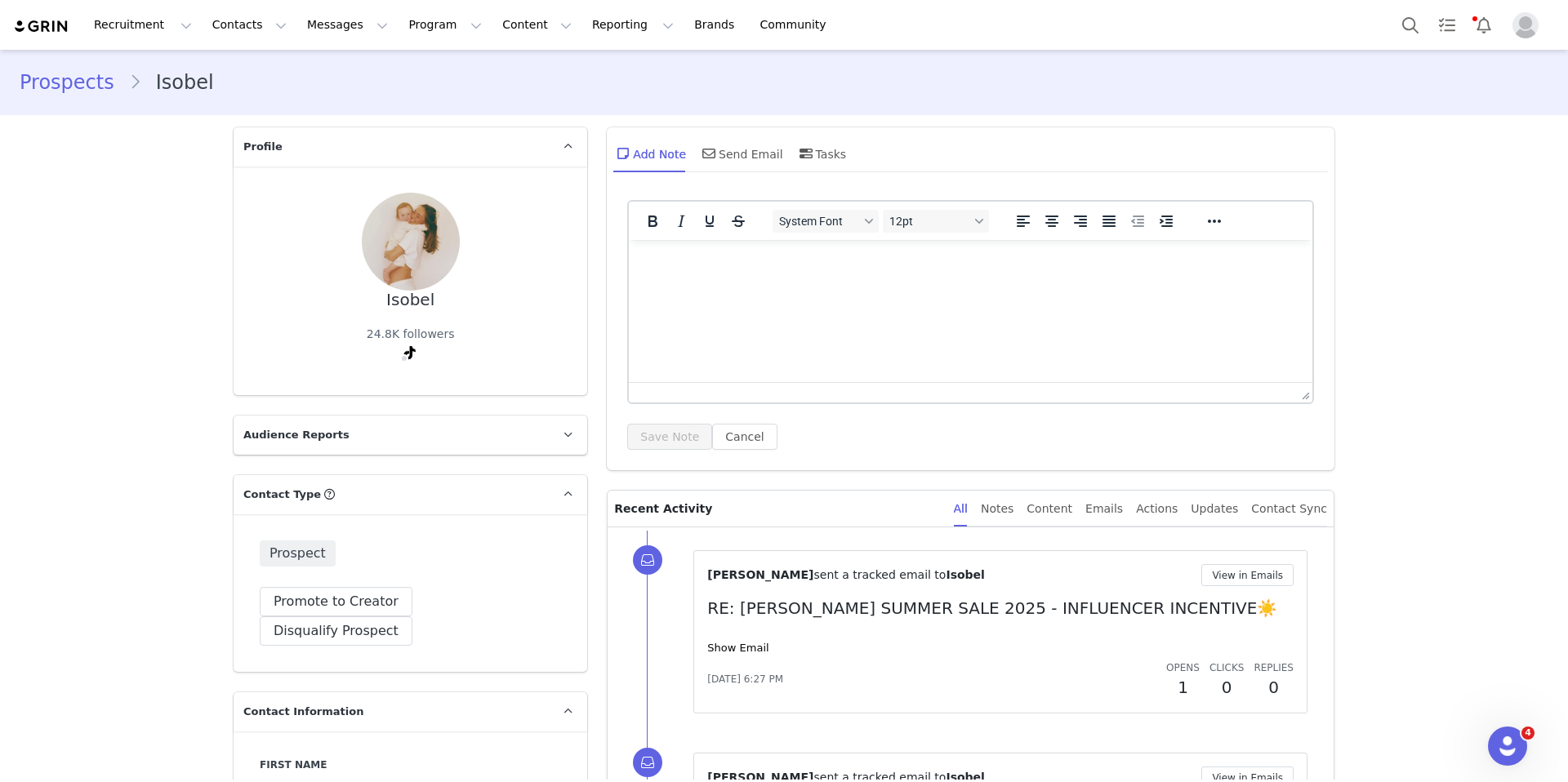
scroll to position [492, 0]
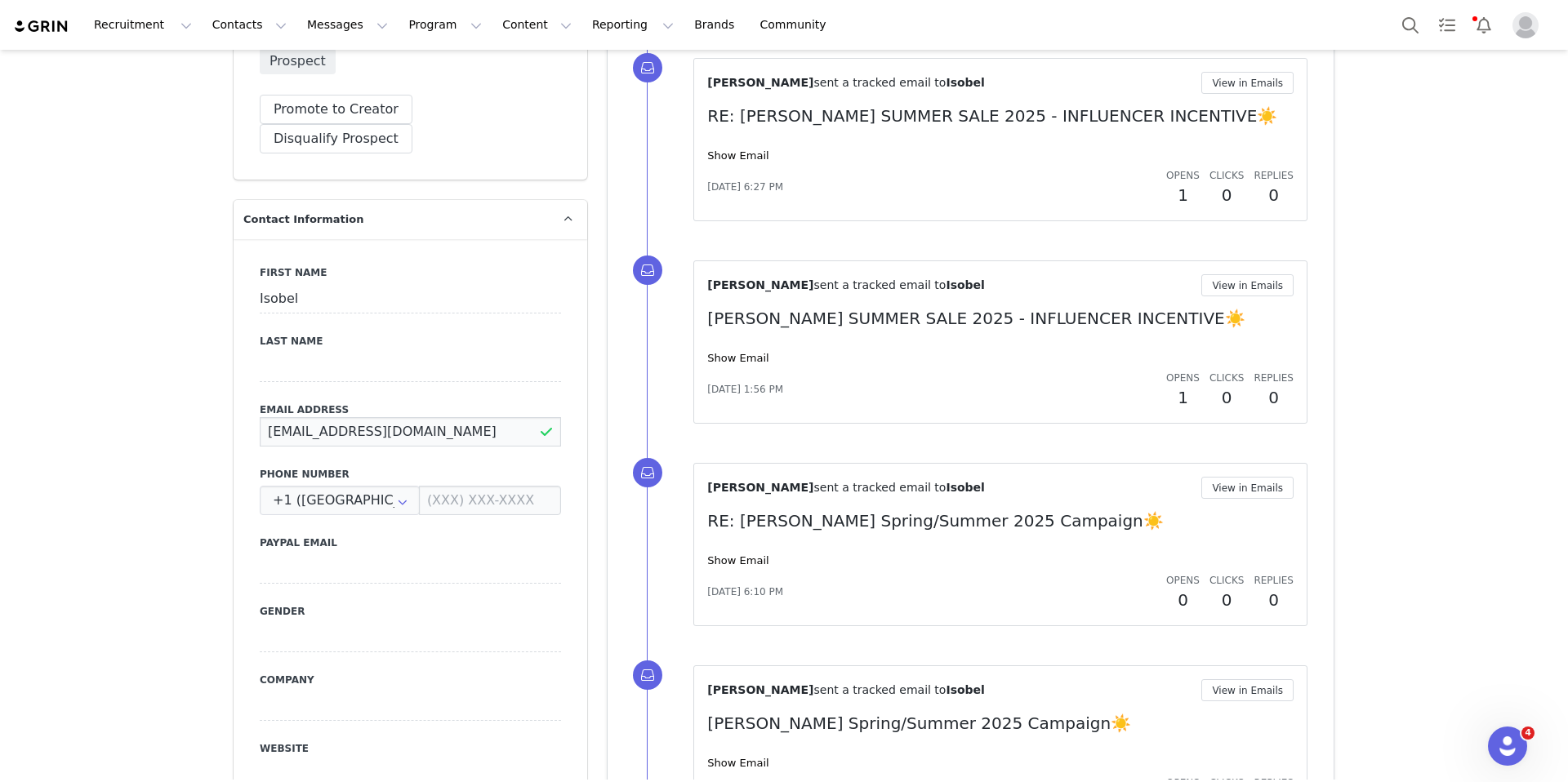
drag, startPoint x: 422, startPoint y: 401, endPoint x: 185, endPoint y: 401, distance: 237.0
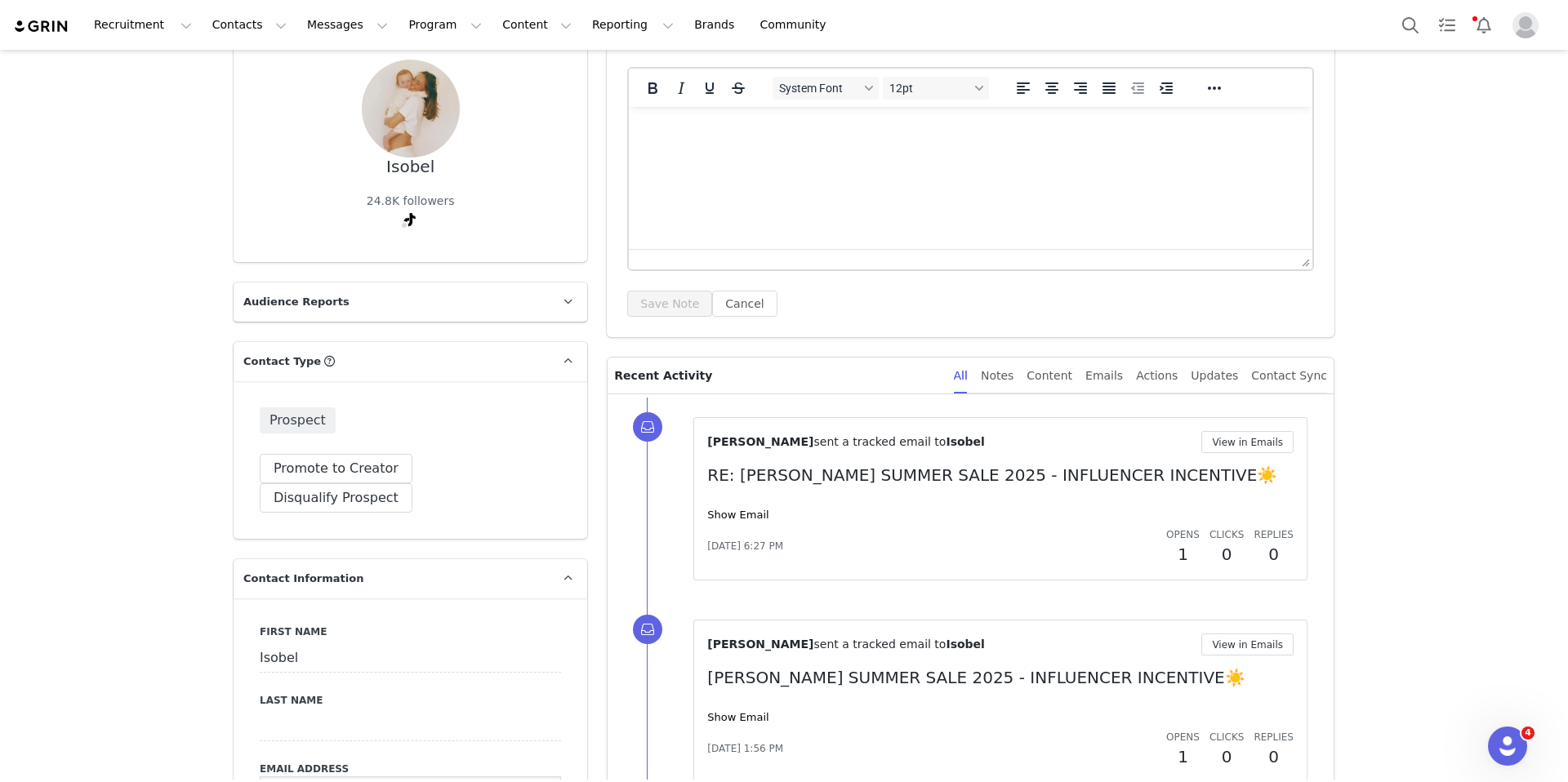
scroll to position [142, 0]
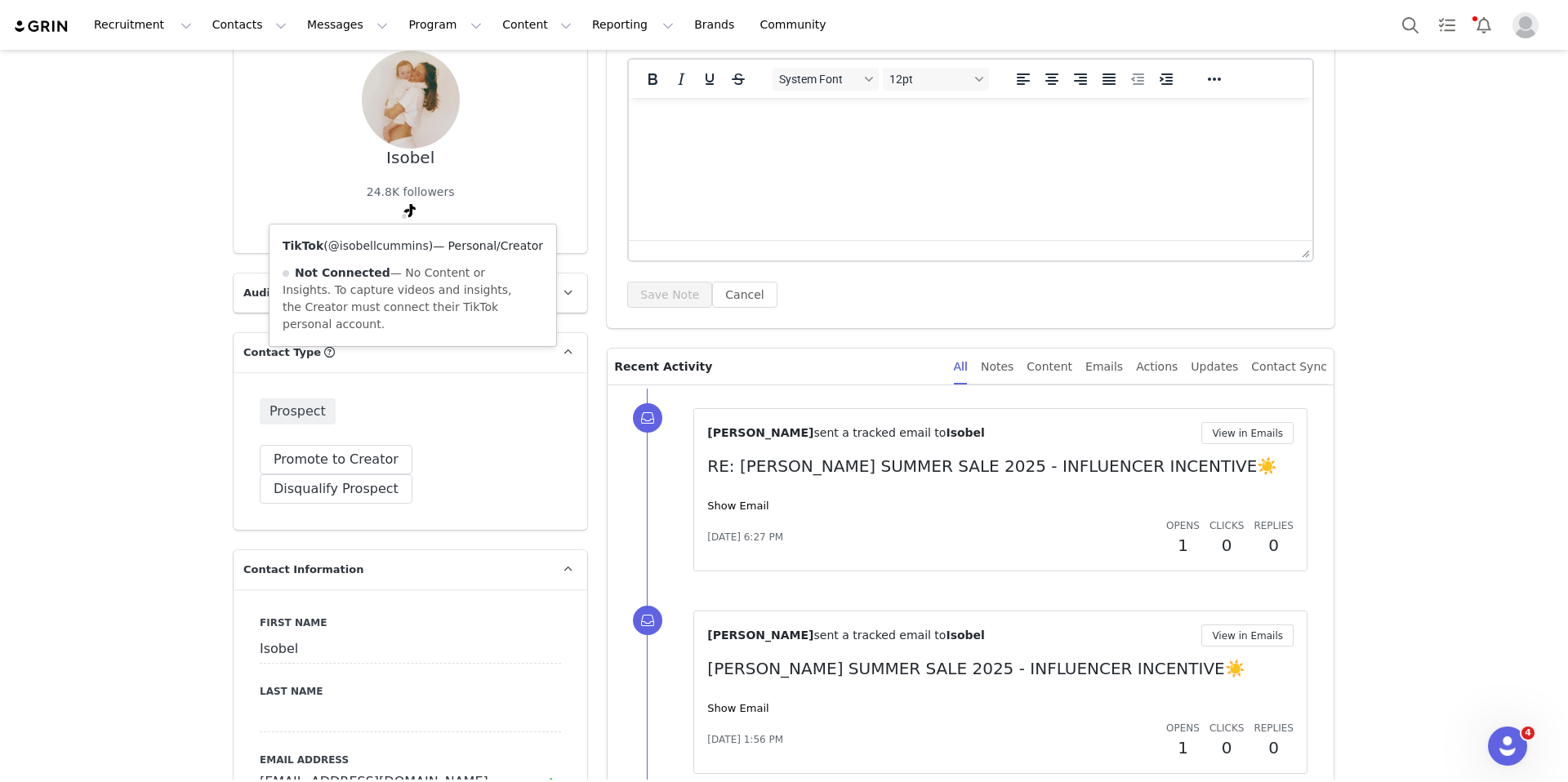
click at [404, 249] on link "@isobellcummins" at bounding box center [379, 246] width 101 height 13
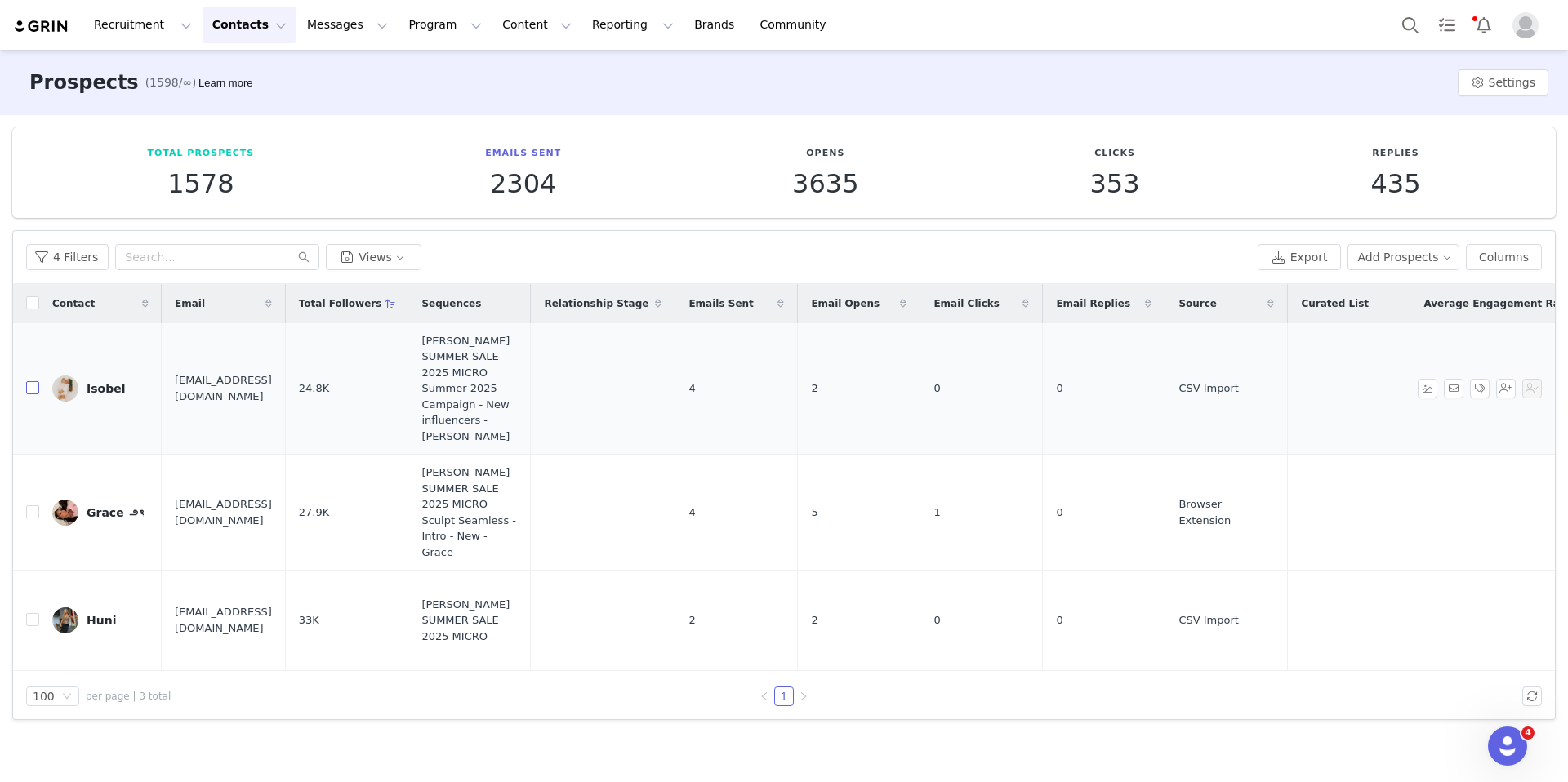
click at [30, 382] on input "checkbox" at bounding box center [33, 388] width 13 height 13
checkbox input "true"
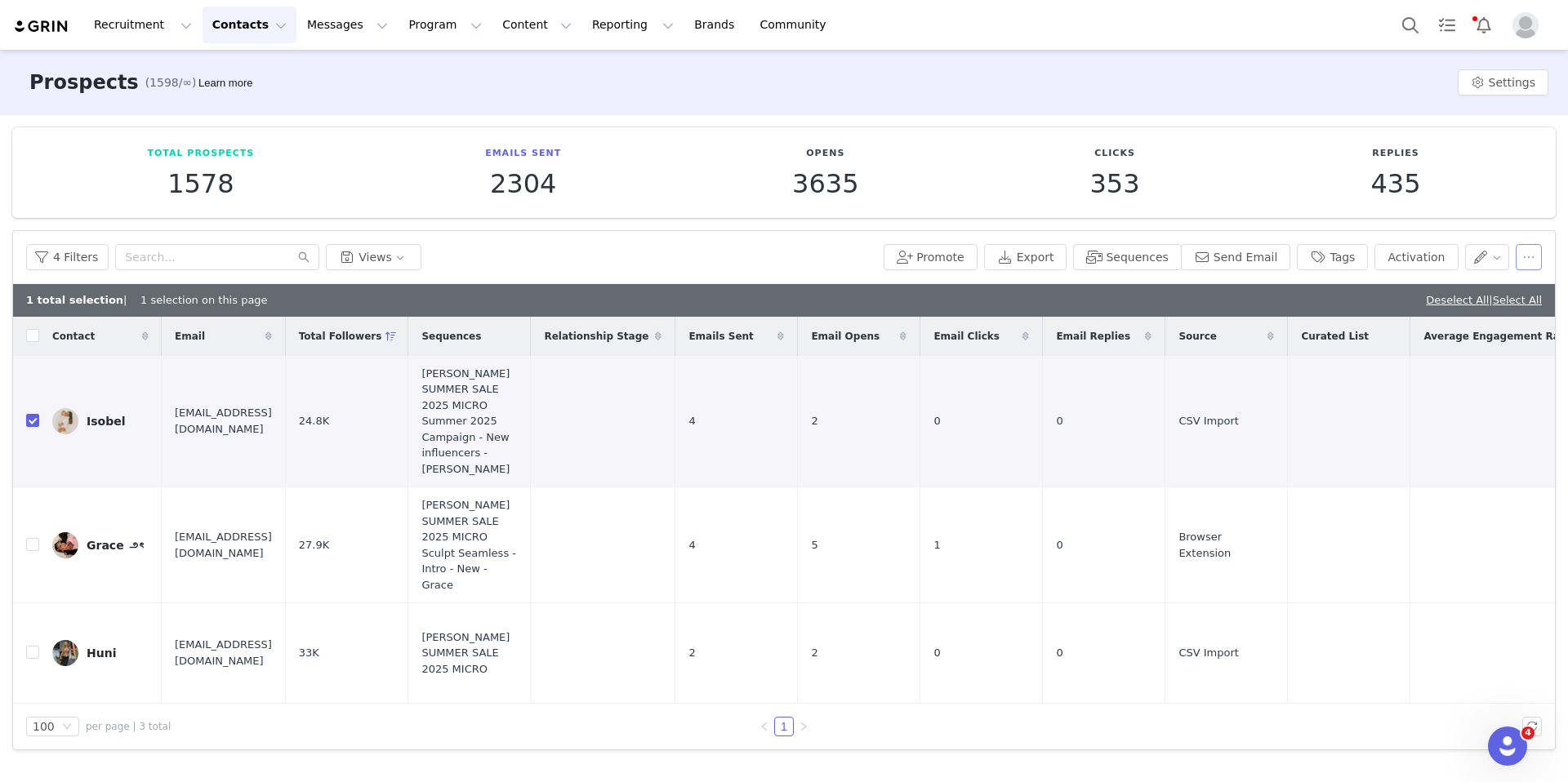
click at [1258, 268] on button "button" at bounding box center [1529, 257] width 26 height 26
click at [1258, 385] on div "Delete" at bounding box center [1478, 394] width 123 height 18
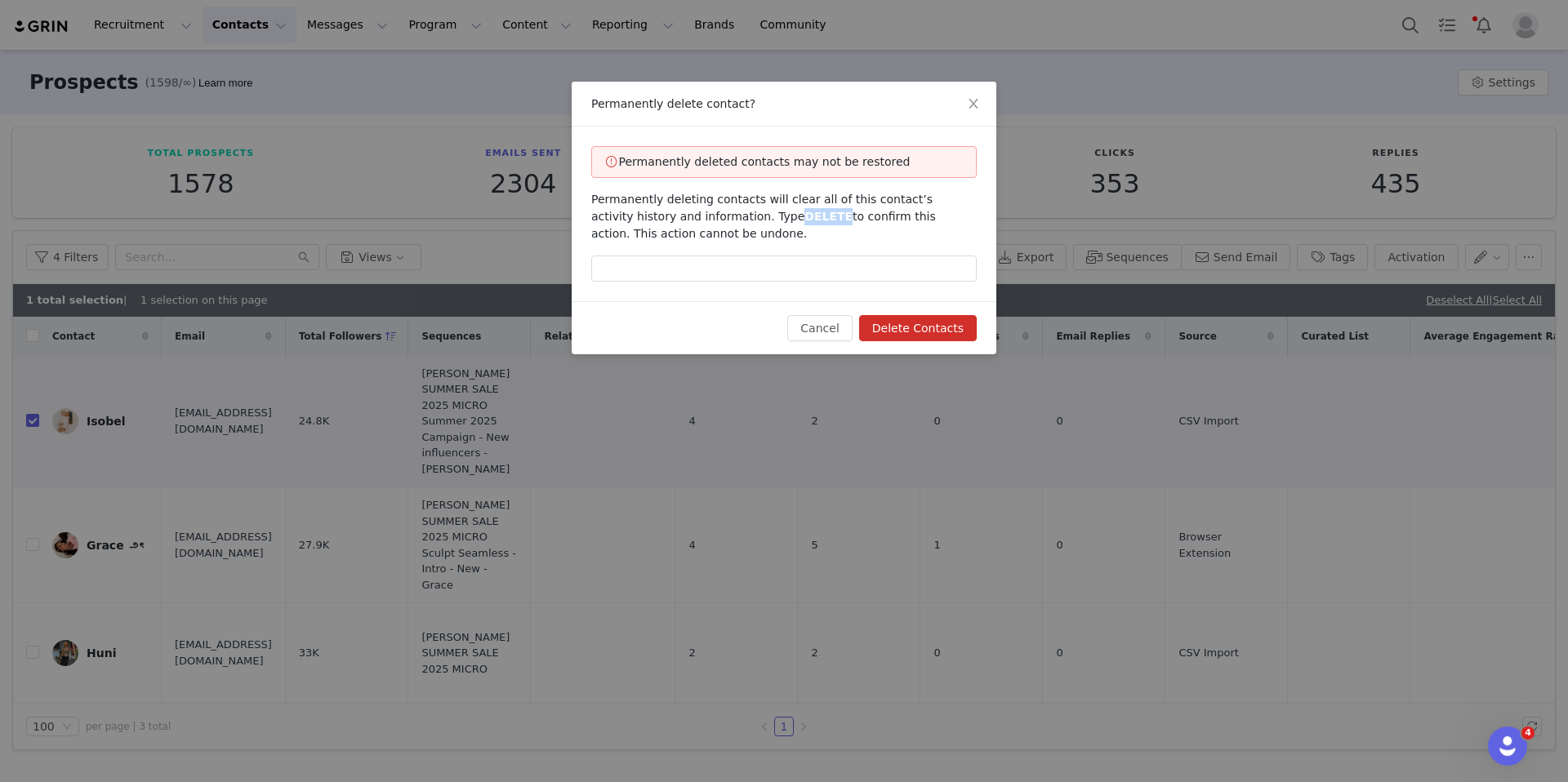
drag, startPoint x: 793, startPoint y: 218, endPoint x: 750, endPoint y: 218, distance: 43.0
click at [750, 218] on span "Permanently deleting contacts will clear all of this contact’s activity history…" at bounding box center [764, 216] width 345 height 47
click at [968, 97] on icon "icon: close" at bounding box center [973, 103] width 13 height 13
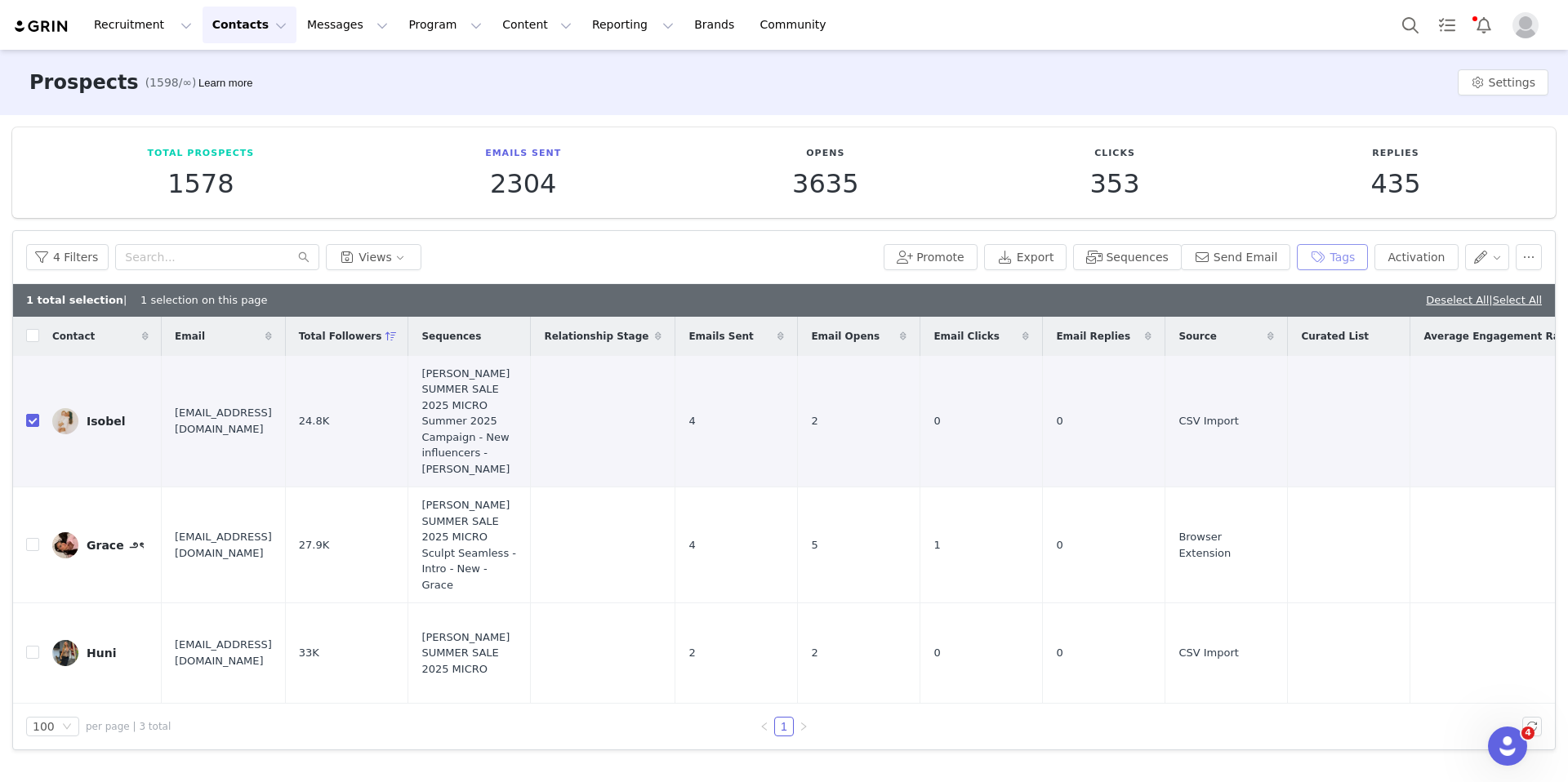
click at [1258, 269] on button "Tags" at bounding box center [1332, 257] width 71 height 26
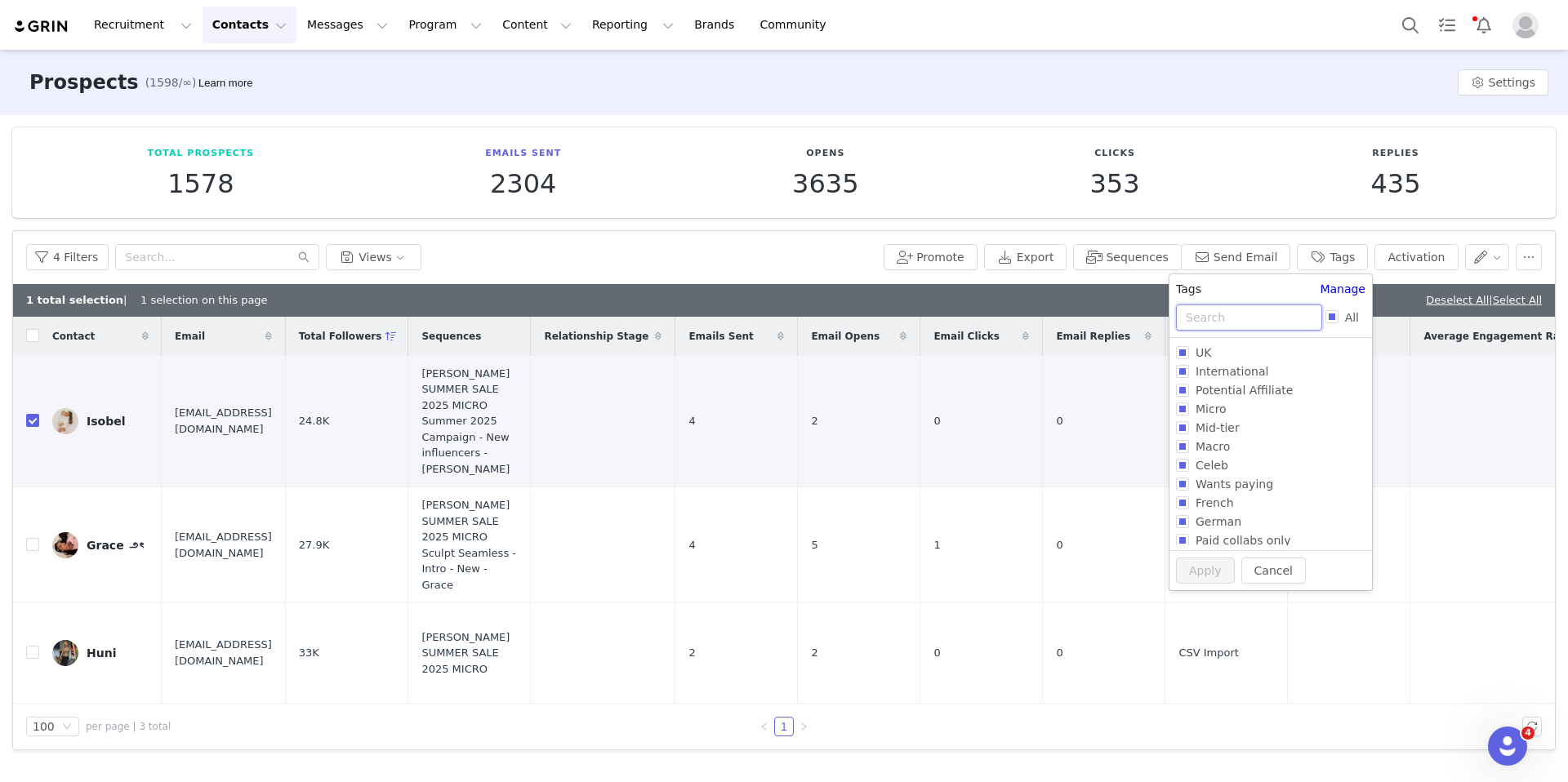
click at [1227, 318] on input "text" at bounding box center [1249, 317] width 146 height 26
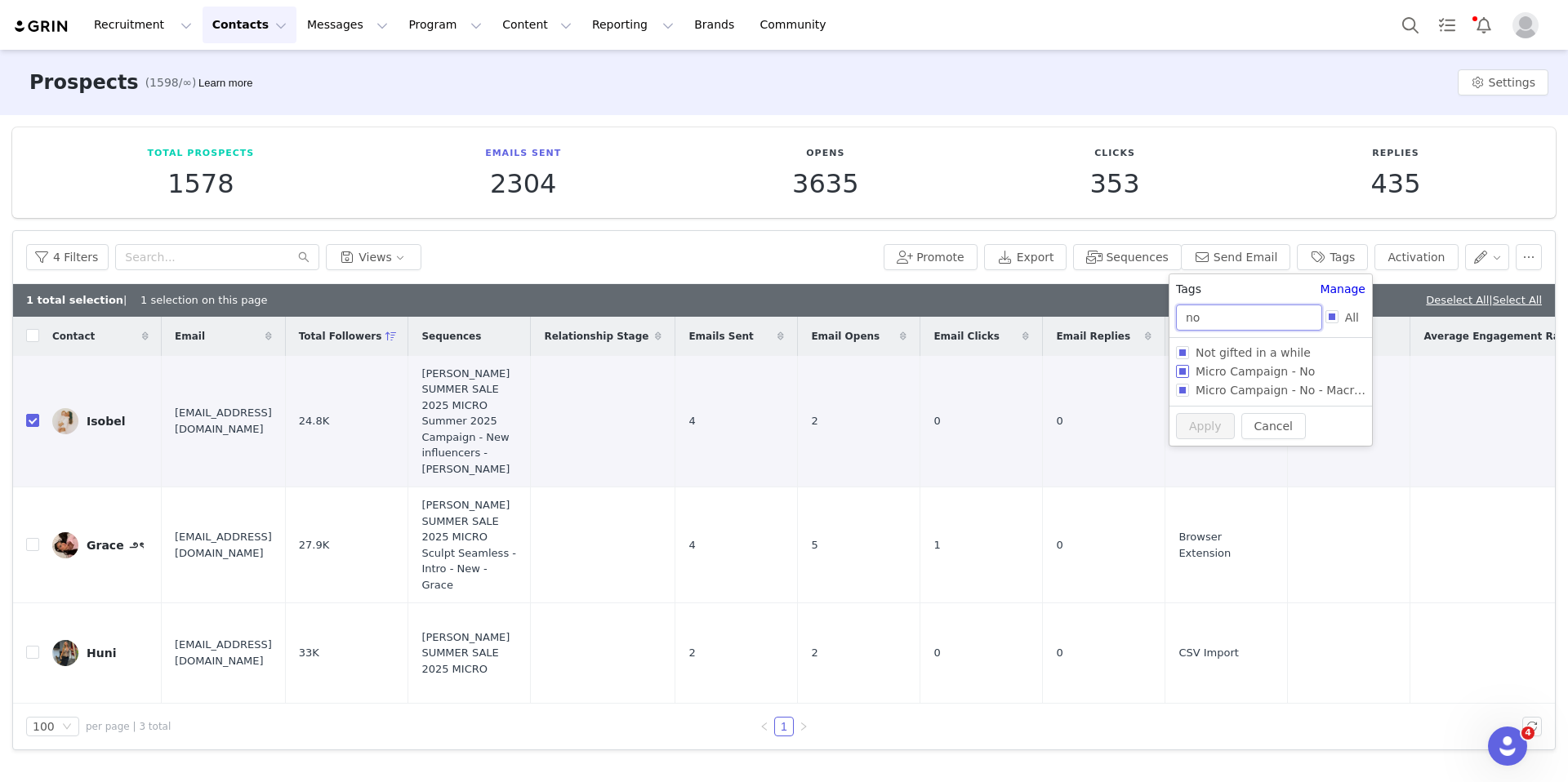
type input "no"
click at [1183, 376] on input "Micro Campaign - No" at bounding box center [1183, 371] width 13 height 13
checkbox input "true"
click at [1190, 454] on button "Apply" at bounding box center [1205, 457] width 59 height 26
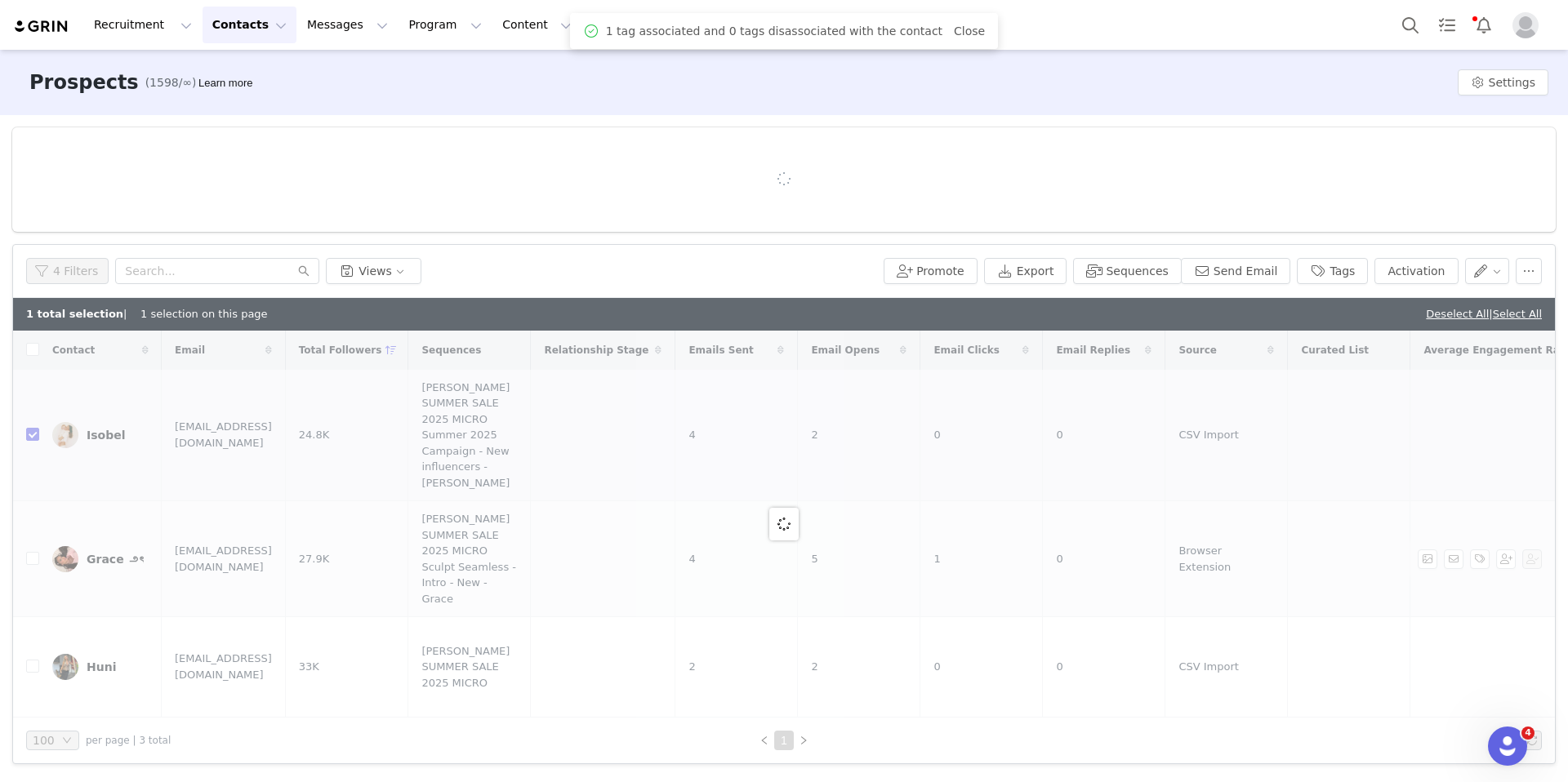
checkbox input "false"
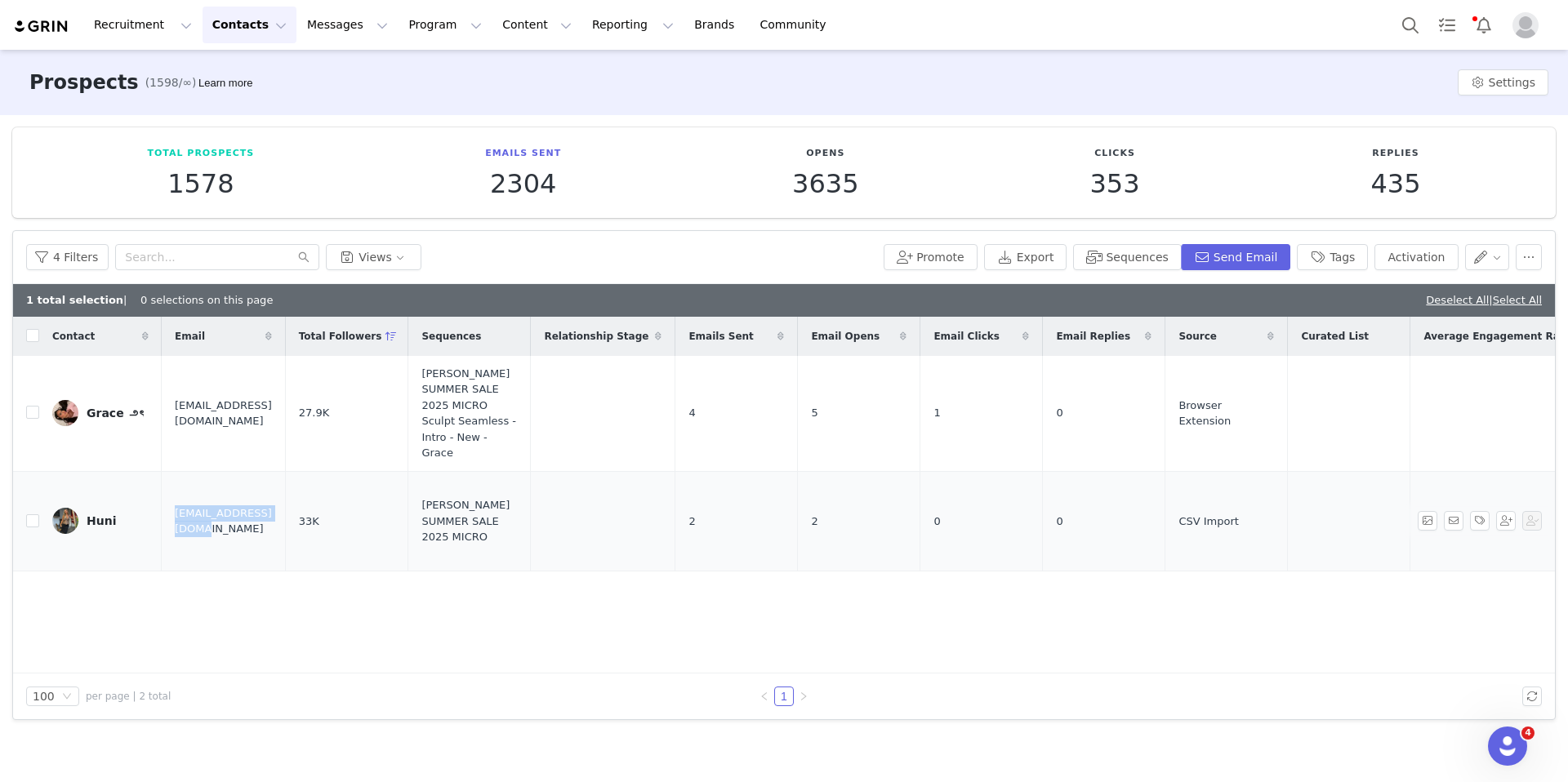
drag, startPoint x: 291, startPoint y: 501, endPoint x: 162, endPoint y: 500, distance: 129.0
click at [162, 500] on td "huni.loula@gmail.com" at bounding box center [223, 521] width 123 height 101
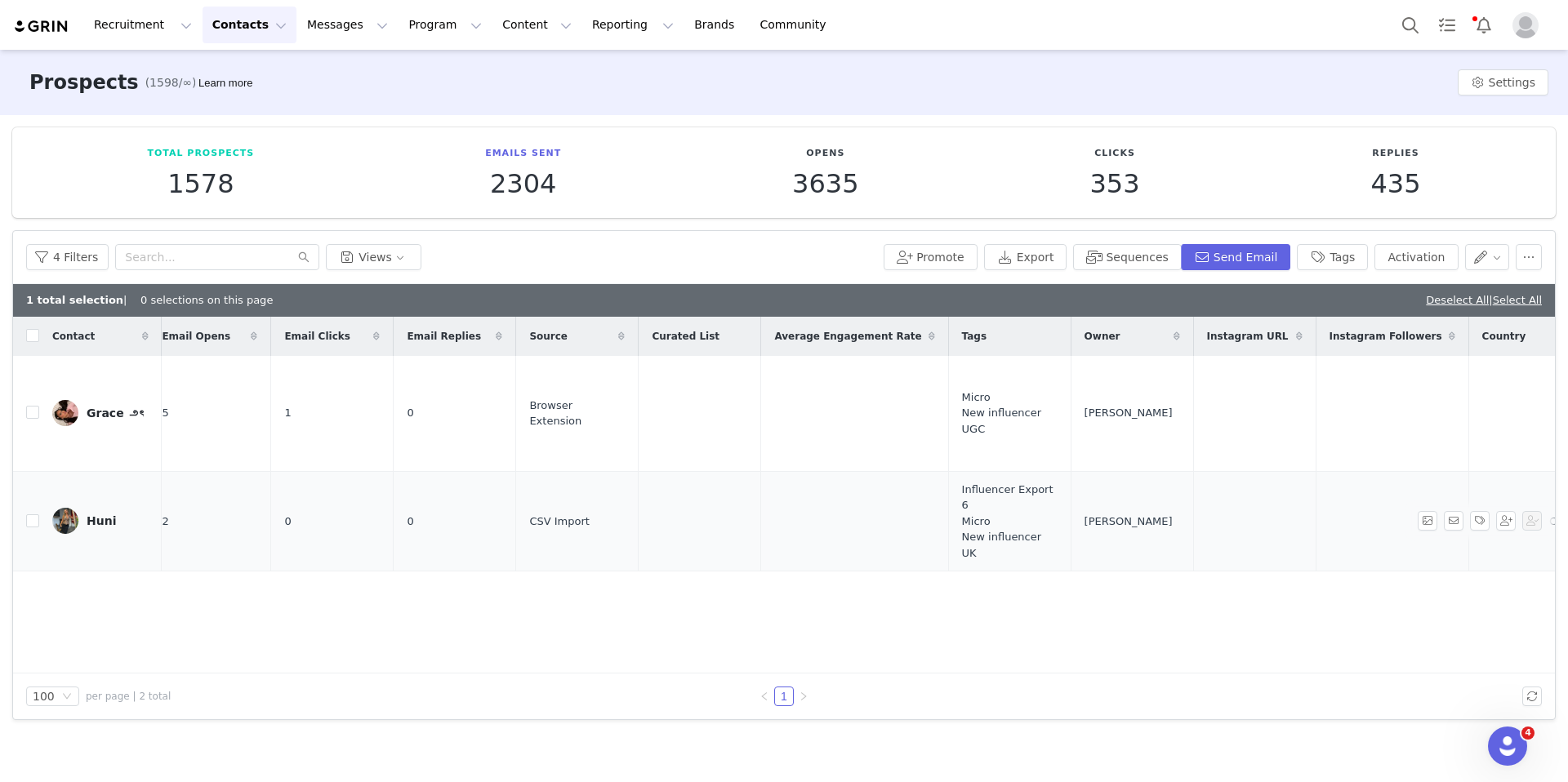
scroll to position [0, 845]
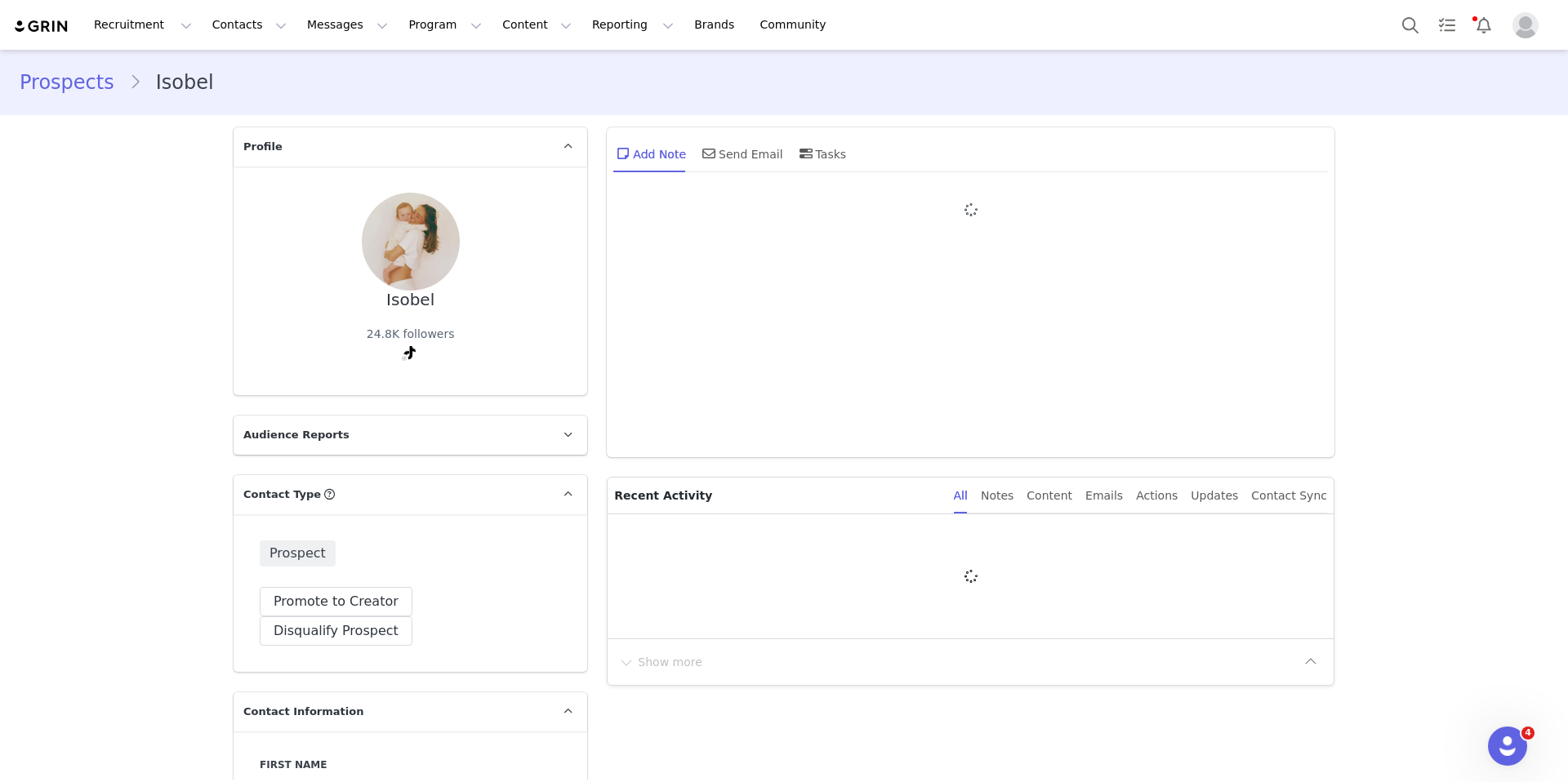
type input "+1 ([GEOGRAPHIC_DATA])"
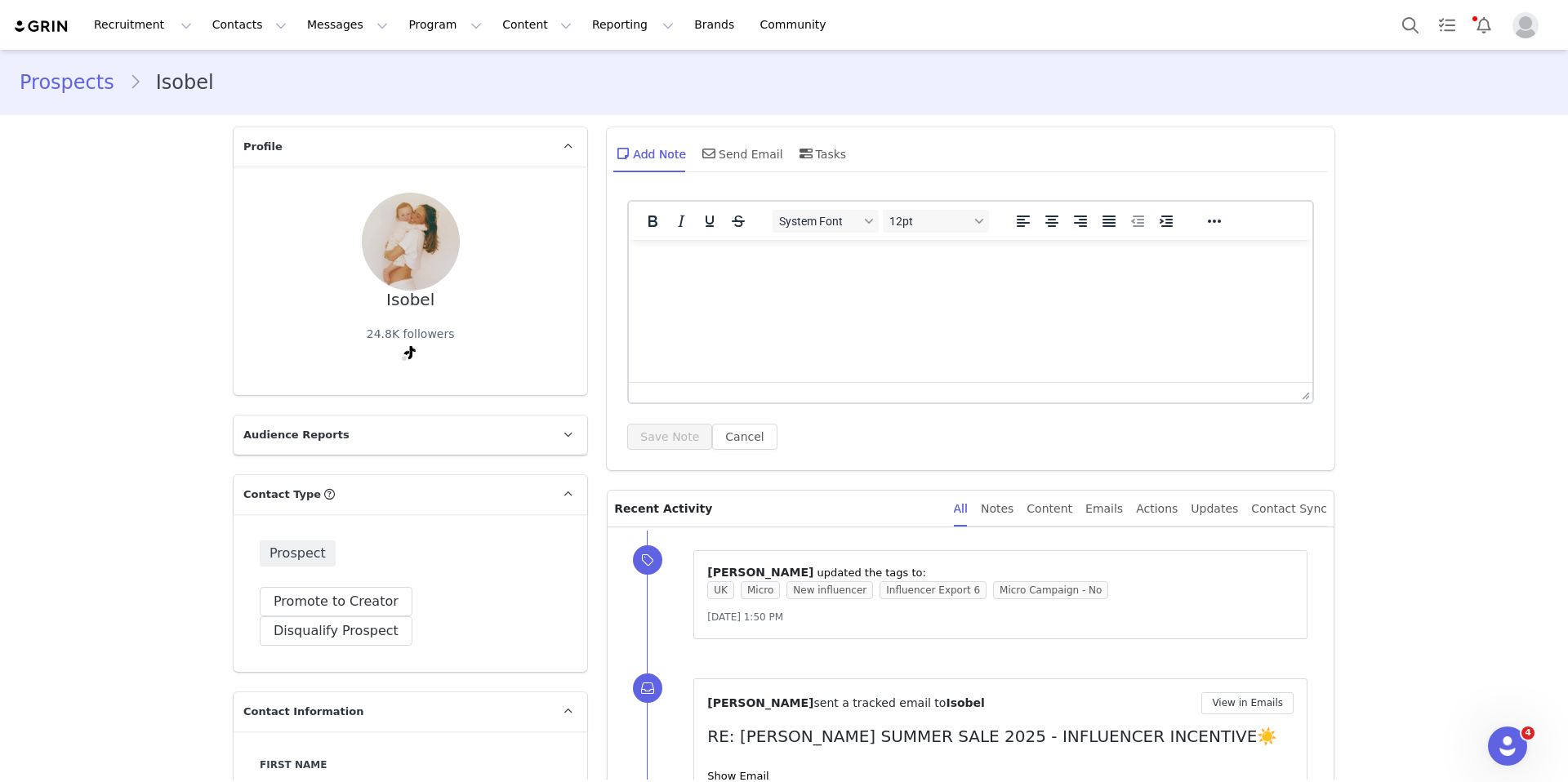
click at [78, 105] on div "Prospects Isobel" at bounding box center [784, 83] width 1568 height 56
click at [76, 86] on link "Prospects" at bounding box center [74, 83] width 110 height 30
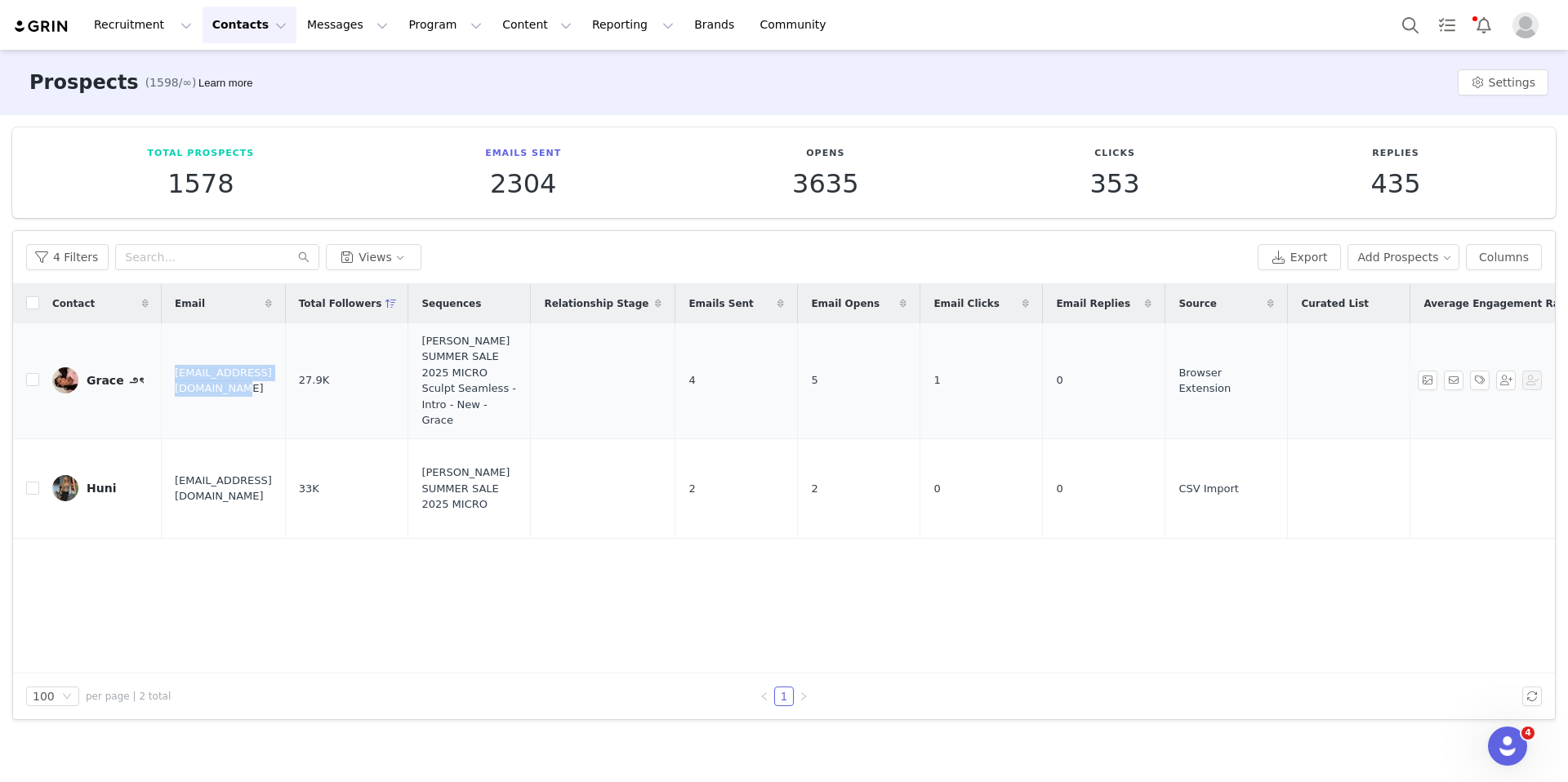
drag, startPoint x: 318, startPoint y: 374, endPoint x: 175, endPoint y: 371, distance: 143.0
click at [175, 371] on td "enquiries.graceg@gmail.com" at bounding box center [223, 381] width 123 height 116
click at [73, 372] on img at bounding box center [65, 381] width 26 height 26
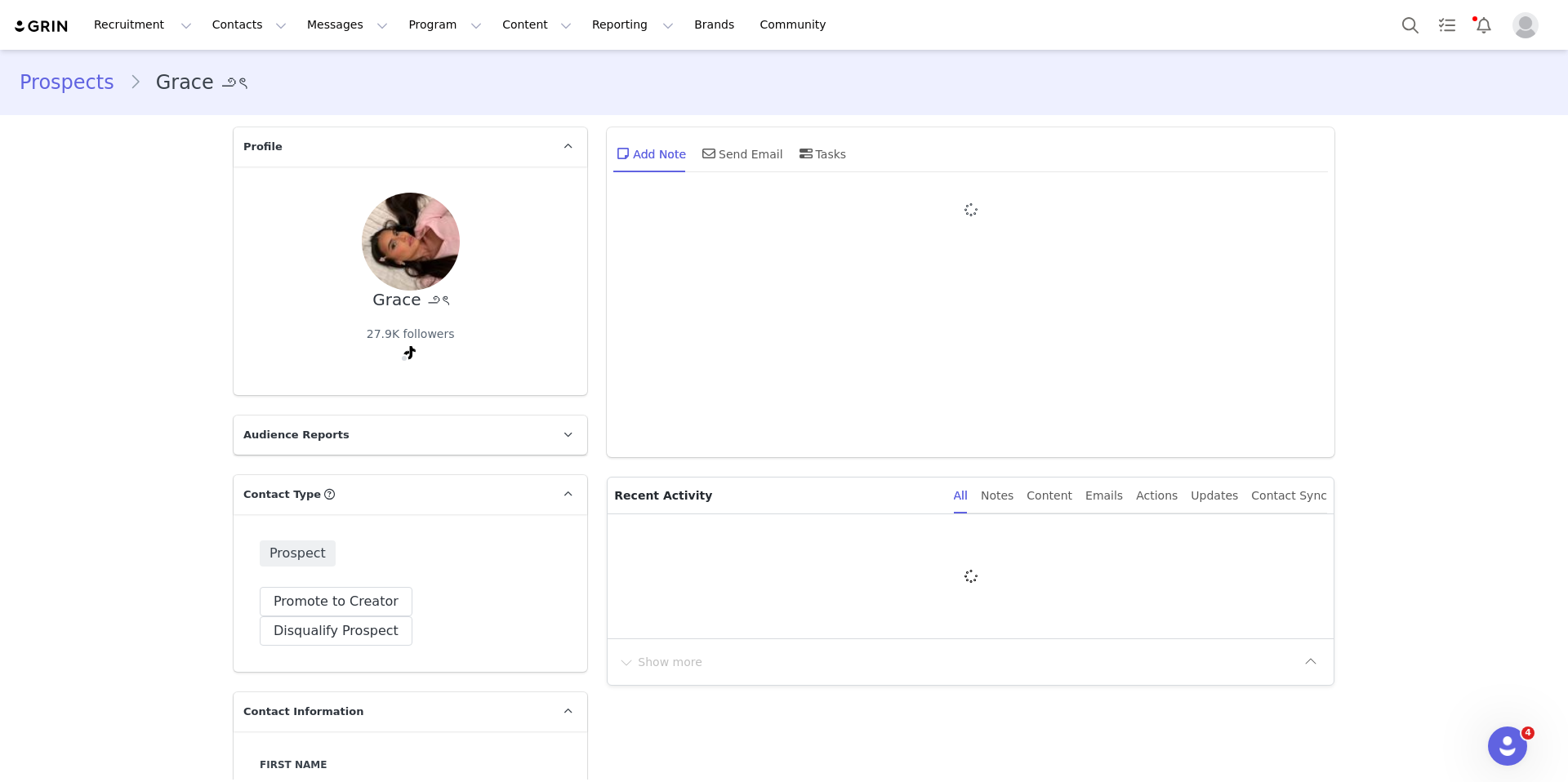
type input "+1 ([GEOGRAPHIC_DATA])"
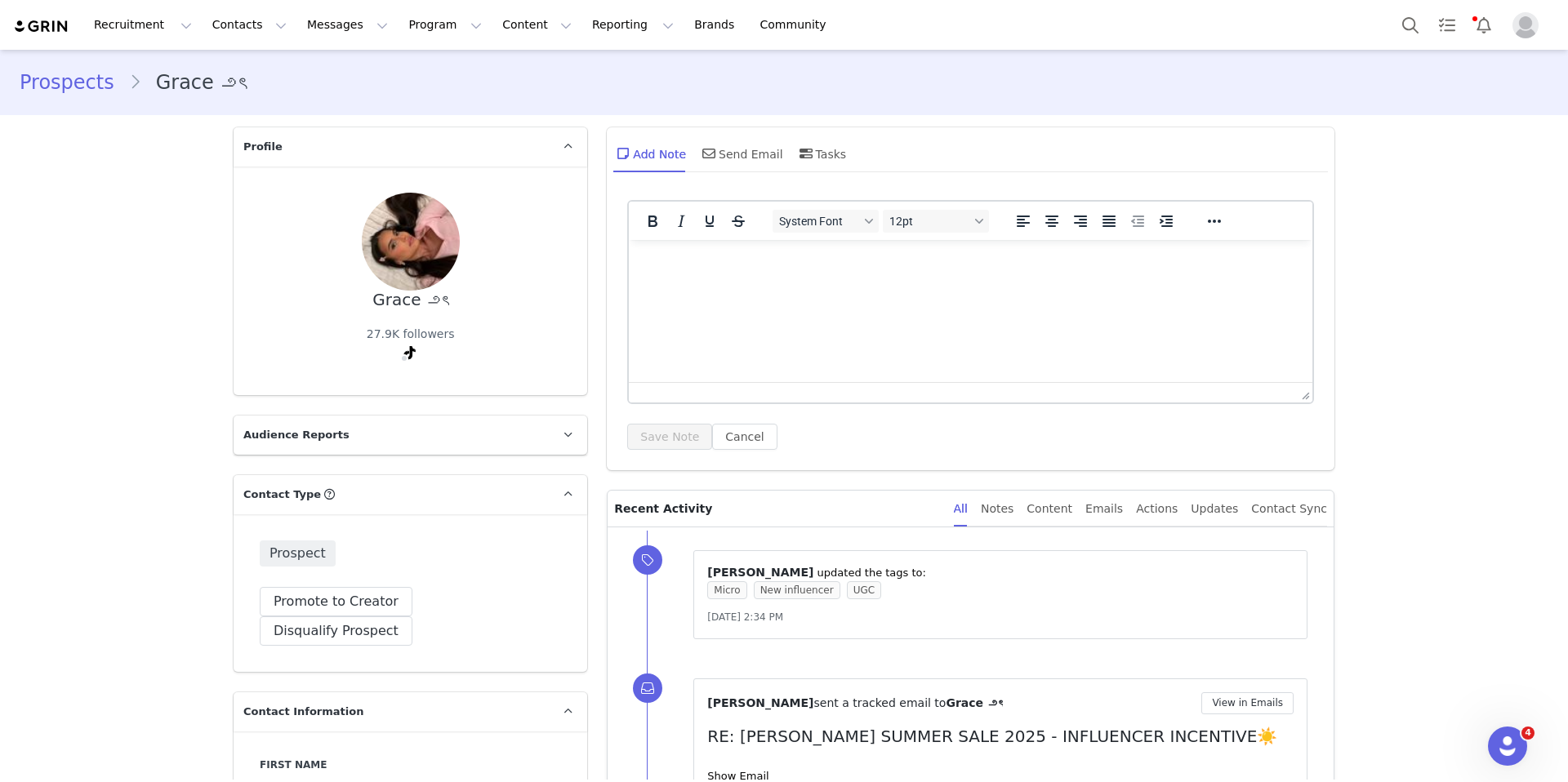
type input "https://www.instagram.com/gracee.ag"
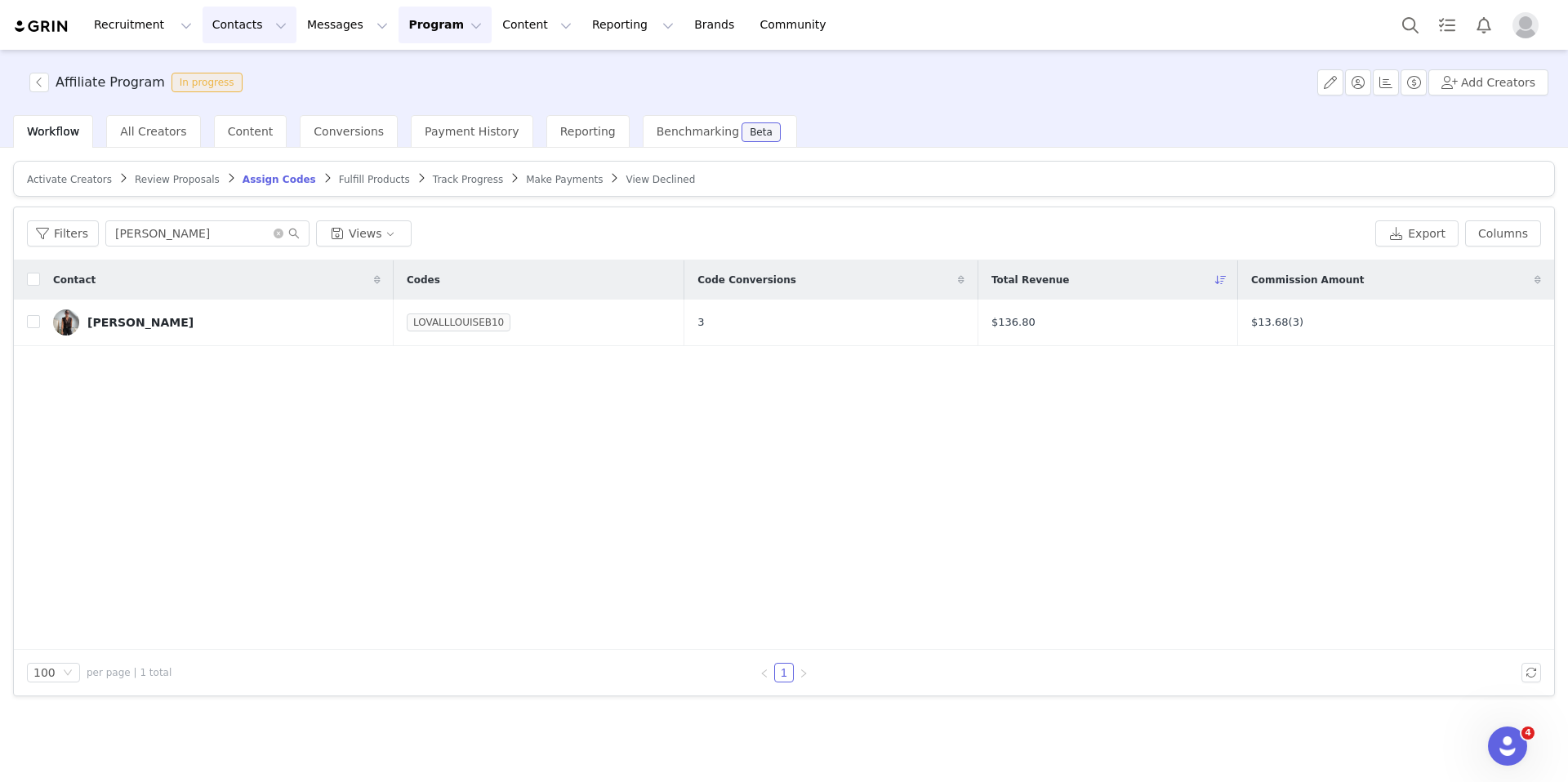
click at [229, 22] on button "Contacts Contacts" at bounding box center [249, 24] width 94 height 36
click at [262, 103] on div "Prospects" at bounding box center [256, 102] width 110 height 17
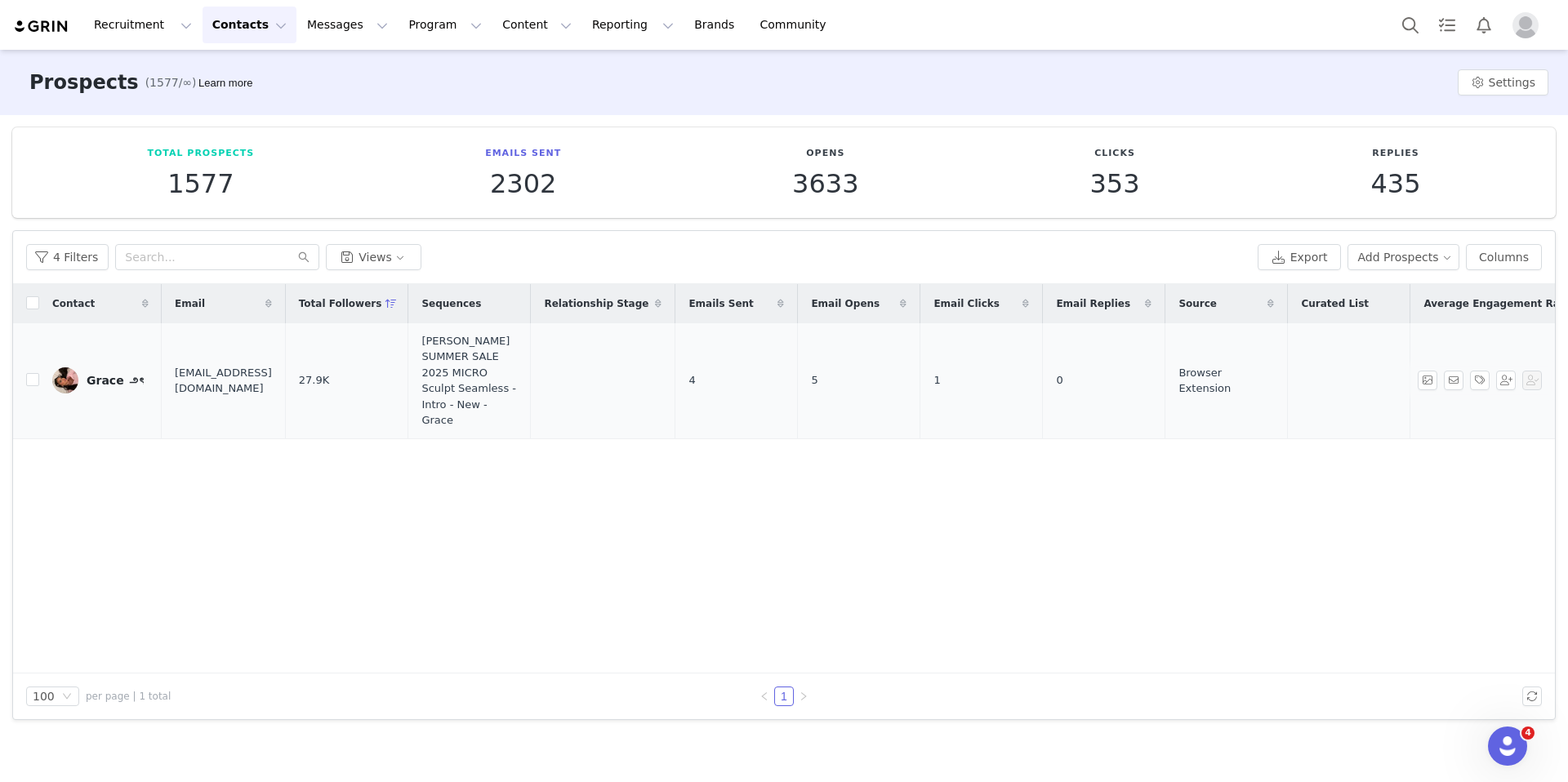
click at [76, 373] on img at bounding box center [65, 381] width 26 height 26
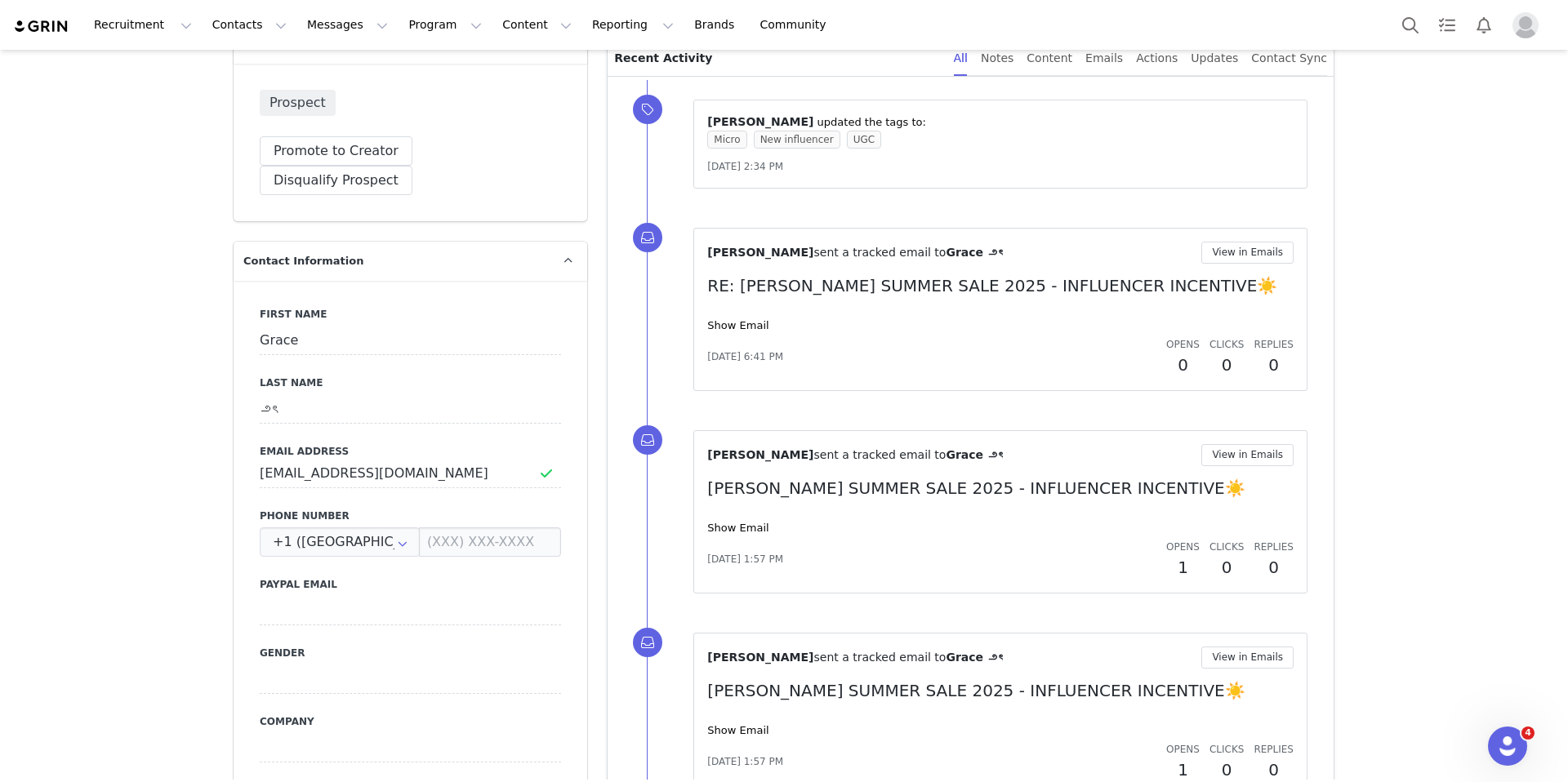
scroll to position [335, 0]
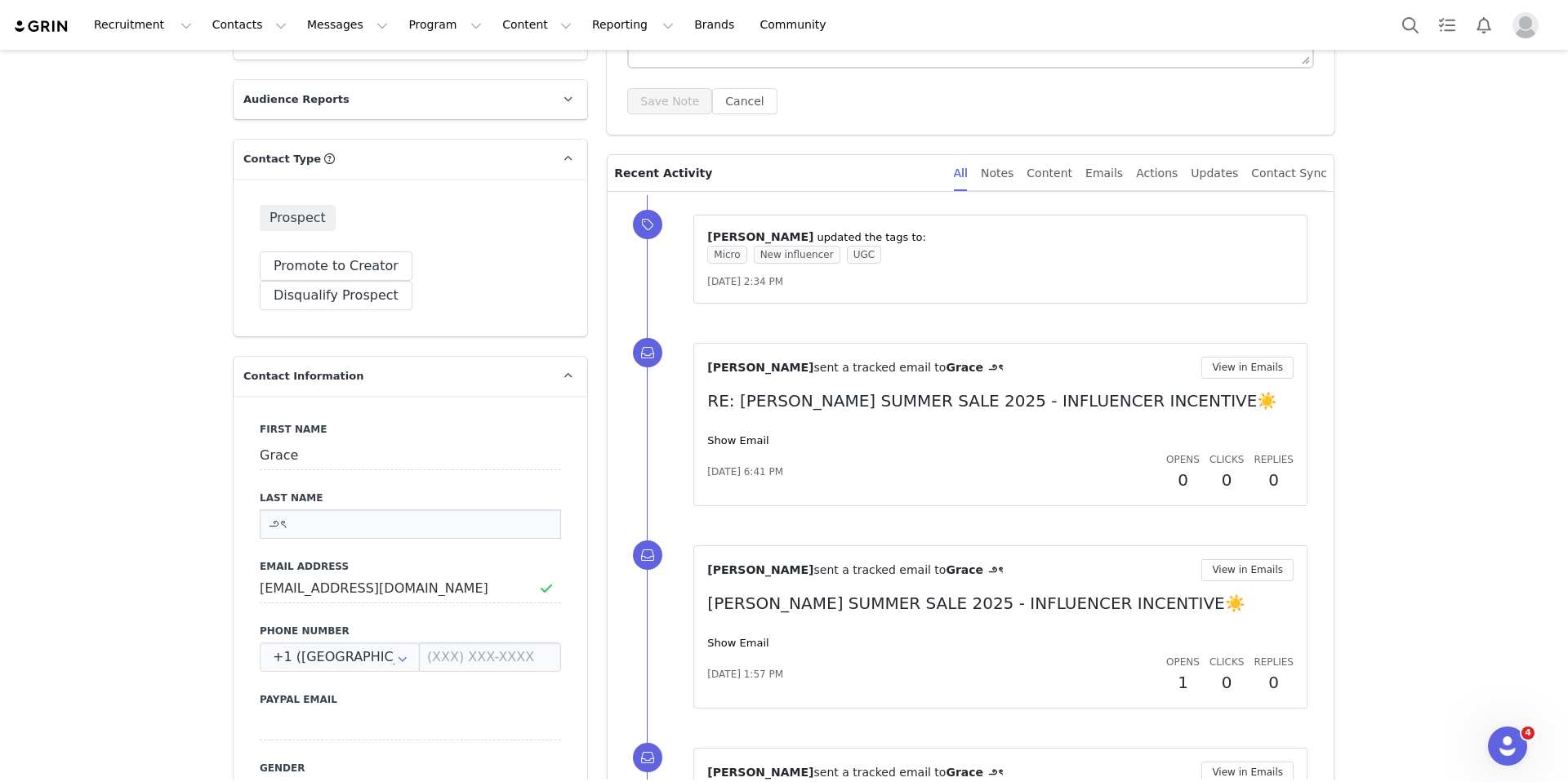
drag, startPoint x: 343, startPoint y: 487, endPoint x: 210, endPoint y: 487, distance: 133.0
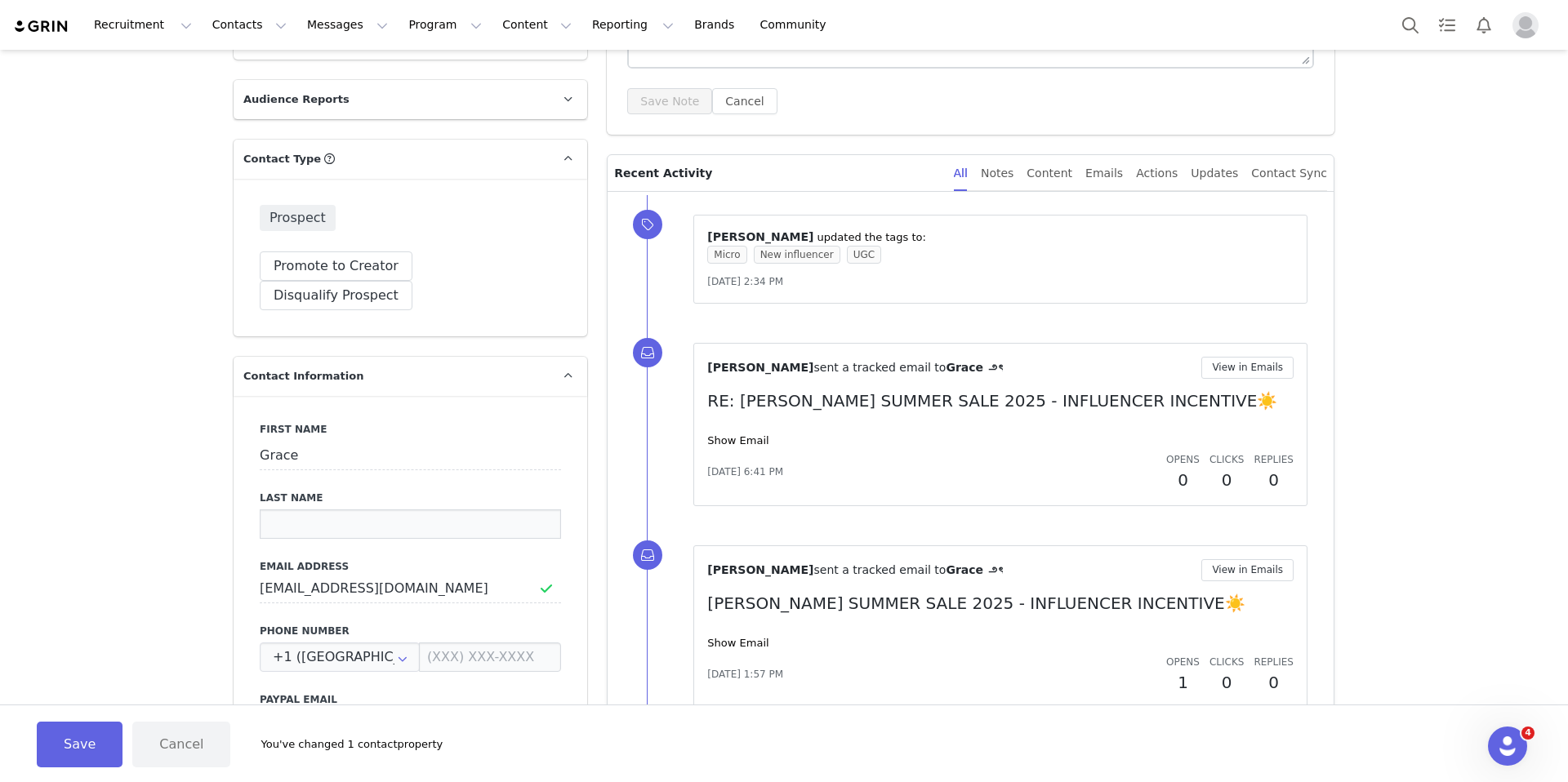
scroll to position [519, 0]
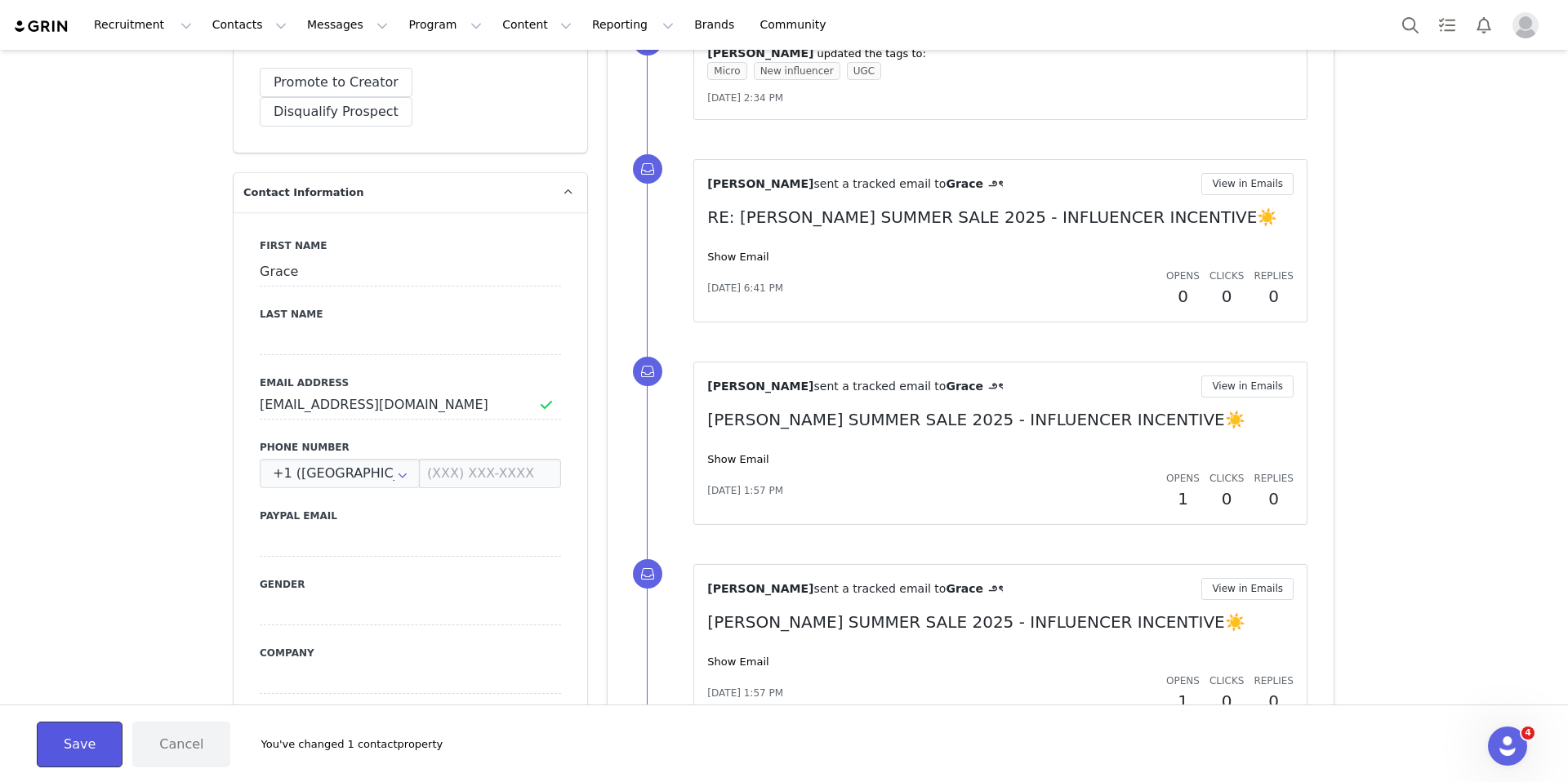
click at [96, 728] on button "Save" at bounding box center [79, 744] width 86 height 46
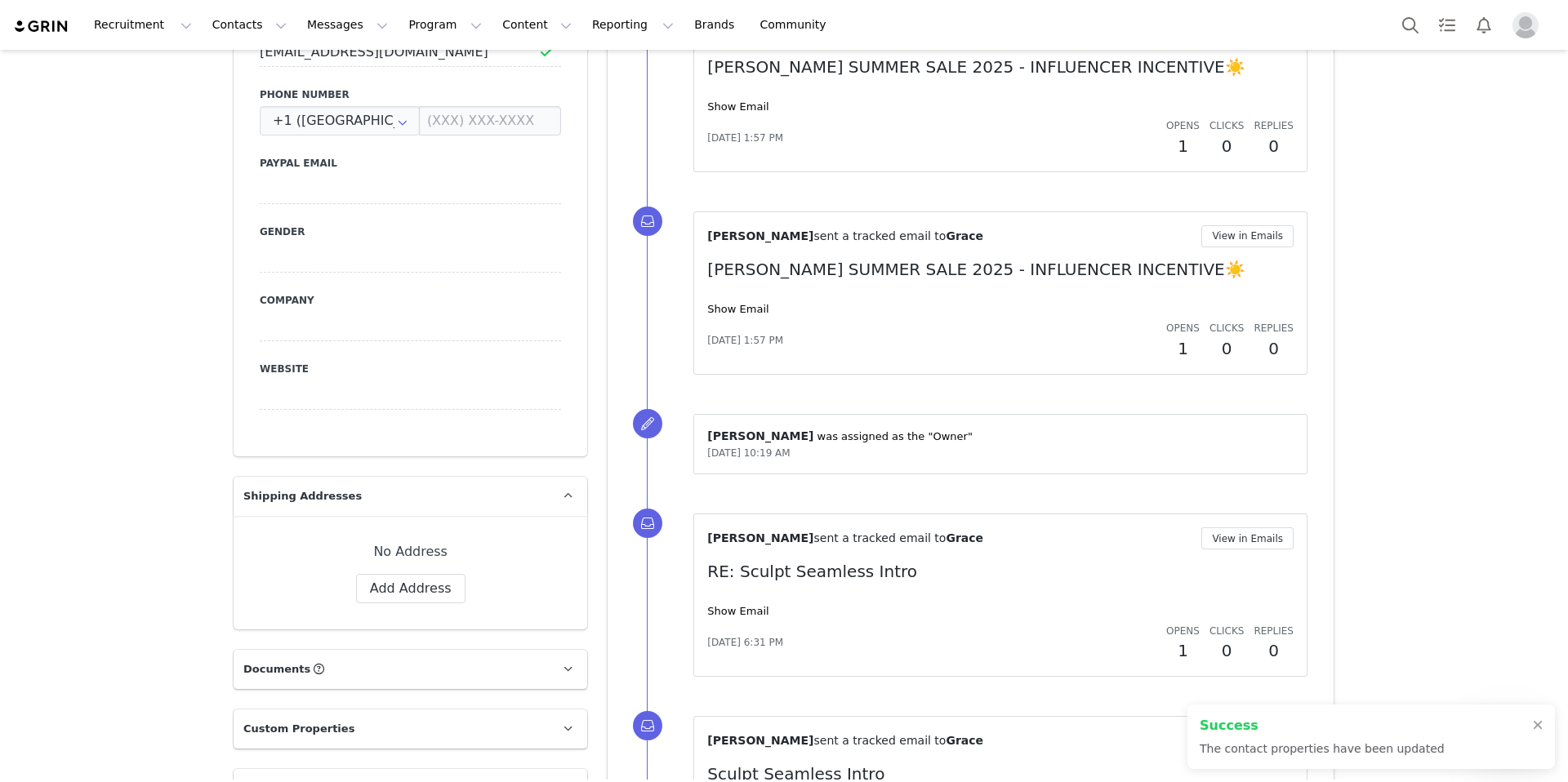
scroll to position [1301, 0]
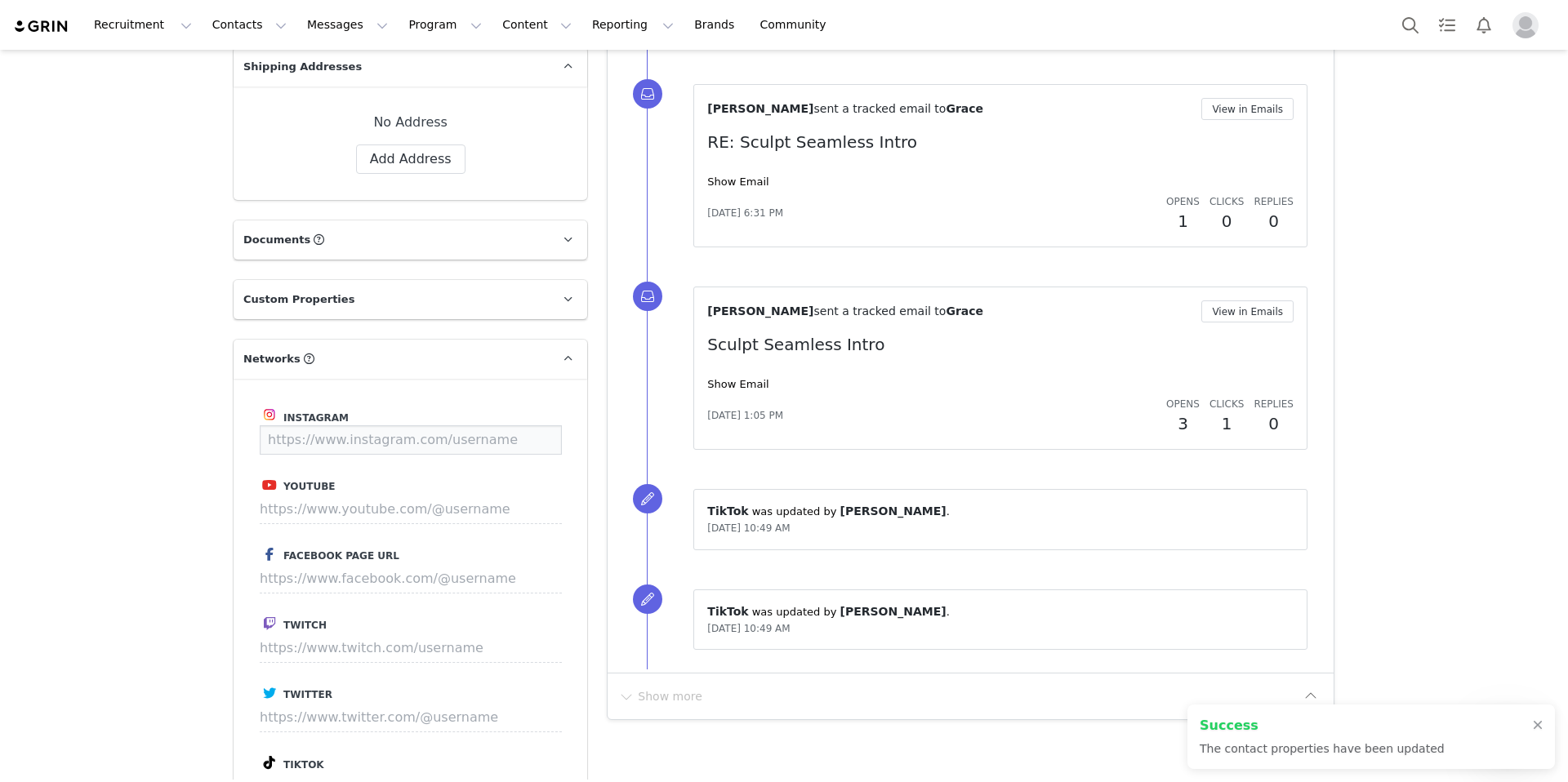
click at [376, 425] on input at bounding box center [411, 440] width 302 height 30
paste input "[URL][DOMAIN_NAME][DOMAIN_NAME]"
click at [544, 425] on button "Save" at bounding box center [531, 440] width 60 height 30
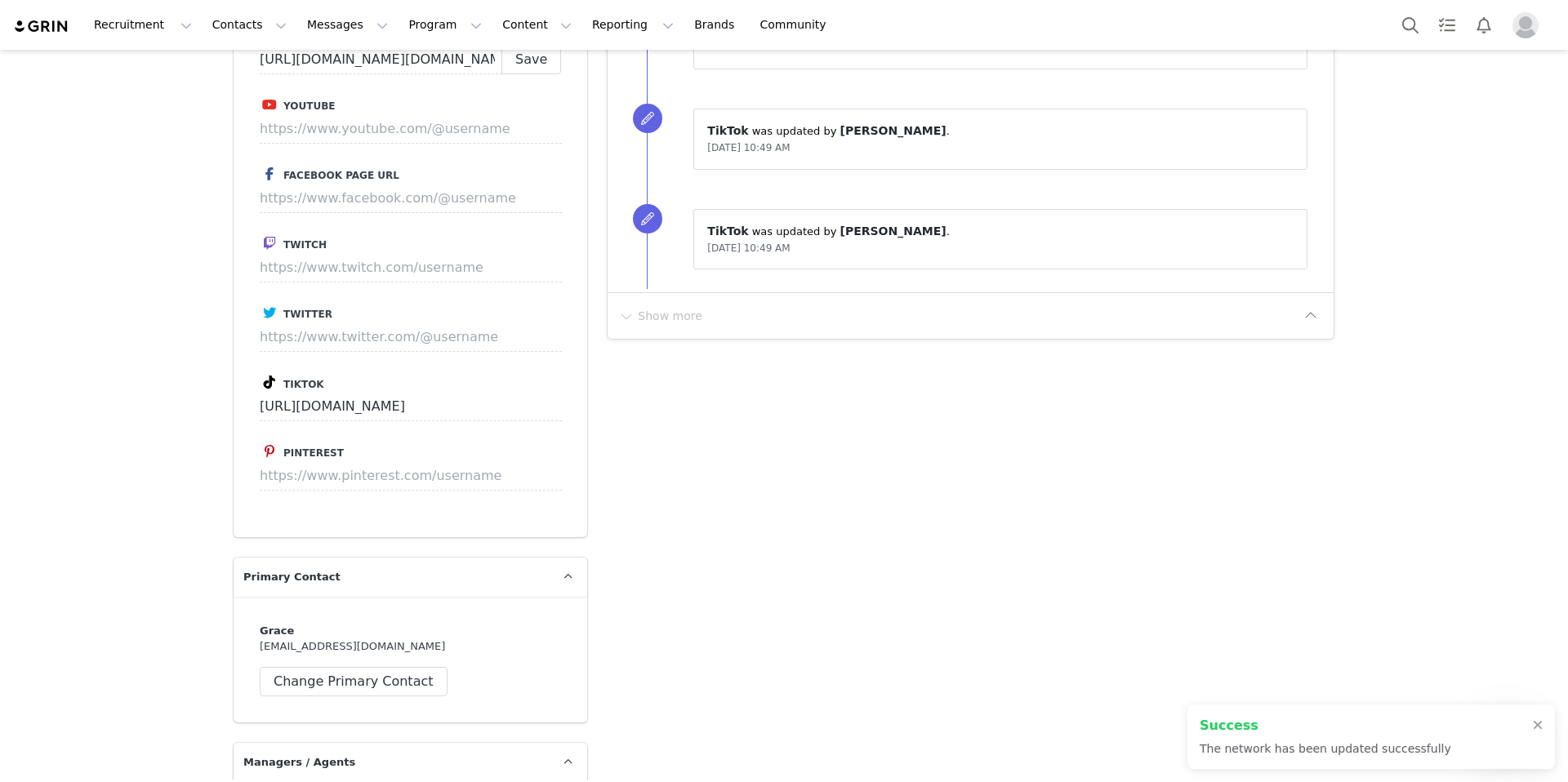
type input "[URL][DOMAIN_NAME][DOMAIN_NAME]"
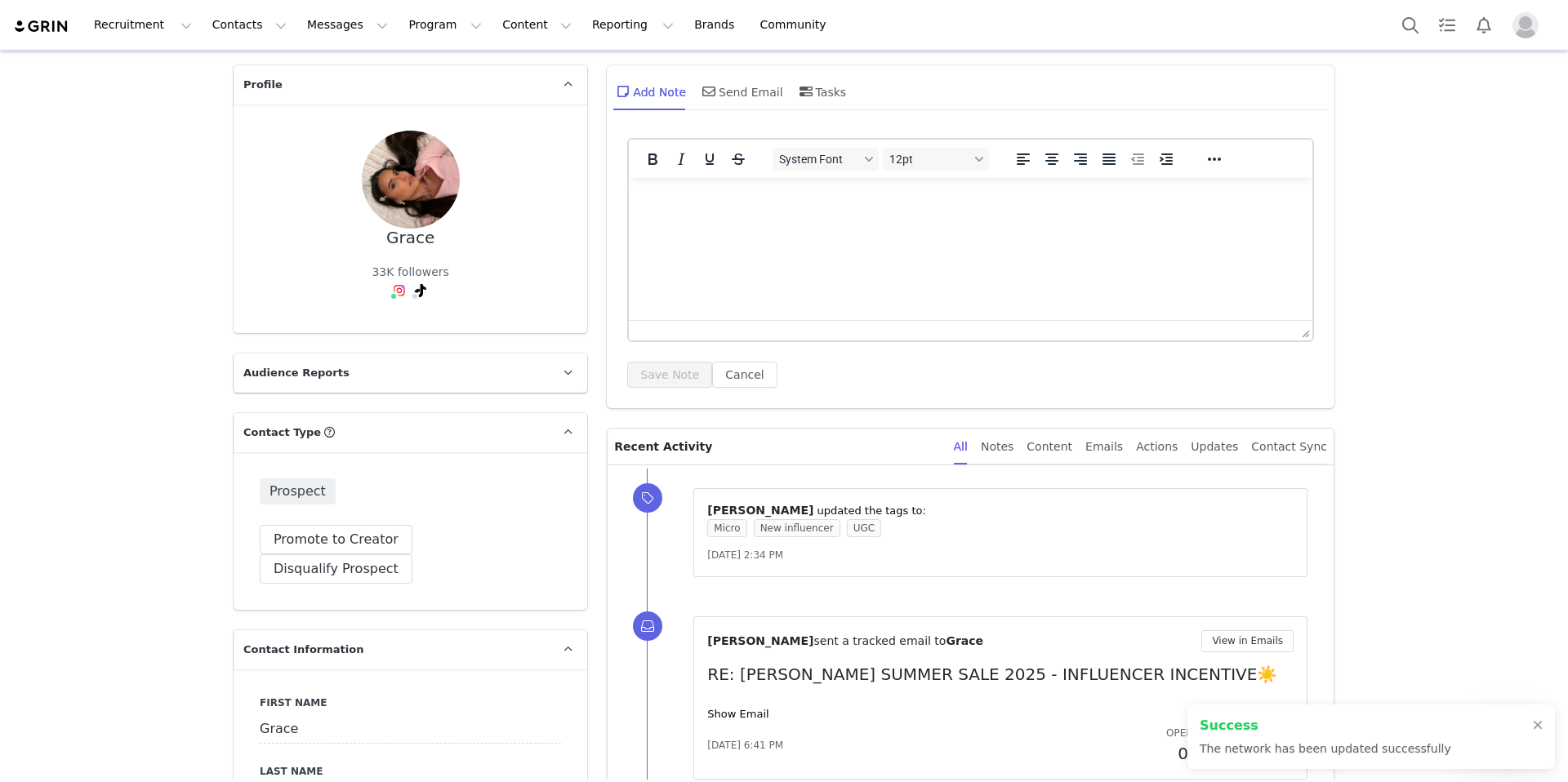
scroll to position [0, 0]
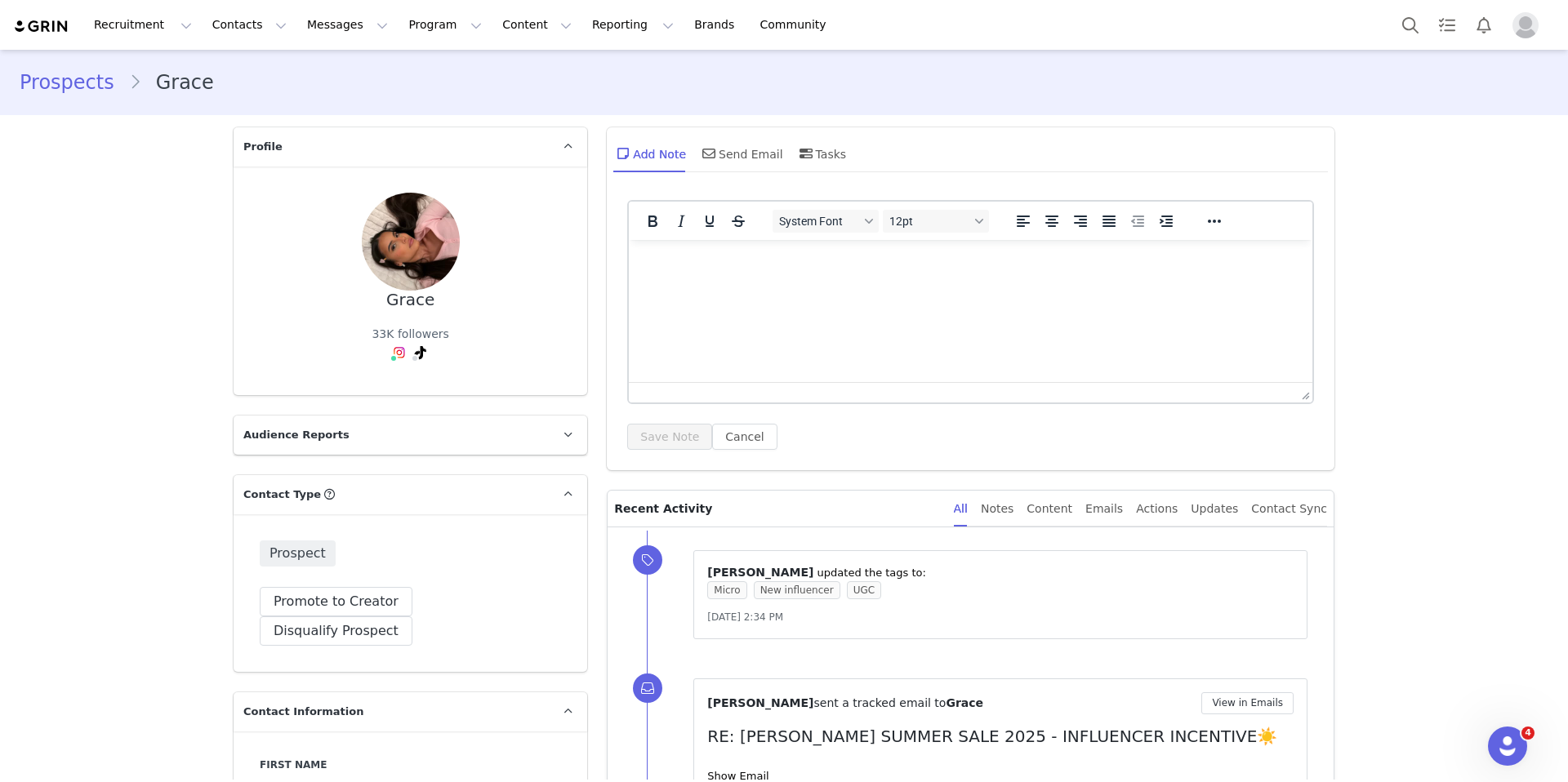
click at [68, 82] on link "Prospects" at bounding box center [74, 83] width 110 height 30
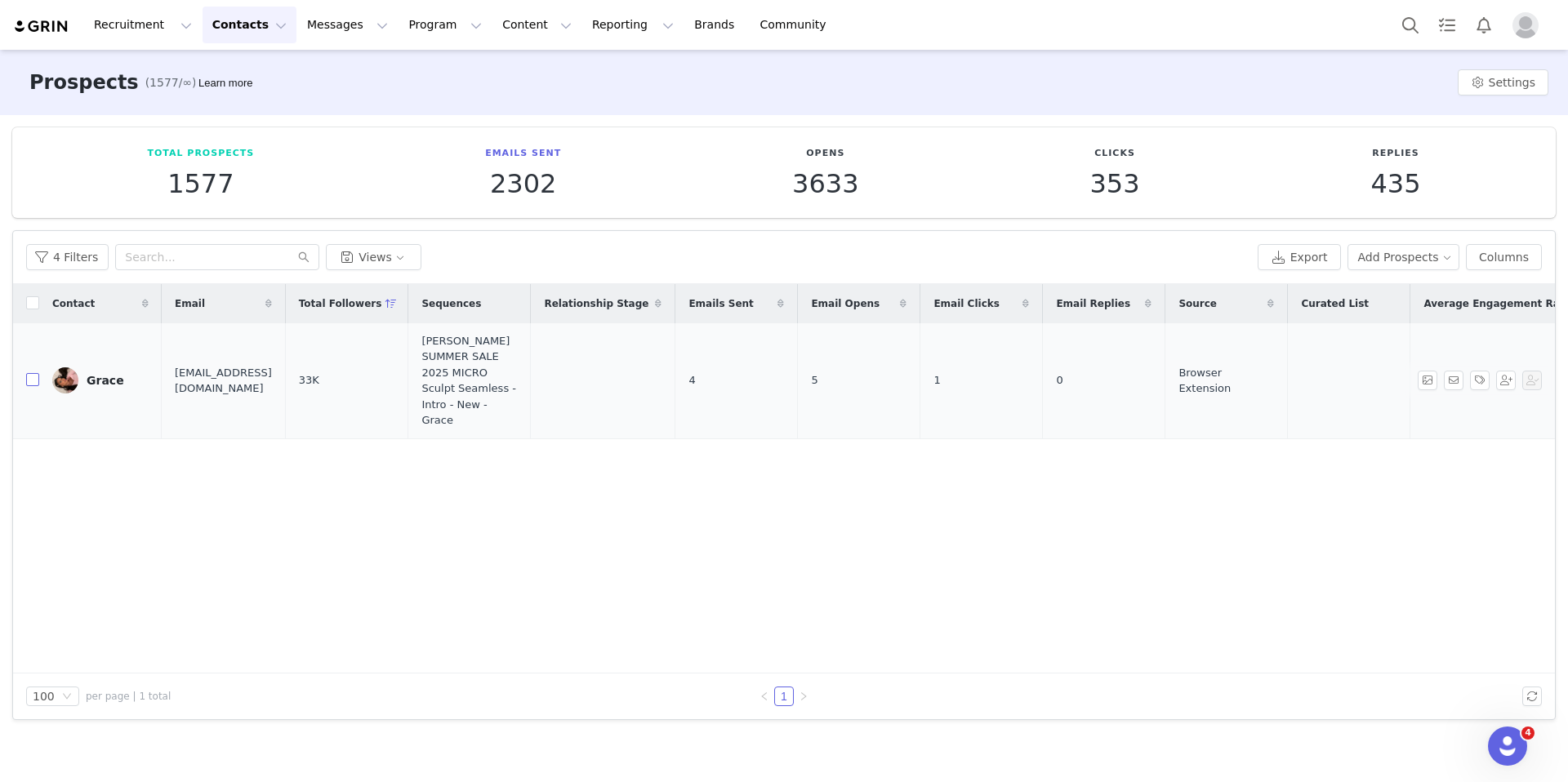
click at [31, 375] on input "checkbox" at bounding box center [33, 380] width 13 height 13
checkbox input "true"
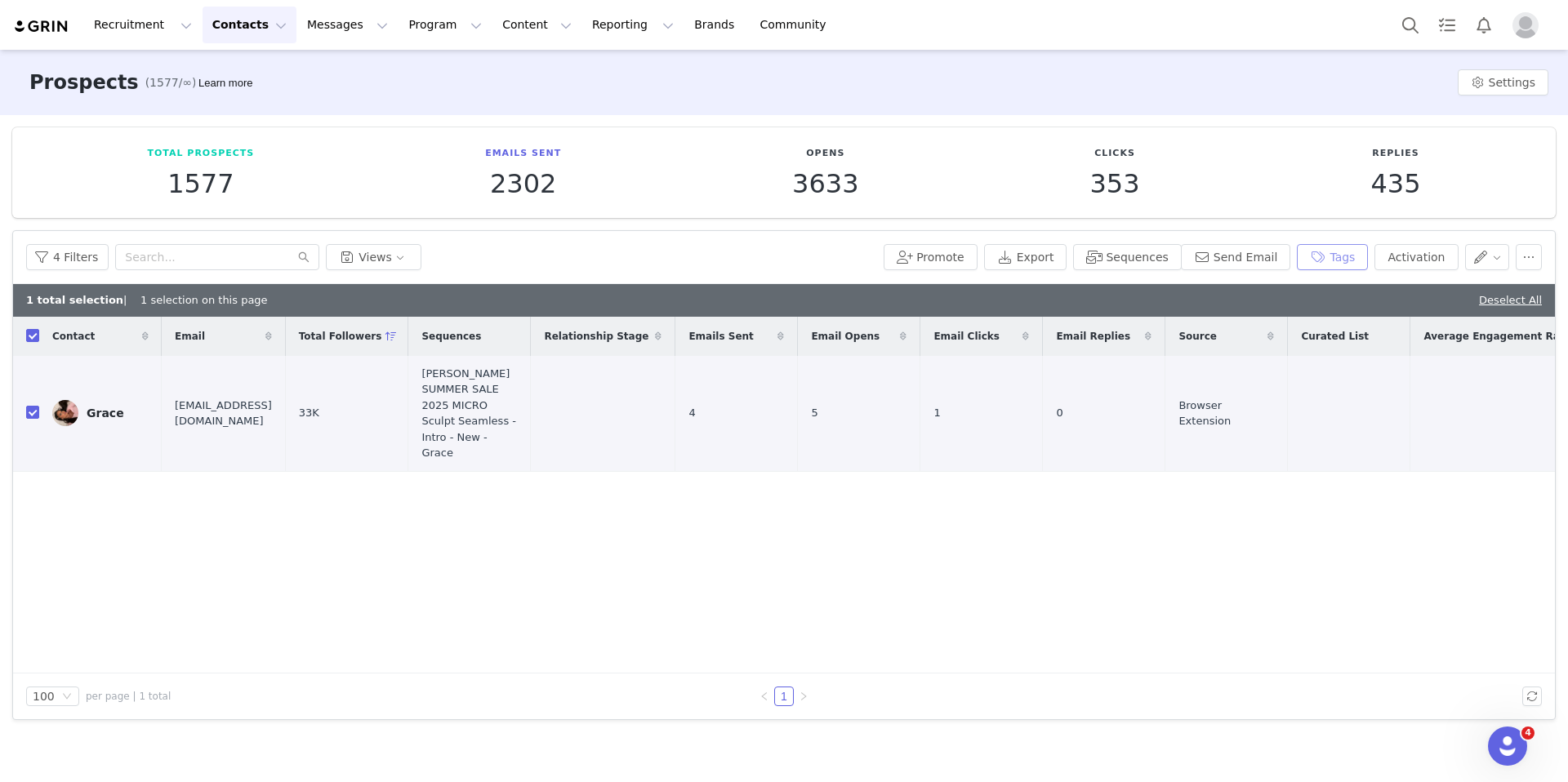
click at [1349, 251] on button "Tags" at bounding box center [1332, 257] width 71 height 26
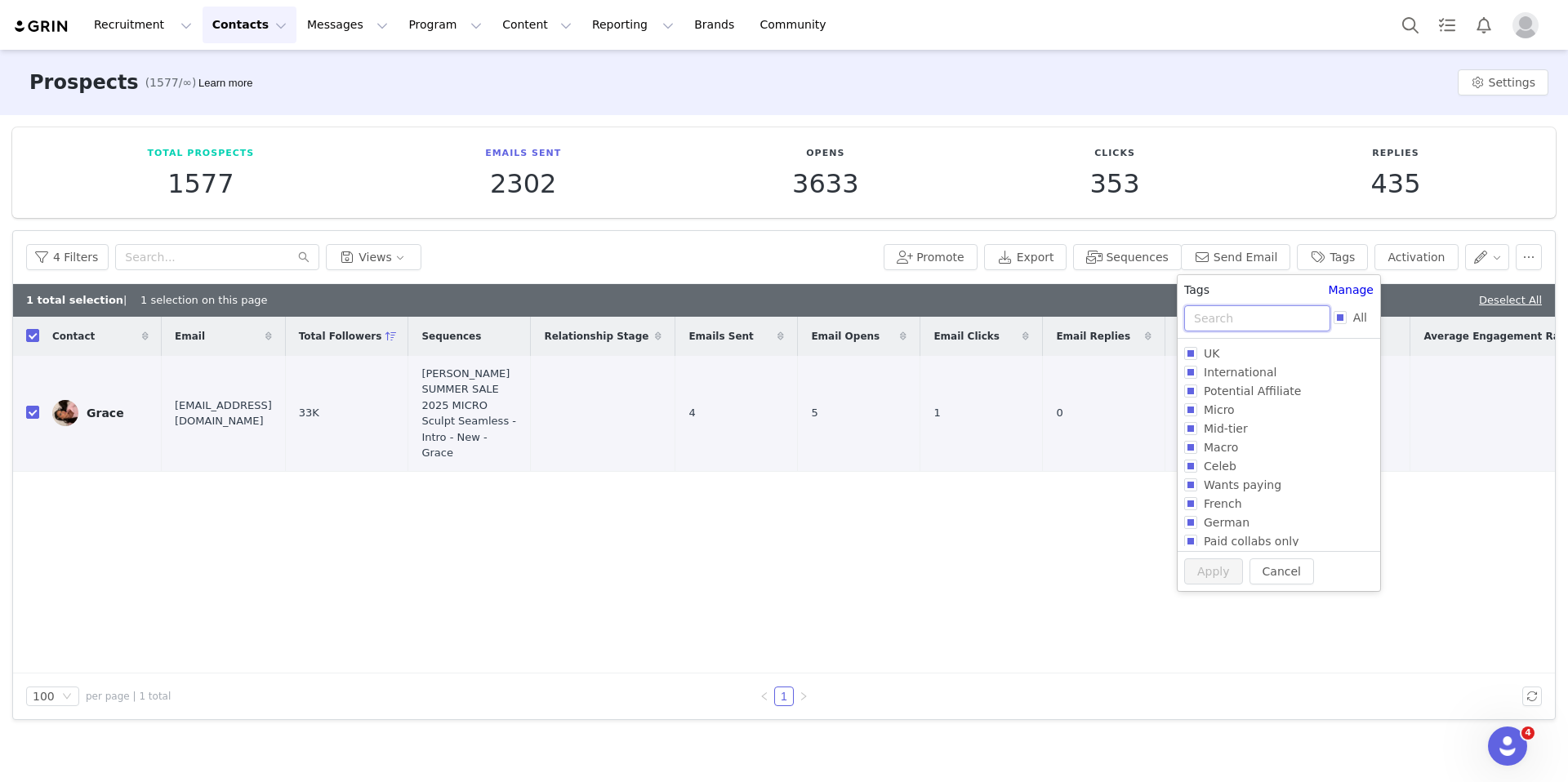
click at [1211, 308] on input "text" at bounding box center [1257, 318] width 146 height 26
type input "micro"
click at [1190, 394] on input "Micro Campaign - 1,000" at bounding box center [1191, 391] width 13 height 13
checkbox input "true"
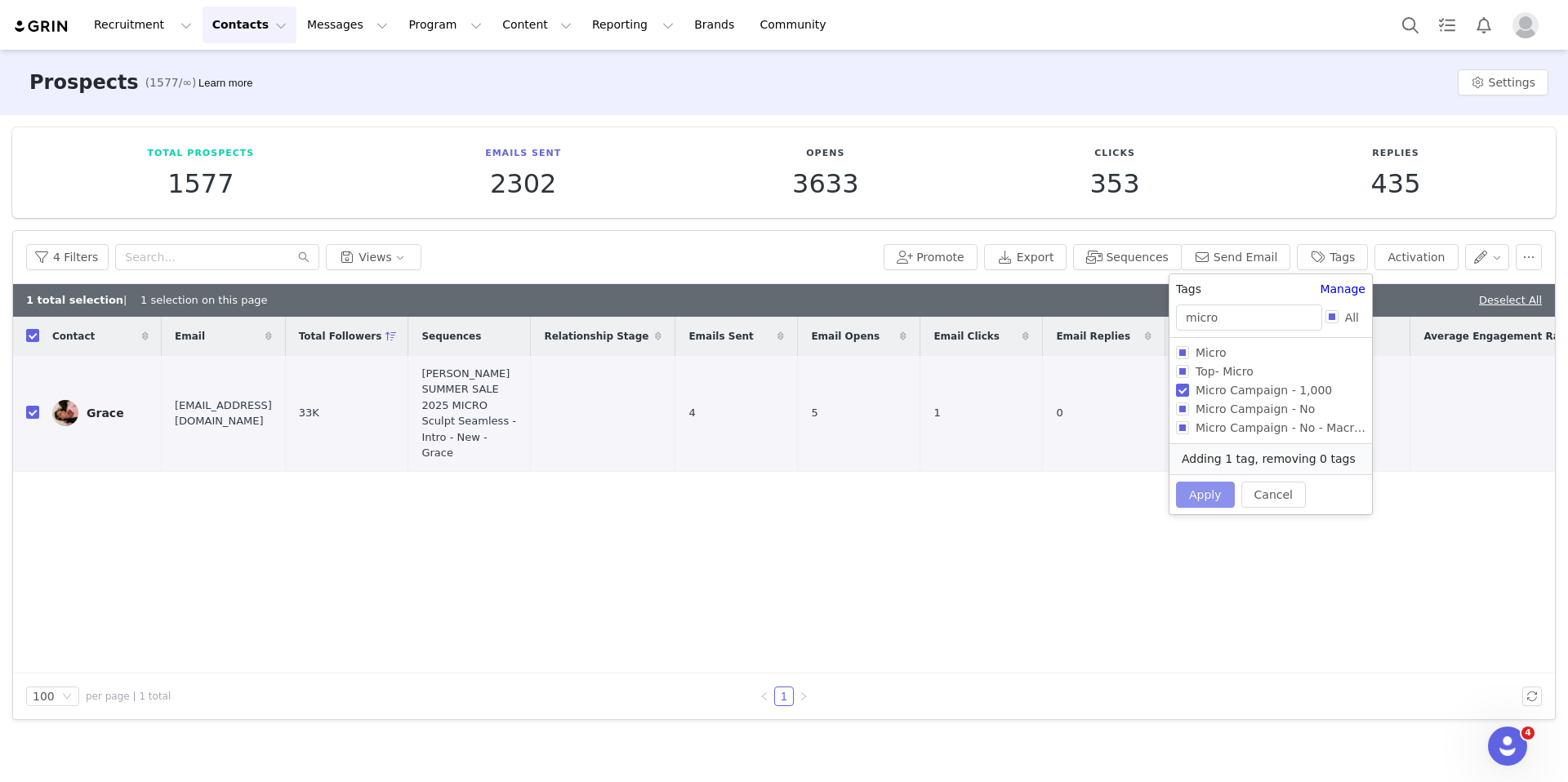
click at [1192, 495] on button "Apply" at bounding box center [1205, 494] width 59 height 26
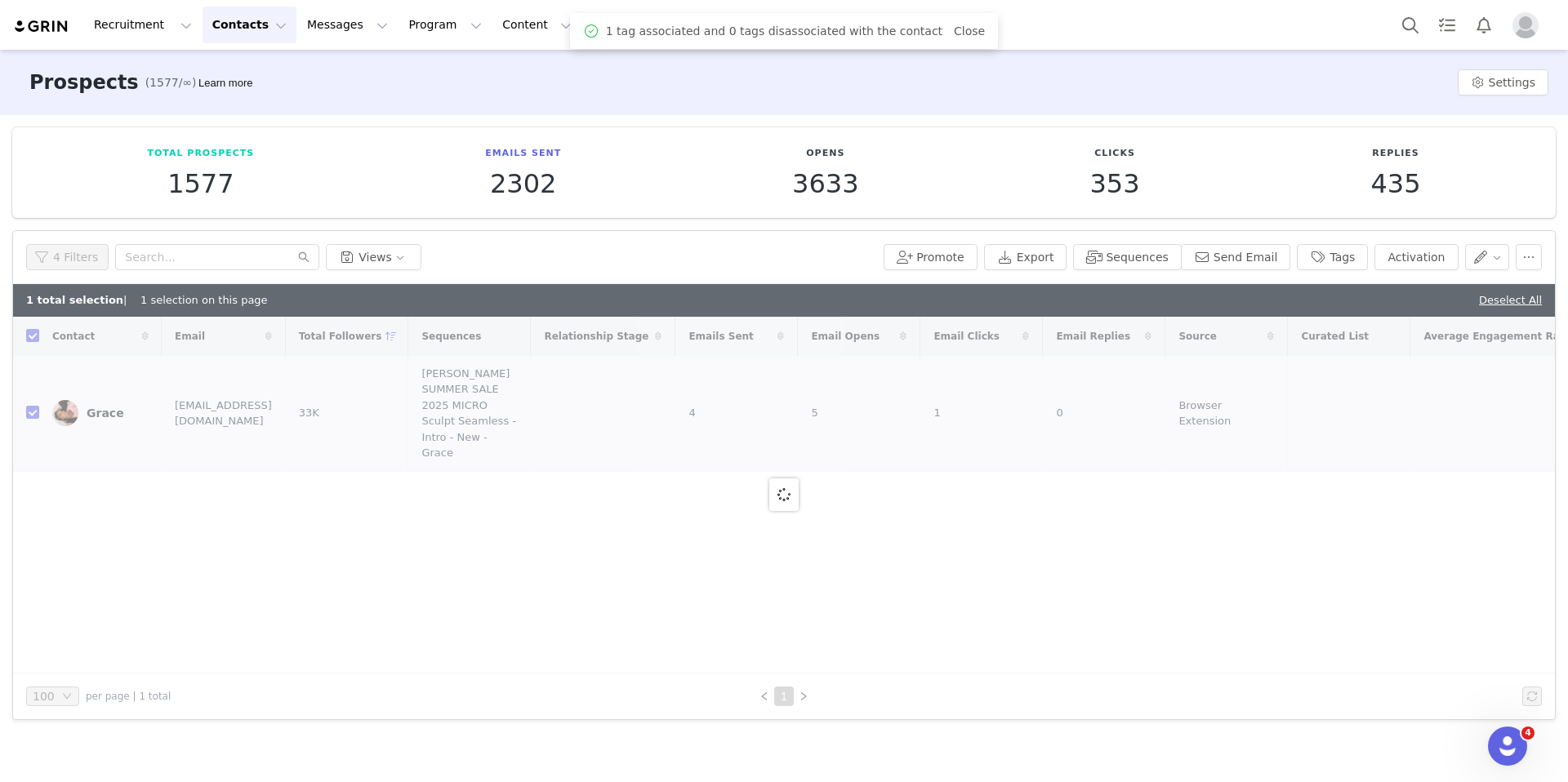
checkbox input "false"
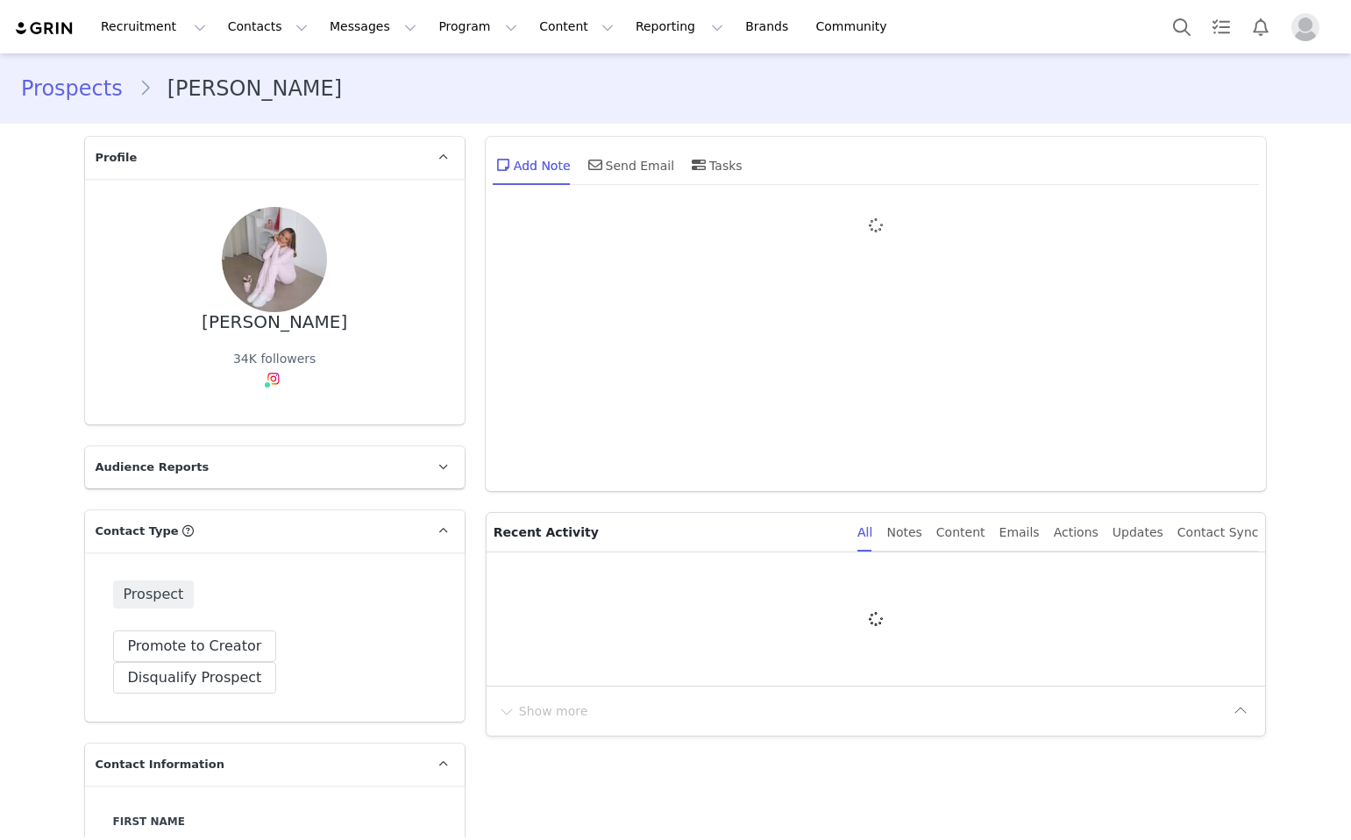
type input "+1 ([GEOGRAPHIC_DATA])"
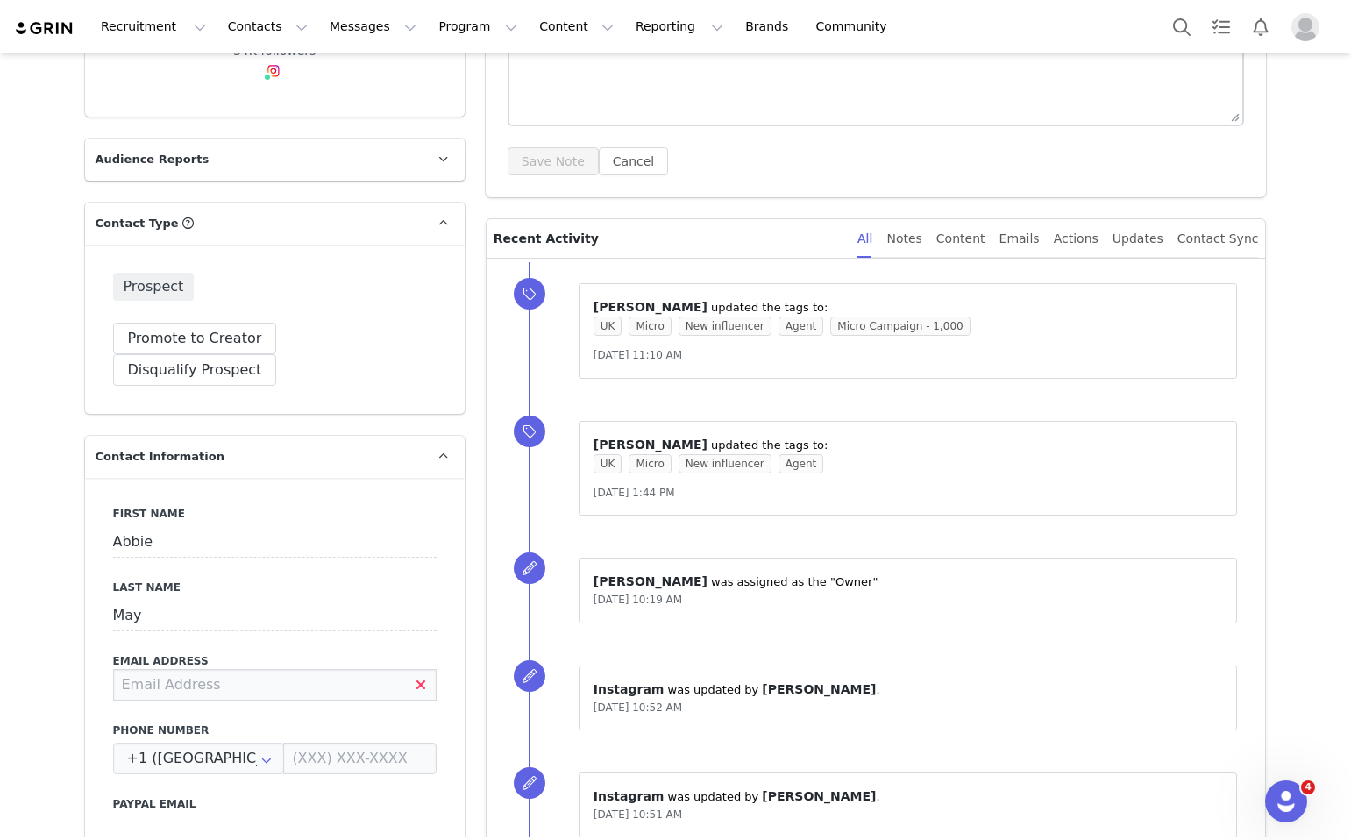
click at [328, 669] on input at bounding box center [275, 685] width 324 height 32
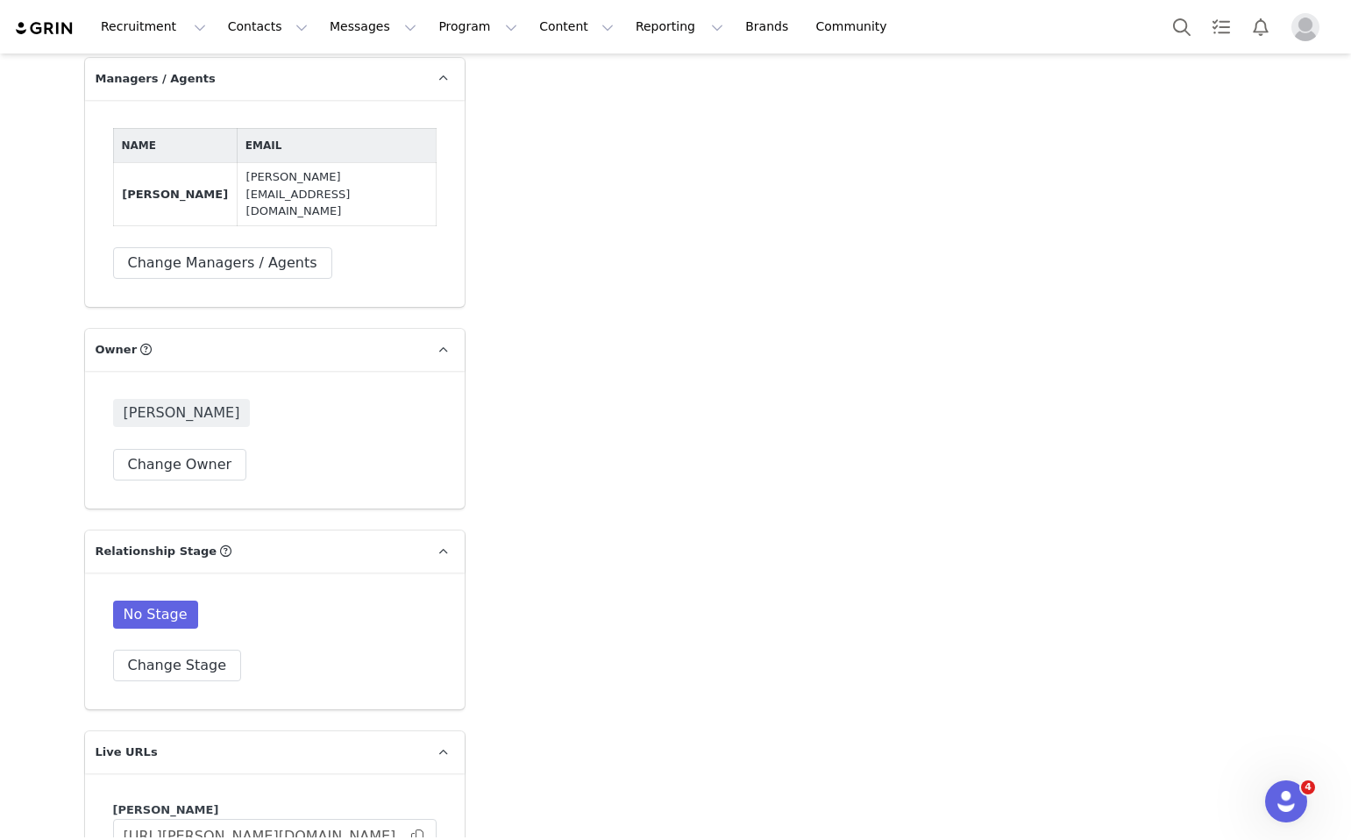
scroll to position [2980, 0]
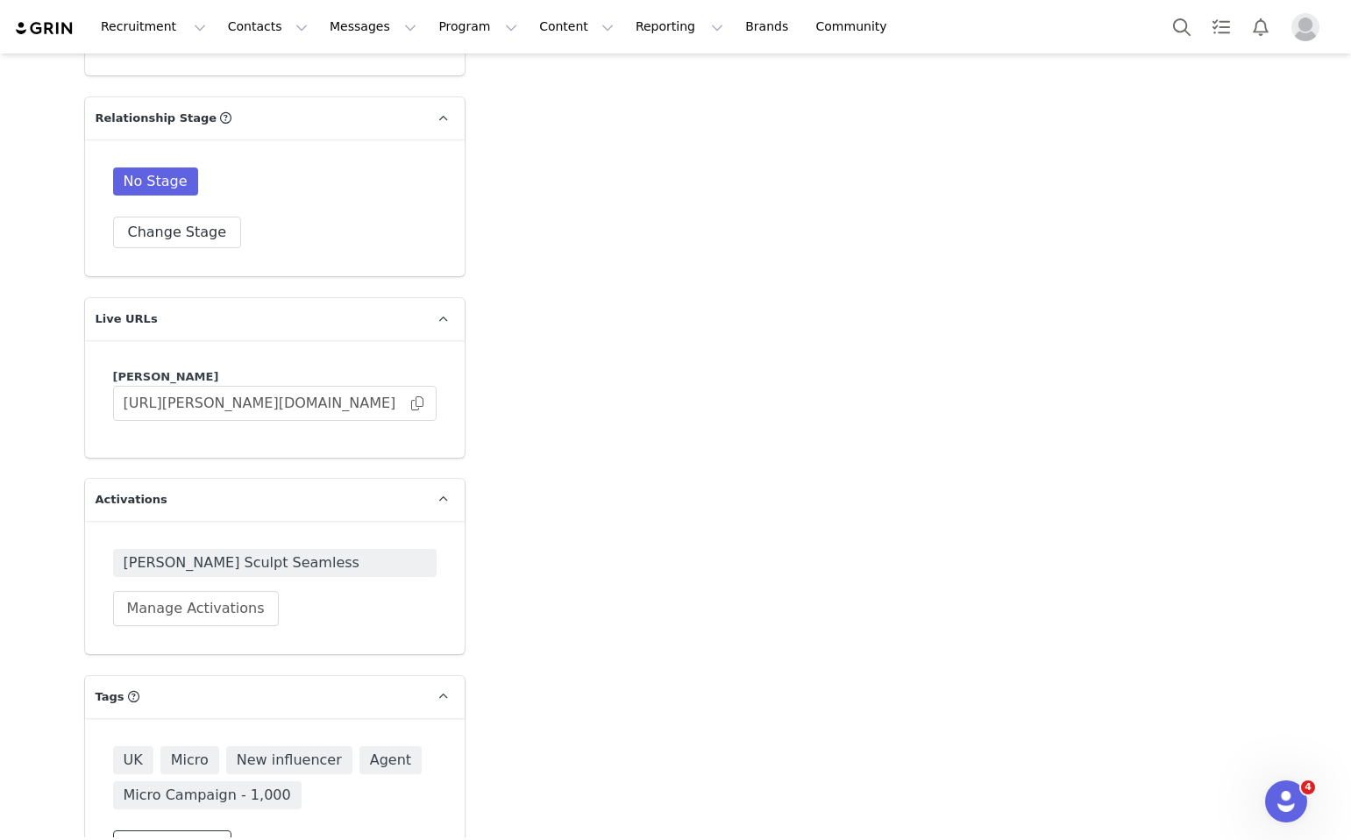
click at [178, 831] on button "Change Tags" at bounding box center [172, 847] width 119 height 32
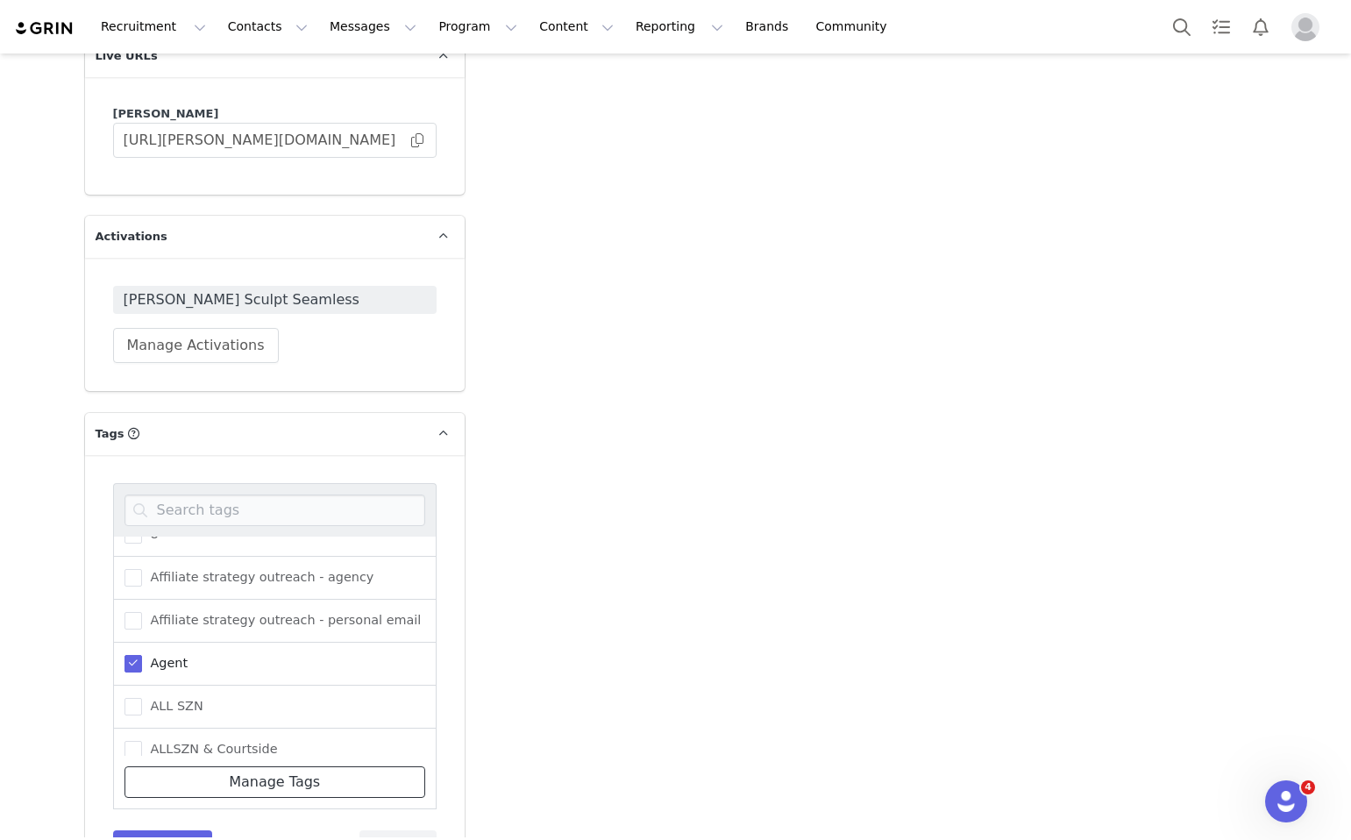
click at [220, 766] on link "Manage Tags" at bounding box center [275, 782] width 301 height 32
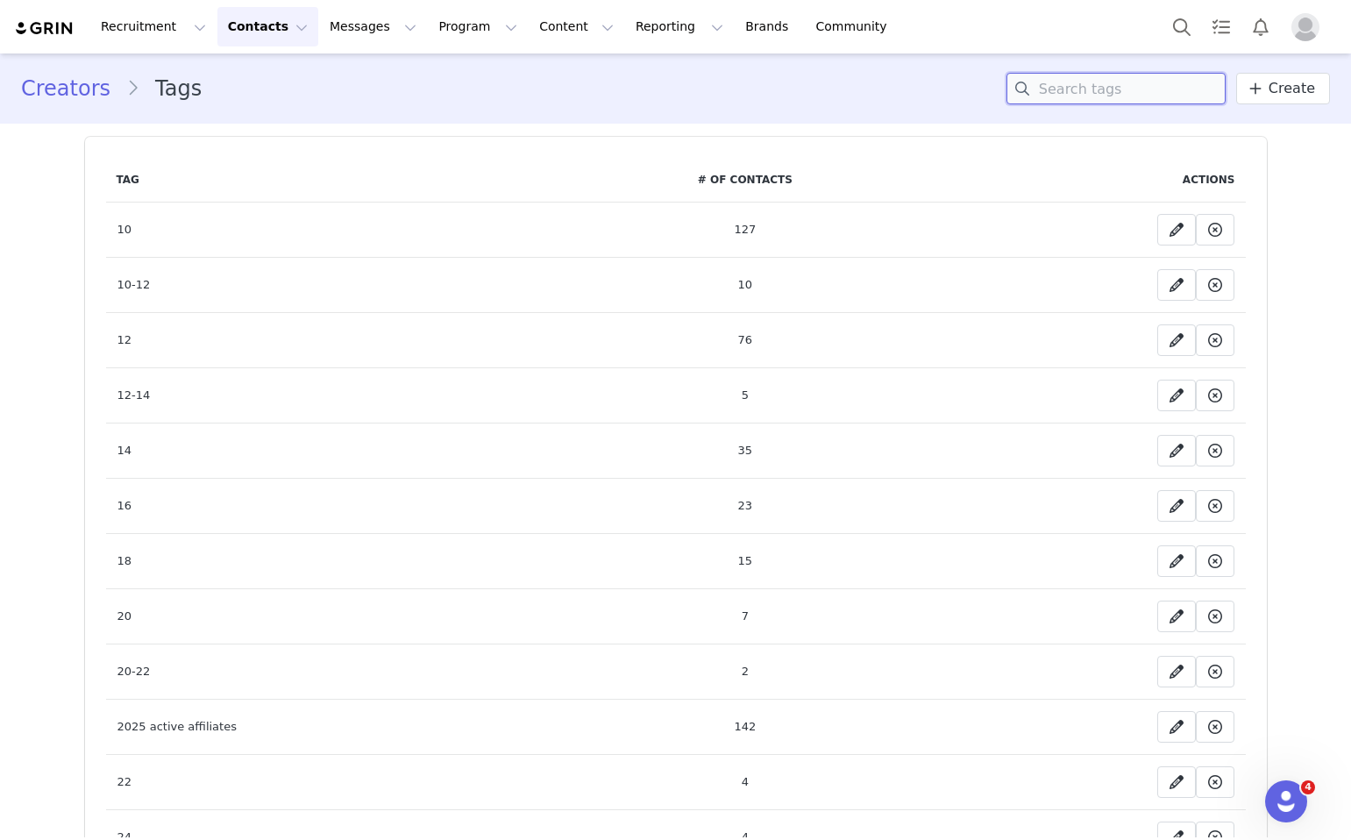
click at [1142, 83] on input at bounding box center [1116, 89] width 219 height 32
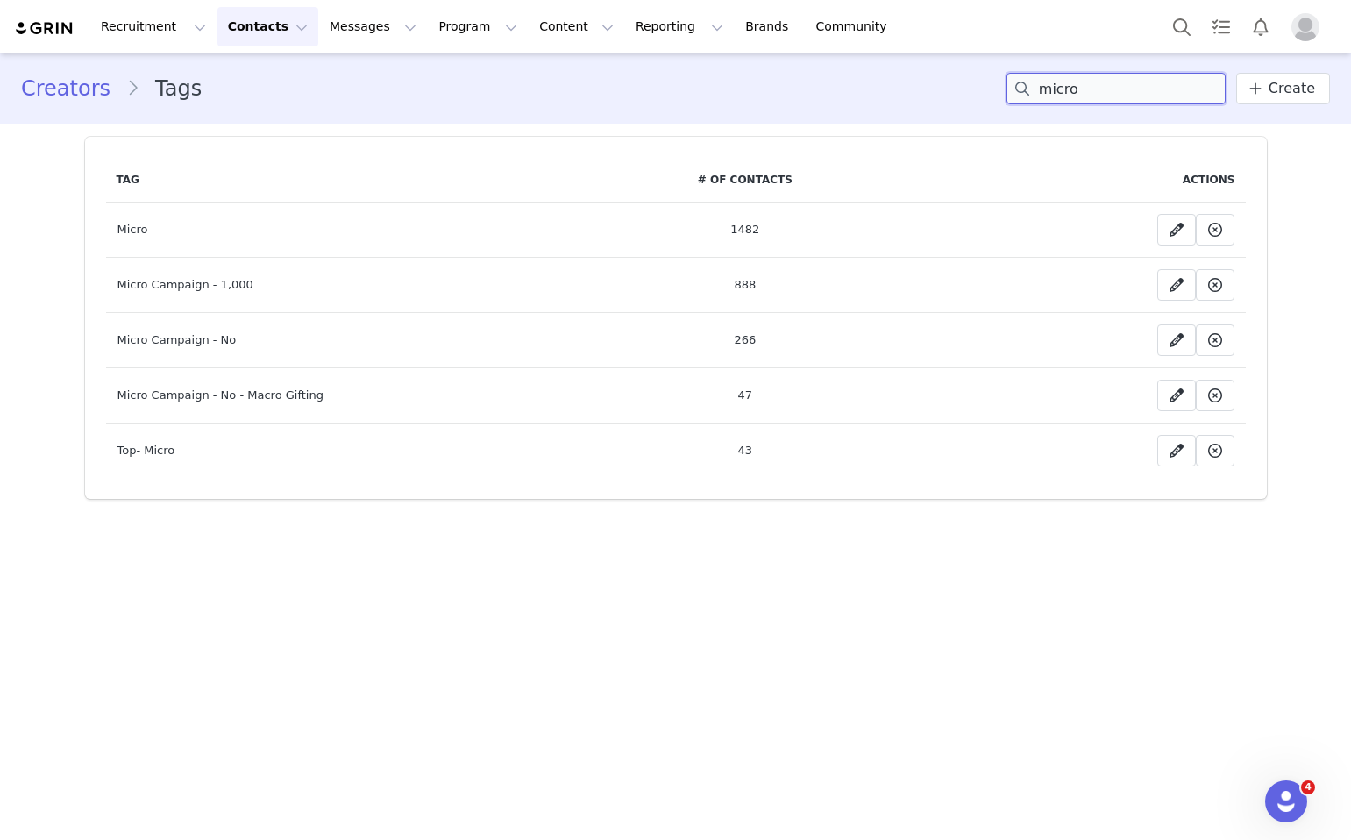
type input "micro"
